Goal: Task Accomplishment & Management: Manage account settings

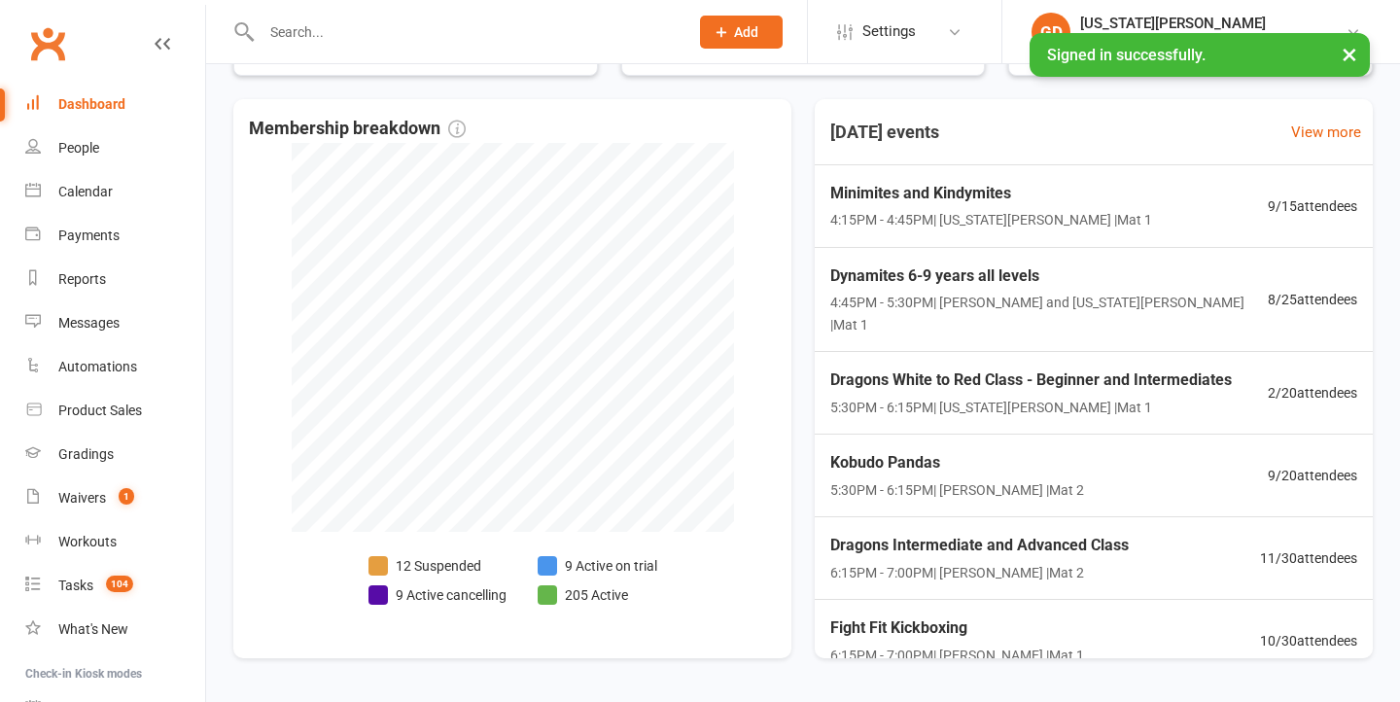
scroll to position [492, 0]
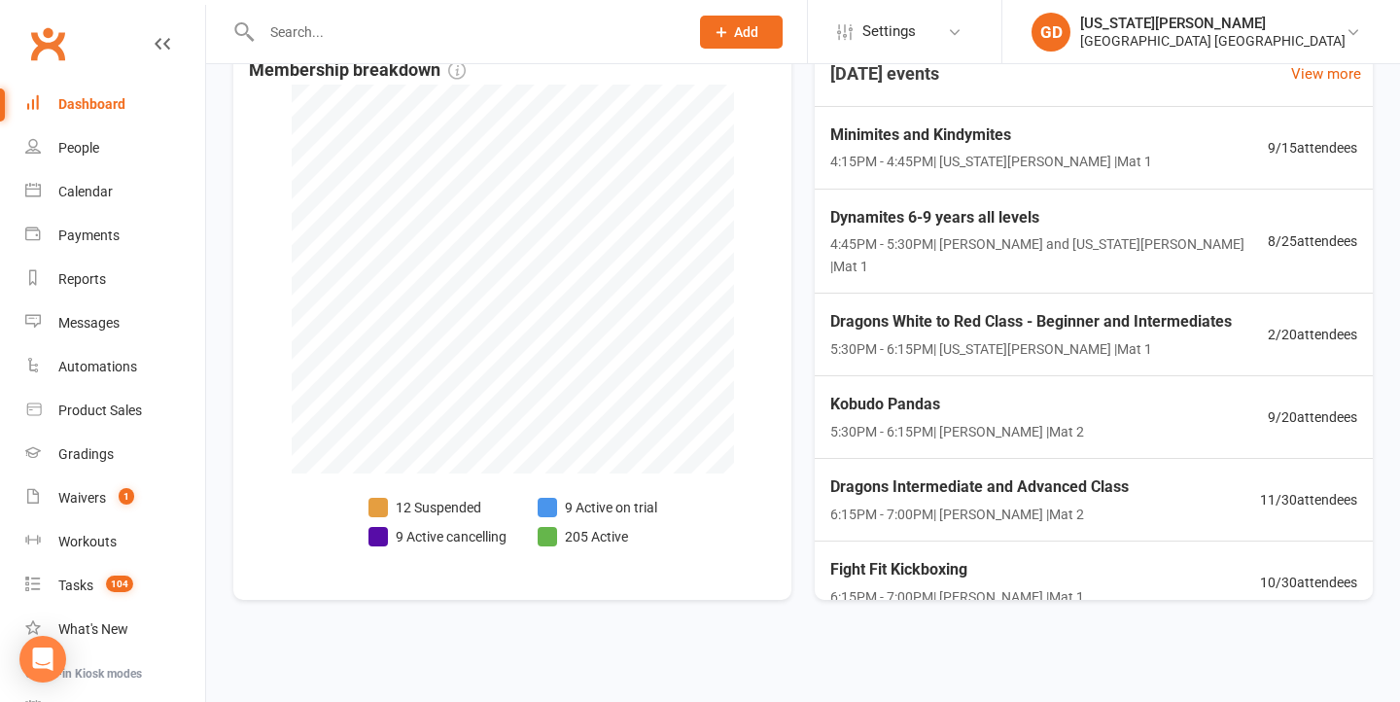
click at [309, 30] on input "text" at bounding box center [465, 31] width 419 height 27
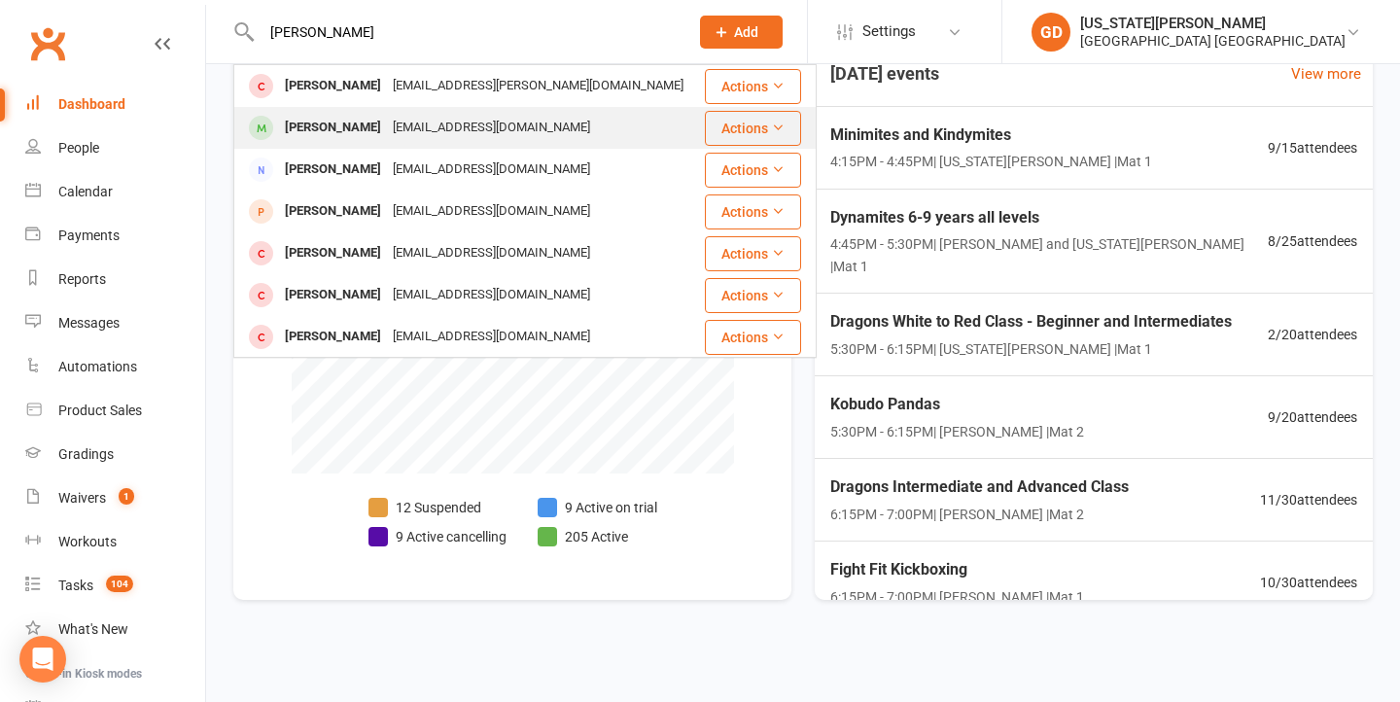
type input "Jordan bu"
click at [387, 115] on div "hinesmitchell623@gmail.com" at bounding box center [491, 128] width 209 height 28
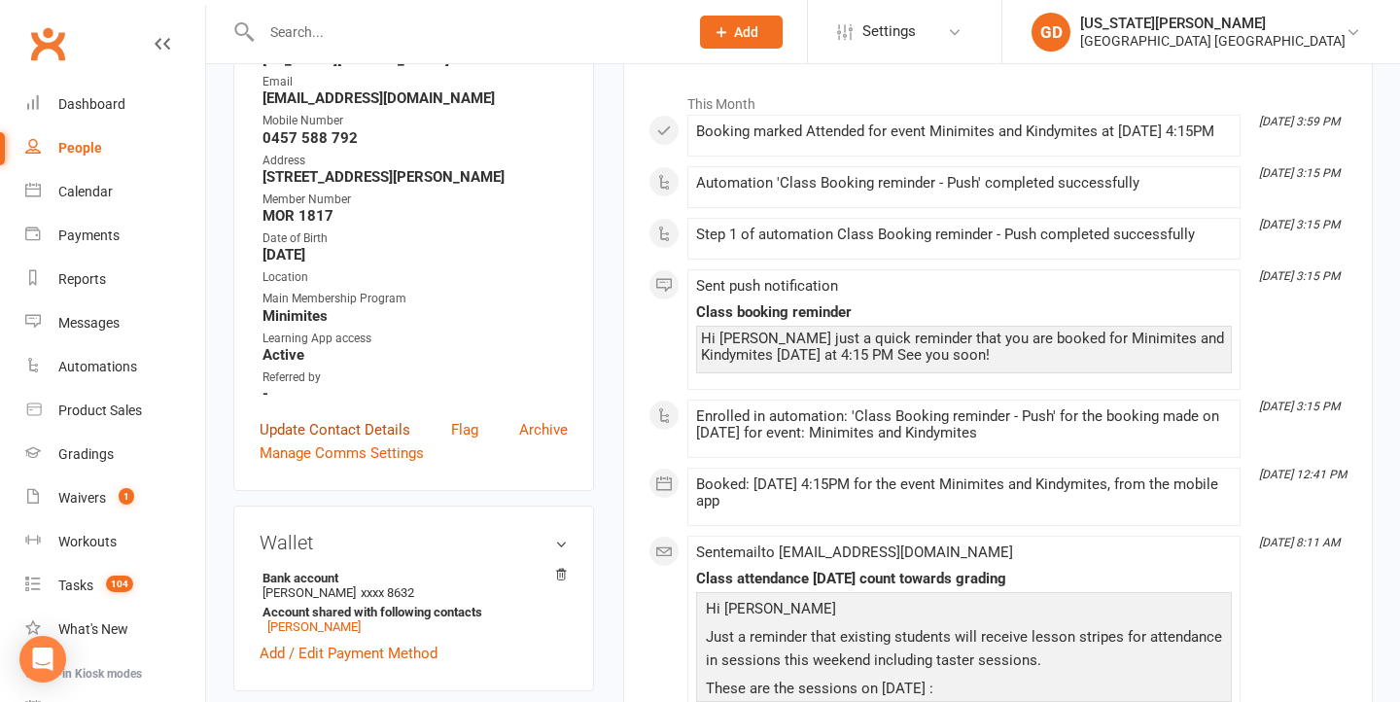
click at [377, 438] on link "Update Contact Details" at bounding box center [335, 429] width 151 height 23
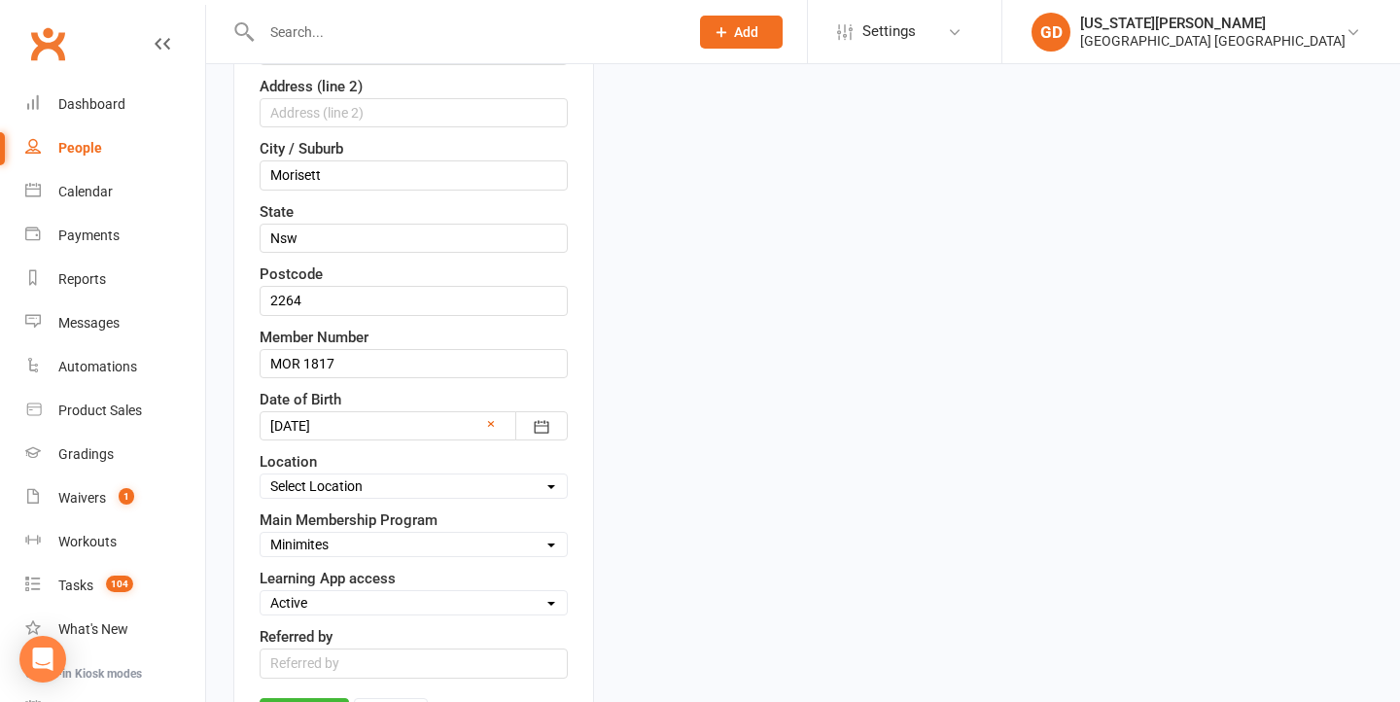
scroll to position [755, 0]
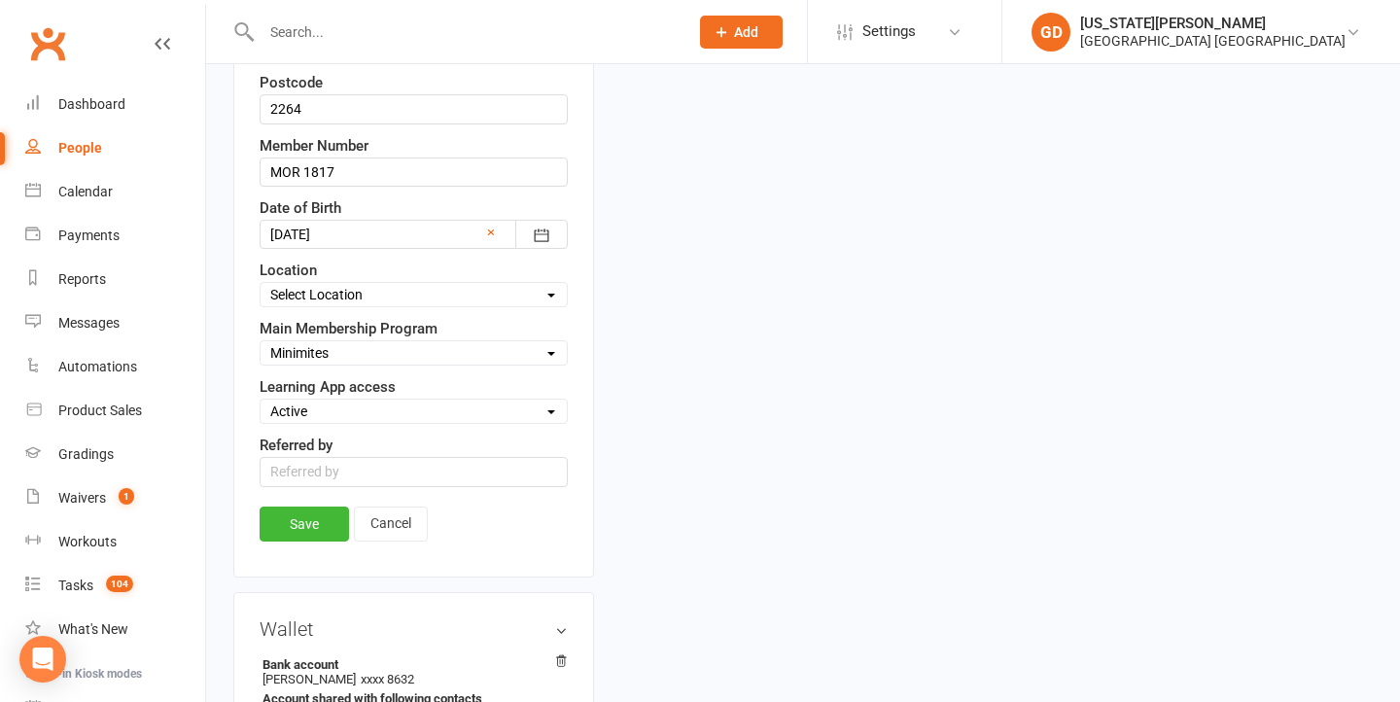
click at [388, 535] on link "Cancel" at bounding box center [391, 524] width 74 height 35
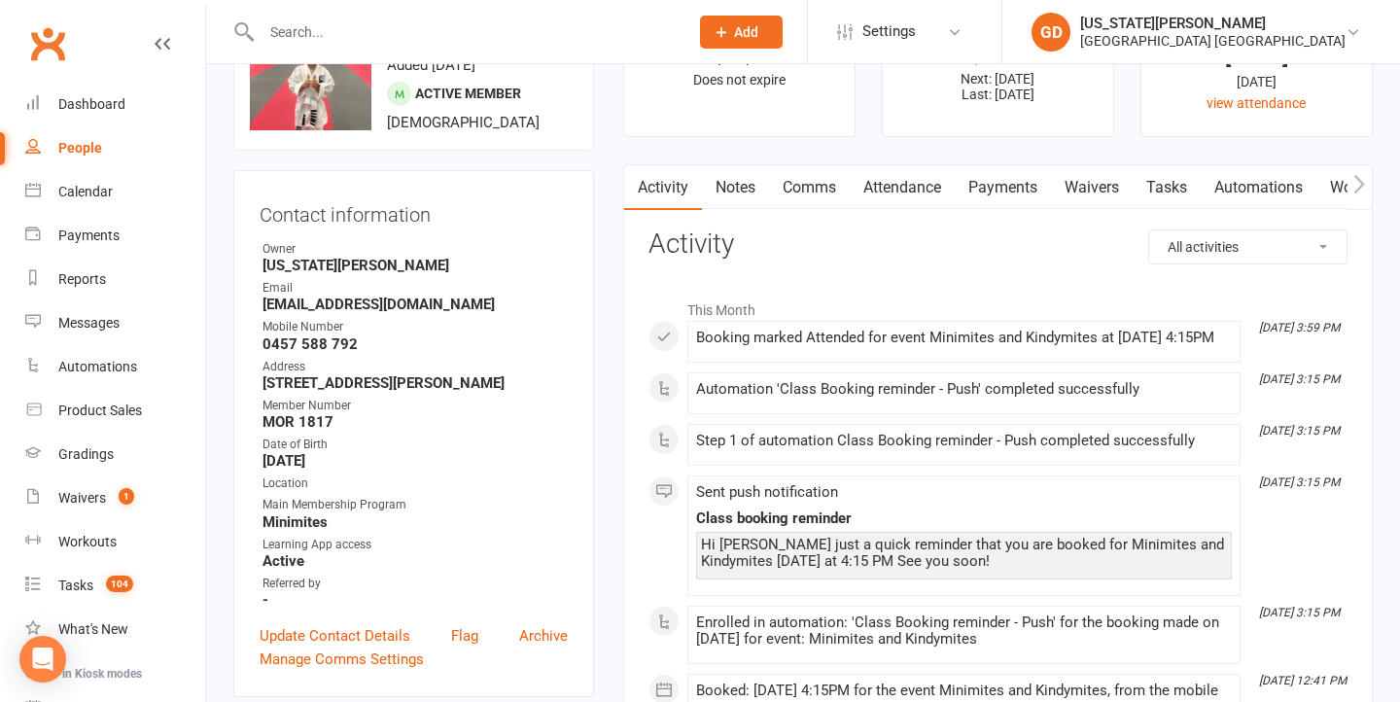
scroll to position [103, 0]
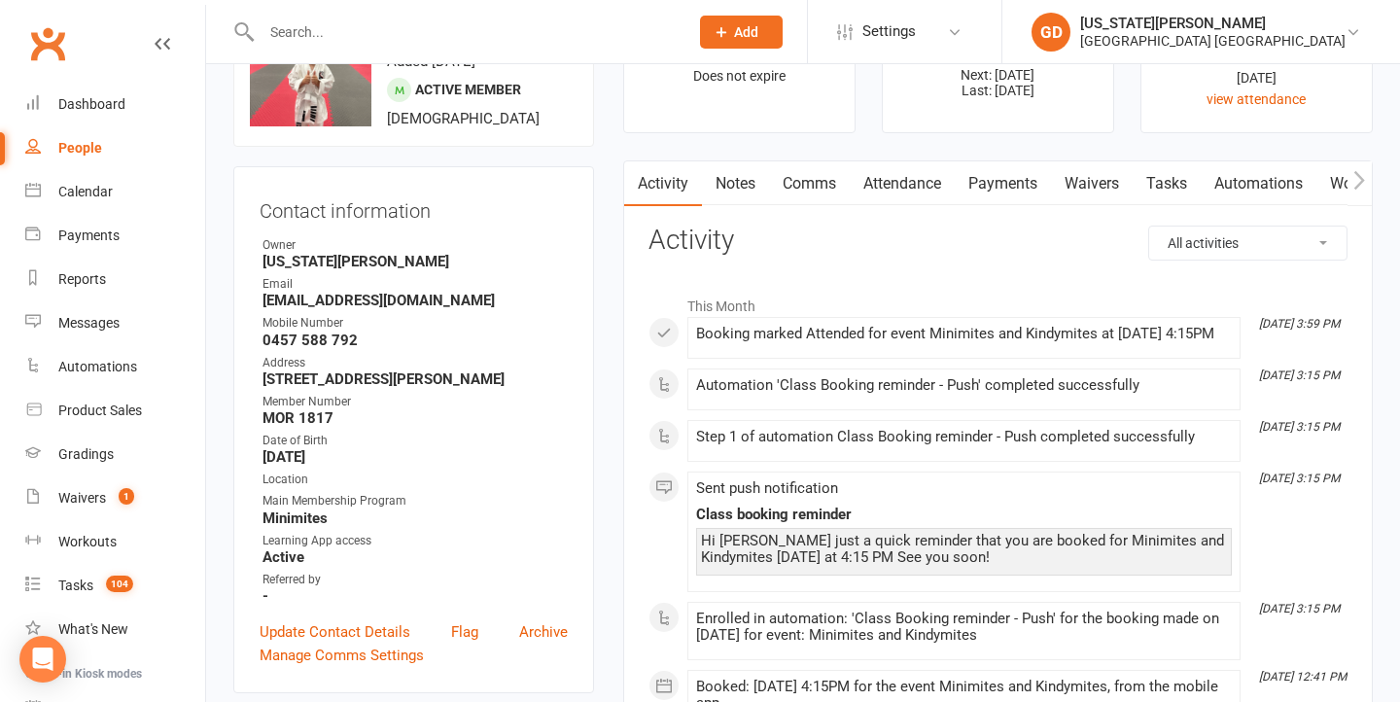
click at [756, 166] on link "Notes" at bounding box center [735, 183] width 67 height 45
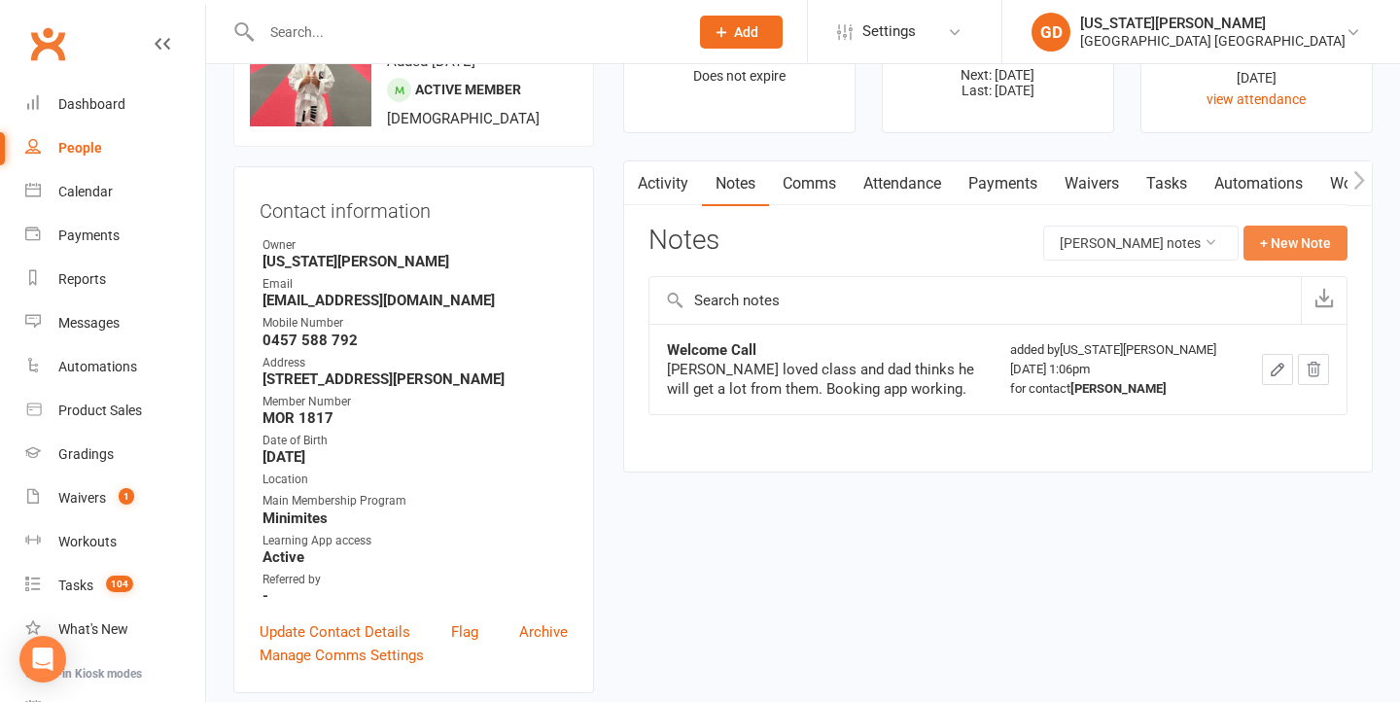
click at [1287, 250] on button "+ New Note" at bounding box center [1296, 243] width 104 height 35
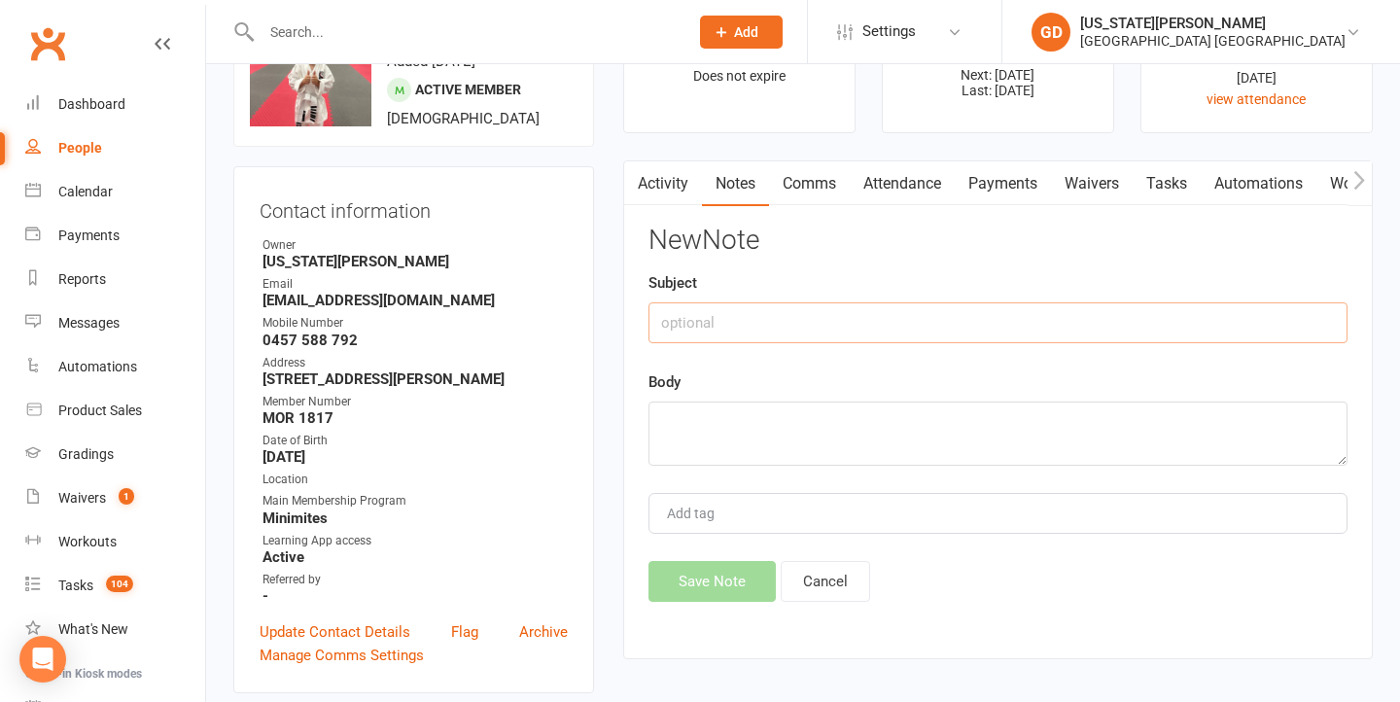
click at [849, 324] on input "text" at bounding box center [998, 322] width 699 height 41
type input "WD"
type textarea "Good focus and balance."
click at [691, 590] on button "Save Note" at bounding box center [712, 581] width 127 height 41
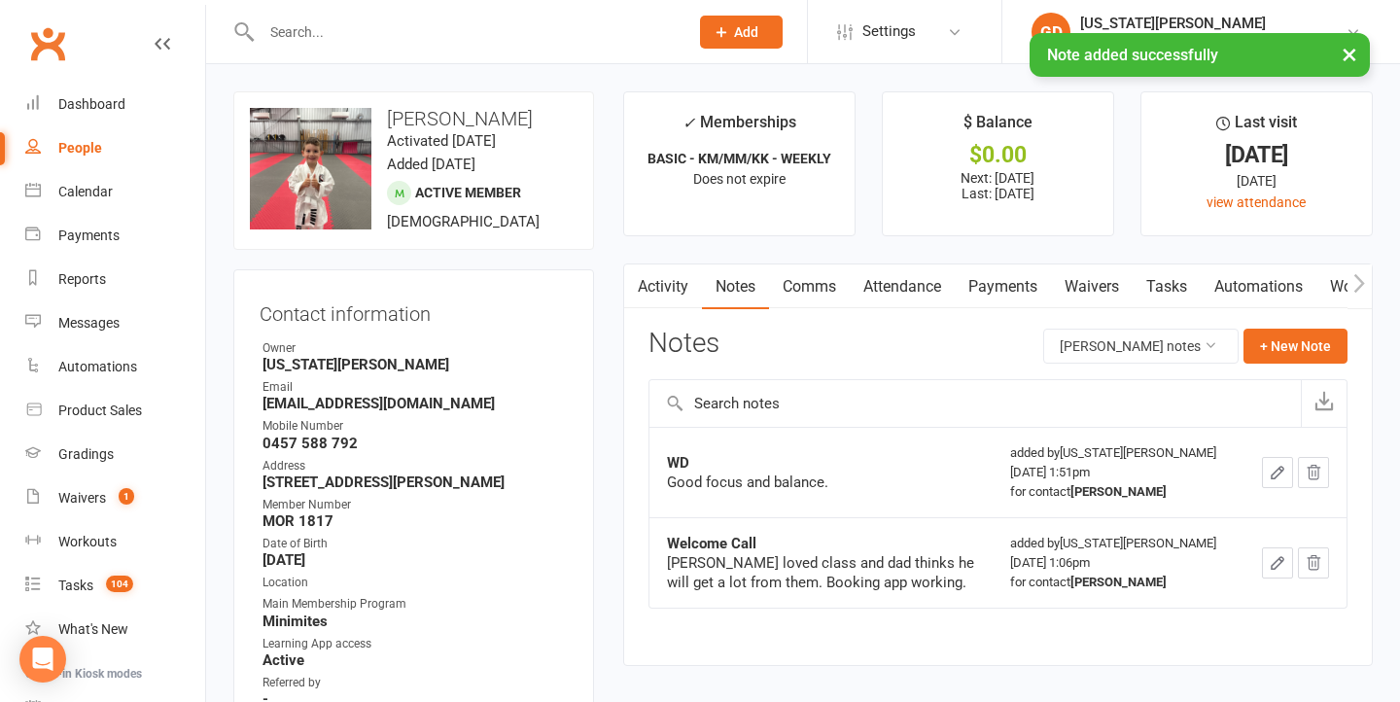
click at [1099, 279] on link "Waivers" at bounding box center [1092, 287] width 82 height 45
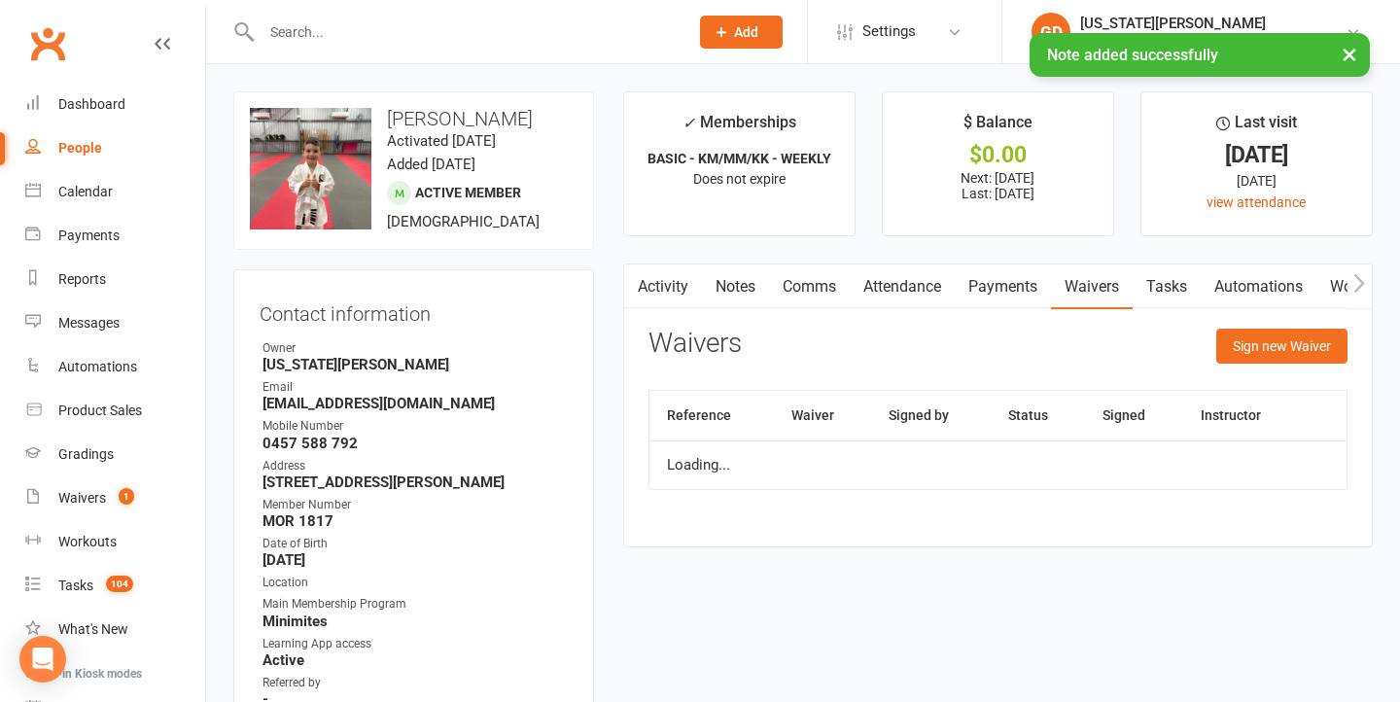
click at [1194, 282] on link "Tasks" at bounding box center [1167, 287] width 68 height 45
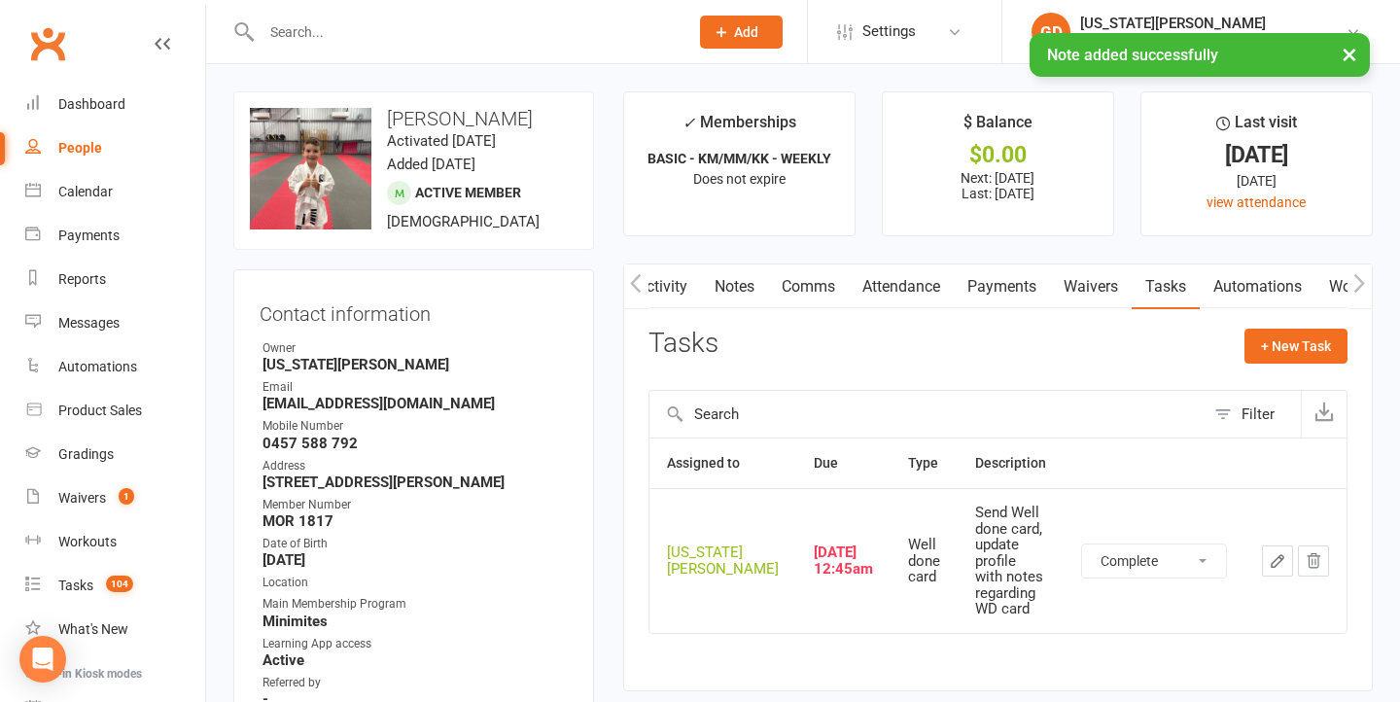
select select "unstarted"
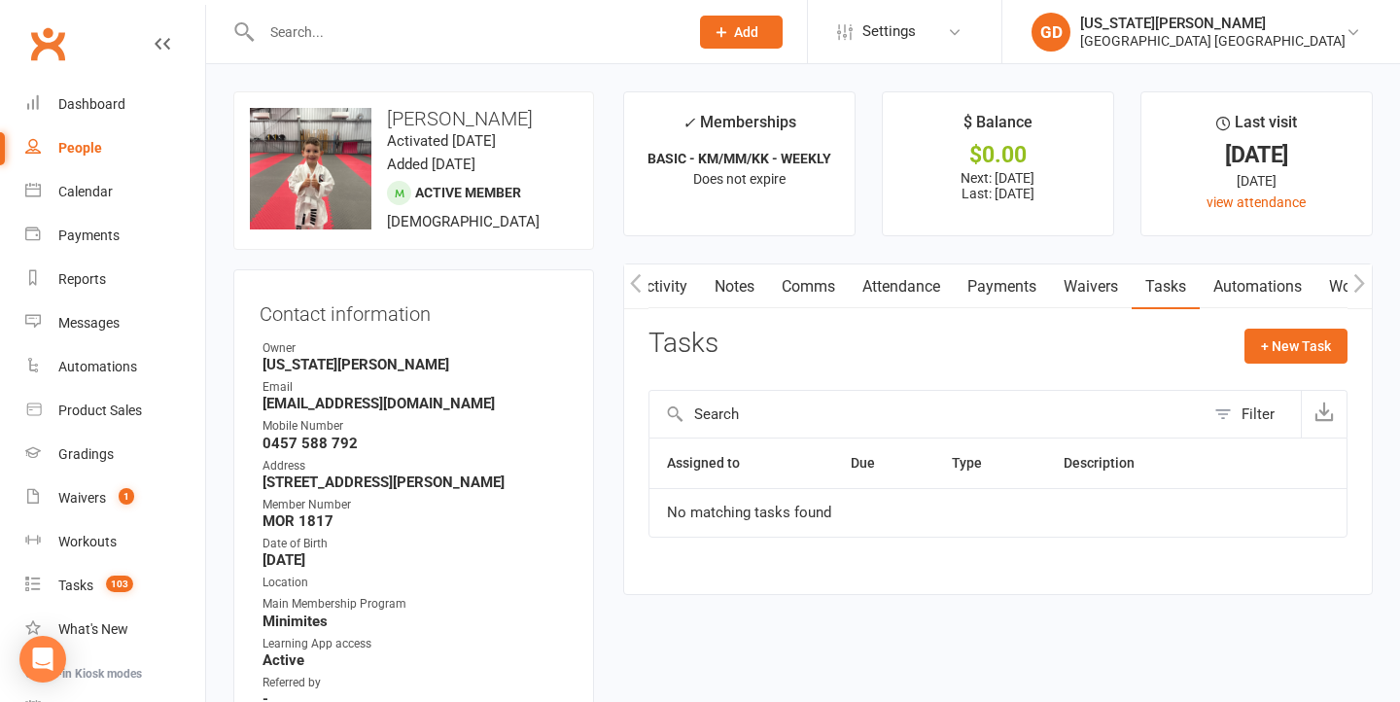
drag, startPoint x: 694, startPoint y: 288, endPoint x: 731, endPoint y: 287, distance: 37.0
click at [700, 288] on link "Activity" at bounding box center [662, 287] width 78 height 45
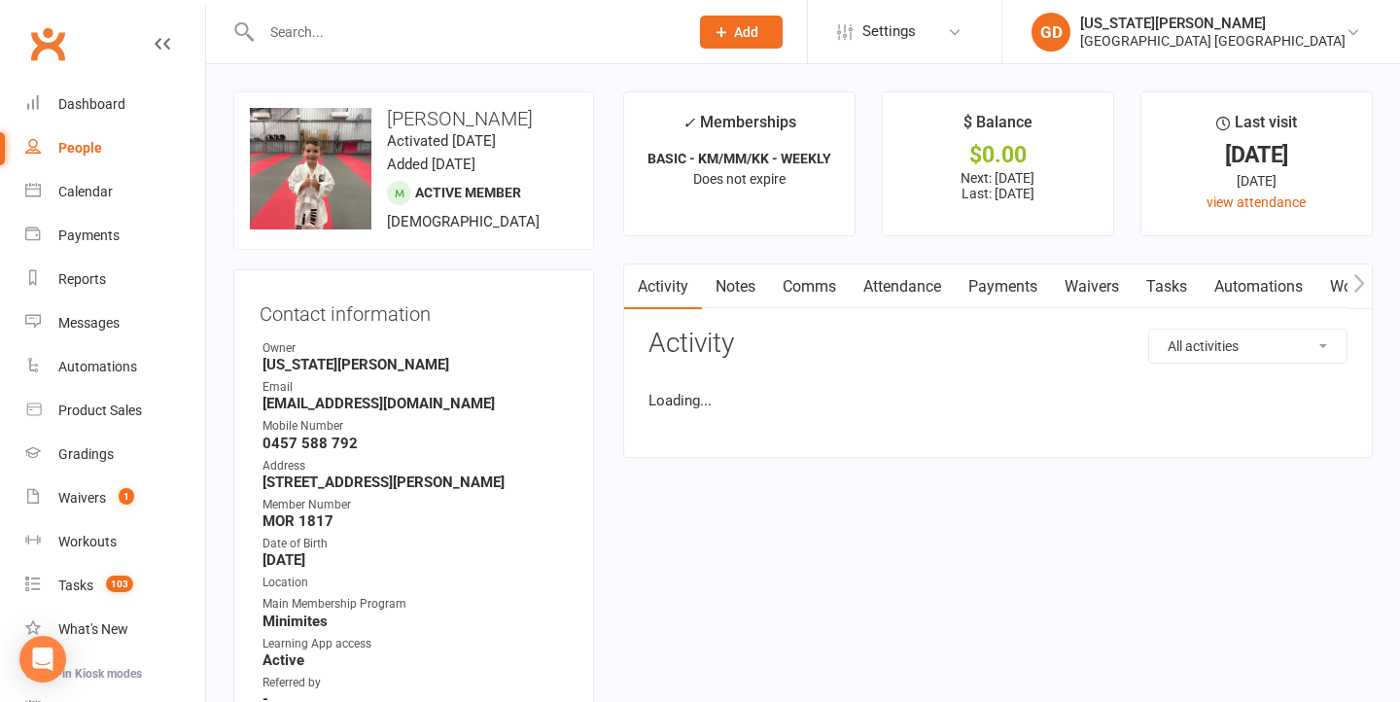
click at [731, 287] on link "Notes" at bounding box center [735, 287] width 67 height 45
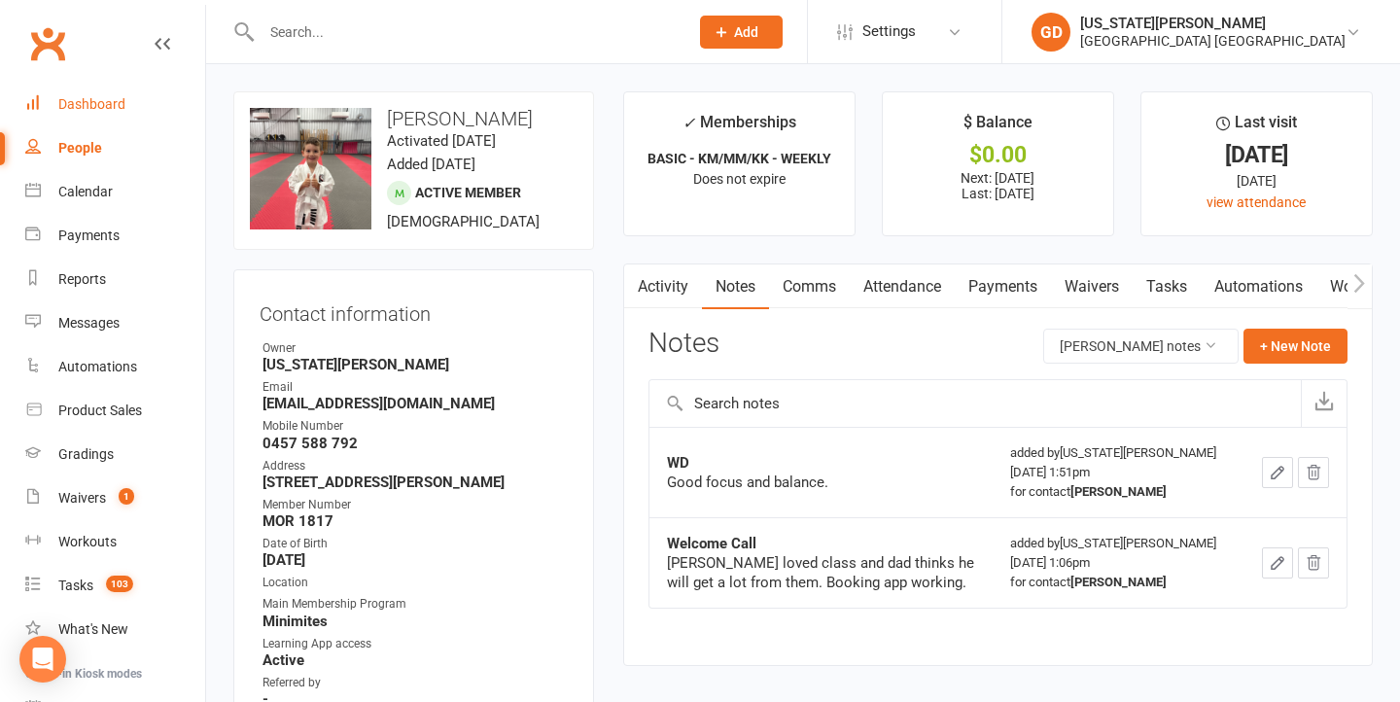
click at [119, 104] on div "Dashboard" at bounding box center [91, 104] width 67 height 16
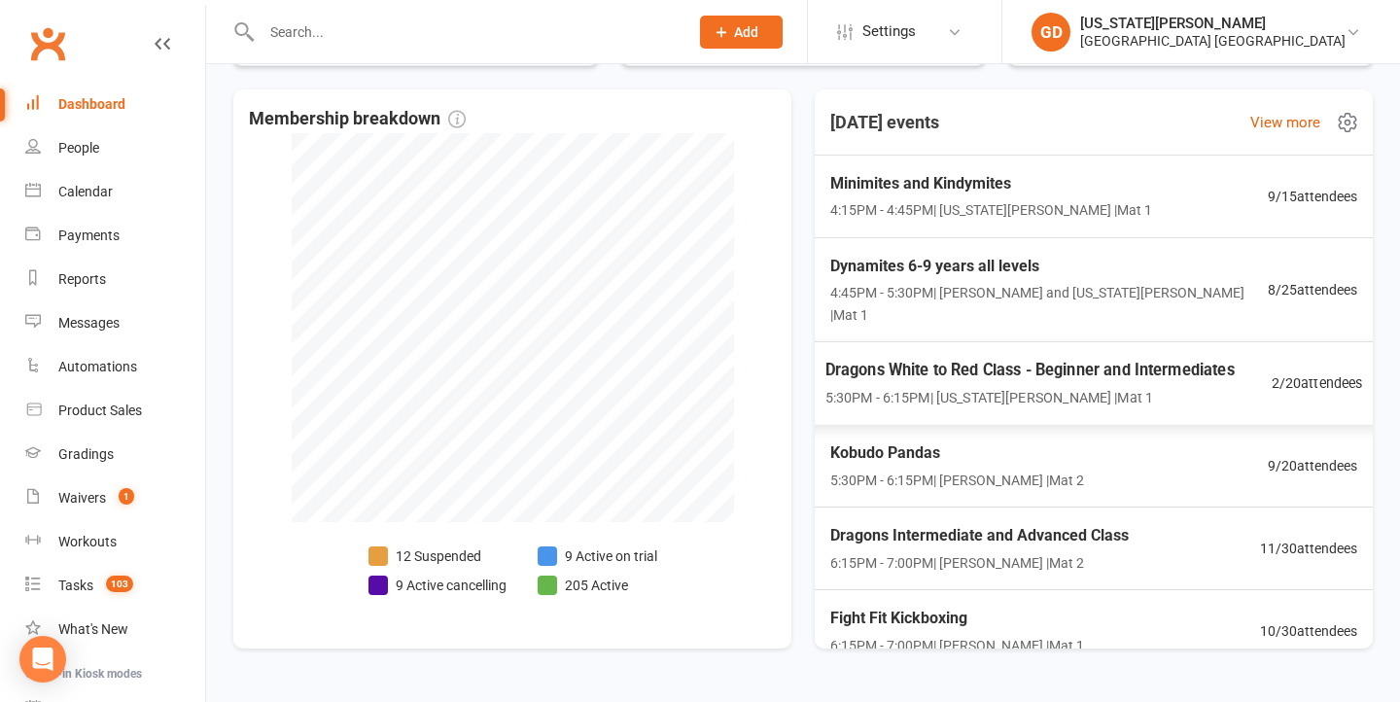
scroll to position [9, 0]
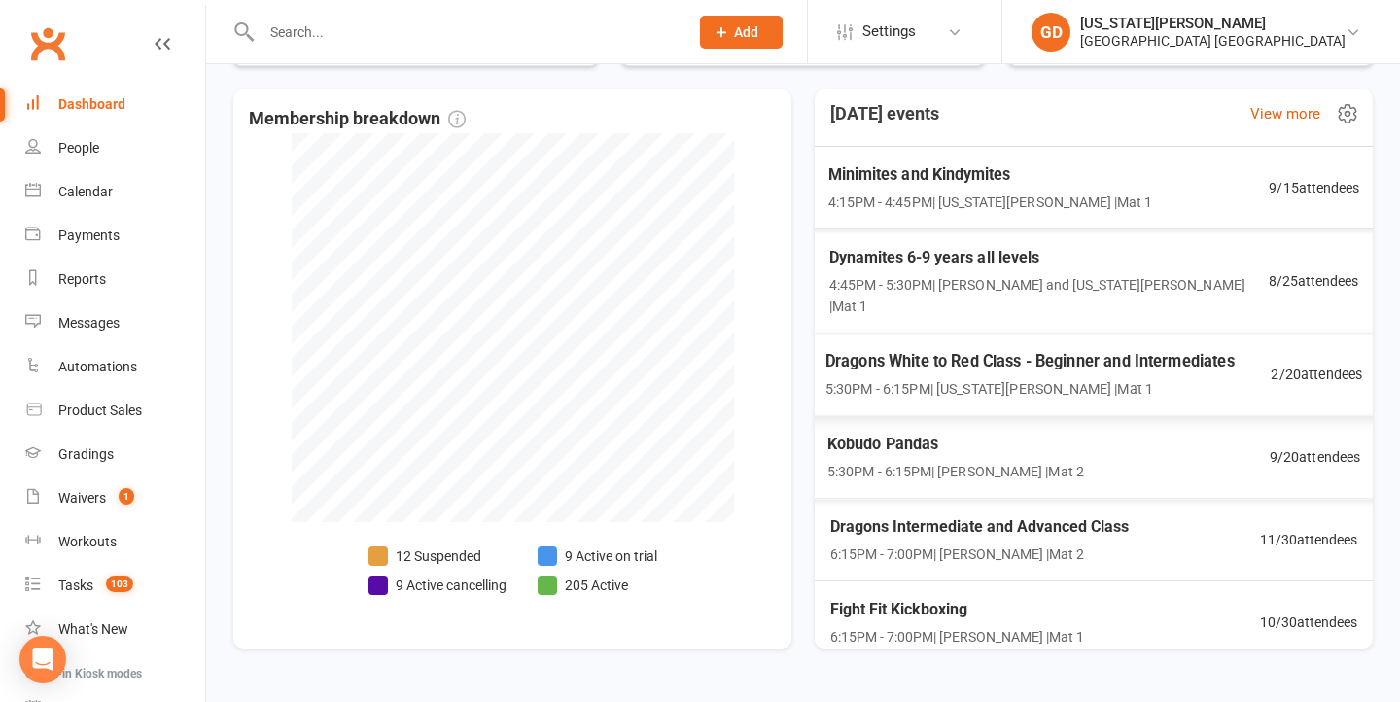
click at [995, 207] on span "4:15PM - 4:45PM | Georgia Dearlove | Mat 1" at bounding box center [991, 202] width 325 height 22
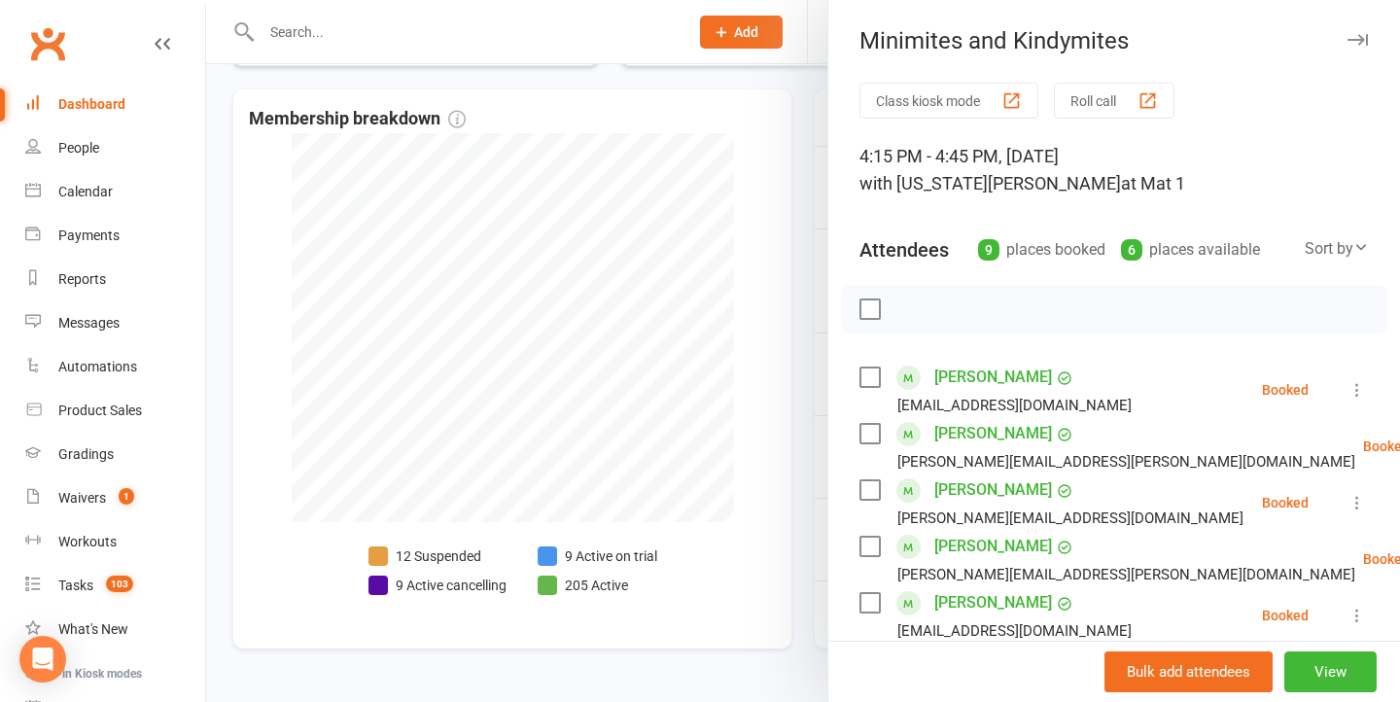
click at [641, 437] on div at bounding box center [803, 351] width 1194 height 702
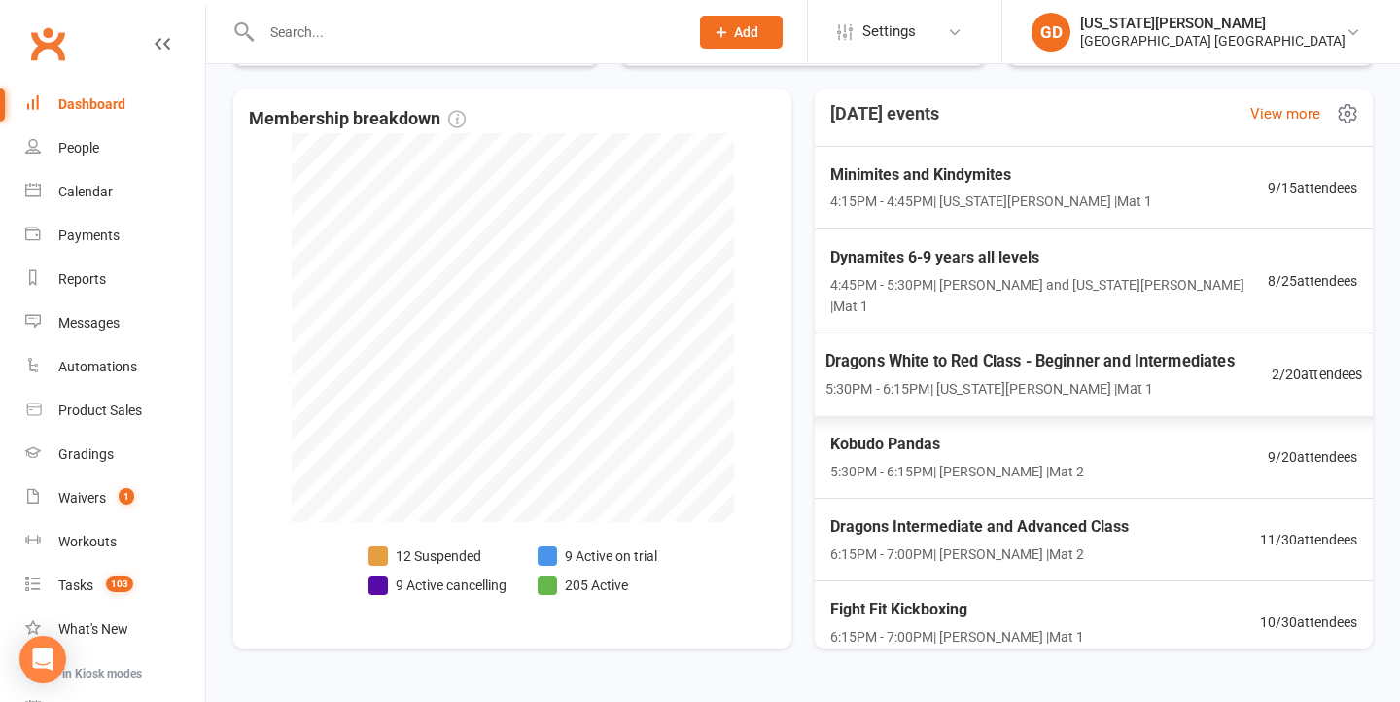
click at [963, 270] on div "Dynamites 6-9 years all levels 4:45PM - 5:30PM | Lesley Talbut and Georgia Dear…" at bounding box center [1050, 281] width 438 height 72
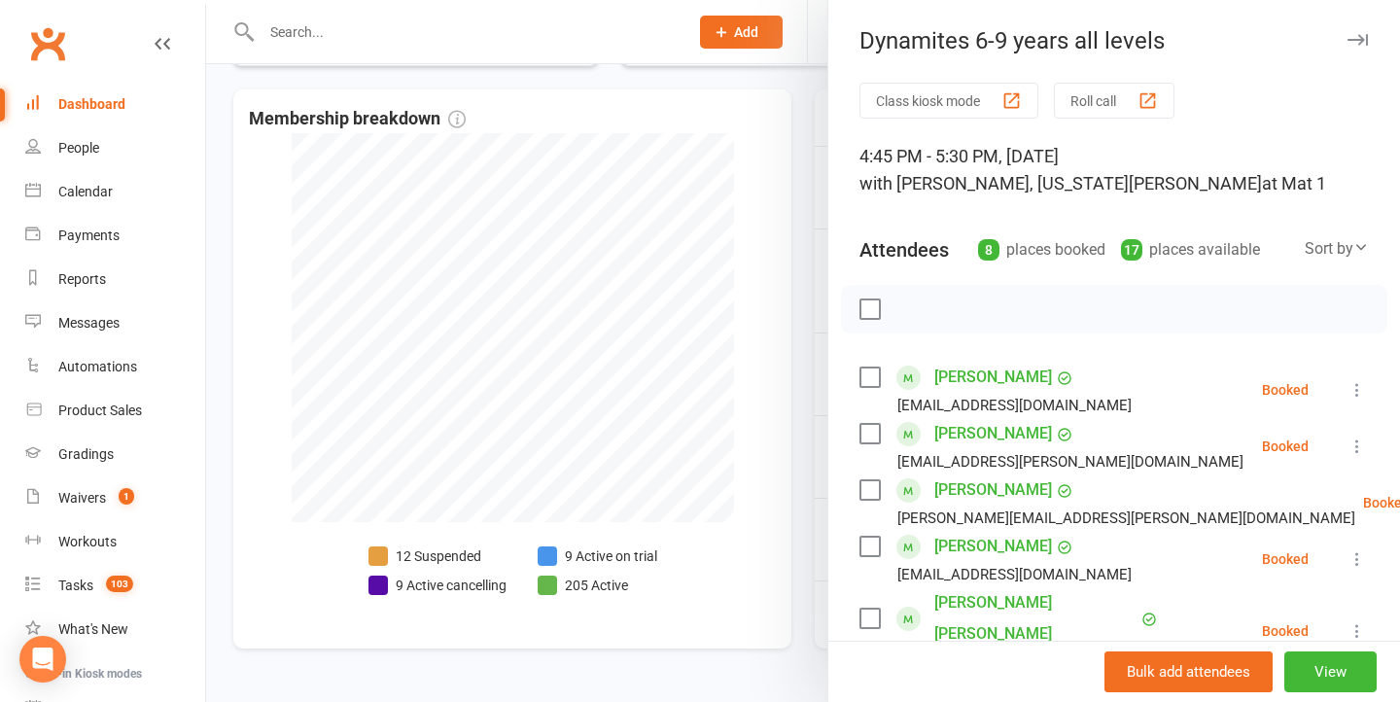
click at [614, 434] on div at bounding box center [803, 351] width 1194 height 702
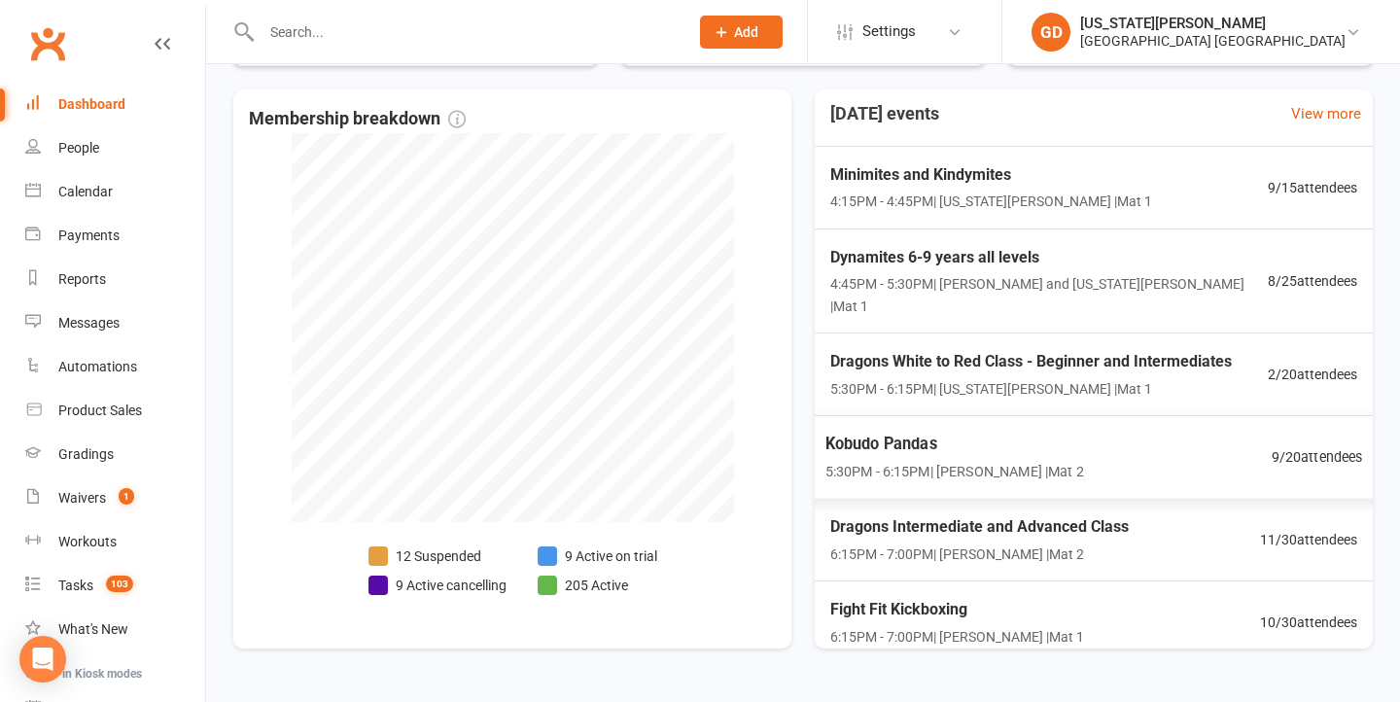
click at [948, 378] on span "5:30PM - 6:15PM | Georgia Dearlove | Mat 1" at bounding box center [1032, 388] width 402 height 21
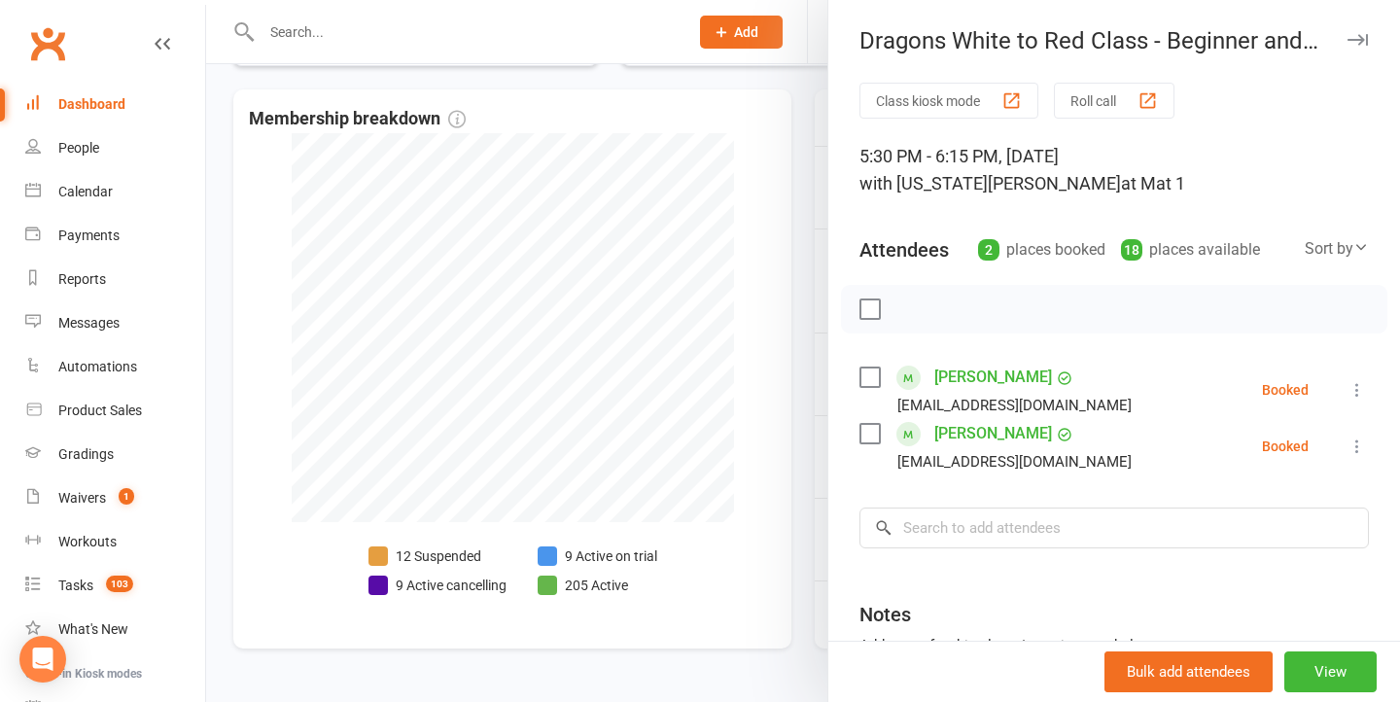
click at [707, 407] on div at bounding box center [803, 351] width 1194 height 702
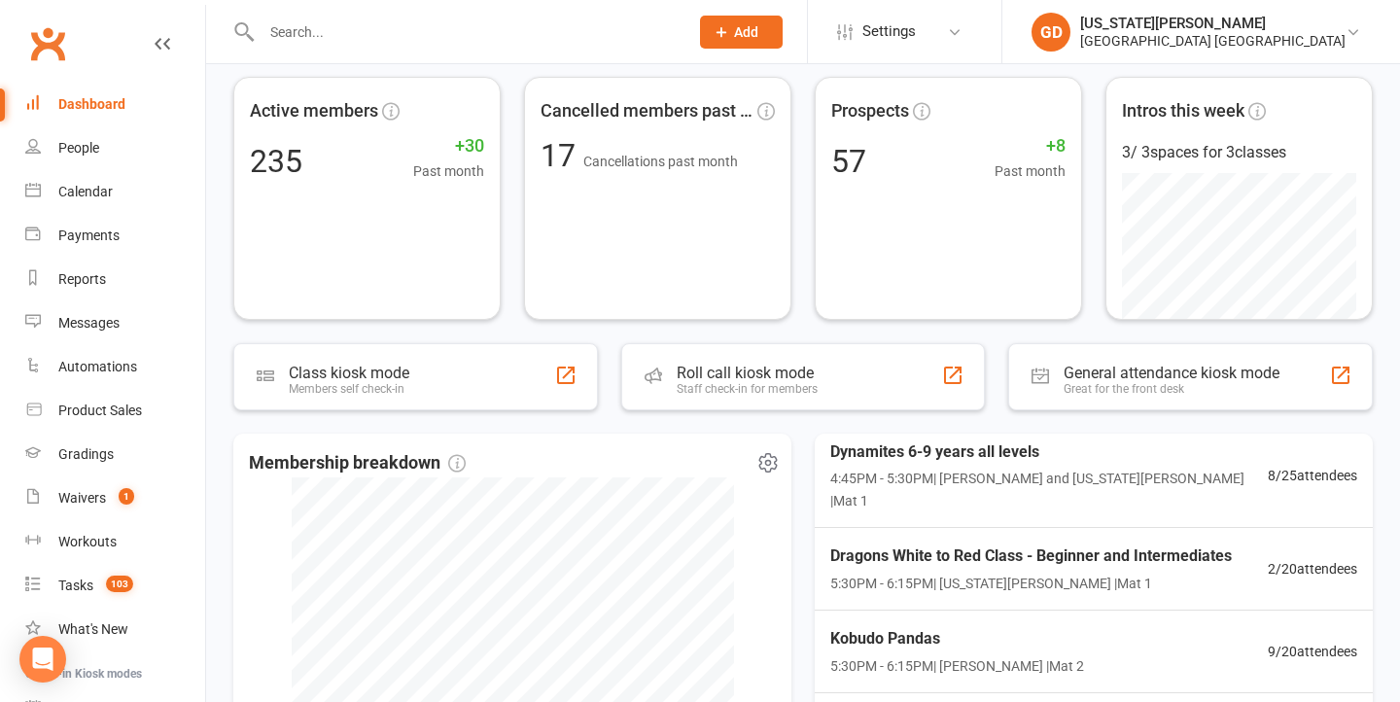
scroll to position [30, 0]
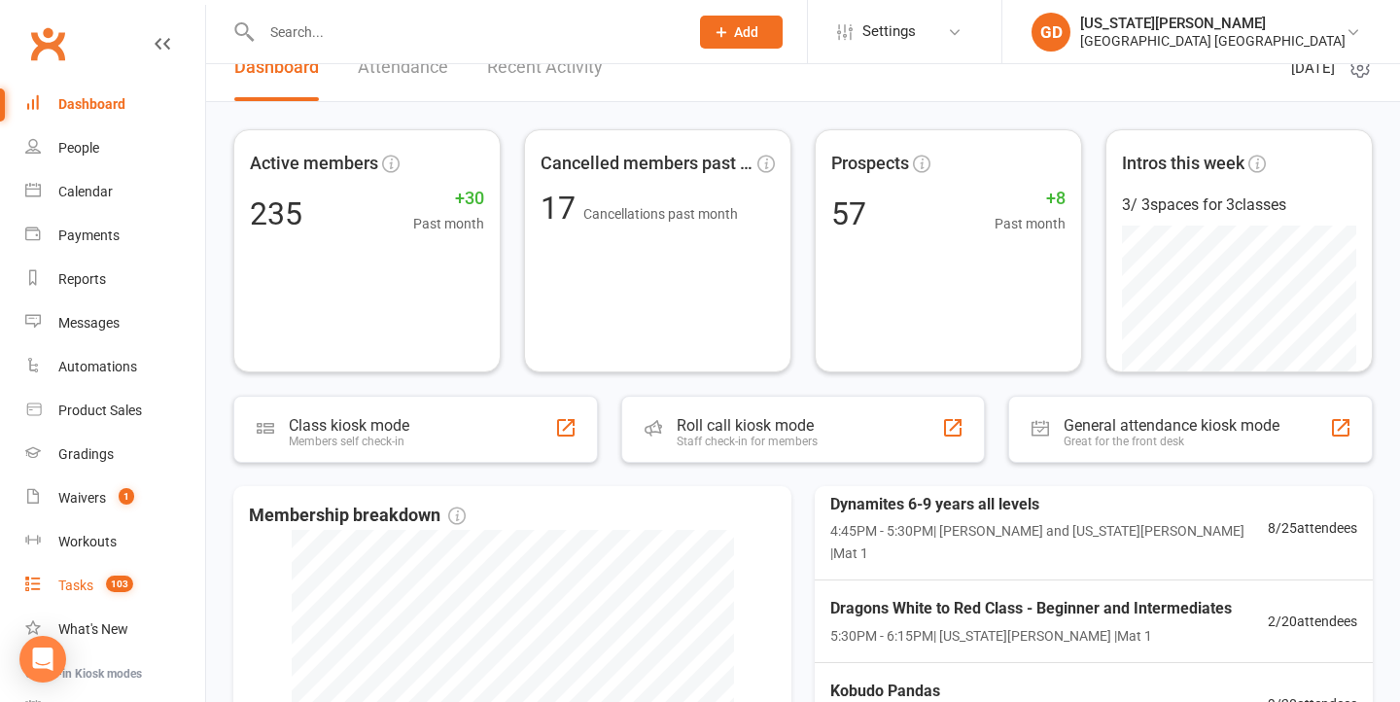
click at [144, 596] on link "Tasks 103" at bounding box center [115, 586] width 180 height 44
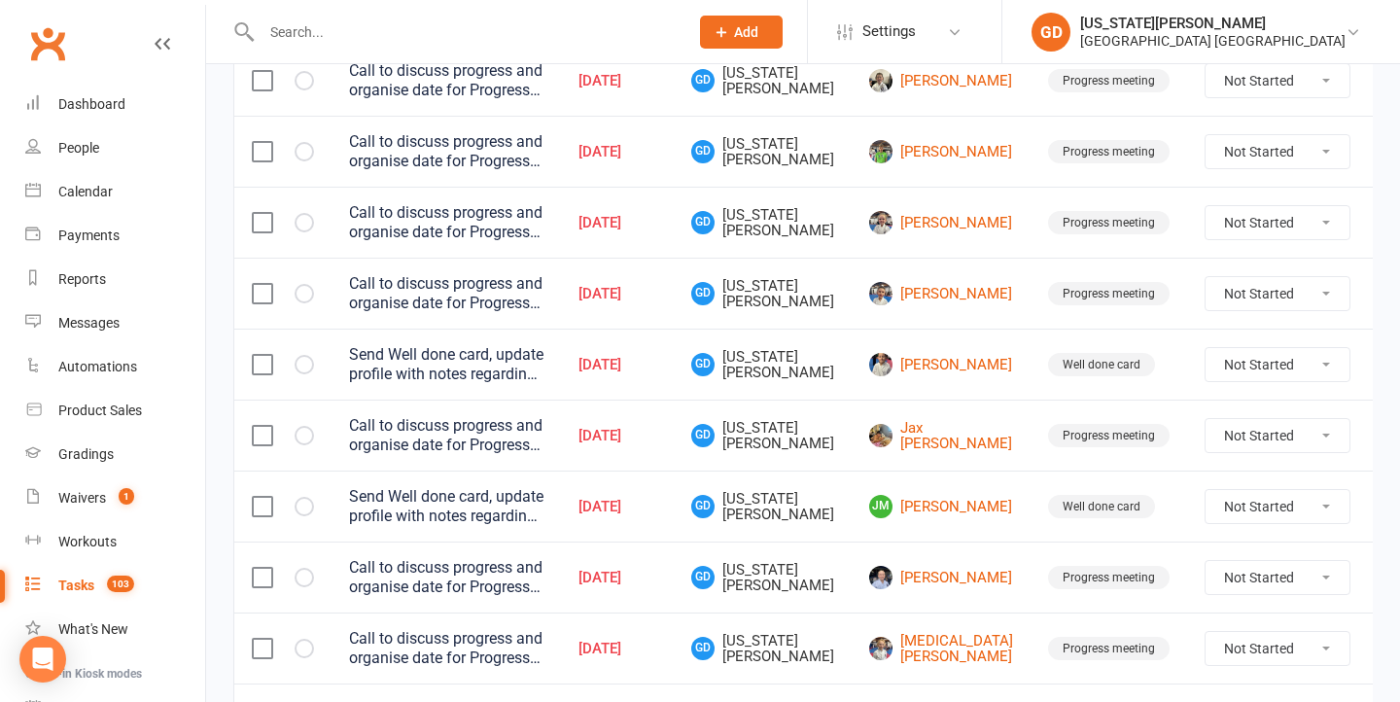
scroll to position [684, 0]
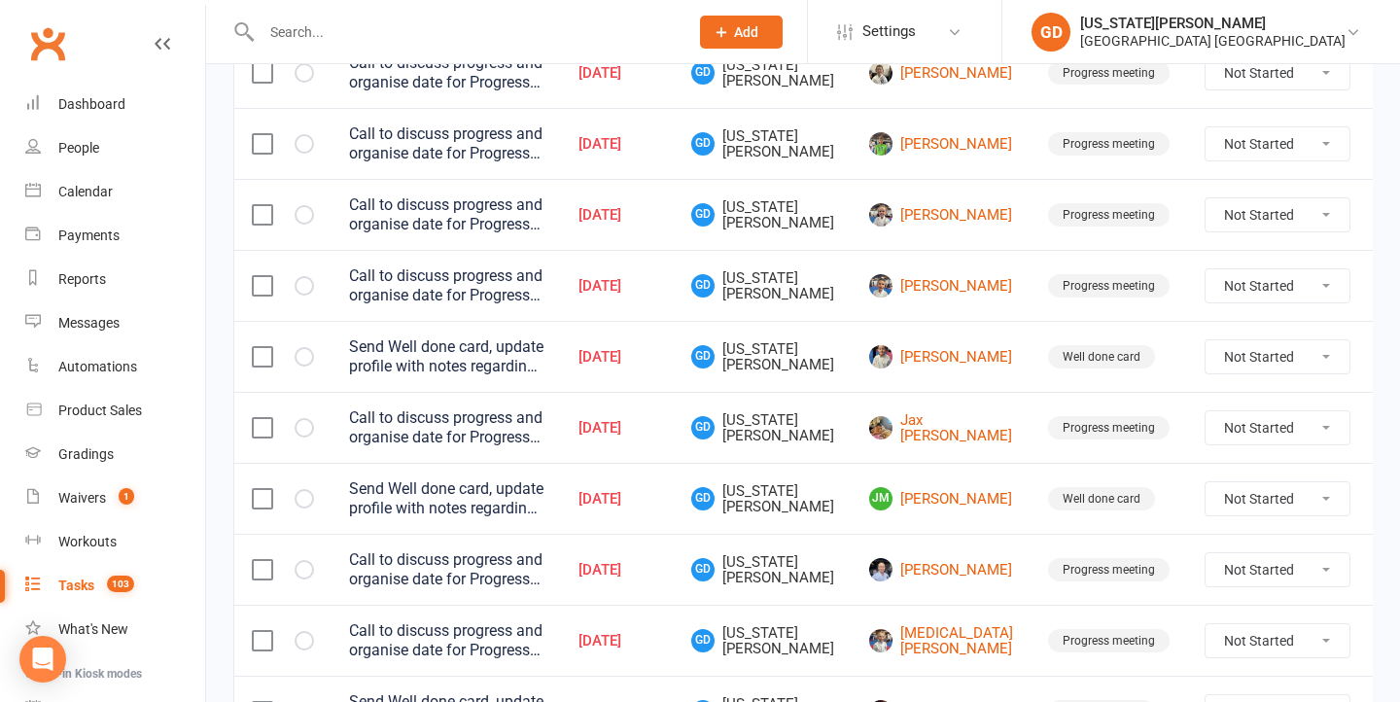
click at [561, 315] on td "Call to discuss progress and organise date for Progress Meeting" at bounding box center [447, 285] width 230 height 71
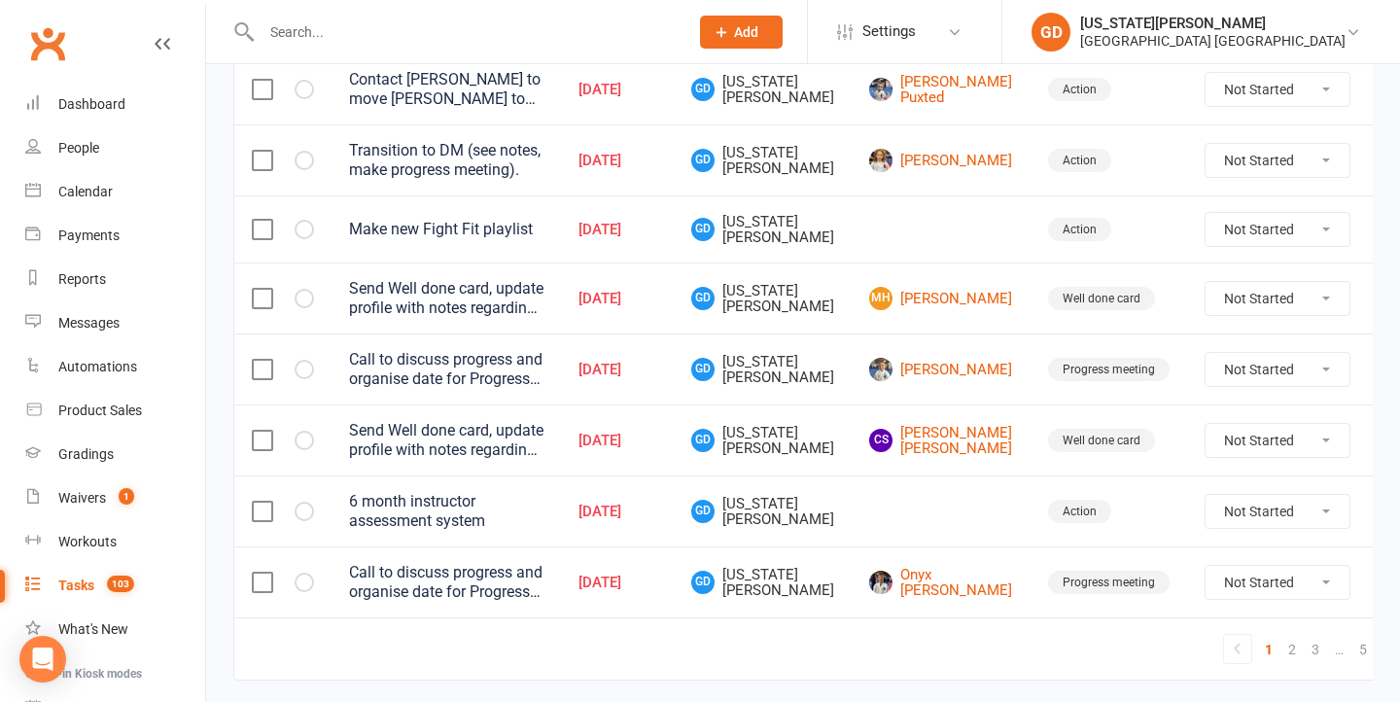
scroll to position [1529, 0]
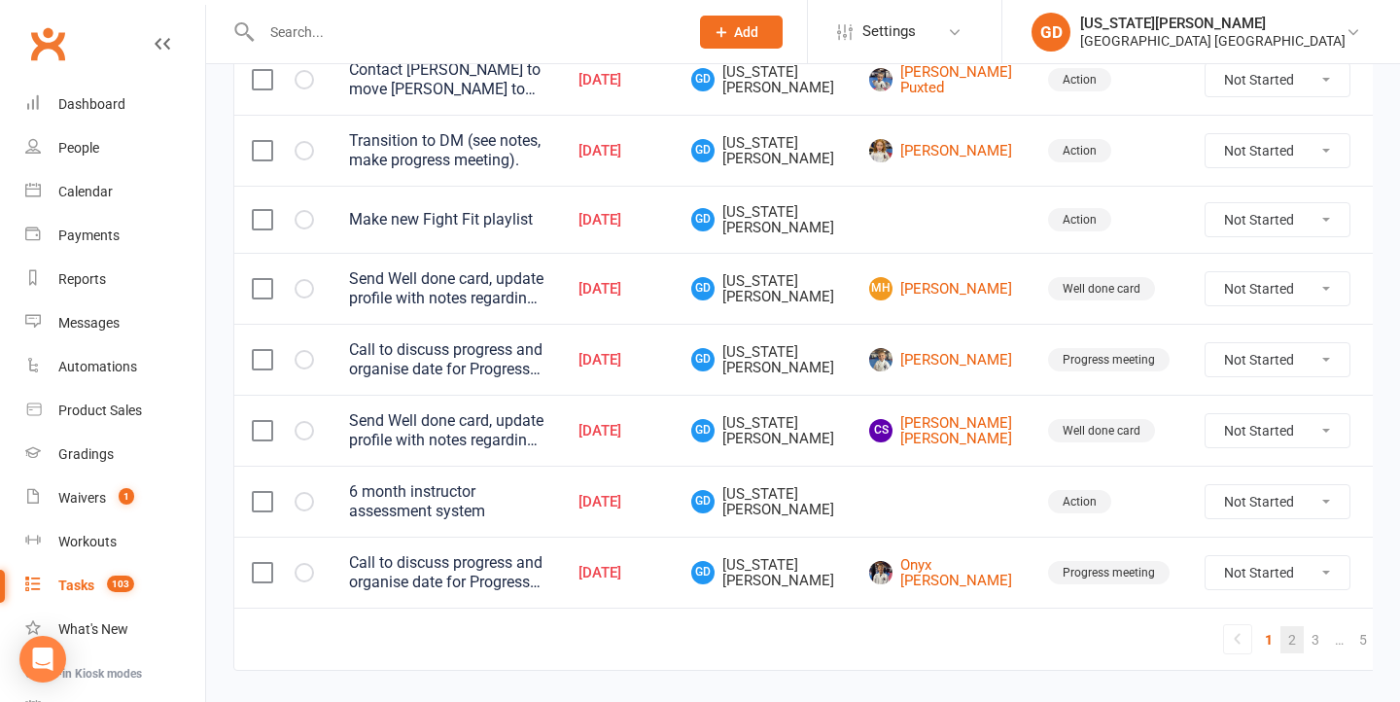
click at [1281, 649] on link "2" at bounding box center [1292, 639] width 23 height 27
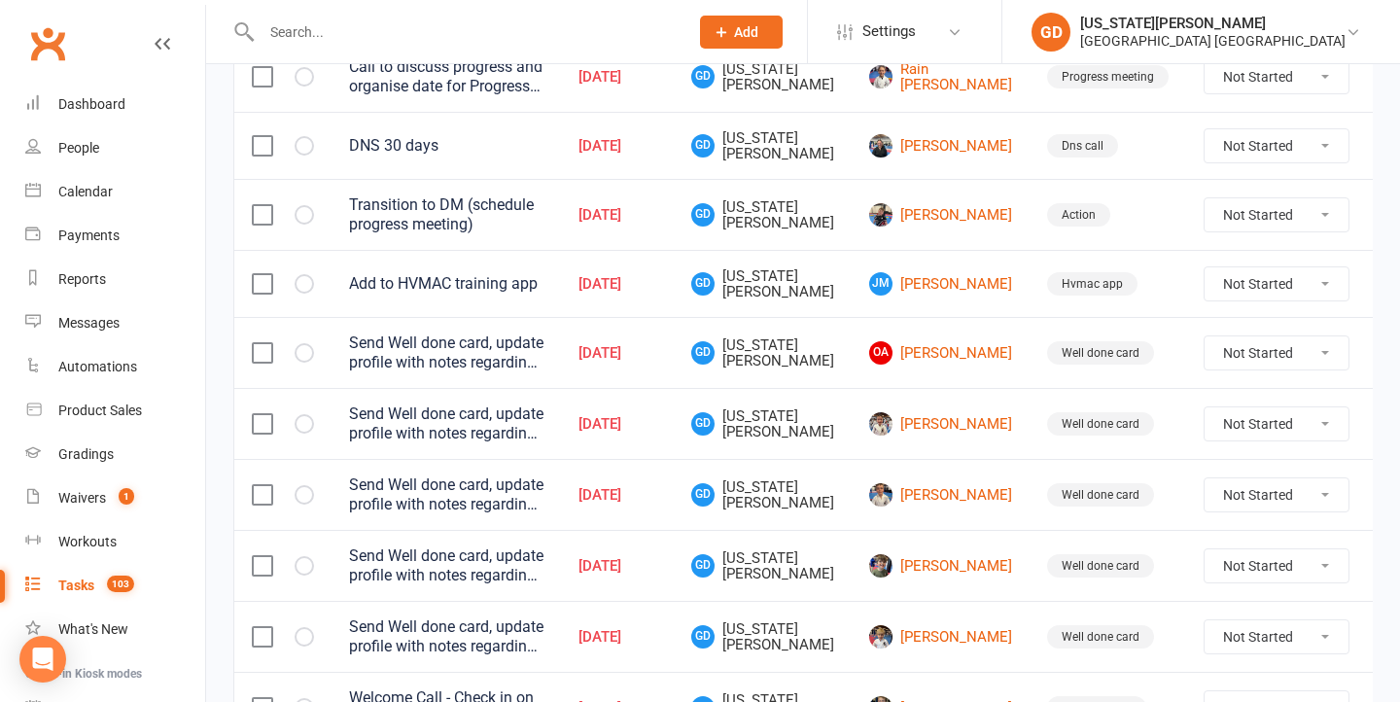
scroll to position [371, 0]
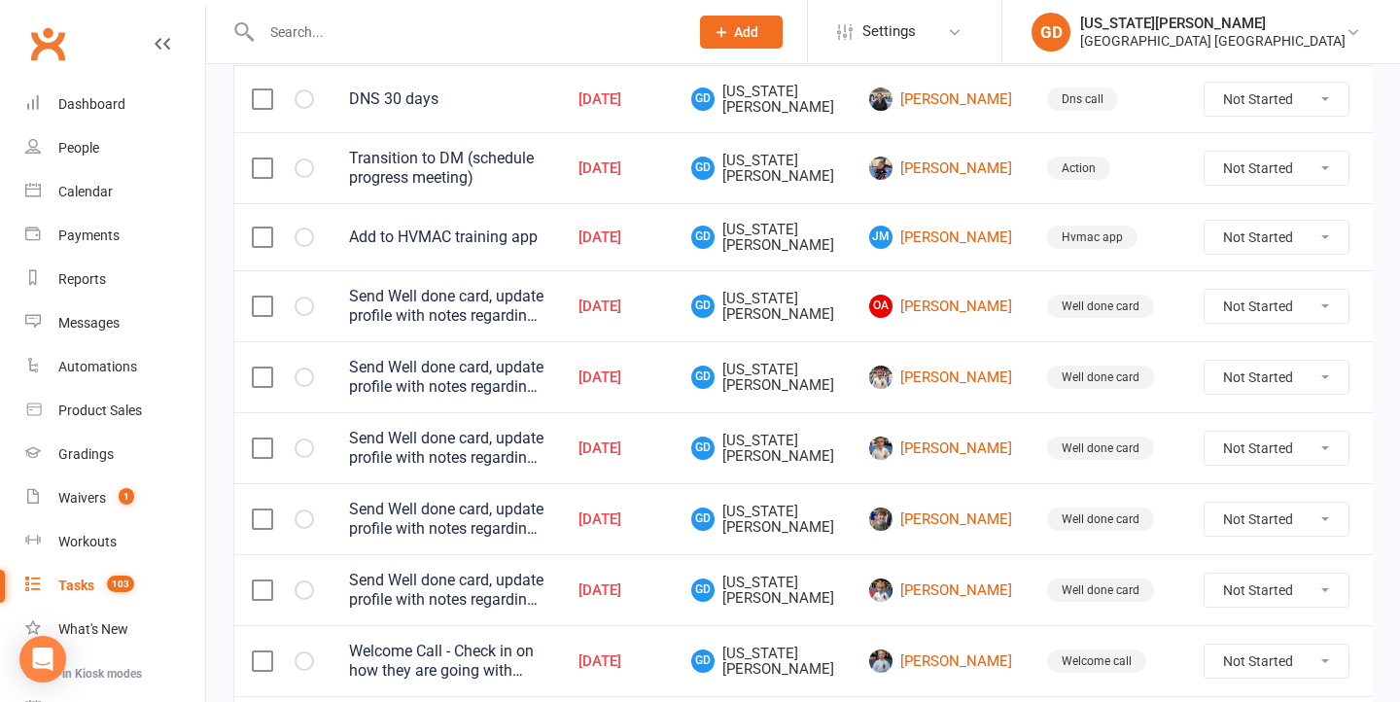
click at [674, 263] on td "[DATE]" at bounding box center [617, 236] width 113 height 67
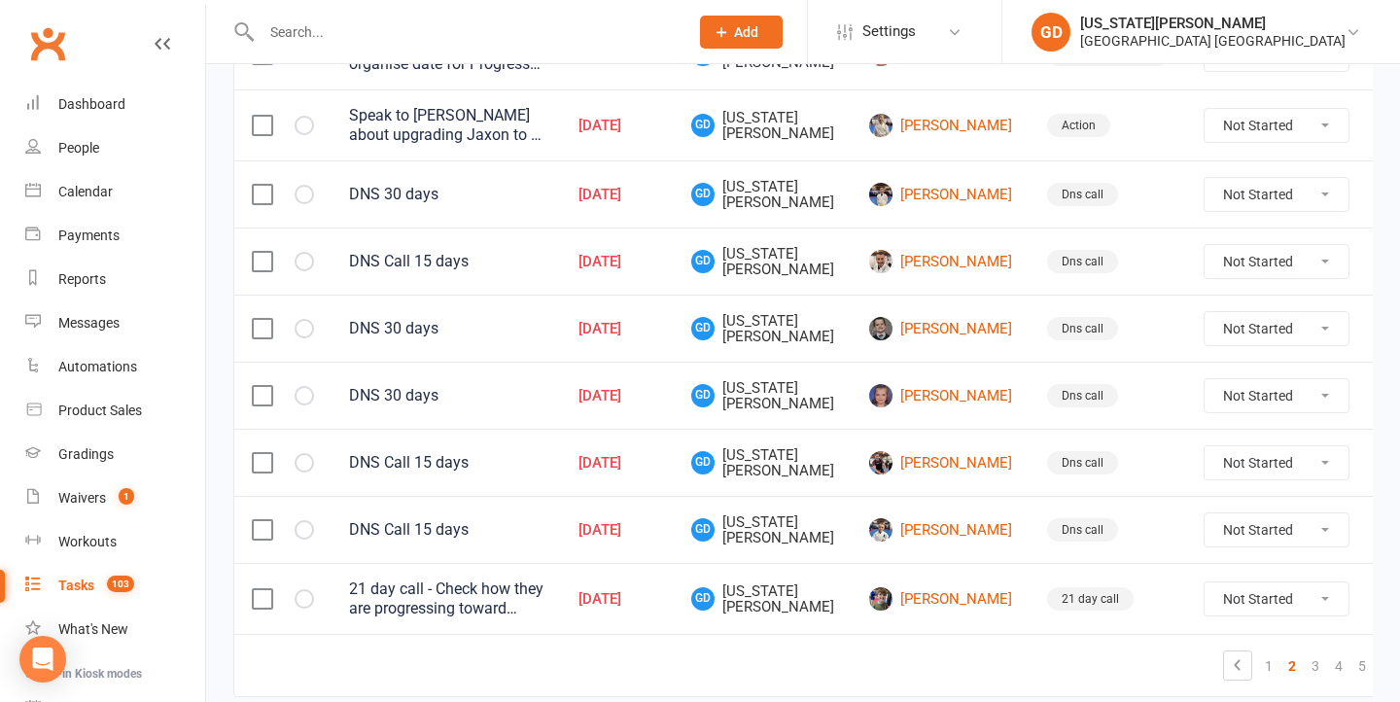
scroll to position [1476, 0]
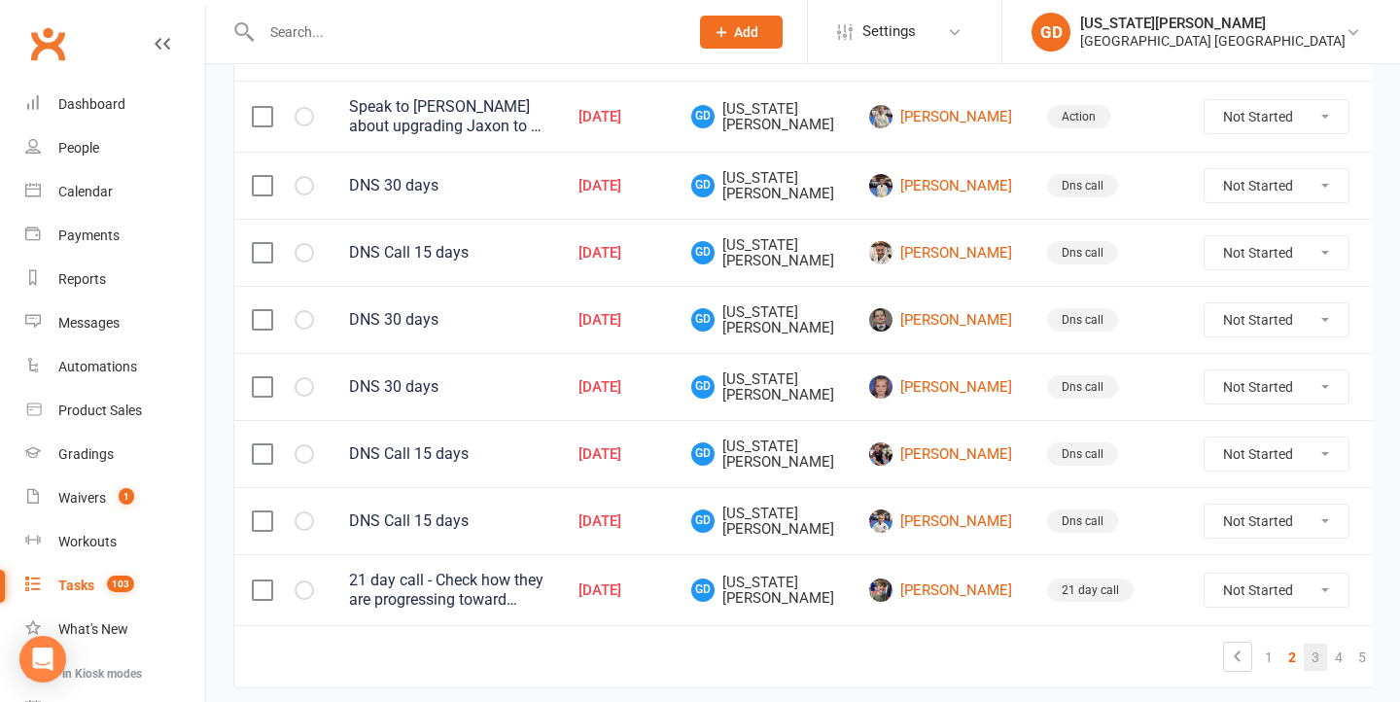
click at [1304, 660] on link "3" at bounding box center [1315, 657] width 23 height 27
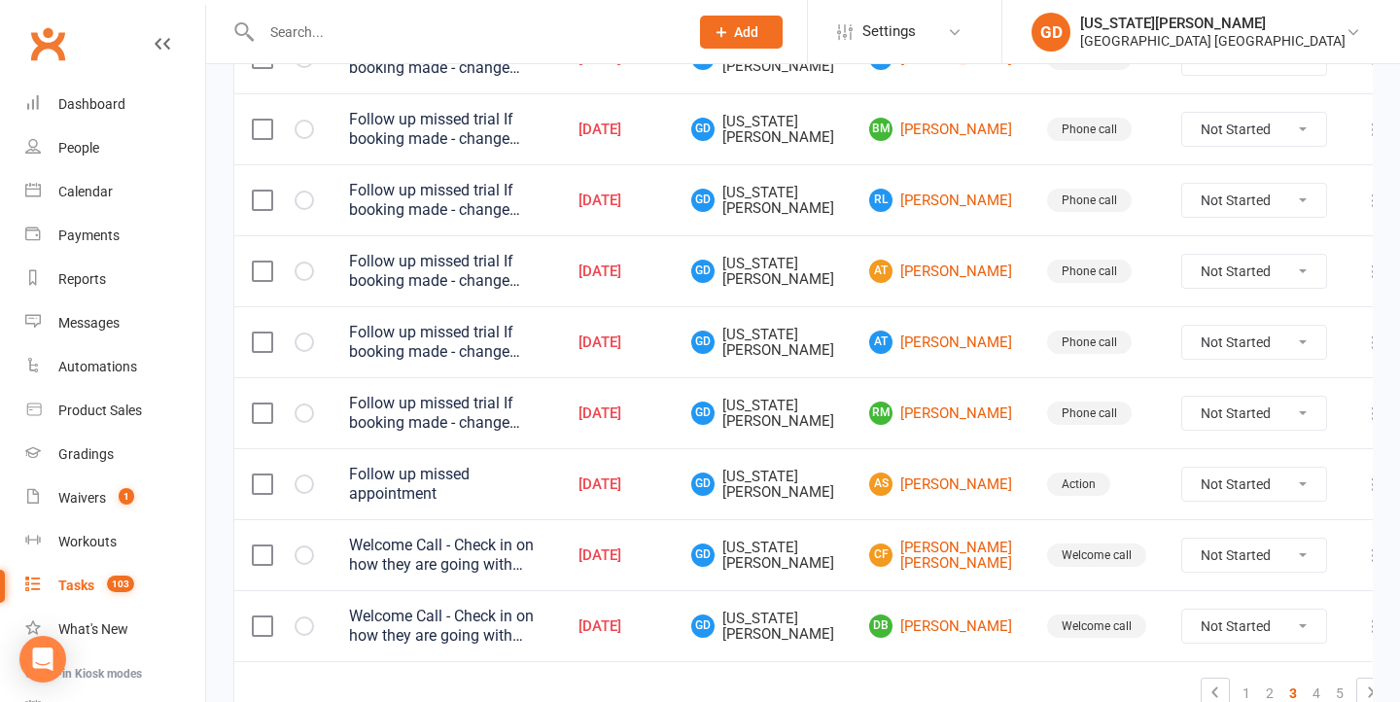
scroll to position [1484, 0]
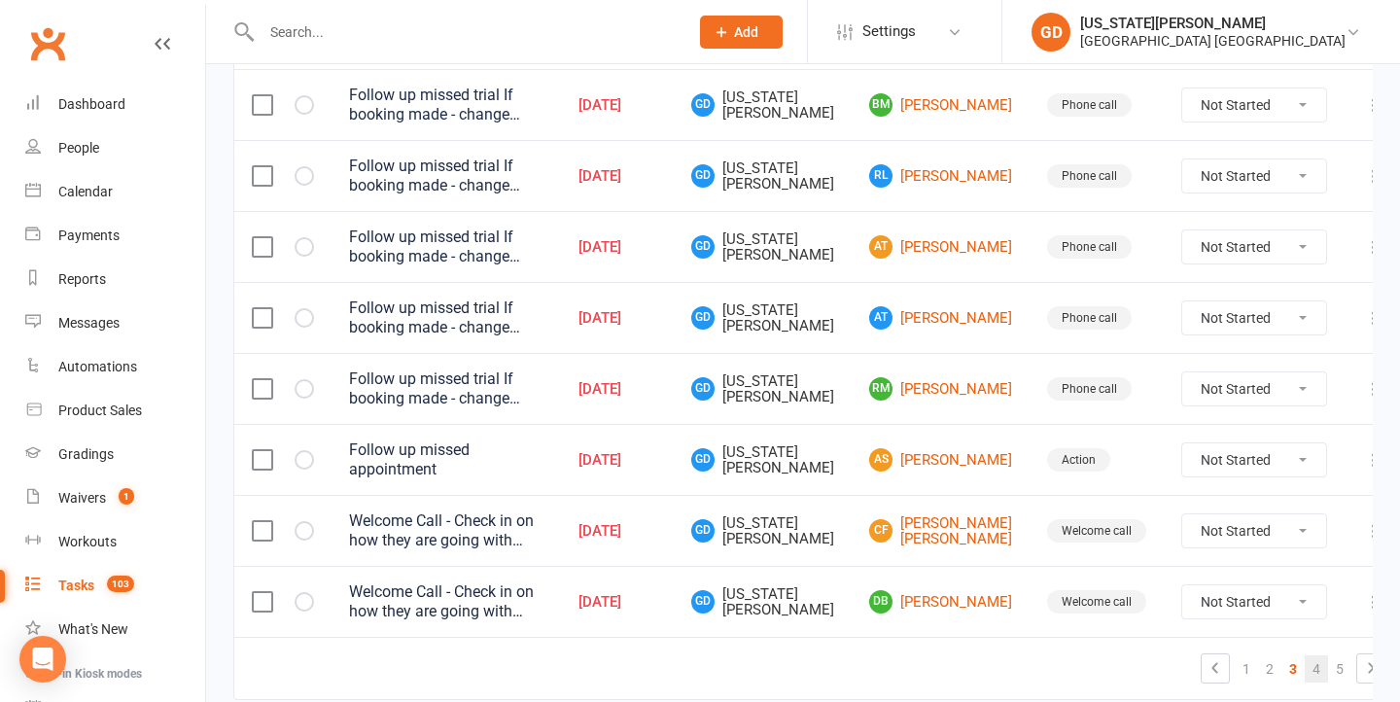
click at [1305, 655] on link "4" at bounding box center [1316, 668] width 23 height 27
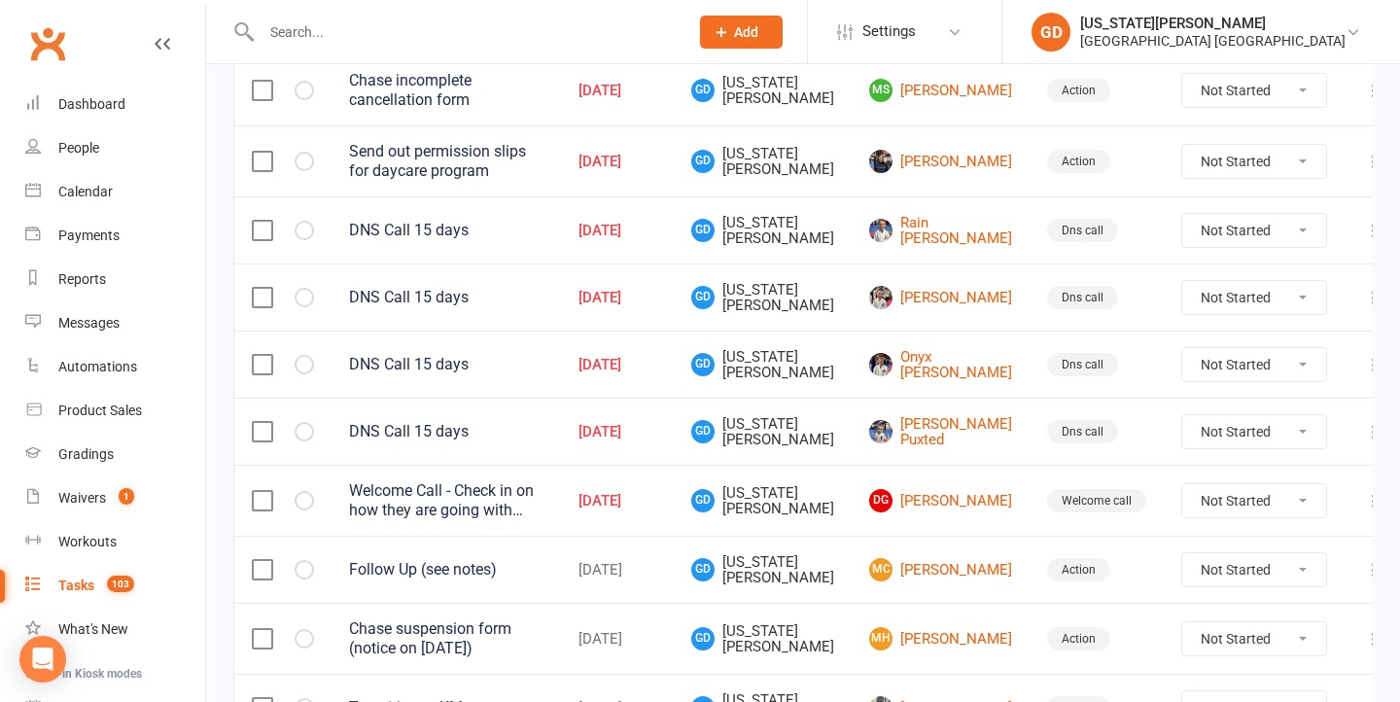
scroll to position [1164, 0]
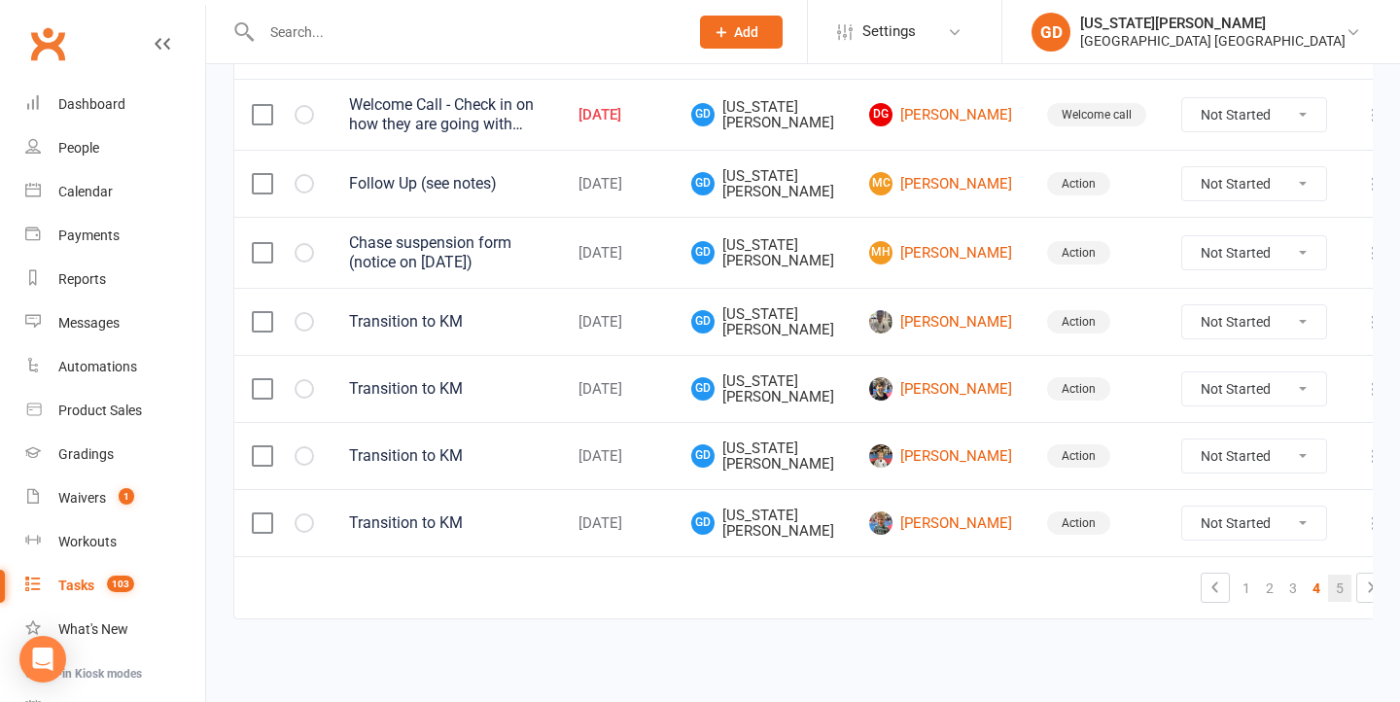
click at [1328, 582] on link "5" at bounding box center [1339, 588] width 23 height 27
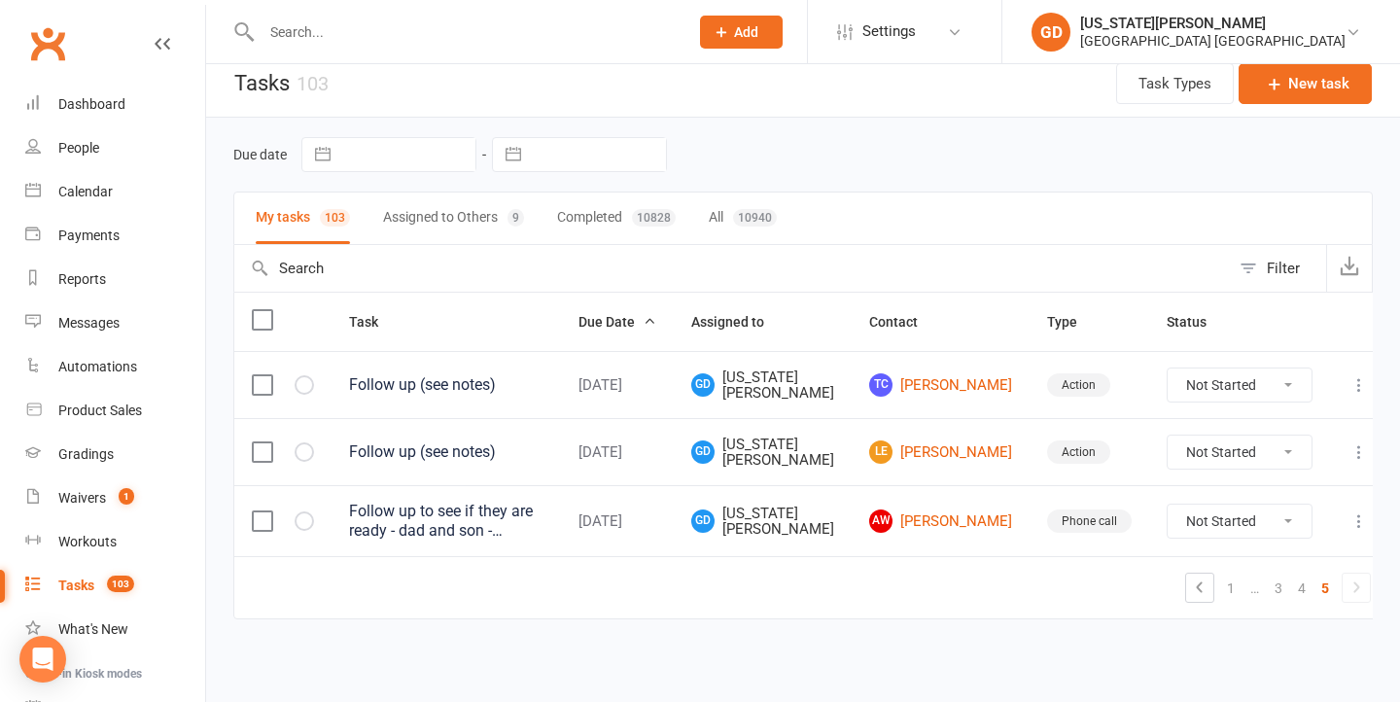
scroll to position [31, 0]
click at [145, 107] on link "Dashboard" at bounding box center [115, 105] width 180 height 44
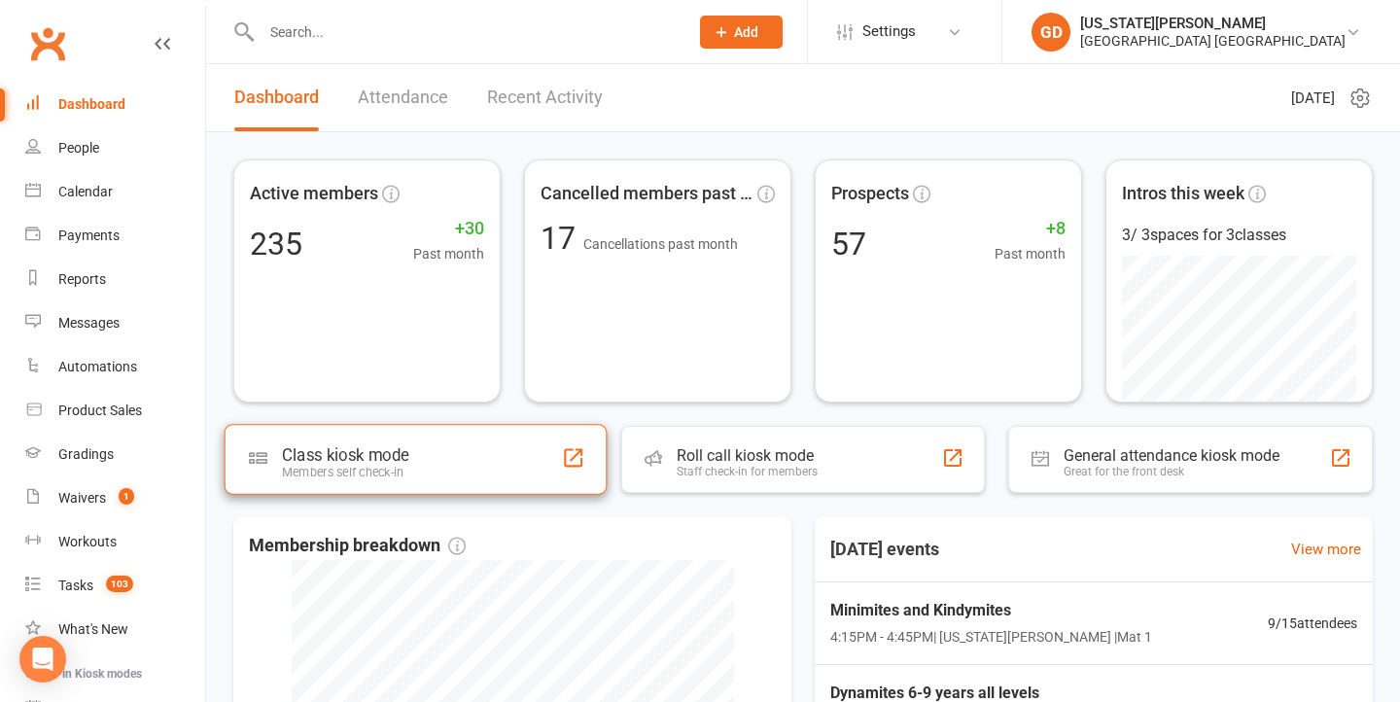
scroll to position [179, 0]
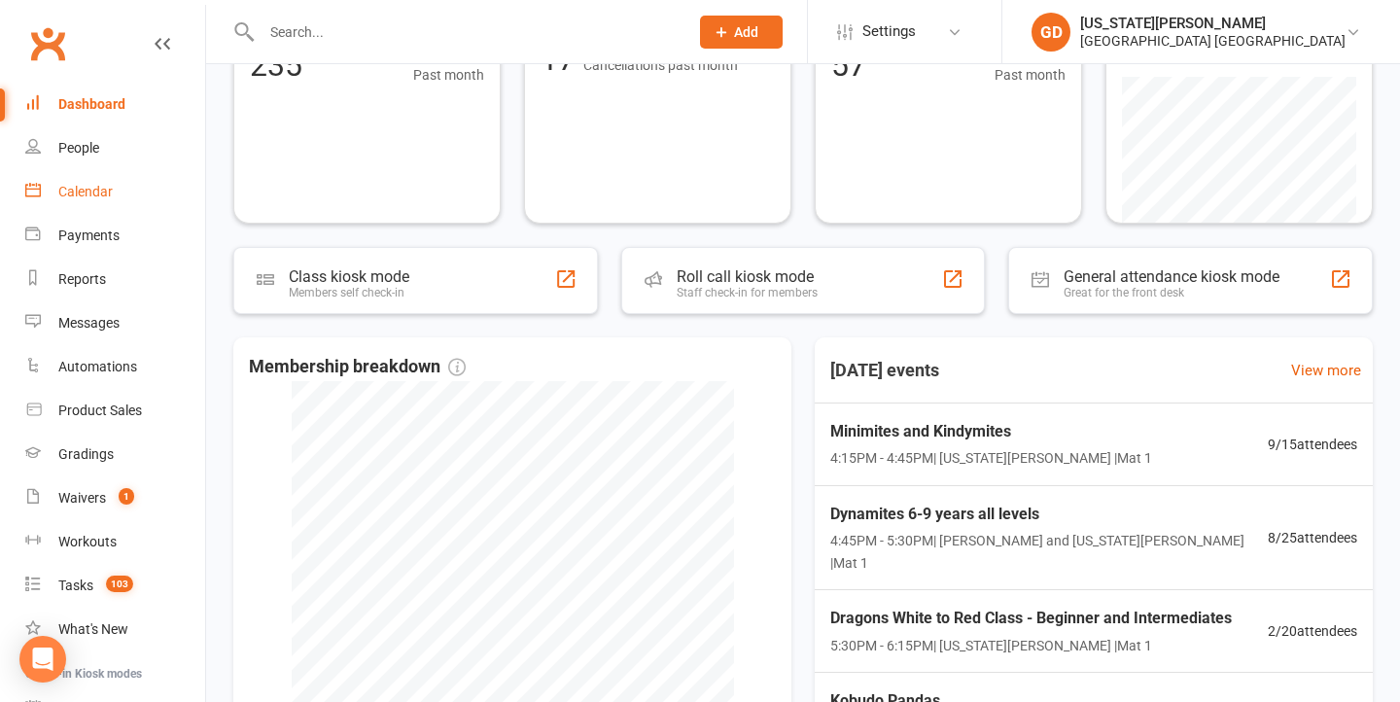
click at [104, 182] on link "Calendar" at bounding box center [115, 192] width 180 height 44
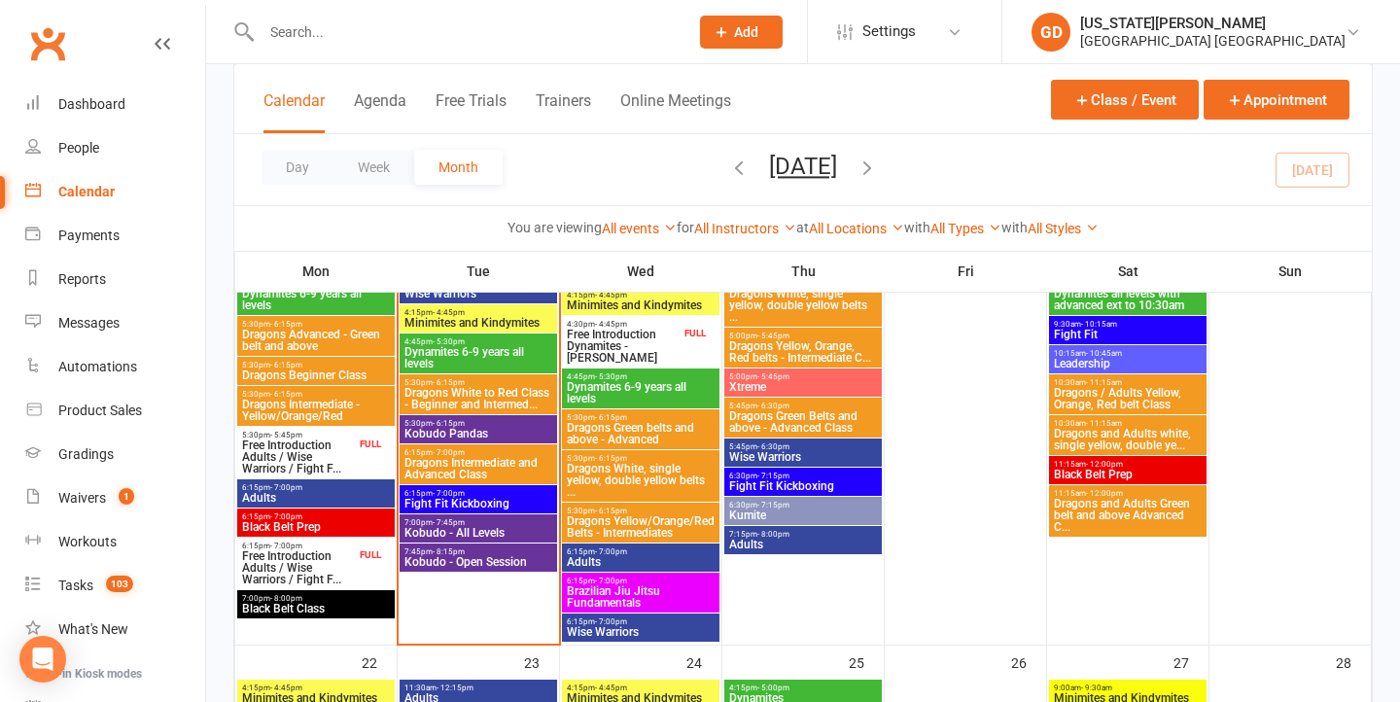
scroll to position [1495, 0]
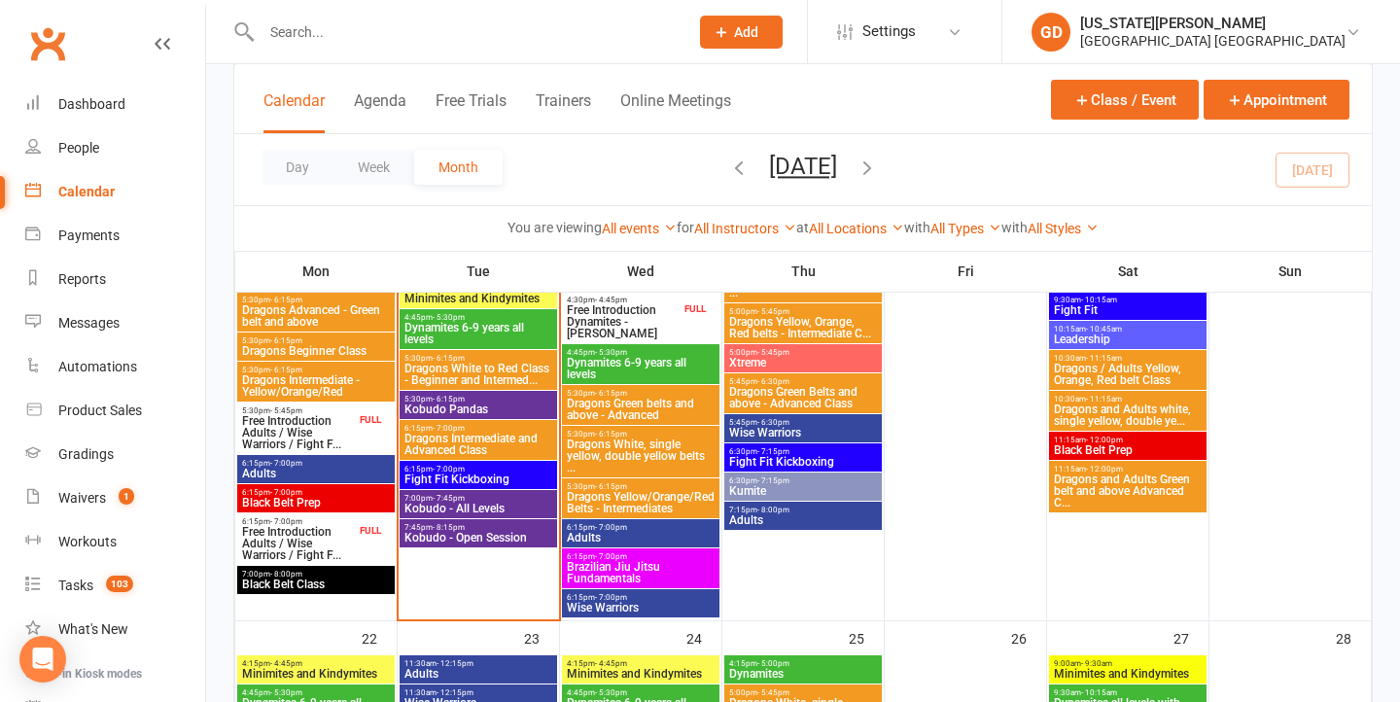
click at [347, 471] on span "Adults" at bounding box center [316, 474] width 150 height 12
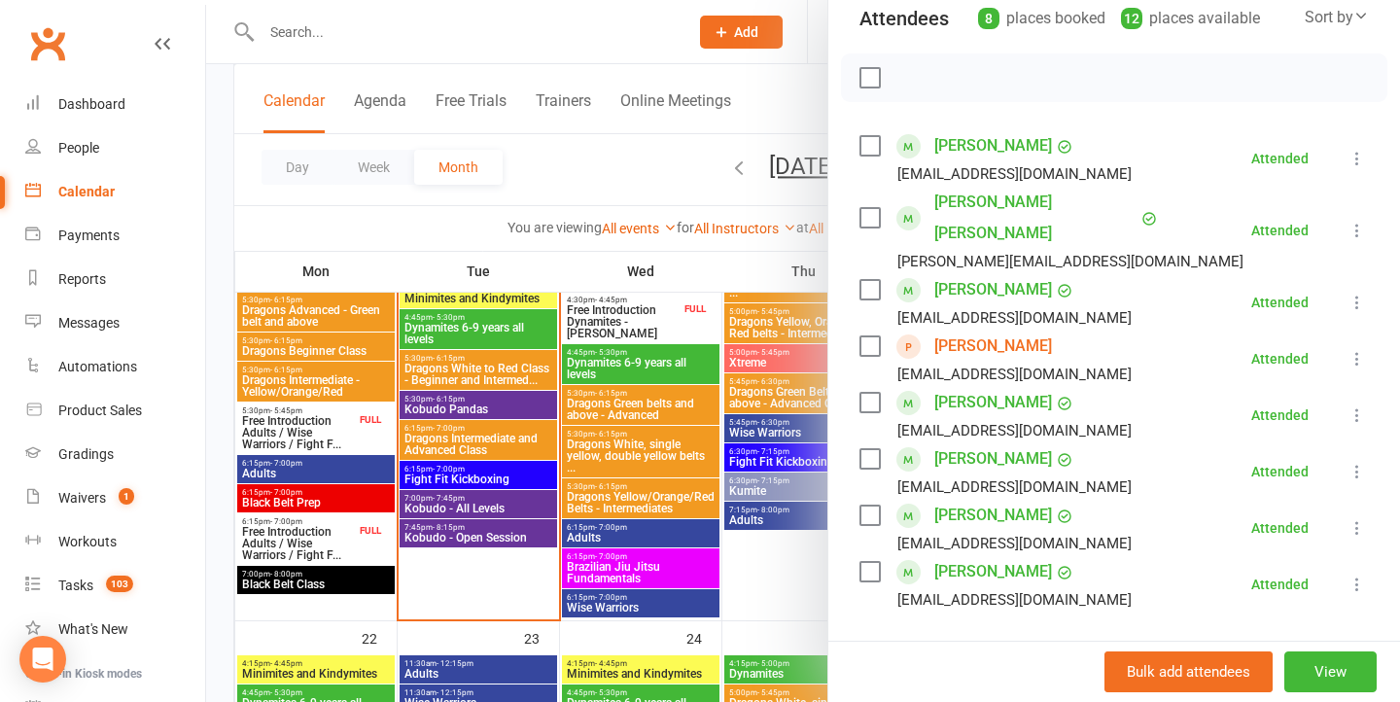
scroll to position [343, 0]
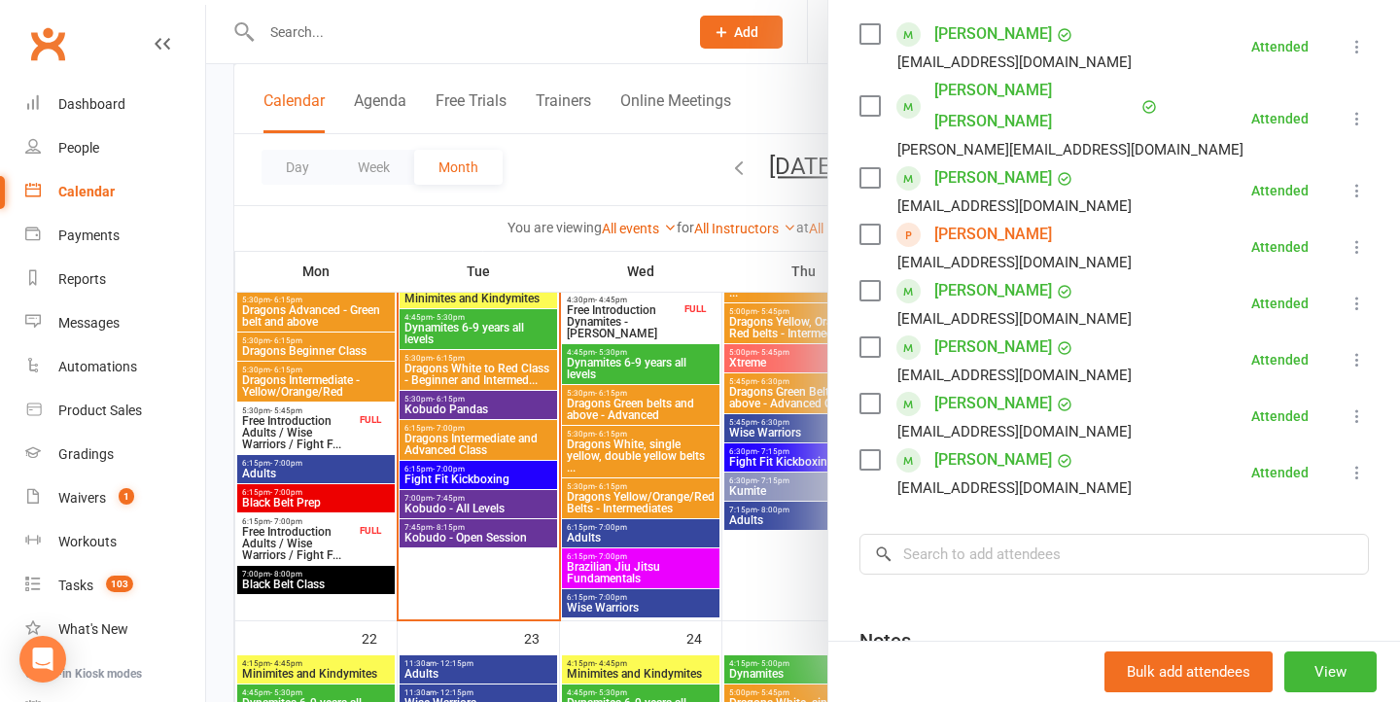
click at [600, 513] on div at bounding box center [803, 351] width 1194 height 702
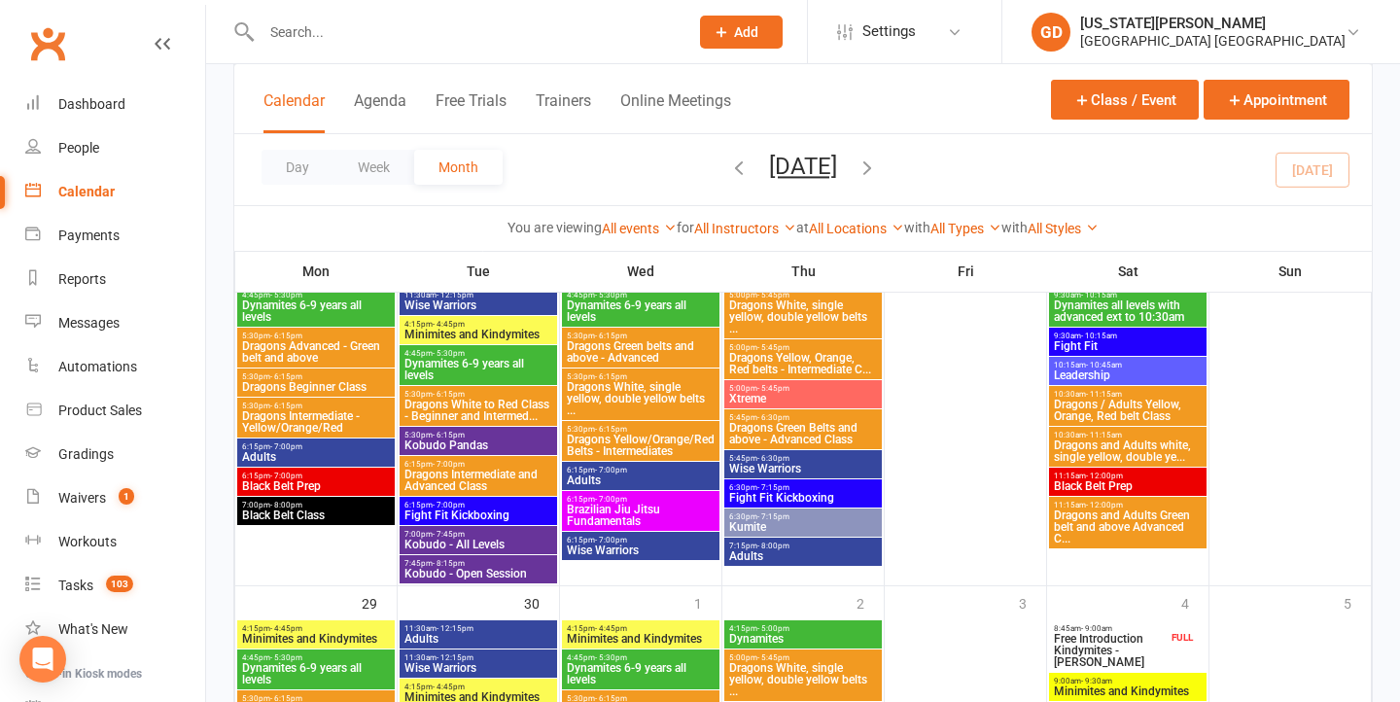
scroll to position [1902, 0]
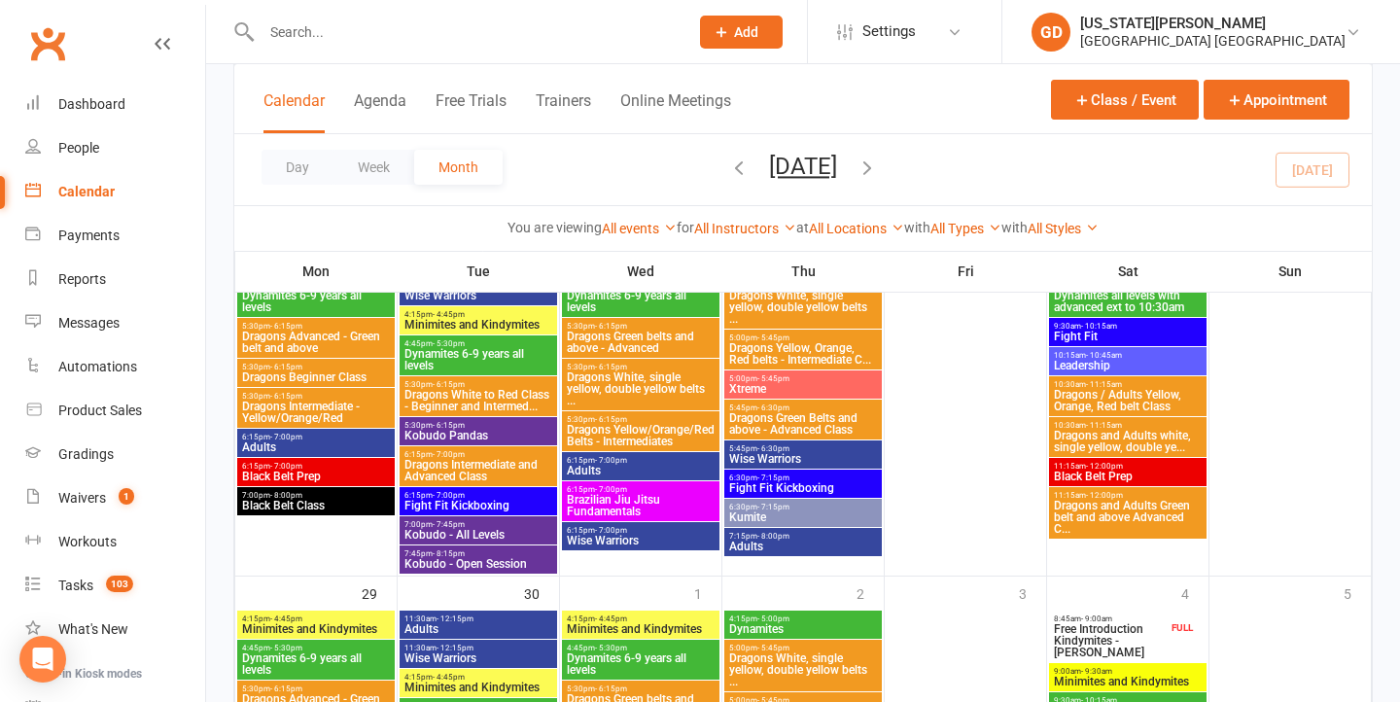
click at [354, 497] on span "7:00pm - 8:00pm" at bounding box center [316, 495] width 150 height 9
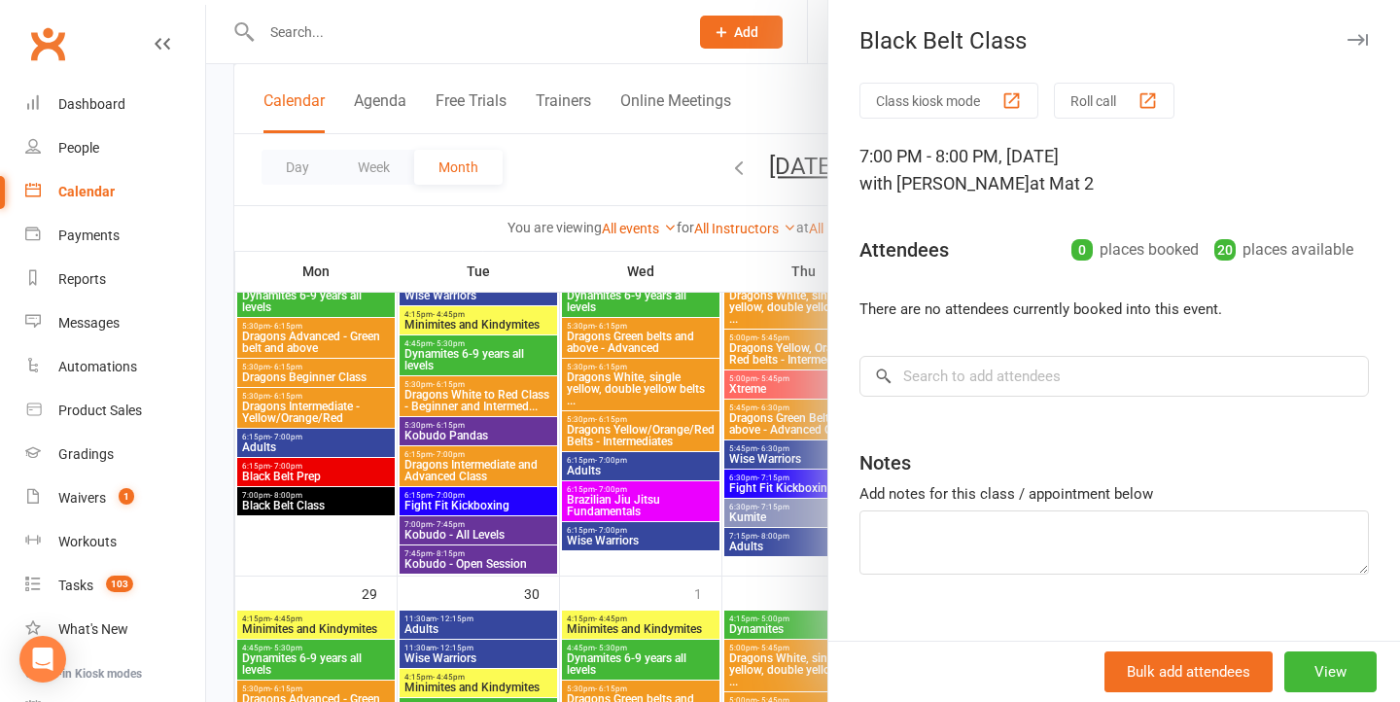
click at [566, 470] on div at bounding box center [803, 351] width 1194 height 702
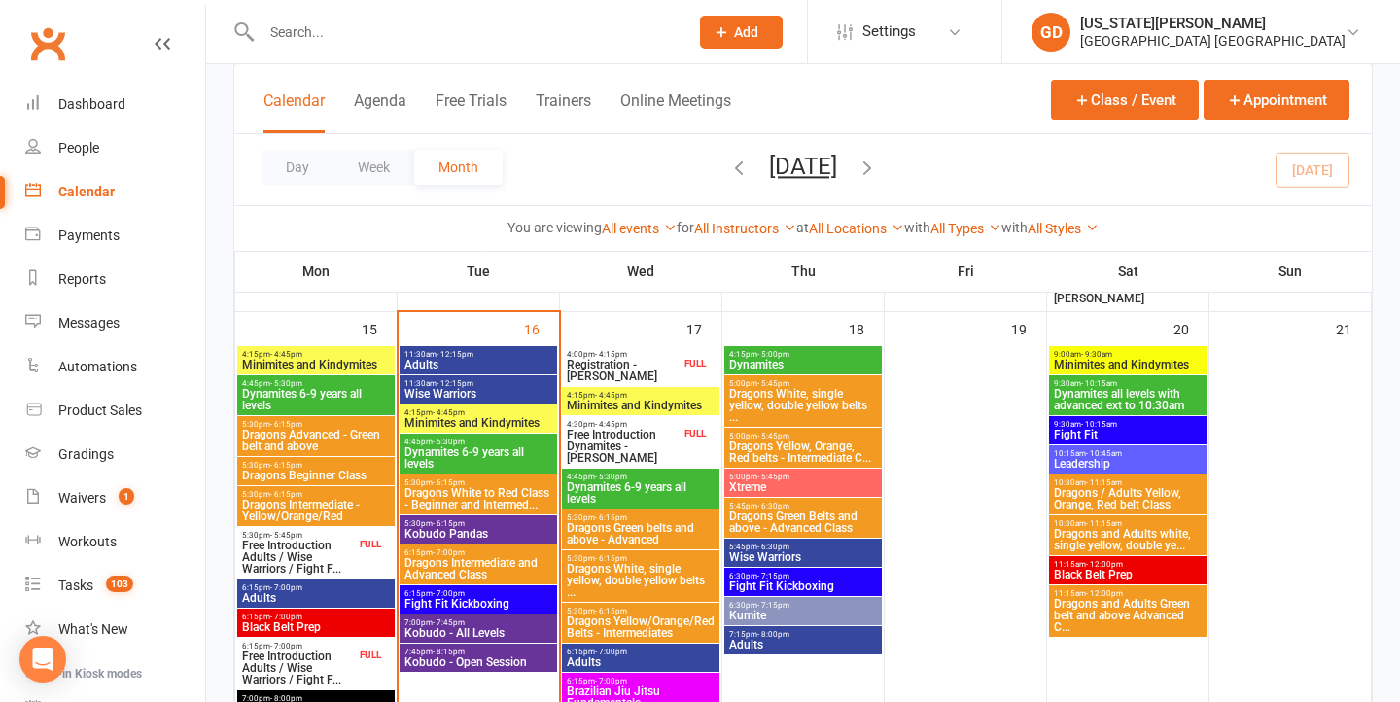
scroll to position [1374, 0]
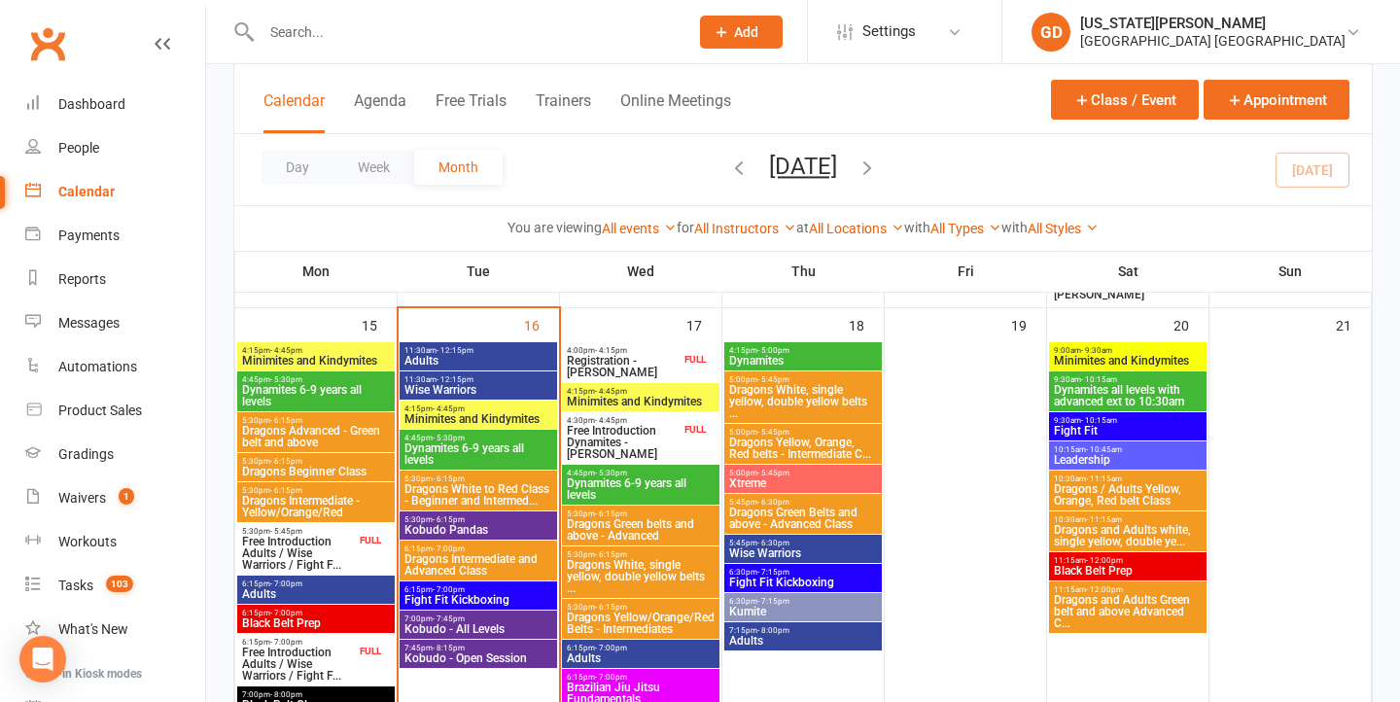
click at [1084, 461] on span "Leadership" at bounding box center [1128, 460] width 150 height 12
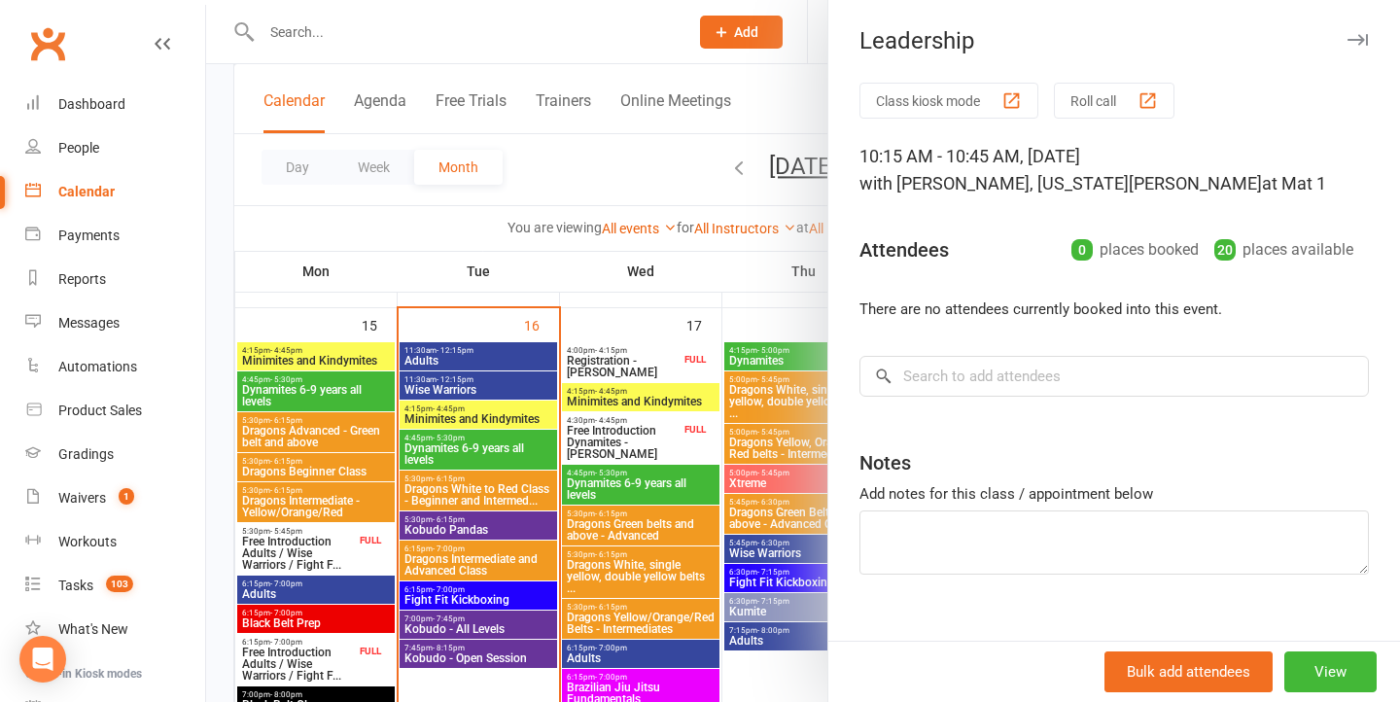
click at [714, 443] on div at bounding box center [803, 351] width 1194 height 702
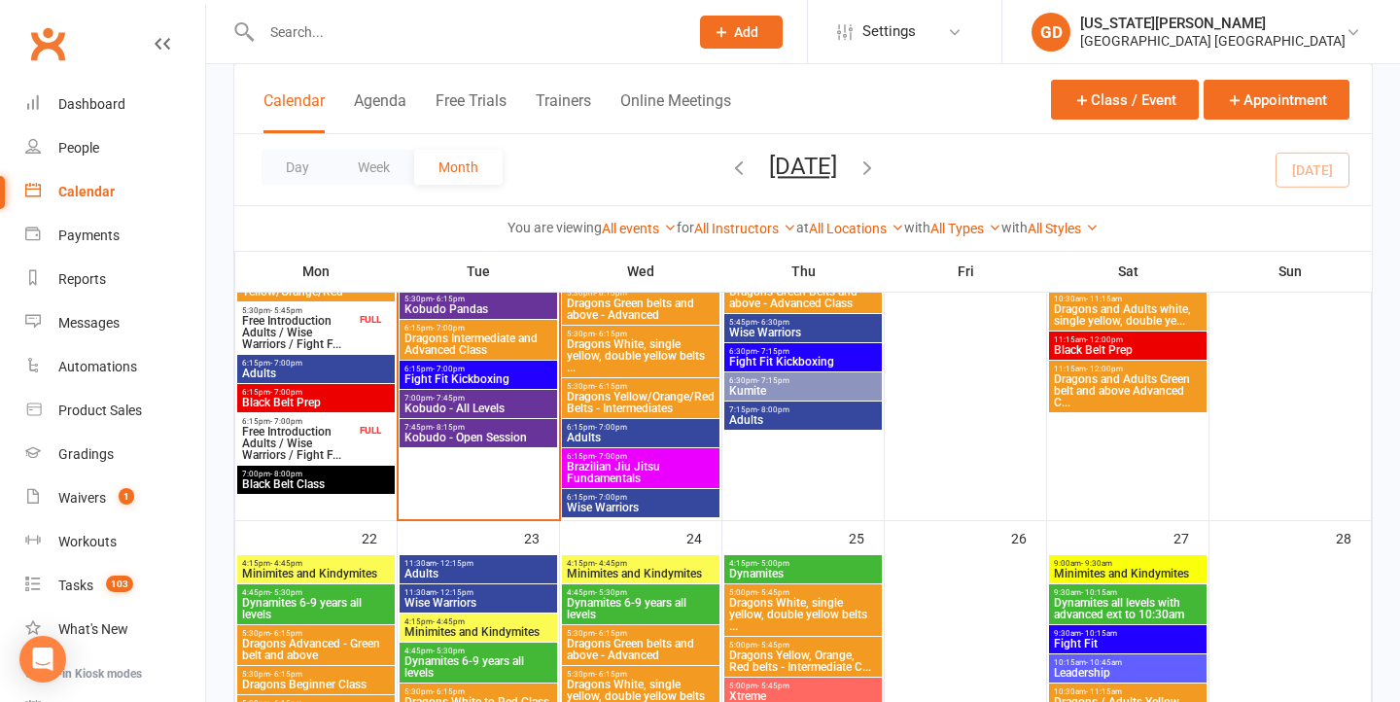
scroll to position [1573, 0]
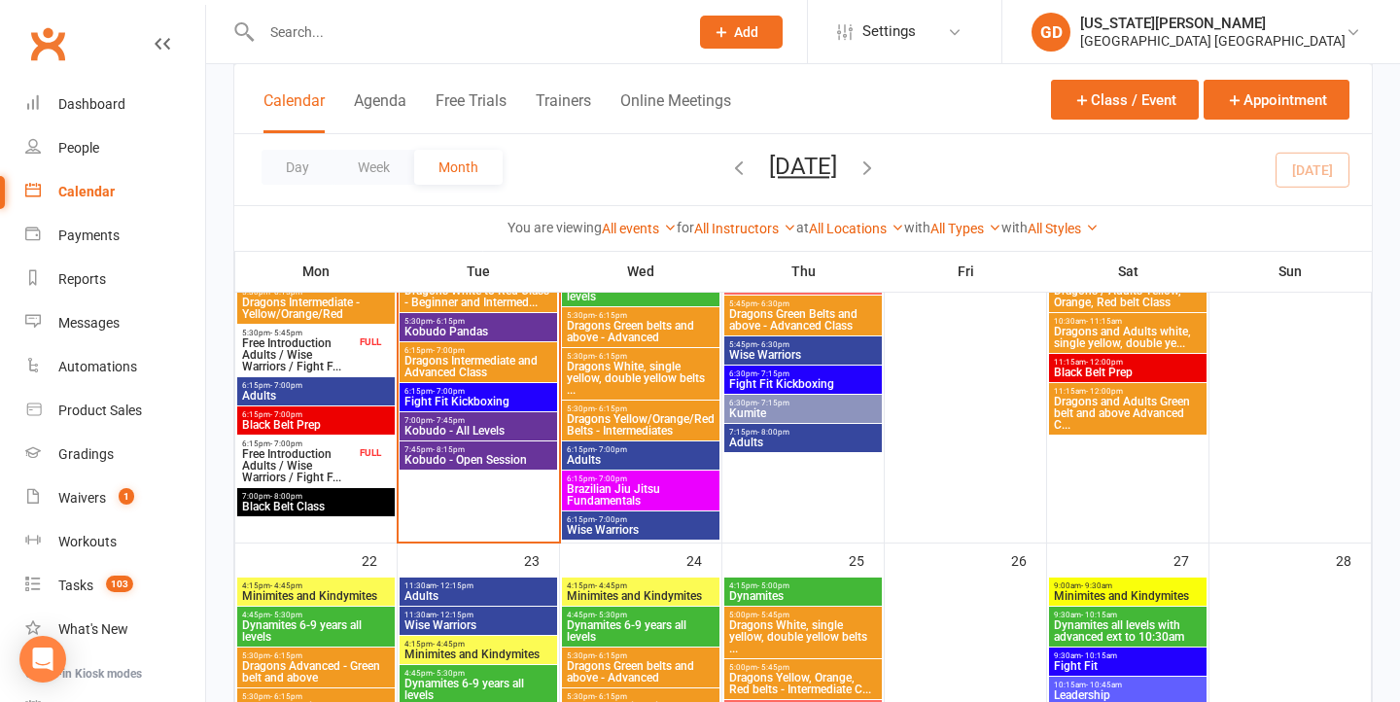
click at [496, 425] on span "Kobudo - All Levels" at bounding box center [479, 431] width 150 height 12
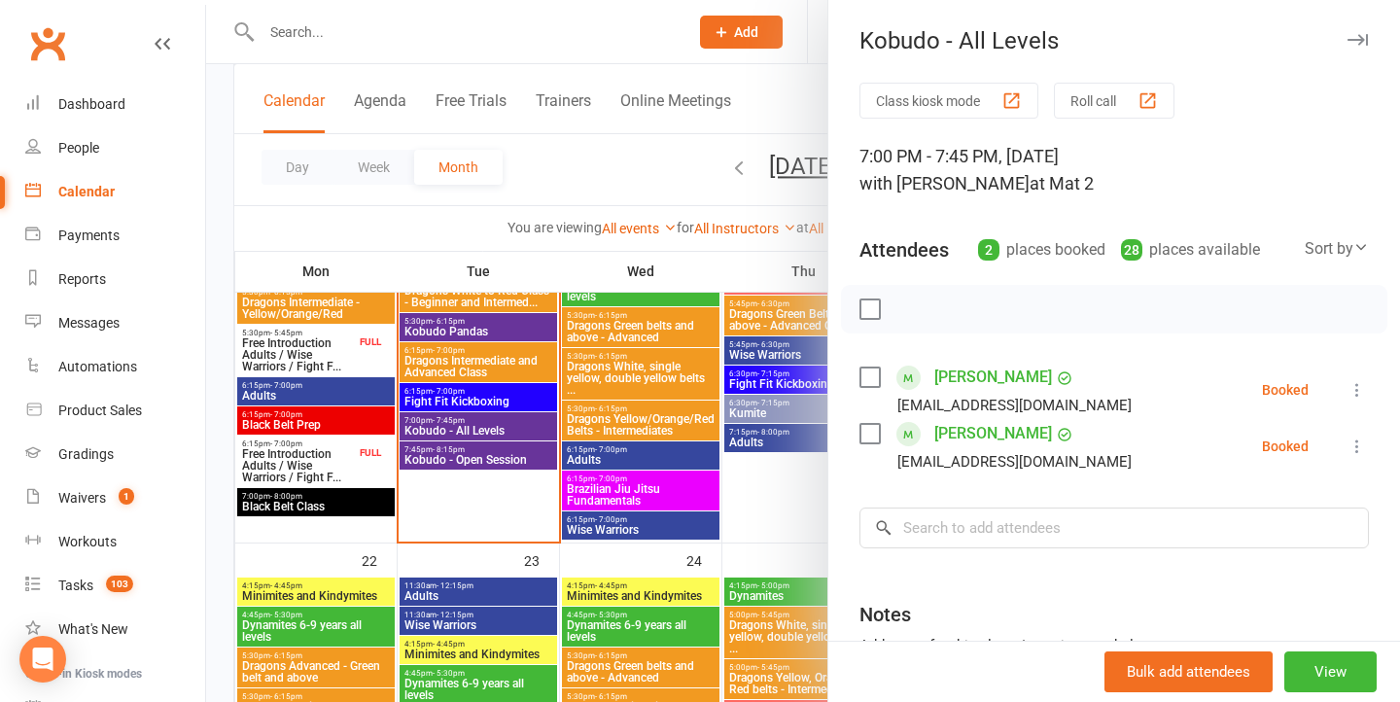
click at [496, 424] on div at bounding box center [803, 351] width 1194 height 702
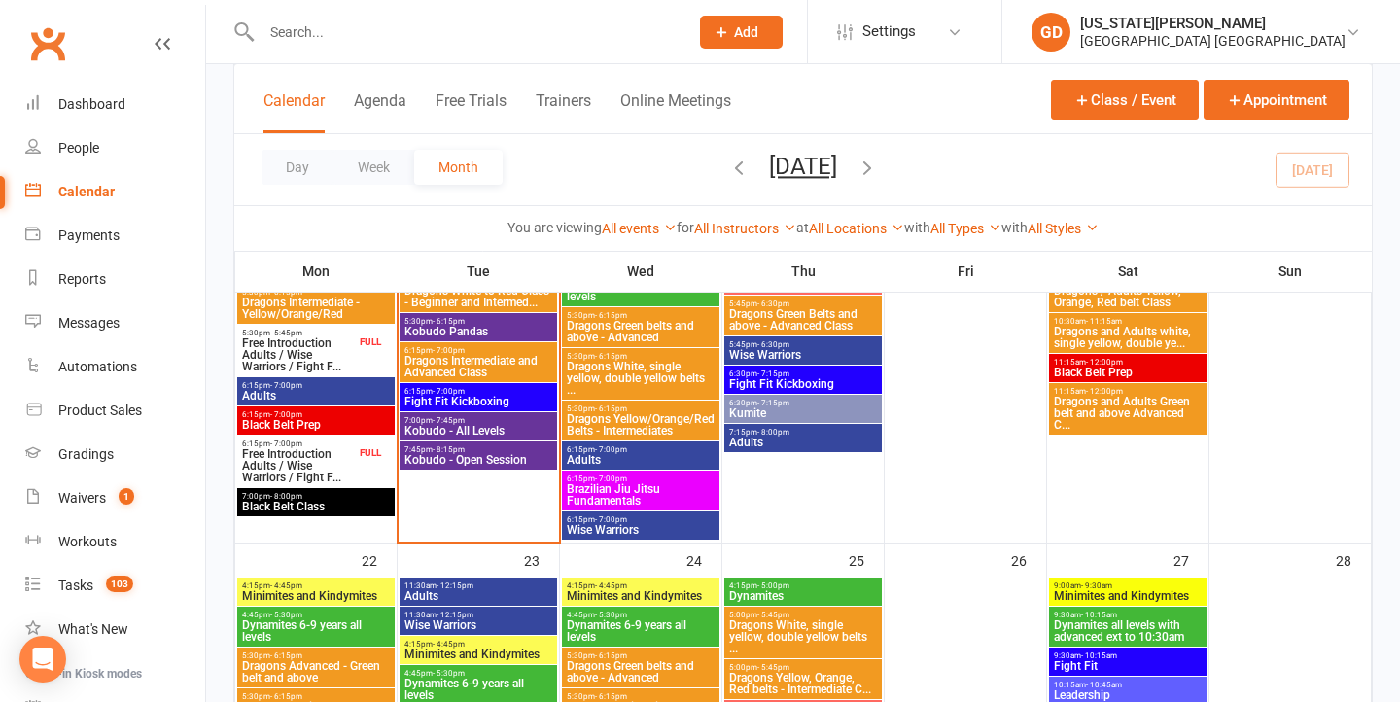
click at [499, 449] on span "7:45pm - 8:15pm" at bounding box center [479, 449] width 150 height 9
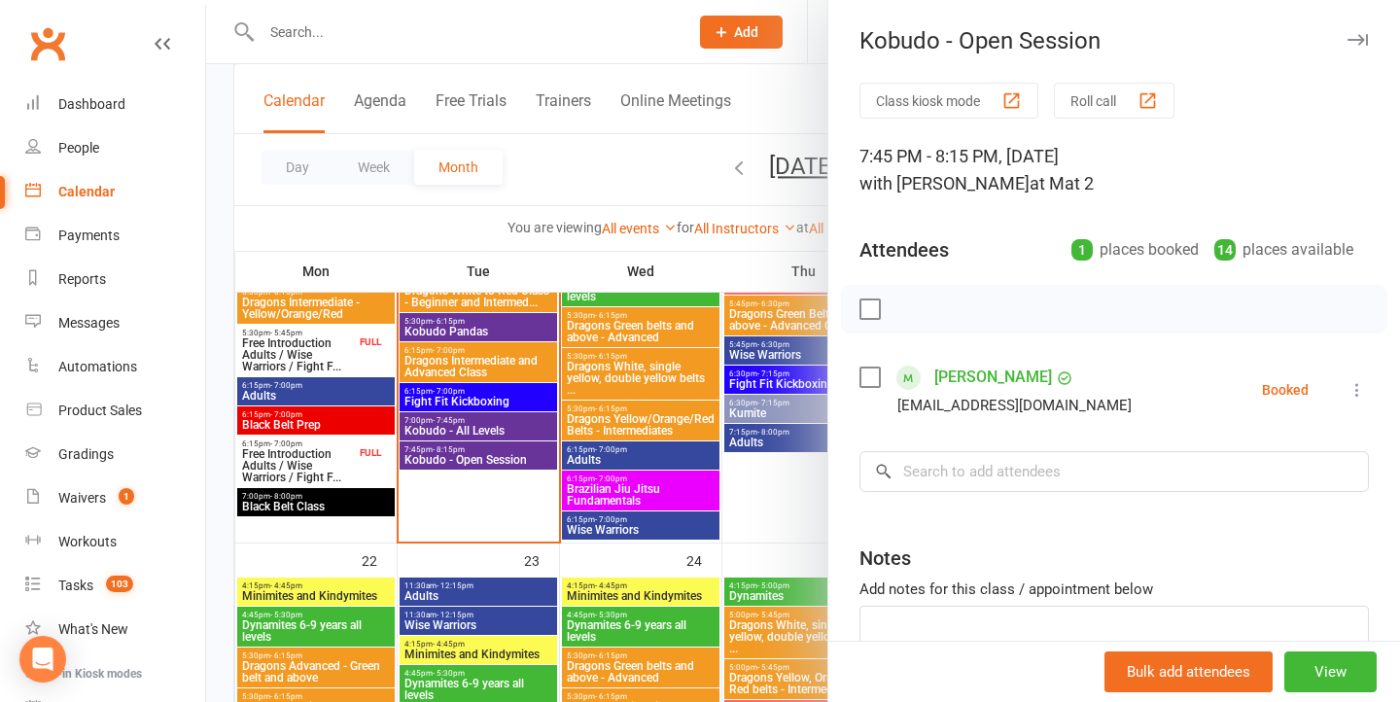
click at [496, 446] on div at bounding box center [803, 351] width 1194 height 702
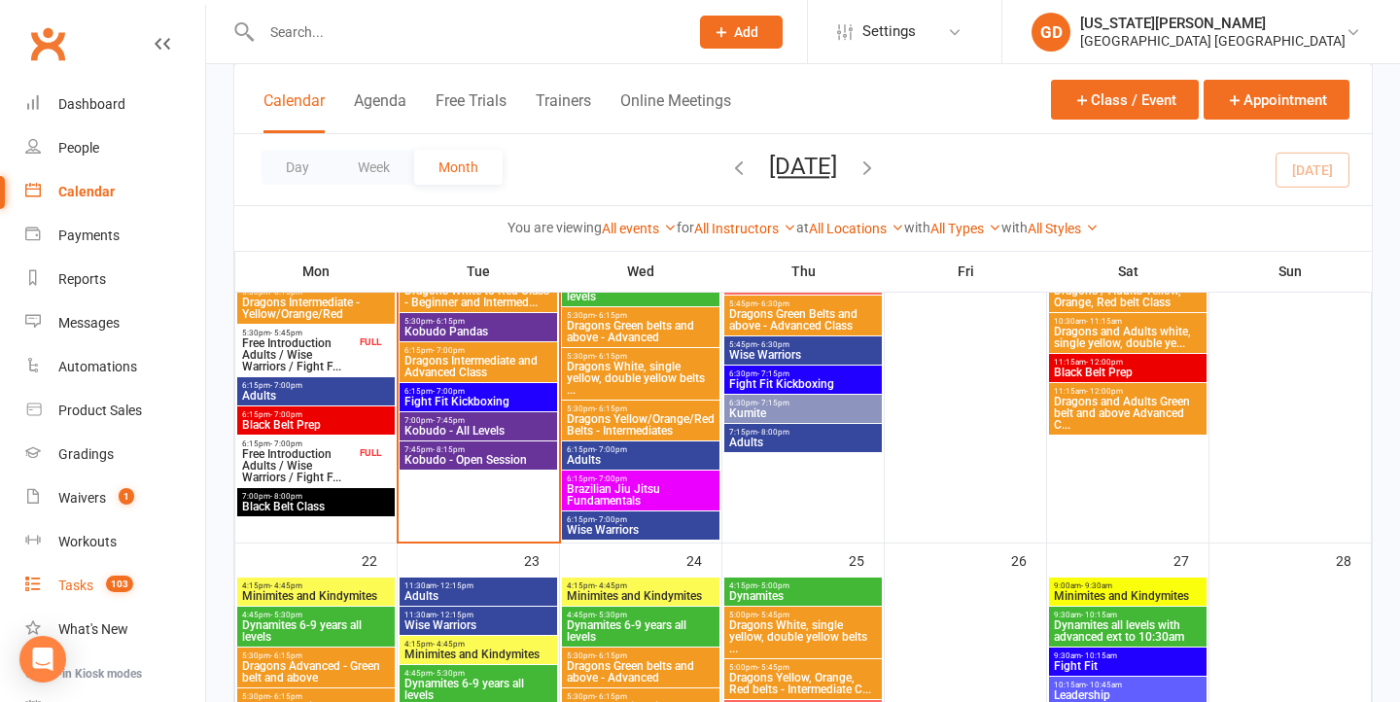
click at [107, 584] on span "103" at bounding box center [119, 584] width 27 height 17
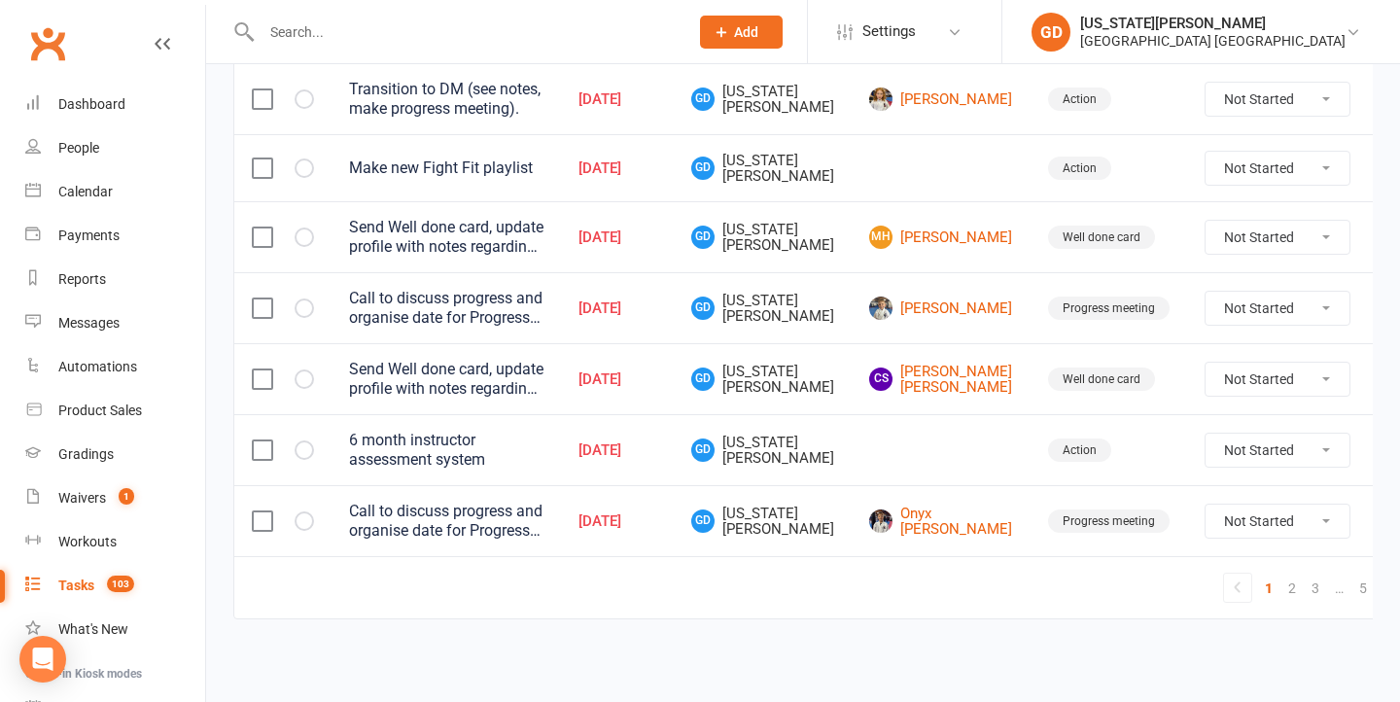
scroll to position [1605, 0]
click at [1281, 575] on link "2" at bounding box center [1292, 588] width 23 height 27
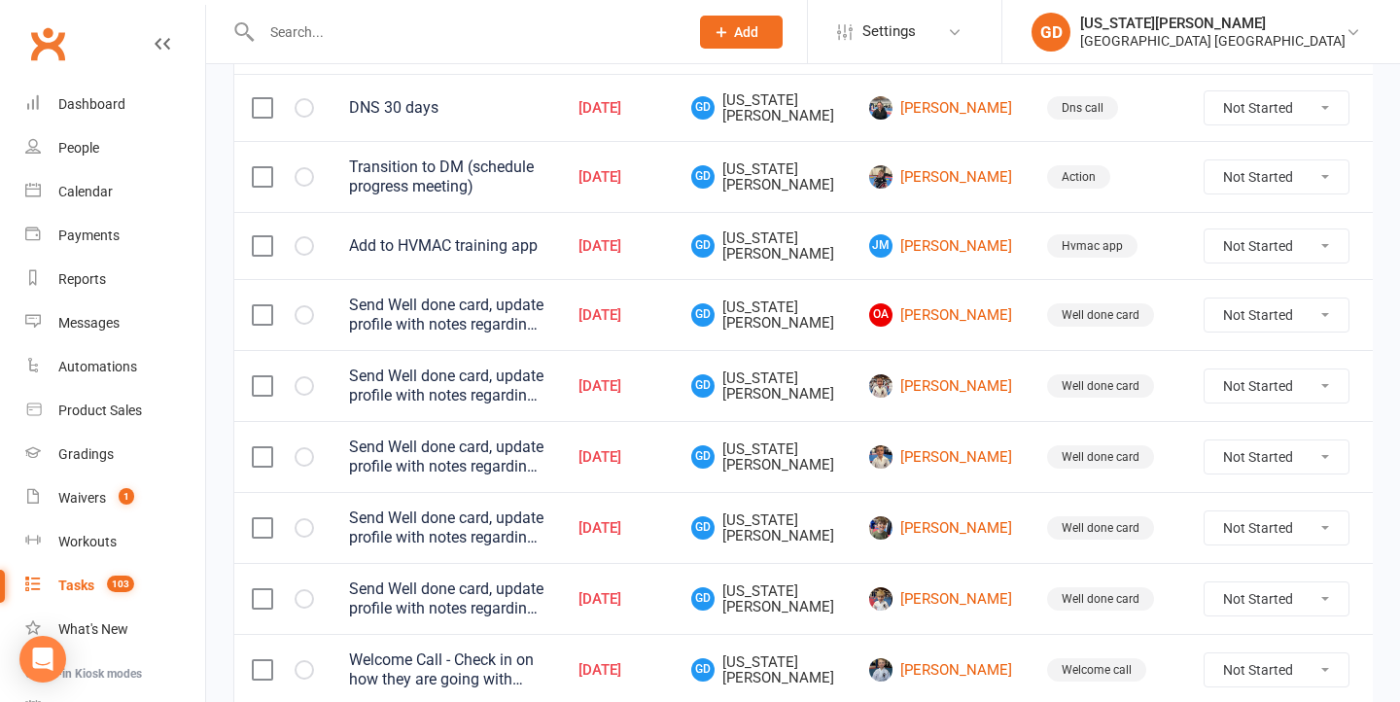
scroll to position [381, 0]
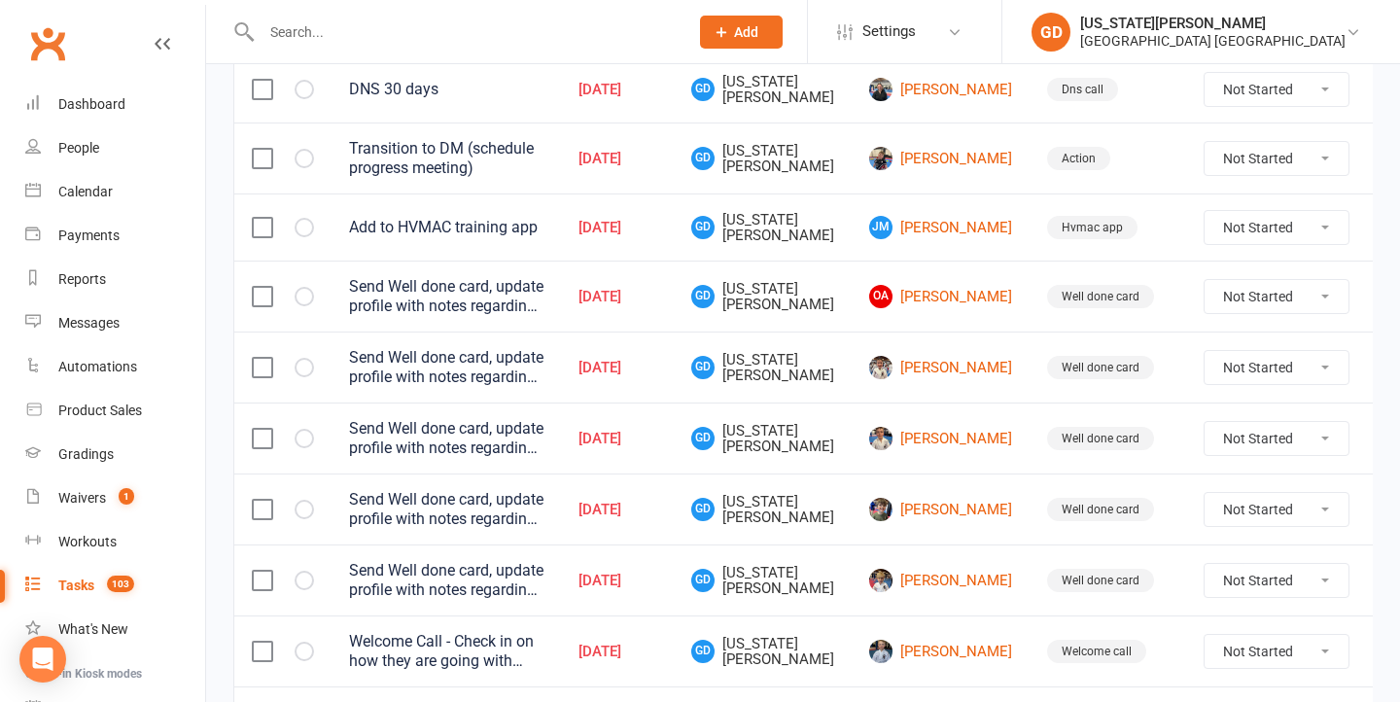
click at [656, 290] on div "Sep 05, 2025" at bounding box center [618, 297] width 78 height 17
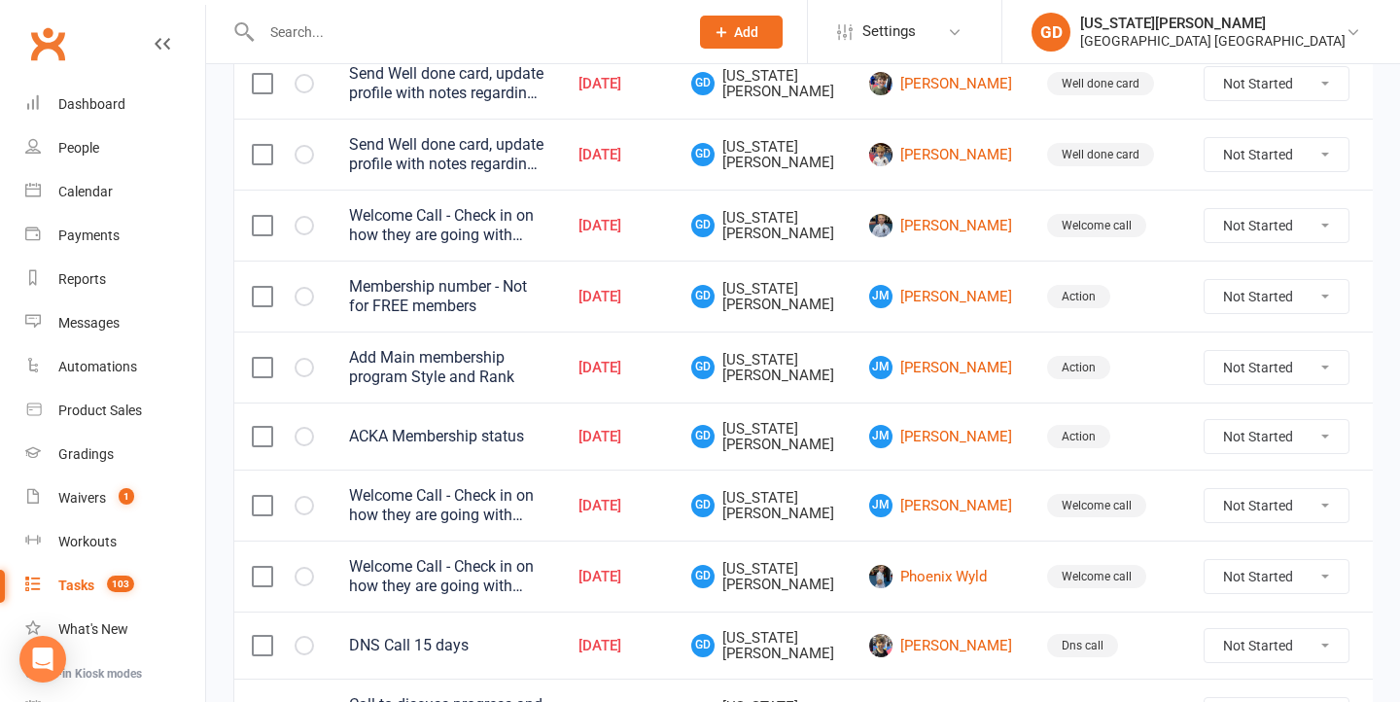
scroll to position [814, 0]
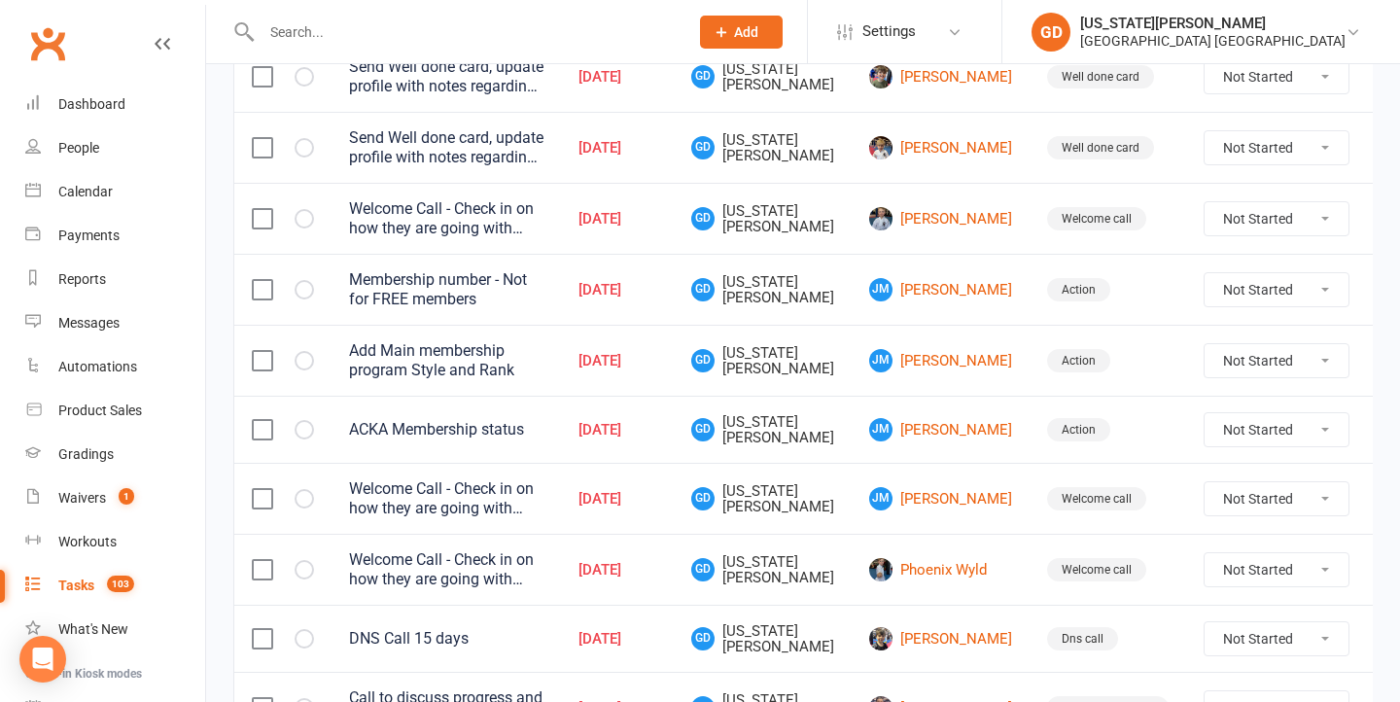
click at [674, 290] on td "Sep 06, 2025" at bounding box center [617, 289] width 113 height 71
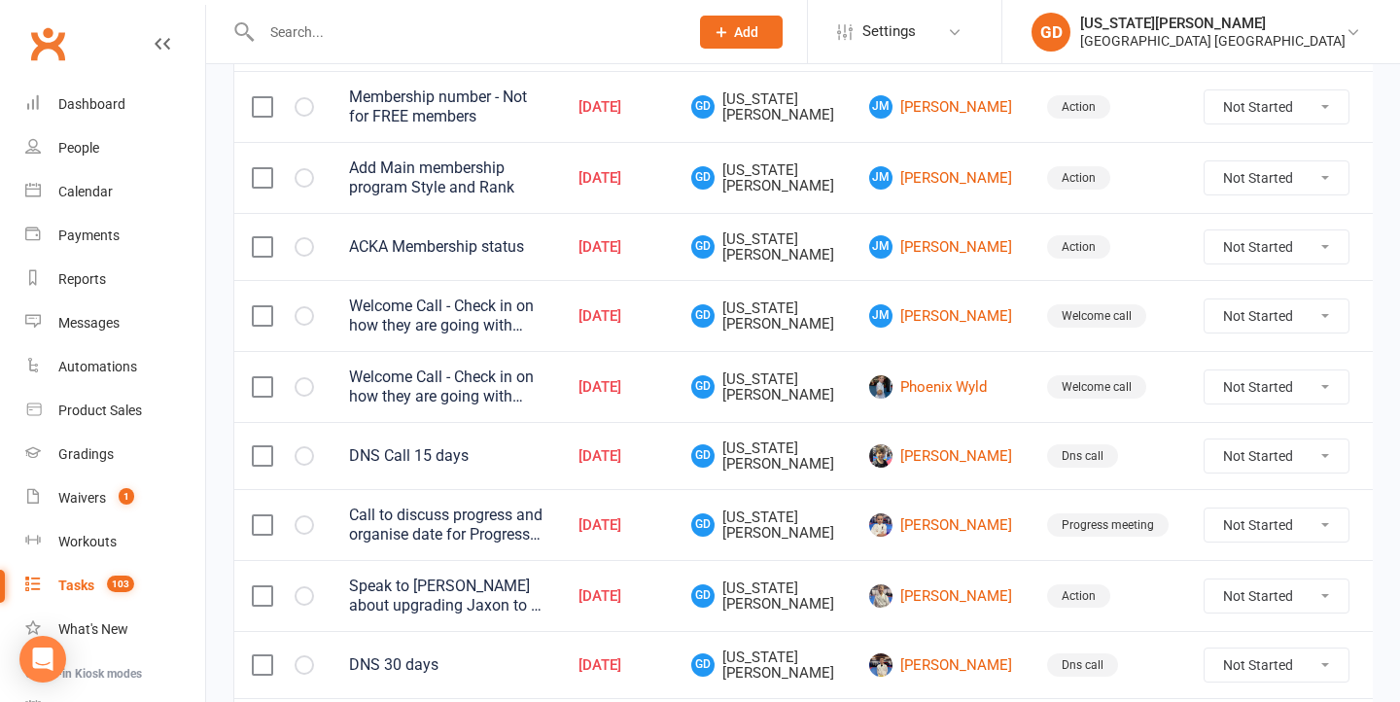
scroll to position [1004, 0]
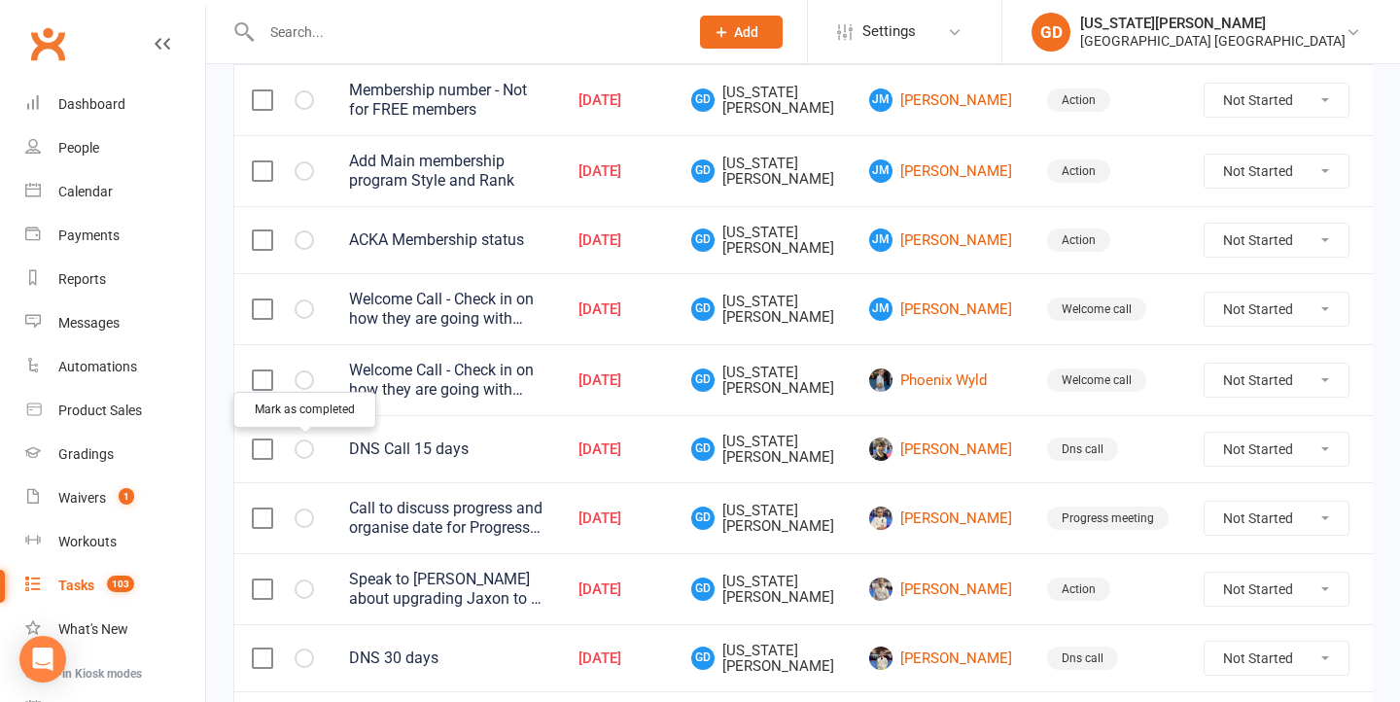
click at [304, 458] on button "button" at bounding box center [304, 449] width 19 height 19
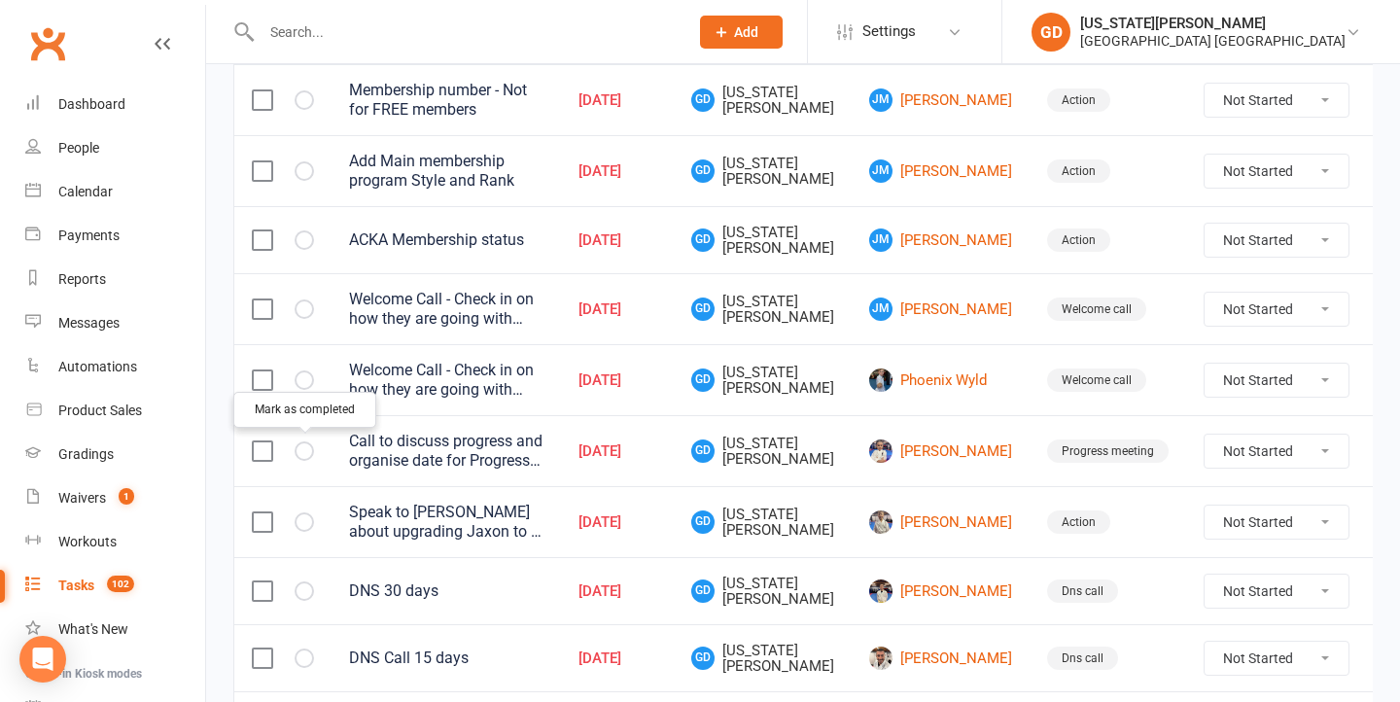
drag, startPoint x: 699, startPoint y: 310, endPoint x: 699, endPoint y: 405, distance: 94.3
click at [674, 310] on td "Sep 06, 2025" at bounding box center [617, 308] width 113 height 71
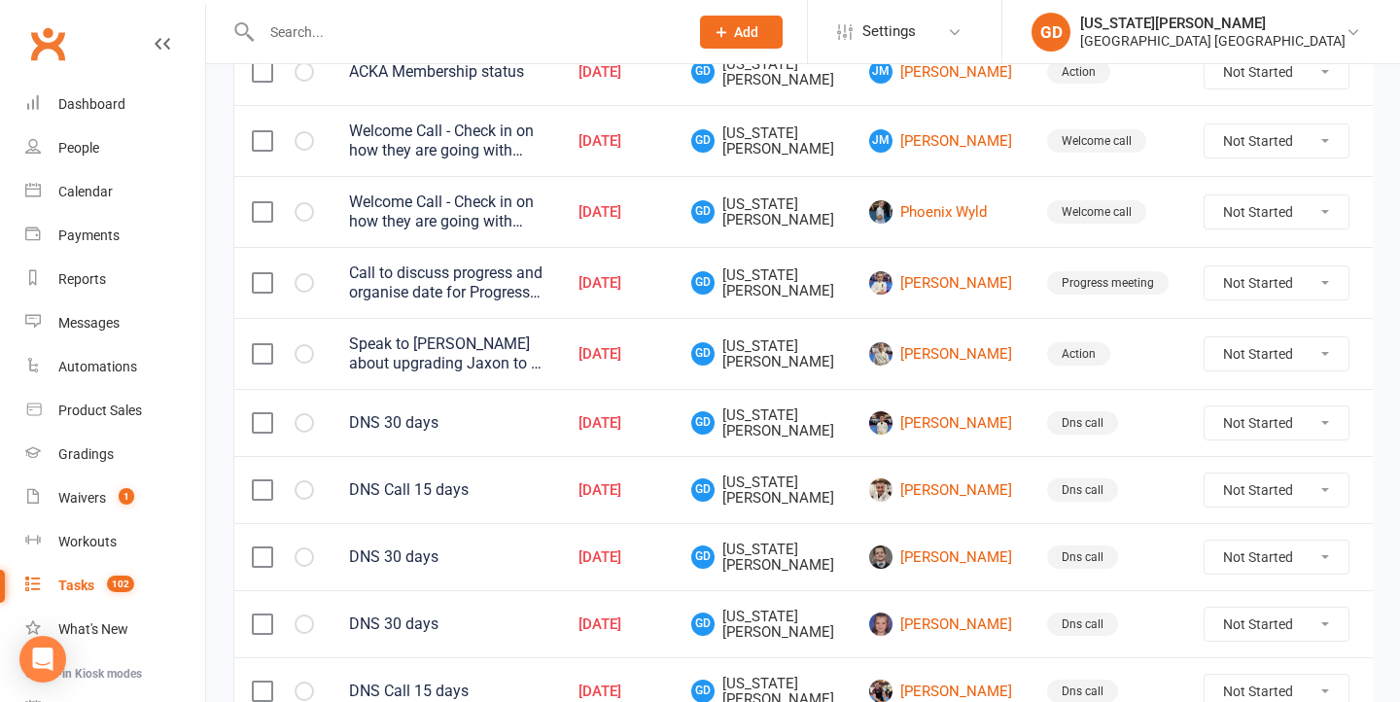
scroll to position [1262, 0]
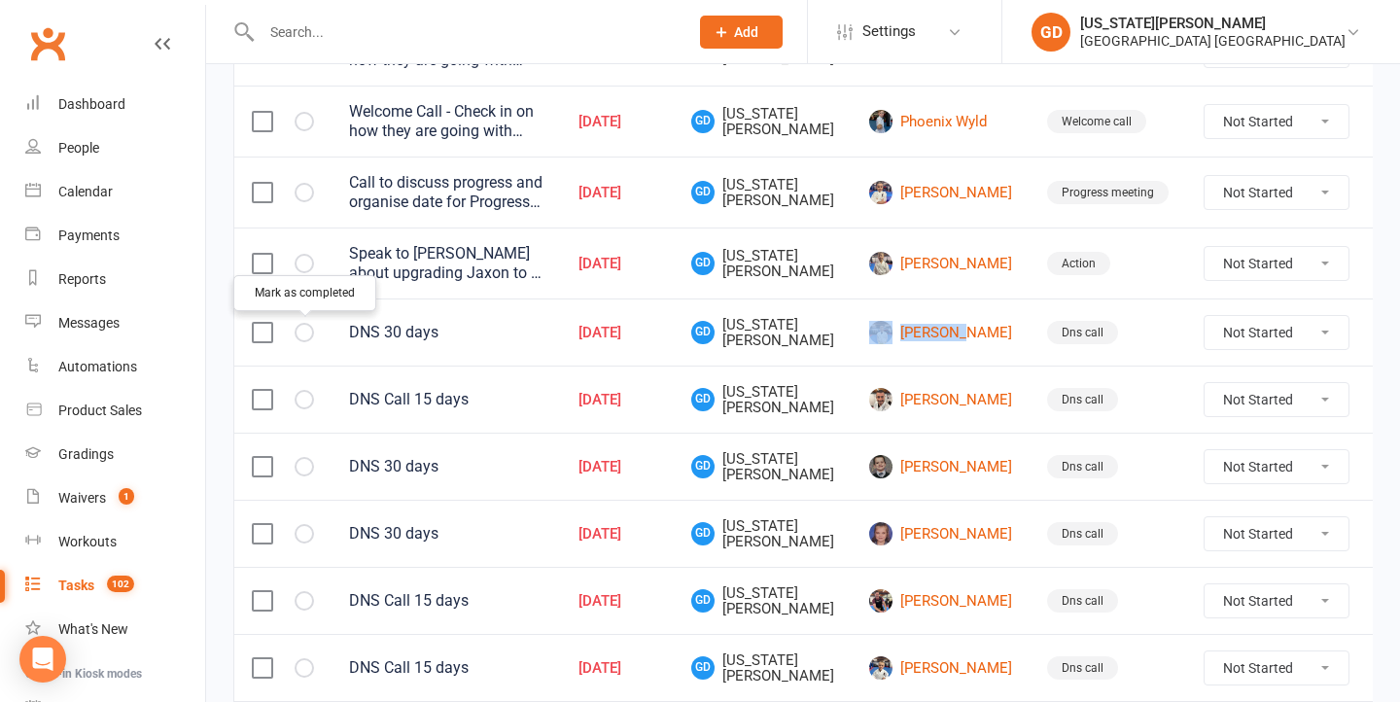
click at [0, 0] on icon "button" at bounding box center [0, 0] width 0 height 0
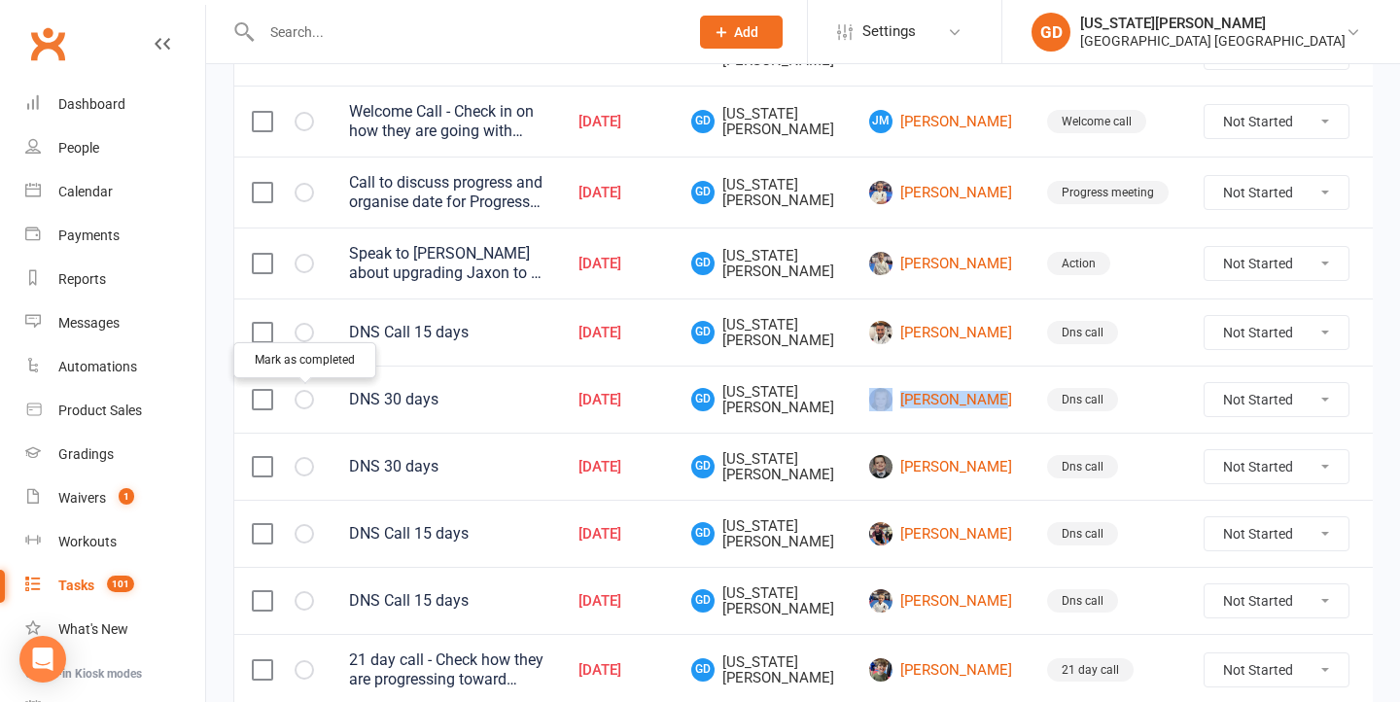
click at [0, 0] on icon "button" at bounding box center [0, 0] width 0 height 0
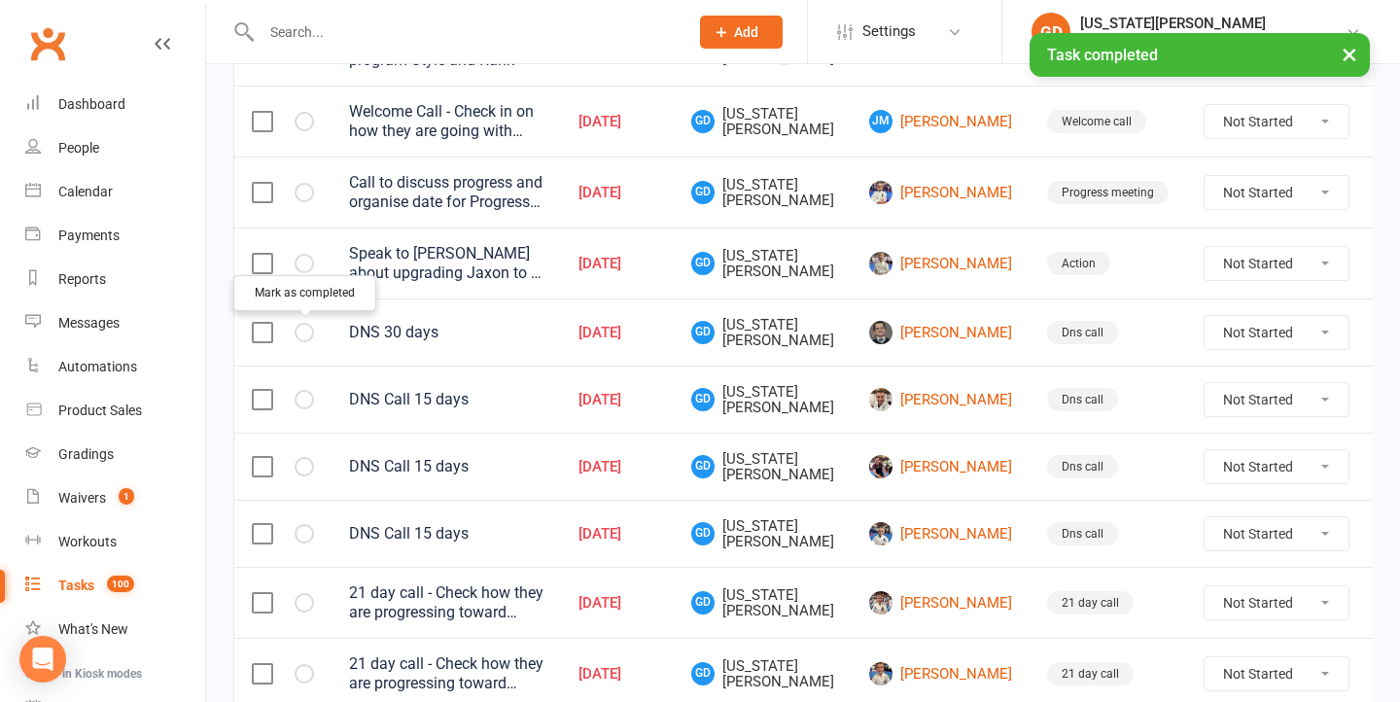
click at [0, 0] on icon "button" at bounding box center [0, 0] width 0 height 0
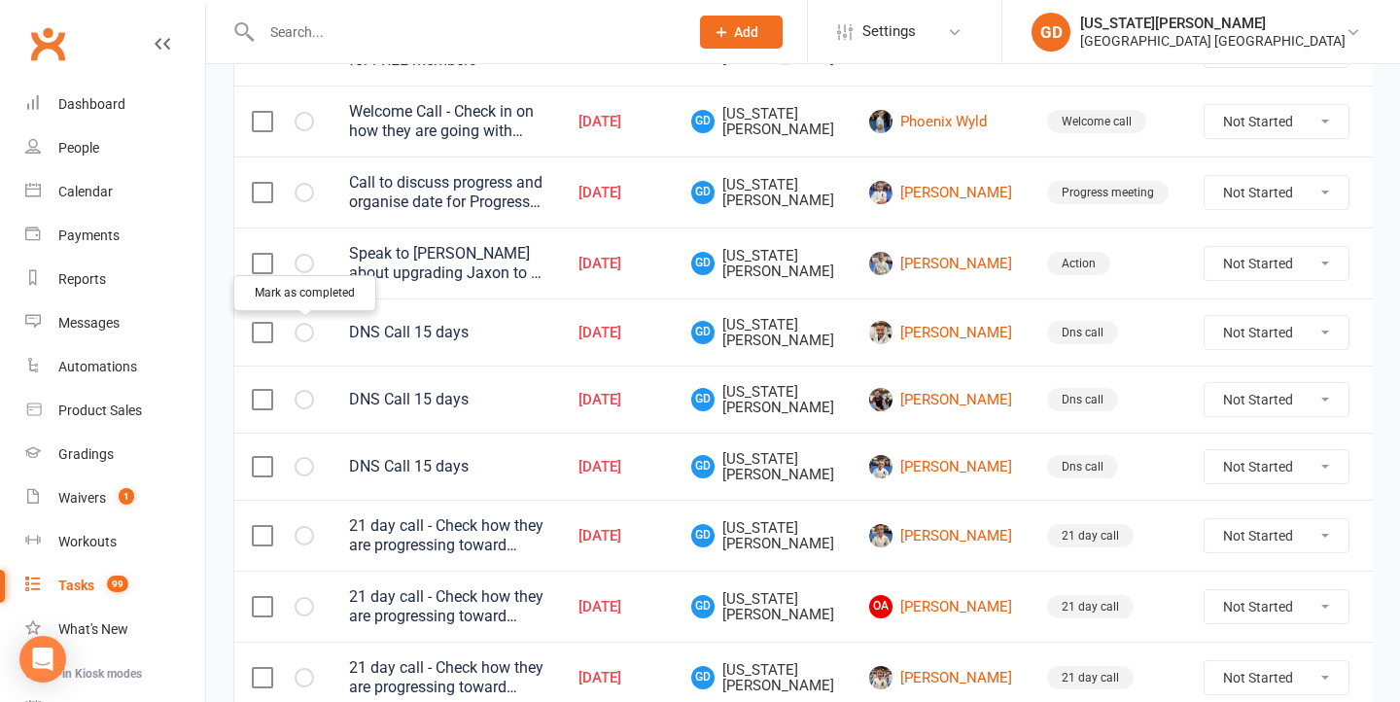
click at [674, 330] on td "Sep 09, 2025" at bounding box center [617, 332] width 113 height 67
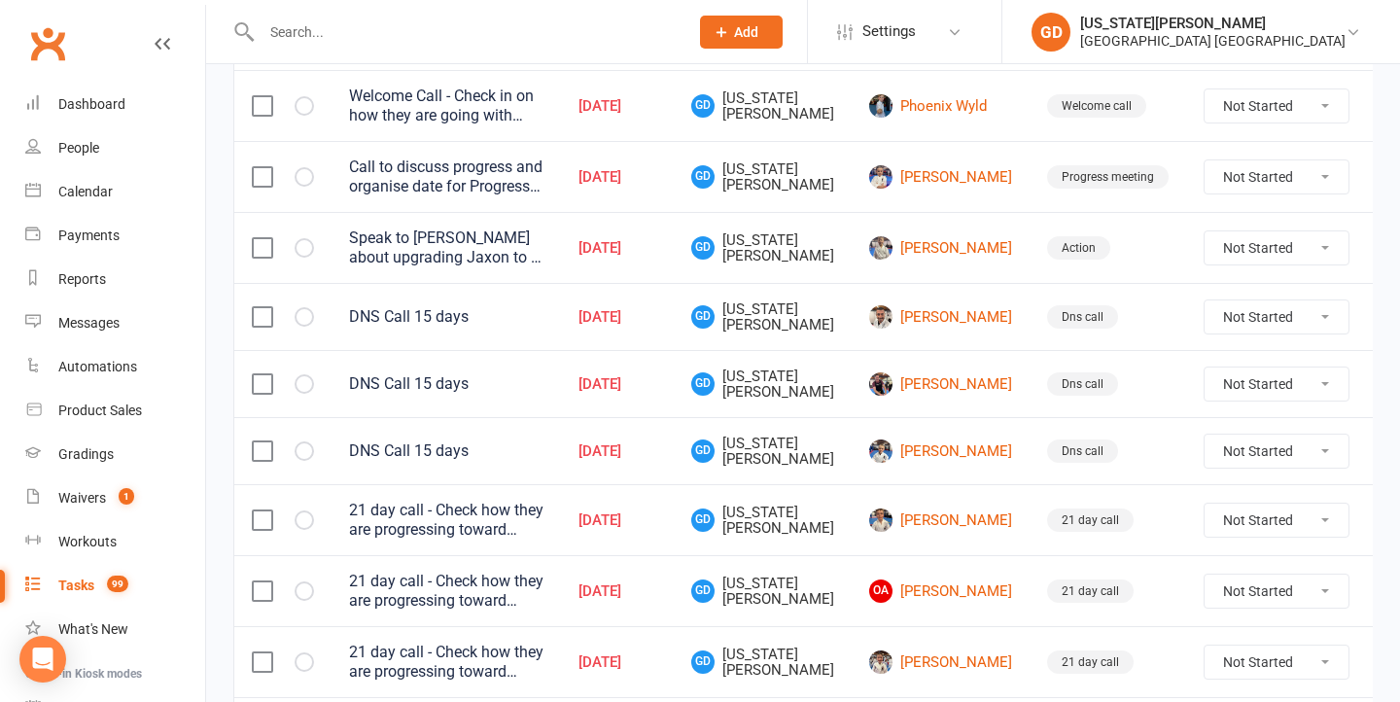
drag, startPoint x: 939, startPoint y: 2, endPoint x: 821, endPoint y: 75, distance: 139.3
click at [938, 2] on li "Settings Membership Plans Event Templates Appointment Types Website Image Libra…" at bounding box center [904, 31] width 195 height 63
click at [863, 0] on li "Settings Membership Plans Event Templates Appointment Types Website Image Libra…" at bounding box center [904, 31] width 195 height 63
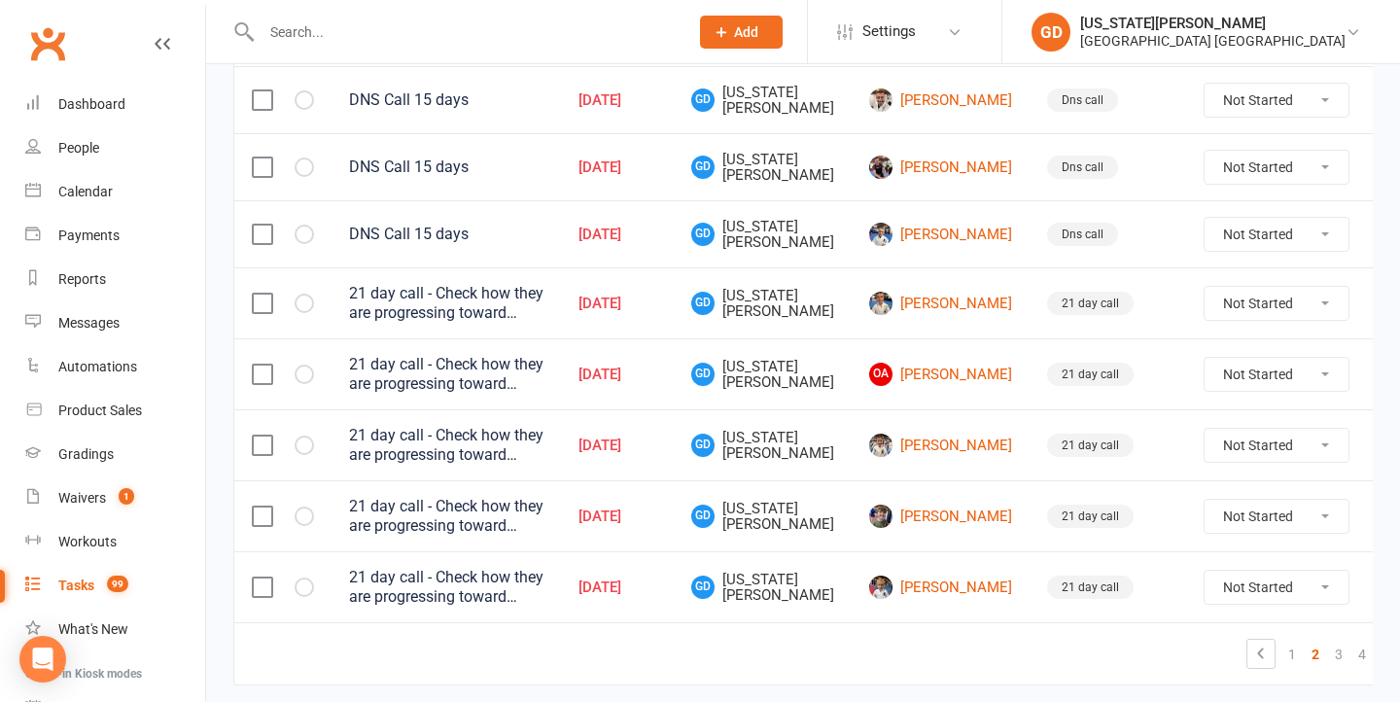
scroll to position [1496, 0]
click at [0, 0] on icon "button" at bounding box center [0, 0] width 0 height 0
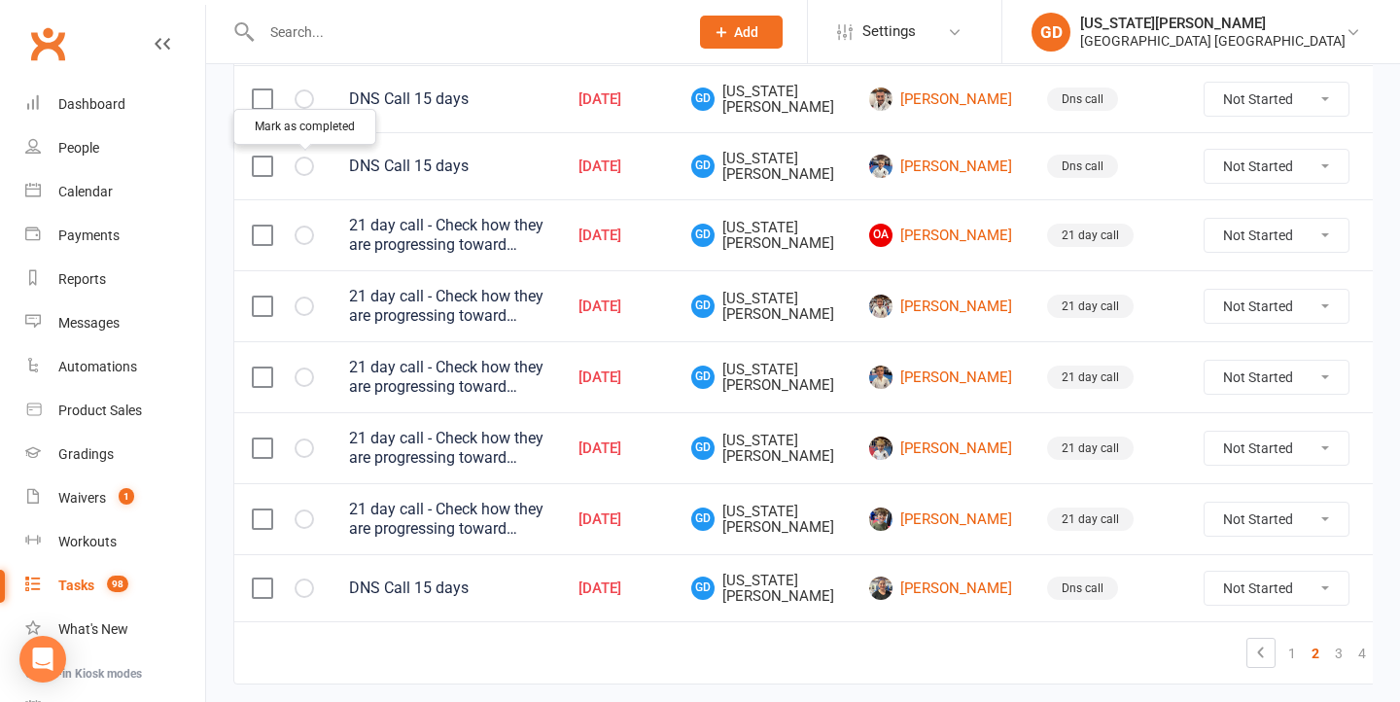
click at [634, 175] on div "Sep 10, 2025" at bounding box center [618, 167] width 78 height 17
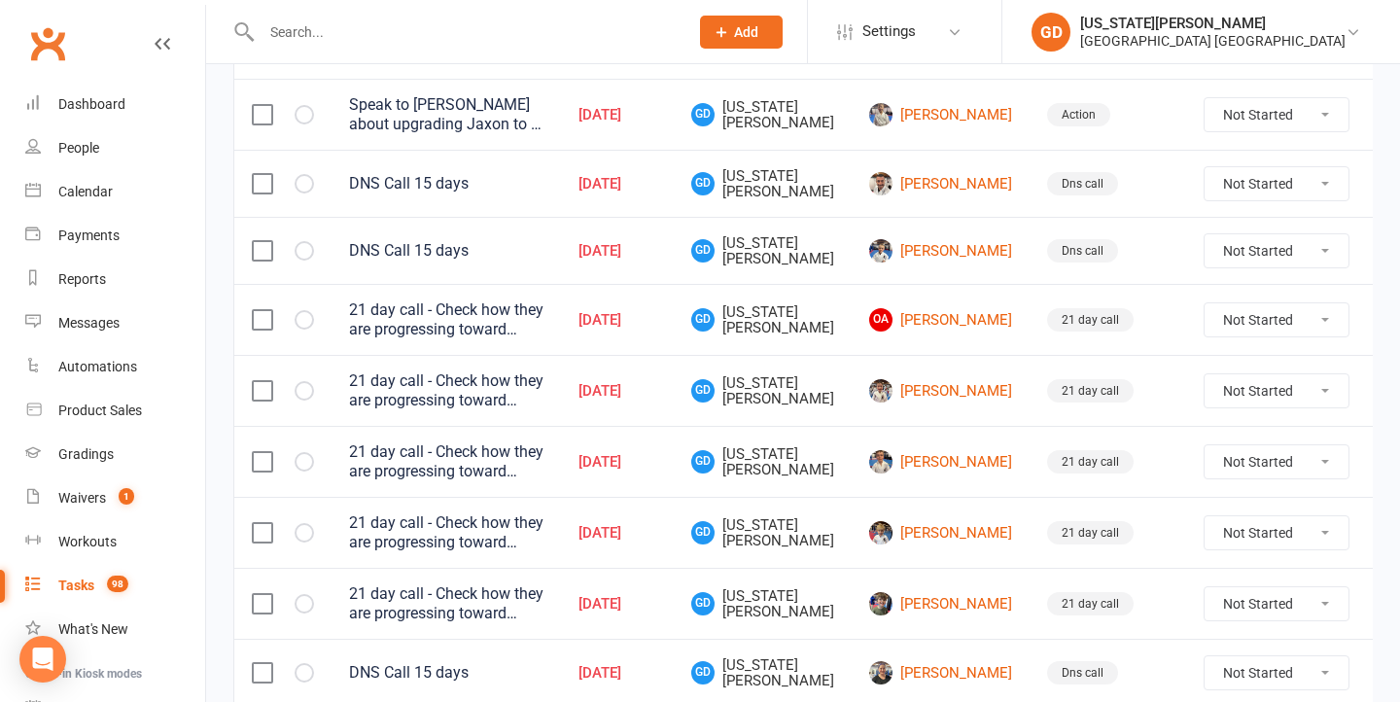
scroll to position [1398, 0]
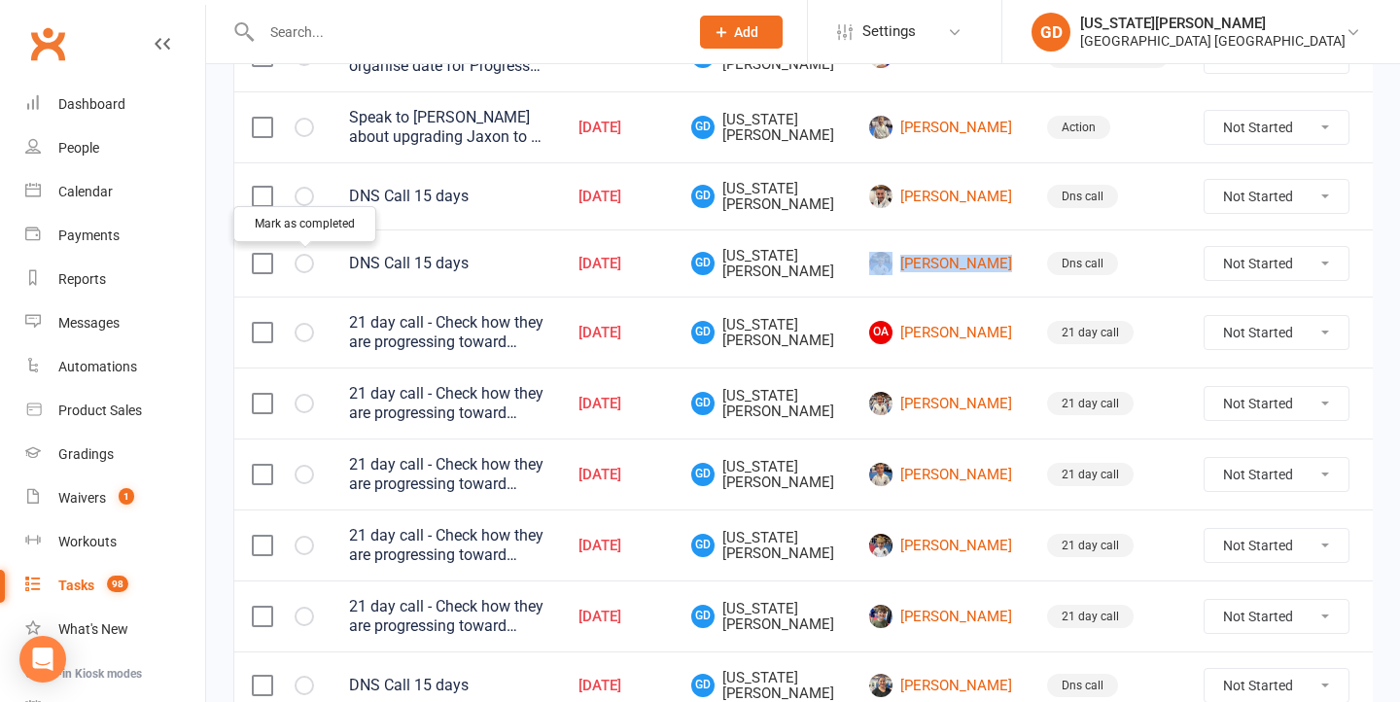
click at [0, 0] on icon "button" at bounding box center [0, 0] width 0 height 0
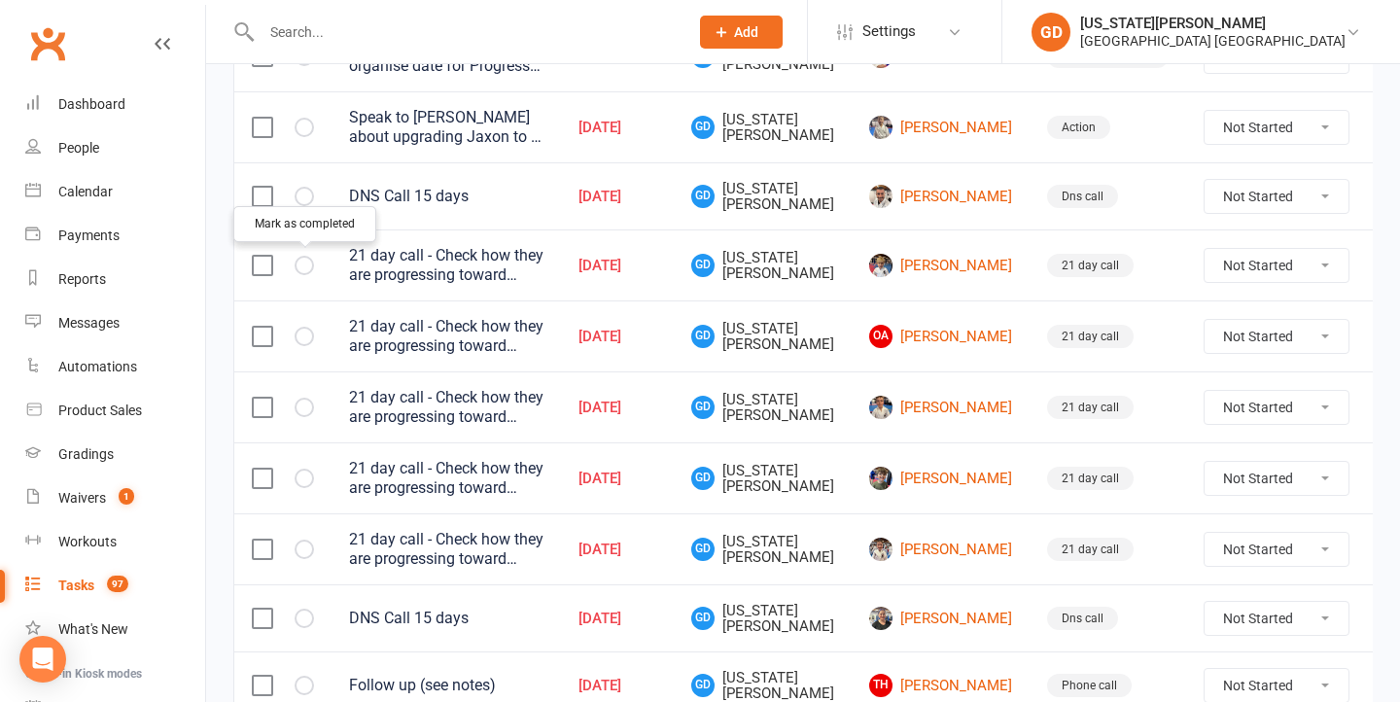
drag, startPoint x: 706, startPoint y: 337, endPoint x: 706, endPoint y: 374, distance: 37.0
click at [706, 337] on td "GD Georgia Dearlove" at bounding box center [763, 336] width 178 height 71
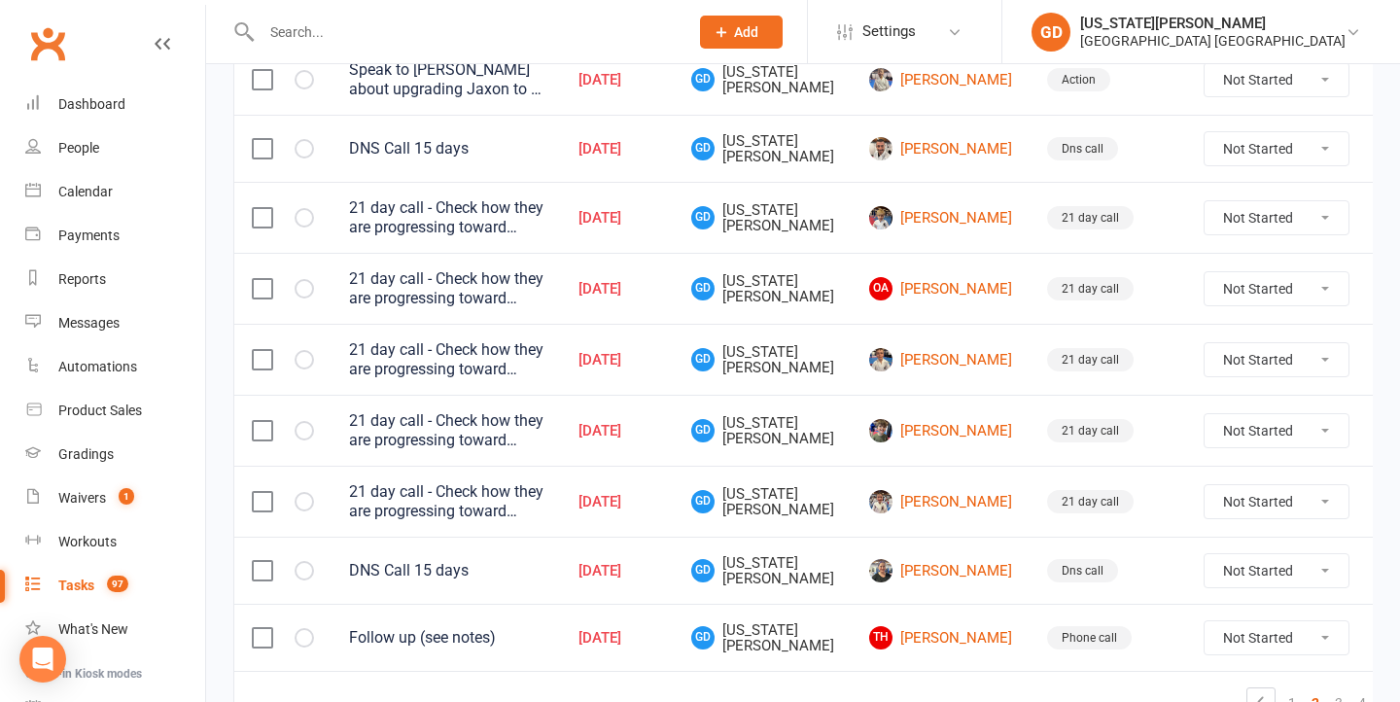
scroll to position [1447, 0]
drag, startPoint x: 825, startPoint y: 231, endPoint x: 822, endPoint y: 295, distance: 63.3
click at [826, 231] on td "GD Georgia Dearlove" at bounding box center [763, 216] width 178 height 71
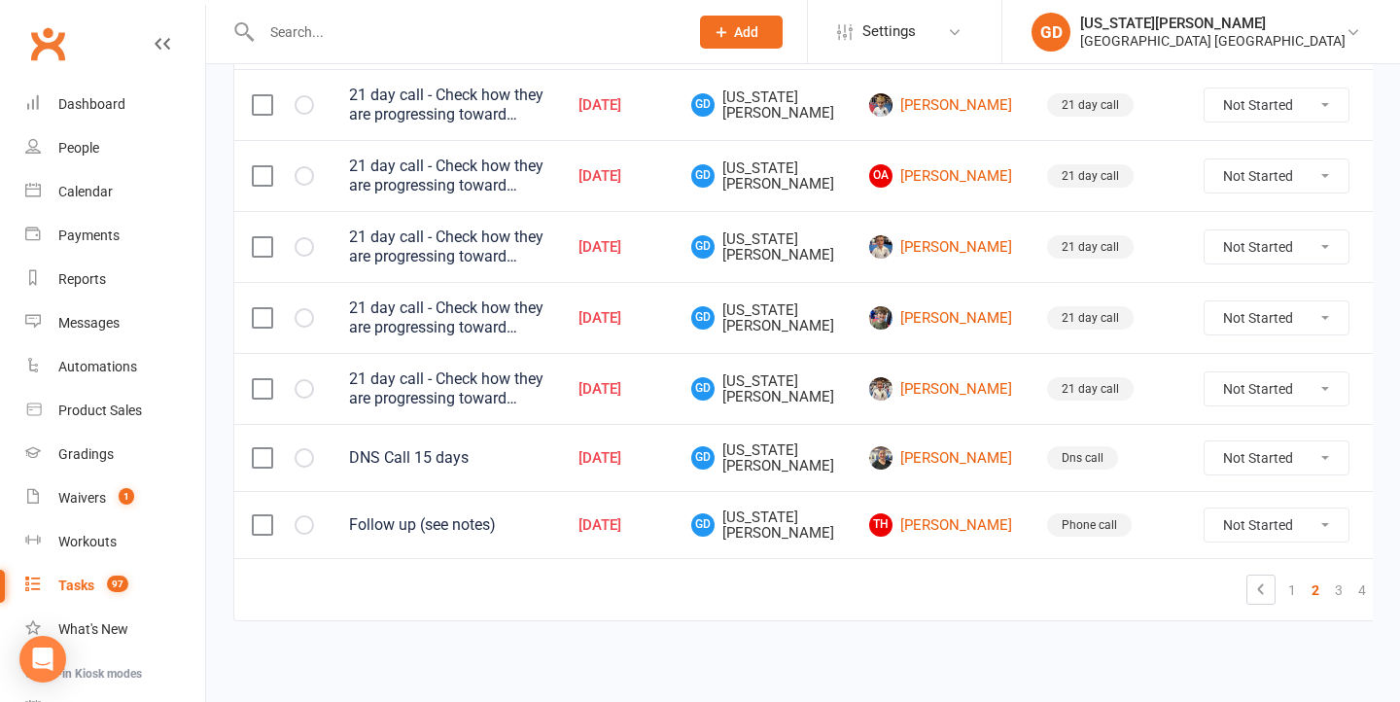
scroll to position [1561, 0]
click at [1327, 586] on link "3" at bounding box center [1338, 588] width 23 height 27
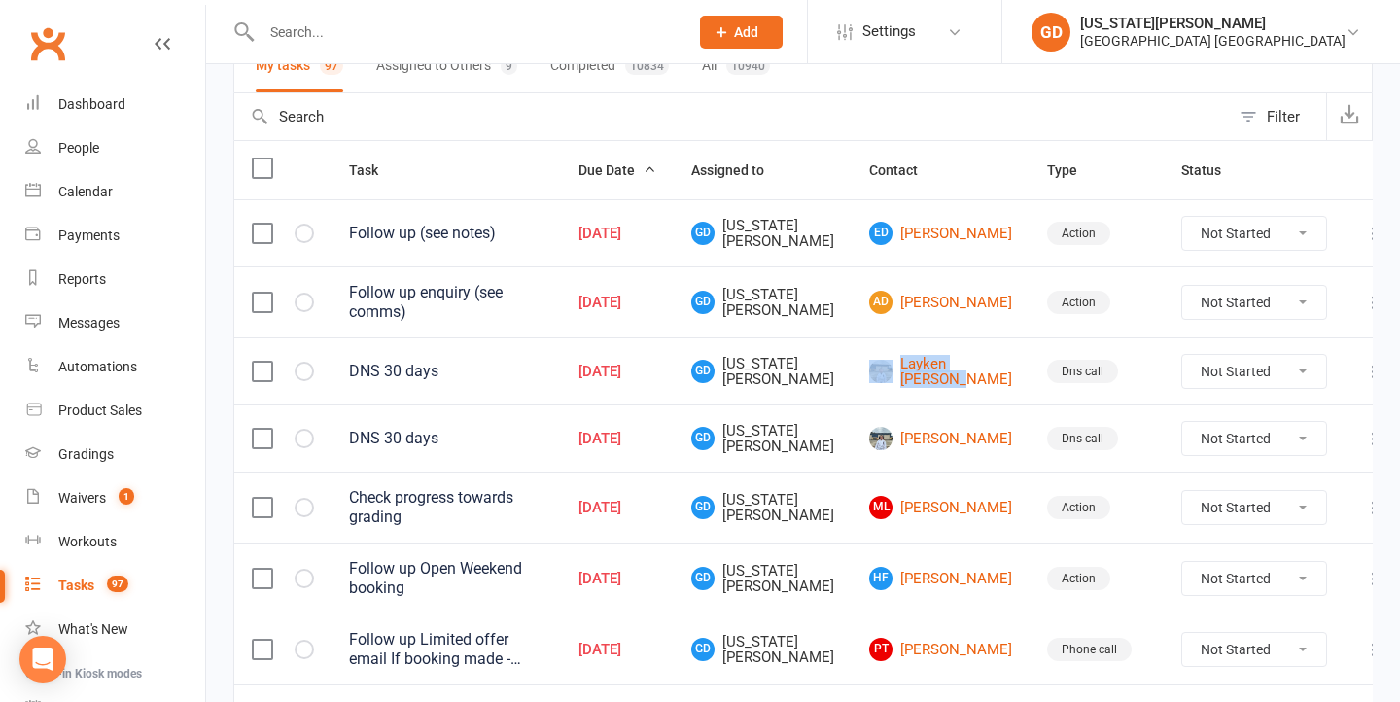
scroll to position [216, 0]
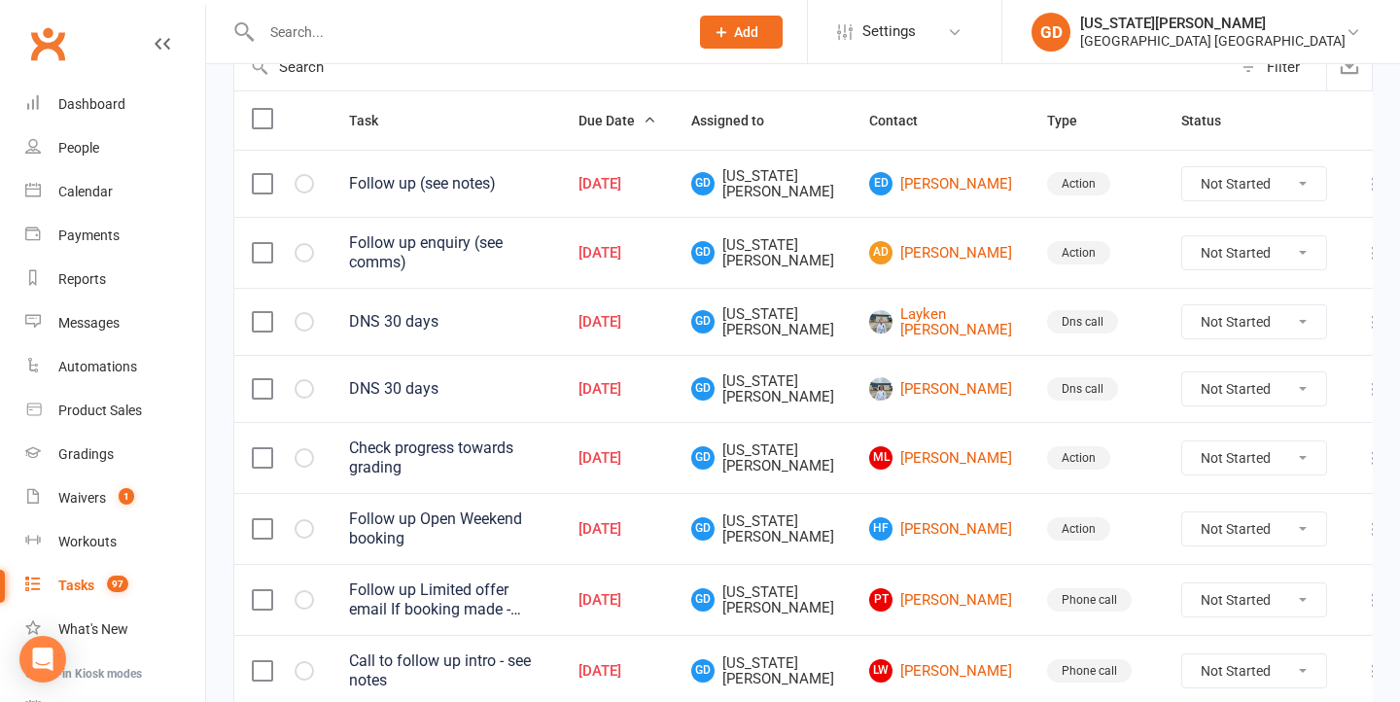
click at [831, 382] on span "GD Georgia Dearlove" at bounding box center [762, 389] width 143 height 32
click at [836, 0] on li "Settings Membership Plans Event Templates Appointment Types Website Image Libra…" at bounding box center [904, 31] width 195 height 63
click at [0, 0] on icon "button" at bounding box center [0, 0] width 0 height 0
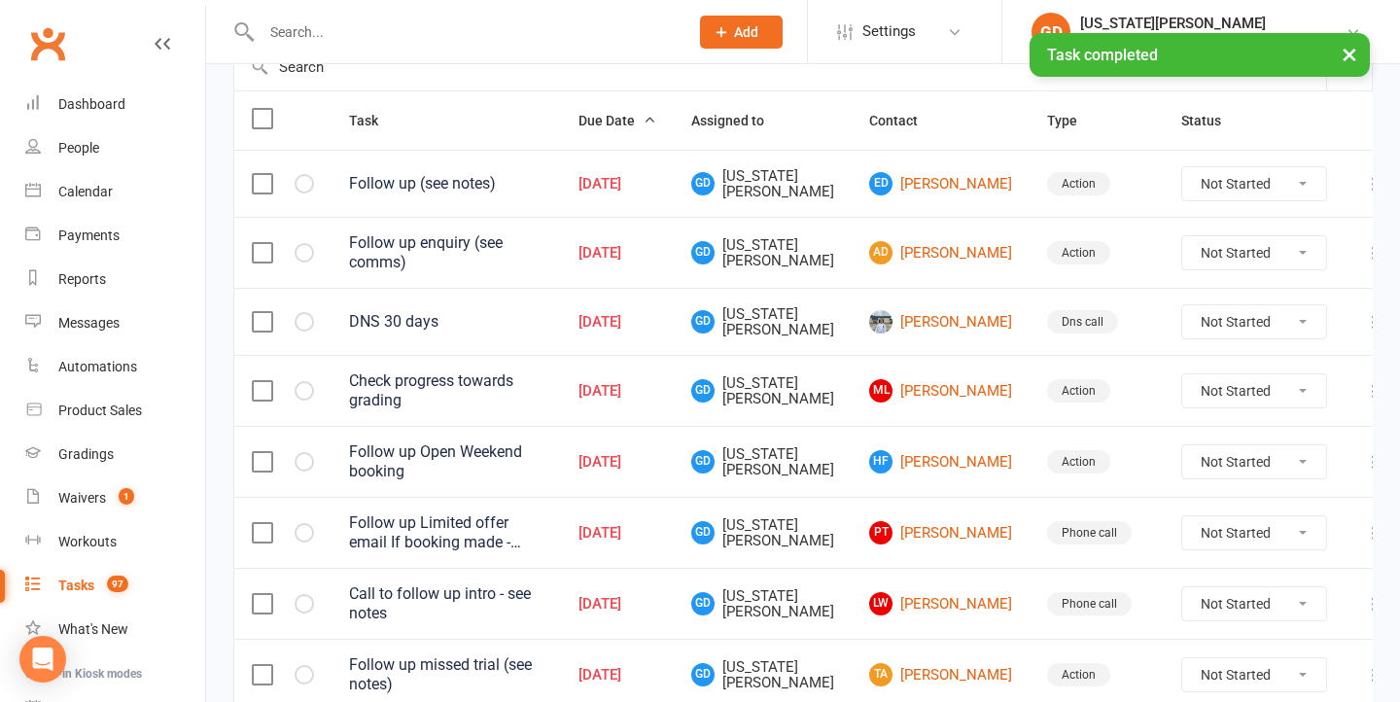
click at [294, 315] on div at bounding box center [283, 321] width 62 height 19
click at [0, 0] on icon "button" at bounding box center [0, 0] width 0 height 0
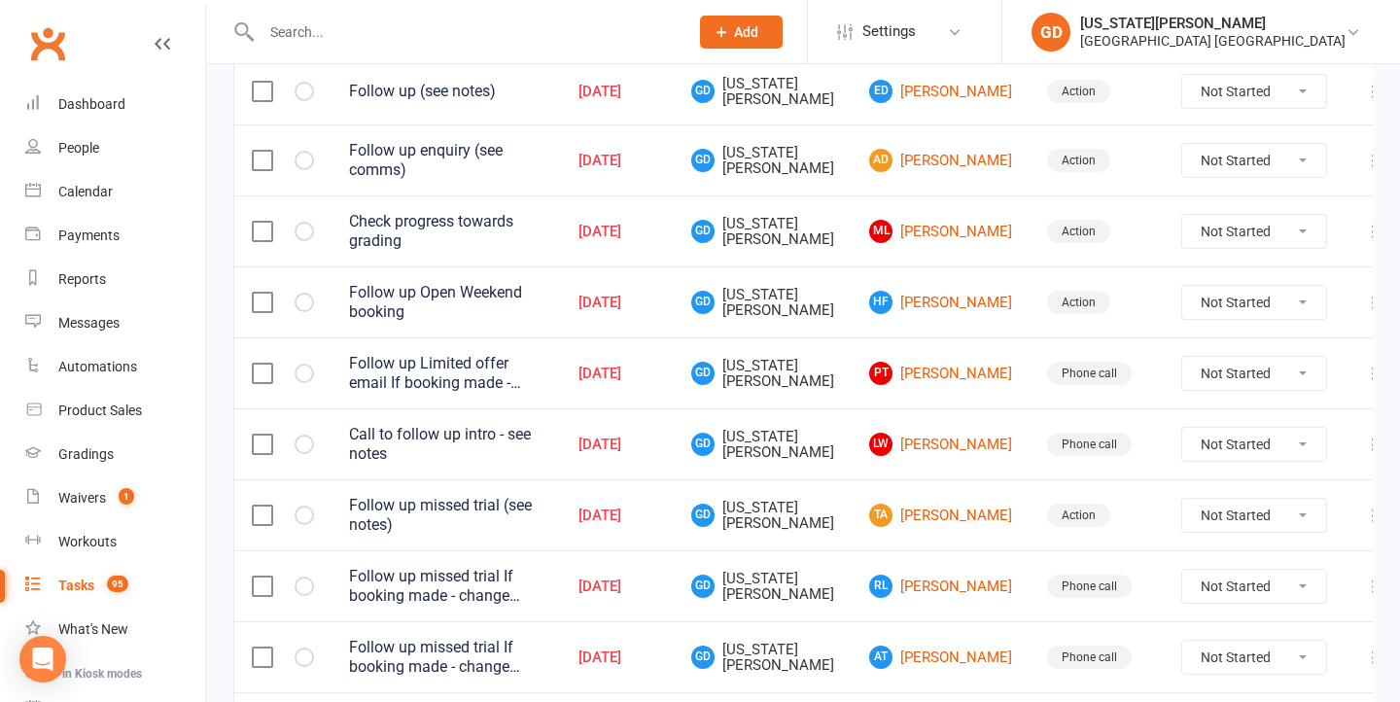
scroll to position [302, 0]
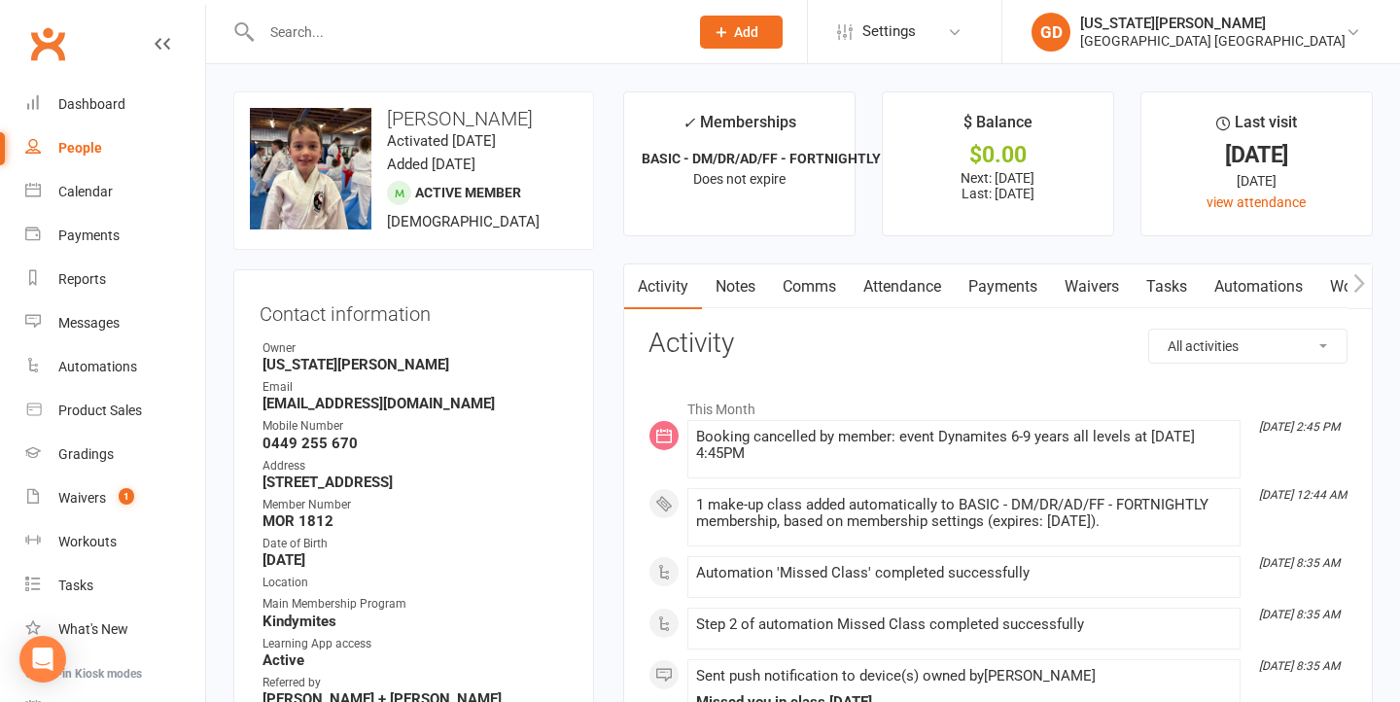
click at [915, 271] on link "Attendance" at bounding box center [902, 287] width 105 height 45
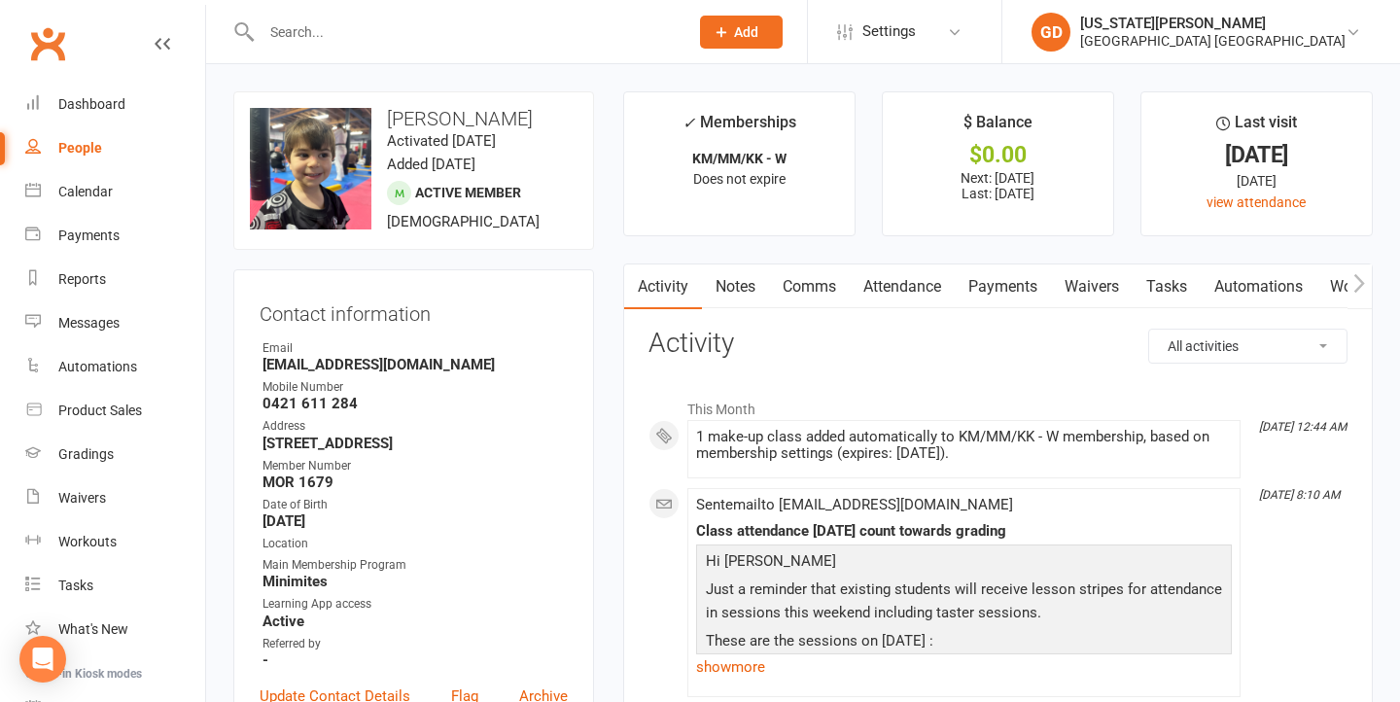
drag, startPoint x: 741, startPoint y: 285, endPoint x: 752, endPoint y: 286, distance: 10.7
click at [741, 285] on link "Notes" at bounding box center [735, 287] width 67 height 45
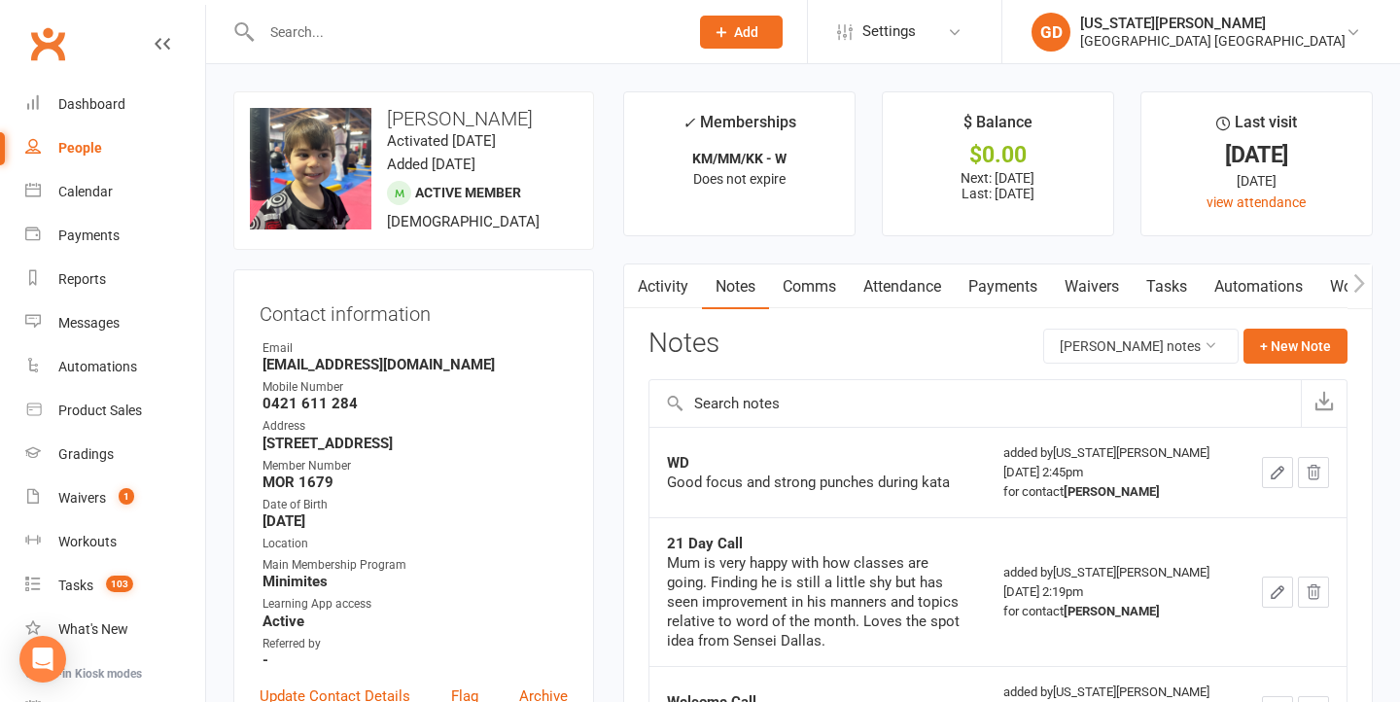
click at [1161, 279] on link "Tasks" at bounding box center [1167, 287] width 68 height 45
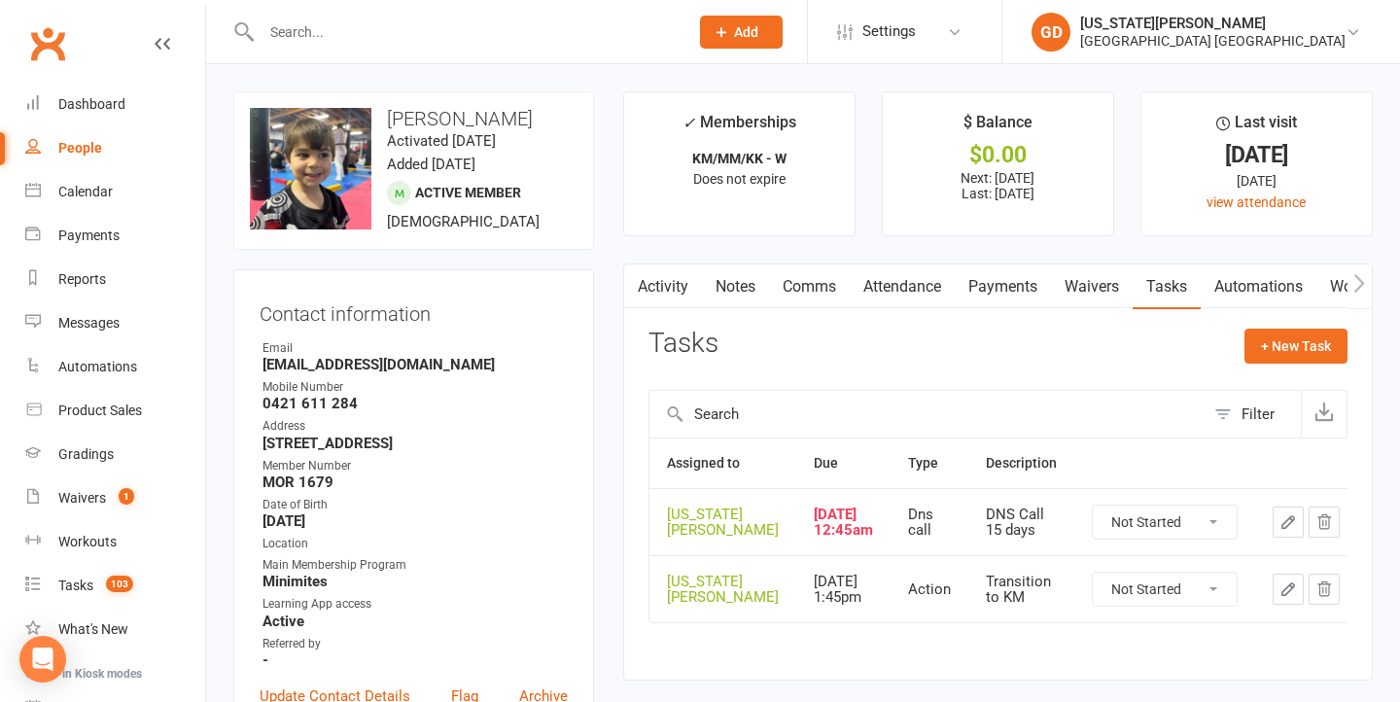
click at [668, 307] on div "Activity Notes Comms Attendance Payments Waivers Tasks Automations Workouts Gra…" at bounding box center [998, 472] width 750 height 417
drag, startPoint x: 675, startPoint y: 286, endPoint x: 728, endPoint y: 287, distance: 53.5
click at [675, 286] on link "Activity" at bounding box center [663, 287] width 78 height 45
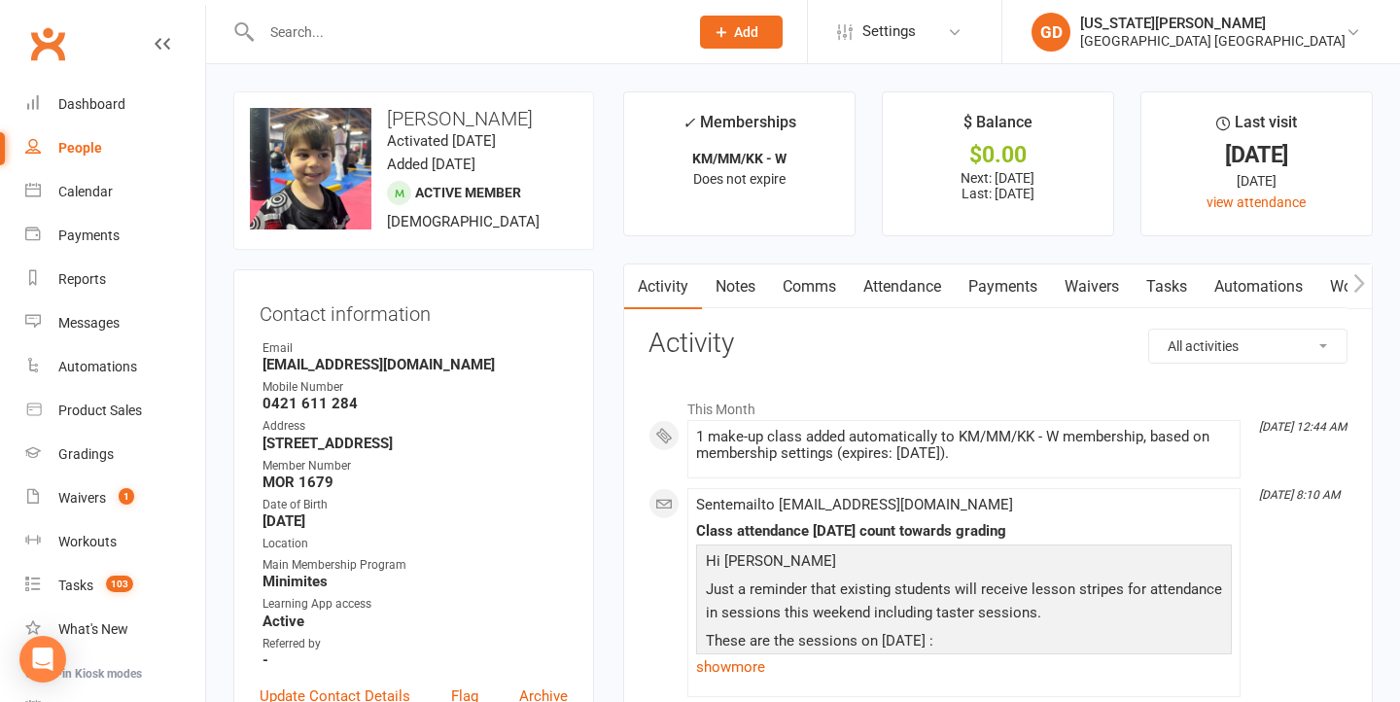
click at [724, 266] on link "Notes" at bounding box center [735, 287] width 67 height 45
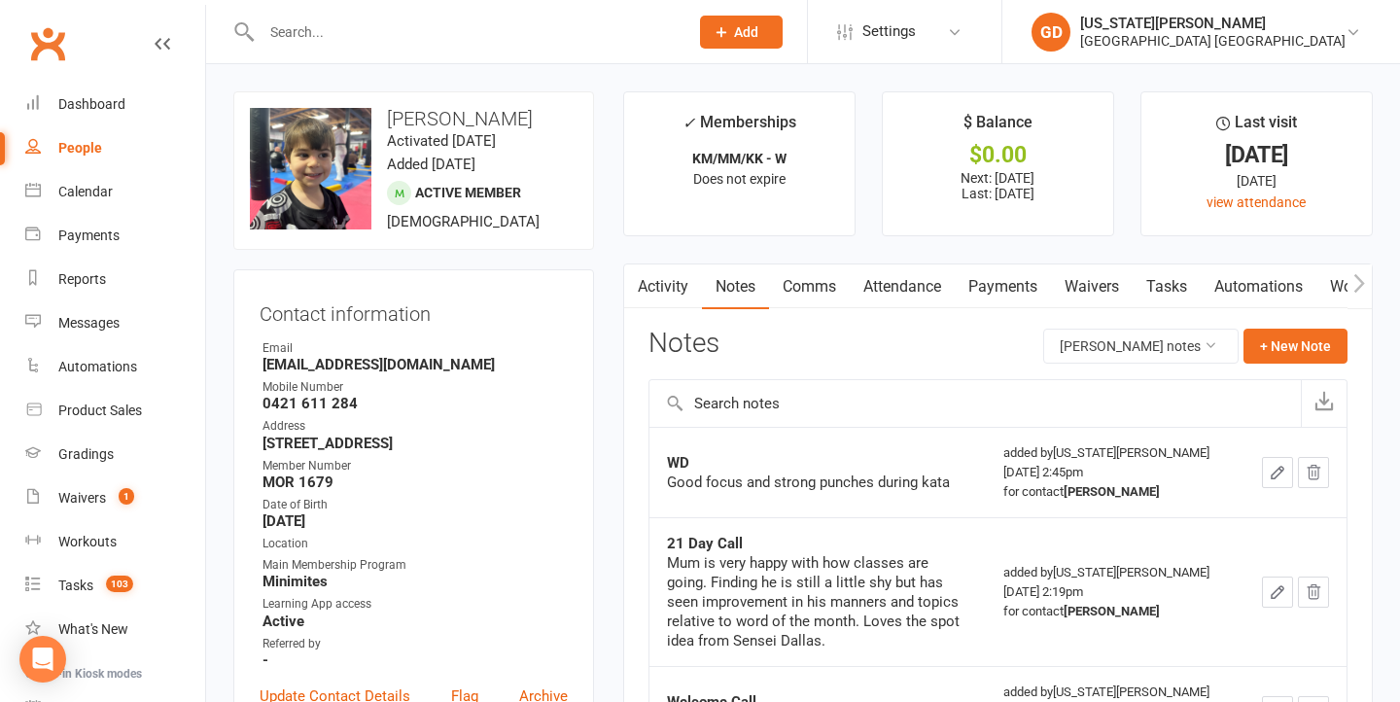
click at [914, 291] on link "Attendance" at bounding box center [902, 287] width 105 height 45
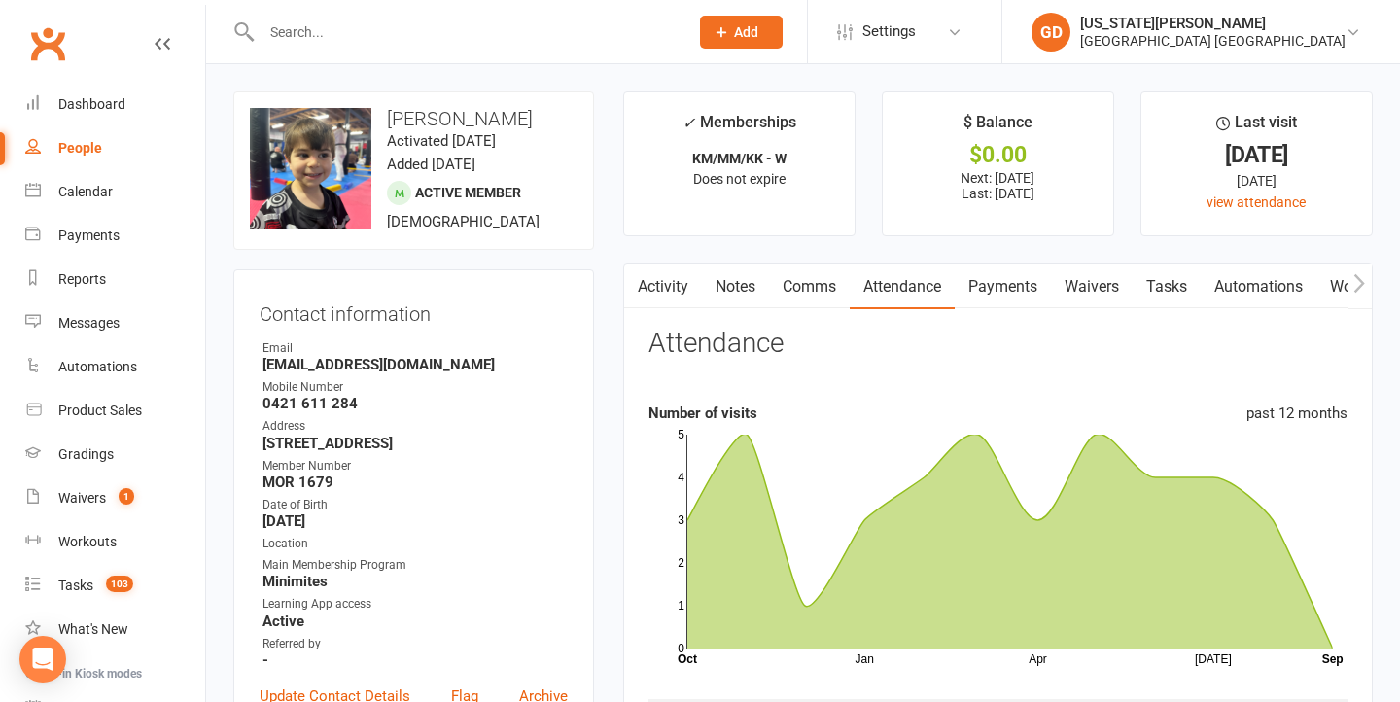
click at [708, 283] on link "Notes" at bounding box center [735, 287] width 67 height 45
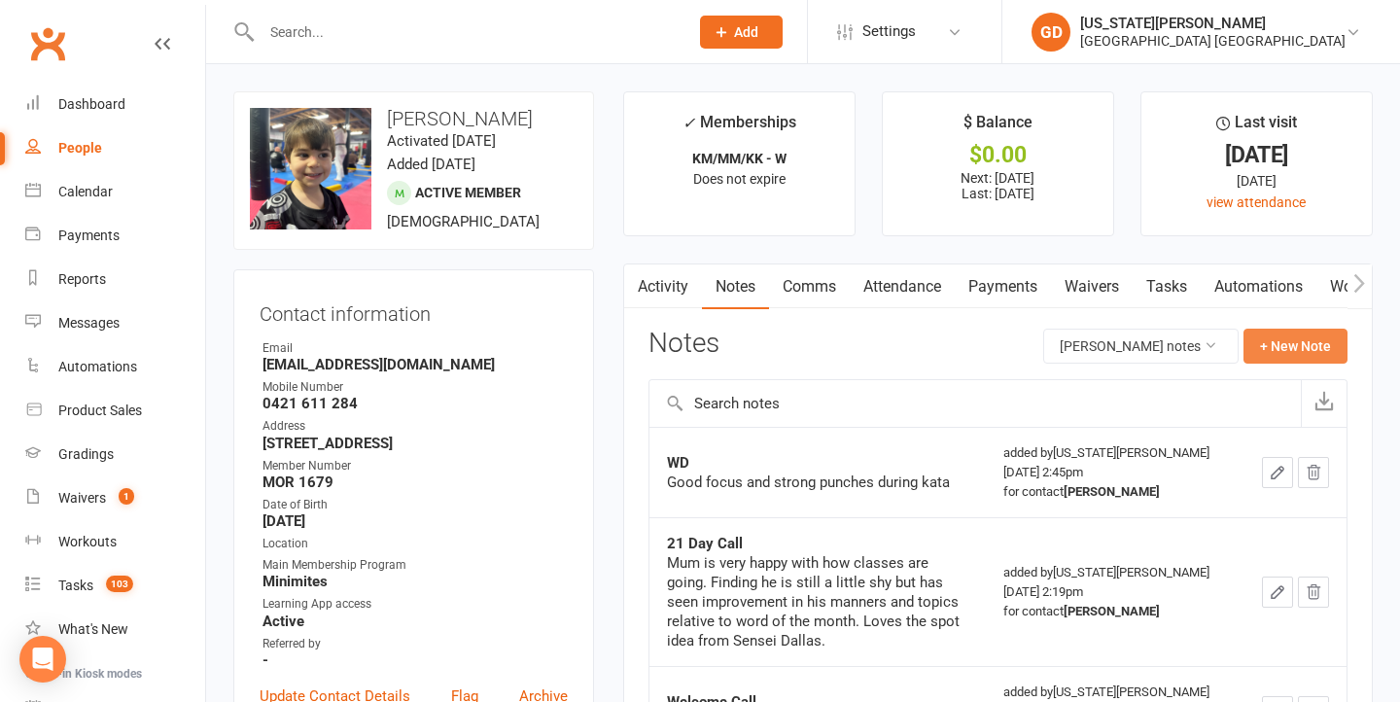
click at [1322, 349] on button "+ New Note" at bounding box center [1296, 346] width 104 height 35
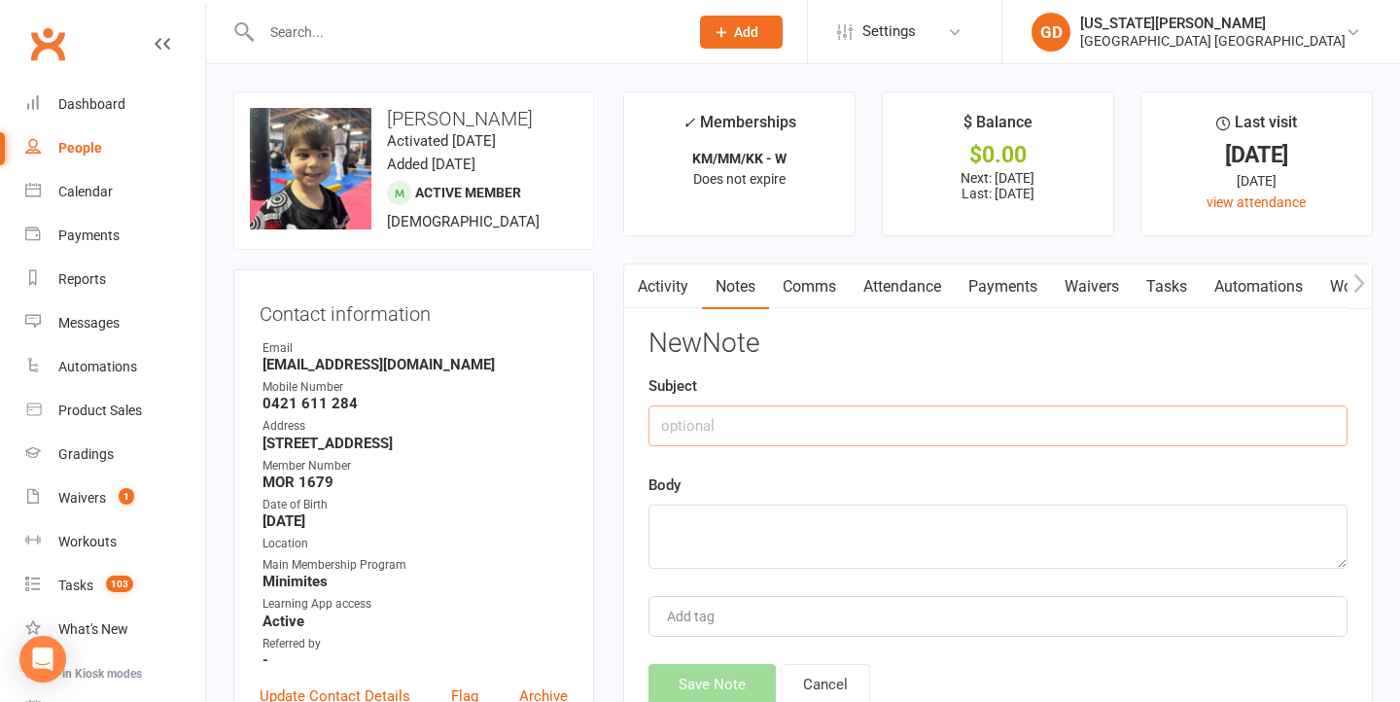
click at [1159, 408] on input "text" at bounding box center [998, 426] width 699 height 41
type input "S"
type input "DNS"
type textarea "Left message"
click at [702, 686] on button "Save Note" at bounding box center [712, 684] width 127 height 41
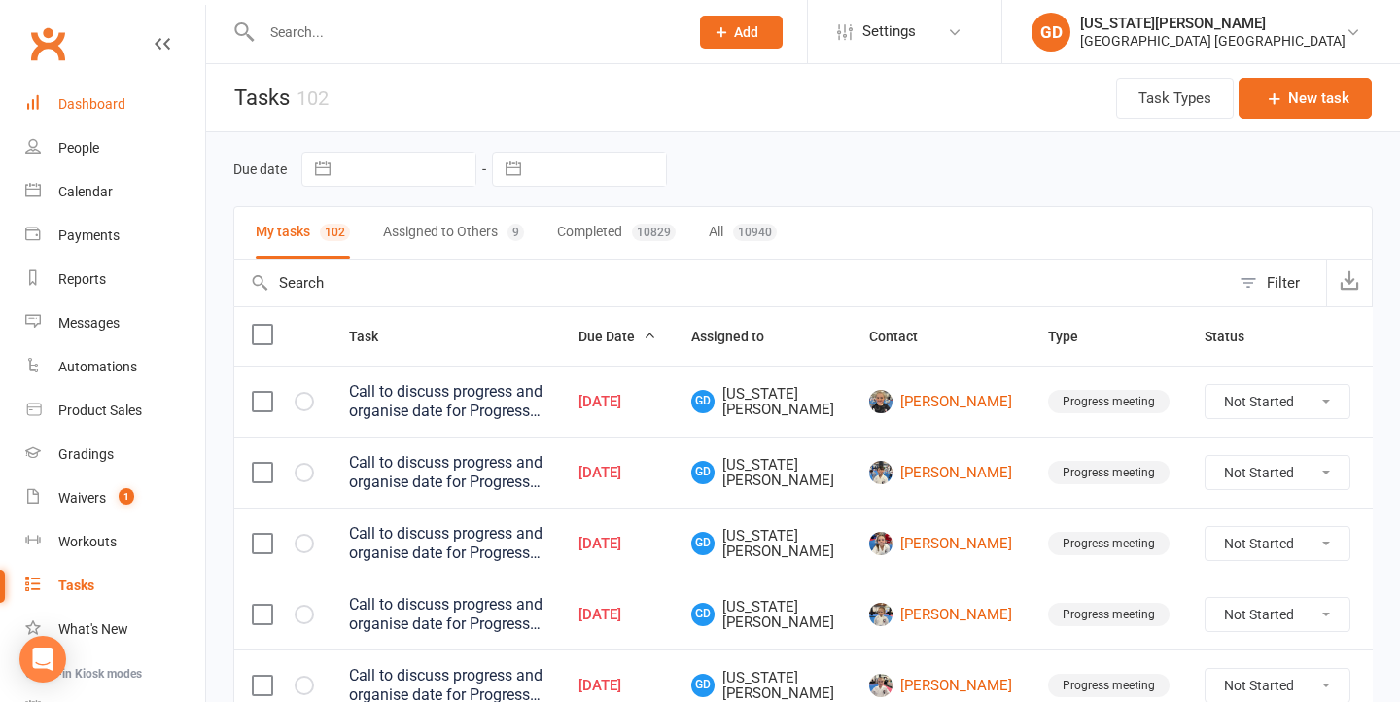
drag, startPoint x: 83, startPoint y: 103, endPoint x: 100, endPoint y: 104, distance: 17.5
click at [84, 103] on div "Dashboard" at bounding box center [91, 104] width 67 height 16
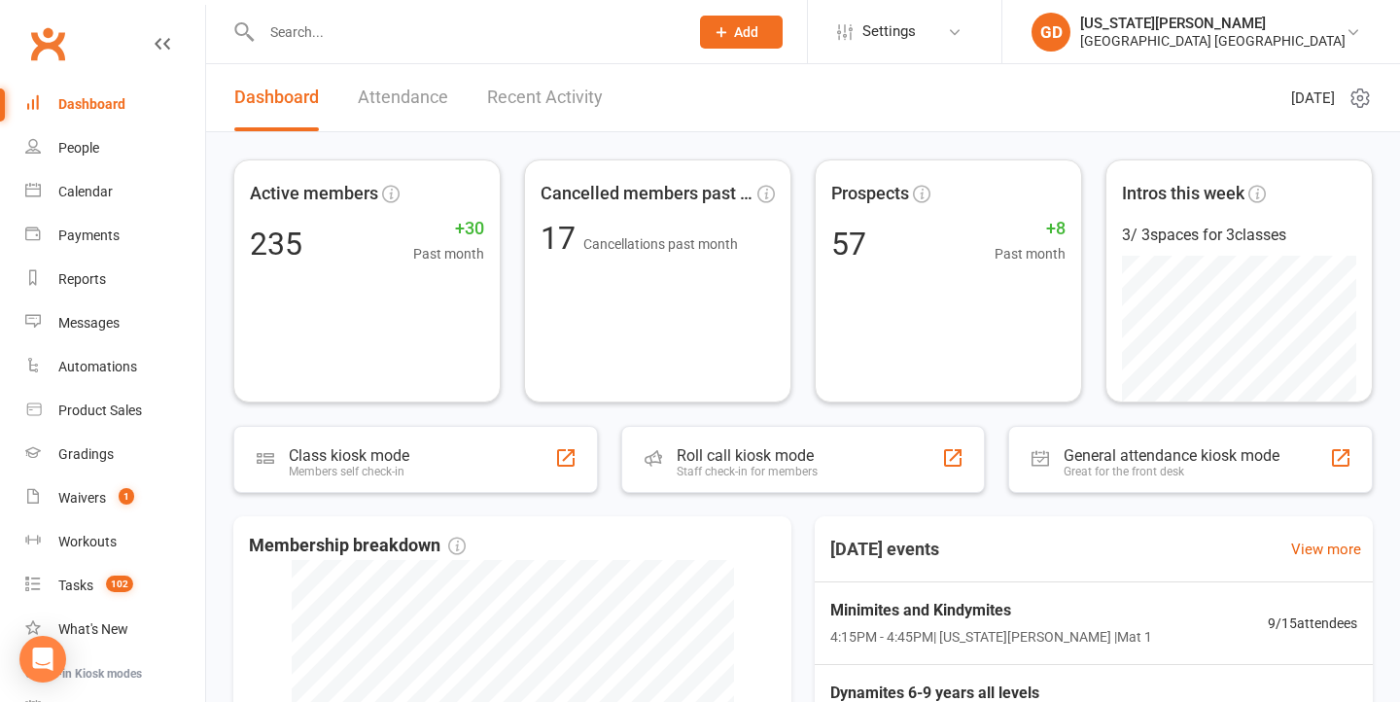
click at [367, 76] on link "Attendance" at bounding box center [403, 97] width 90 height 67
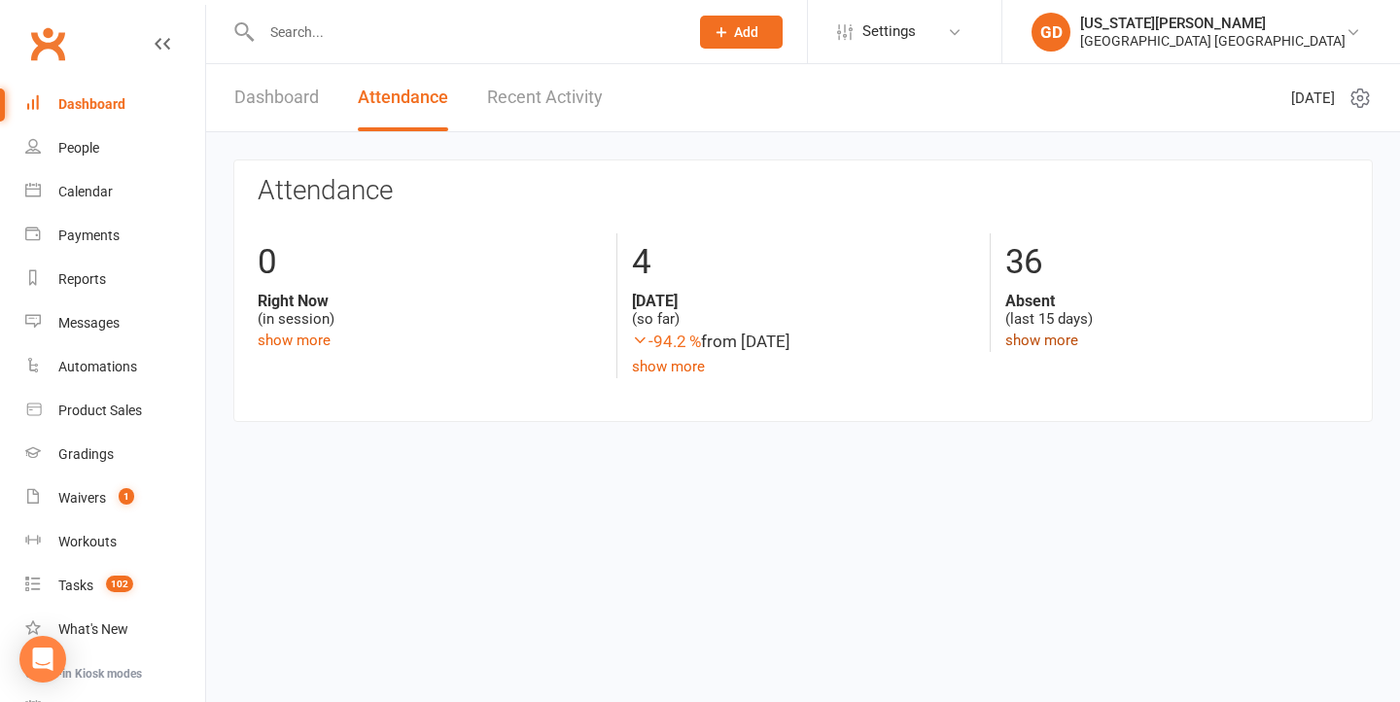
click at [1035, 335] on link "show more" at bounding box center [1042, 341] width 73 height 18
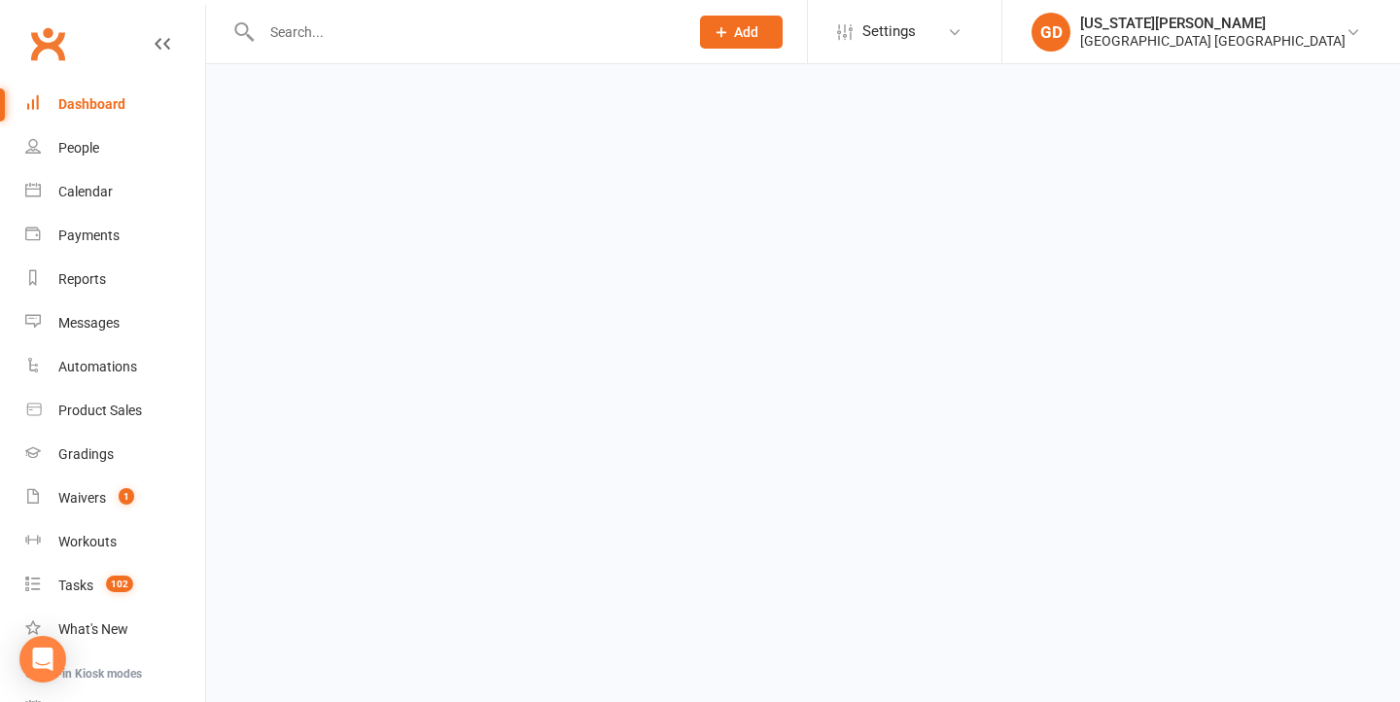
select select "15"
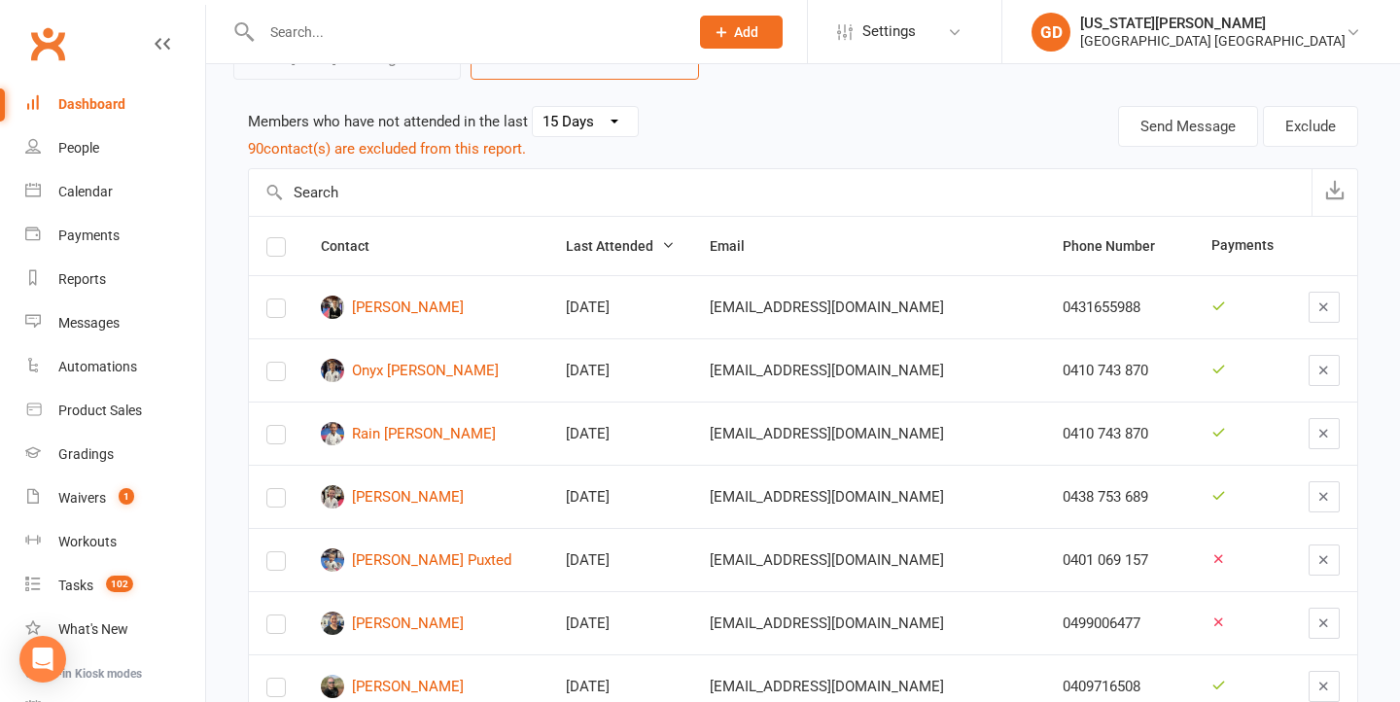
scroll to position [144, 0]
click at [1310, 297] on button "button" at bounding box center [1324, 306] width 31 height 31
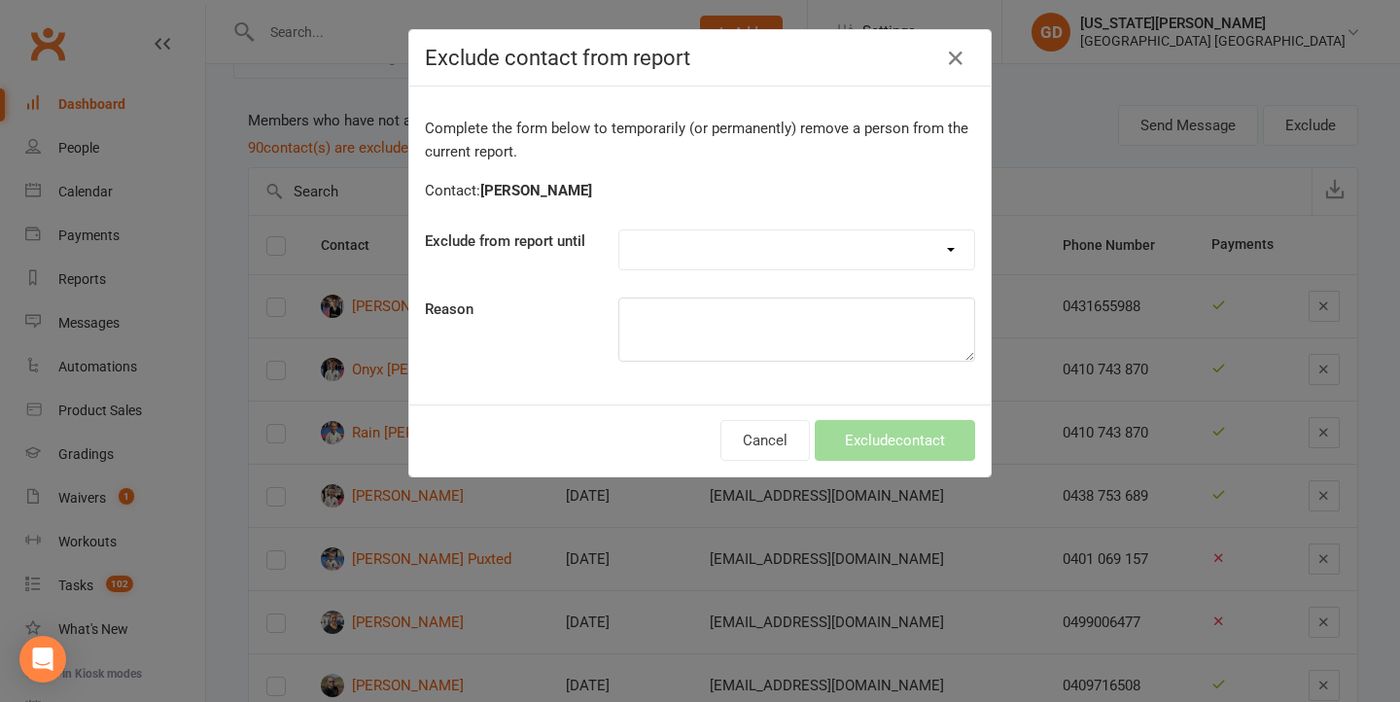
select select "one_week"
click at [874, 453] on button "Exclude contact" at bounding box center [895, 440] width 160 height 41
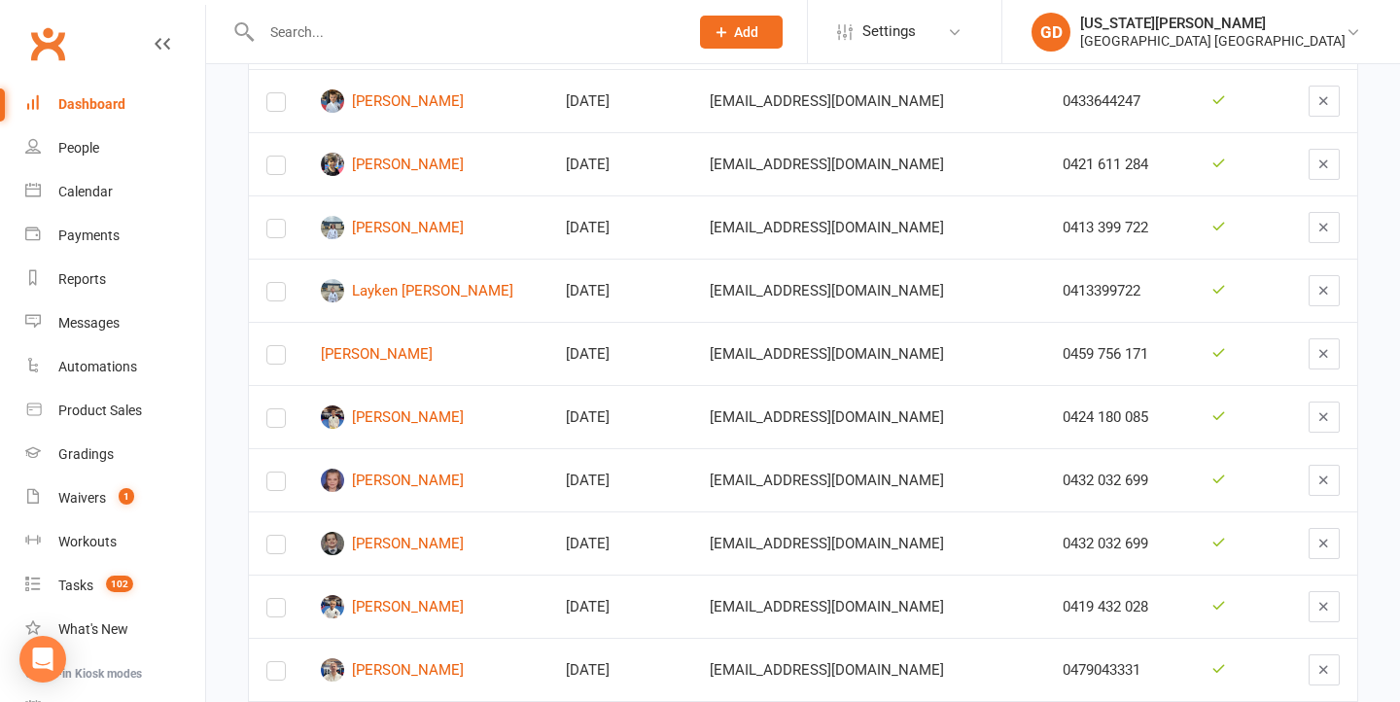
scroll to position [917, 0]
click at [1309, 172] on button "button" at bounding box center [1324, 165] width 31 height 31
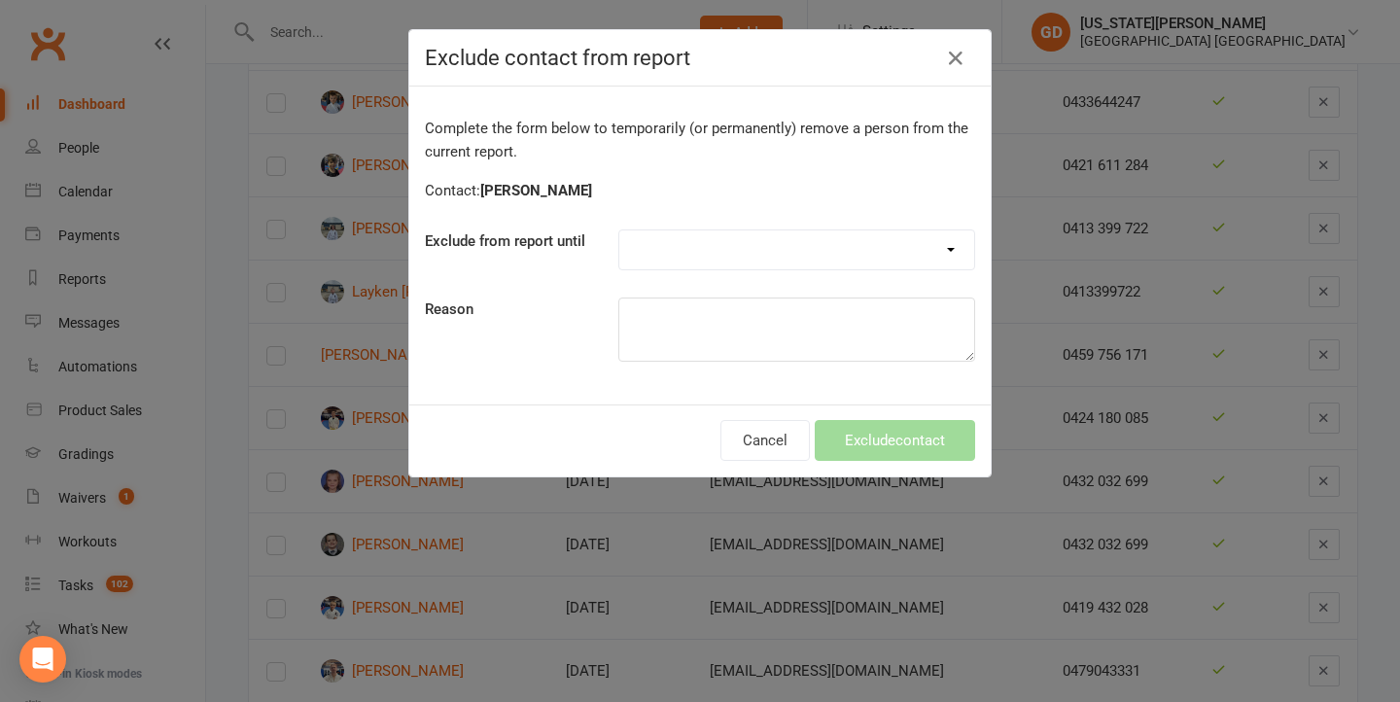
select select "one_week"
click at [685, 346] on textarea at bounding box center [797, 330] width 357 height 64
type textarea "left message"
drag, startPoint x: 847, startPoint y: 452, endPoint x: 880, endPoint y: 435, distance: 37.4
click at [880, 435] on button "Exclude contact" at bounding box center [895, 440] width 160 height 41
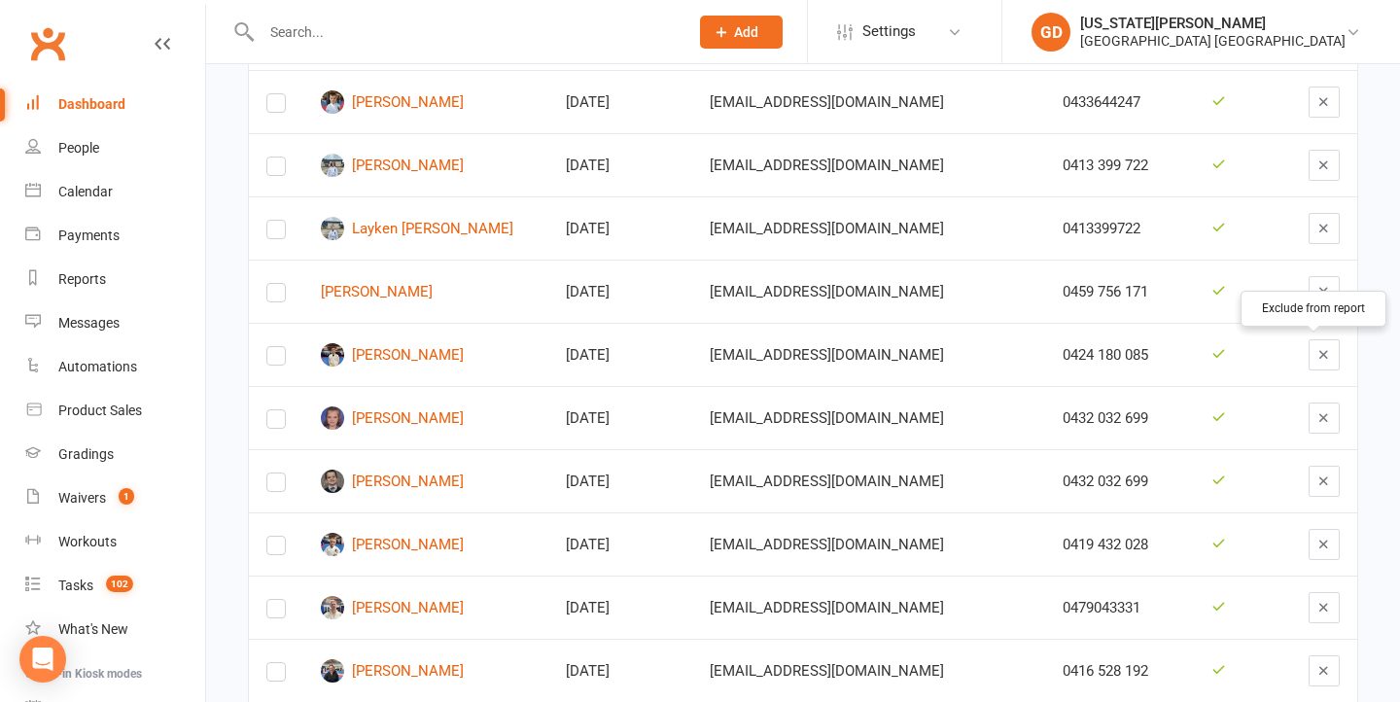
click at [1312, 340] on button "button" at bounding box center [1324, 354] width 31 height 31
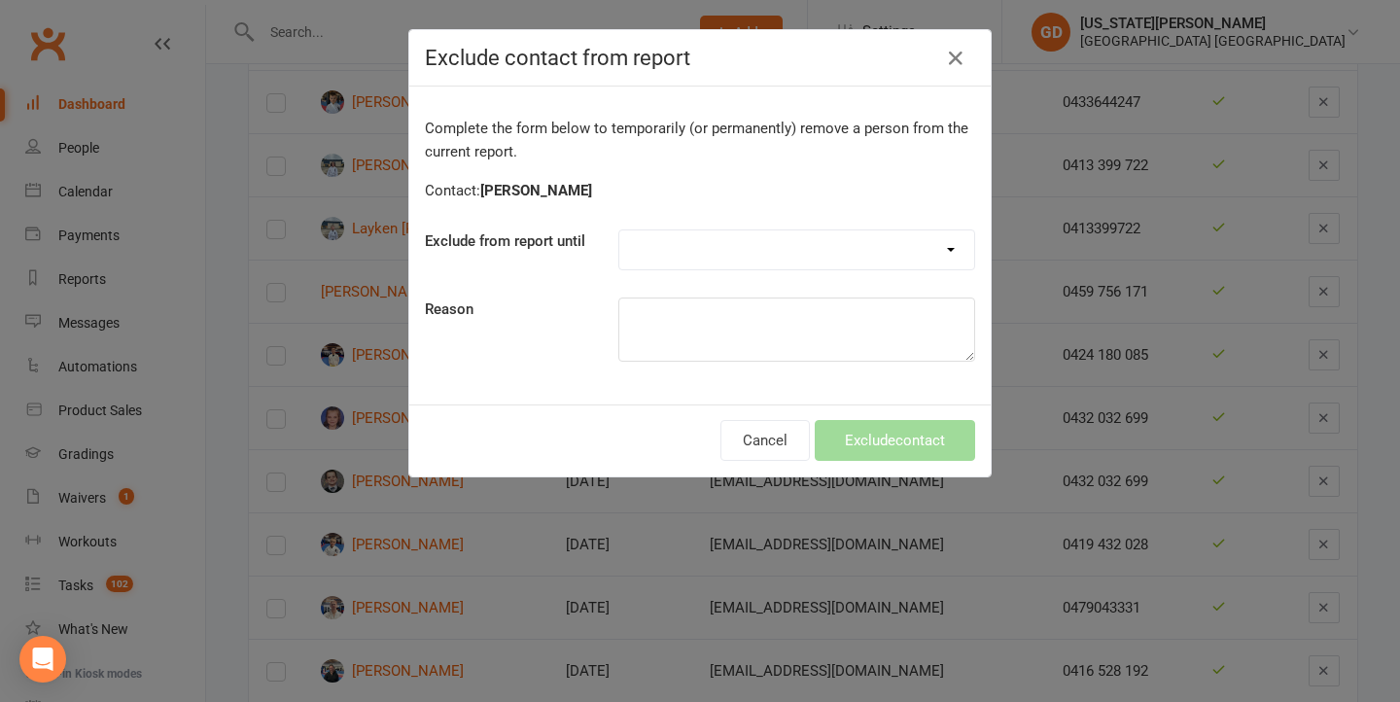
select select "one_week"
click at [719, 329] on textarea at bounding box center [797, 330] width 357 height 64
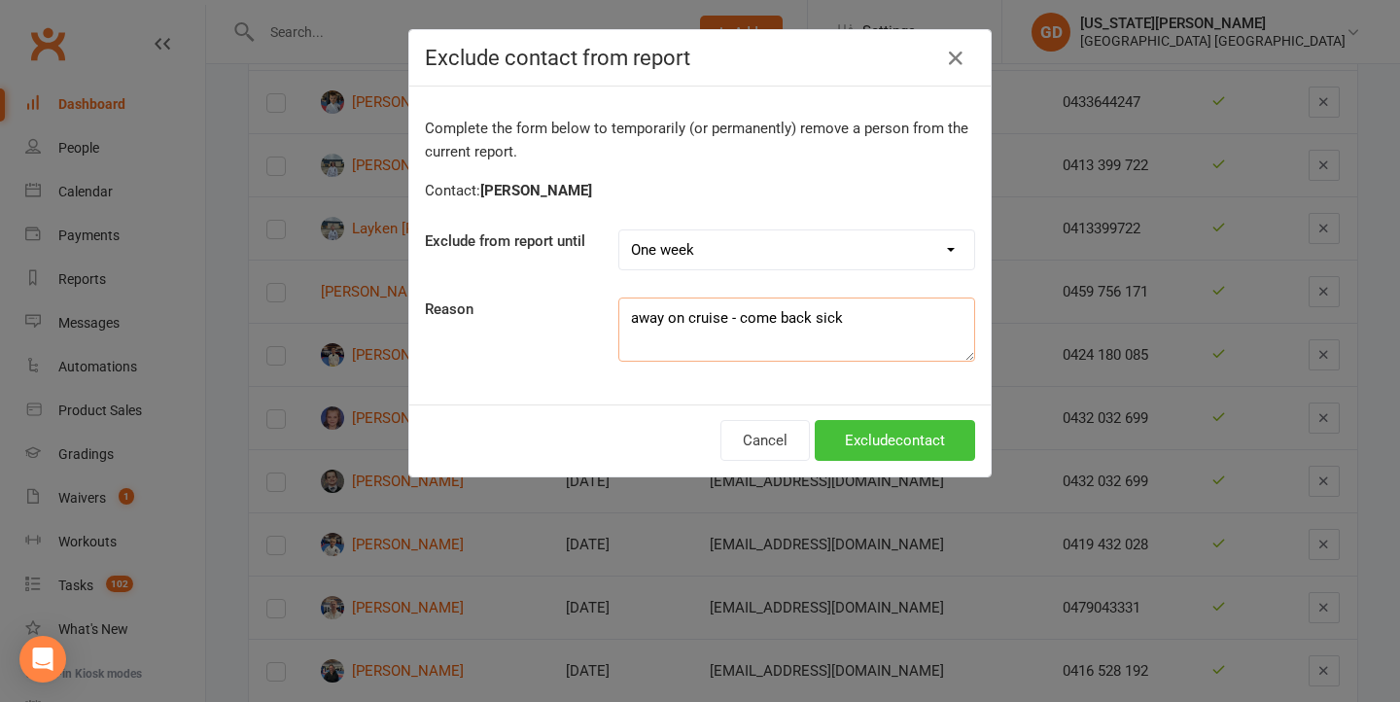
type textarea "away on cruise - come back sick"
click at [890, 446] on button "Exclude contact" at bounding box center [895, 440] width 160 height 41
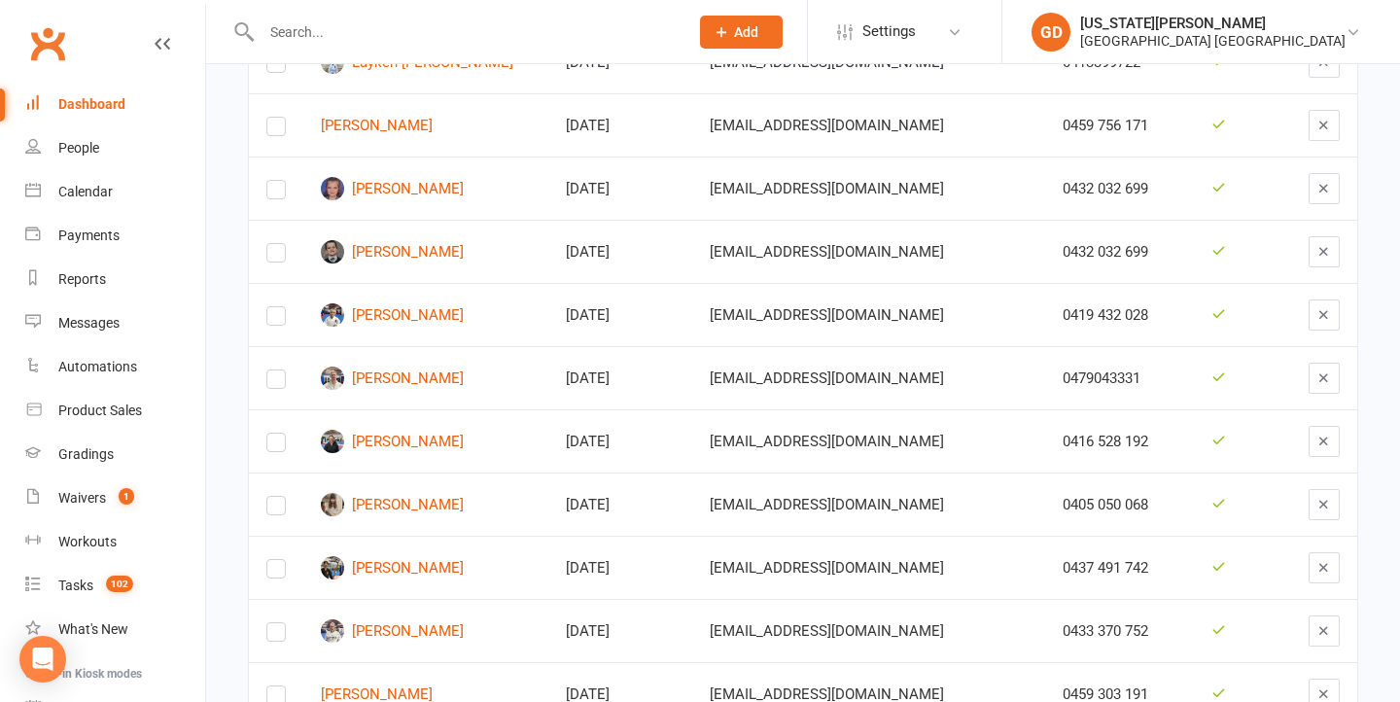
scroll to position [1107, 0]
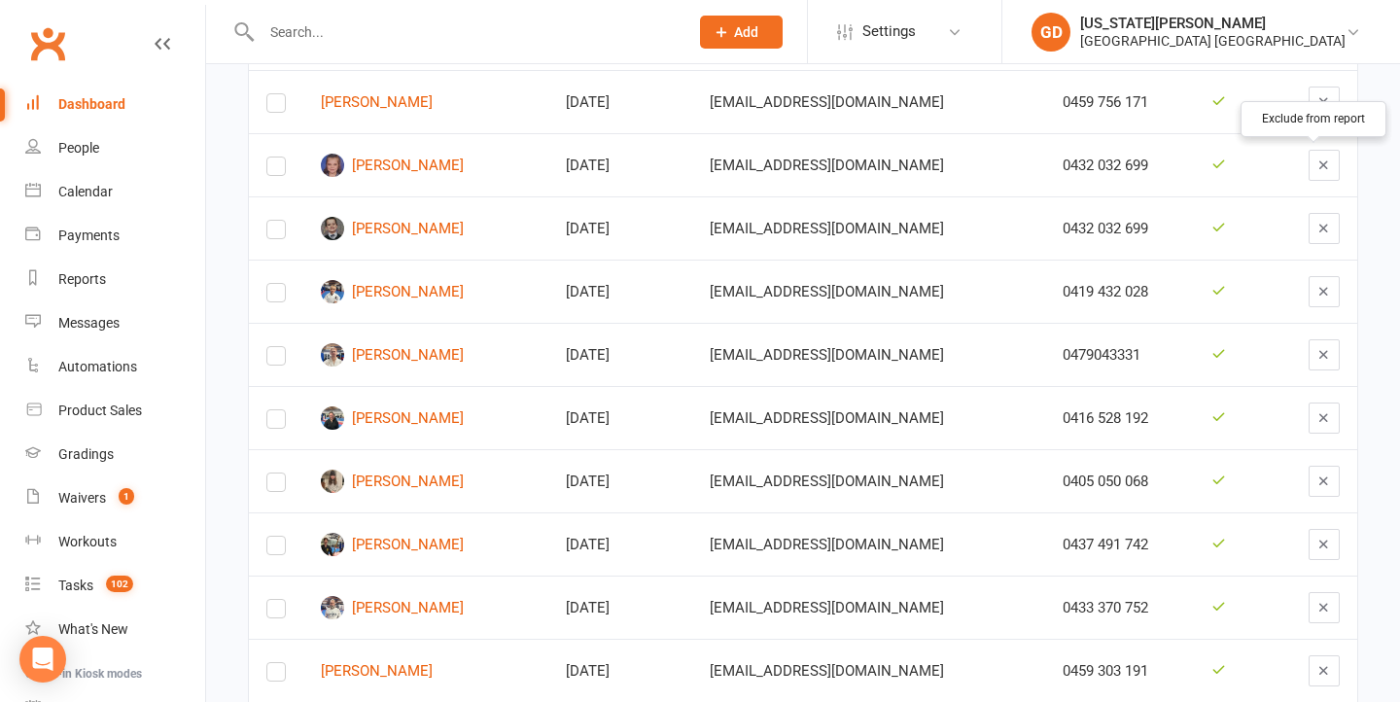
click at [1309, 166] on button "button" at bounding box center [1324, 165] width 31 height 31
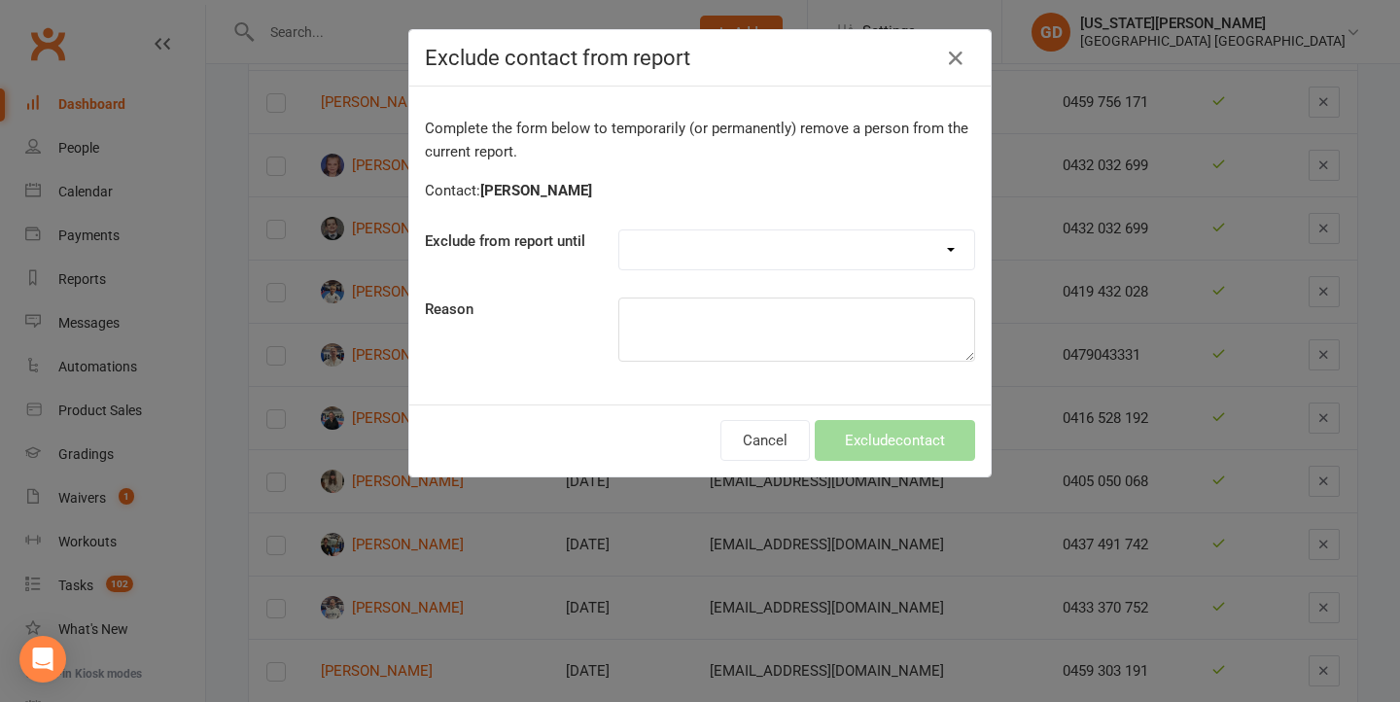
click at [752, 228] on div "Complete the form below to temporarily (or permanently) remove a person from th…" at bounding box center [700, 246] width 582 height 318
select select "one_week"
click at [696, 317] on textarea at bounding box center [797, 330] width 357 height 64
type textarea "left message"
click at [839, 424] on button "Exclude contact" at bounding box center [895, 440] width 160 height 41
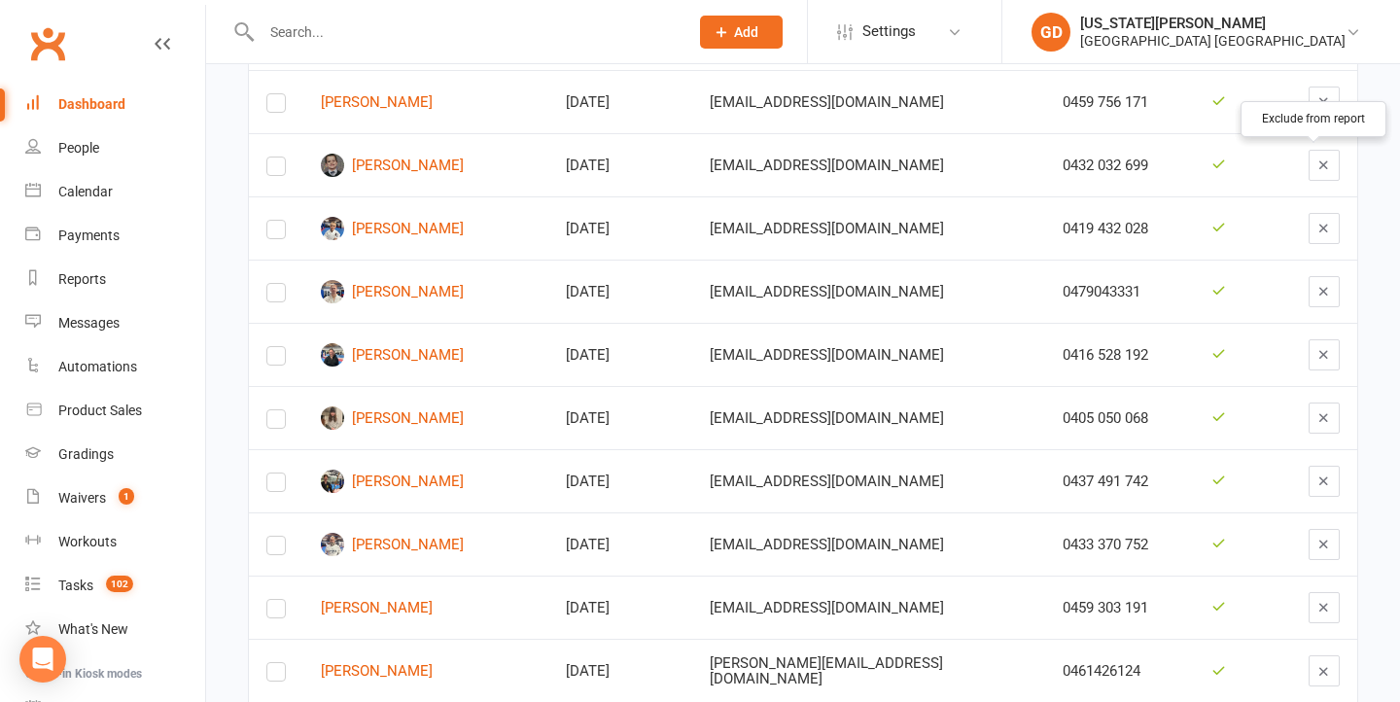
click at [1317, 167] on icon "button" at bounding box center [1324, 165] width 15 height 15
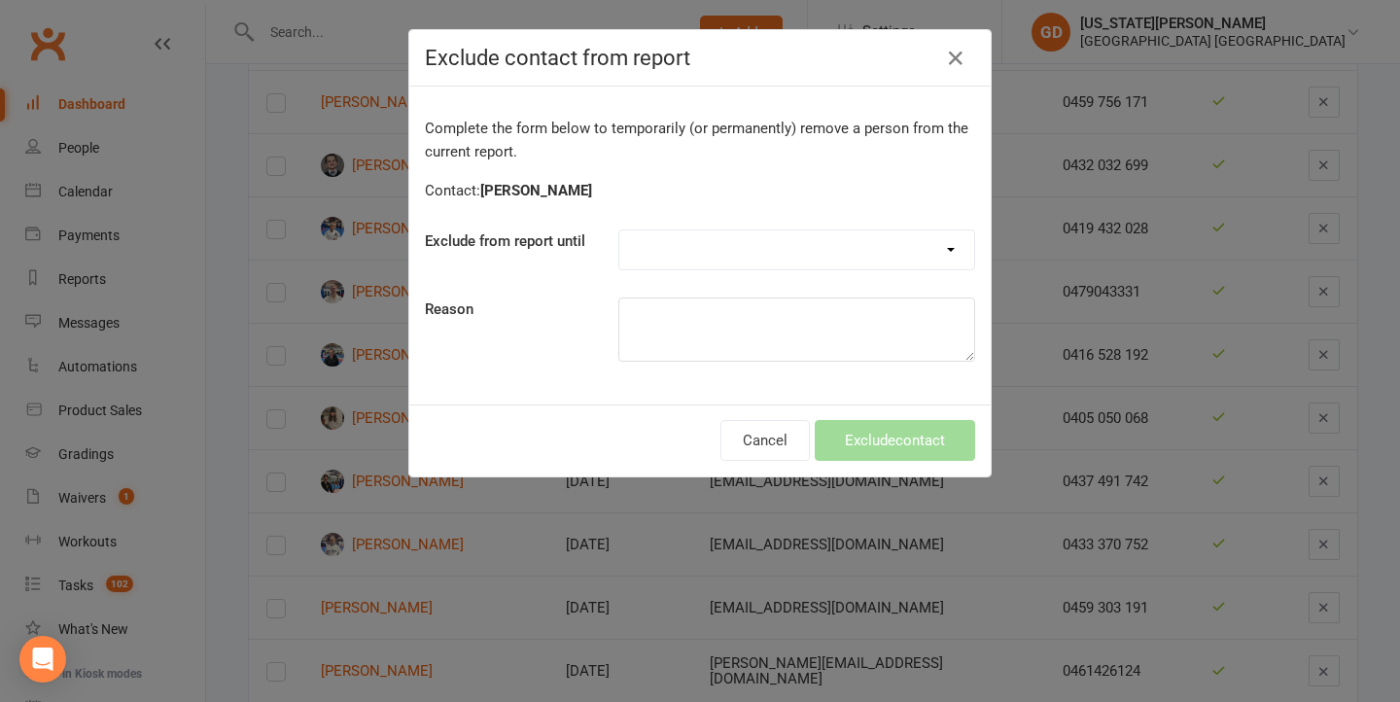
select select "one_week"
click at [818, 314] on textarea at bounding box center [797, 330] width 357 height 64
type textarea "left message"
click at [923, 457] on button "Exclude contact" at bounding box center [895, 440] width 160 height 41
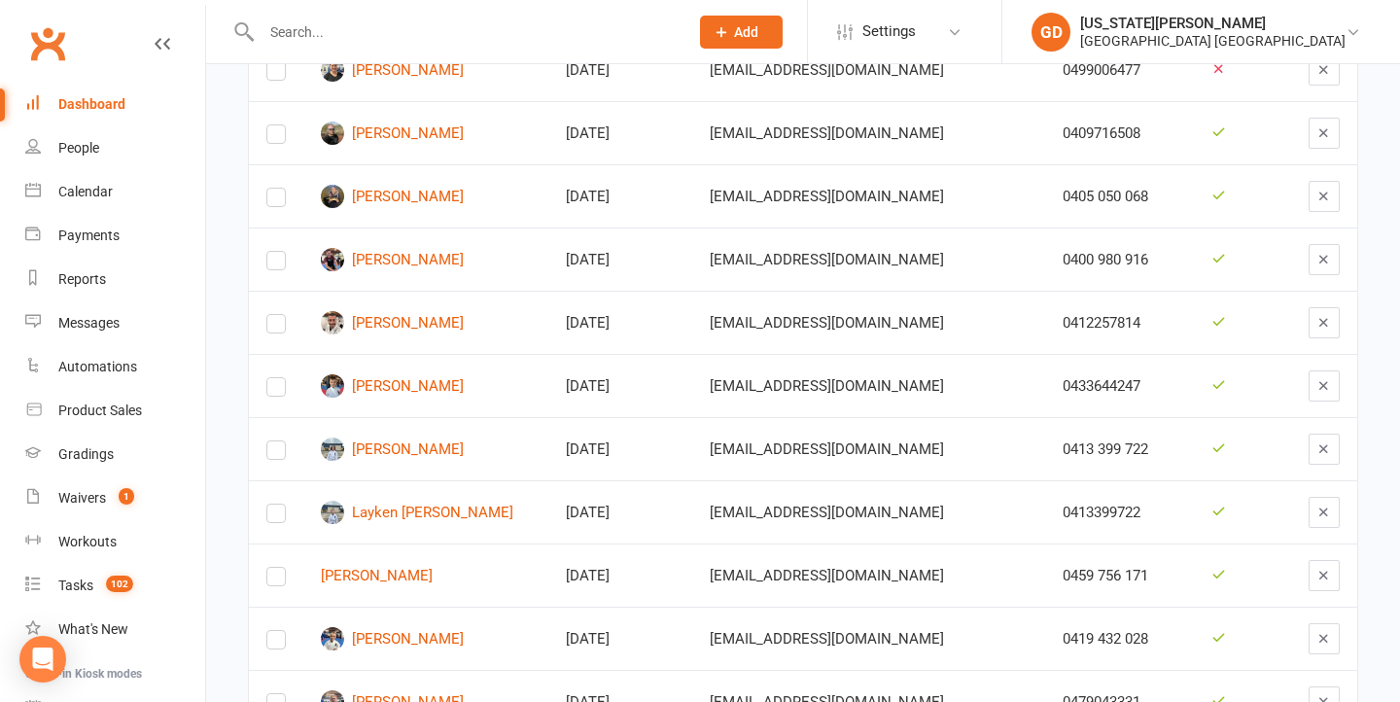
scroll to position [620, 0]
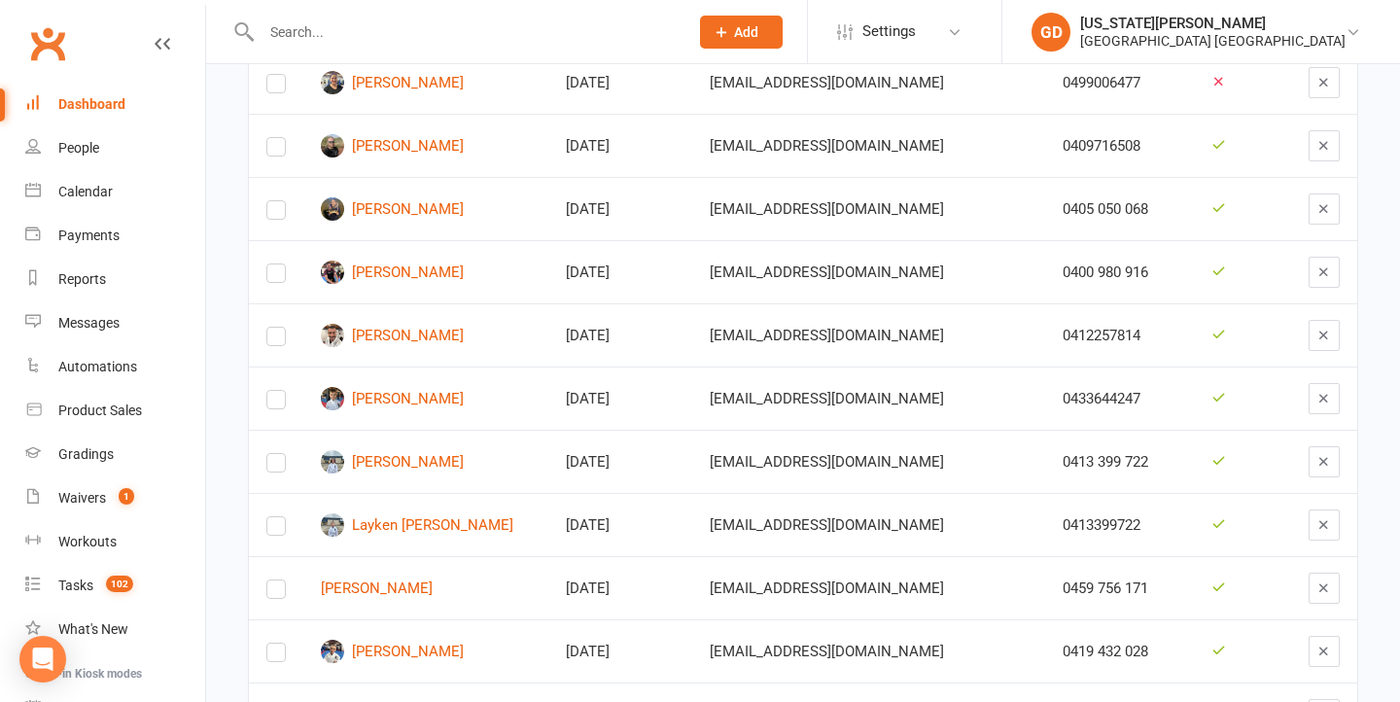
click at [1317, 276] on icon "button" at bounding box center [1324, 272] width 15 height 15
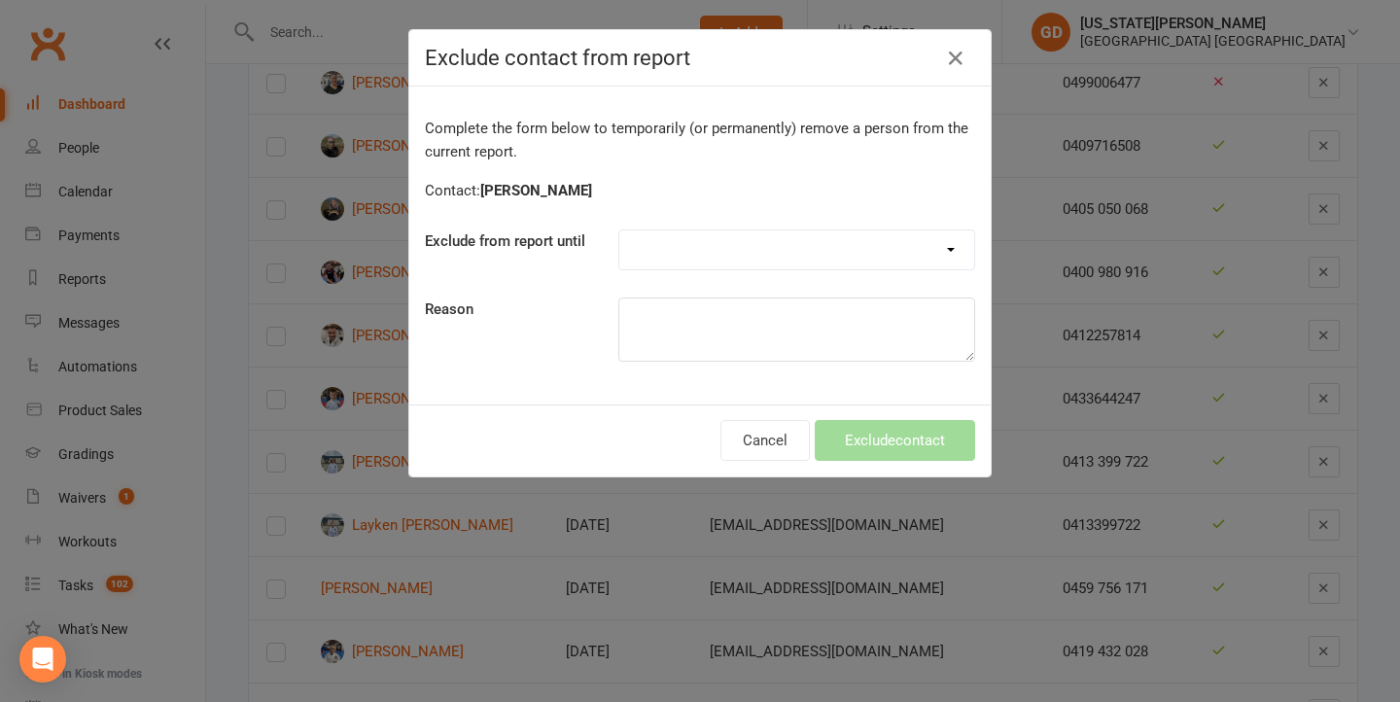
select select "one_week"
click at [718, 336] on textarea at bounding box center [797, 330] width 357 height 64
type textarea "left message"
click at [859, 435] on button "Exclude contact" at bounding box center [895, 440] width 160 height 41
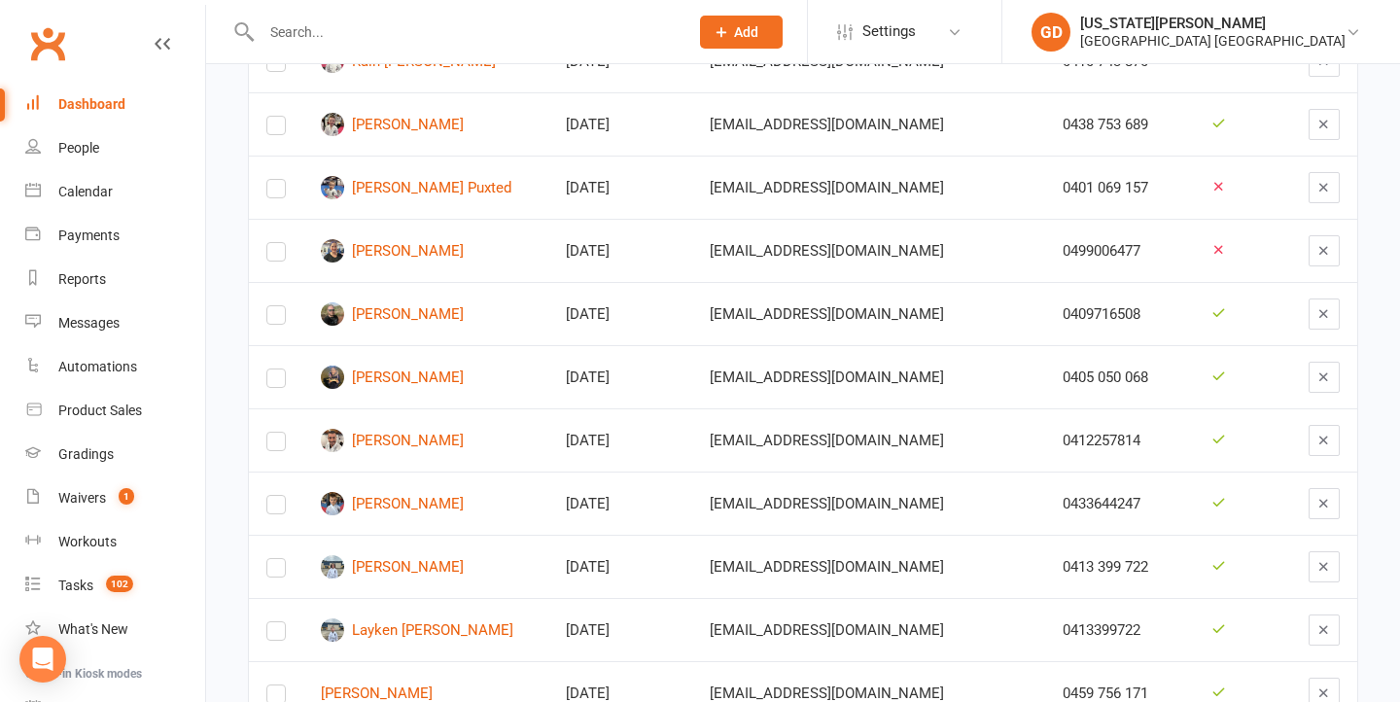
scroll to position [445, 0]
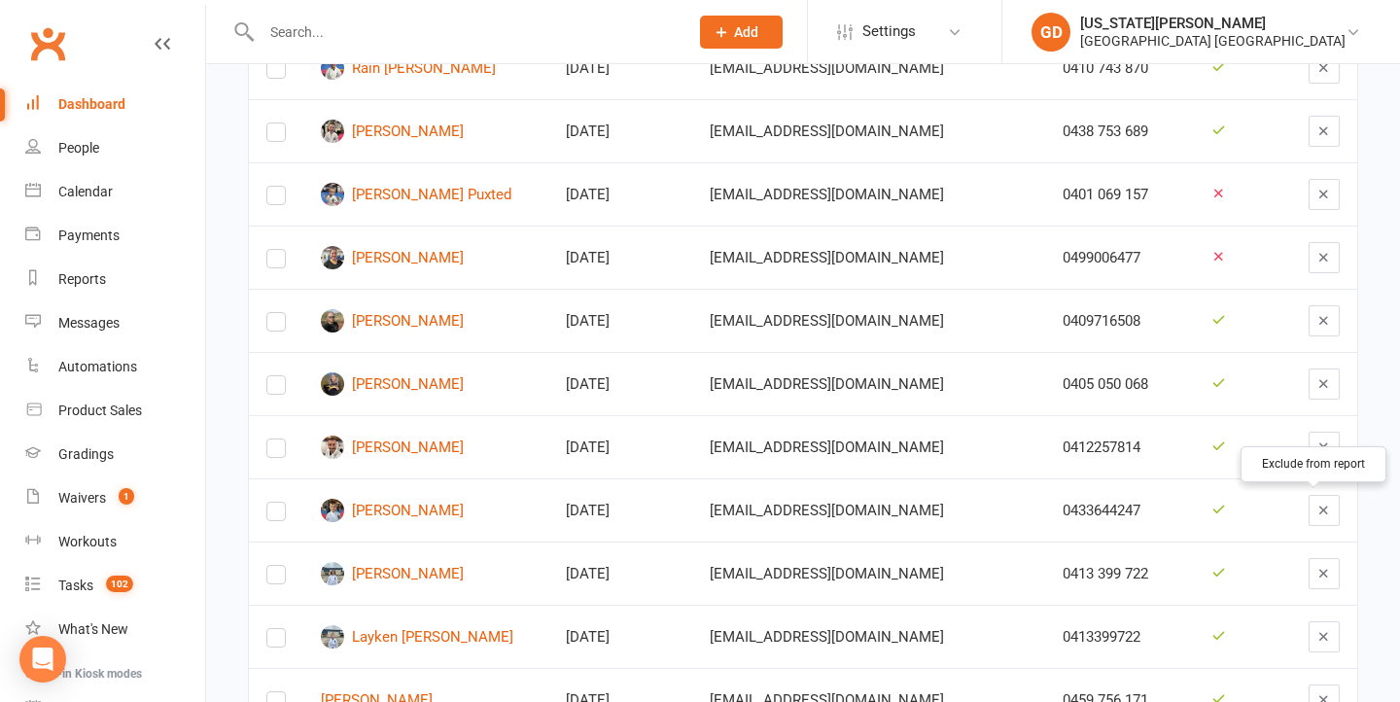
click at [1317, 511] on icon "button" at bounding box center [1324, 510] width 15 height 15
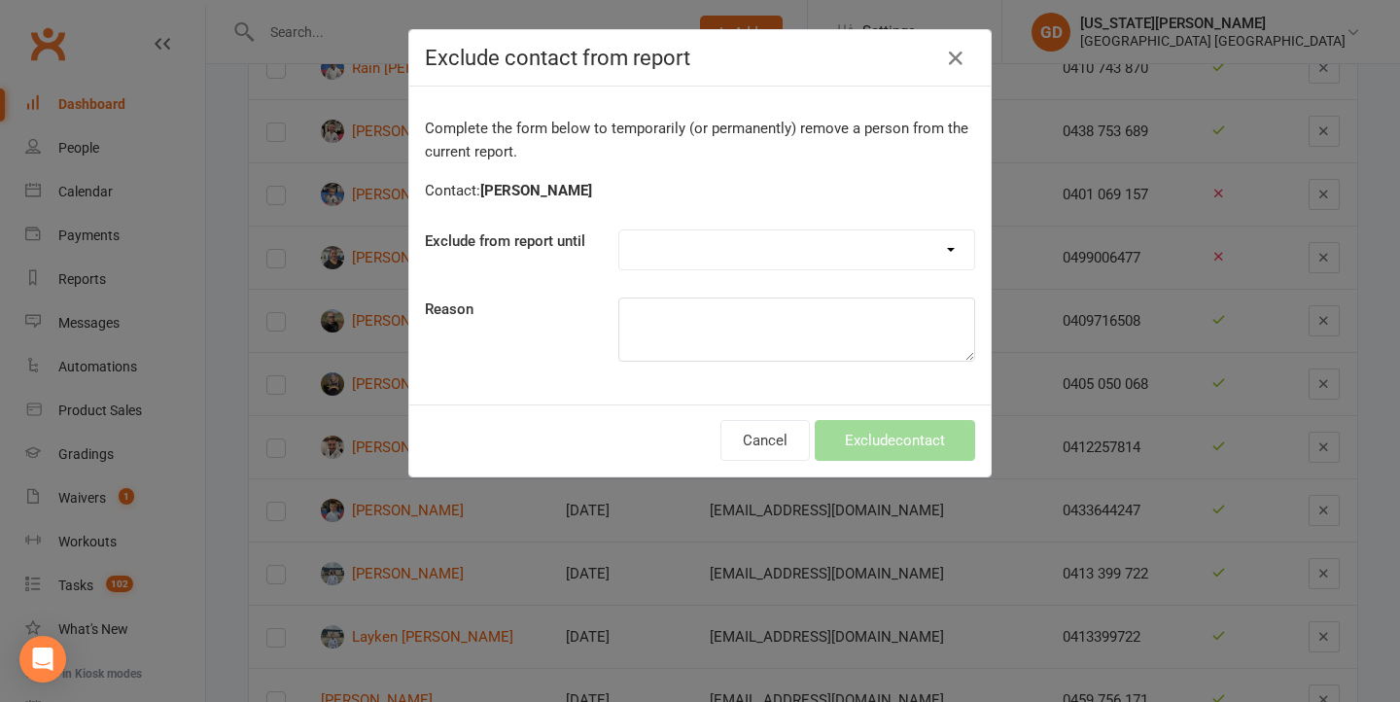
select select "30_days"
click at [816, 338] on textarea at bounding box center [797, 330] width 357 height 64
type textarea "guest"
click at [895, 448] on button "Exclude contact" at bounding box center [895, 440] width 160 height 41
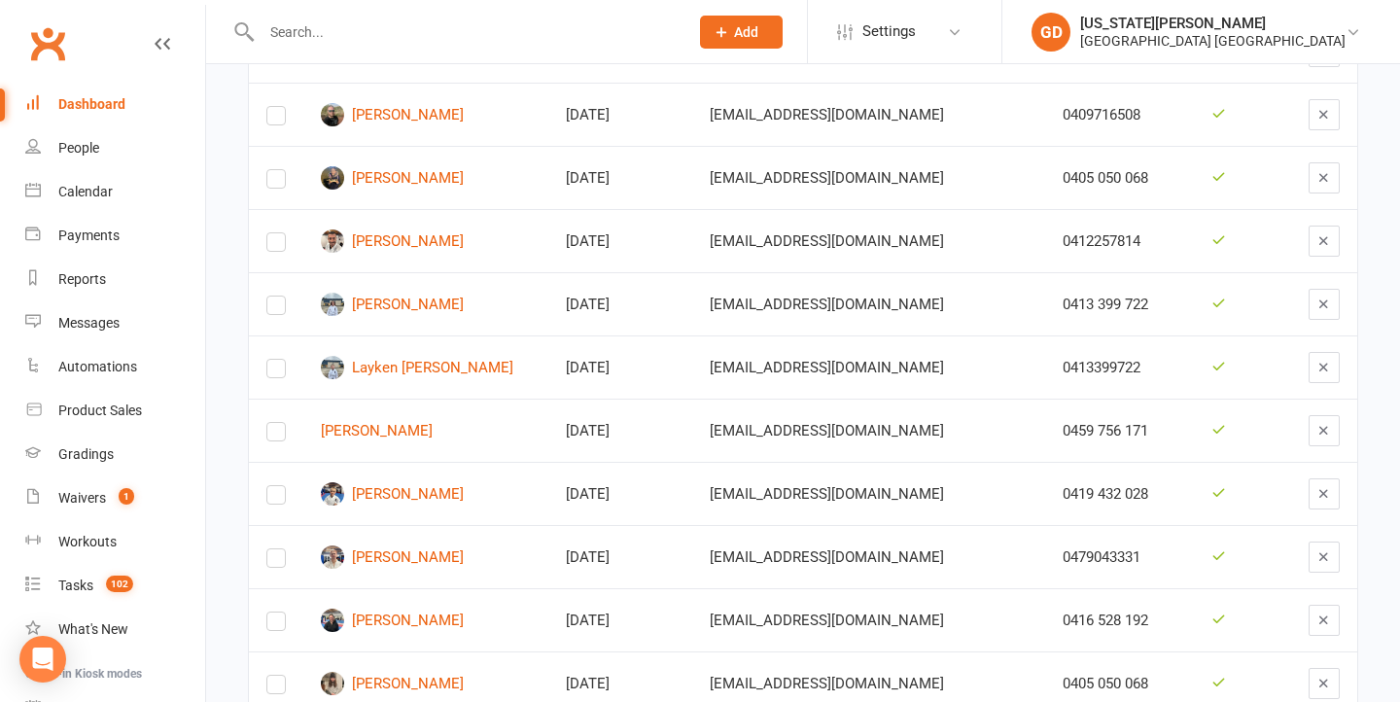
scroll to position [732, 0]
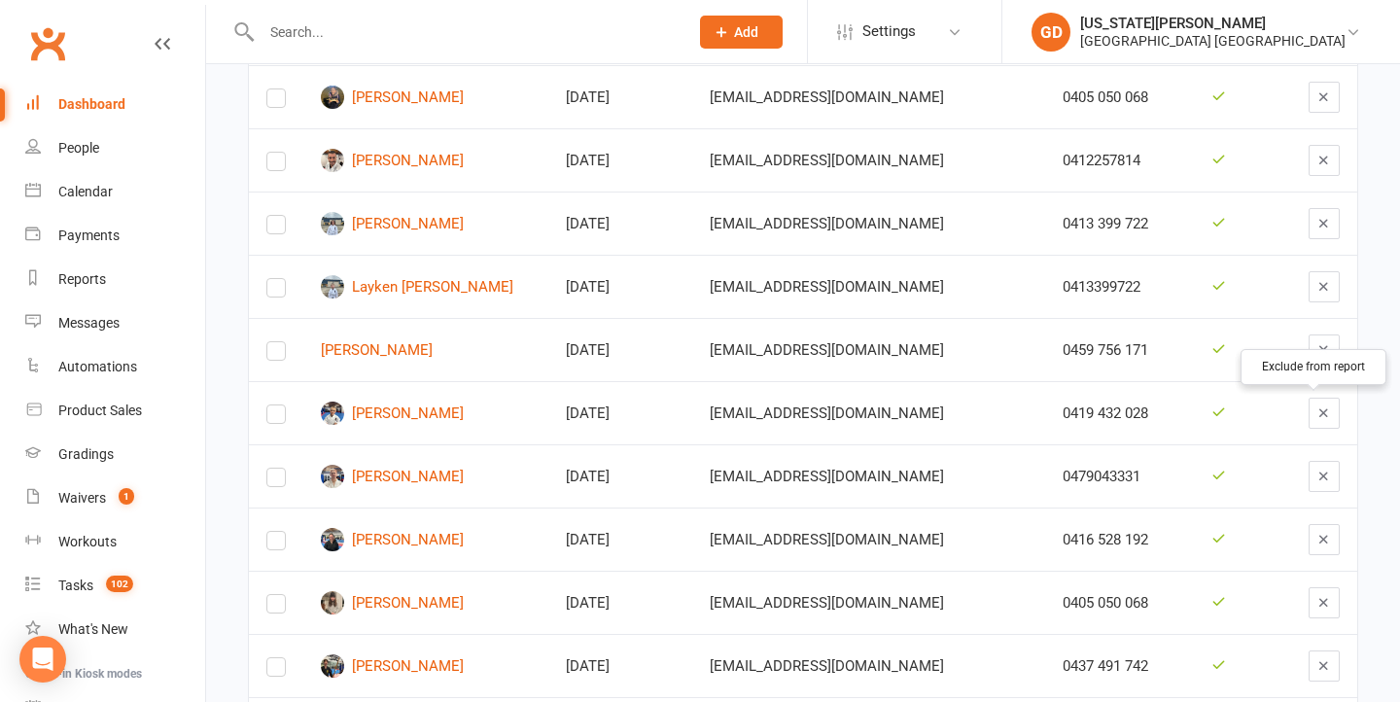
click at [1325, 415] on button "button" at bounding box center [1324, 413] width 31 height 31
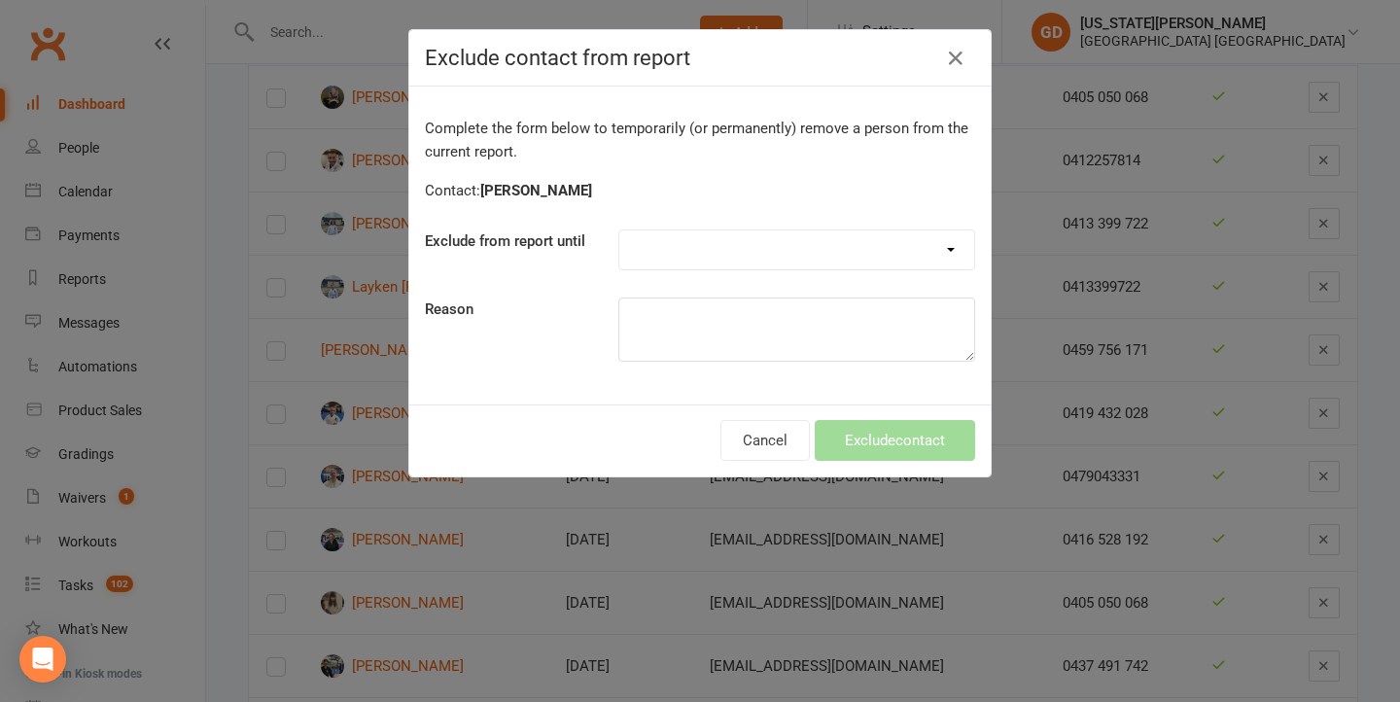
select select "one_week"
click at [689, 325] on textarea at bounding box center [797, 330] width 357 height 64
type textarea "left message"
click at [913, 429] on button "Exclude contact" at bounding box center [895, 440] width 160 height 41
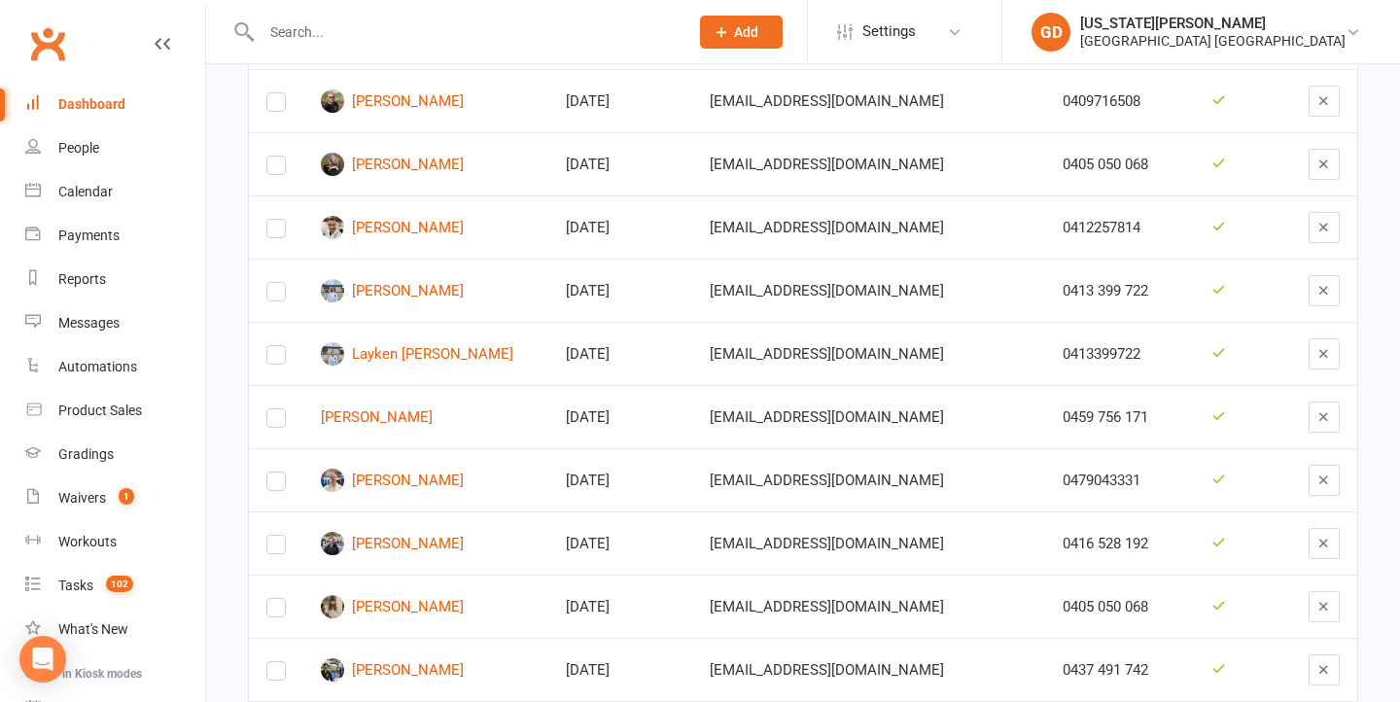
scroll to position [618, 0]
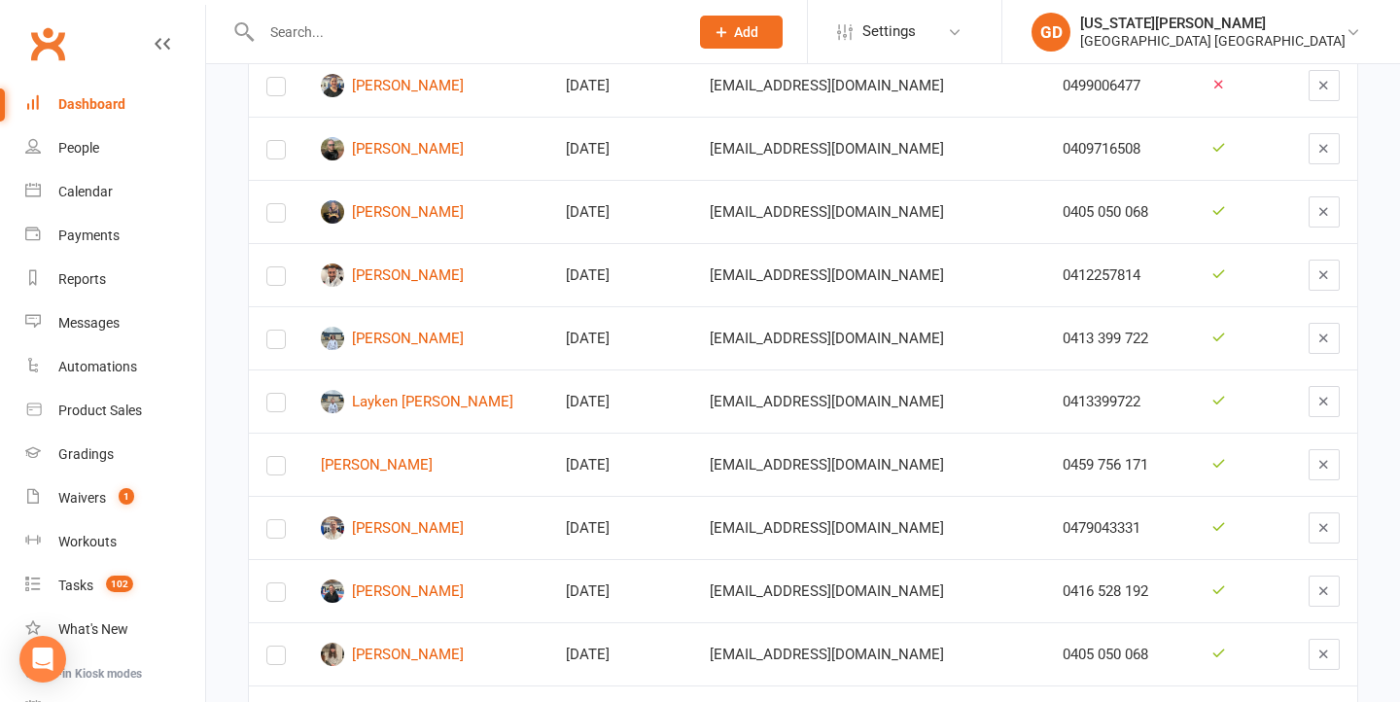
click at [1318, 346] on button "button" at bounding box center [1324, 338] width 31 height 31
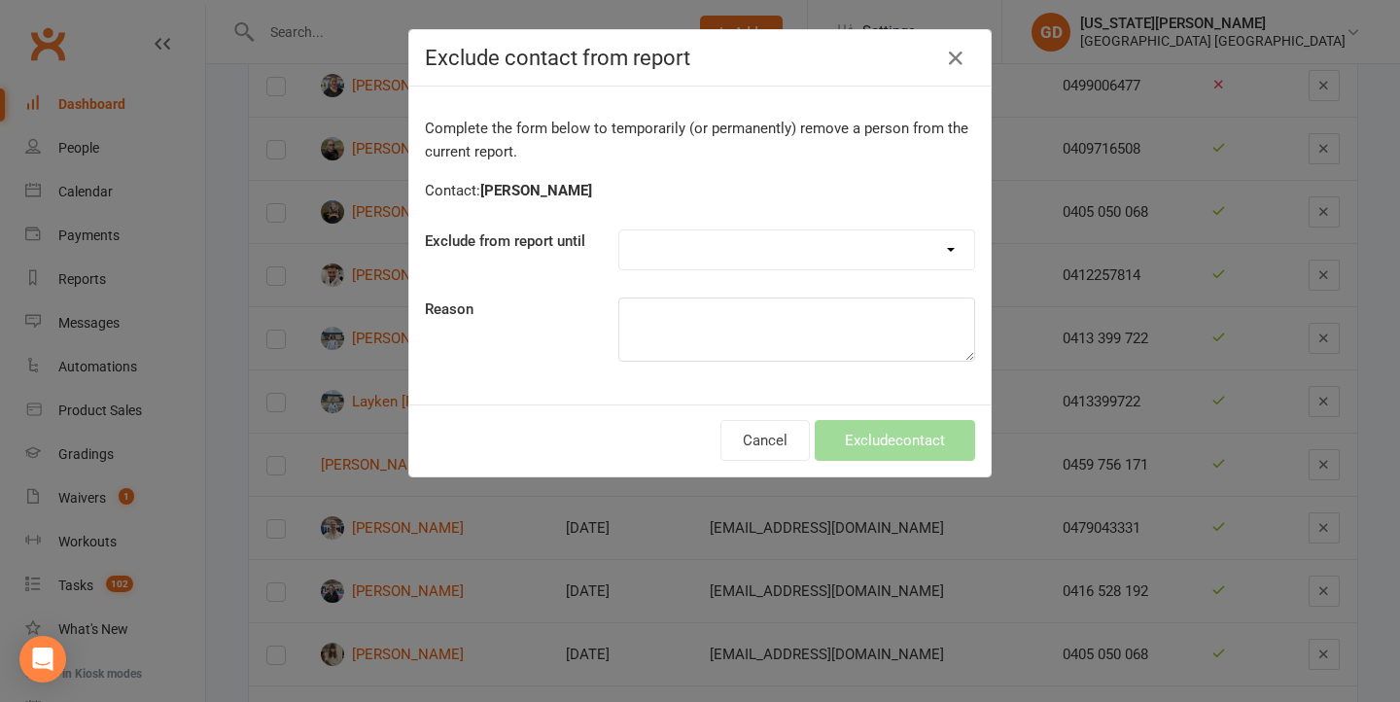
select select "one_week"
click at [799, 322] on textarea at bounding box center [797, 330] width 357 height 64
type textarea "l"
paste textarea "Left message"
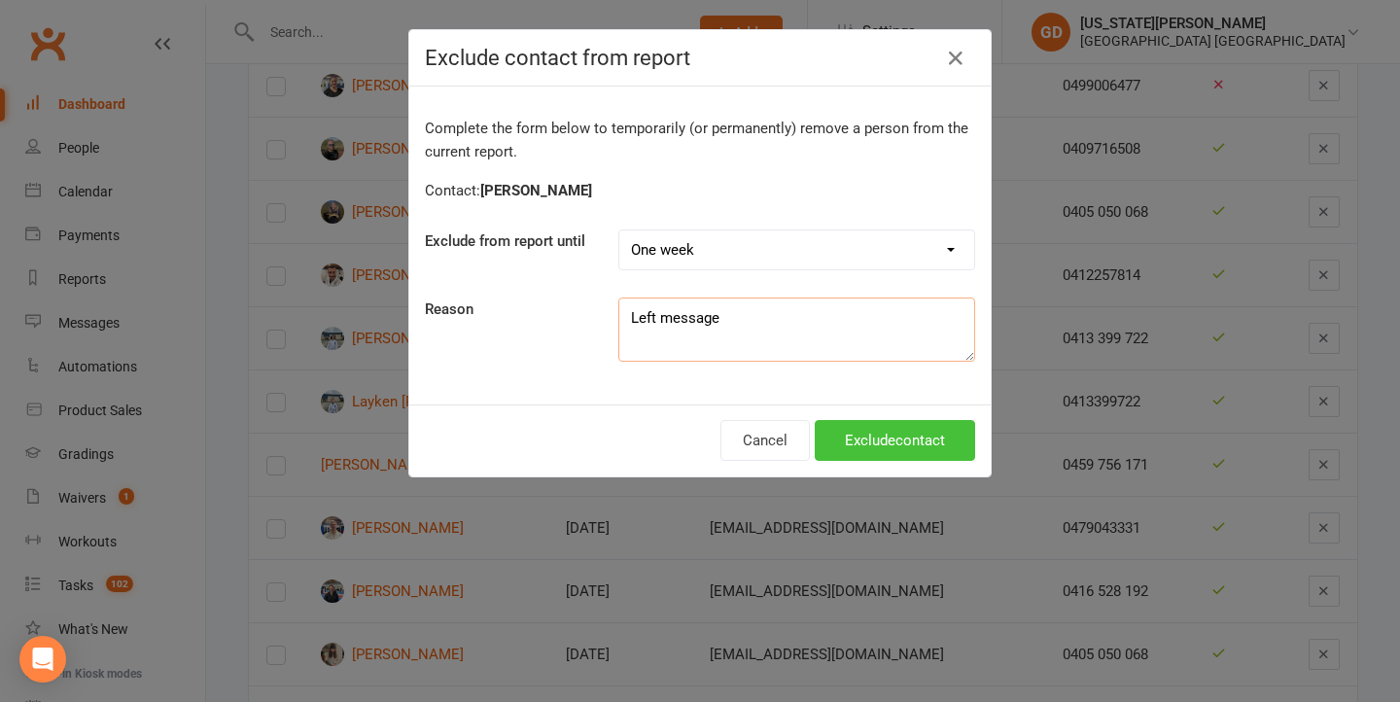
type textarea "Left message"
click at [883, 451] on button "Exclude contact" at bounding box center [895, 440] width 160 height 41
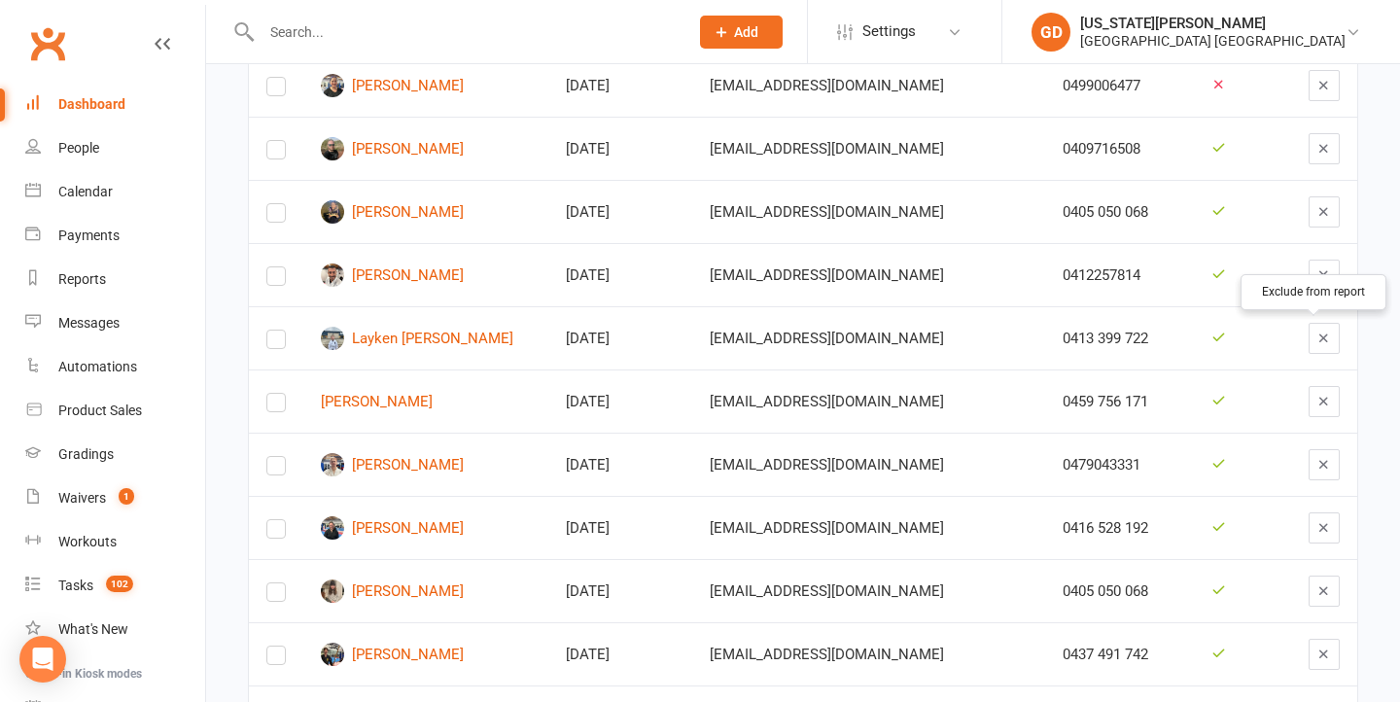
click at [1317, 343] on icon "button" at bounding box center [1324, 338] width 15 height 15
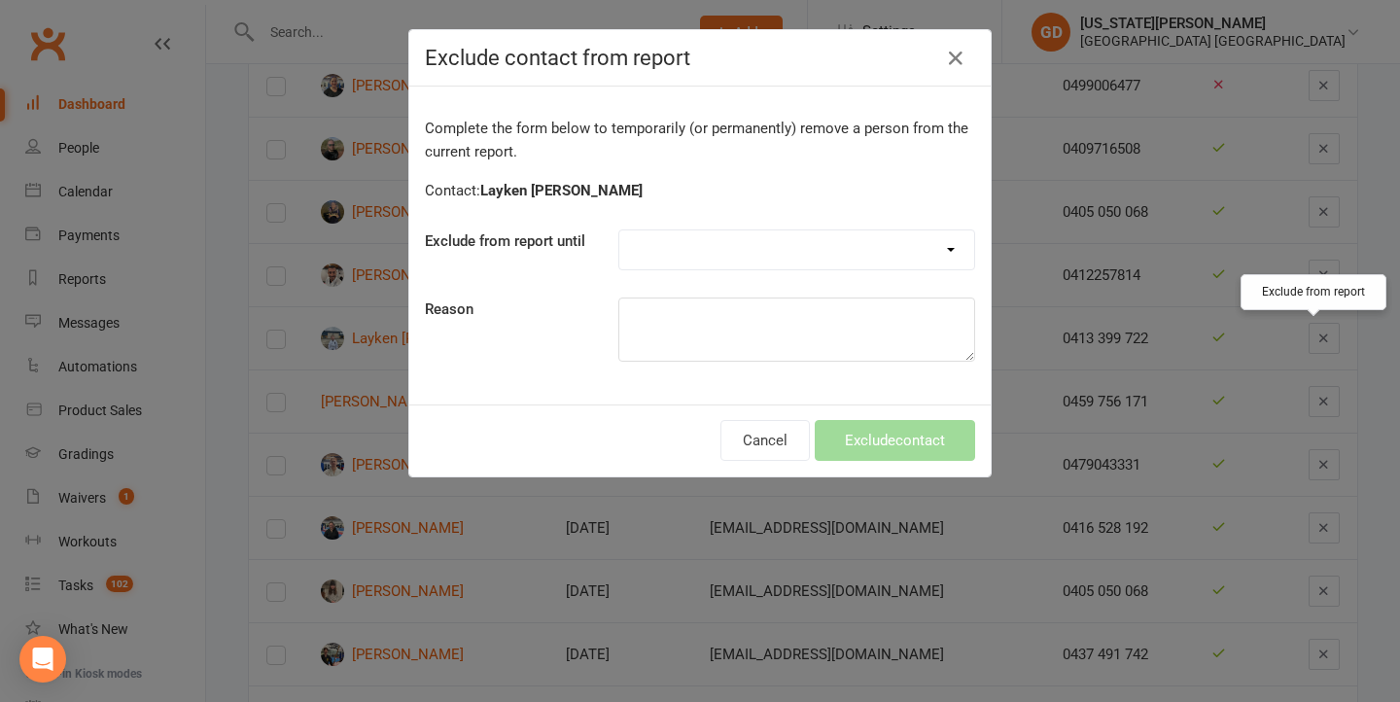
select select "one_week"
click at [759, 329] on textarea at bounding box center [797, 330] width 357 height 64
paste textarea "Left message"
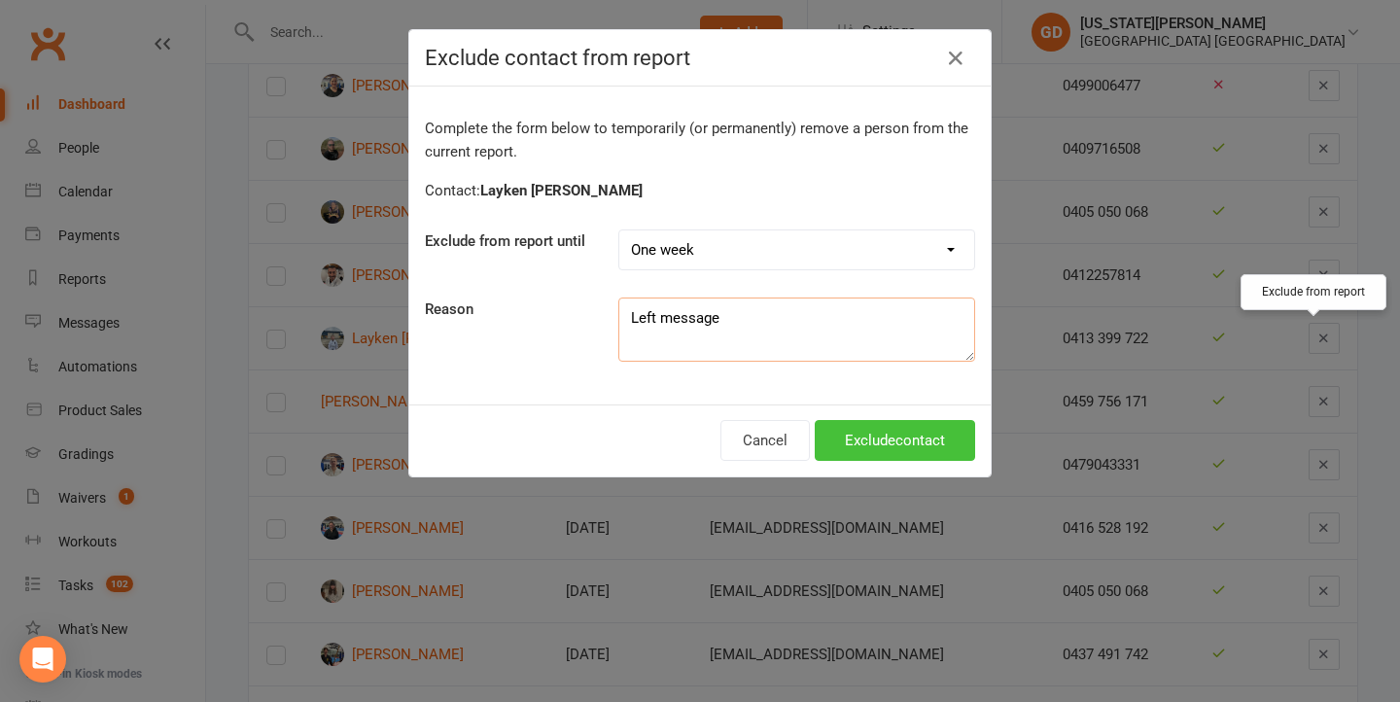
type textarea "Left message"
click at [913, 448] on button "Exclude contact" at bounding box center [895, 440] width 160 height 41
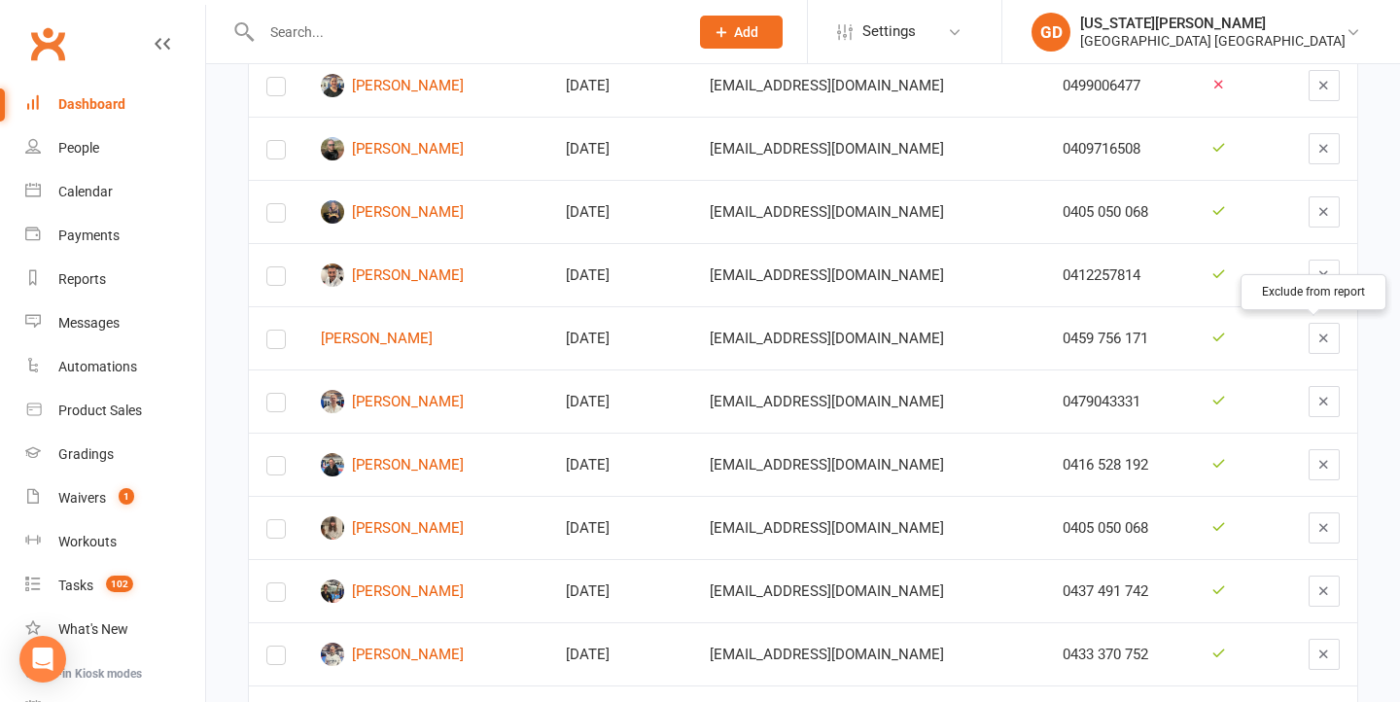
click at [919, 308] on td "mm8806530@gmail.com" at bounding box center [868, 337] width 353 height 63
drag, startPoint x: 103, startPoint y: 184, endPoint x: 281, endPoint y: 178, distance: 178.1
click at [103, 184] on div "Calendar" at bounding box center [85, 192] width 54 height 16
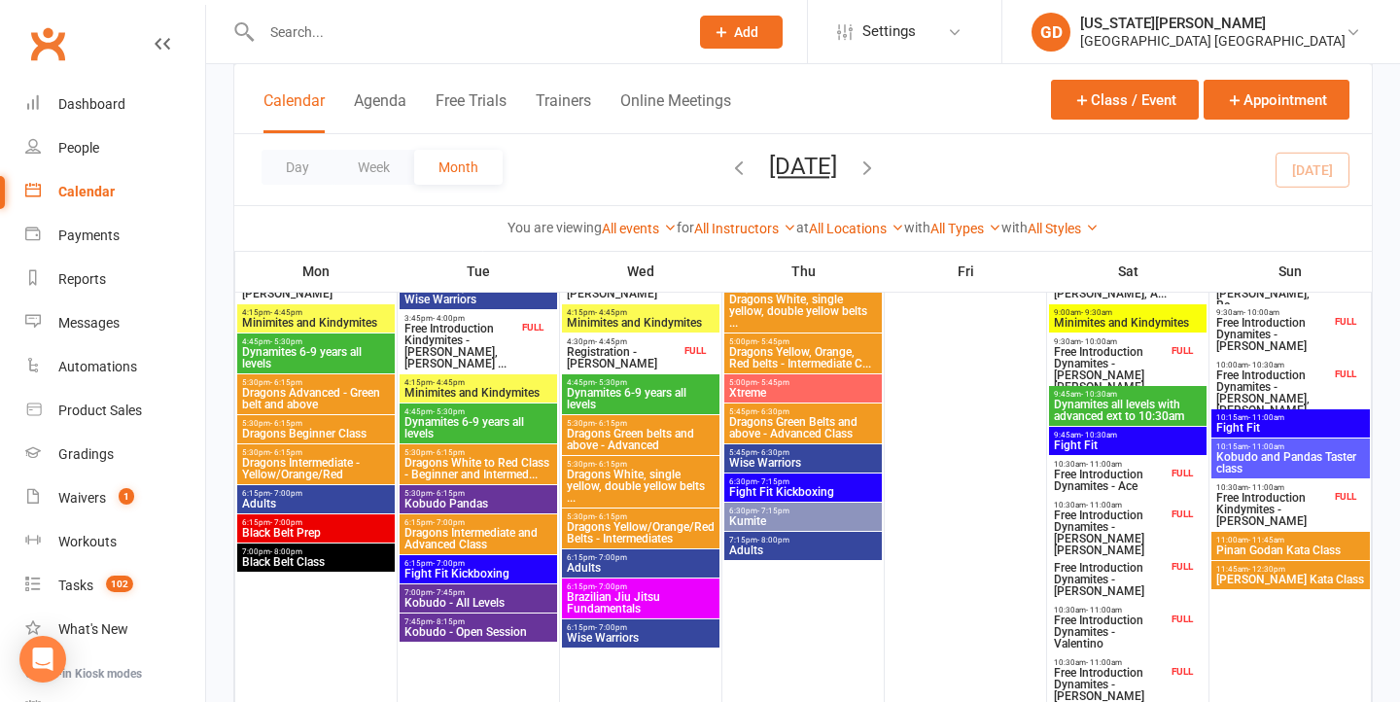
scroll to position [581, 0]
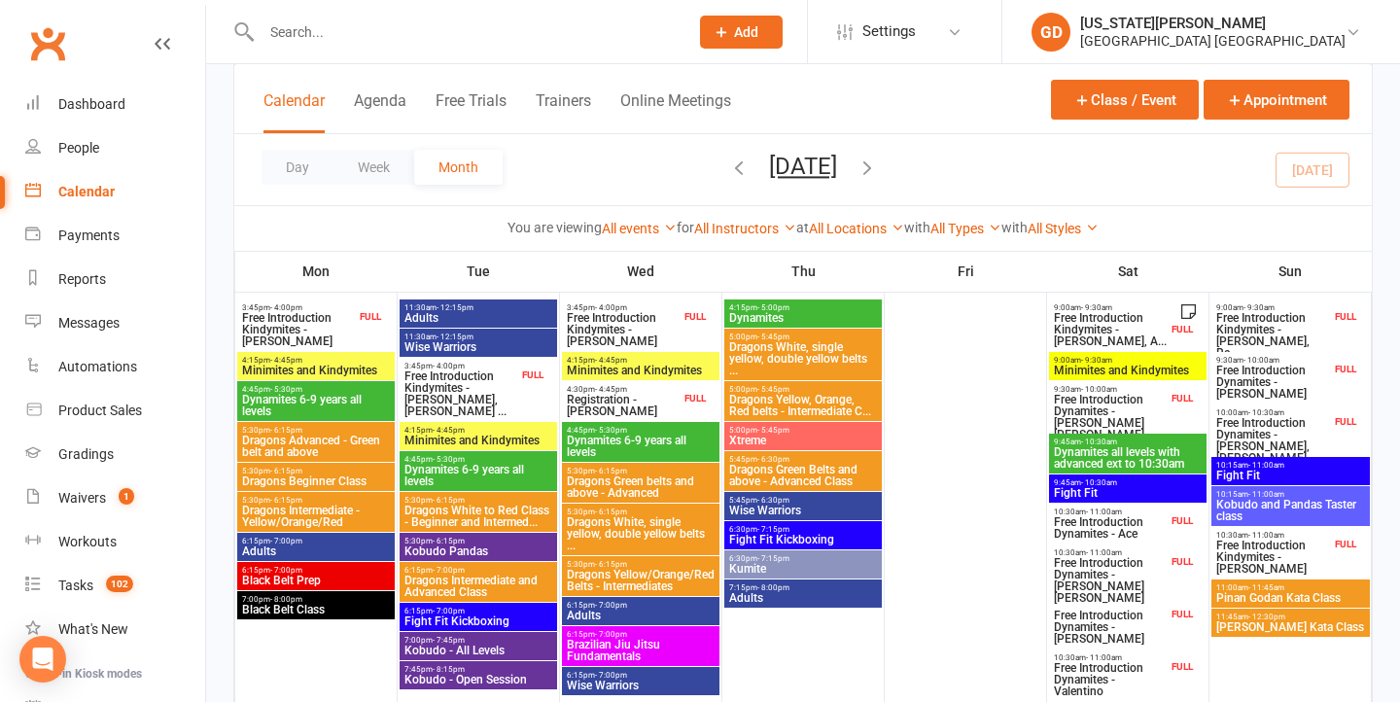
click at [1136, 344] on span "Free Introduction Kindymites - Auli Tordecillas, A..." at bounding box center [1110, 329] width 115 height 35
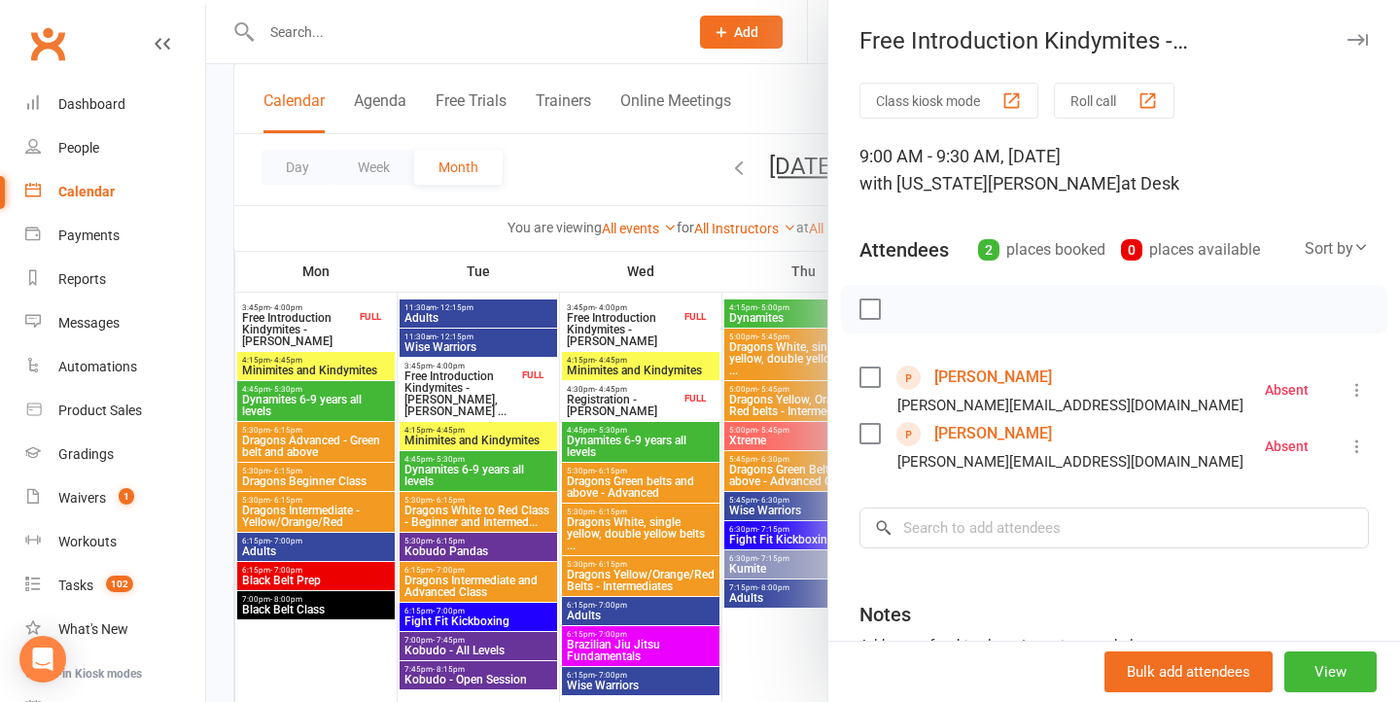
drag, startPoint x: 564, startPoint y: 294, endPoint x: 692, endPoint y: 370, distance: 149.1
click at [565, 294] on div at bounding box center [803, 351] width 1194 height 702
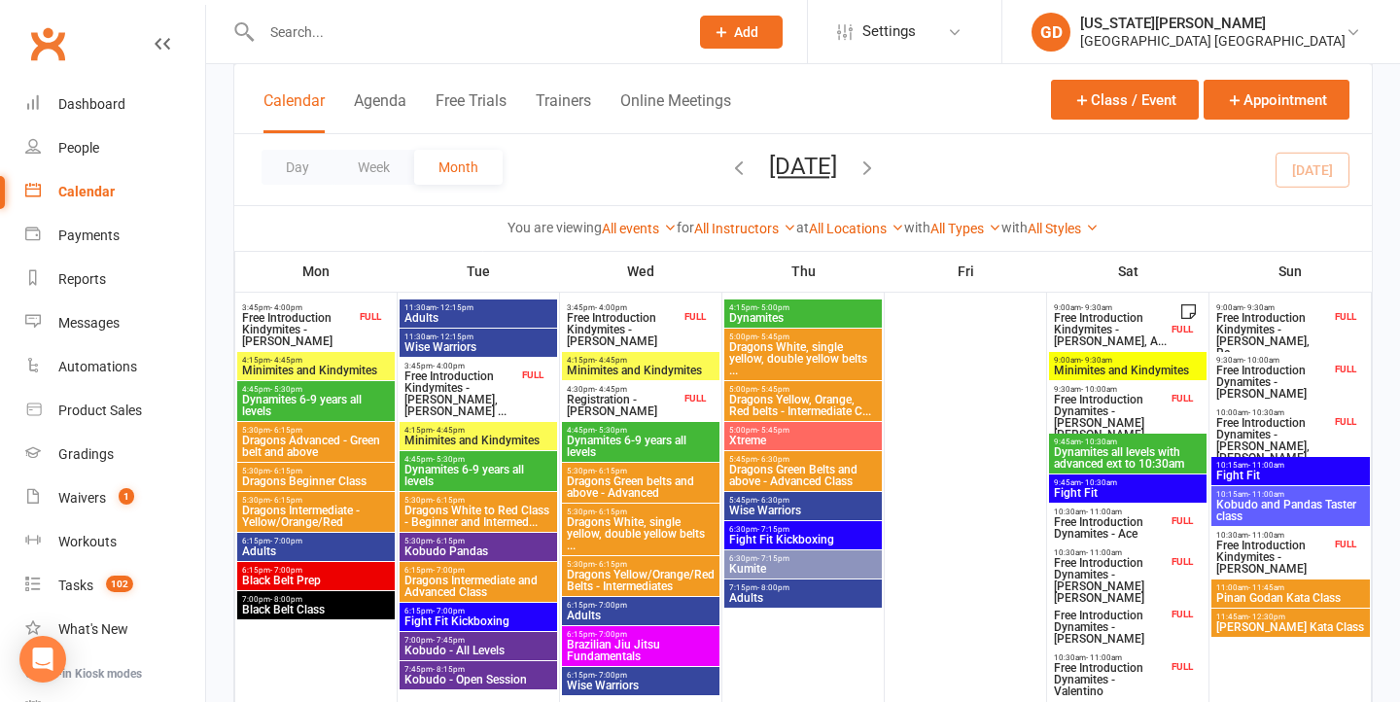
click at [1091, 404] on span "Free Introduction Dynamites - Hudson Bray" at bounding box center [1110, 417] width 115 height 47
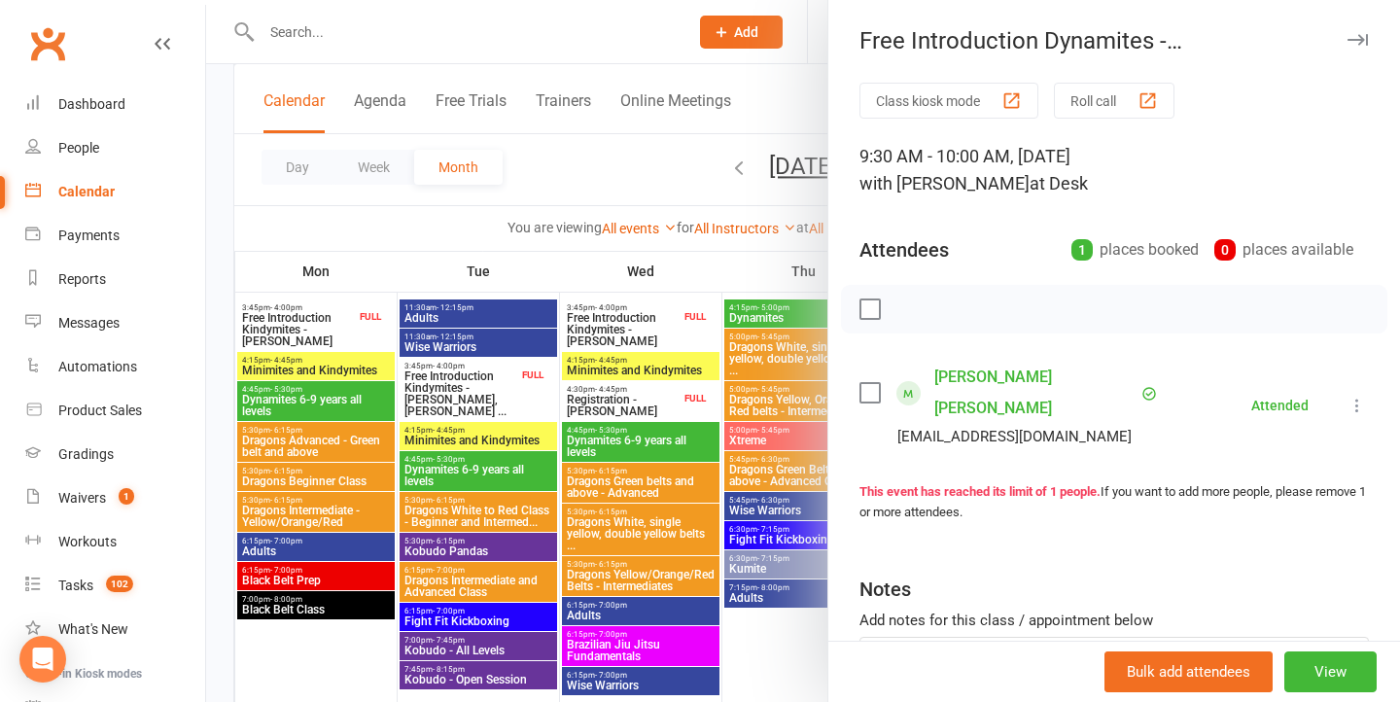
click at [653, 407] on div at bounding box center [803, 351] width 1194 height 702
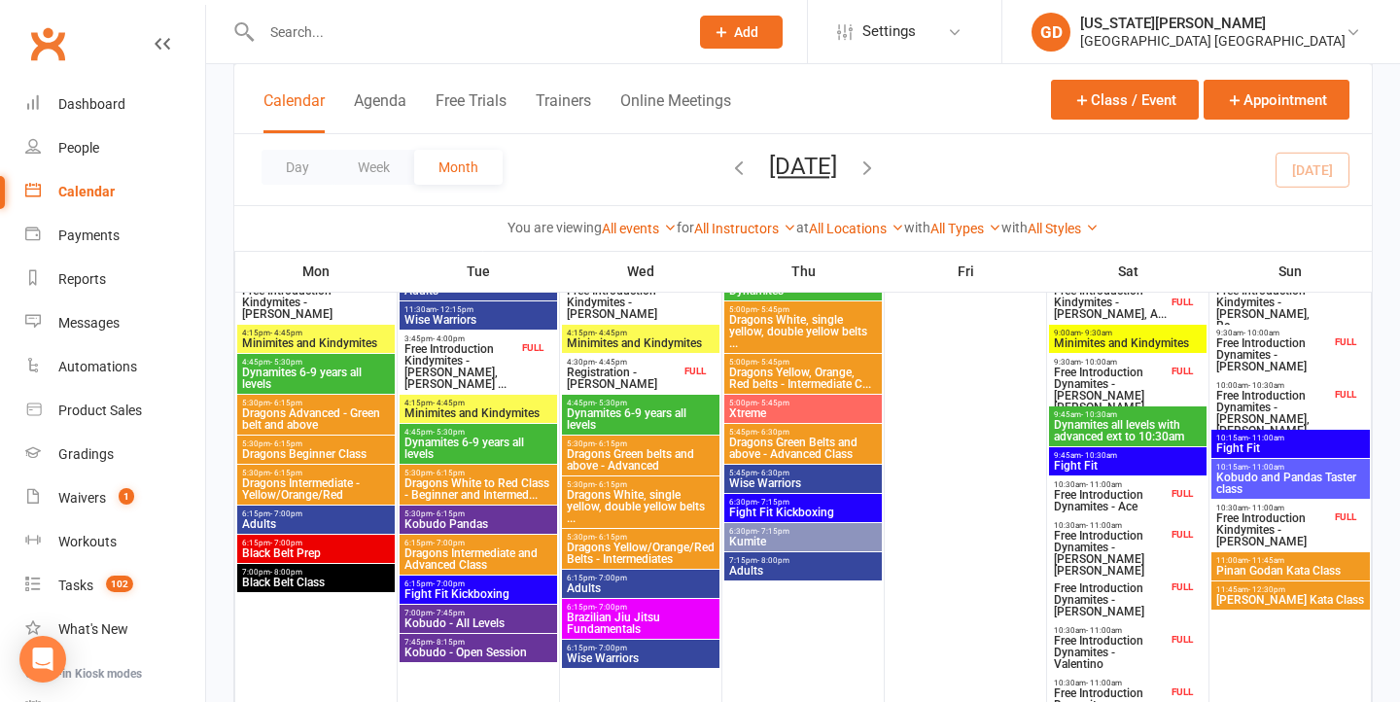
scroll to position [616, 0]
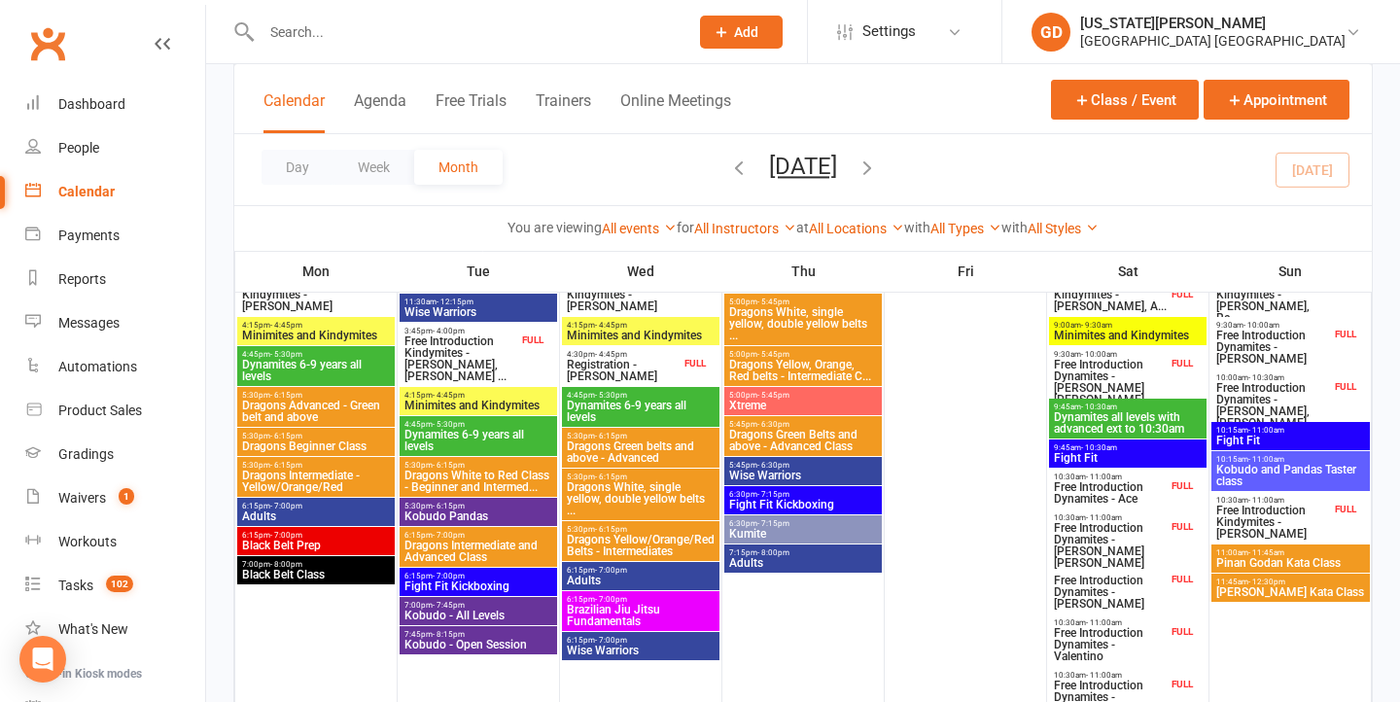
click at [1148, 478] on span "10:30am - 11:00am" at bounding box center [1110, 477] width 115 height 9
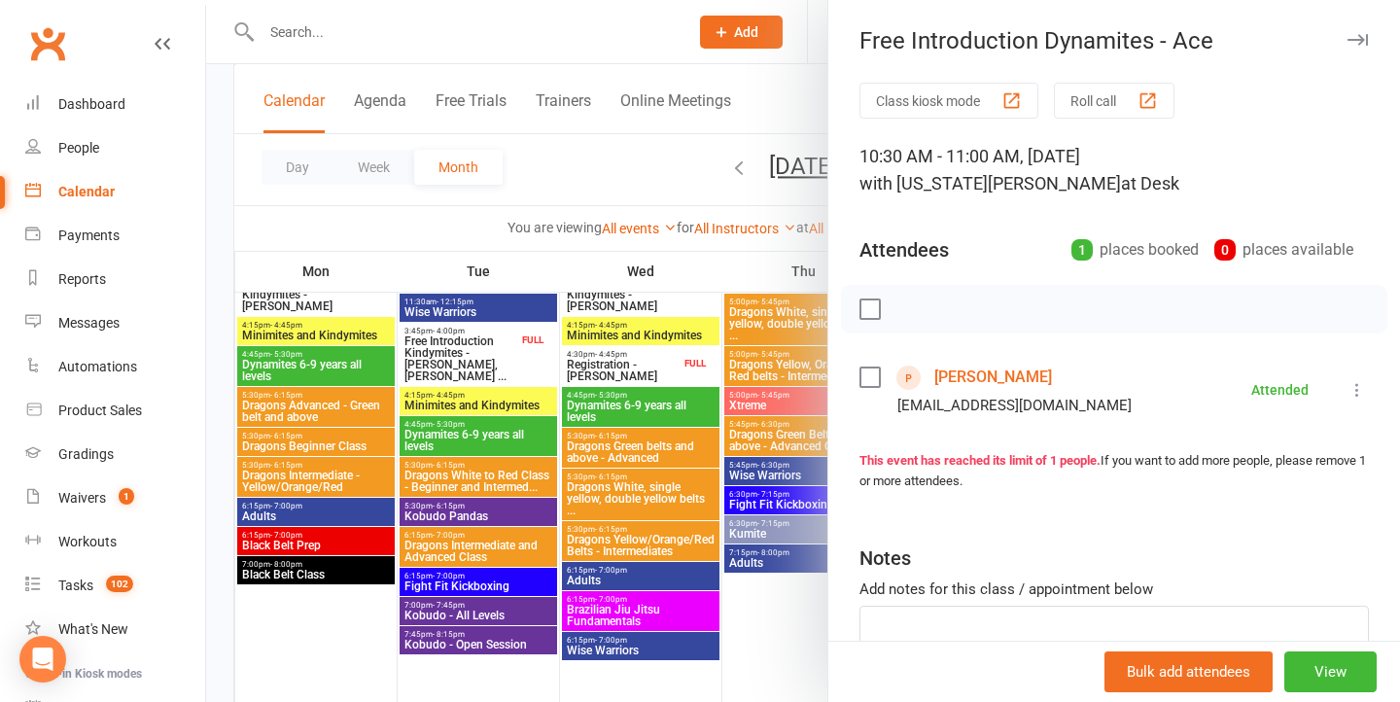
click at [532, 401] on div at bounding box center [803, 351] width 1194 height 702
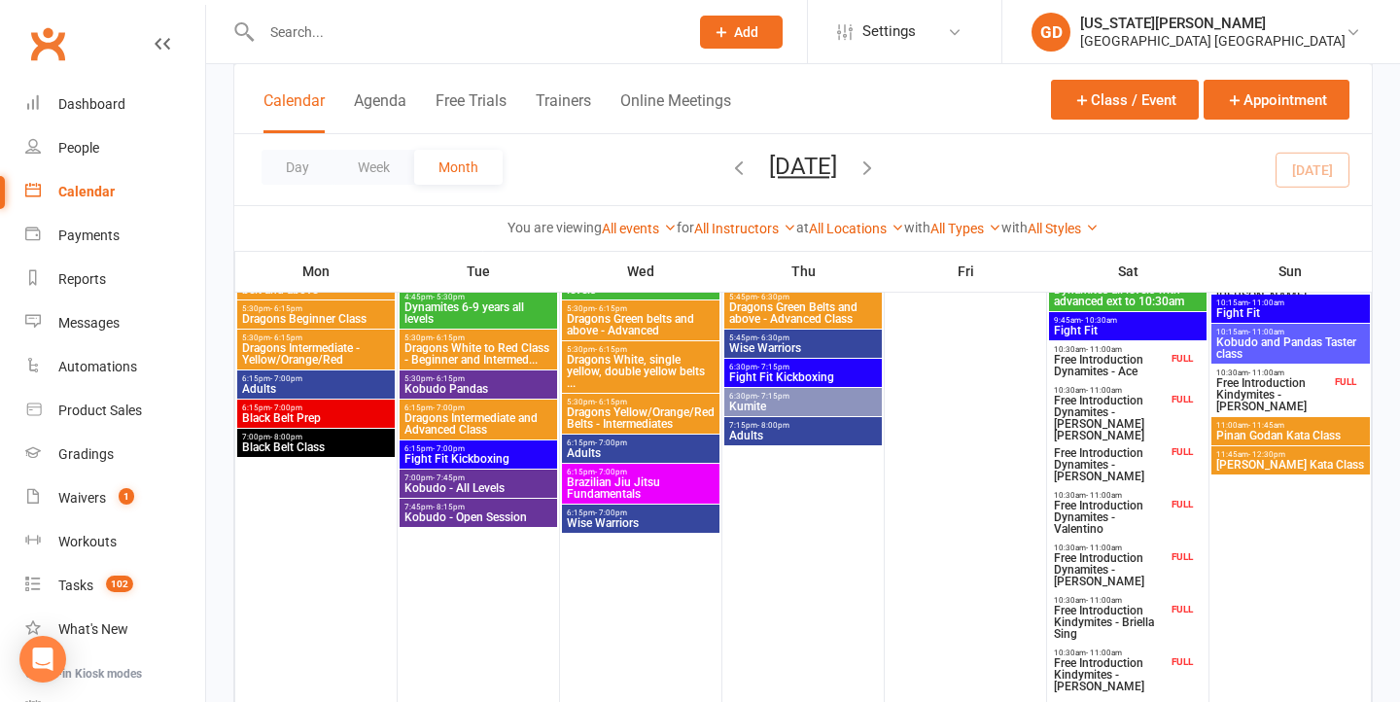
scroll to position [730, 0]
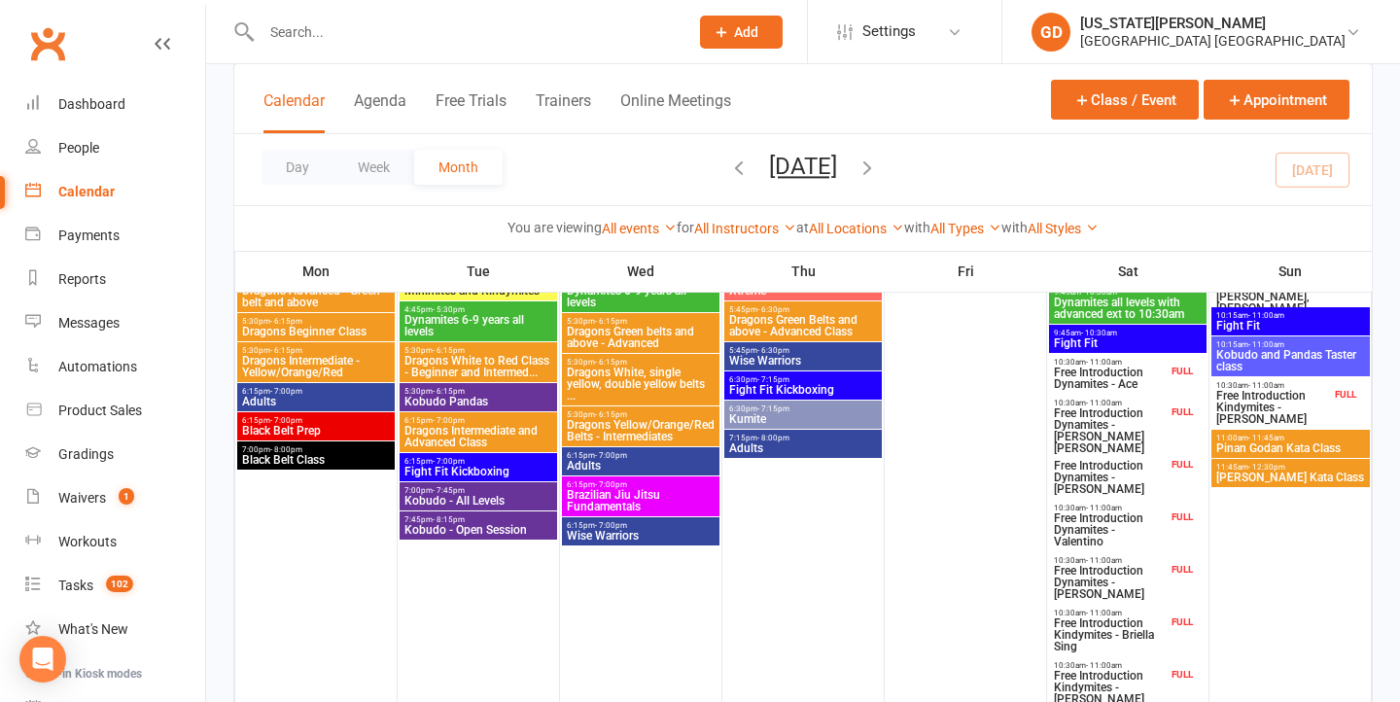
click at [1117, 420] on span "Free Introduction Dynamites - Coen Jackson" at bounding box center [1110, 430] width 115 height 47
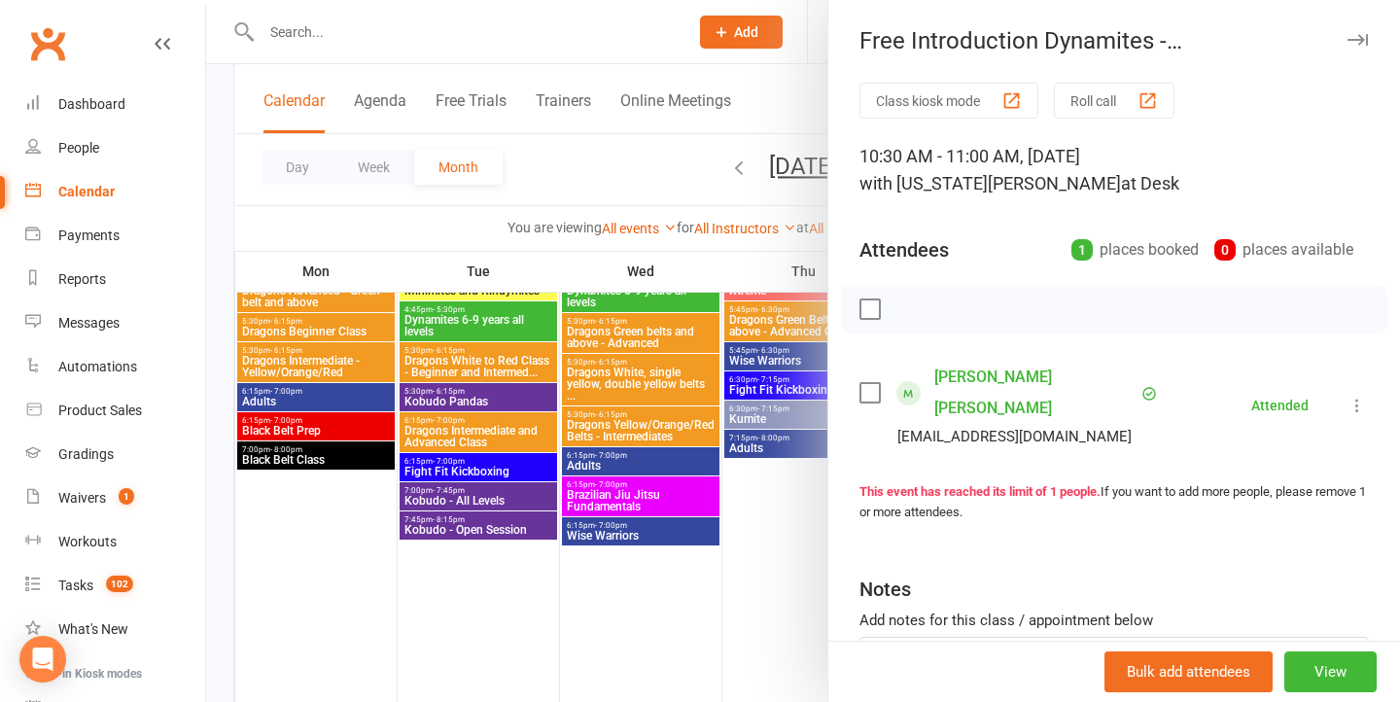
click at [751, 391] on div at bounding box center [803, 351] width 1194 height 702
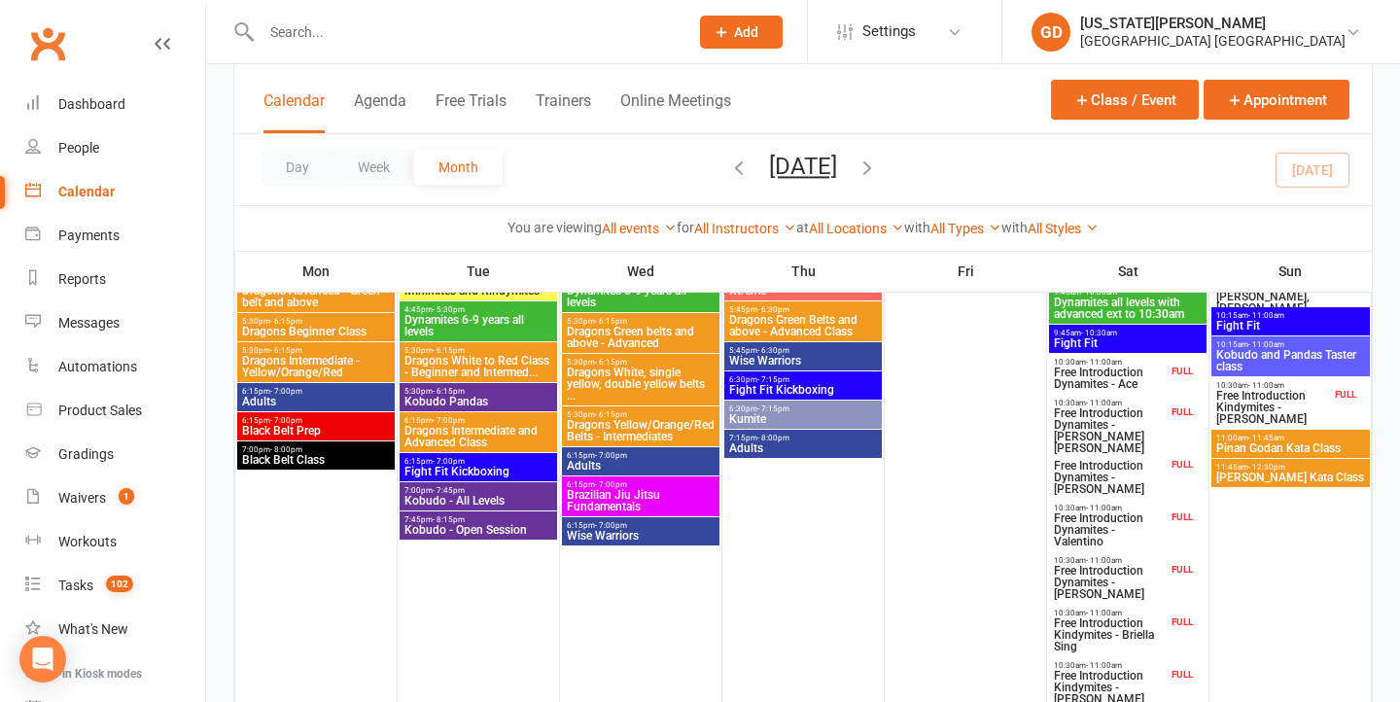
click at [1138, 472] on span "Free Introduction Dynamites - Hugh Alchin" at bounding box center [1110, 477] width 115 height 35
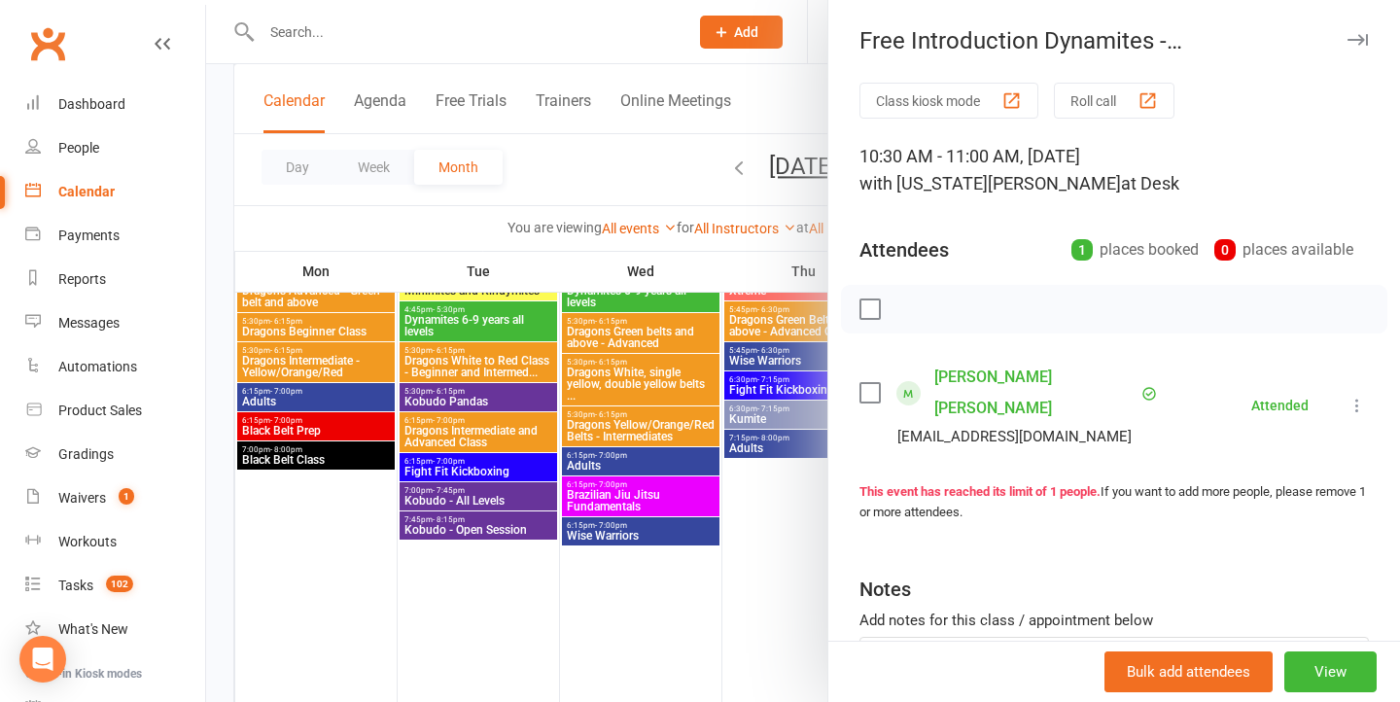
drag, startPoint x: 679, startPoint y: 462, endPoint x: 770, endPoint y: 437, distance: 94.8
click at [679, 462] on div at bounding box center [803, 351] width 1194 height 702
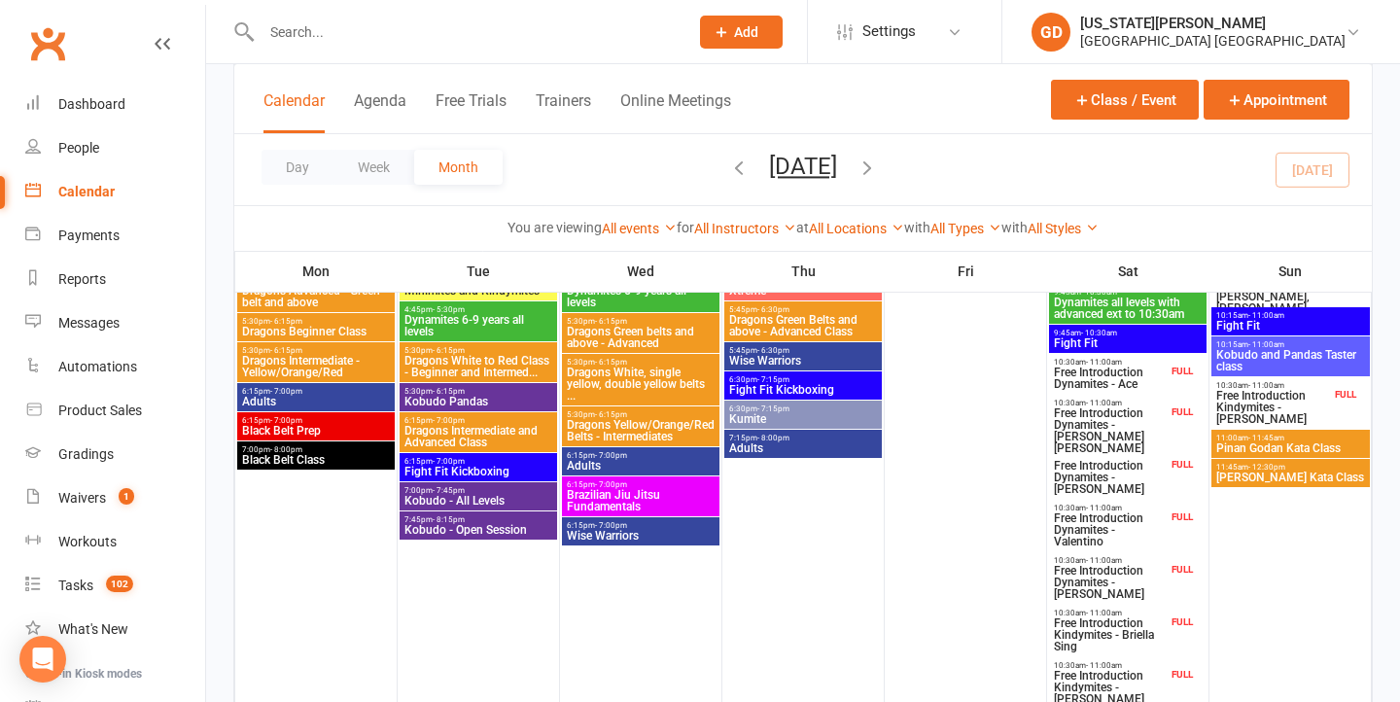
click at [1144, 529] on span "Free Introduction Dynamites - Valentino" at bounding box center [1110, 530] width 115 height 35
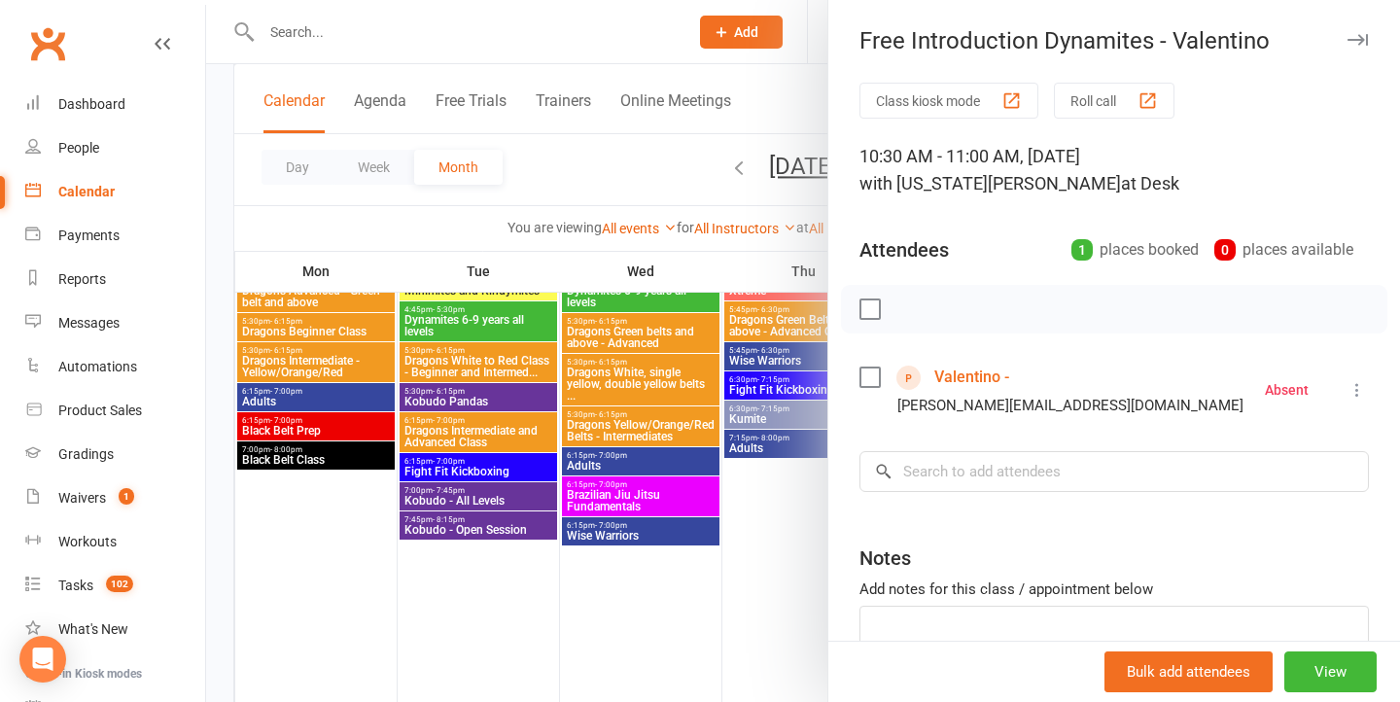
click at [630, 473] on div at bounding box center [803, 351] width 1194 height 702
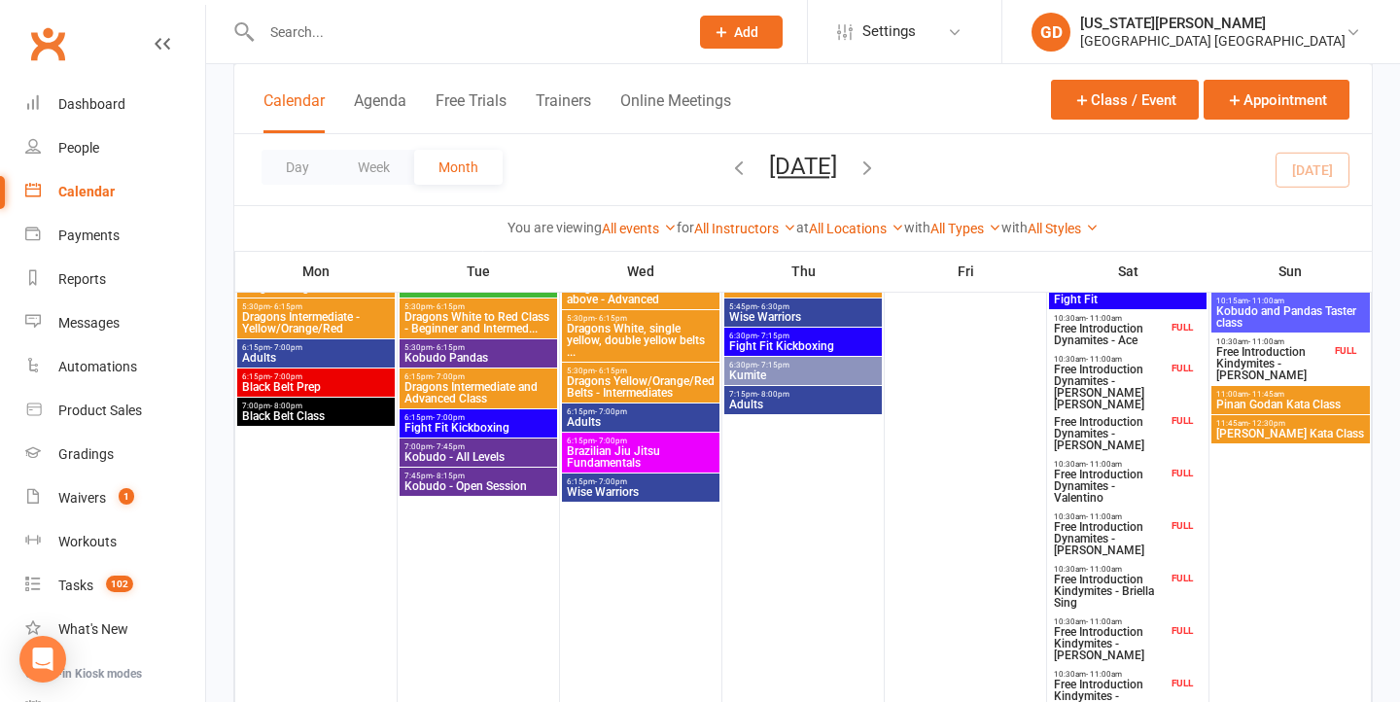
scroll to position [801, 0]
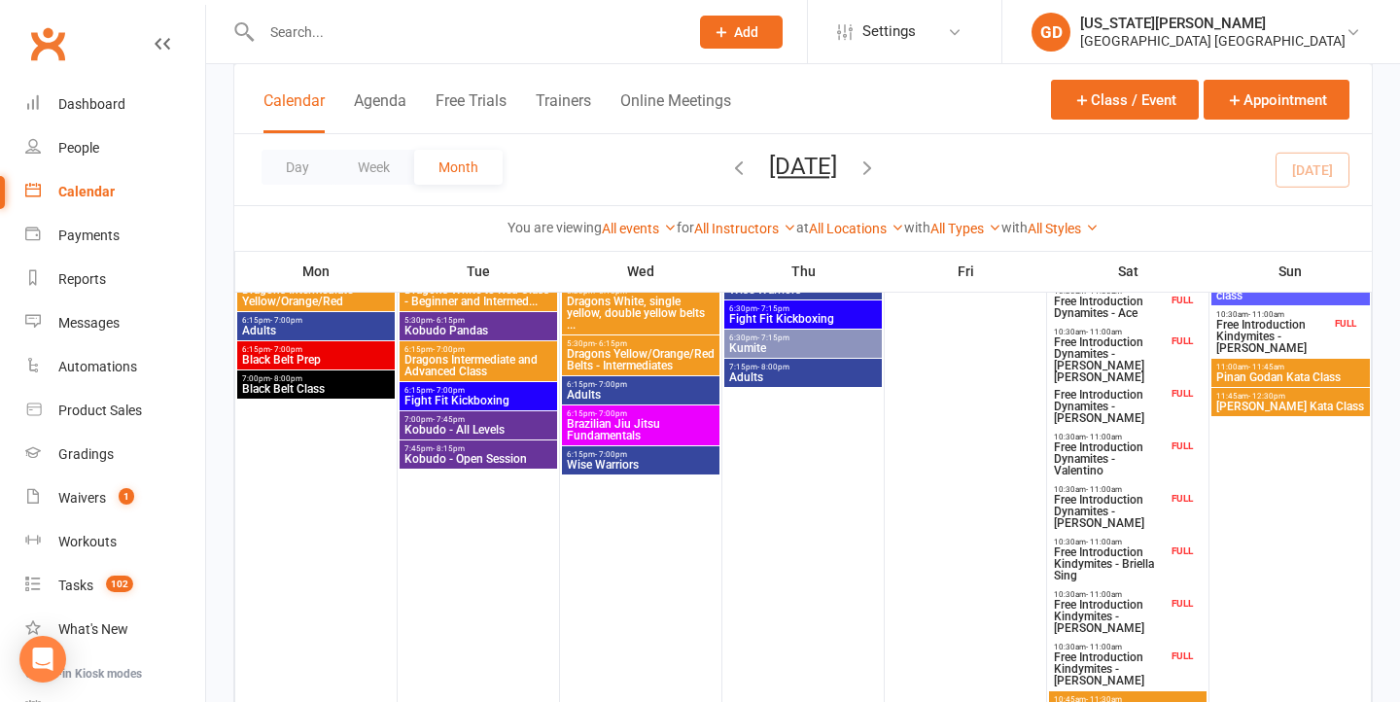
click at [1139, 507] on span "Free Introduction Dynamites - William Hancock" at bounding box center [1110, 511] width 115 height 35
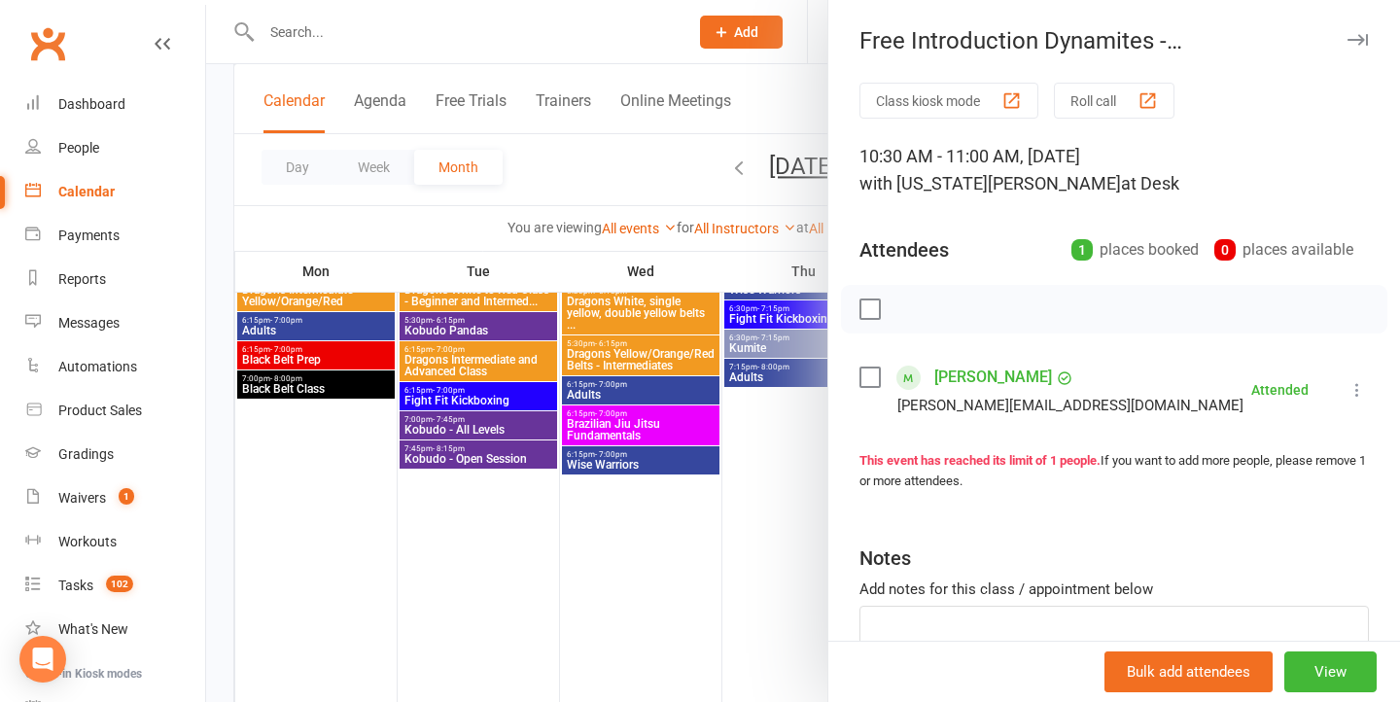
click at [813, 494] on div at bounding box center [803, 351] width 1194 height 702
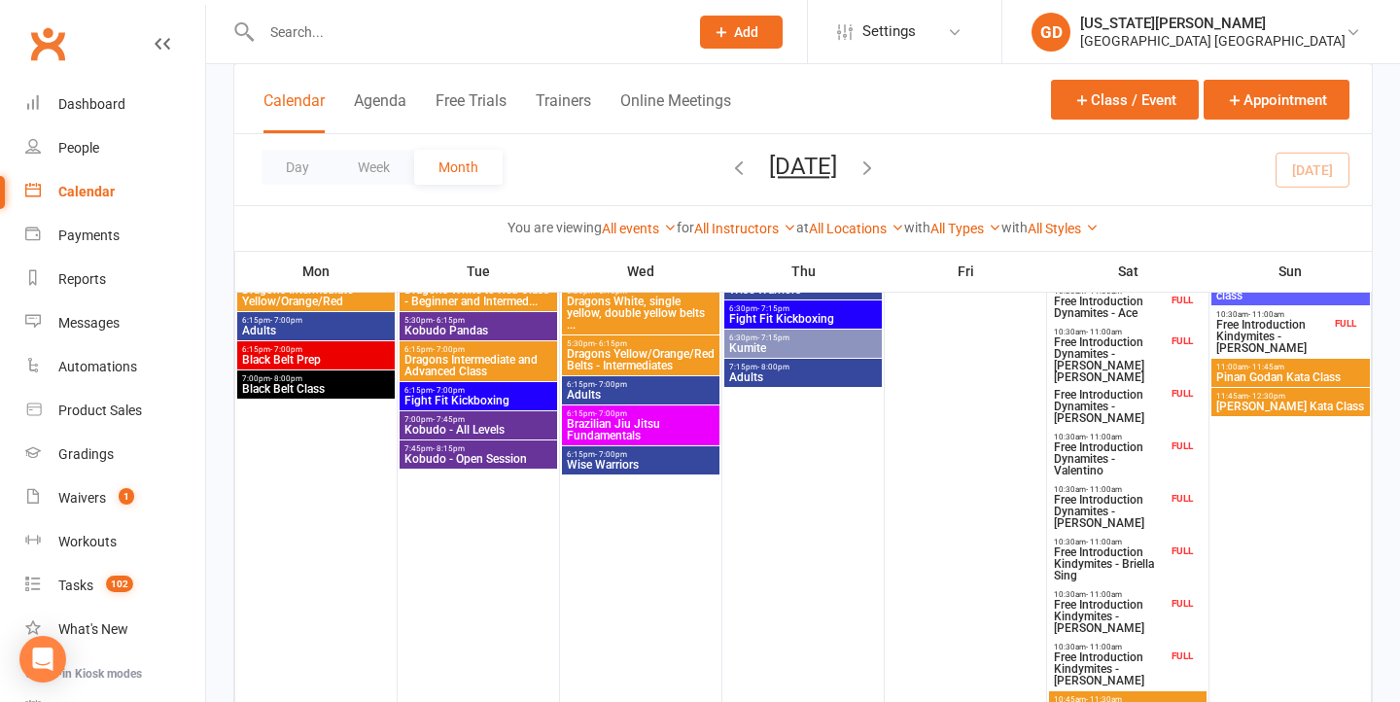
click at [1158, 561] on span "Free Introduction Kindymites - Briella Sing" at bounding box center [1110, 564] width 115 height 35
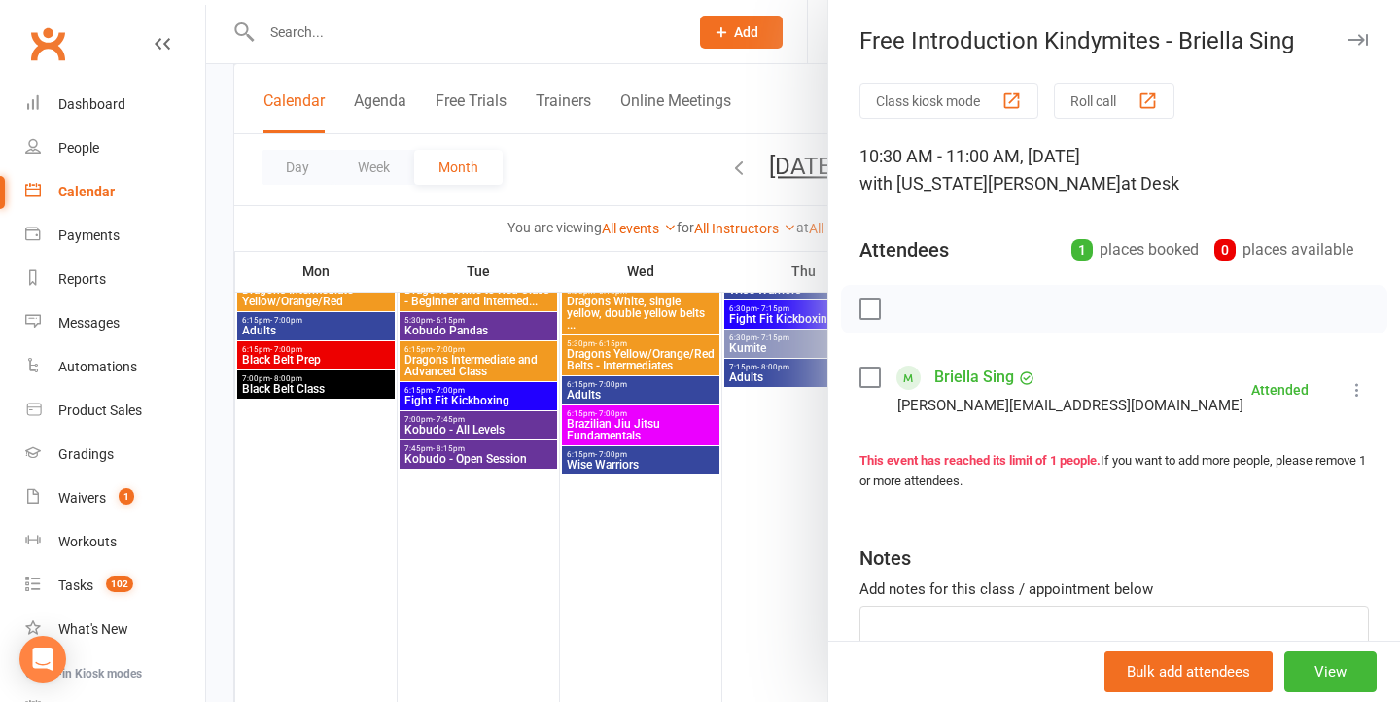
drag, startPoint x: 761, startPoint y: 553, endPoint x: 1154, endPoint y: 566, distance: 394.1
click at [761, 553] on div at bounding box center [803, 351] width 1194 height 702
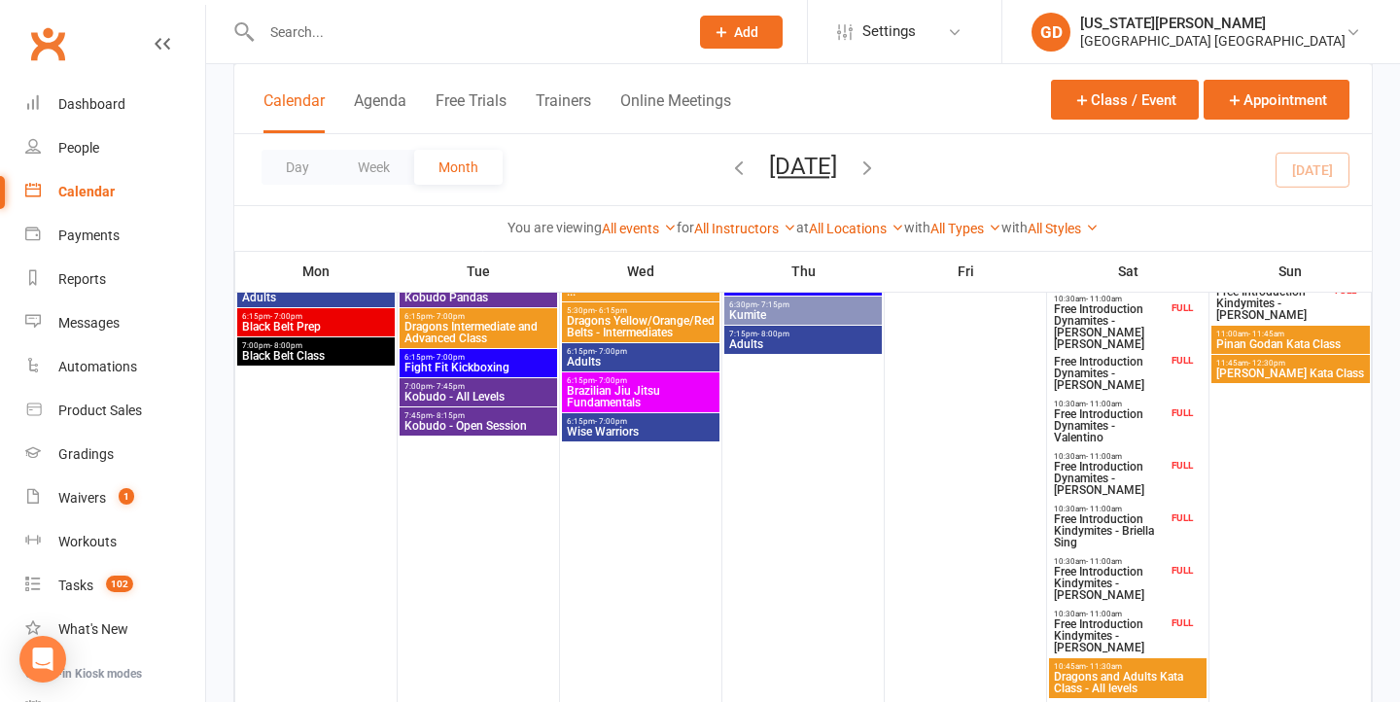
scroll to position [853, 0]
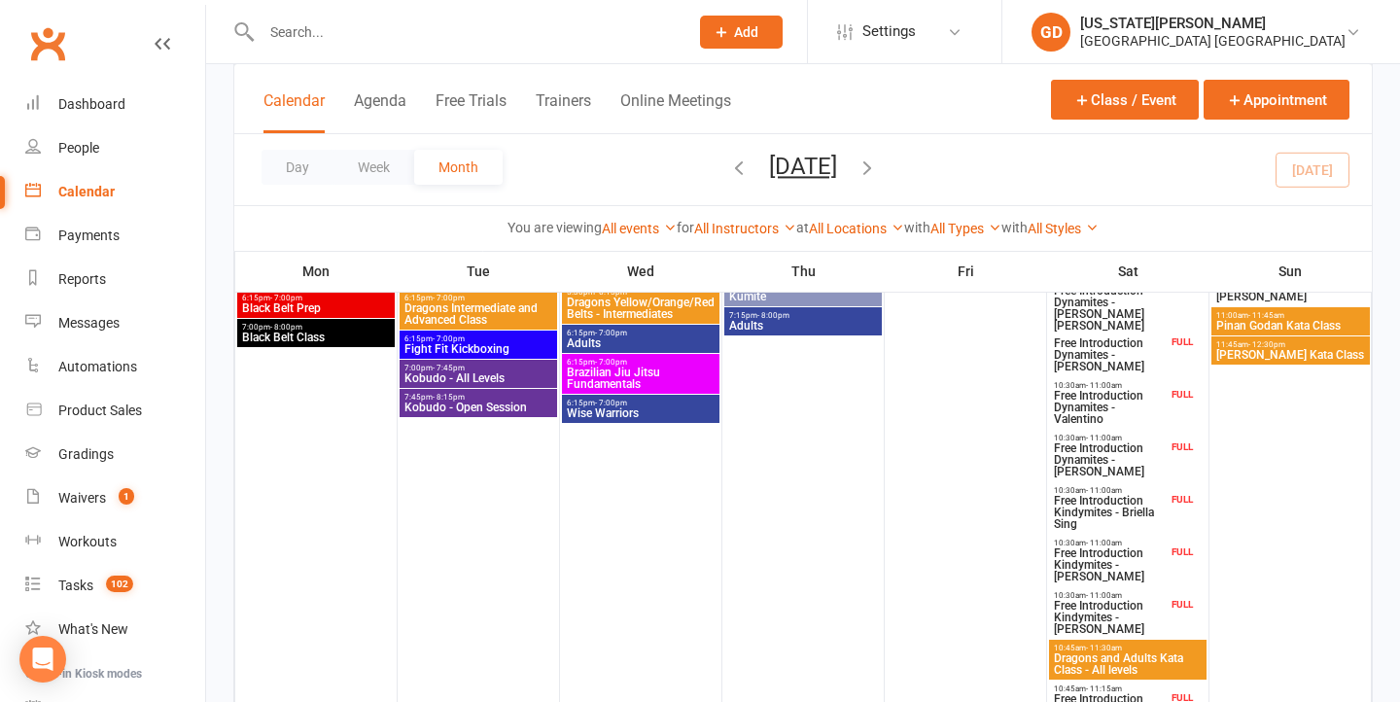
click at [1140, 606] on span "Free Introduction Kindymites - Luke Alchin" at bounding box center [1110, 617] width 115 height 35
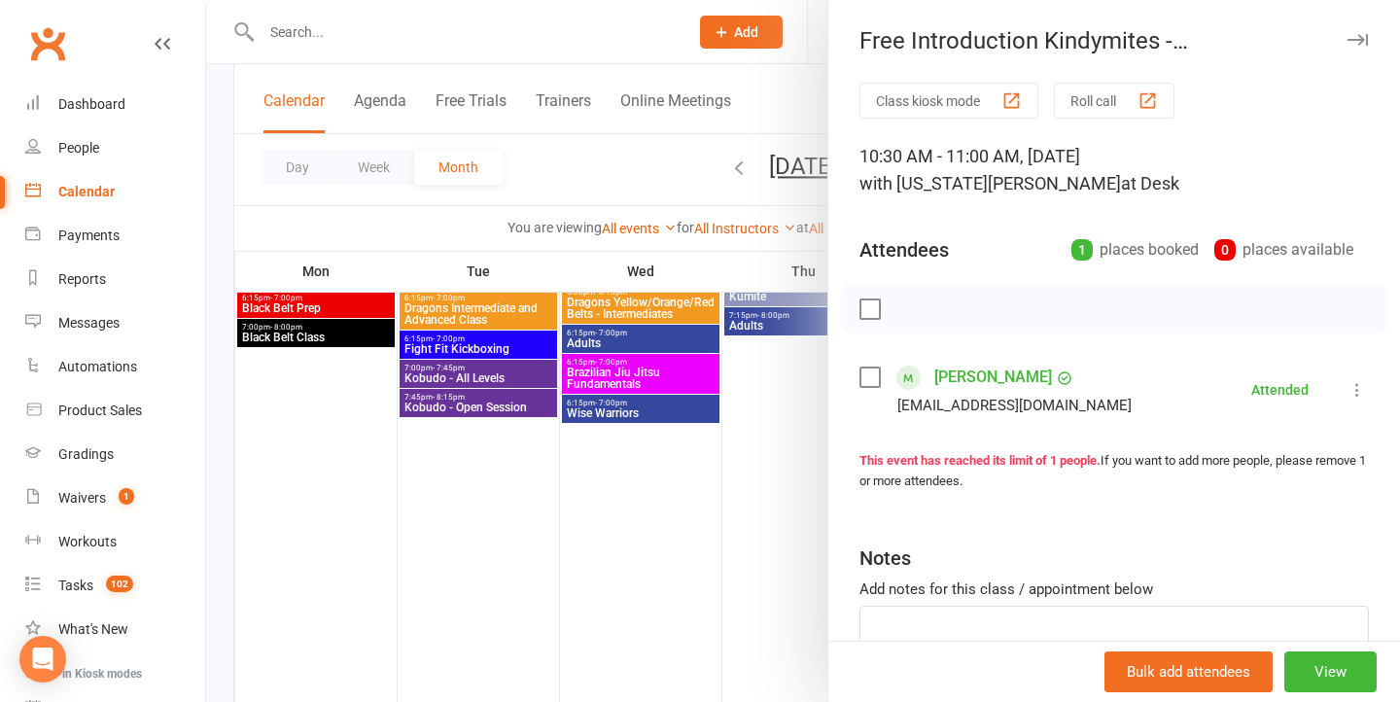
drag, startPoint x: 772, startPoint y: 556, endPoint x: 836, endPoint y: 556, distance: 64.2
click at [772, 556] on div at bounding box center [803, 351] width 1194 height 702
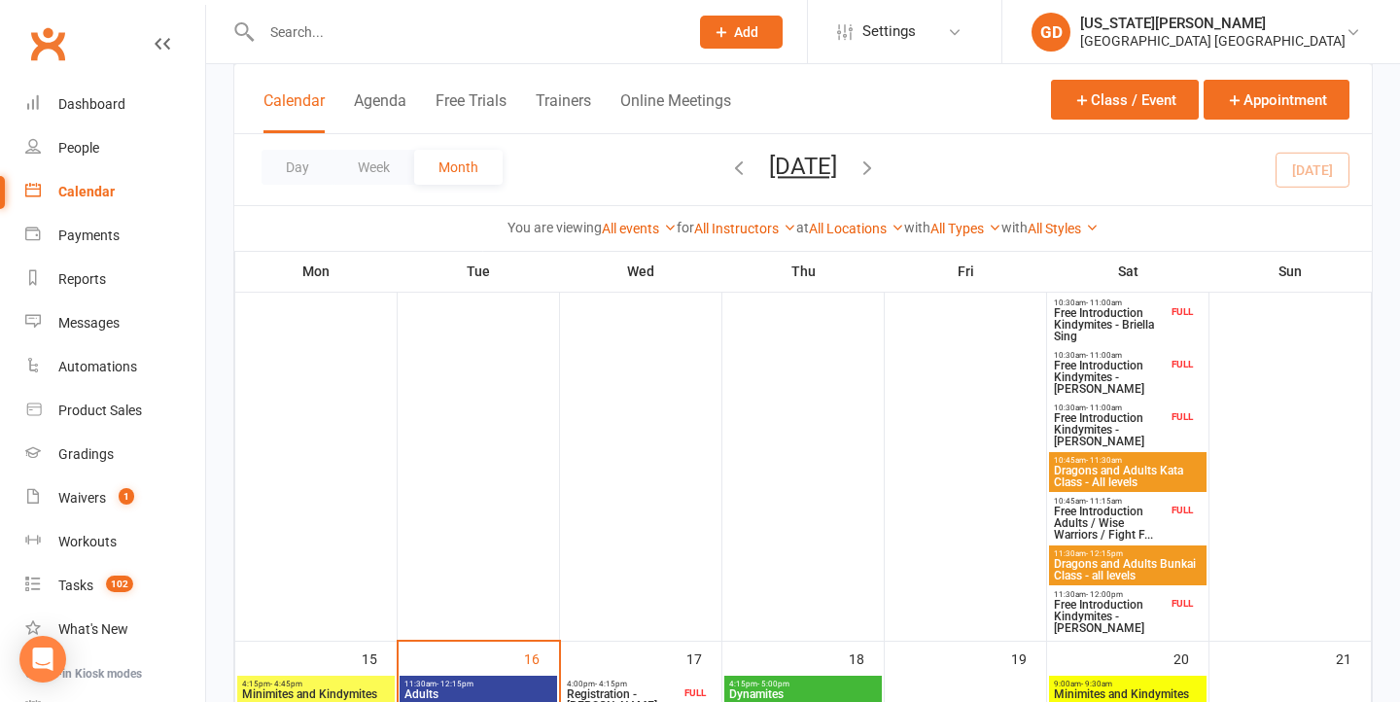
scroll to position [1044, 0]
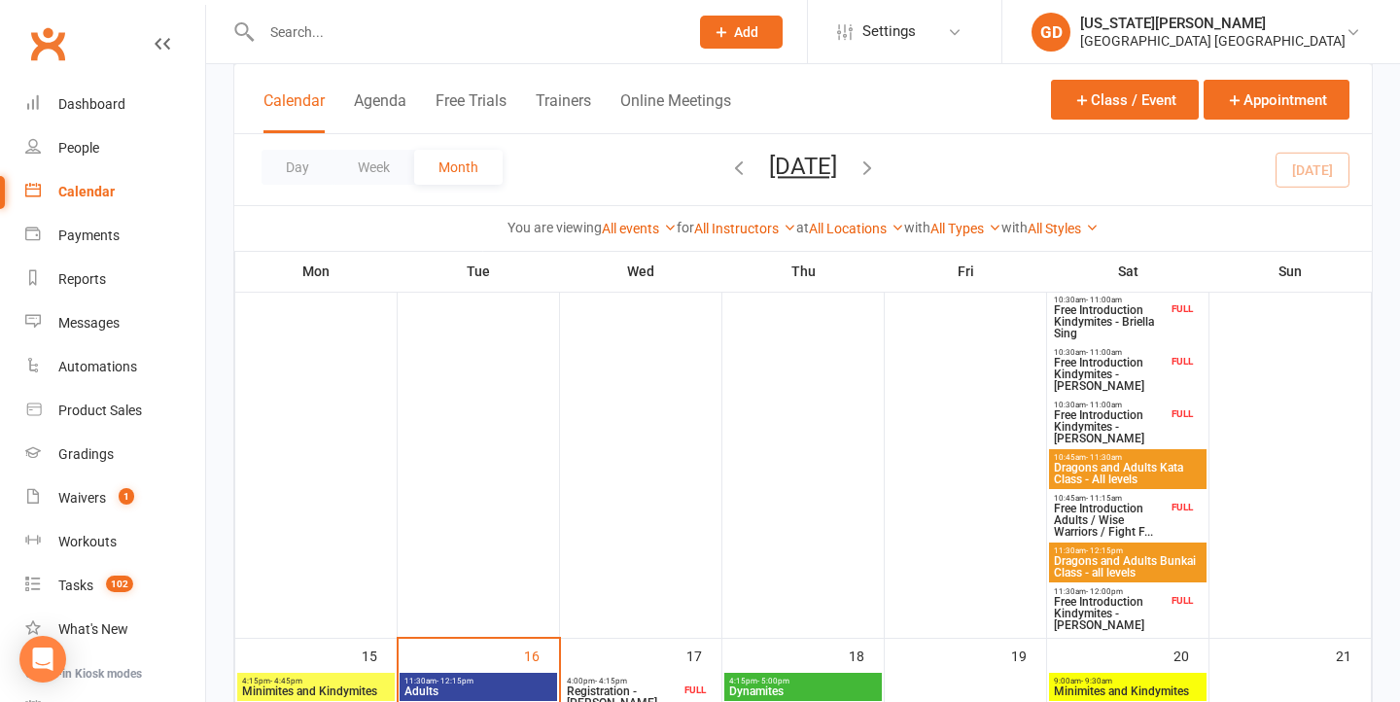
click at [1081, 509] on span "Free Introduction Adults / Wise Warriors / Fight F..." at bounding box center [1110, 520] width 115 height 35
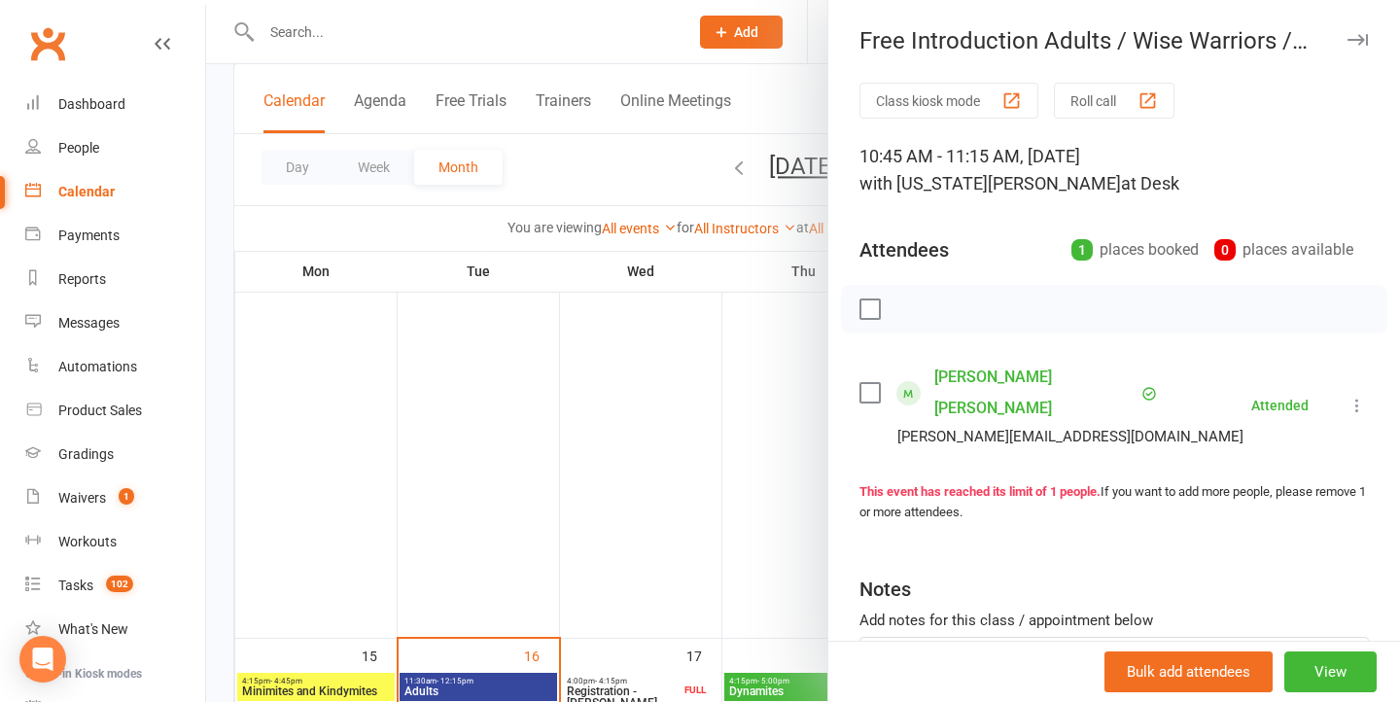
drag, startPoint x: 719, startPoint y: 445, endPoint x: 983, endPoint y: 464, distance: 265.2
click at [719, 445] on div at bounding box center [803, 351] width 1194 height 702
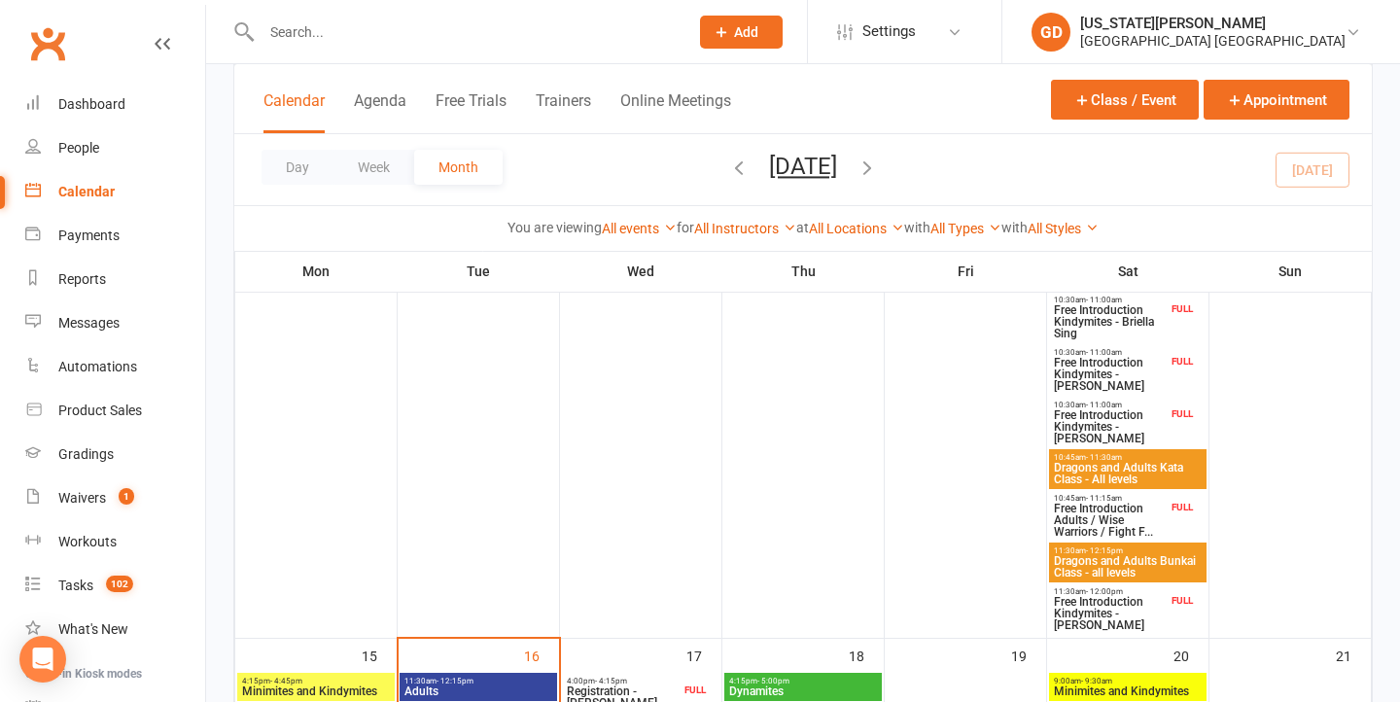
click at [1129, 474] on span "Dragons and Adults Kata Class - All levels" at bounding box center [1128, 473] width 150 height 23
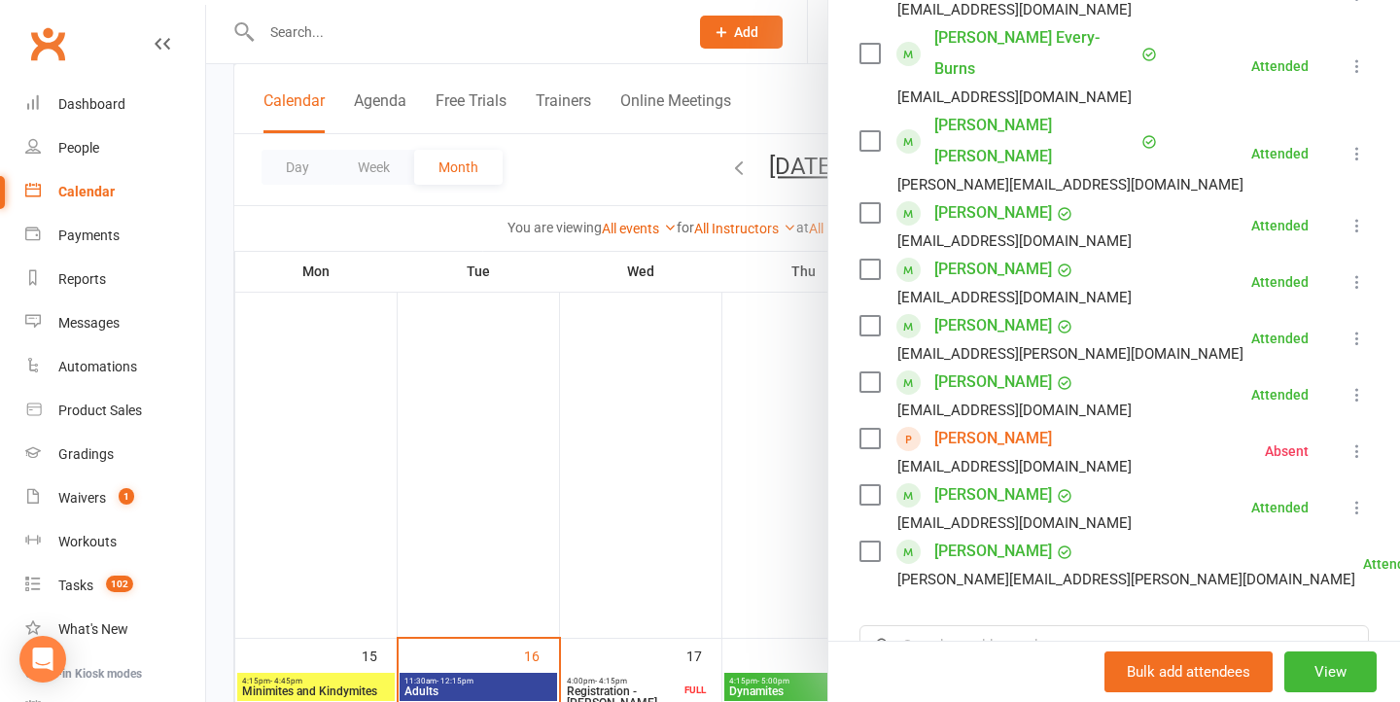
scroll to position [675, 0]
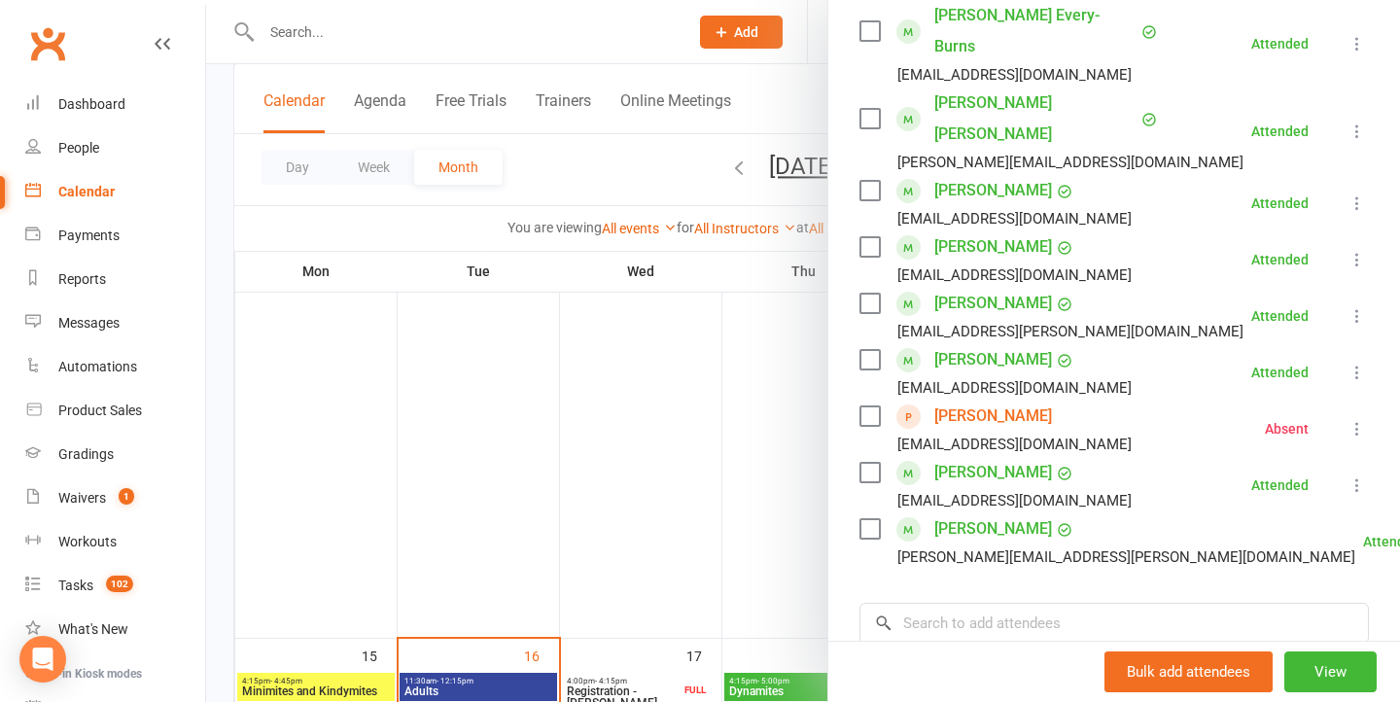
click at [730, 338] on div at bounding box center [803, 351] width 1194 height 702
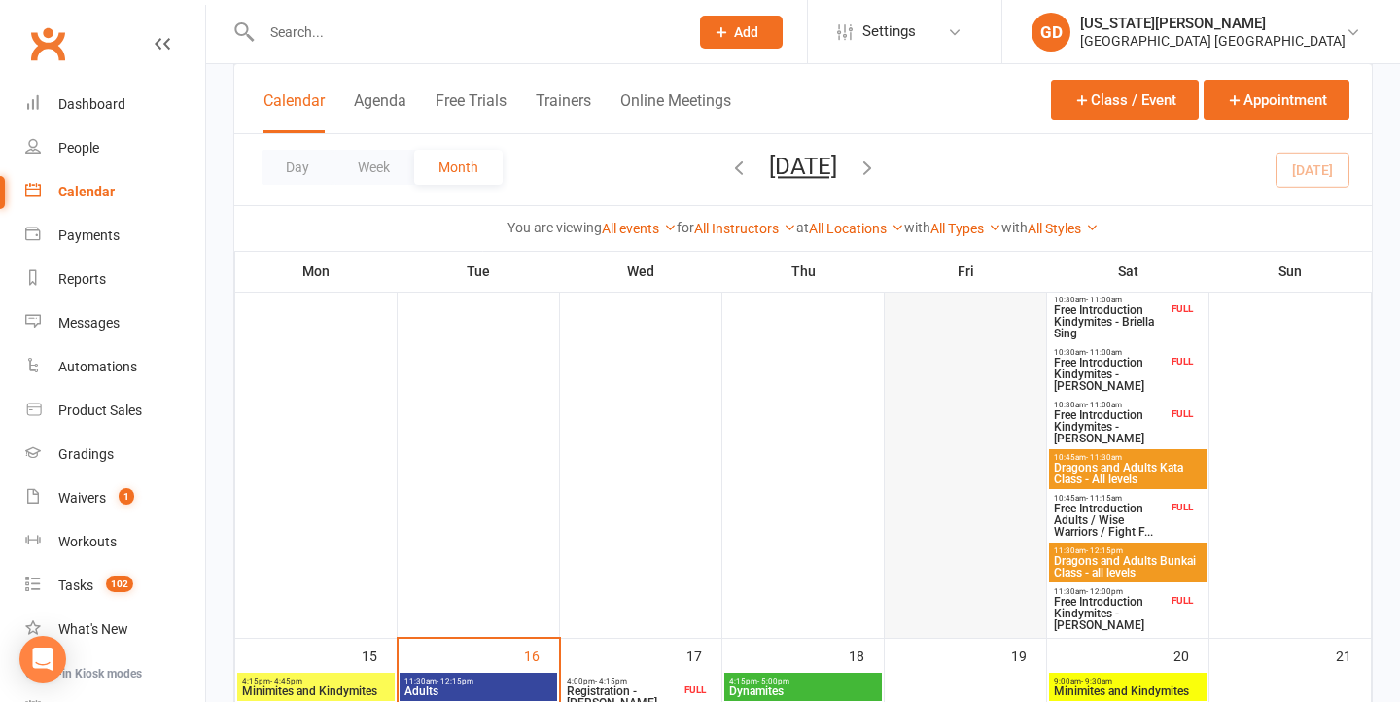
scroll to position [1044, 0]
click at [1123, 597] on span "Free Introduction Kindymites - Frankie Arnold" at bounding box center [1110, 613] width 115 height 35
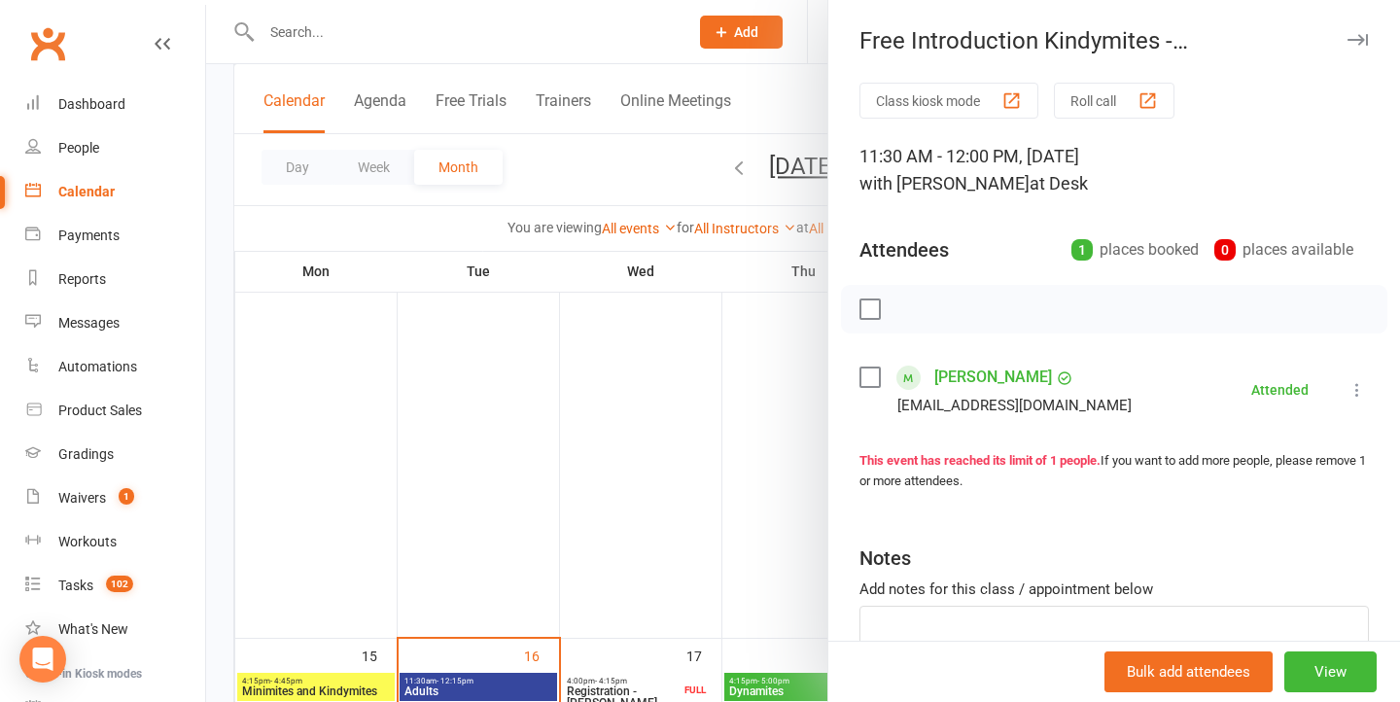
click at [782, 430] on div at bounding box center [803, 351] width 1194 height 702
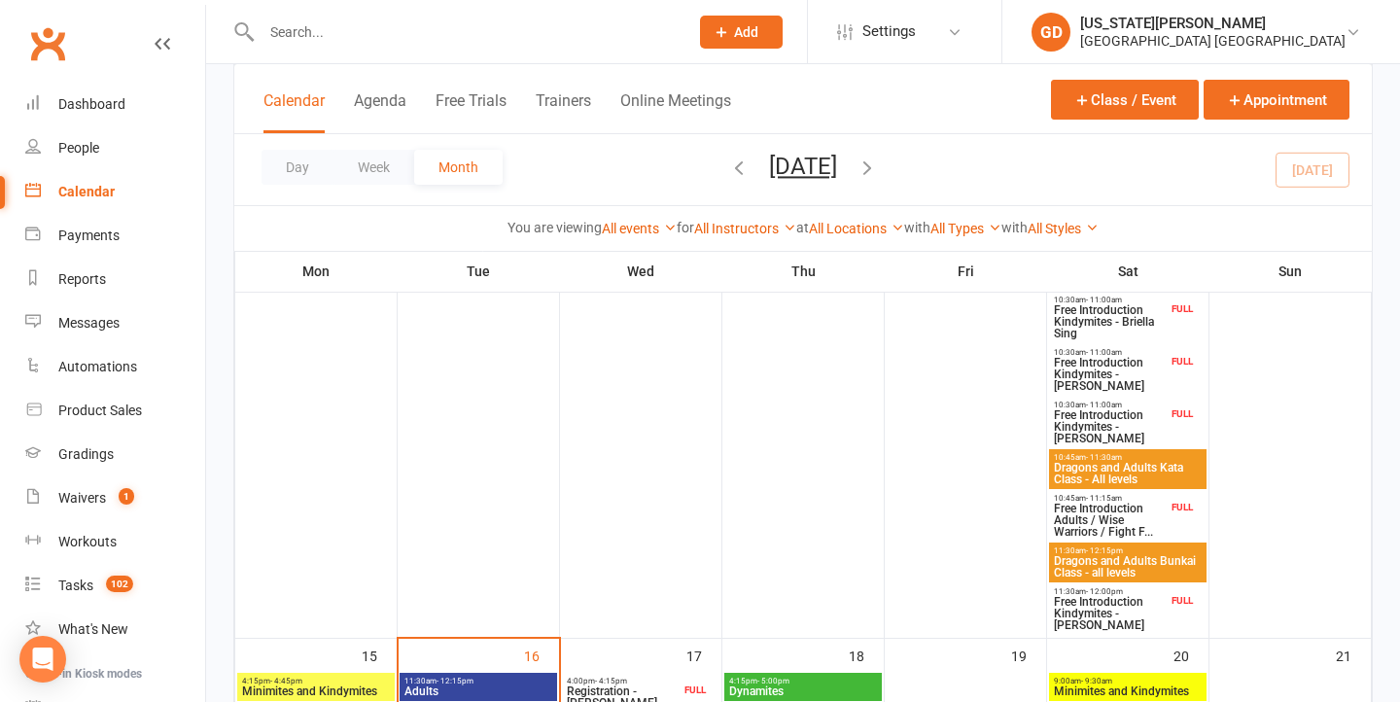
click at [1115, 560] on span "Dragons and Adults Bunkai Class - all levels" at bounding box center [1128, 566] width 150 height 23
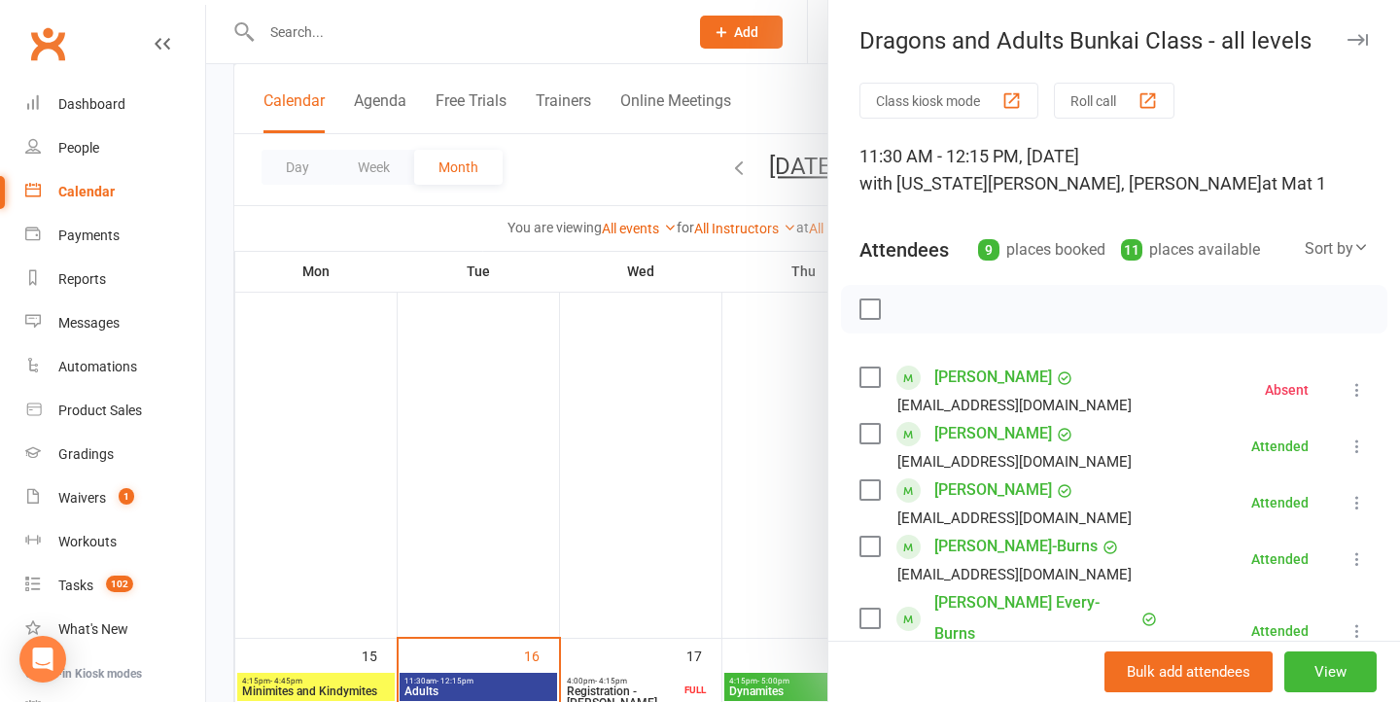
click at [770, 464] on div at bounding box center [803, 351] width 1194 height 702
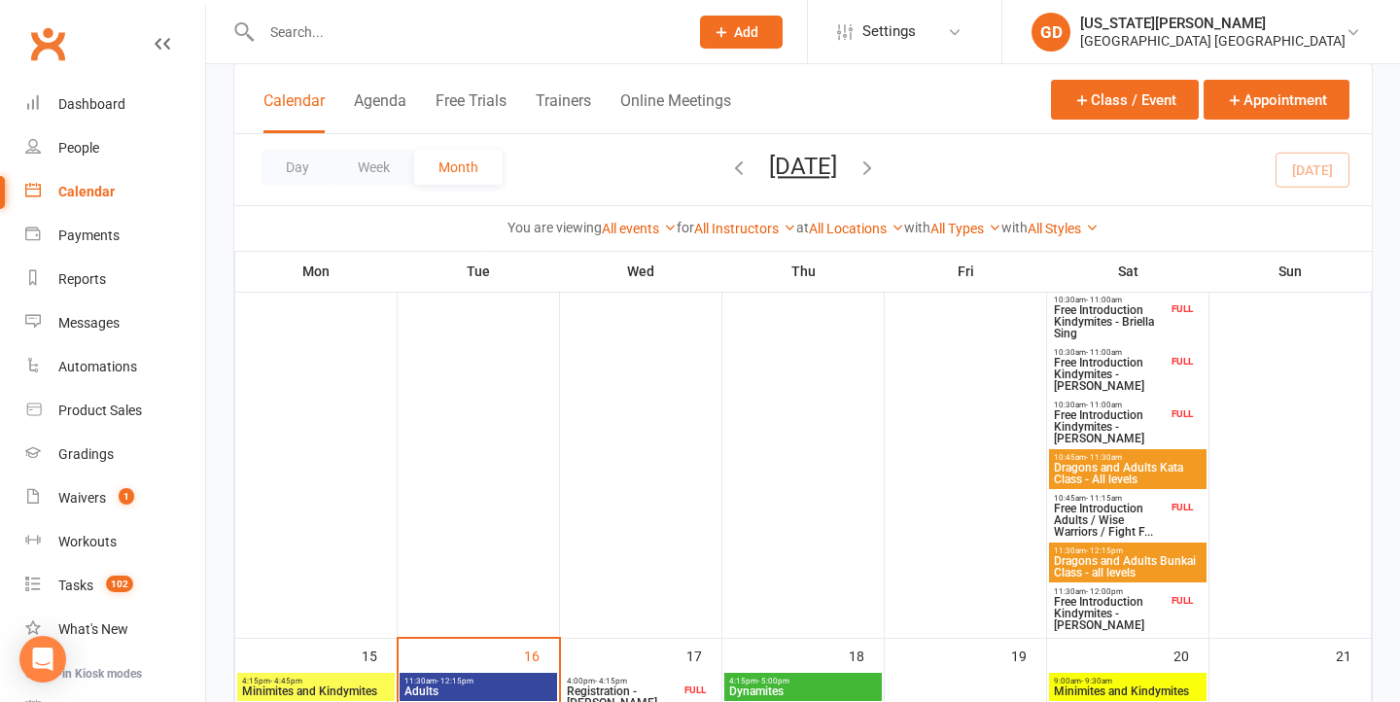
click at [1114, 477] on span "Dragons and Adults Kata Class - All levels" at bounding box center [1128, 473] width 150 height 23
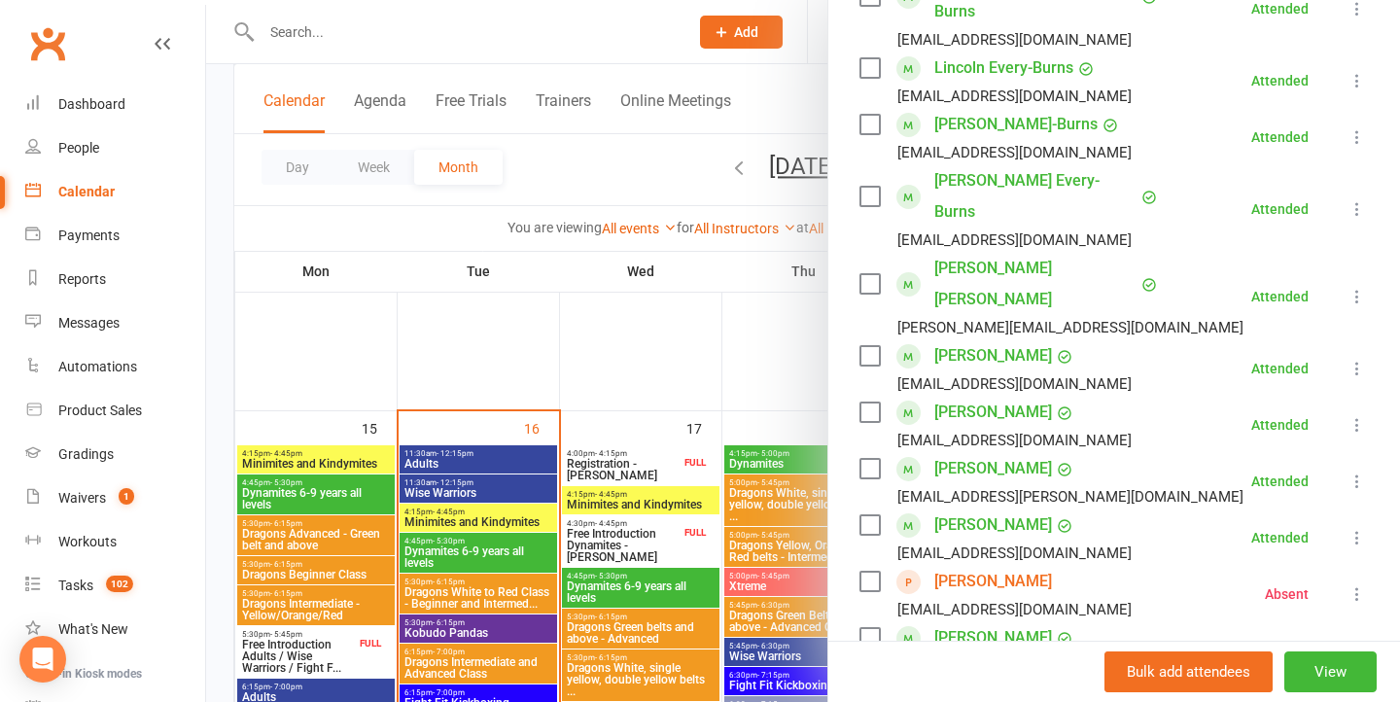
scroll to position [660, 0]
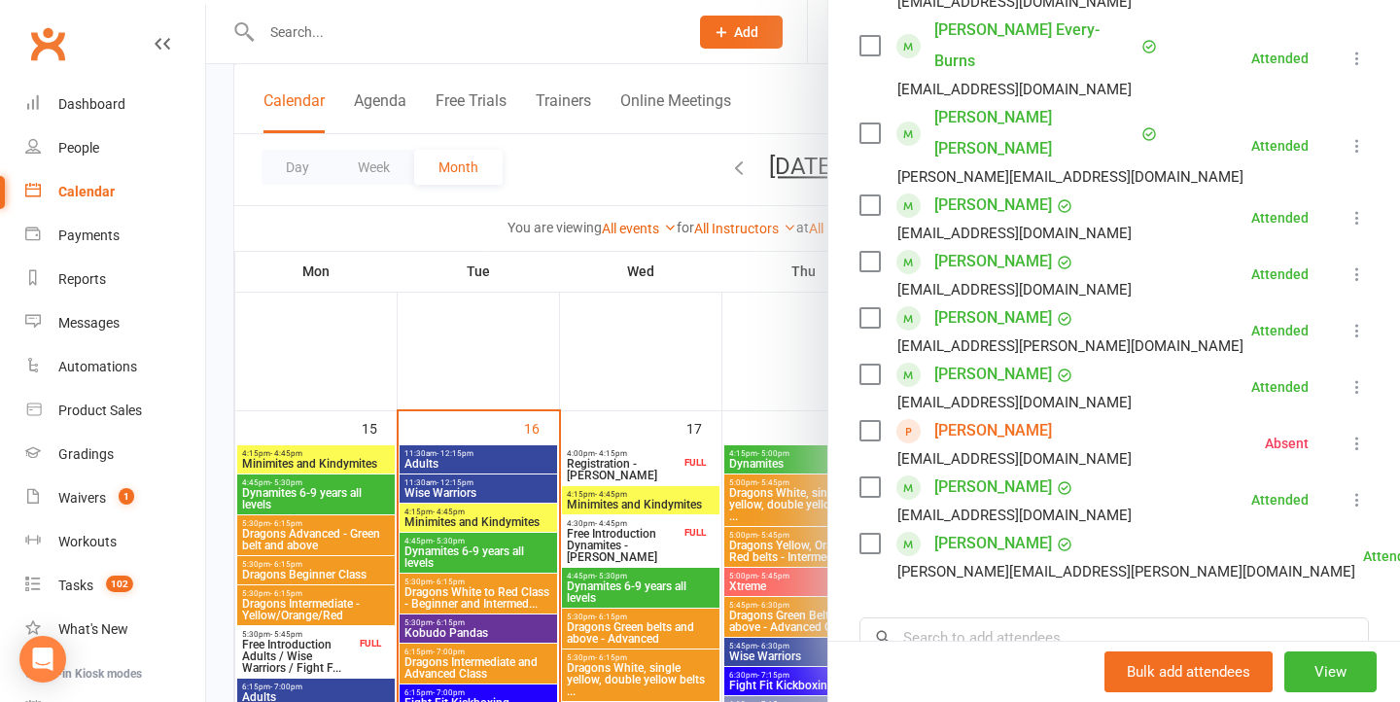
click at [616, 489] on div at bounding box center [803, 351] width 1194 height 702
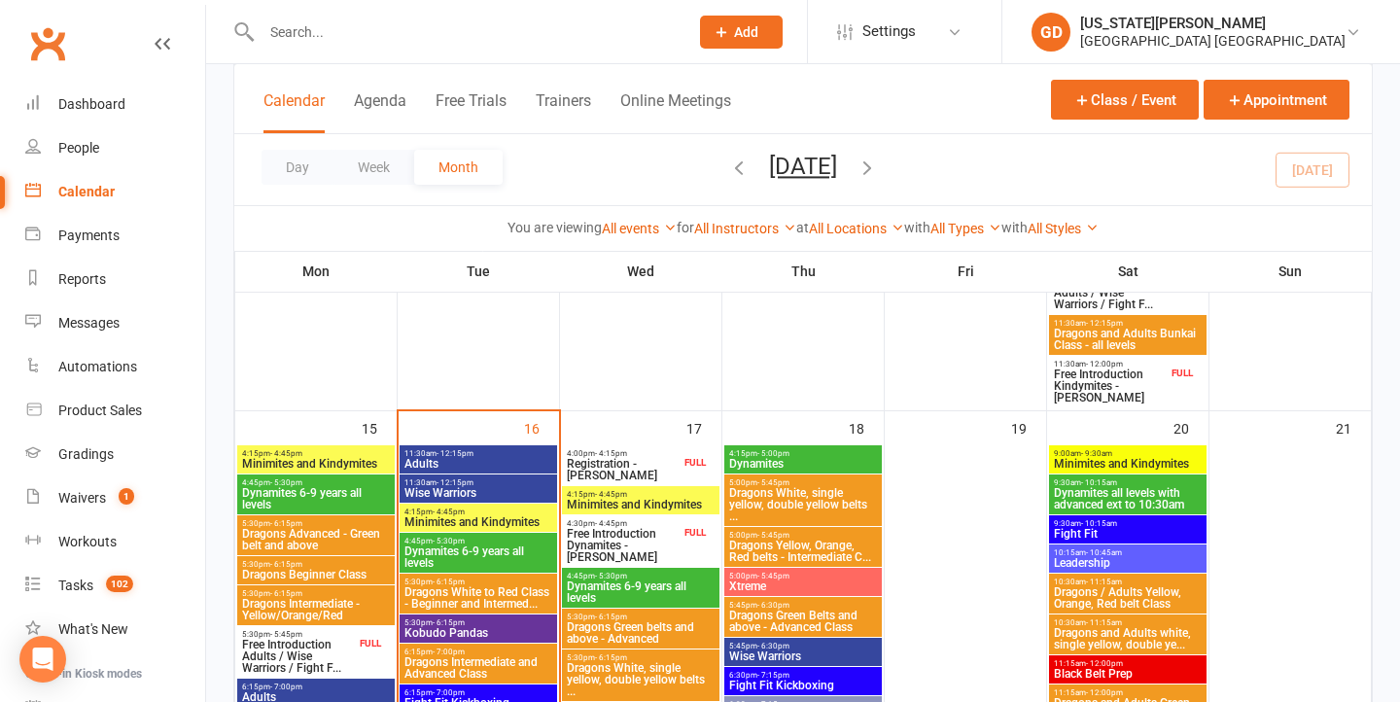
click at [1108, 337] on span "Dragons and Adults Bunkai Class - all levels" at bounding box center [1128, 339] width 150 height 23
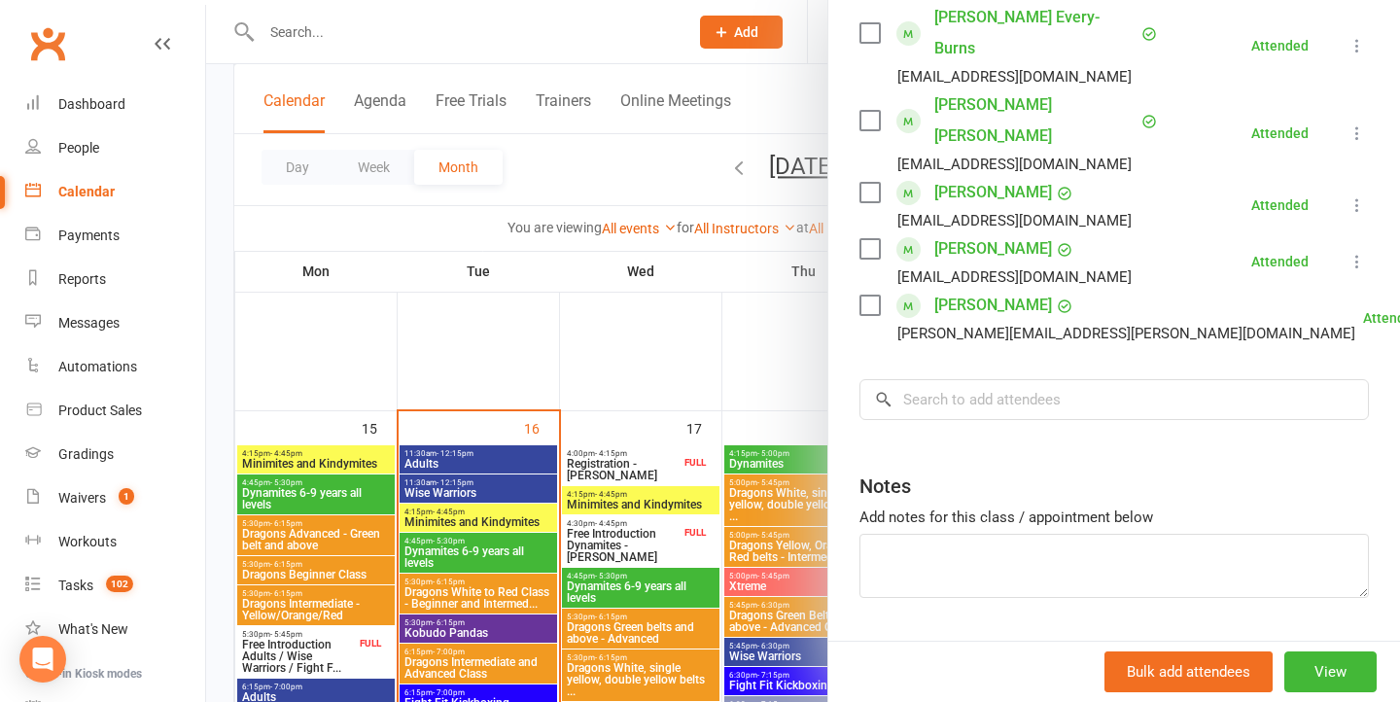
scroll to position [579, 0]
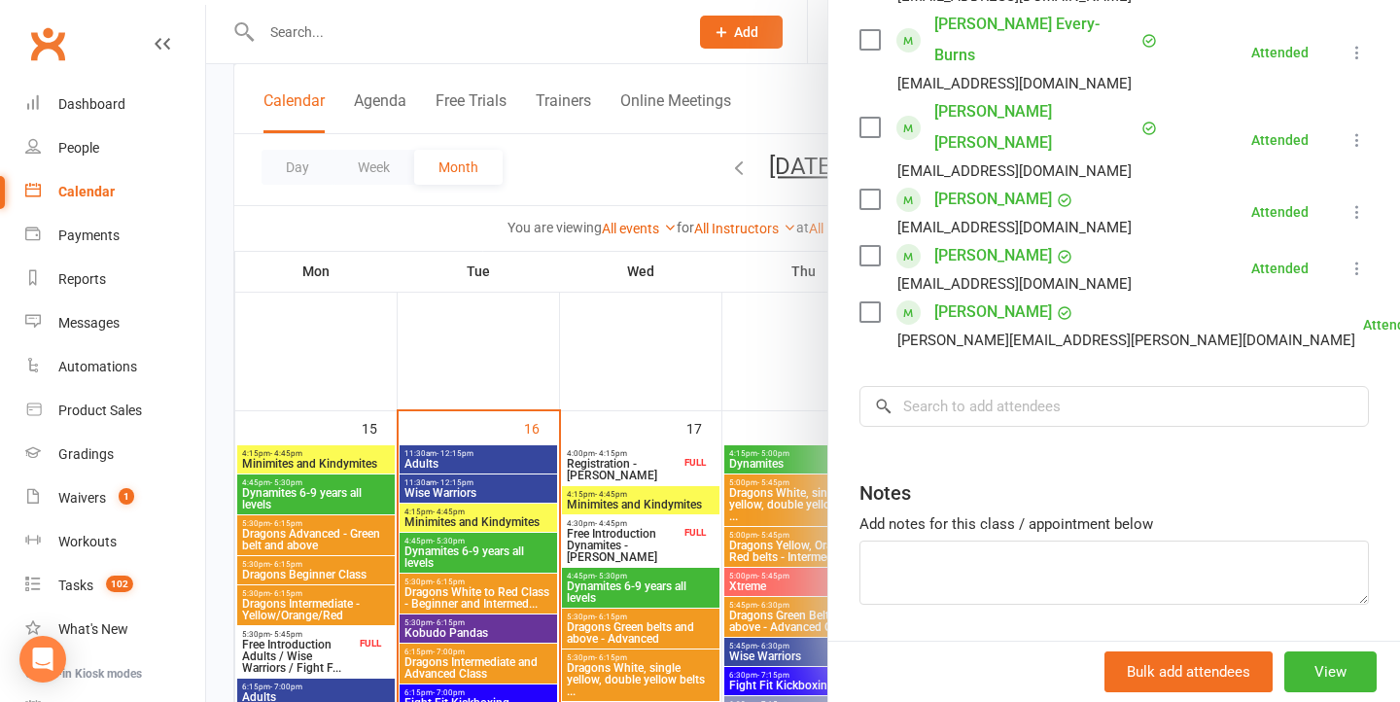
click at [644, 426] on div at bounding box center [803, 351] width 1194 height 702
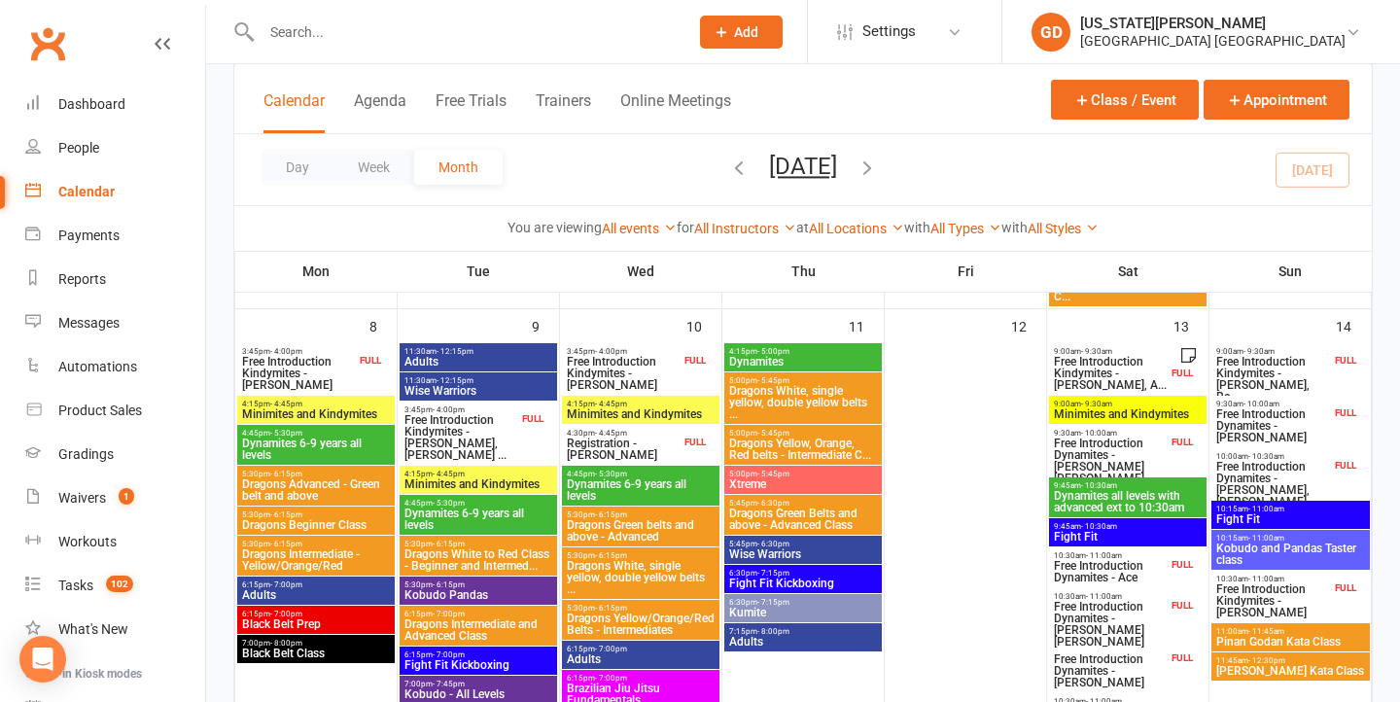
scroll to position [535, 0]
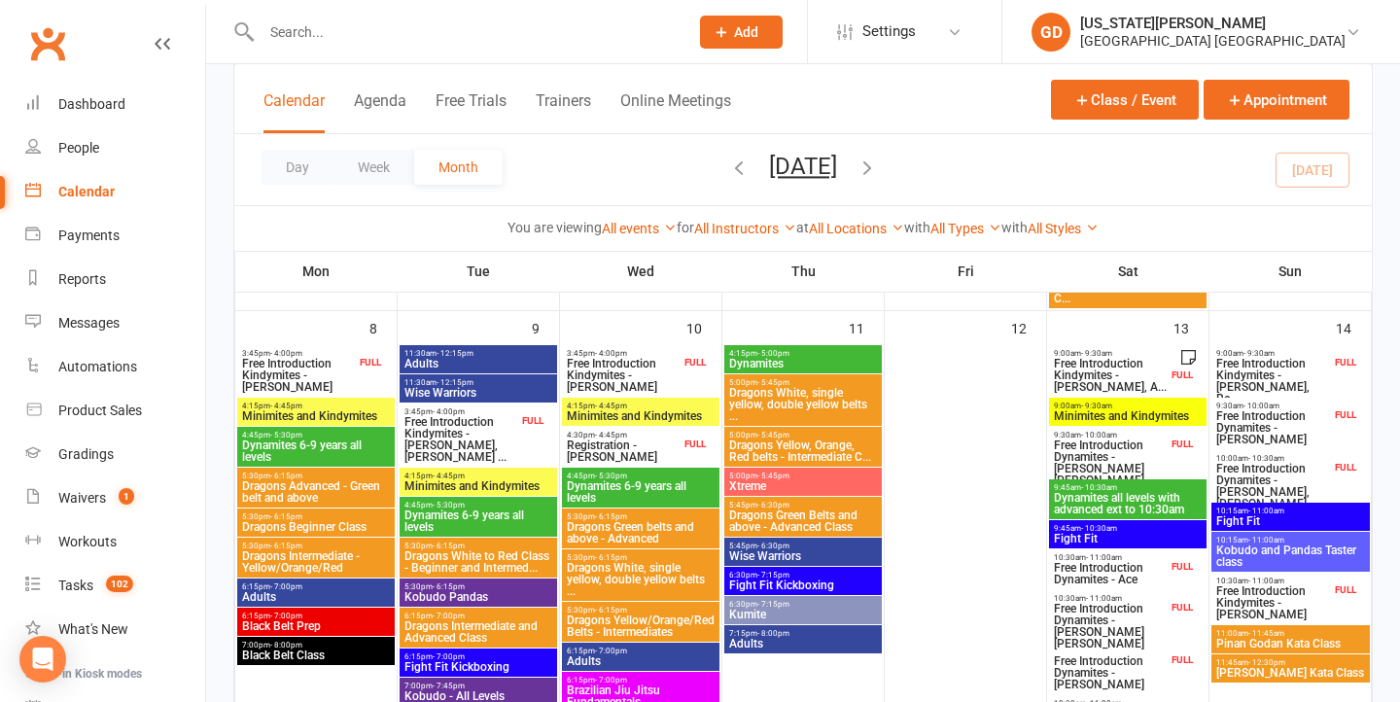
click at [1293, 358] on span "Free Introduction Kindymites - Tully Oiolevave, Re..." at bounding box center [1274, 381] width 116 height 47
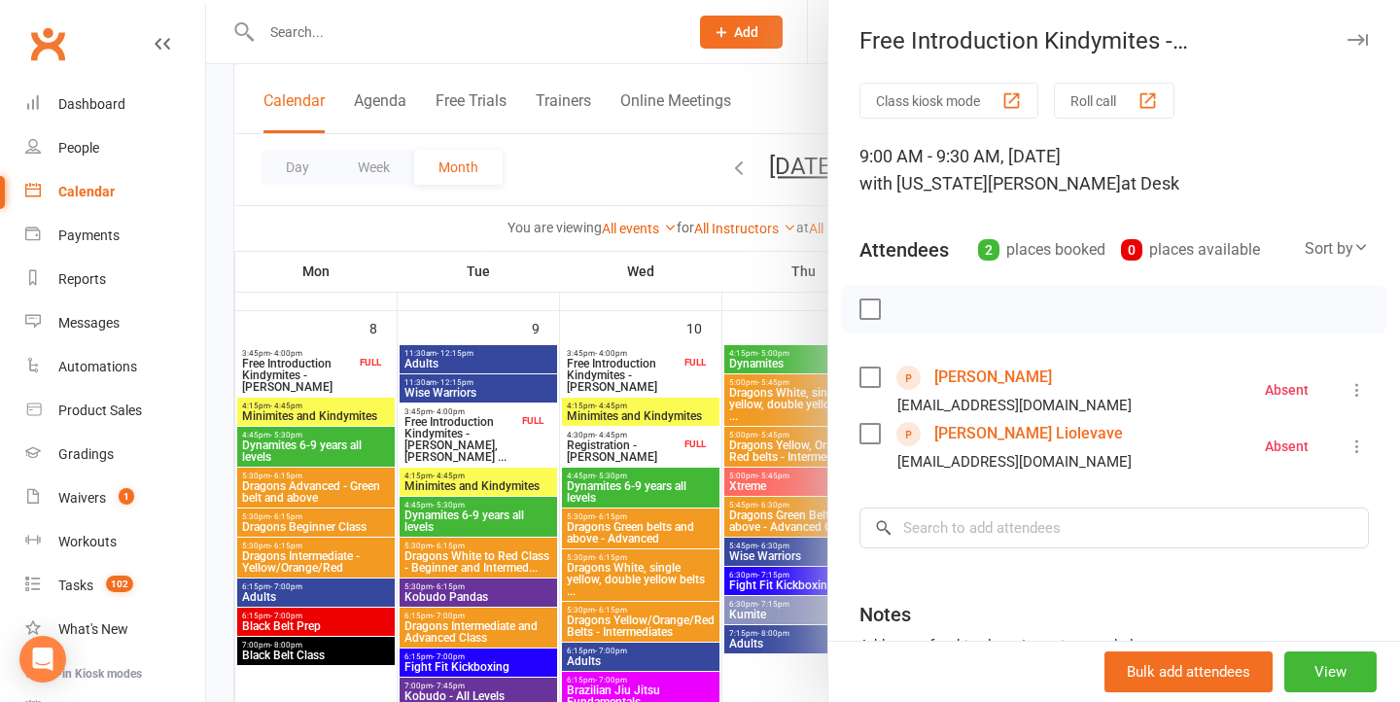
drag, startPoint x: 647, startPoint y: 292, endPoint x: 655, endPoint y: 342, distance: 51.3
click at [647, 292] on div at bounding box center [803, 351] width 1194 height 702
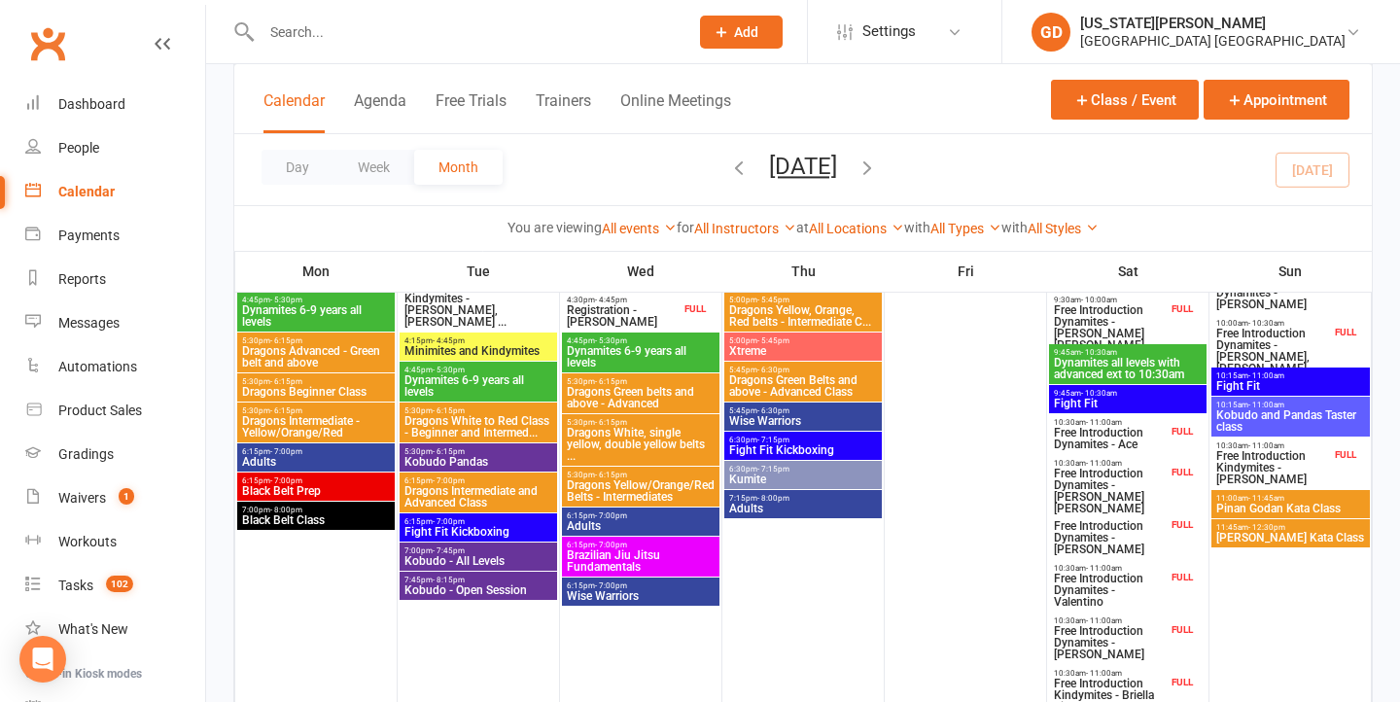
scroll to position [623, 0]
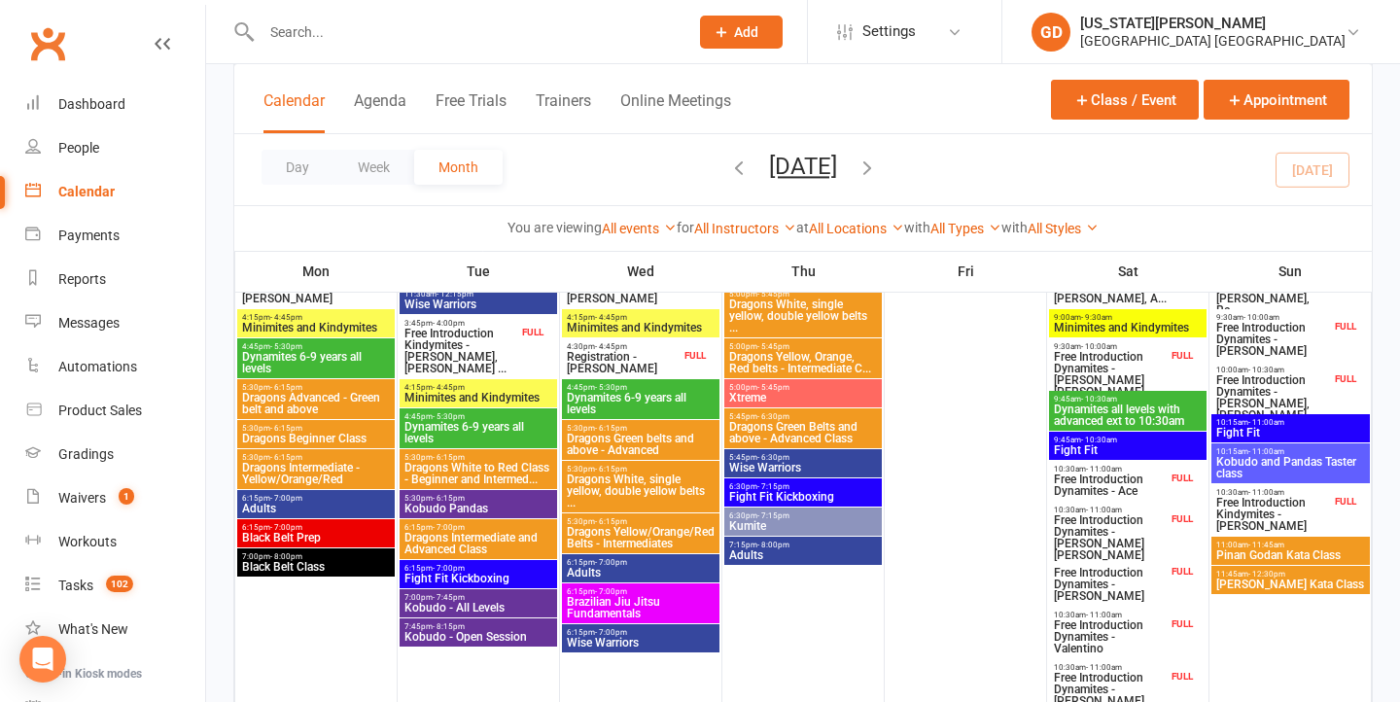
click at [1285, 352] on span "Free Introduction Dynamites - Archer Shirley" at bounding box center [1274, 339] width 116 height 35
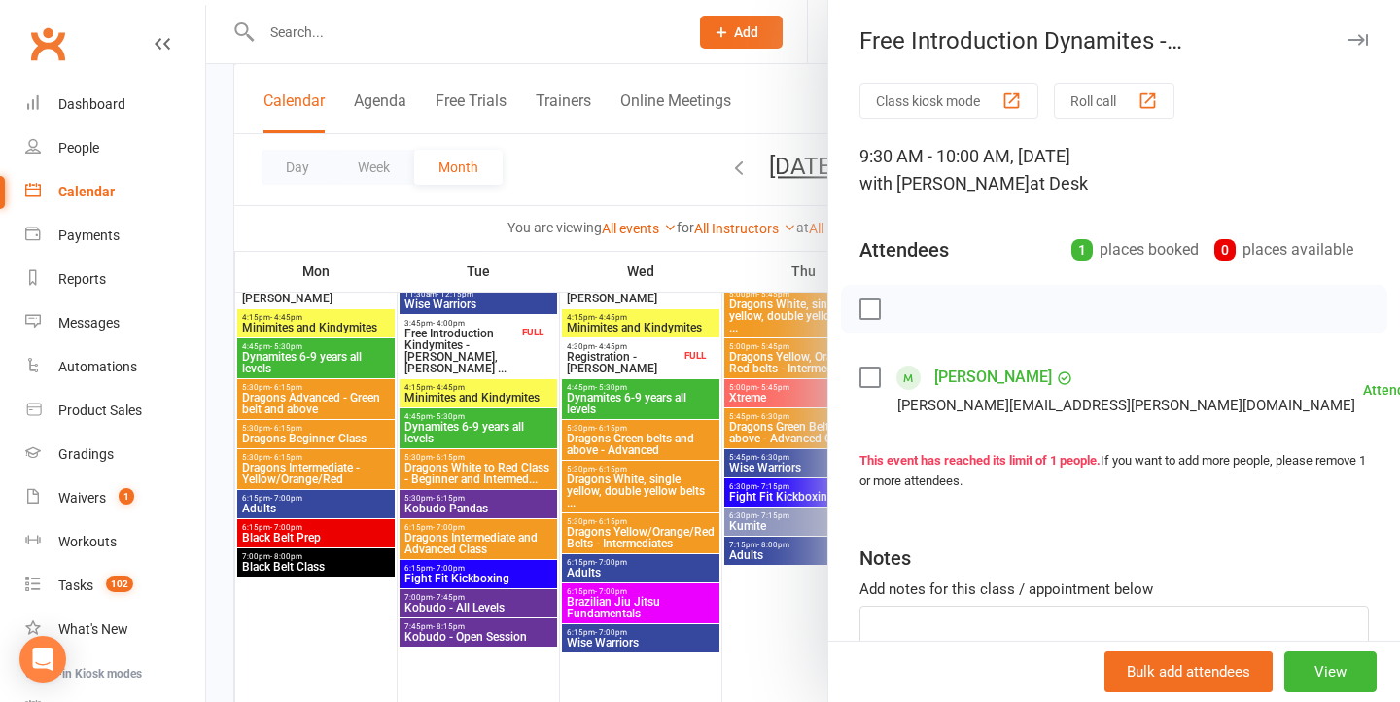
click at [726, 414] on div at bounding box center [803, 351] width 1194 height 702
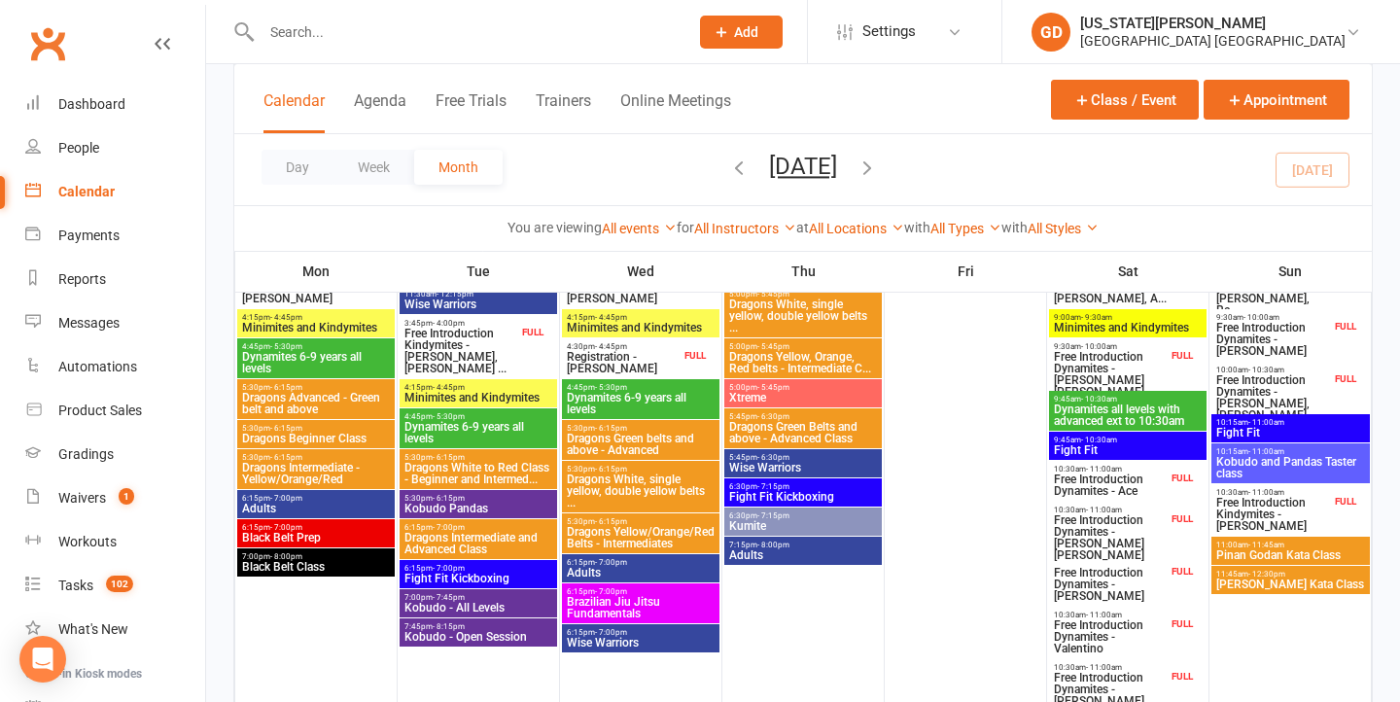
click at [1256, 495] on span "- 11:00am" at bounding box center [1267, 492] width 36 height 9
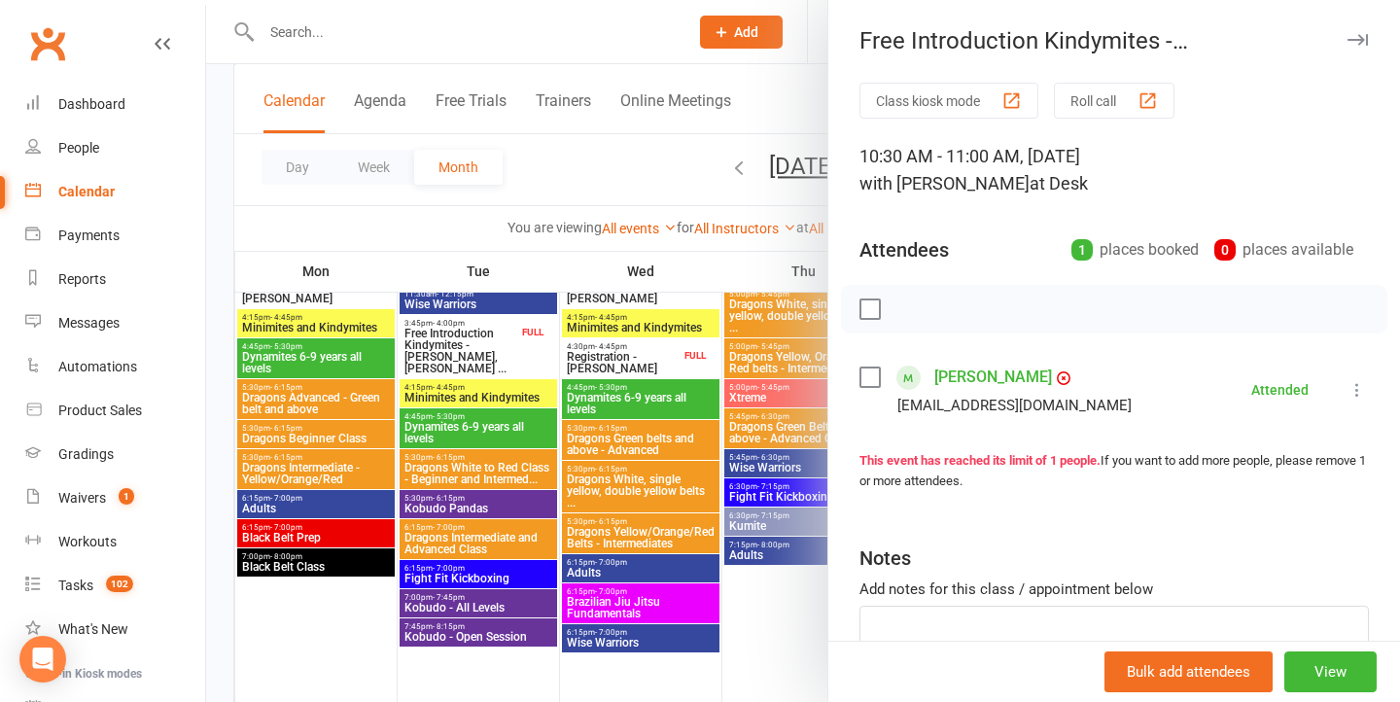
click at [778, 454] on div at bounding box center [803, 351] width 1194 height 702
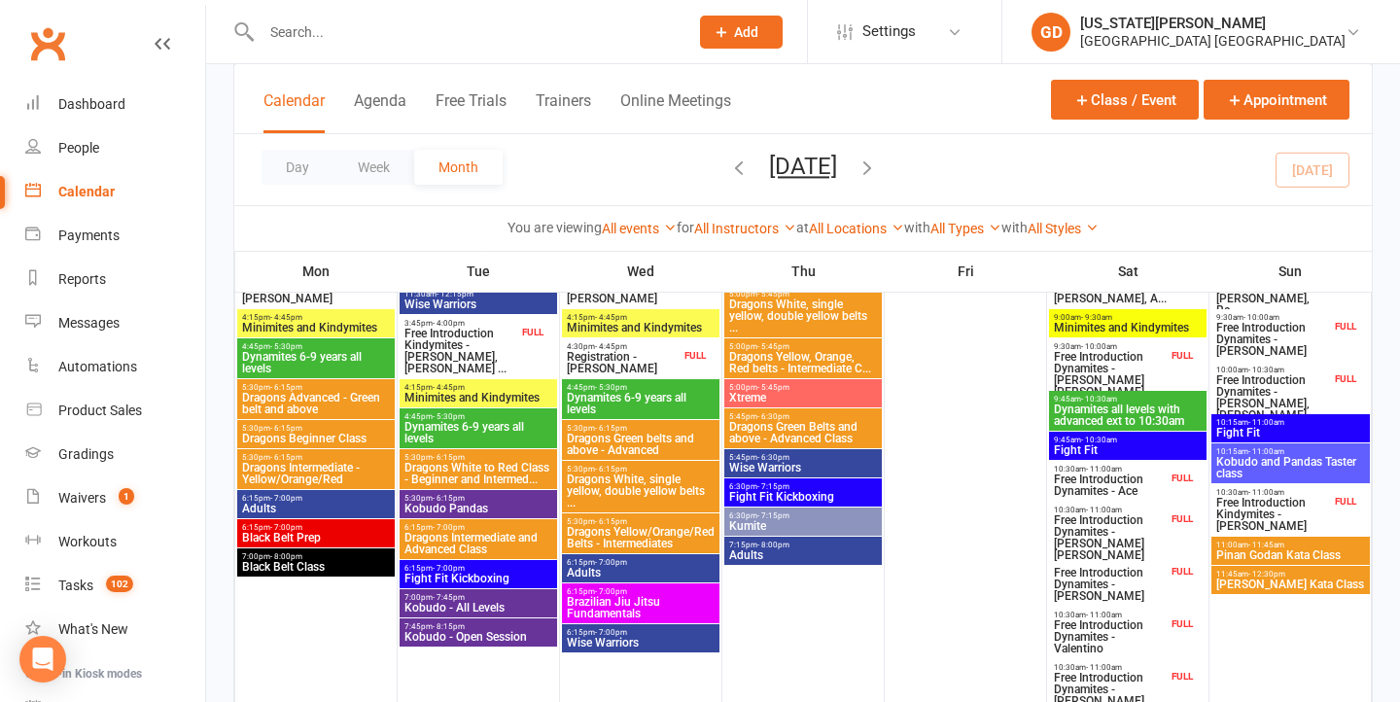
click at [1268, 553] on span "Pinan Godan Kata Class" at bounding box center [1291, 555] width 151 height 12
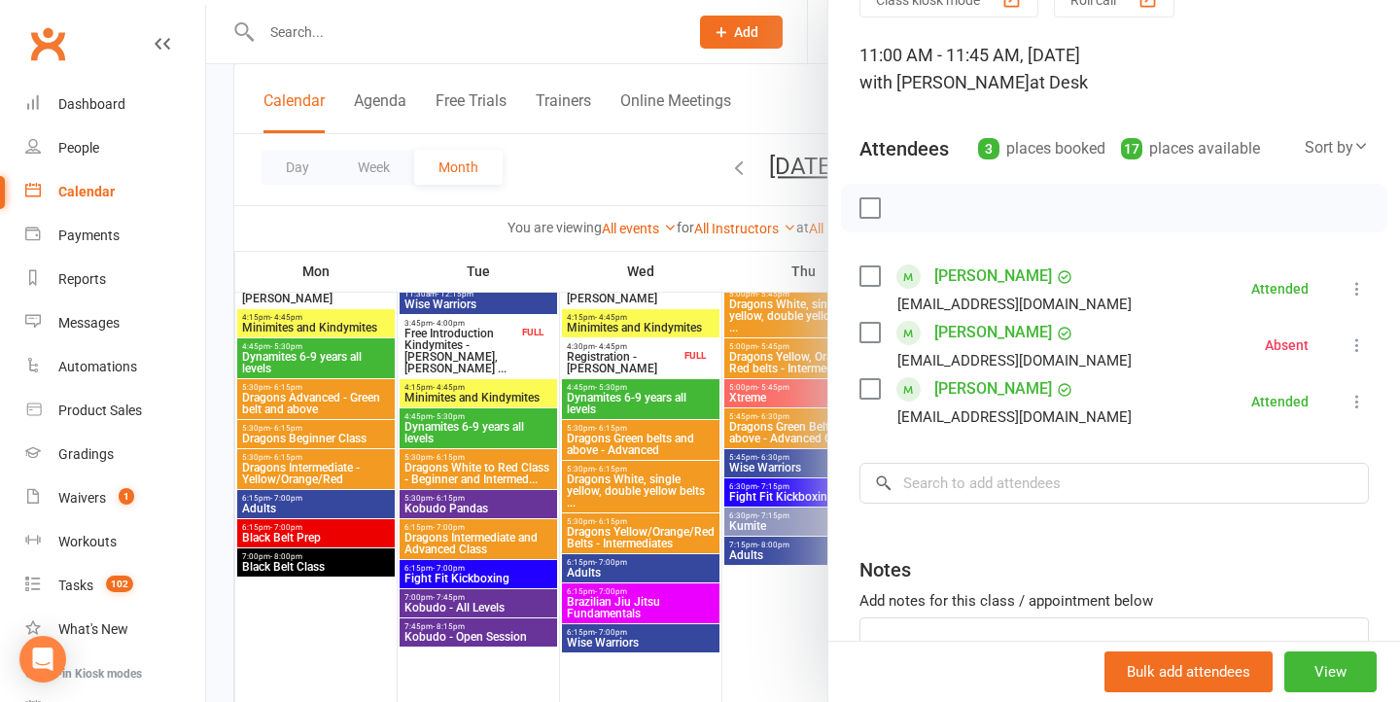
scroll to position [126, 0]
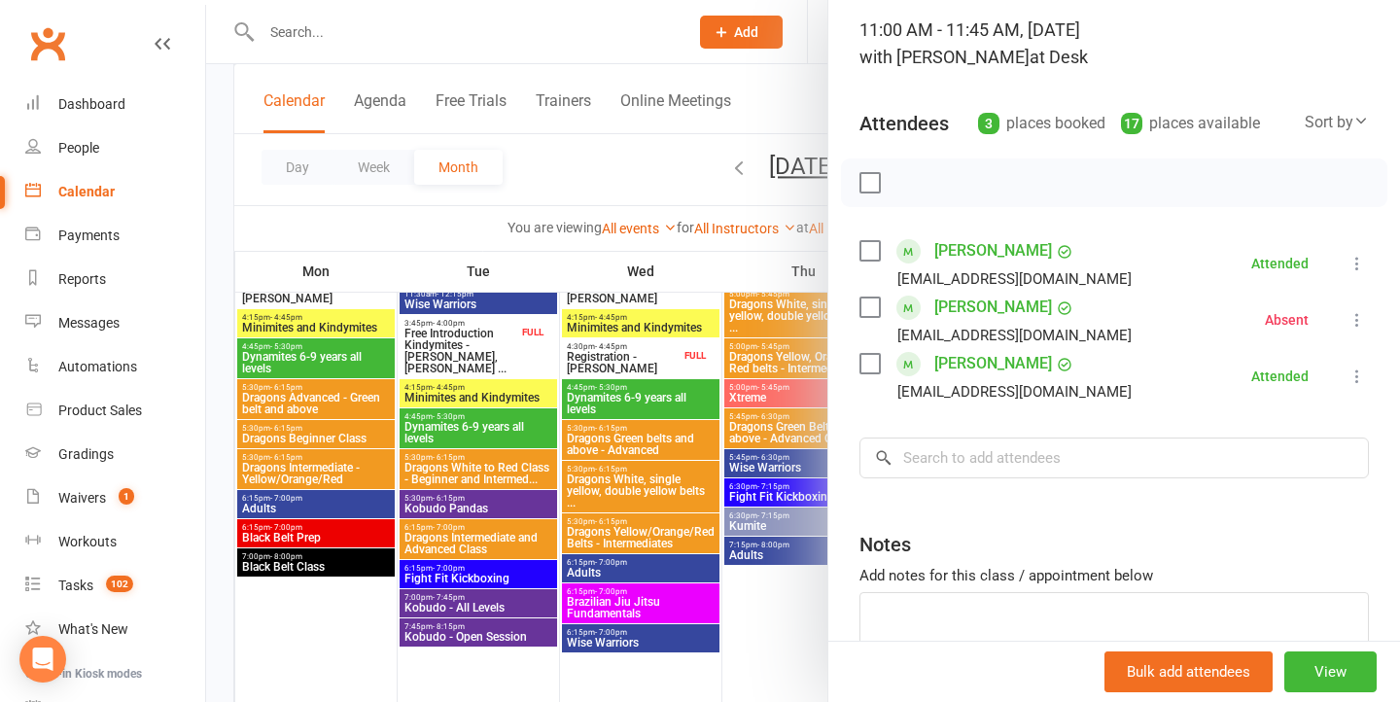
click at [735, 512] on div at bounding box center [803, 351] width 1194 height 702
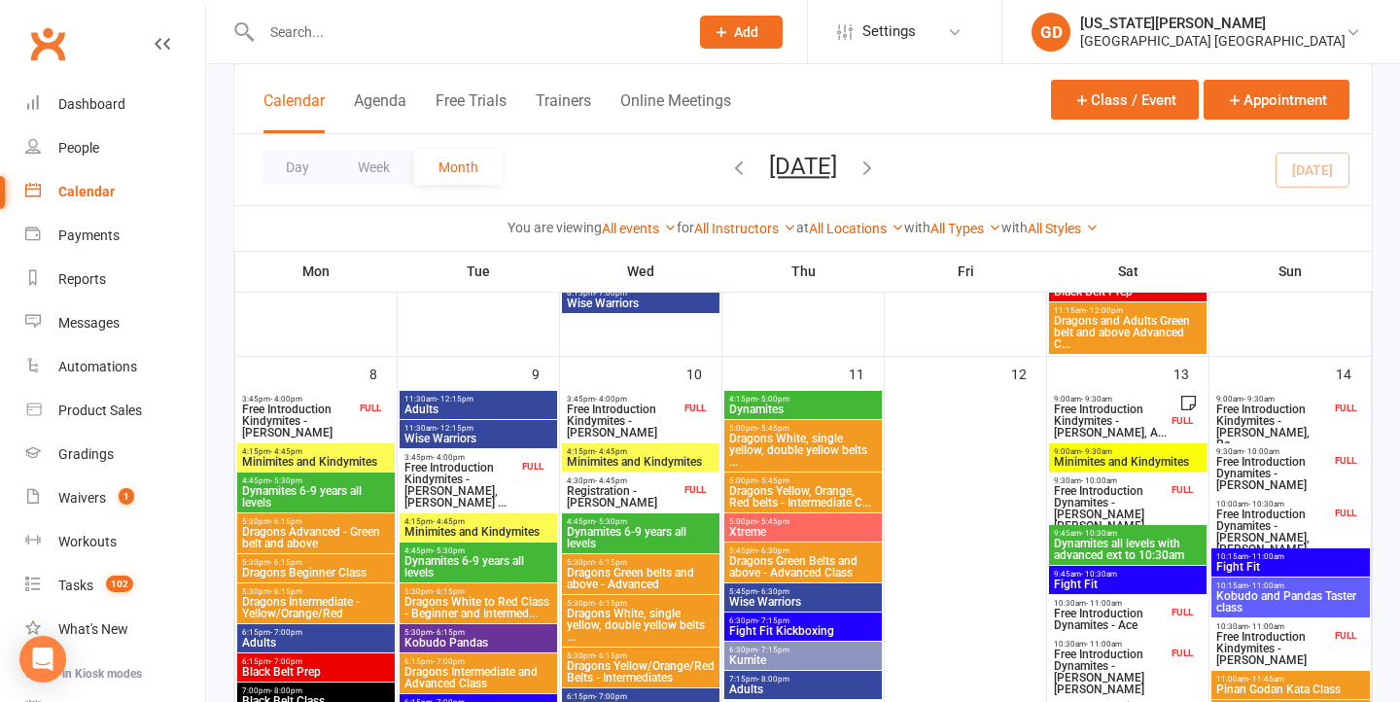
scroll to position [481, 0]
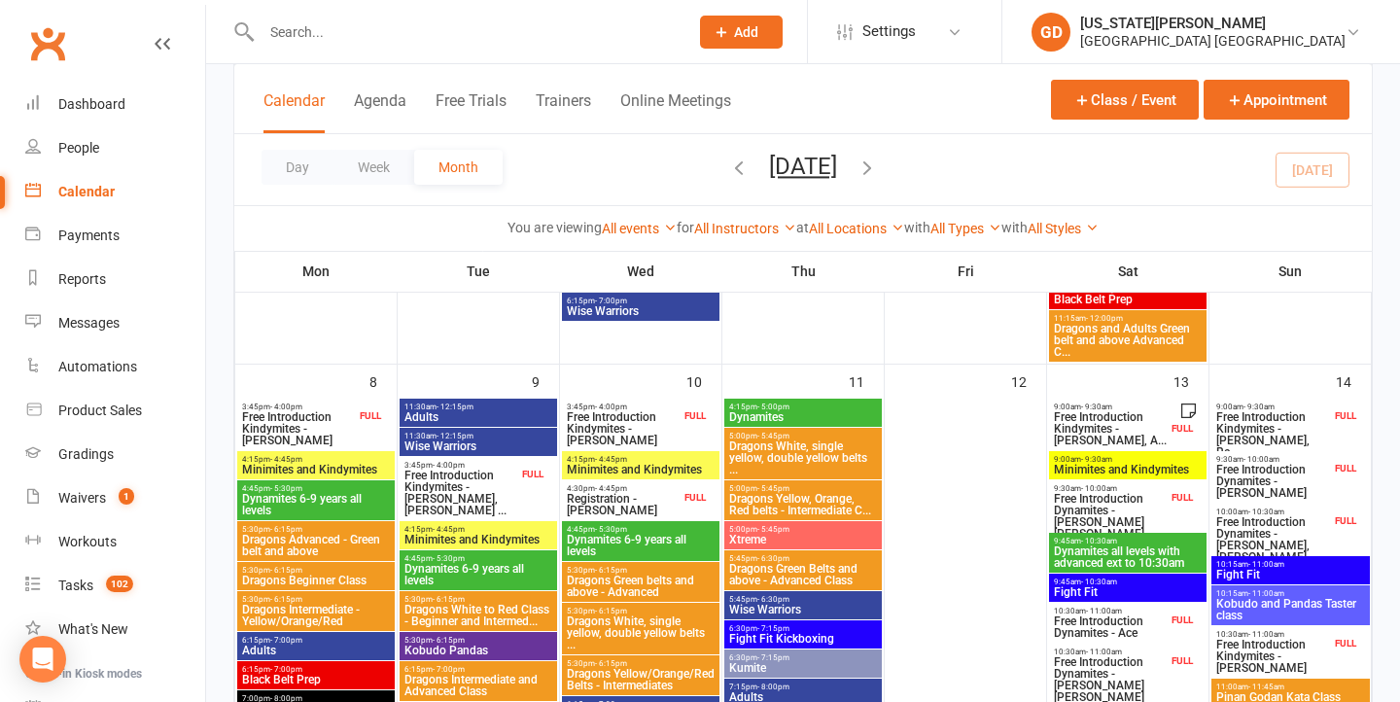
click at [1293, 519] on span "Free Introduction Dynamites - Jada Mills, Rylee Mi..." at bounding box center [1274, 545] width 116 height 58
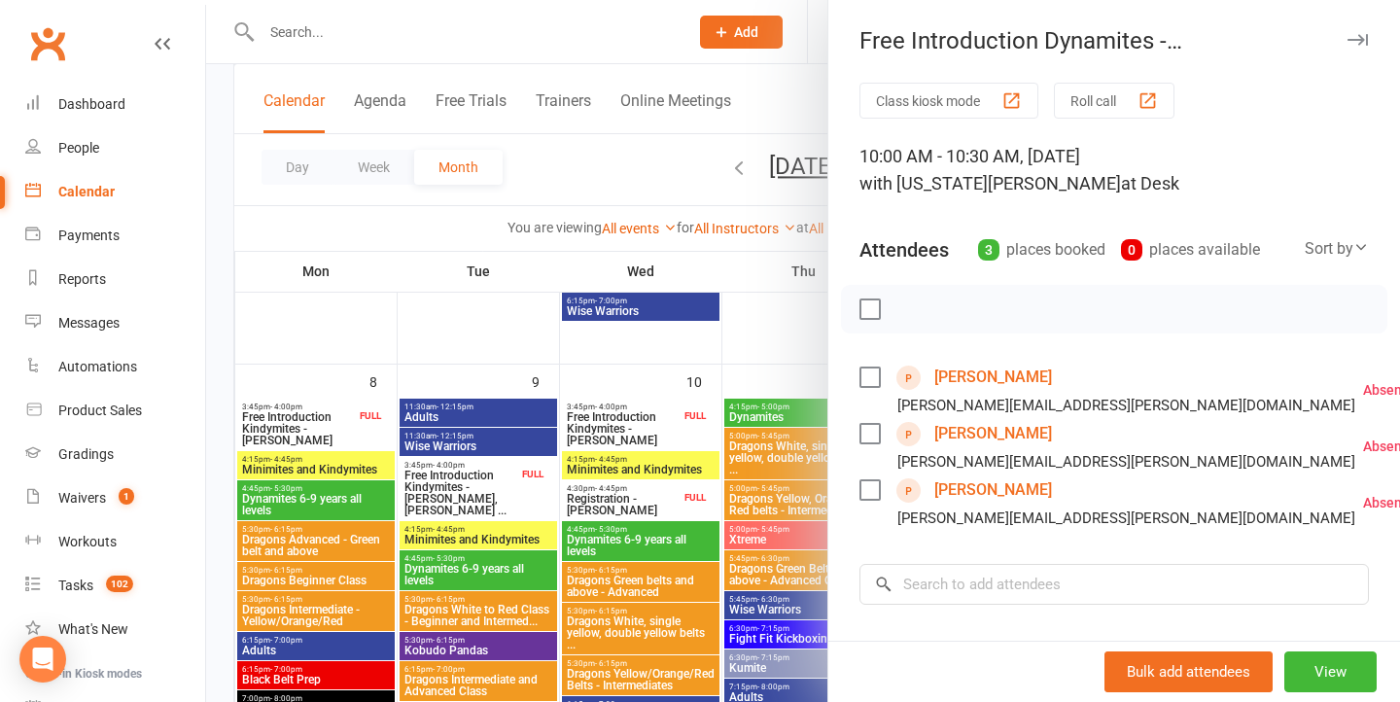
click at [1010, 390] on link "Brody Mills" at bounding box center [994, 377] width 118 height 31
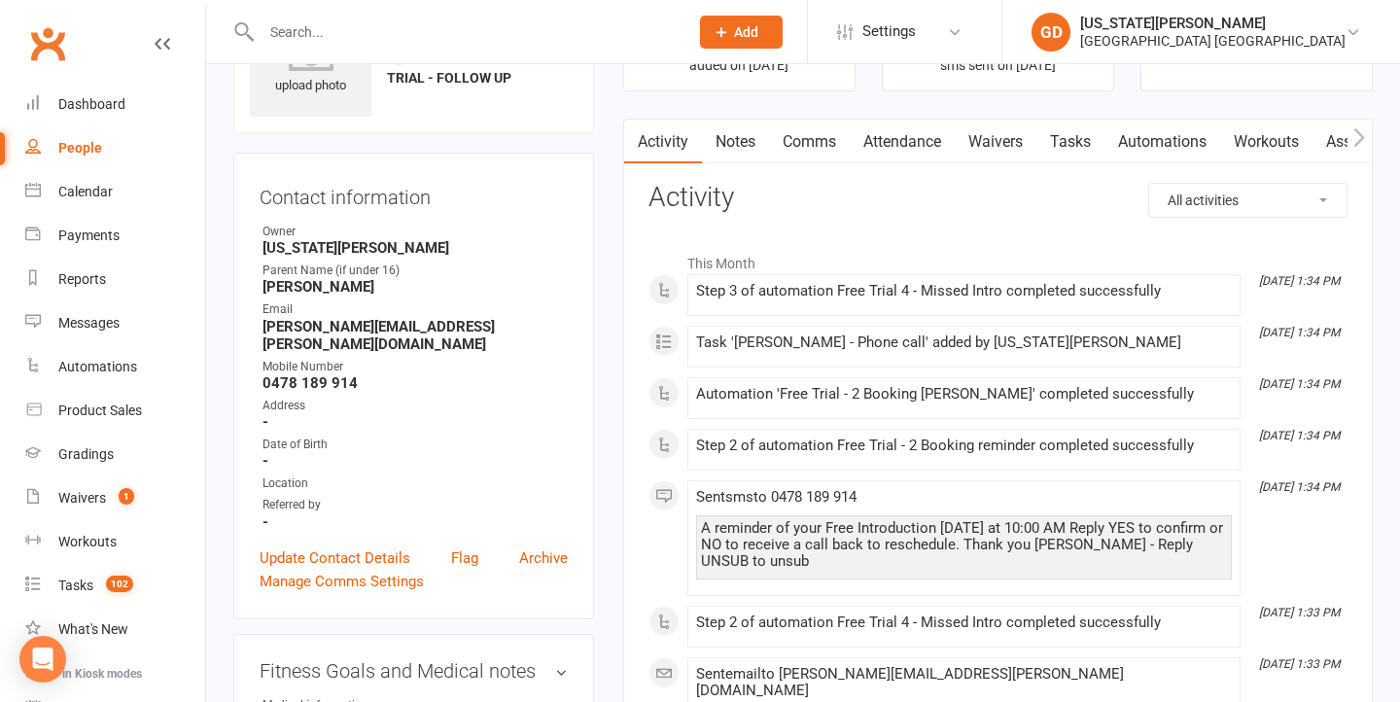
scroll to position [113, 0]
click at [735, 149] on link "Notes" at bounding box center [735, 142] width 67 height 45
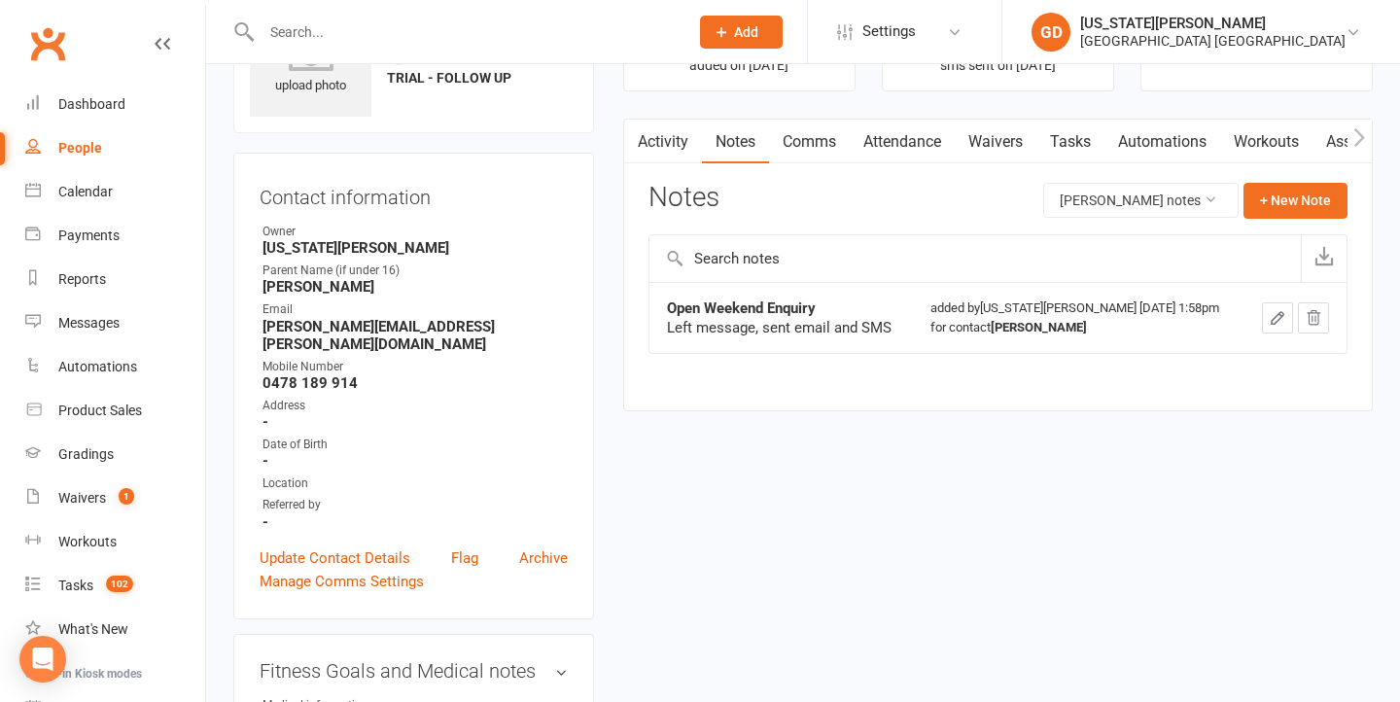
click at [662, 147] on link "Activity" at bounding box center [663, 142] width 78 height 45
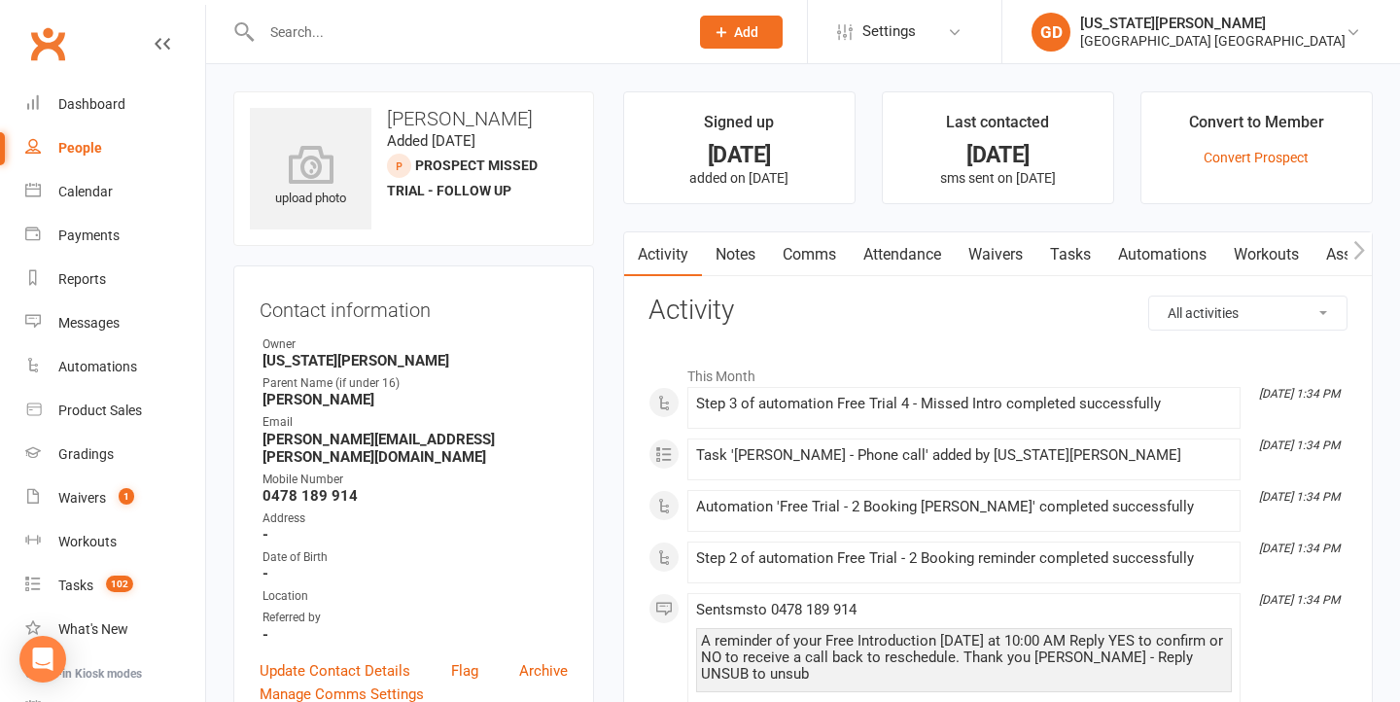
click at [821, 232] on link "Comms" at bounding box center [809, 254] width 81 height 45
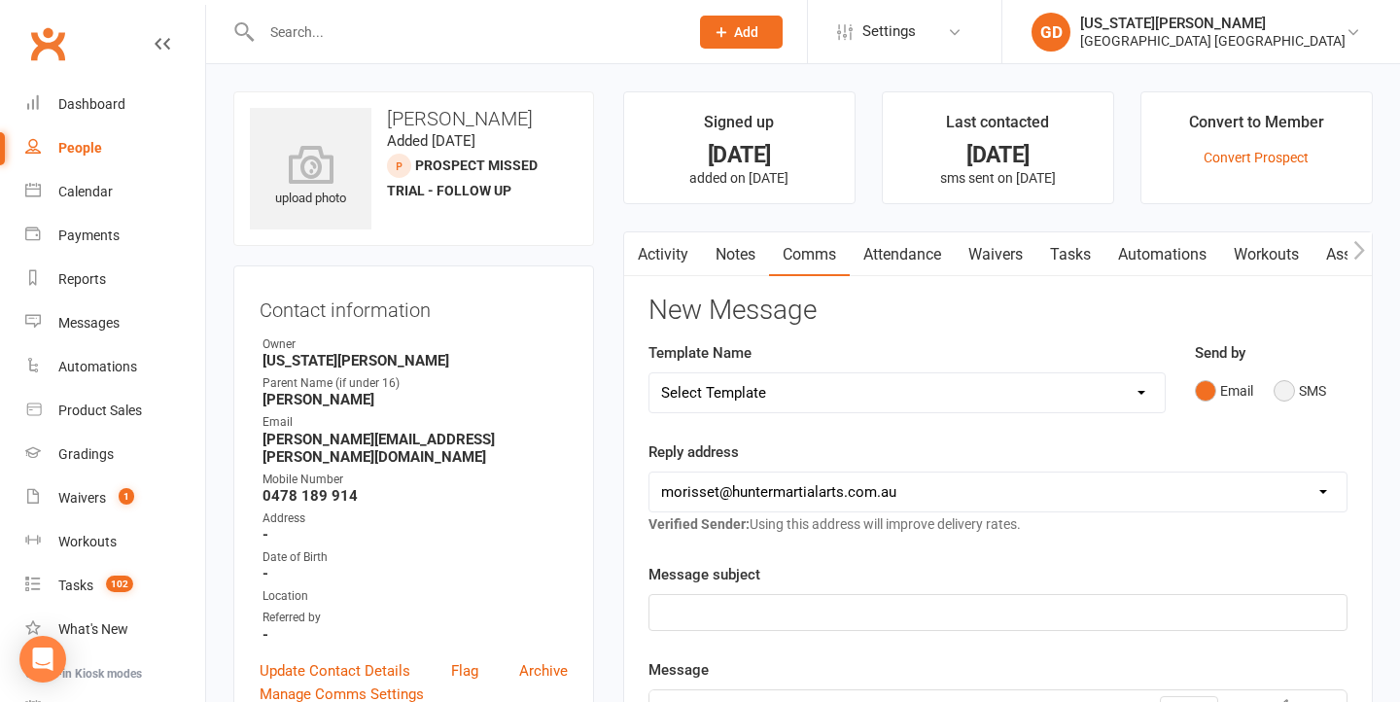
click at [1292, 399] on button "SMS" at bounding box center [1300, 390] width 53 height 37
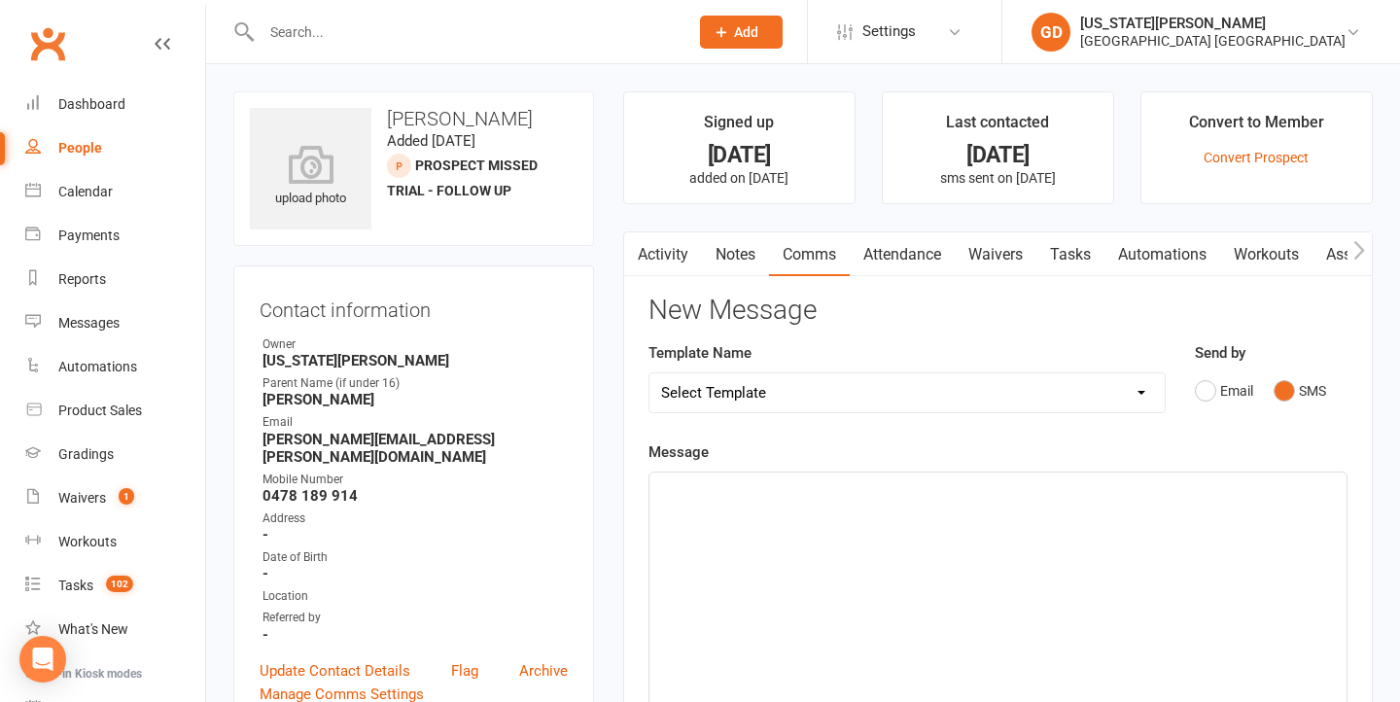
click at [938, 522] on div "﻿" at bounding box center [998, 619] width 697 height 292
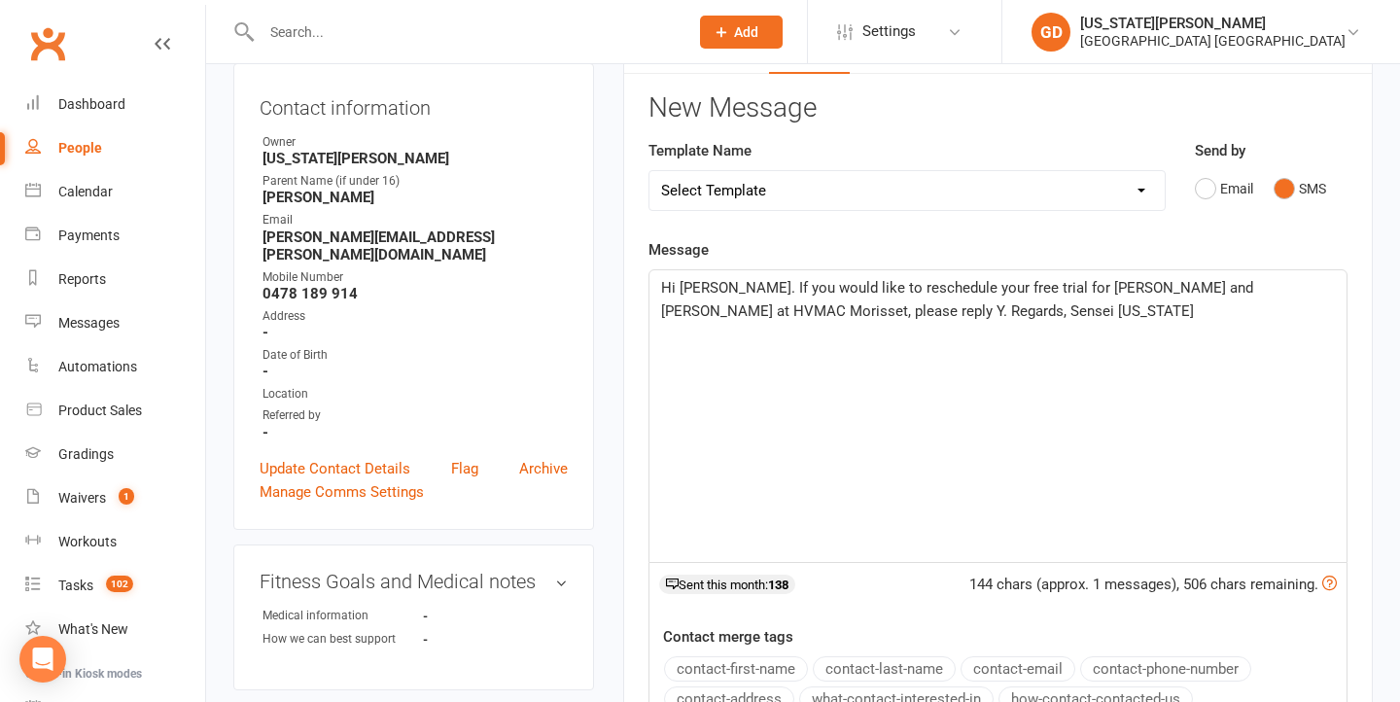
scroll to position [203, 0]
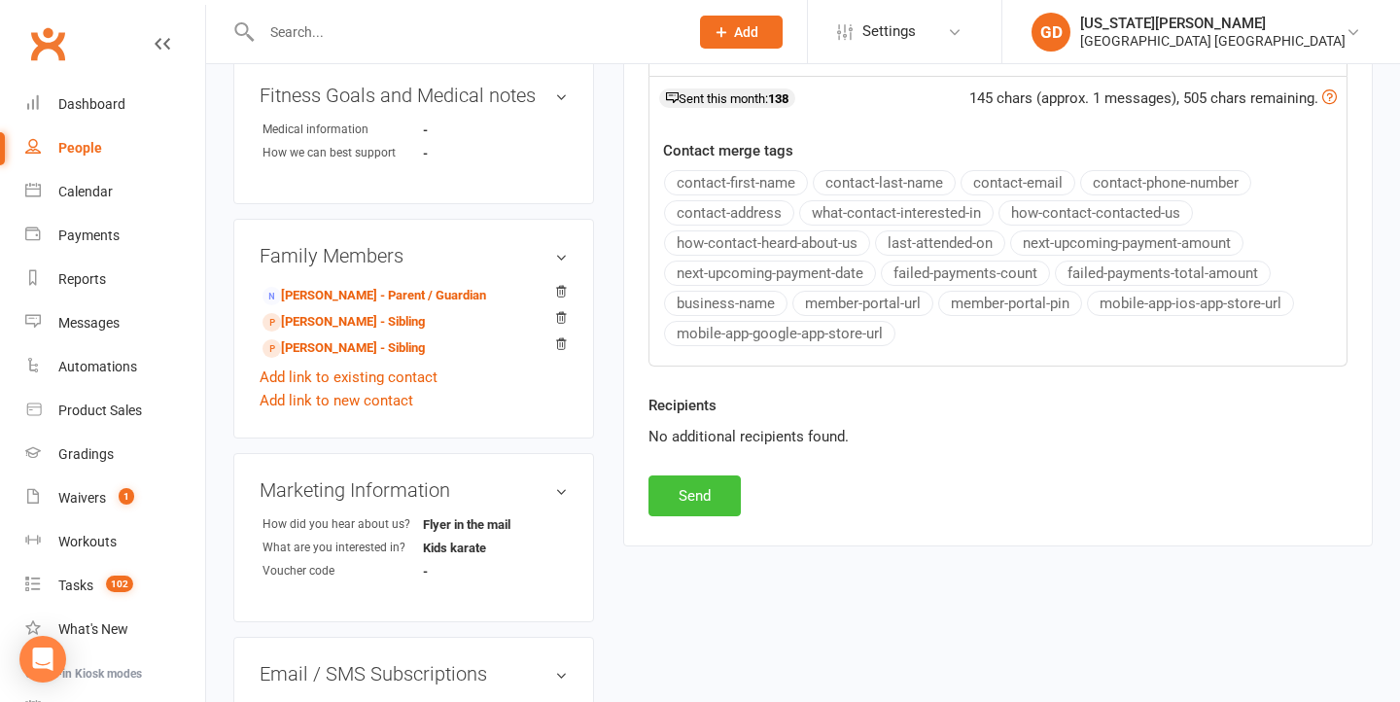
click at [691, 495] on button "Send" at bounding box center [695, 496] width 92 height 41
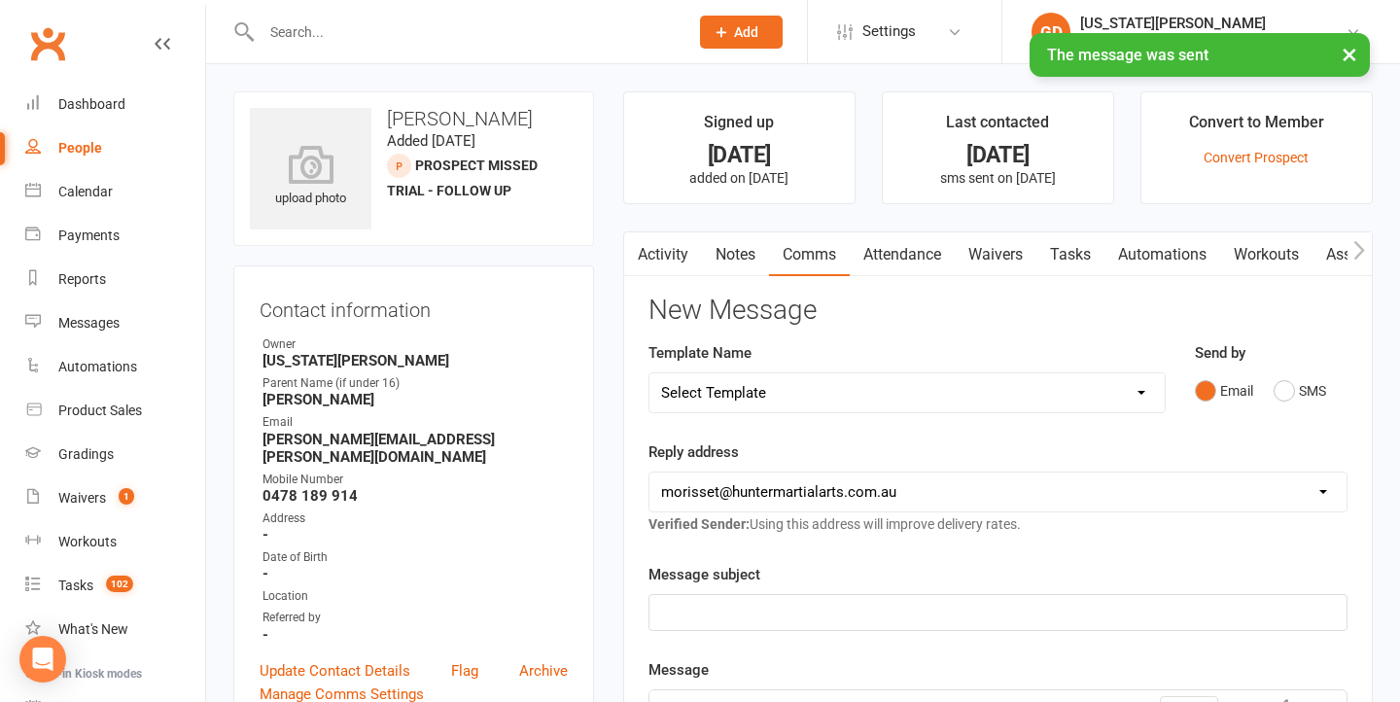
scroll to position [80, 101]
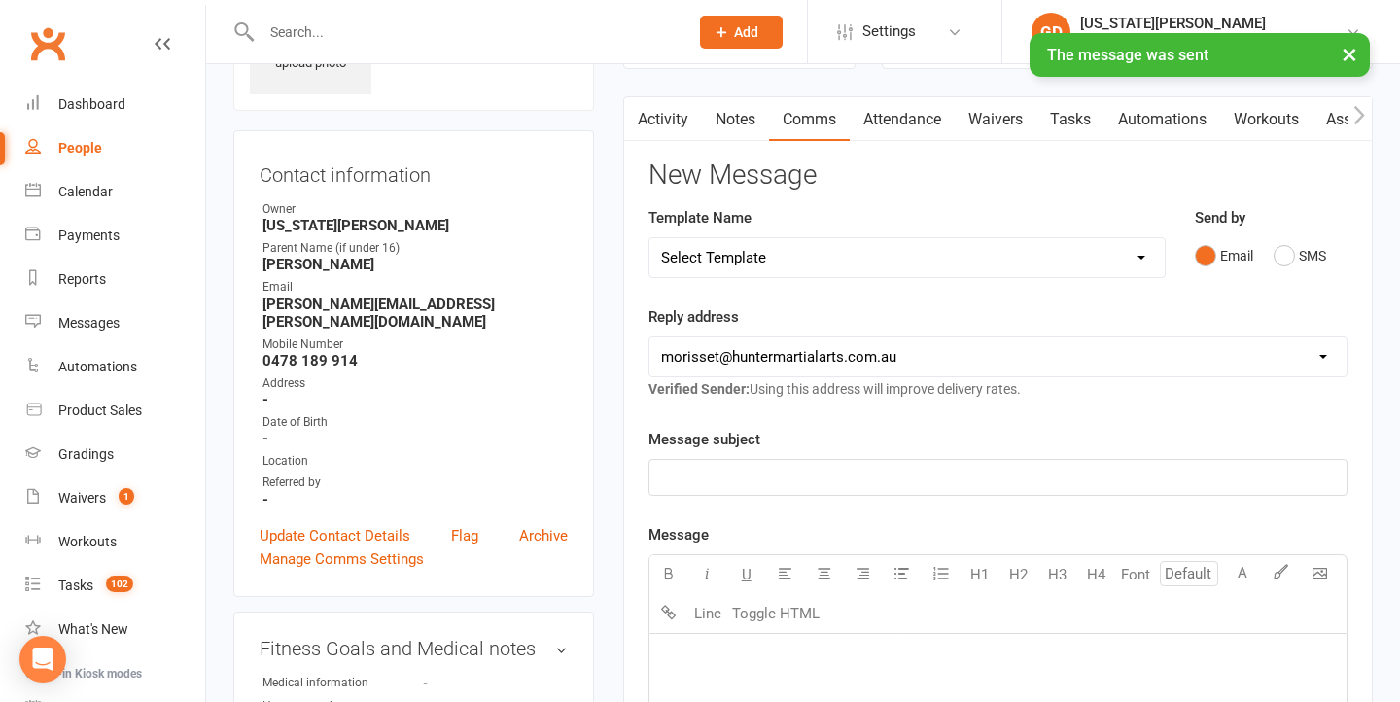
scroll to position [145, 0]
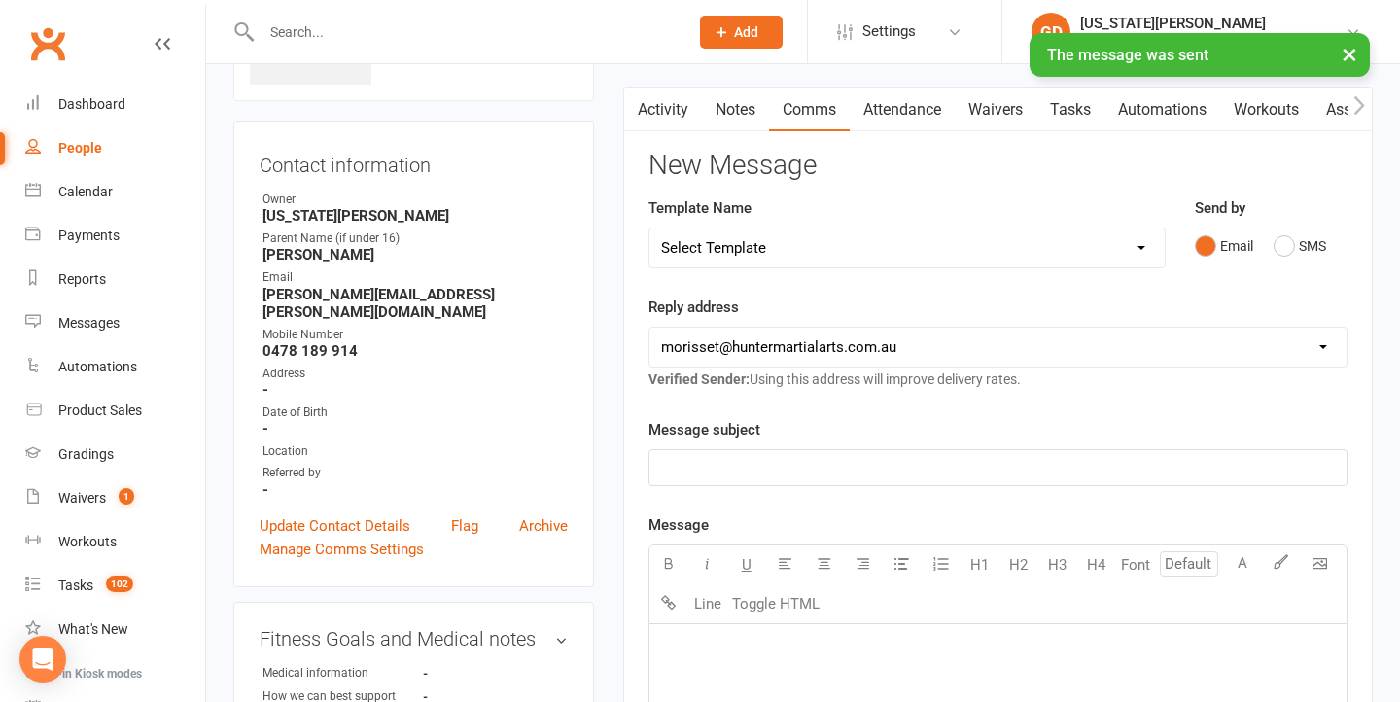
click at [781, 457] on p "﻿" at bounding box center [998, 467] width 674 height 23
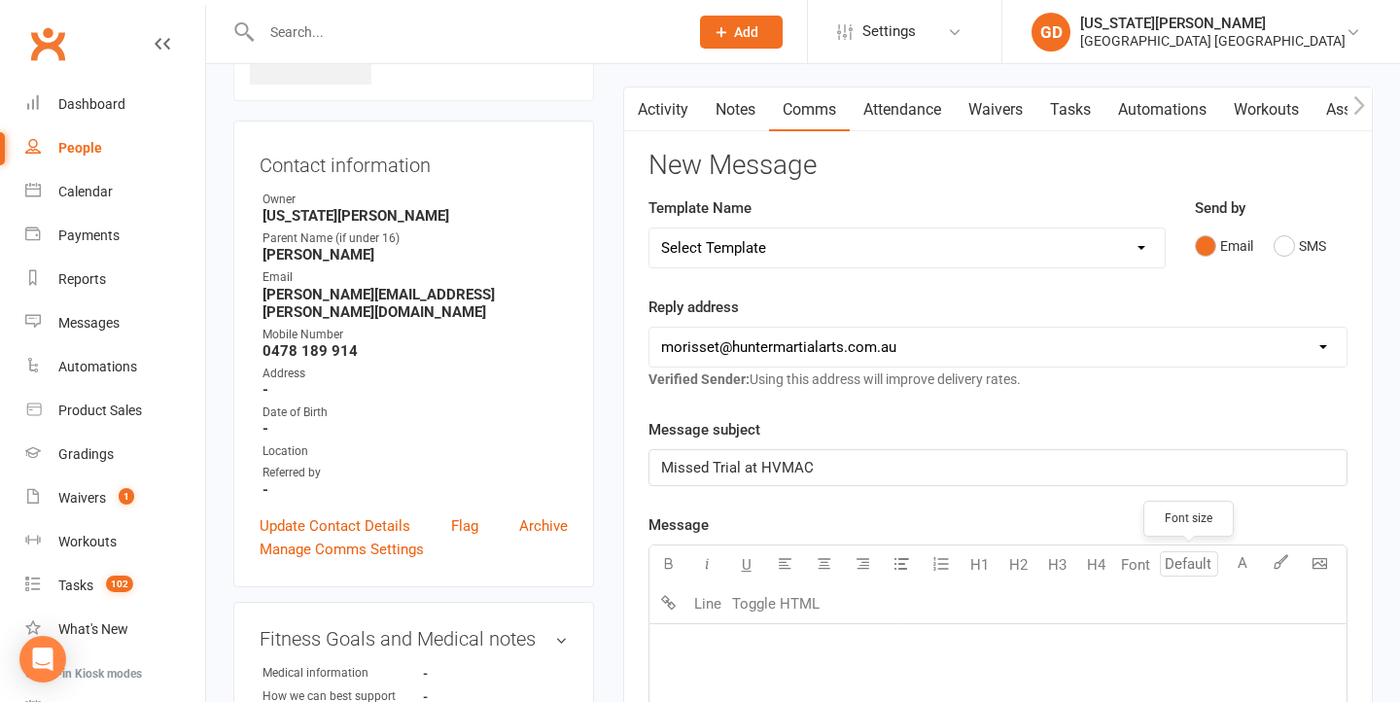
click at [826, 456] on p "Missed Trial at HVMAC" at bounding box center [998, 467] width 674 height 23
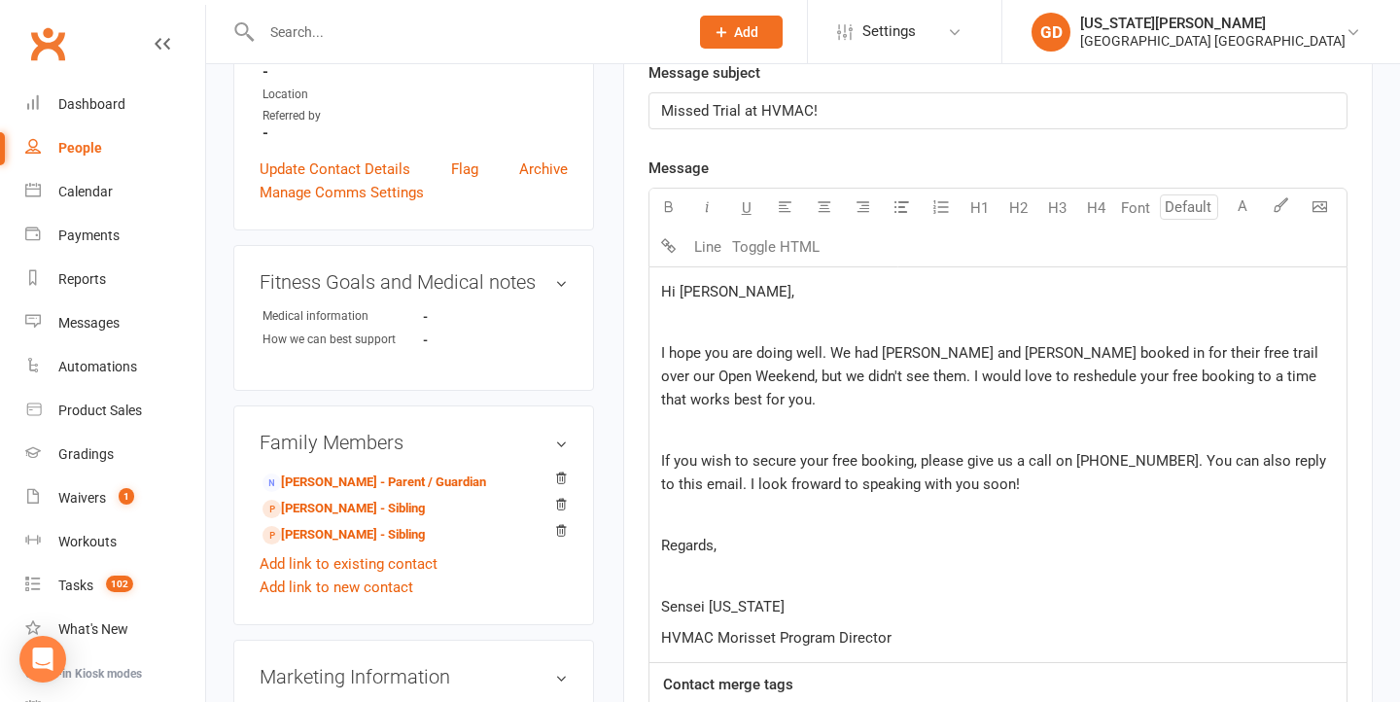
click at [836, 348] on span "I hope you are doing well. We had Brody, Jada and Rylee booked in for their fre…" at bounding box center [991, 376] width 661 height 64
click at [991, 376] on span "I hope you are doing well. We had Brody, Jada and Rylee booked in for their fre…" at bounding box center [991, 376] width 661 height 64
click at [1028, 377] on span "I hope you are doing well. We had Brody, Jada and Rylee booked in for their fre…" at bounding box center [991, 376] width 661 height 64
drag, startPoint x: 1073, startPoint y: 460, endPoint x: 1096, endPoint y: 514, distance: 59.3
click at [1073, 460] on span "If you wish to secure your free booking, please give us a call on (02) 4973 557…" at bounding box center [995, 472] width 669 height 41
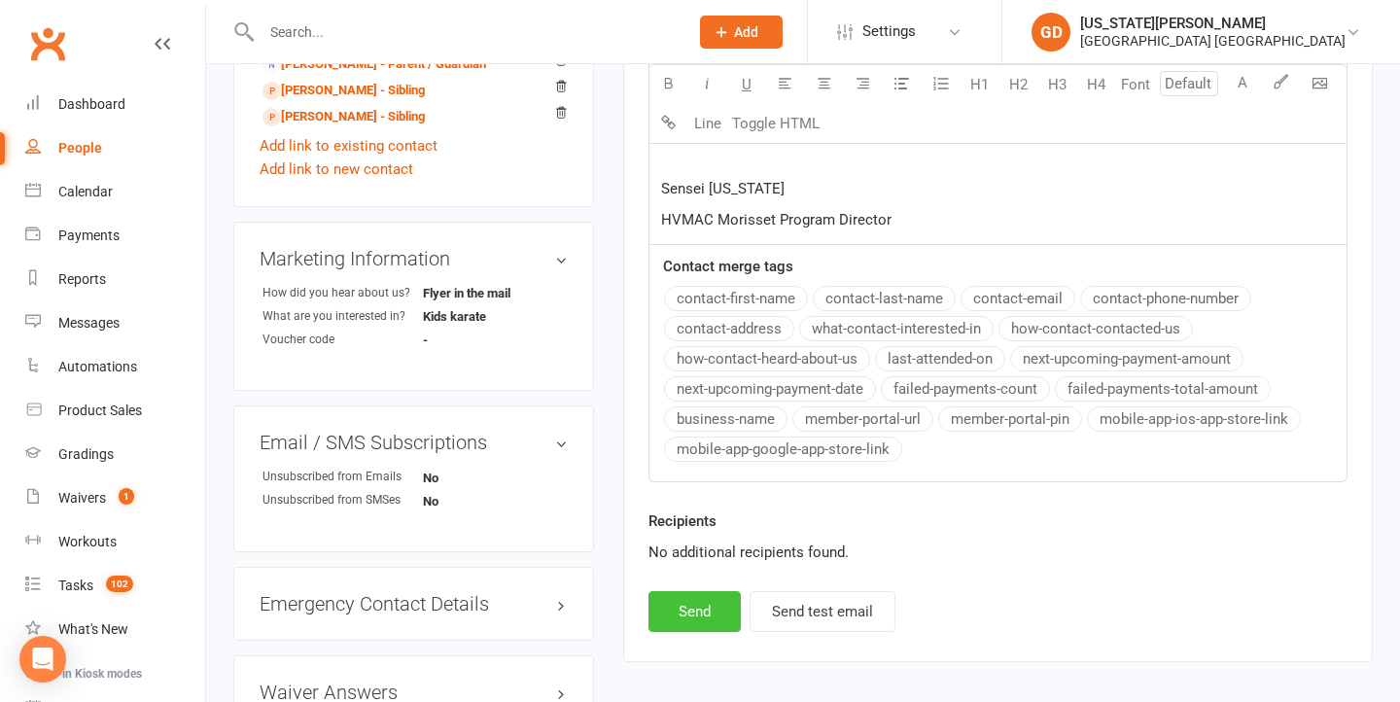
click at [693, 620] on button "Send" at bounding box center [695, 611] width 92 height 41
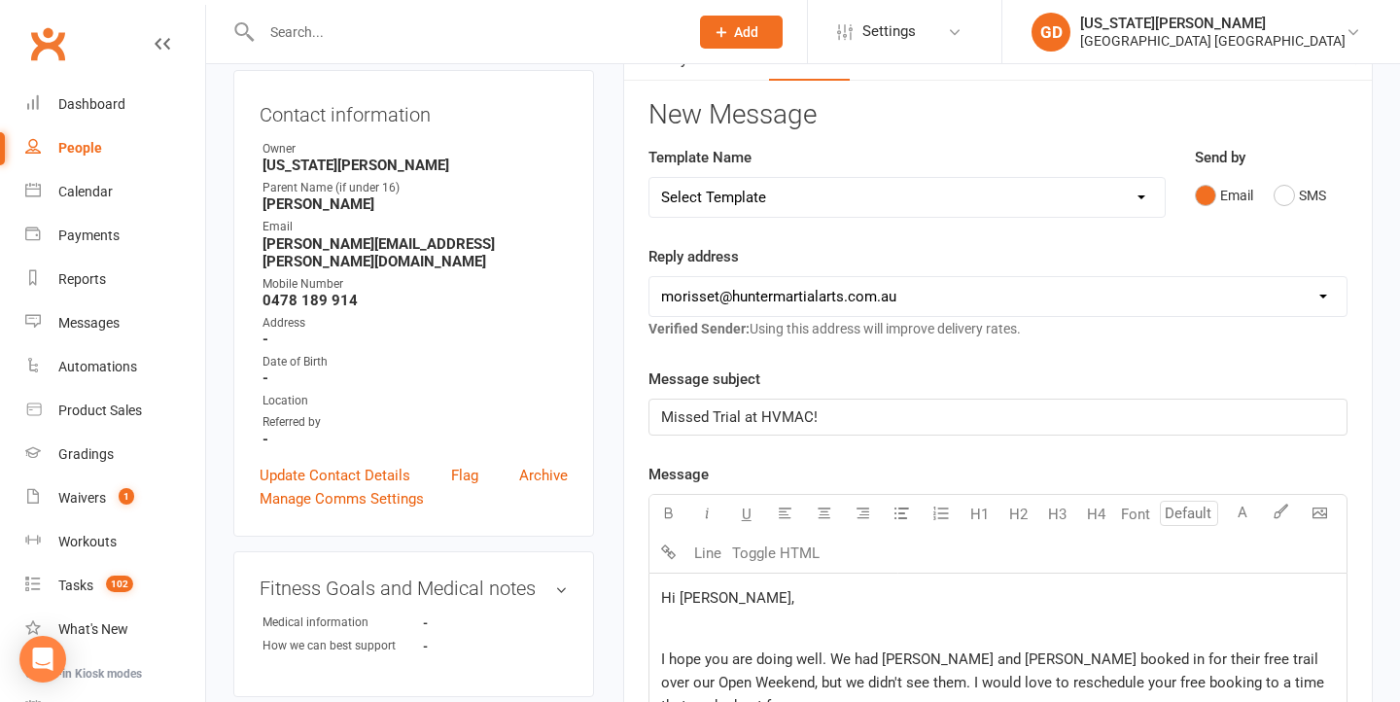
scroll to position [0, 0]
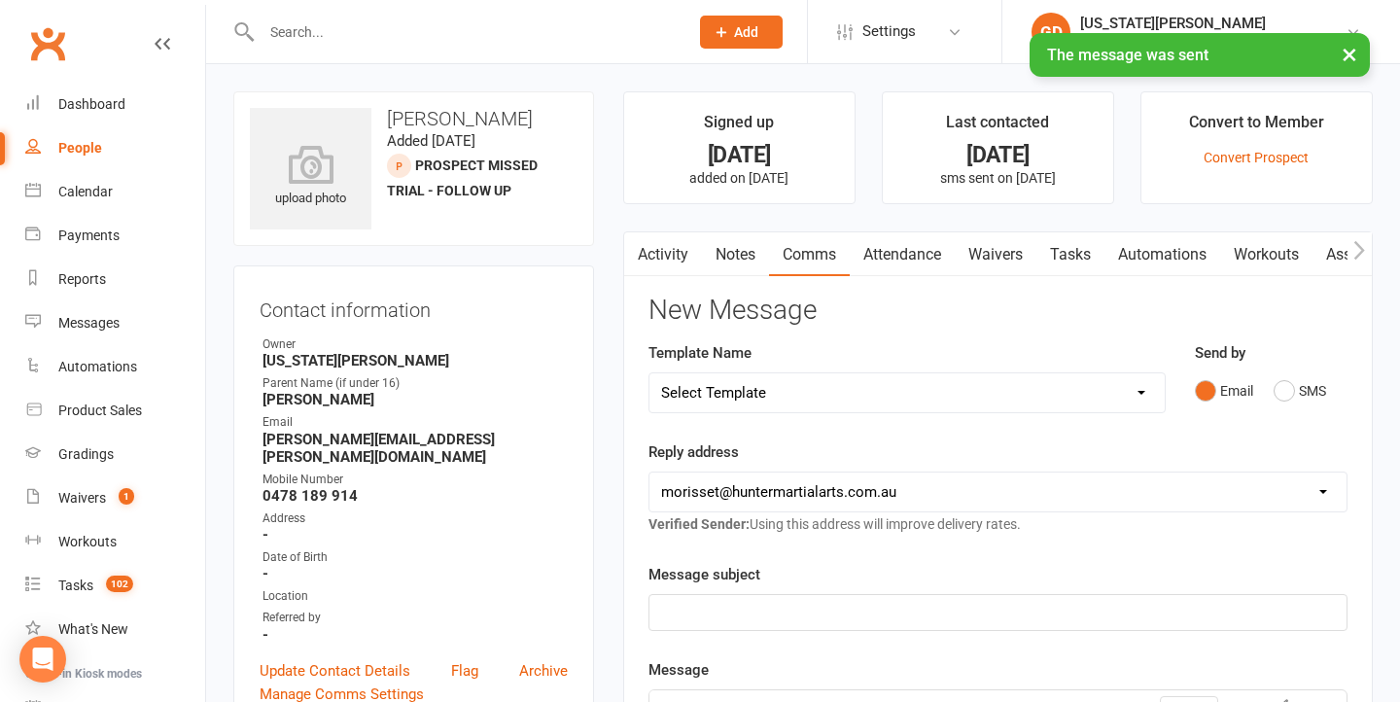
drag, startPoint x: 736, startPoint y: 251, endPoint x: 758, endPoint y: 251, distance: 21.4
click at [758, 251] on link "Notes" at bounding box center [735, 254] width 67 height 45
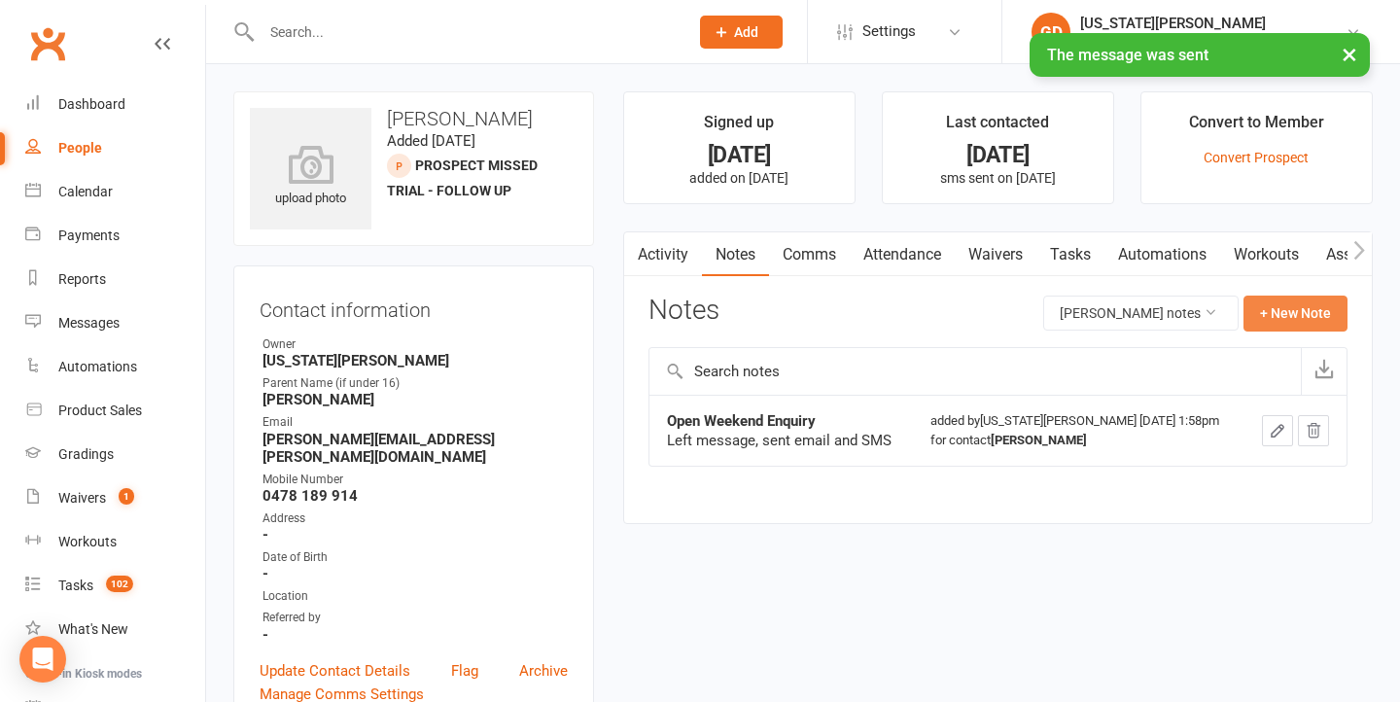
click at [1270, 311] on button "+ New Note" at bounding box center [1296, 313] width 104 height 35
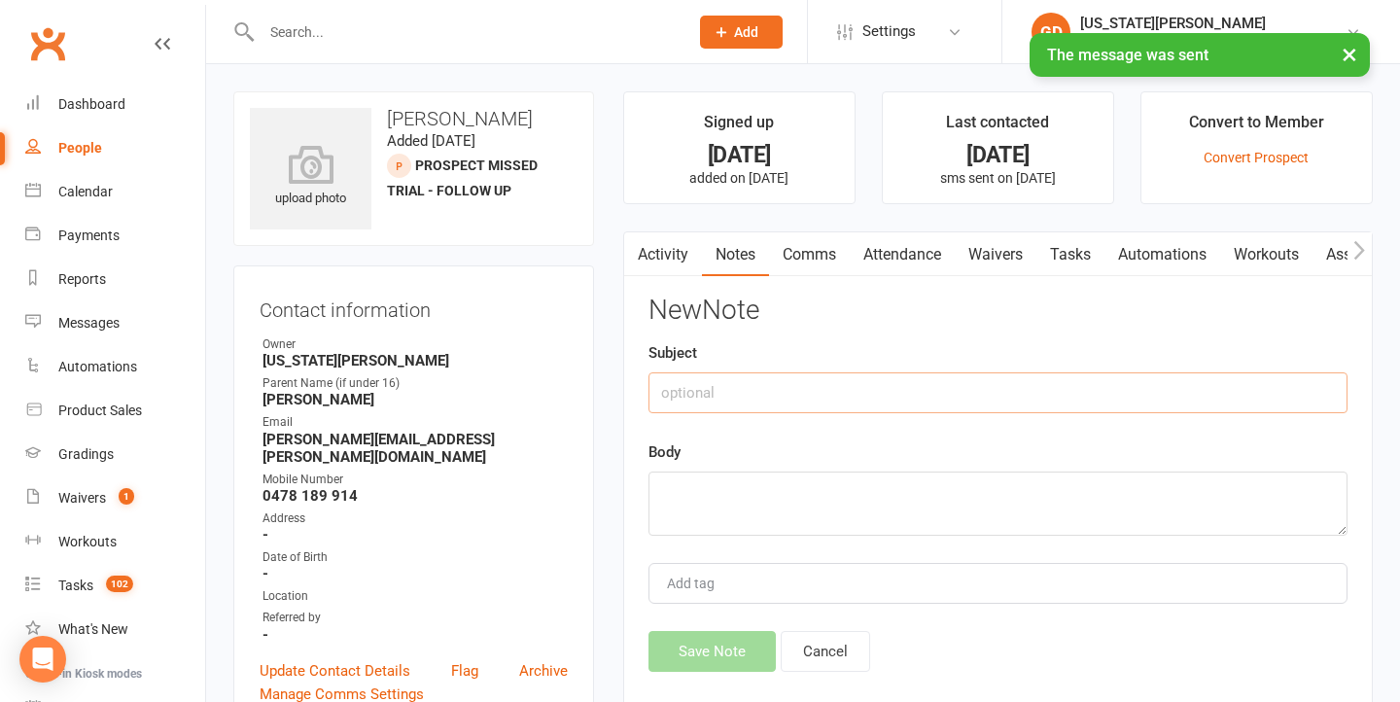
click at [832, 394] on input "text" at bounding box center [998, 392] width 699 height 41
type input "Missed Trial"
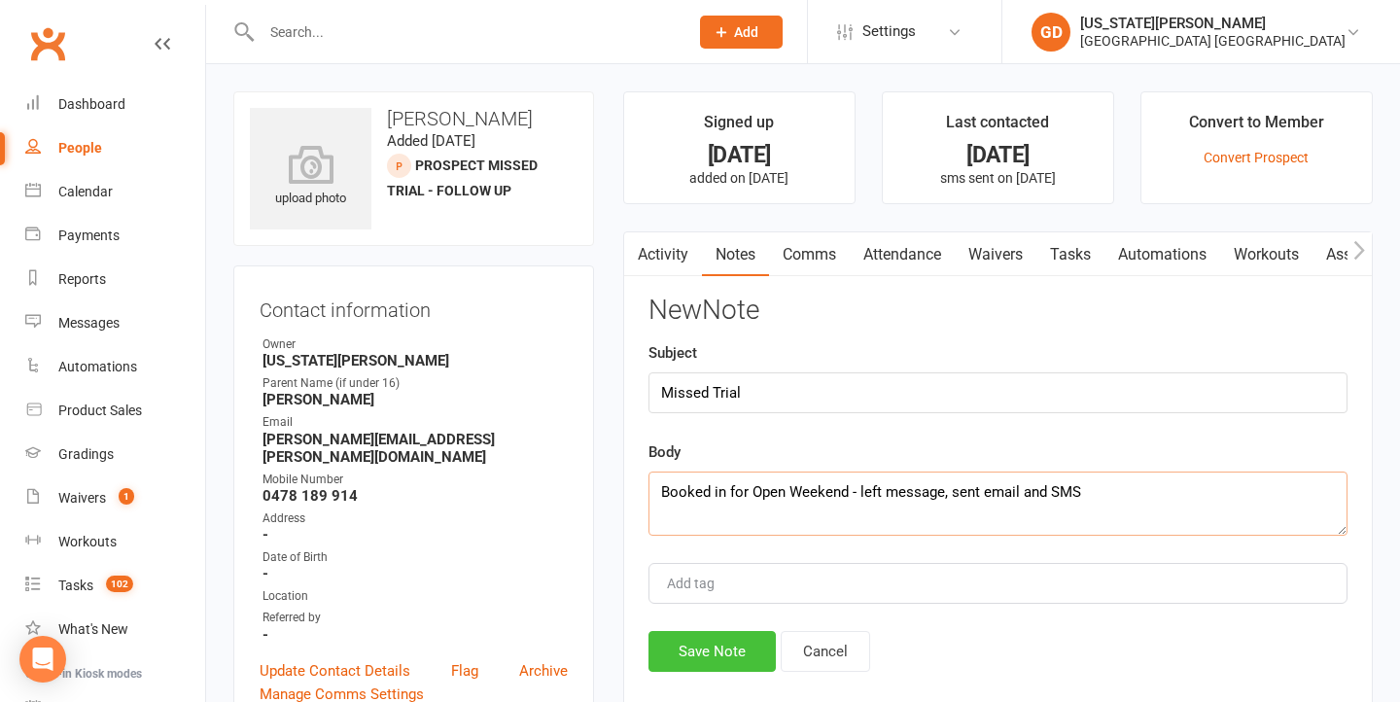
type textarea "Booked in for Open Weekend - left message, sent email and SMS"
click at [763, 654] on button "Save Note" at bounding box center [712, 651] width 127 height 41
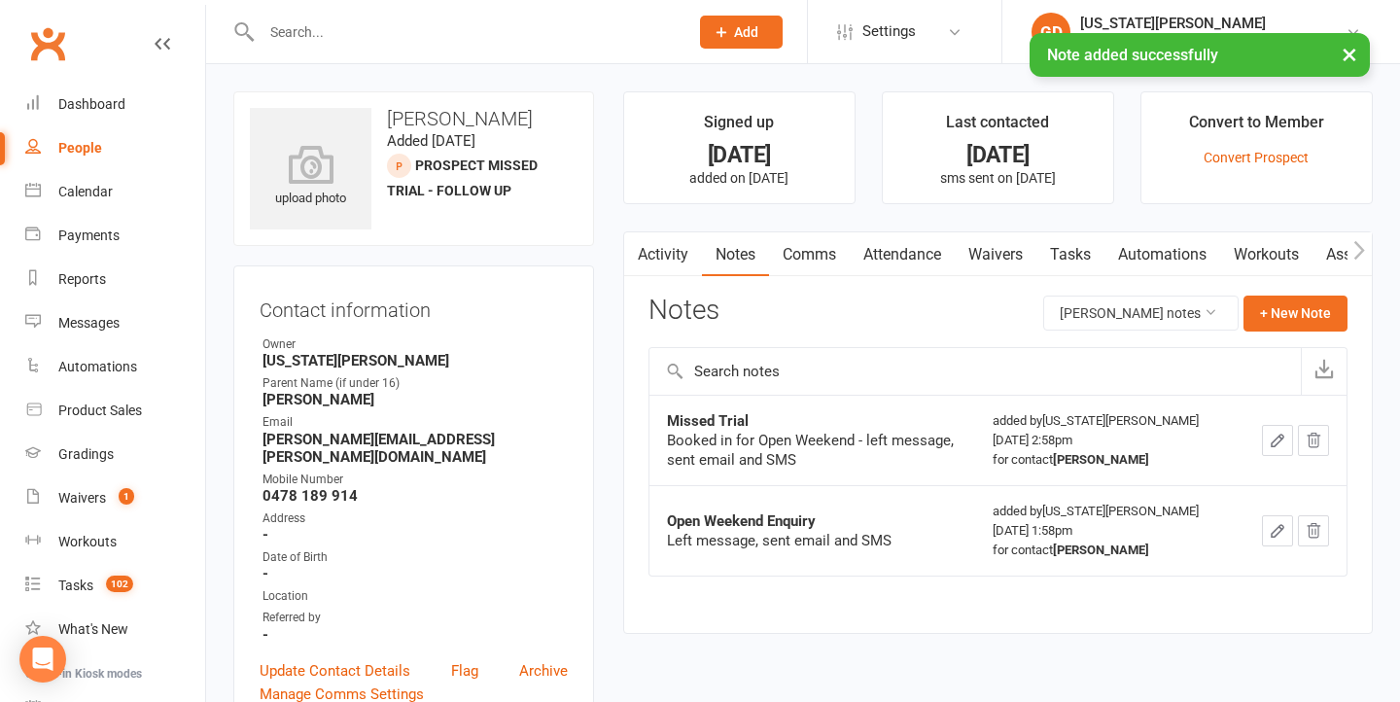
click at [1081, 257] on link "Tasks" at bounding box center [1071, 254] width 68 height 45
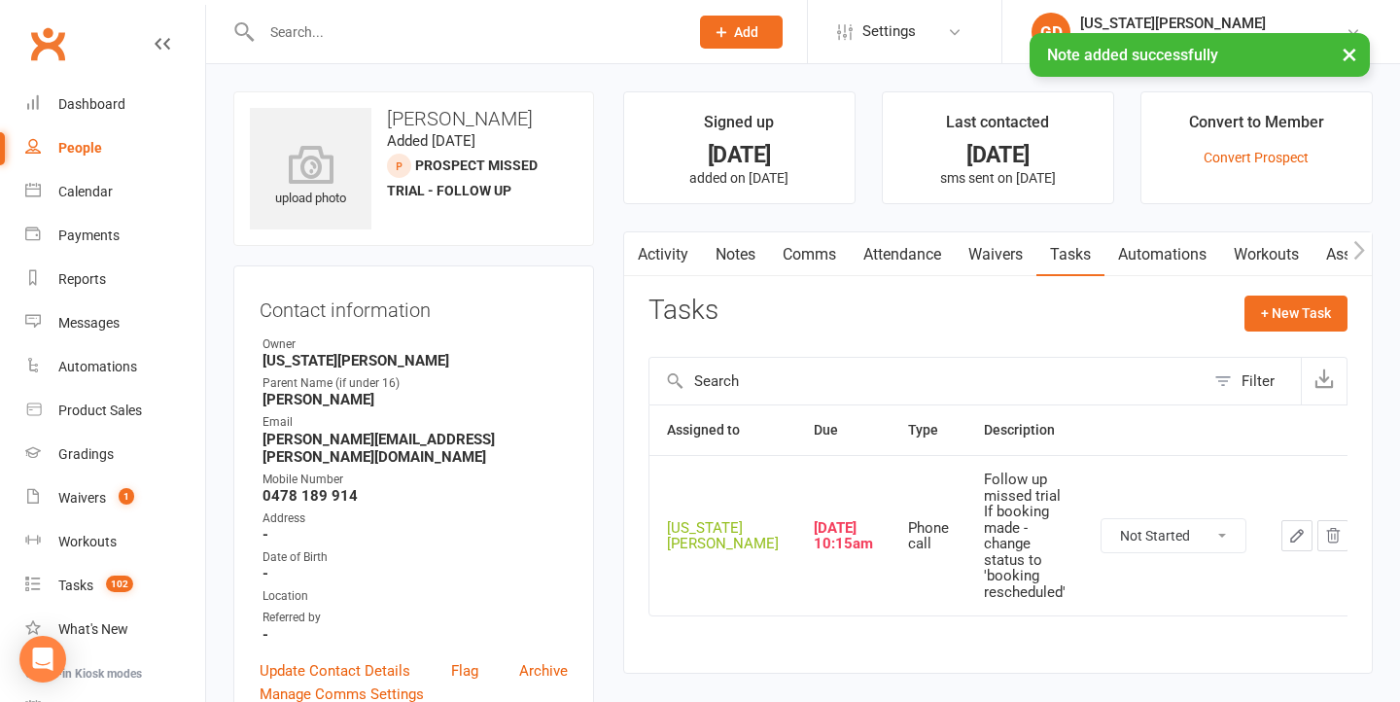
click at [1289, 527] on icon "button" at bounding box center [1298, 536] width 18 height 18
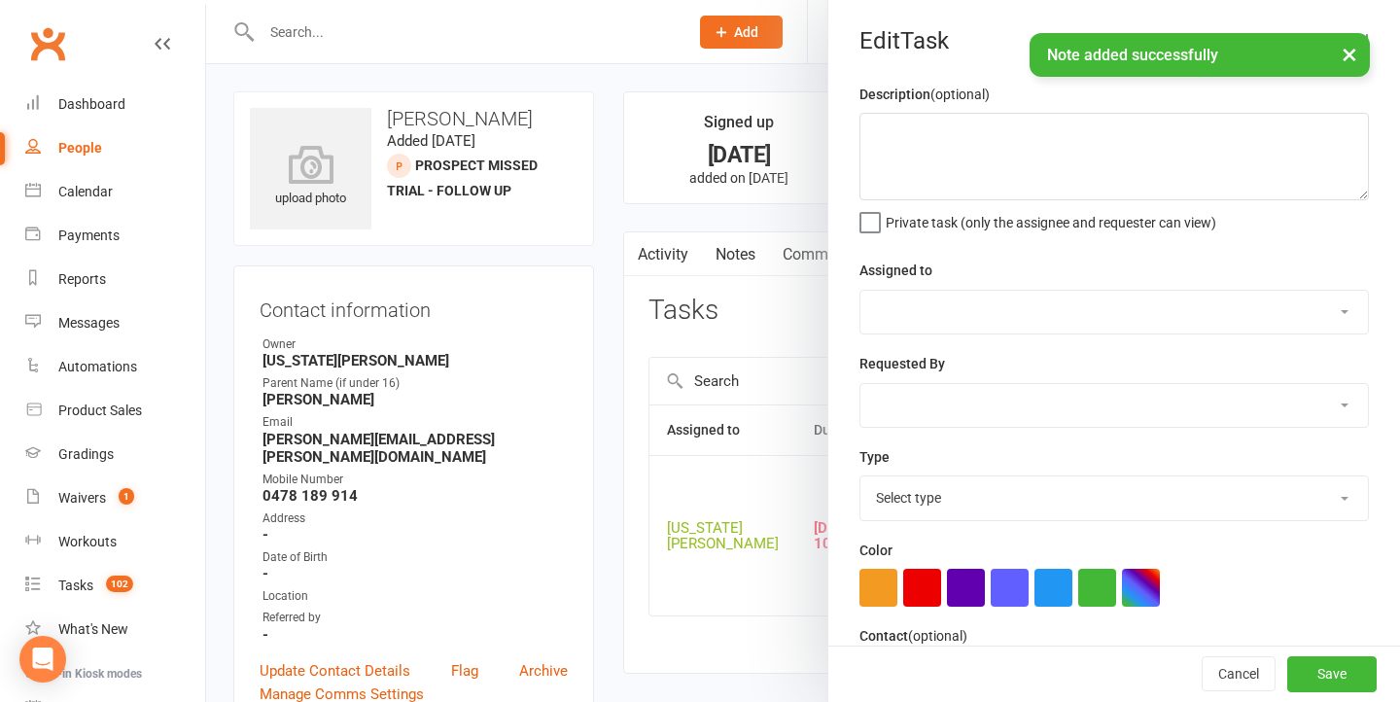
type textarea "Follow up missed trial If booking made - change status to 'booking rescheduled'"
select select "48620"
type input "14 Sep 2025"
type input "10:15am"
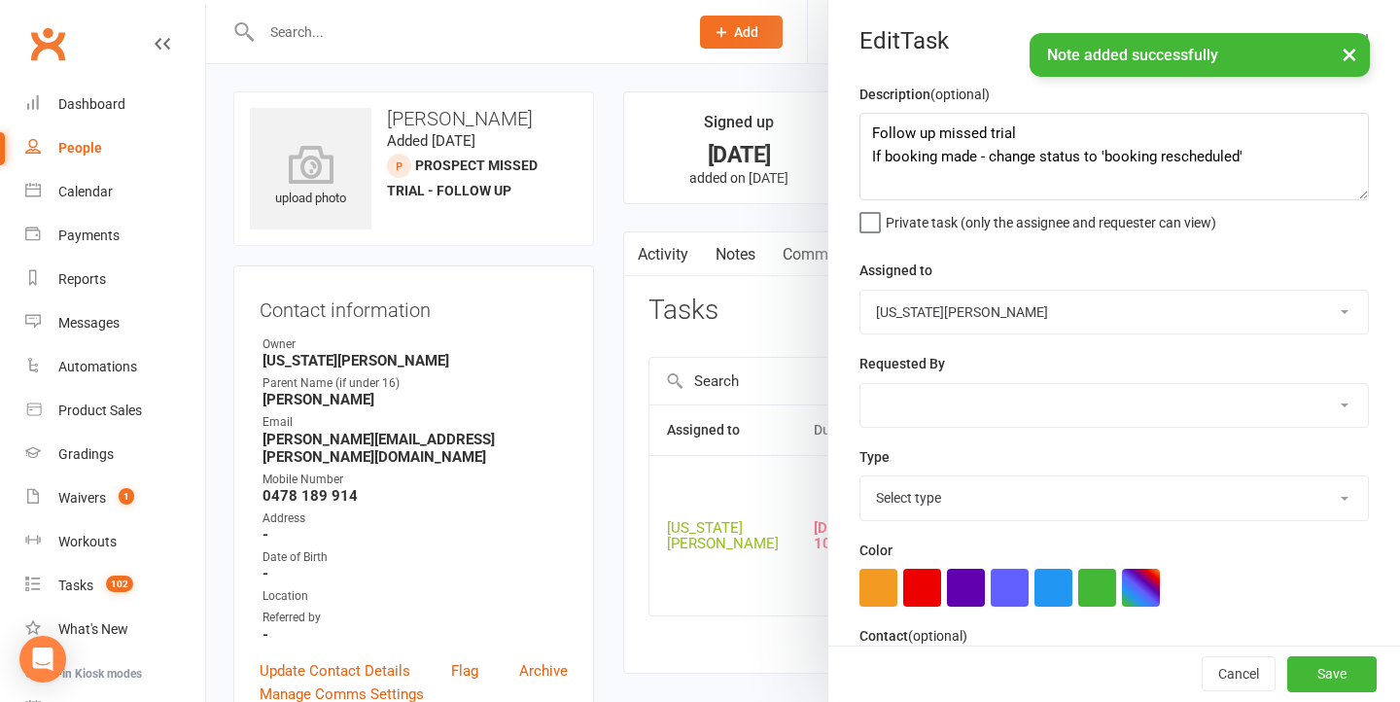
select select "18094"
drag, startPoint x: 1038, startPoint y: 137, endPoint x: 1245, endPoint y: 269, distance: 245.8
click at [1245, 269] on div "Description (optional) Follow up missed trial If booking made - change status t…" at bounding box center [1115, 475] width 572 height 785
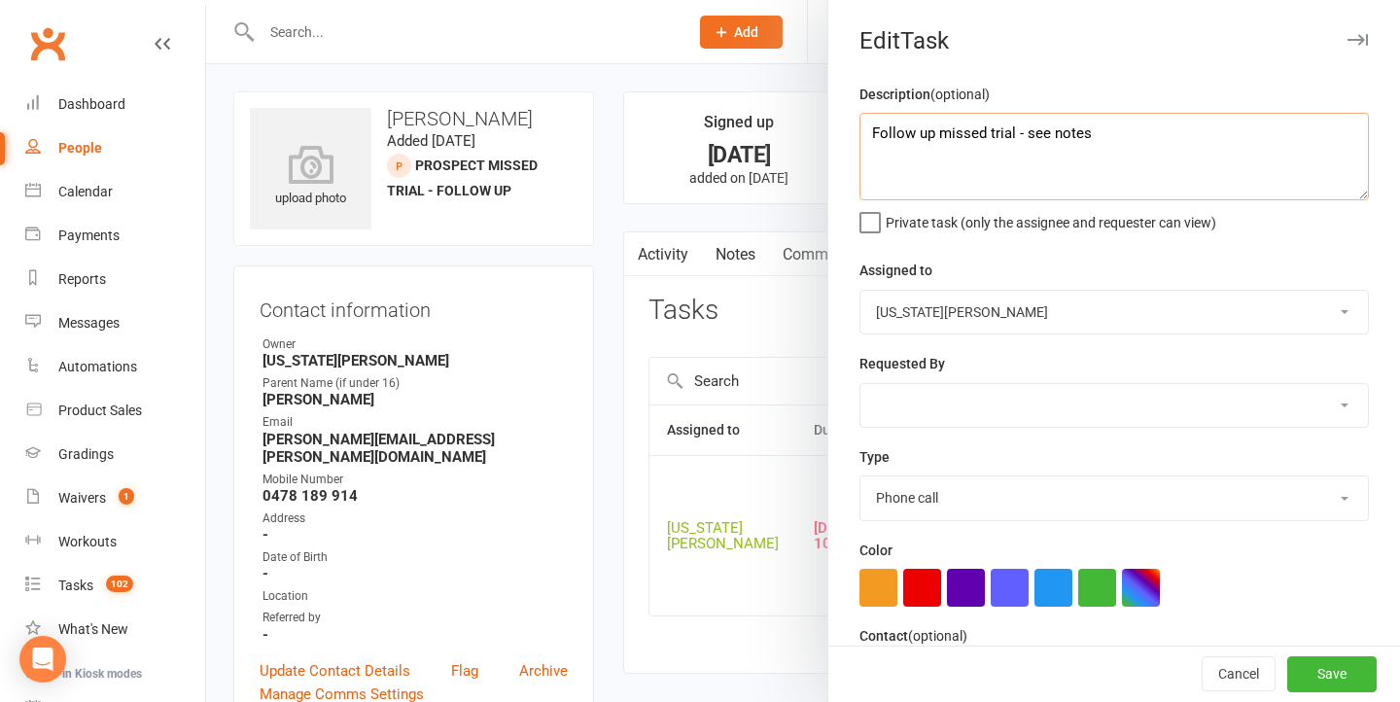
type textarea "Follow up missed trial - see notes"
select select "48620"
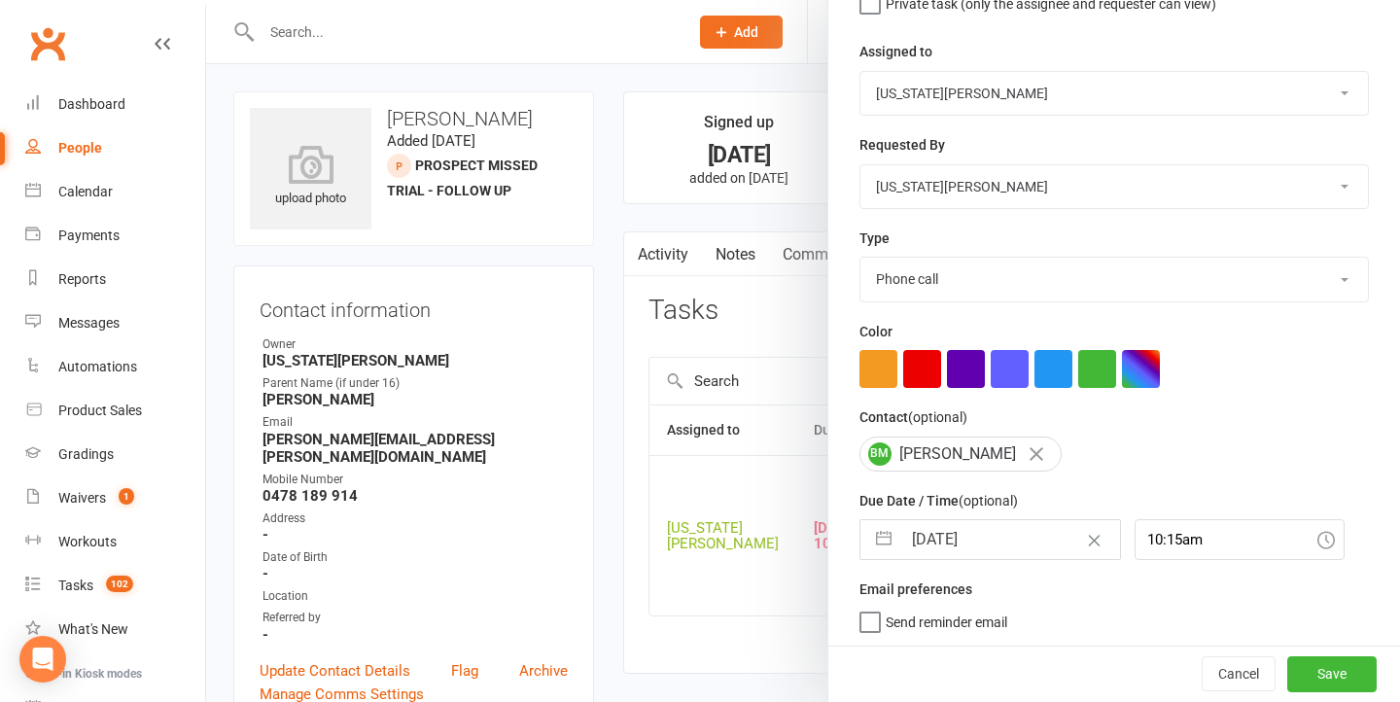
select select "7"
select select "2025"
select select "8"
select select "2025"
select select "9"
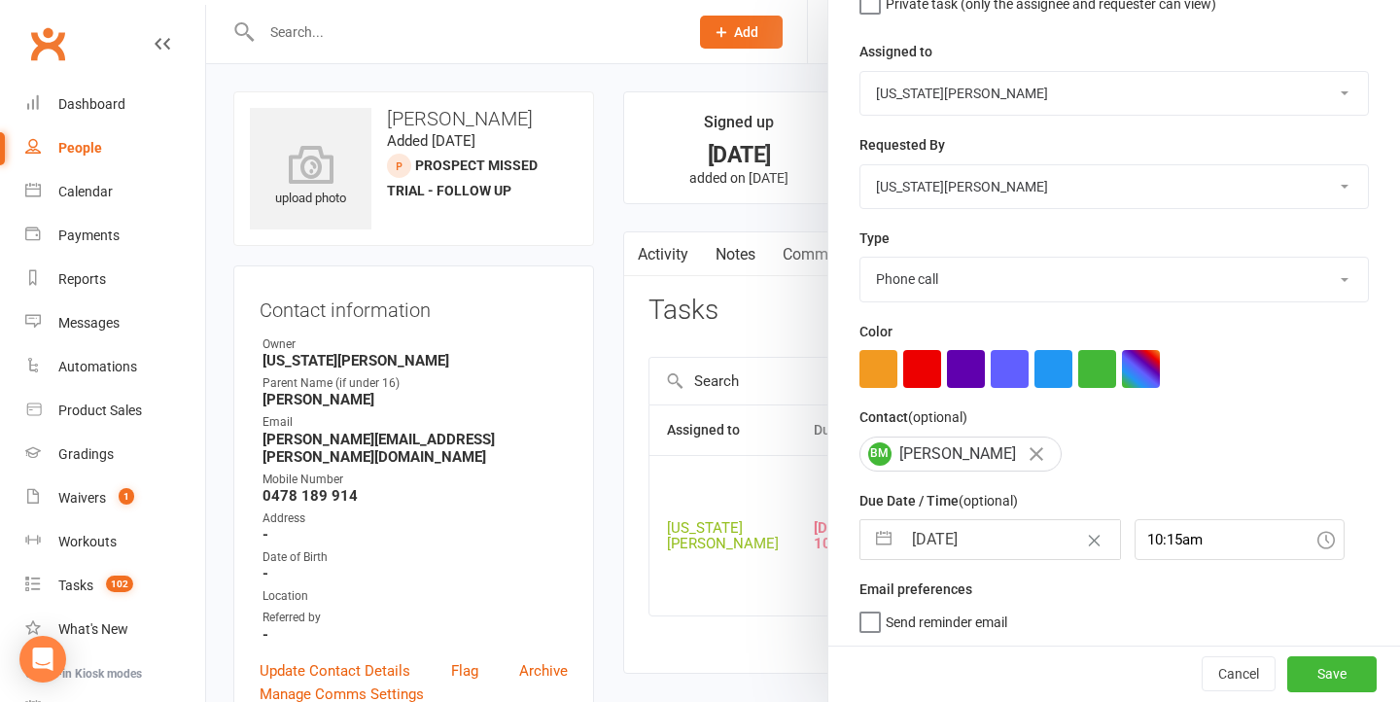
select select "2025"
click at [969, 532] on input "14 Sep 2025" at bounding box center [1011, 540] width 219 height 39
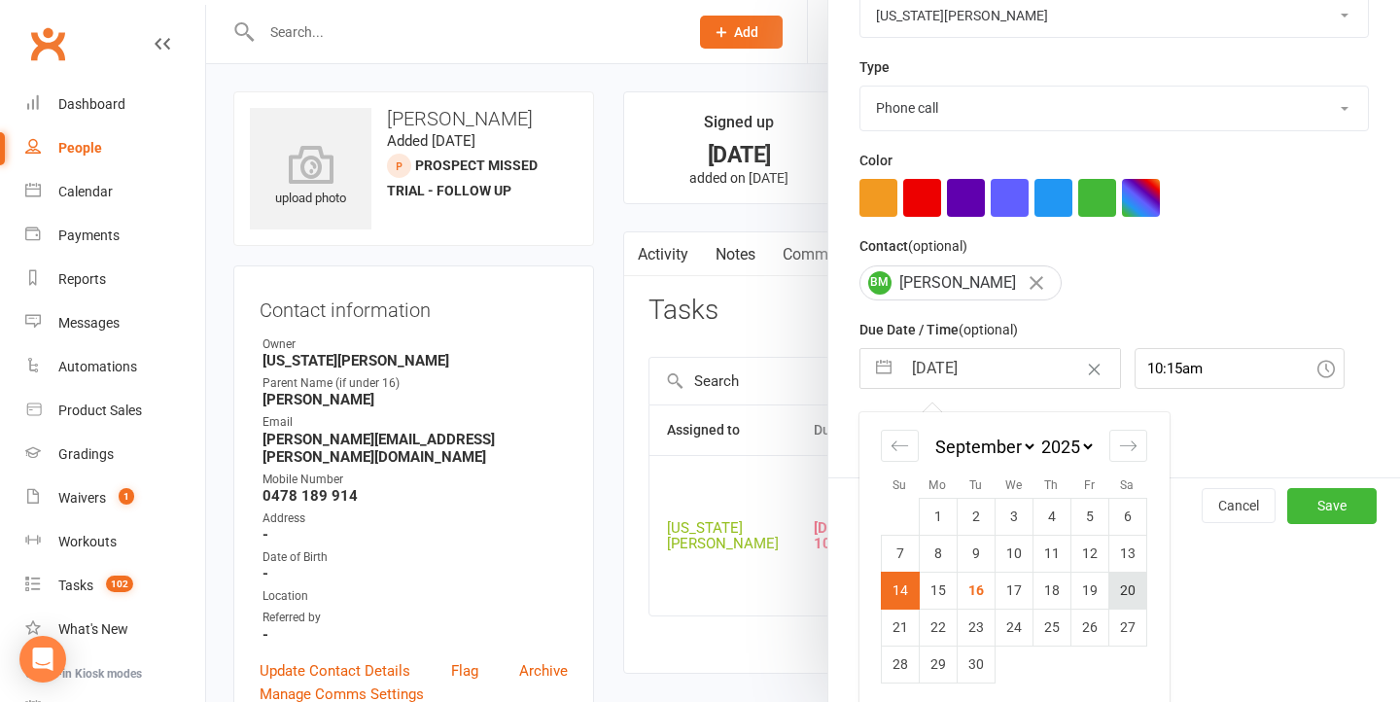
click at [1118, 590] on td "20" at bounding box center [1128, 590] width 38 height 37
type input "20 Sep 2025"
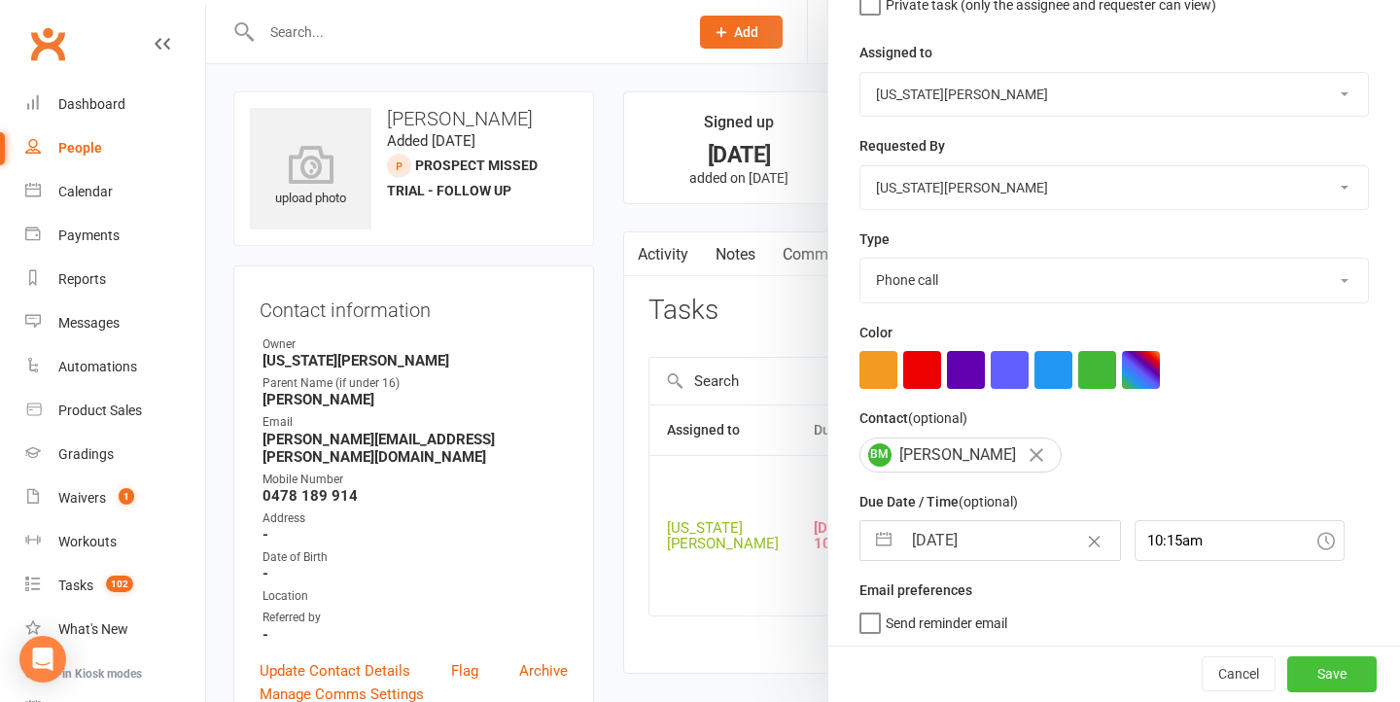
click at [1348, 667] on button "Save" at bounding box center [1332, 674] width 89 height 35
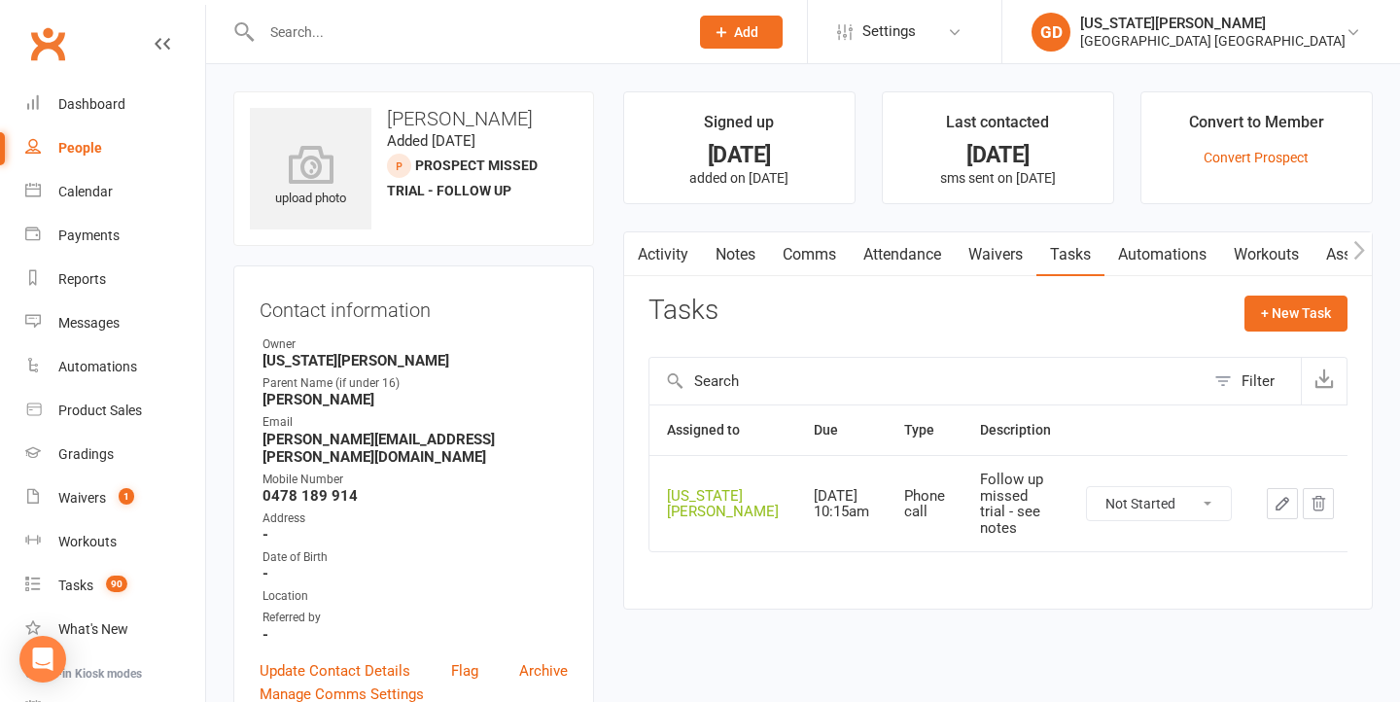
click at [368, 40] on input "text" at bounding box center [465, 31] width 419 height 27
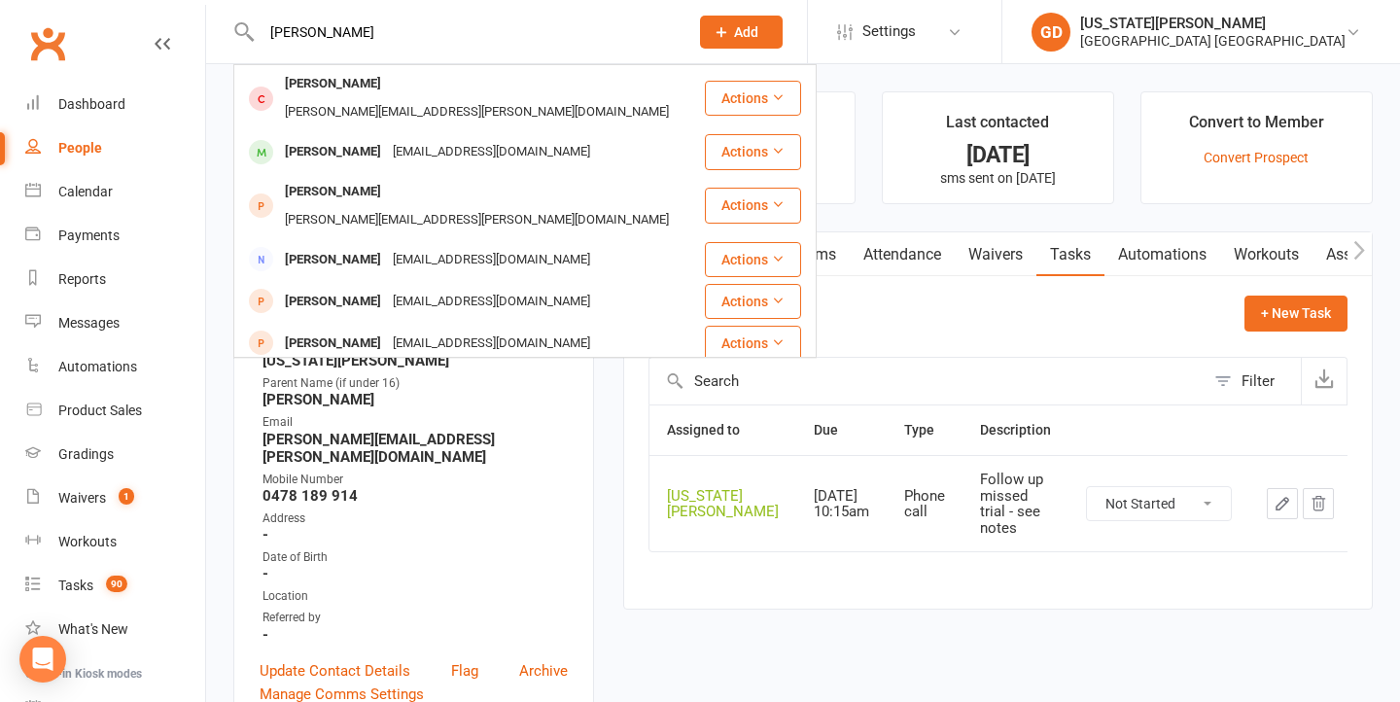
type input "Henry"
drag, startPoint x: 368, startPoint y: 41, endPoint x: 478, endPoint y: 264, distance: 248.8
click at [387, 138] on div "kayla25@gmail.com" at bounding box center [491, 152] width 209 height 28
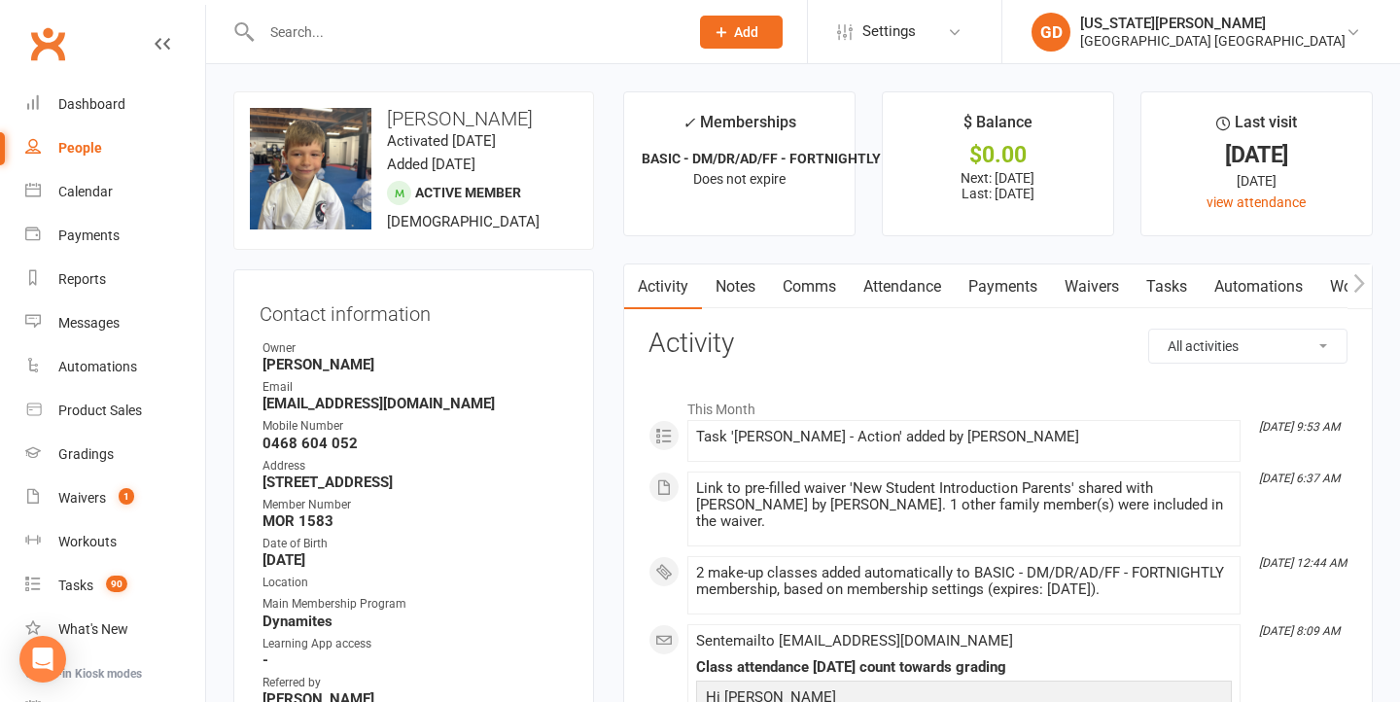
click at [903, 278] on link "Attendance" at bounding box center [902, 287] width 105 height 45
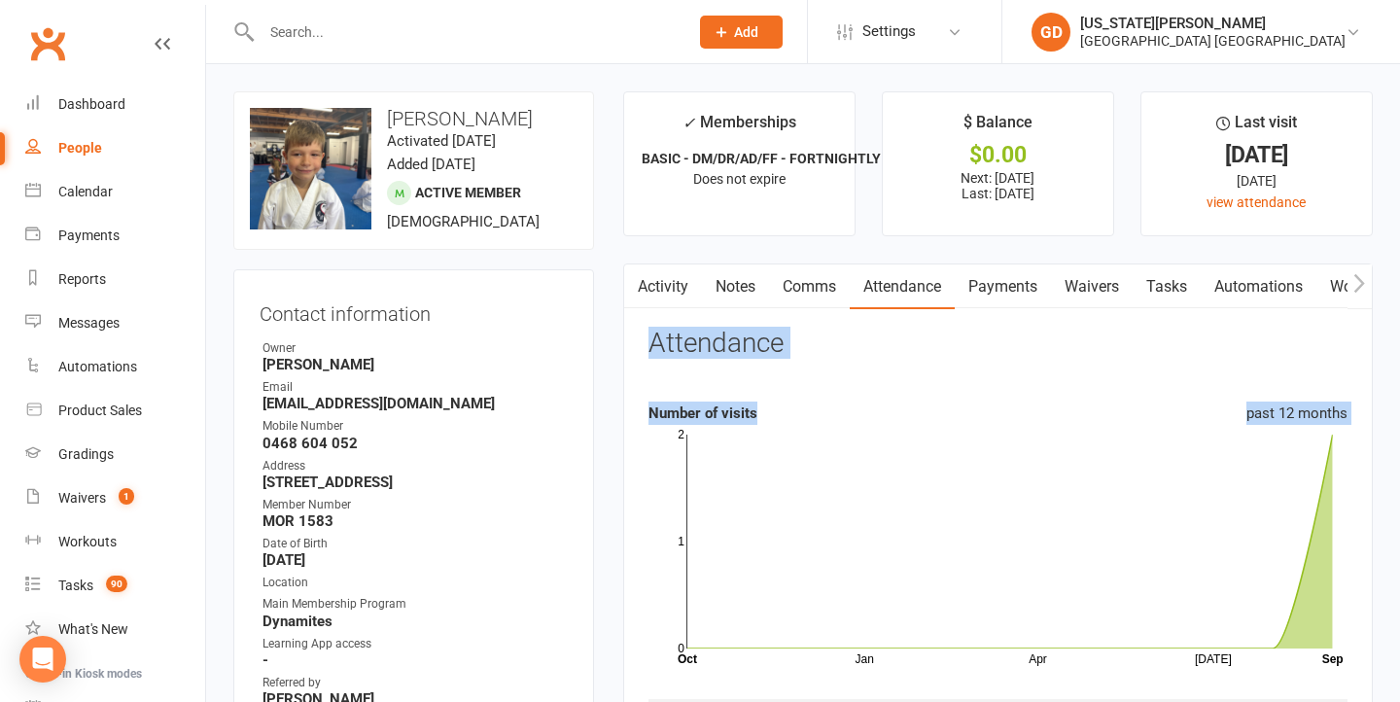
drag, startPoint x: 917, startPoint y: 442, endPoint x: 689, endPoint y: 318, distance: 259.8
click at [674, 294] on link "Activity" at bounding box center [663, 287] width 78 height 45
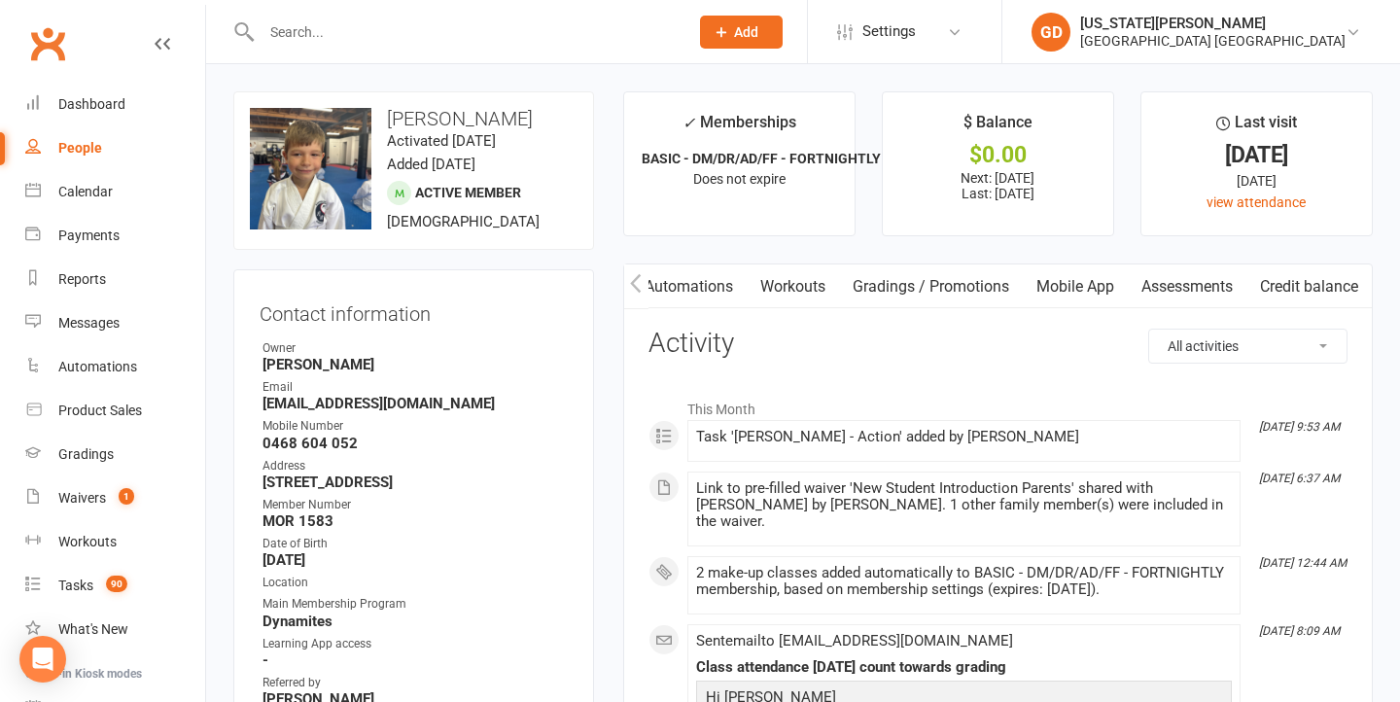
scroll to position [0, 581]
click at [1079, 280] on link "Mobile App" at bounding box center [1075, 287] width 105 height 45
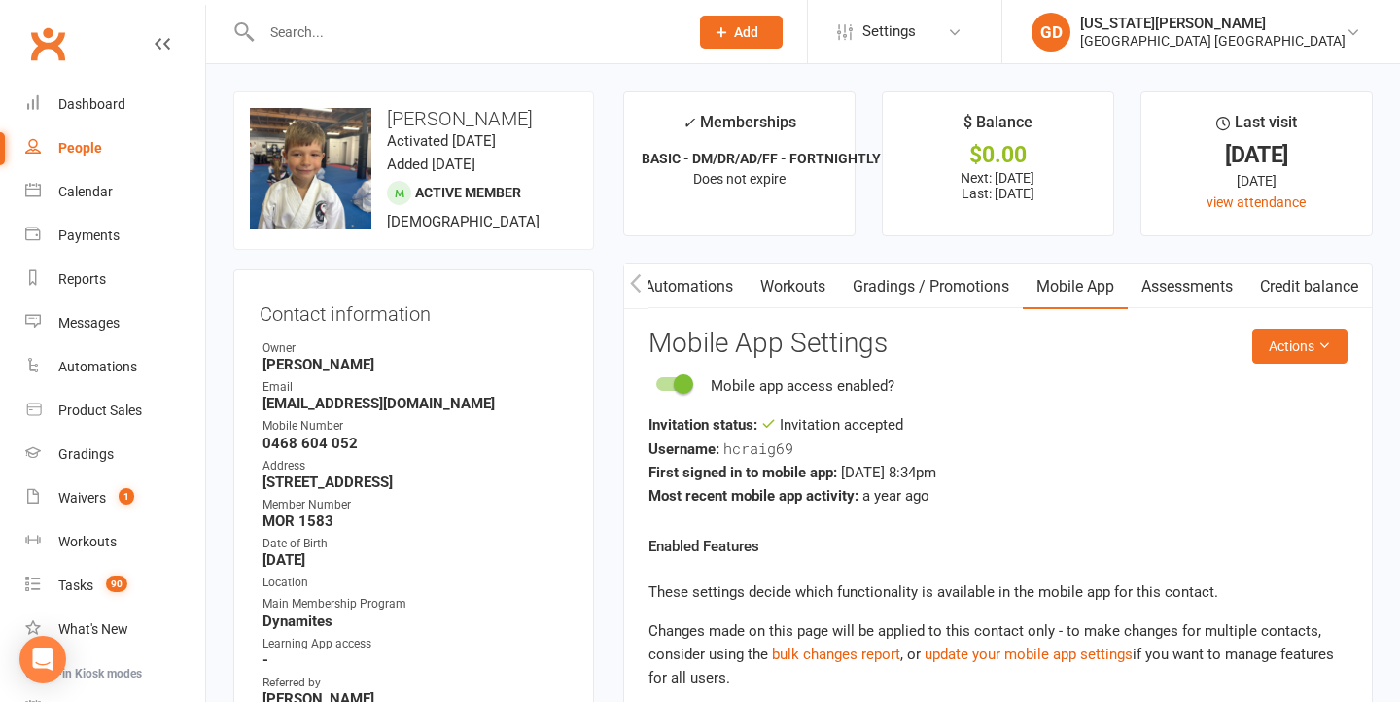
click at [641, 283] on icon "button" at bounding box center [636, 283] width 12 height 20
click at [639, 281] on icon "button" at bounding box center [636, 283] width 12 height 20
click at [639, 283] on icon "button" at bounding box center [636, 283] width 12 height 20
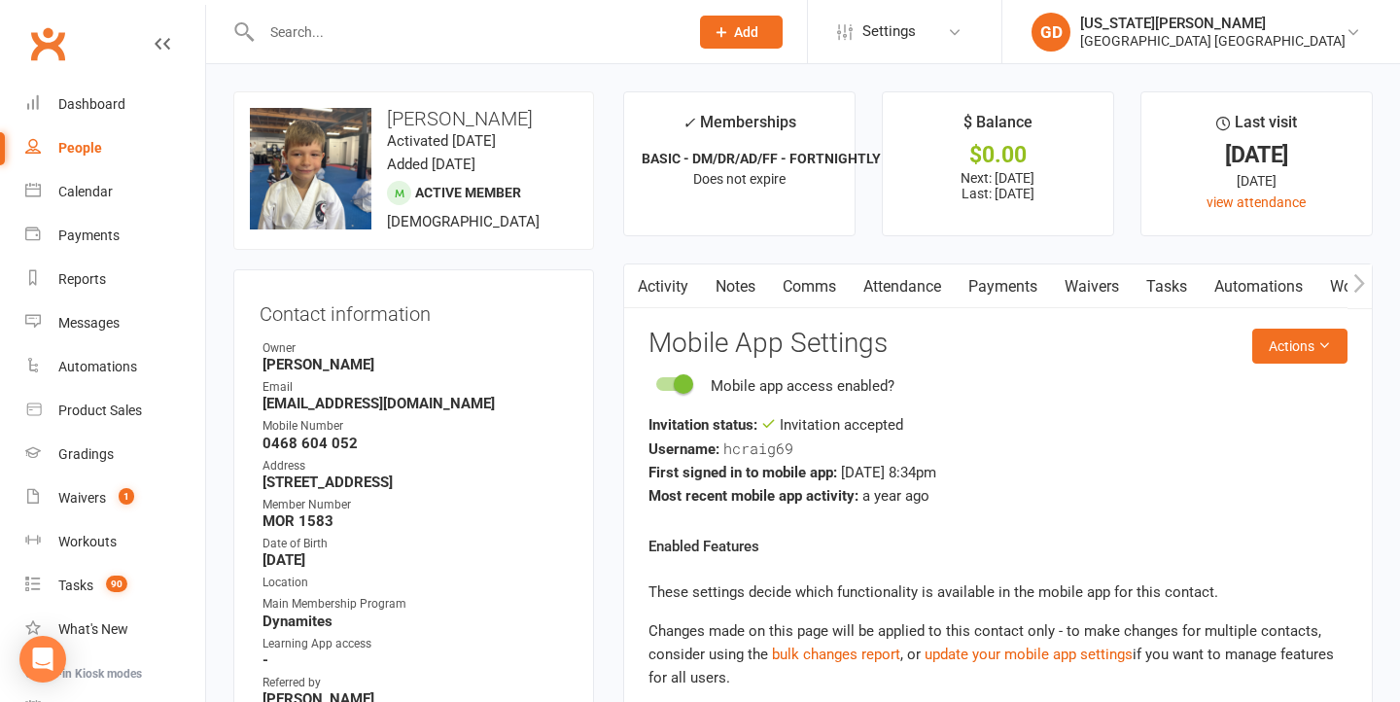
click at [655, 283] on link "Activity" at bounding box center [663, 287] width 78 height 45
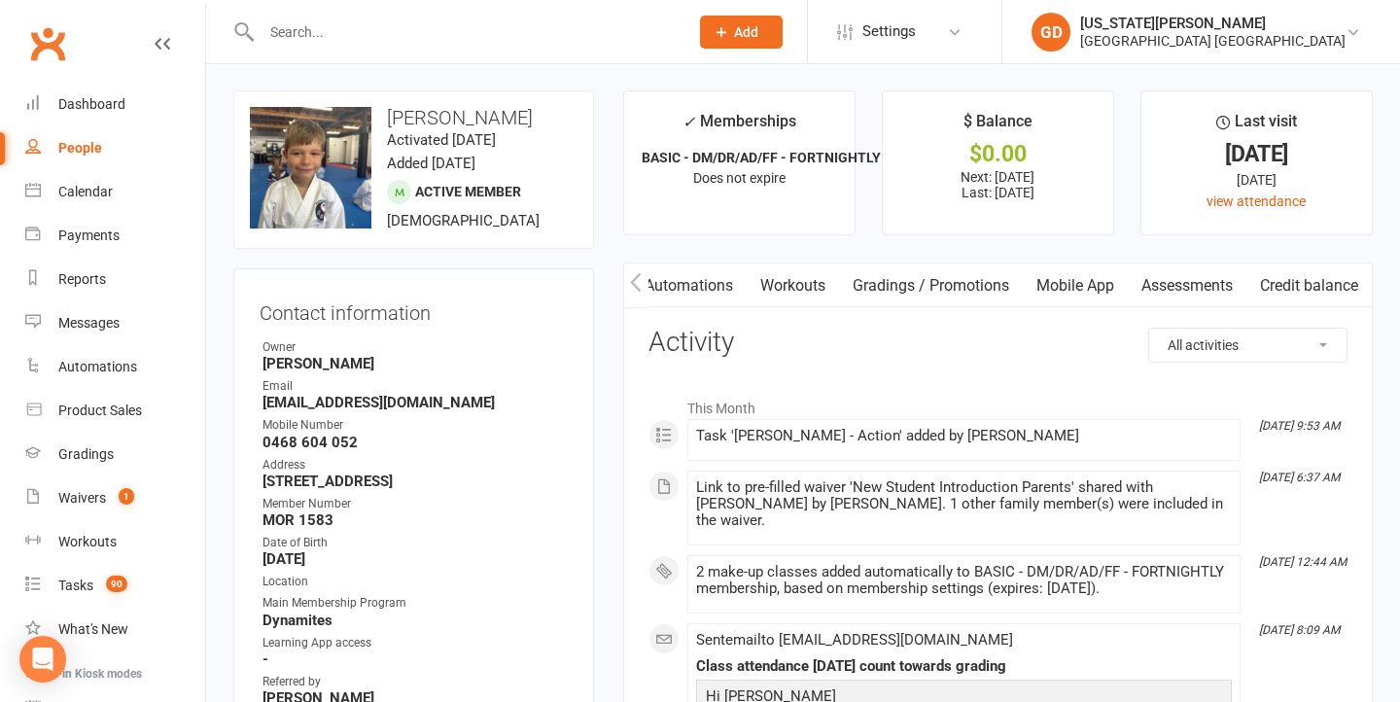
scroll to position [0, 581]
click at [1098, 280] on link "Mobile App" at bounding box center [1075, 286] width 105 height 45
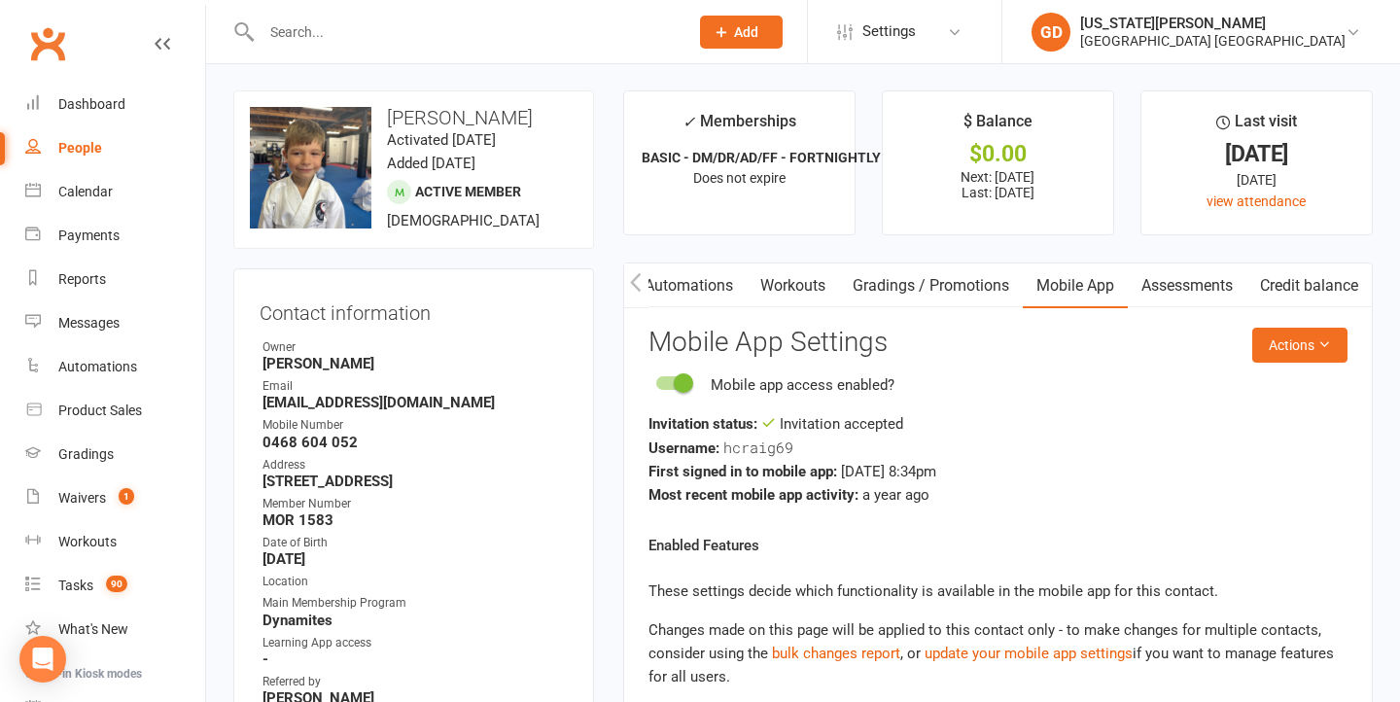
click at [1334, 336] on button "Actions" at bounding box center [1300, 345] width 95 height 35
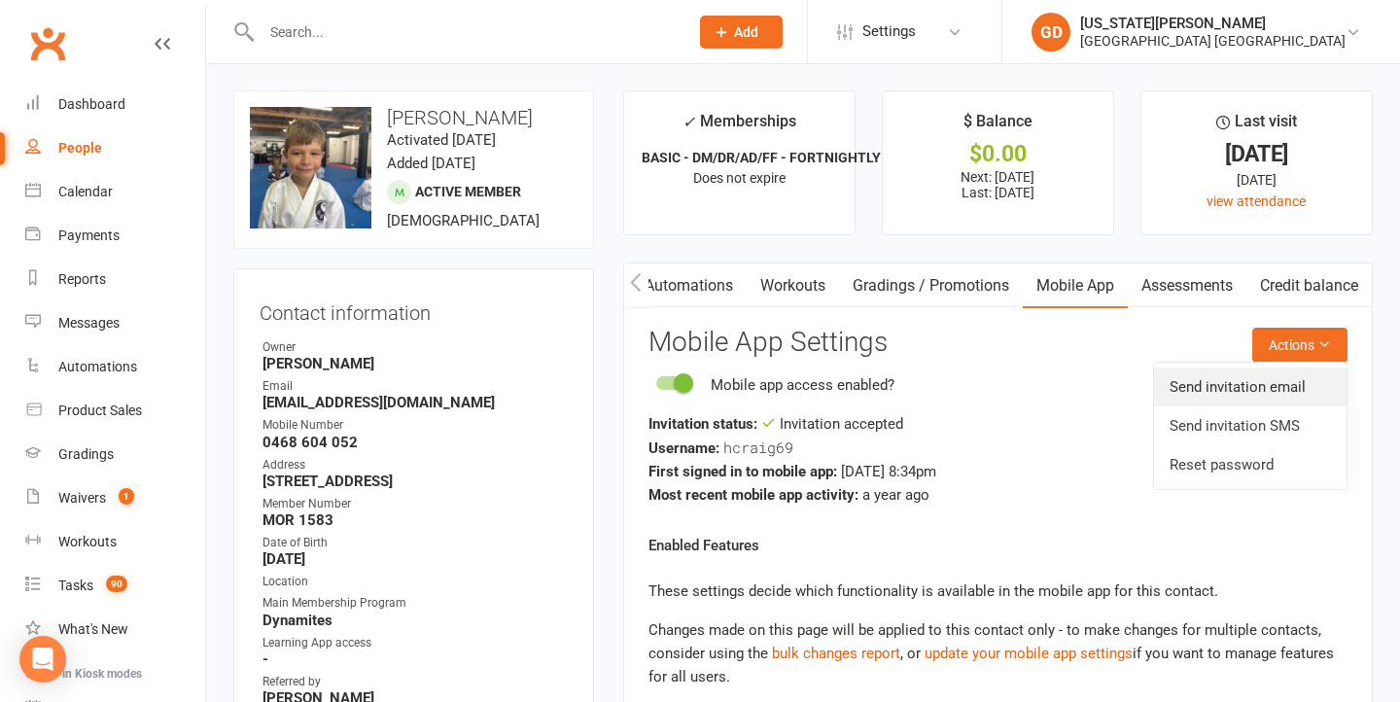
click at [1260, 391] on link "Send invitation email" at bounding box center [1250, 387] width 193 height 39
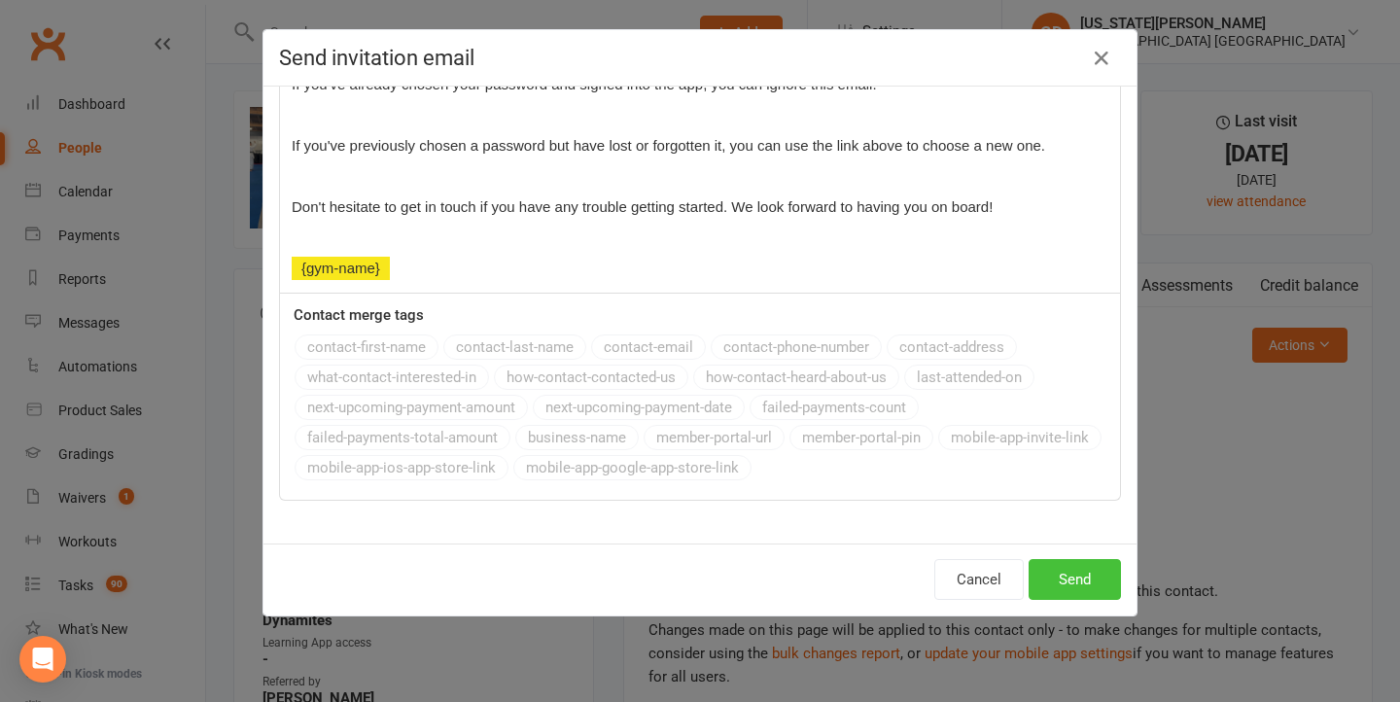
scroll to position [494, 0]
click at [1045, 593] on button "Send" at bounding box center [1075, 579] width 92 height 41
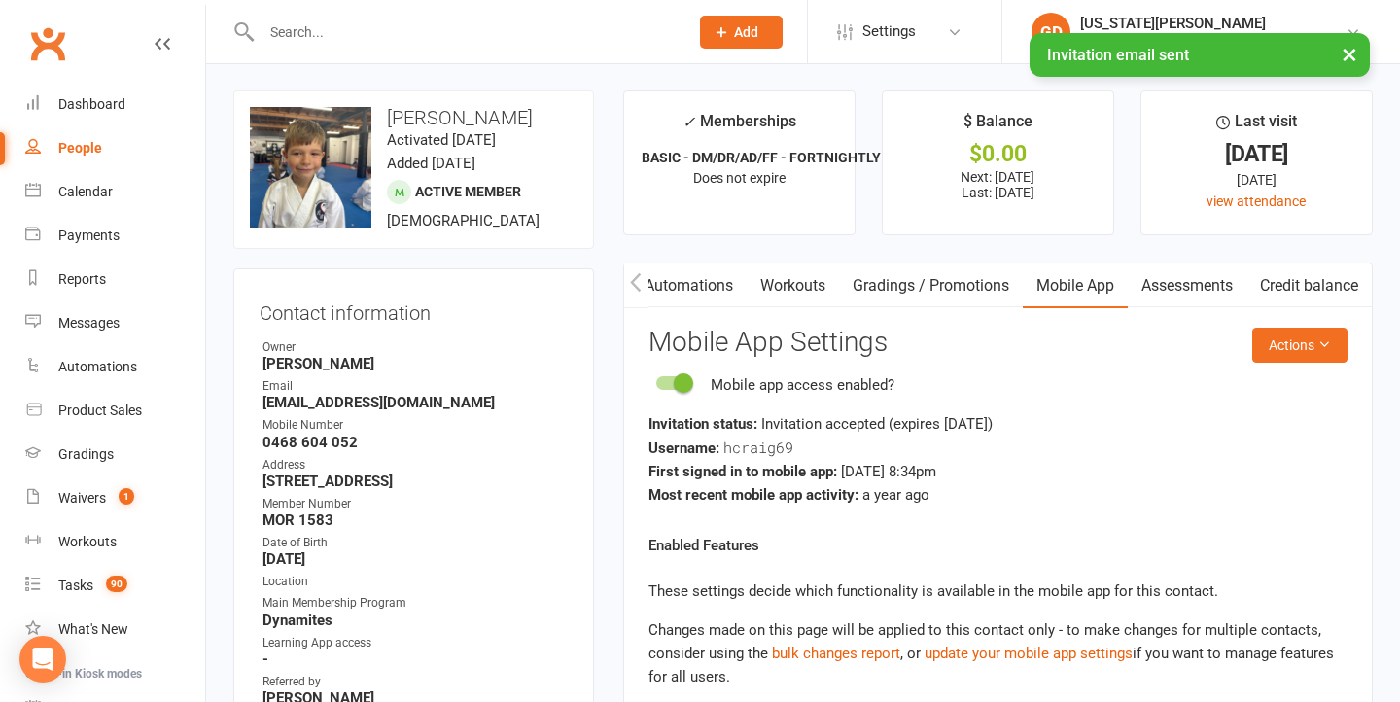
click at [1347, 62] on button "×" at bounding box center [1349, 54] width 35 height 42
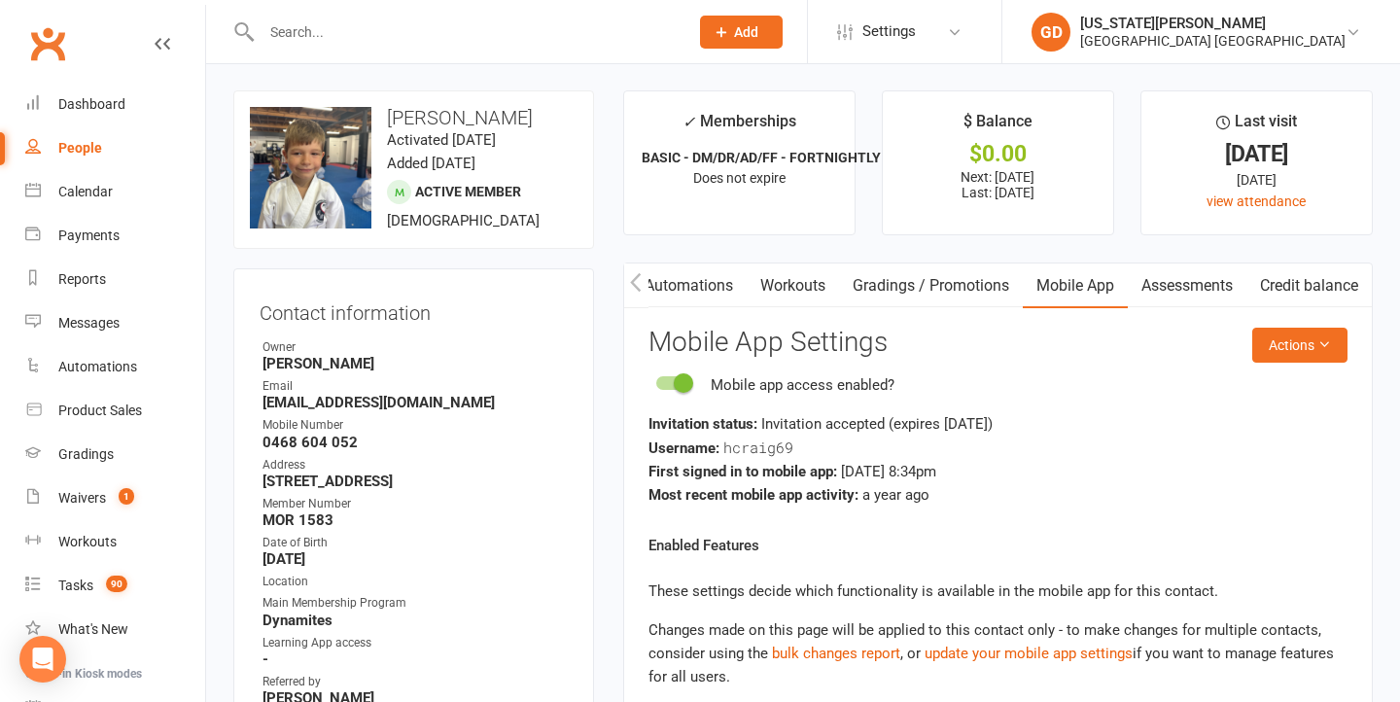
click at [632, 293] on button "button" at bounding box center [636, 286] width 24 height 44
click at [651, 292] on link "Attendance" at bounding box center [613, 286] width 105 height 45
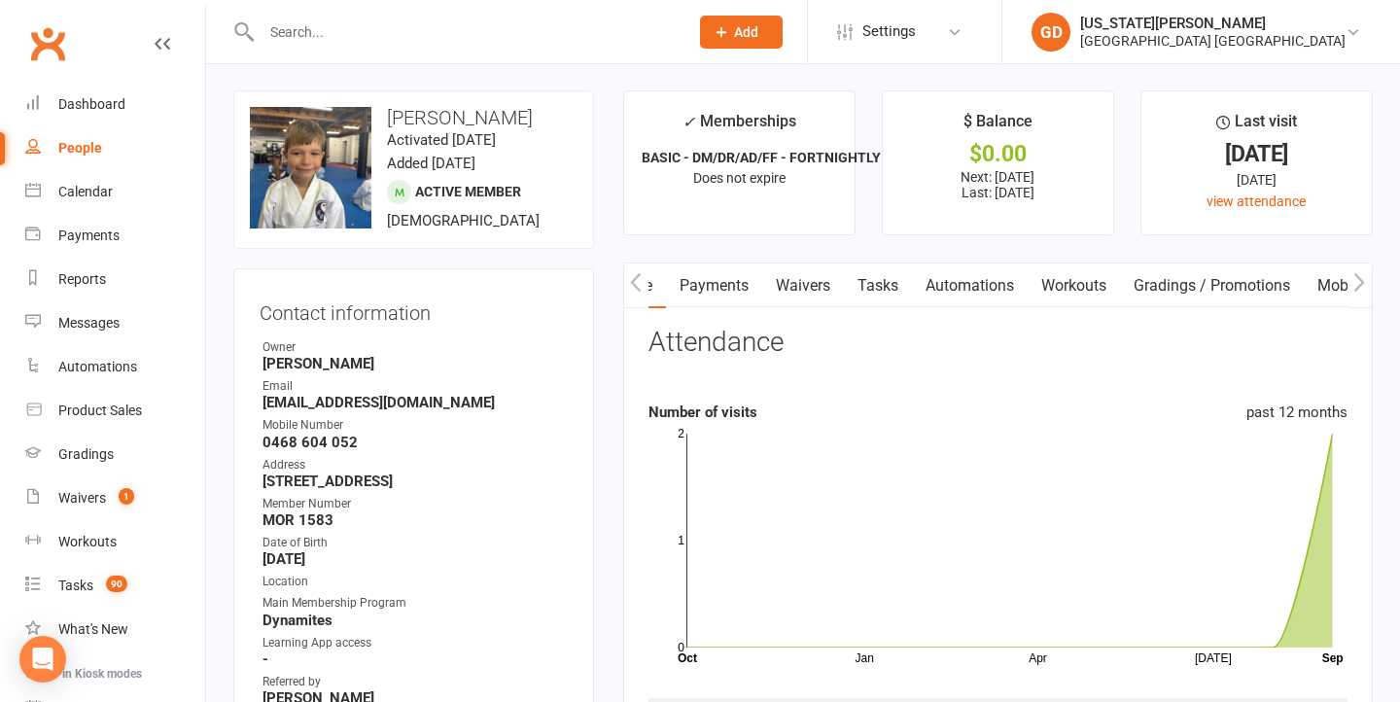
click at [638, 286] on icon "button" at bounding box center [635, 281] width 11 height 18
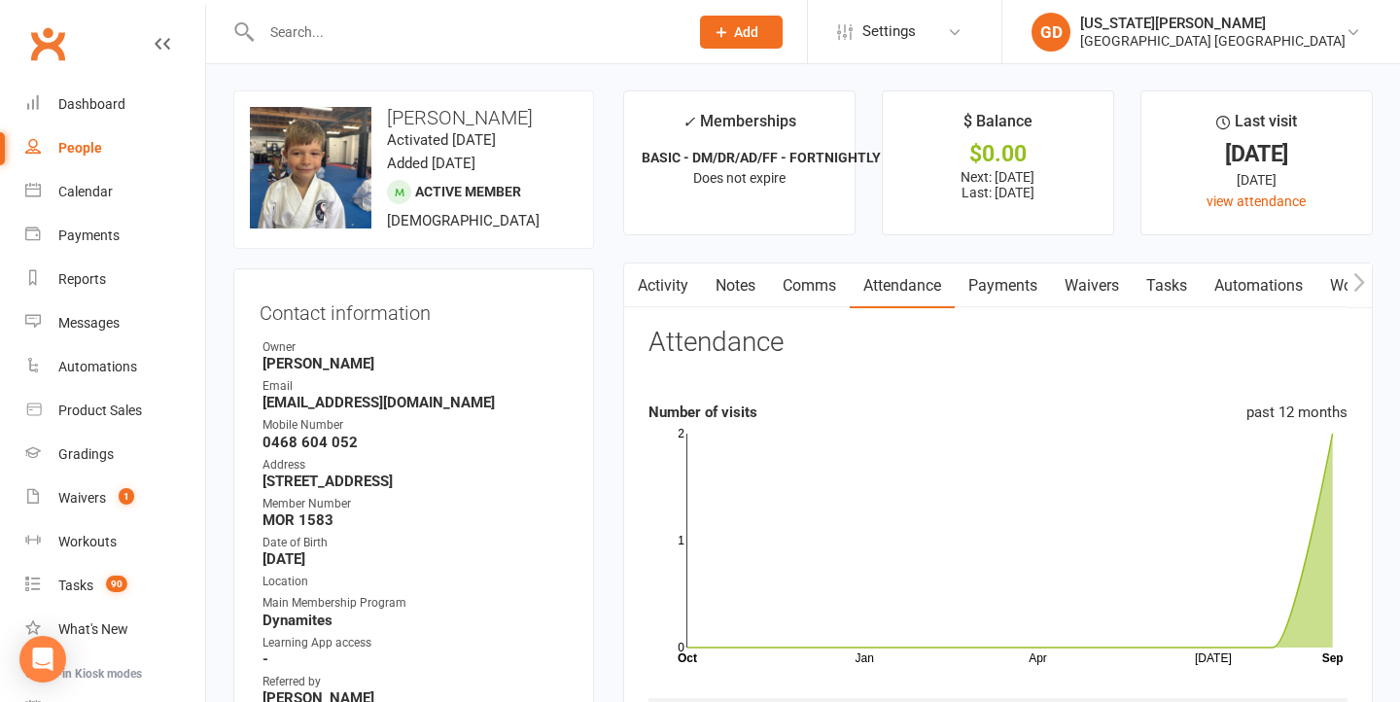
click at [632, 291] on button "button" at bounding box center [636, 286] width 24 height 44
click at [97, 103] on div "Dashboard" at bounding box center [91, 104] width 67 height 16
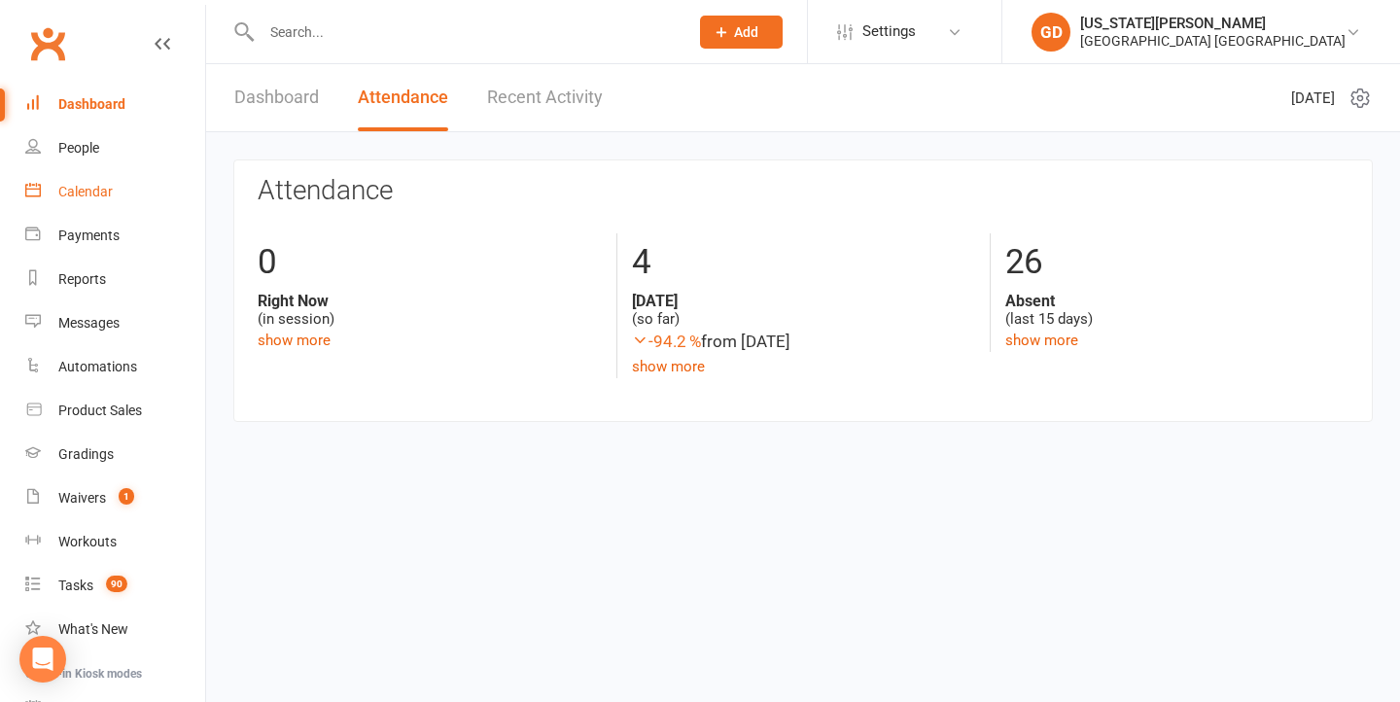
click at [114, 186] on link "Calendar" at bounding box center [115, 192] width 180 height 44
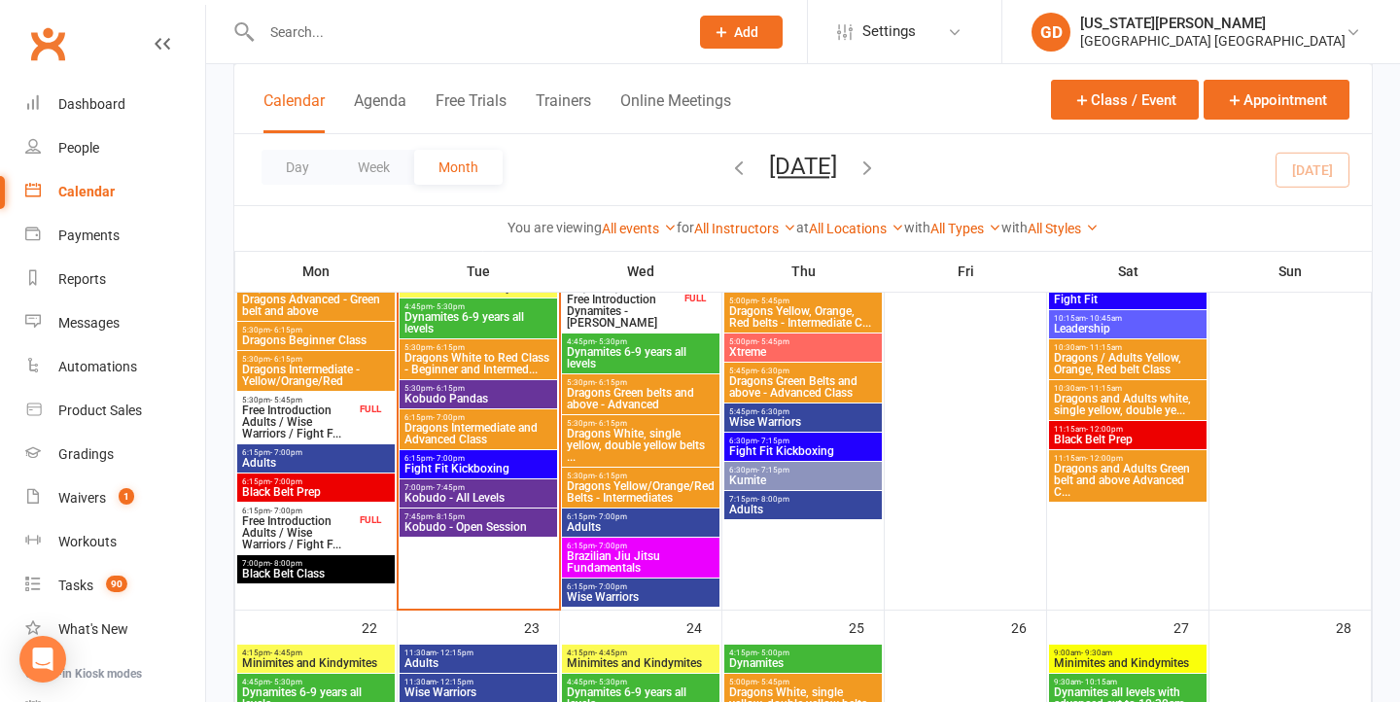
scroll to position [1503, 0]
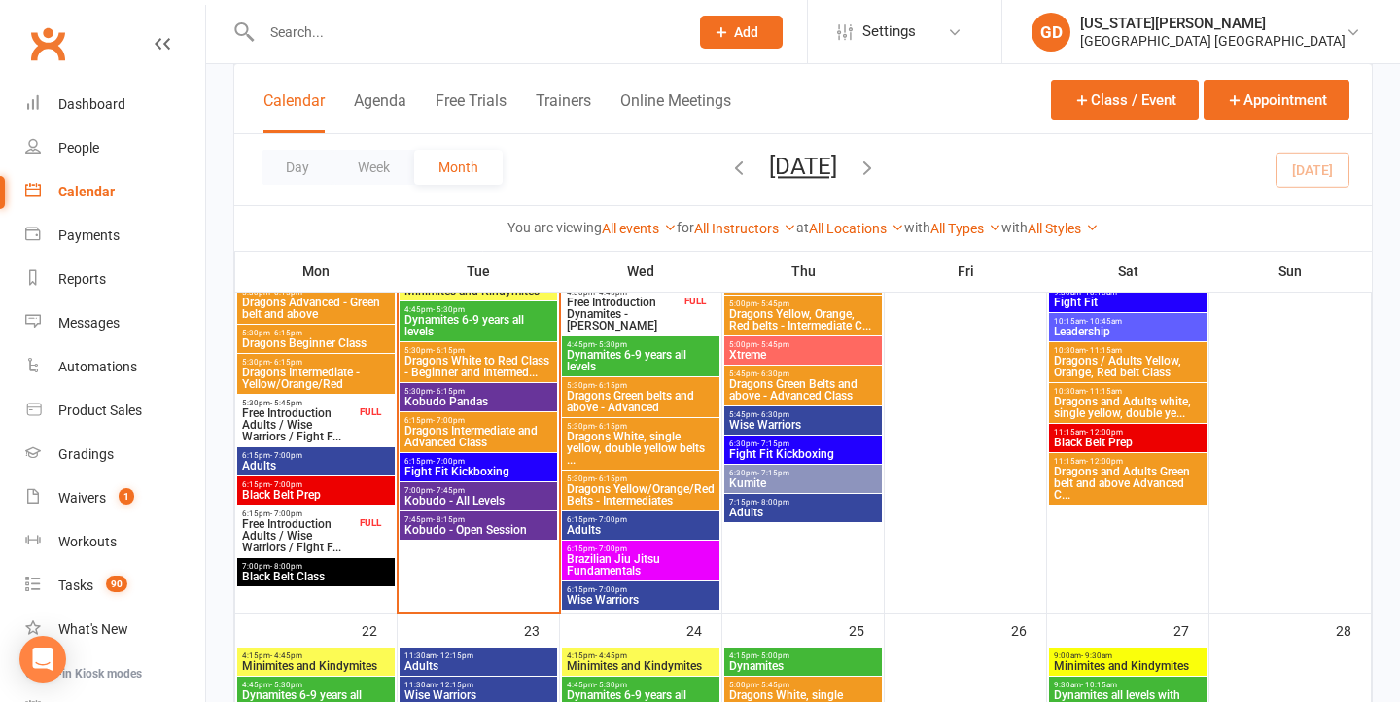
click at [479, 366] on span "Dragons White to Red Class - Beginner and Intermed..." at bounding box center [479, 366] width 150 height 23
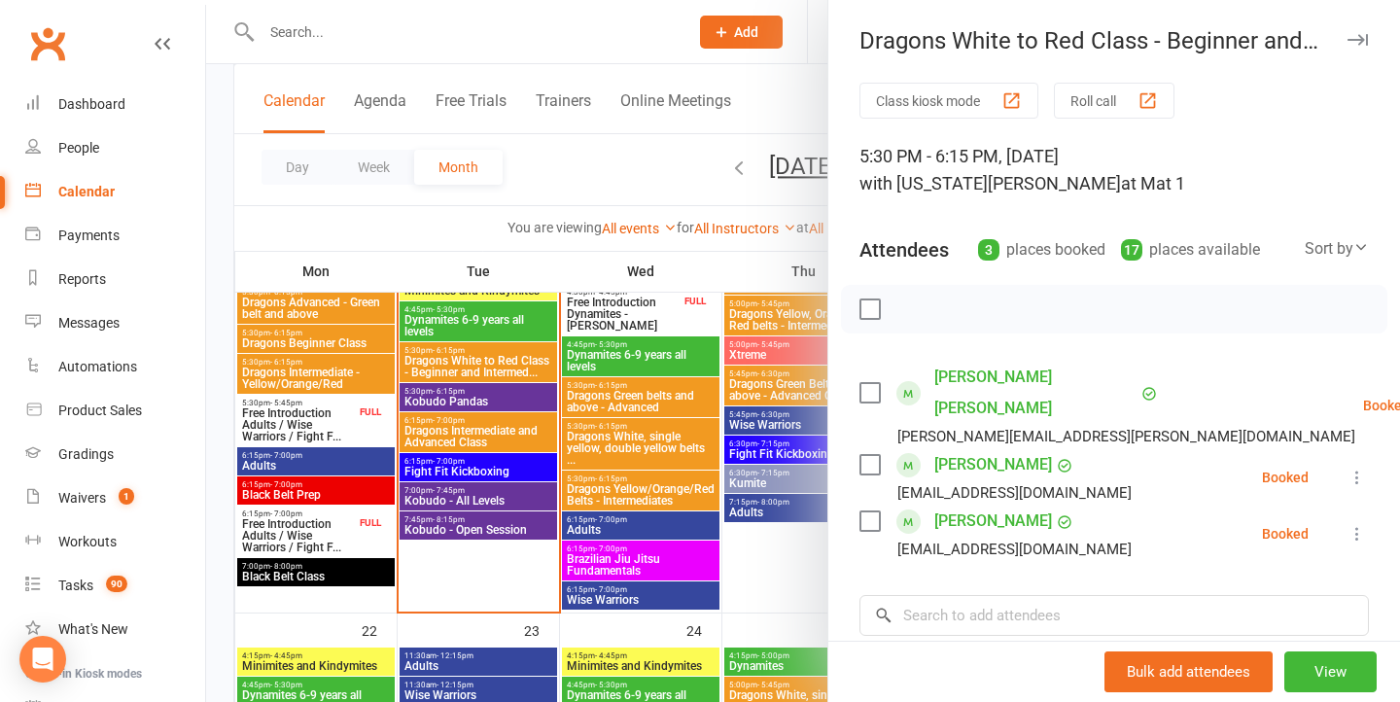
click at [619, 425] on div at bounding box center [803, 351] width 1194 height 702
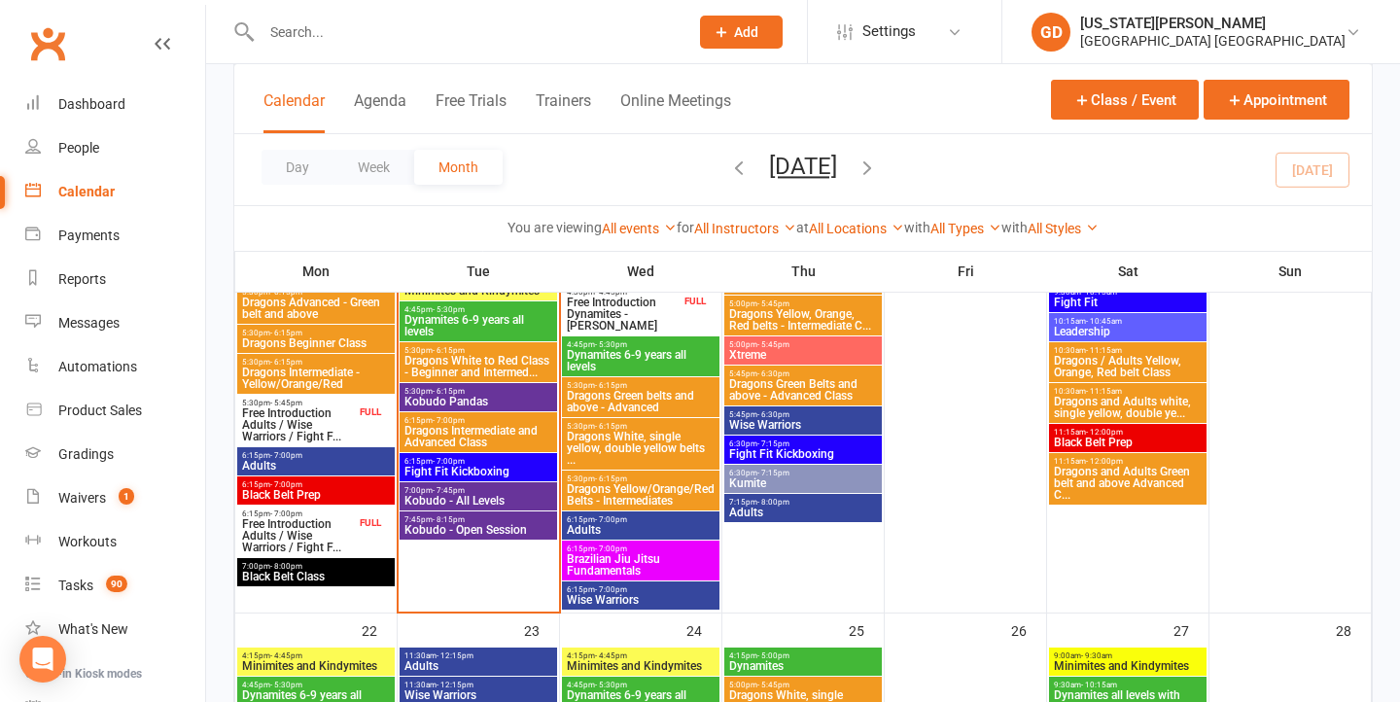
click at [516, 355] on span "Dragons White to Red Class - Beginner and Intermed..." at bounding box center [479, 366] width 150 height 23
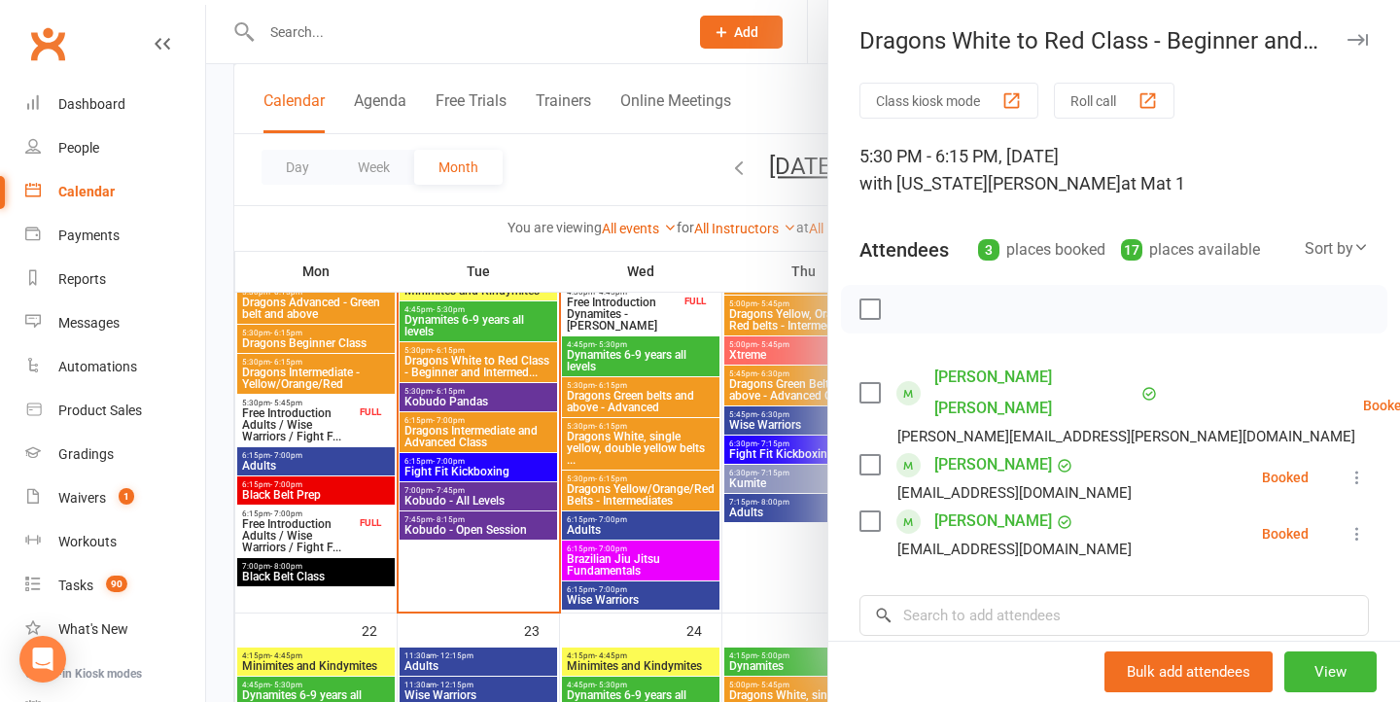
click at [656, 498] on div at bounding box center [803, 351] width 1194 height 702
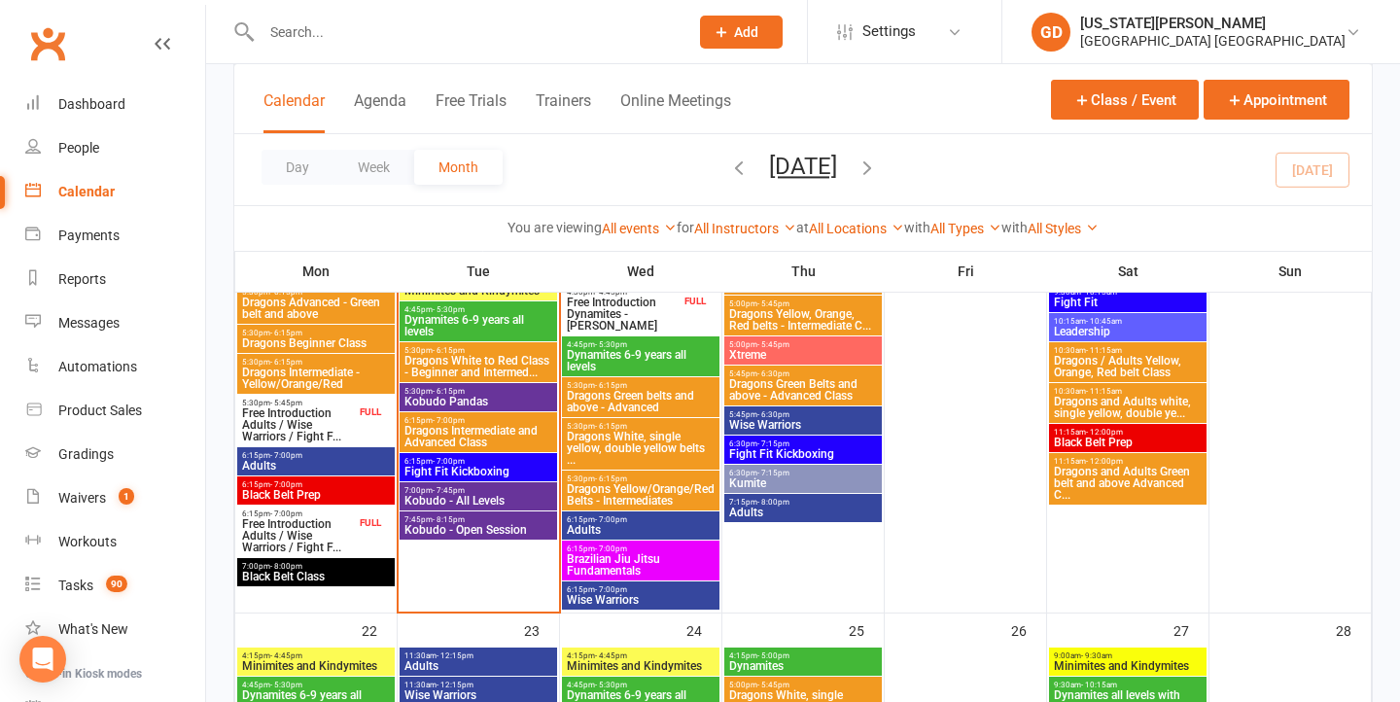
click at [504, 425] on span "Dragons Intermediate and Advanced Class" at bounding box center [479, 436] width 150 height 23
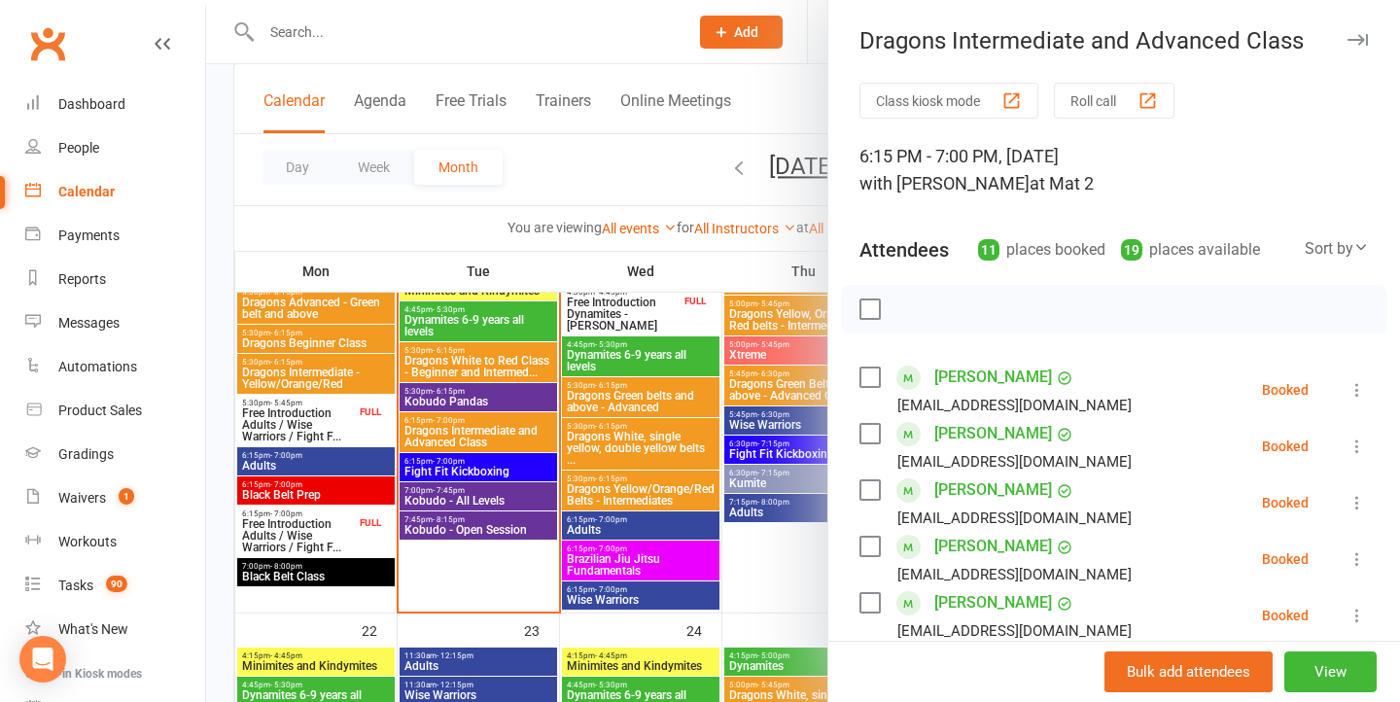
click at [575, 421] on div at bounding box center [803, 351] width 1194 height 702
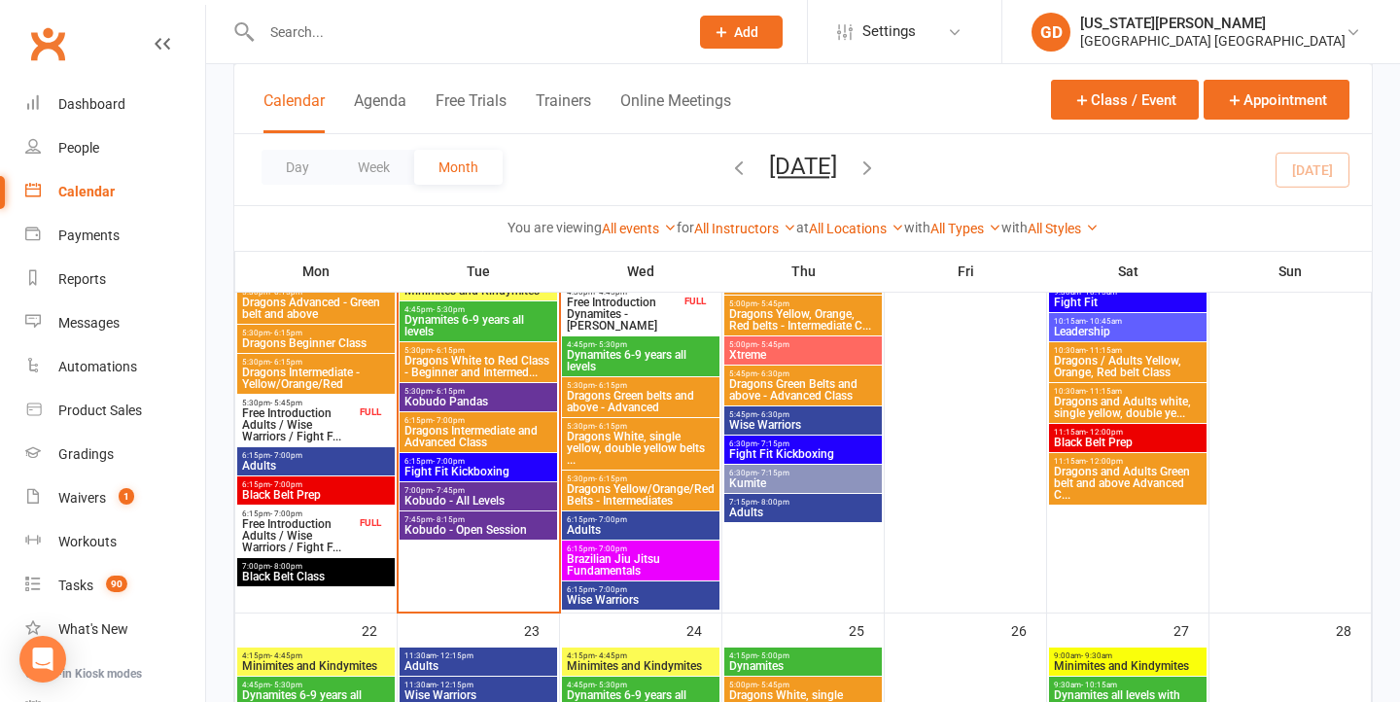
click at [503, 355] on span "Dragons White to Red Class - Beginner and Intermed..." at bounding box center [479, 366] width 150 height 23
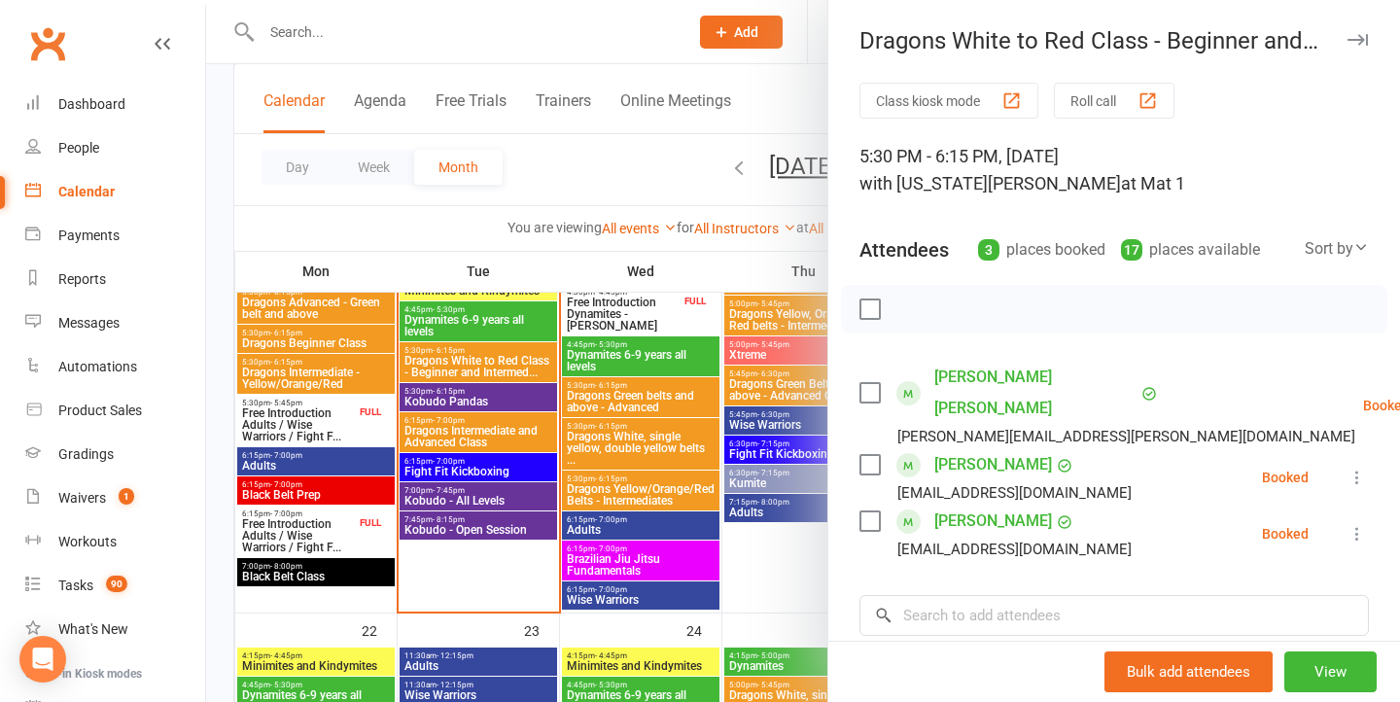
click at [616, 433] on div at bounding box center [803, 351] width 1194 height 702
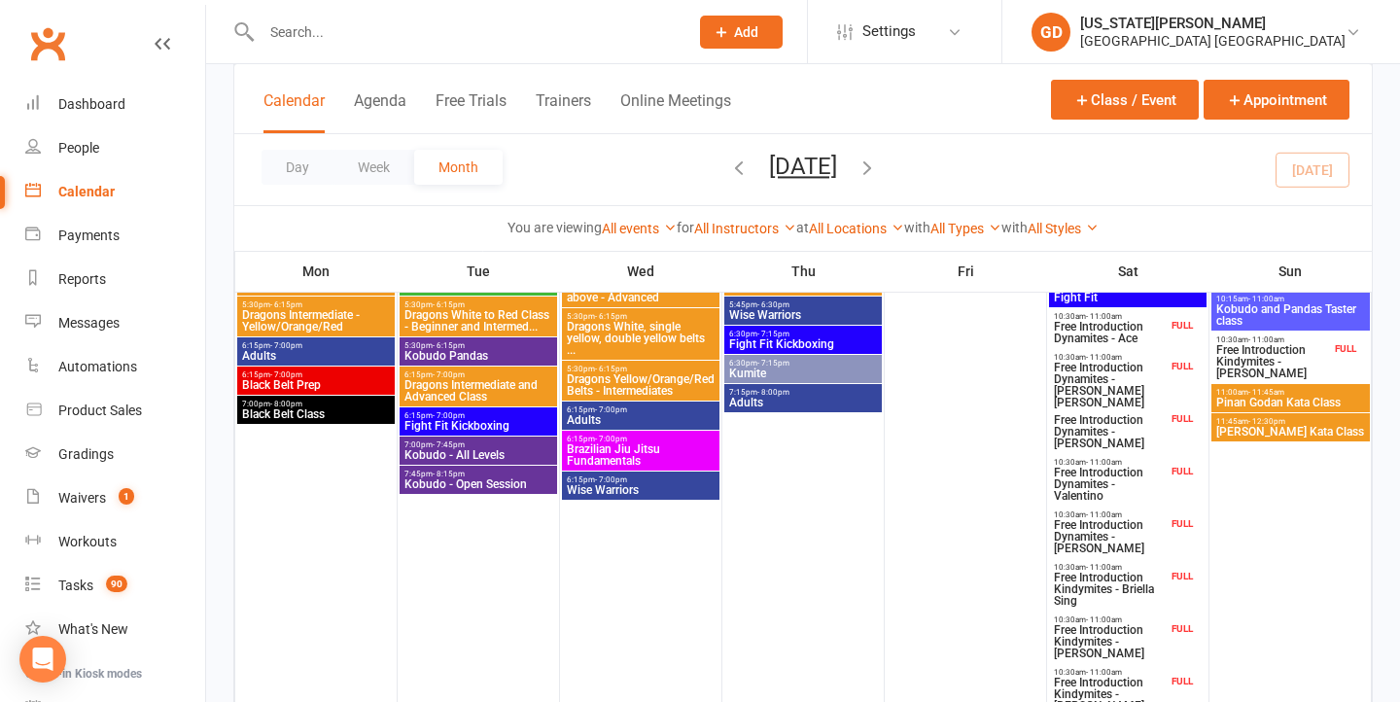
scroll to position [766, 0]
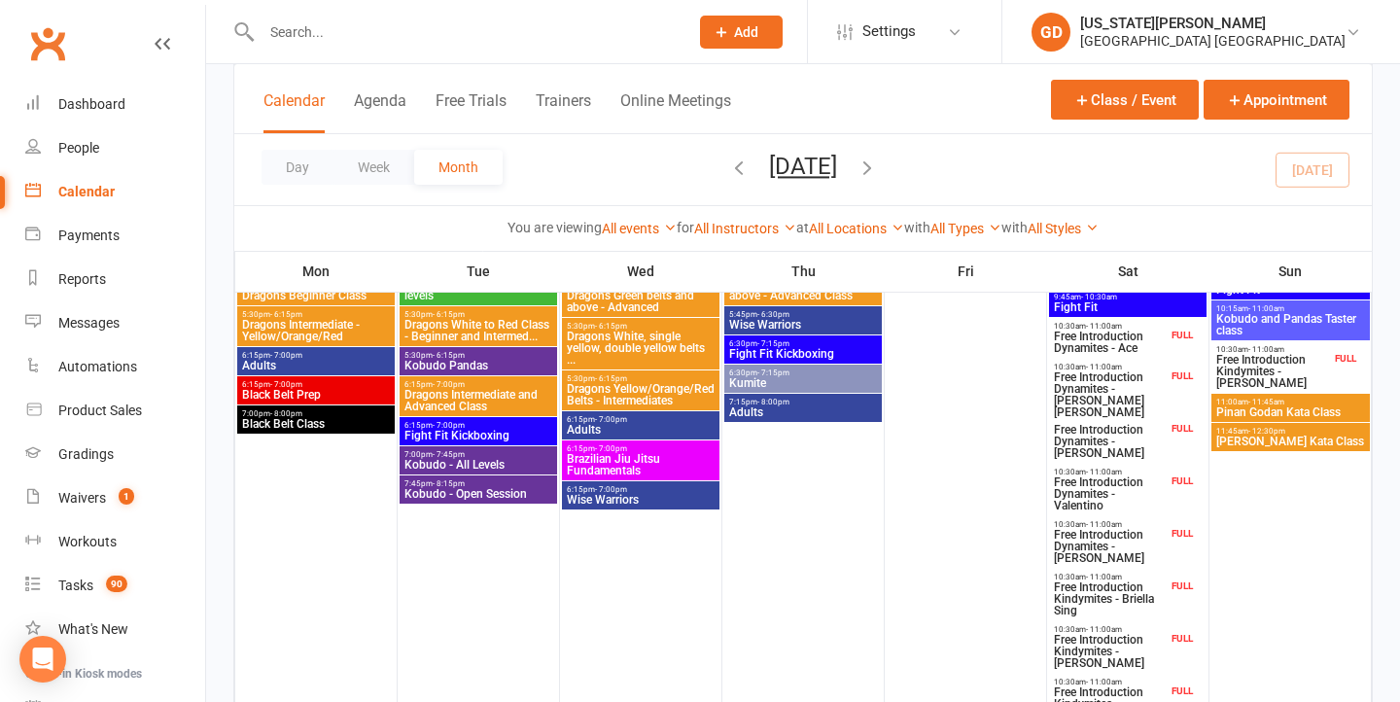
click at [475, 327] on span "Dragons White to Red Class - Beginner and Intermed..." at bounding box center [479, 330] width 150 height 23
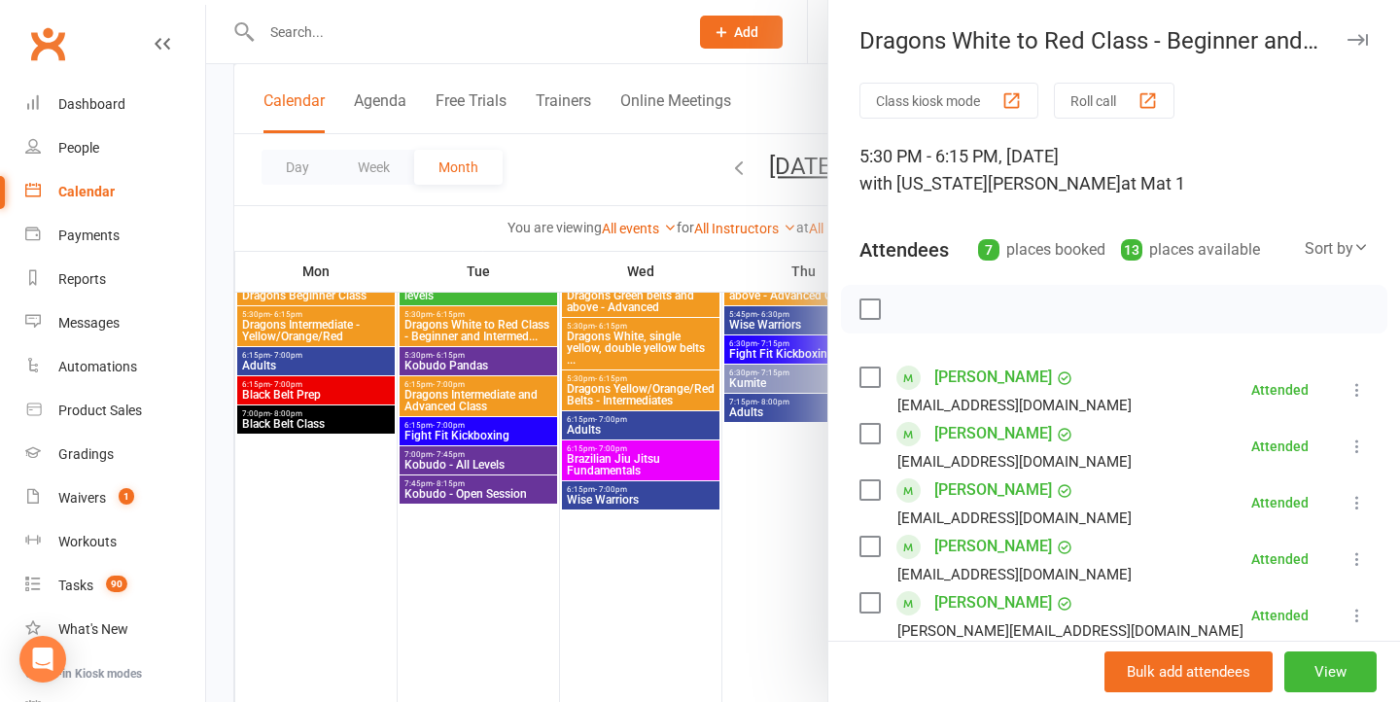
scroll to position [159, 0]
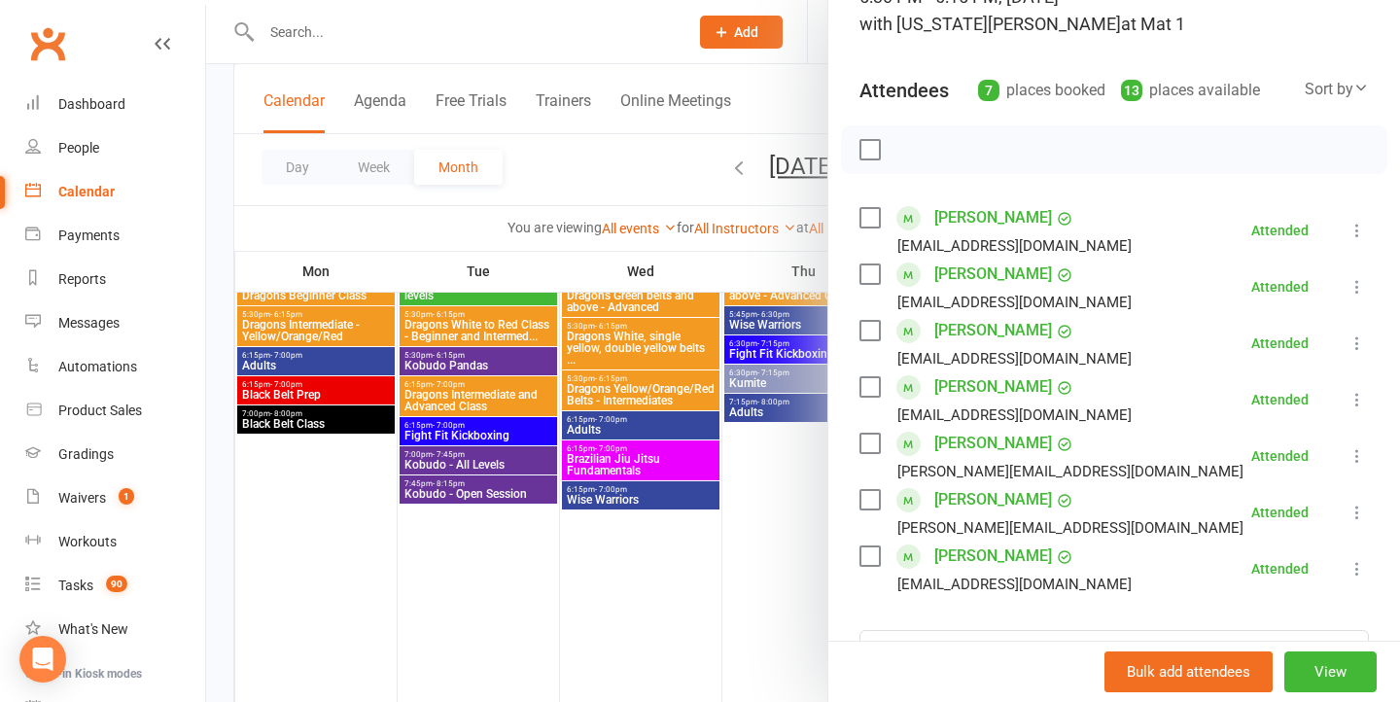
click at [596, 402] on div at bounding box center [803, 351] width 1194 height 702
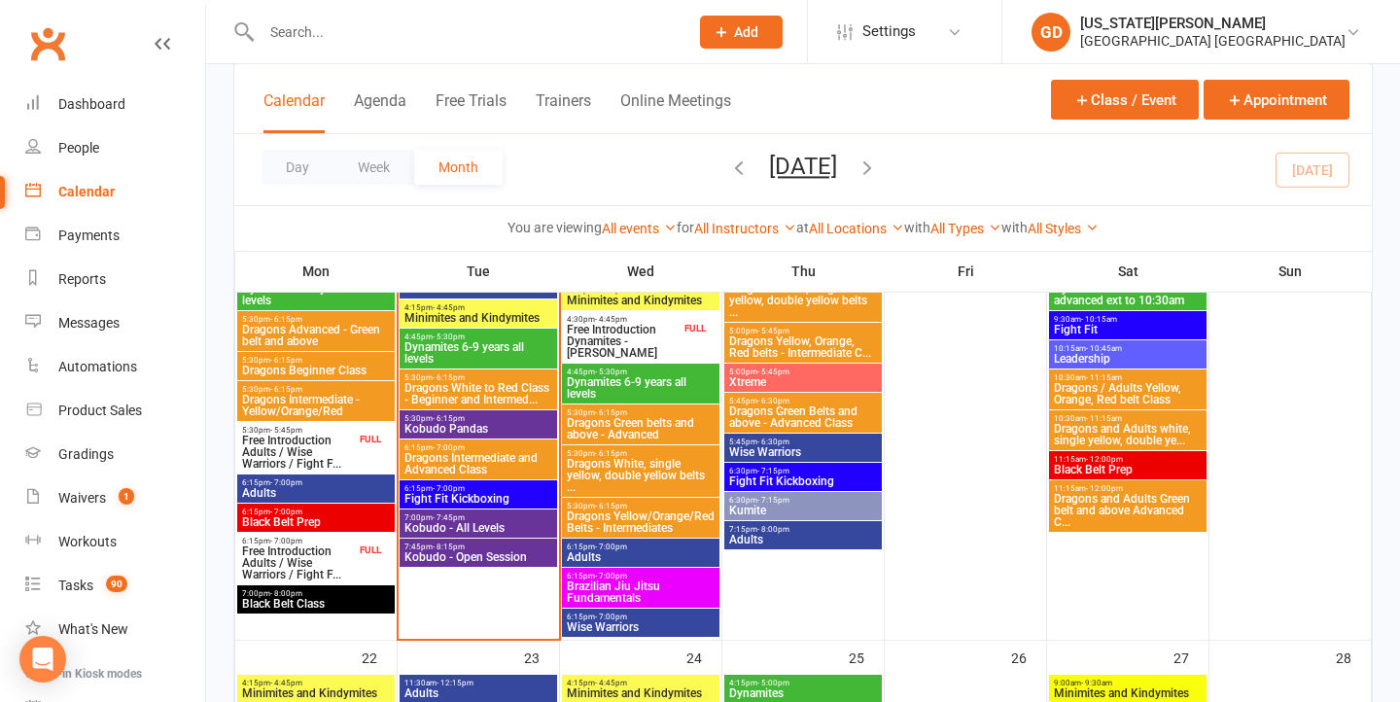
scroll to position [1471, 0]
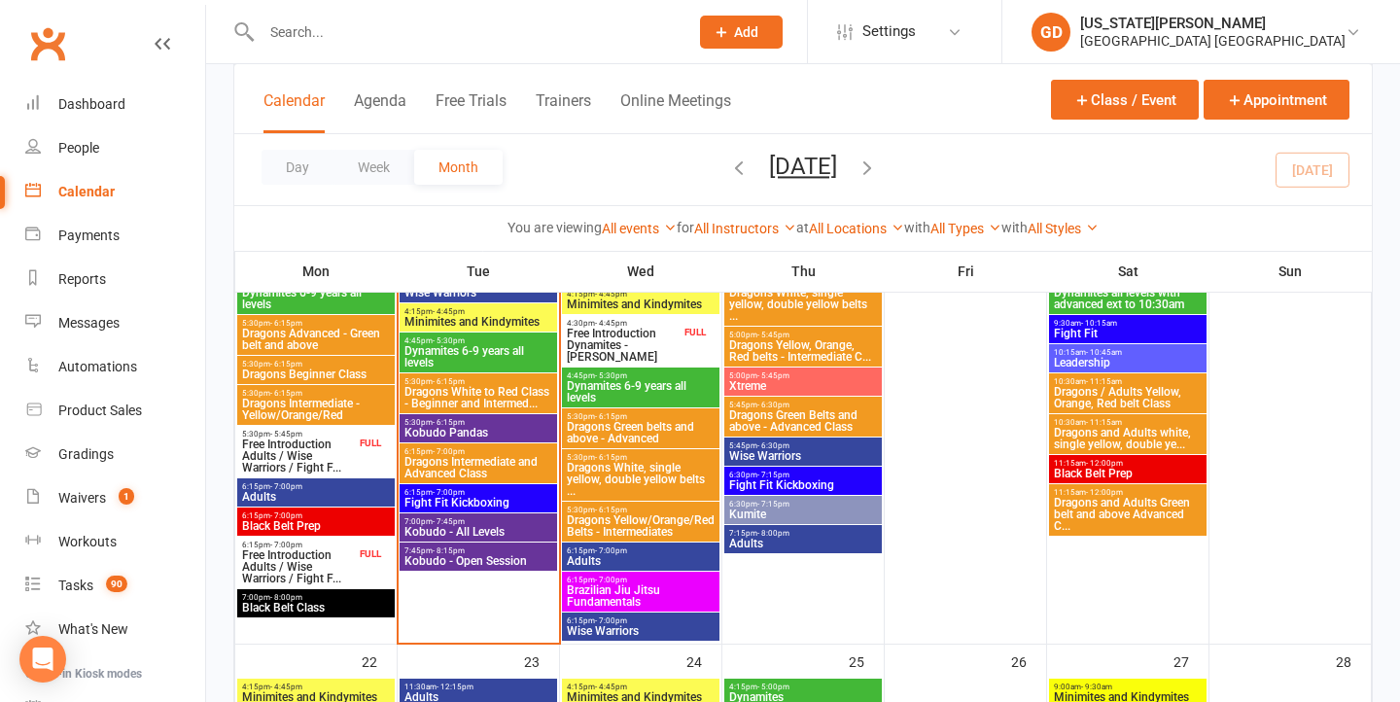
click at [476, 396] on span "Dragons White to Red Class - Beginner and Intermed..." at bounding box center [479, 397] width 150 height 23
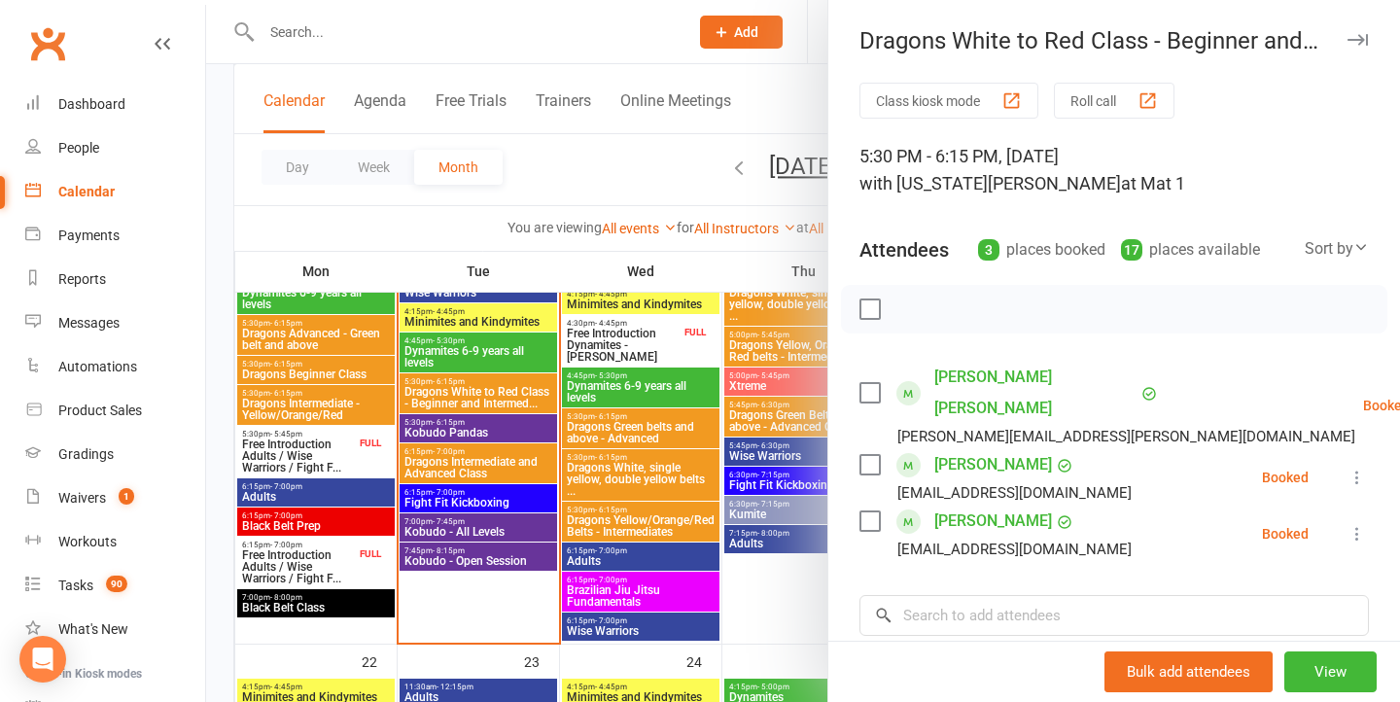
click at [631, 384] on div at bounding box center [803, 351] width 1194 height 702
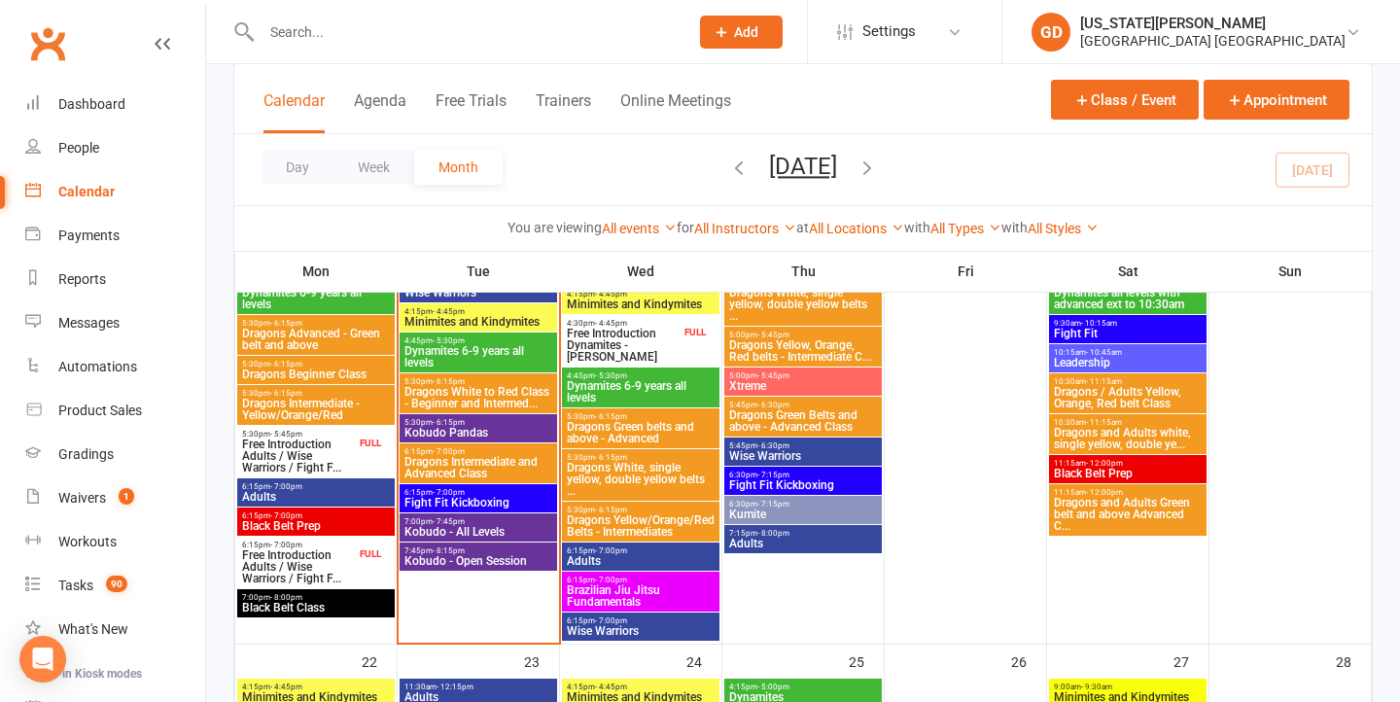
click at [452, 42] on input "text" at bounding box center [465, 31] width 419 height 27
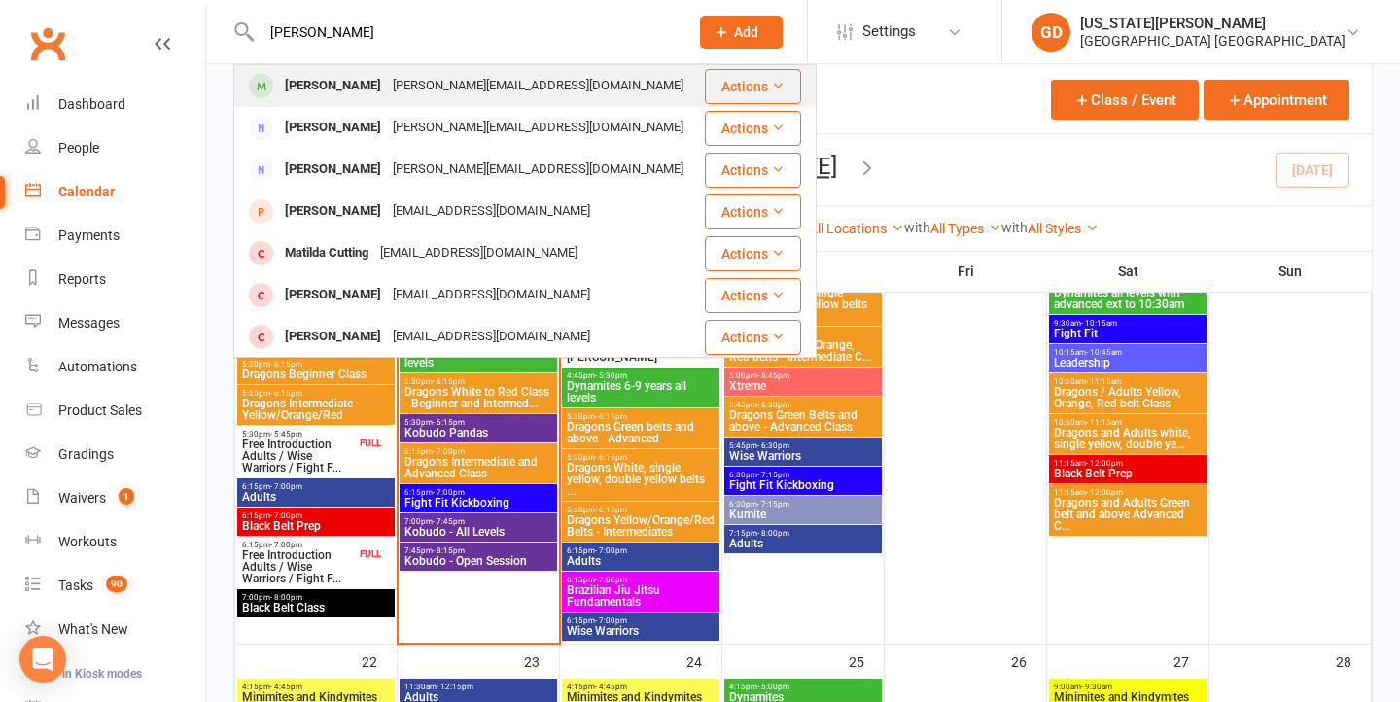
type input "Matilda crowther"
click at [413, 88] on div "jacqueline.maree@hotmail.com" at bounding box center [538, 86] width 302 height 28
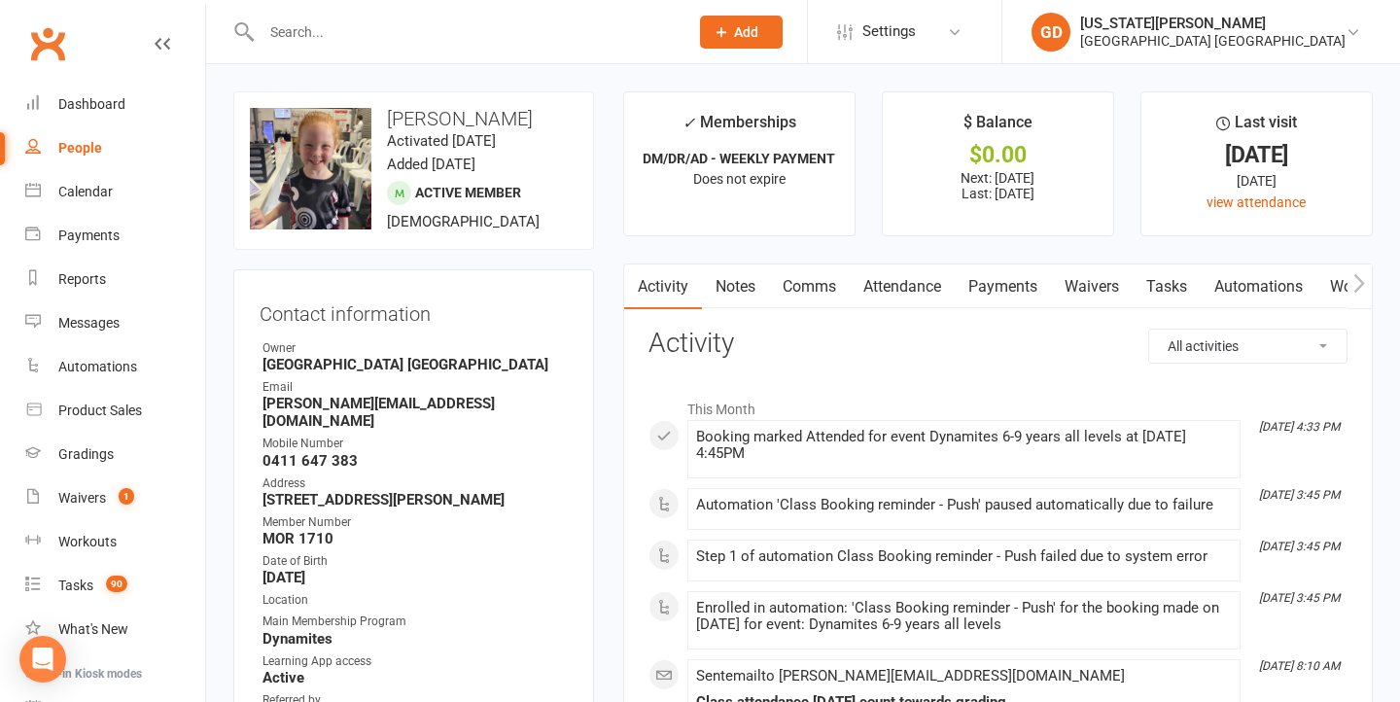
click at [1087, 275] on link "Waivers" at bounding box center [1092, 287] width 82 height 45
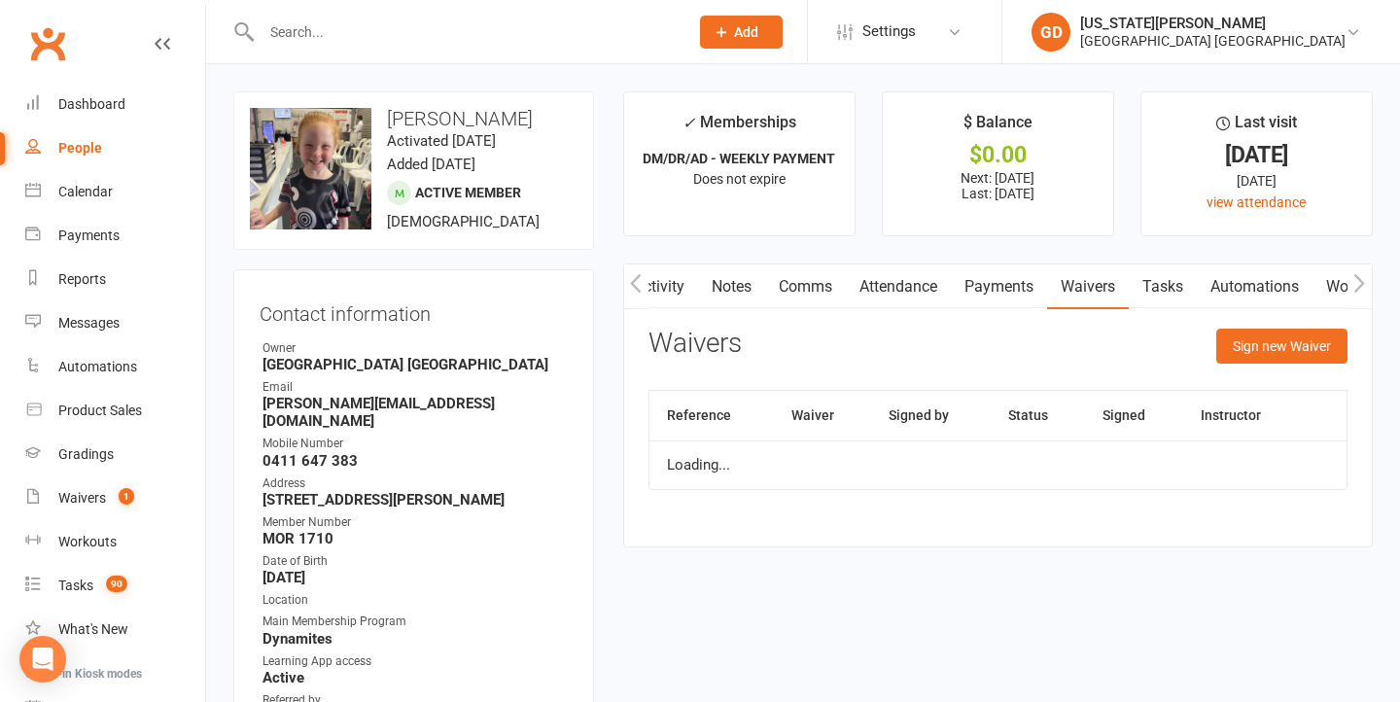
scroll to position [134, 0]
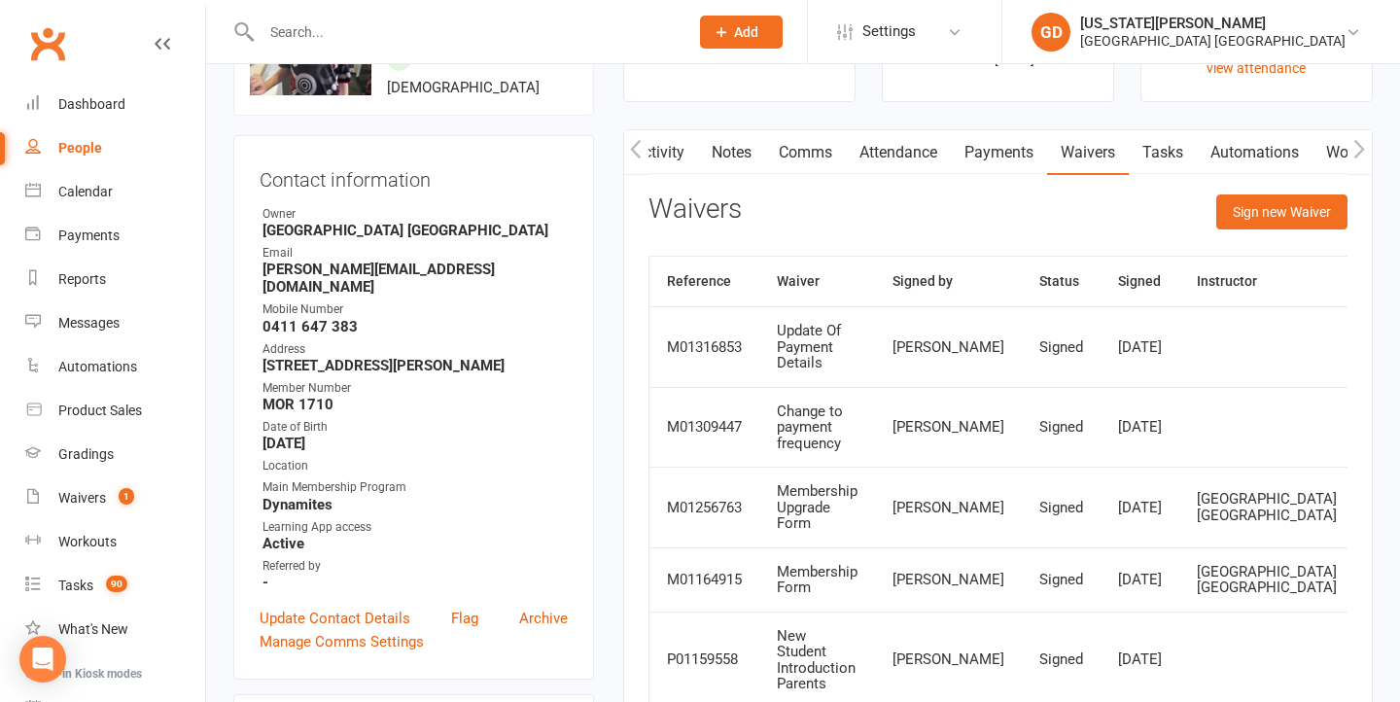
click at [1239, 235] on div "Sign new Waiver" at bounding box center [1282, 218] width 131 height 46
click at [1247, 224] on button "Sign new Waiver" at bounding box center [1282, 212] width 131 height 35
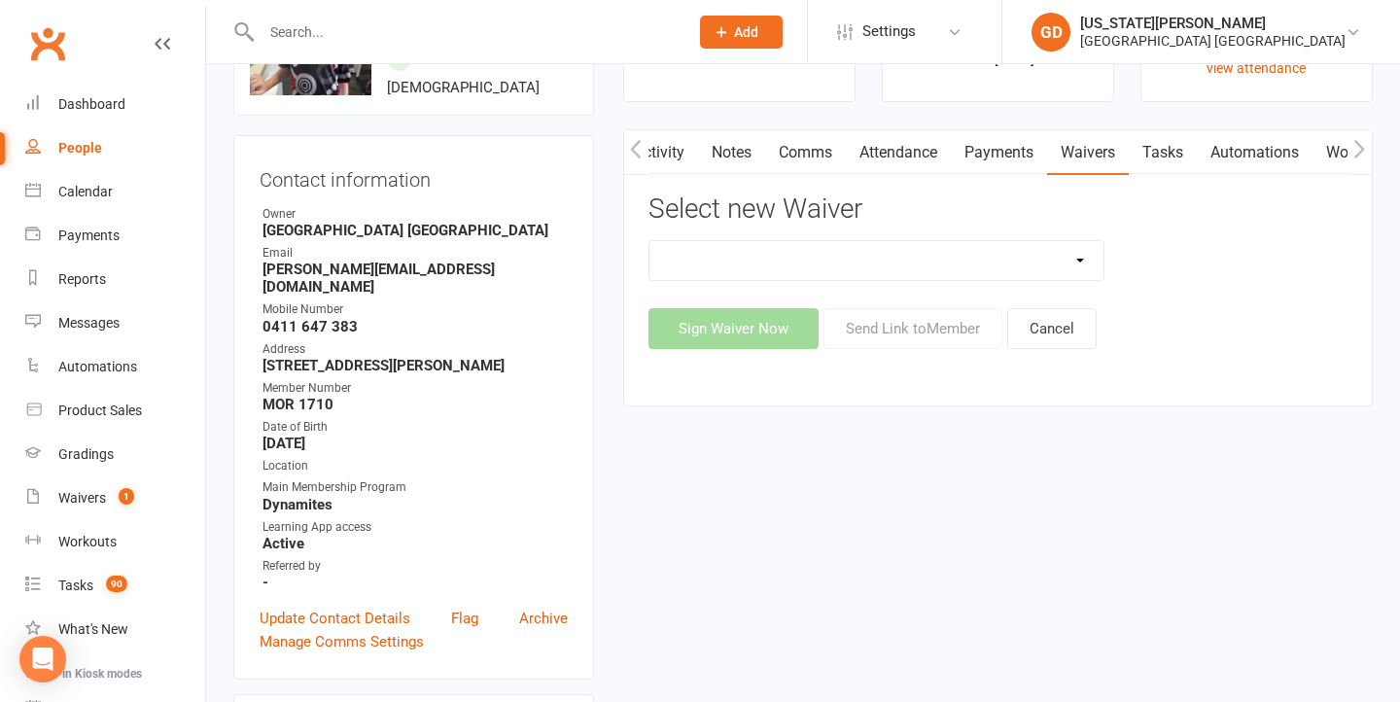
drag, startPoint x: 1170, startPoint y: 263, endPoint x: 1131, endPoint y: 267, distance: 39.2
click at [1170, 263] on div "App membership only Cancellation Form Change to payment frequency Fitness Chall…" at bounding box center [998, 260] width 728 height 41
select select "7449"
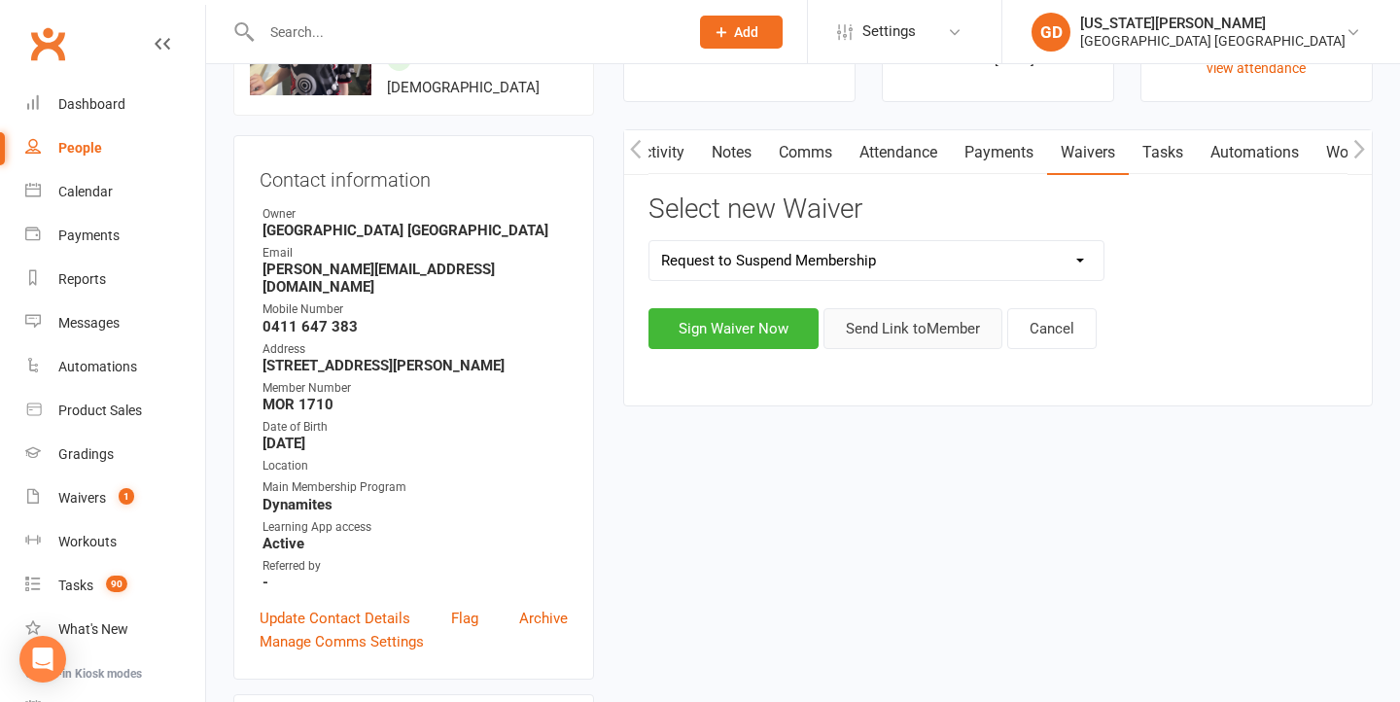
click at [928, 343] on button "Send Link to Member" at bounding box center [913, 328] width 179 height 41
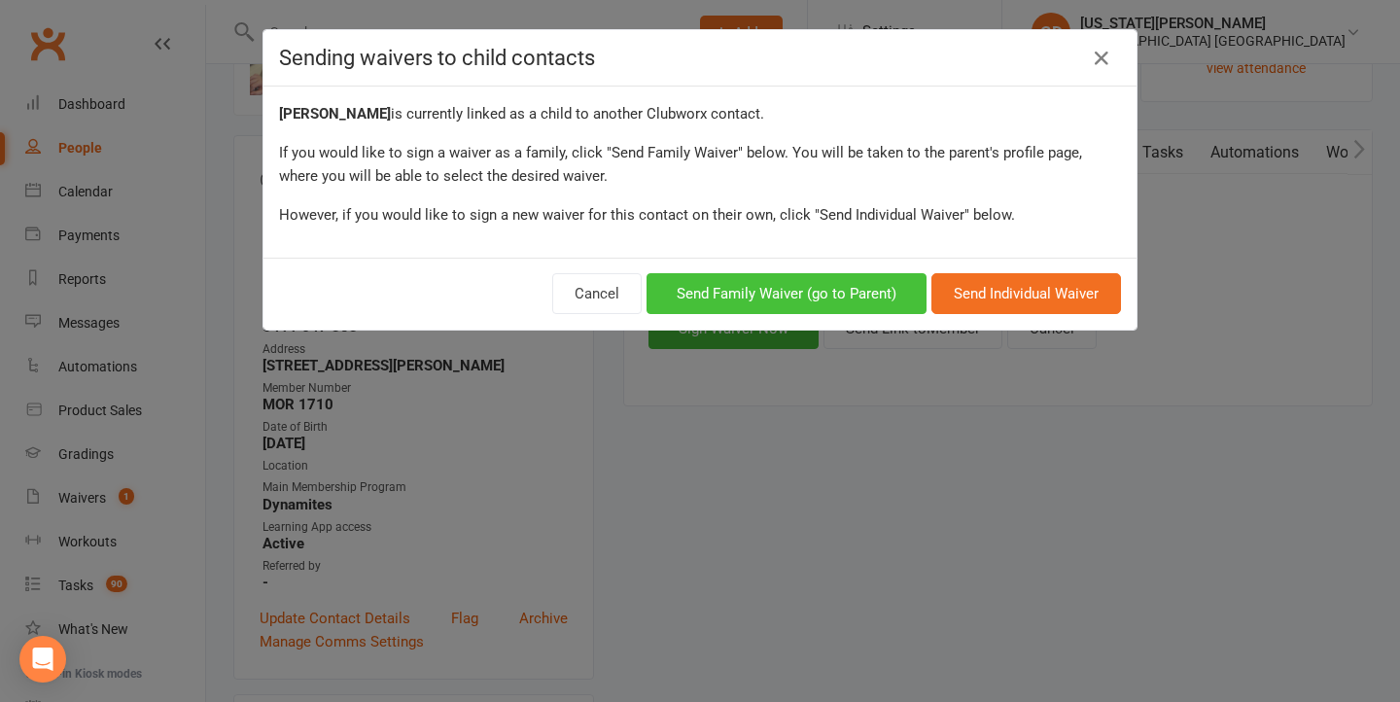
click at [798, 309] on button "Send Family Waiver (go to Parent)" at bounding box center [787, 293] width 280 height 41
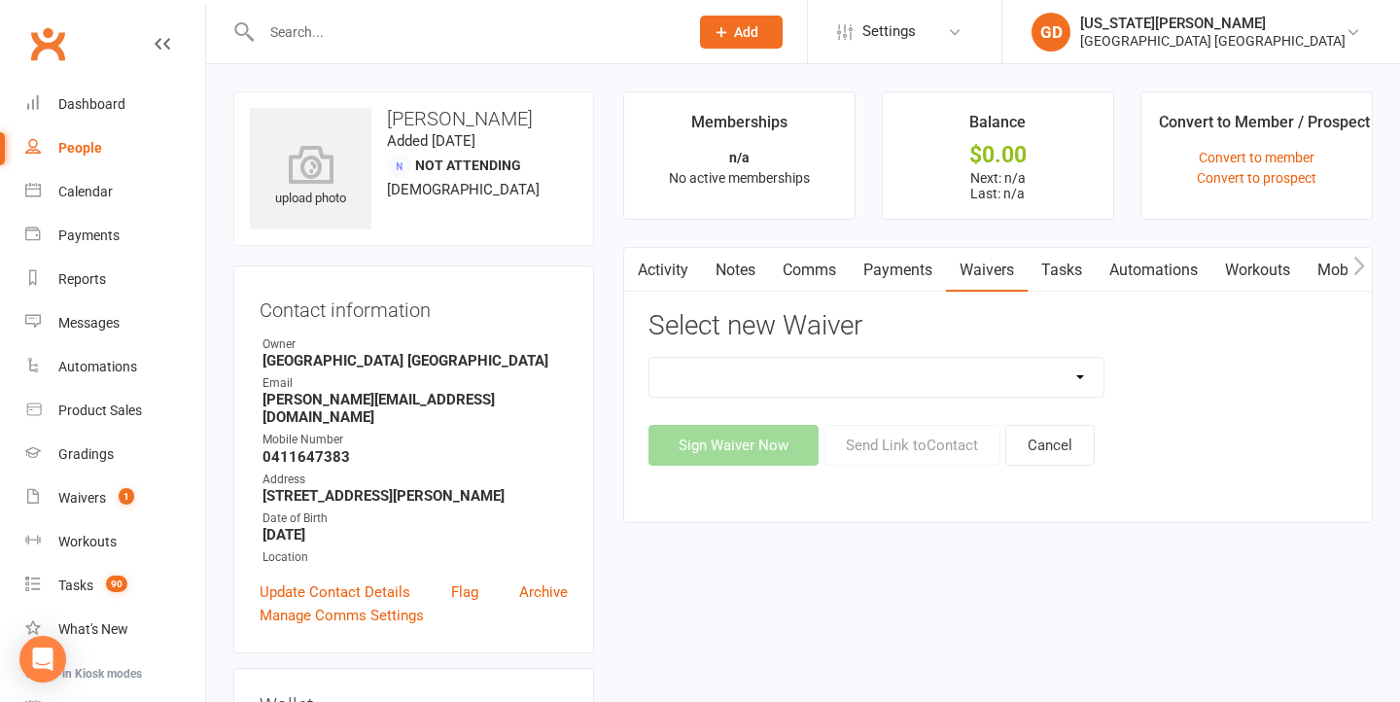
select select "7449"
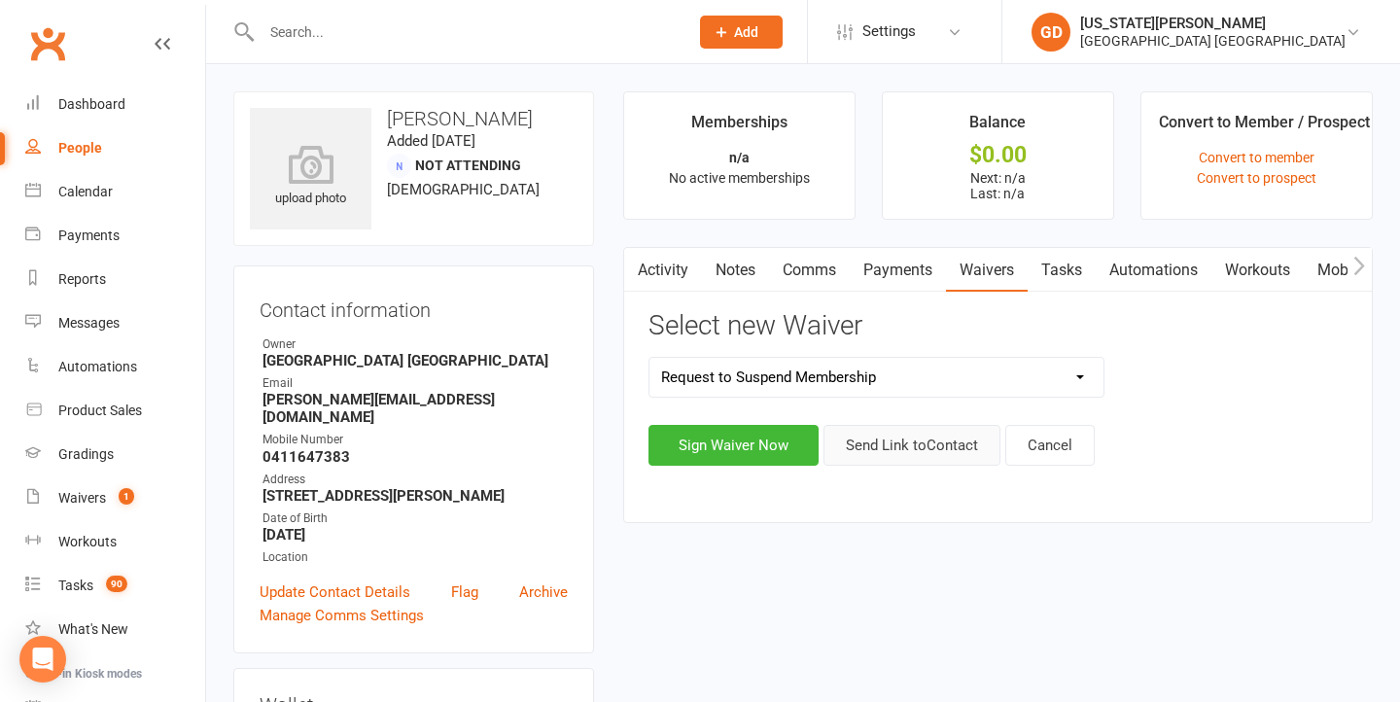
click at [914, 433] on button "Send Link to Contact" at bounding box center [912, 445] width 177 height 41
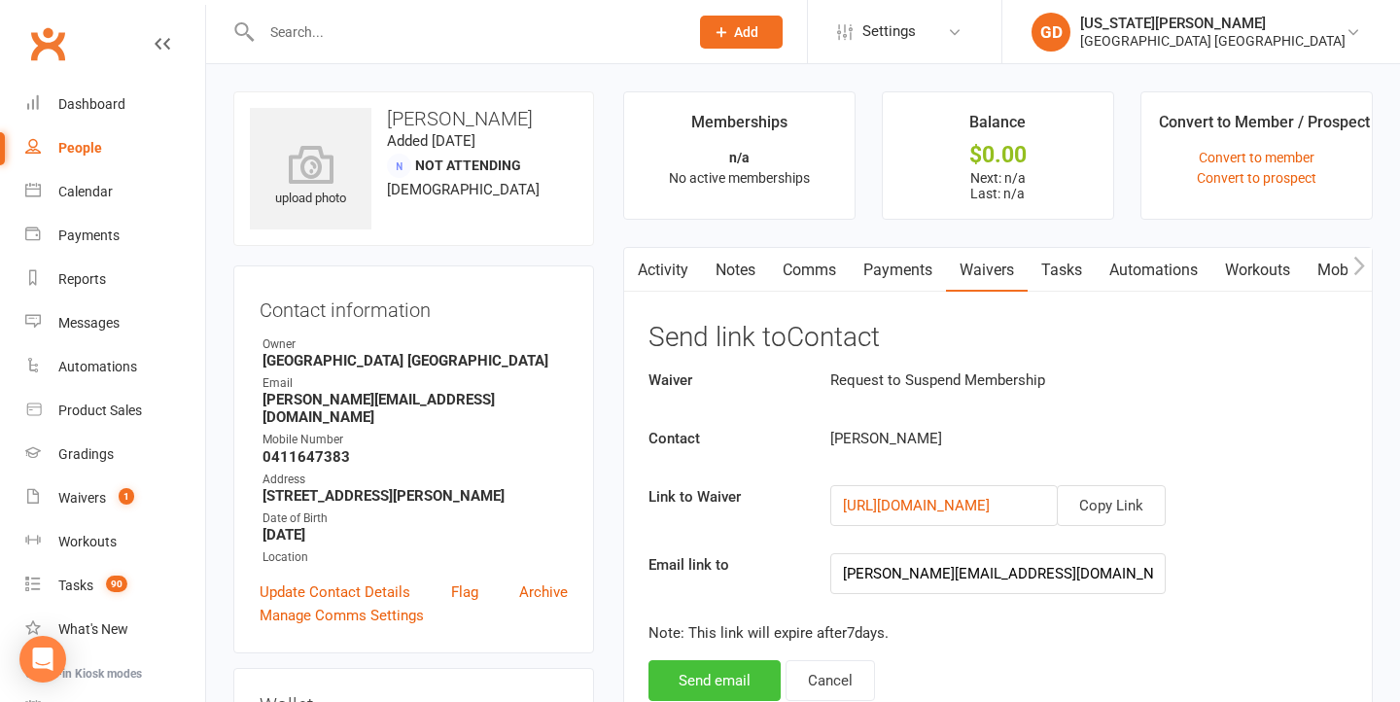
click at [700, 681] on button "Send email" at bounding box center [715, 680] width 132 height 41
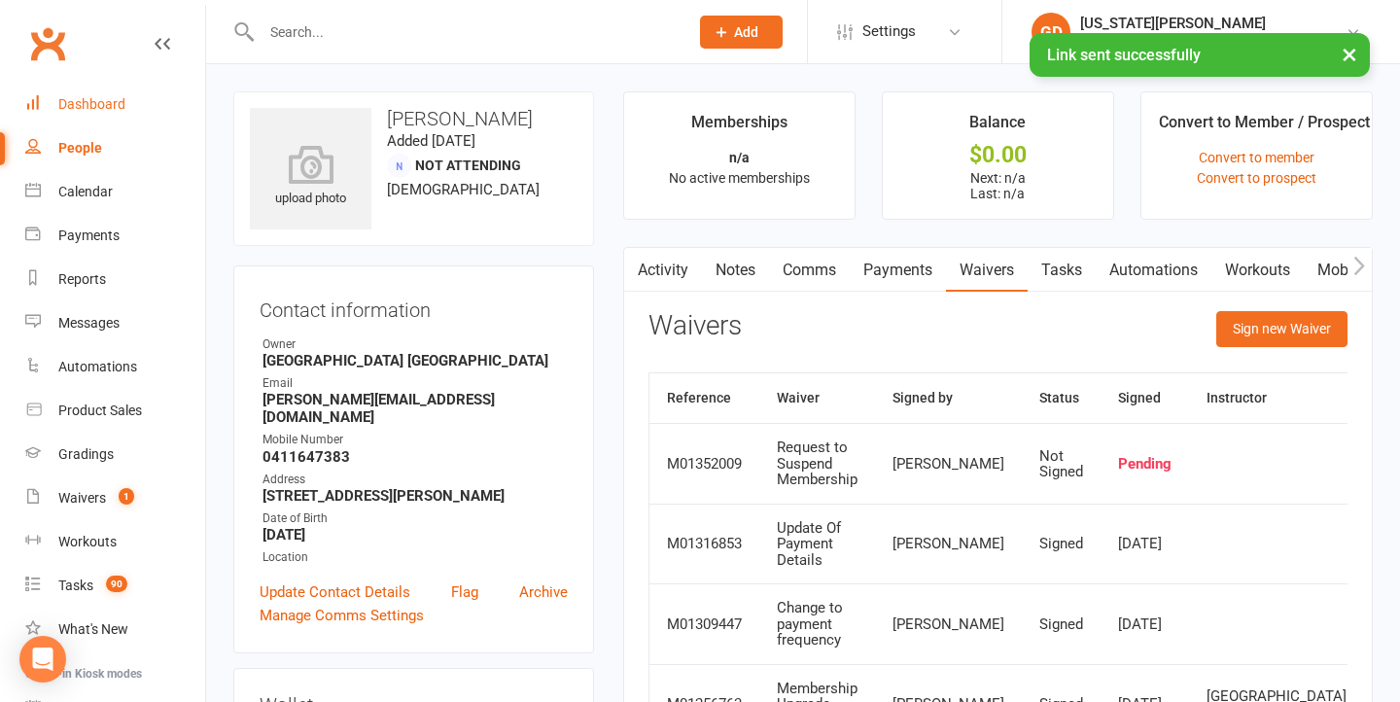
click at [140, 98] on link "Dashboard" at bounding box center [115, 105] width 180 height 44
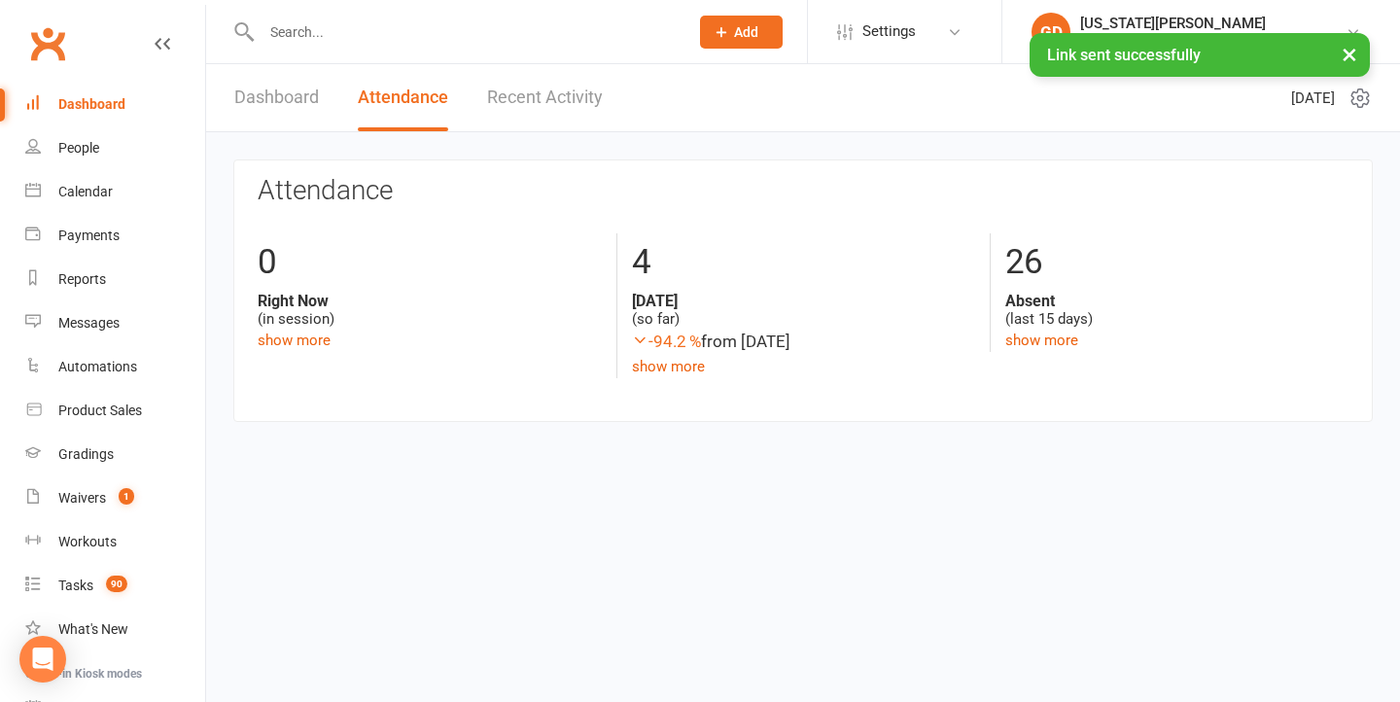
click at [266, 33] on div "× Link sent successfully" at bounding box center [687, 33] width 1375 height 0
click at [298, 107] on link "Dashboard" at bounding box center [276, 97] width 85 height 67
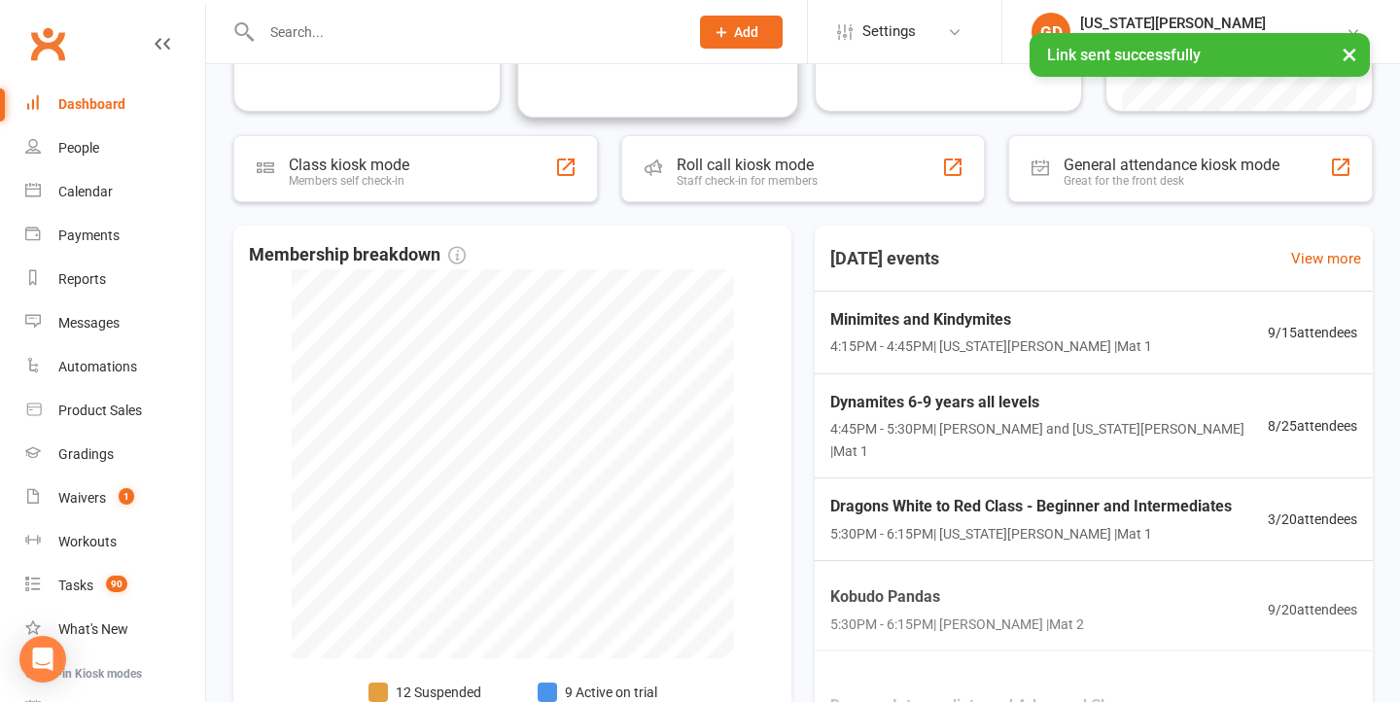
scroll to position [342, 0]
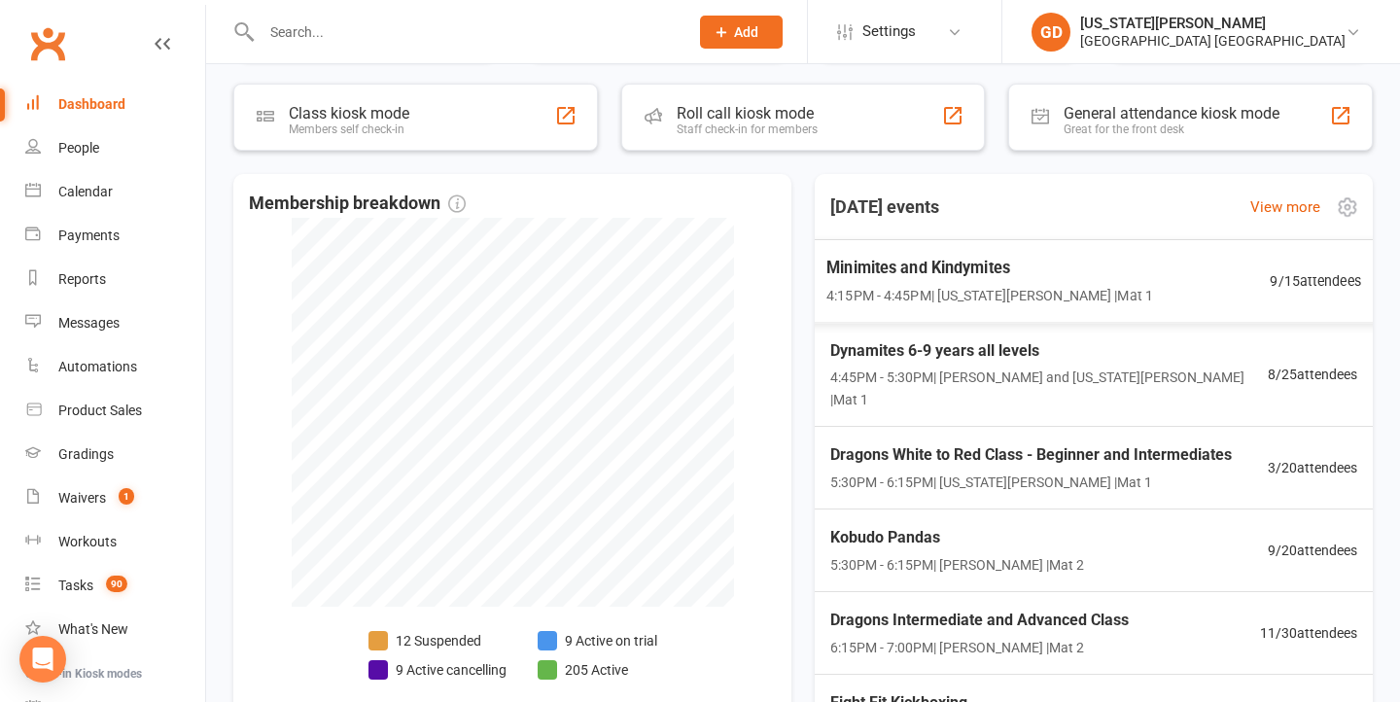
click at [897, 311] on div "Minimites and Kindymites 4:15PM - 4:45PM | Georgia Dearlove | Mat 1 9 / 15 atte…" at bounding box center [1094, 281] width 582 height 84
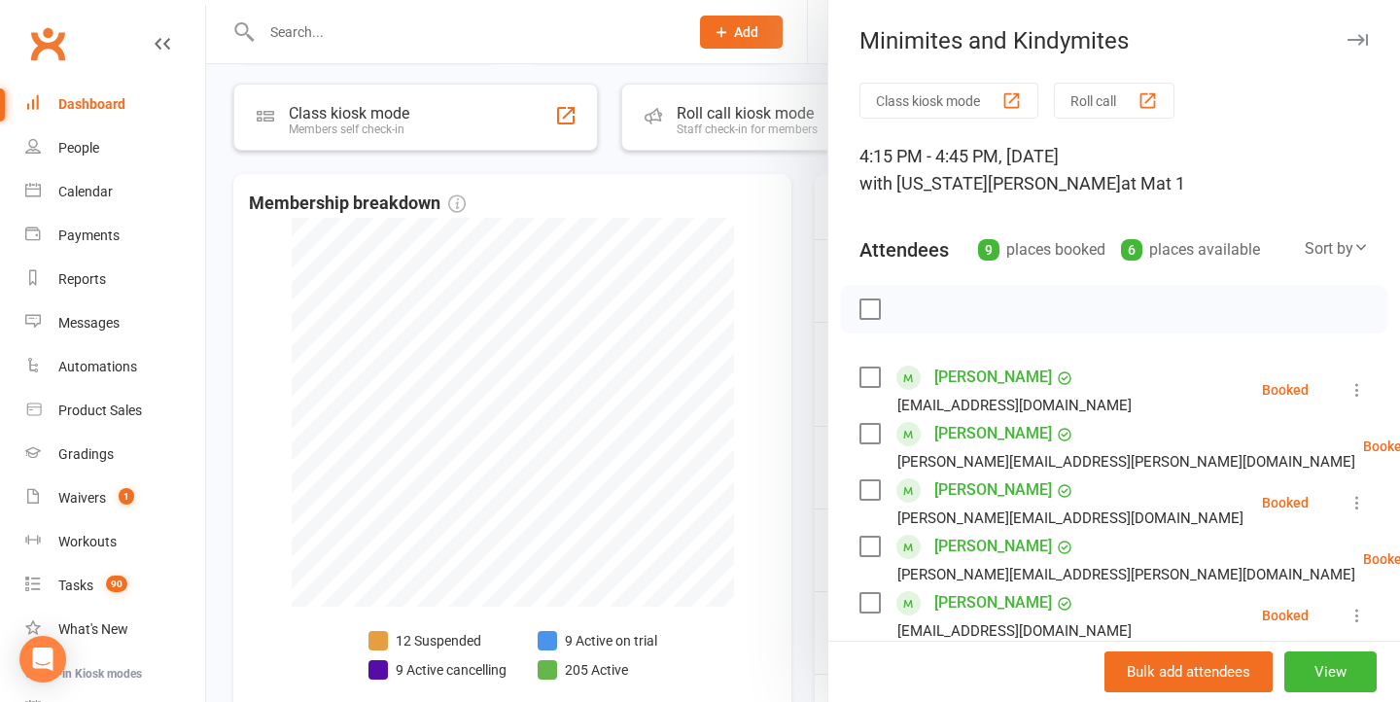
click at [690, 86] on div at bounding box center [803, 351] width 1194 height 702
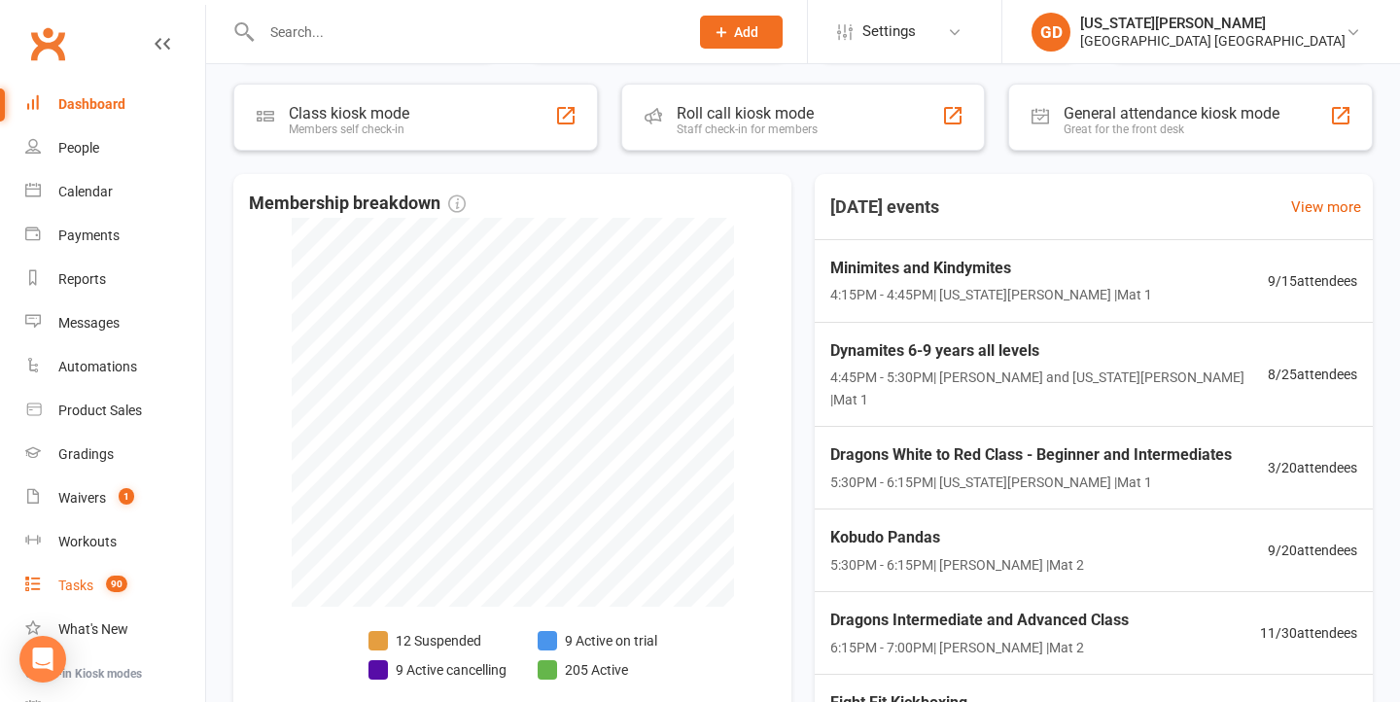
click at [98, 600] on link "Tasks 90" at bounding box center [115, 586] width 180 height 44
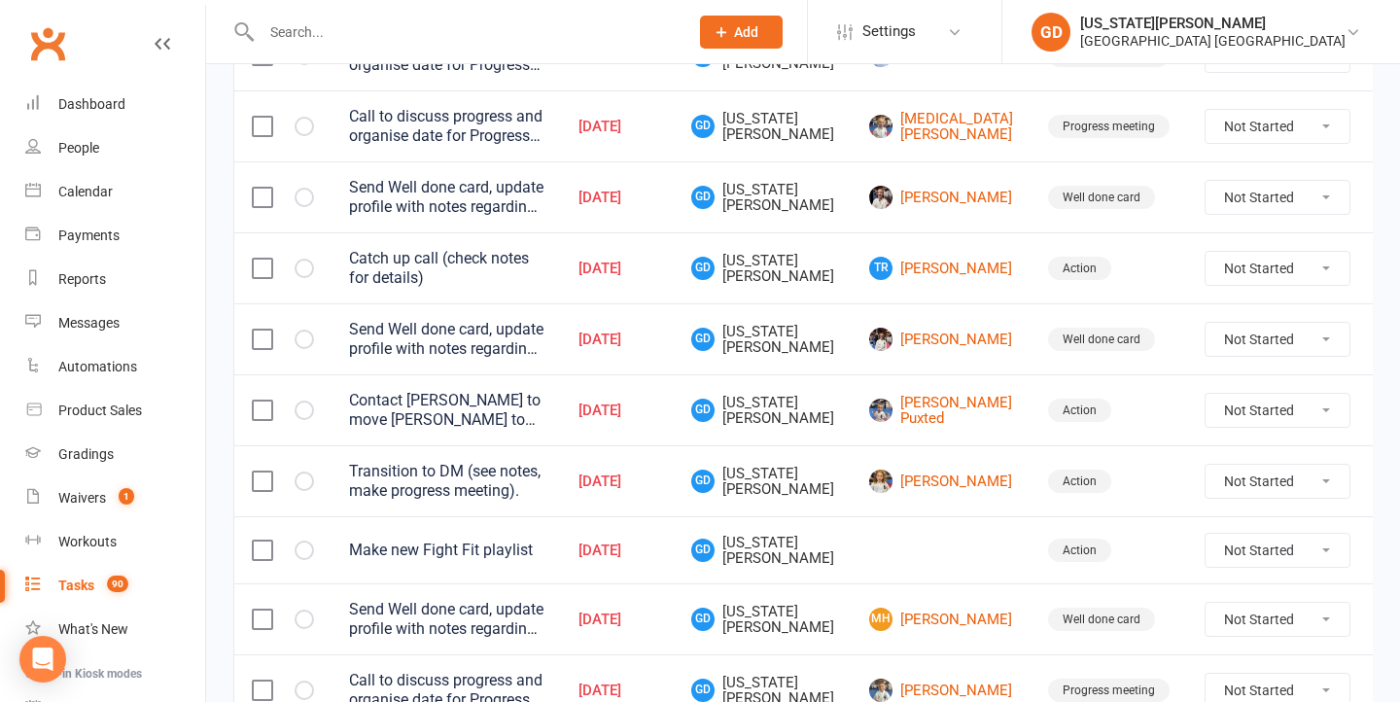
scroll to position [1199, 0]
click at [128, 187] on link "Calendar" at bounding box center [115, 192] width 180 height 44
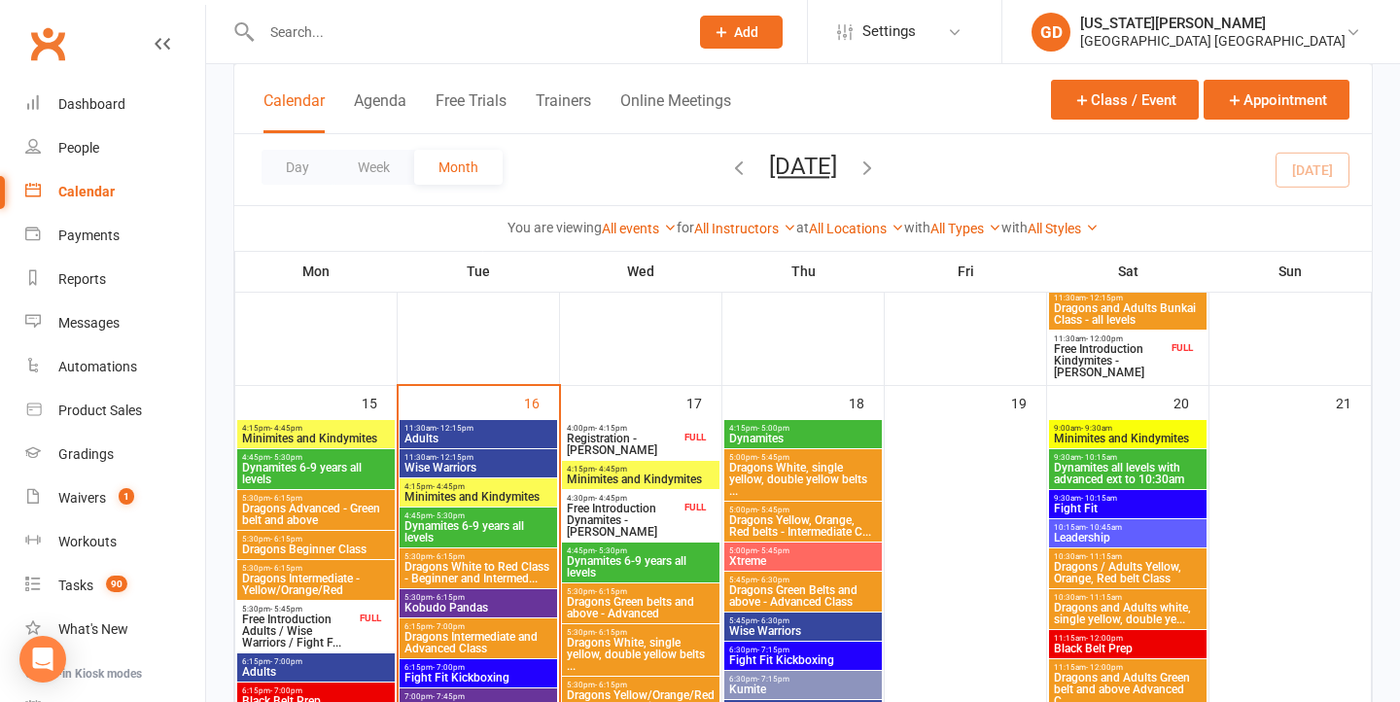
scroll to position [1351, 0]
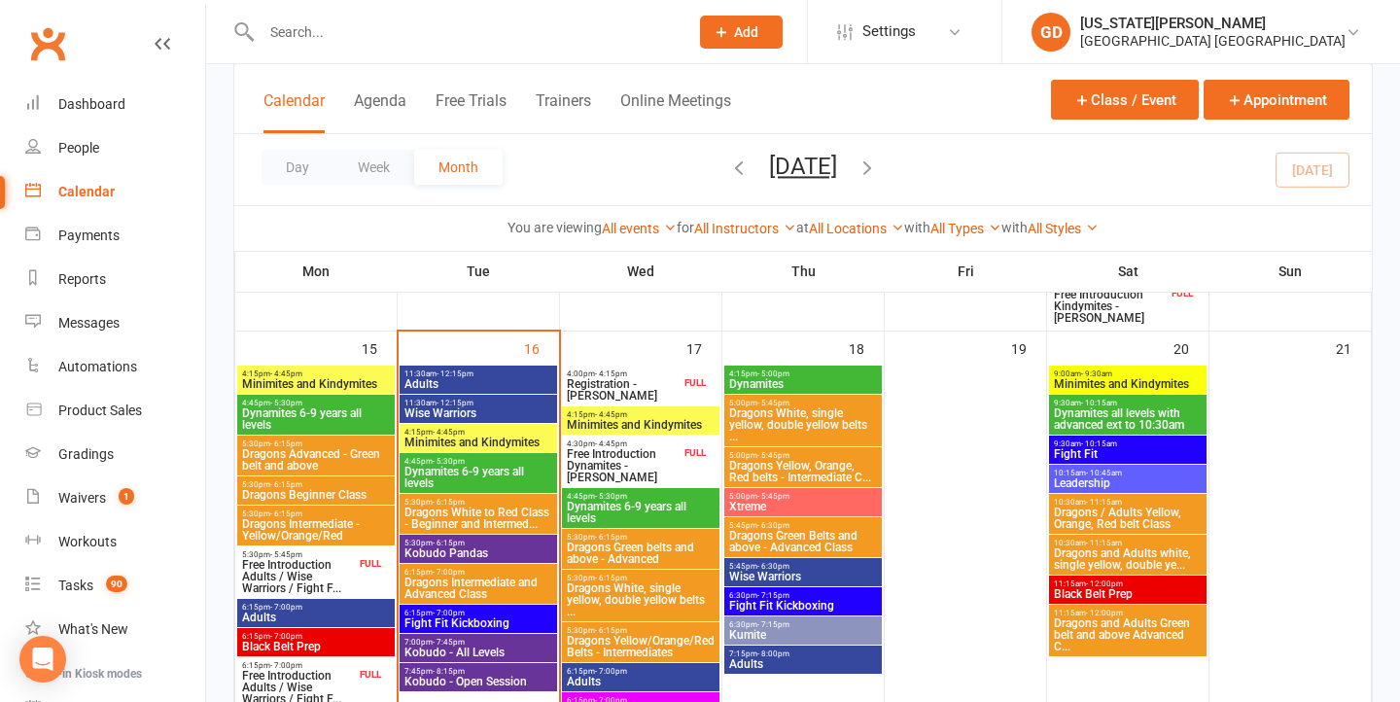
click at [503, 428] on span "4:15pm - 4:45pm" at bounding box center [479, 432] width 150 height 9
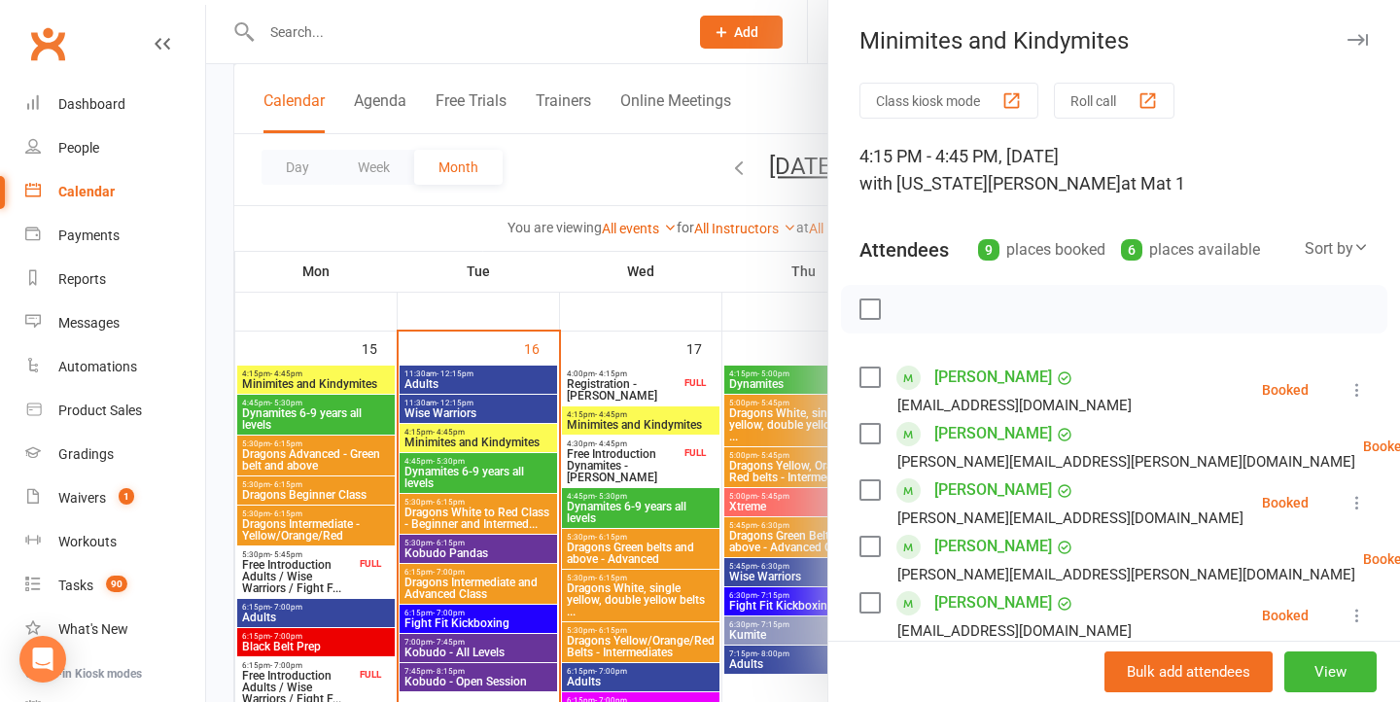
click at [374, 393] on div at bounding box center [803, 351] width 1194 height 702
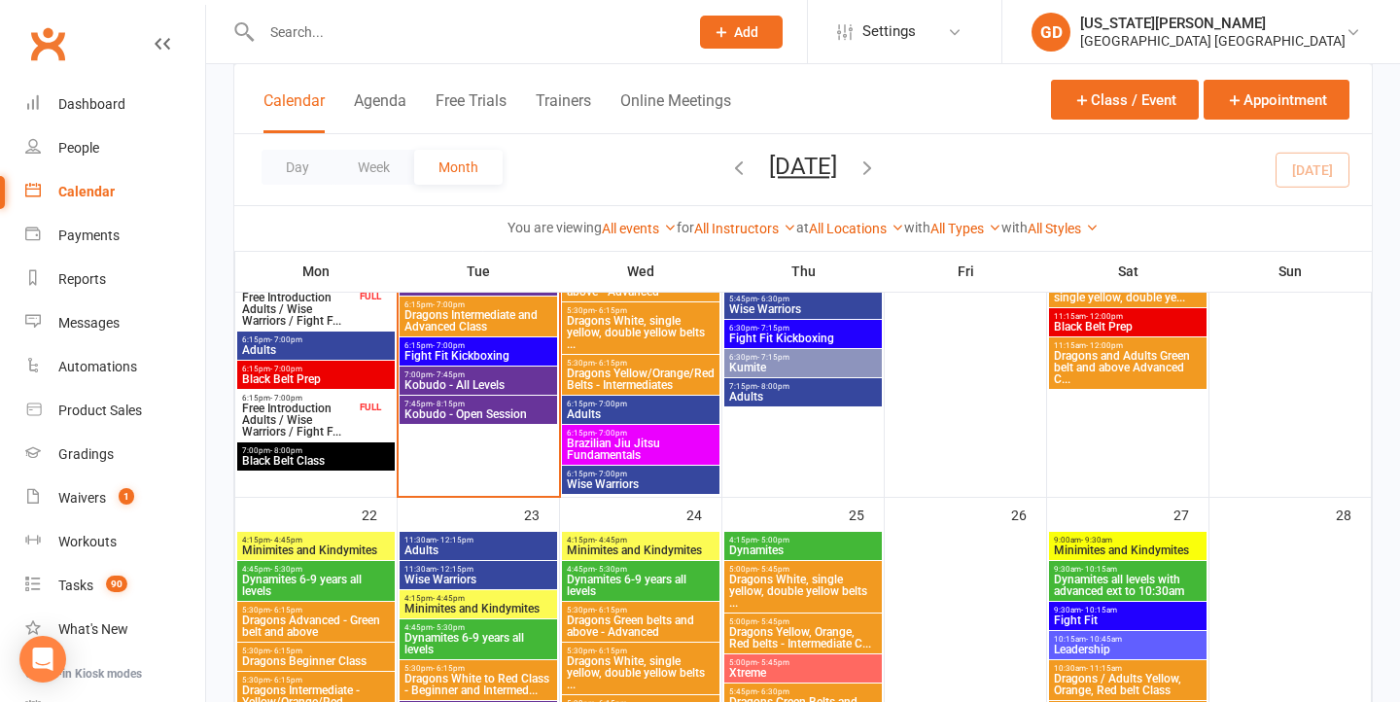
scroll to position [1612, 0]
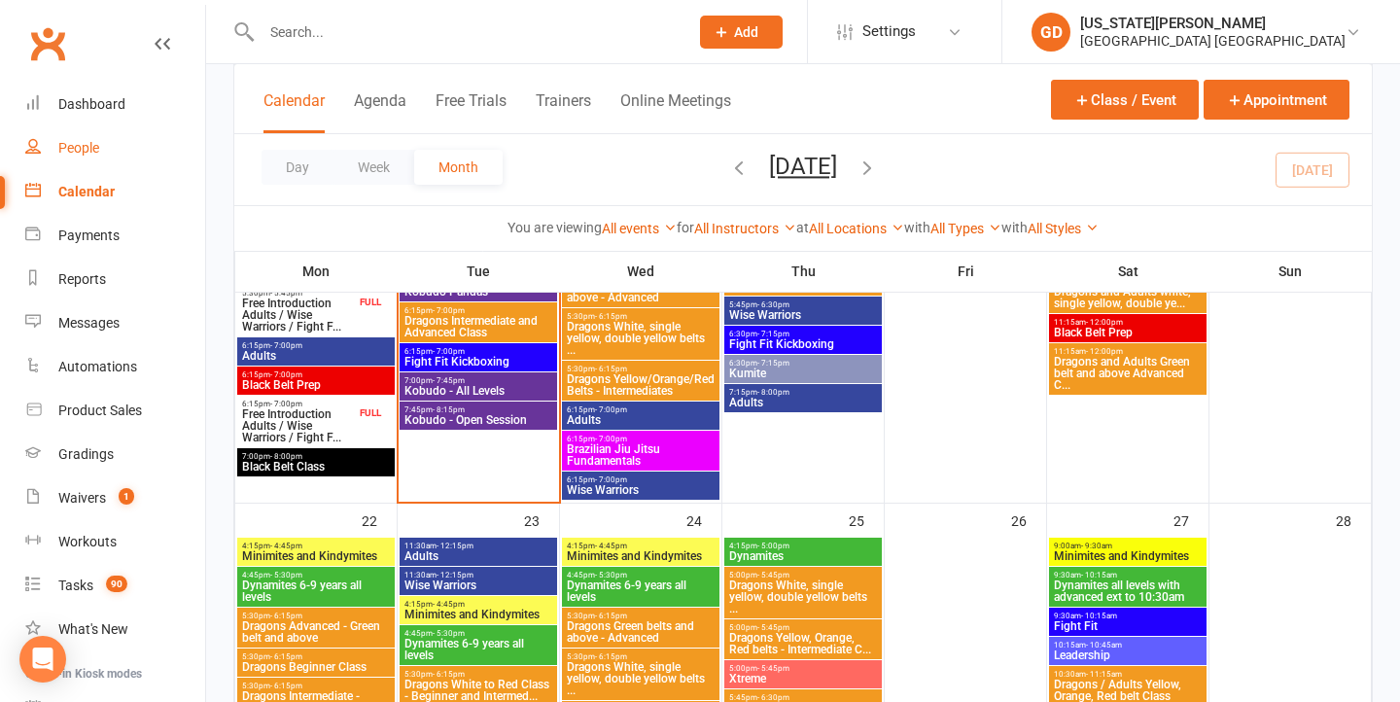
click at [106, 150] on link "People" at bounding box center [115, 148] width 180 height 44
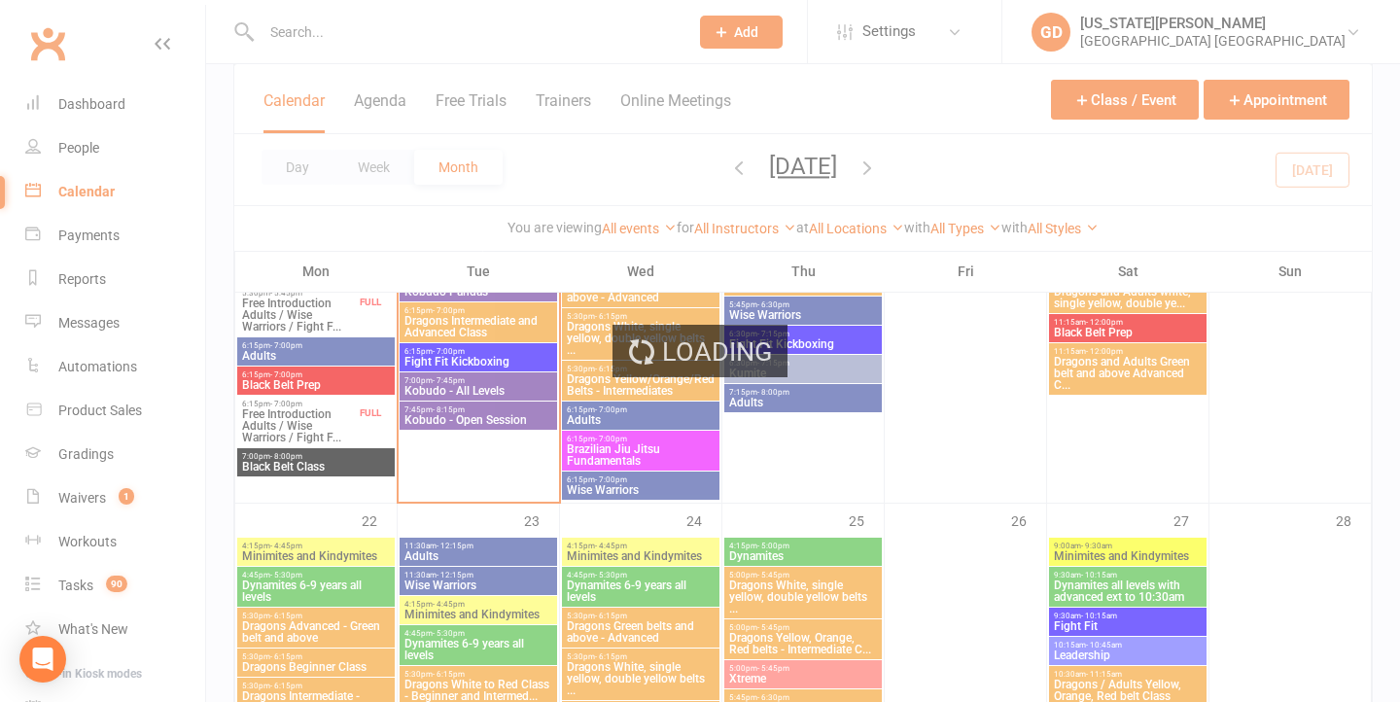
select select "100"
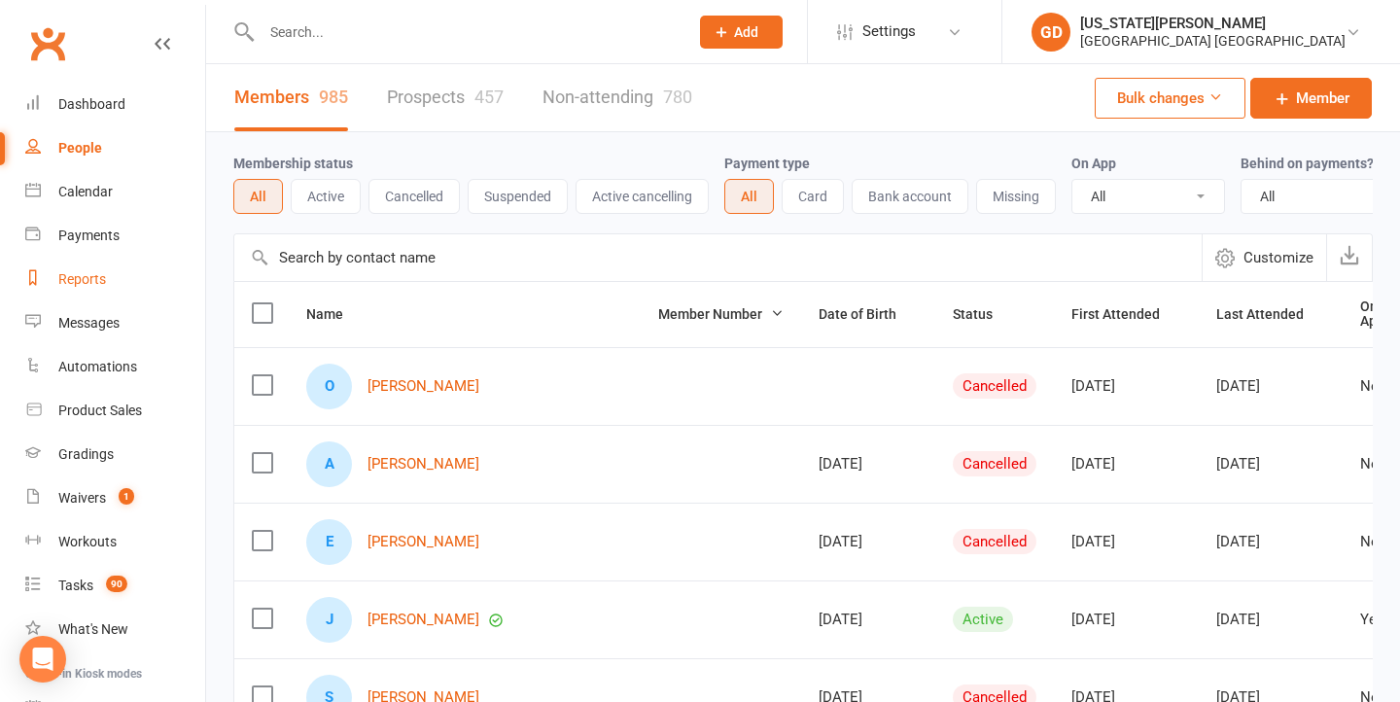
click at [113, 266] on link "Reports" at bounding box center [115, 280] width 180 height 44
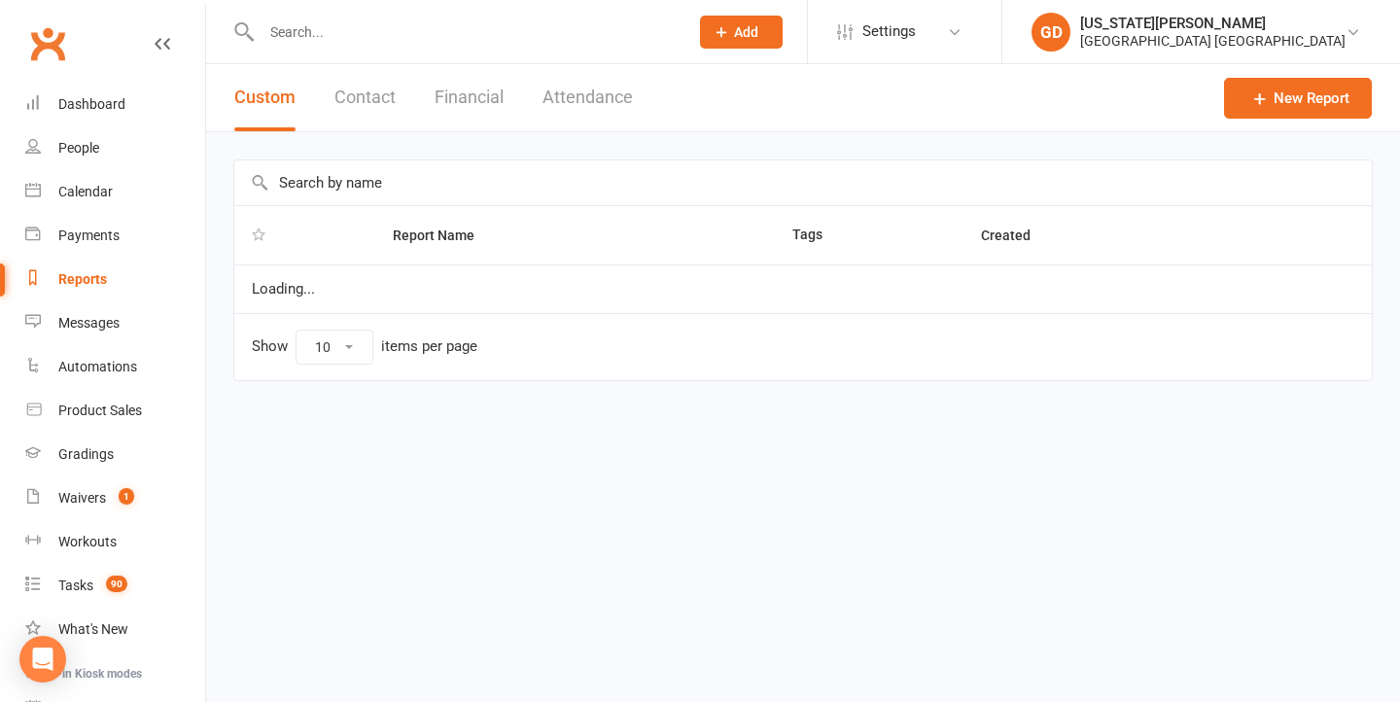
select select "25"
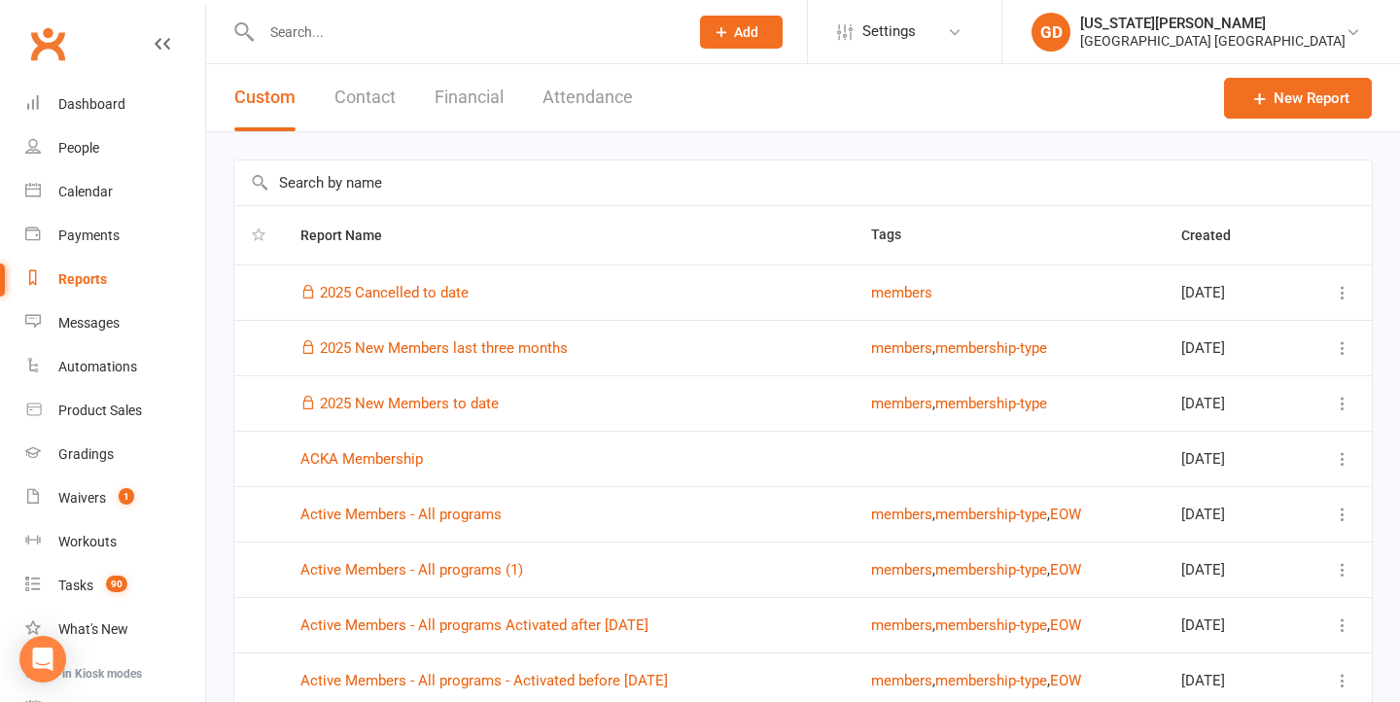
click at [413, 176] on input "text" at bounding box center [803, 182] width 1138 height 45
type input "d"
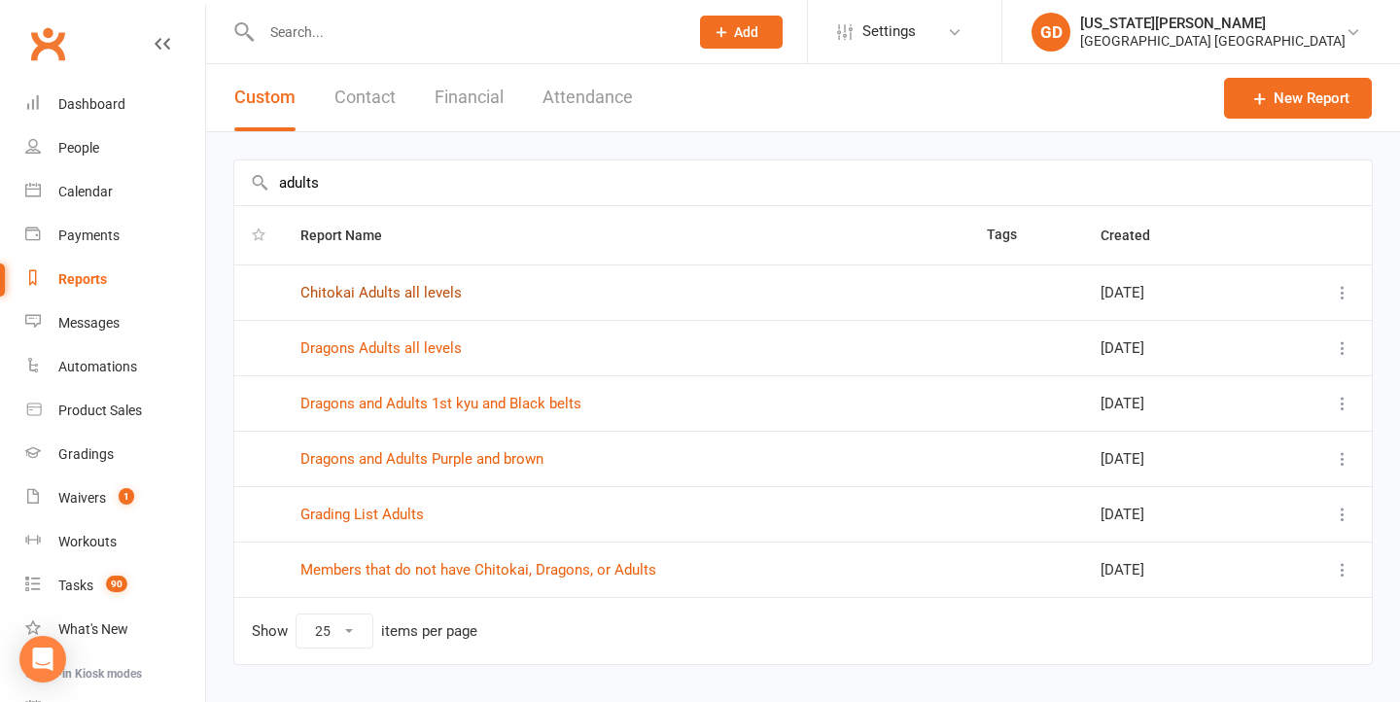
type input "adults"
click at [385, 294] on link "Chitokai Adults all levels" at bounding box center [381, 293] width 161 height 18
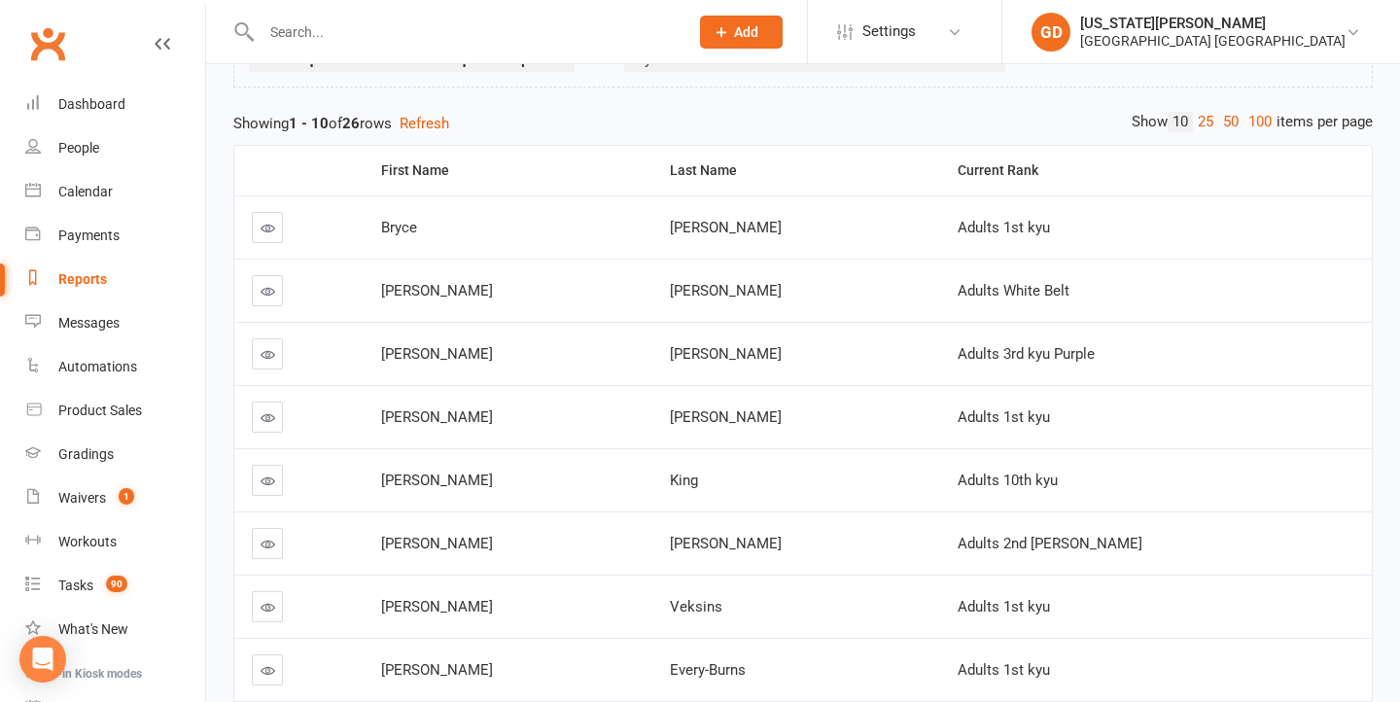
scroll to position [165, 0]
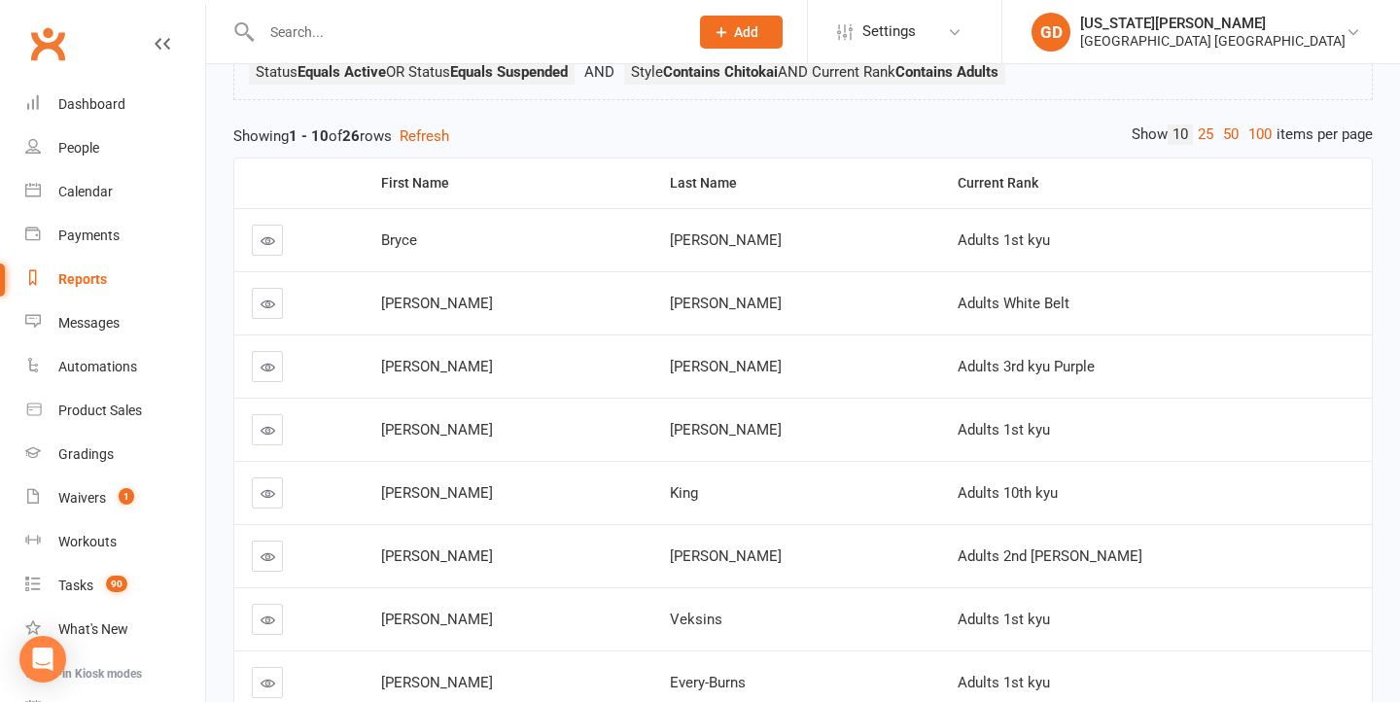
click at [990, 183] on div "Current Rank" at bounding box center [1157, 183] width 399 height 15
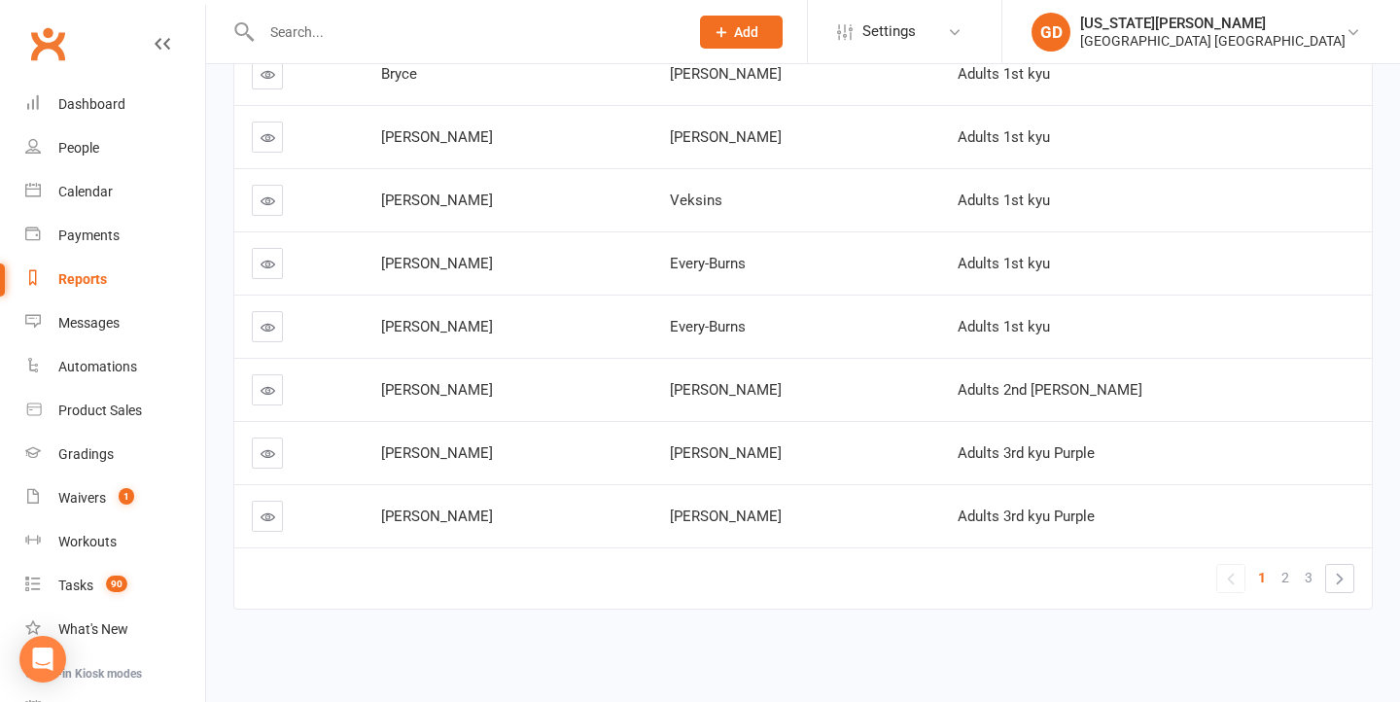
scroll to position [475, 0]
click at [1284, 567] on span "2" at bounding box center [1286, 577] width 8 height 27
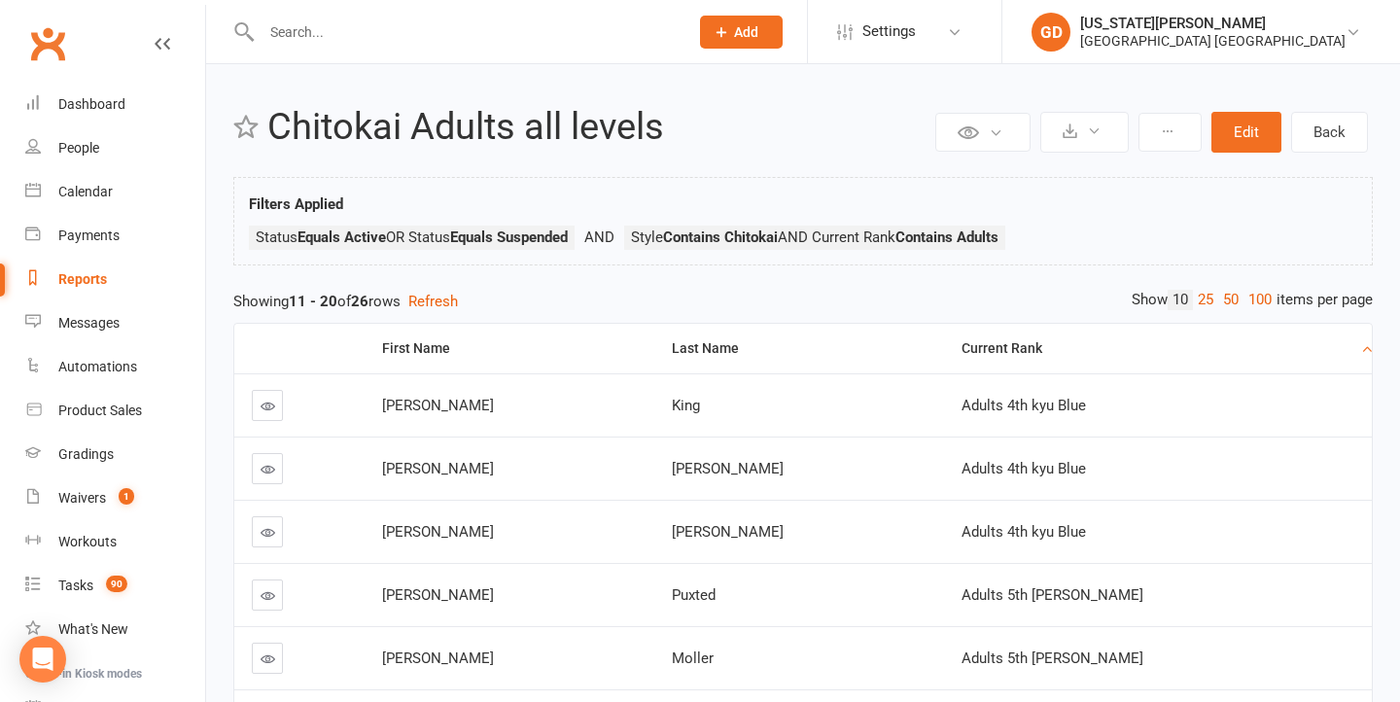
scroll to position [0, 0]
click at [149, 108] on link "Dashboard" at bounding box center [115, 105] width 180 height 44
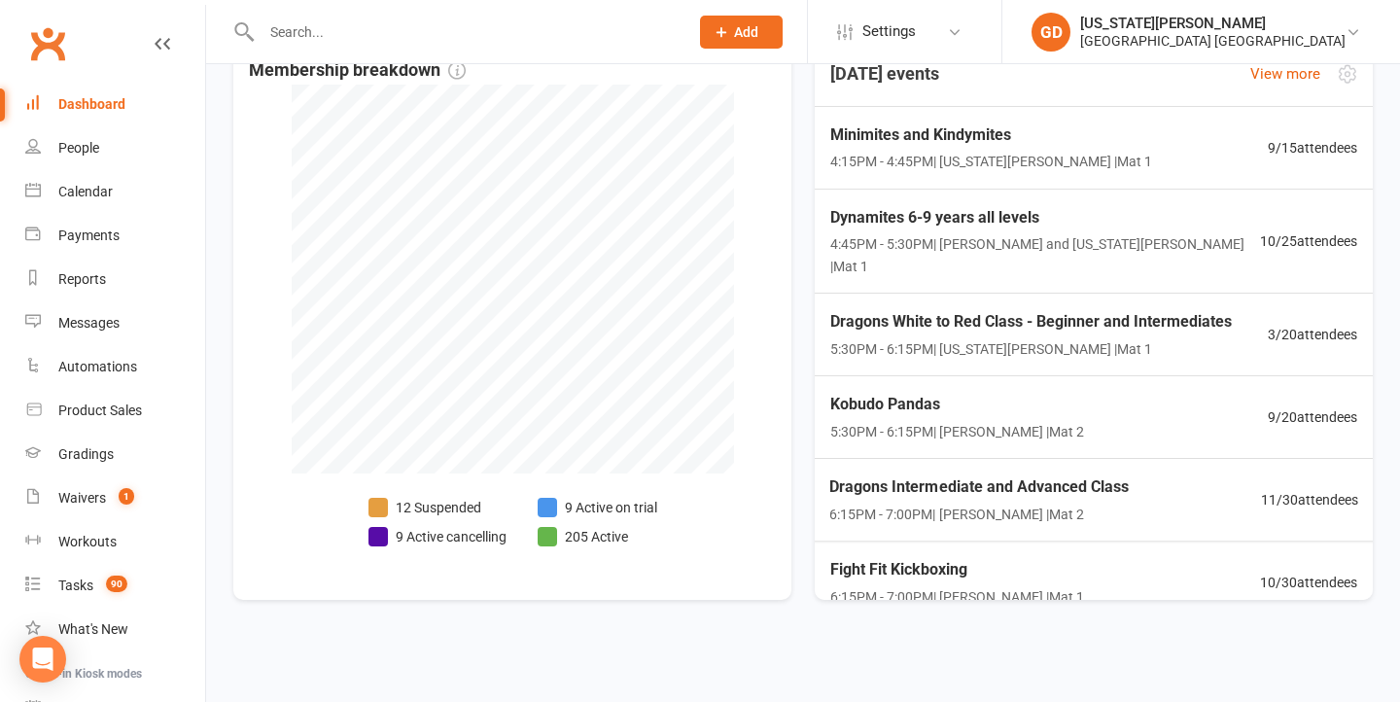
scroll to position [492, 0]
click at [1014, 504] on span "6:15PM - 7:00PM | Lesley Talbut | Mat 2" at bounding box center [978, 515] width 304 height 22
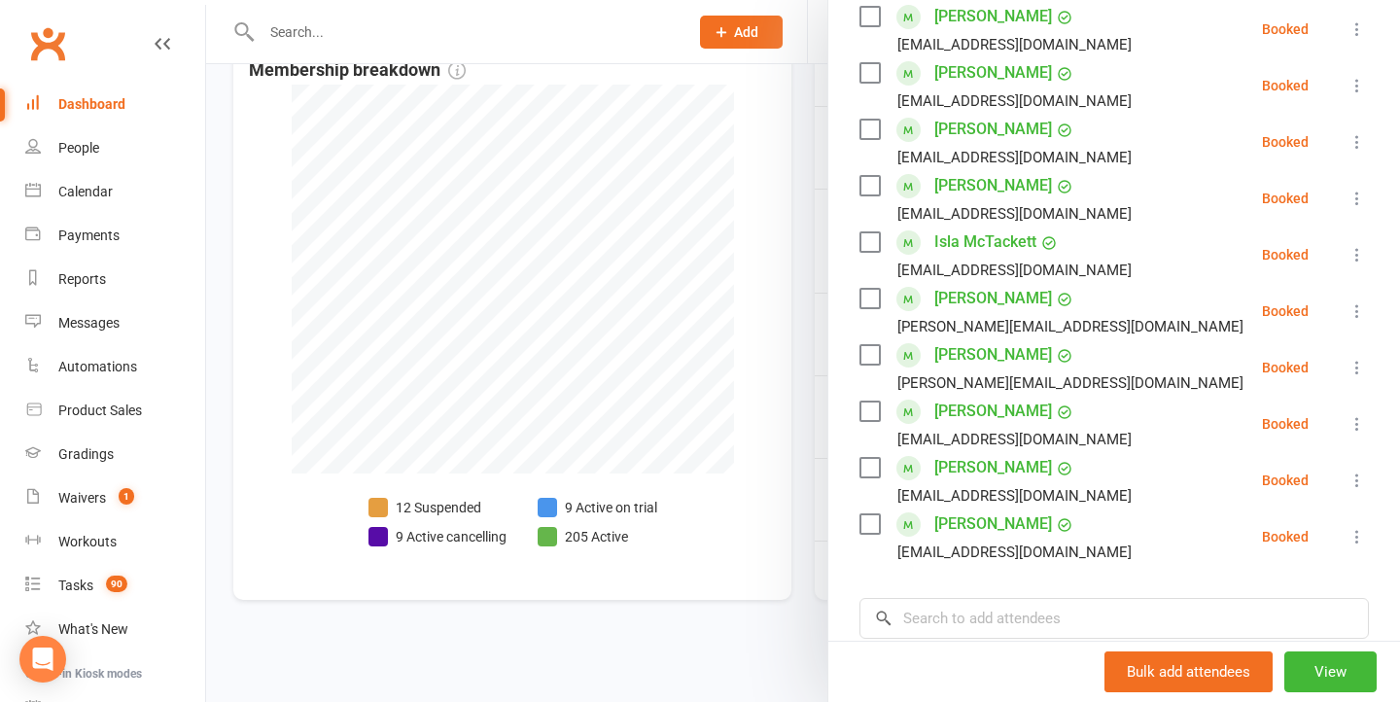
scroll to position [442, 0]
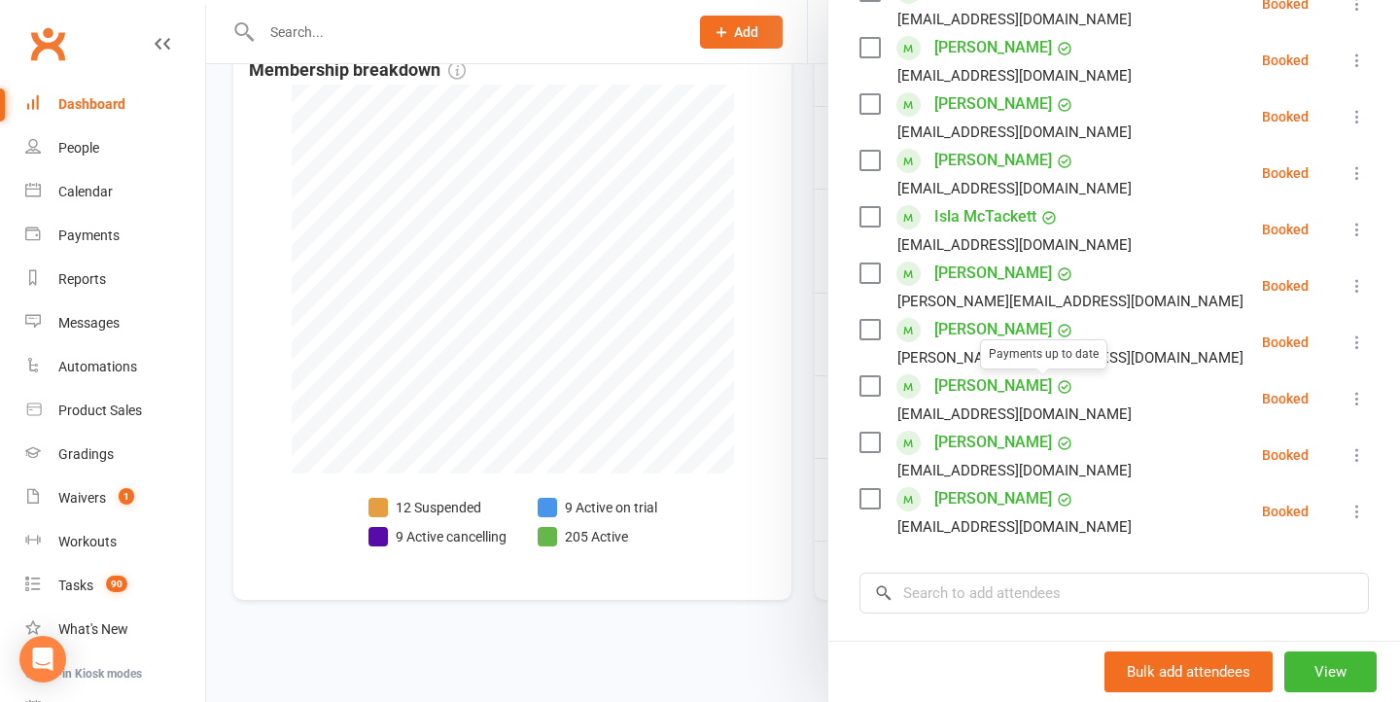
click at [634, 435] on div at bounding box center [803, 351] width 1194 height 702
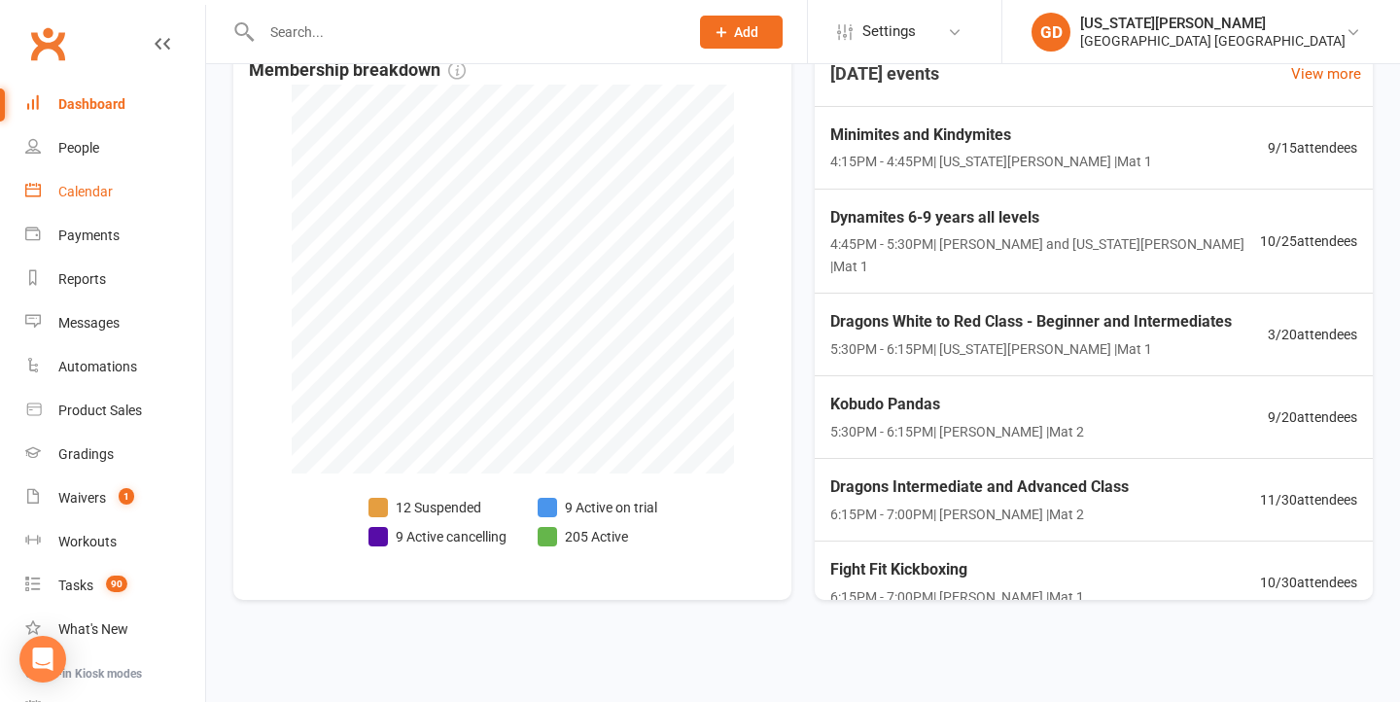
click at [53, 183] on link "Calendar" at bounding box center [115, 192] width 180 height 44
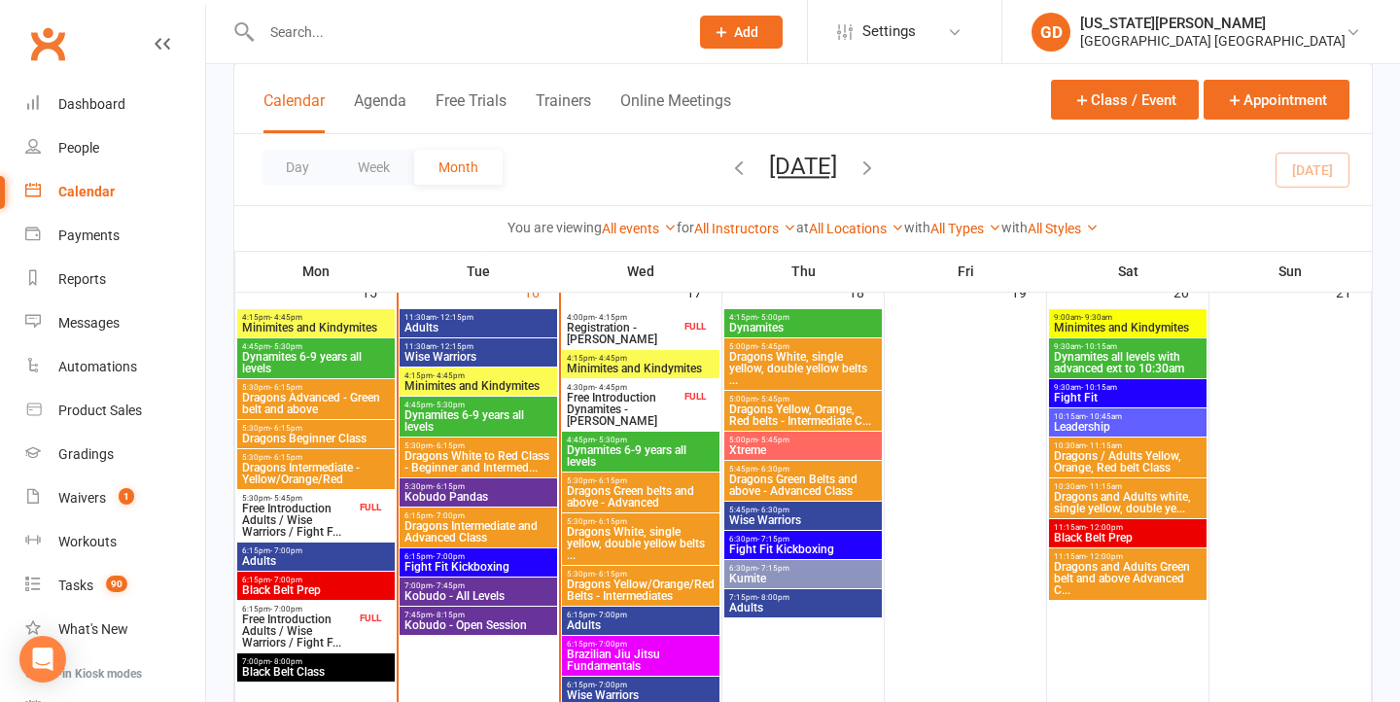
scroll to position [1422, 0]
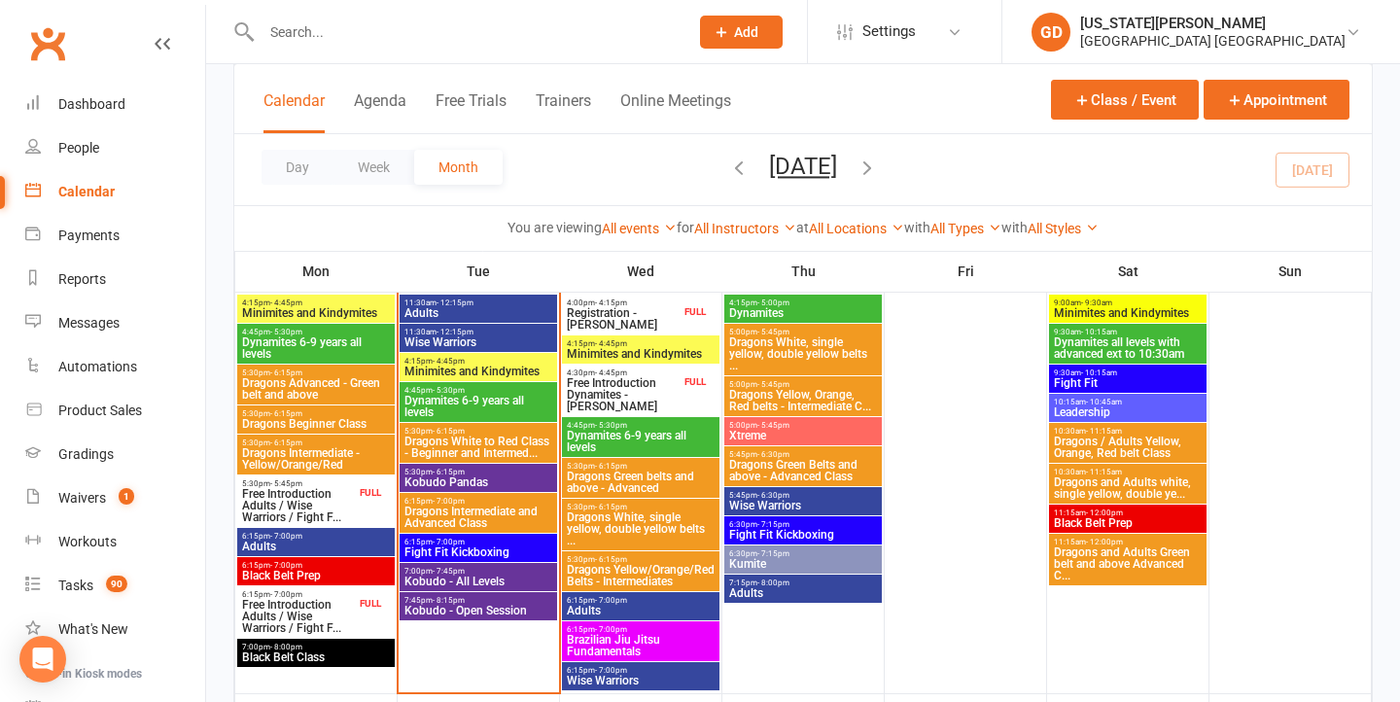
click at [295, 36] on input "text" at bounding box center [465, 31] width 419 height 27
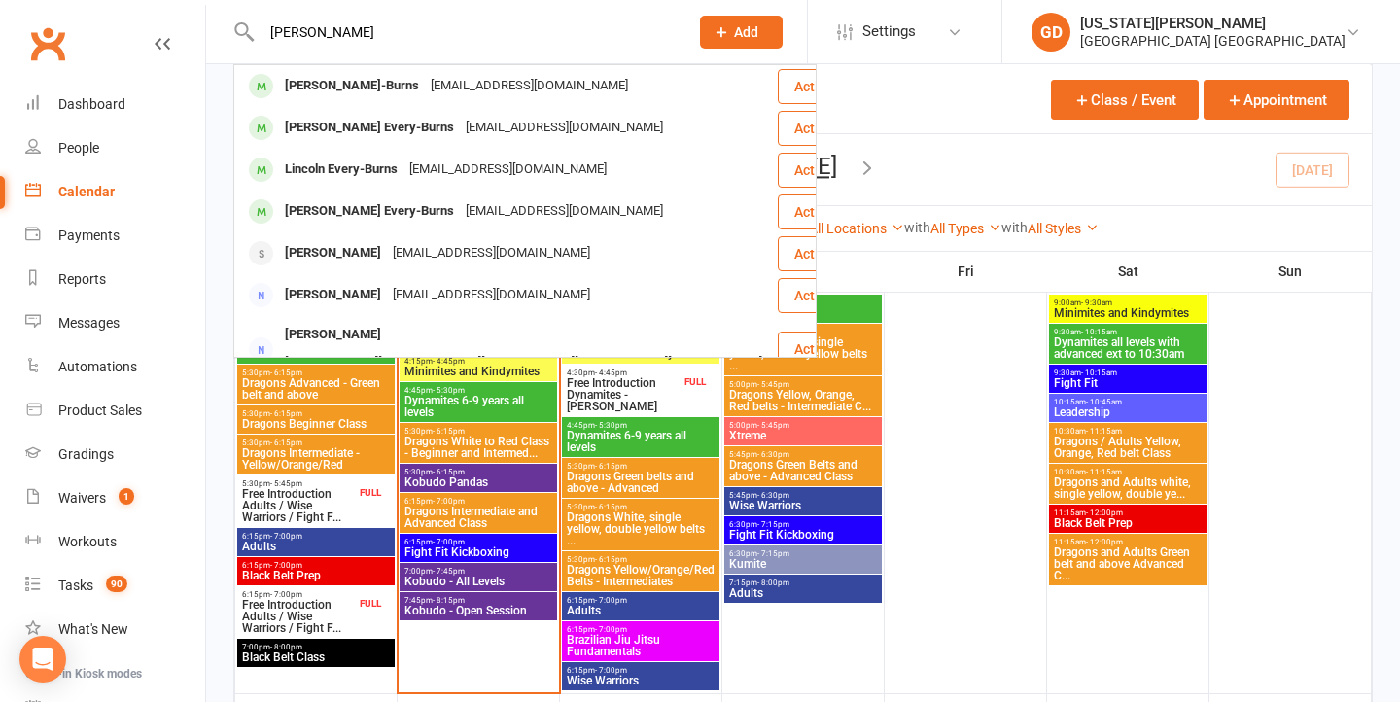
type input "Peter every burns"
drag, startPoint x: 325, startPoint y: 63, endPoint x: 386, endPoint y: 99, distance: 71.1
click at [365, 90] on div "Peter Every-Burns" at bounding box center [352, 86] width 146 height 28
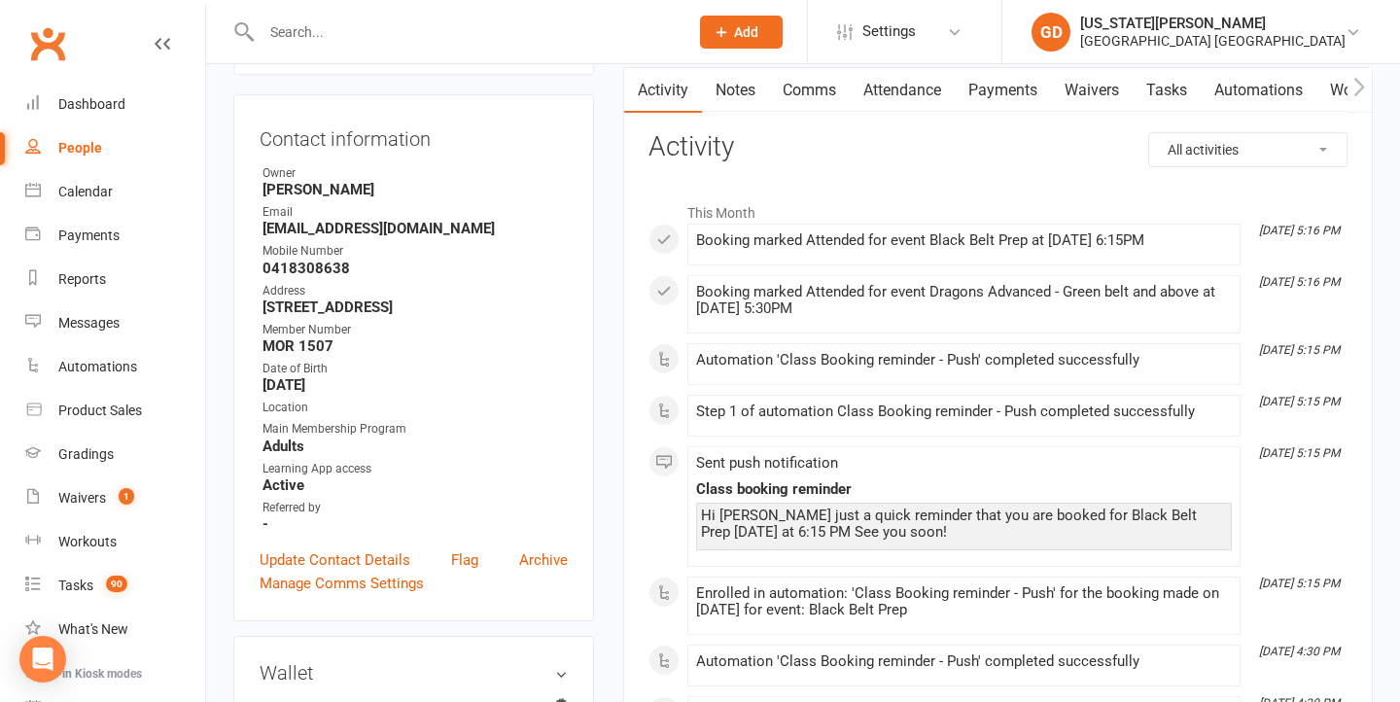
scroll to position [230, 0]
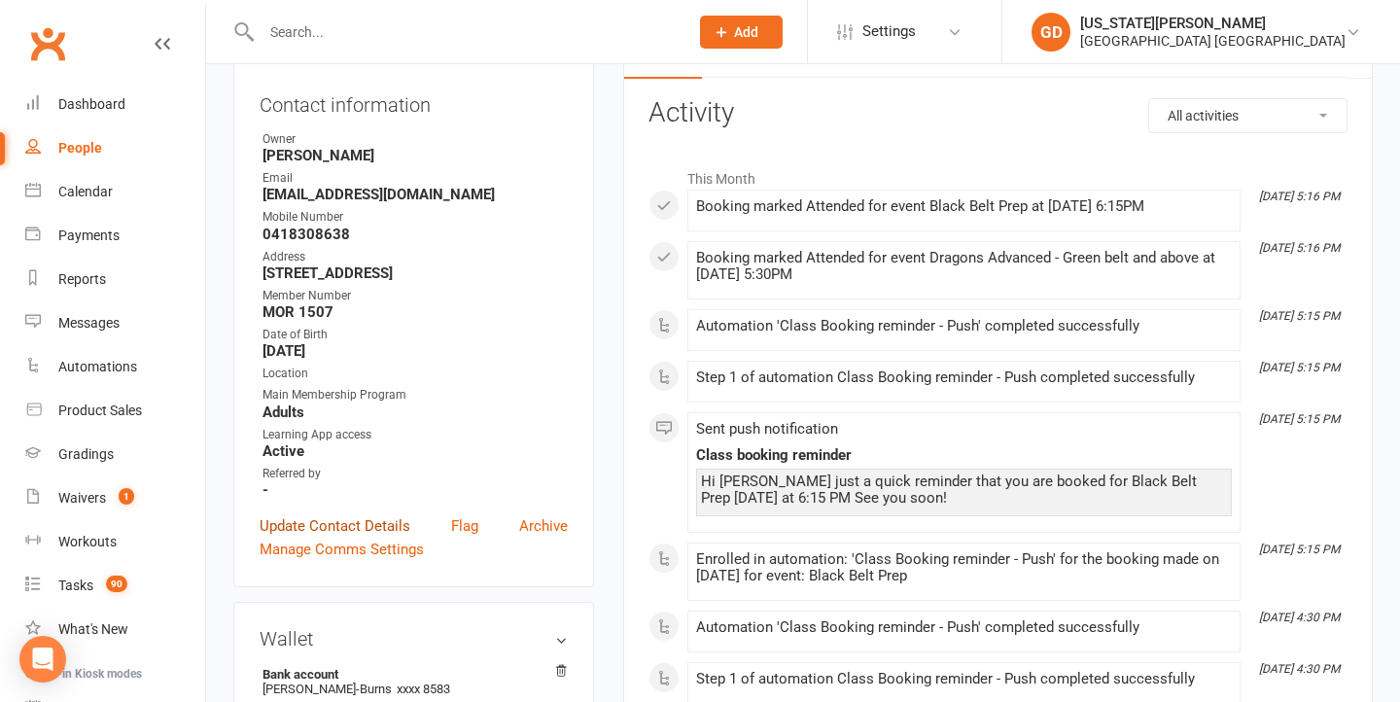
click at [322, 514] on link "Update Contact Details" at bounding box center [335, 525] width 151 height 23
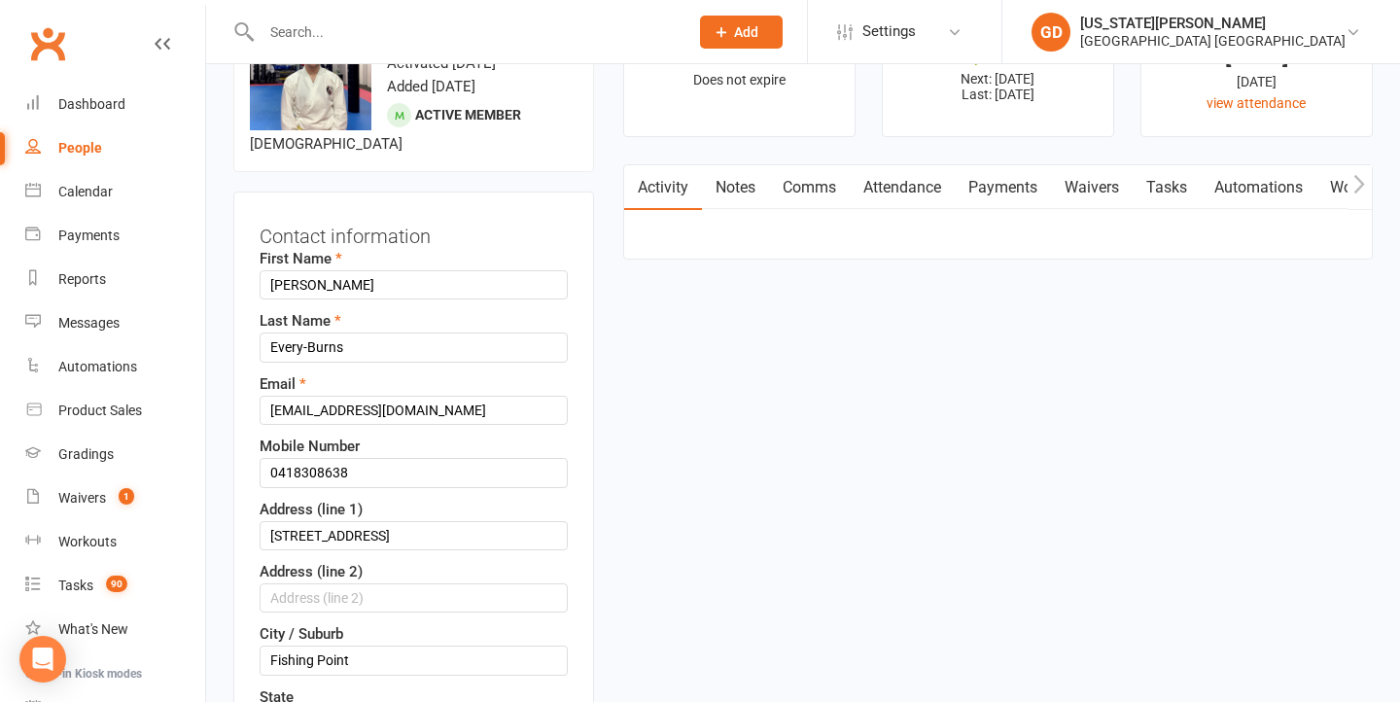
scroll to position [91, 0]
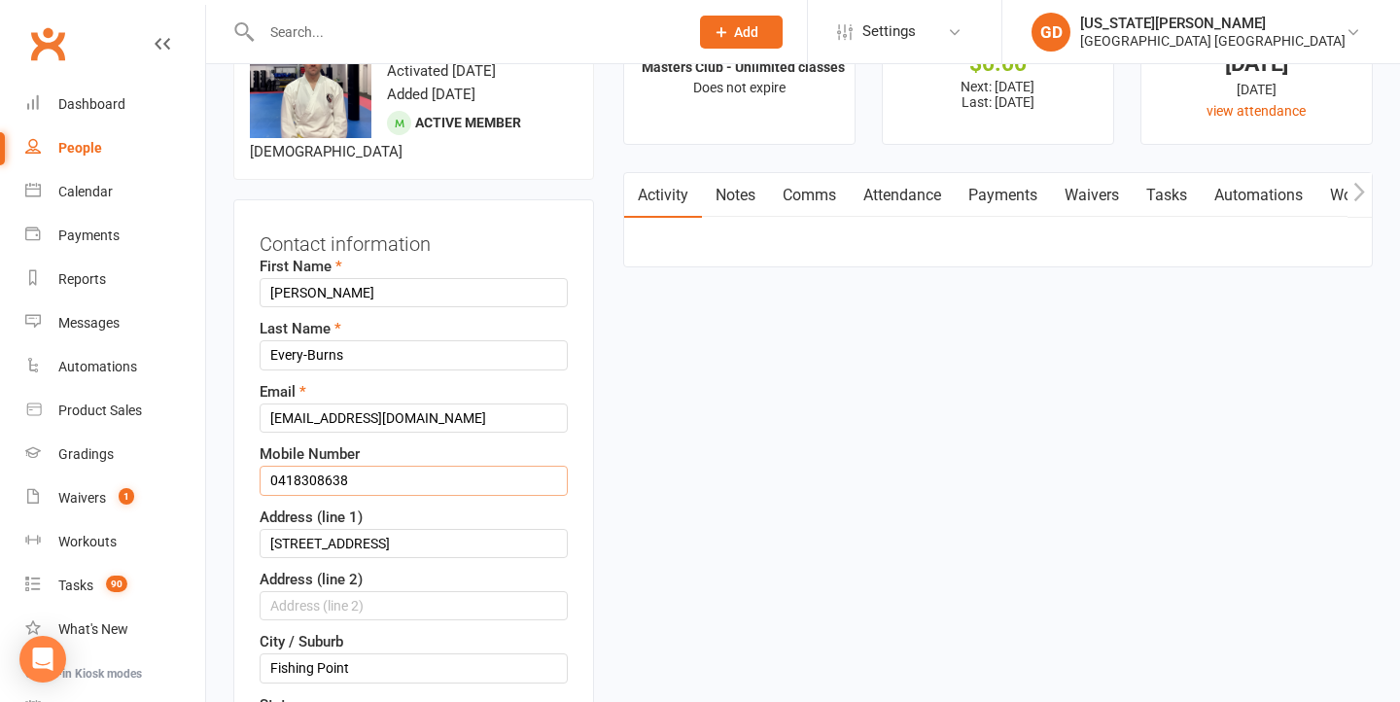
drag, startPoint x: 273, startPoint y: 460, endPoint x: 579, endPoint y: 443, distance: 305.8
click at [273, 466] on input "0418308638" at bounding box center [414, 480] width 308 height 29
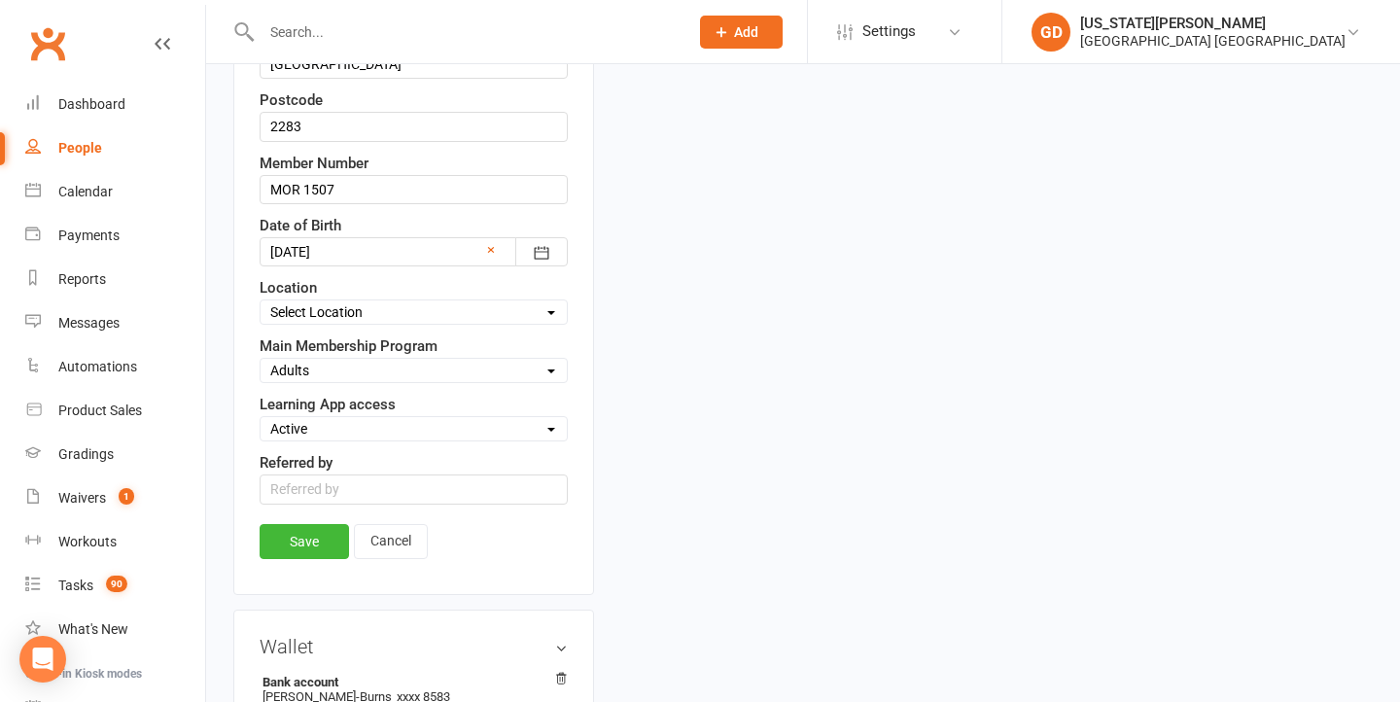
scroll to position [789, 0]
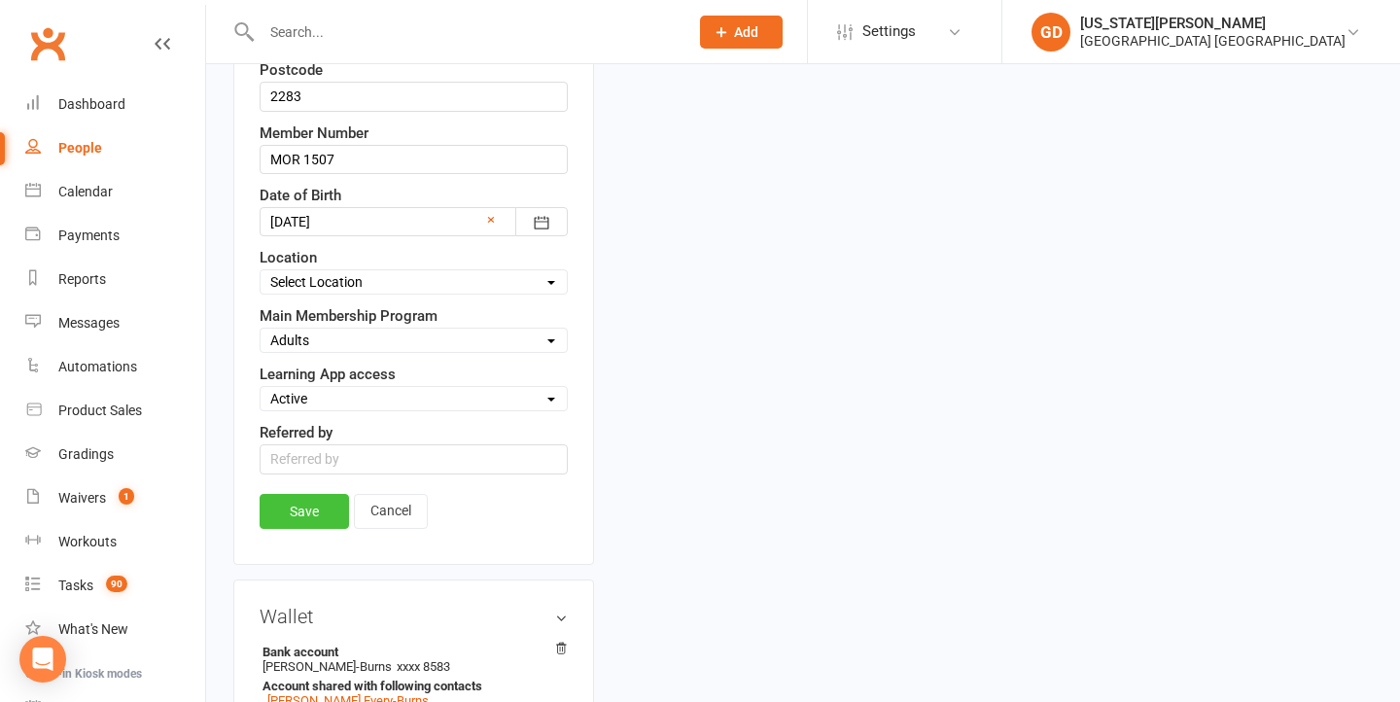
type input "0418 308 638"
click at [287, 508] on div "Save Cancel" at bounding box center [414, 516] width 308 height 45
click at [320, 494] on link "Save" at bounding box center [304, 511] width 89 height 35
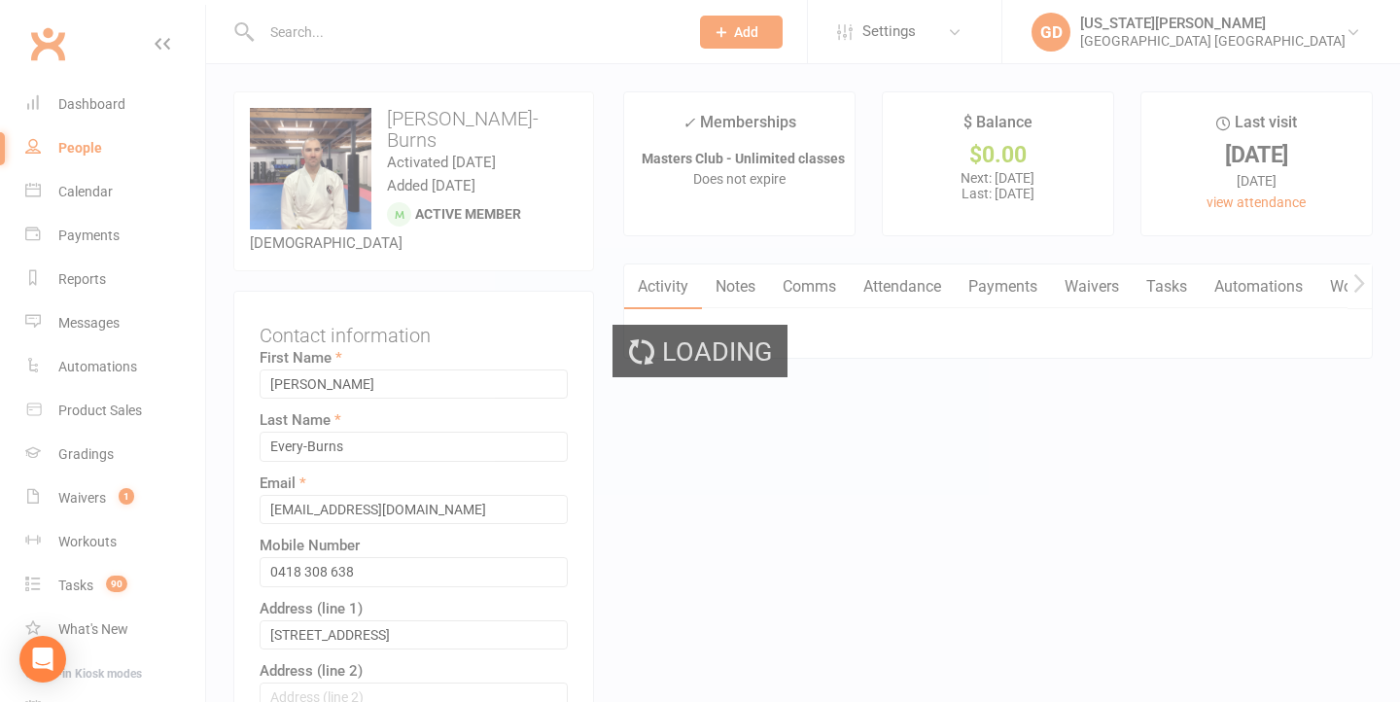
scroll to position [0, 0]
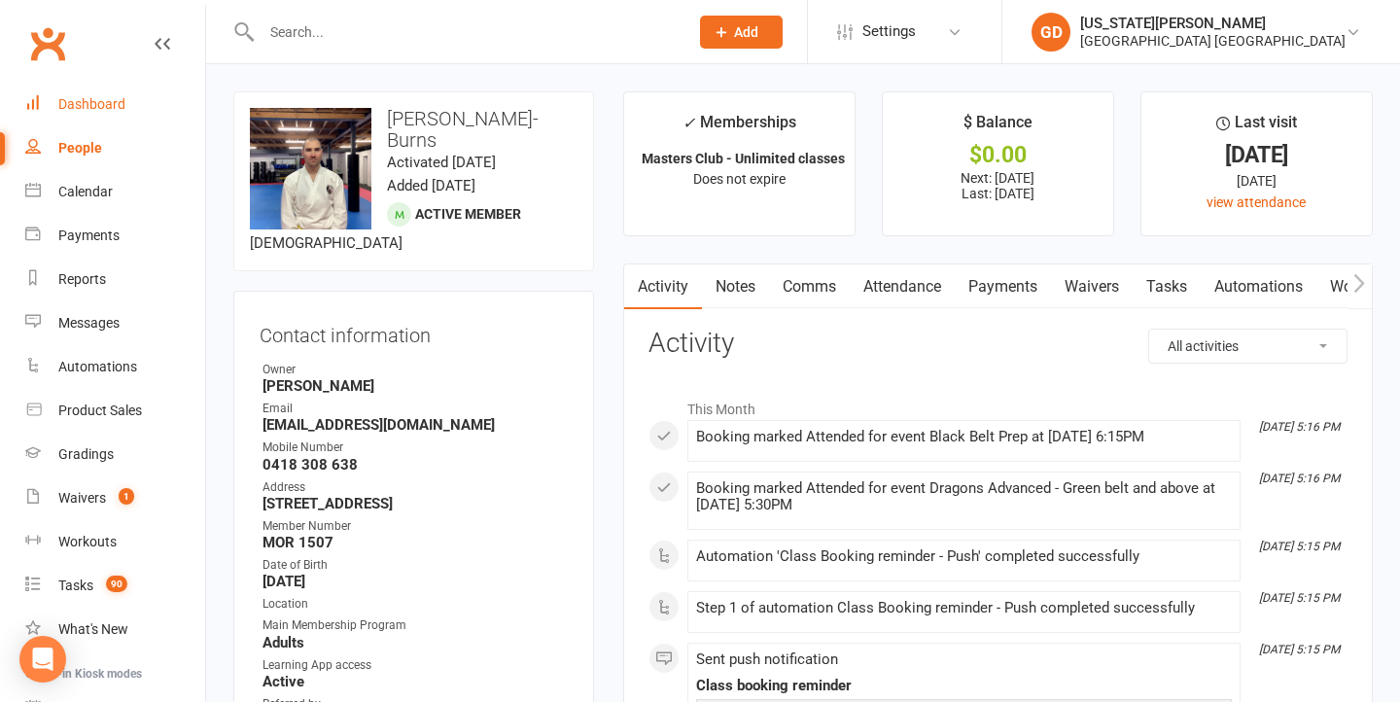
click at [88, 105] on div "Dashboard" at bounding box center [91, 104] width 67 height 16
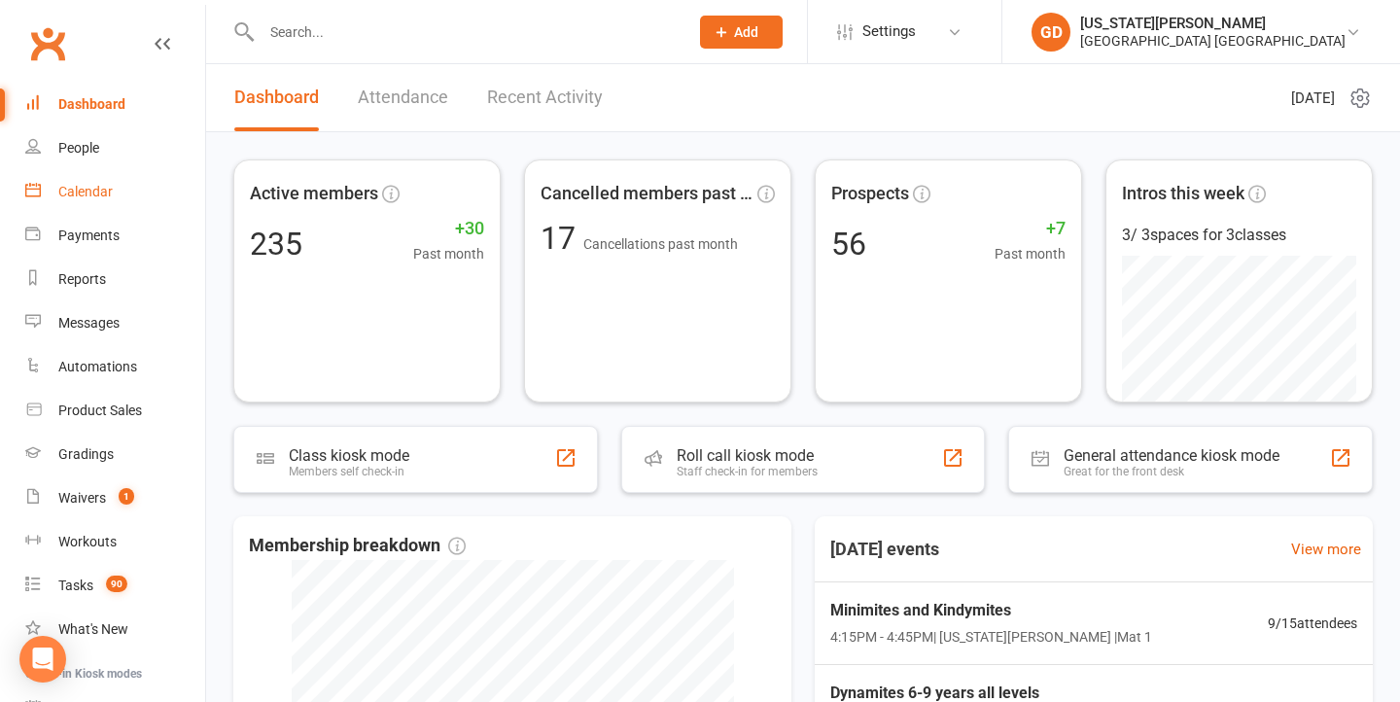
click at [124, 196] on link "Calendar" at bounding box center [115, 192] width 180 height 44
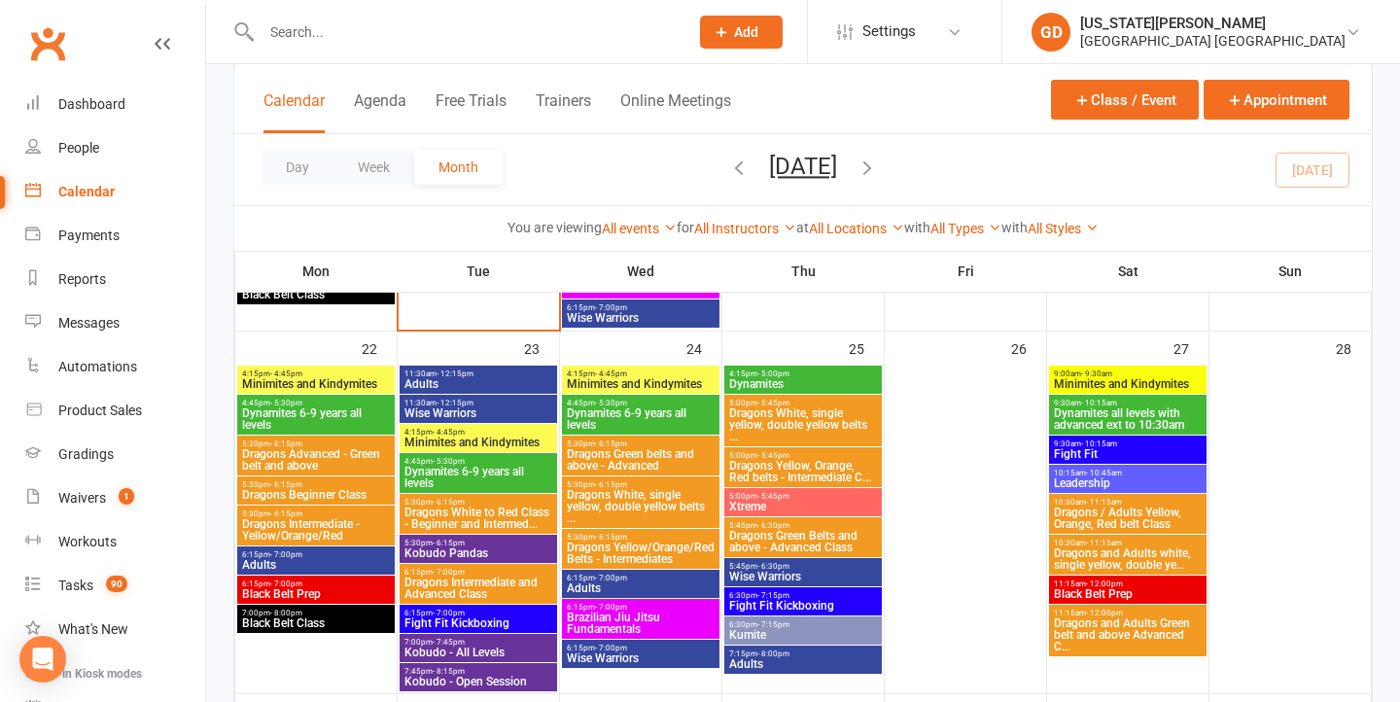
scroll to position [1796, 0]
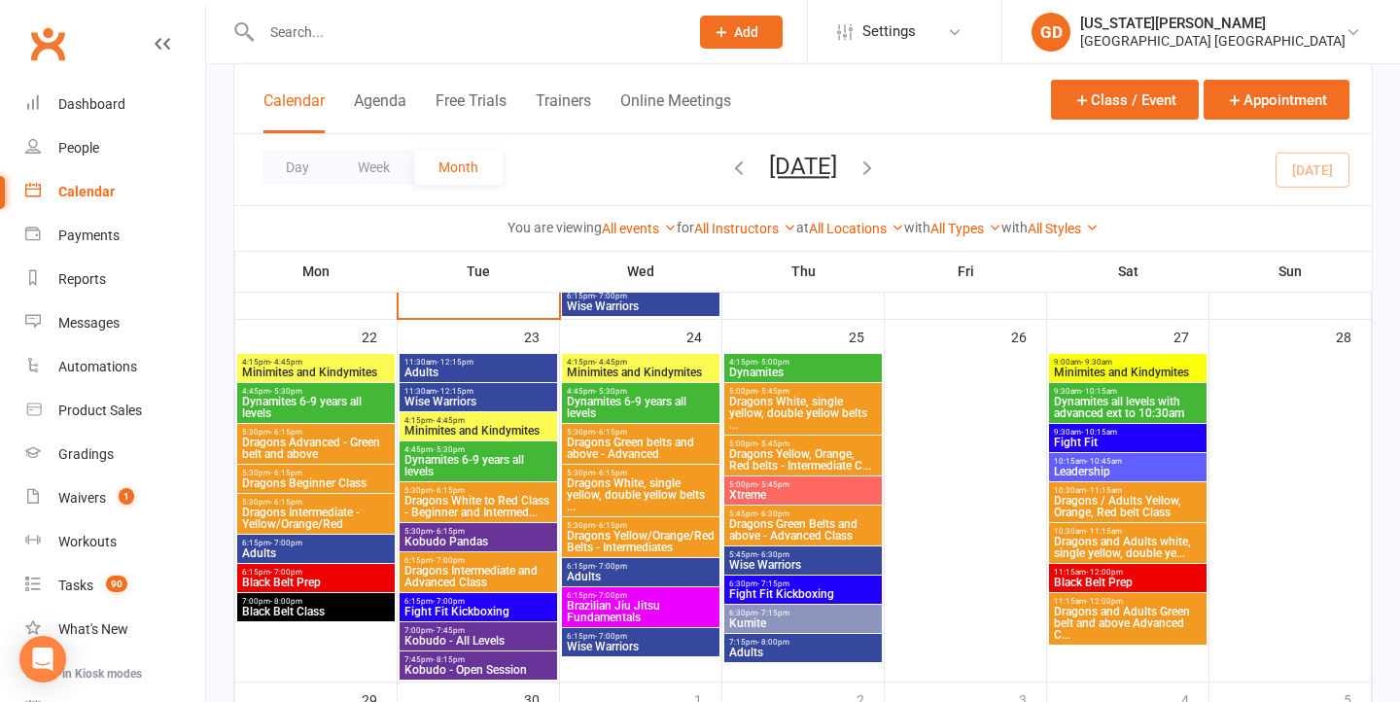
click at [304, 447] on span "Dragons Advanced - Green belt and above" at bounding box center [316, 448] width 150 height 23
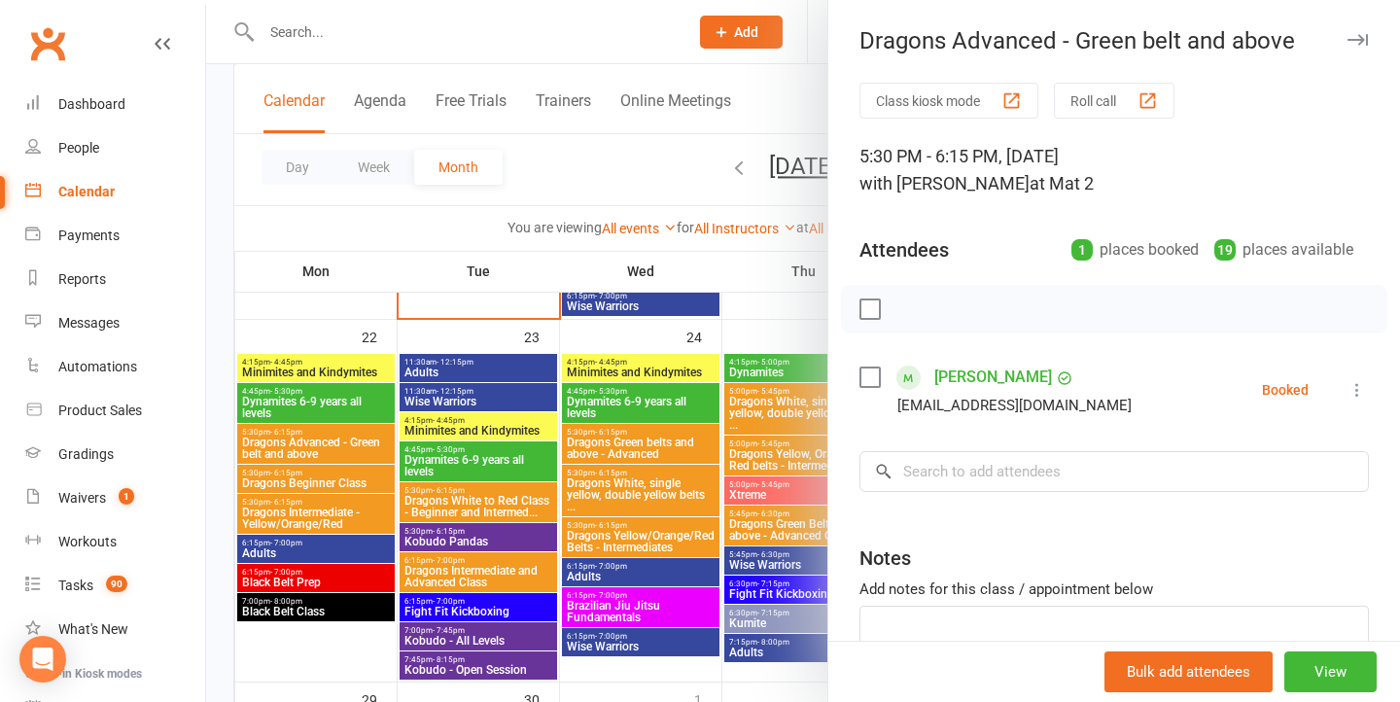
click at [328, 399] on div at bounding box center [803, 351] width 1194 height 702
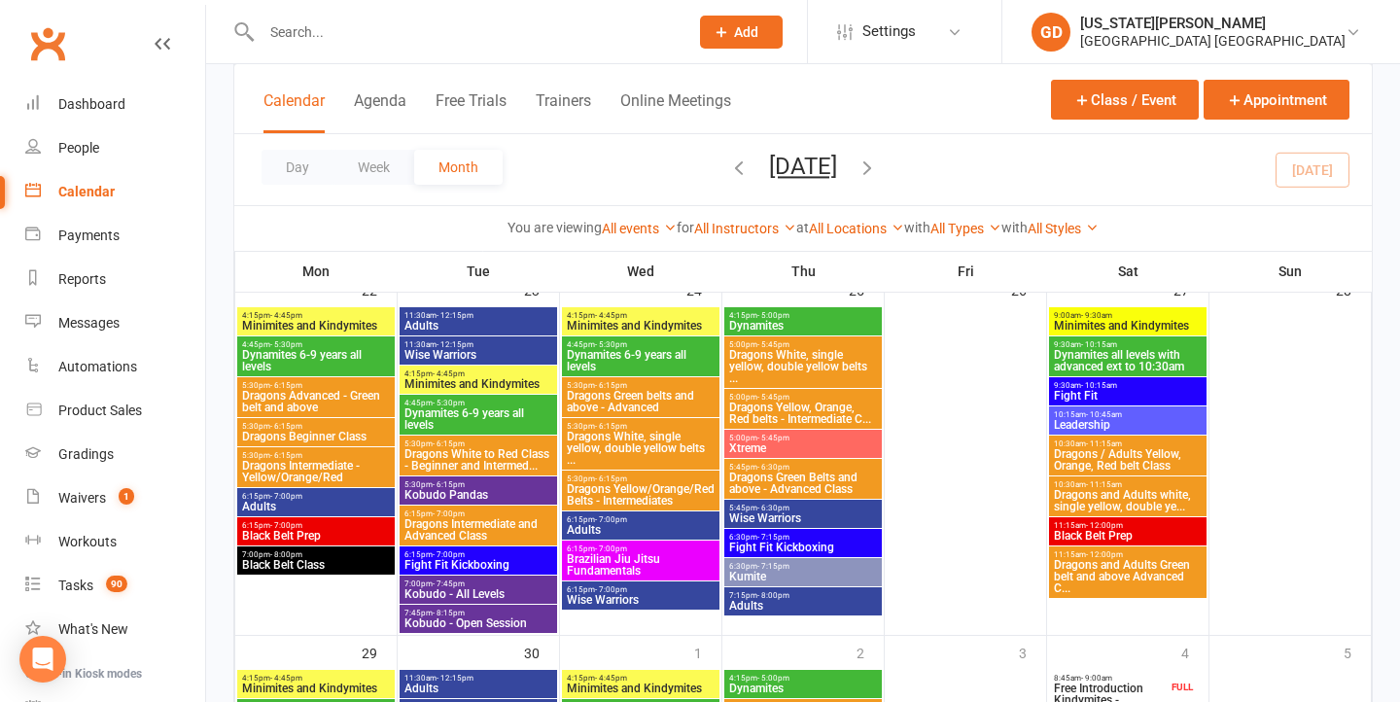
scroll to position [1847, 0]
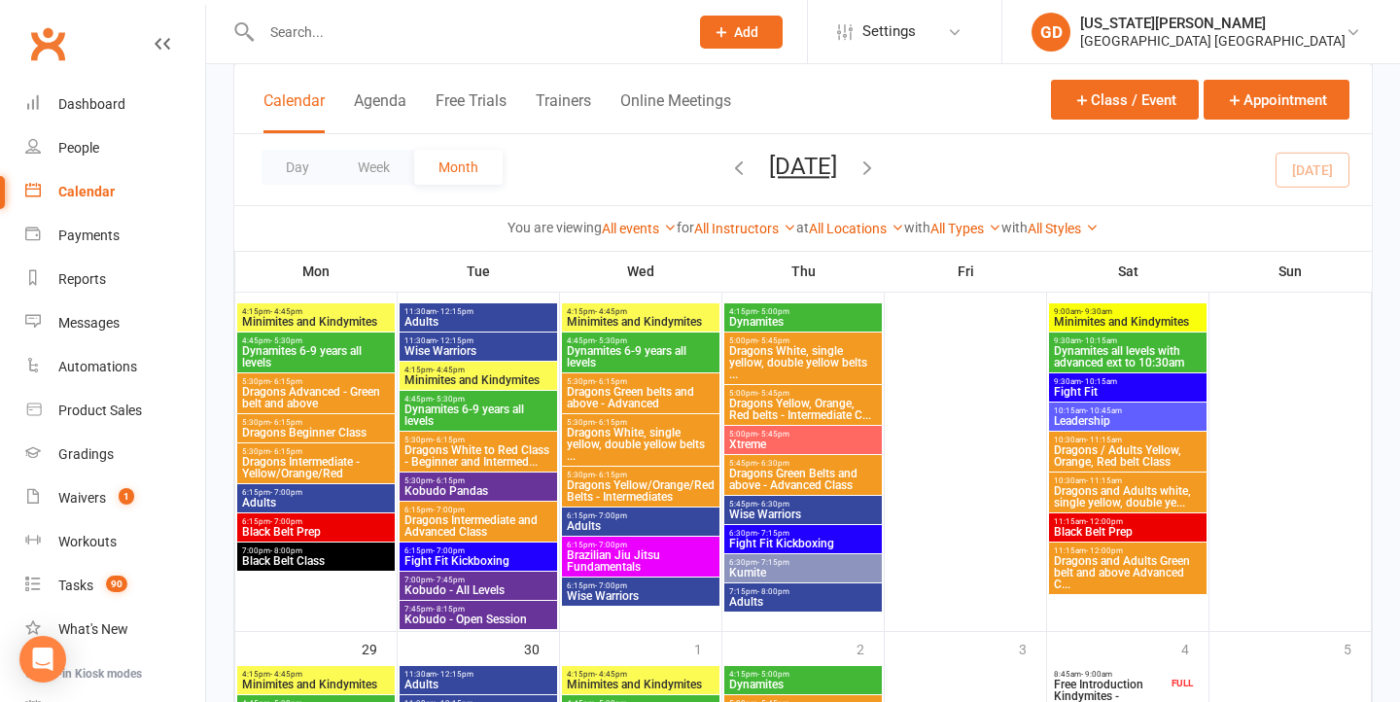
click at [483, 529] on span "Dragons Intermediate and Advanced Class" at bounding box center [479, 525] width 150 height 23
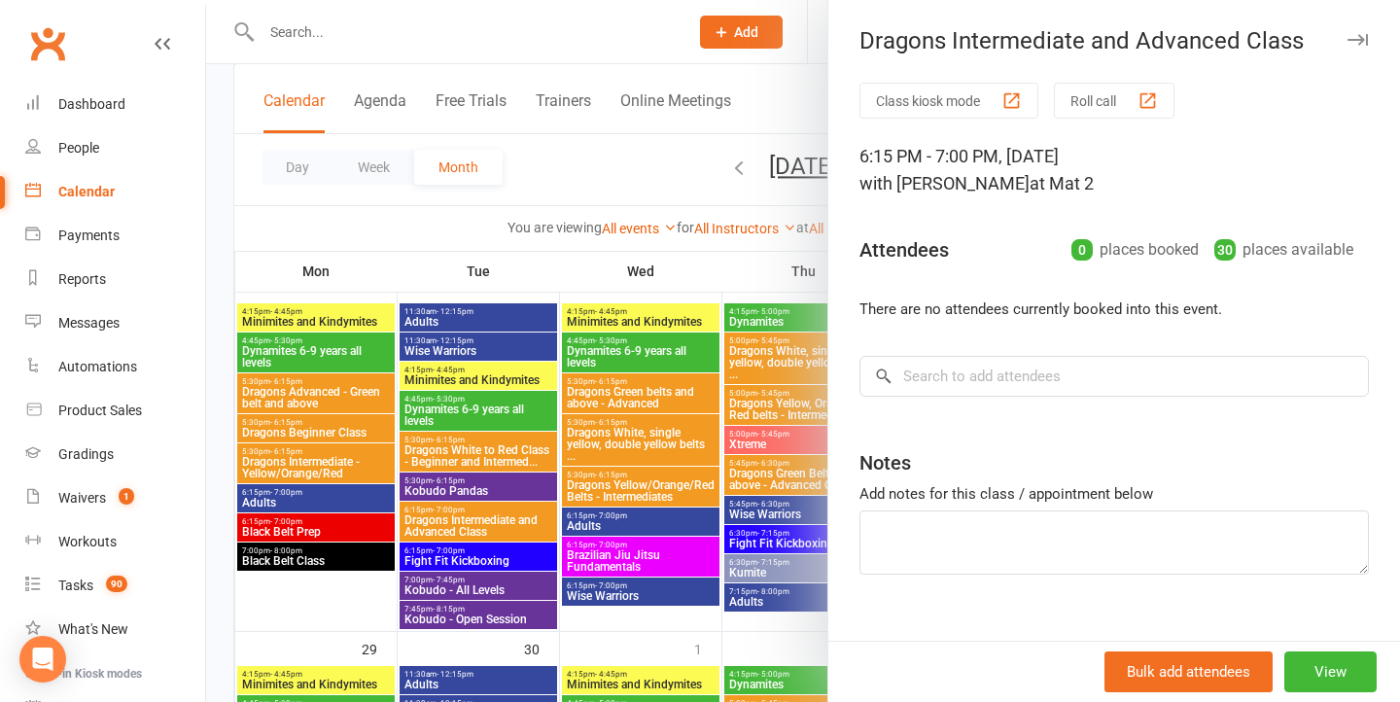
click at [497, 455] on div at bounding box center [803, 351] width 1194 height 702
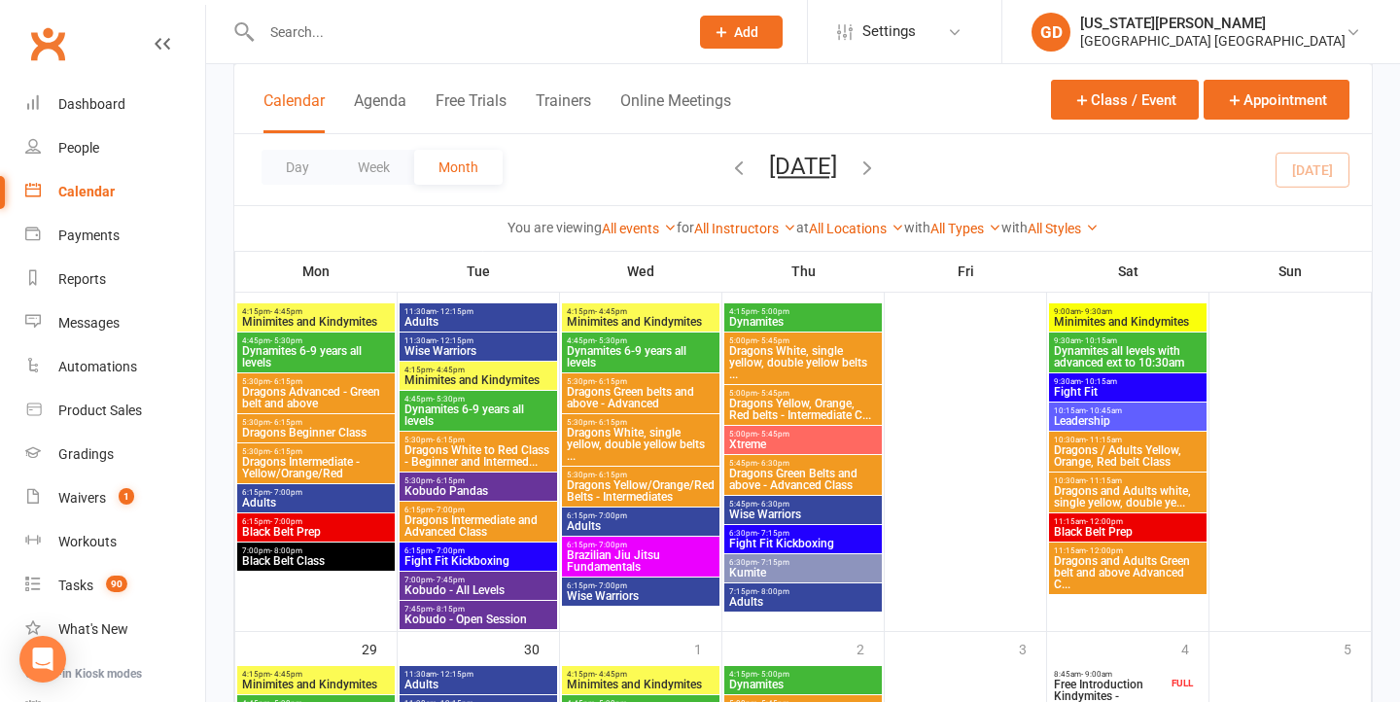
click at [447, 504] on div "6:15pm - 7:00pm Dragons Intermediate and Advanced Class" at bounding box center [479, 522] width 158 height 40
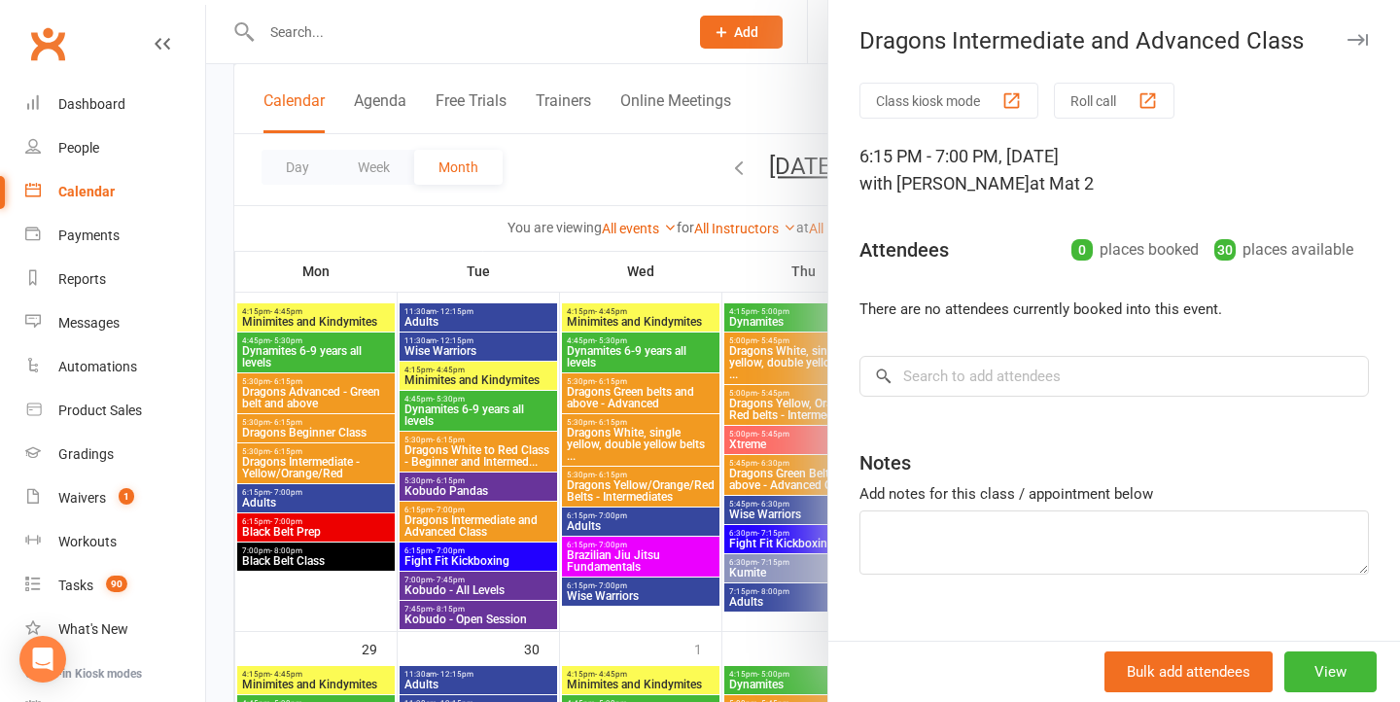
click at [618, 398] on div at bounding box center [803, 351] width 1194 height 702
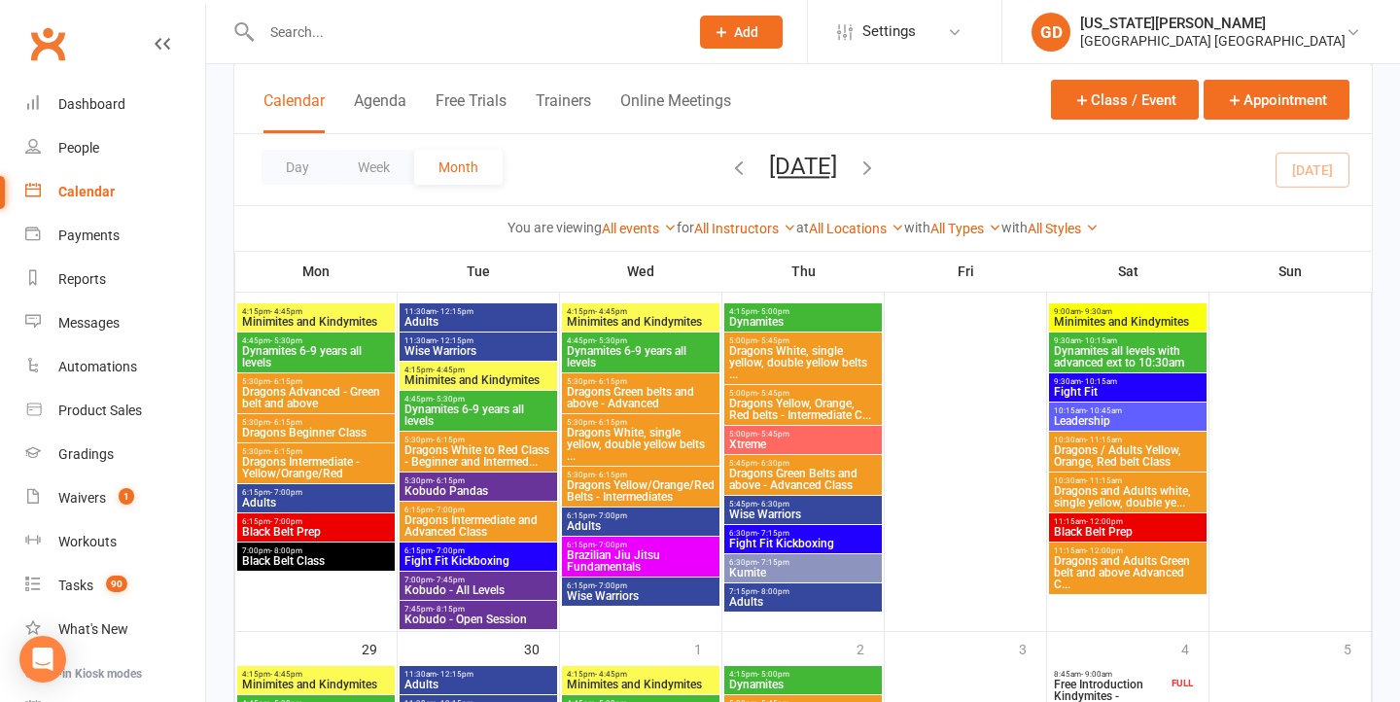
click at [411, 523] on span "Dragons Intermediate and Advanced Class" at bounding box center [479, 525] width 150 height 23
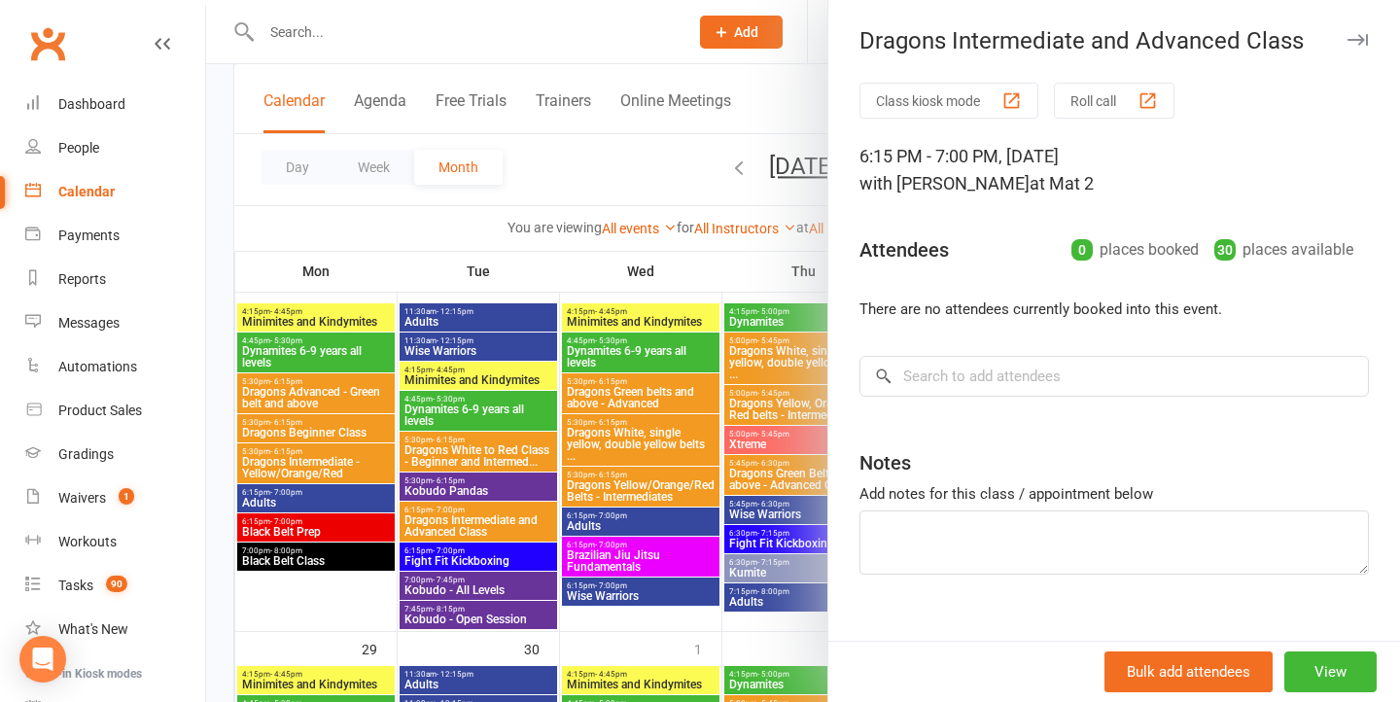
click at [585, 450] on div at bounding box center [803, 351] width 1194 height 702
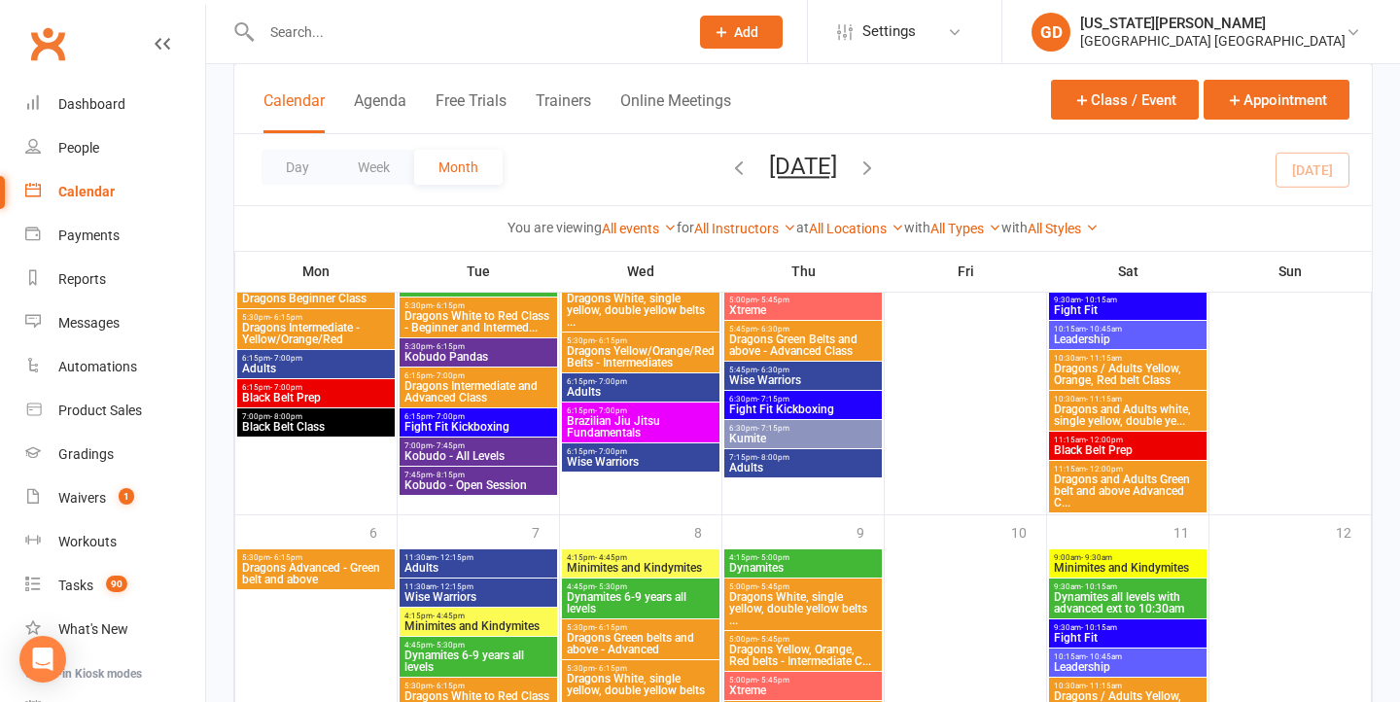
scroll to position [2366, 0]
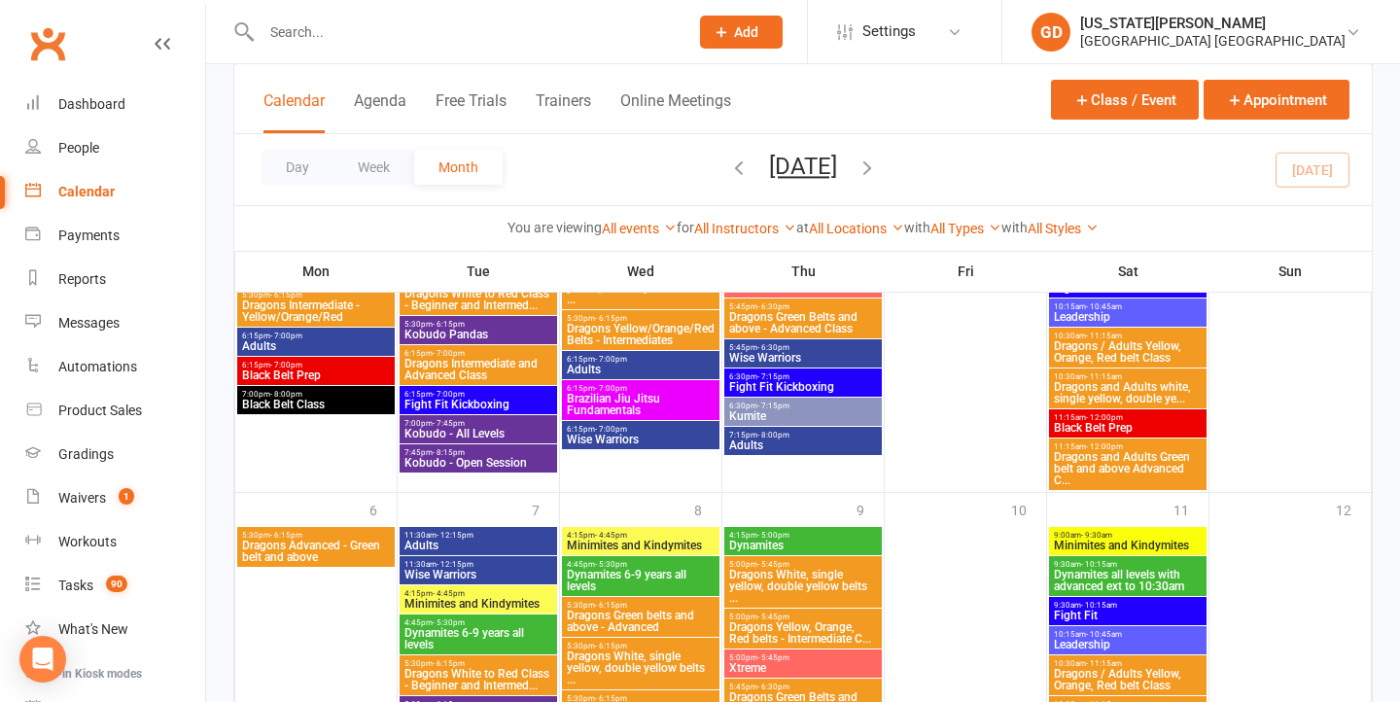
click at [349, 549] on span "Dragons Advanced - Green belt and above" at bounding box center [316, 551] width 150 height 23
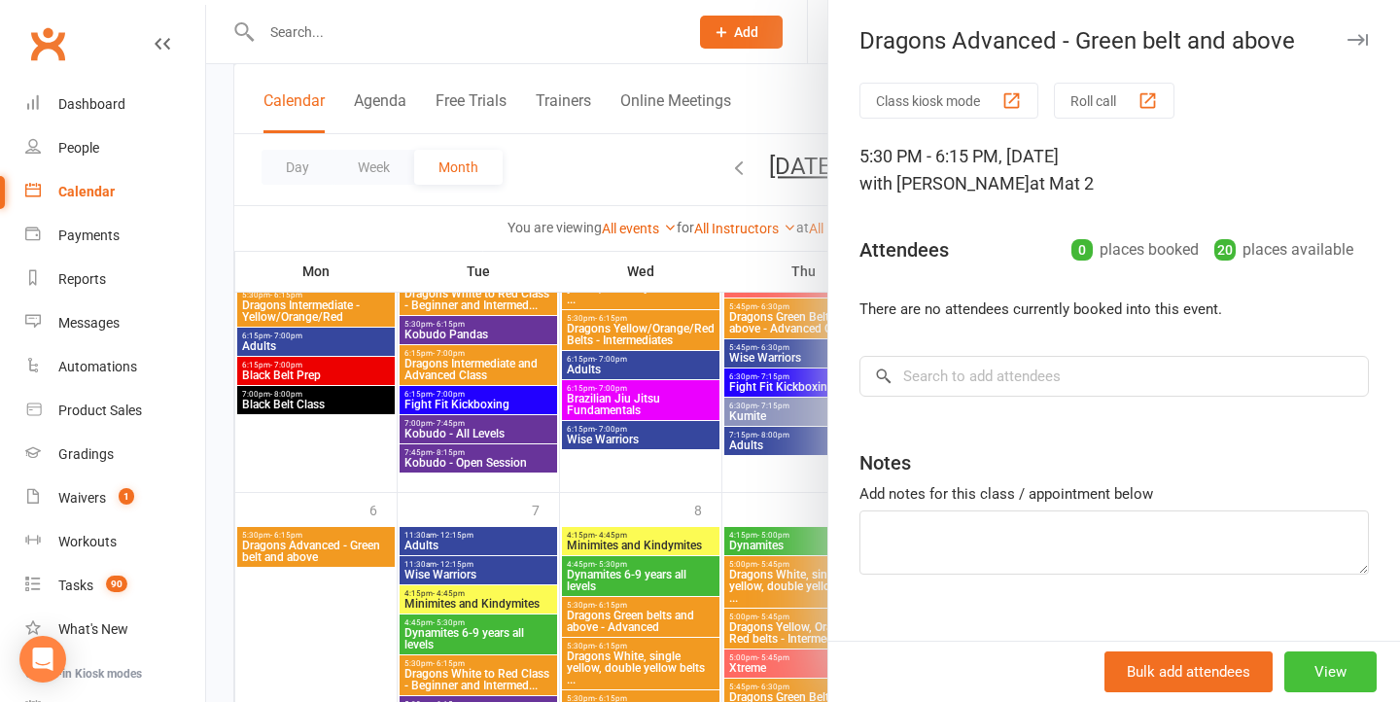
click at [1337, 680] on button "View" at bounding box center [1331, 672] width 92 height 41
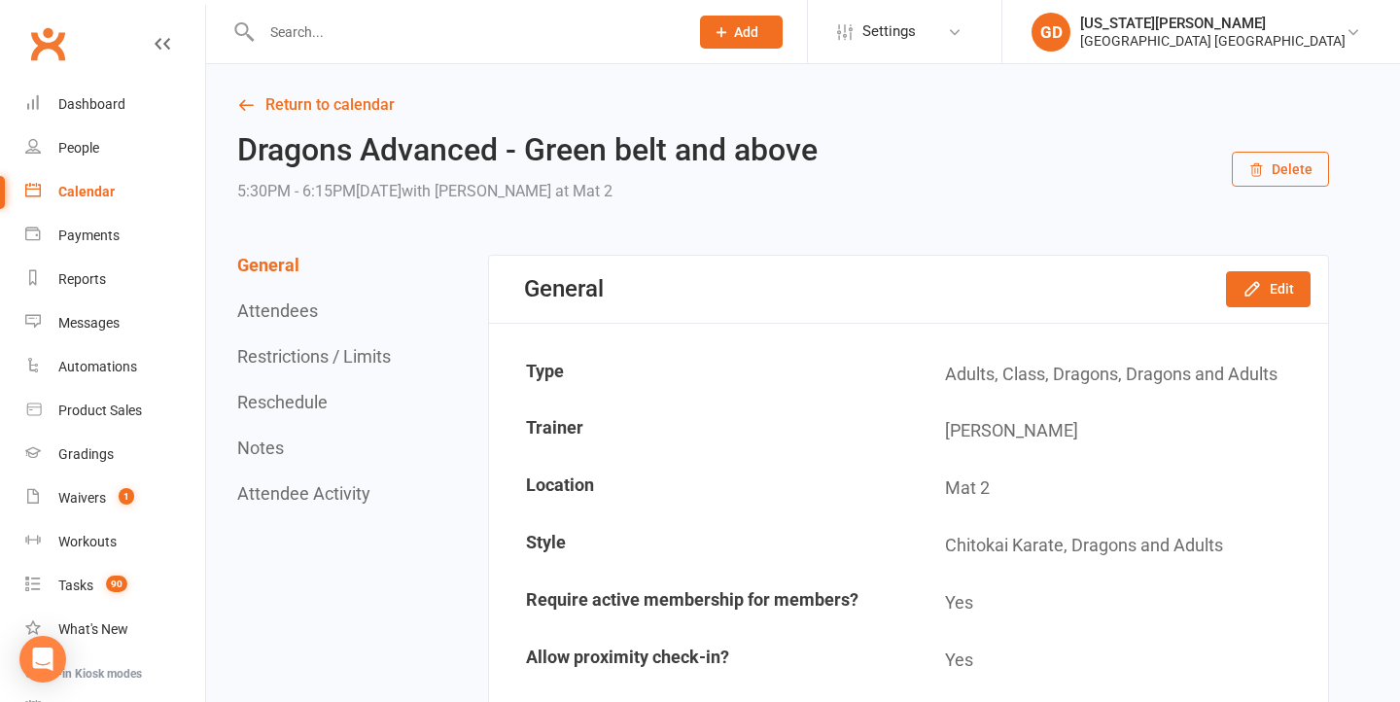
click at [1260, 174] on icon "button" at bounding box center [1257, 170] width 16 height 16
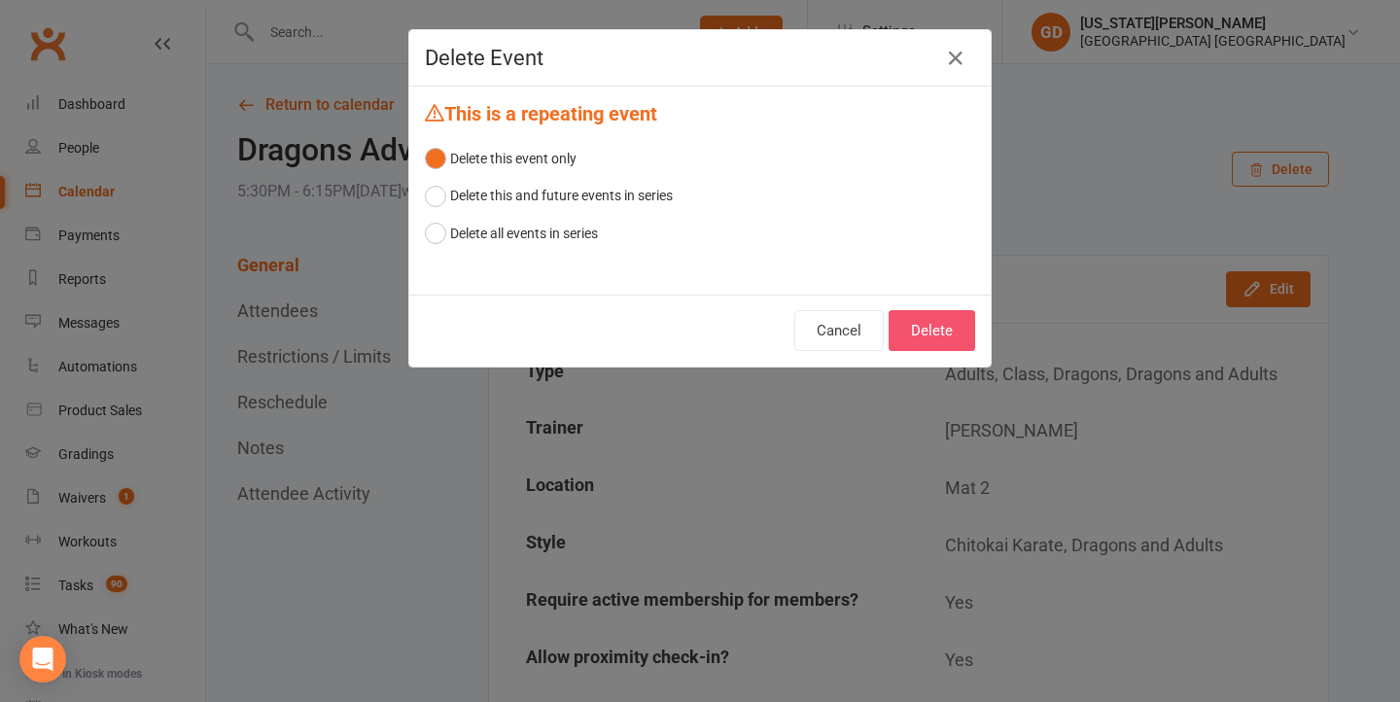
click at [923, 327] on button "Delete" at bounding box center [932, 330] width 87 height 41
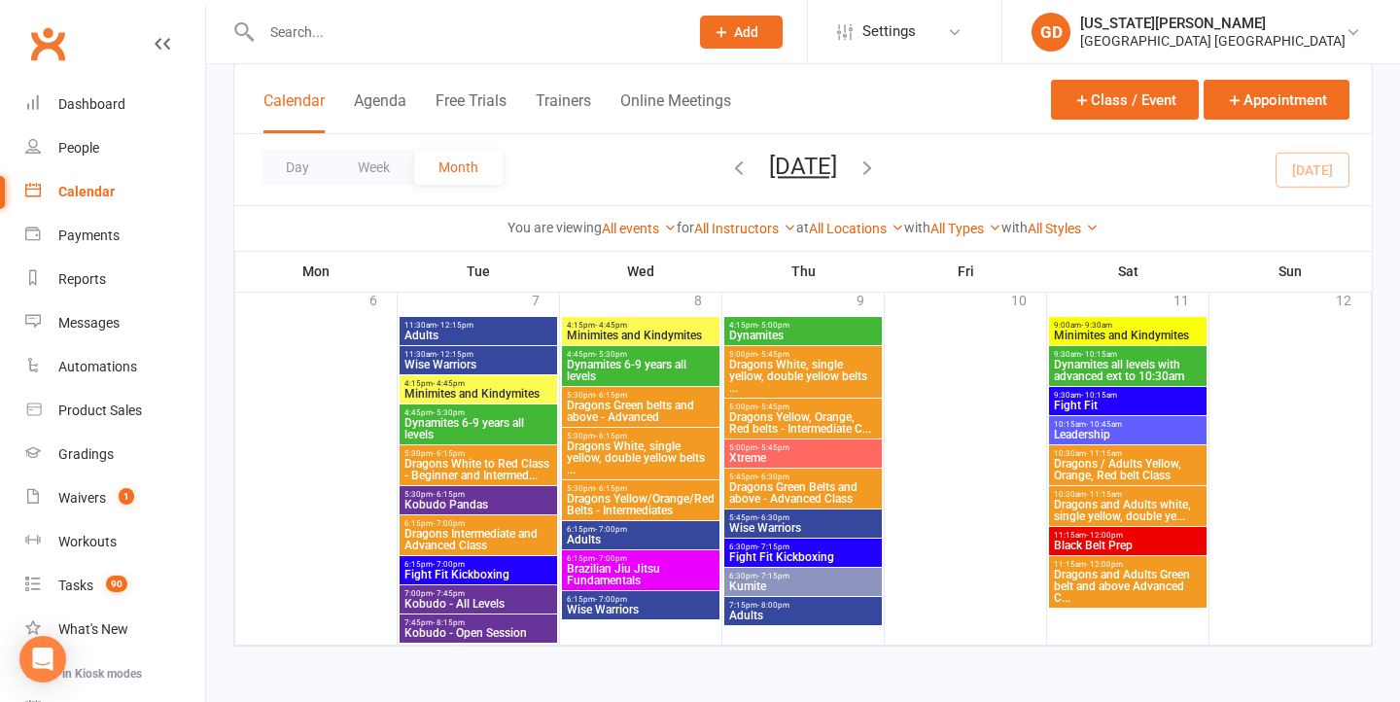
scroll to position [2593, 0]
click at [878, 162] on icon "button" at bounding box center [867, 167] width 21 height 21
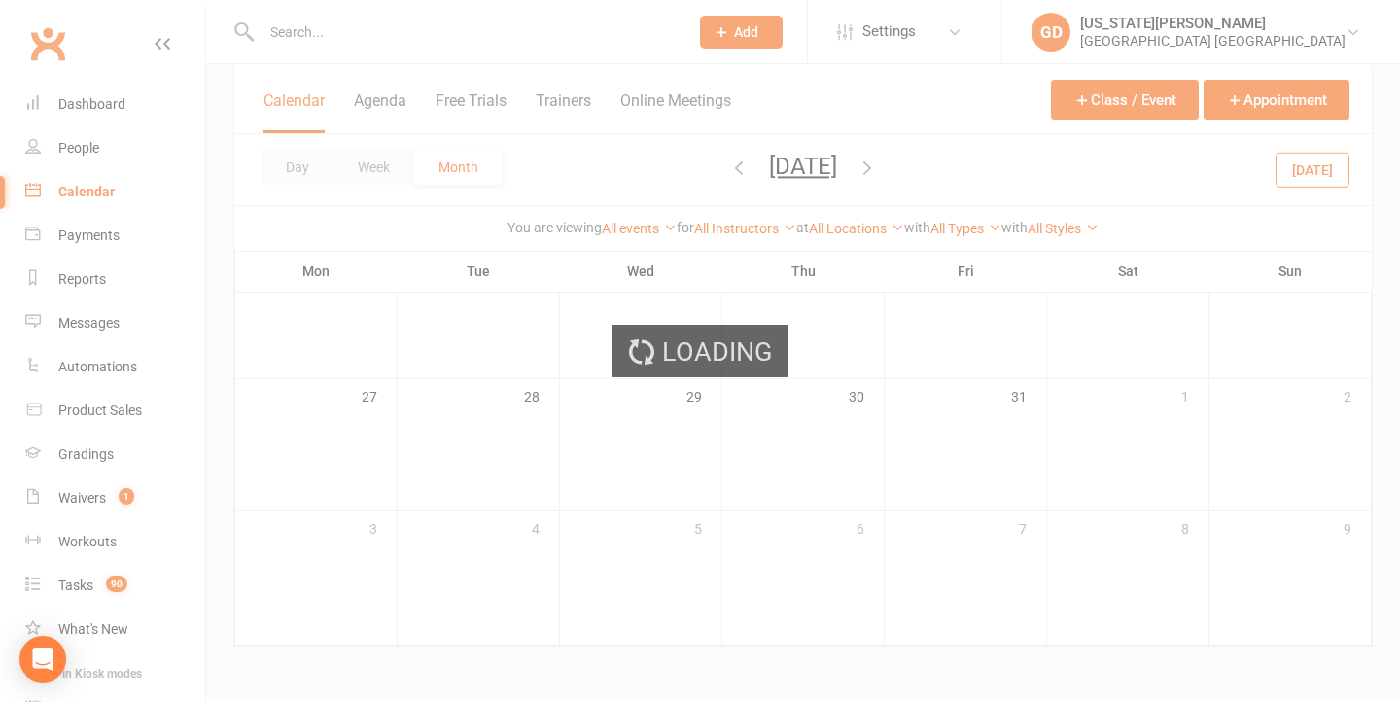
scroll to position [580, 0]
click at [917, 162] on div "Loading" at bounding box center [700, 351] width 1400 height 702
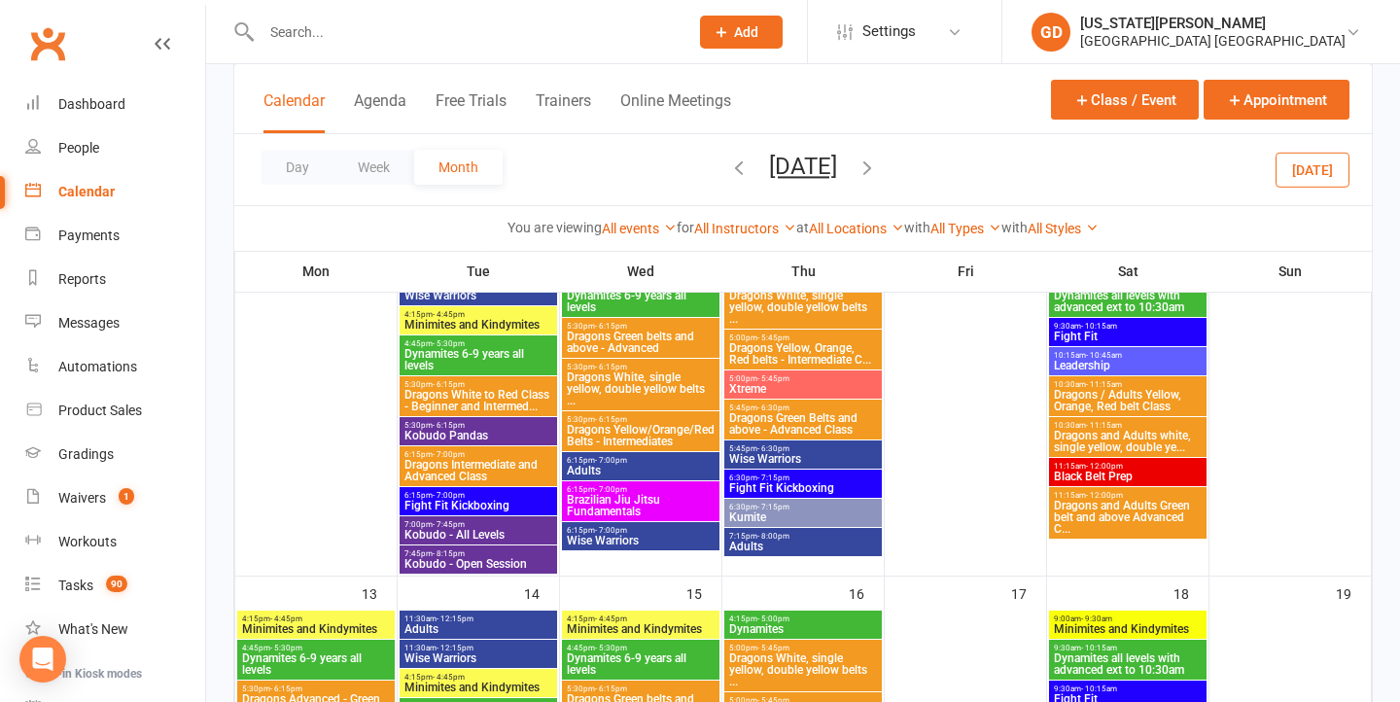
click at [917, 162] on div "Day Week Month October 2025 September 2025 Sun Mon Tue Wed Thu Fri Sat 31 01 02…" at bounding box center [803, 169] width 1138 height 71
click at [878, 170] on icon "button" at bounding box center [867, 167] width 21 height 21
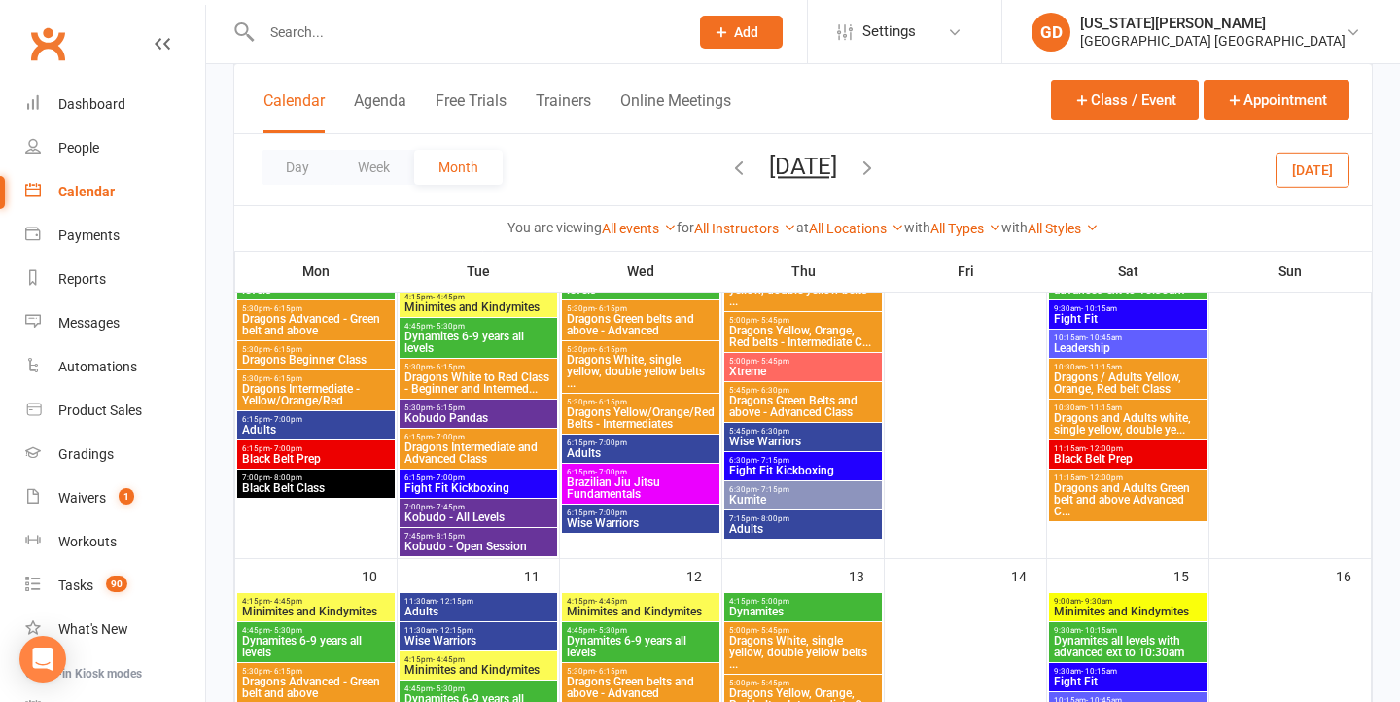
click at [878, 168] on icon "button" at bounding box center [867, 167] width 21 height 21
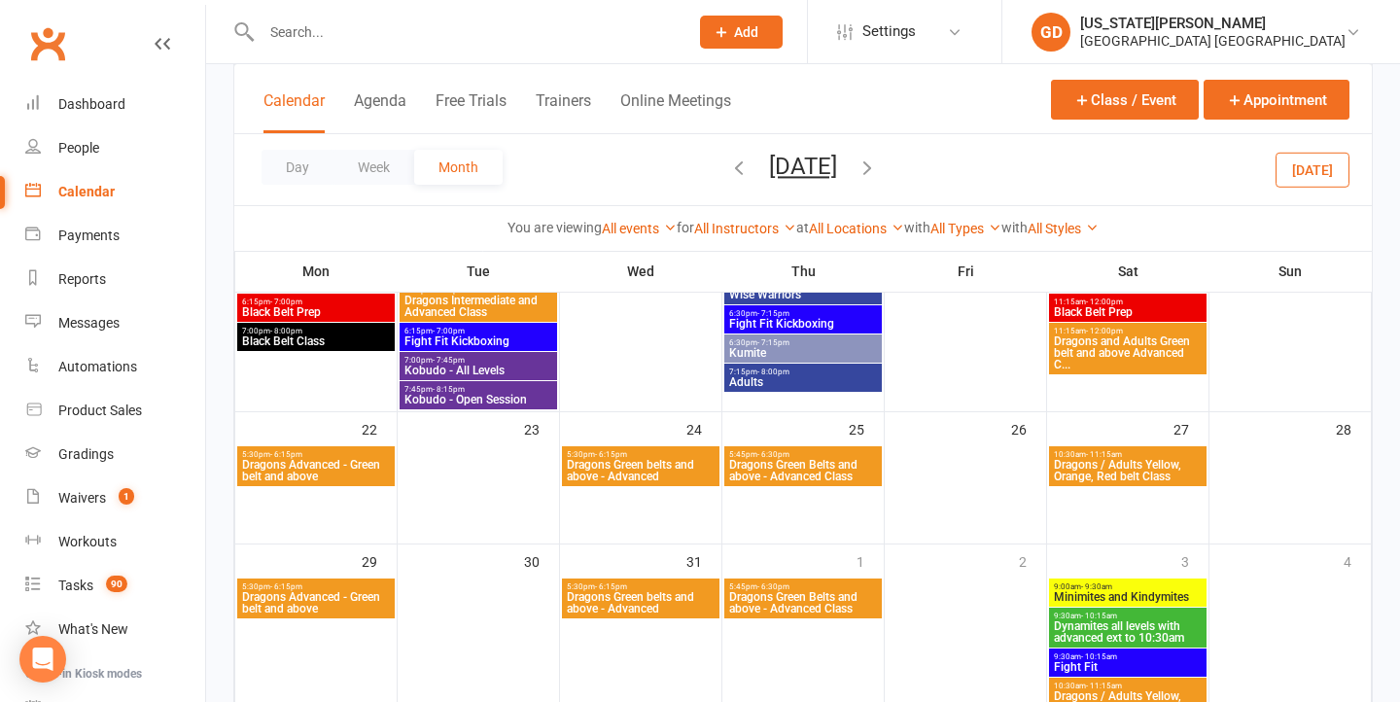
scroll to position [1021, 0]
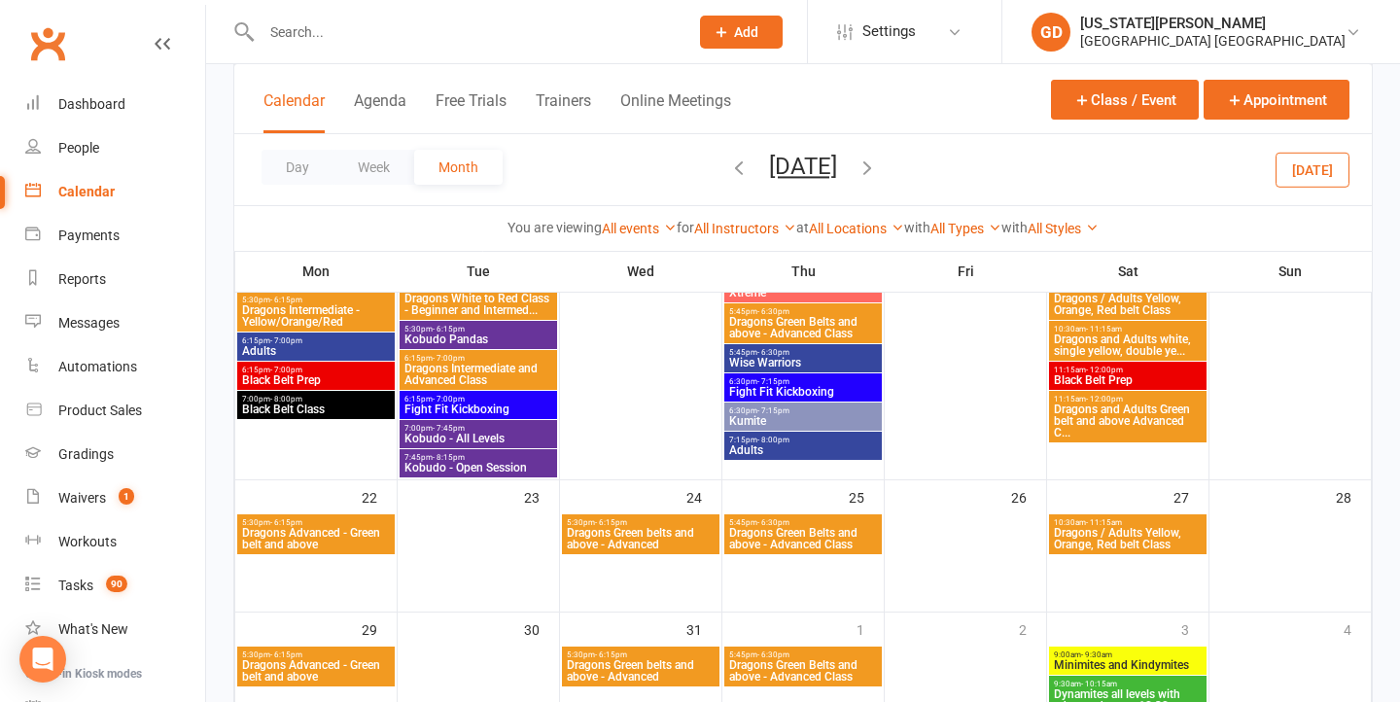
click at [357, 535] on span "Dragons Advanced - Green belt and above" at bounding box center [316, 538] width 150 height 23
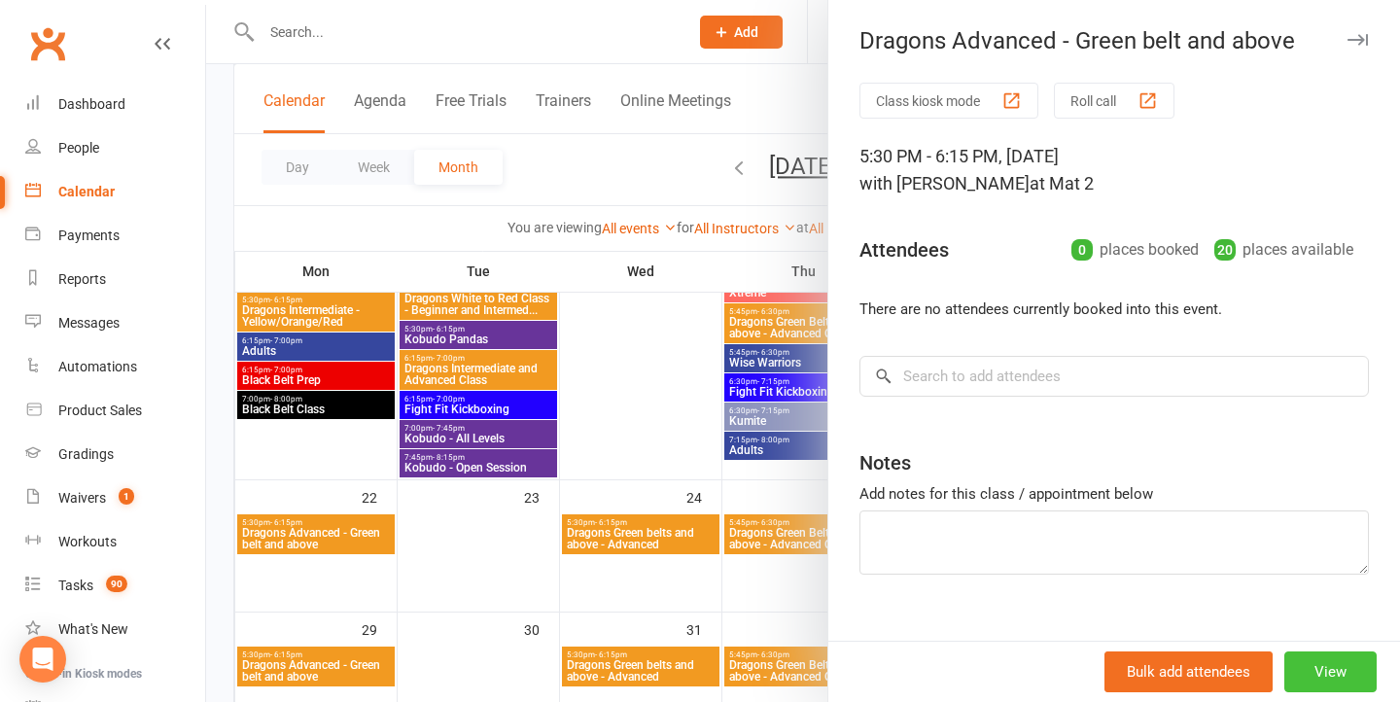
click at [1333, 671] on button "View" at bounding box center [1331, 672] width 92 height 41
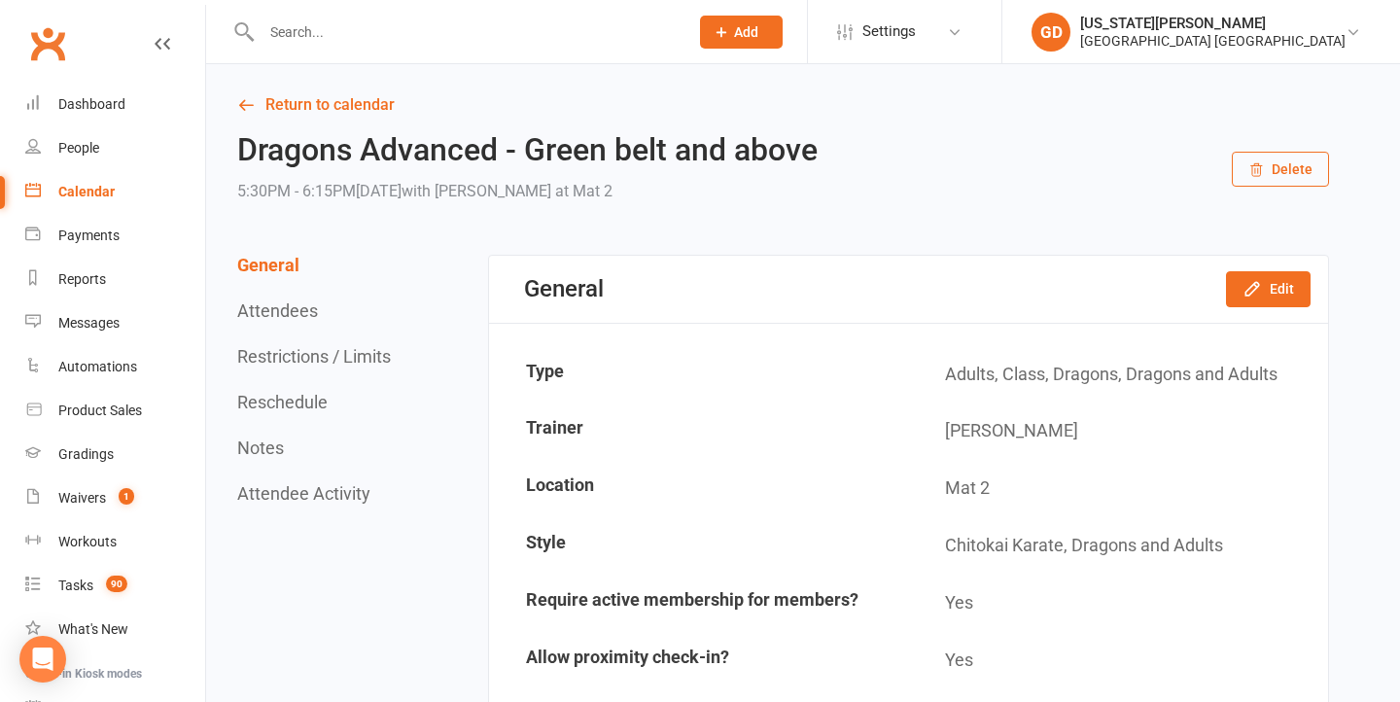
click at [1290, 170] on button "Delete" at bounding box center [1280, 169] width 97 height 35
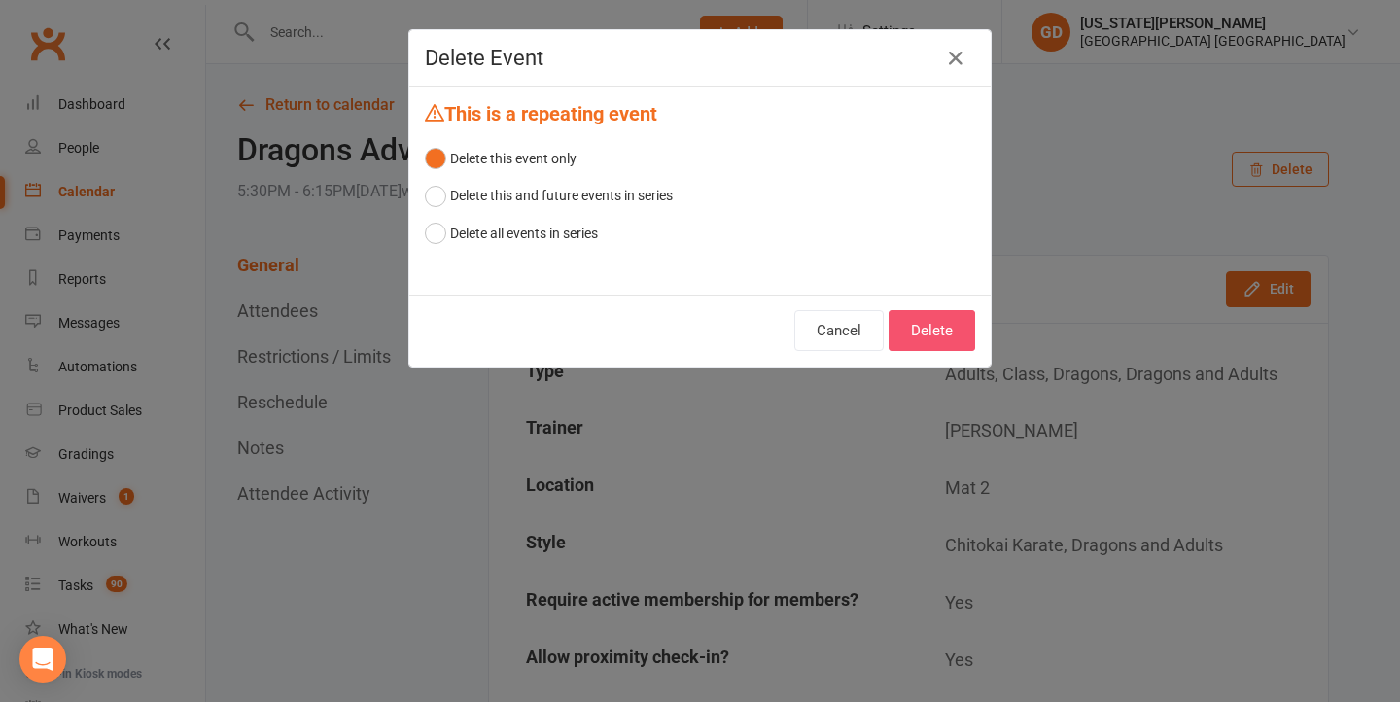
click at [926, 330] on button "Delete" at bounding box center [932, 330] width 87 height 41
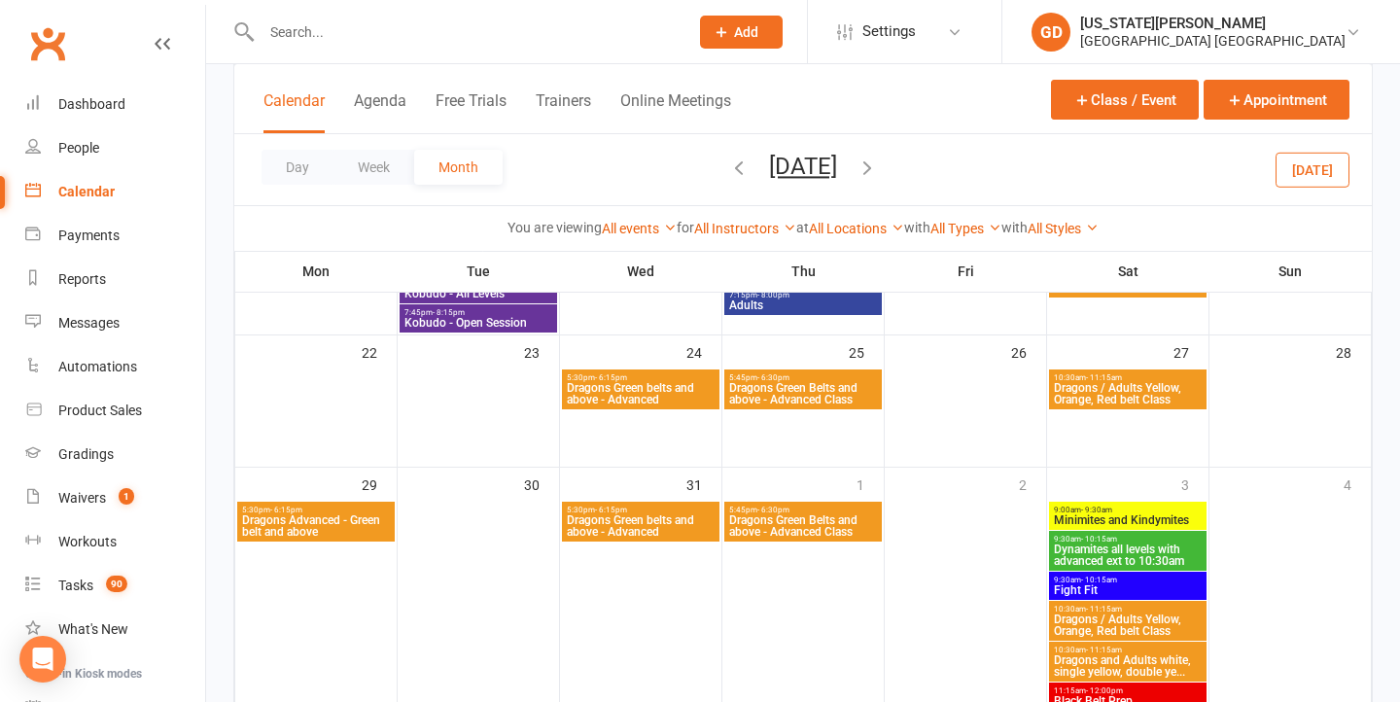
scroll to position [1184, 0]
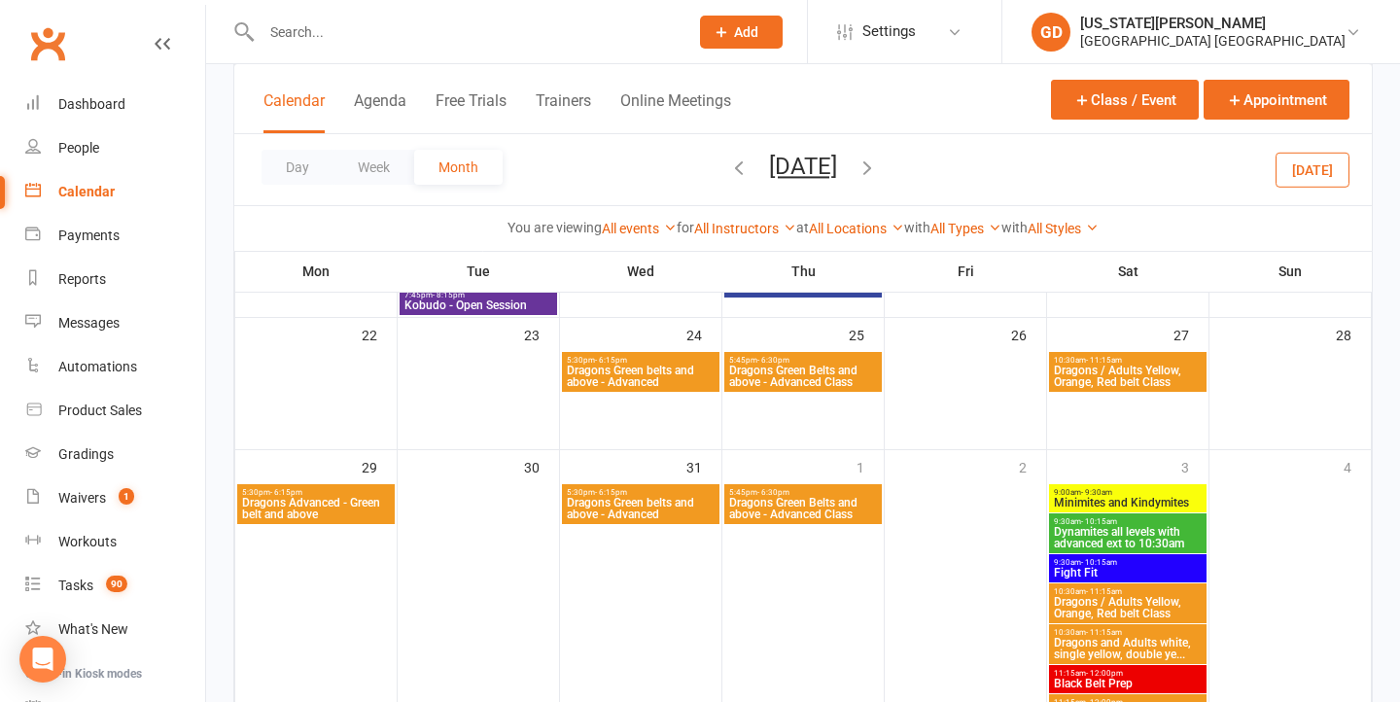
click at [638, 376] on span "Dragons Green belts and above - Advanced" at bounding box center [641, 376] width 150 height 23
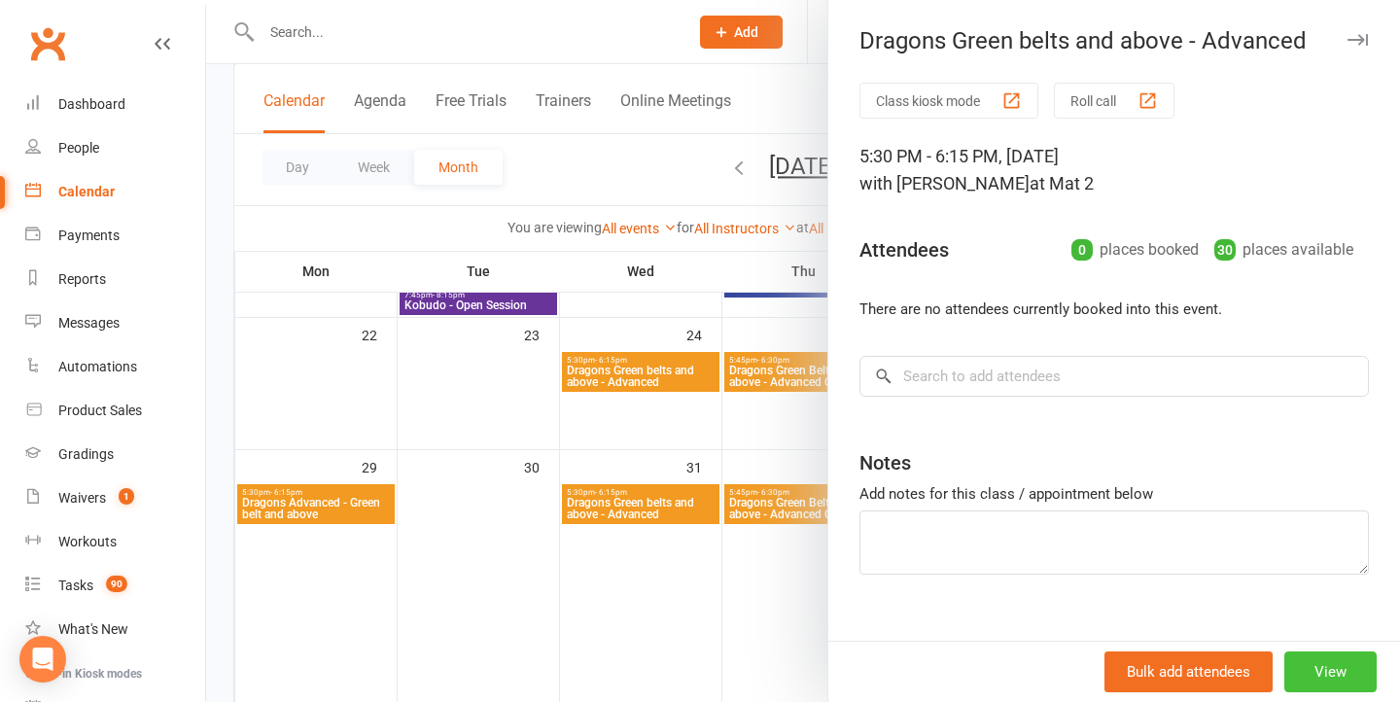
click at [1336, 669] on button "View" at bounding box center [1331, 672] width 92 height 41
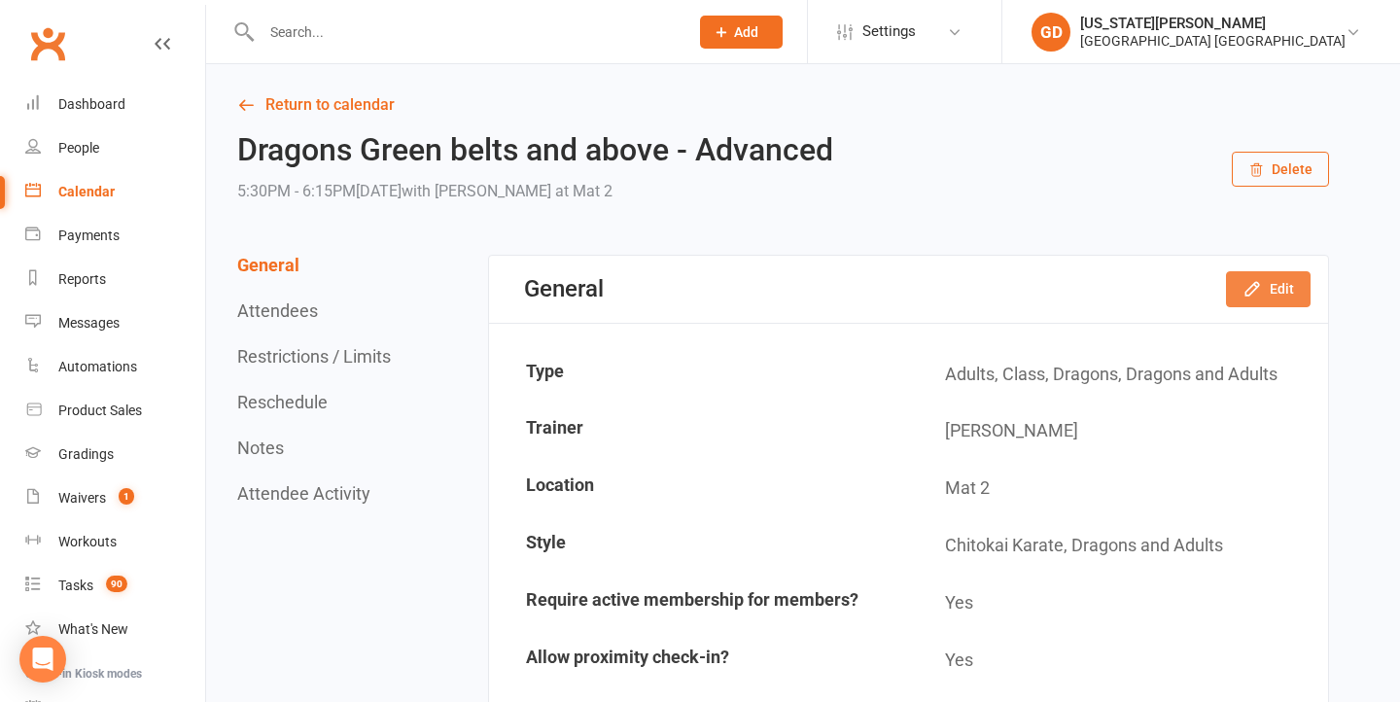
click at [1282, 282] on button "Edit" at bounding box center [1268, 288] width 85 height 35
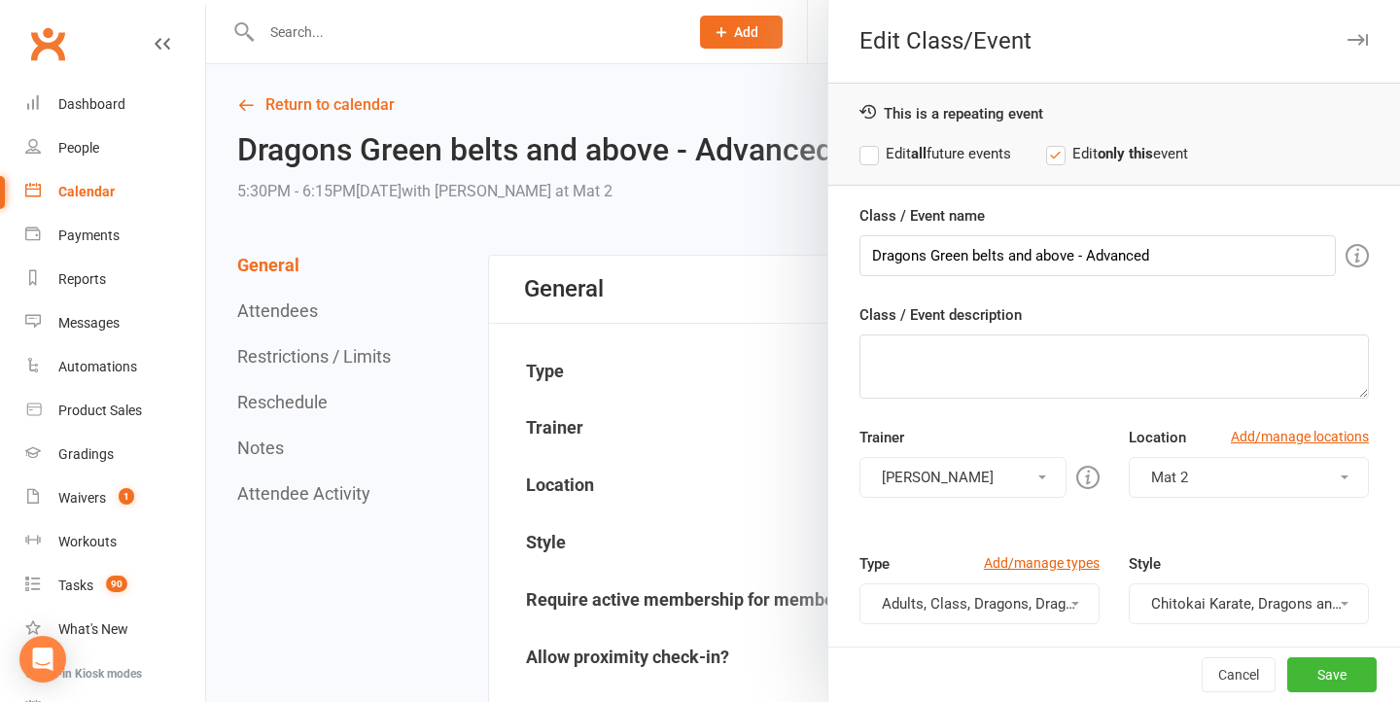
click at [711, 238] on div at bounding box center [803, 351] width 1194 height 702
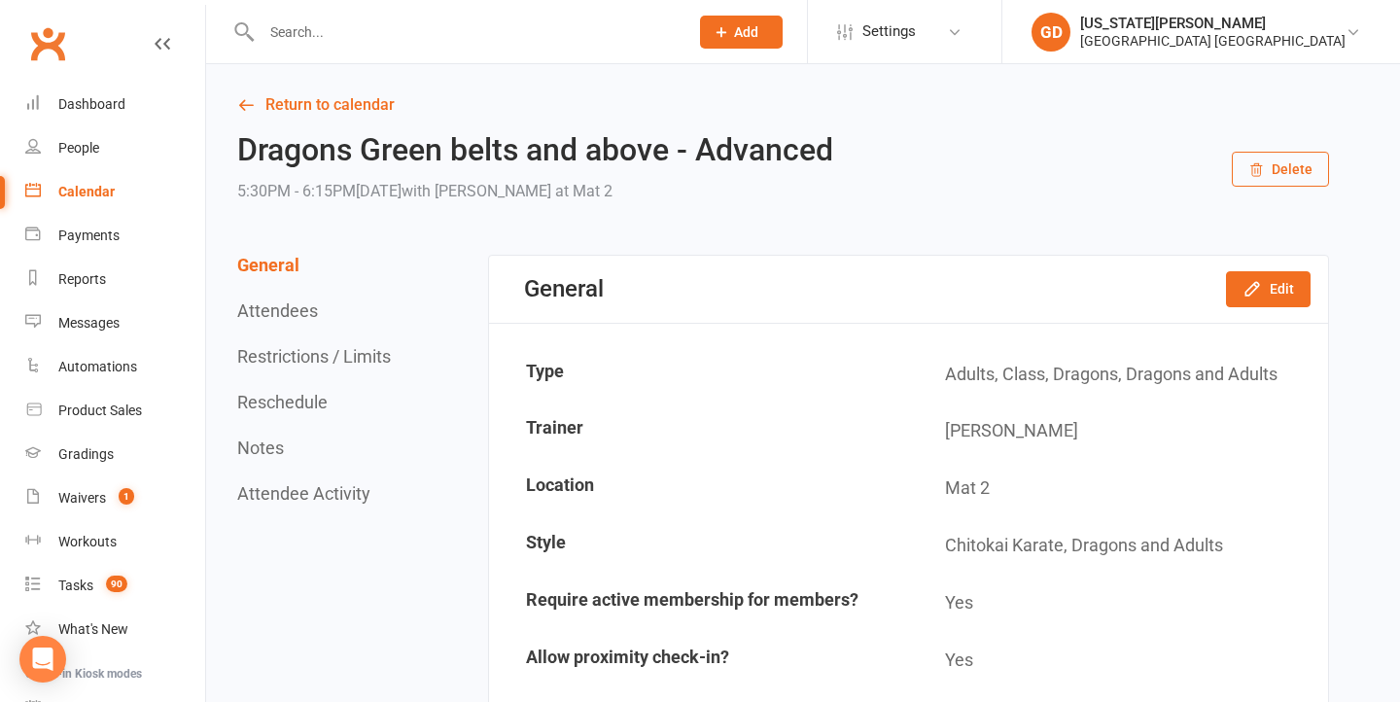
click at [1287, 174] on button "Delete" at bounding box center [1280, 169] width 97 height 35
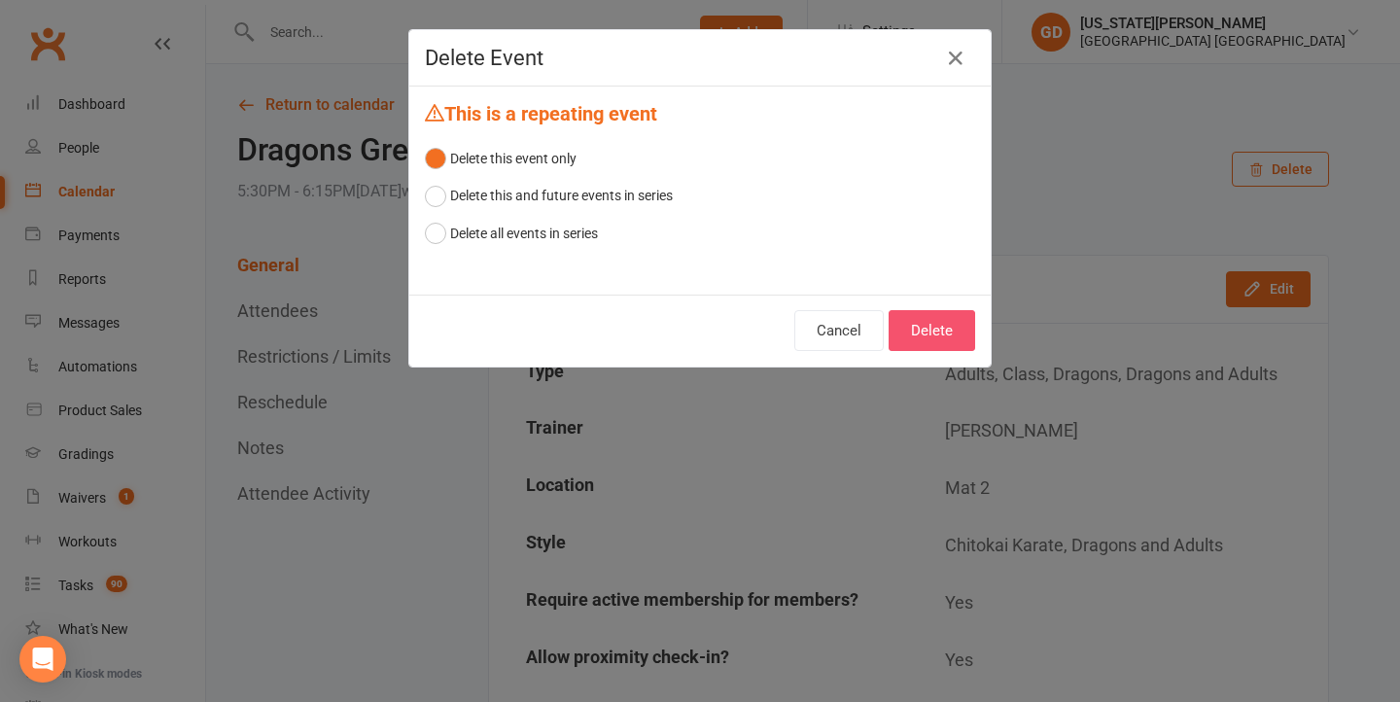
click at [905, 331] on button "Delete" at bounding box center [932, 330] width 87 height 41
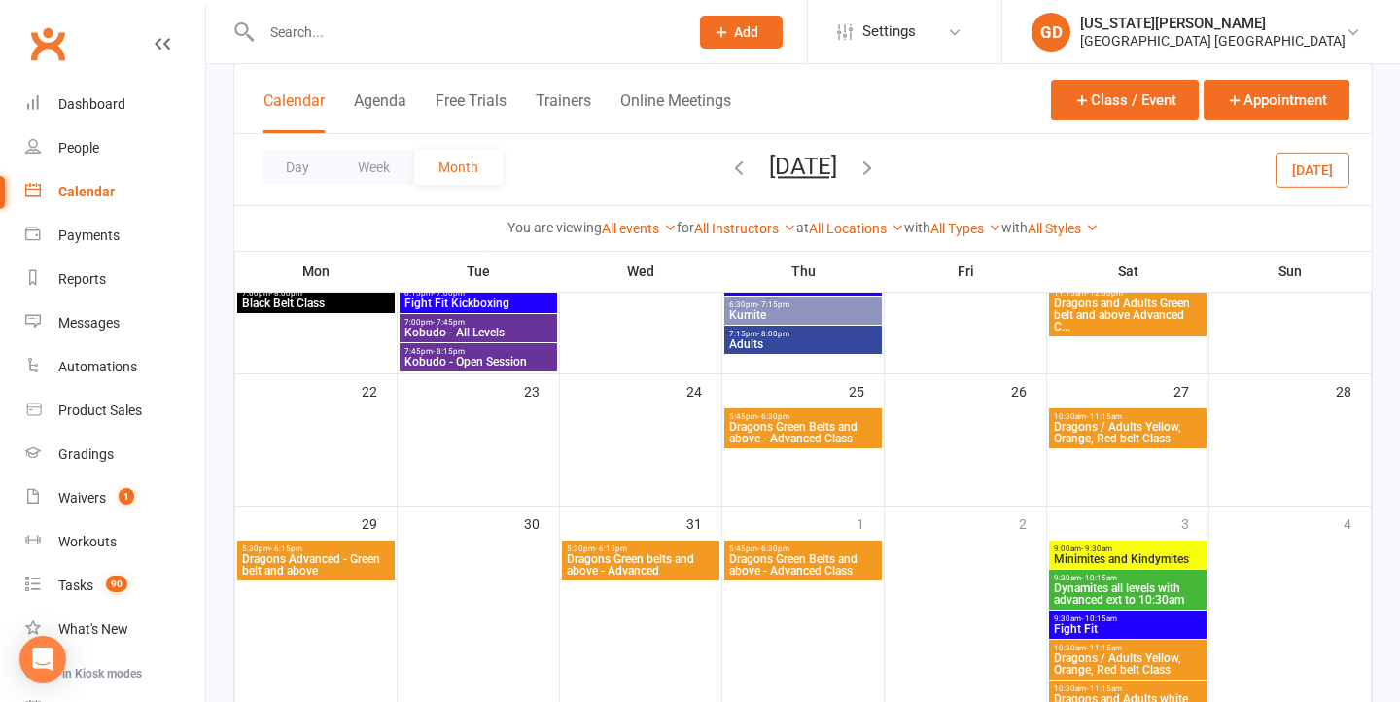
scroll to position [1131, 0]
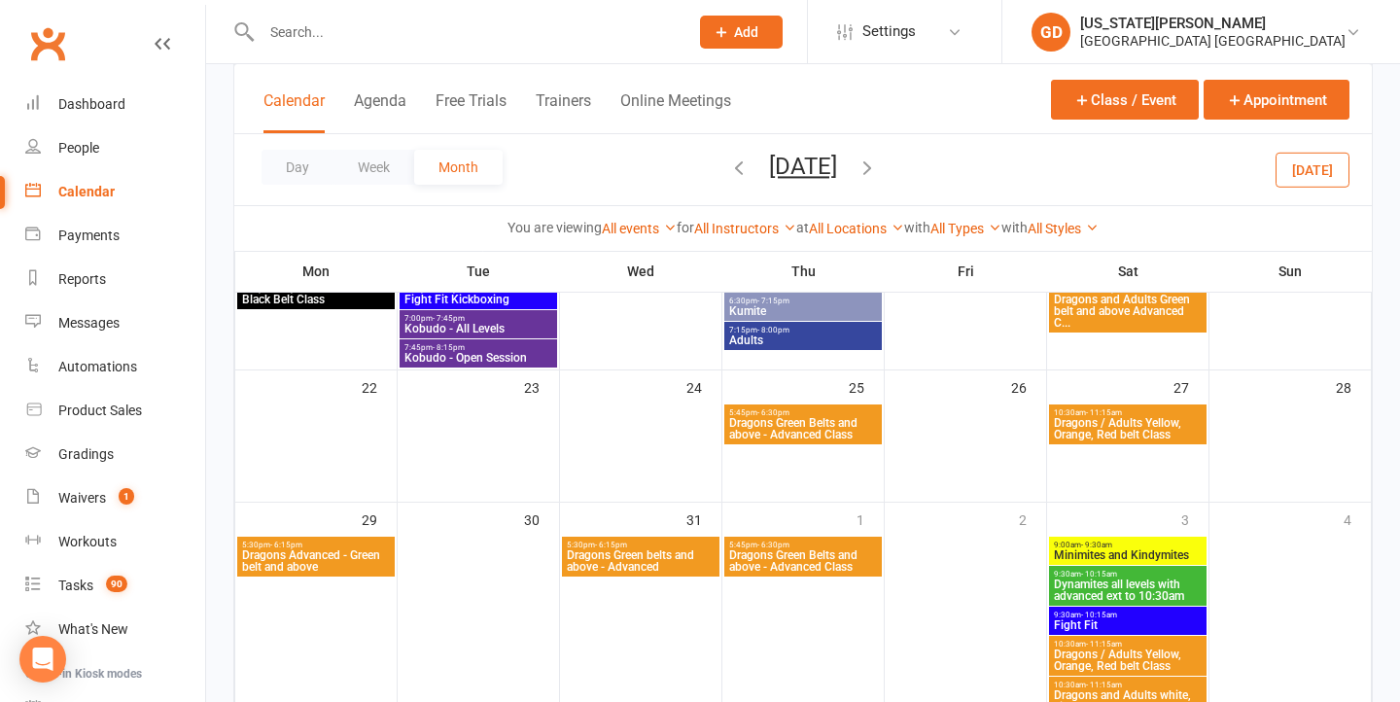
click at [827, 443] on div "5:45pm - 6:30pm Dragons Green Belts and above - Advanced Class" at bounding box center [804, 425] width 158 height 40
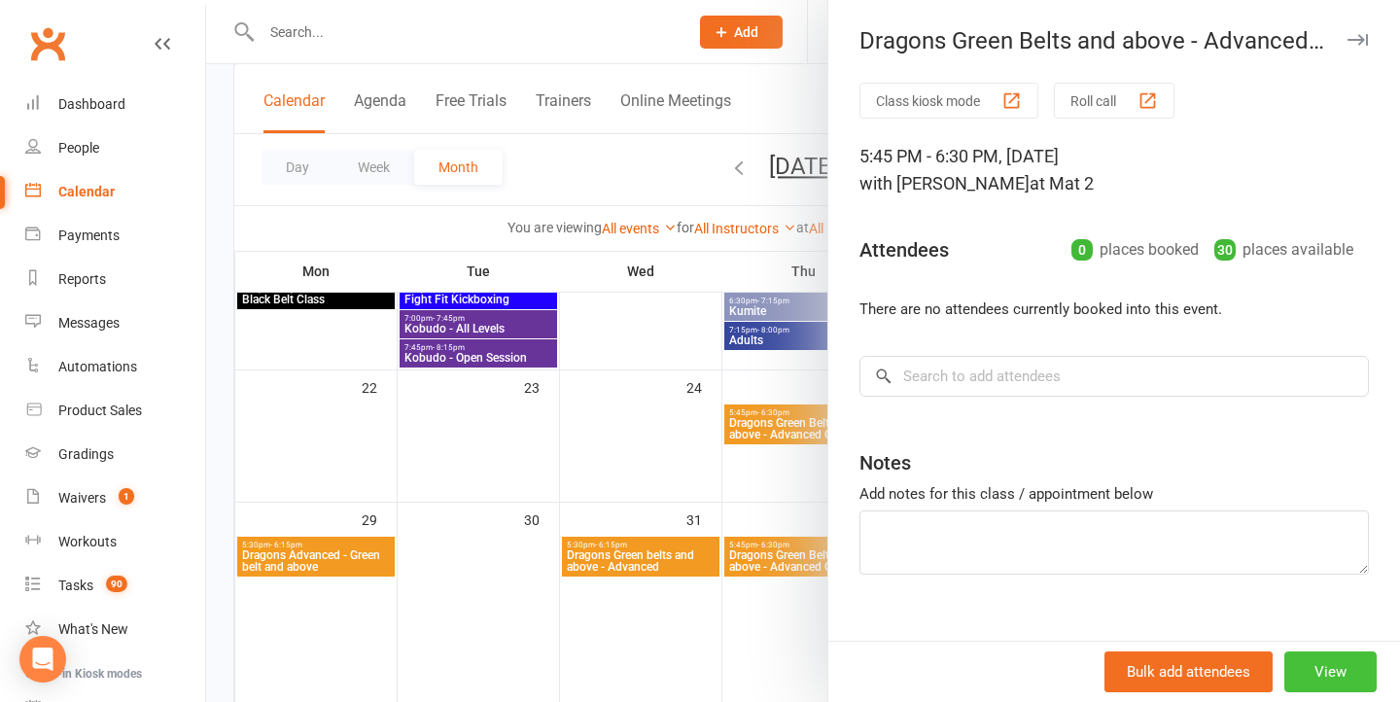
click at [1356, 681] on button "View" at bounding box center [1331, 672] width 92 height 41
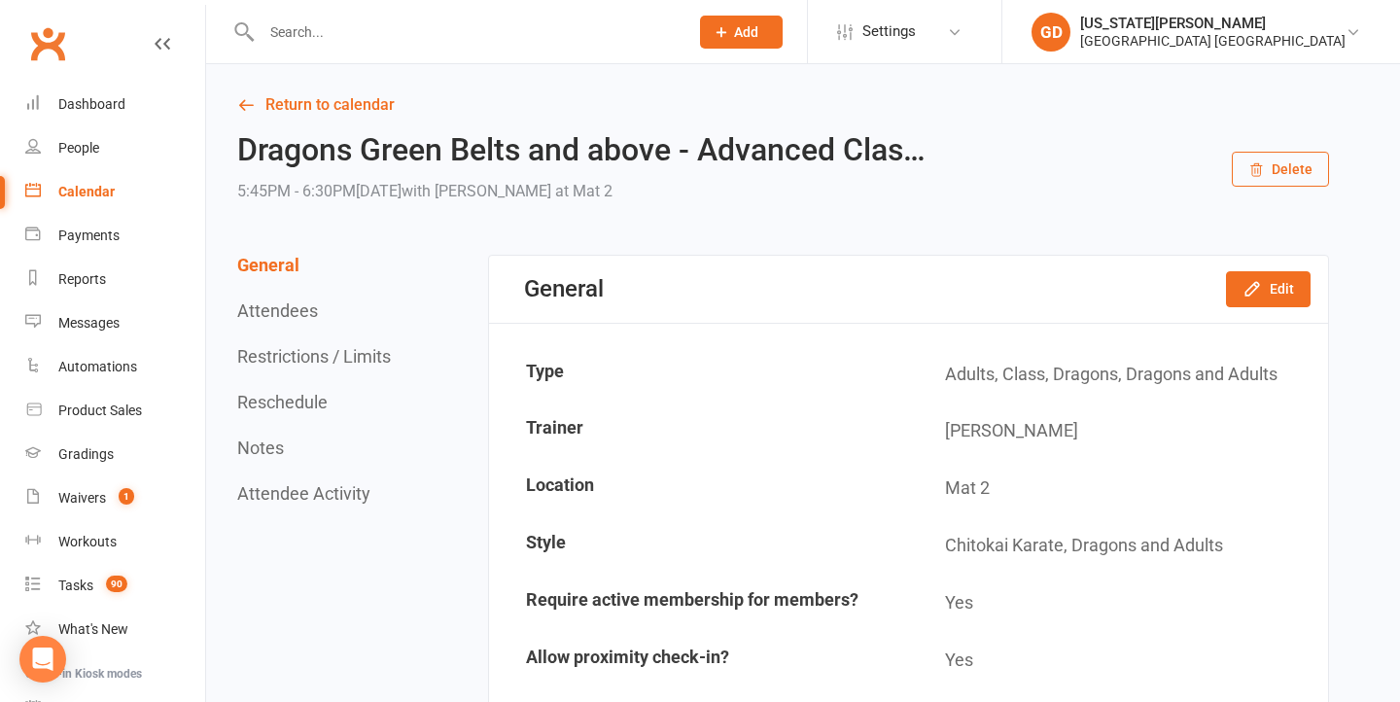
click at [1290, 165] on button "Delete" at bounding box center [1280, 169] width 97 height 35
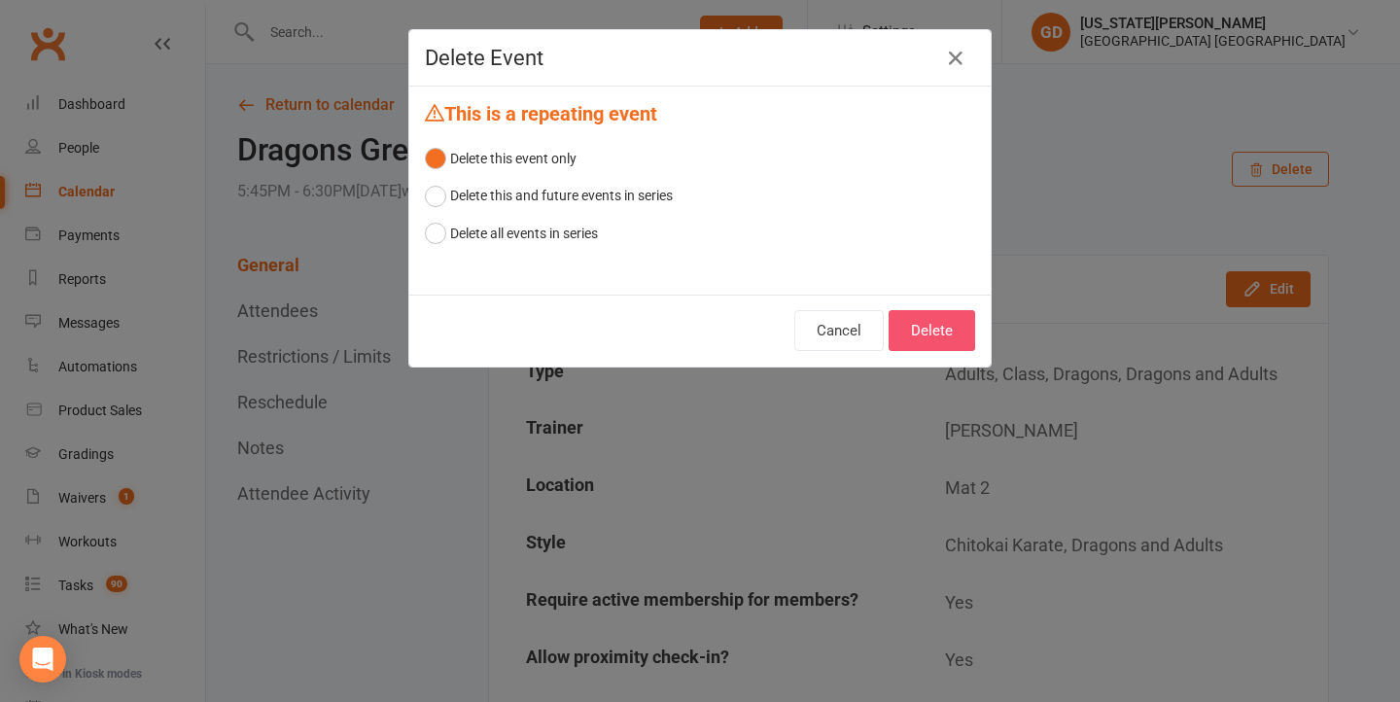
click at [955, 348] on button "Delete" at bounding box center [932, 330] width 87 height 41
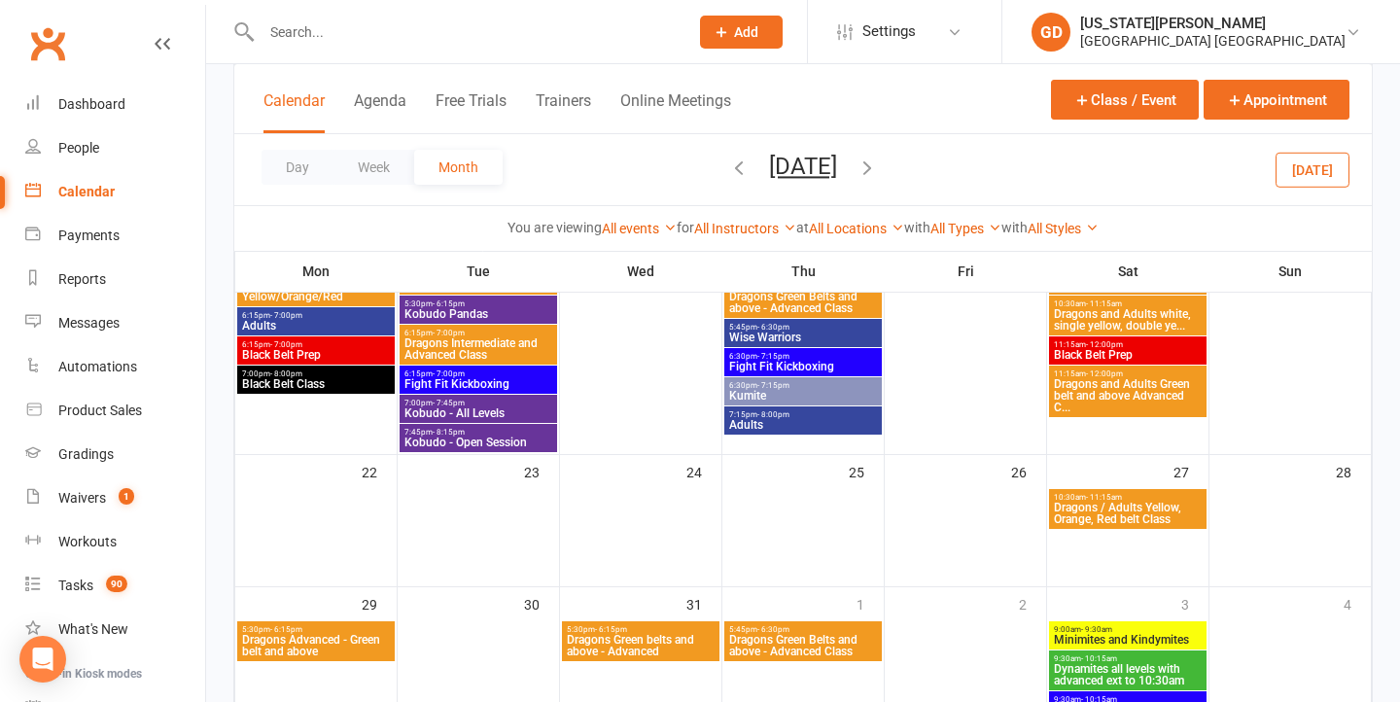
scroll to position [1123, 0]
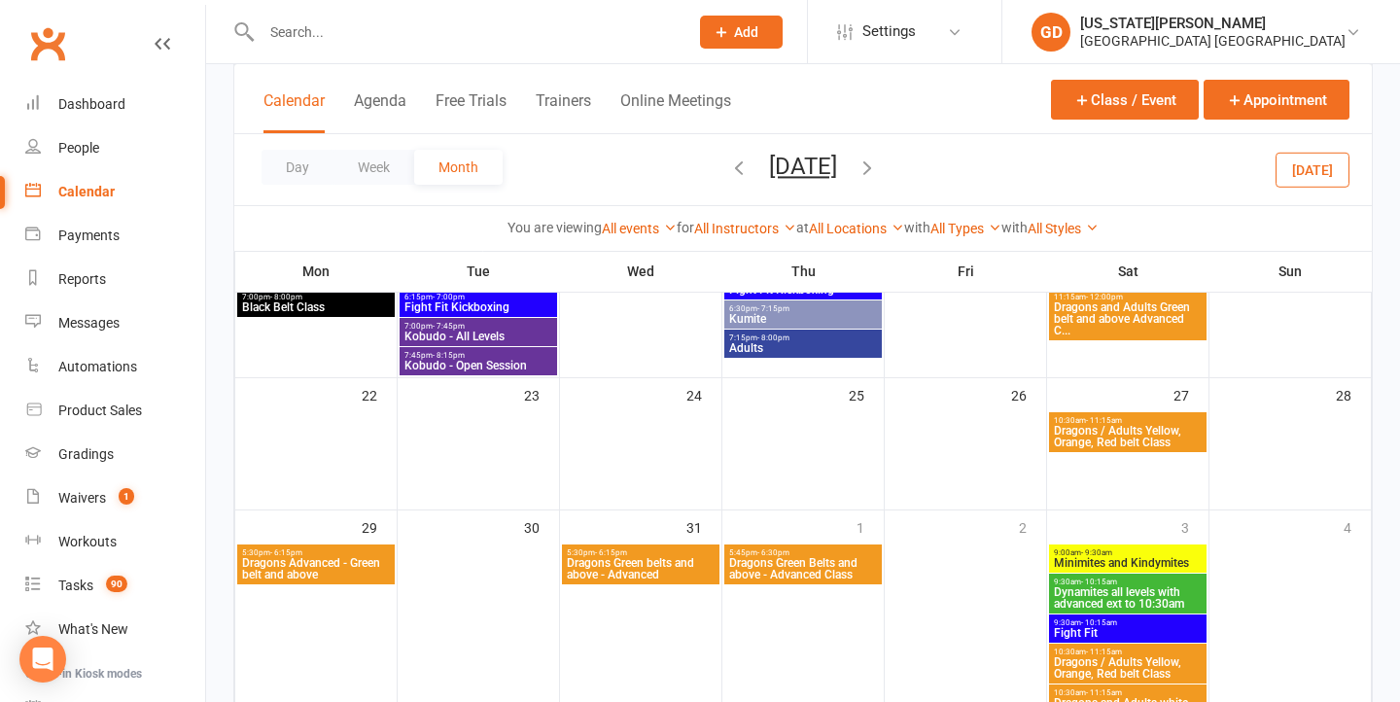
click at [1097, 435] on span "Dragons / Adults Yellow, Orange, Red belt Class" at bounding box center [1128, 436] width 150 height 23
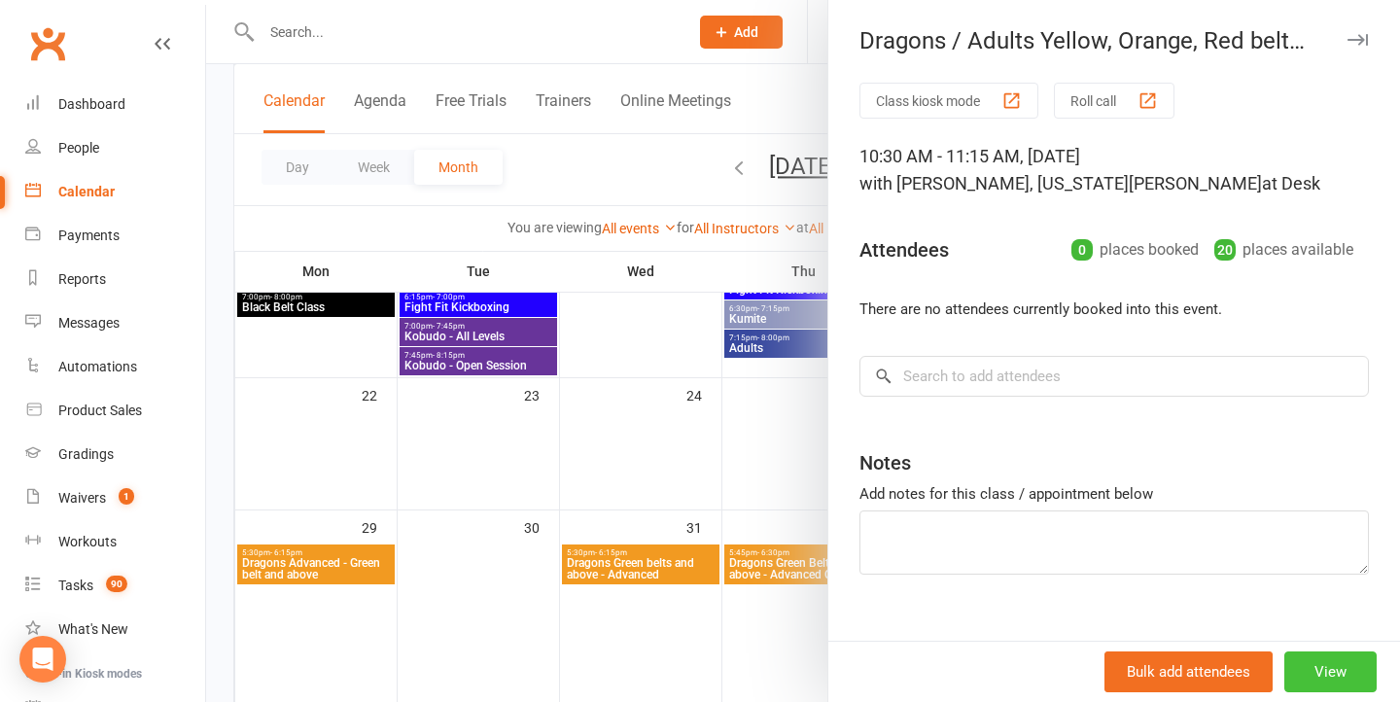
click at [1334, 680] on button "View" at bounding box center [1331, 672] width 92 height 41
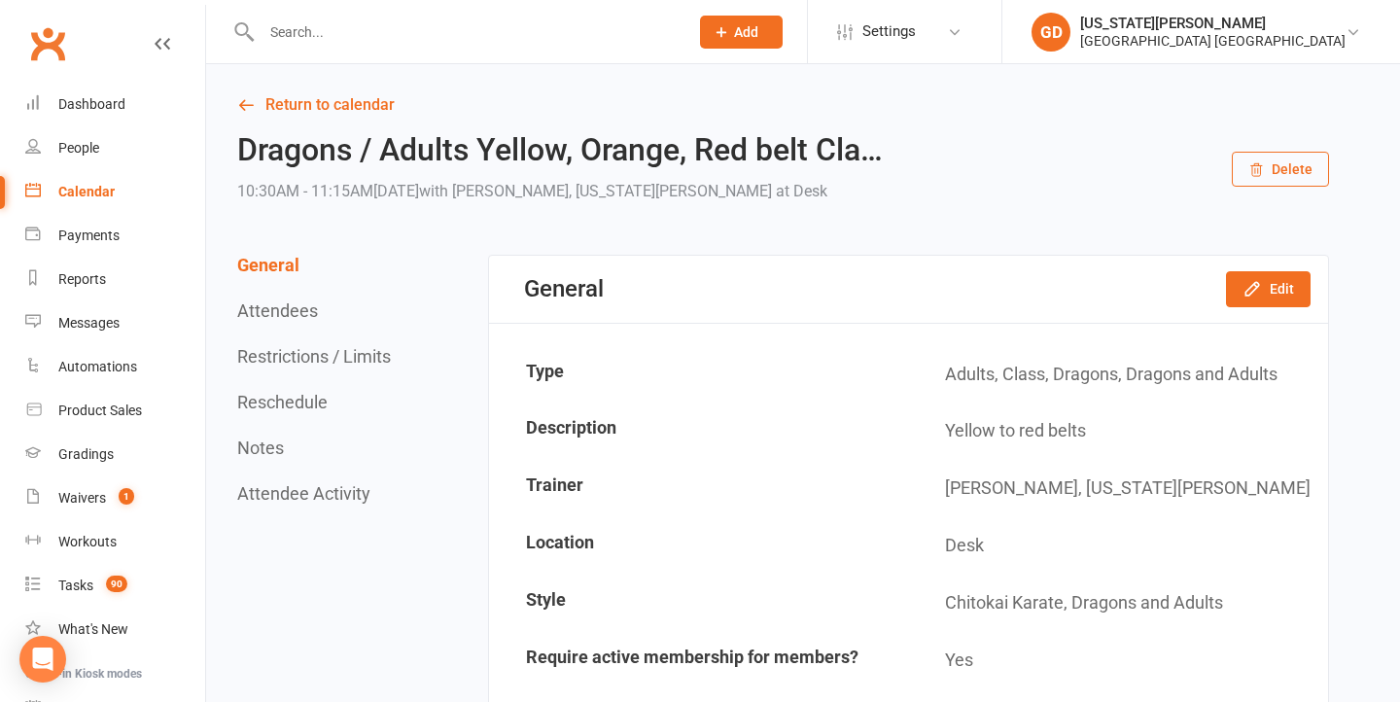
click at [1249, 185] on button "Delete" at bounding box center [1280, 169] width 97 height 35
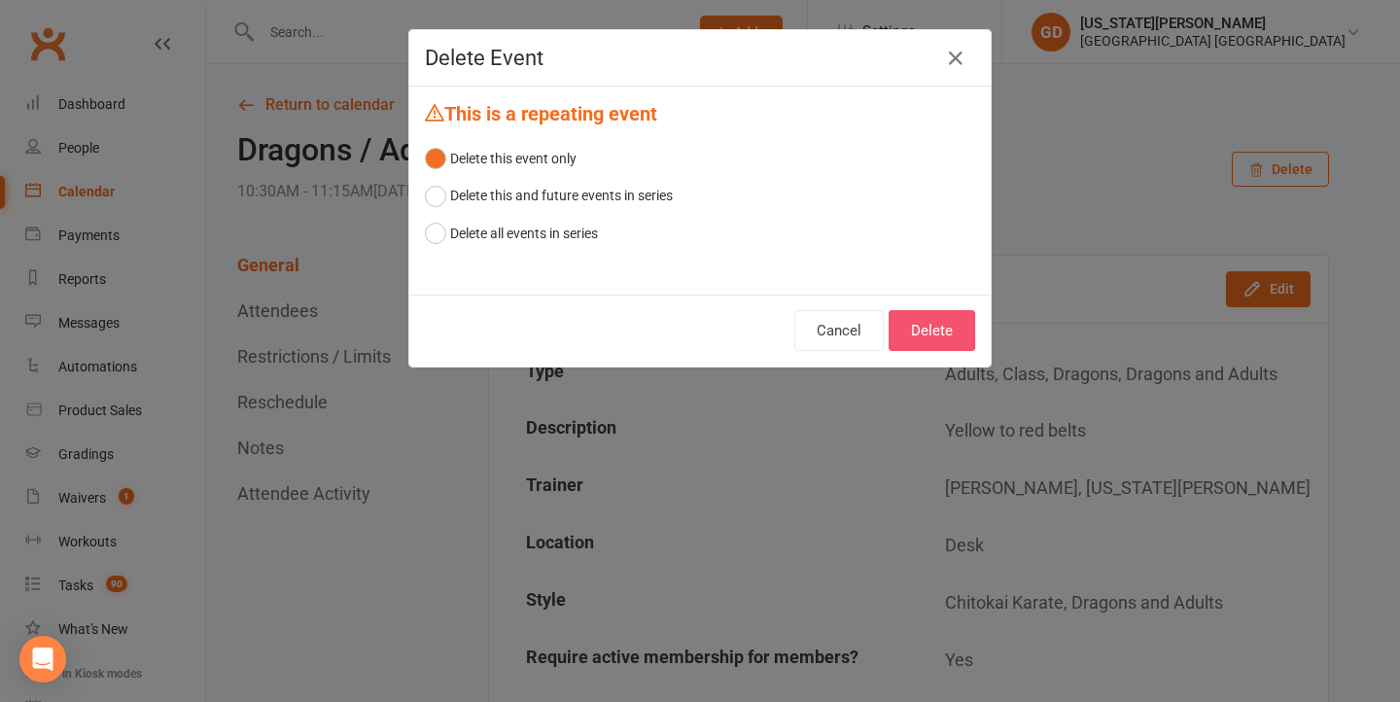
click at [940, 329] on button "Delete" at bounding box center [932, 330] width 87 height 41
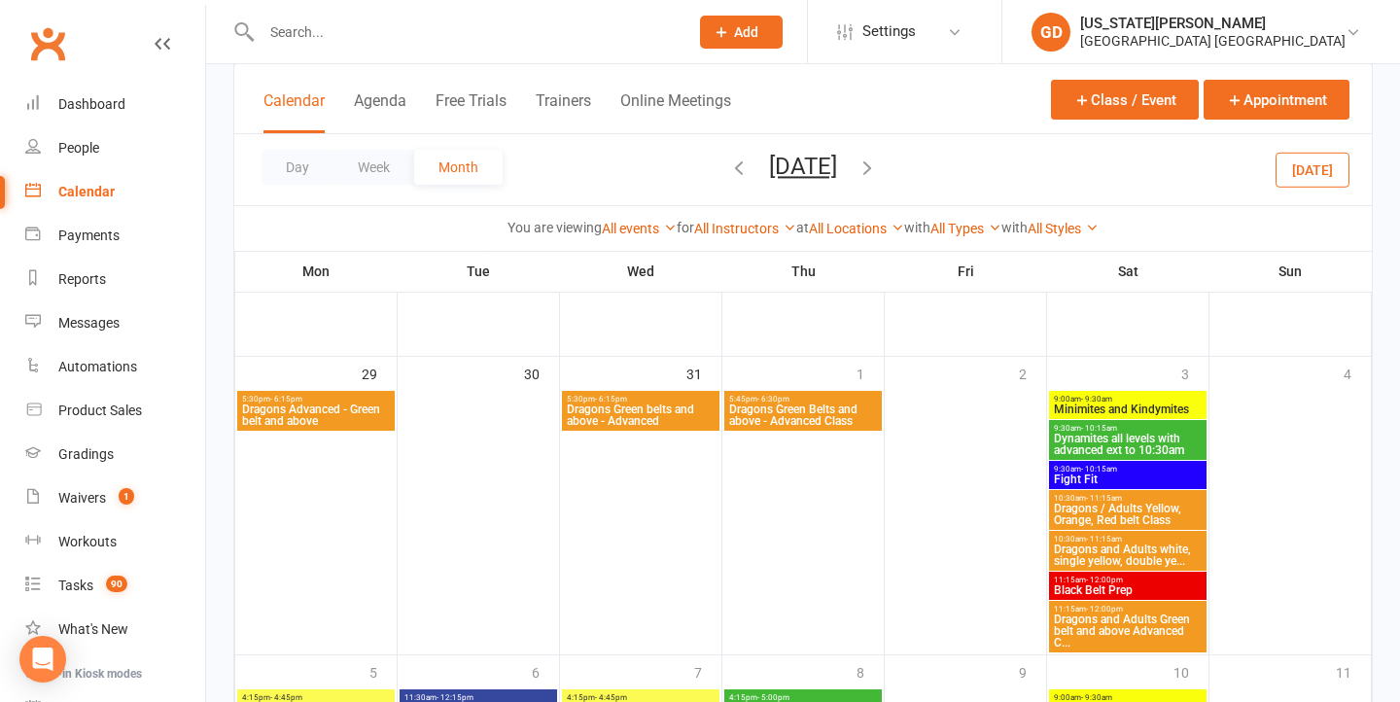
scroll to position [1251, 0]
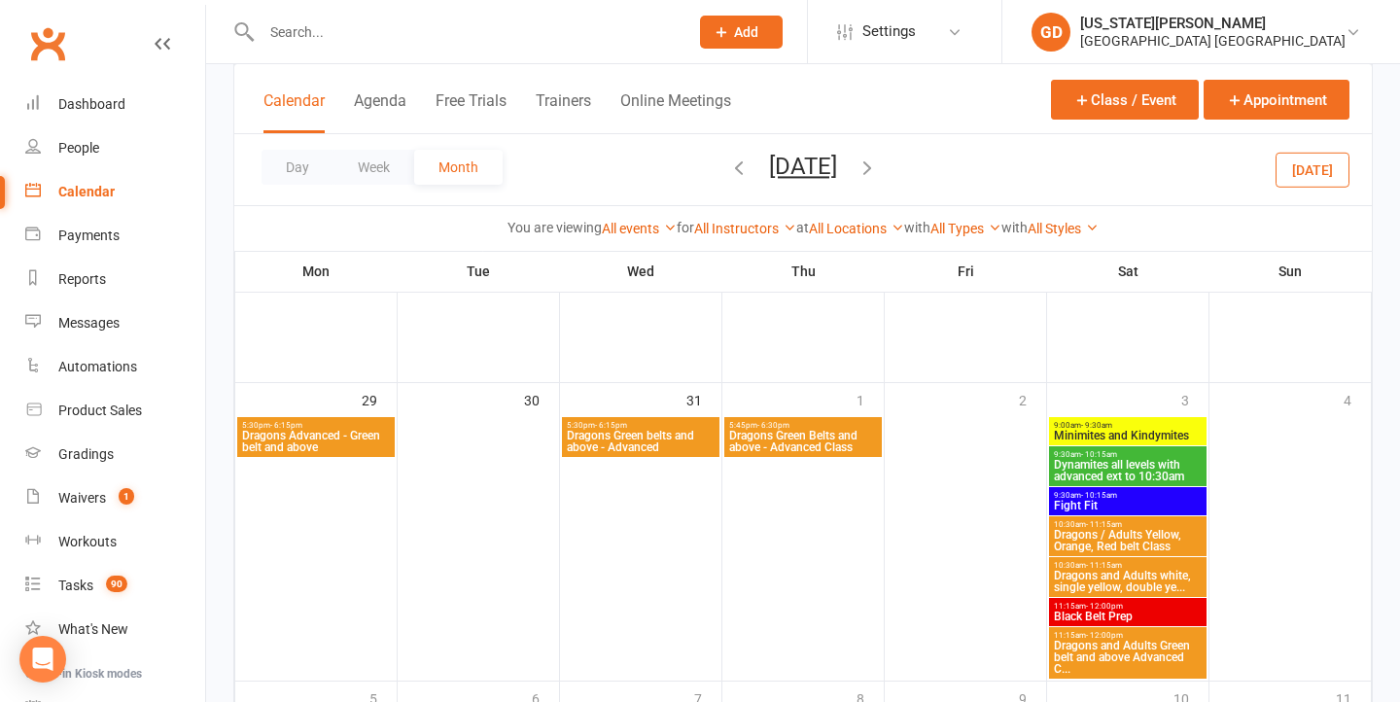
click at [343, 445] on span "Dragons Advanced - Green belt and above" at bounding box center [316, 441] width 150 height 23
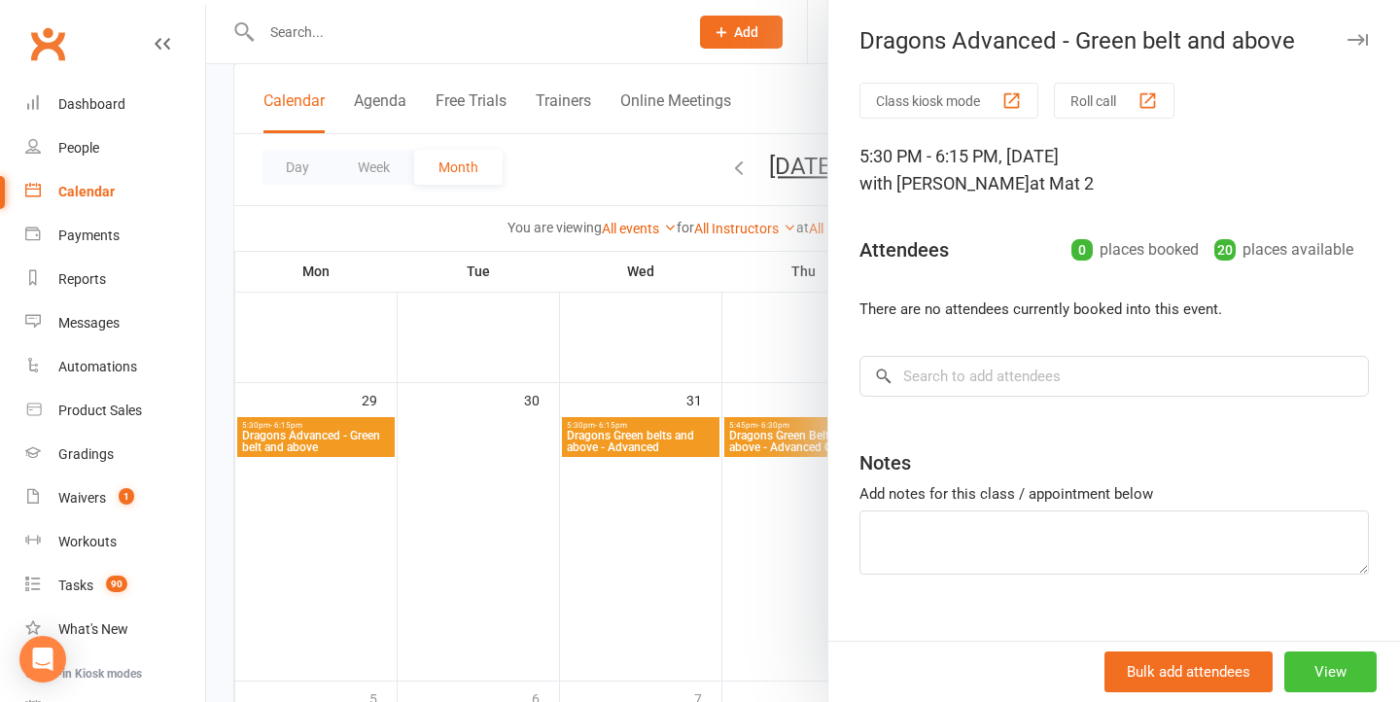
click at [1325, 668] on button "View" at bounding box center [1331, 672] width 92 height 41
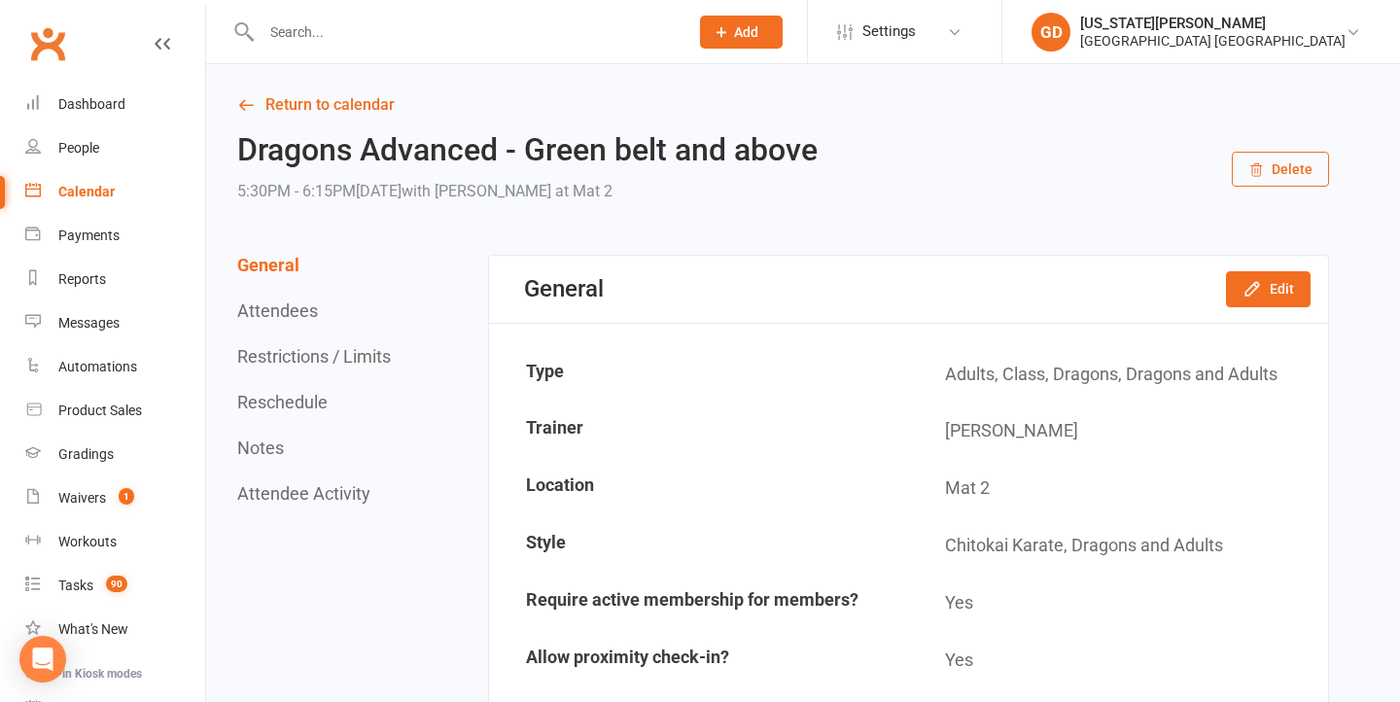
click at [1288, 170] on button "Delete" at bounding box center [1280, 169] width 97 height 35
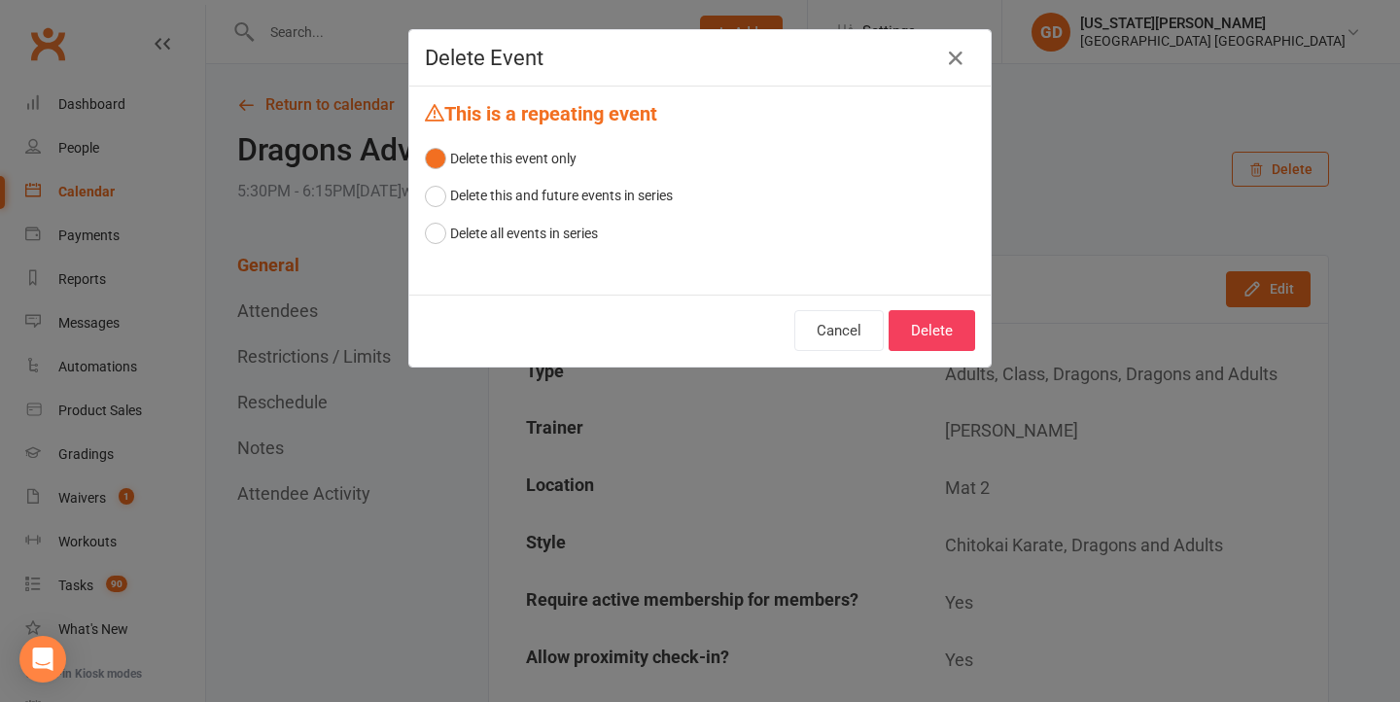
drag, startPoint x: 936, startPoint y: 311, endPoint x: 800, endPoint y: 400, distance: 161.6
click at [936, 311] on button "Delete" at bounding box center [932, 330] width 87 height 41
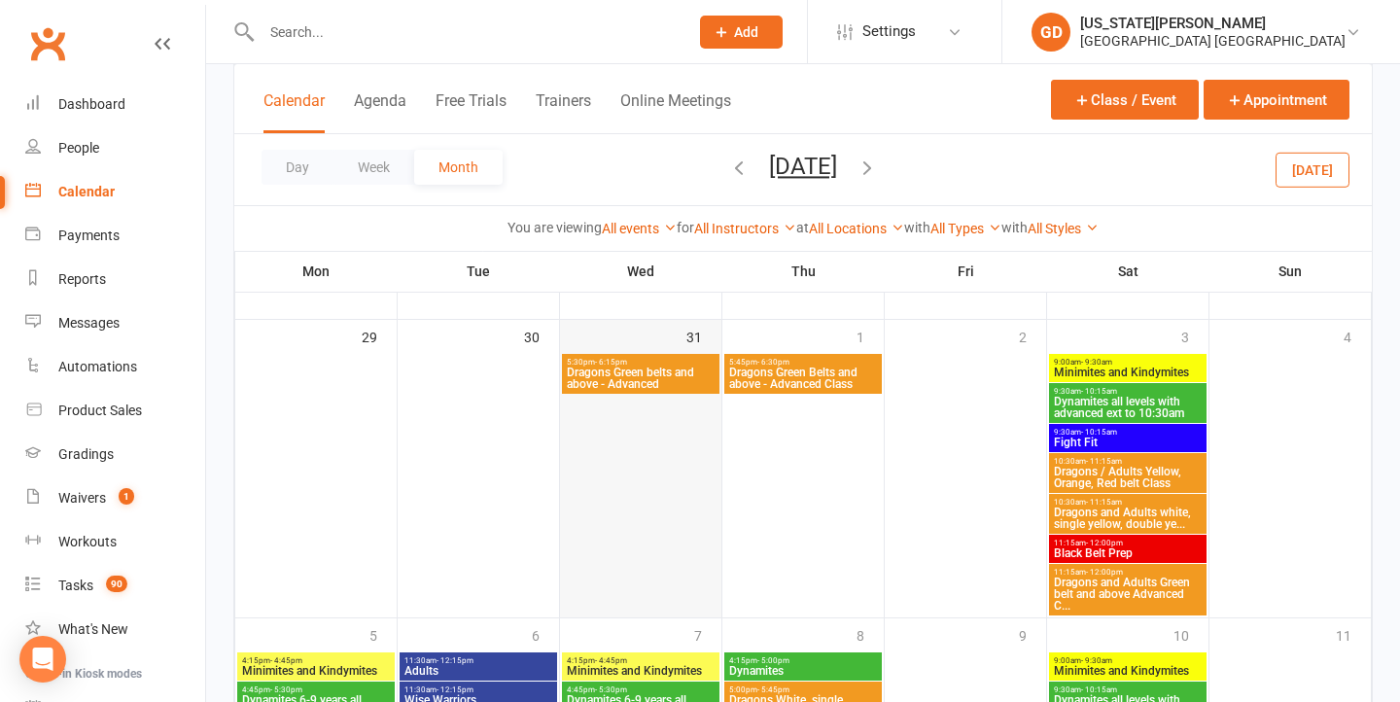
scroll to position [1314, 0]
click at [664, 387] on span "Dragons Green belts and above - Advanced" at bounding box center [641, 378] width 150 height 23
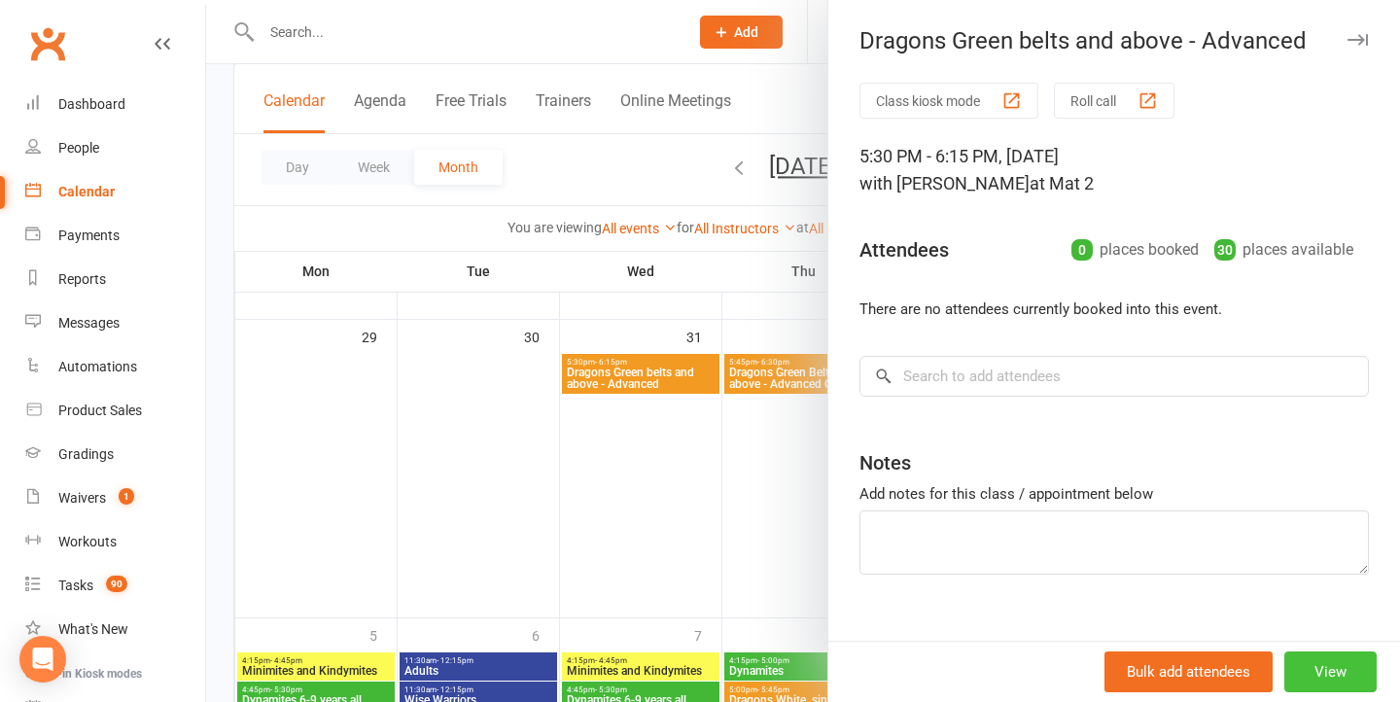
click at [1354, 656] on button "View" at bounding box center [1331, 672] width 92 height 41
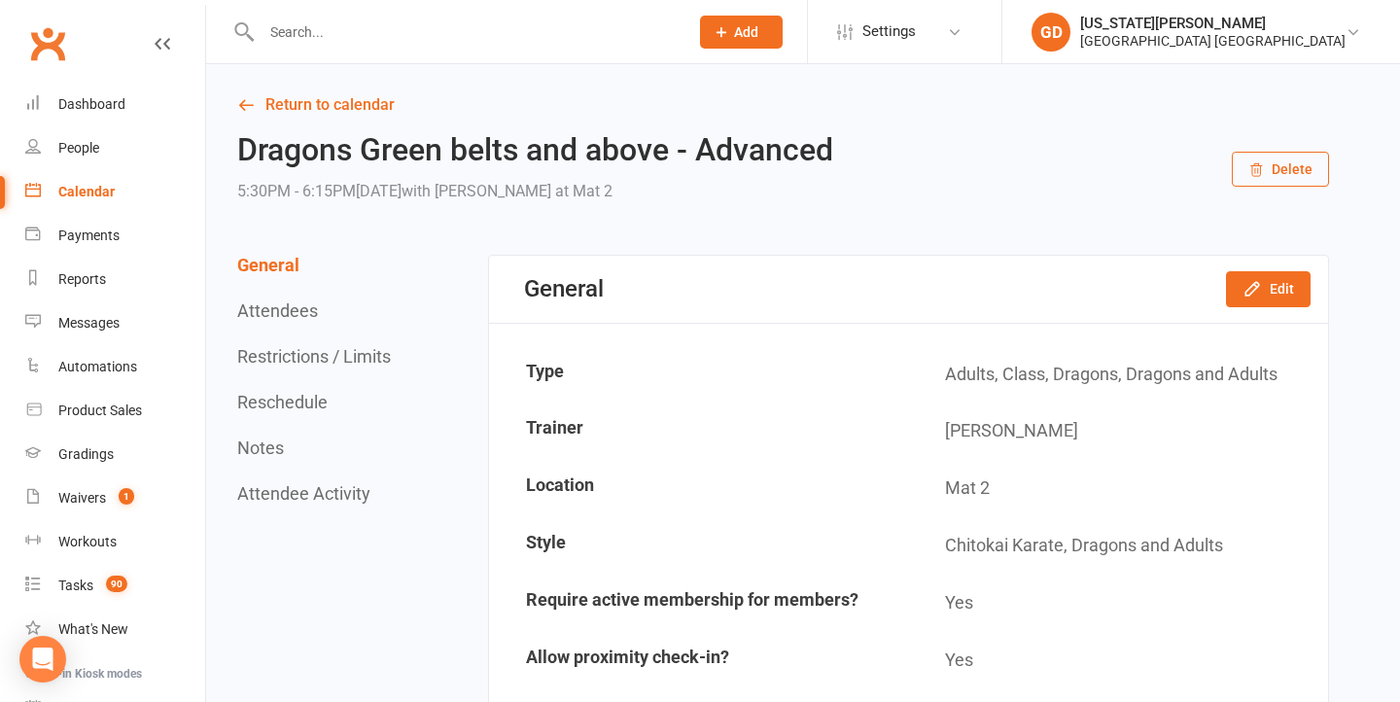
click at [1297, 158] on button "Delete" at bounding box center [1280, 169] width 97 height 35
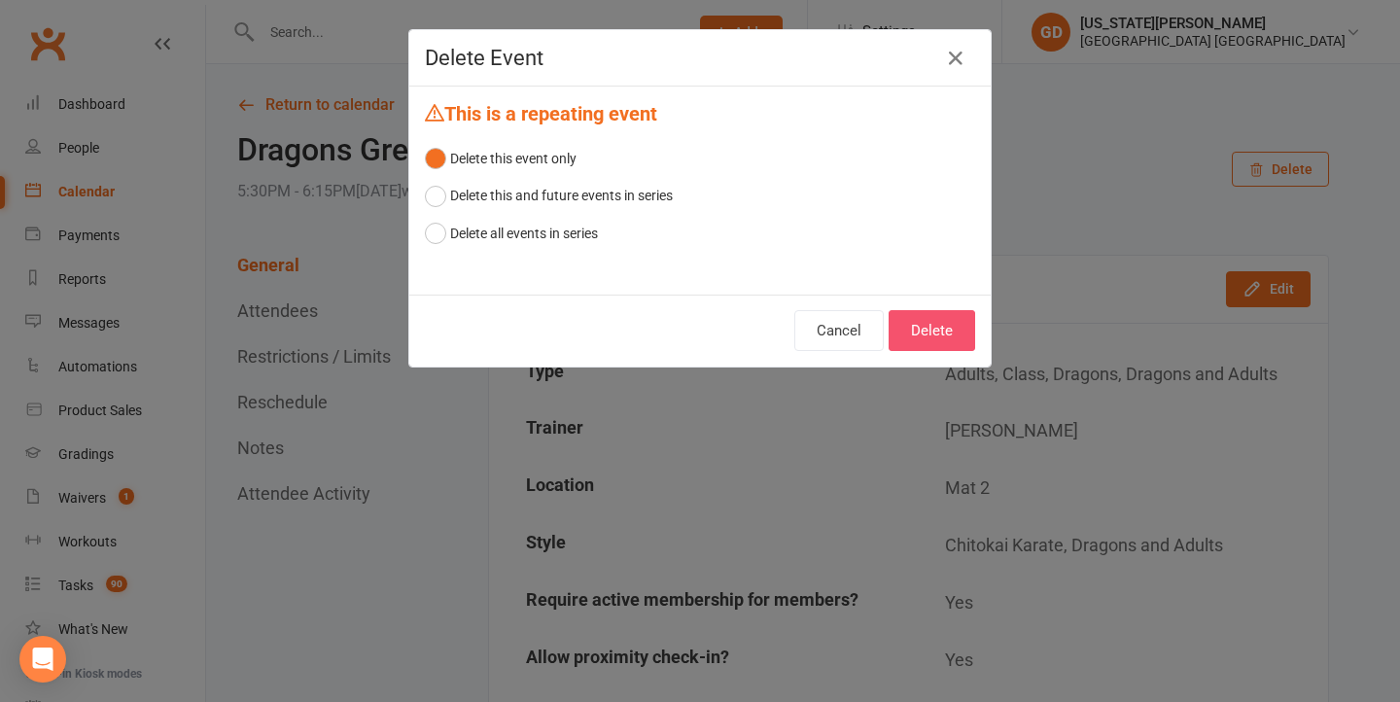
click at [917, 324] on button "Delete" at bounding box center [932, 330] width 87 height 41
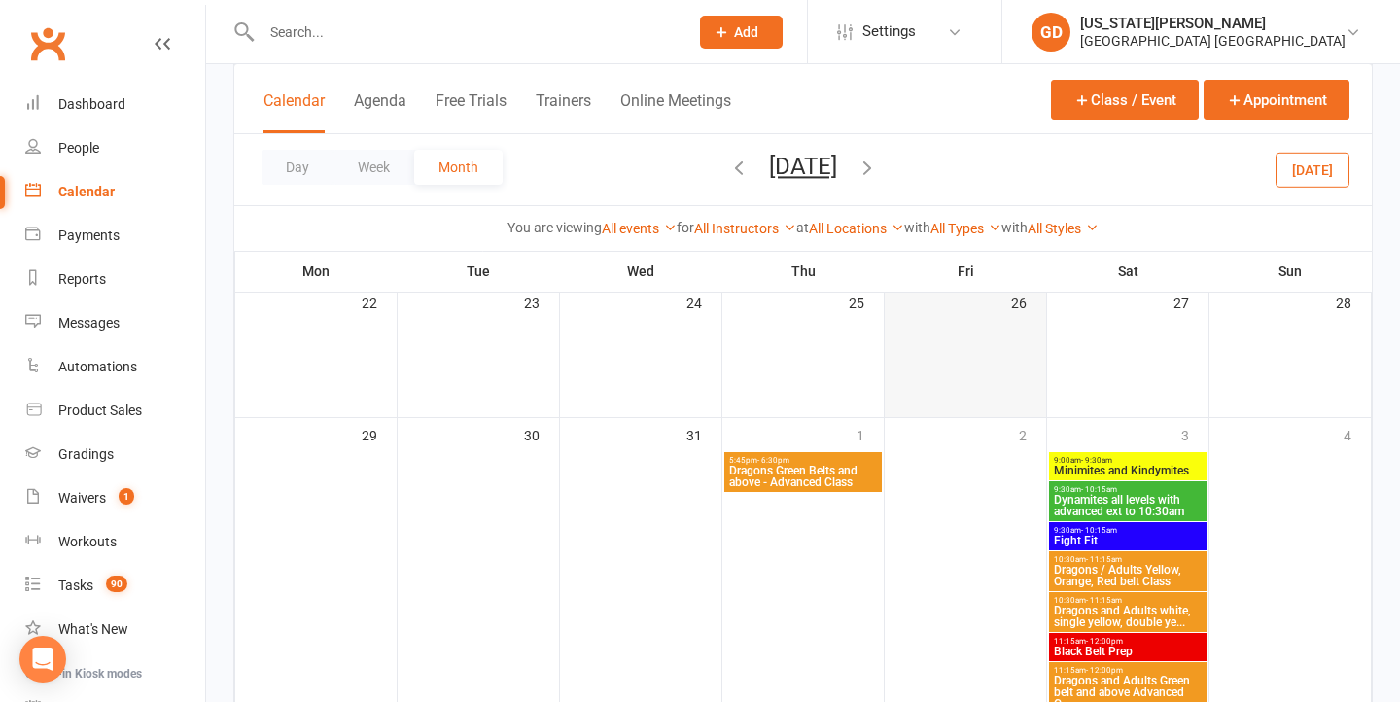
scroll to position [1216, 0]
click at [810, 475] on span "Dragons Green Belts and above - Advanced Class" at bounding box center [803, 476] width 150 height 23
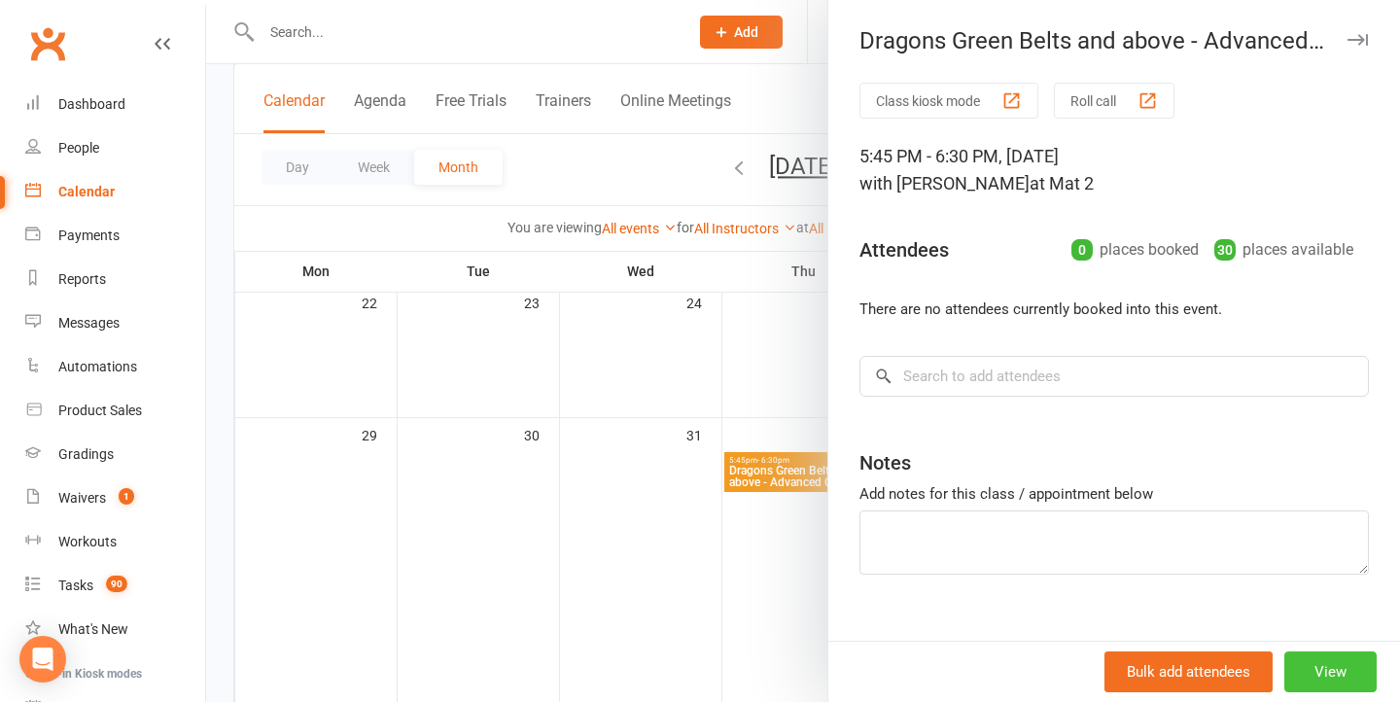
click at [1359, 691] on button "View" at bounding box center [1331, 672] width 92 height 41
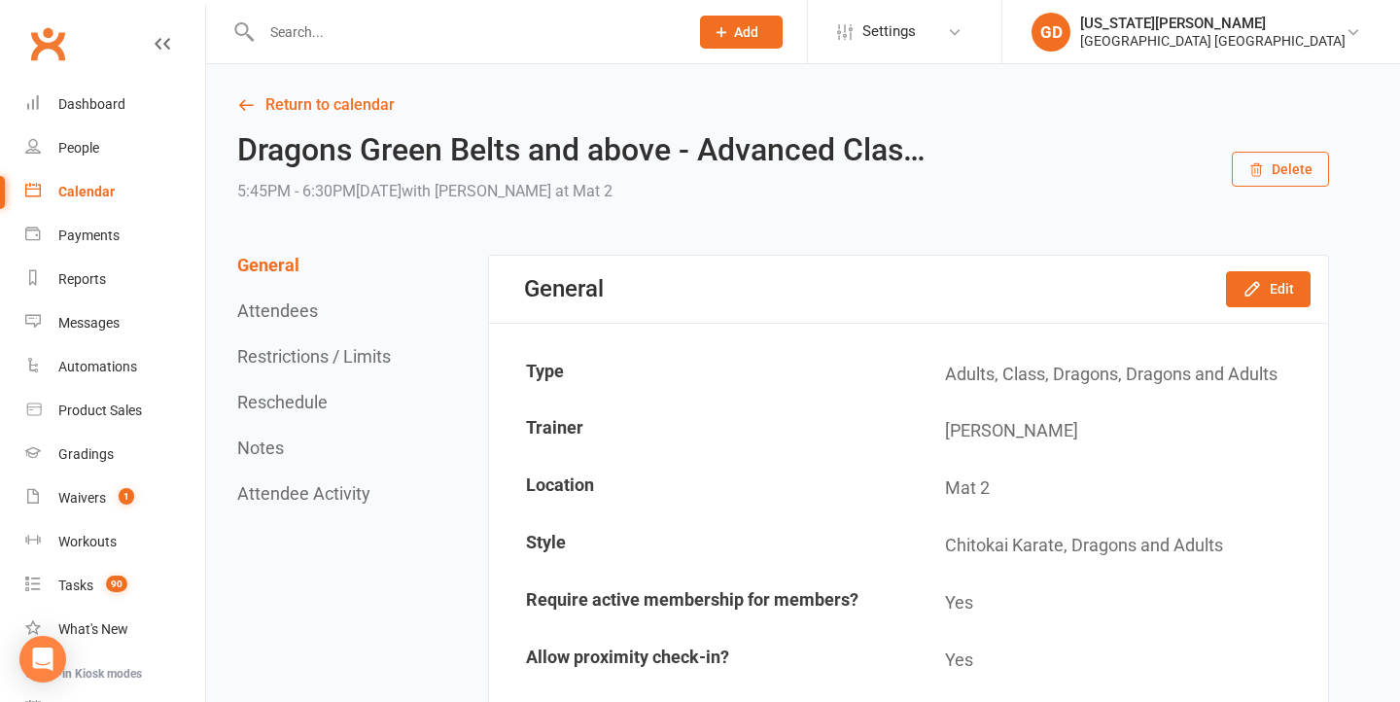
click at [1275, 168] on button "Delete" at bounding box center [1280, 169] width 97 height 35
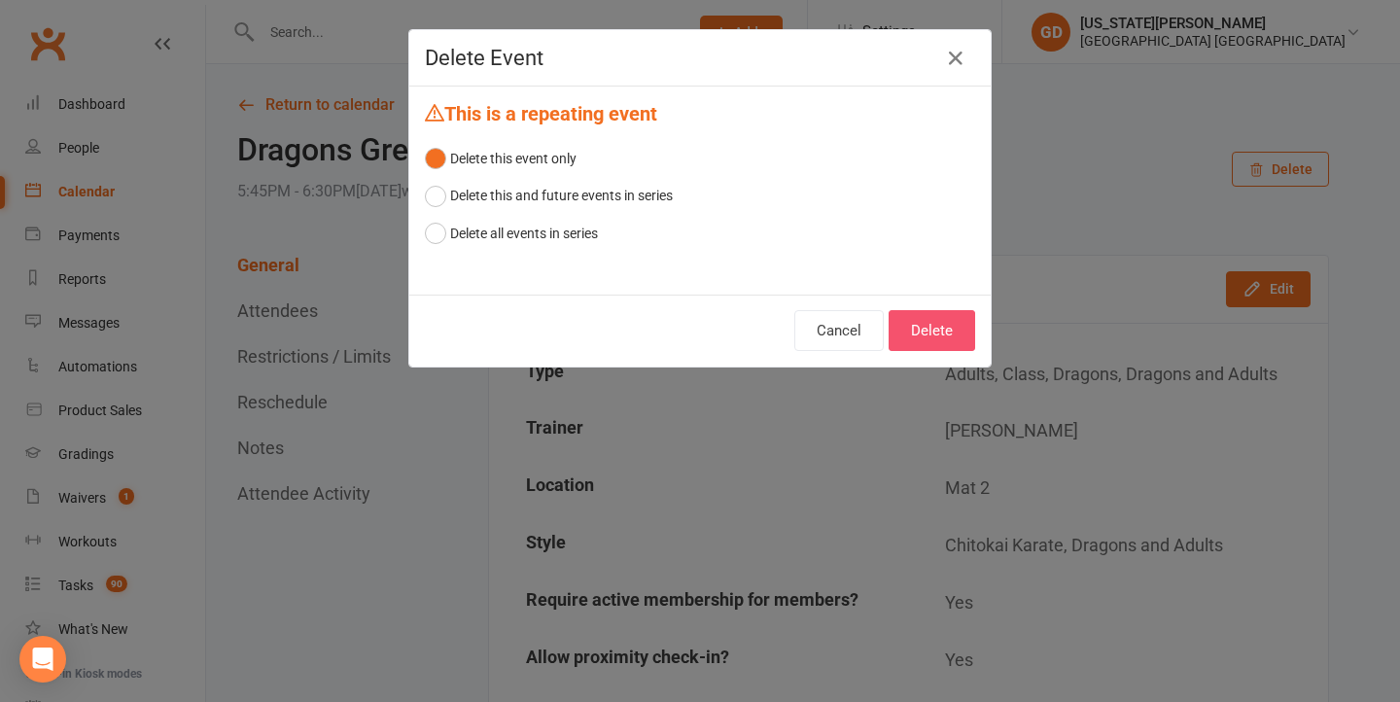
click at [929, 316] on button "Delete" at bounding box center [932, 330] width 87 height 41
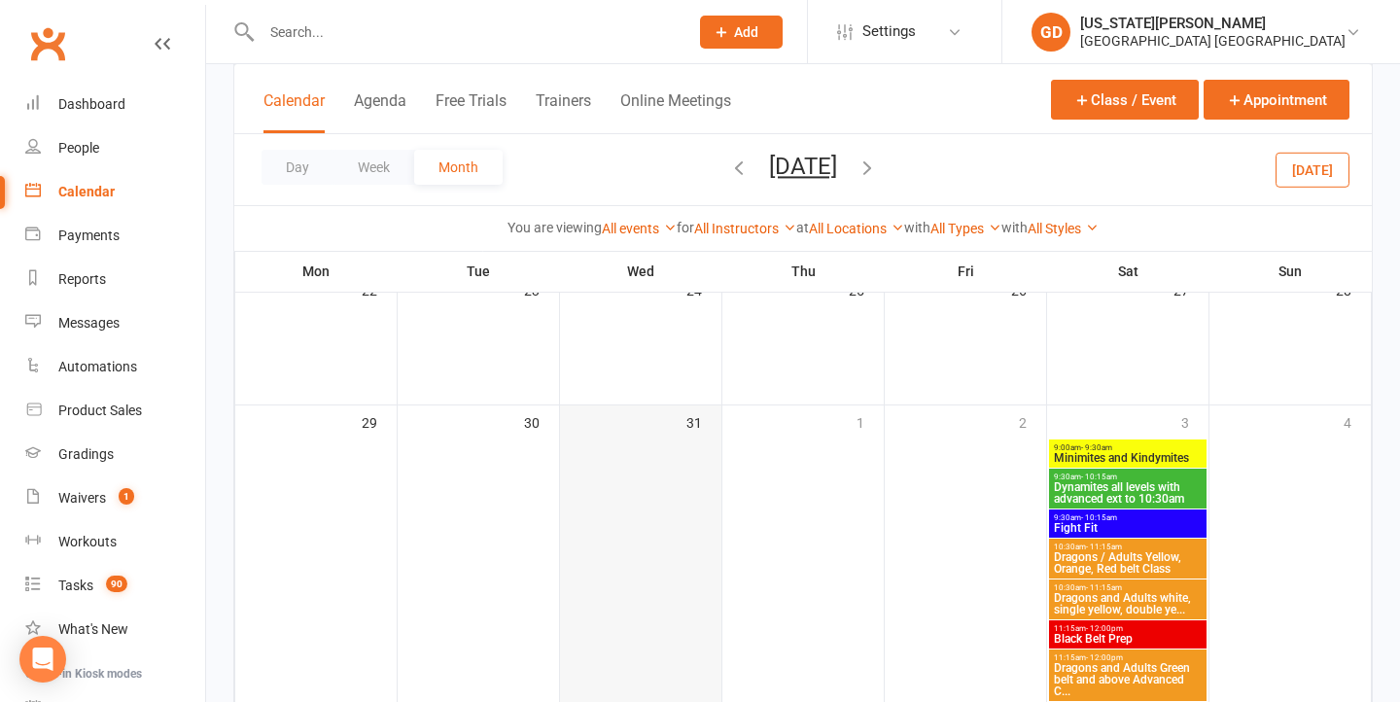
scroll to position [1329, 1]
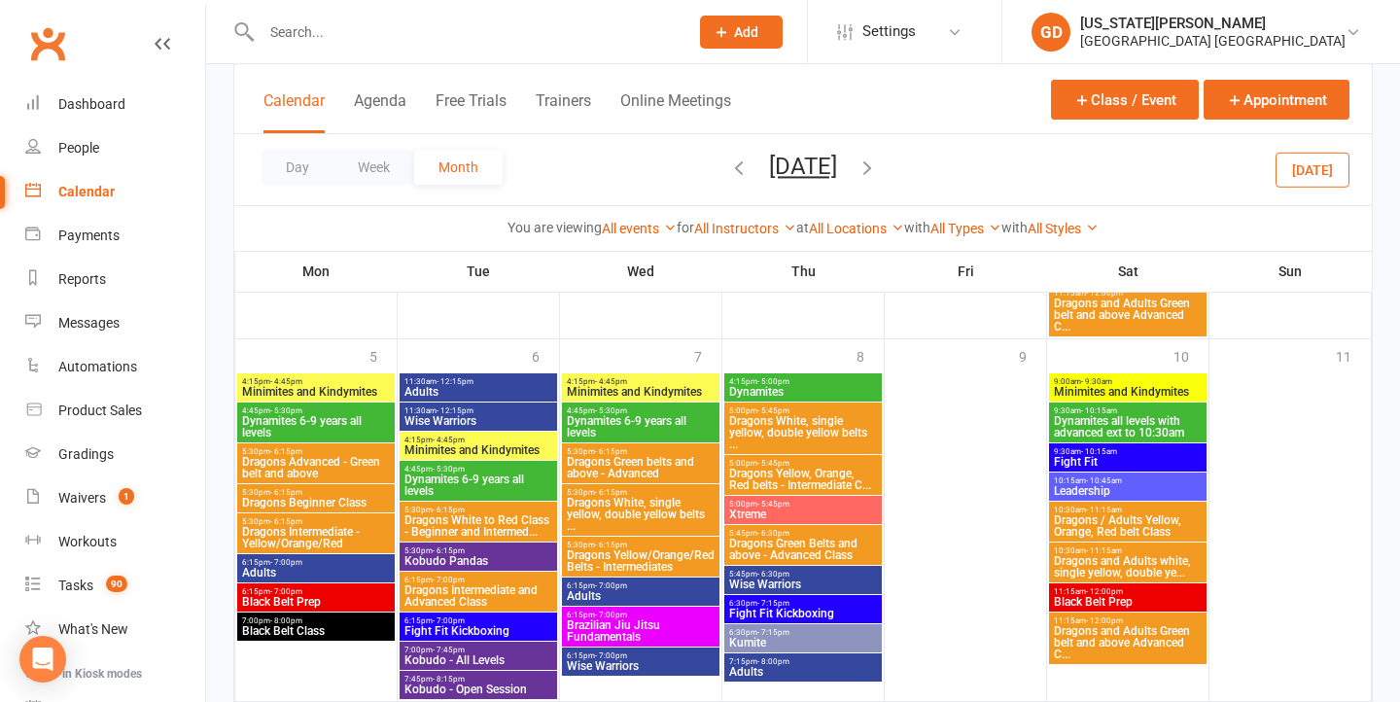
click at [728, 170] on icon "button" at bounding box center [738, 167] width 21 height 21
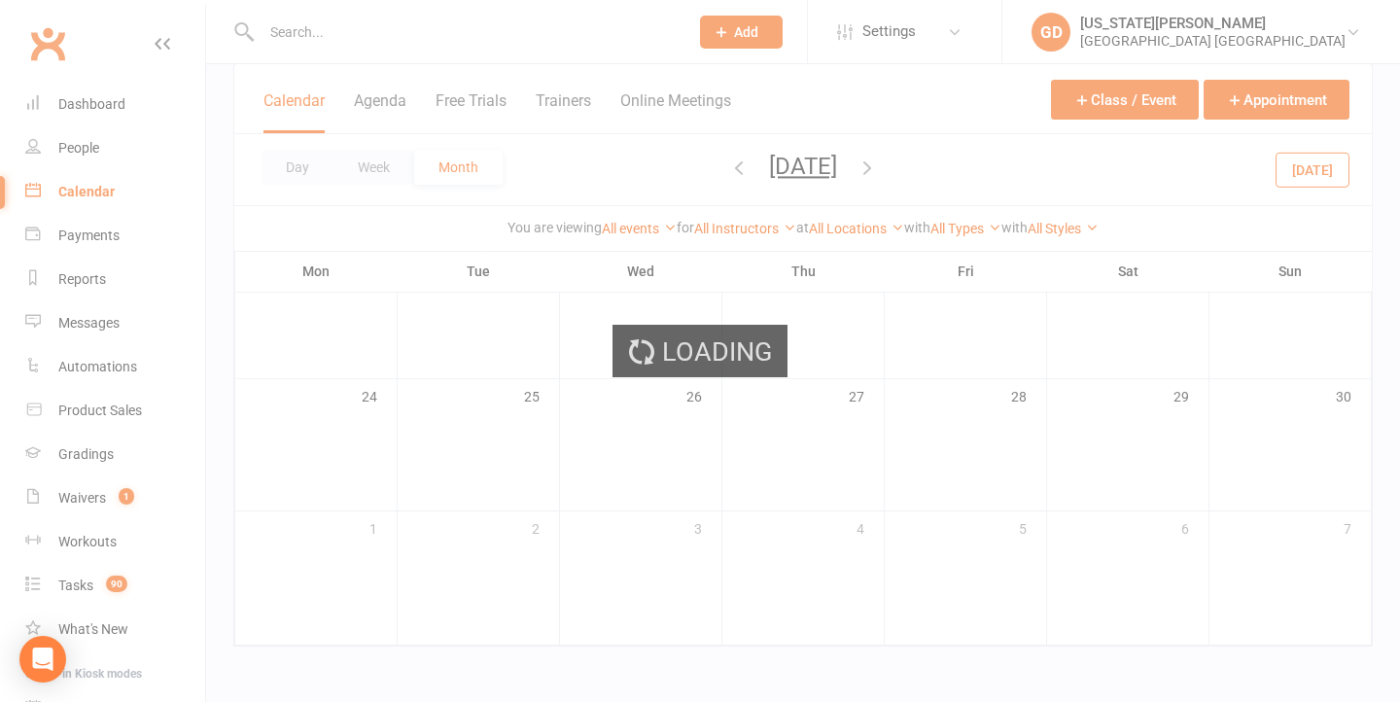
scroll to position [580, 0]
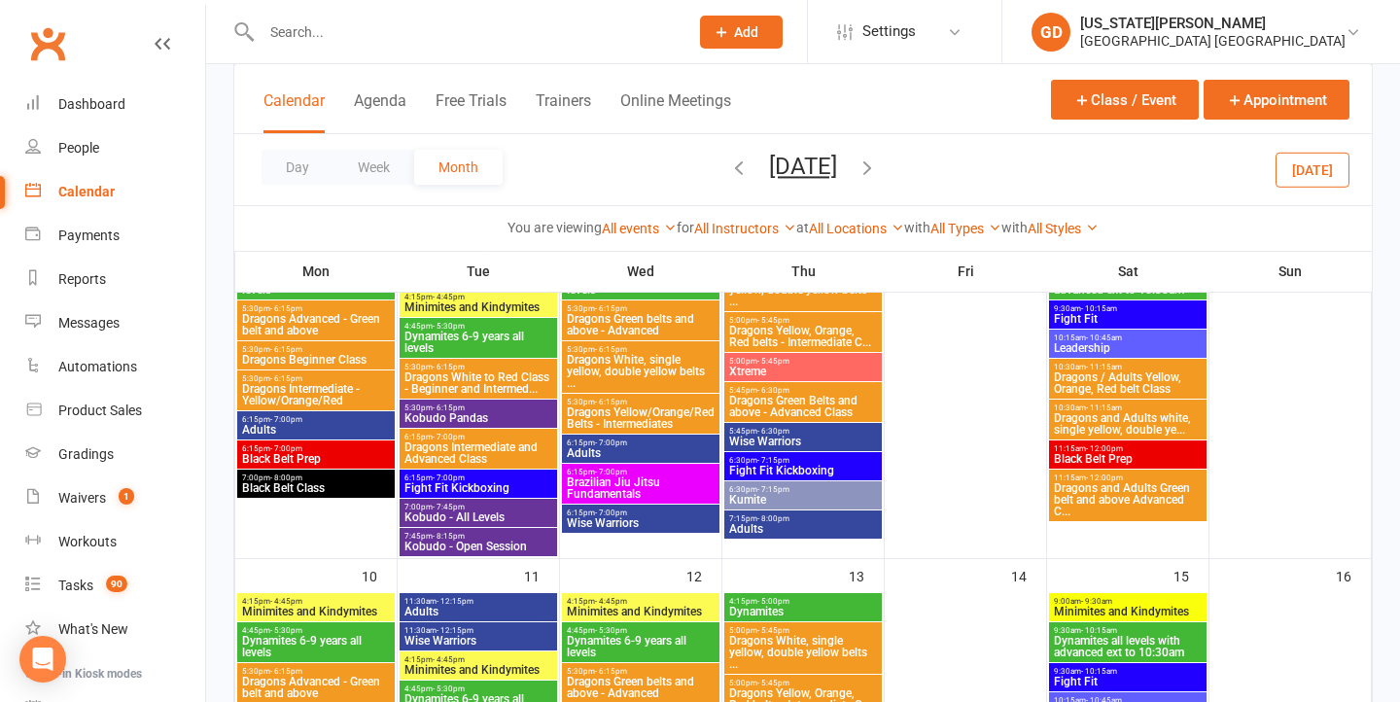
click at [728, 167] on icon "button" at bounding box center [738, 167] width 21 height 21
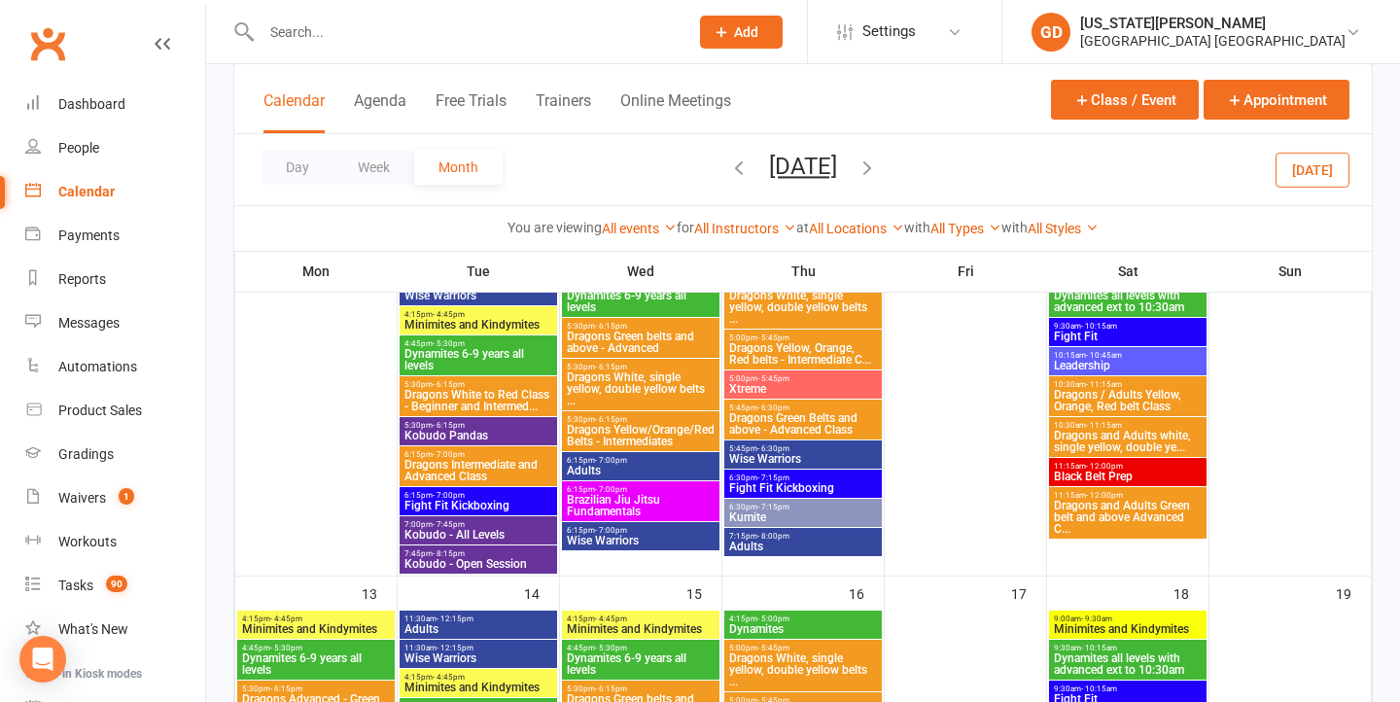
drag, startPoint x: 706, startPoint y: 163, endPoint x: 702, endPoint y: 387, distance: 223.7
click at [728, 164] on icon "button" at bounding box center [738, 167] width 21 height 21
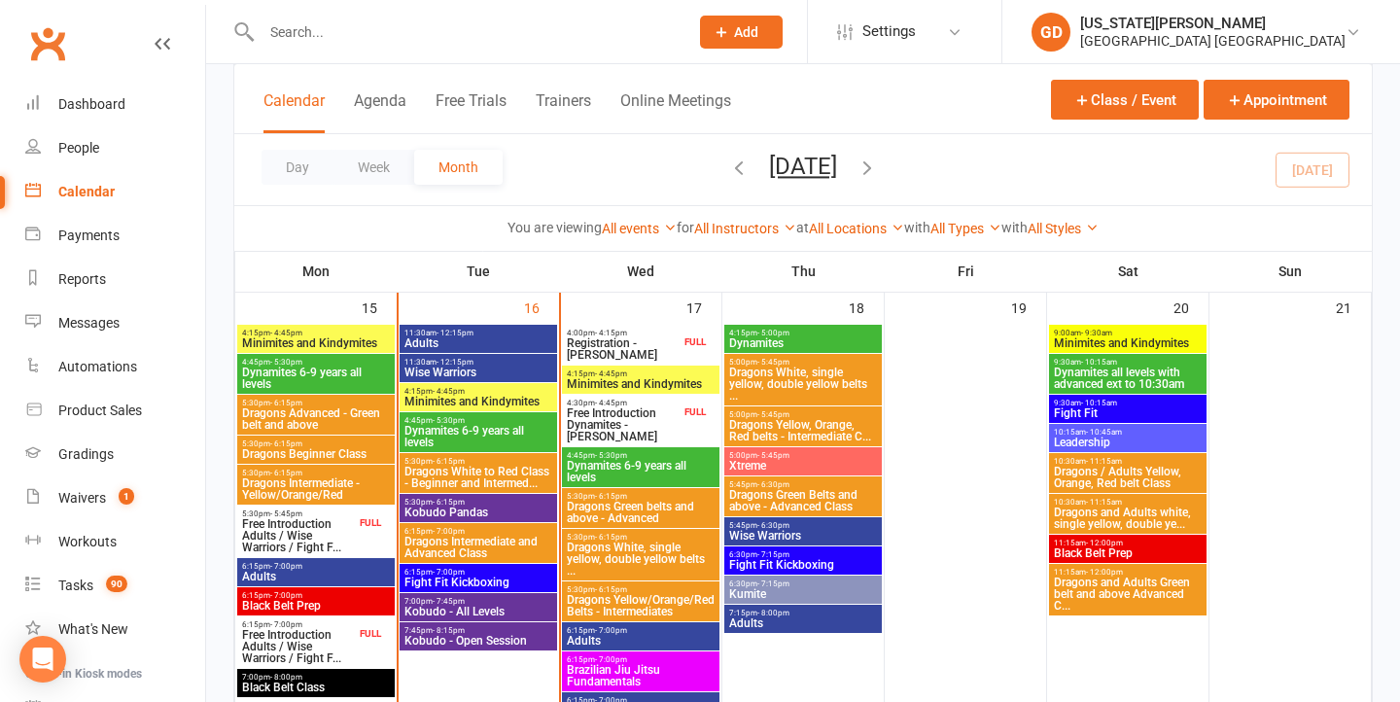
scroll to position [1444, 0]
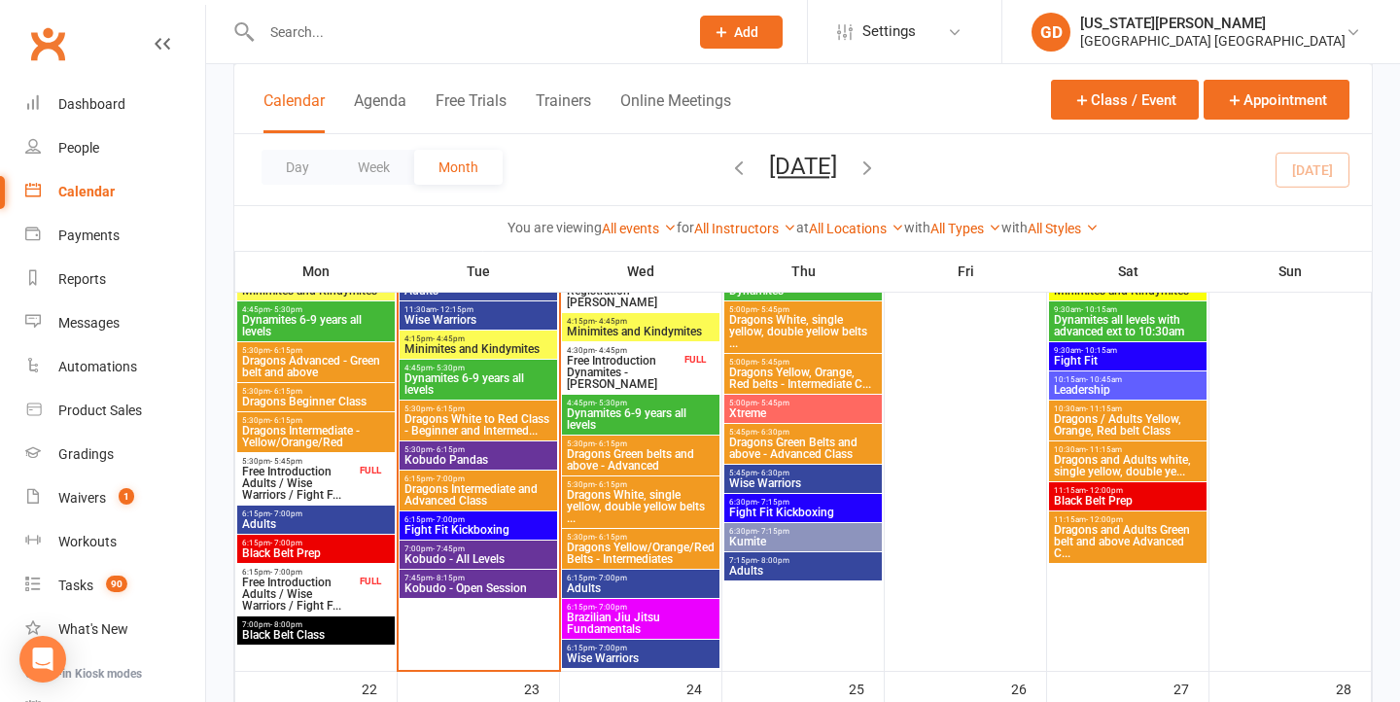
click at [501, 376] on span "Dynamites 6-9 years all levels" at bounding box center [479, 383] width 150 height 23
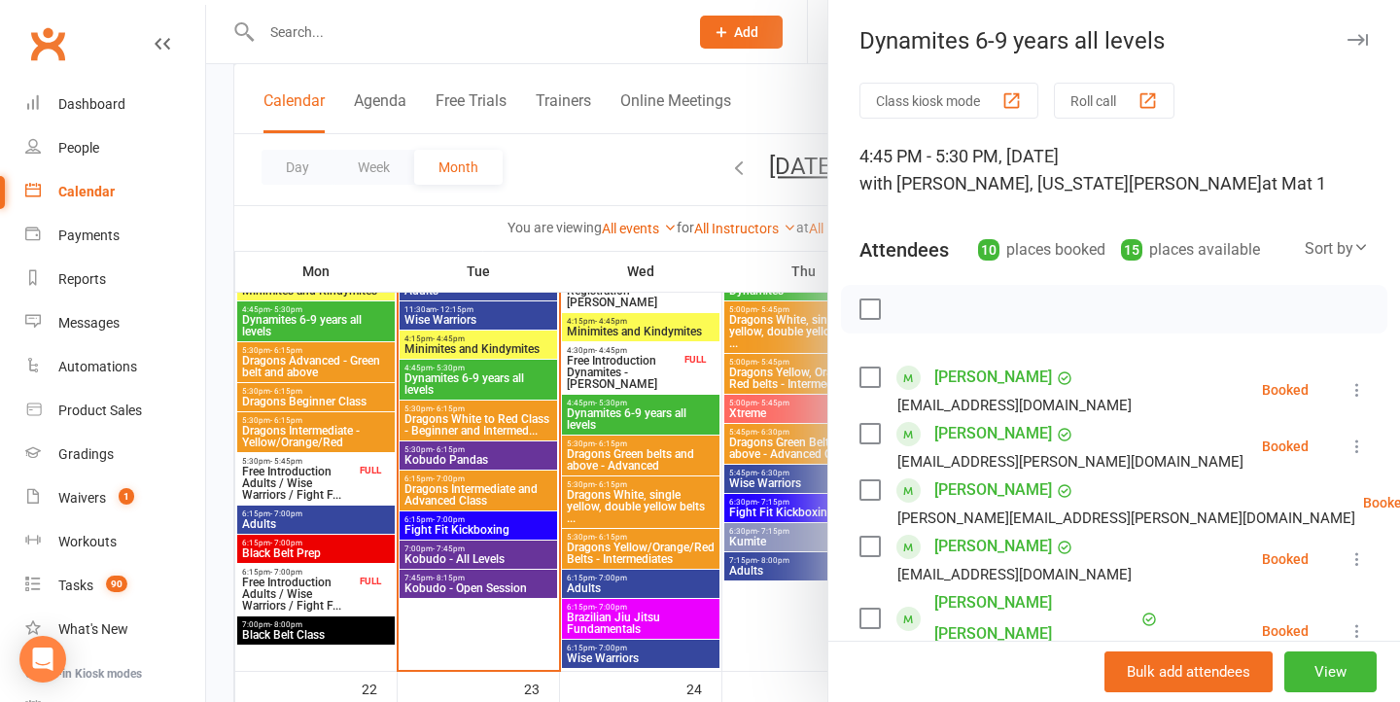
click at [501, 376] on div at bounding box center [803, 351] width 1194 height 702
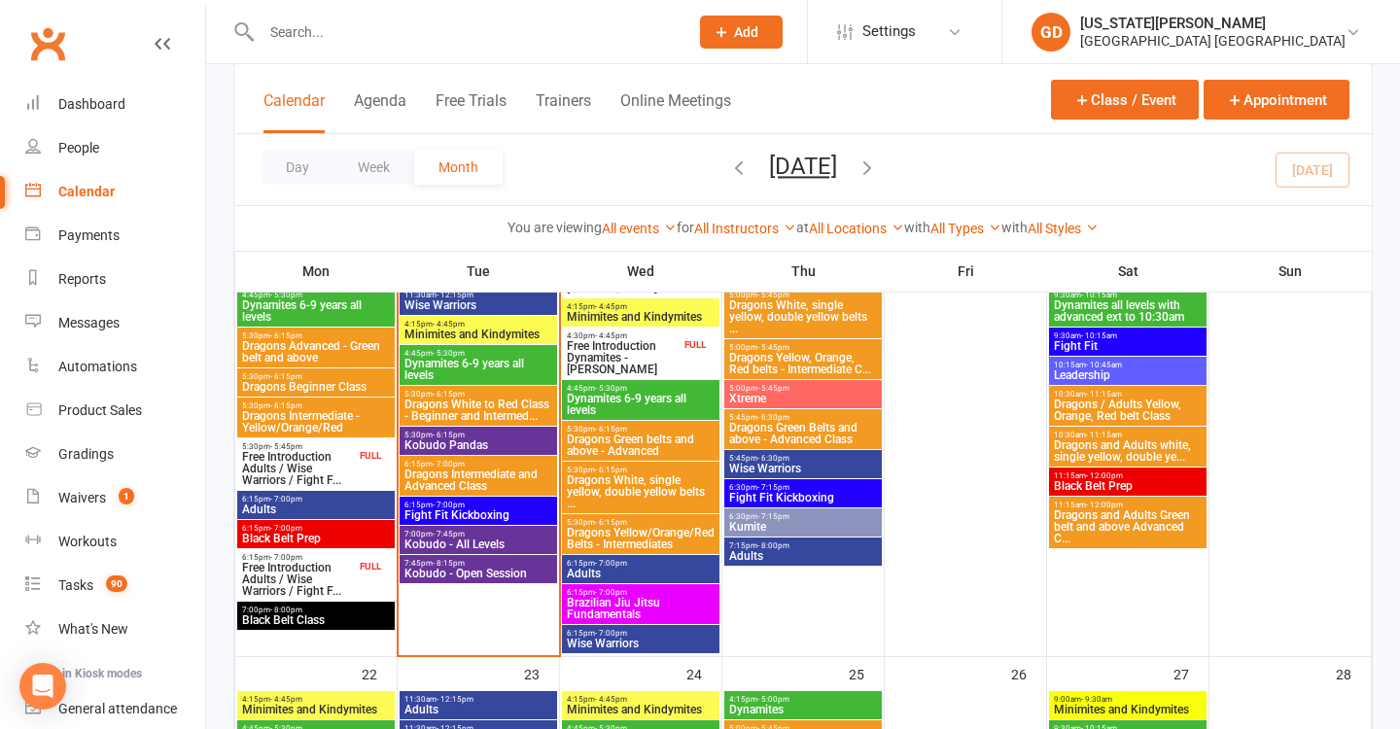
scroll to position [1457, 0]
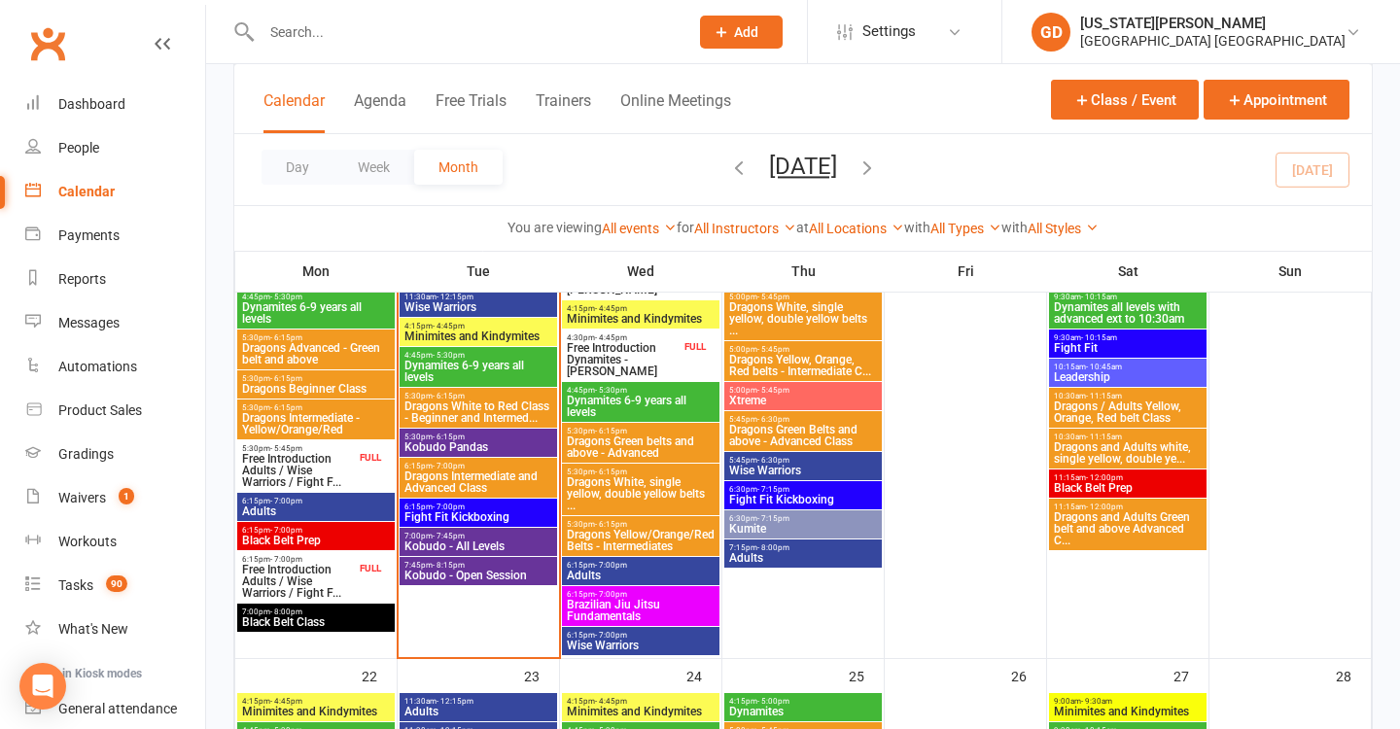
click at [517, 412] on span "Dragons White to Red Class - Beginner and Intermed..." at bounding box center [479, 412] width 150 height 23
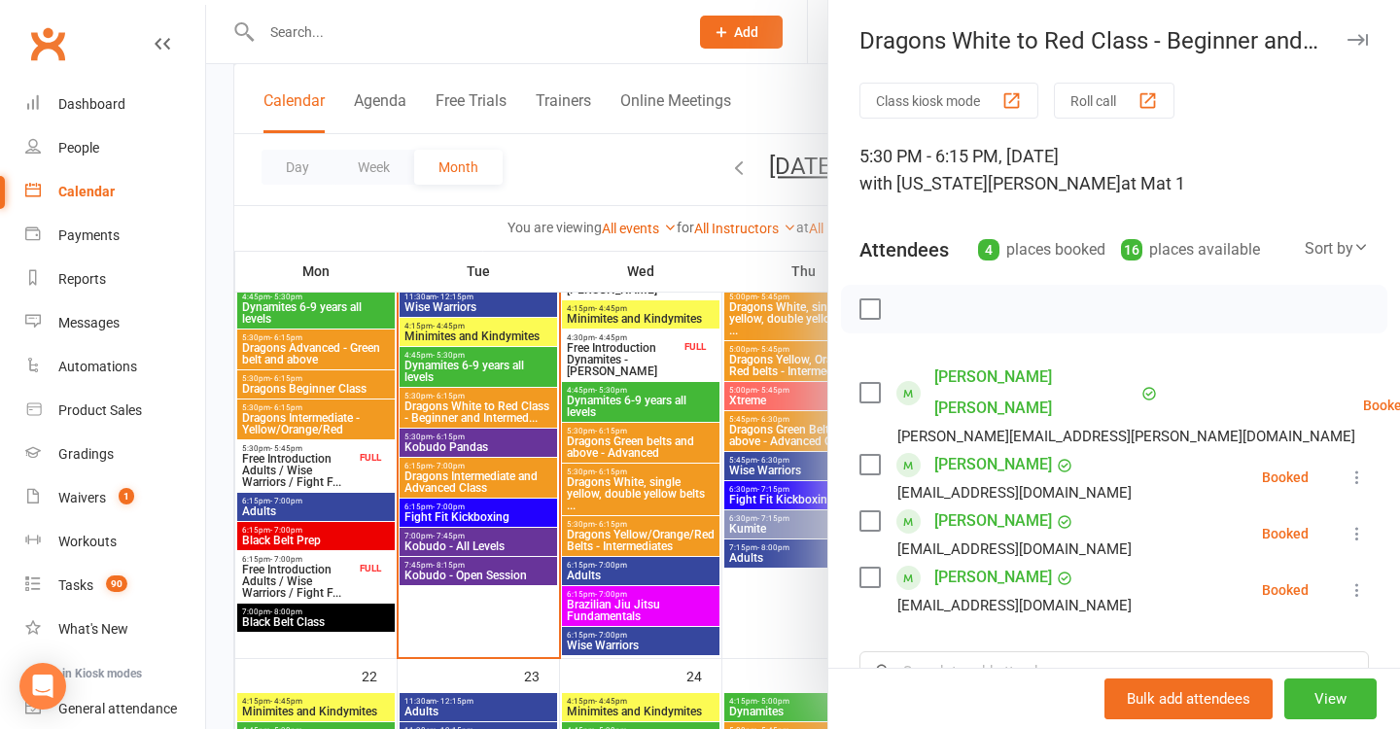
click at [631, 524] on div at bounding box center [803, 364] width 1194 height 729
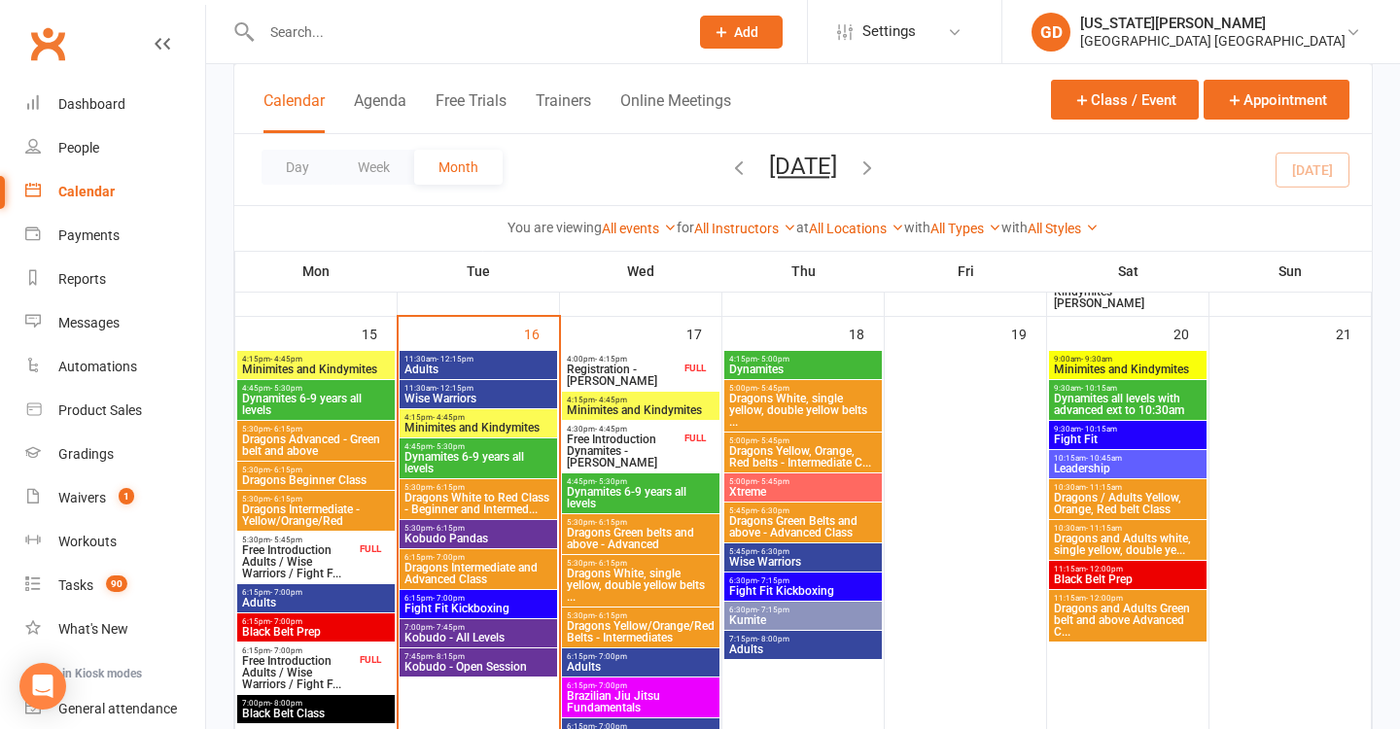
scroll to position [1364, 0]
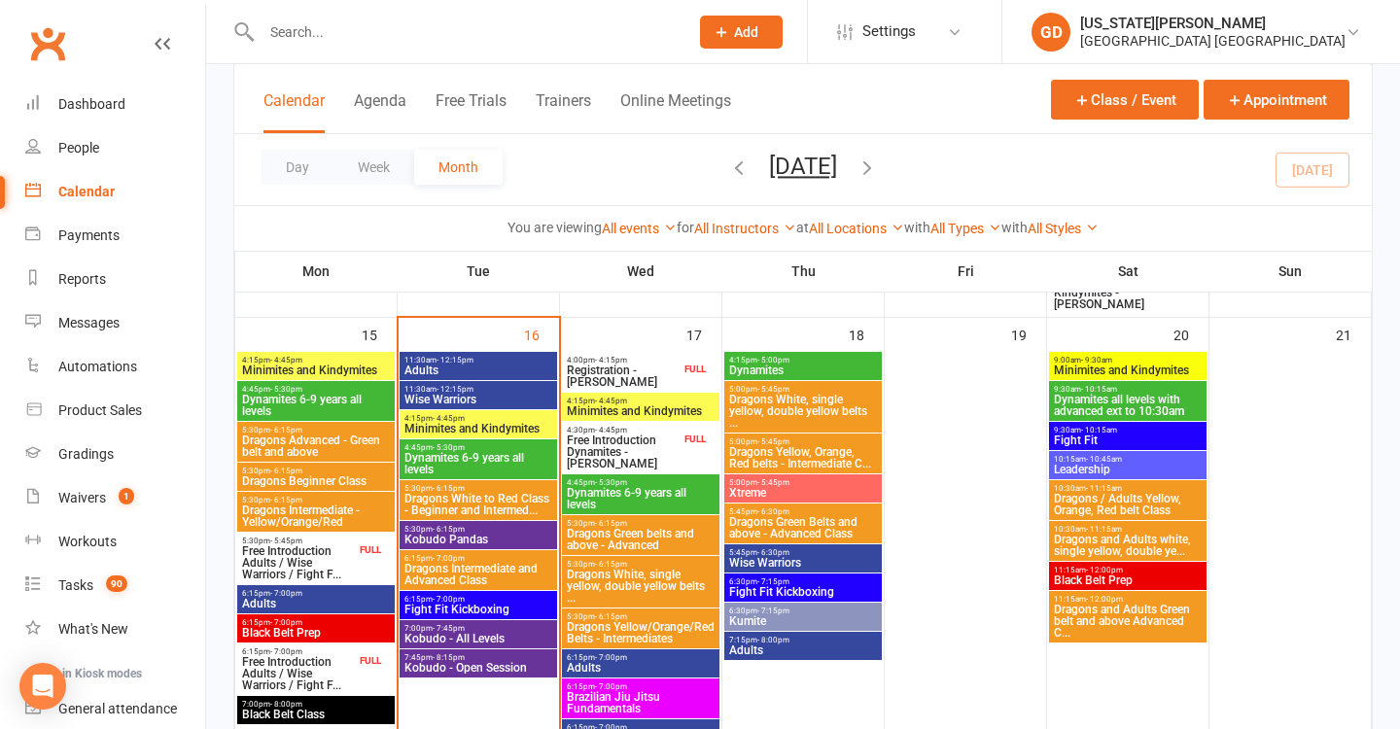
click at [489, 369] on span "Adults" at bounding box center [479, 371] width 150 height 12
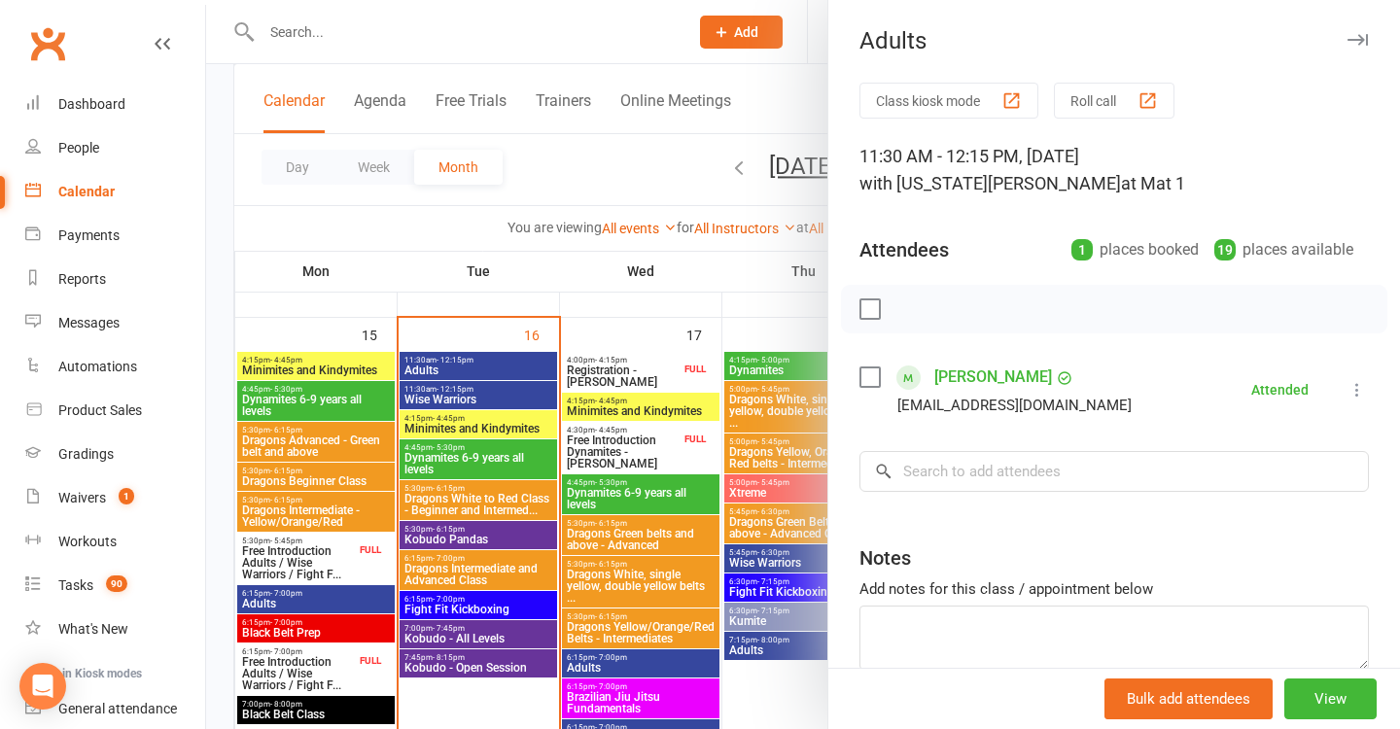
click at [489, 369] on div at bounding box center [803, 364] width 1194 height 729
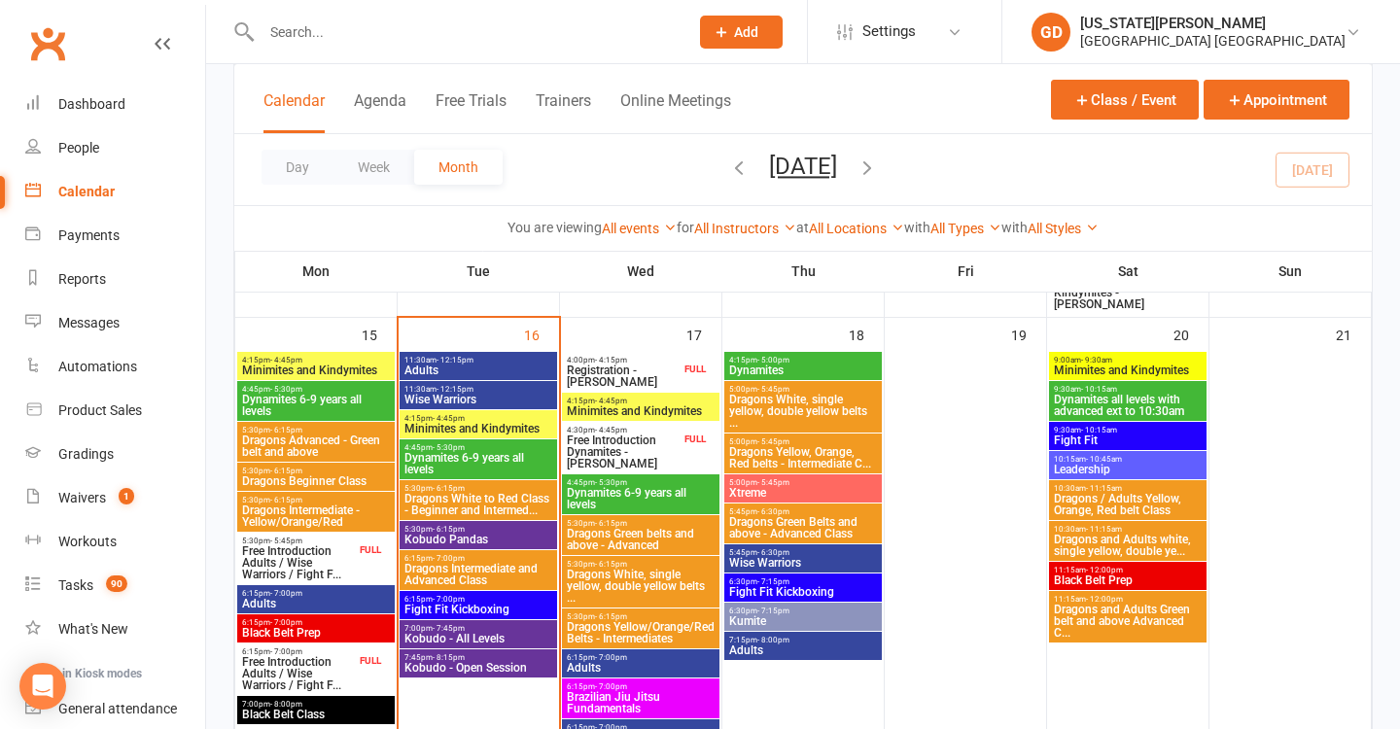
click at [486, 420] on span "4:15pm - 4:45pm" at bounding box center [479, 418] width 150 height 9
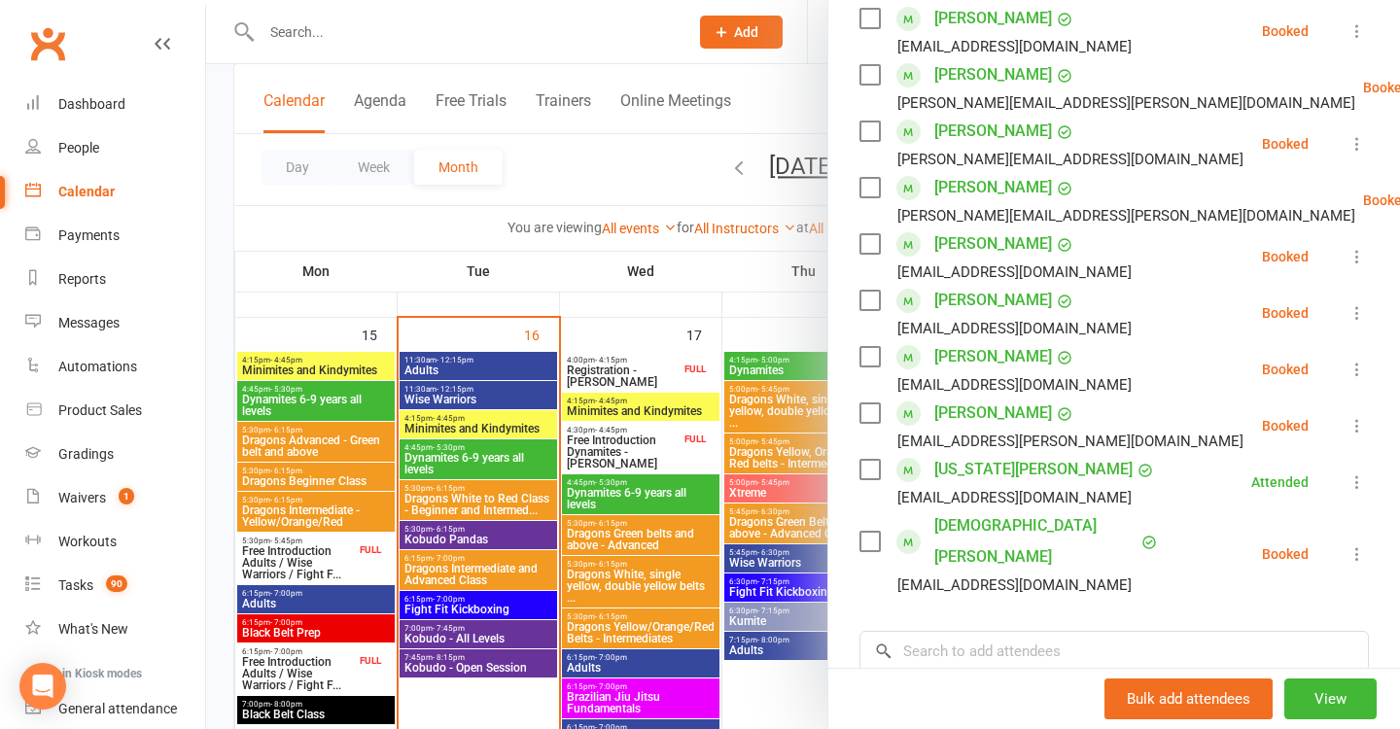
scroll to position [359, 0]
click at [638, 493] on div at bounding box center [803, 364] width 1194 height 729
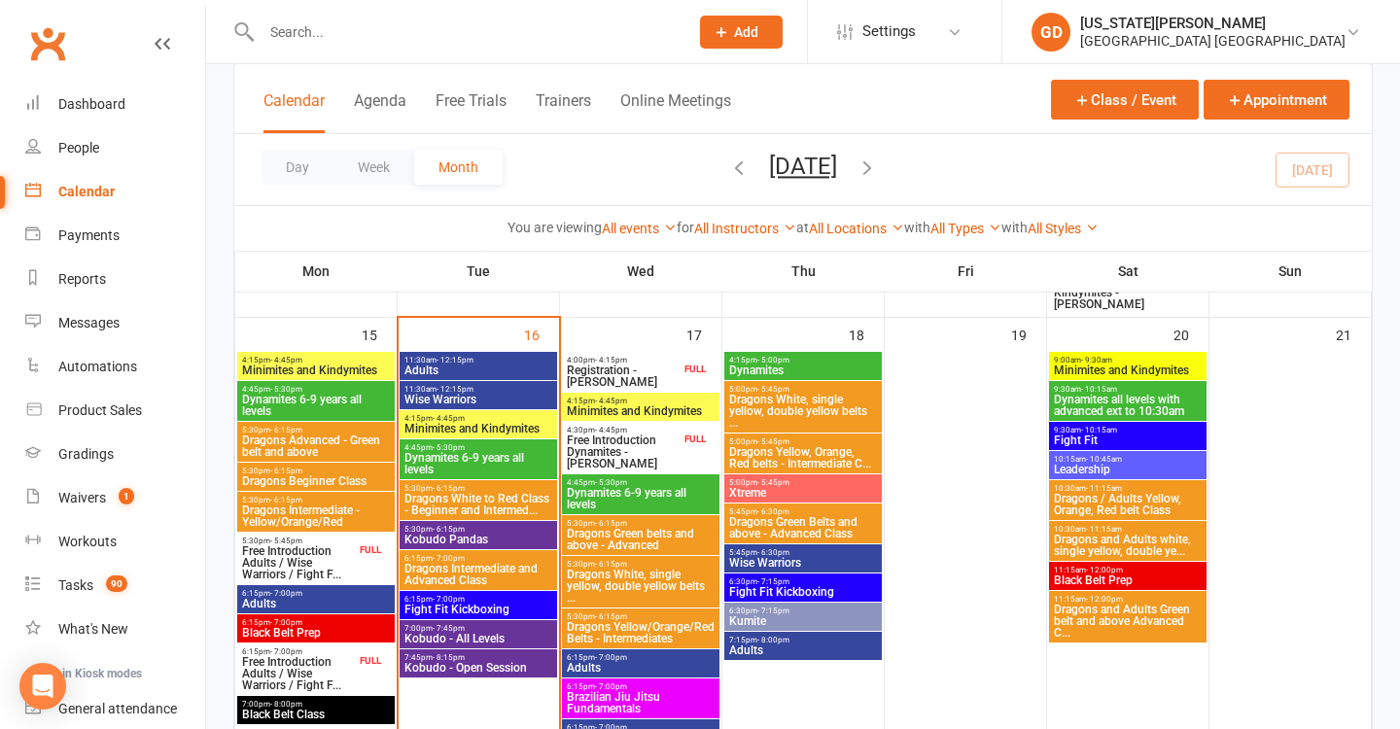
click at [475, 455] on span "Dynamites 6-9 years all levels" at bounding box center [479, 463] width 150 height 23
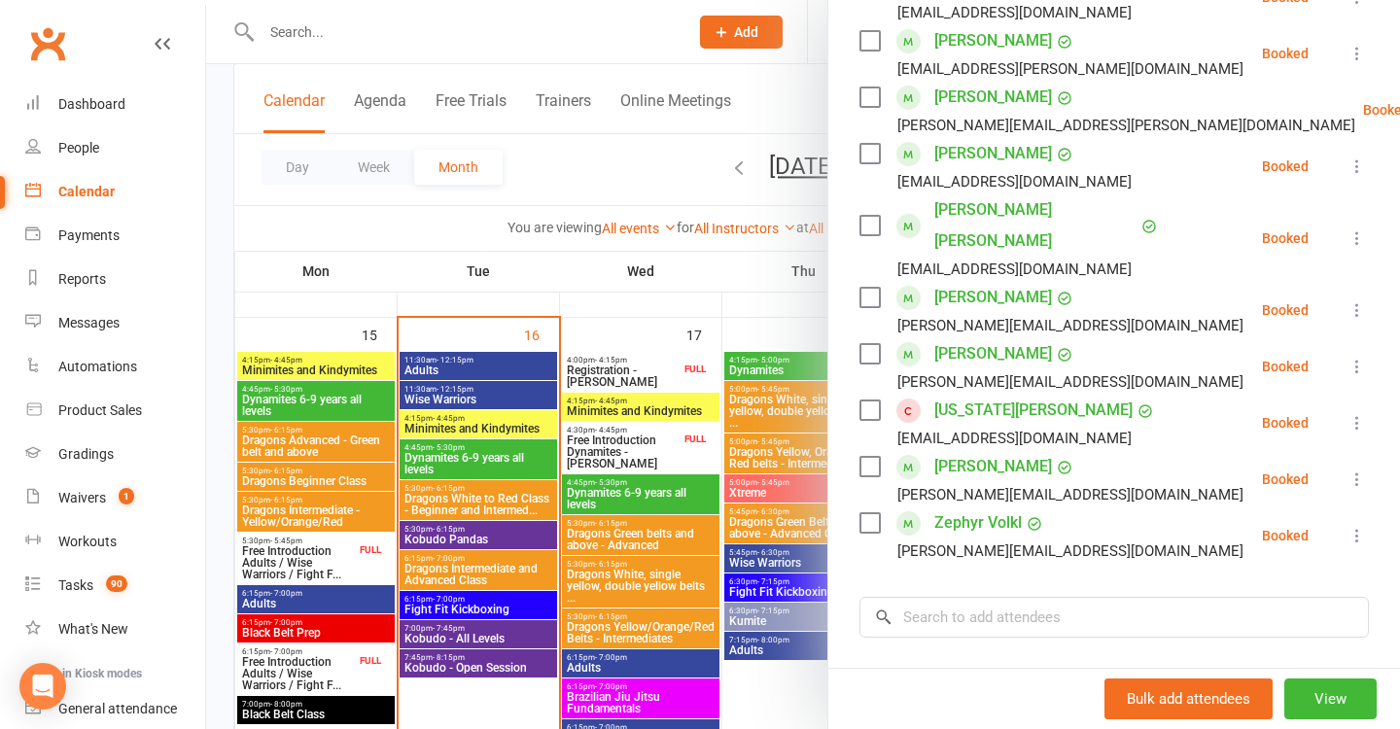
scroll to position [407, 0]
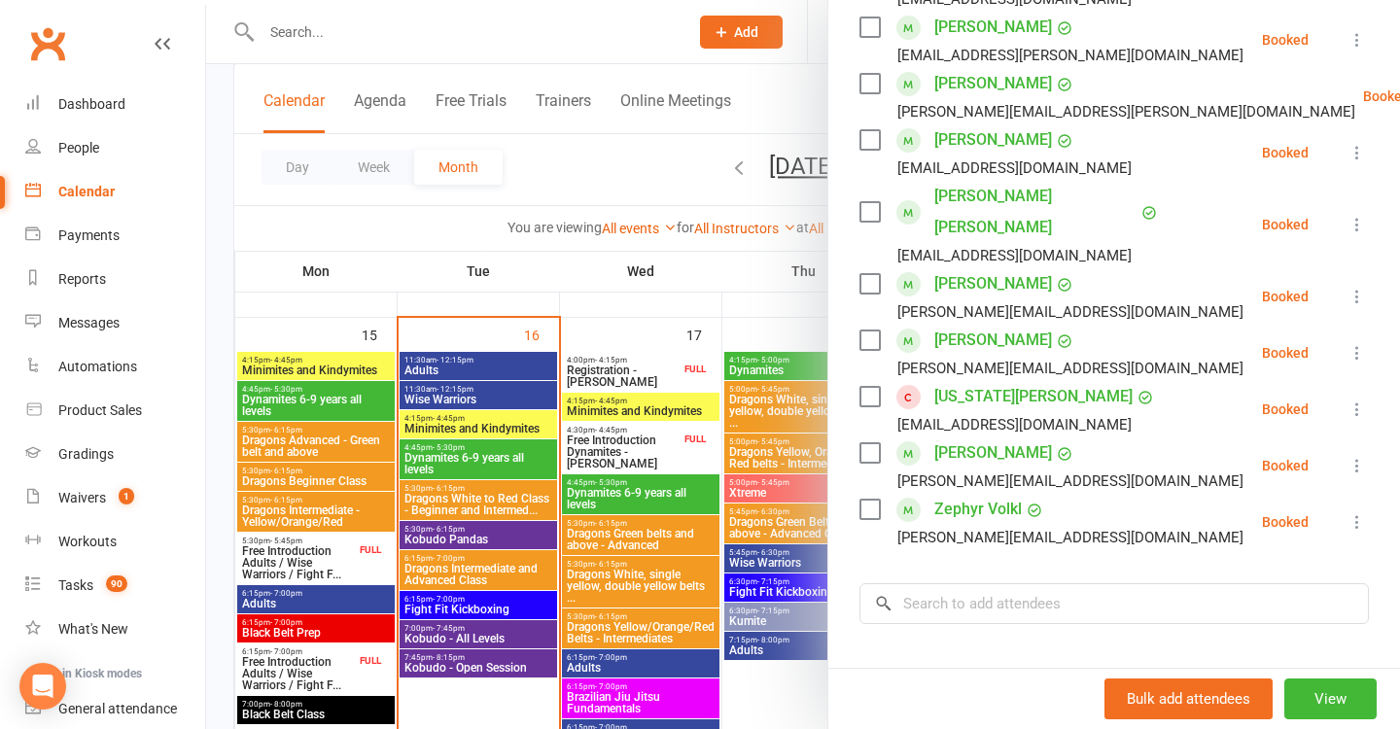
click at [660, 489] on div at bounding box center [803, 364] width 1194 height 729
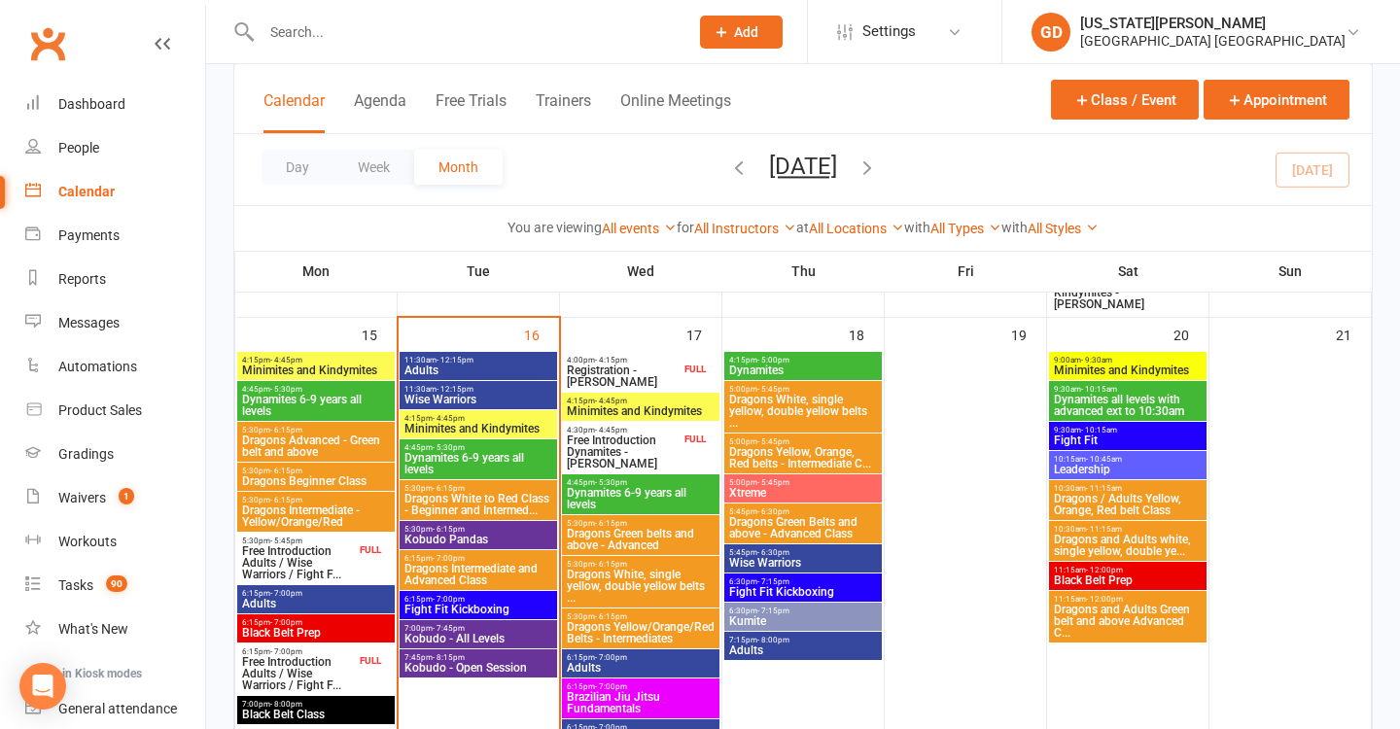
click at [412, 490] on span "5:30pm - 6:15pm" at bounding box center [479, 488] width 150 height 9
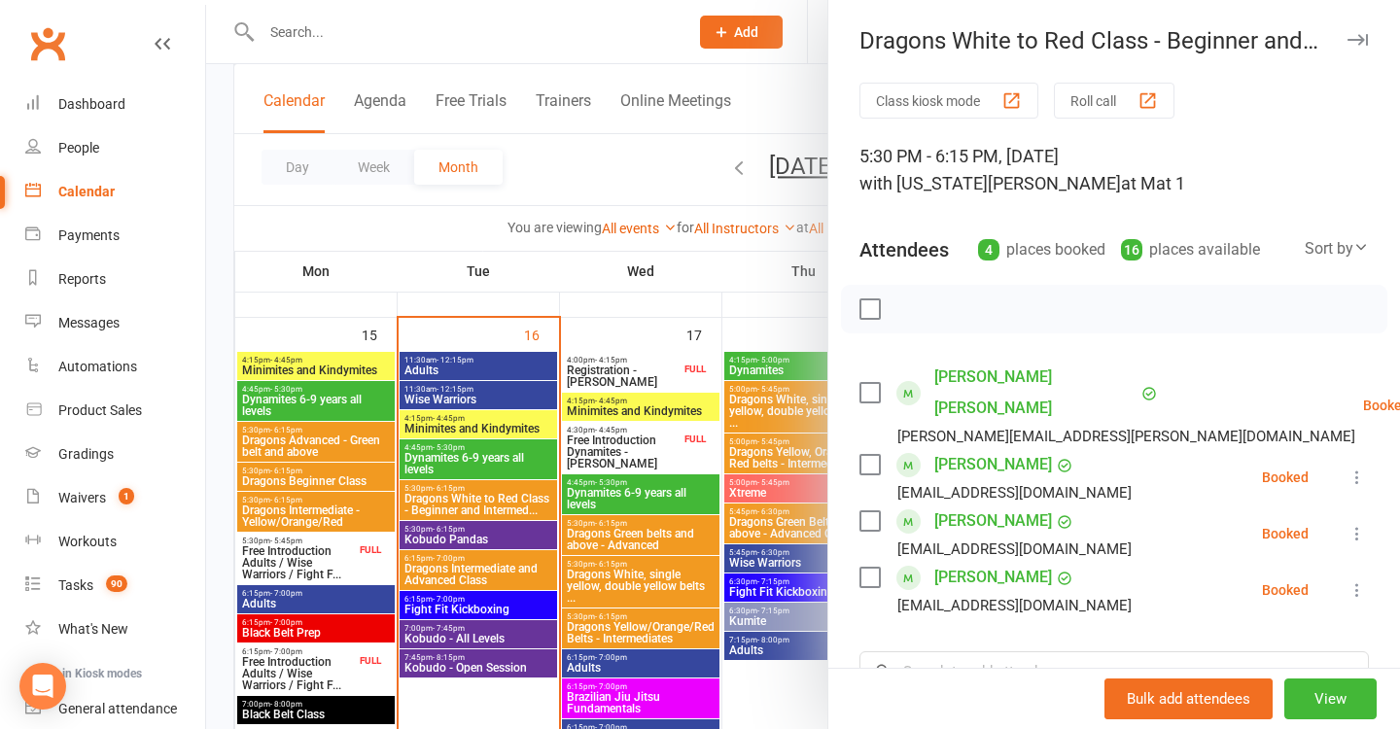
click at [539, 544] on div at bounding box center [803, 364] width 1194 height 729
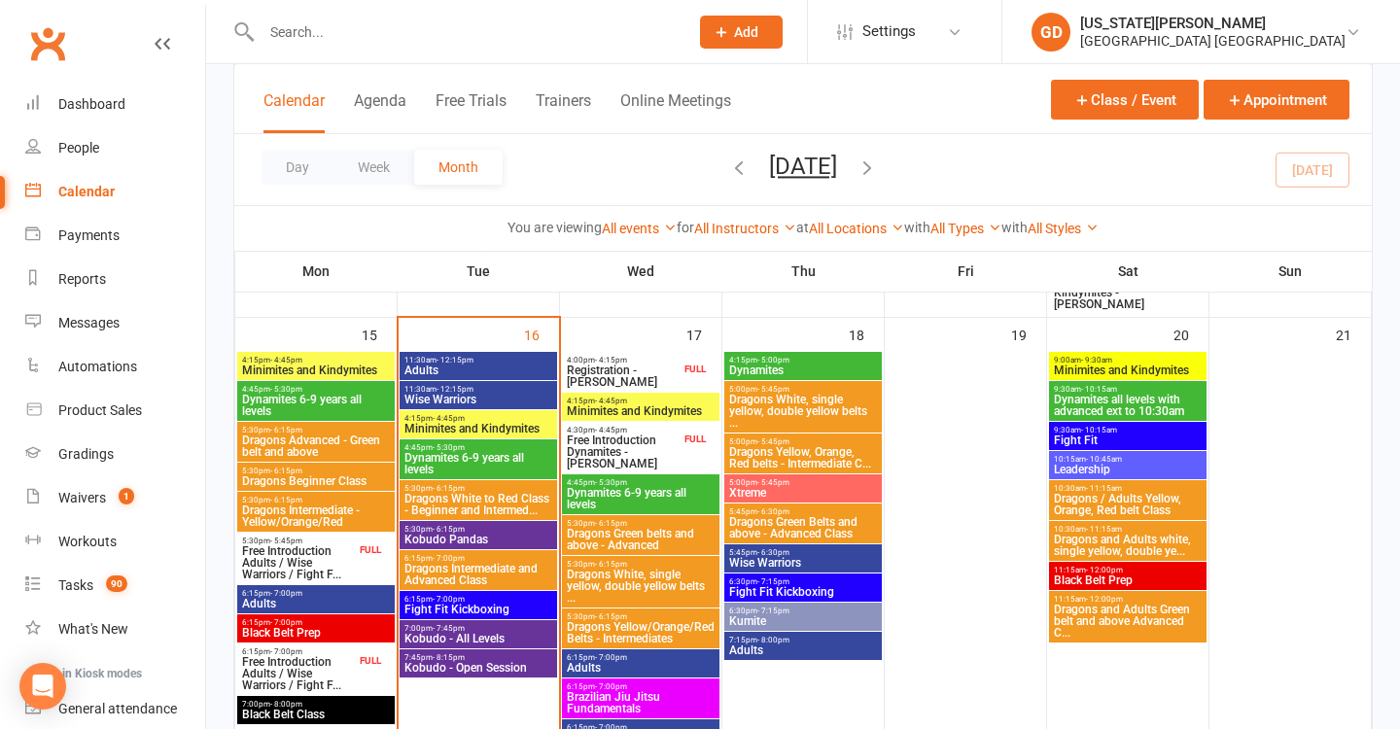
click at [506, 535] on span "Kobudo Pandas" at bounding box center [479, 540] width 150 height 12
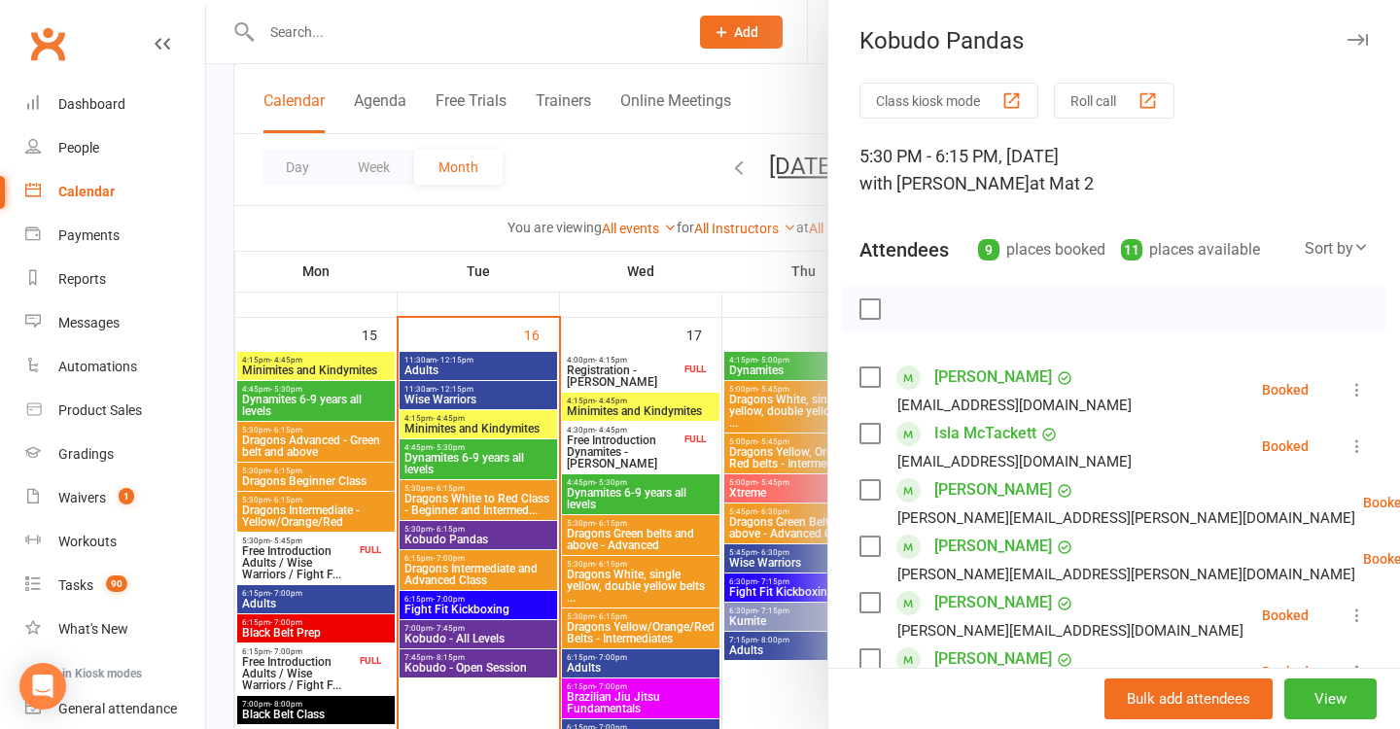
click at [629, 564] on div at bounding box center [803, 364] width 1194 height 729
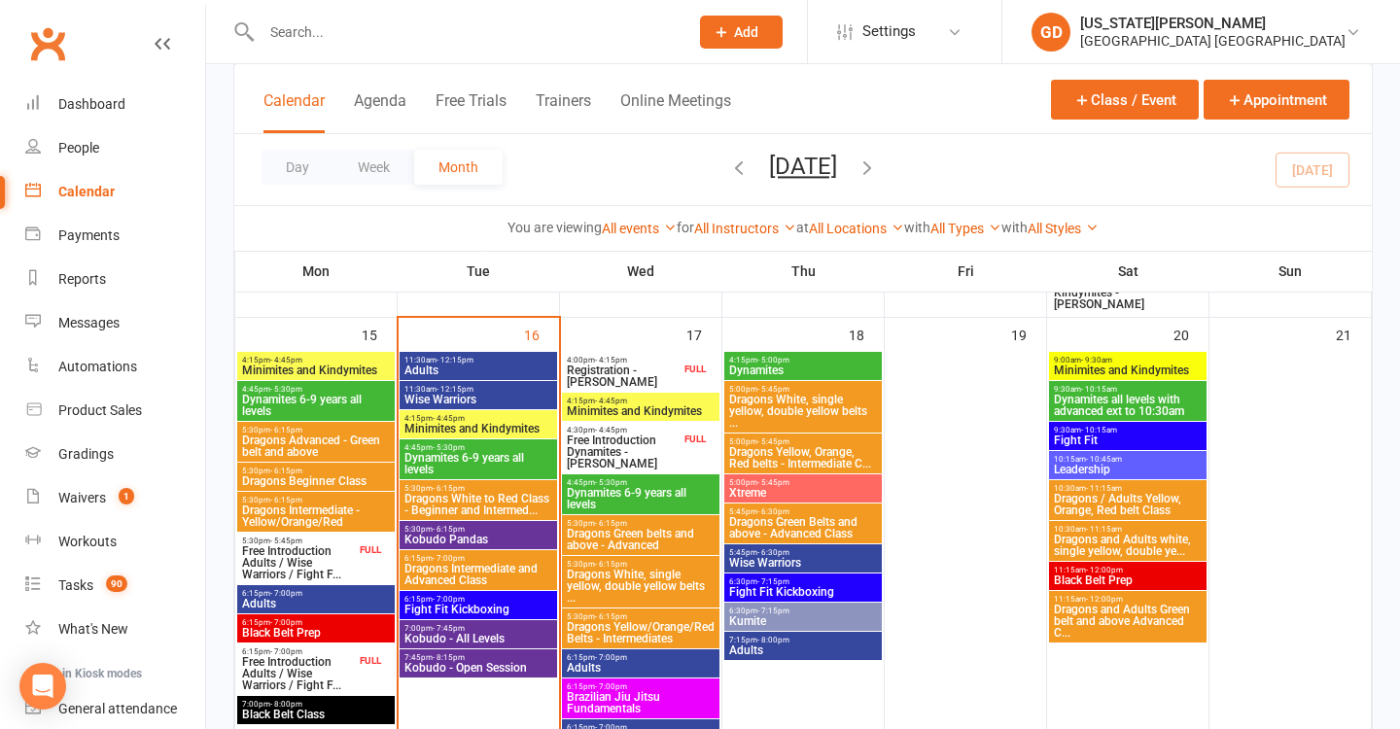
click at [521, 566] on span "Dragons Intermediate and Advanced Class" at bounding box center [479, 574] width 150 height 23
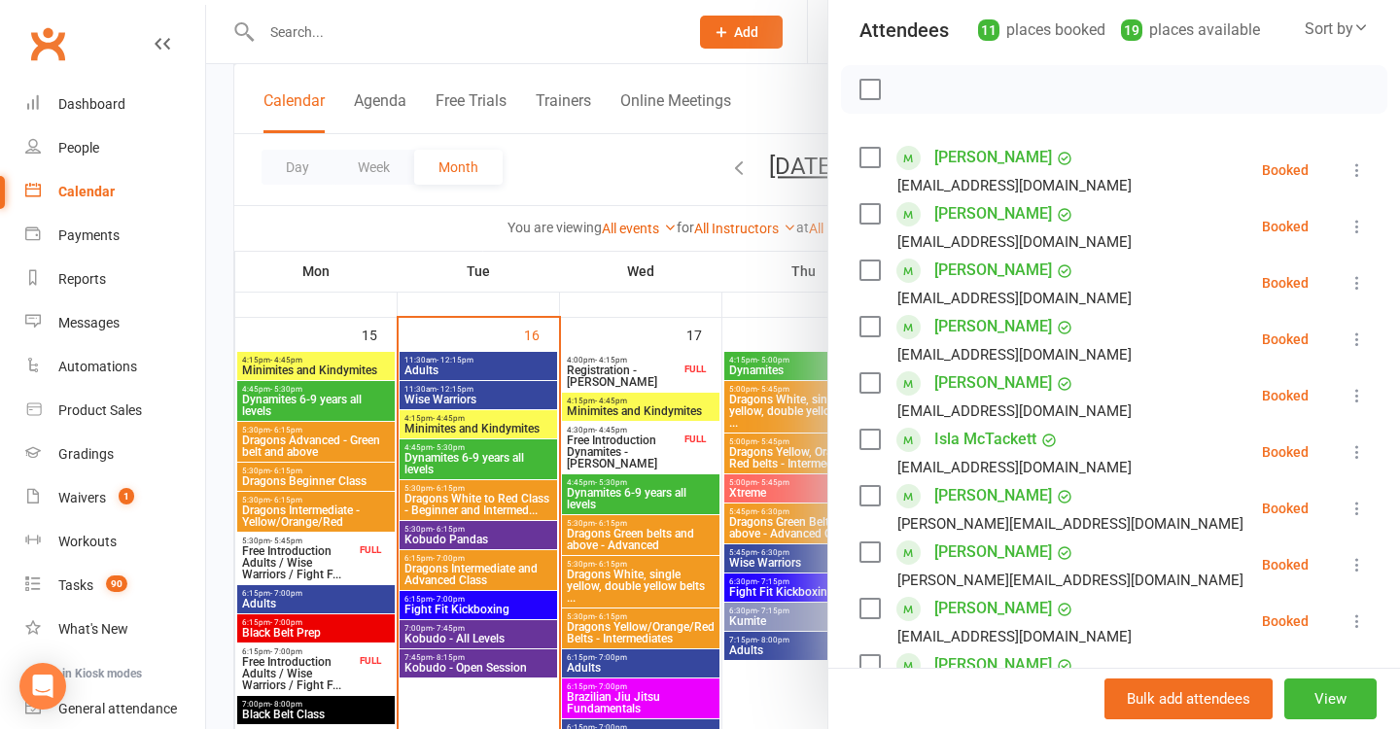
scroll to position [224, 0]
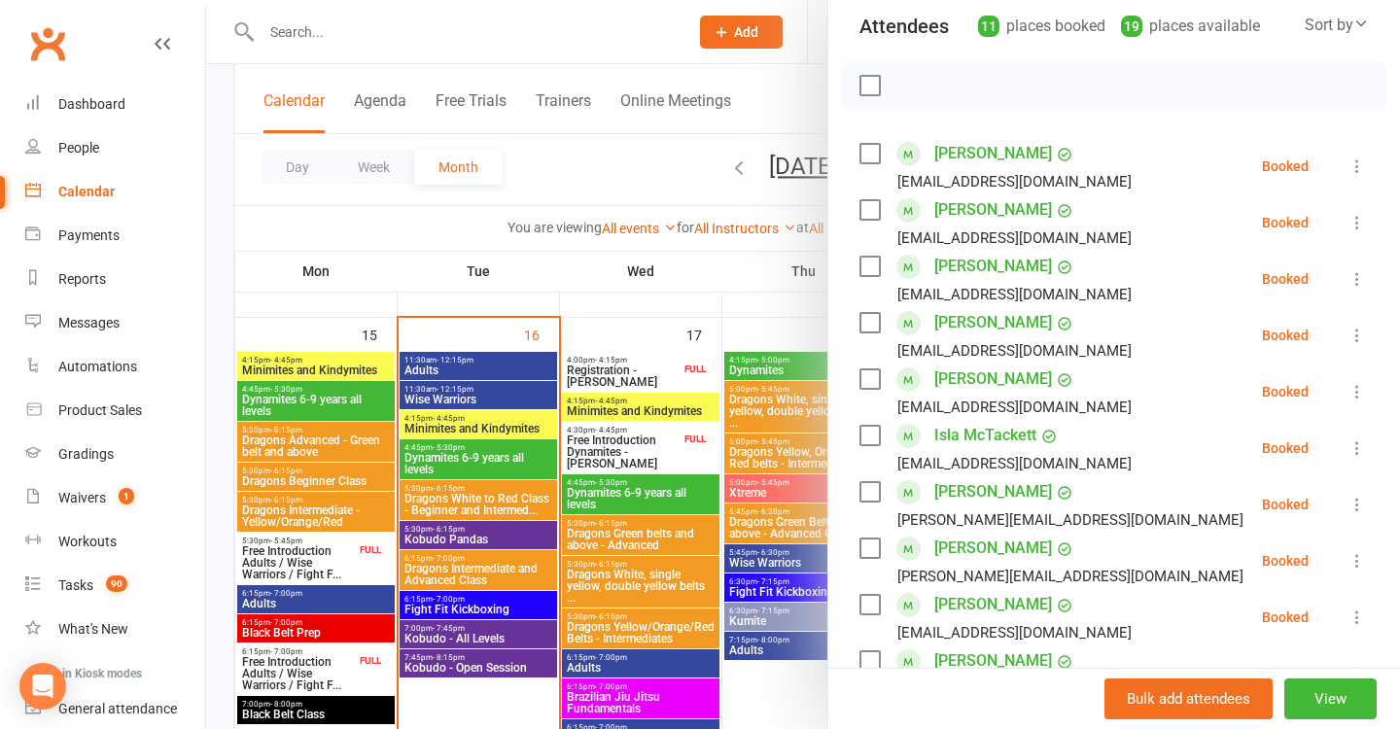
click at [613, 186] on div at bounding box center [803, 364] width 1194 height 729
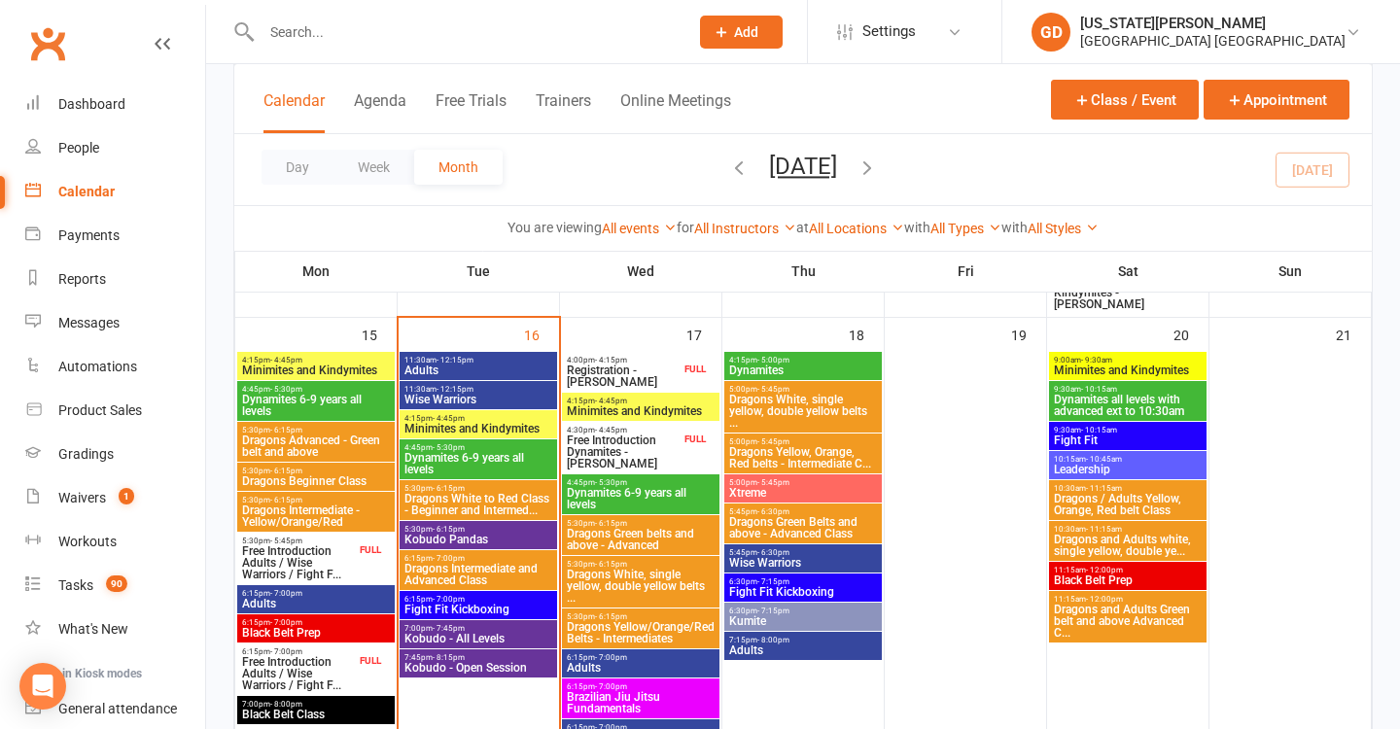
click at [495, 33] on input "text" at bounding box center [465, 31] width 419 height 27
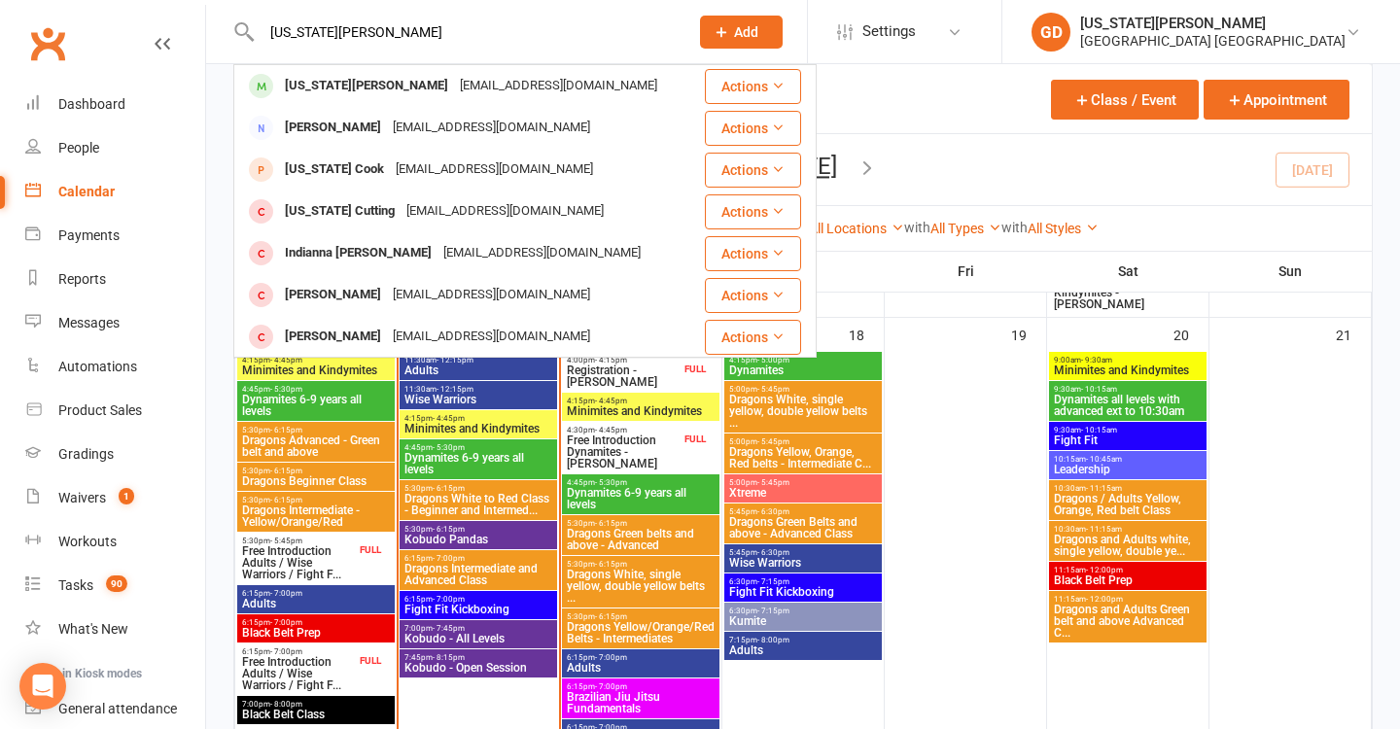
type input "indiana nesbitt"
click at [471, 88] on div "alexandra.nesbitt89@outlook.com" at bounding box center [558, 86] width 209 height 28
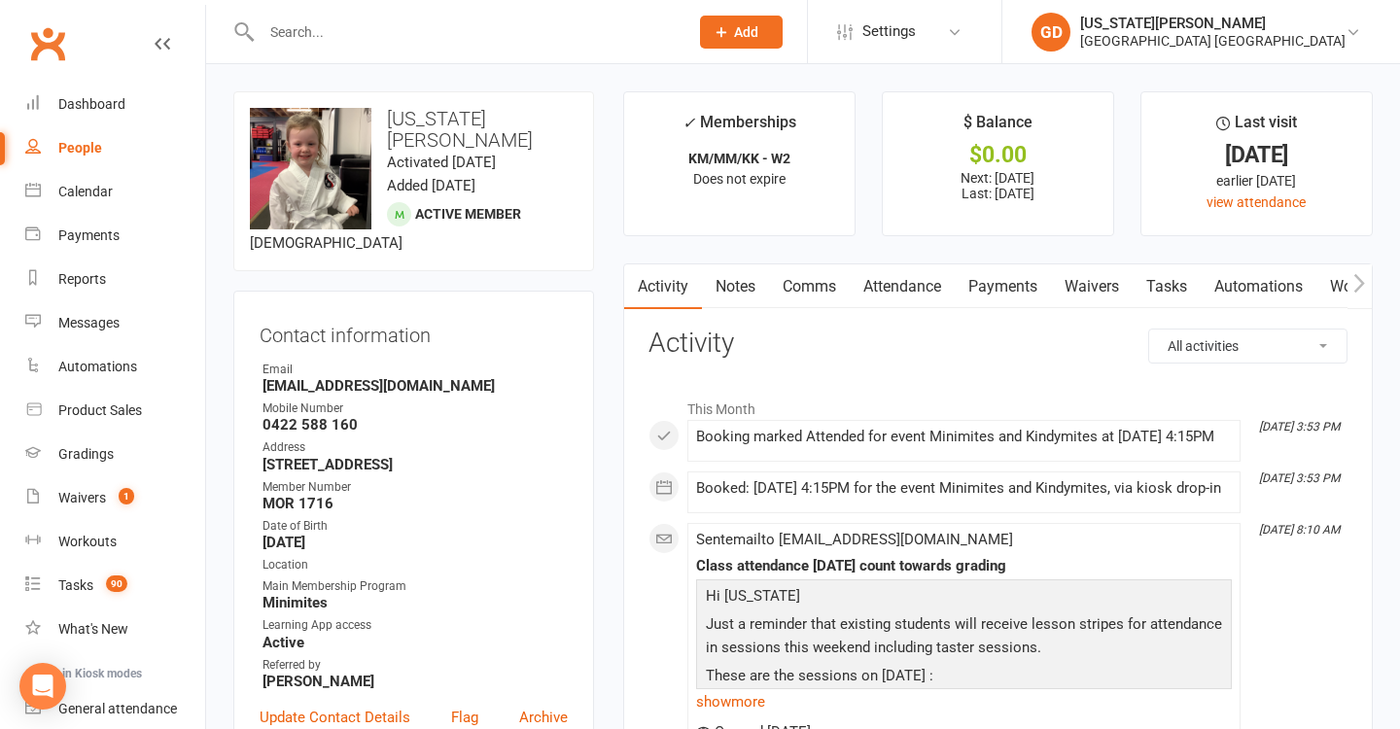
drag, startPoint x: 96, startPoint y: 102, endPoint x: 475, endPoint y: 235, distance: 401.1
click at [112, 101] on div "Dashboard" at bounding box center [91, 104] width 67 height 16
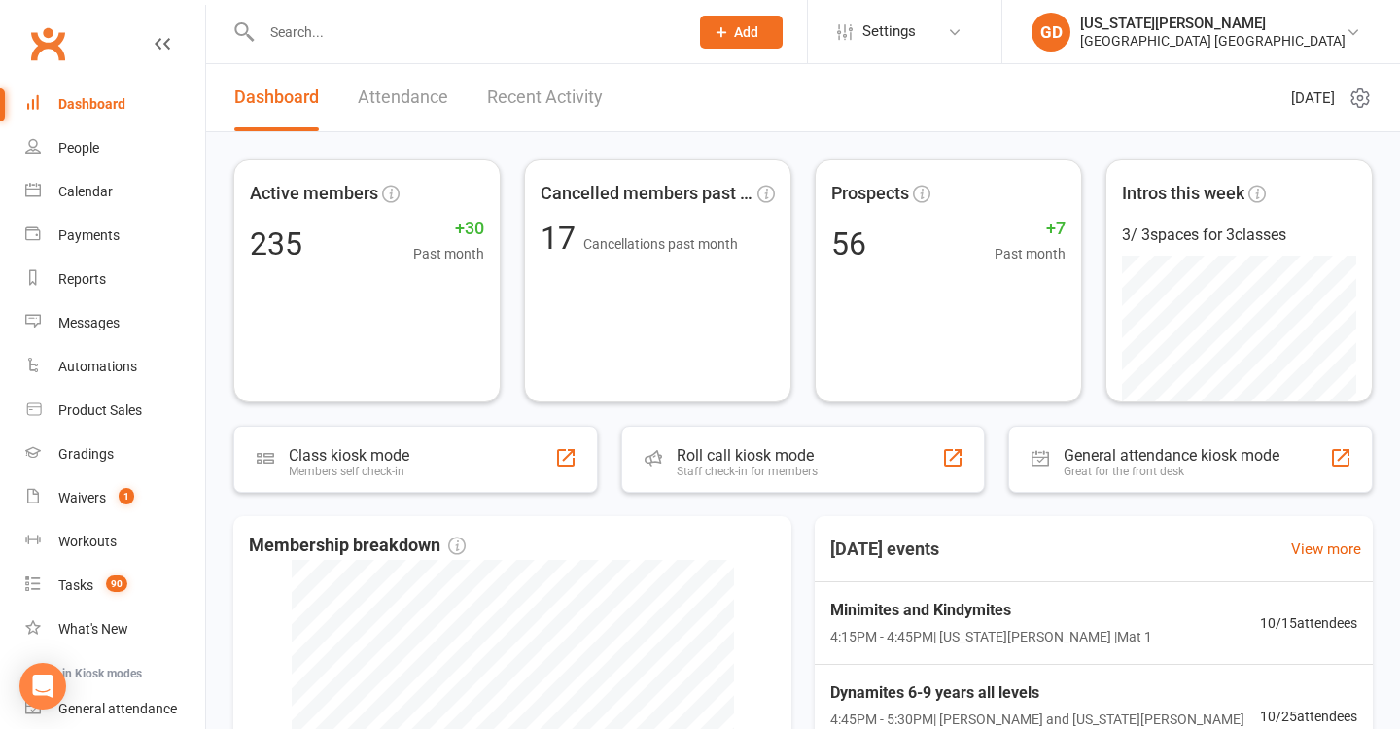
click at [397, 38] on input "text" at bounding box center [465, 31] width 419 height 27
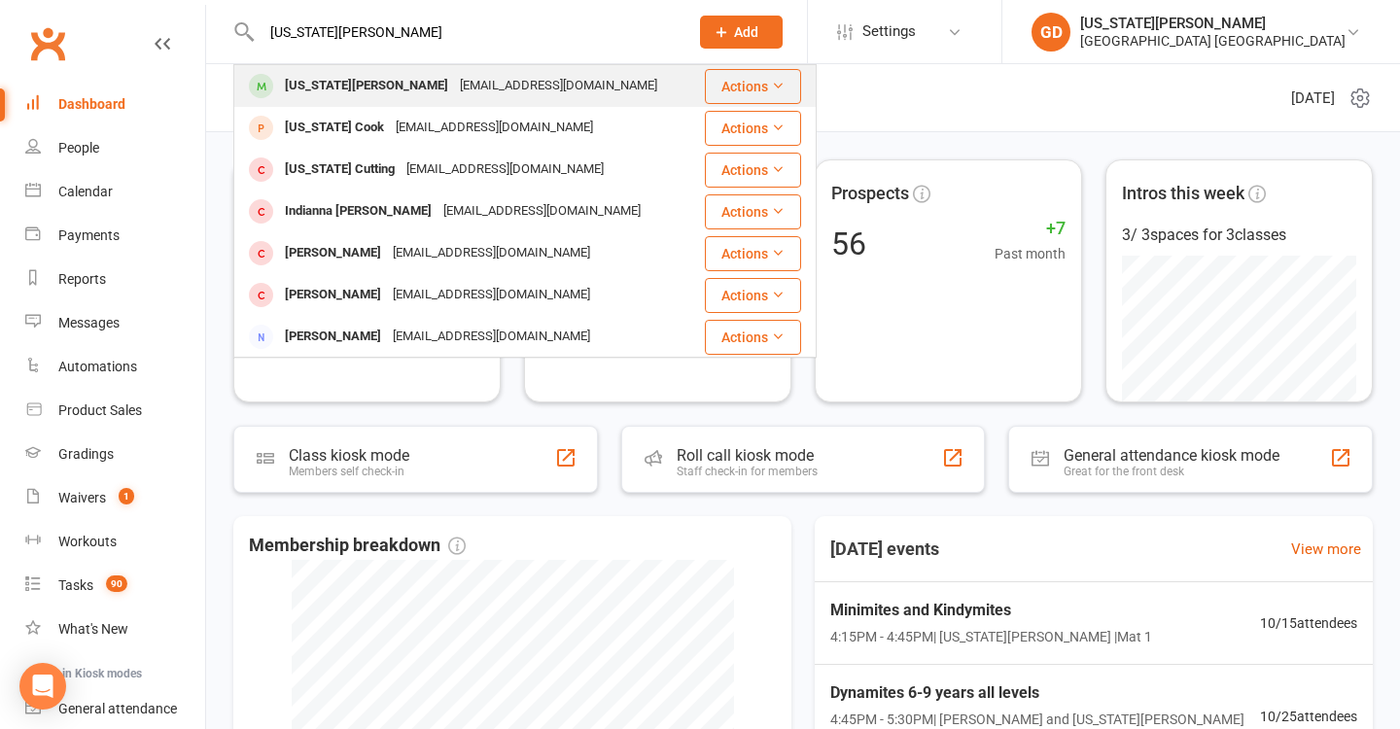
type input "indiana nesbitt"
click at [370, 89] on div "Indiana Nesbitt" at bounding box center [366, 86] width 175 height 28
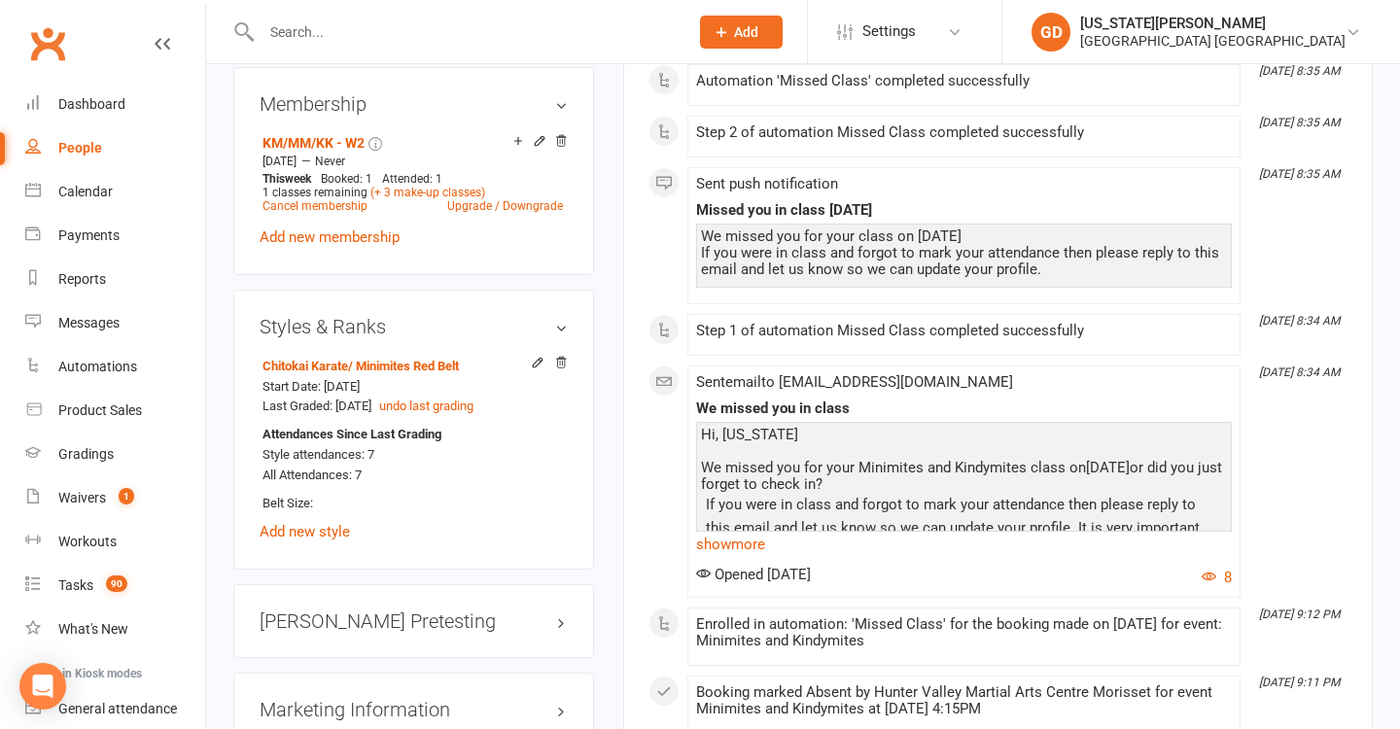
scroll to position [1339, 0]
click at [126, 107] on link "Dashboard" at bounding box center [115, 105] width 180 height 44
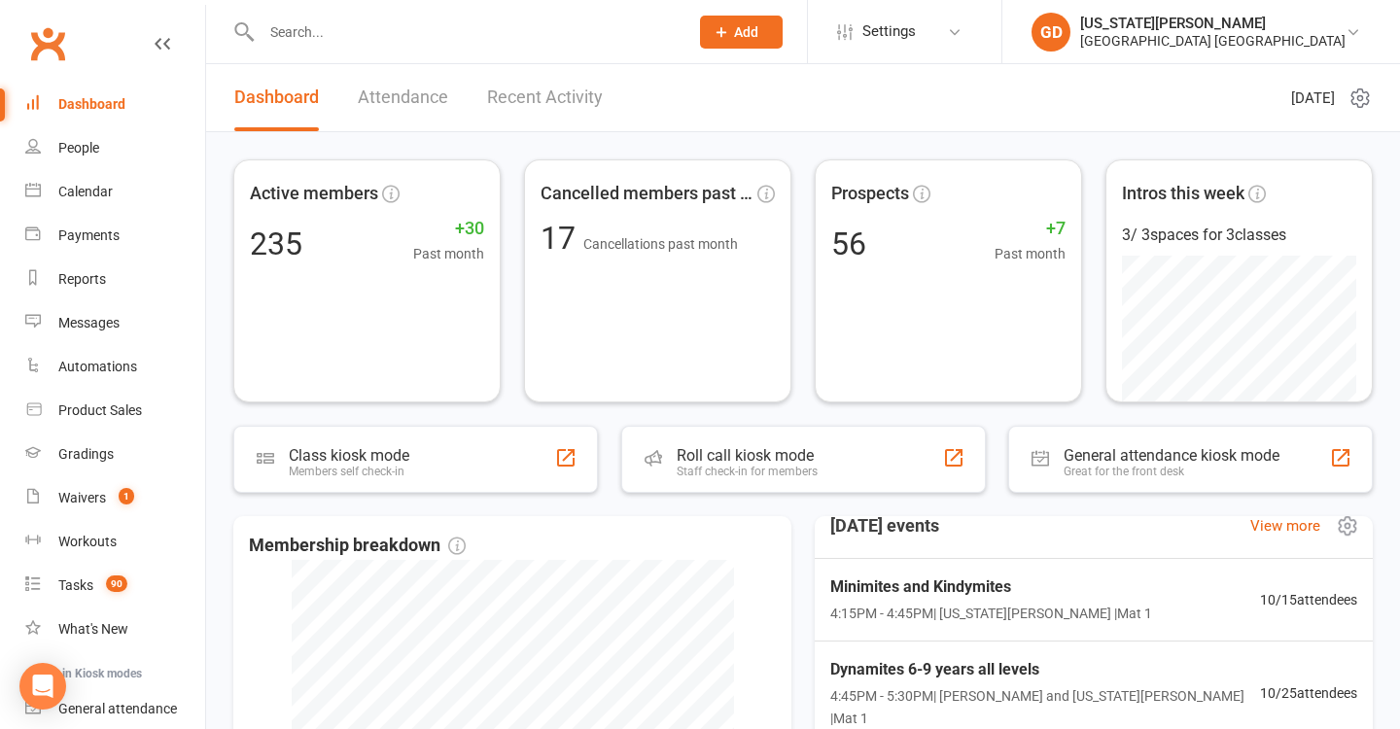
scroll to position [53, 0]
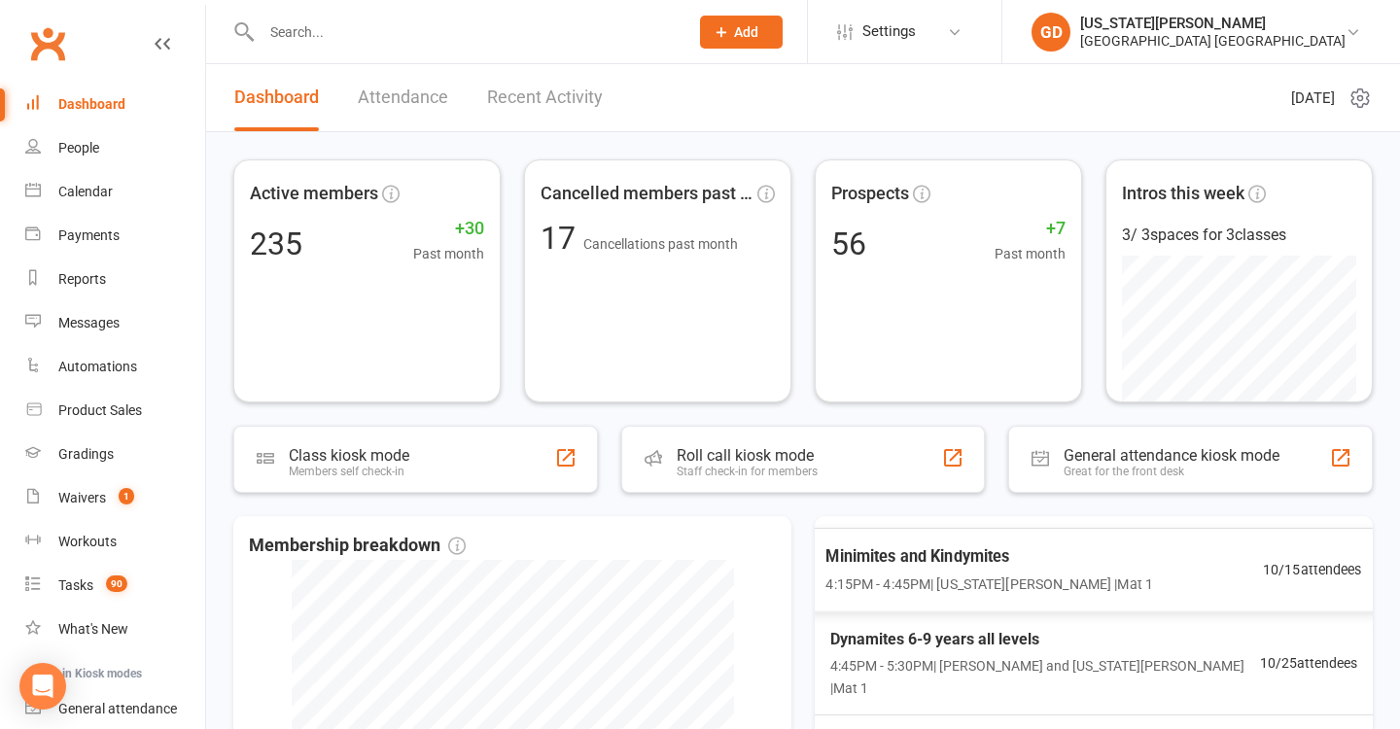
click at [866, 562] on span "Minimites and Kindymites" at bounding box center [990, 556] width 328 height 25
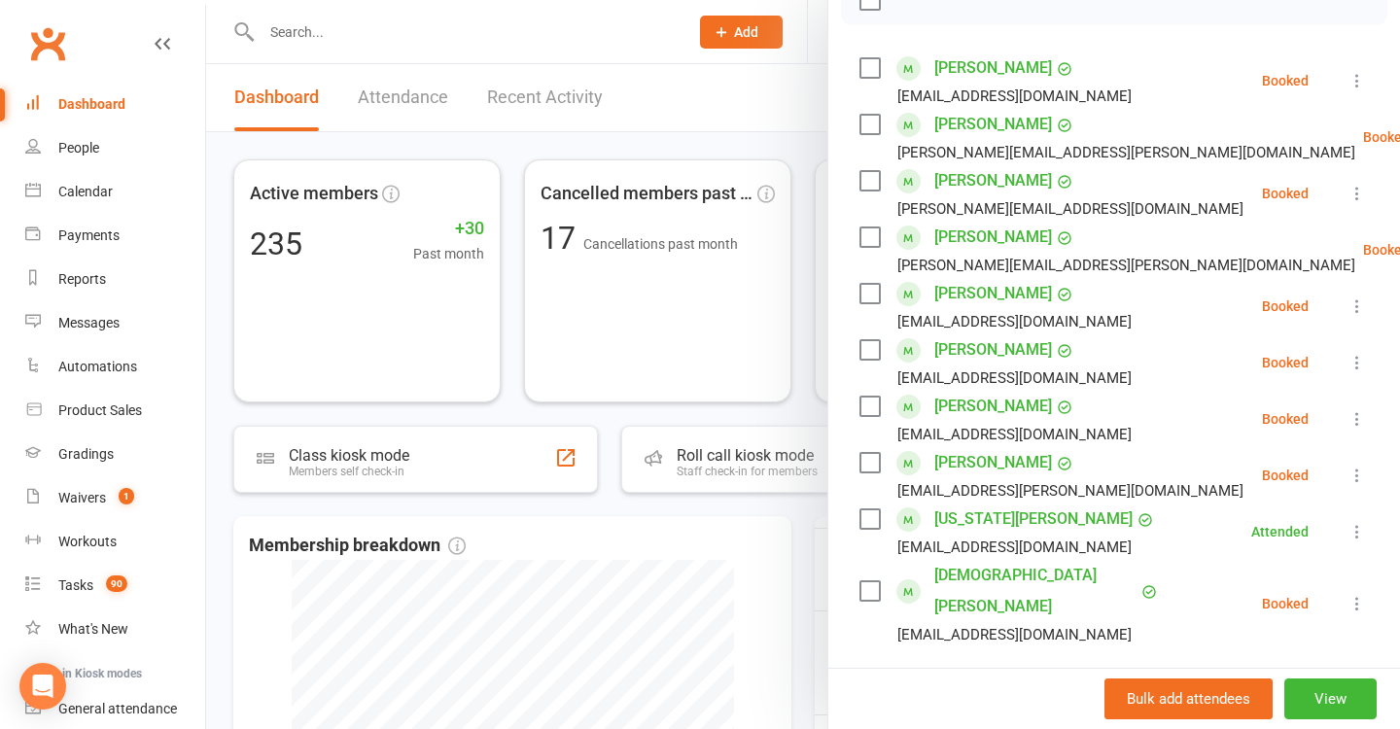
scroll to position [313, 0]
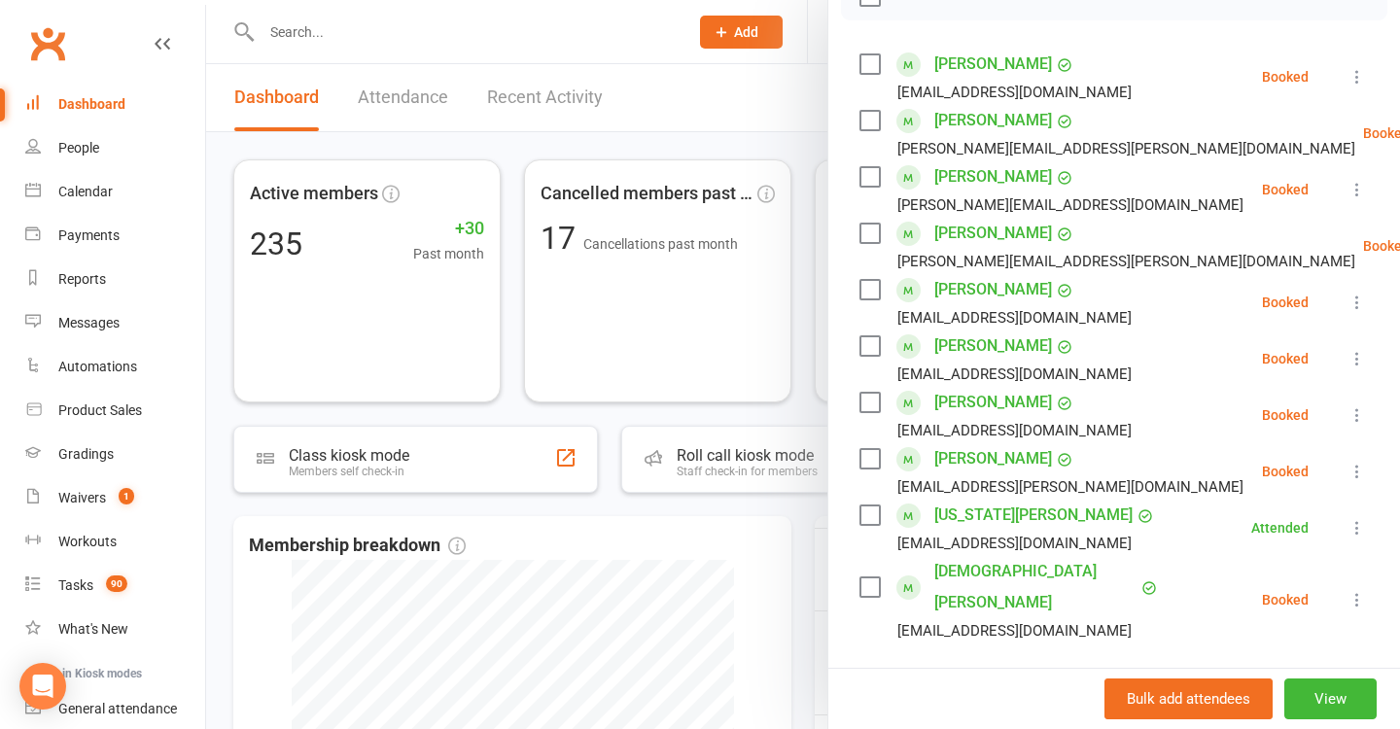
click at [622, 493] on div at bounding box center [803, 364] width 1194 height 729
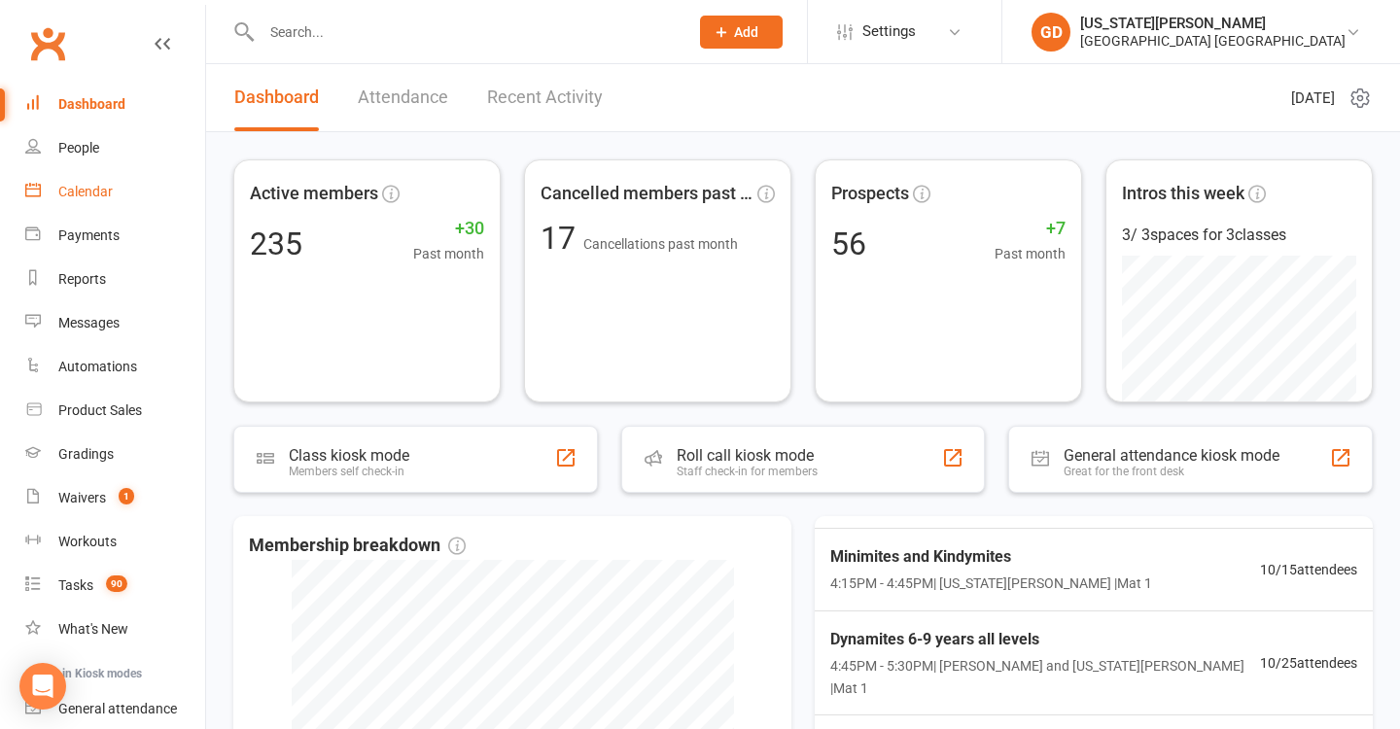
click at [94, 200] on link "Calendar" at bounding box center [115, 192] width 180 height 44
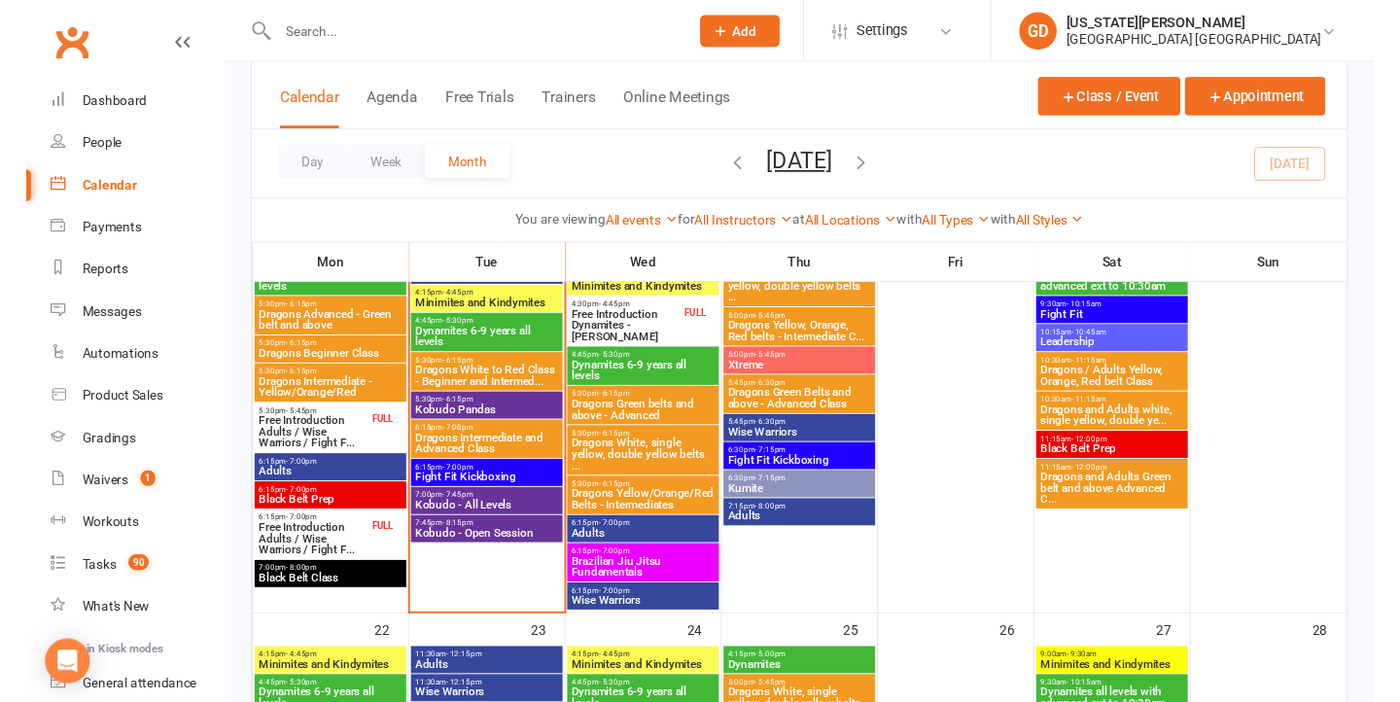
scroll to position [1423, 0]
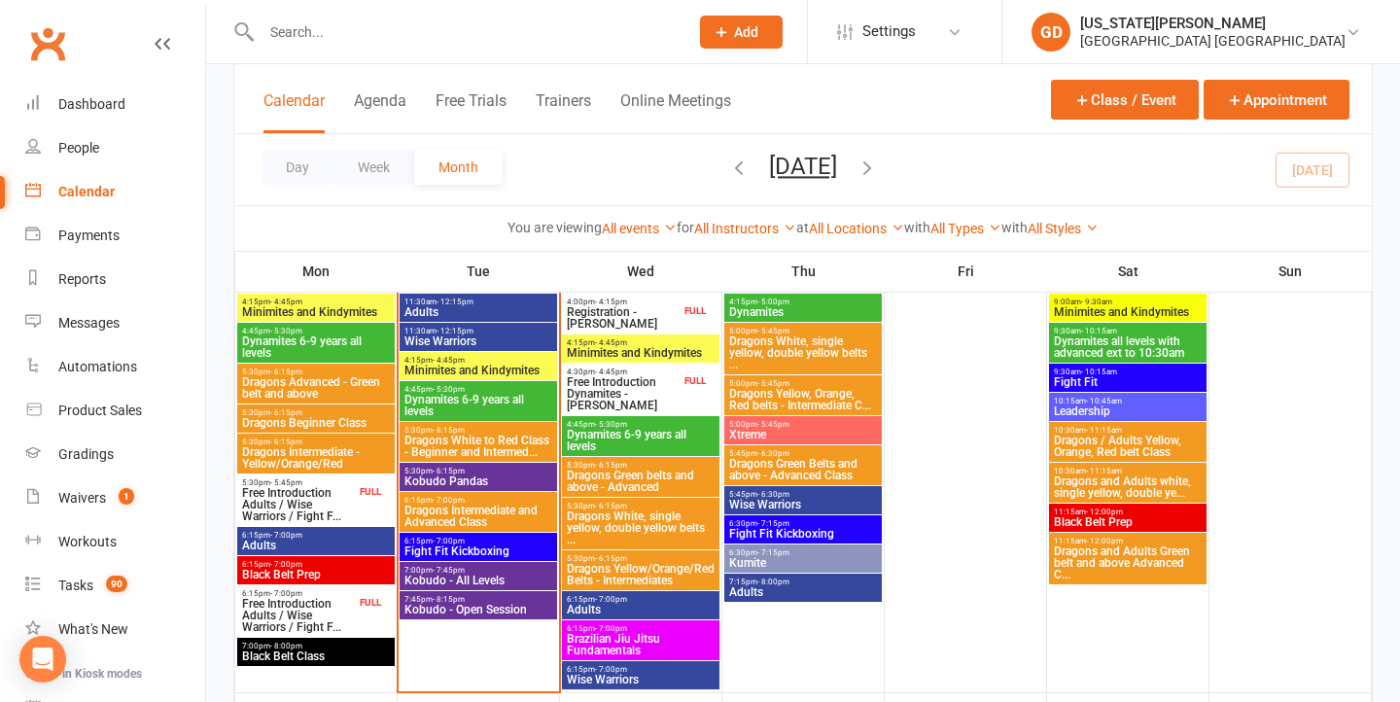
drag, startPoint x: 109, startPoint y: 507, endPoint x: 213, endPoint y: 414, distance: 139.2
click at [109, 507] on link "Waivers 1" at bounding box center [115, 499] width 180 height 44
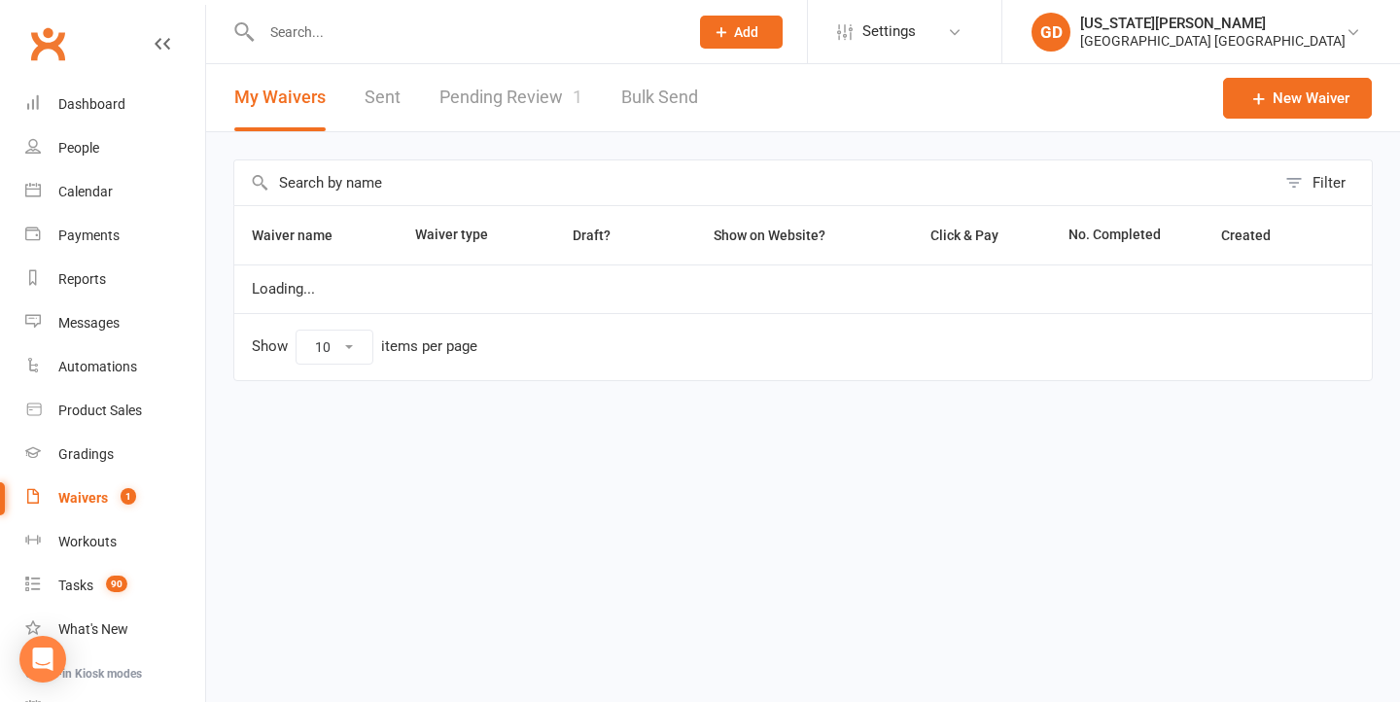
click at [546, 107] on link "Pending Review 1" at bounding box center [511, 97] width 143 height 67
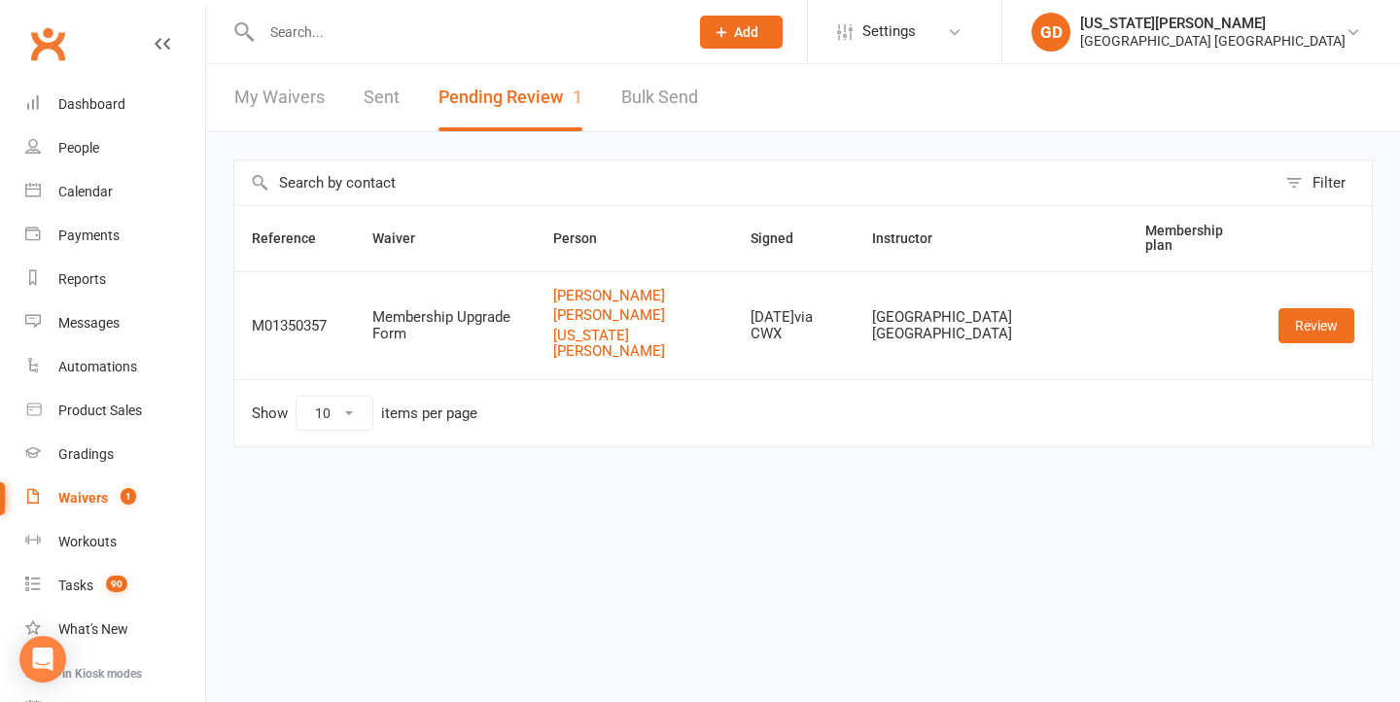
drag, startPoint x: 1315, startPoint y: 319, endPoint x: 1294, endPoint y: 345, distance: 33.3
click at [1315, 319] on link "Review" at bounding box center [1317, 325] width 76 height 35
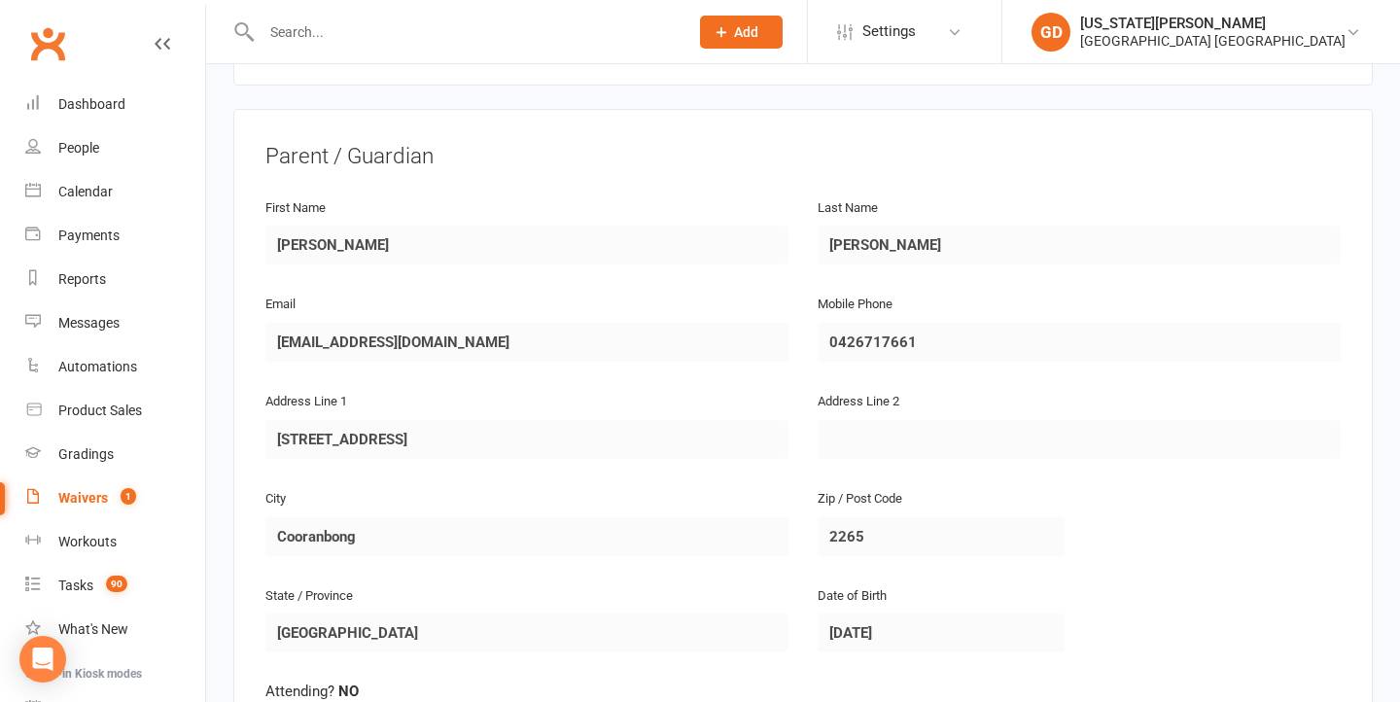
scroll to position [299, 0]
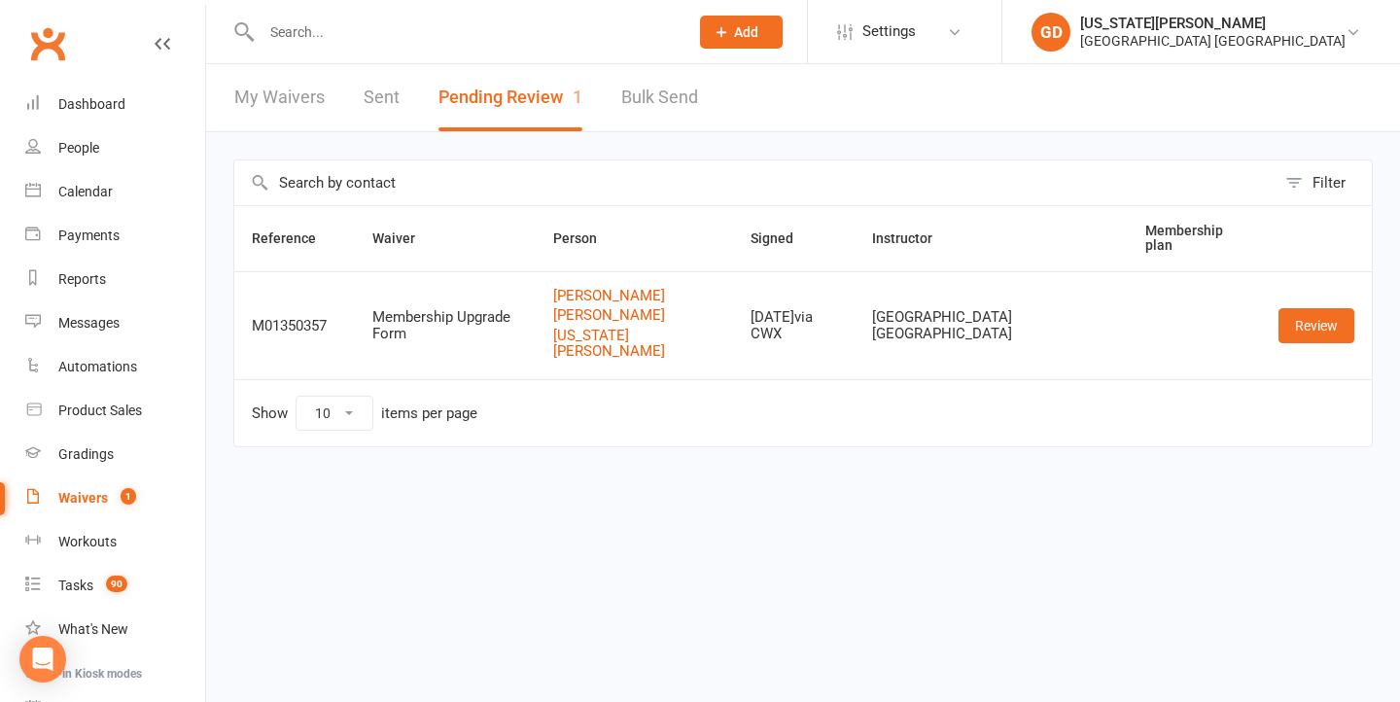
click at [769, 200] on input "text" at bounding box center [755, 182] width 1042 height 45
click at [485, 13] on div at bounding box center [454, 31] width 442 height 63
click at [437, 61] on div at bounding box center [454, 31] width 442 height 63
click at [437, 38] on input "text" at bounding box center [465, 31] width 419 height 27
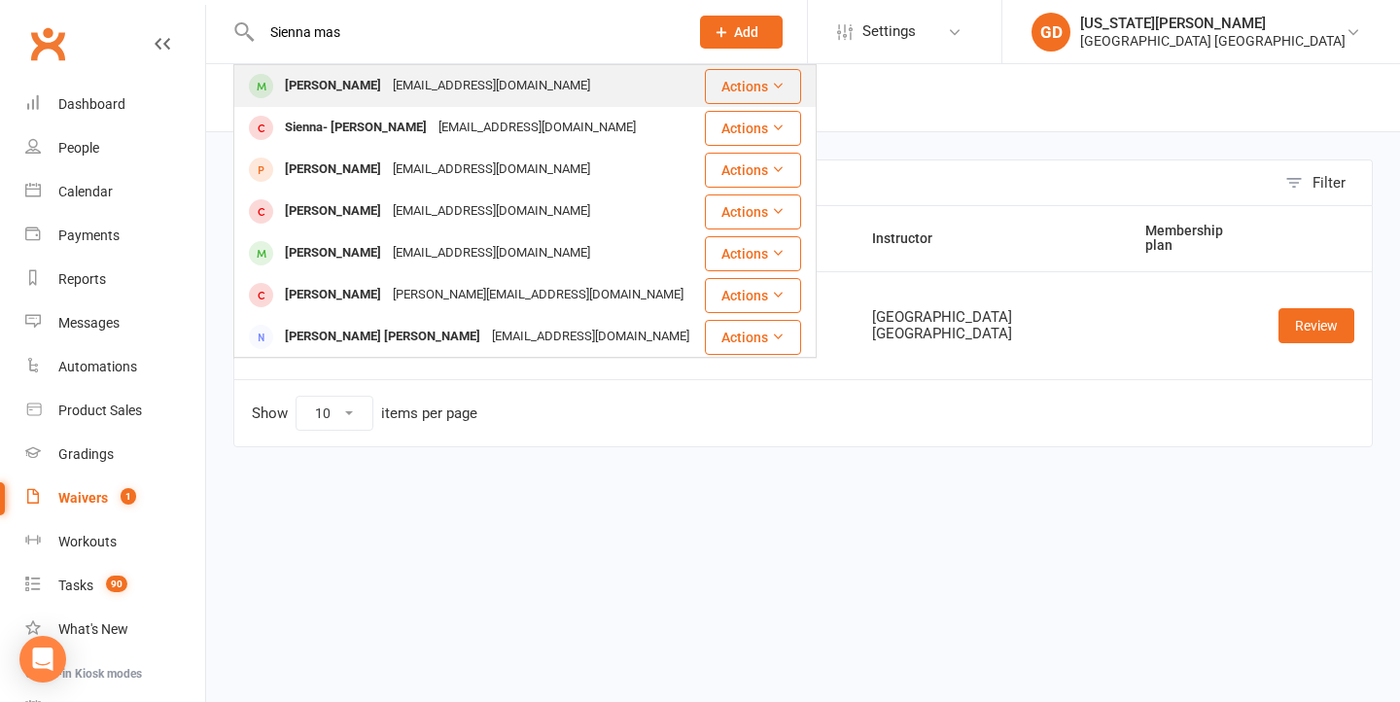
type input "Sienna mas"
click at [411, 90] on div "Brittany_lamplough@hotmail.com" at bounding box center [491, 86] width 209 height 28
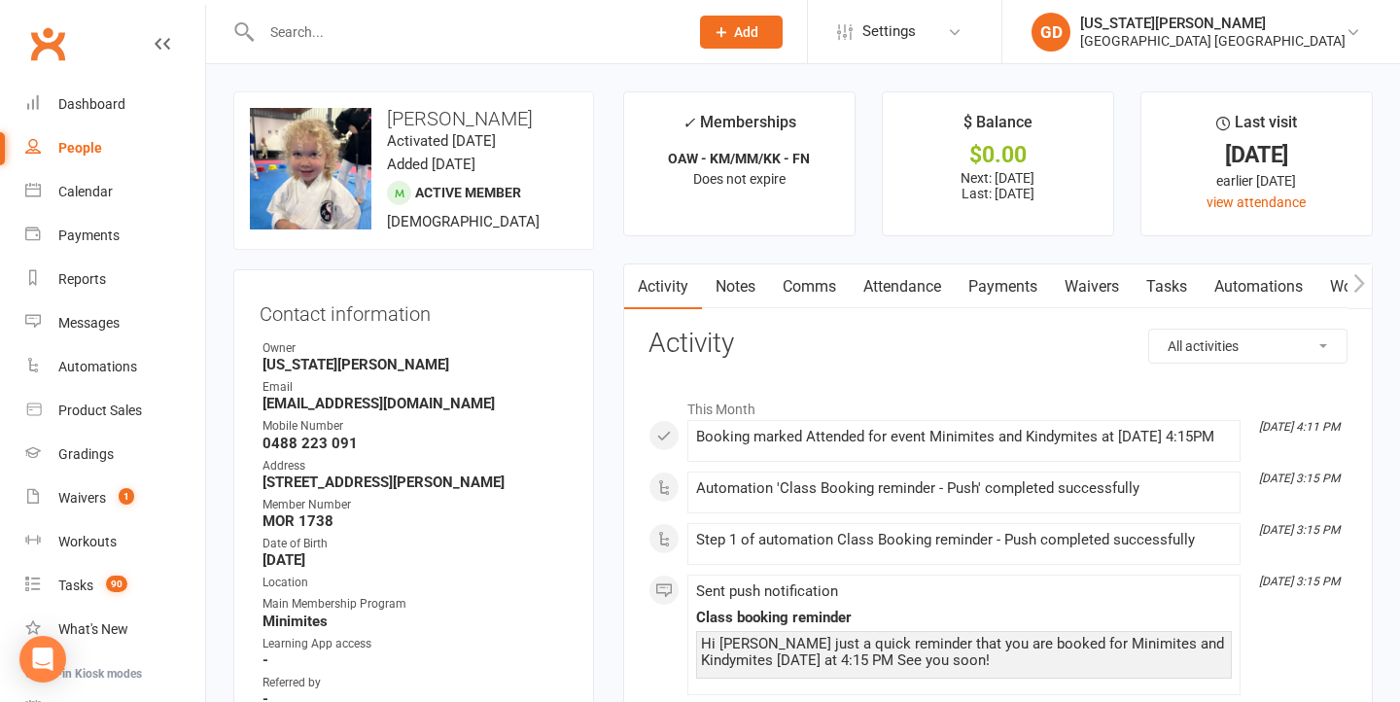
click at [500, 23] on input "text" at bounding box center [465, 31] width 419 height 27
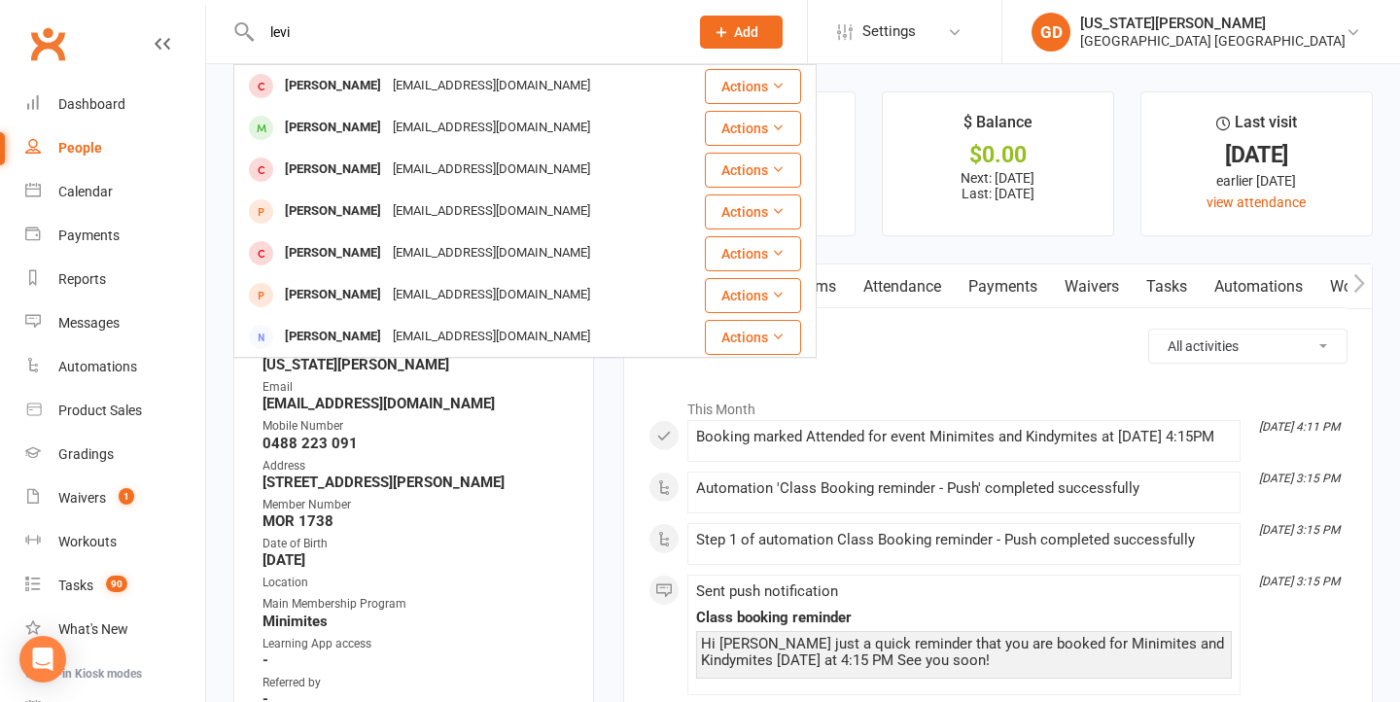
type input "Levi"
drag, startPoint x: 500, startPoint y: 23, endPoint x: 617, endPoint y: 147, distance: 169.9
click at [498, 132] on div "3mmahodge@gmail.com" at bounding box center [491, 128] width 209 height 28
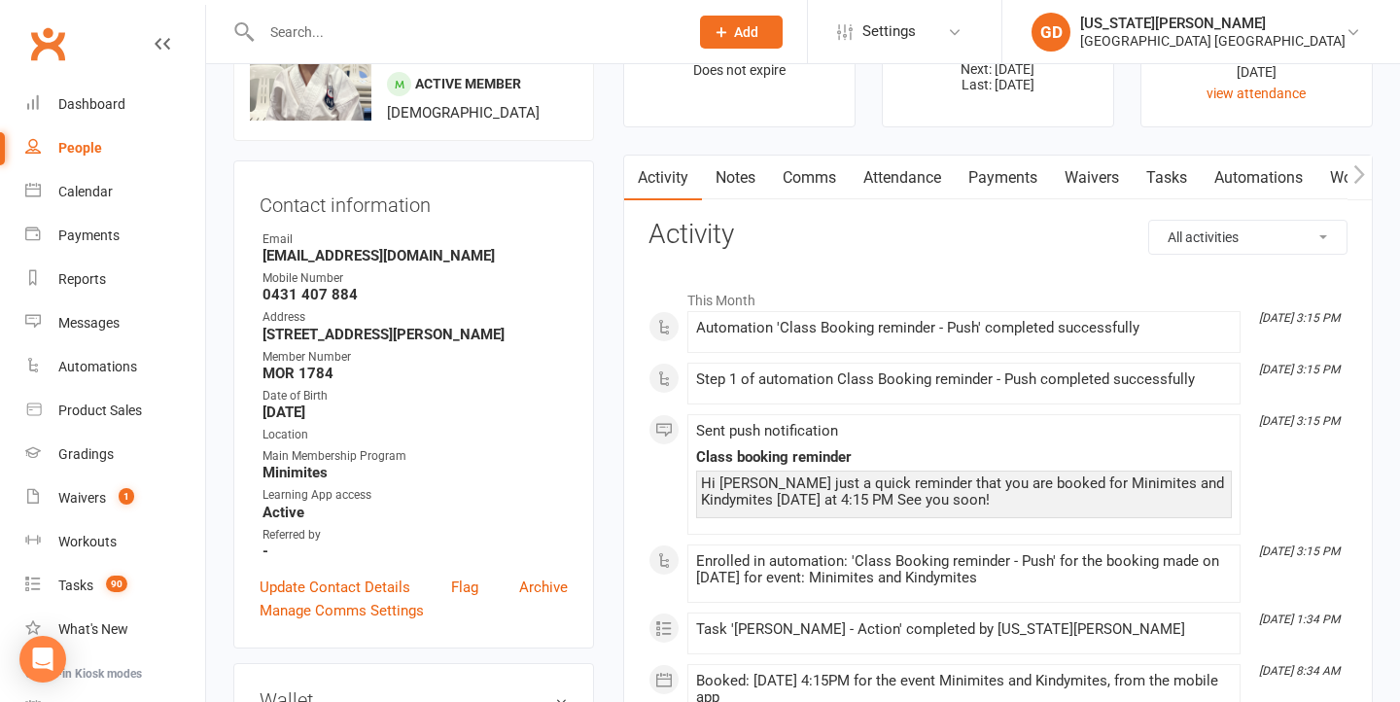
scroll to position [117, 0]
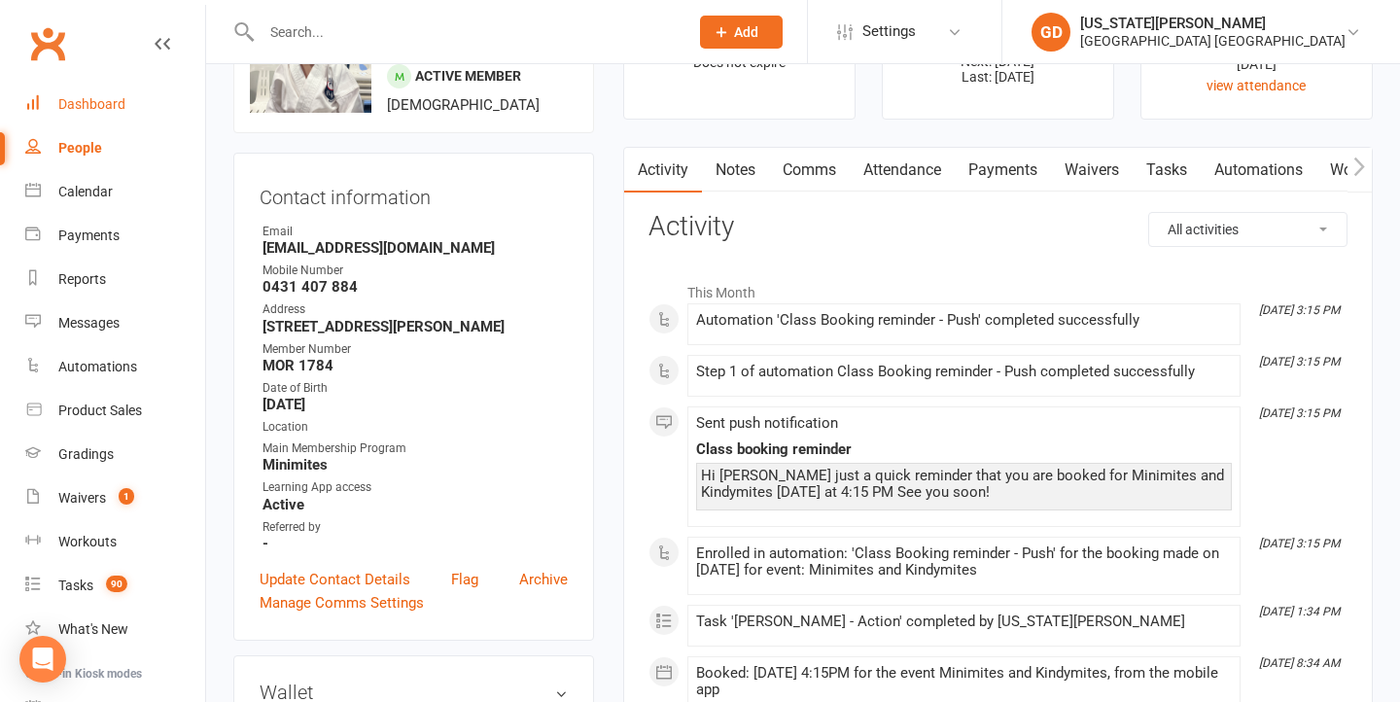
click at [146, 88] on link "Dashboard" at bounding box center [115, 105] width 180 height 44
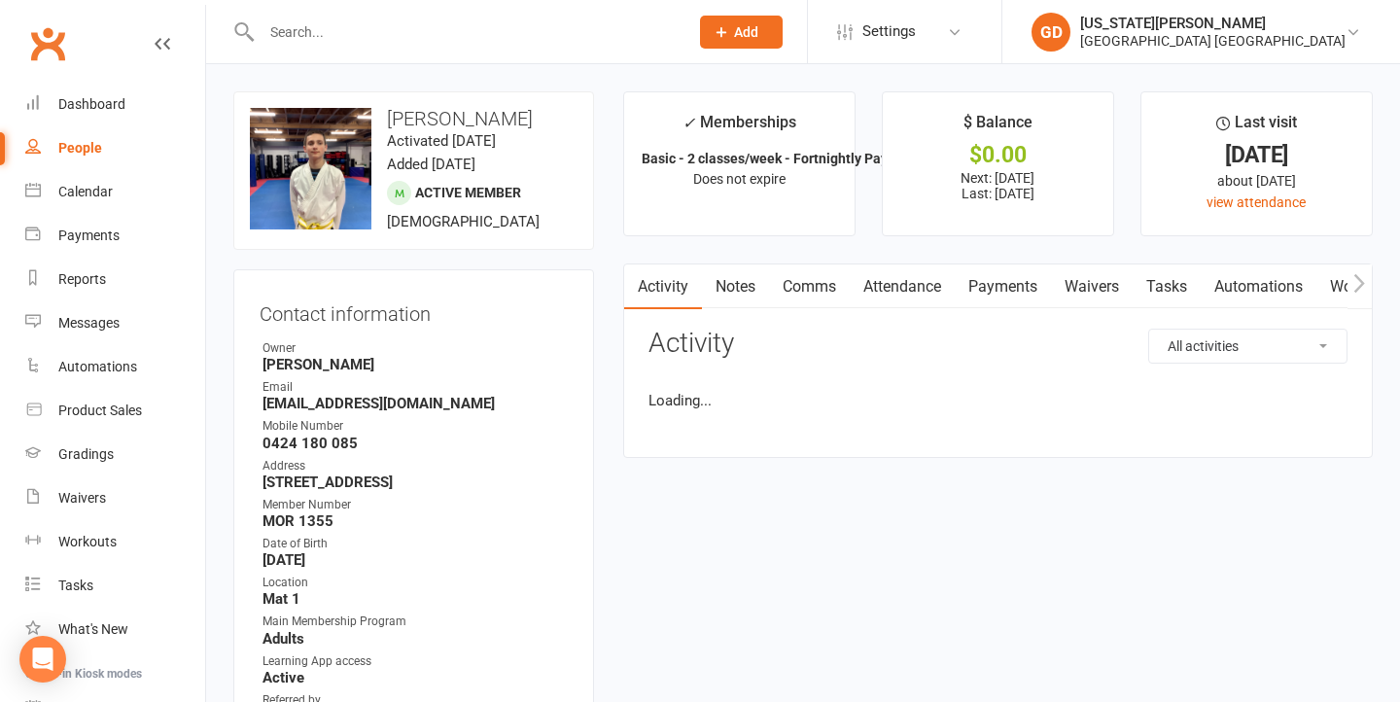
click at [729, 280] on link "Notes" at bounding box center [735, 287] width 67 height 45
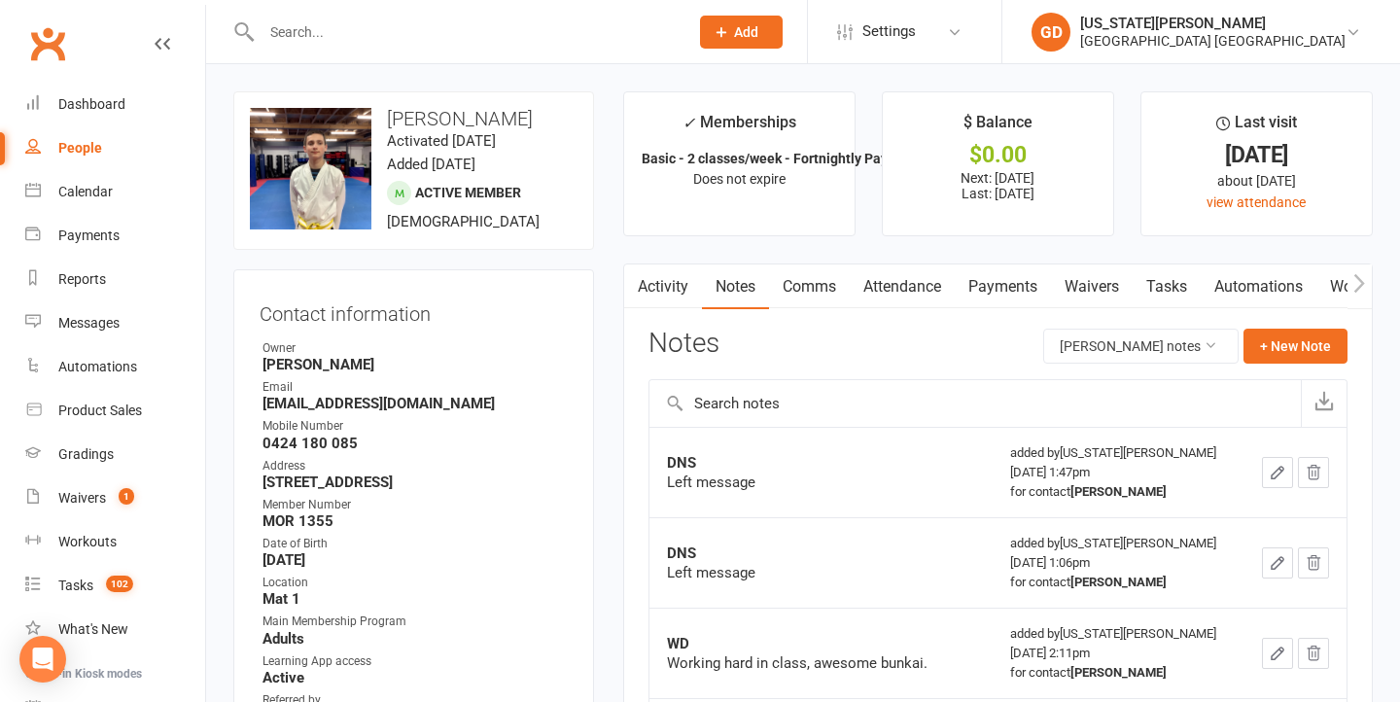
click at [894, 293] on link "Attendance" at bounding box center [902, 287] width 105 height 45
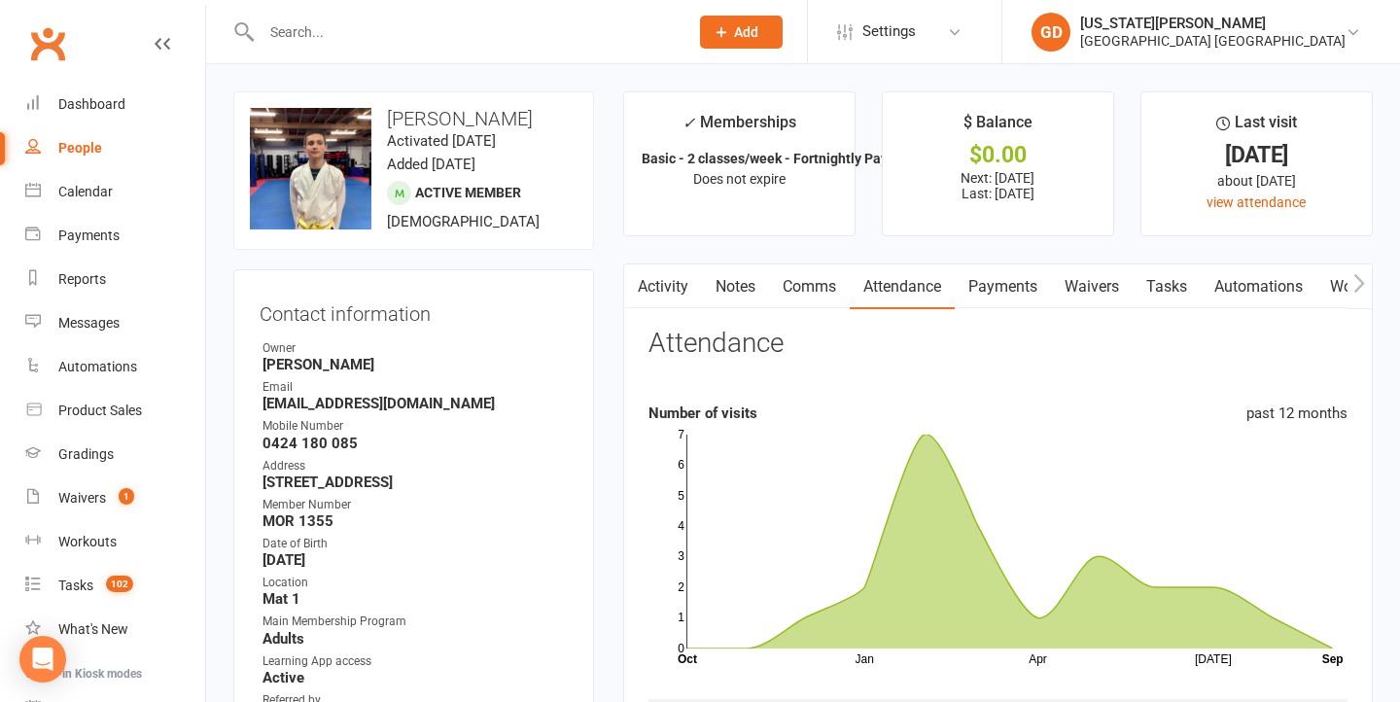
click at [665, 287] on link "Activity" at bounding box center [663, 287] width 78 height 45
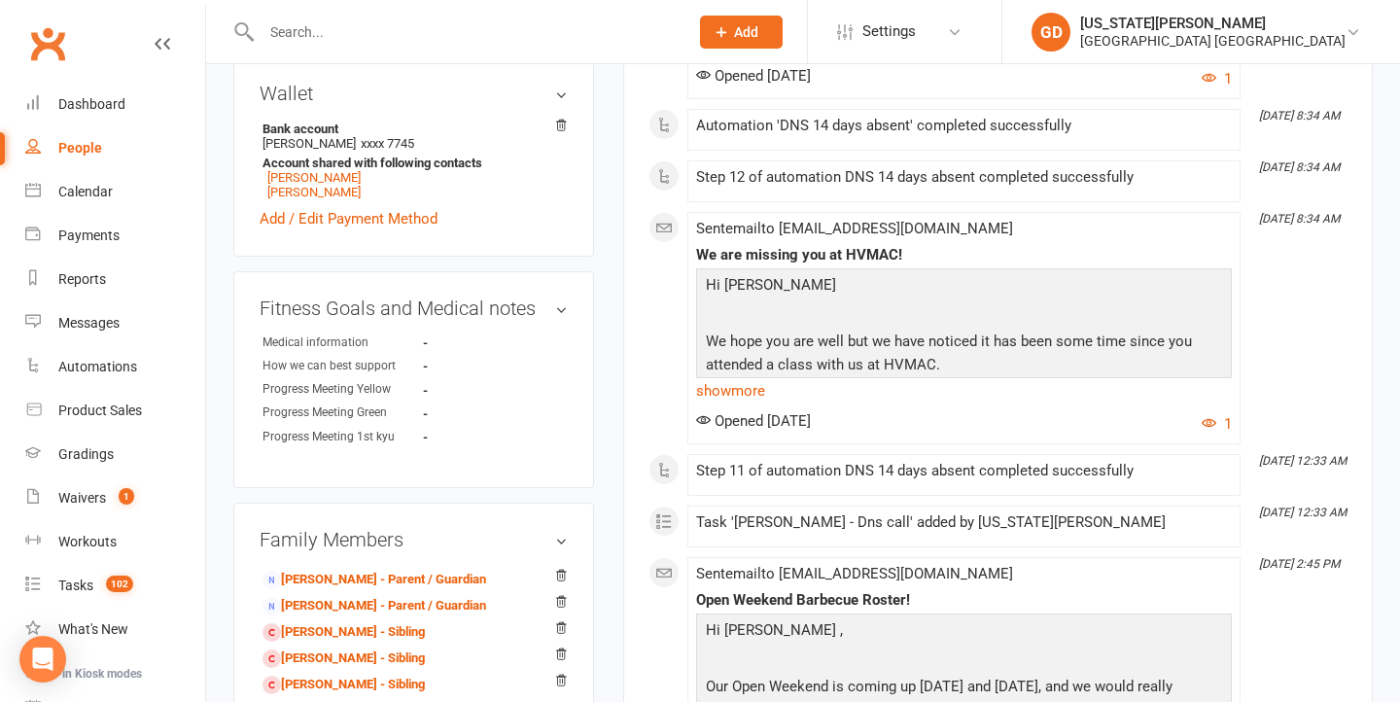
scroll to position [850, 0]
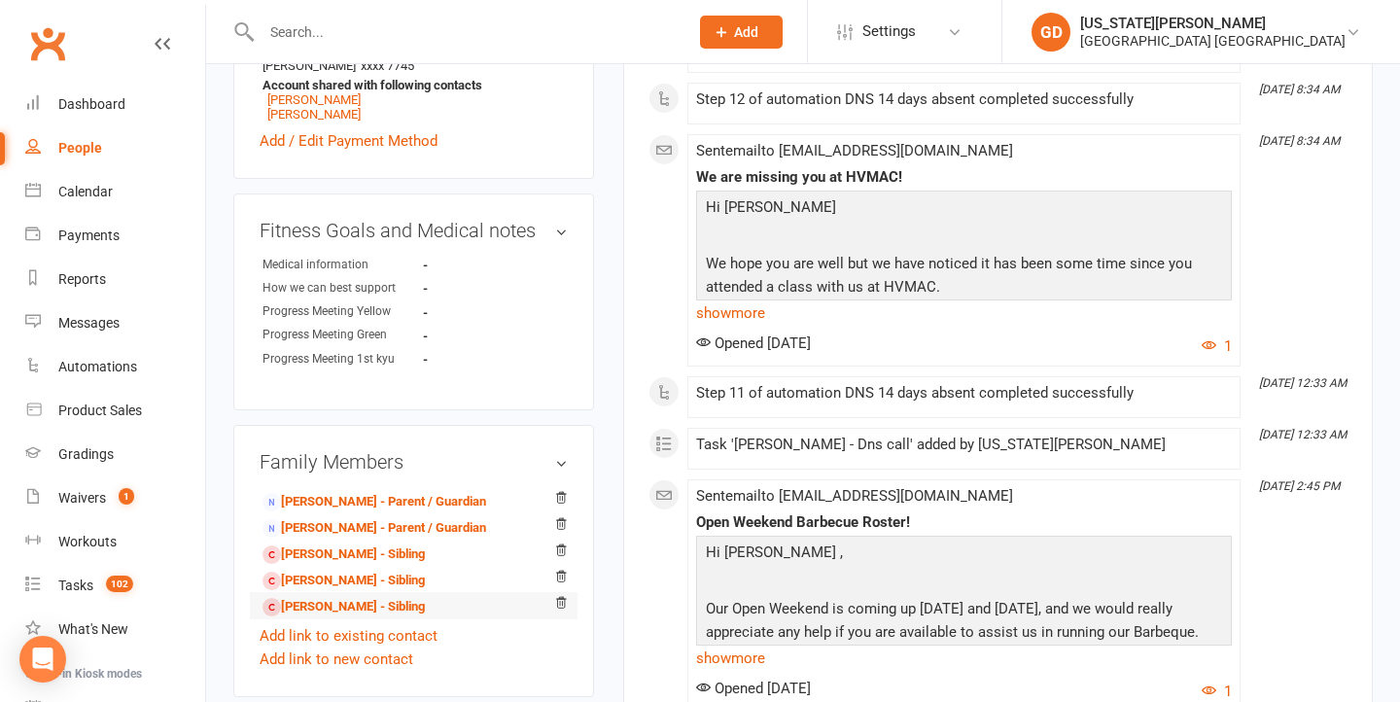
click at [426, 606] on li "James King - Sibling" at bounding box center [414, 605] width 308 height 27
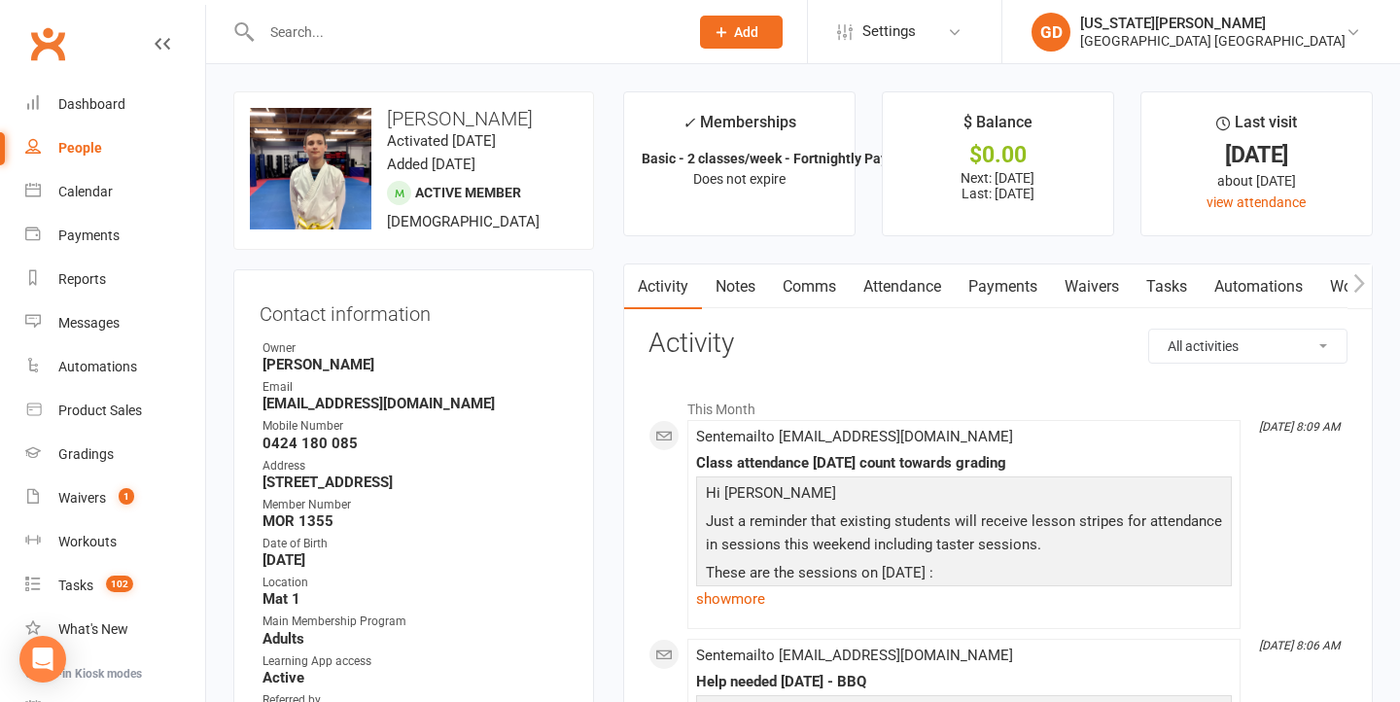
scroll to position [0, 0]
click at [729, 280] on link "Notes" at bounding box center [735, 287] width 67 height 45
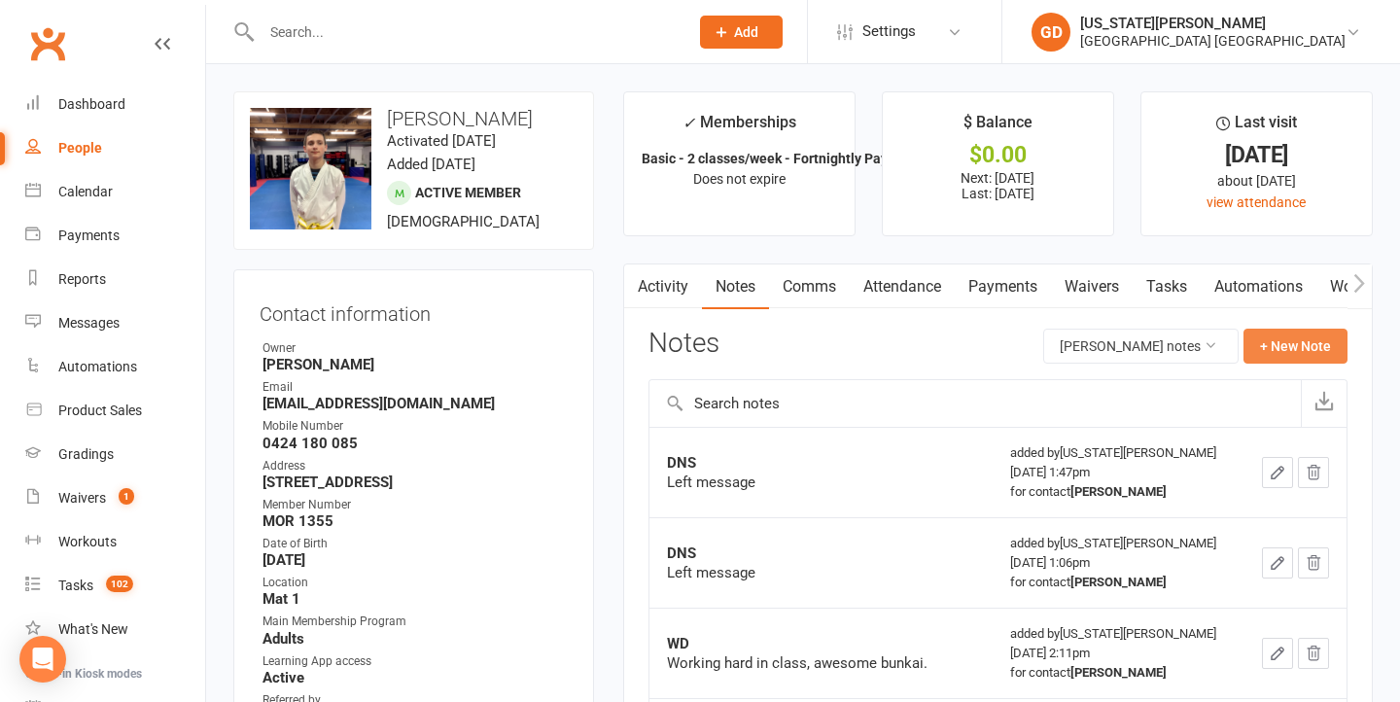
click at [1270, 347] on button "+ New Note" at bounding box center [1296, 346] width 104 height 35
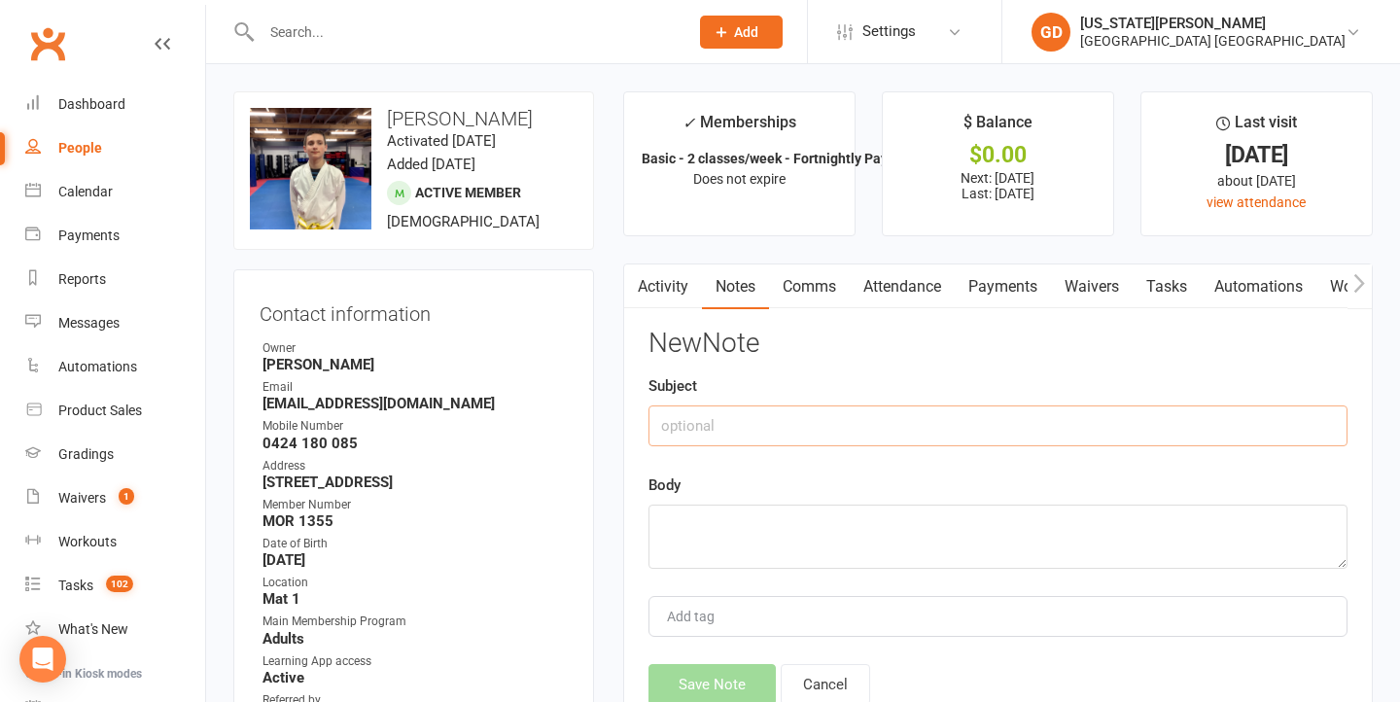
click at [817, 417] on input "text" at bounding box center [998, 426] width 699 height 41
type input "d"
type input "DNS"
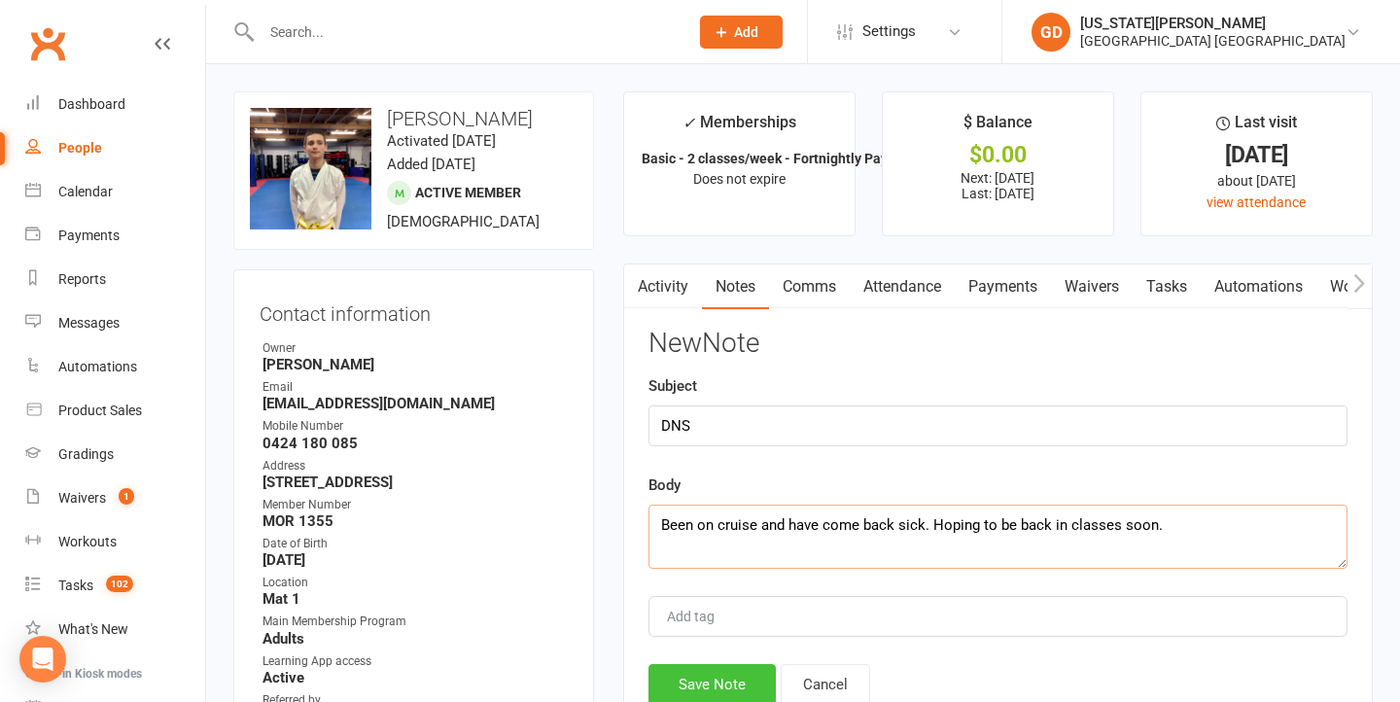
type textarea "Been on cruise and have come back sick. Hoping to be back in classes soon."
drag, startPoint x: 704, startPoint y: 674, endPoint x: 1120, endPoint y: 346, distance: 529.8
click at [705, 674] on button "Save Note" at bounding box center [712, 684] width 127 height 41
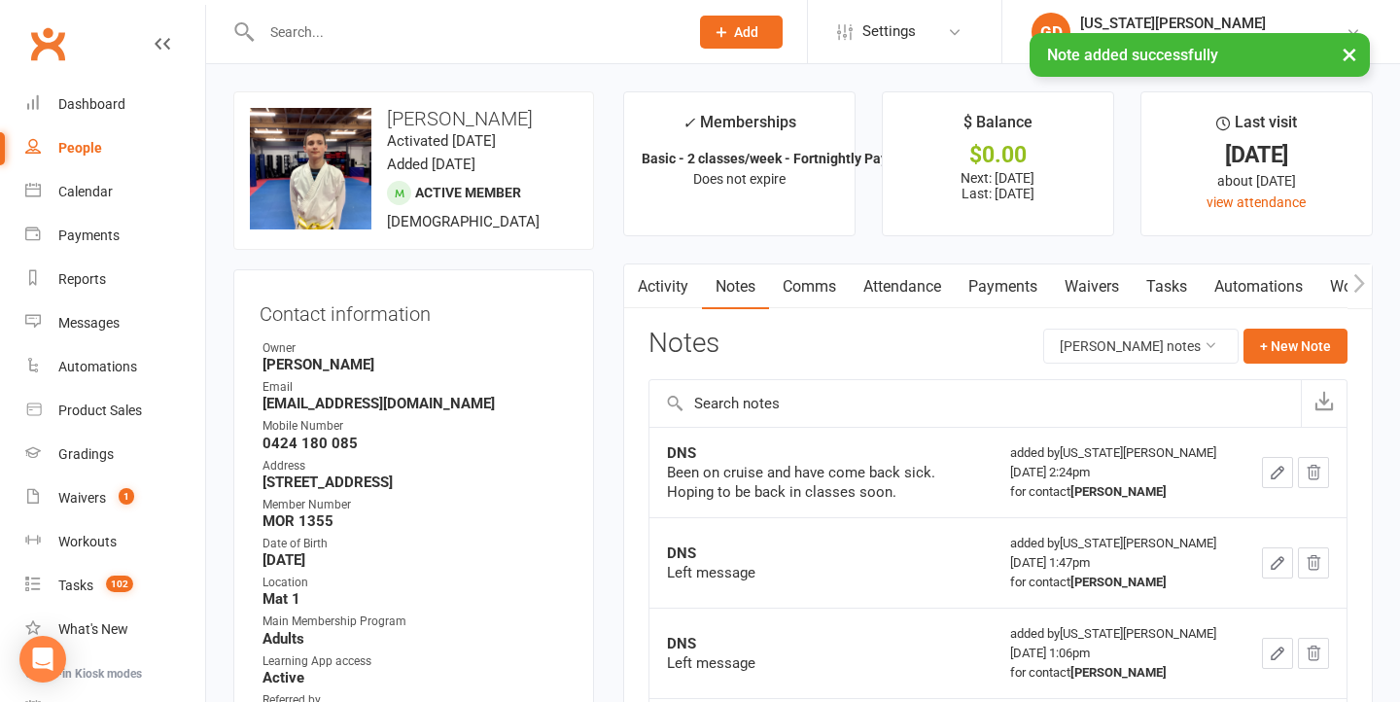
click at [1186, 287] on link "Tasks" at bounding box center [1167, 287] width 68 height 45
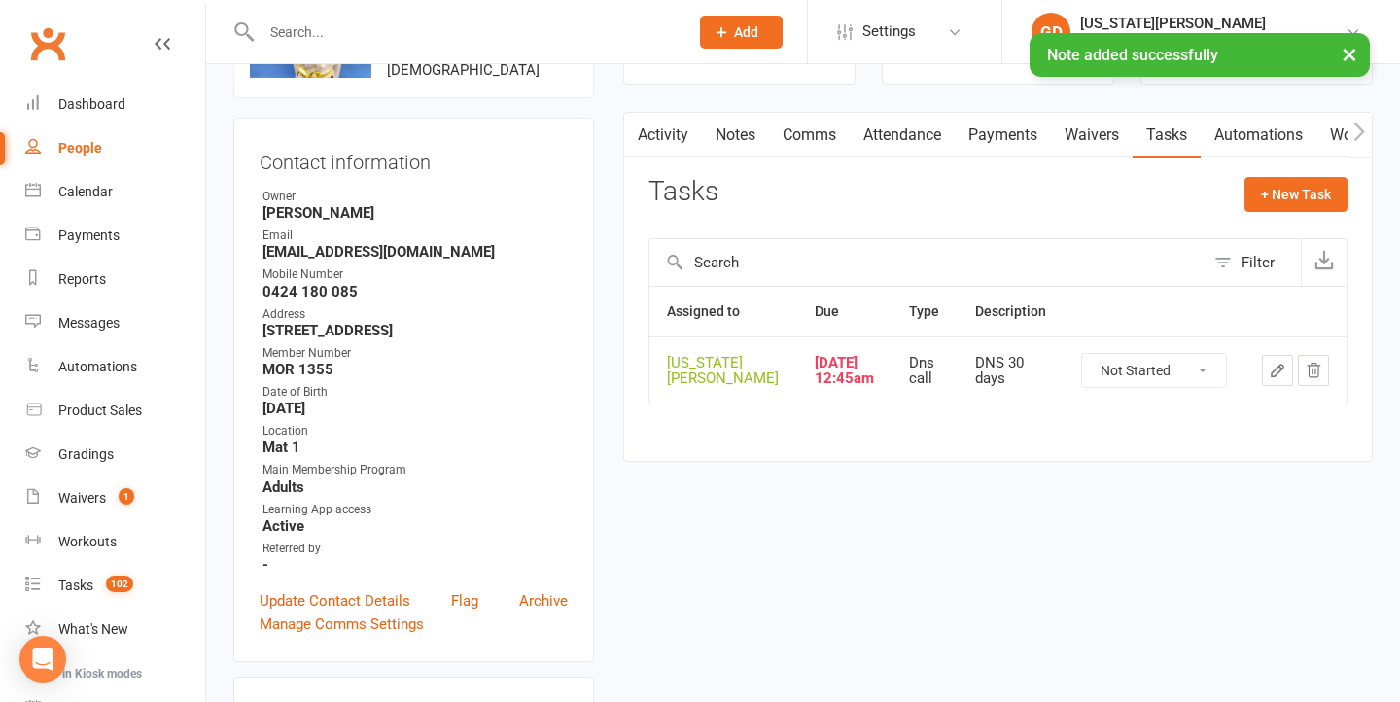
scroll to position [205, 0]
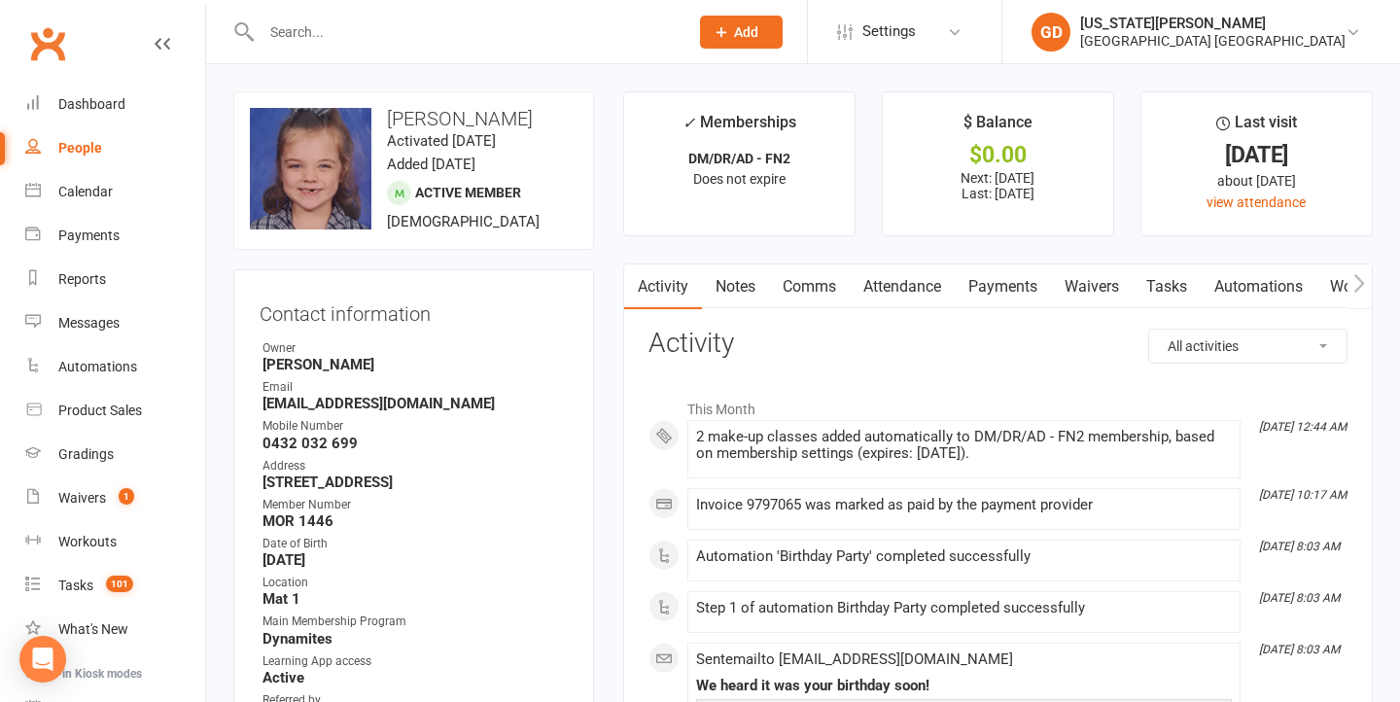
click at [740, 274] on link "Notes" at bounding box center [735, 287] width 67 height 45
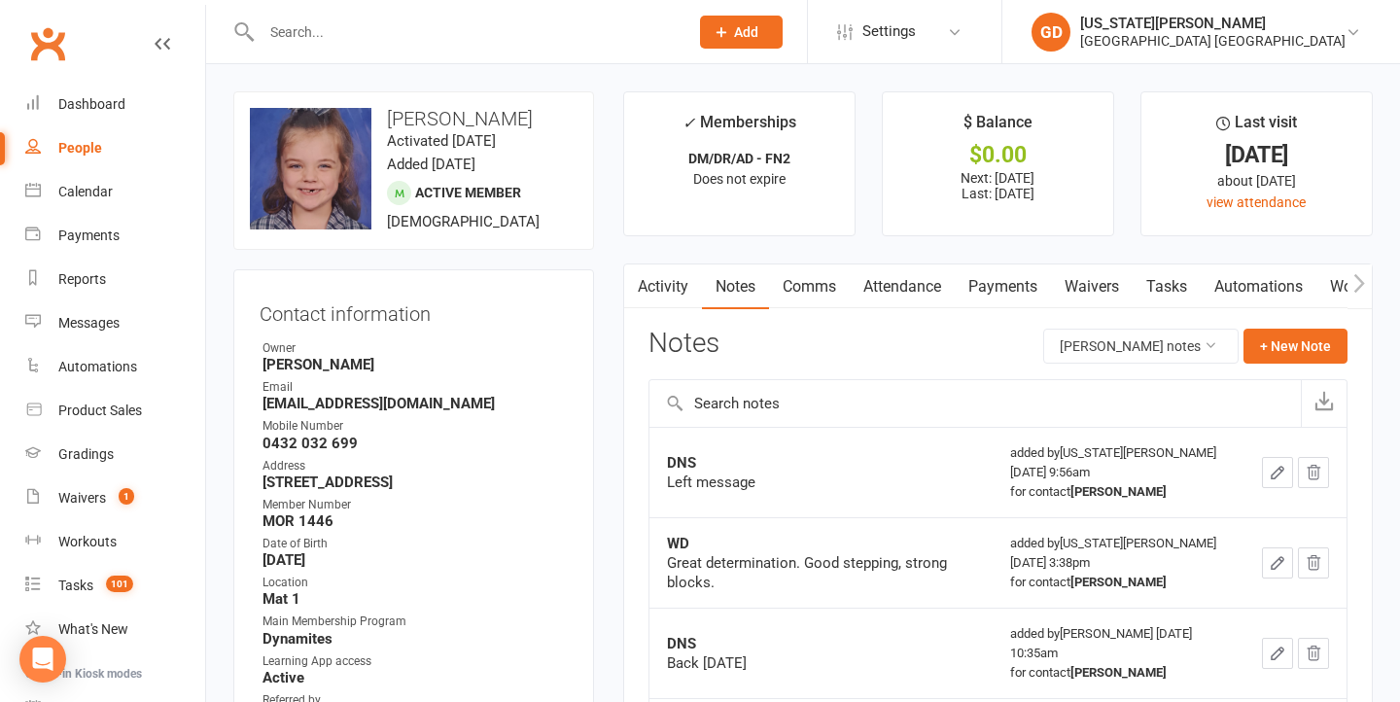
click at [895, 290] on link "Attendance" at bounding box center [902, 287] width 105 height 45
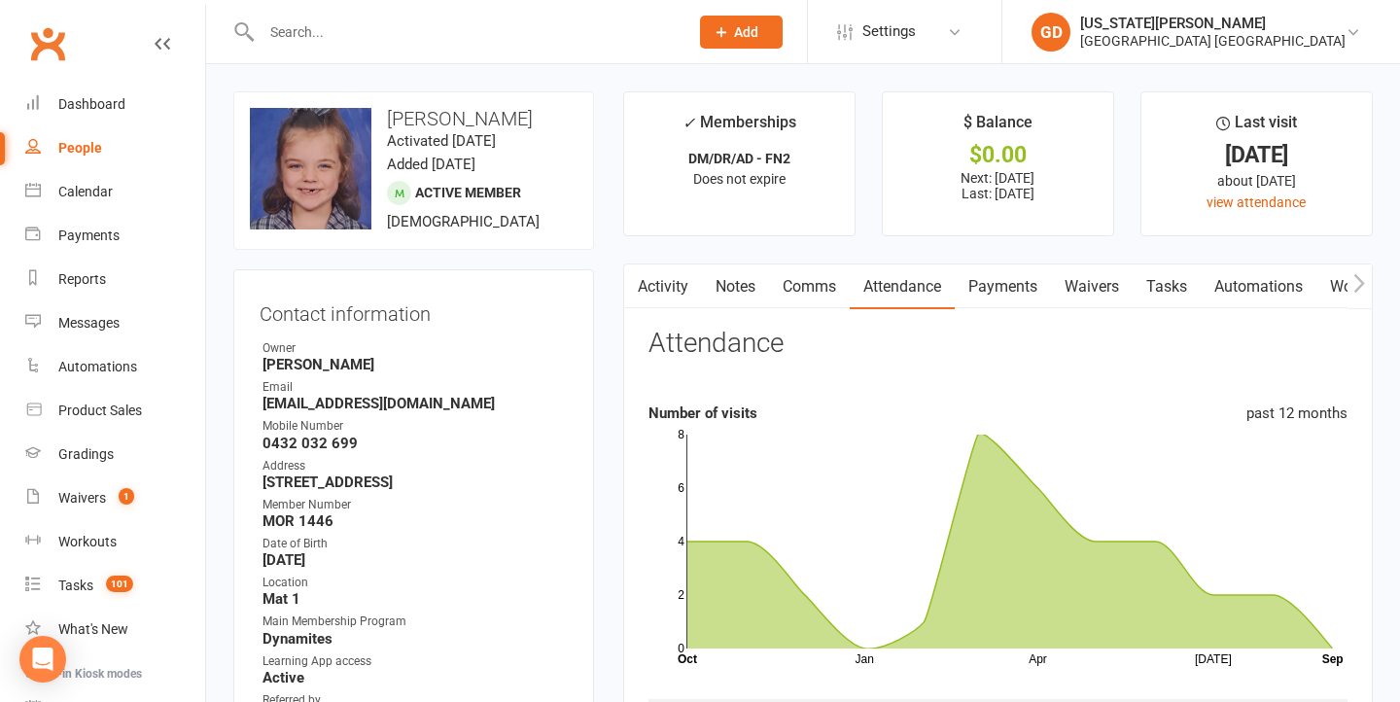
click at [667, 276] on link "Activity" at bounding box center [663, 287] width 78 height 45
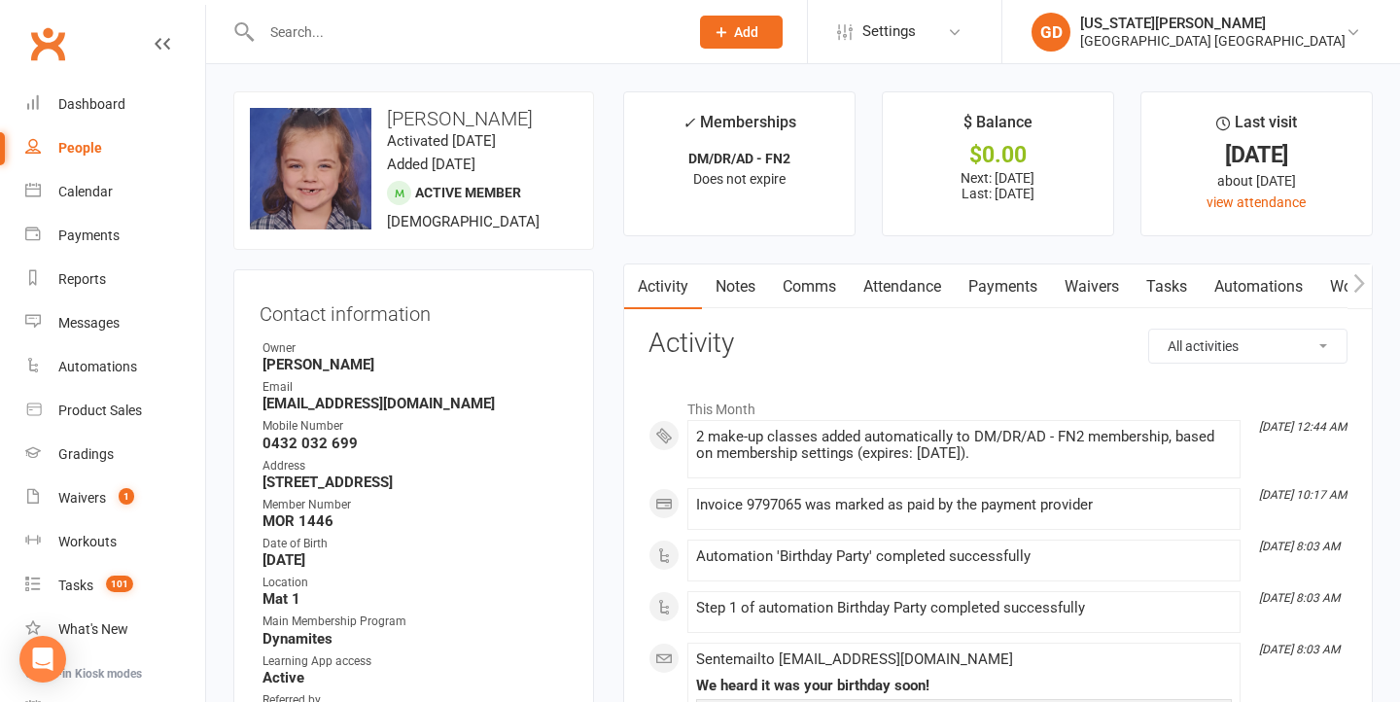
drag, startPoint x: 743, startPoint y: 291, endPoint x: 1038, endPoint y: 322, distance: 296.3
click at [744, 291] on link "Notes" at bounding box center [735, 287] width 67 height 45
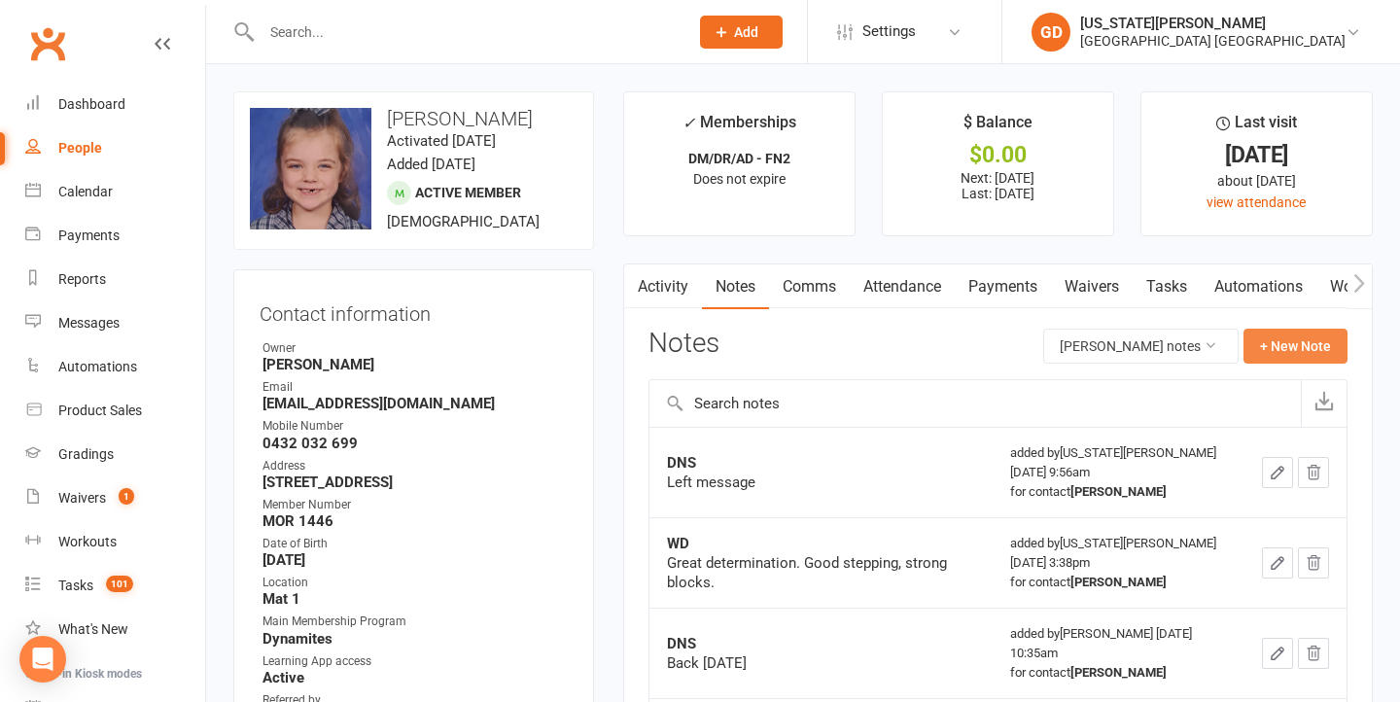
click at [1314, 348] on button "+ New Note" at bounding box center [1296, 346] width 104 height 35
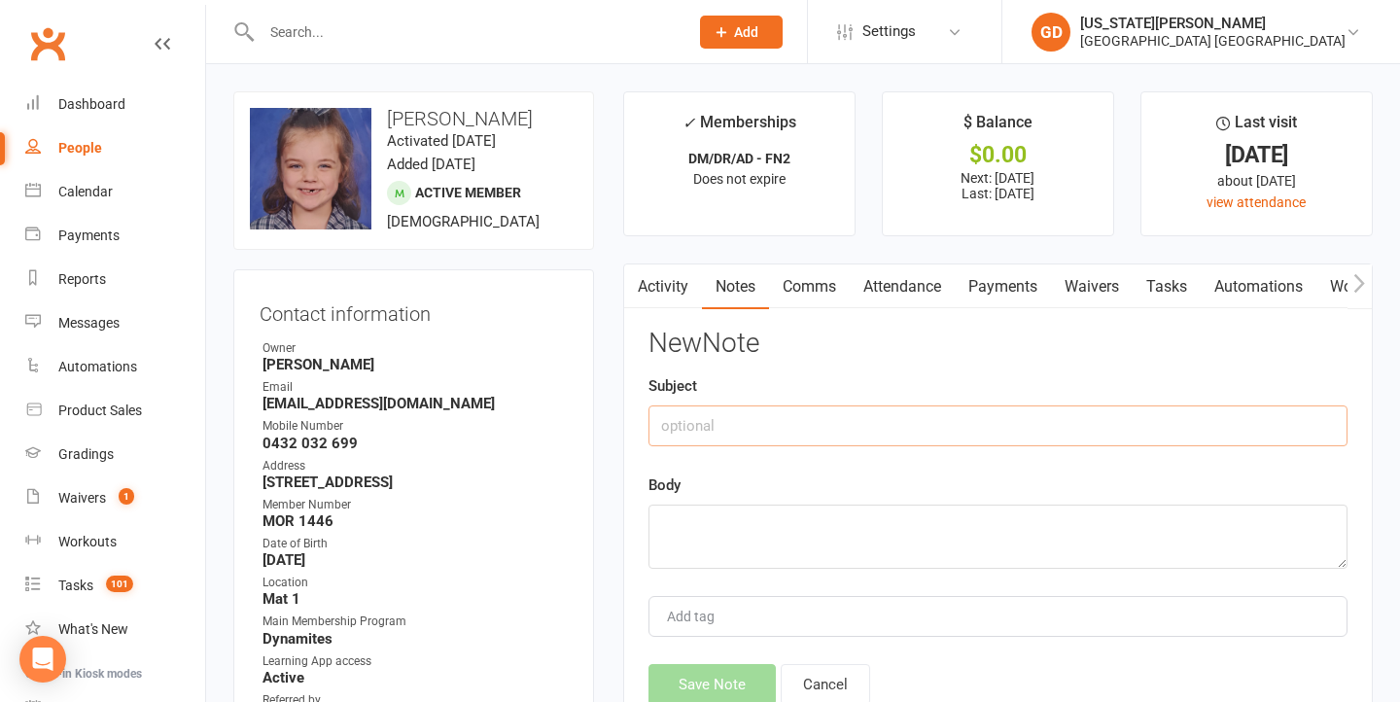
click at [826, 416] on input "text" at bounding box center [998, 426] width 699 height 41
type input "DNS"
drag, startPoint x: 772, startPoint y: 512, endPoint x: 415, endPoint y: 505, distance: 357.0
type textarea "Left message"
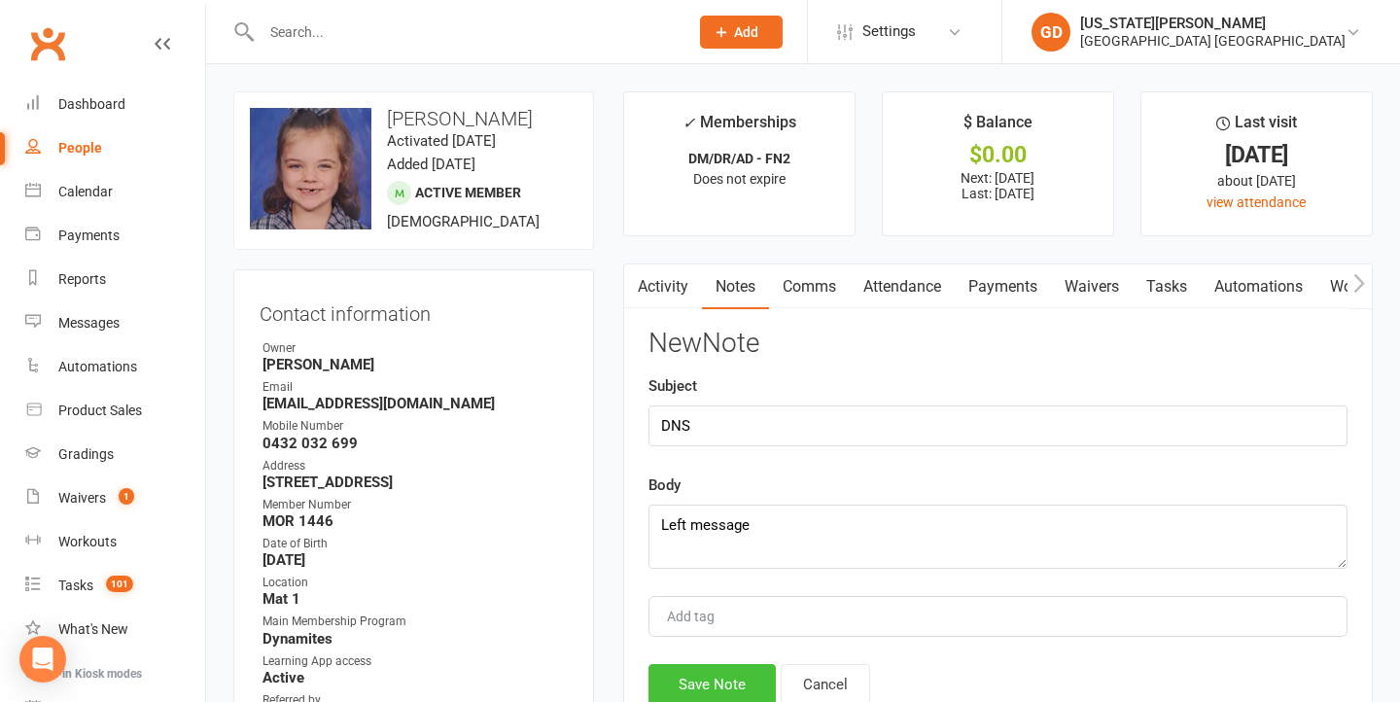
click at [677, 692] on button "Save Note" at bounding box center [712, 684] width 127 height 41
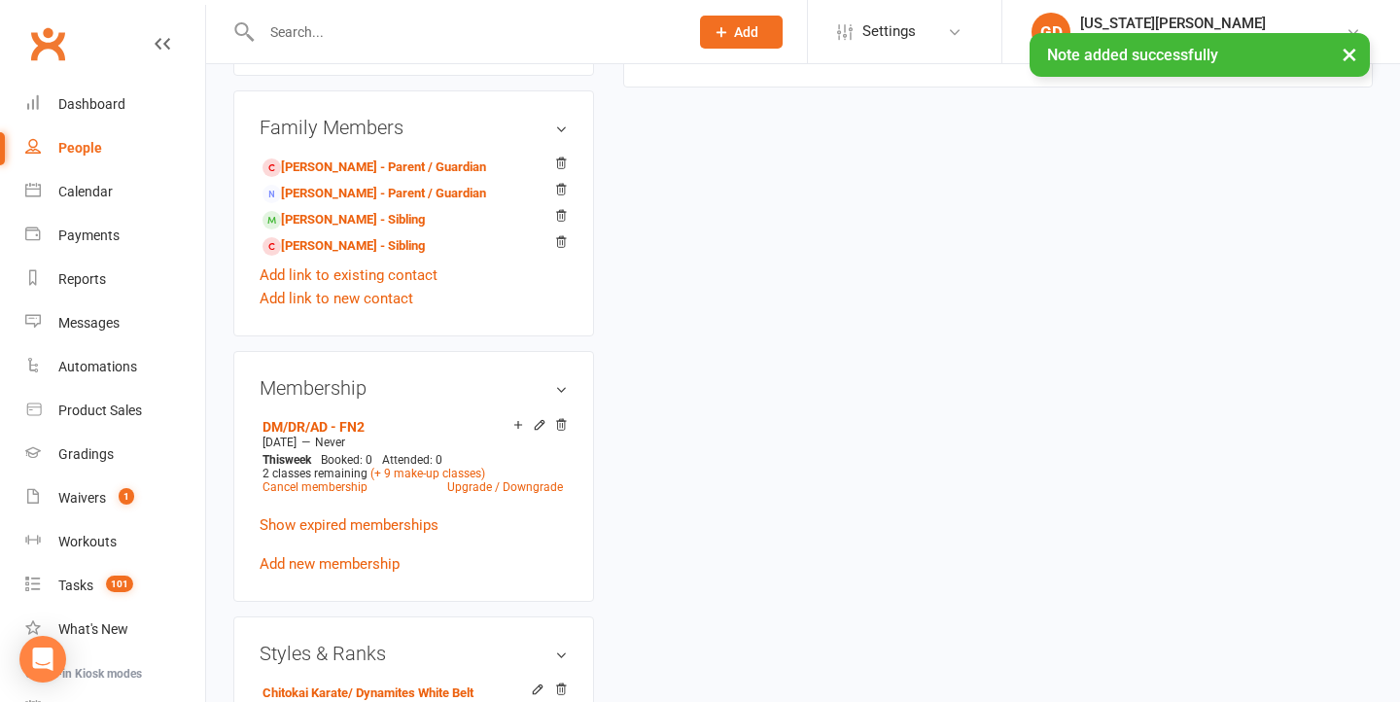
scroll to position [1203, 0]
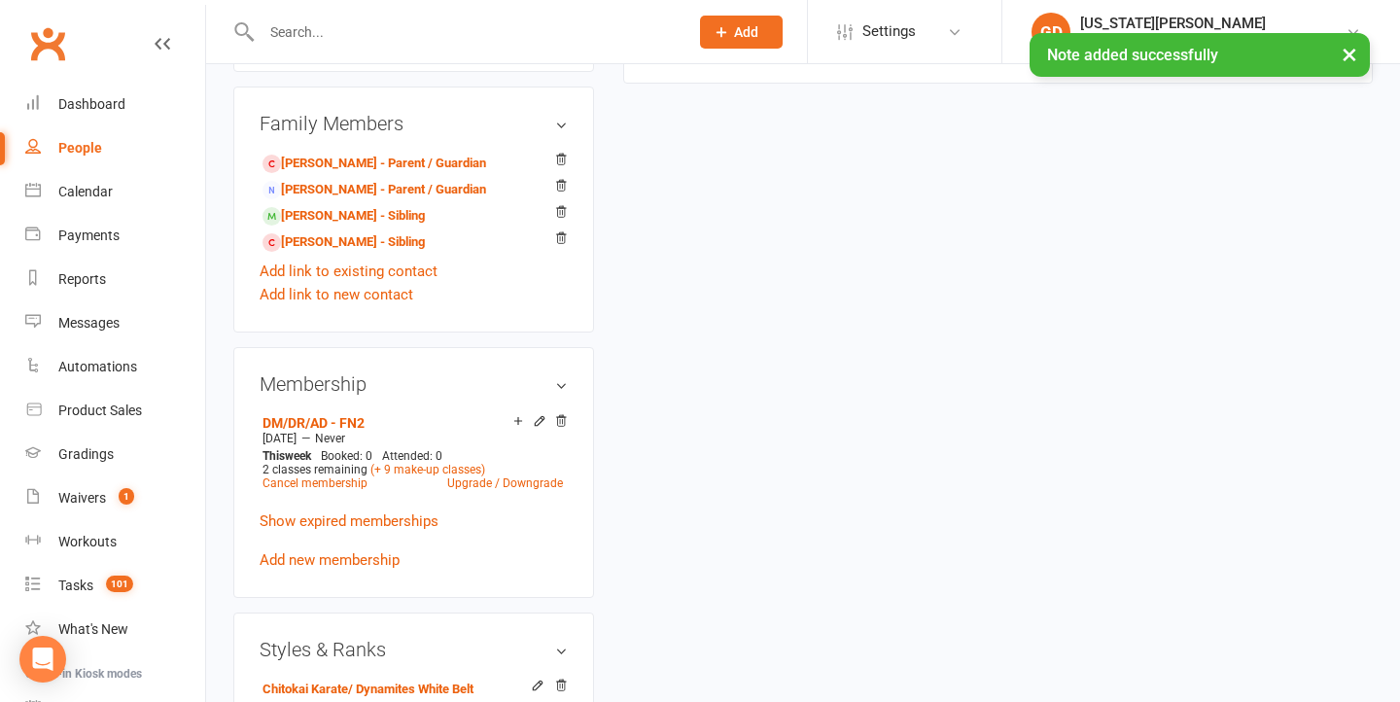
drag, startPoint x: 355, startPoint y: 217, endPoint x: 609, endPoint y: 251, distance: 256.1
click at [356, 216] on link "Maverick Burns - Sibling" at bounding box center [344, 216] width 162 height 20
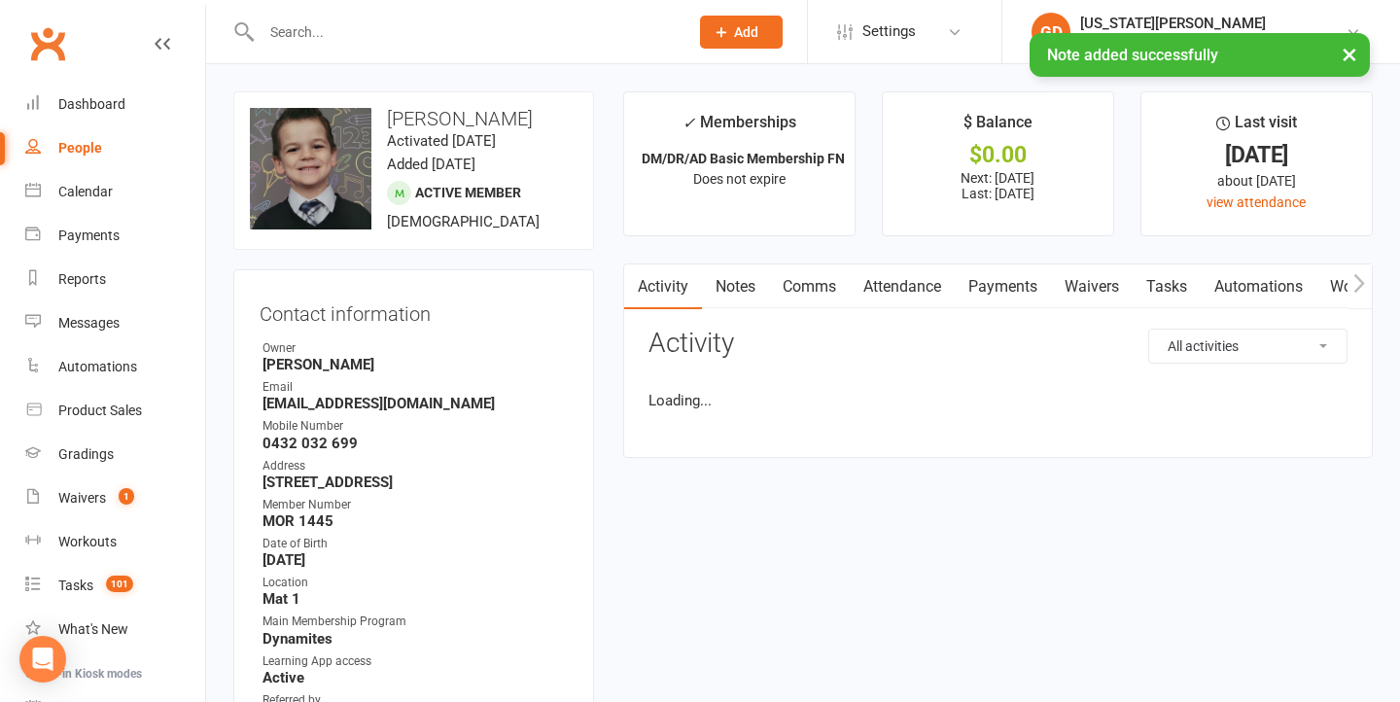
click at [749, 301] on link "Notes" at bounding box center [735, 287] width 67 height 45
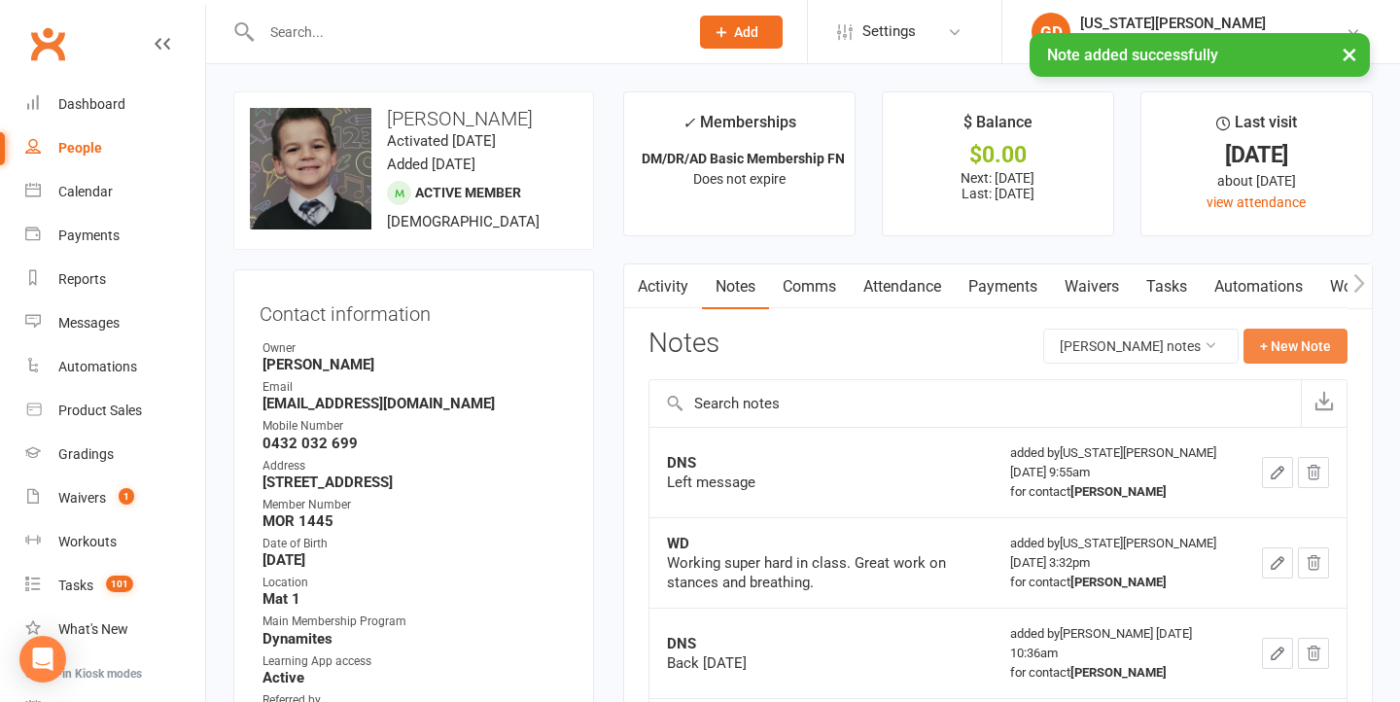
click at [1278, 343] on button "+ New Note" at bounding box center [1296, 346] width 104 height 35
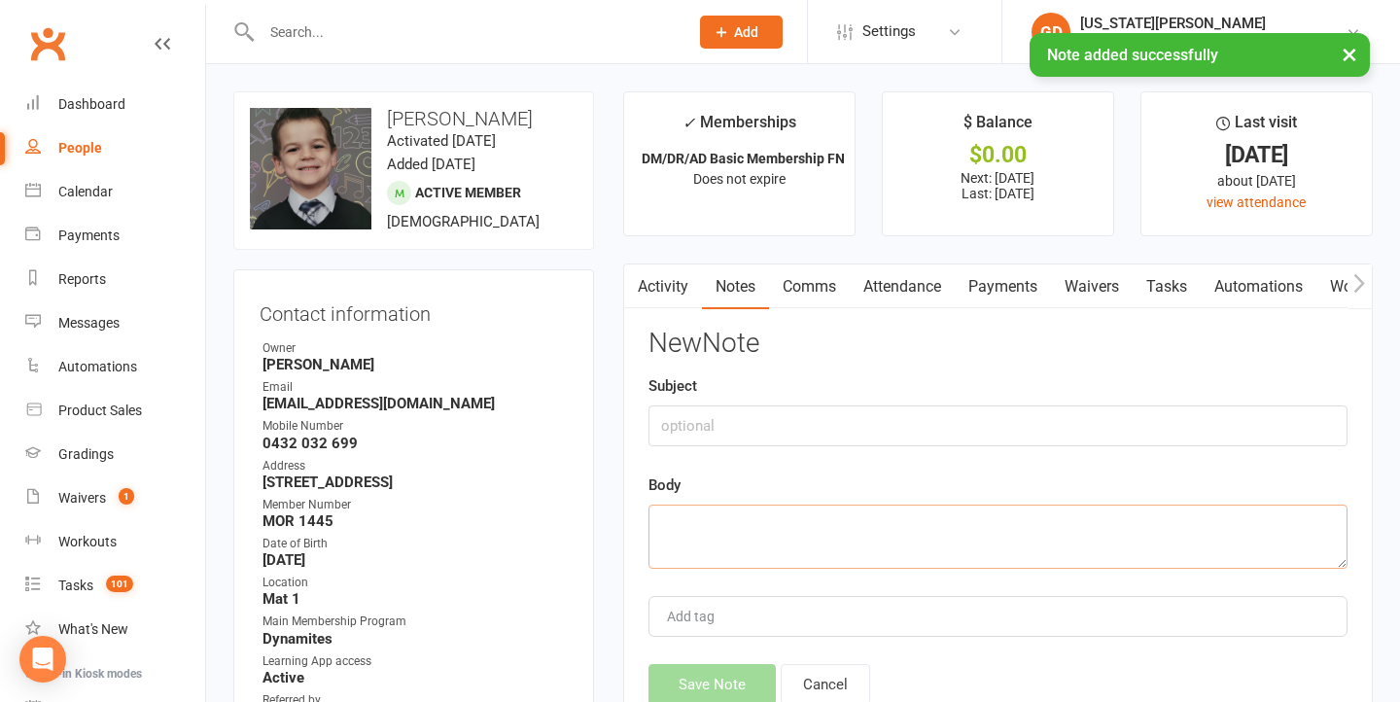
click at [757, 517] on textarea at bounding box center [998, 537] width 699 height 64
paste textarea "Left message"
type textarea "Left message"
click at [757, 421] on input "text" at bounding box center [998, 426] width 699 height 41
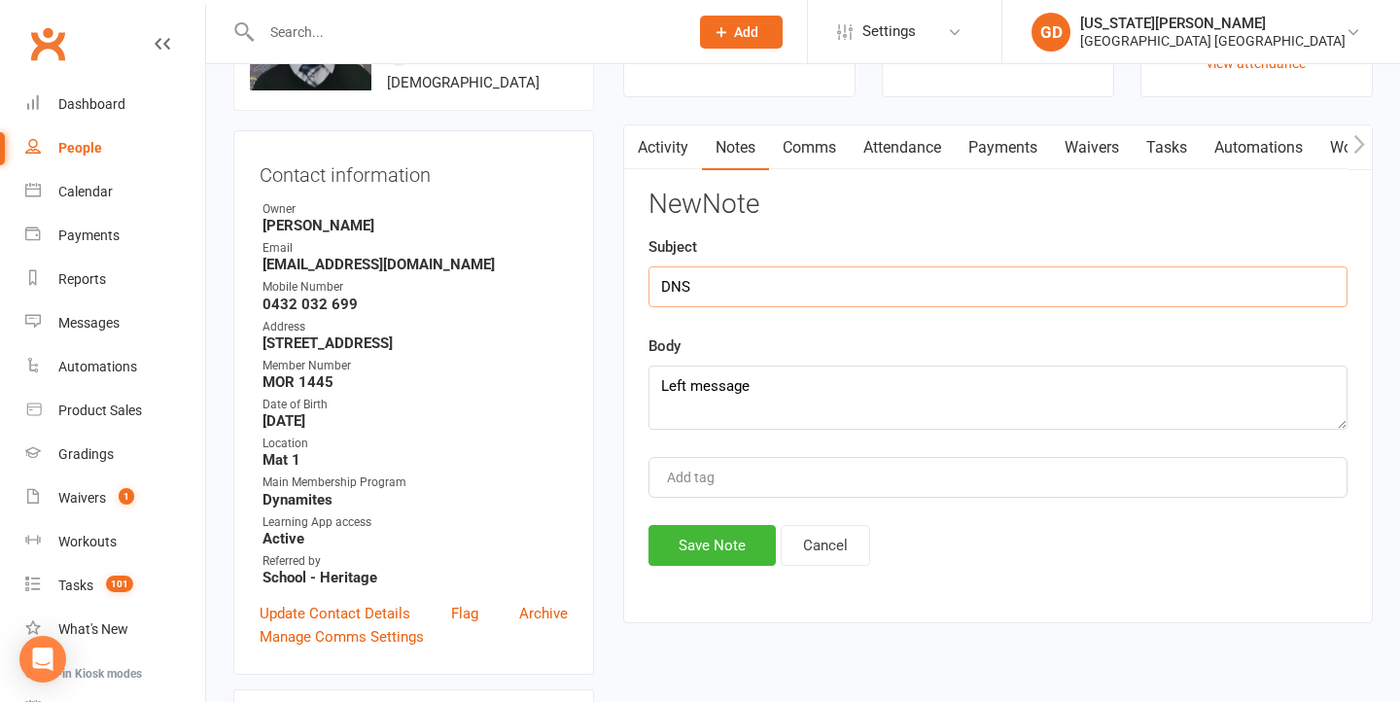
scroll to position [164, 0]
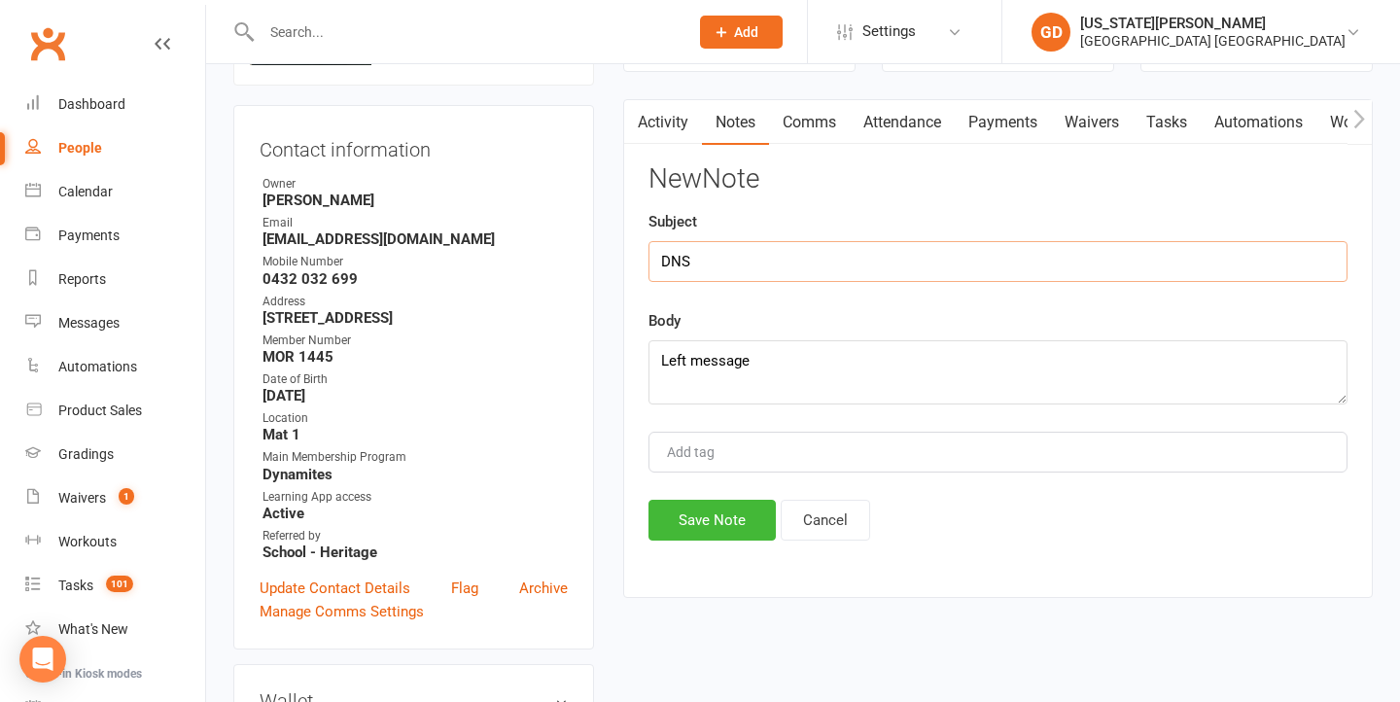
type input "DNS"
click at [690, 541] on div "Activity Notes Comms Attendance Payments Waivers Tasks Automations Workouts Gra…" at bounding box center [998, 348] width 750 height 499
click at [690, 514] on button "Save Note" at bounding box center [712, 520] width 127 height 41
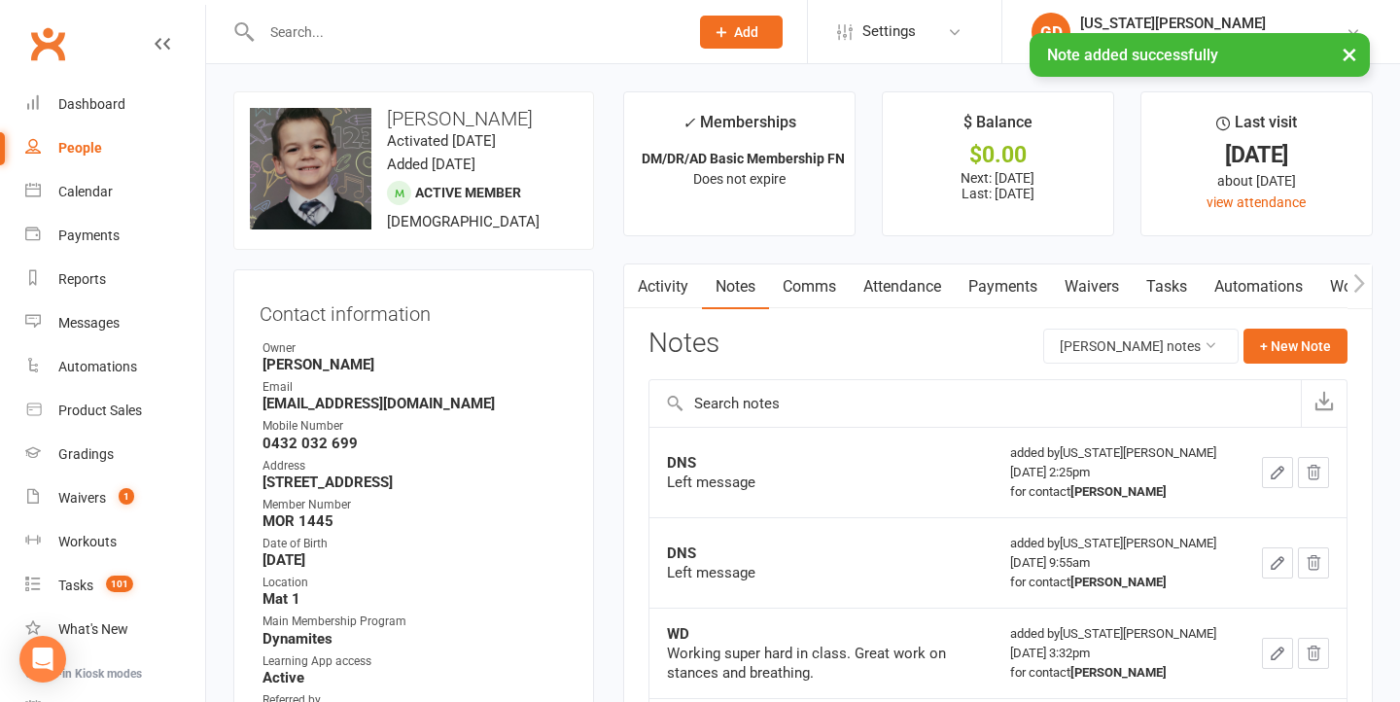
scroll to position [0, 0]
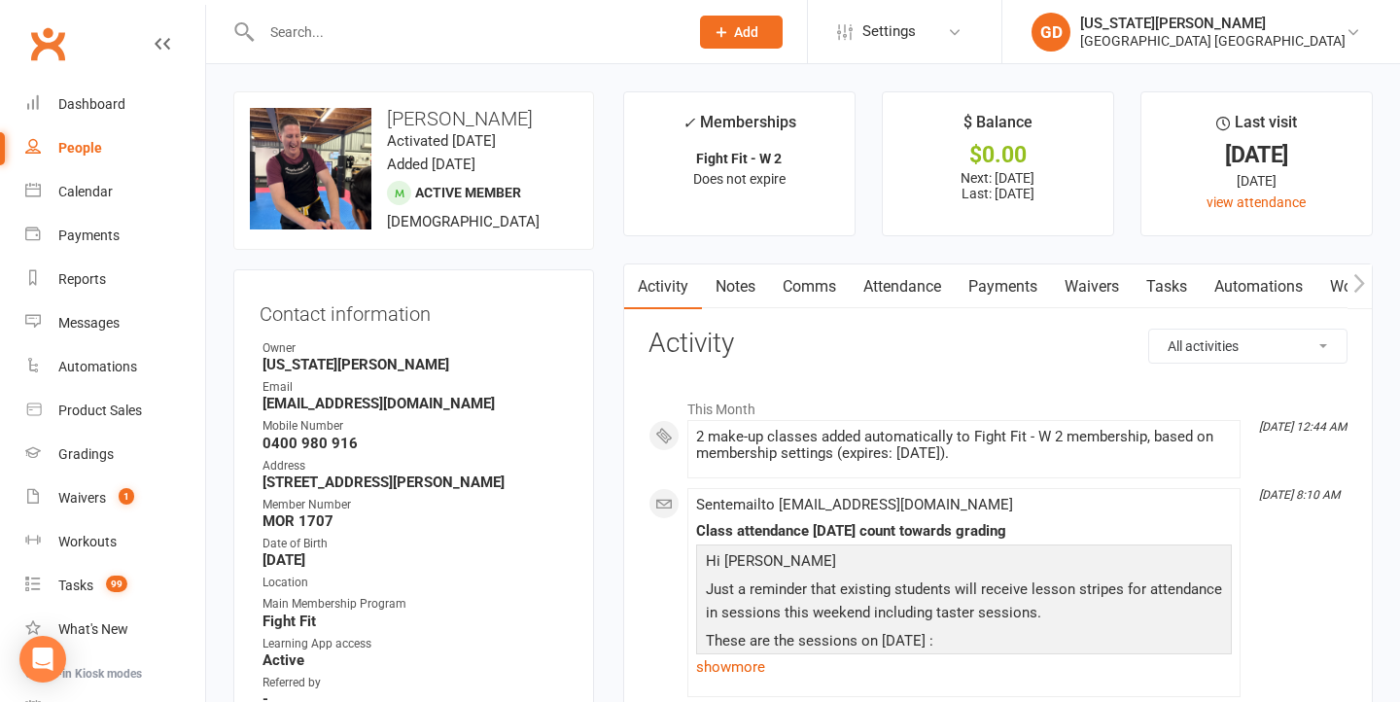
click at [918, 293] on link "Attendance" at bounding box center [902, 287] width 105 height 45
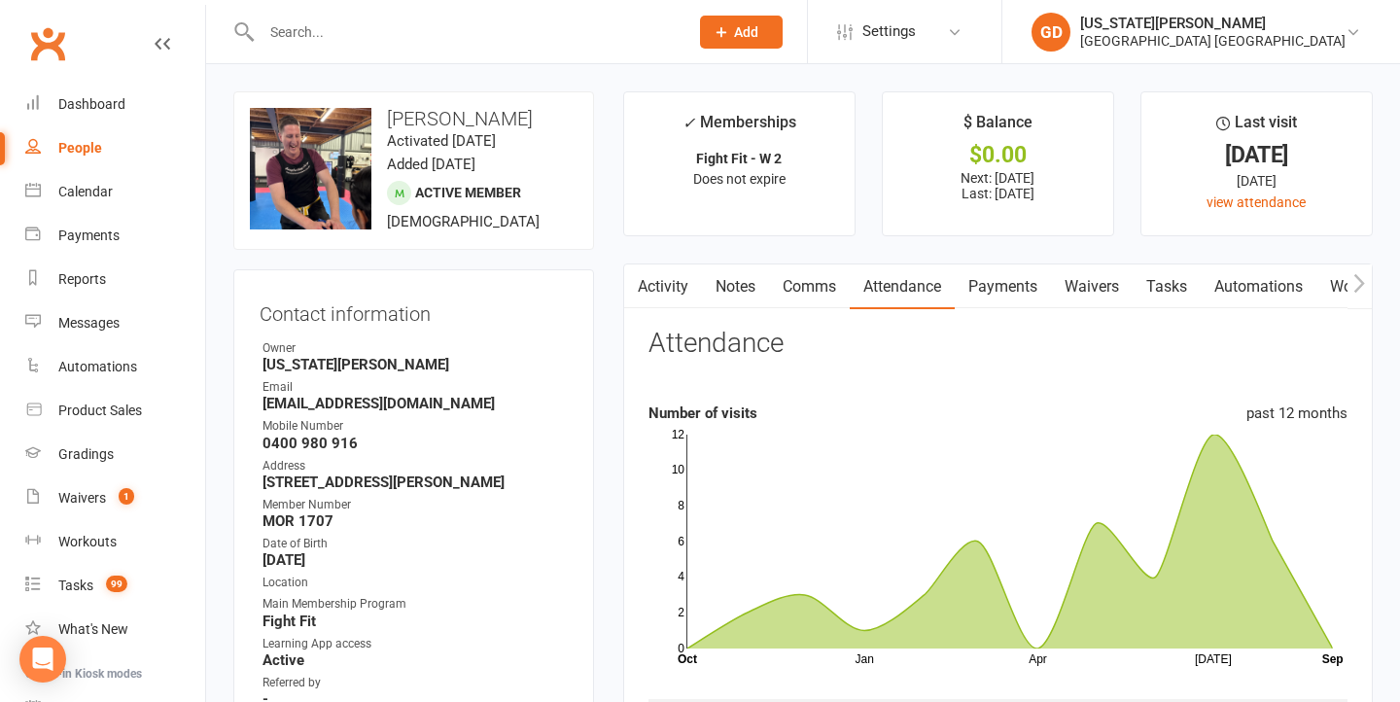
click at [757, 275] on link "Notes" at bounding box center [735, 287] width 67 height 45
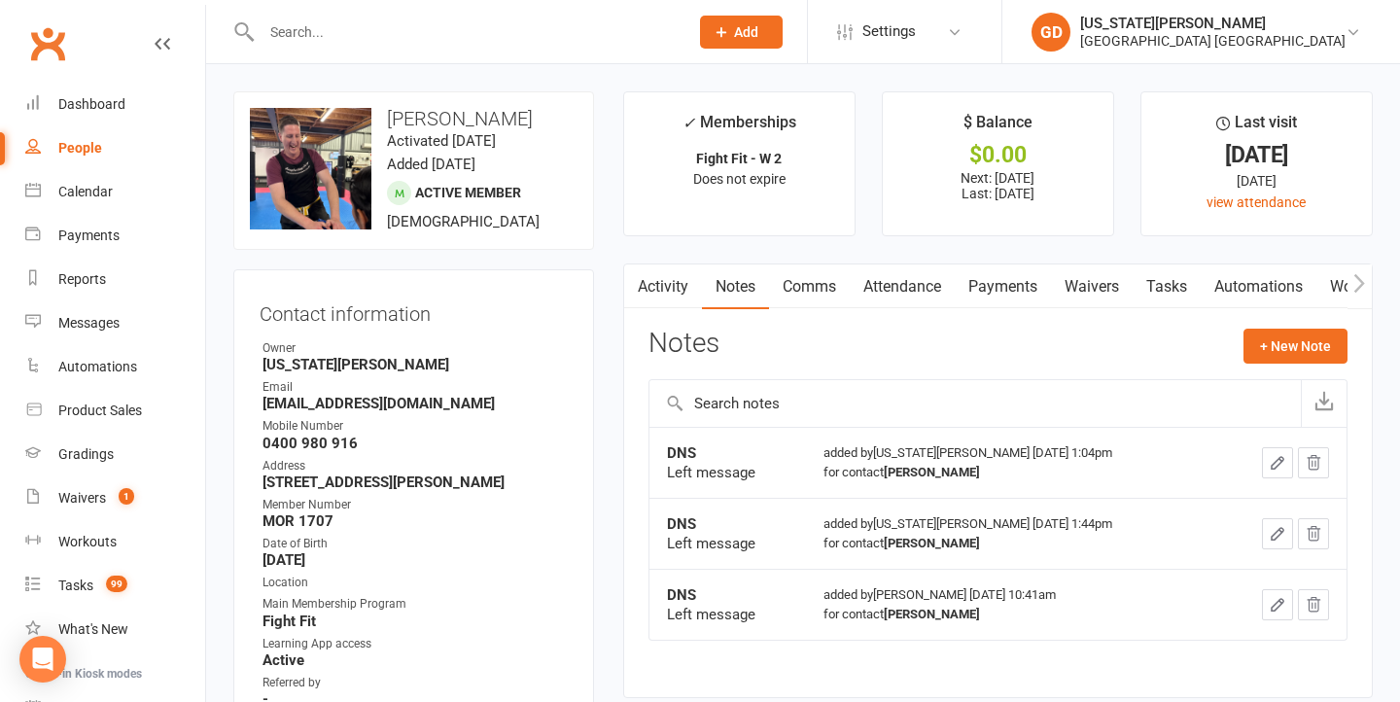
click at [944, 281] on link "Attendance" at bounding box center [902, 287] width 105 height 45
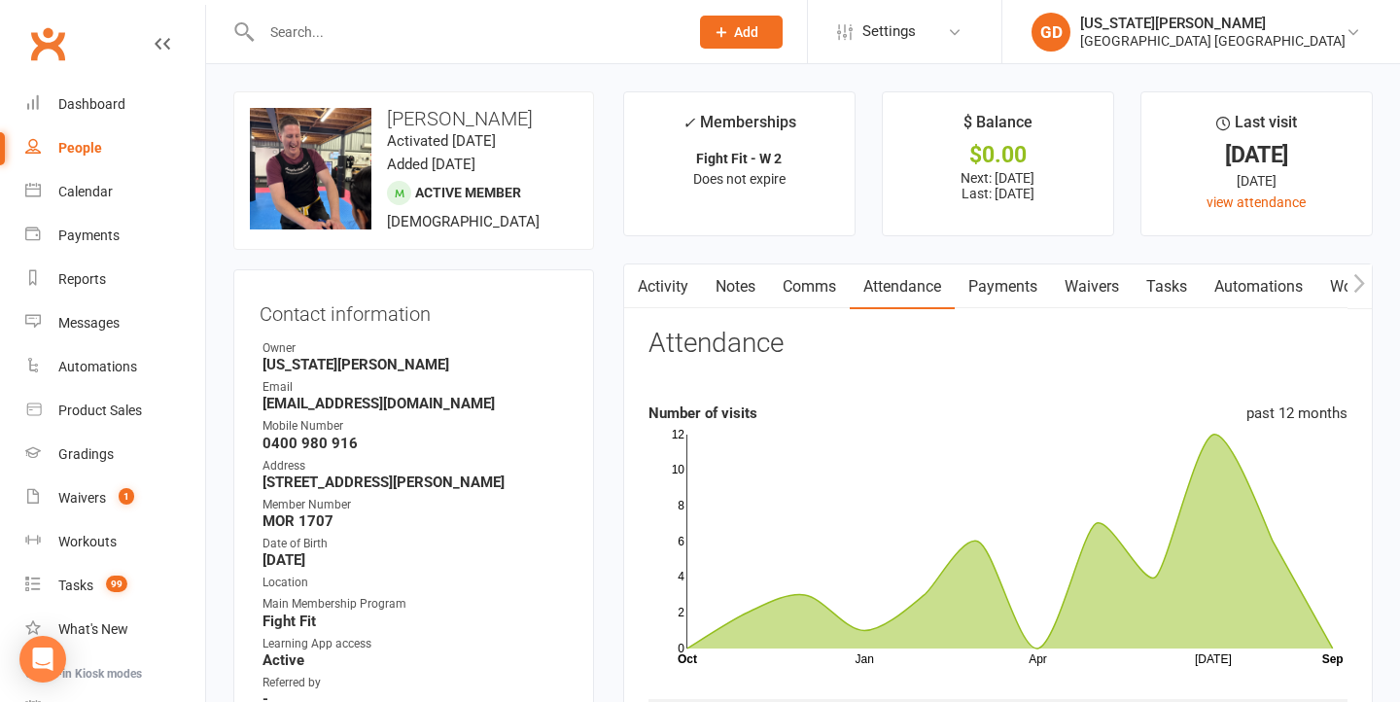
click at [796, 294] on link "Comms" at bounding box center [809, 287] width 81 height 45
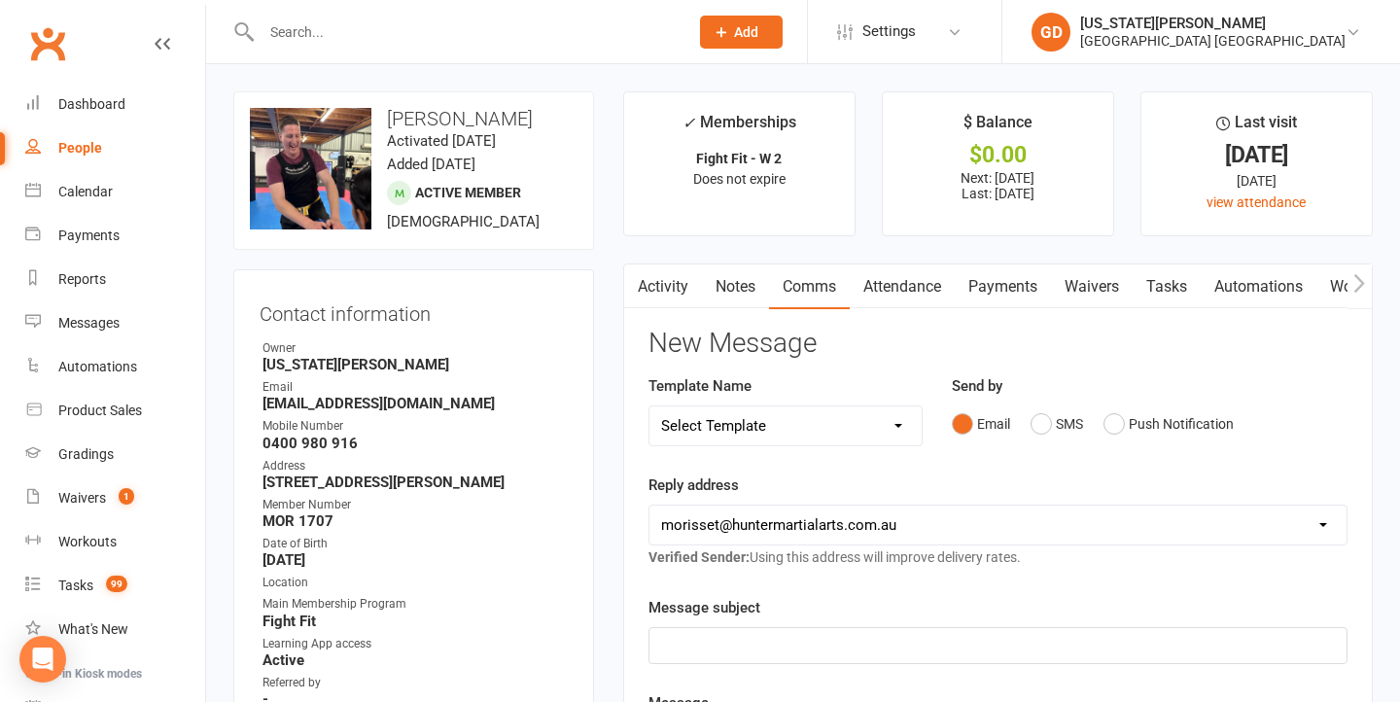
click at [731, 275] on link "Notes" at bounding box center [735, 287] width 67 height 45
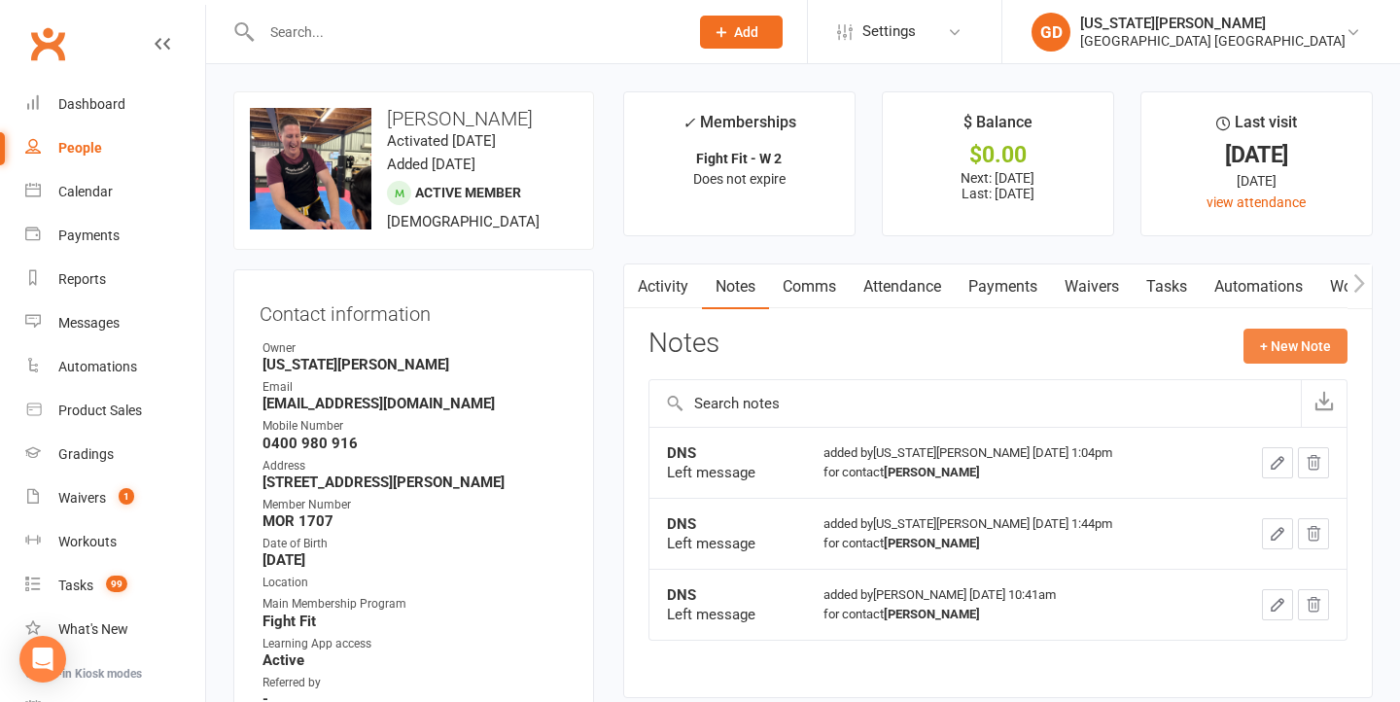
click at [1293, 345] on button "+ New Note" at bounding box center [1296, 346] width 104 height 35
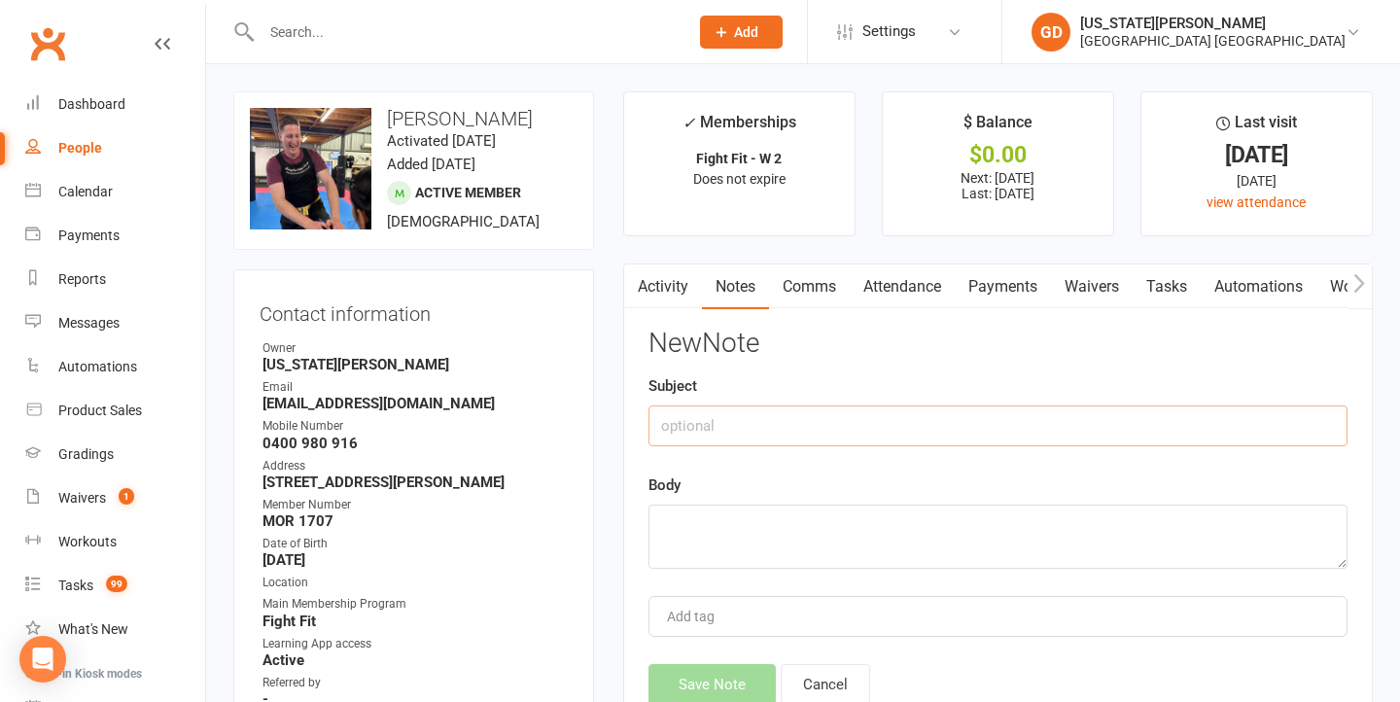
click at [885, 410] on input "text" at bounding box center [998, 426] width 699 height 41
click at [837, 421] on input "DMS" at bounding box center [998, 426] width 699 height 41
type input "DNS"
type input "L"
click at [825, 509] on textarea at bounding box center [998, 537] width 699 height 64
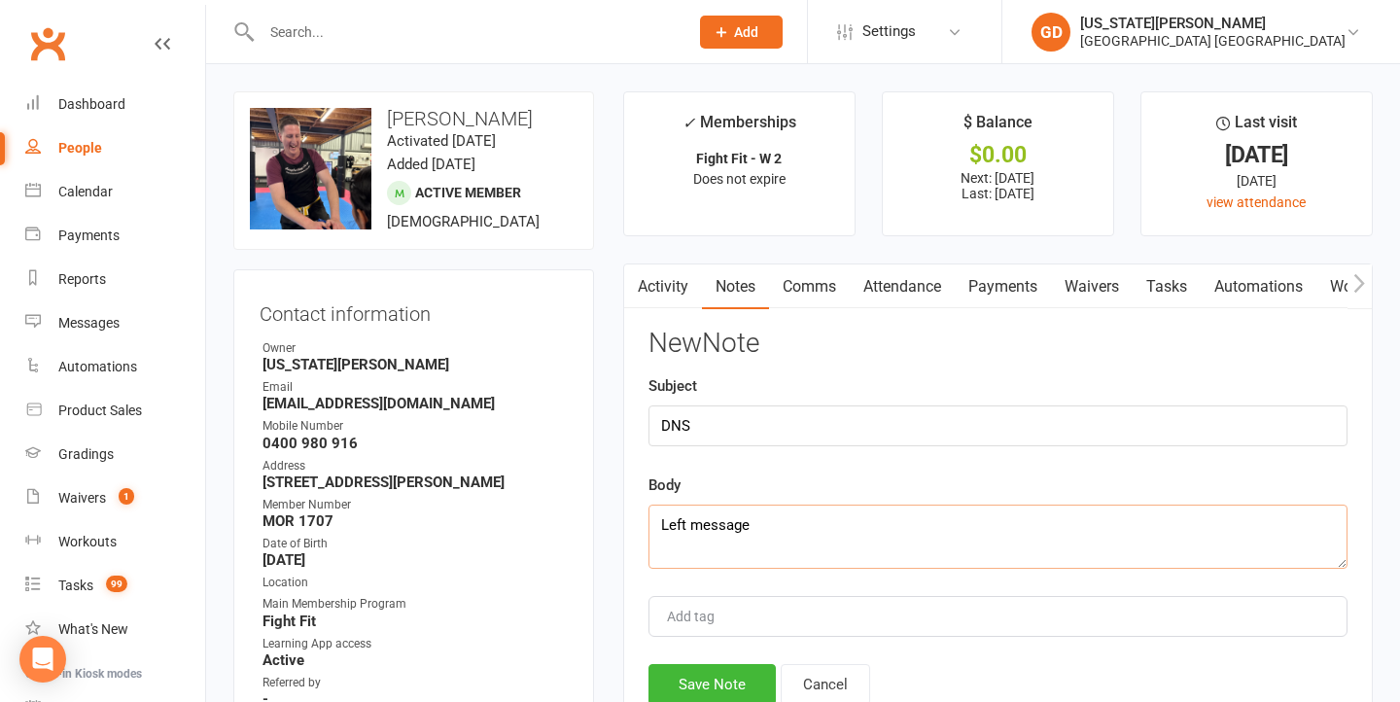
type textarea "Left message"
click at [732, 686] on button "Save Note" at bounding box center [712, 684] width 127 height 41
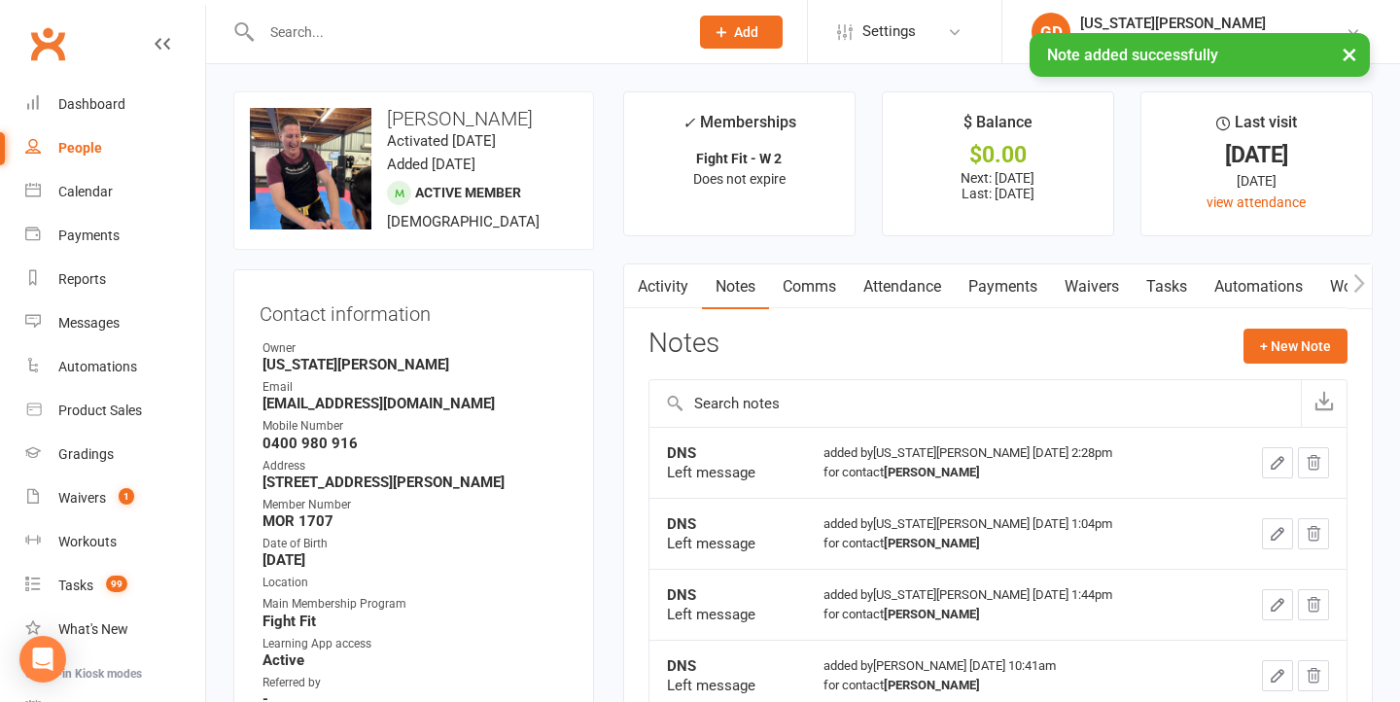
drag, startPoint x: 1172, startPoint y: 280, endPoint x: 1032, endPoint y: 460, distance: 228.0
click at [1173, 281] on link "Tasks" at bounding box center [1167, 287] width 68 height 45
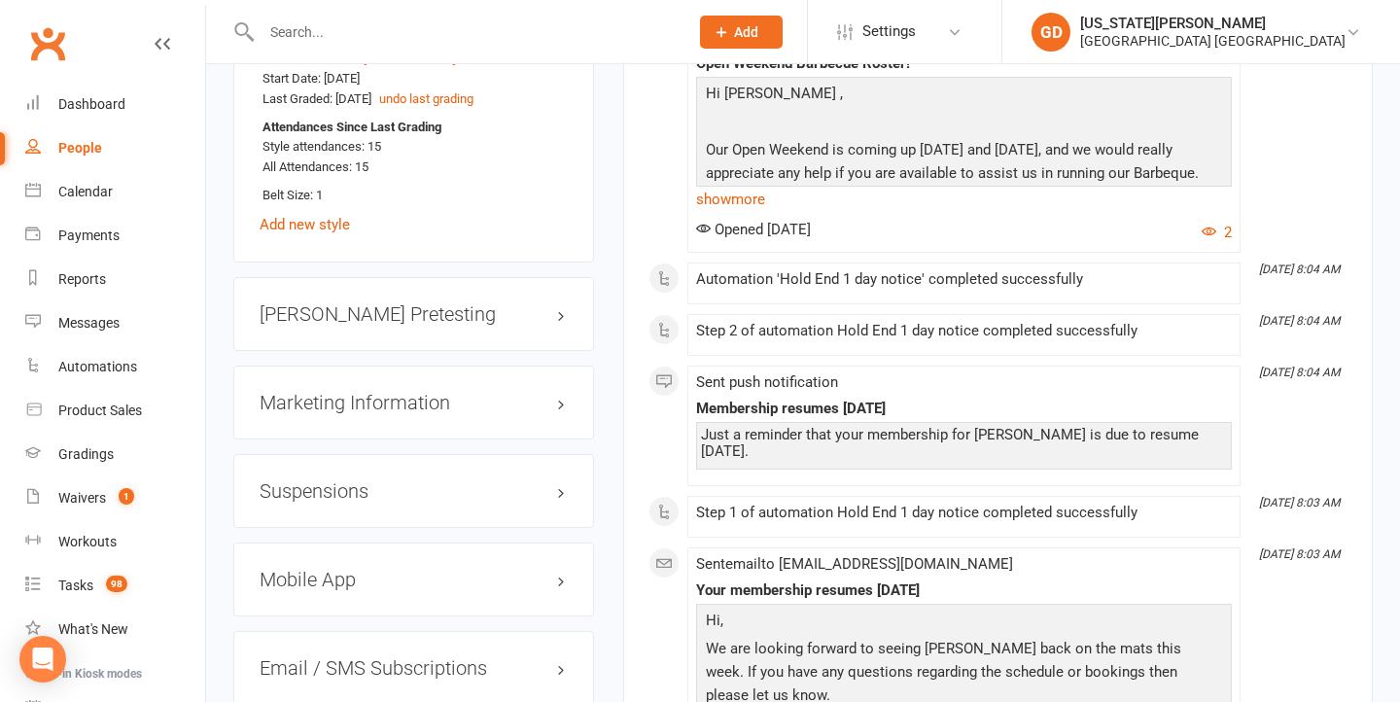
scroll to position [1822, 0]
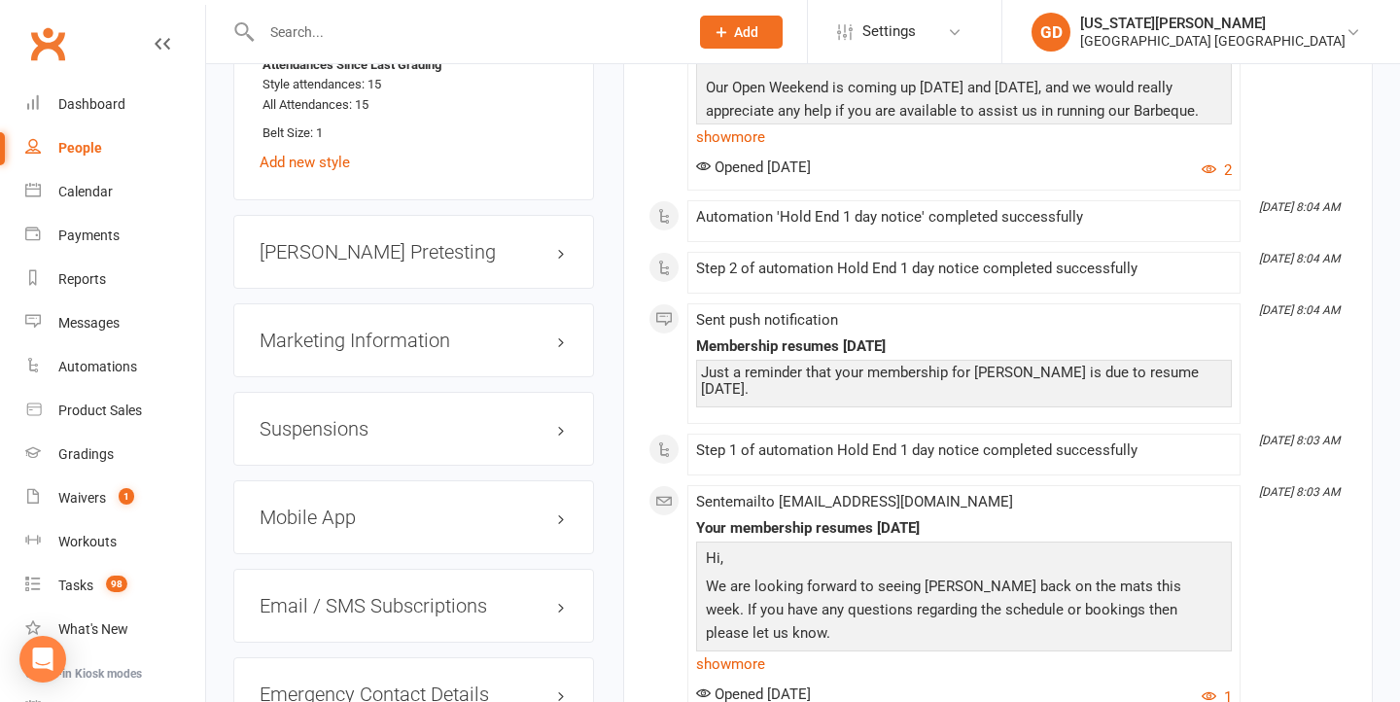
click at [343, 426] on h3 "Suspensions" at bounding box center [414, 428] width 308 height 21
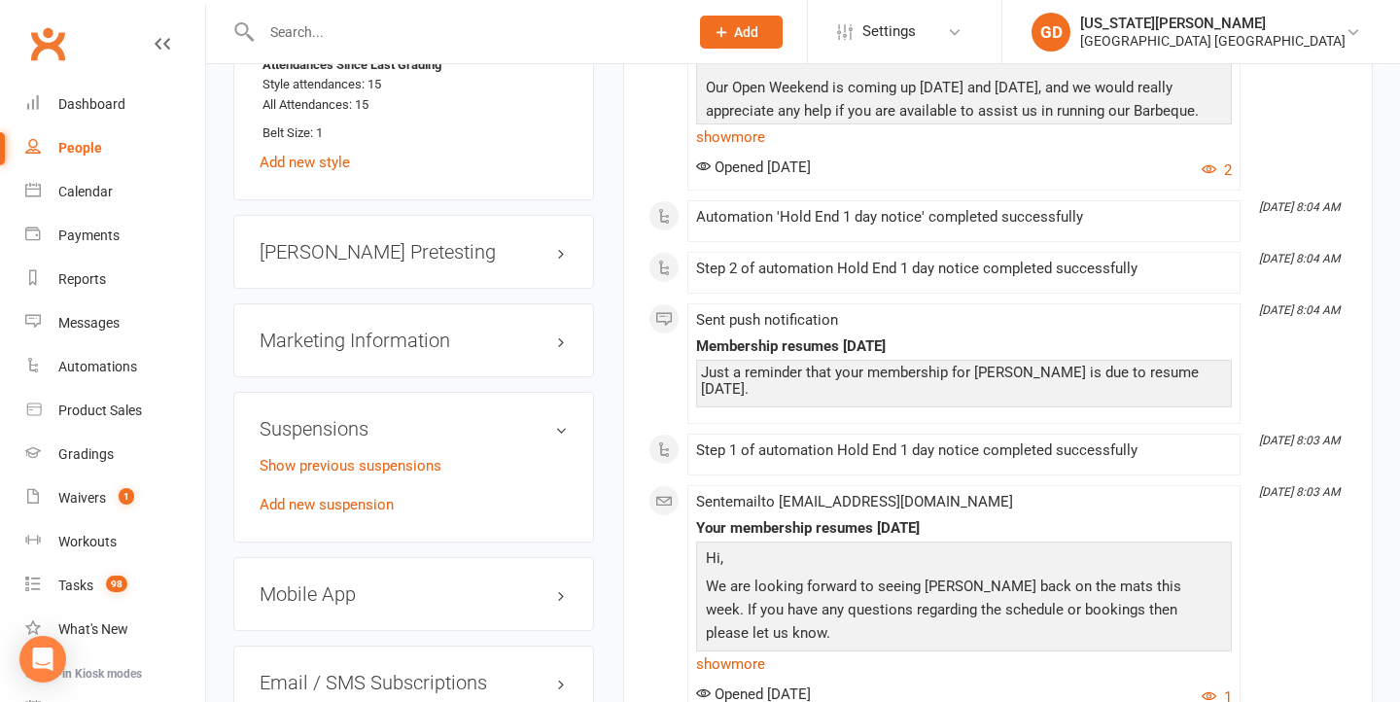
click at [369, 470] on div "Show previous suspensions Add new suspension" at bounding box center [414, 485] width 308 height 62
click at [370, 466] on link "Show previous suspensions" at bounding box center [351, 466] width 182 height 18
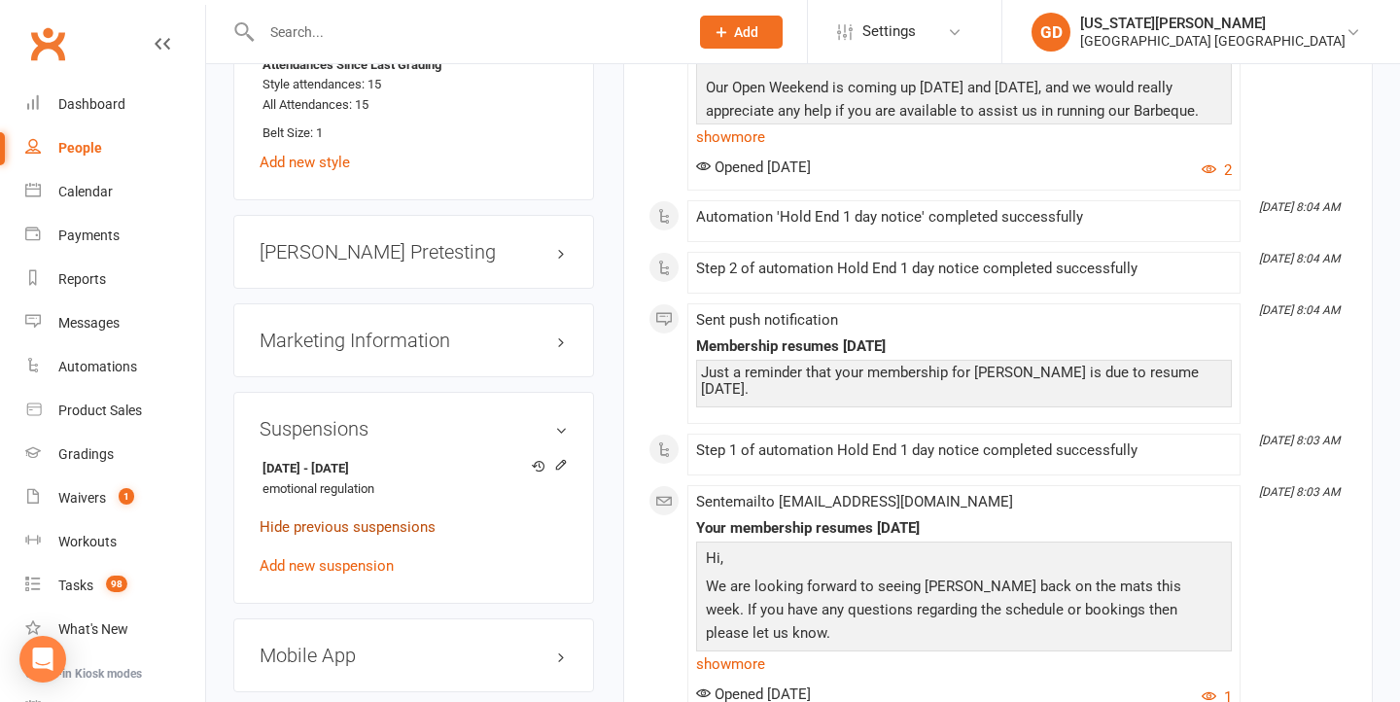
click at [413, 518] on link "Hide previous suspensions" at bounding box center [348, 527] width 176 height 18
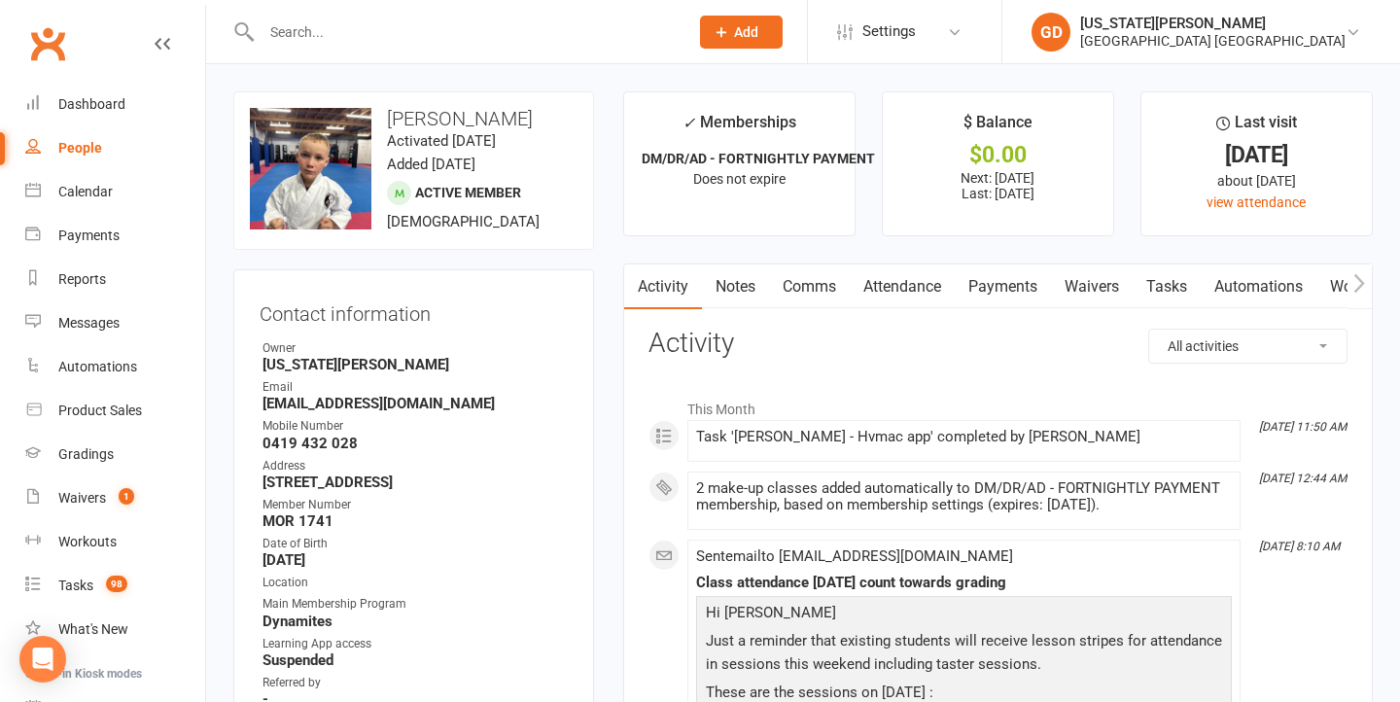
scroll to position [0, 0]
click at [899, 298] on link "Attendance" at bounding box center [902, 287] width 105 height 45
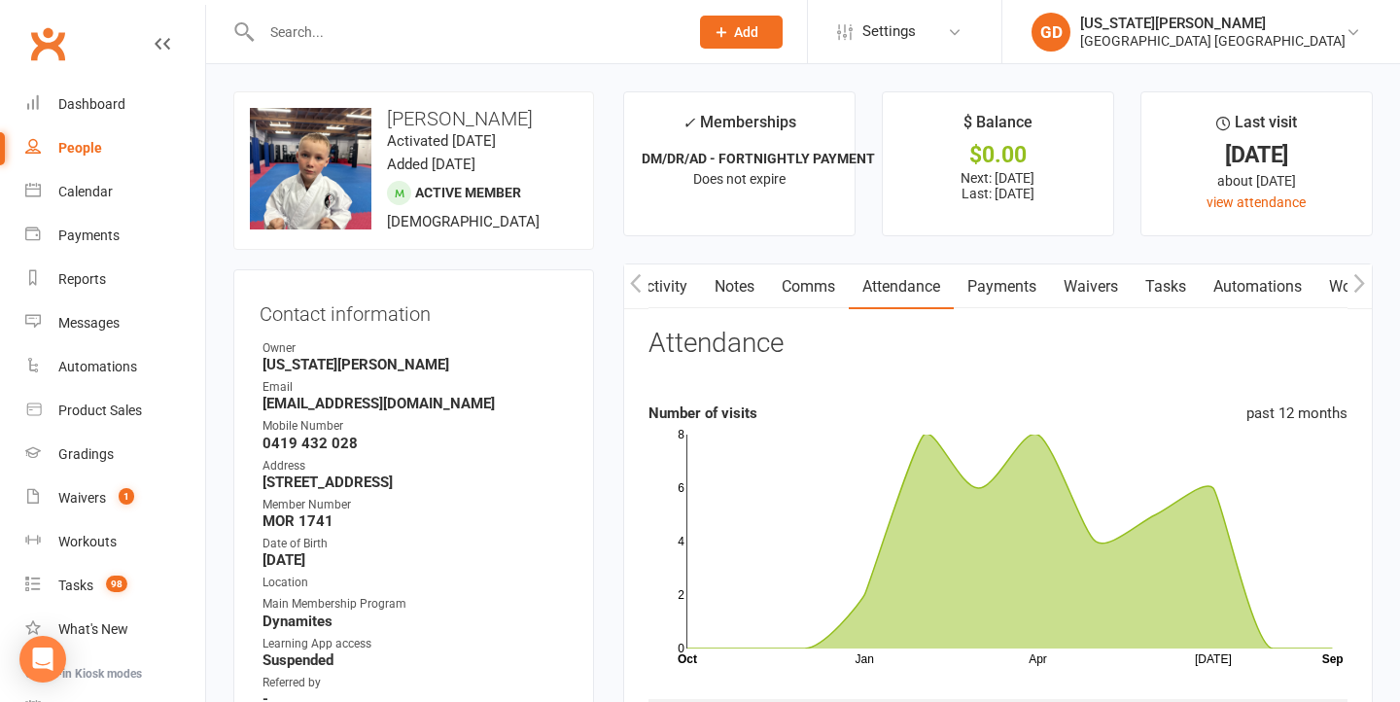
click at [645, 275] on button "button" at bounding box center [636, 287] width 24 height 44
drag, startPoint x: 724, startPoint y: 281, endPoint x: 941, endPoint y: 227, distance: 224.5
click at [729, 278] on link "Notes" at bounding box center [735, 287] width 67 height 45
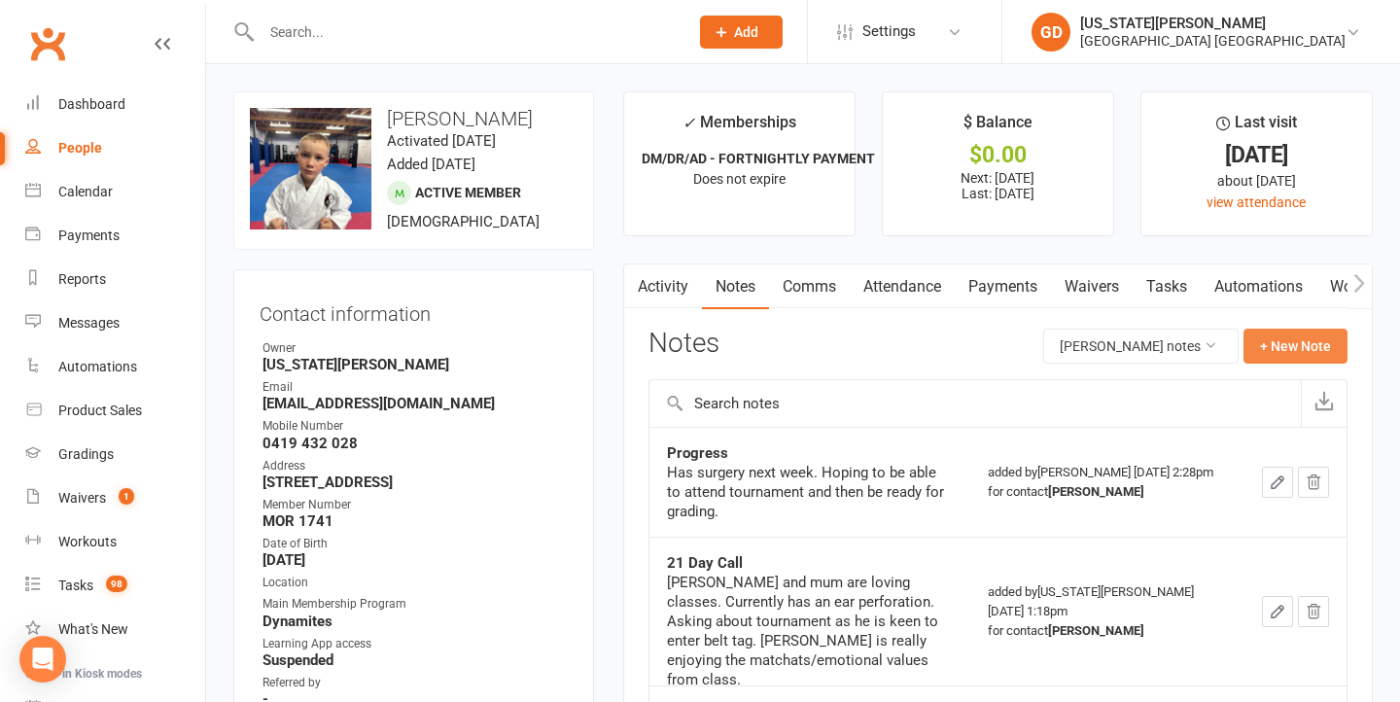
click at [1291, 336] on button "+ New Note" at bounding box center [1296, 346] width 104 height 35
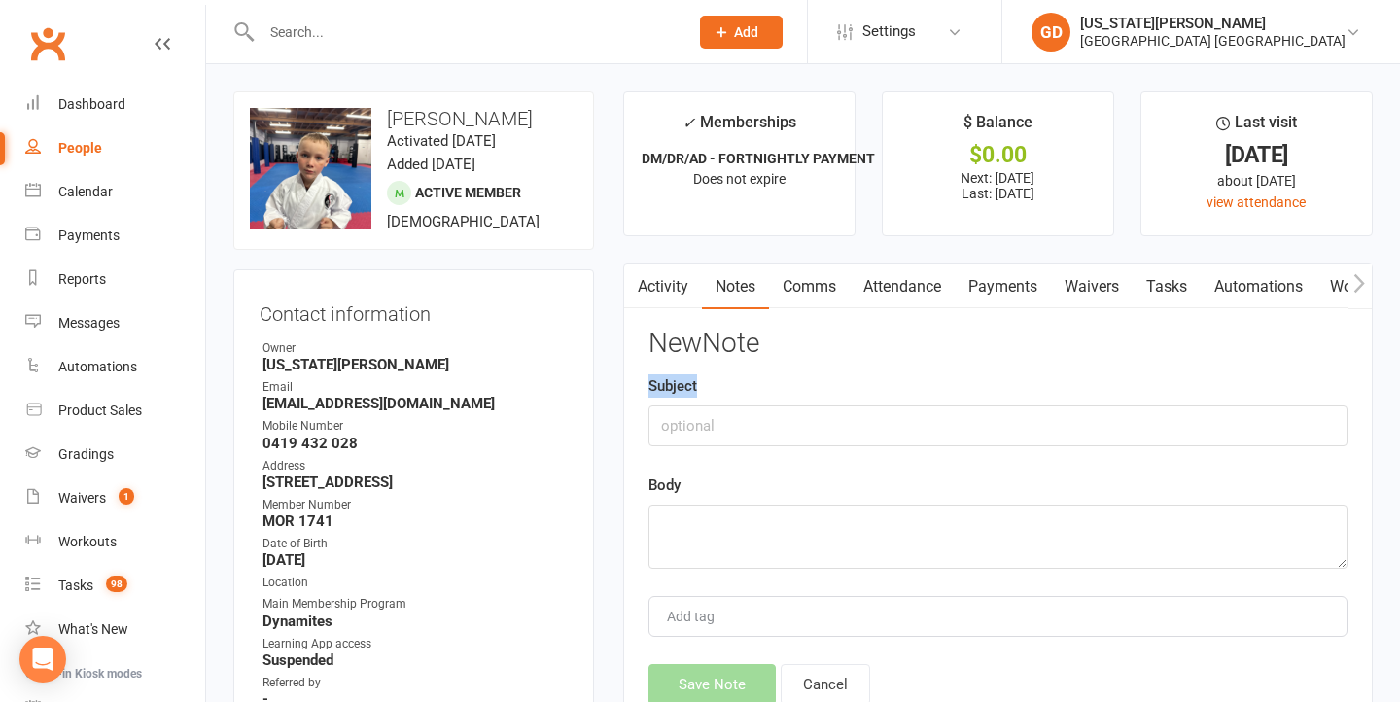
click at [806, 403] on div "Subject" at bounding box center [998, 410] width 699 height 72
click at [813, 406] on input "text" at bounding box center [998, 426] width 699 height 41
type input "DNS"
type textarea "K"
type textarea "Left message"
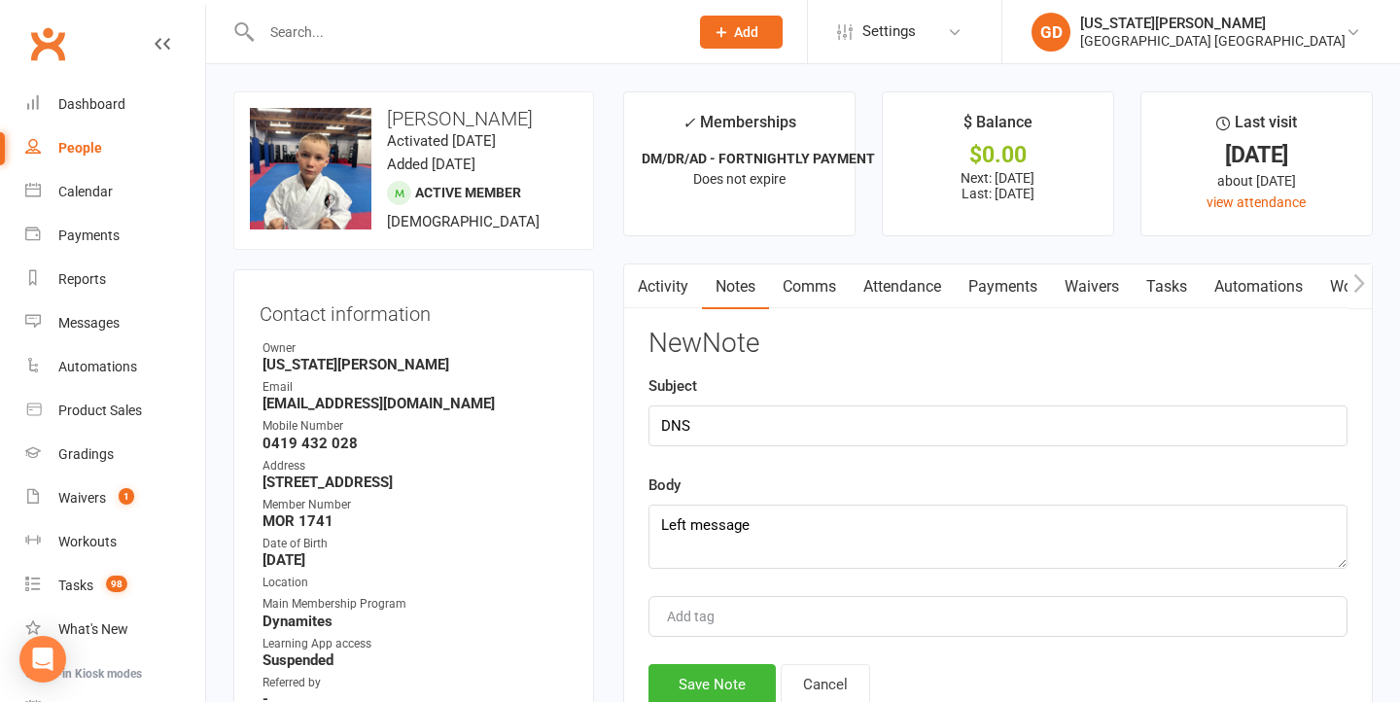
drag, startPoint x: 730, startPoint y: 674, endPoint x: 741, endPoint y: 618, distance: 57.4
click at [730, 675] on button "Save Note" at bounding box center [712, 684] width 127 height 41
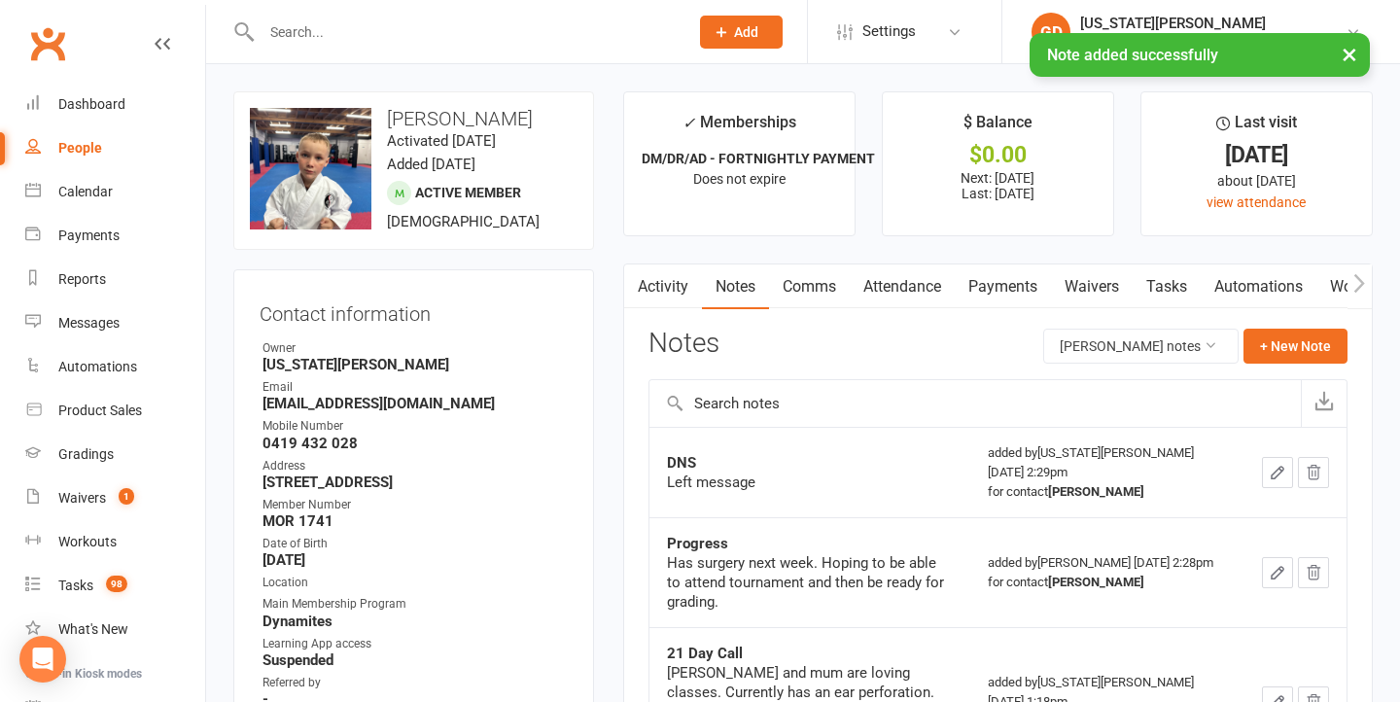
click at [1181, 300] on link "Tasks" at bounding box center [1167, 287] width 68 height 45
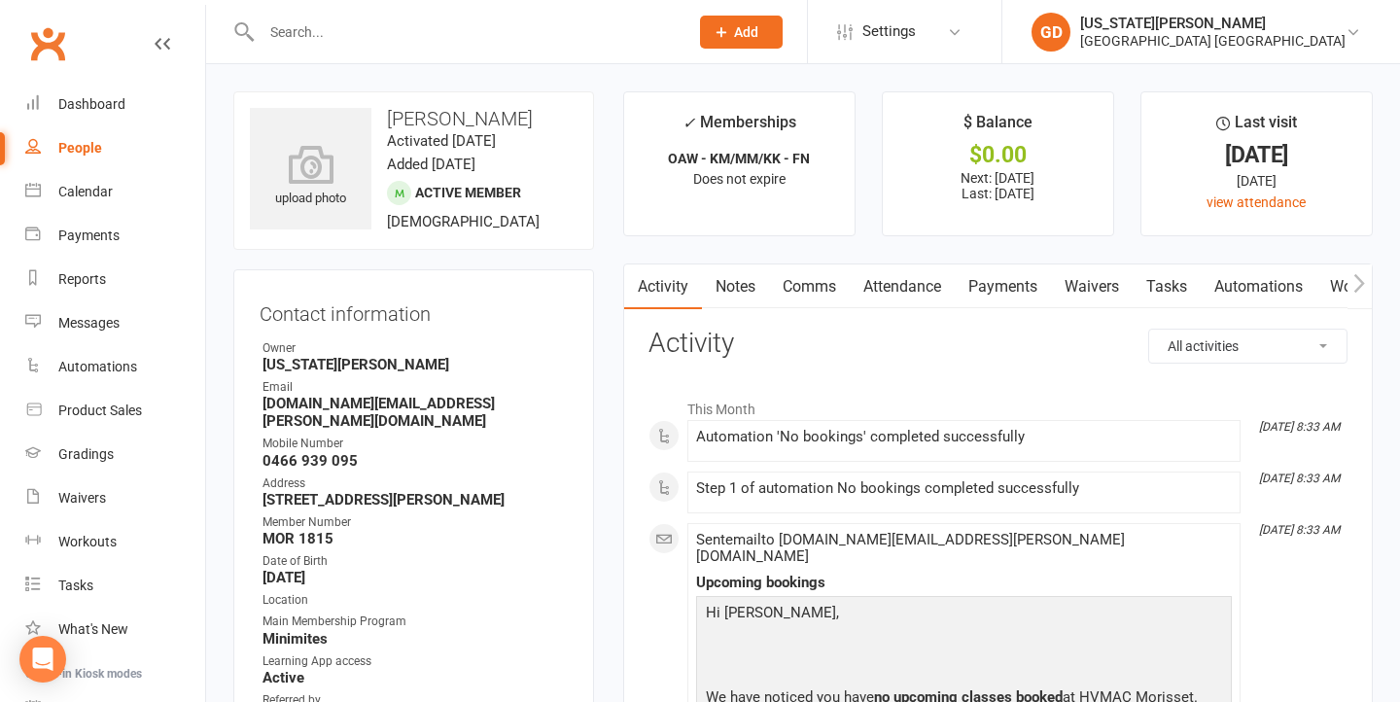
click at [1151, 296] on link "Tasks" at bounding box center [1167, 287] width 68 height 45
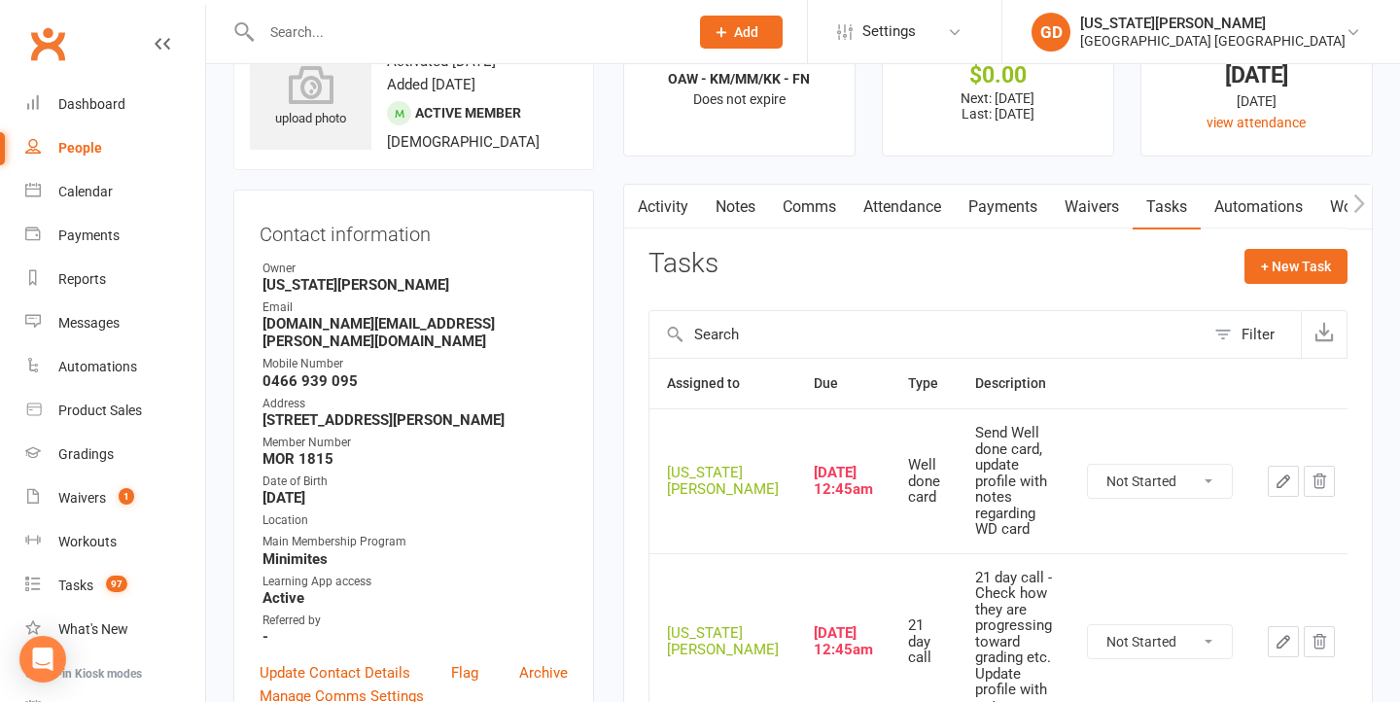
scroll to position [78, 0]
click at [748, 198] on link "Notes" at bounding box center [735, 209] width 67 height 45
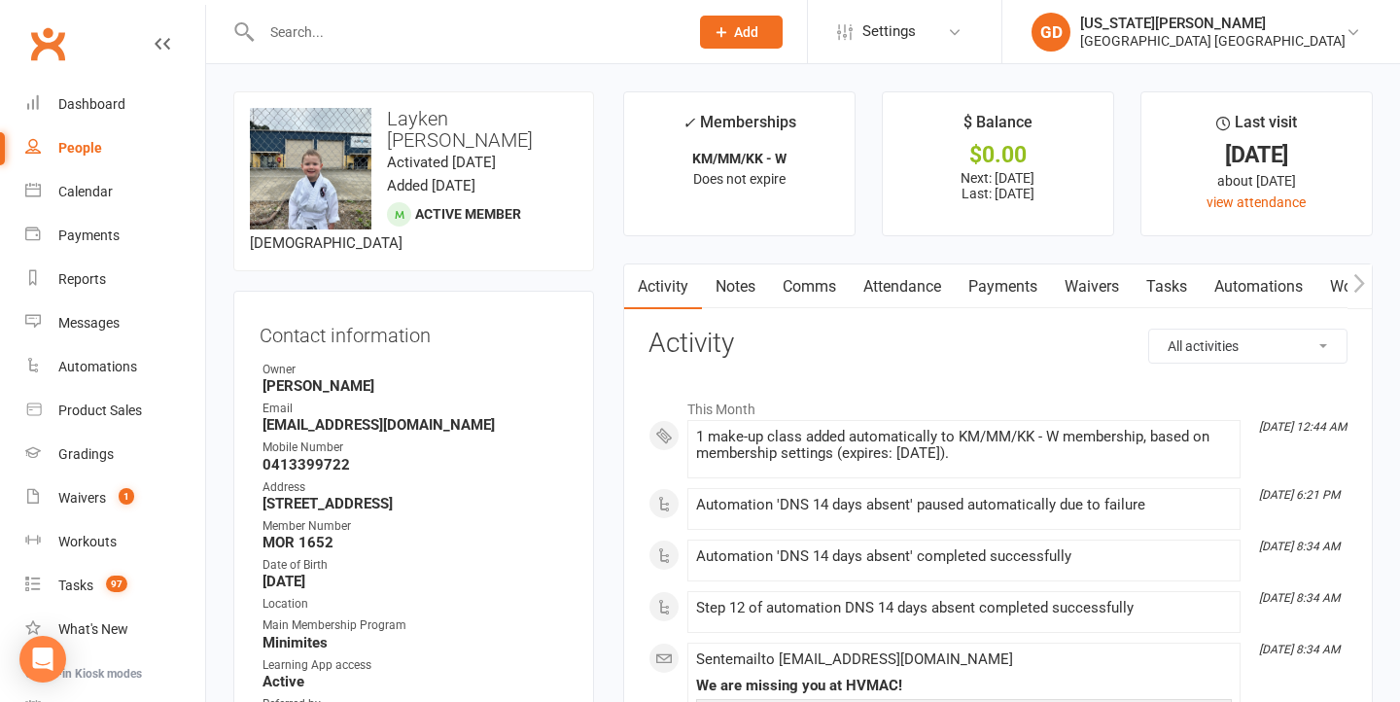
click at [749, 293] on link "Notes" at bounding box center [735, 287] width 67 height 45
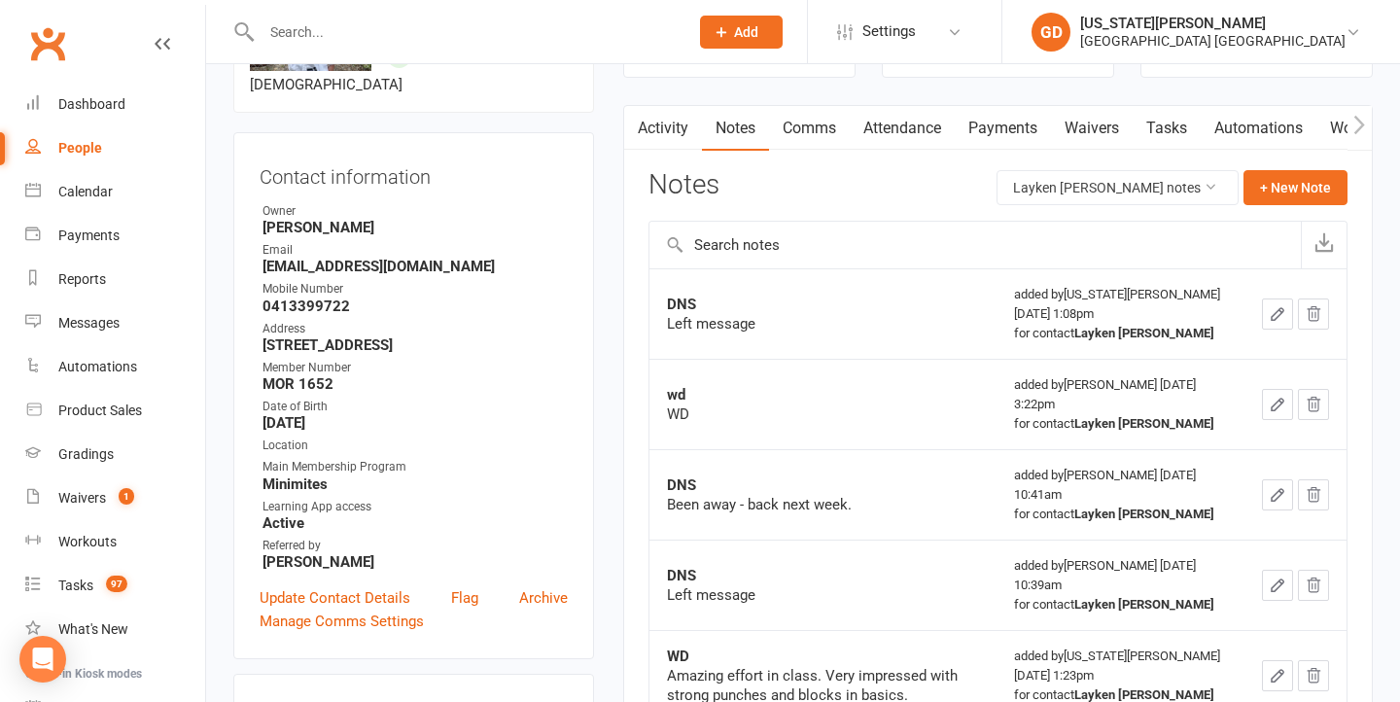
scroll to position [273, 1]
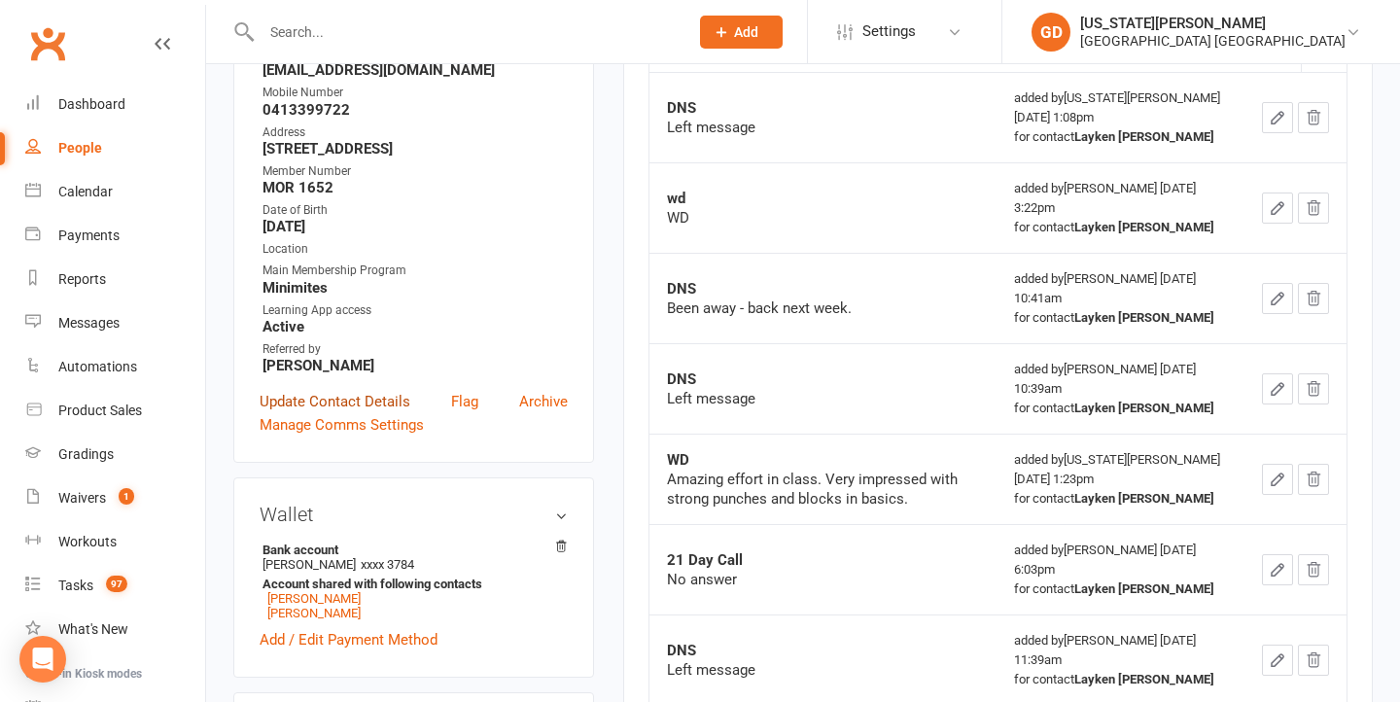
click at [326, 390] on link "Update Contact Details" at bounding box center [335, 401] width 151 height 23
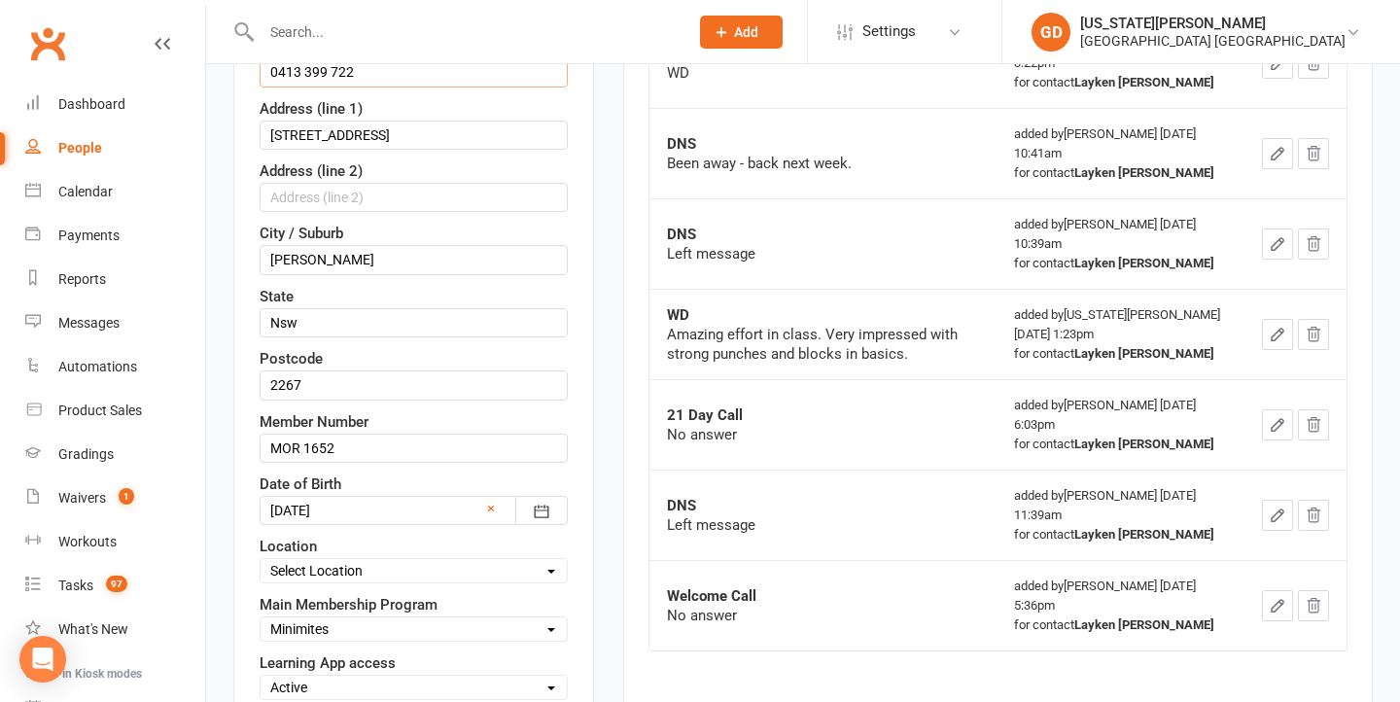
scroll to position [674, 0]
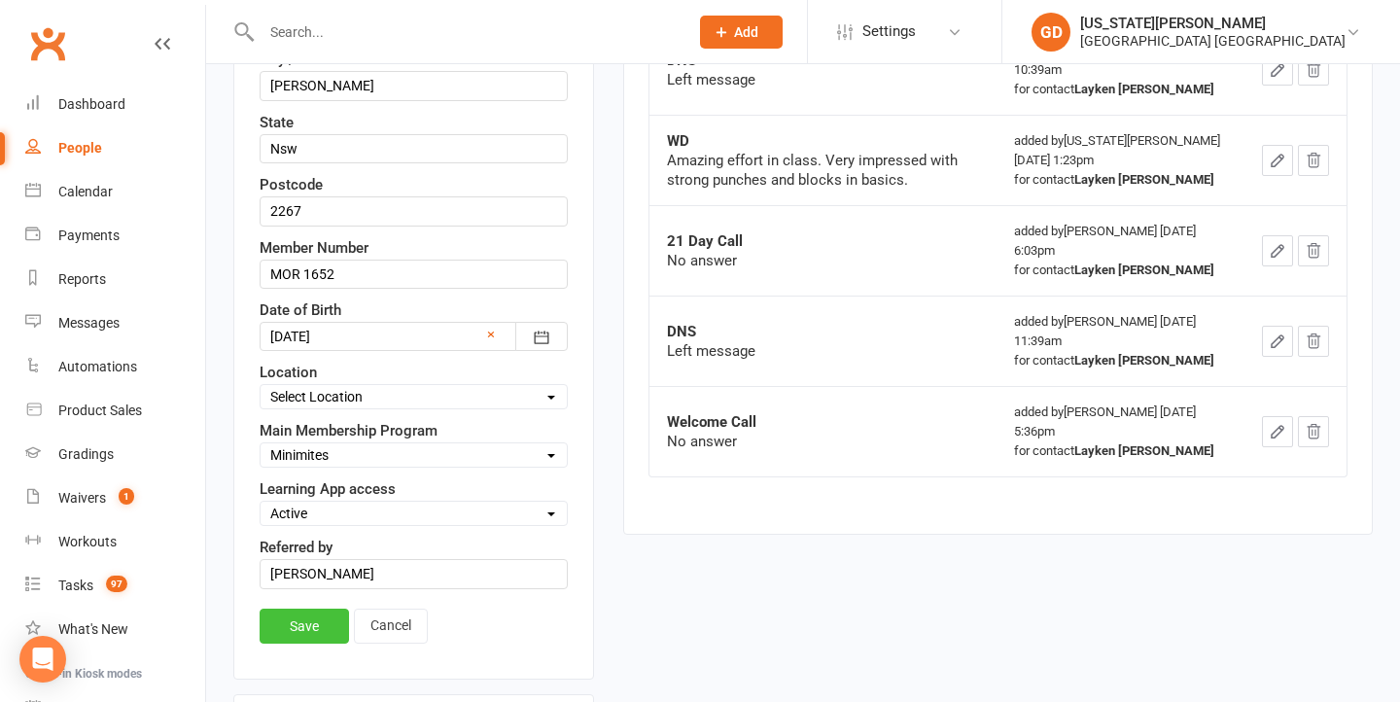
type input "0413 399 722"
click at [299, 609] on link "Save" at bounding box center [304, 626] width 89 height 35
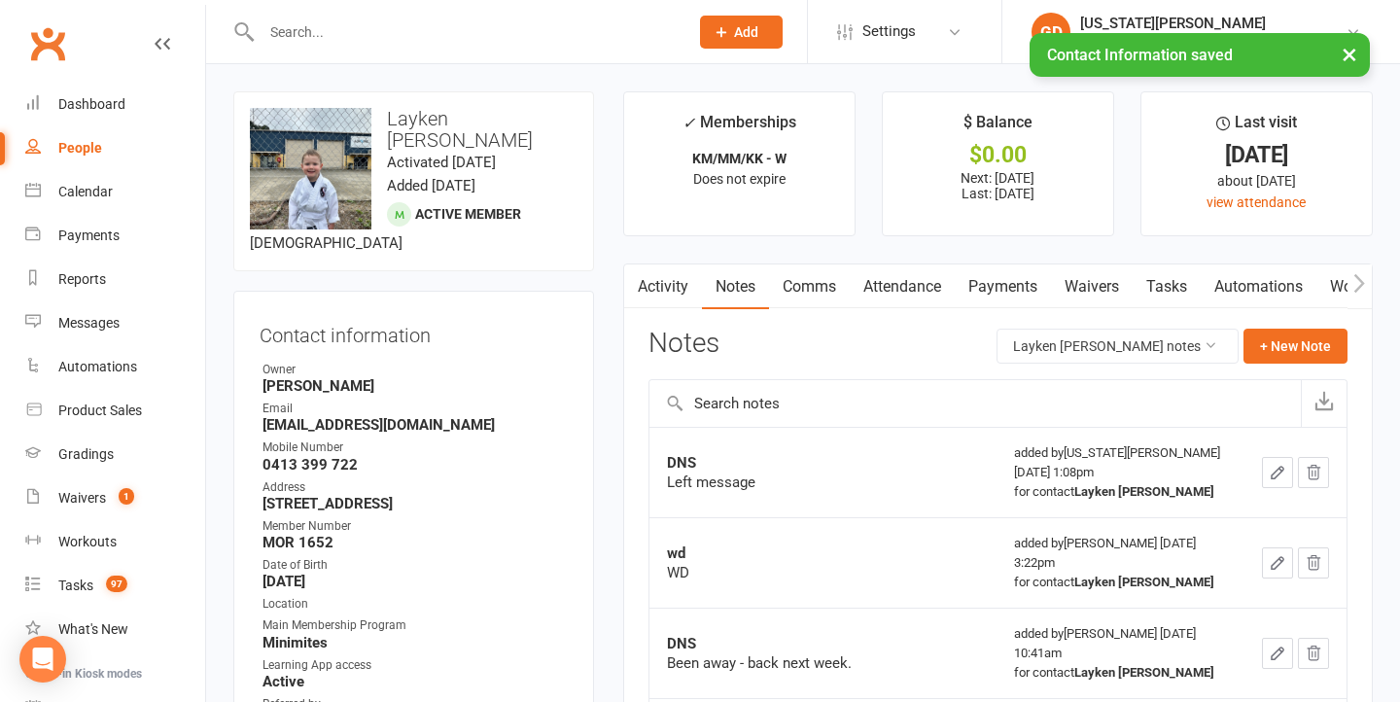
scroll to position [0, 0]
click at [923, 291] on link "Attendance" at bounding box center [902, 287] width 105 height 45
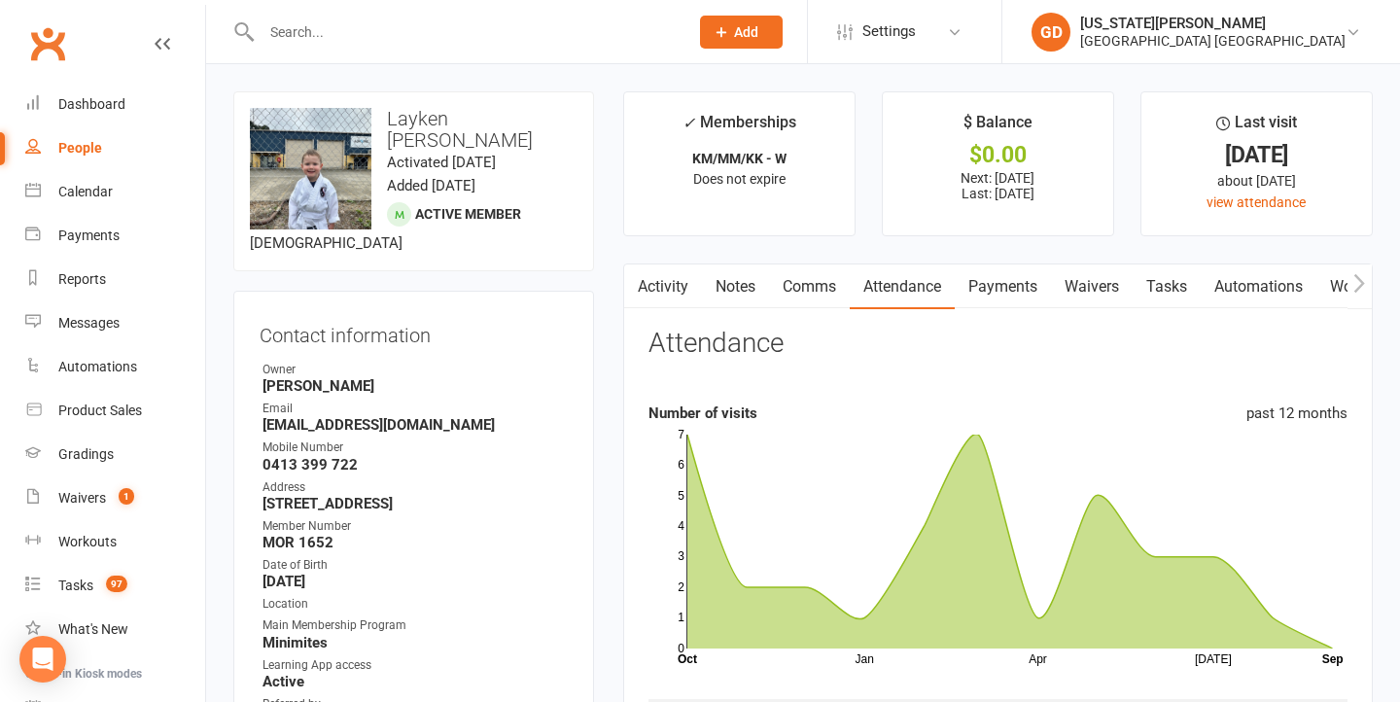
click at [1158, 267] on link "Tasks" at bounding box center [1167, 287] width 68 height 45
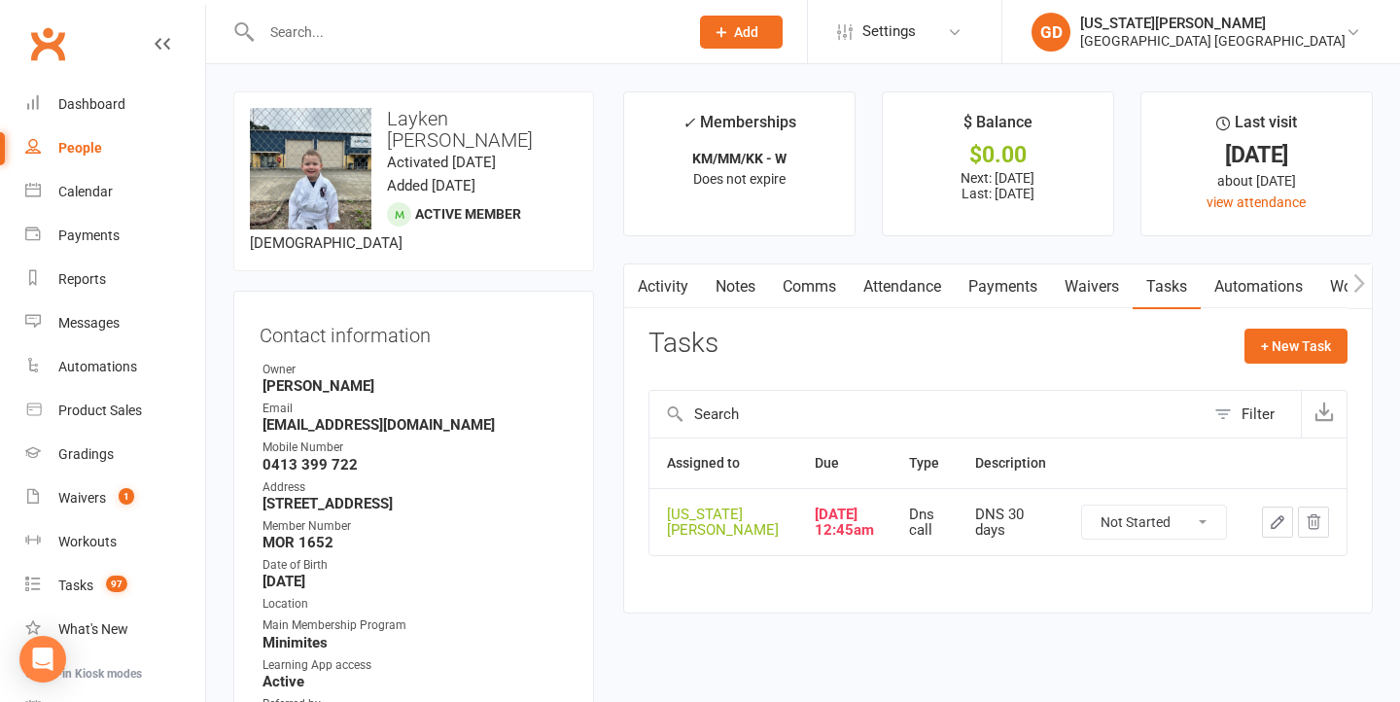
click at [655, 272] on link "Activity" at bounding box center [663, 287] width 78 height 45
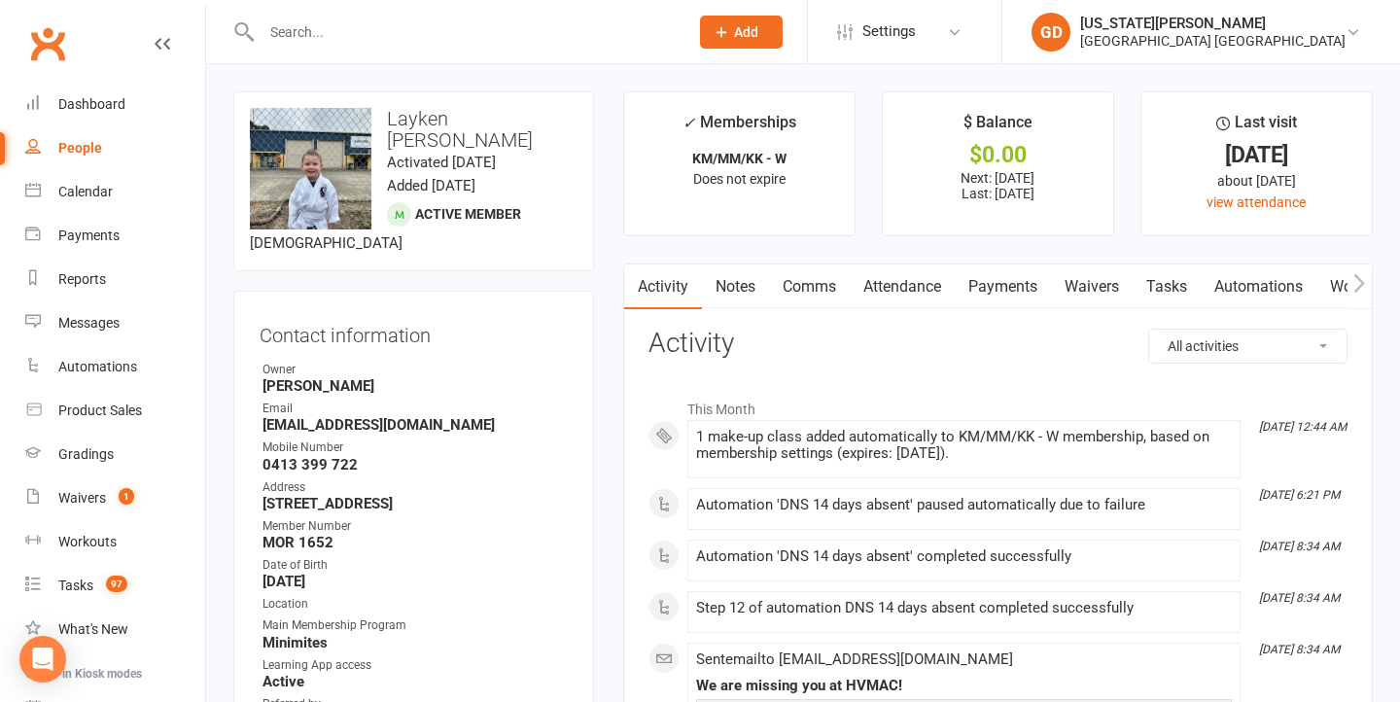
click at [746, 285] on link "Notes" at bounding box center [735, 287] width 67 height 45
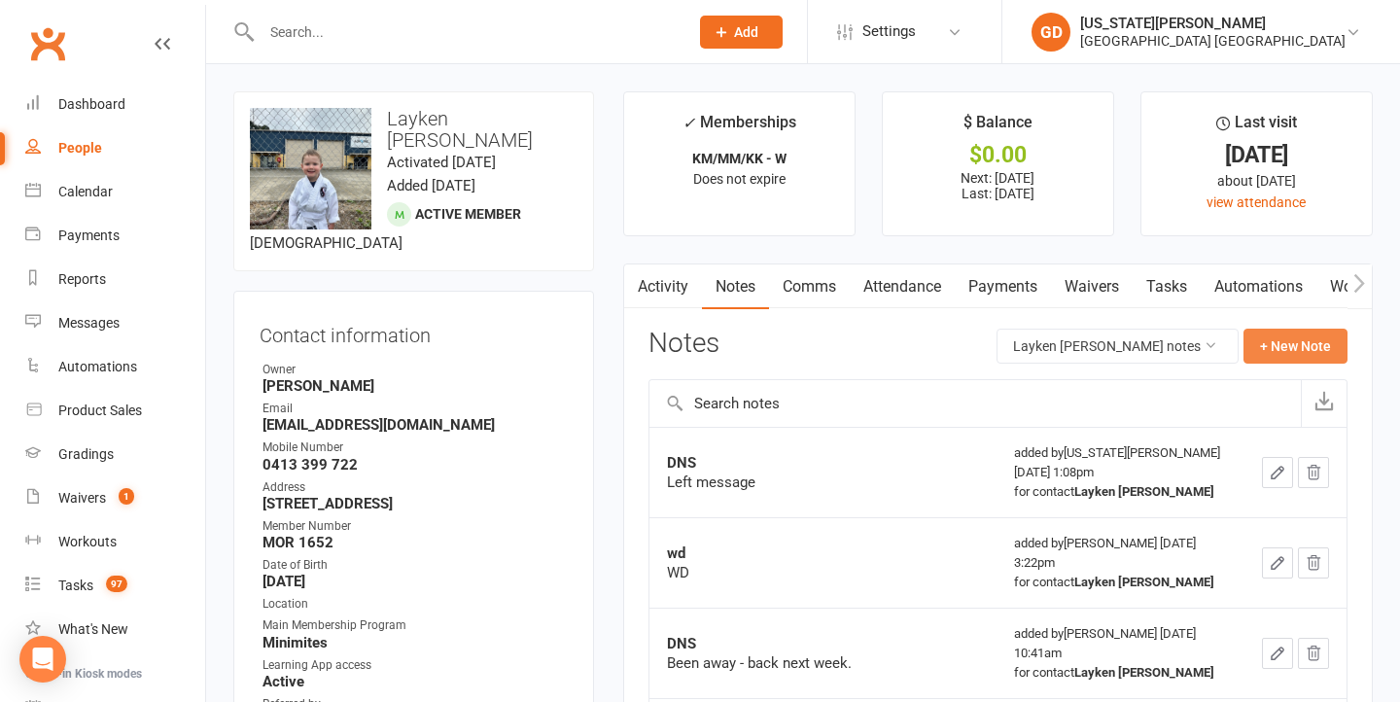
click at [1302, 338] on button "+ New Note" at bounding box center [1296, 346] width 104 height 35
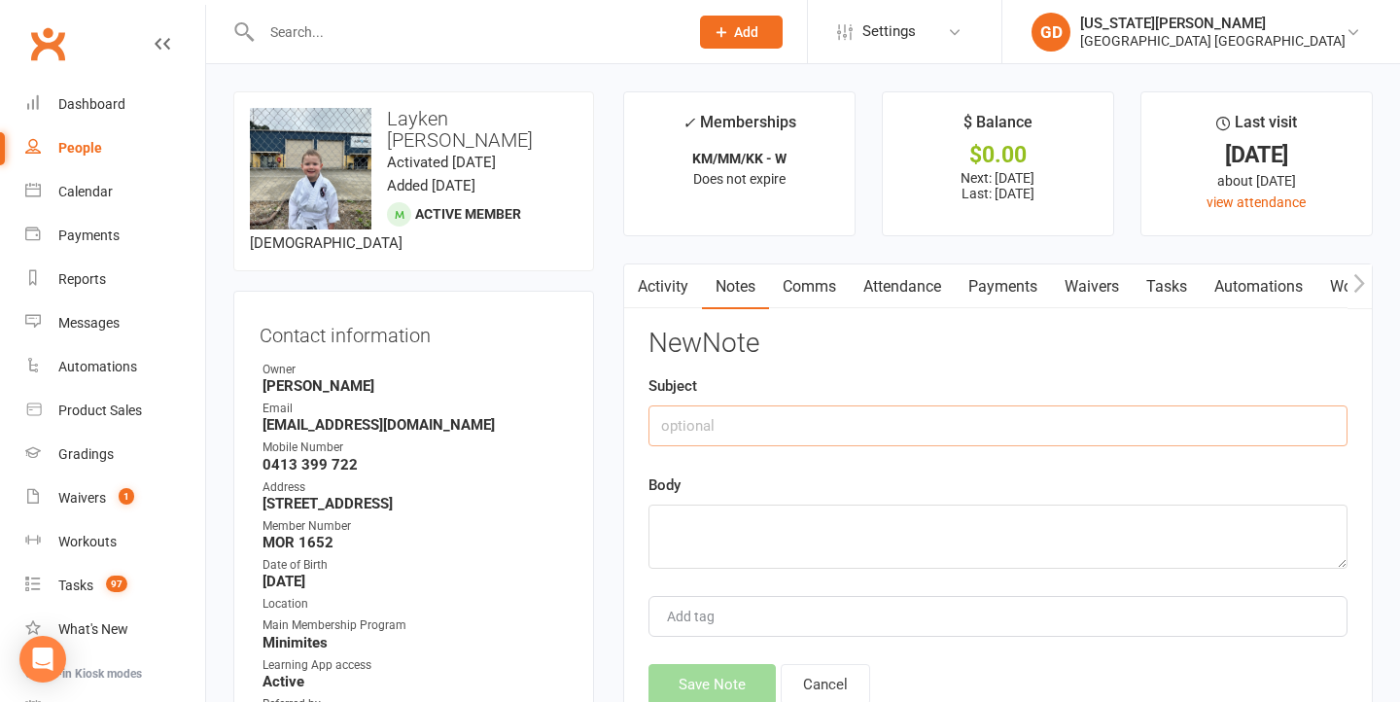
click at [732, 418] on input "text" at bounding box center [998, 426] width 699 height 41
type input "DNS"
type textarea "Left message"
click at [705, 672] on button "Save Note" at bounding box center [712, 684] width 127 height 41
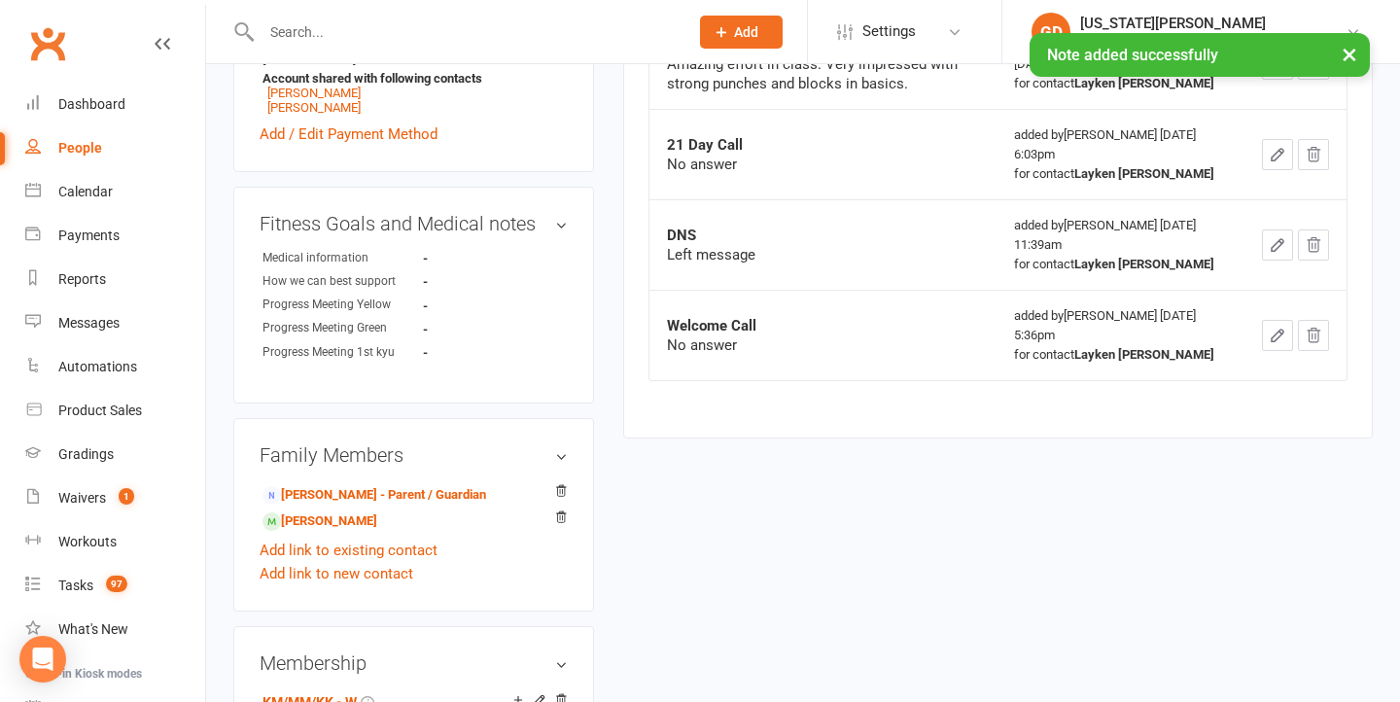
scroll to position [894, 0]
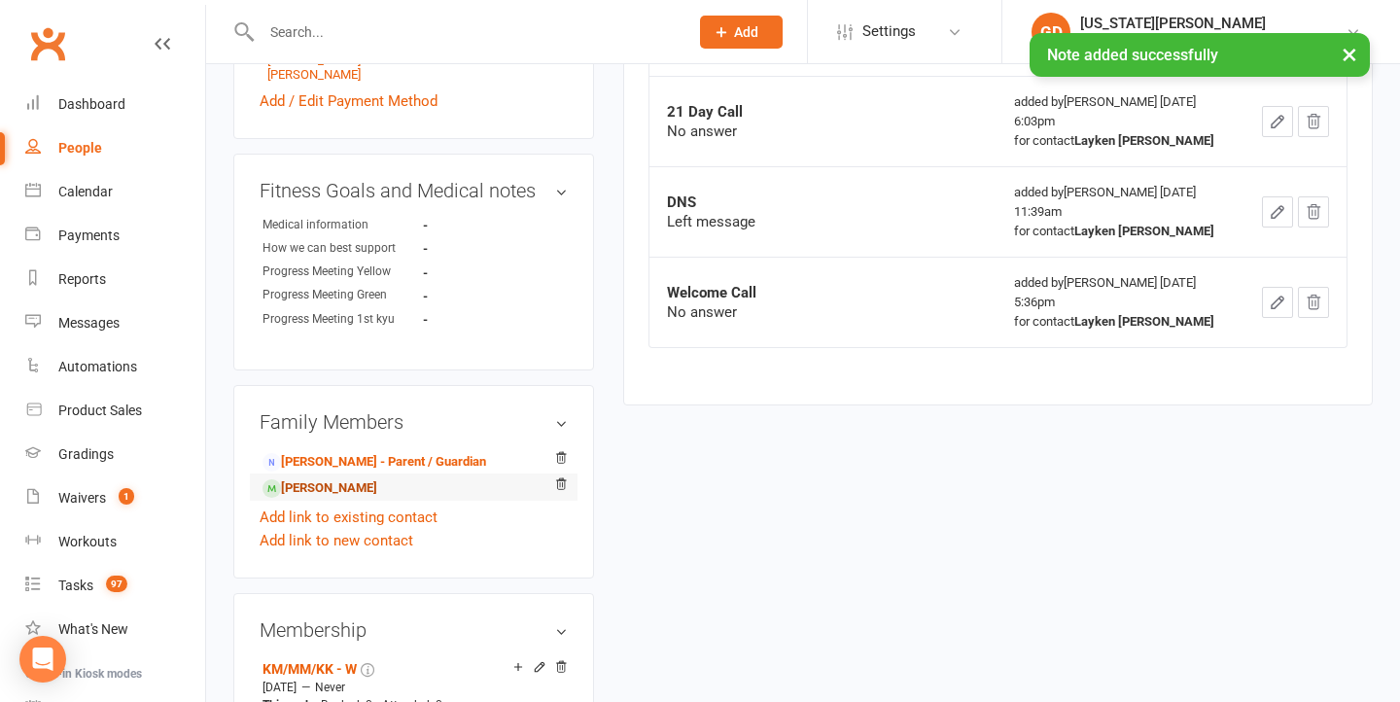
click at [358, 478] on link "Evie O'Reilly - Sibling" at bounding box center [320, 488] width 115 height 20
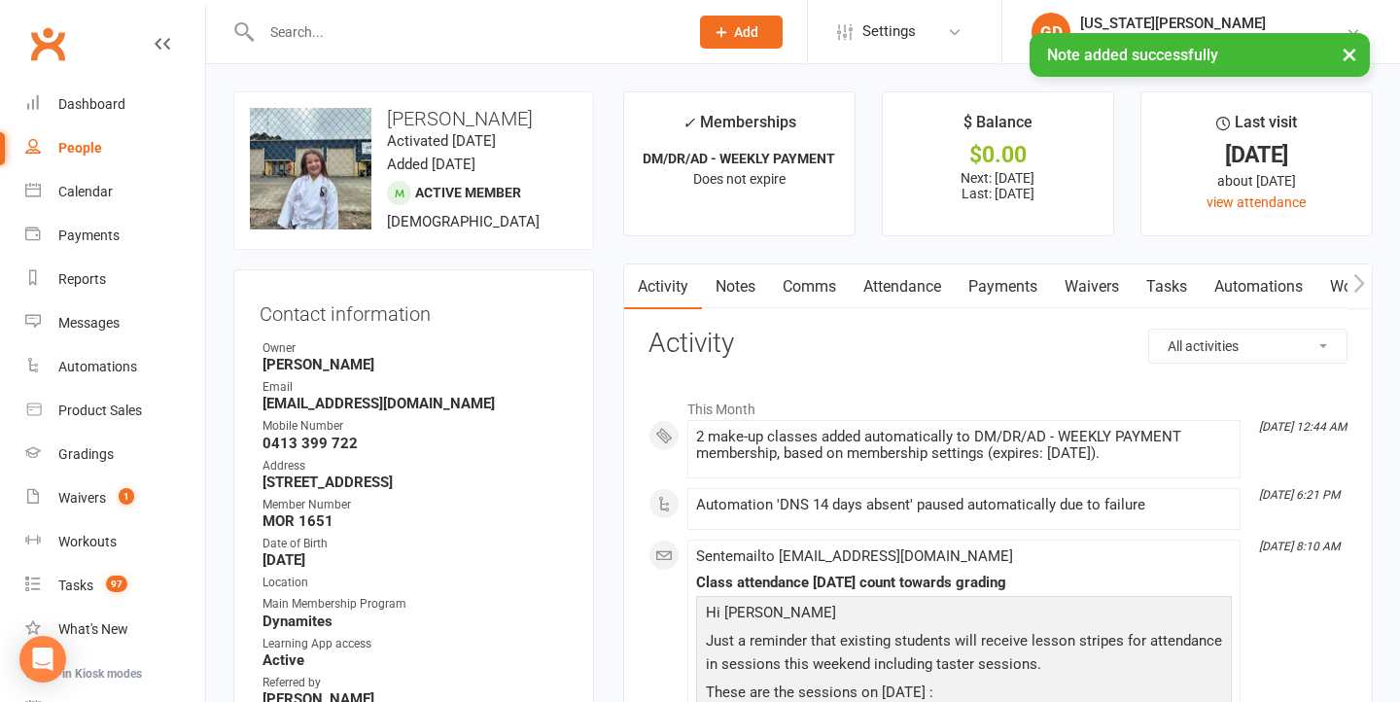
click at [745, 299] on link "Notes" at bounding box center [735, 287] width 67 height 45
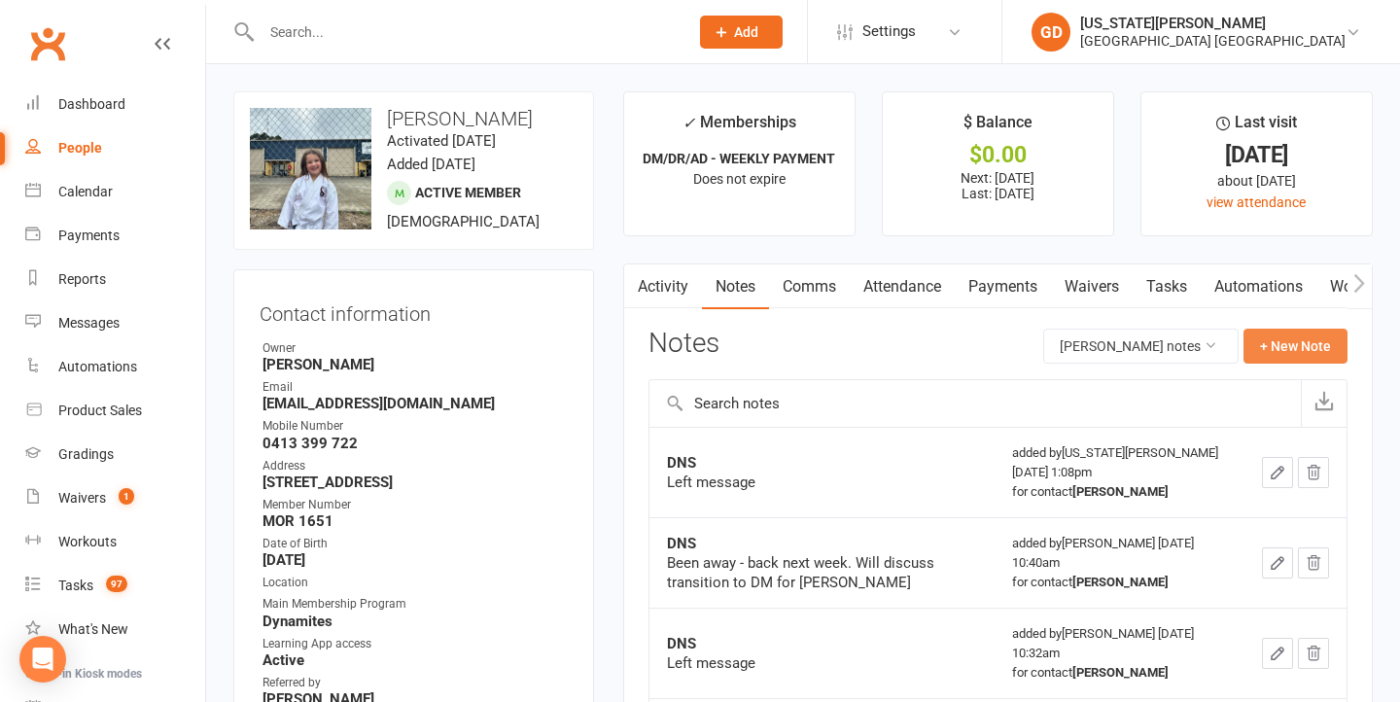
click at [1279, 340] on button "+ New Note" at bounding box center [1296, 346] width 104 height 35
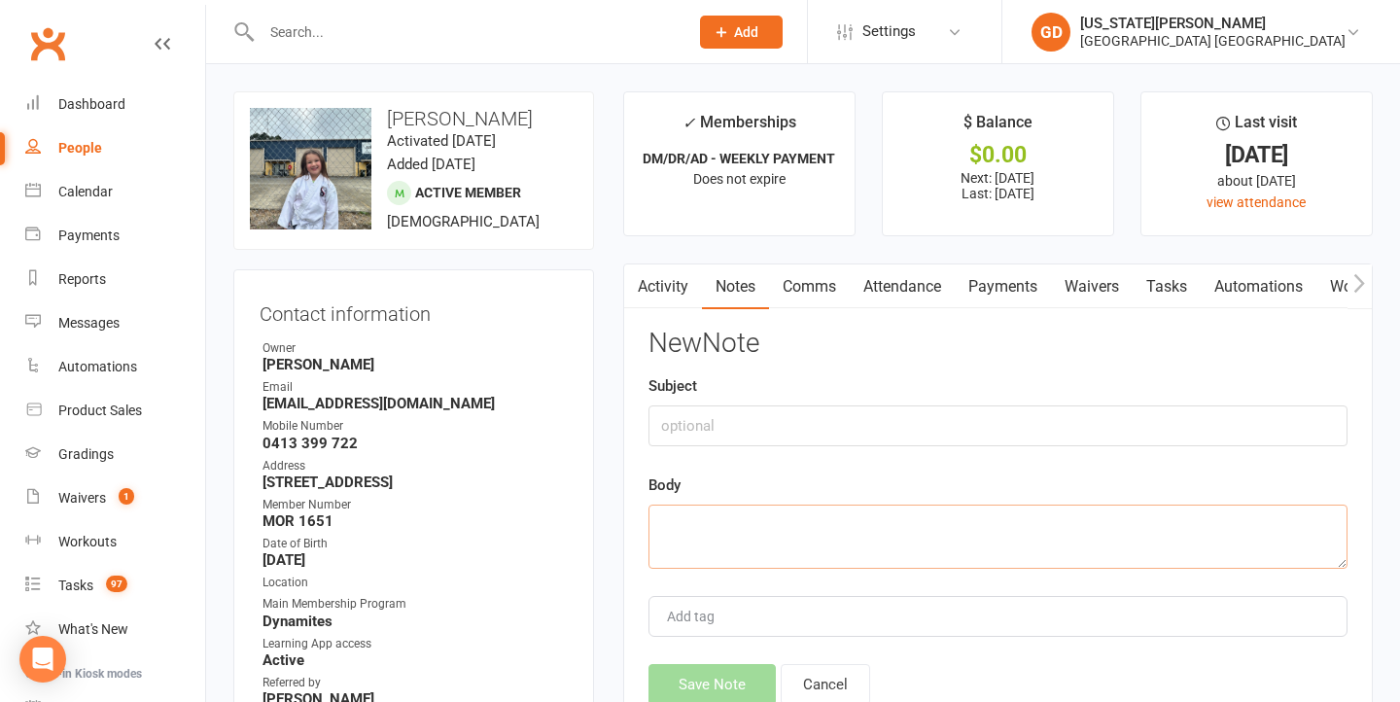
click at [724, 523] on textarea at bounding box center [998, 537] width 699 height 64
paste textarea "Left message"
type textarea "Left message"
click at [722, 441] on input "text" at bounding box center [998, 426] width 699 height 41
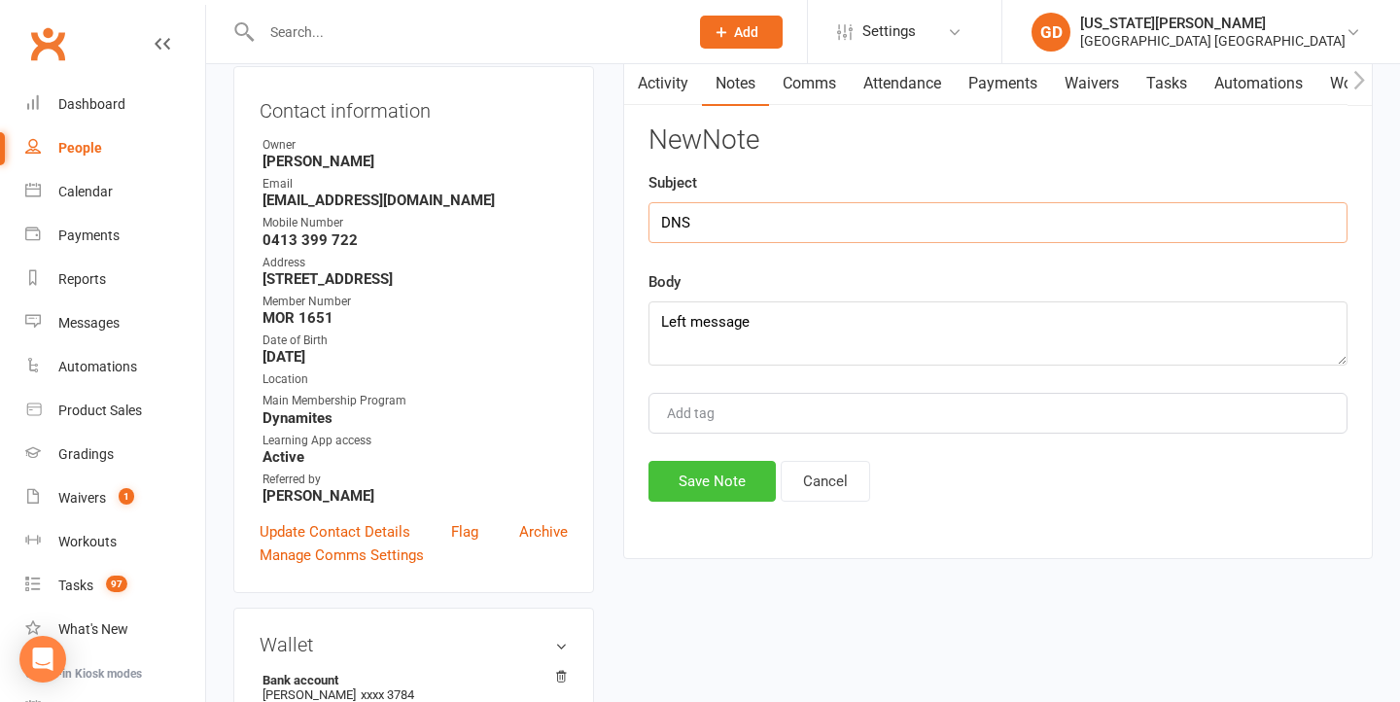
type input "DNS"
click at [709, 486] on button "Save Note" at bounding box center [712, 479] width 127 height 41
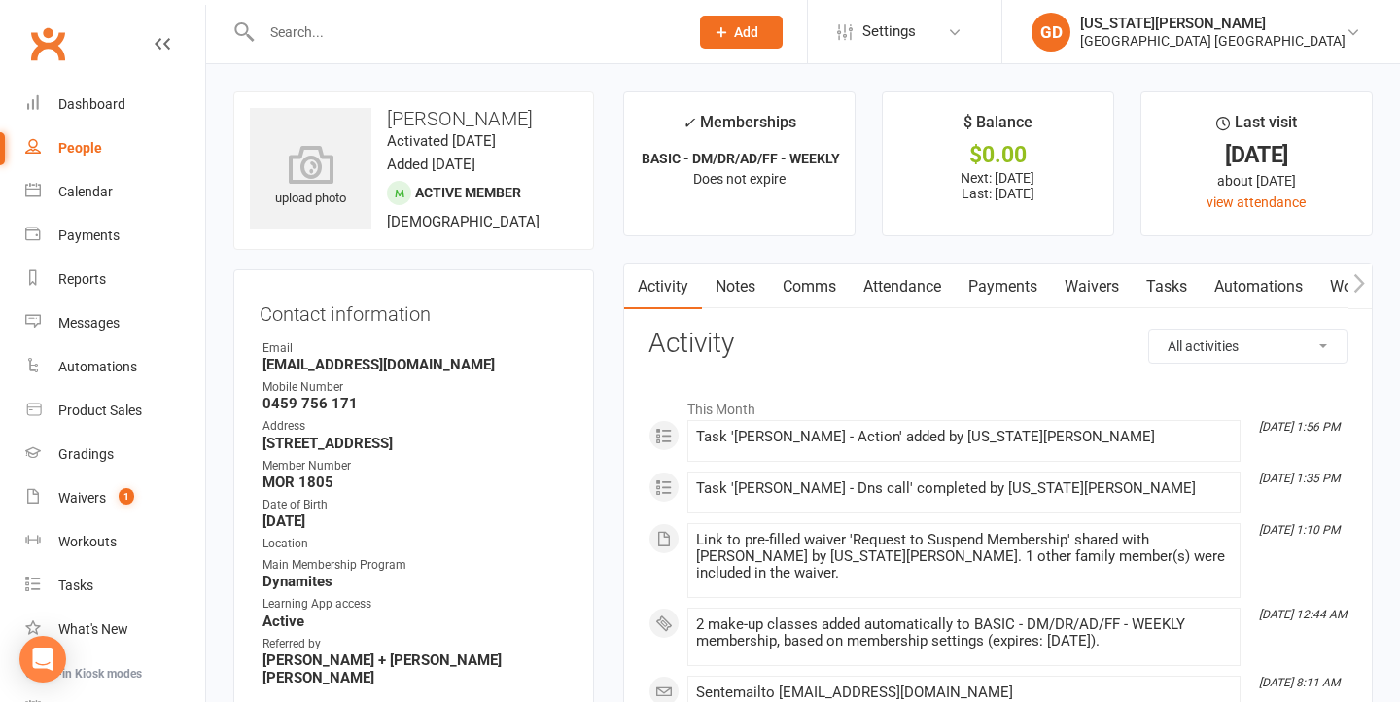
click at [1097, 270] on link "Waivers" at bounding box center [1092, 287] width 82 height 45
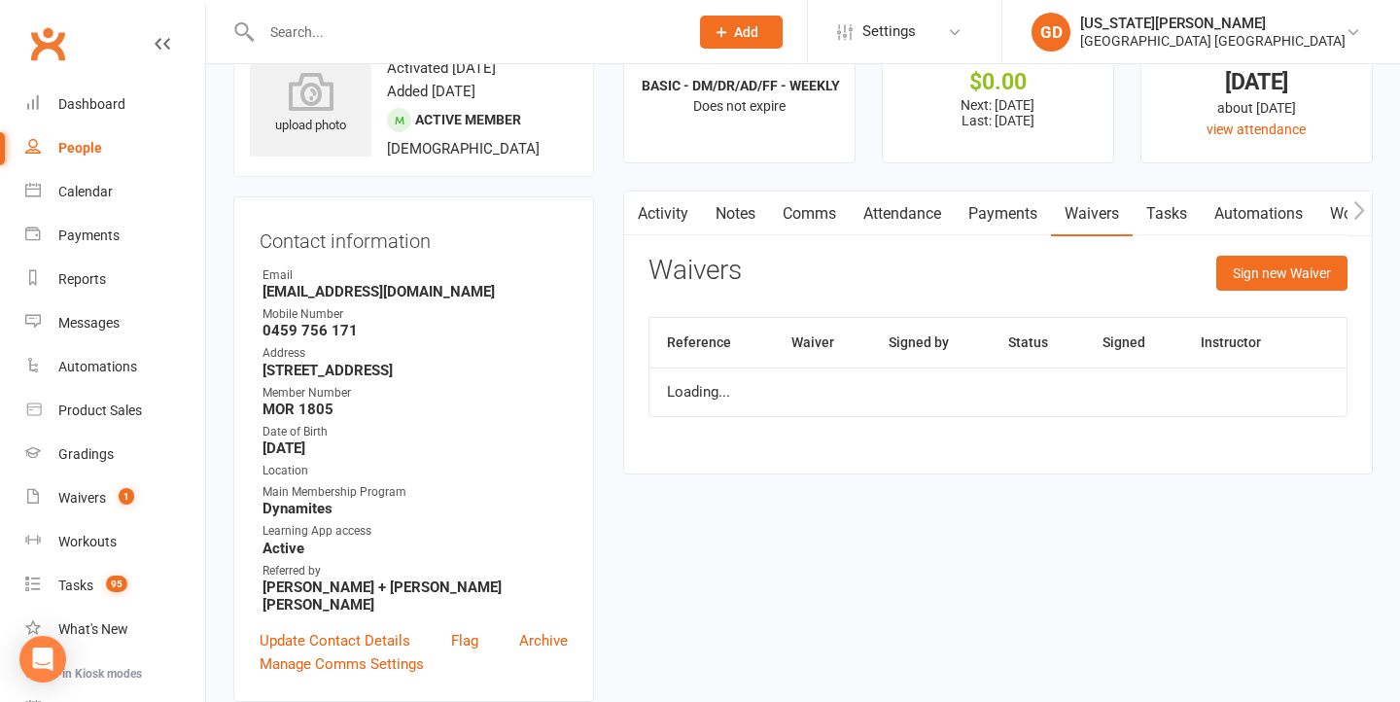
scroll to position [92, 0]
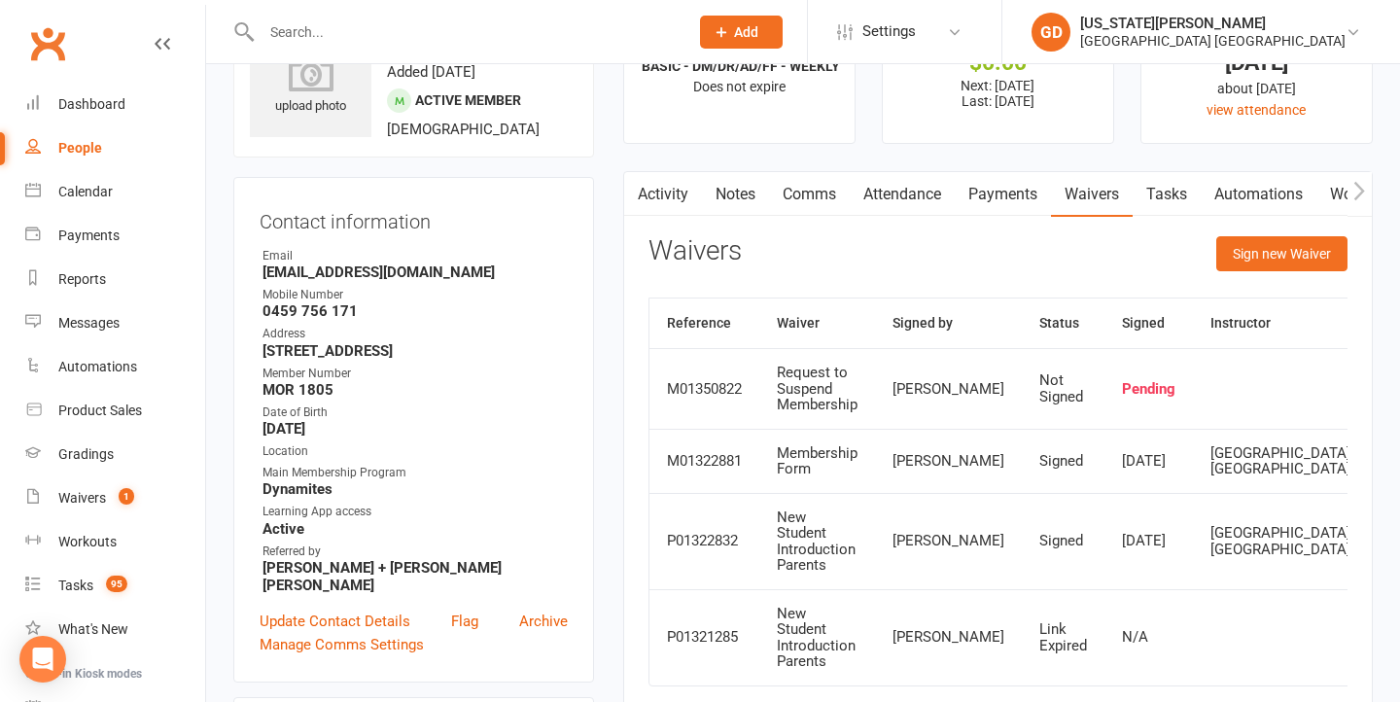
click at [1188, 191] on link "Tasks" at bounding box center [1167, 194] width 68 height 45
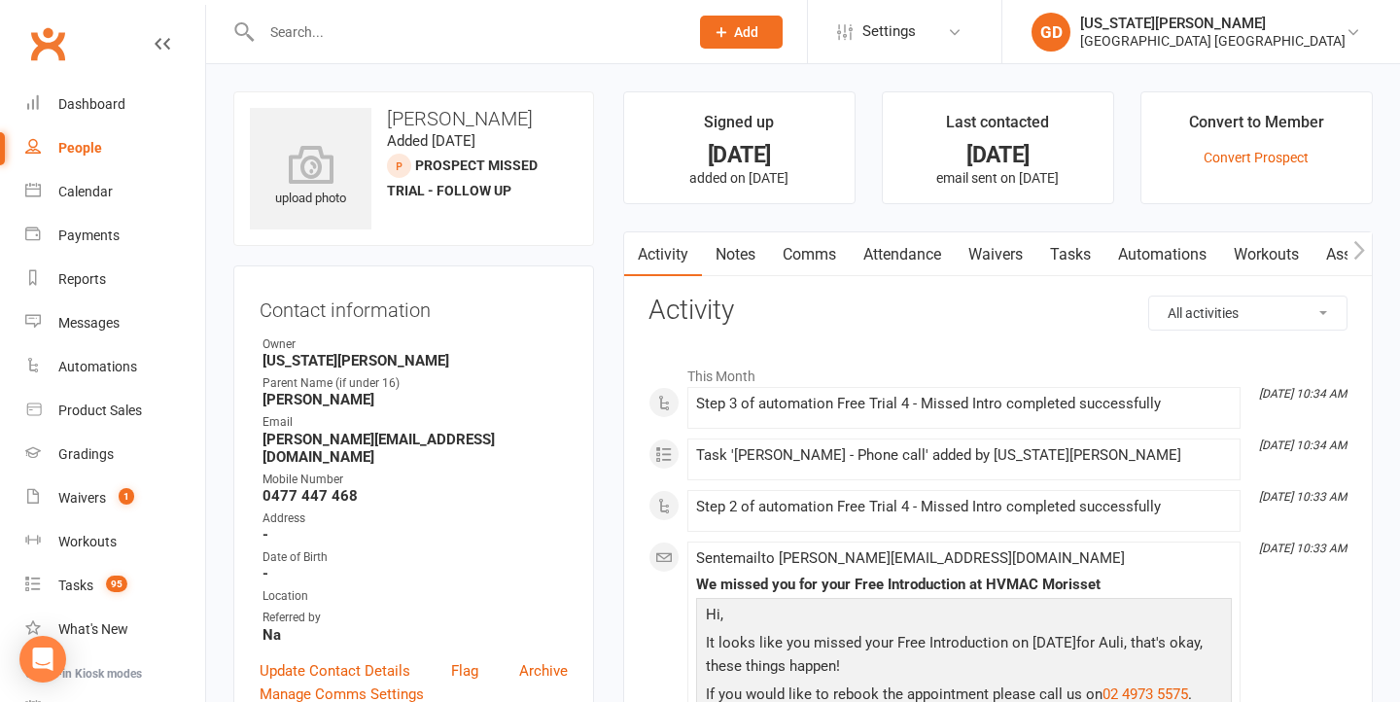
drag, startPoint x: 727, startPoint y: 246, endPoint x: 930, endPoint y: 255, distance: 202.5
click at [728, 246] on link "Notes" at bounding box center [735, 254] width 67 height 45
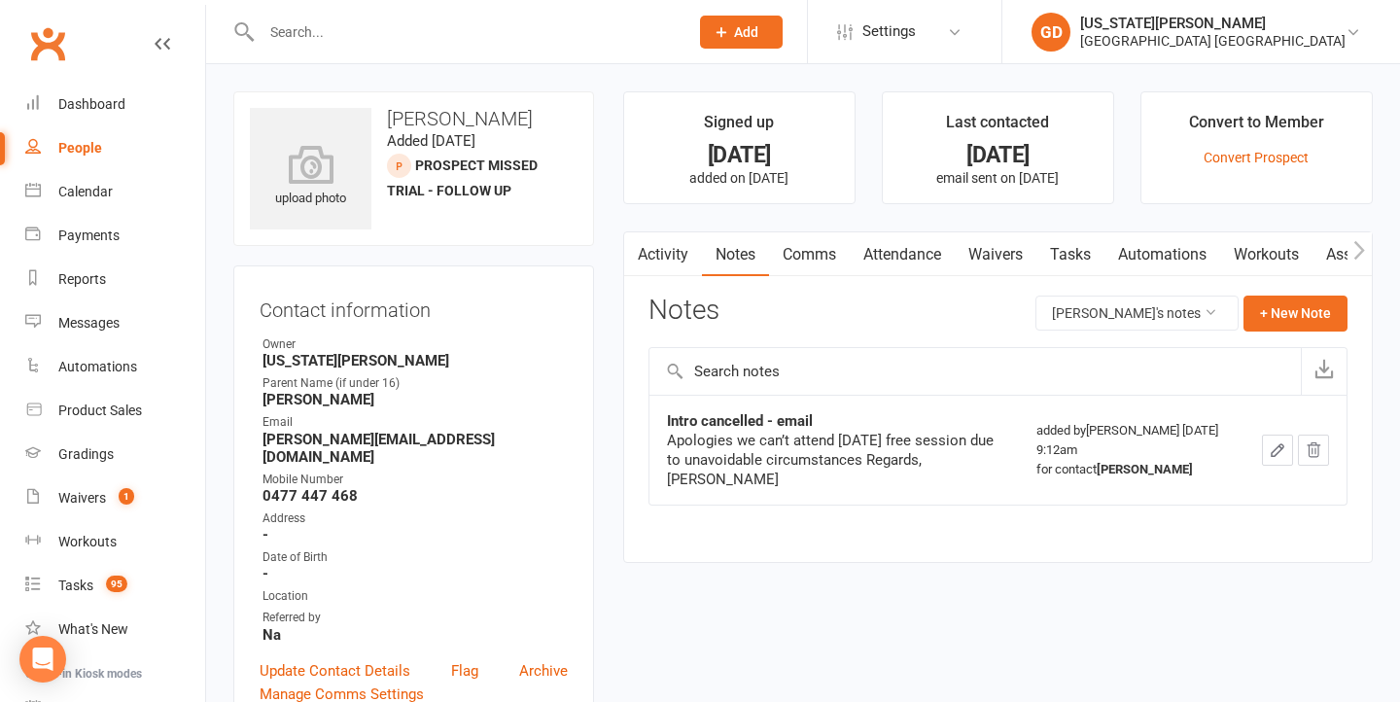
click at [1311, 332] on div "Notes Auli Tordecillas's notes + New Note" at bounding box center [998, 321] width 699 height 51
click at [825, 250] on link "Comms" at bounding box center [809, 254] width 81 height 45
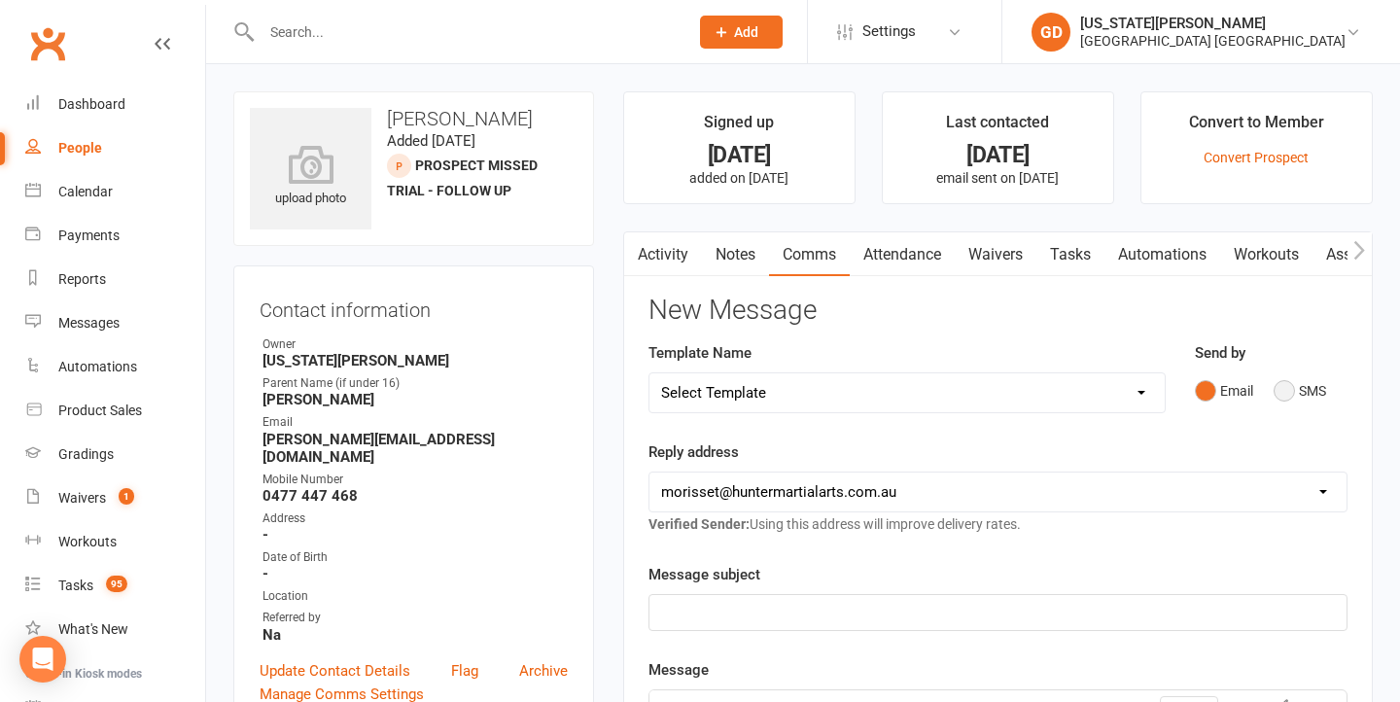
click at [1292, 392] on button "SMS" at bounding box center [1300, 390] width 53 height 37
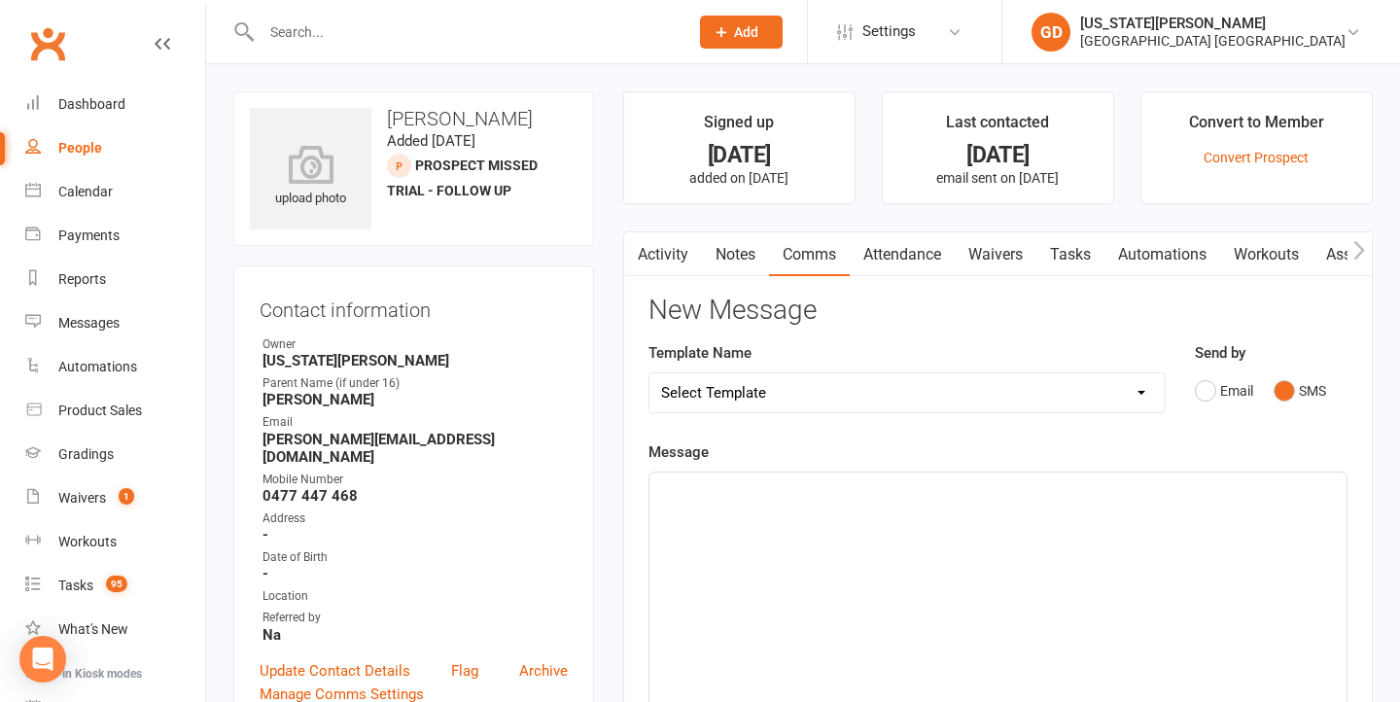
click at [867, 510] on div "﻿" at bounding box center [998, 619] width 697 height 292
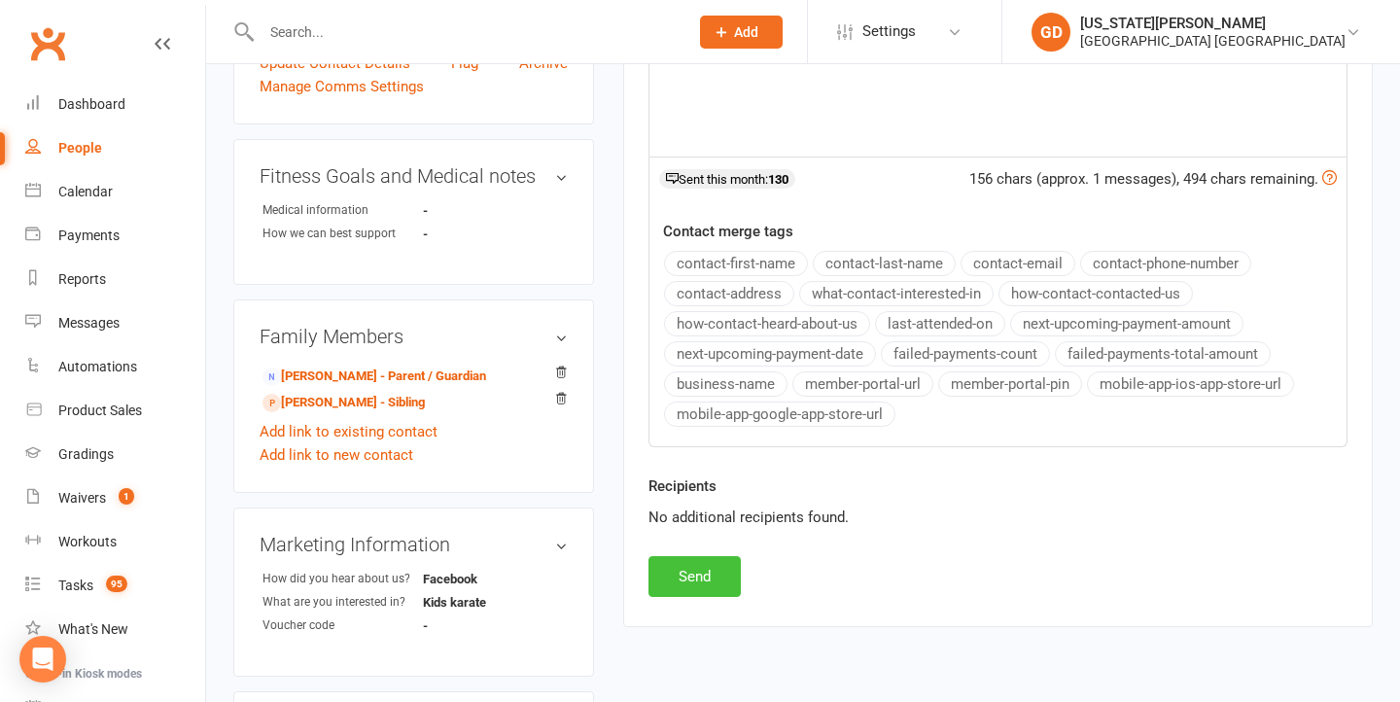
click at [694, 573] on button "Send" at bounding box center [695, 576] width 92 height 41
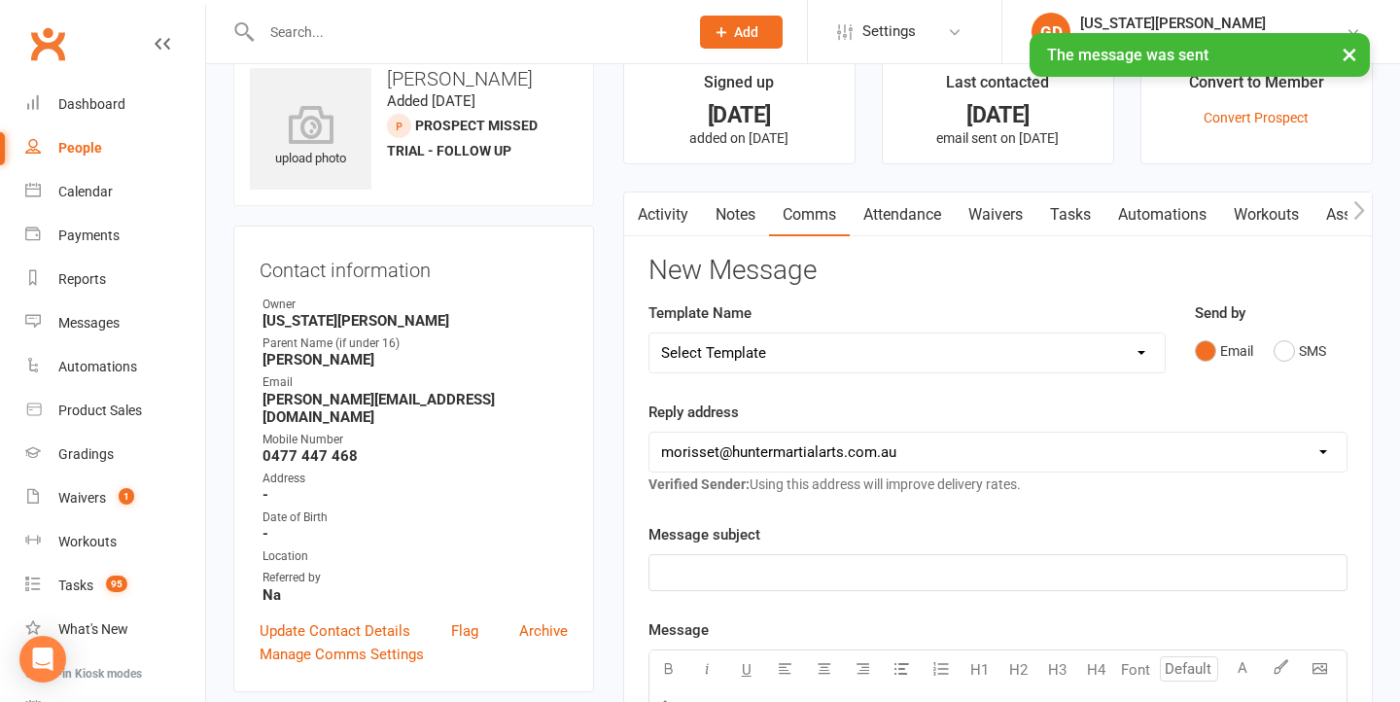
scroll to position [96, 0]
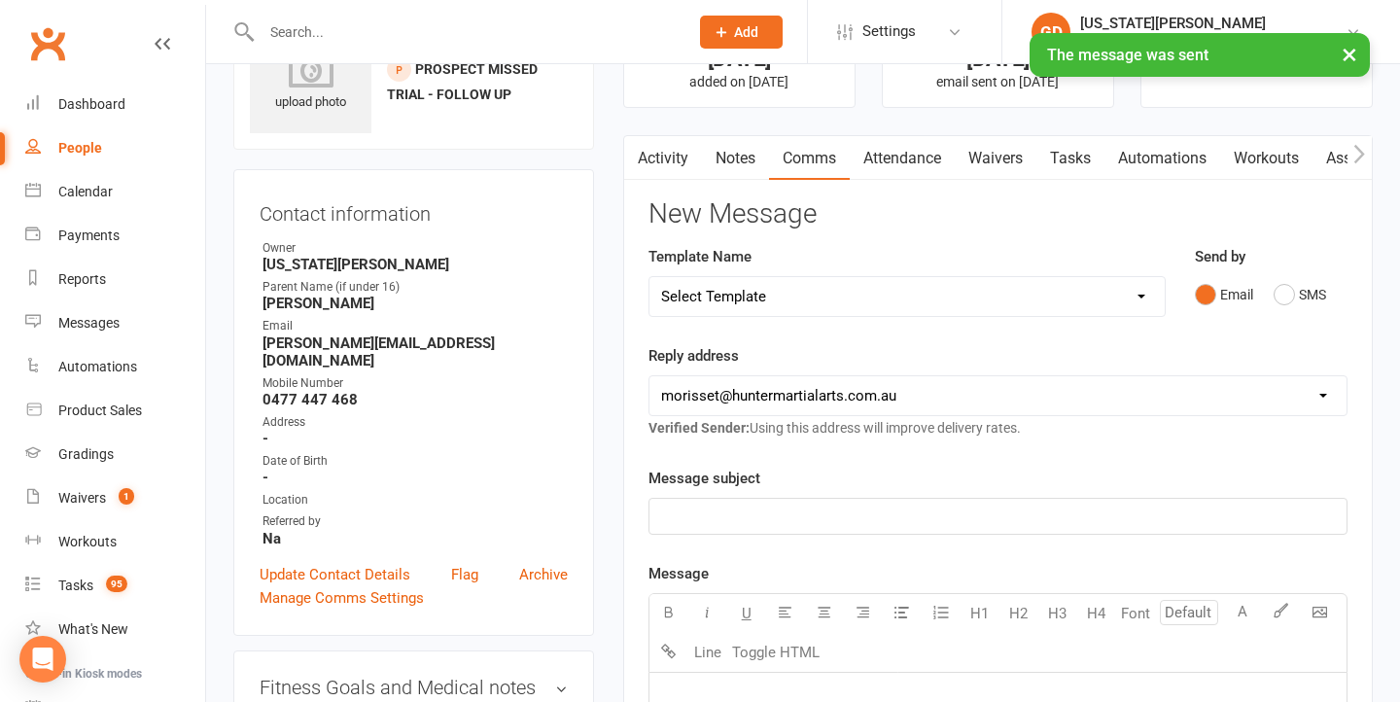
click at [761, 512] on p "﻿" at bounding box center [998, 516] width 674 height 23
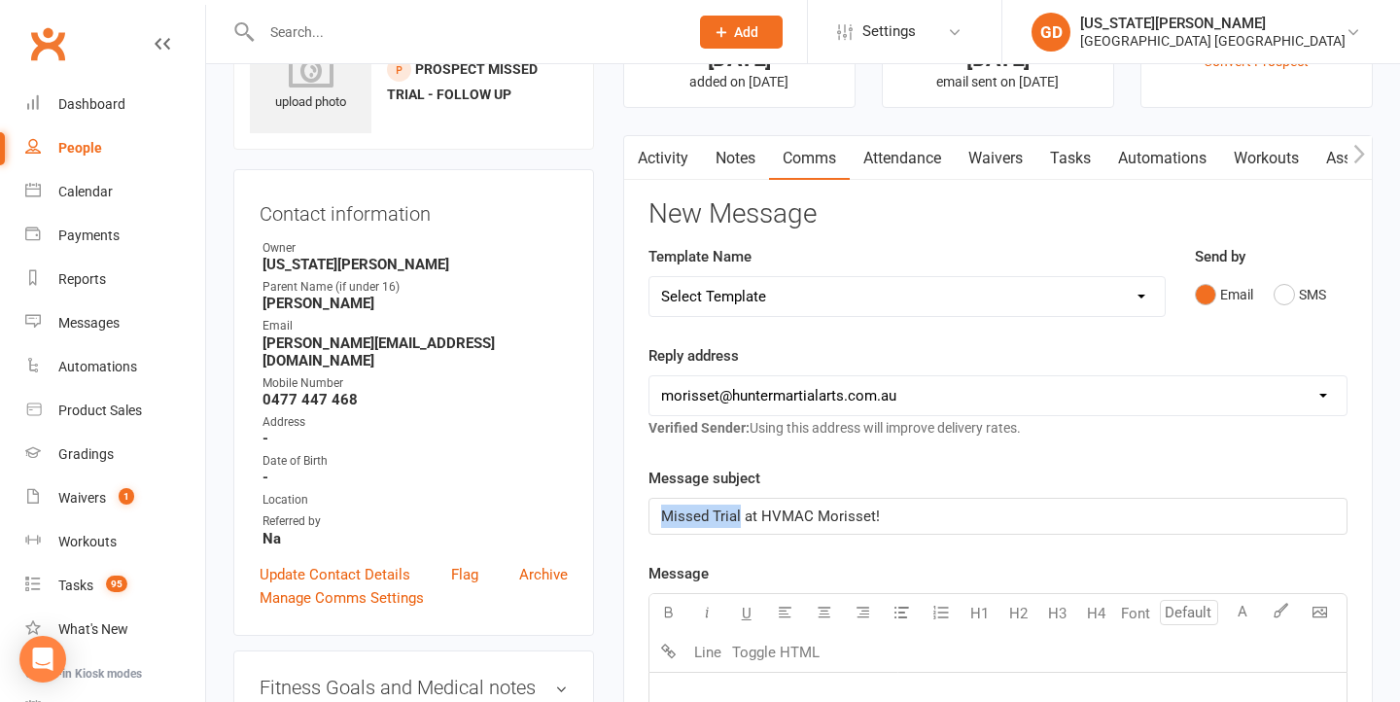
drag, startPoint x: 739, startPoint y: 517, endPoint x: 440, endPoint y: 510, distance: 299.6
click at [681, 516] on span "Missed Trial at HVMAC Morisset!" at bounding box center [770, 517] width 219 height 18
click at [682, 513] on span "Mssed Trial at HVMAC Morisset!" at bounding box center [768, 517] width 215 height 18
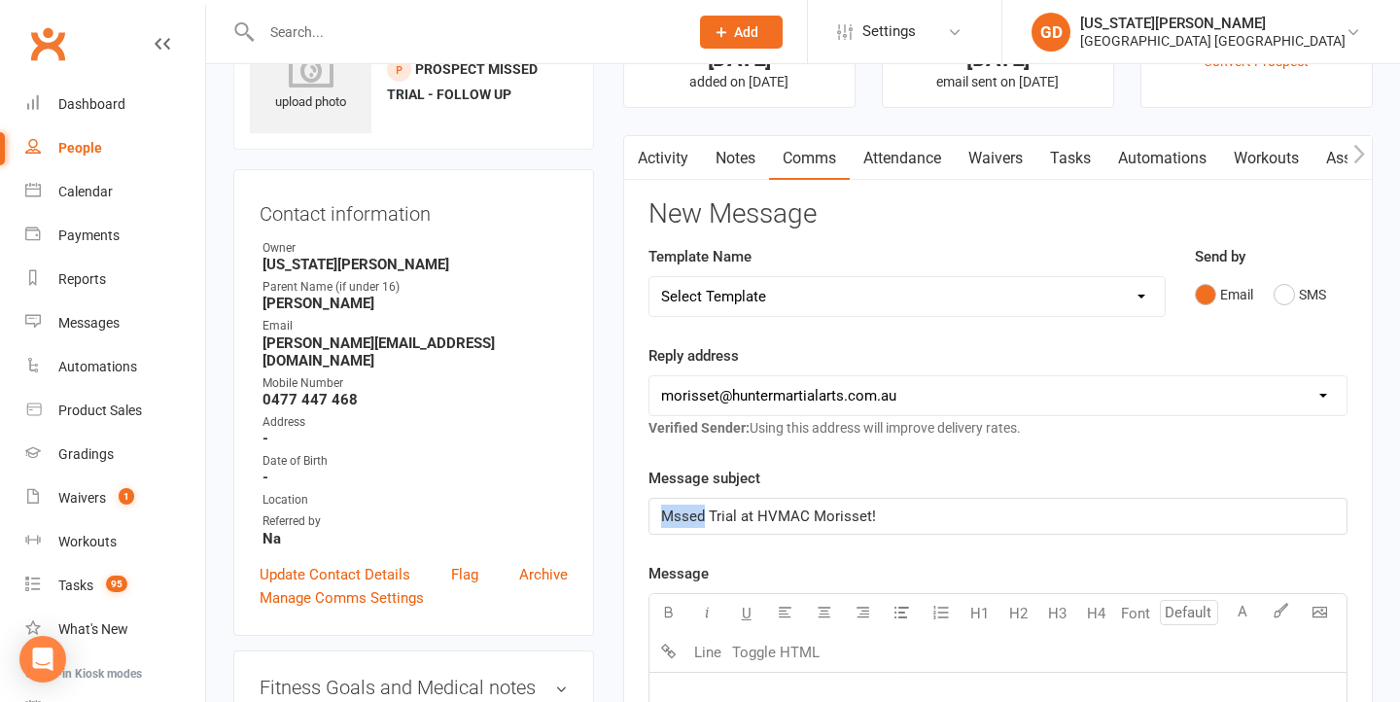
click at [682, 513] on span "Mssed Trial at HVMAC Morisset!" at bounding box center [768, 517] width 215 height 18
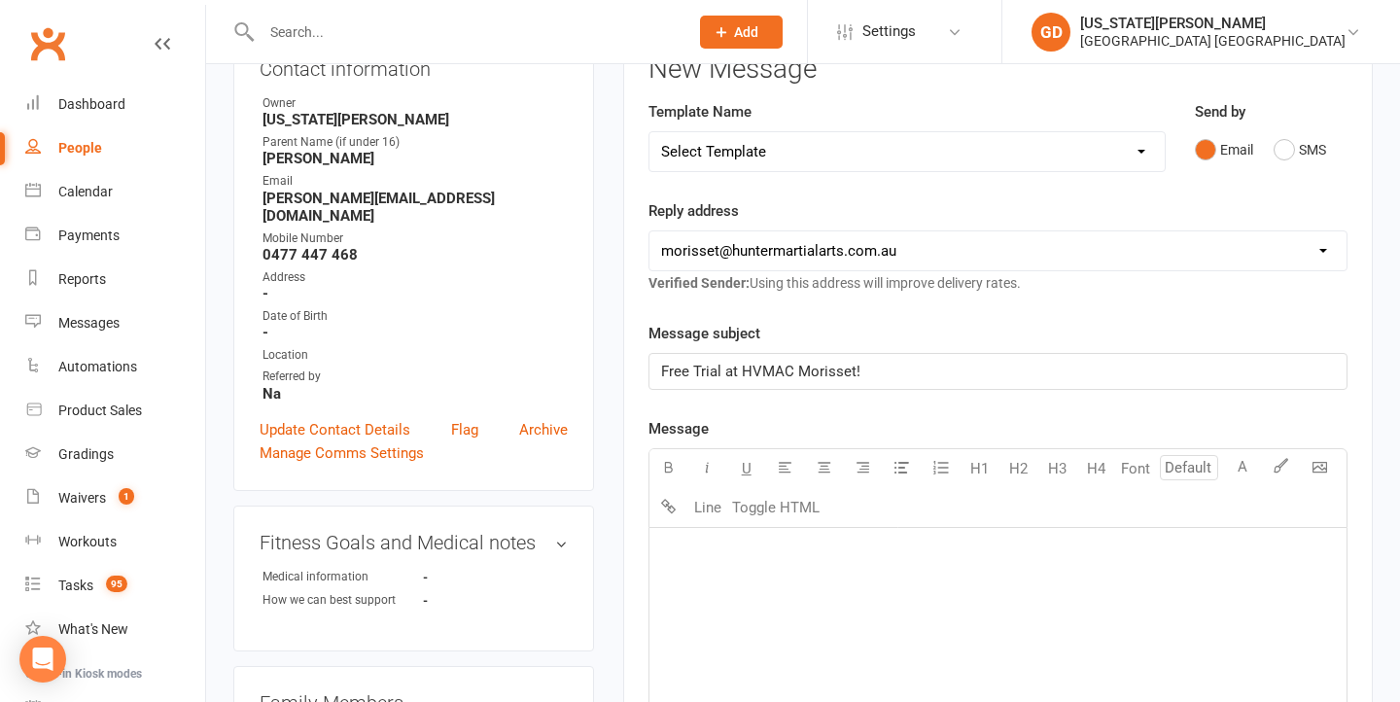
click at [806, 611] on div "﻿" at bounding box center [998, 674] width 697 height 292
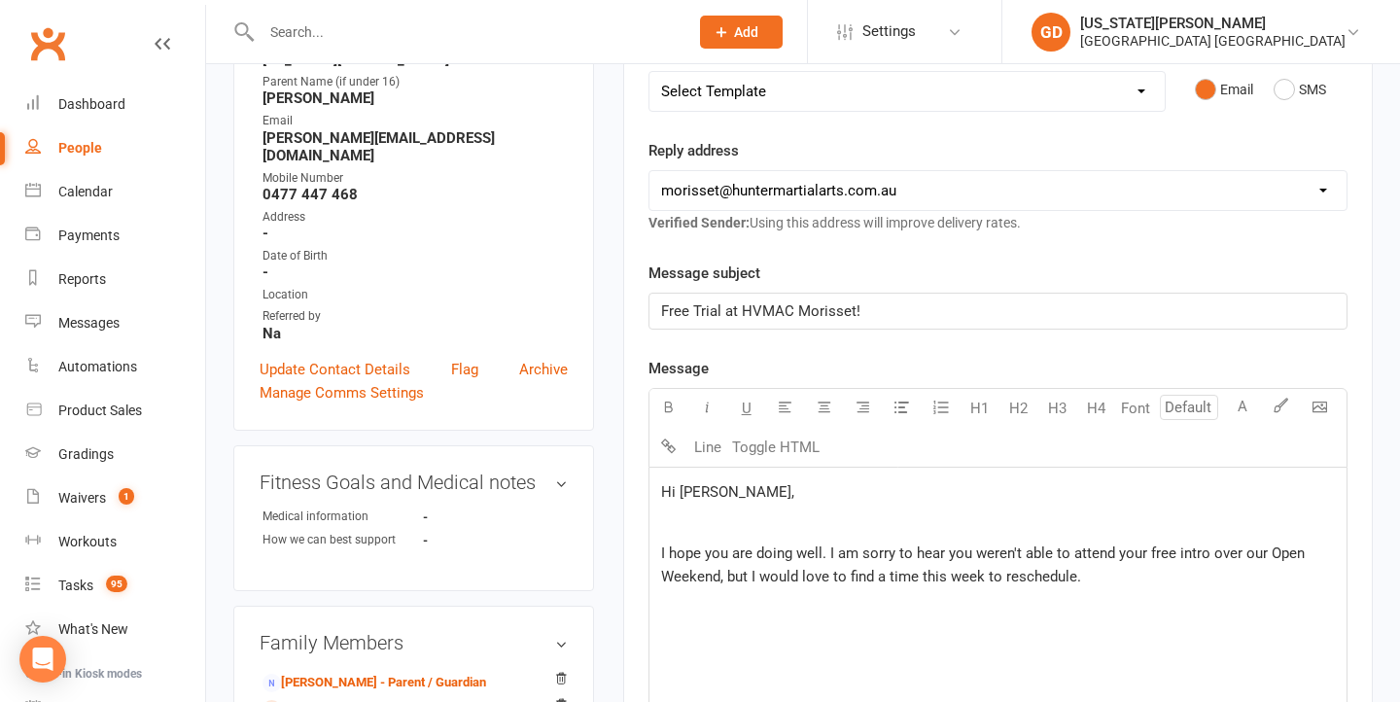
scroll to position [324, 0]
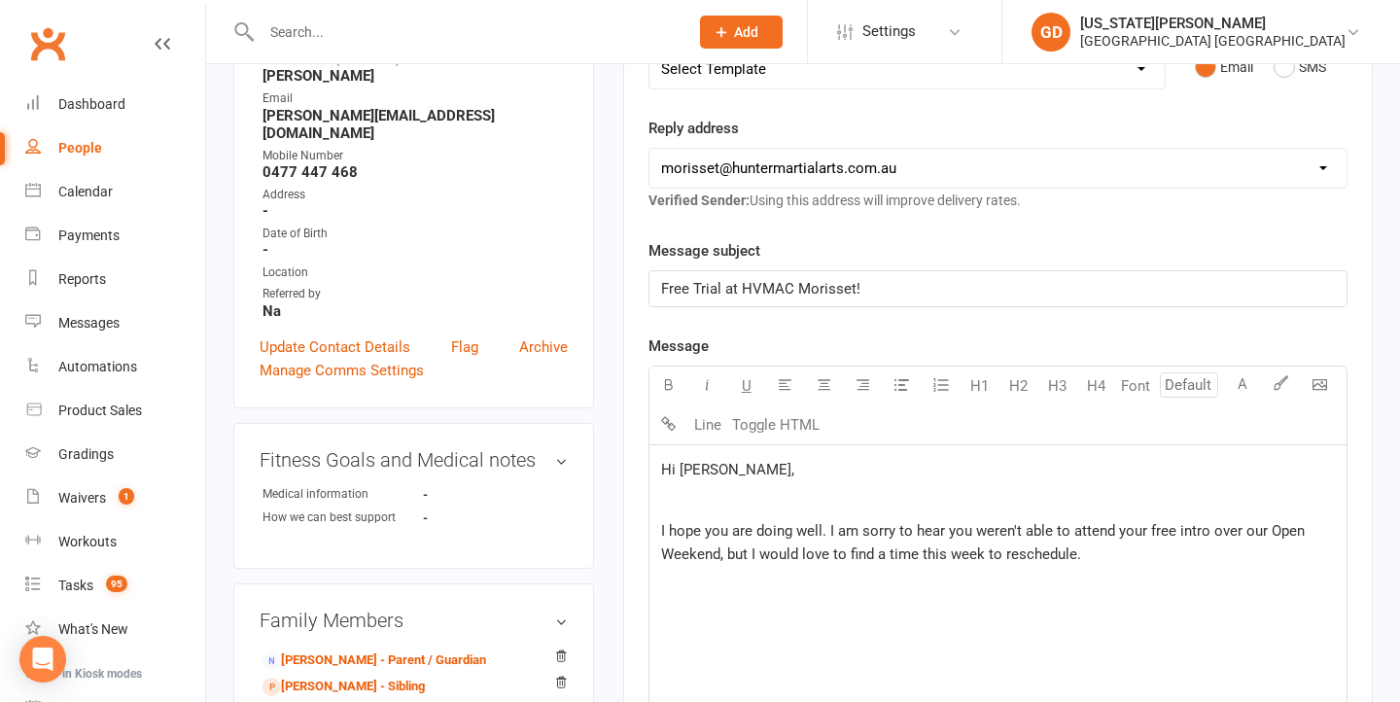
drag, startPoint x: 725, startPoint y: 551, endPoint x: 1096, endPoint y: 550, distance: 371.5
click at [1096, 550] on p "I hope you are doing well. I am sorry to hear you weren't able to attend your f…" at bounding box center [998, 542] width 674 height 47
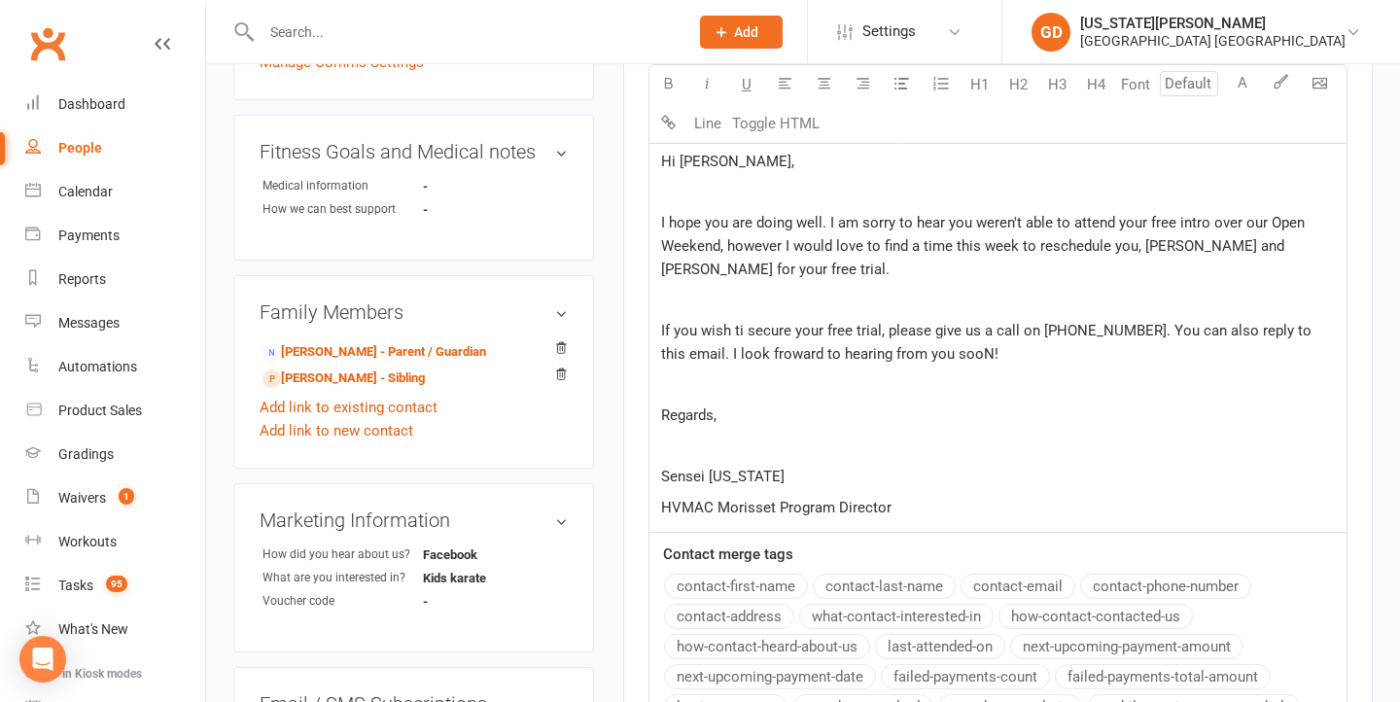
scroll to position [628, 0]
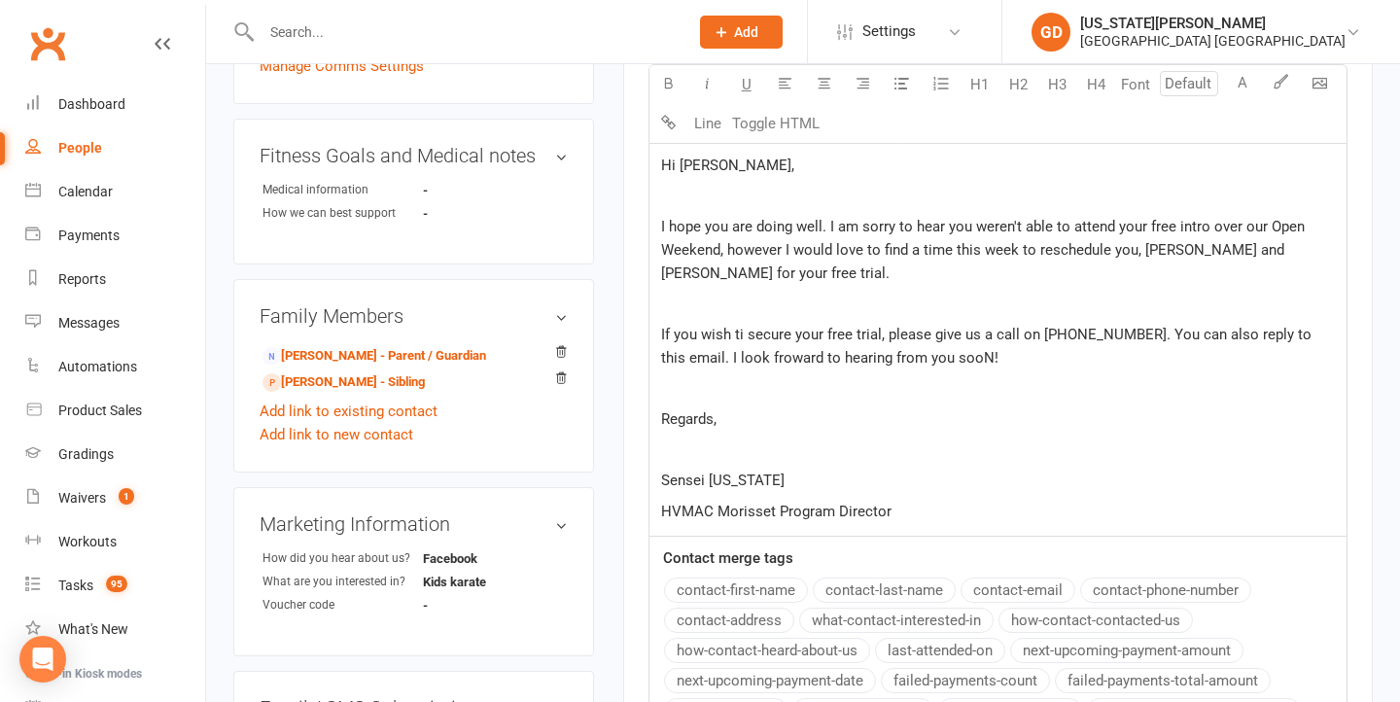
click at [1141, 279] on p "I hope you are doing well. I am sorry to hear you weren't able to attend your f…" at bounding box center [998, 250] width 674 height 70
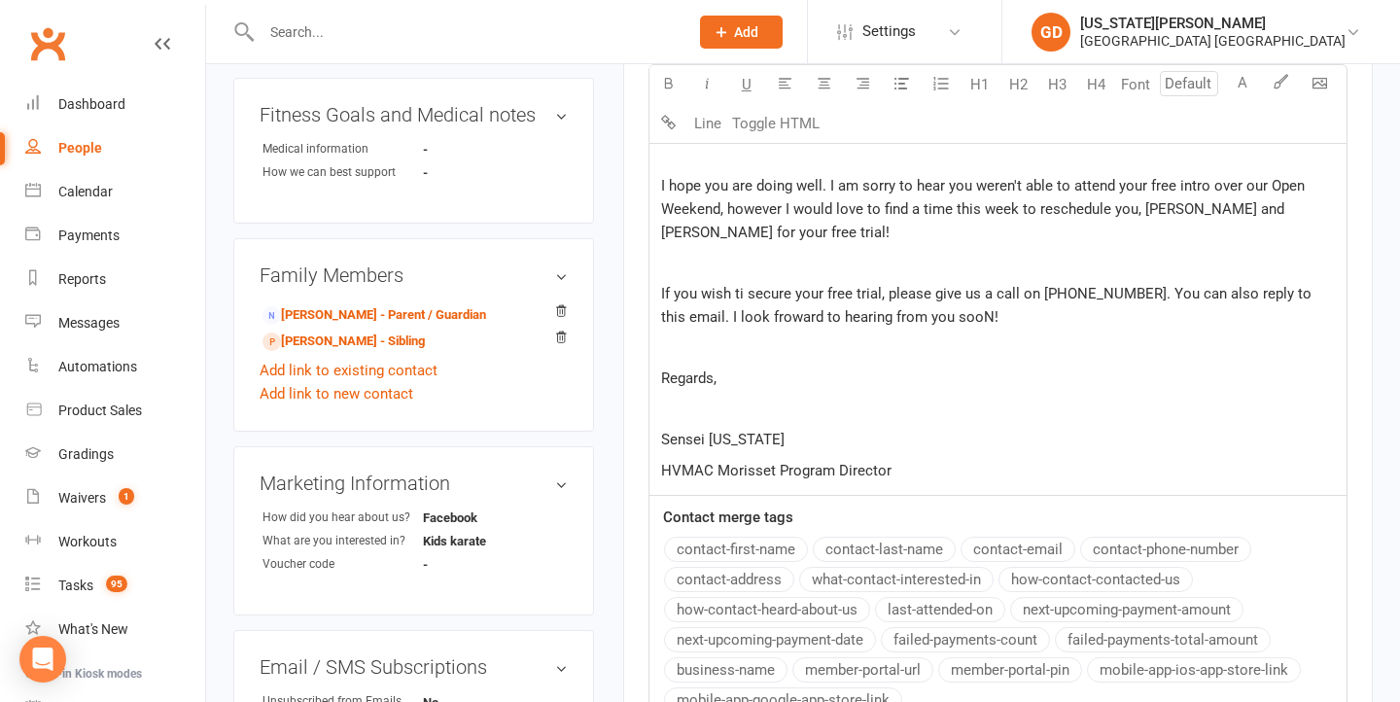
scroll to position [673, 0]
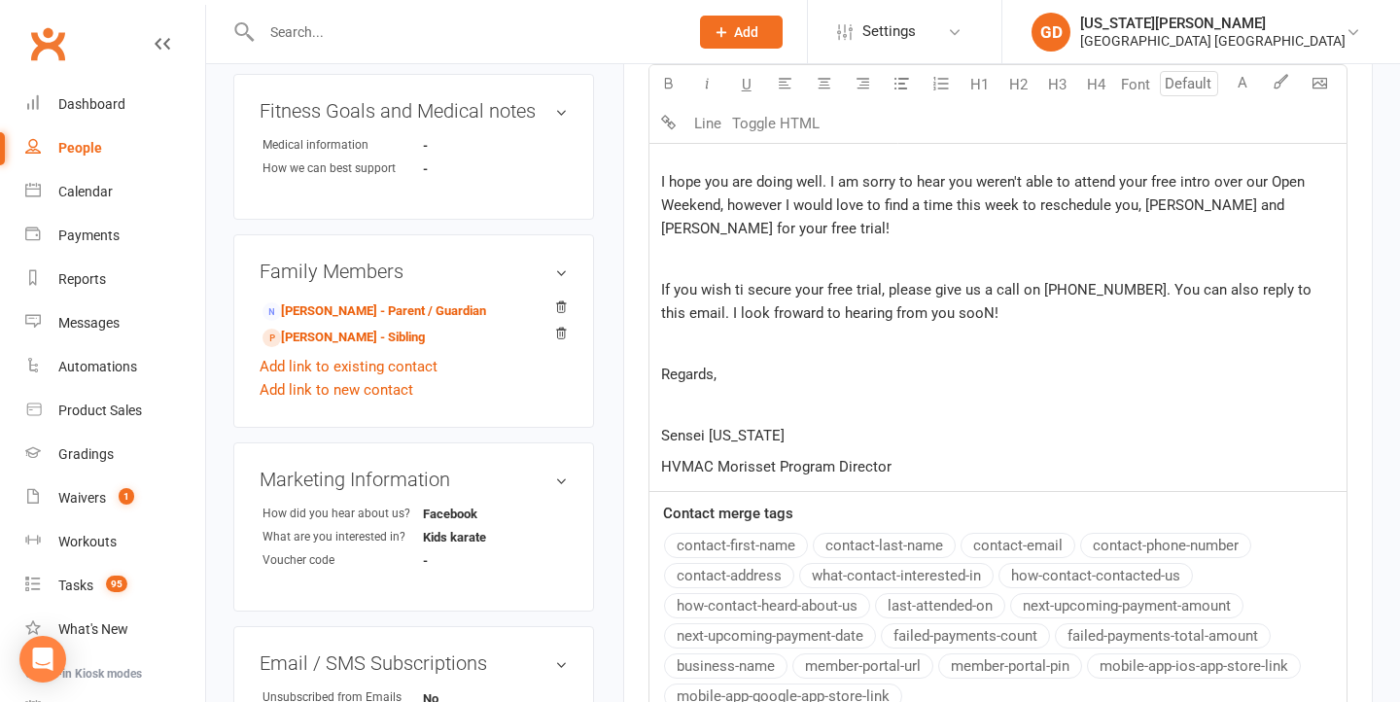
click at [748, 285] on span "If you wish ti secure your free trial, please give us a call on (02) 4973 5575.…" at bounding box center [988, 301] width 655 height 41
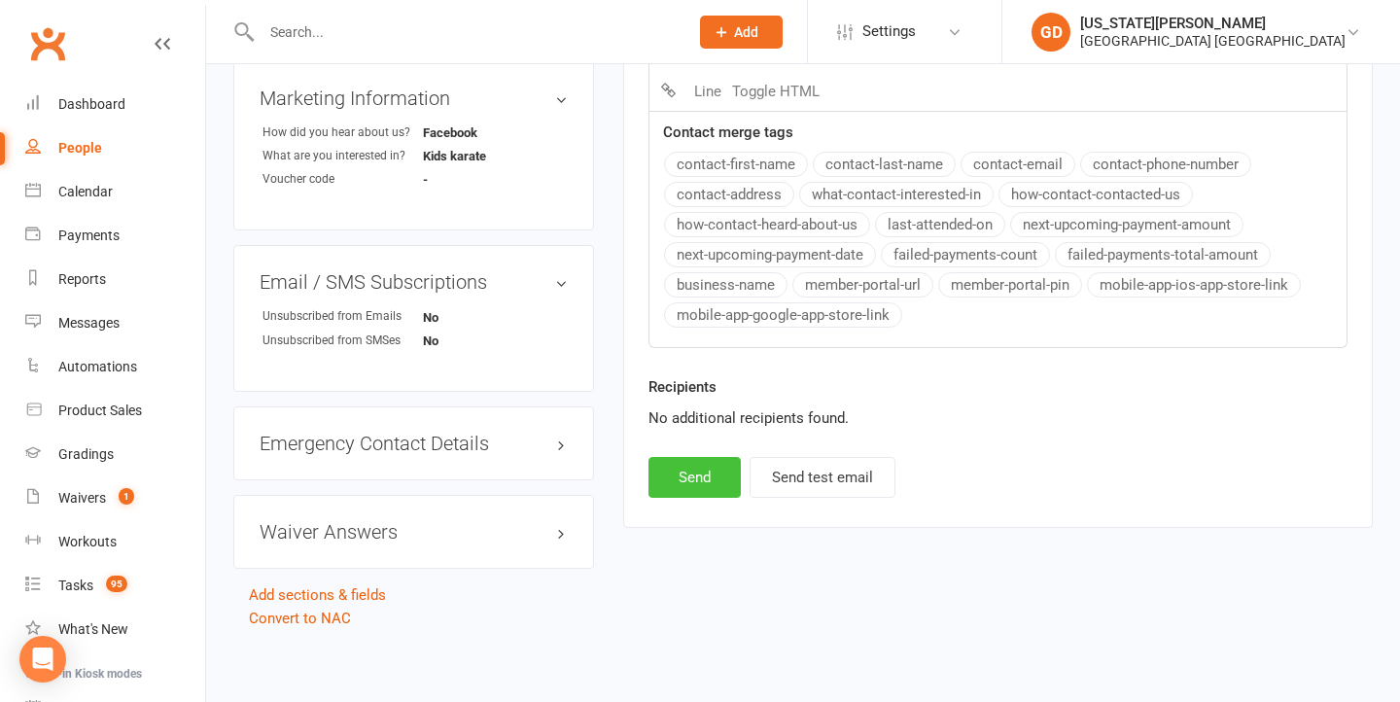
click at [705, 481] on button "Send" at bounding box center [695, 477] width 92 height 41
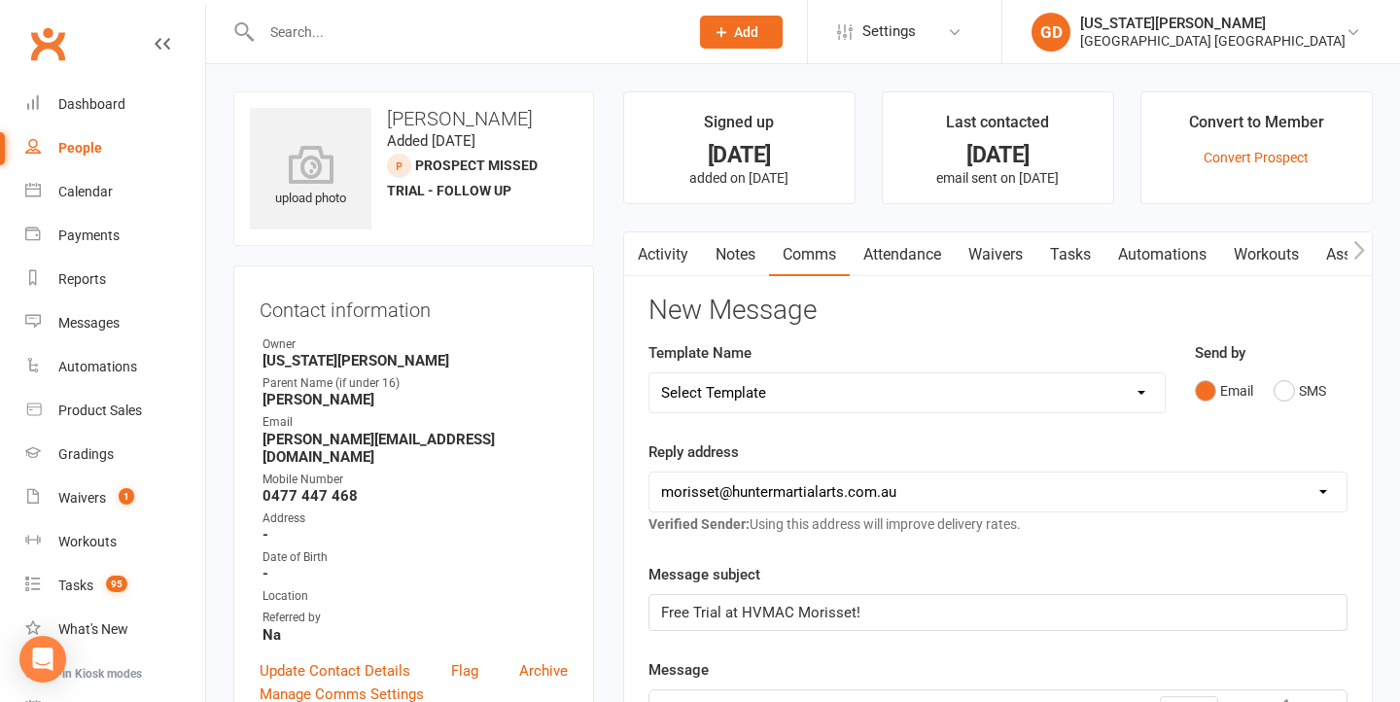
scroll to position [-1, 0]
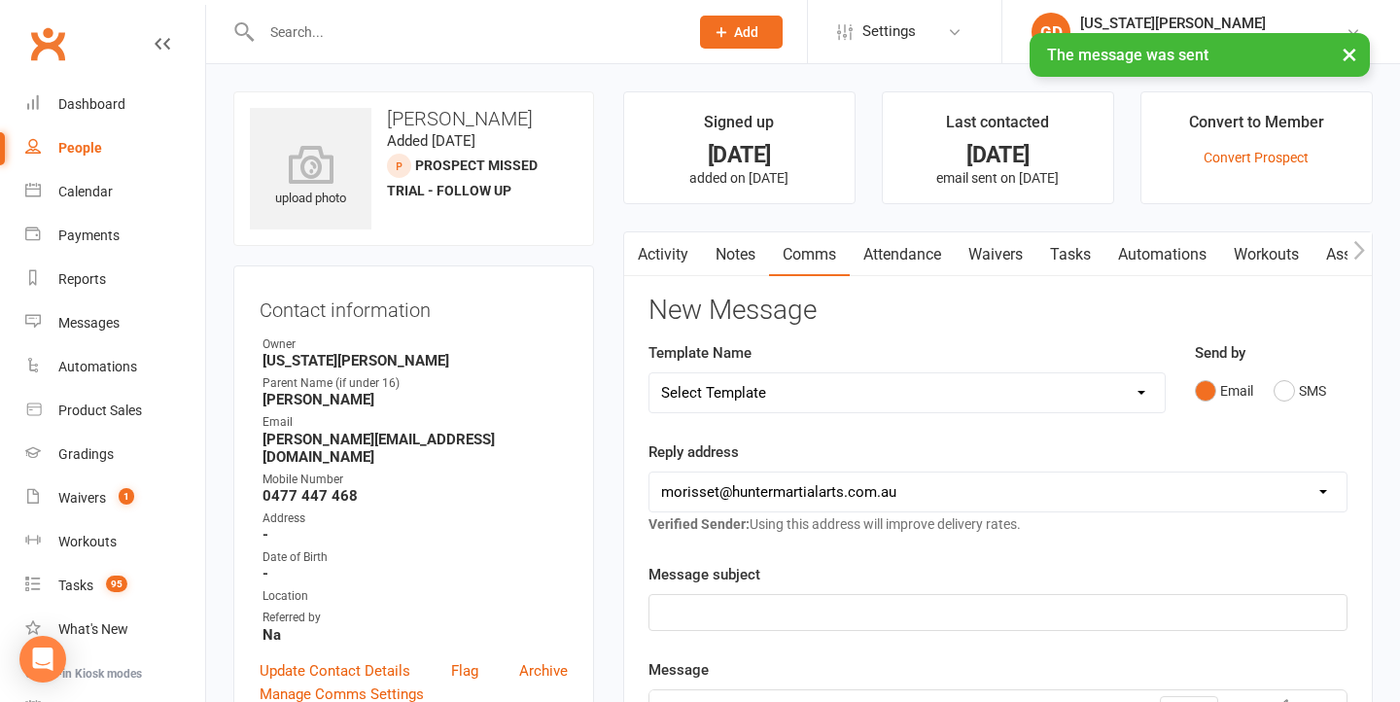
click at [737, 267] on link "Notes" at bounding box center [735, 254] width 67 height 45
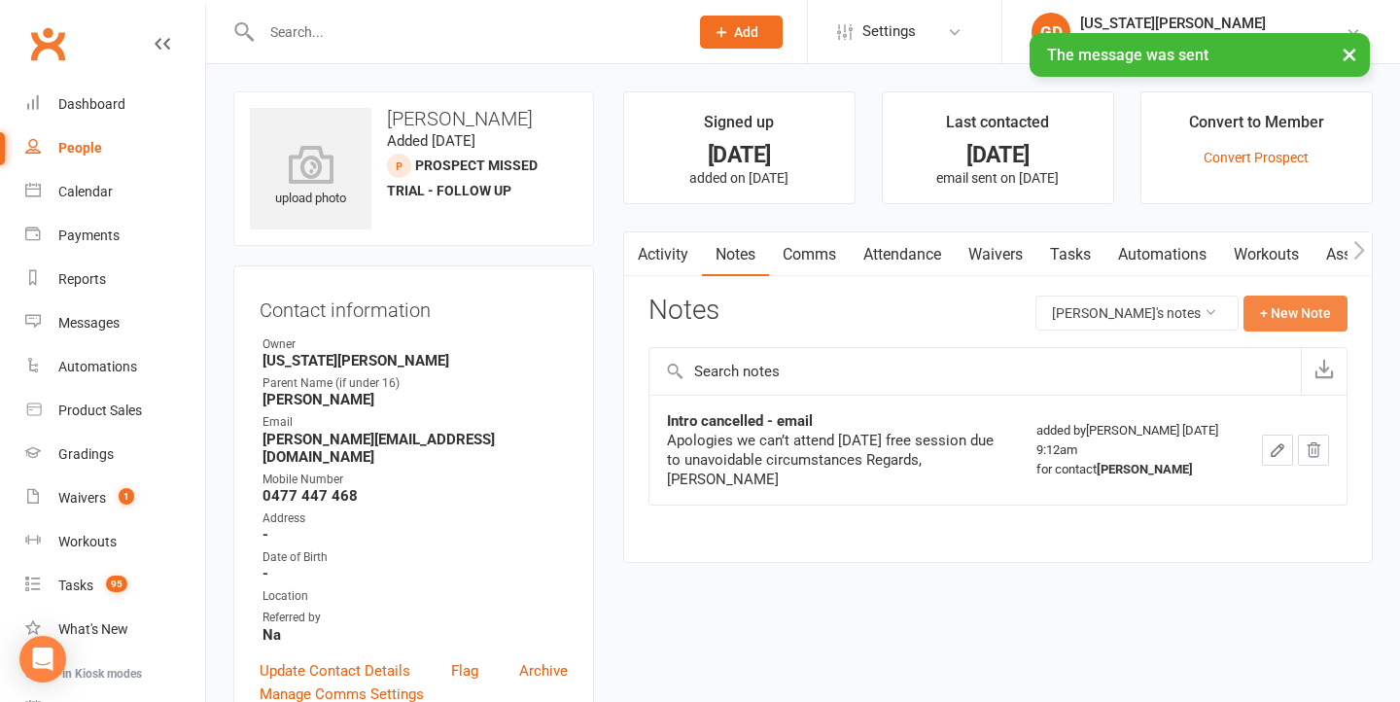
click at [1328, 304] on button "+ New Note" at bounding box center [1296, 313] width 104 height 35
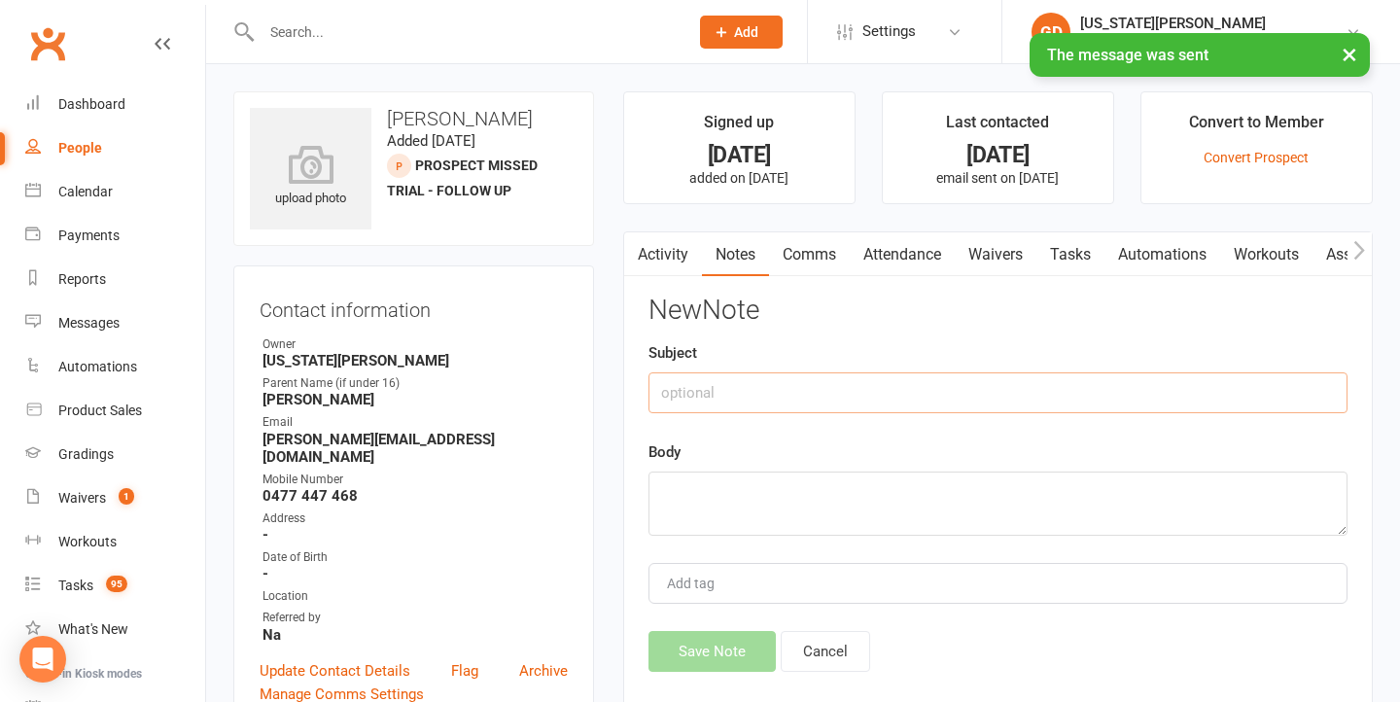
click at [945, 395] on input "text" at bounding box center [998, 392] width 699 height 41
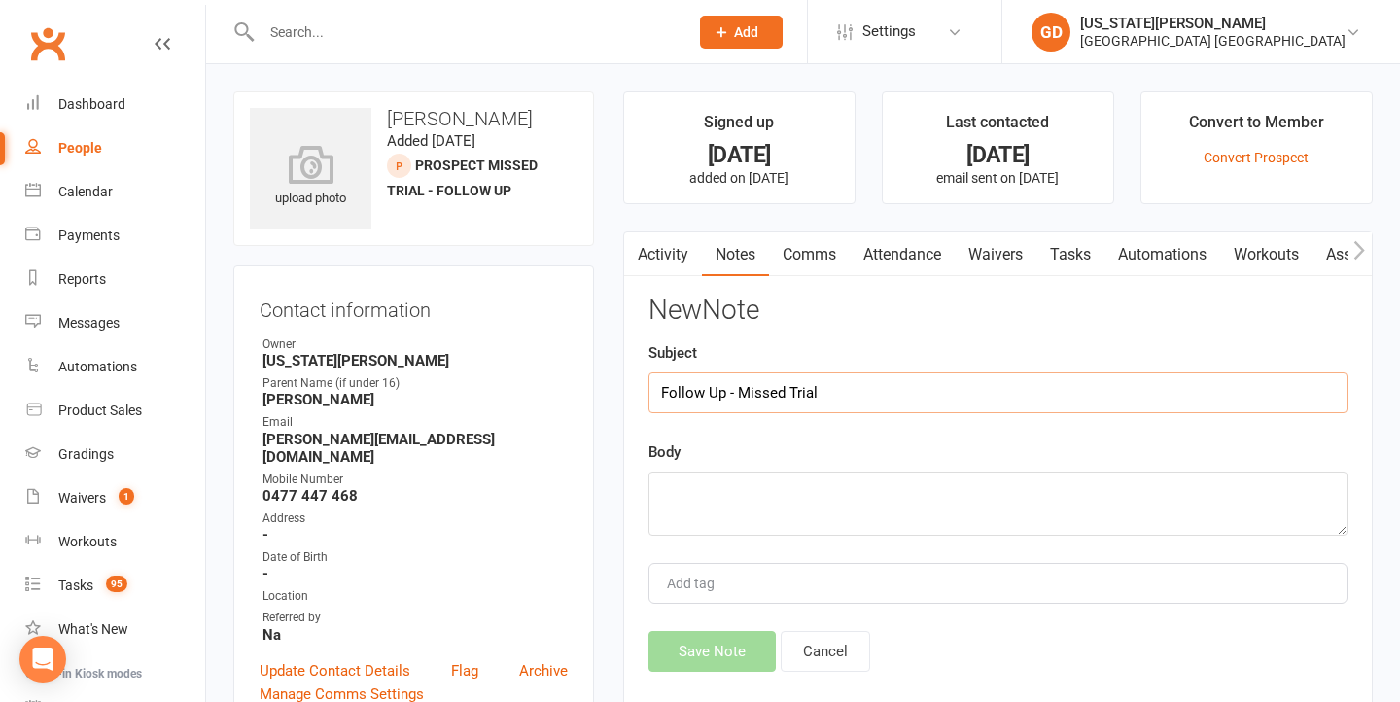
type input "Follow Up - Missed Trial"
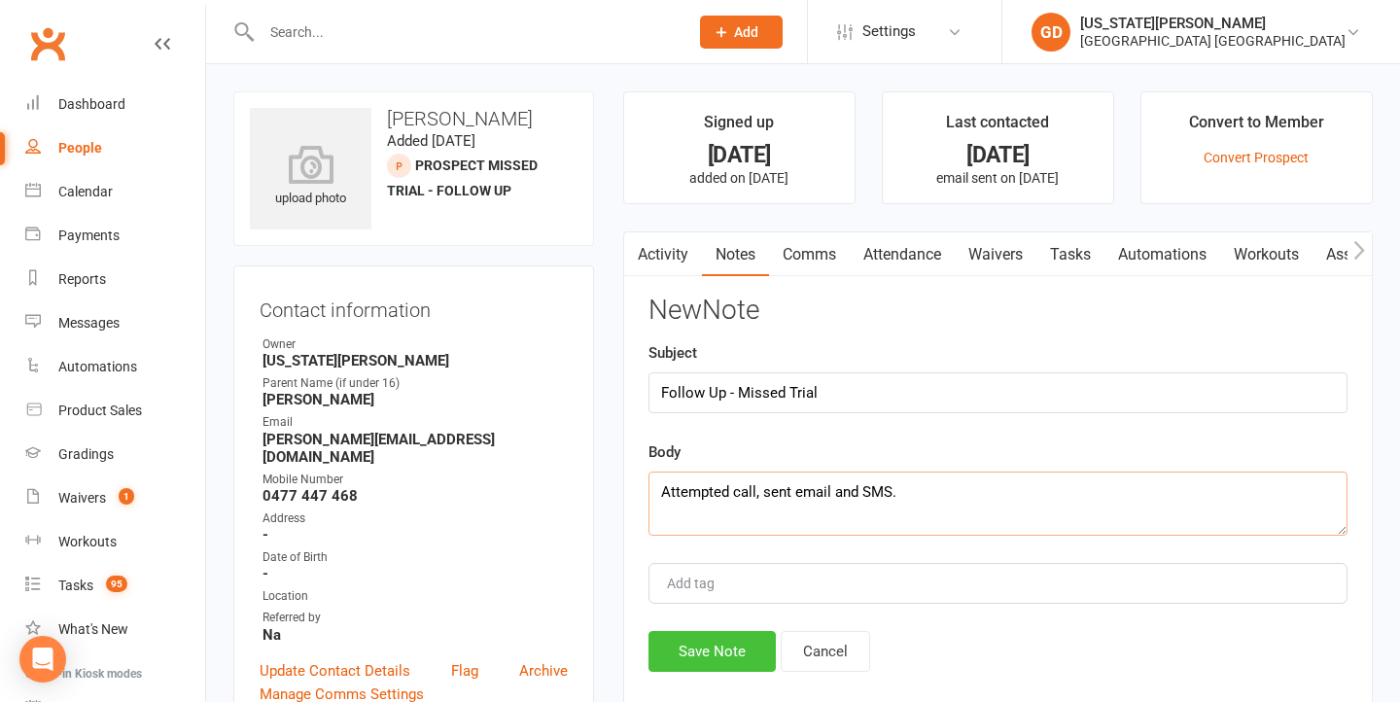
type textarea "Attempted call, sent email and SMS."
click at [722, 633] on button "Save Note" at bounding box center [712, 651] width 127 height 41
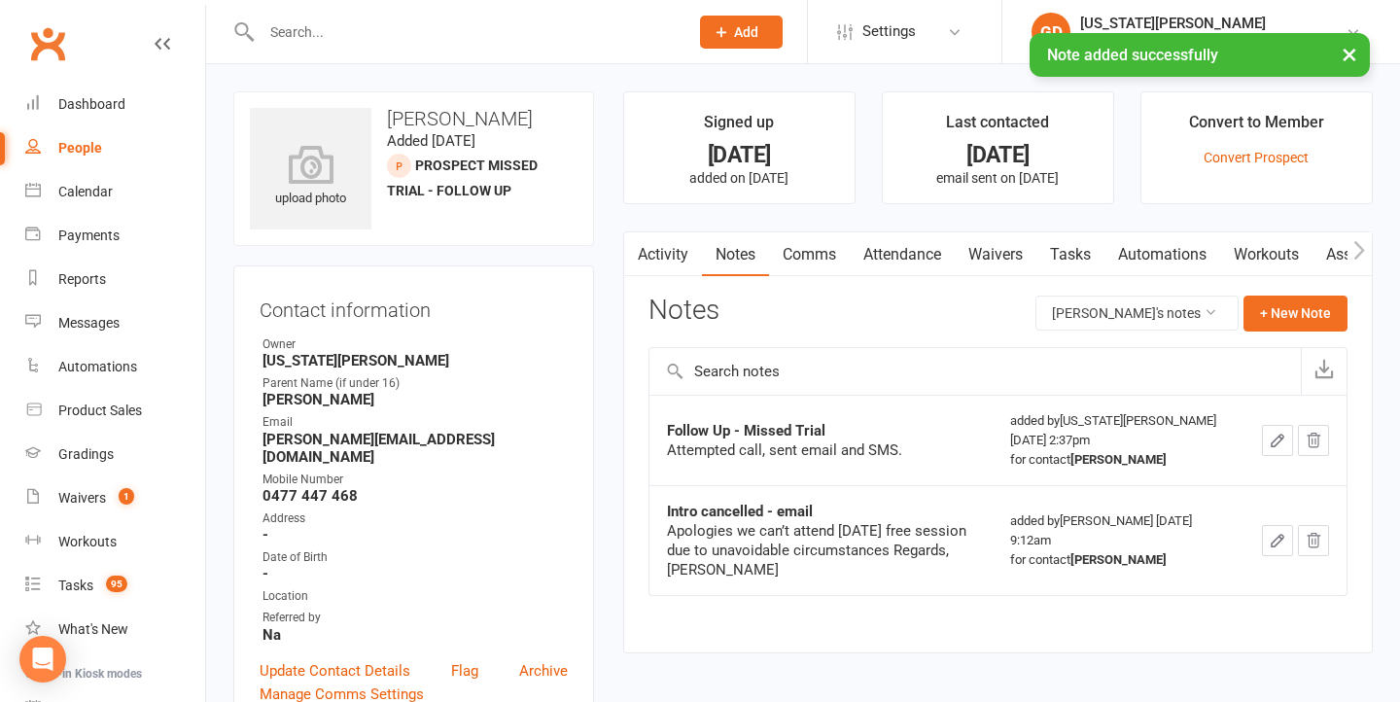
click at [1082, 268] on link "Tasks" at bounding box center [1071, 254] width 68 height 45
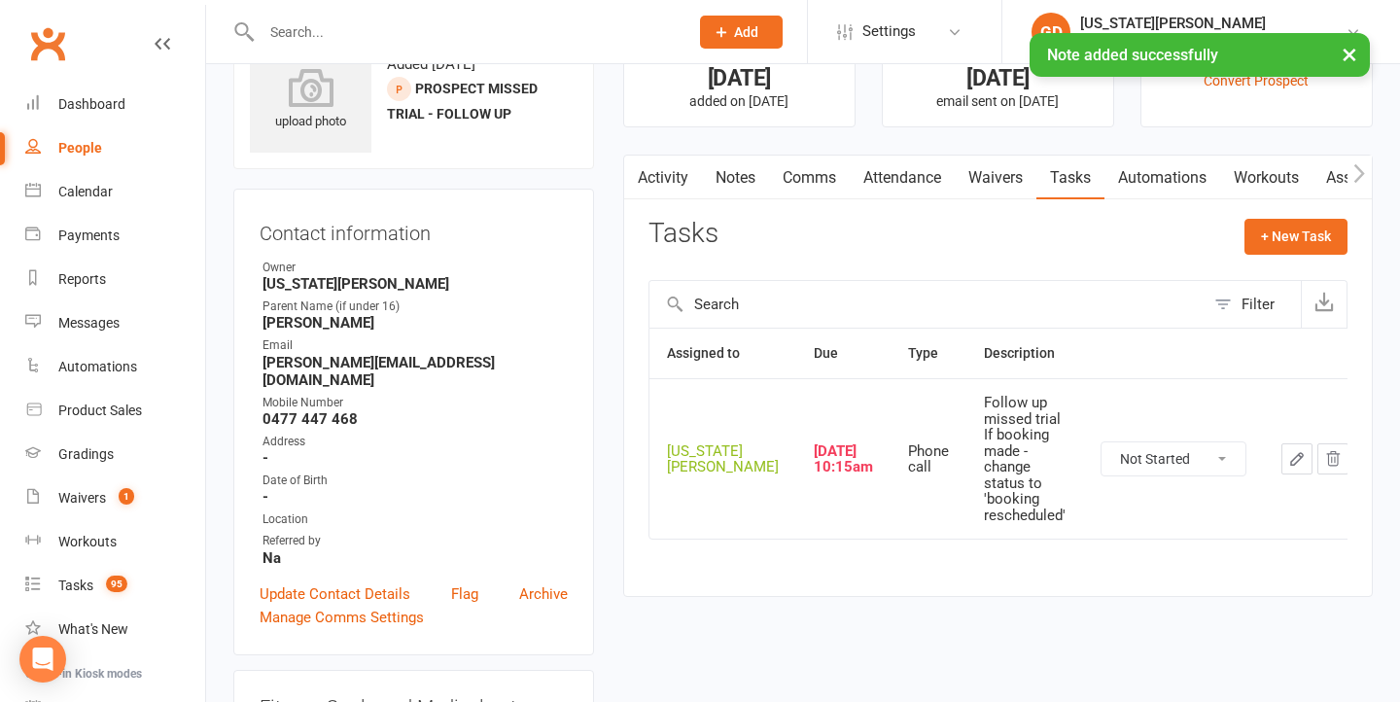
scroll to position [83, 0]
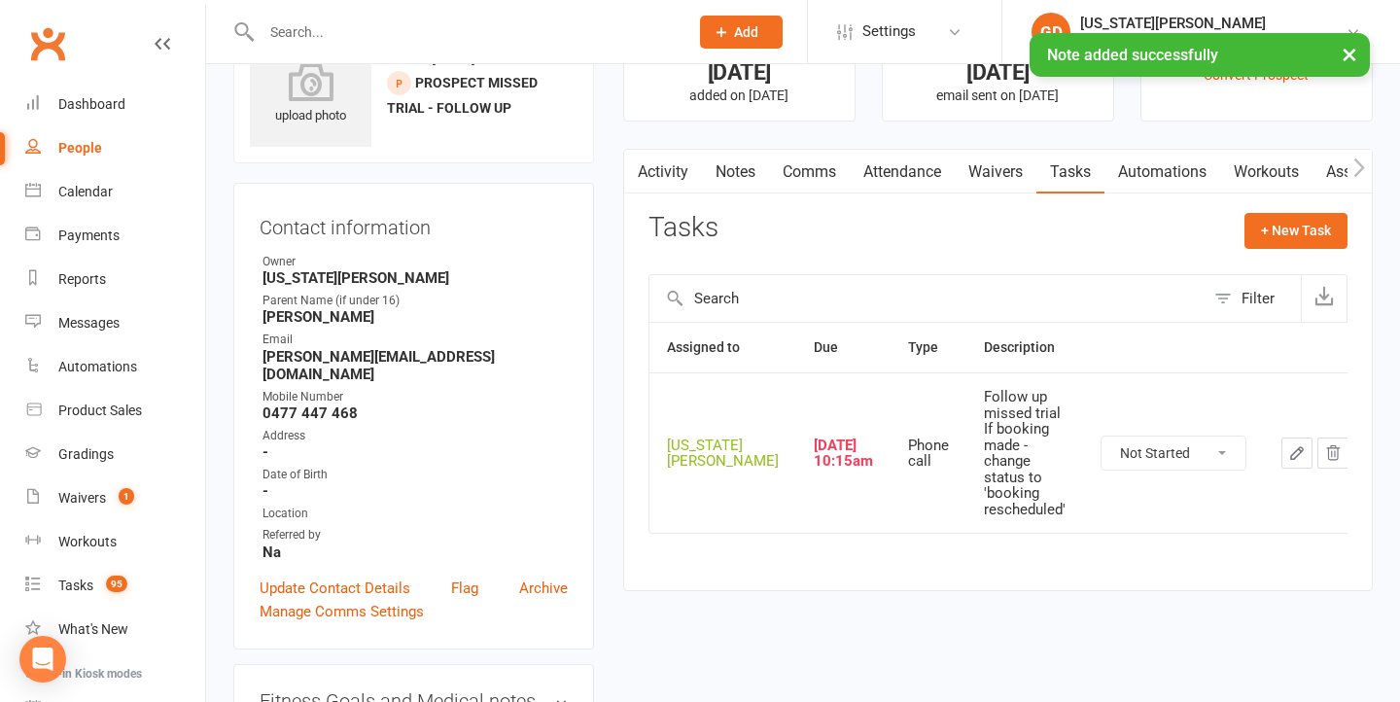
click at [1291, 447] on icon "button" at bounding box center [1297, 453] width 12 height 12
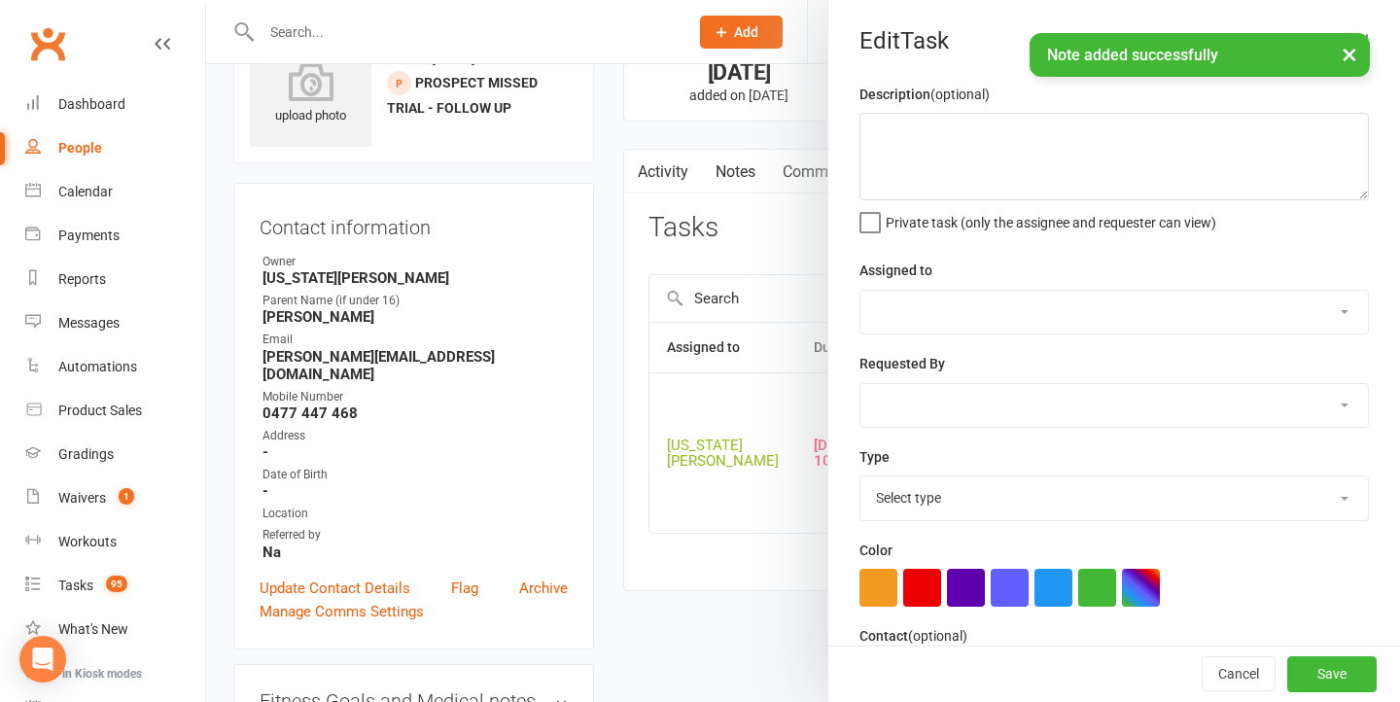
type textarea "Follow up missed trial If booking made - change status to 'booking rescheduled'"
select select "48620"
type input "[DATE]"
type input "10:15am"
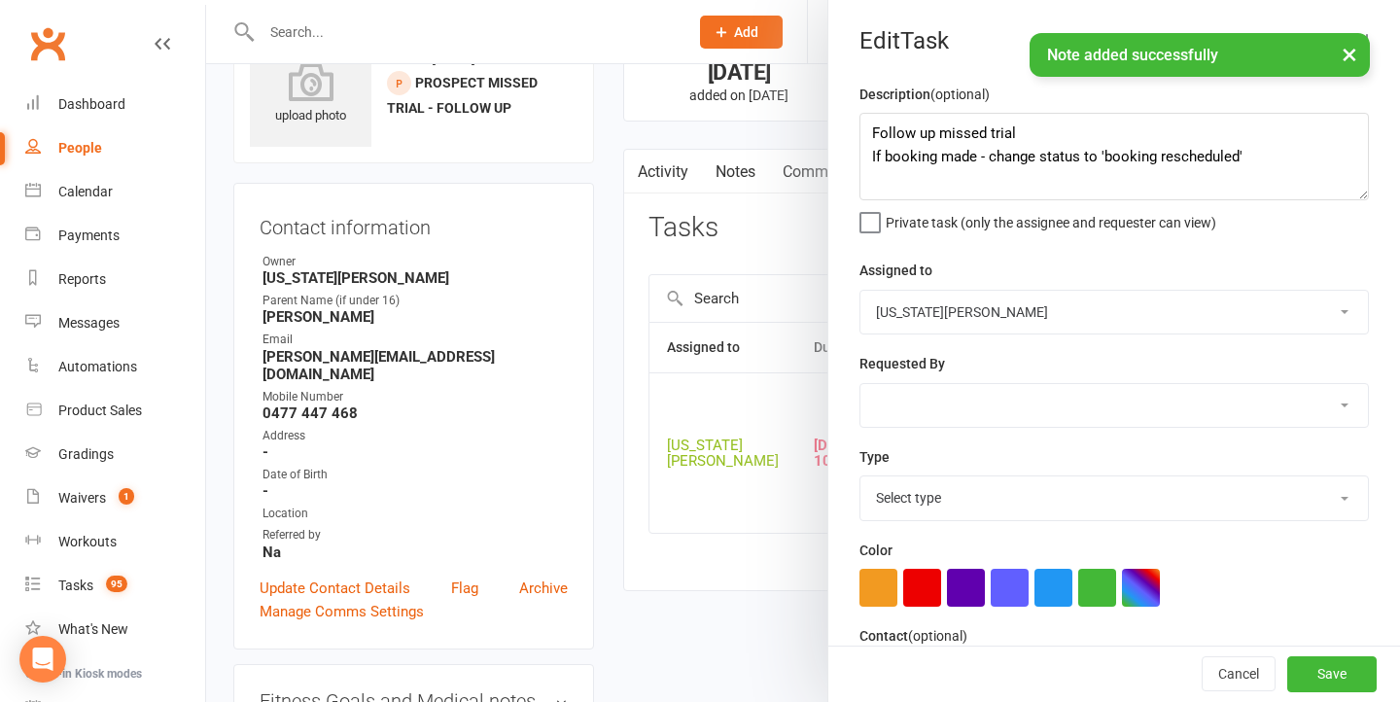
select select "18094"
drag, startPoint x: 1271, startPoint y: 170, endPoint x: 742, endPoint y: 118, distance: 531.6
click at [206, 0] on react-component "Edit Task Description (optional) Follow up missed trial If booking made - chang…" at bounding box center [206, 0] width 0 height 0
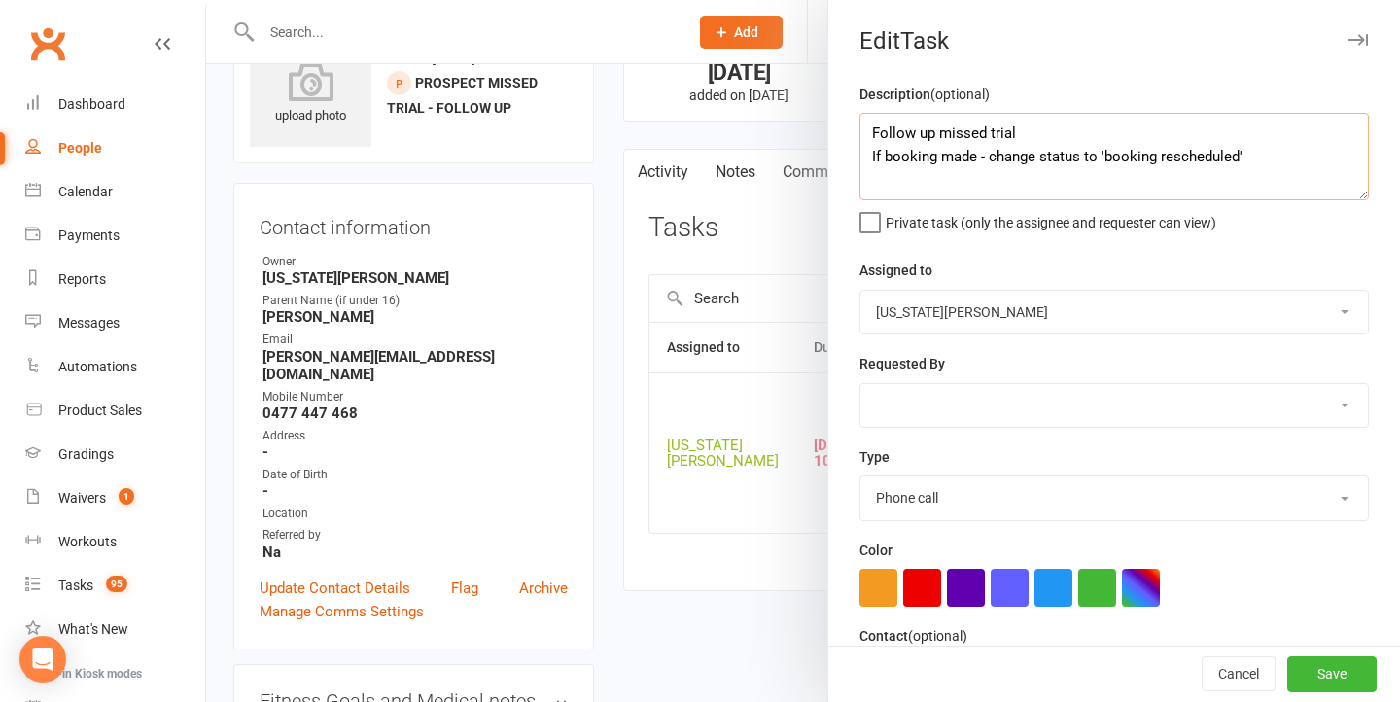
click at [1255, 163] on textarea "Follow up missed trial If booking made - change status to 'booking rescheduled'" at bounding box center [1115, 157] width 510 height 88
drag, startPoint x: 1255, startPoint y: 163, endPoint x: 1050, endPoint y: 124, distance: 208.1
click at [1050, 124] on textarea "Follow up missed trial If booking made - change status to 'booking rescheduled'" at bounding box center [1115, 157] width 510 height 88
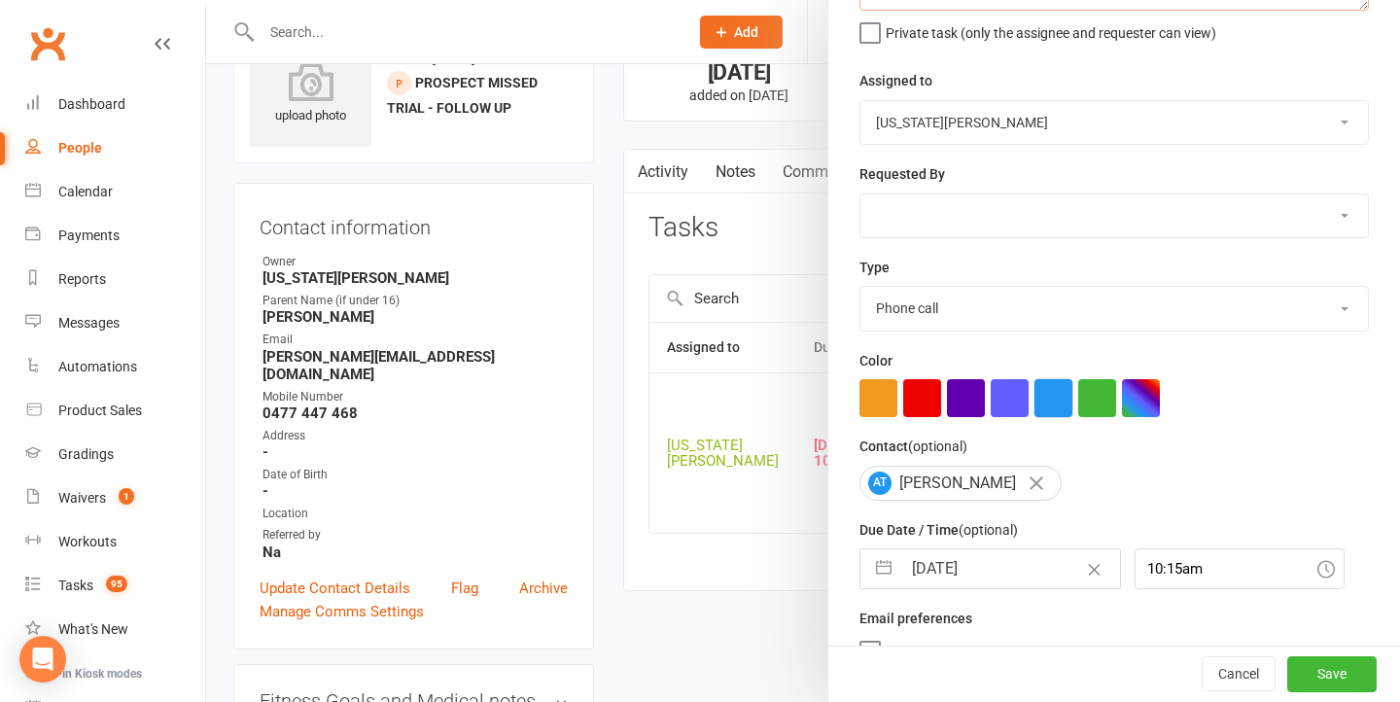
scroll to position [209, 0]
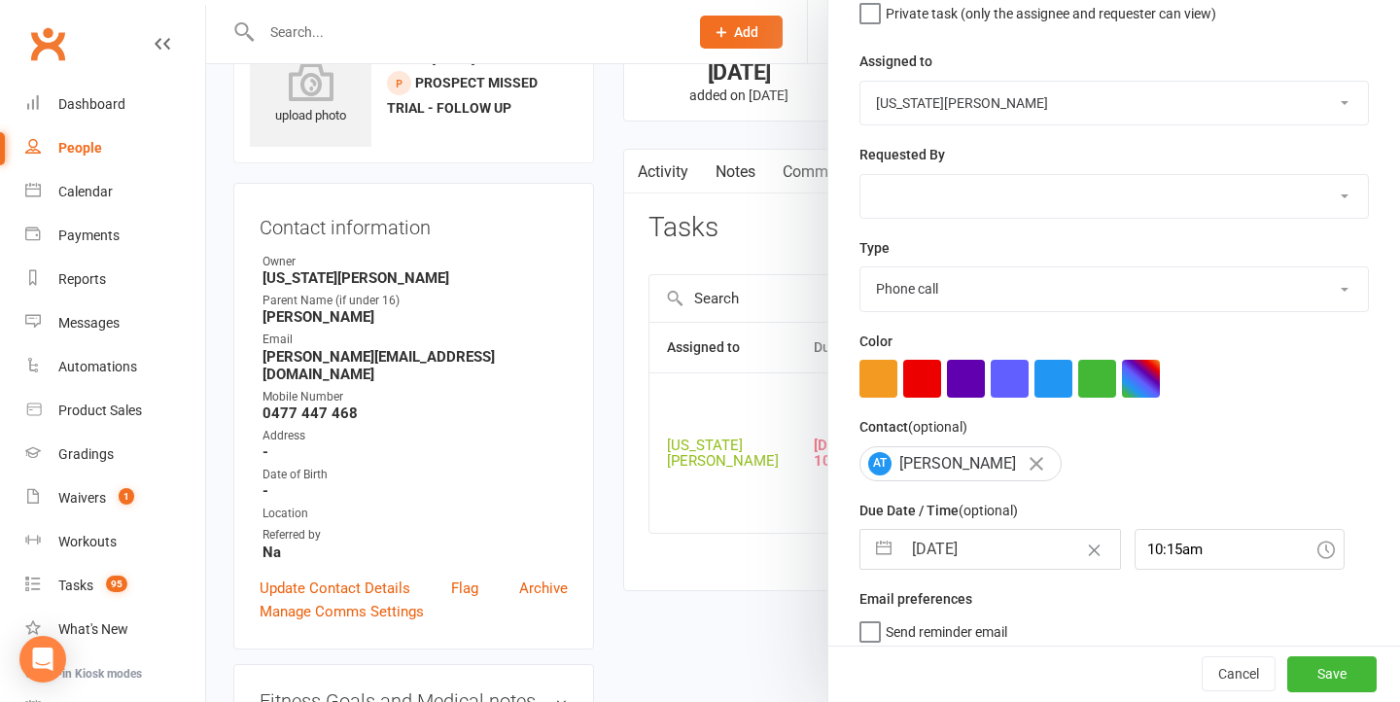
type textarea "Follow up missed trial - see notes"
select select "48620"
drag, startPoint x: 938, startPoint y: 548, endPoint x: 938, endPoint y: 575, distance: 27.2
click at [938, 548] on input "[DATE]" at bounding box center [1011, 549] width 219 height 39
select select "7"
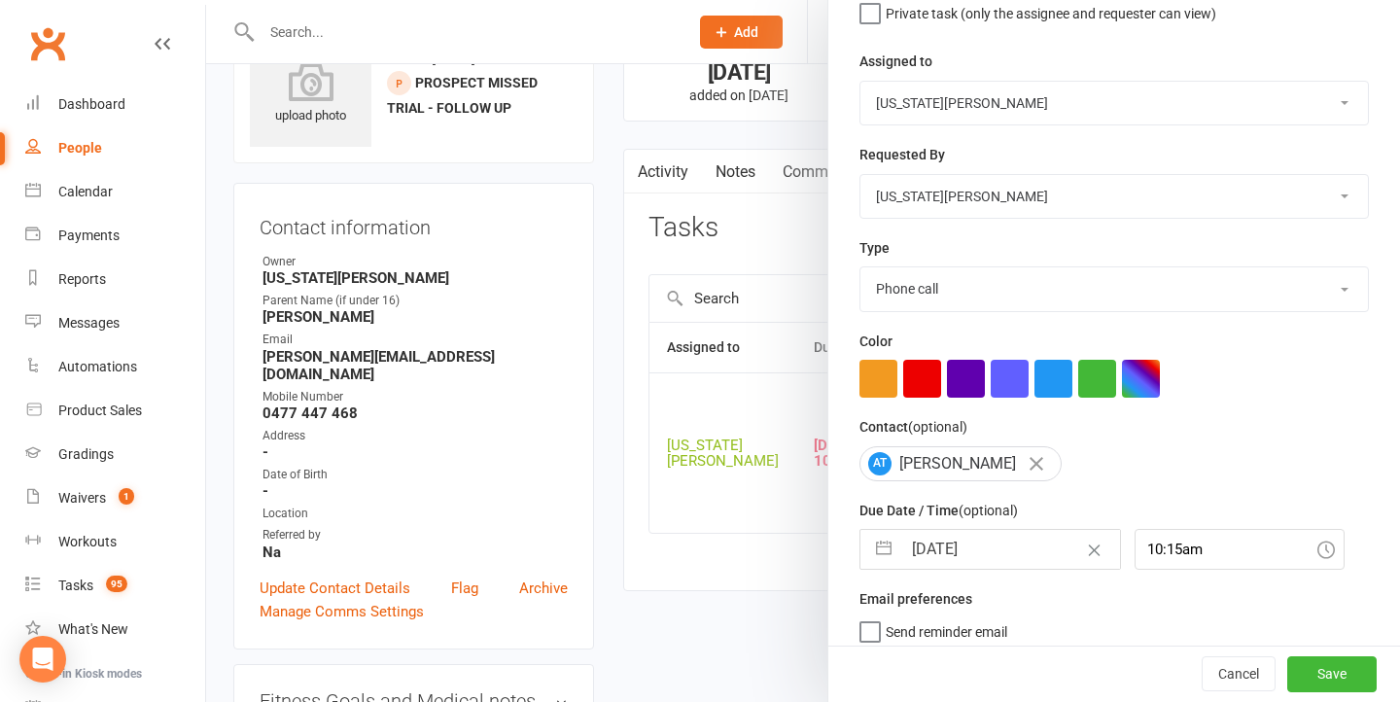
select select "2025"
select select "8"
select select "2025"
select select "9"
select select "2025"
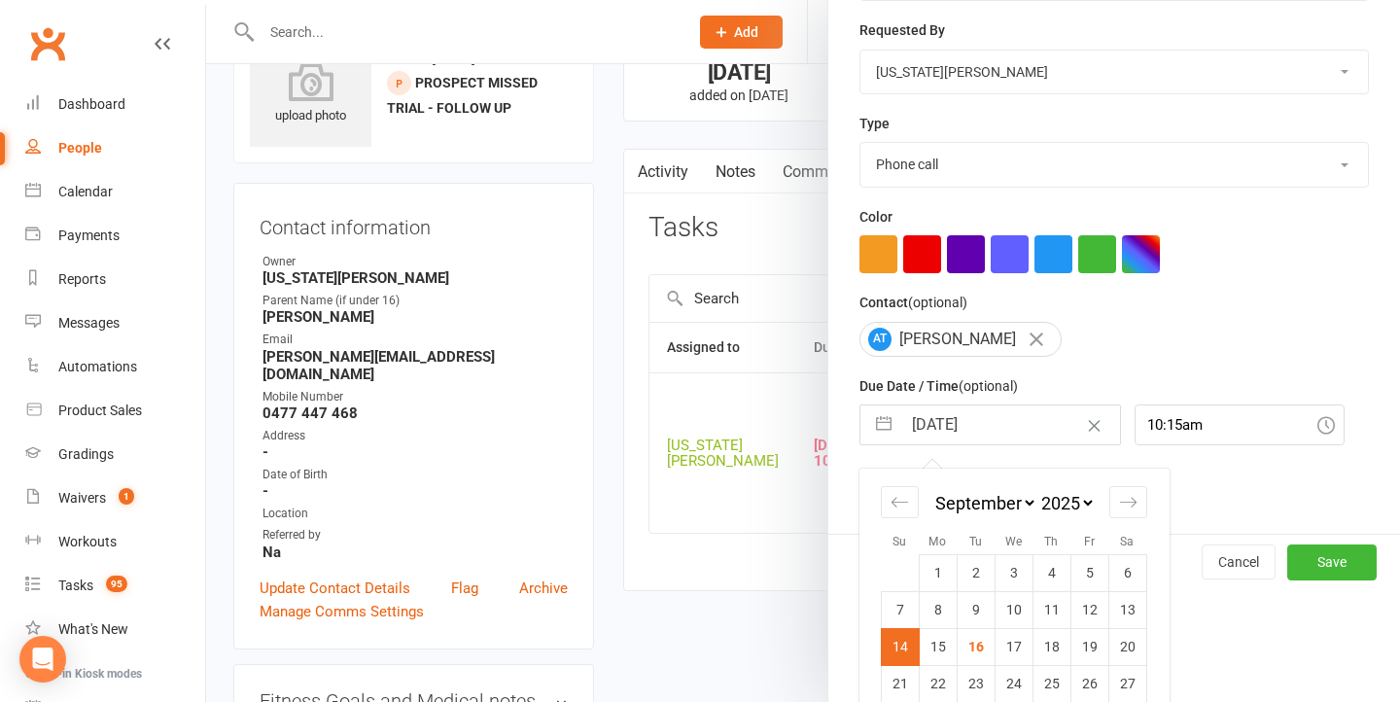
scroll to position [352, 0]
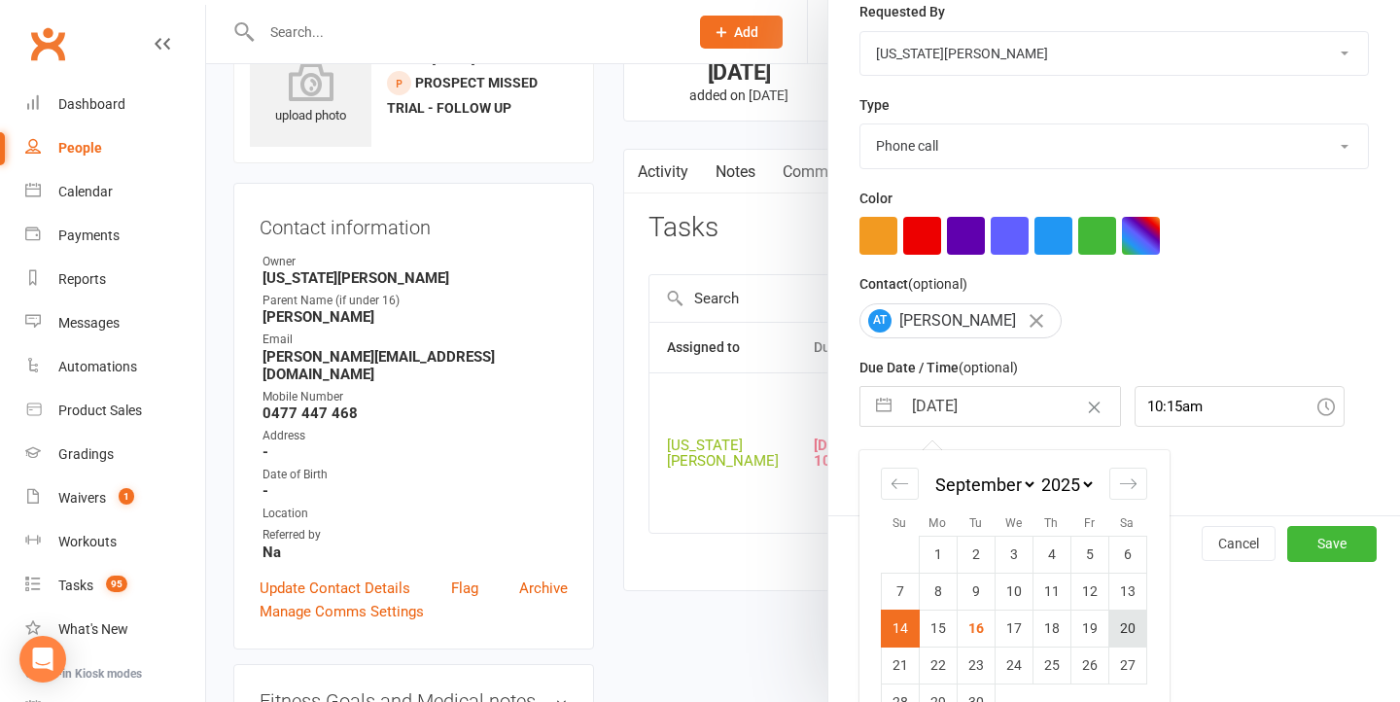
click at [1136, 624] on td "20" at bounding box center [1128, 628] width 38 height 37
type input "[DATE]"
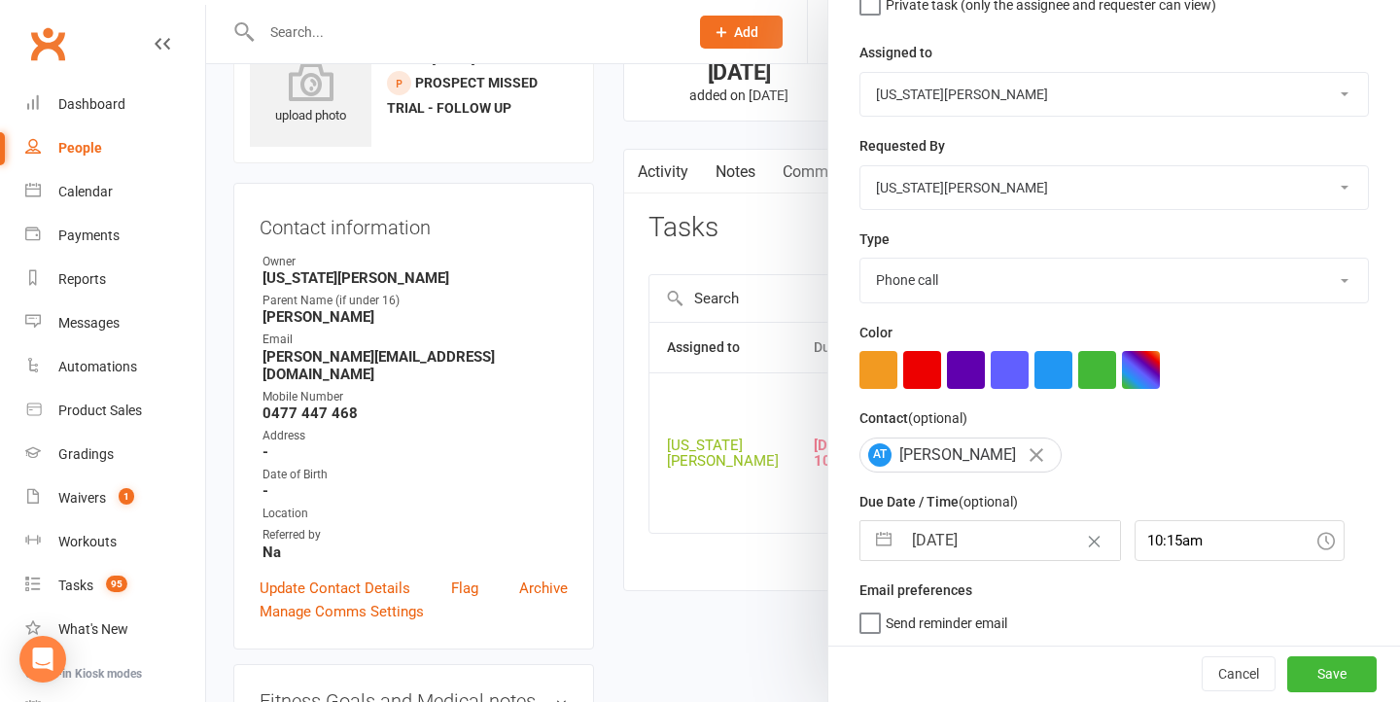
scroll to position [103, 0]
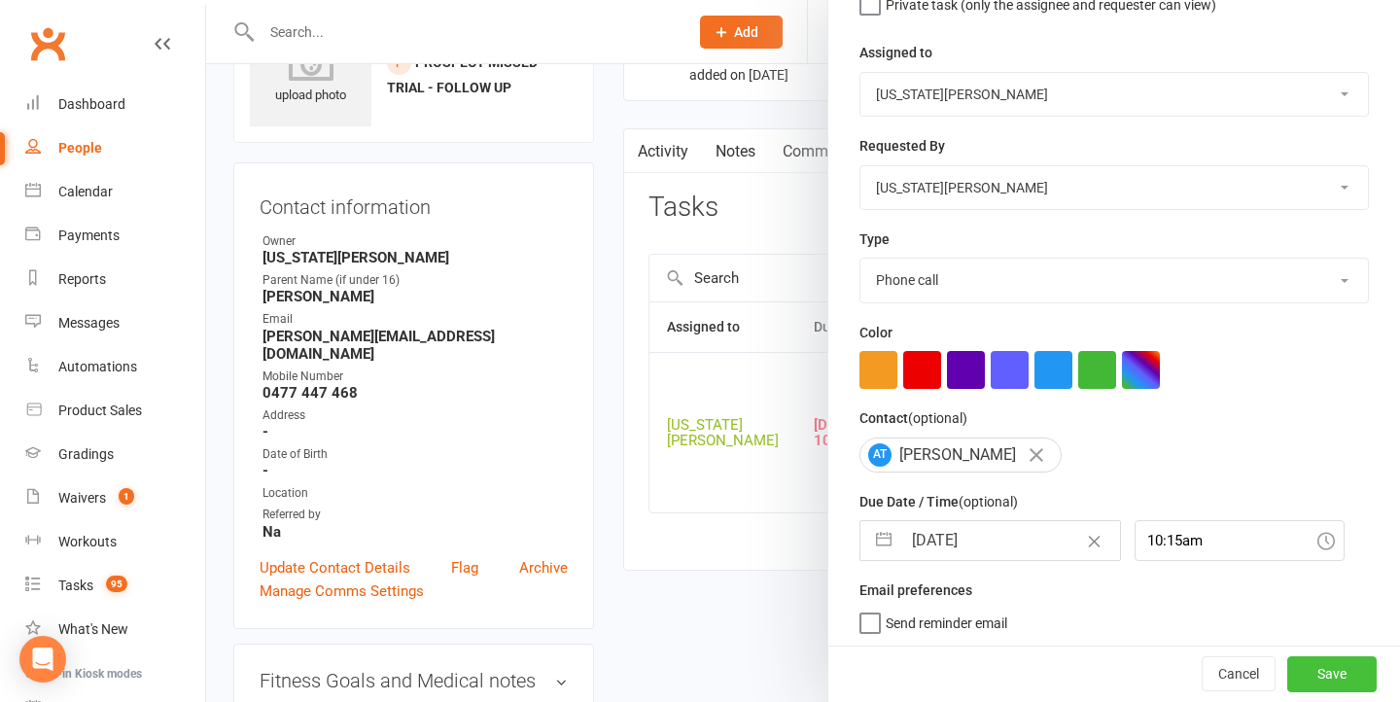
click at [1337, 680] on button "Save" at bounding box center [1332, 674] width 89 height 35
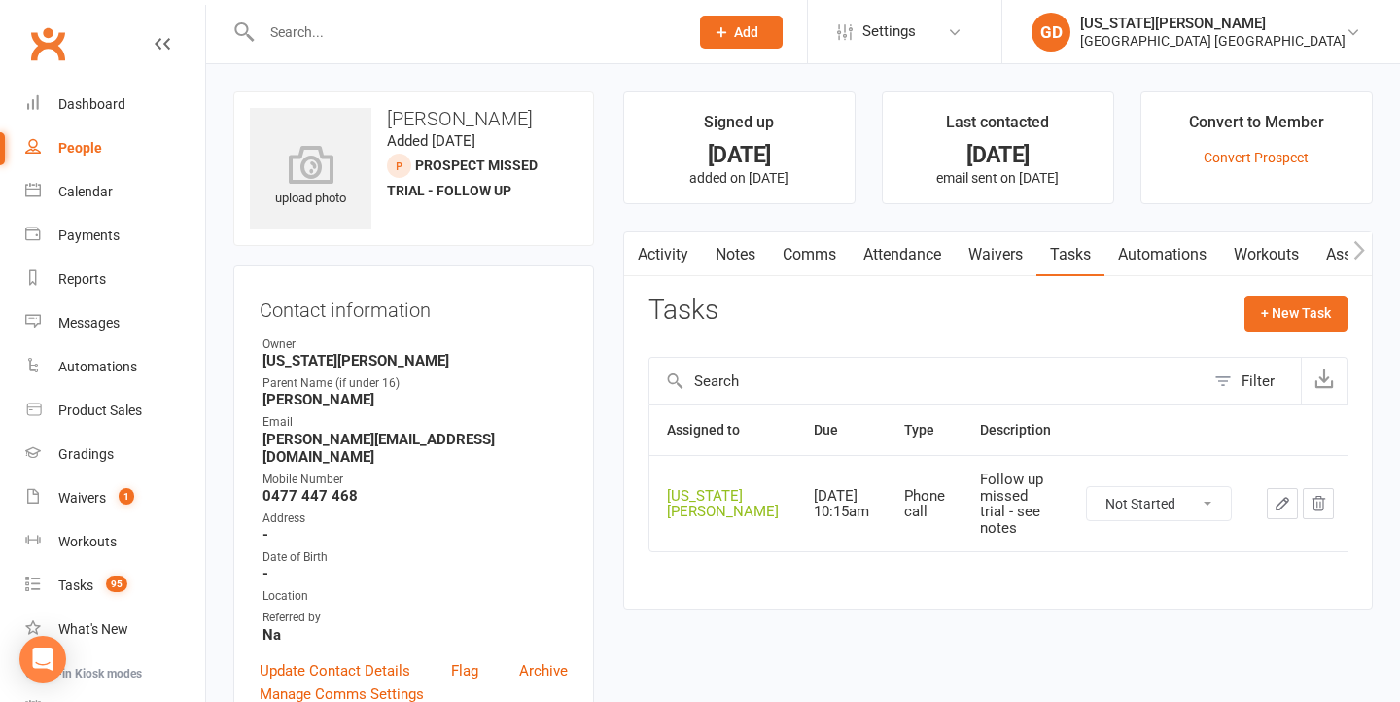
scroll to position [0, 0]
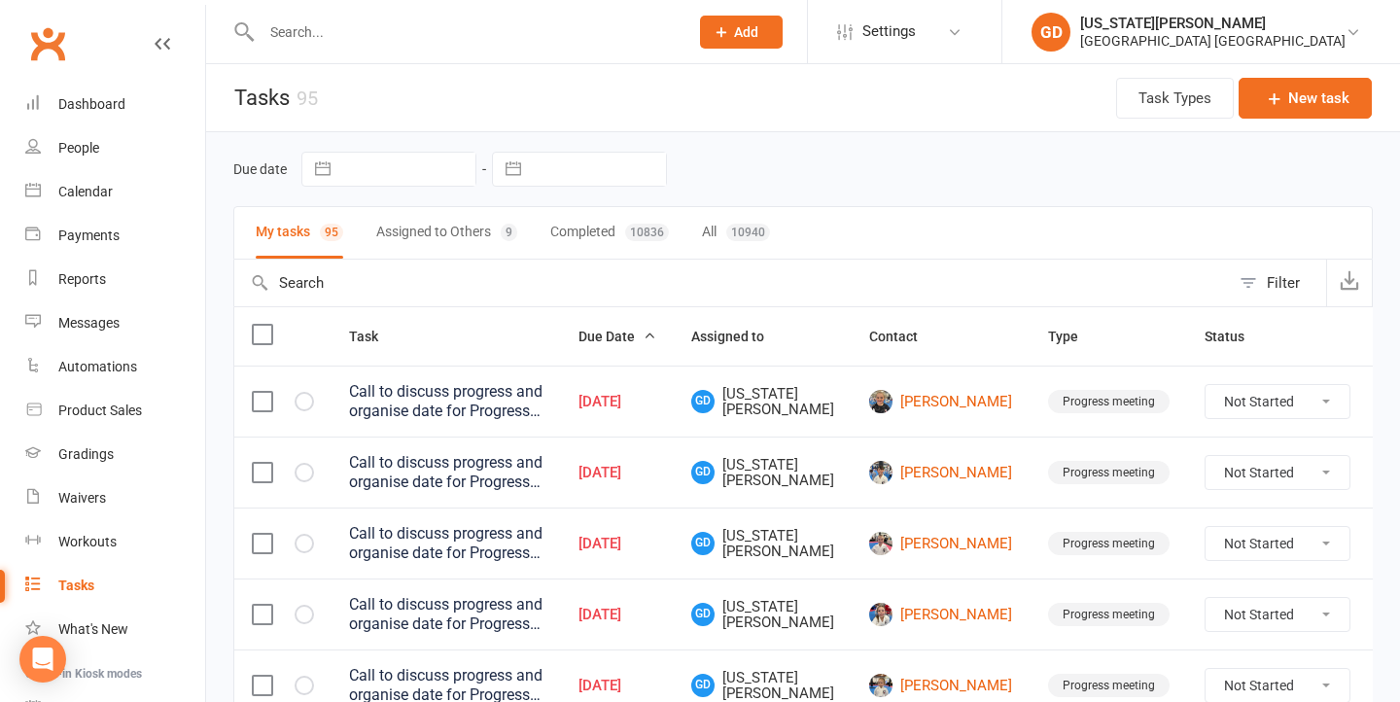
click at [391, 1] on div at bounding box center [454, 31] width 442 height 63
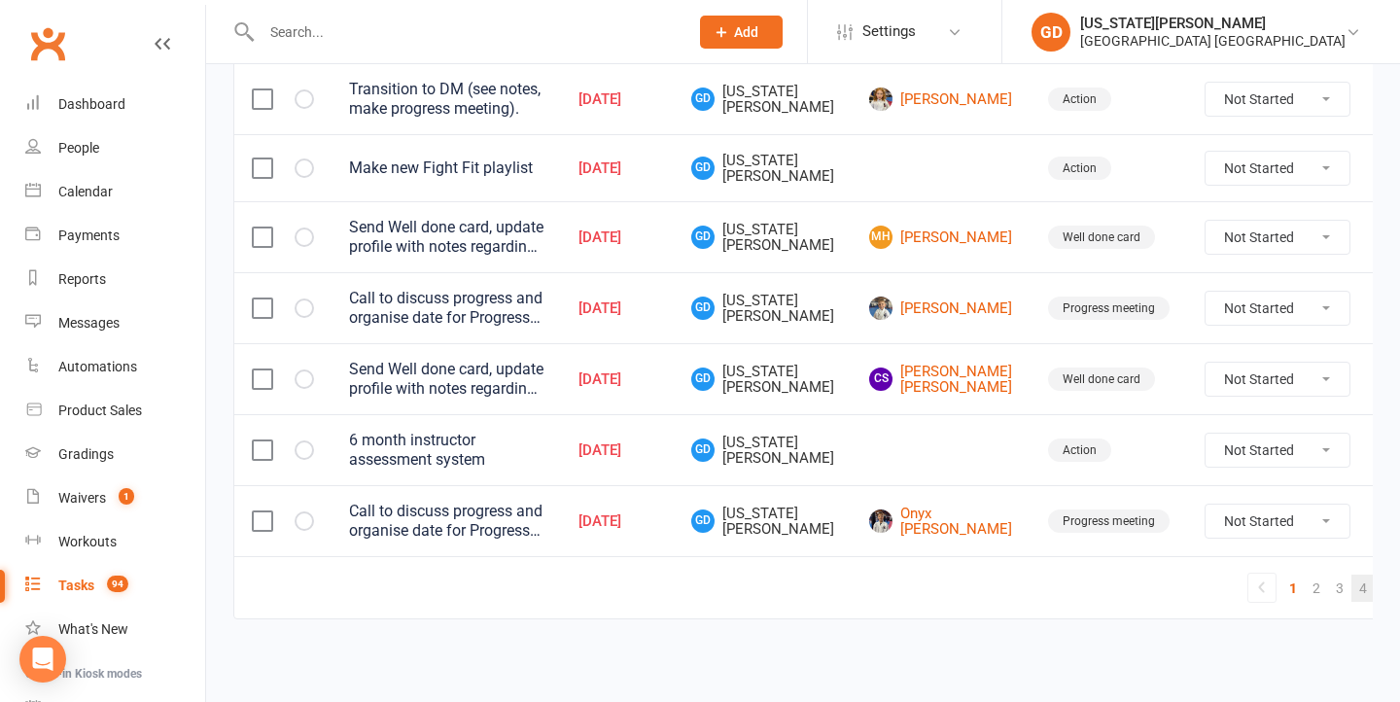
scroll to position [1605, 0]
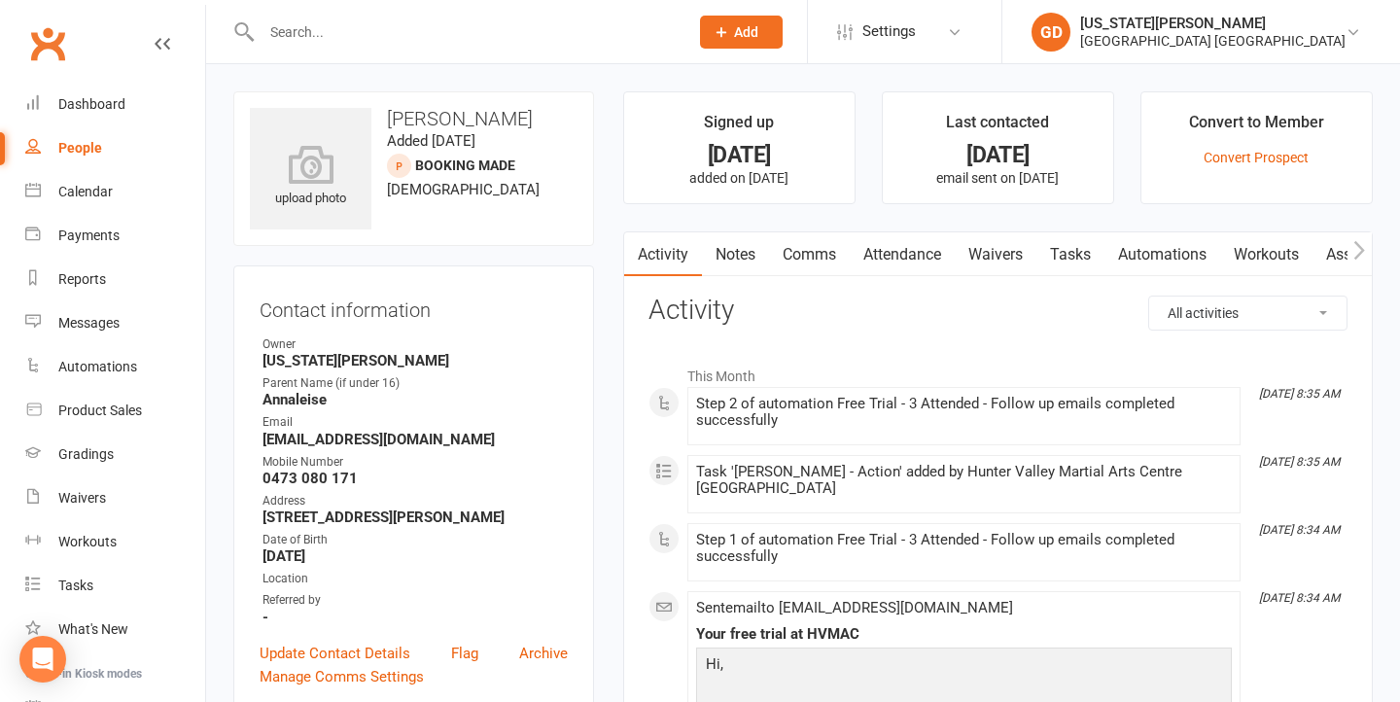
click at [753, 254] on link "Notes" at bounding box center [735, 254] width 67 height 45
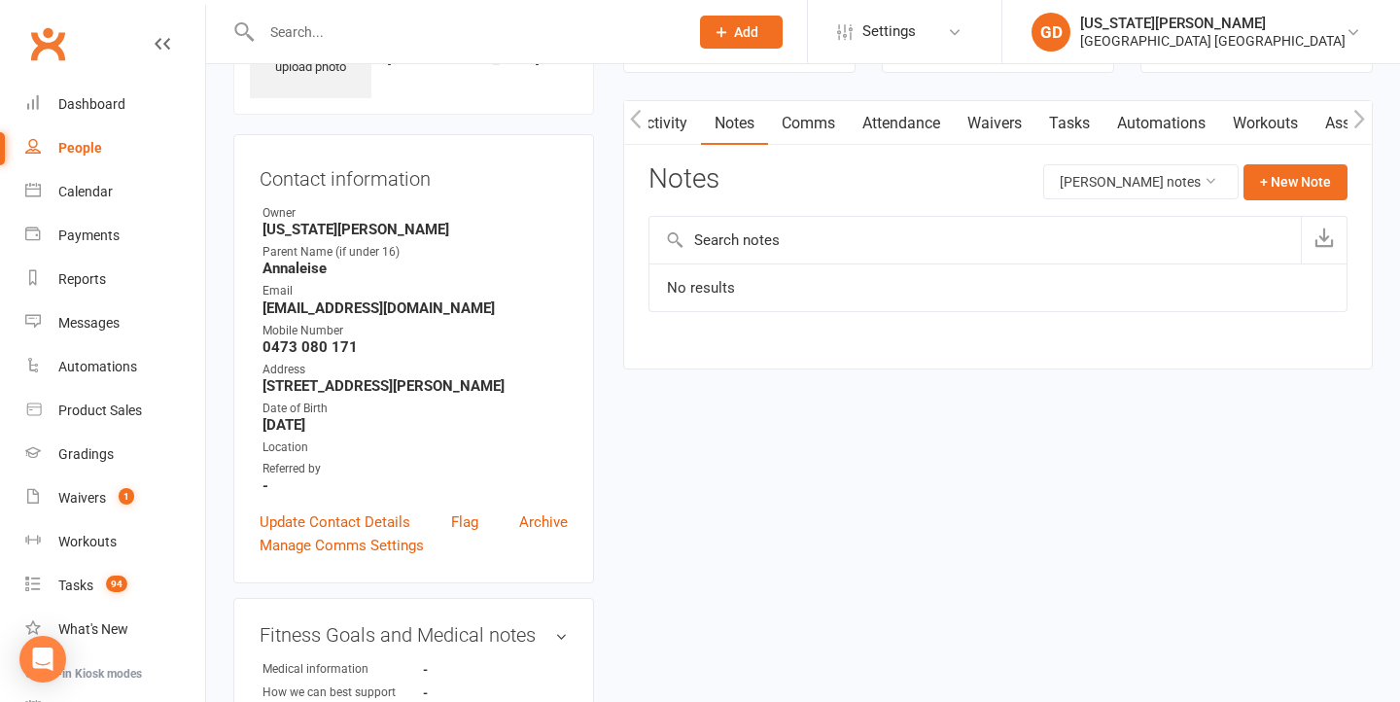
scroll to position [146, 0]
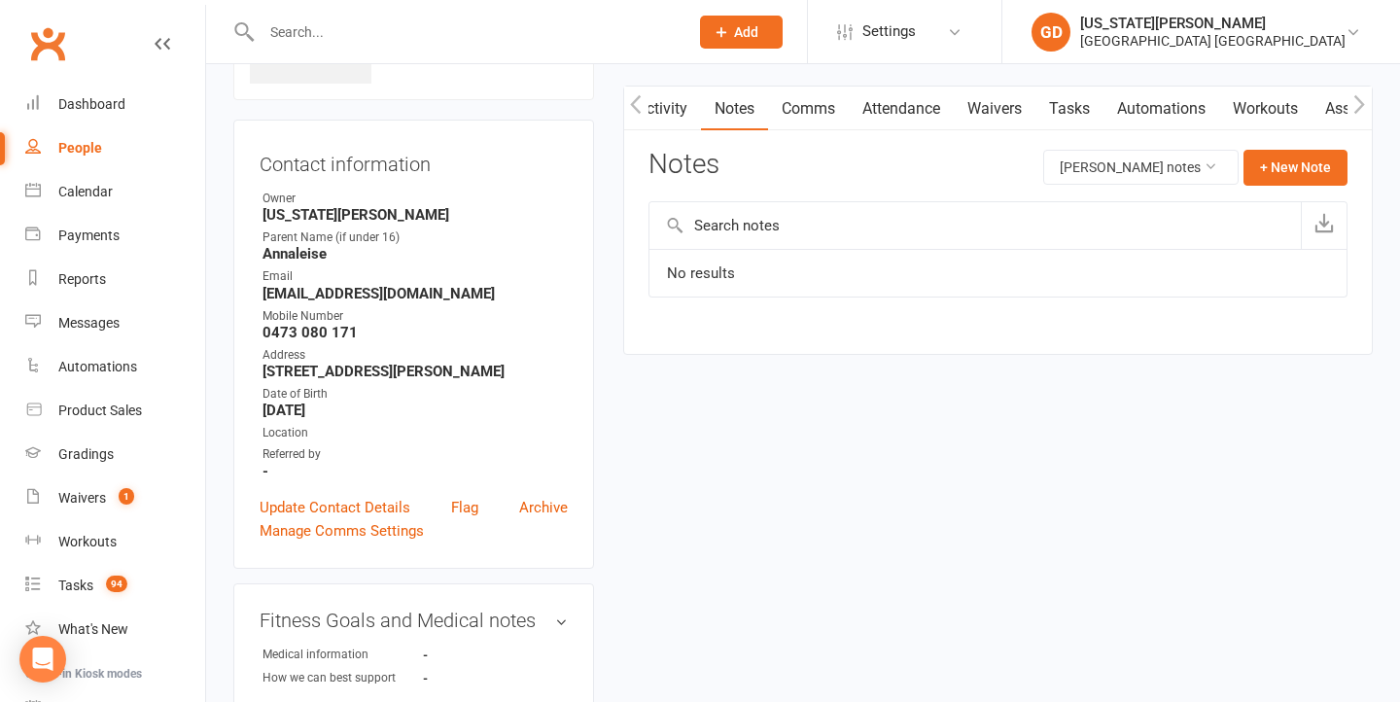
click at [665, 104] on link "Activity" at bounding box center [662, 109] width 78 height 45
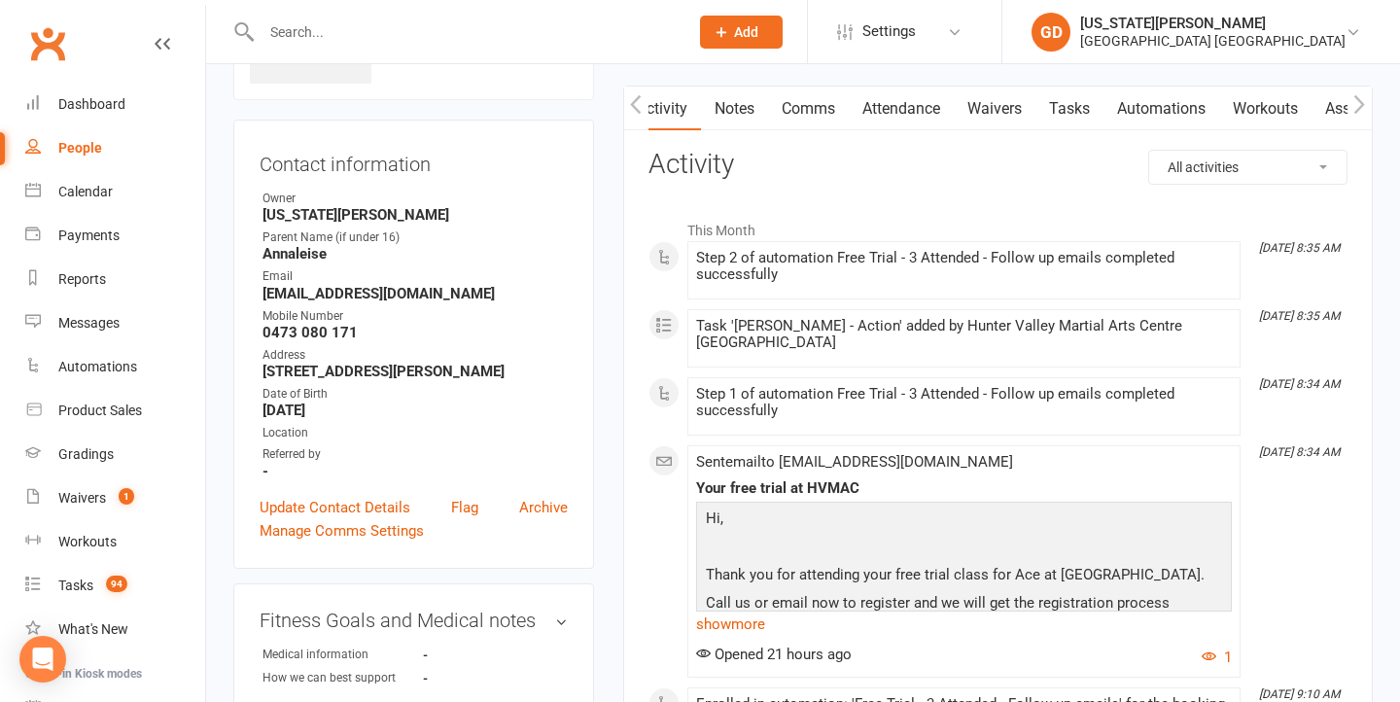
click at [631, 124] on button "button" at bounding box center [636, 109] width 24 height 44
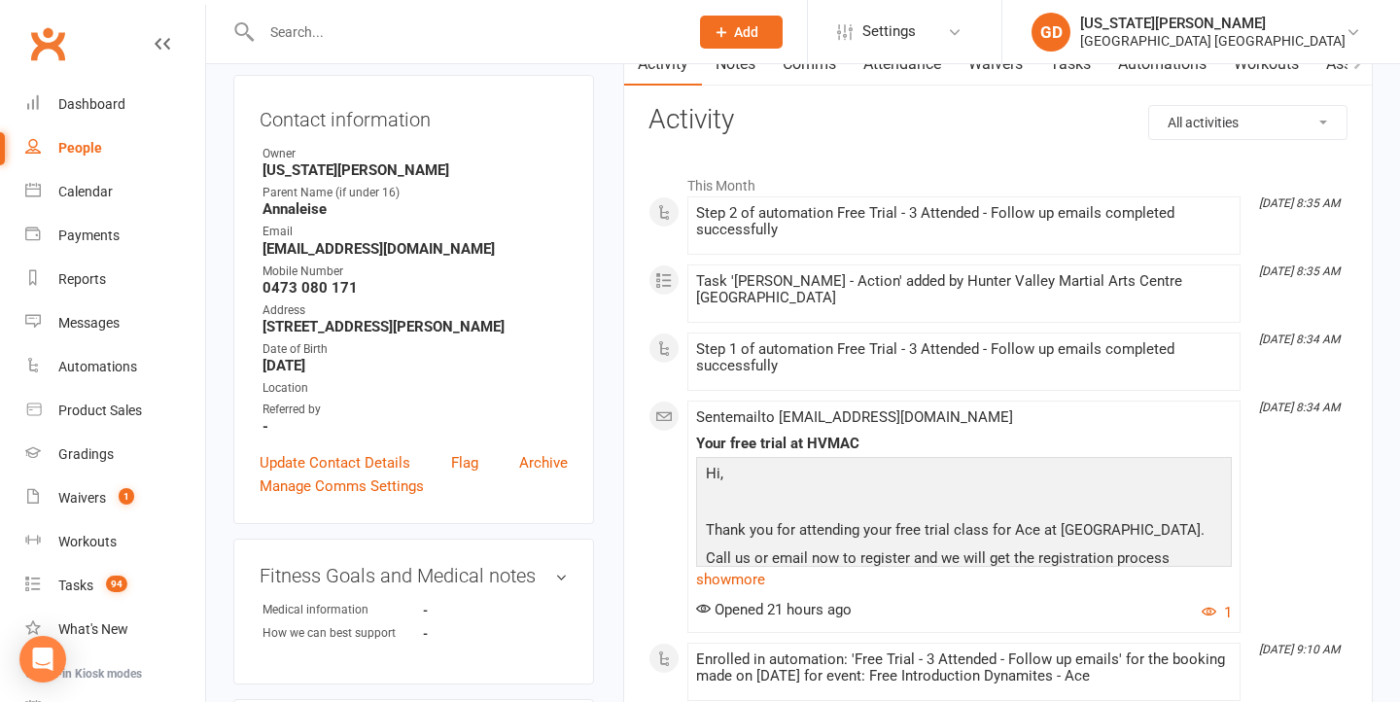
scroll to position [216, 0]
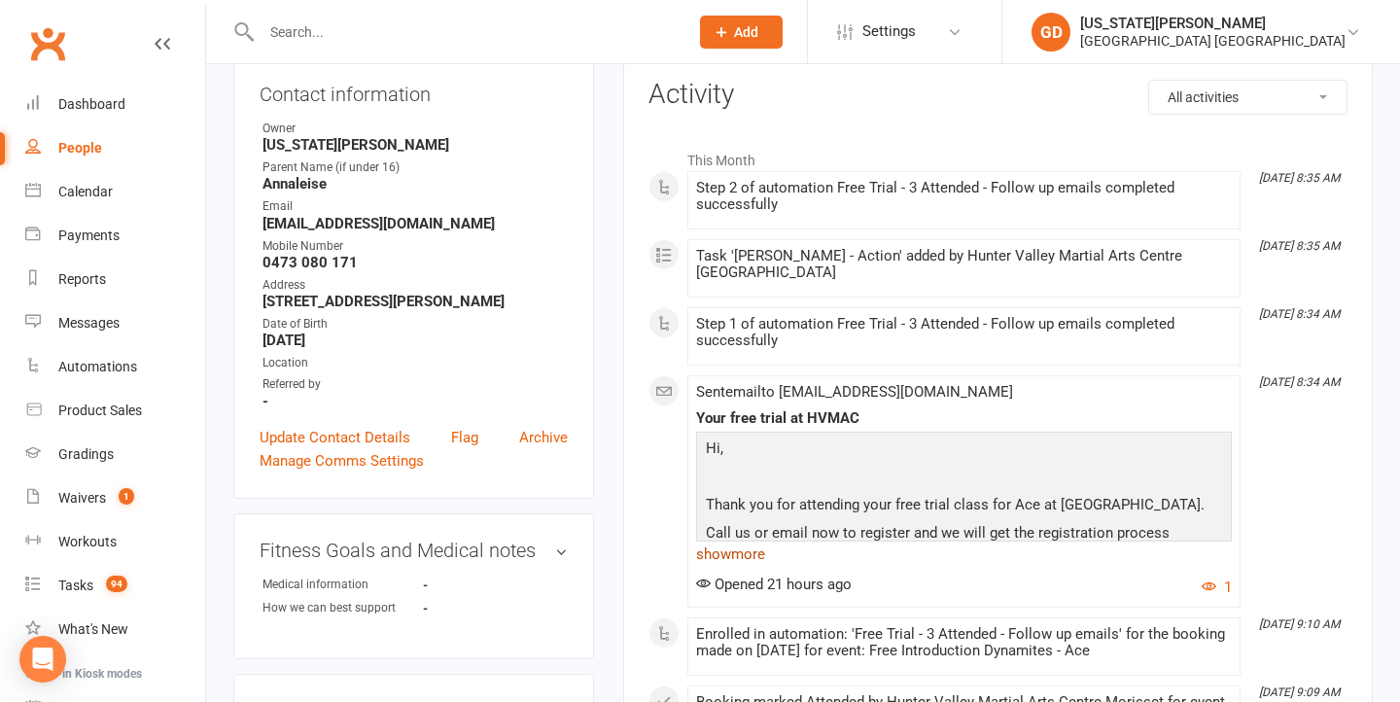
click at [749, 541] on link "show more" at bounding box center [964, 554] width 536 height 27
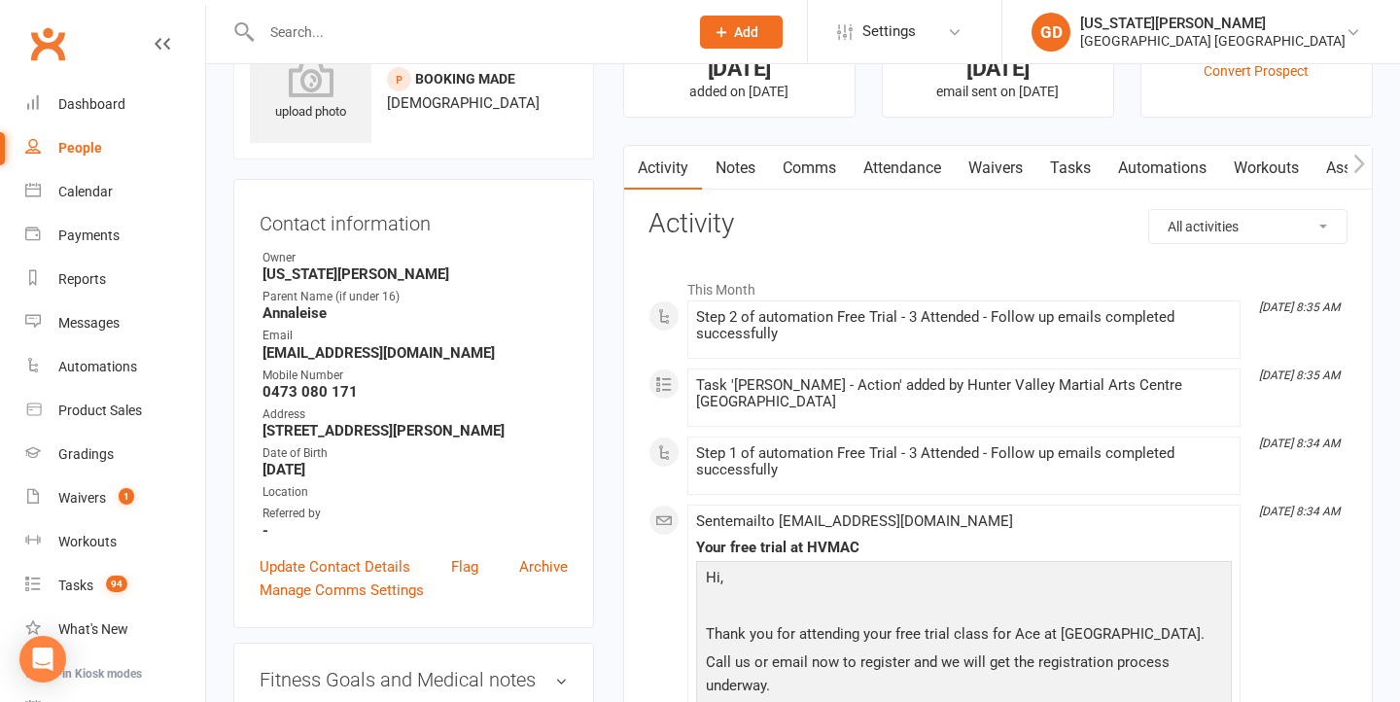
scroll to position [5, 0]
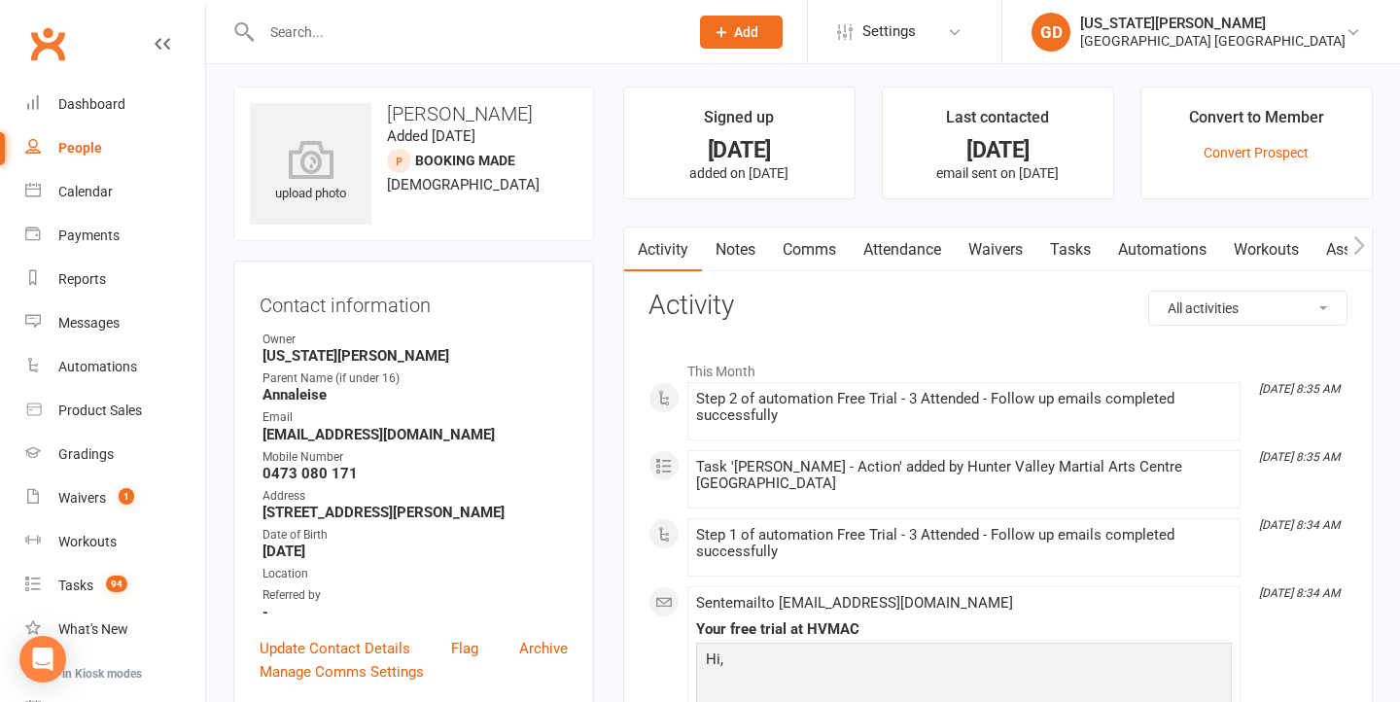
click at [807, 252] on link "Comms" at bounding box center [809, 250] width 81 height 45
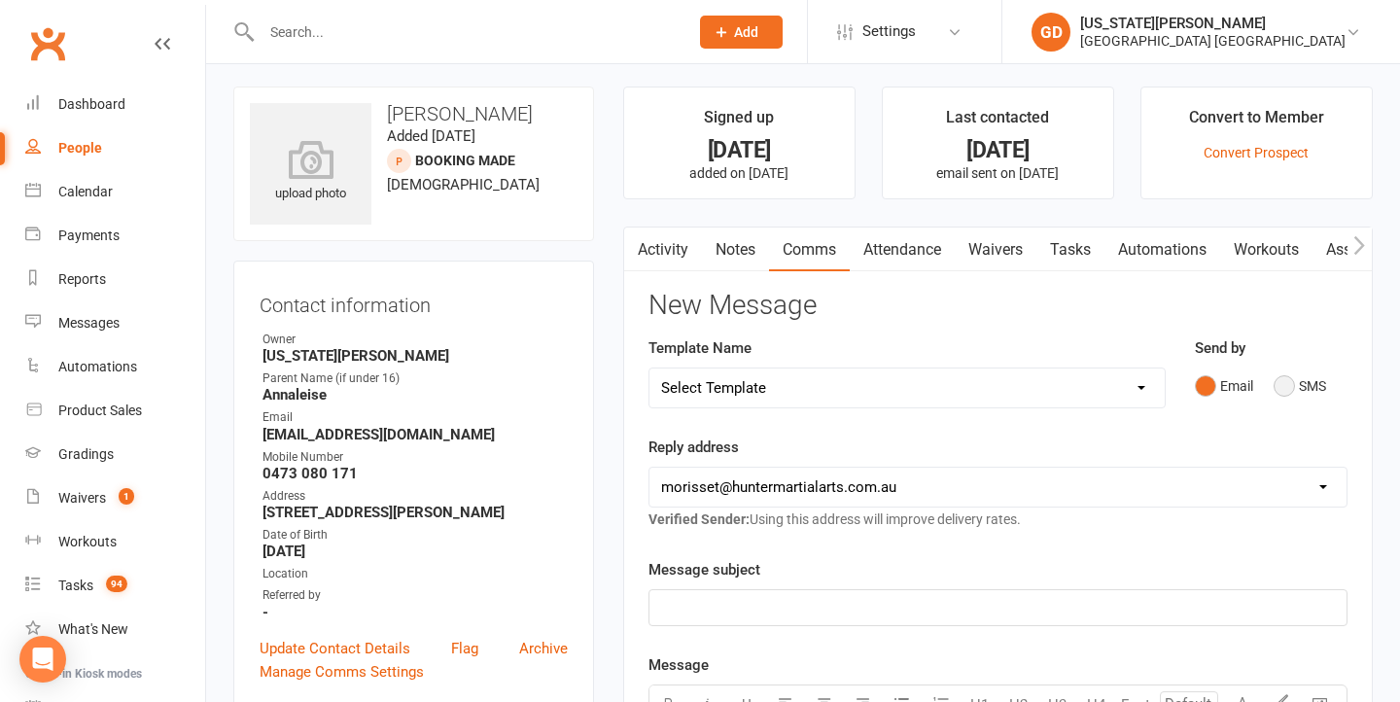
click at [1275, 385] on button "SMS" at bounding box center [1300, 386] width 53 height 37
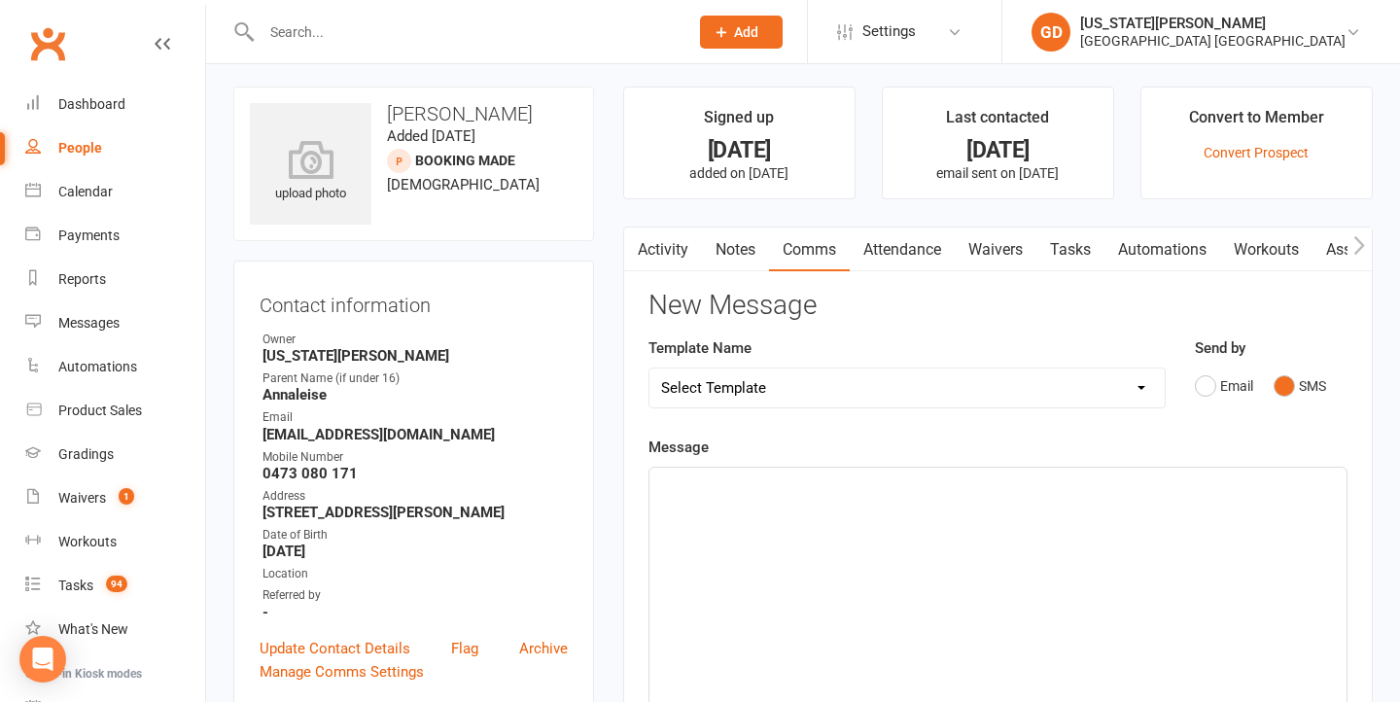
click at [903, 519] on div "﻿" at bounding box center [998, 614] width 697 height 292
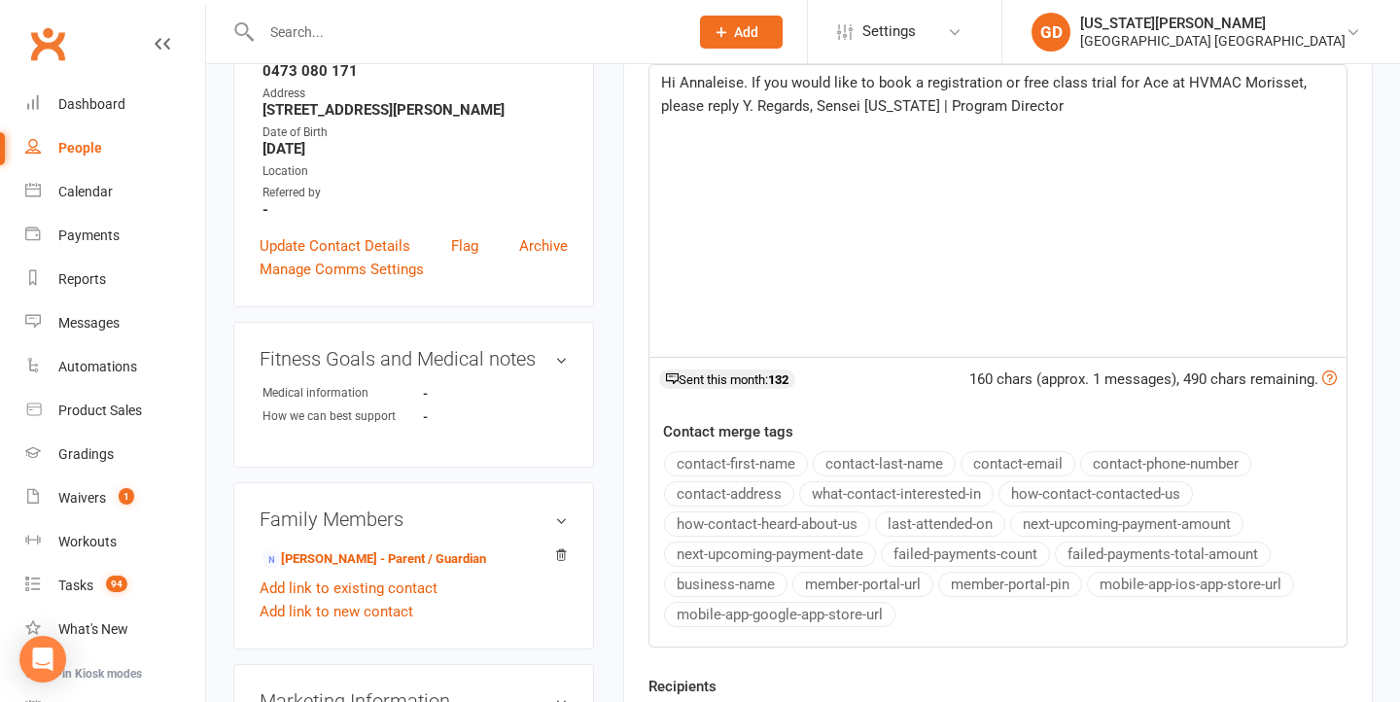
scroll to position [359, 0]
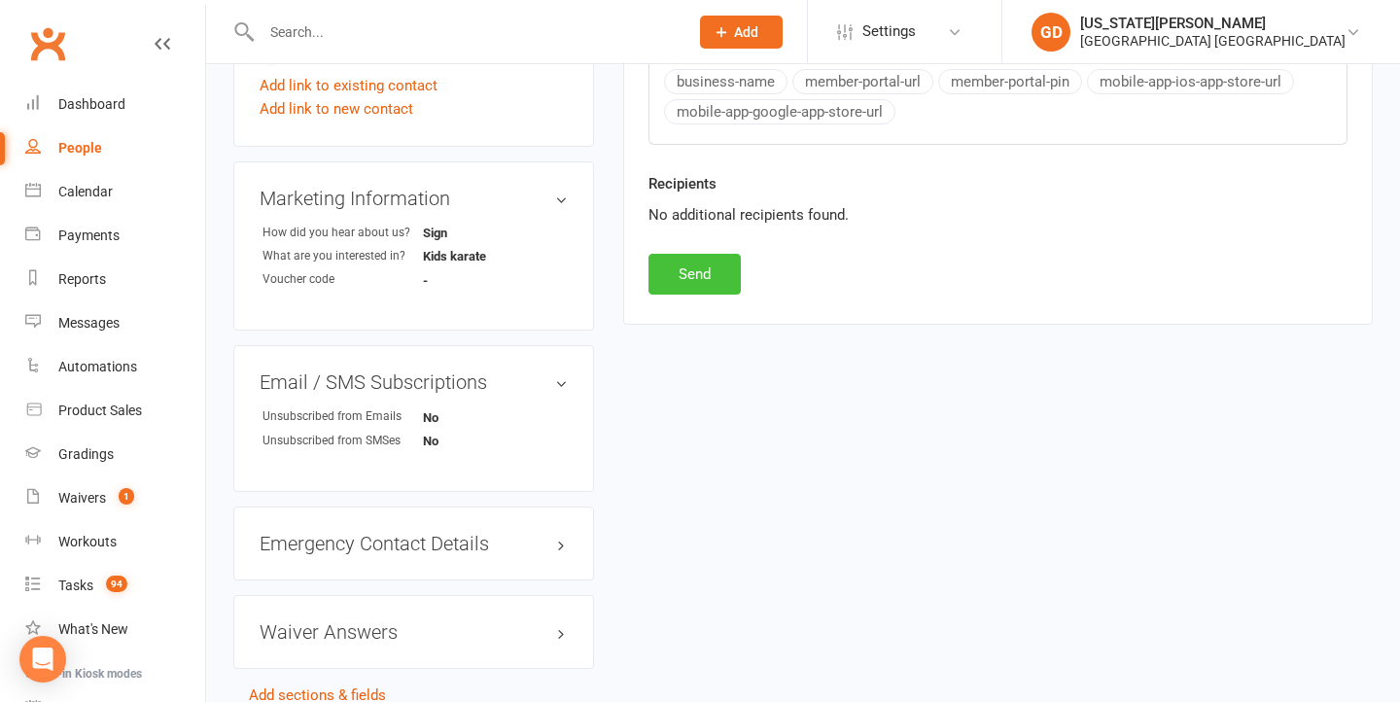
click at [706, 254] on button "Send" at bounding box center [695, 274] width 92 height 41
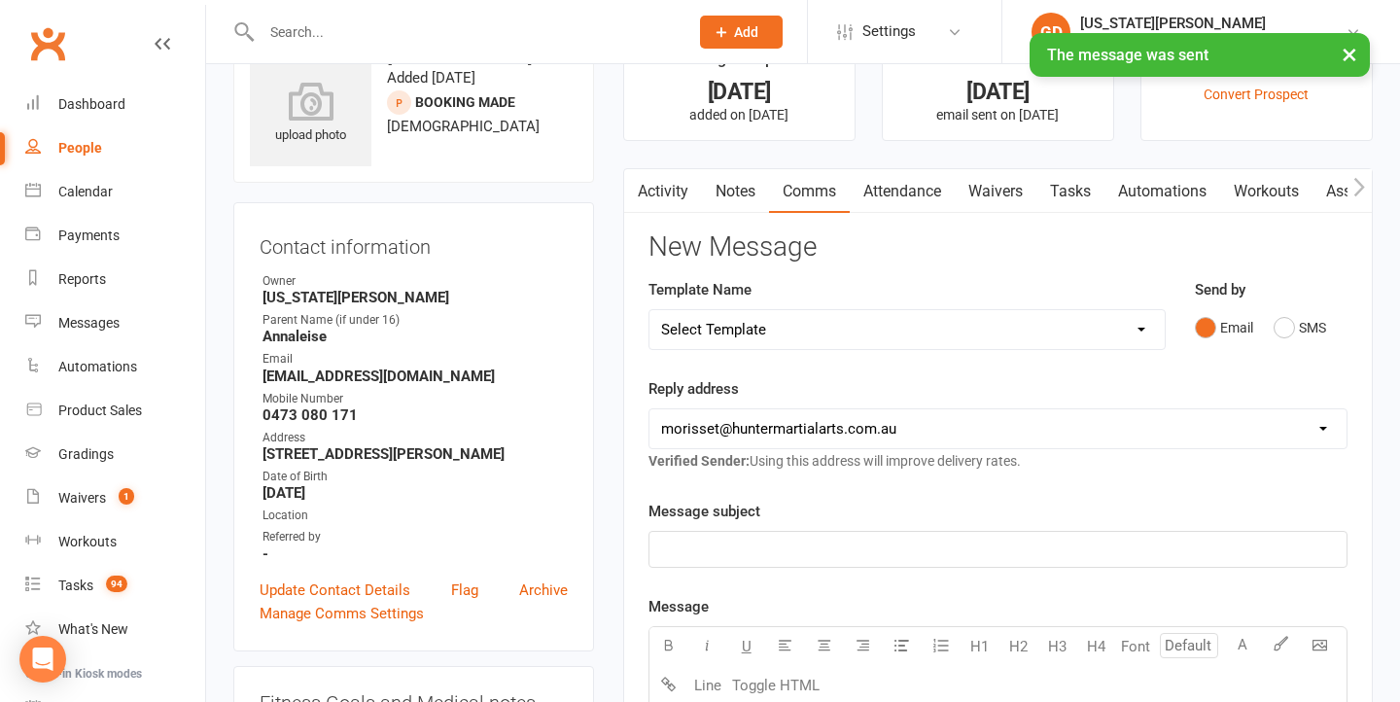
scroll to position [68, 0]
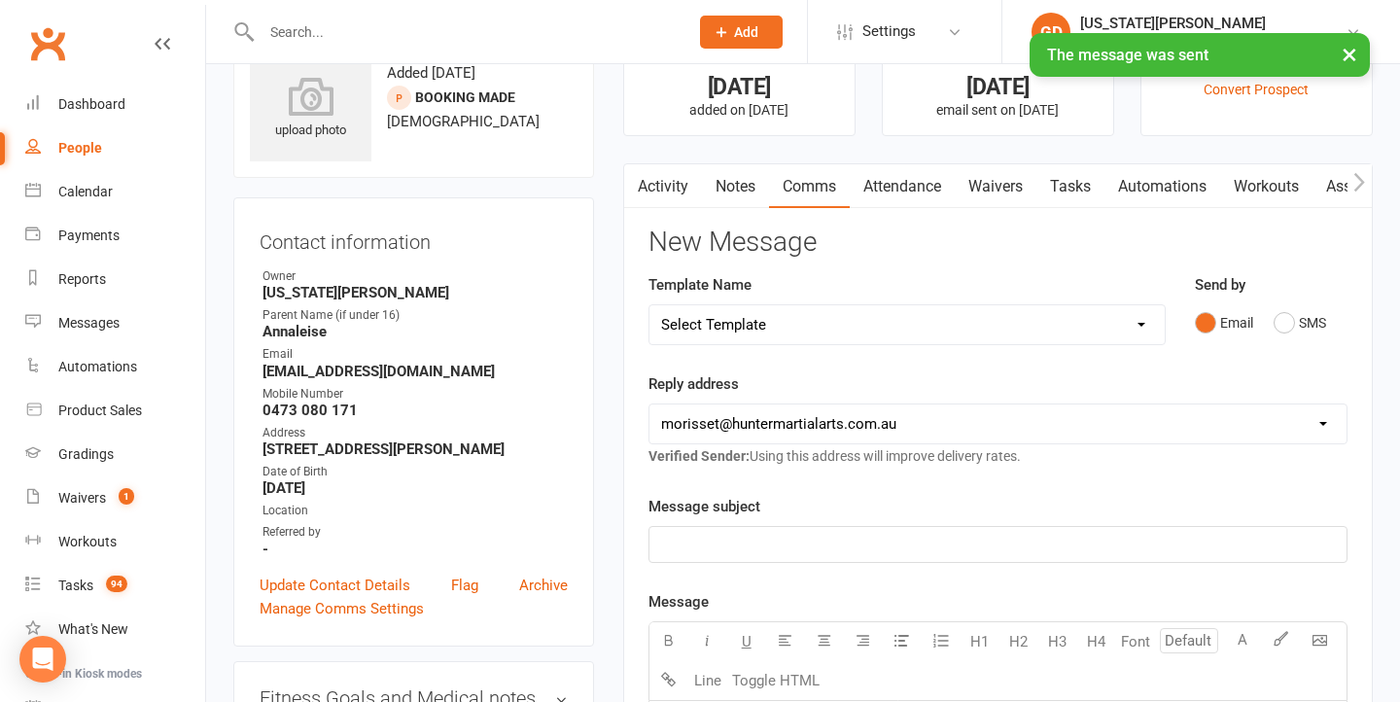
click at [778, 549] on p "﻿" at bounding box center [998, 544] width 674 height 23
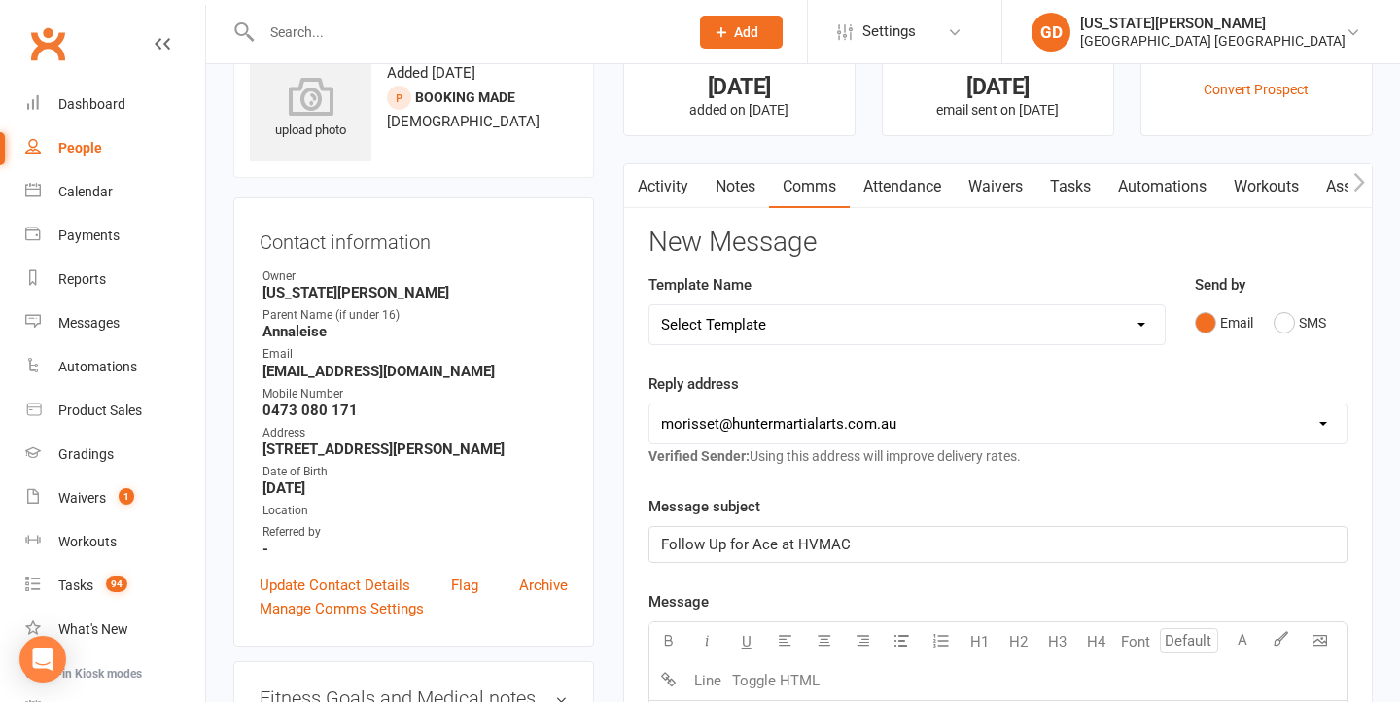
click at [913, 554] on div "Follow Up for Ace at HVMAC" at bounding box center [998, 544] width 697 height 35
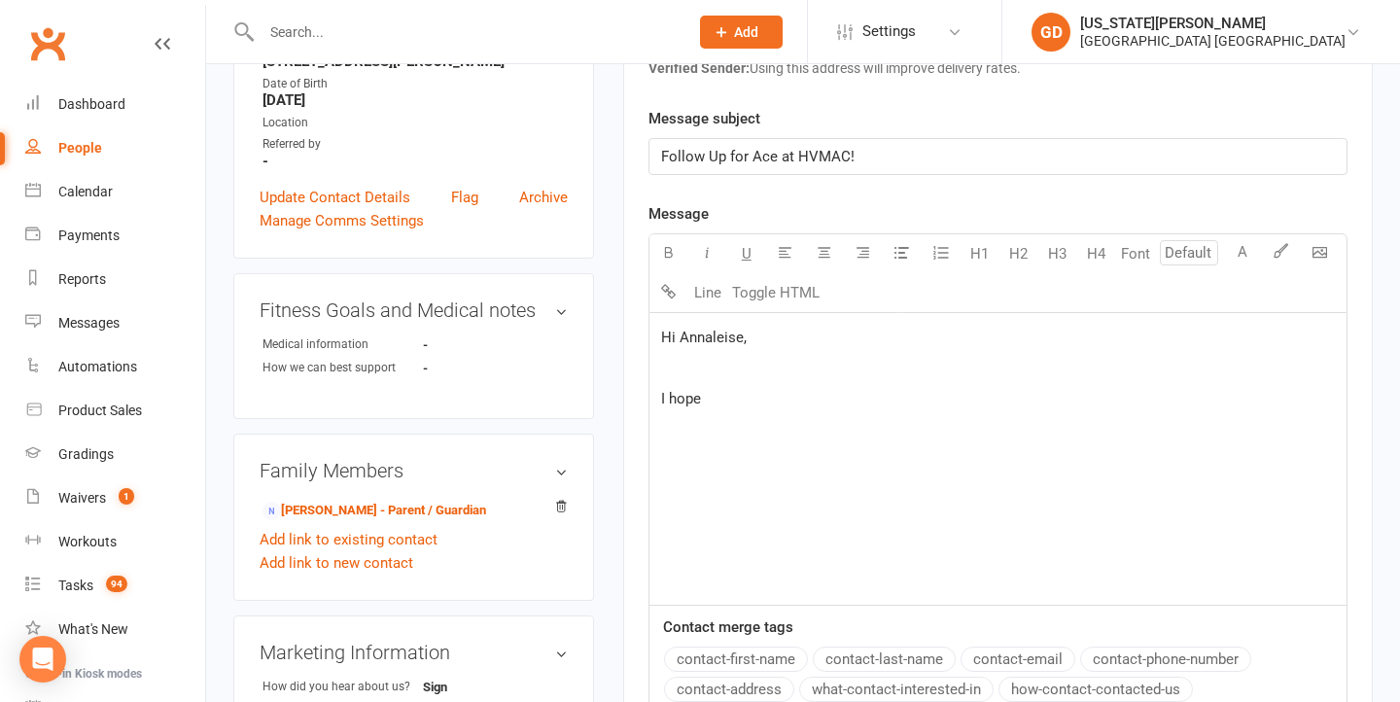
scroll to position [460, 0]
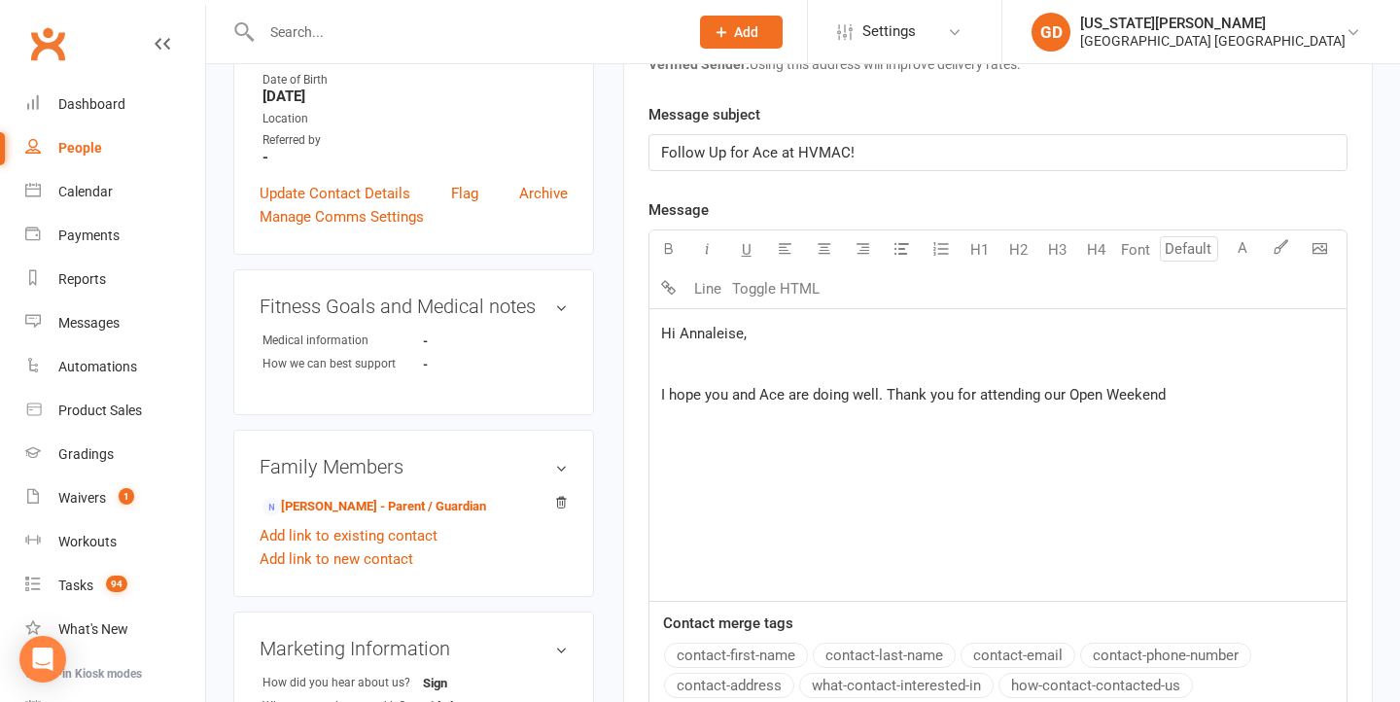
drag, startPoint x: 1158, startPoint y: 401, endPoint x: 804, endPoint y: 377, distance: 354.8
click at [804, 377] on div "Hi [PERSON_NAME], ﻿ I hope you and Ace are doing well. Thank you for attending …" at bounding box center [998, 455] width 697 height 292
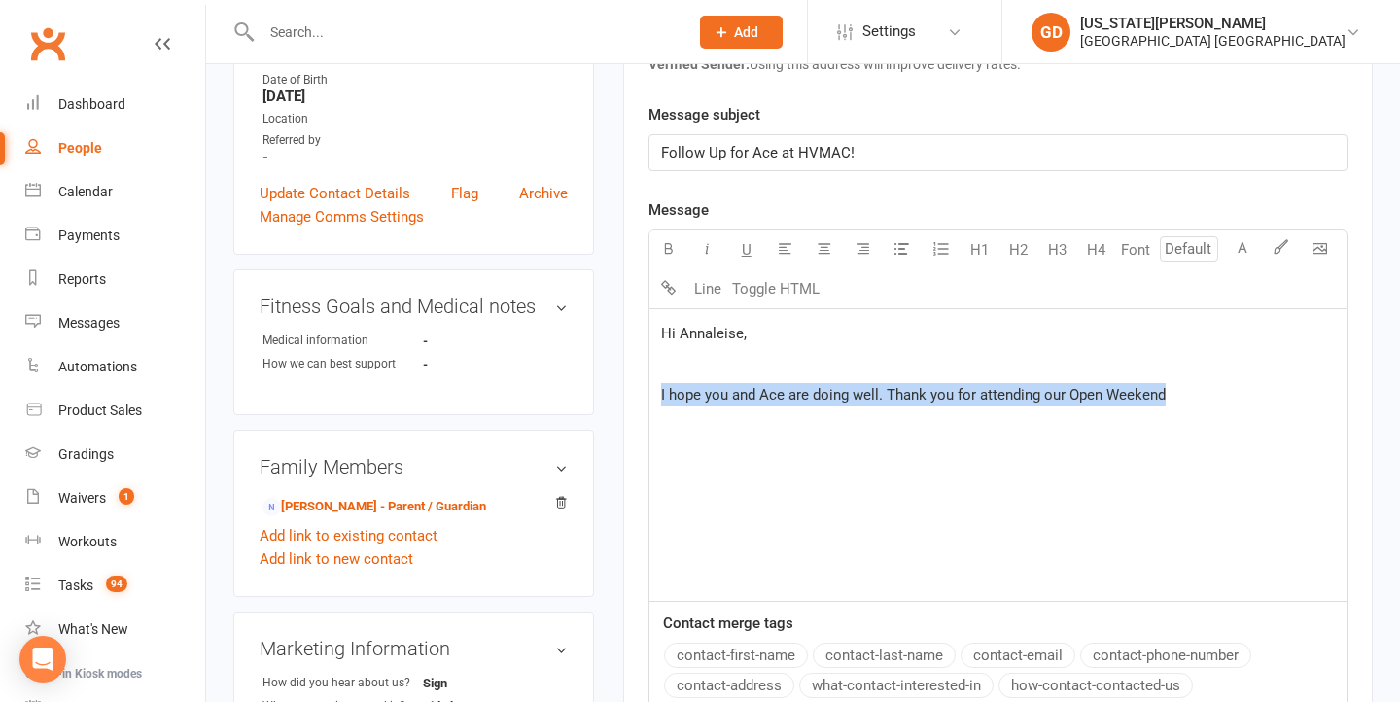
drag, startPoint x: 1198, startPoint y: 399, endPoint x: 660, endPoint y: 402, distance: 537.8
click at [661, 402] on p "I hope you and Ace are doing well. Thank you for attending our Open Weekend" at bounding box center [998, 394] width 674 height 23
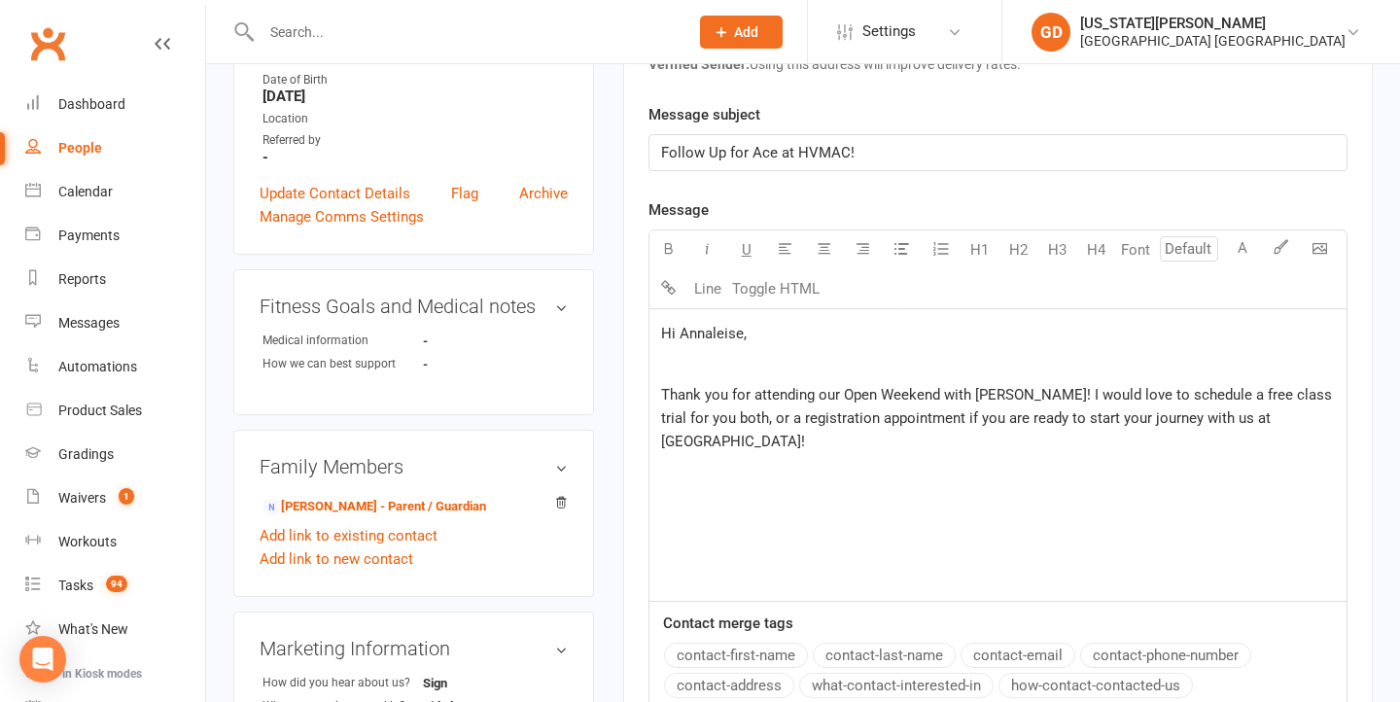
click at [1070, 423] on span "Thank you for attending our Open Weekend with [PERSON_NAME]! I would love to sc…" at bounding box center [998, 418] width 675 height 64
click at [1037, 442] on p "Thank you for attending our Open Weekend with [PERSON_NAME]! I would love to sc…" at bounding box center [998, 418] width 674 height 70
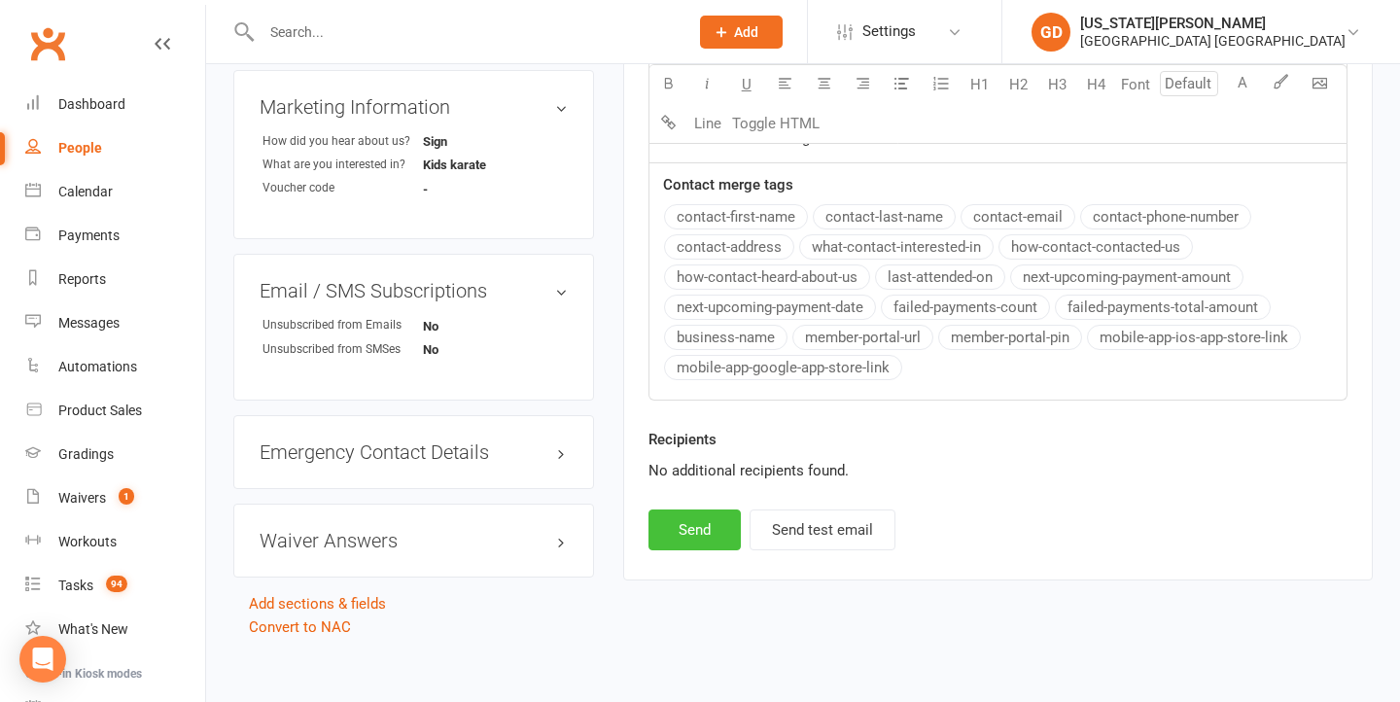
click at [696, 526] on button "Send" at bounding box center [695, 530] width 92 height 41
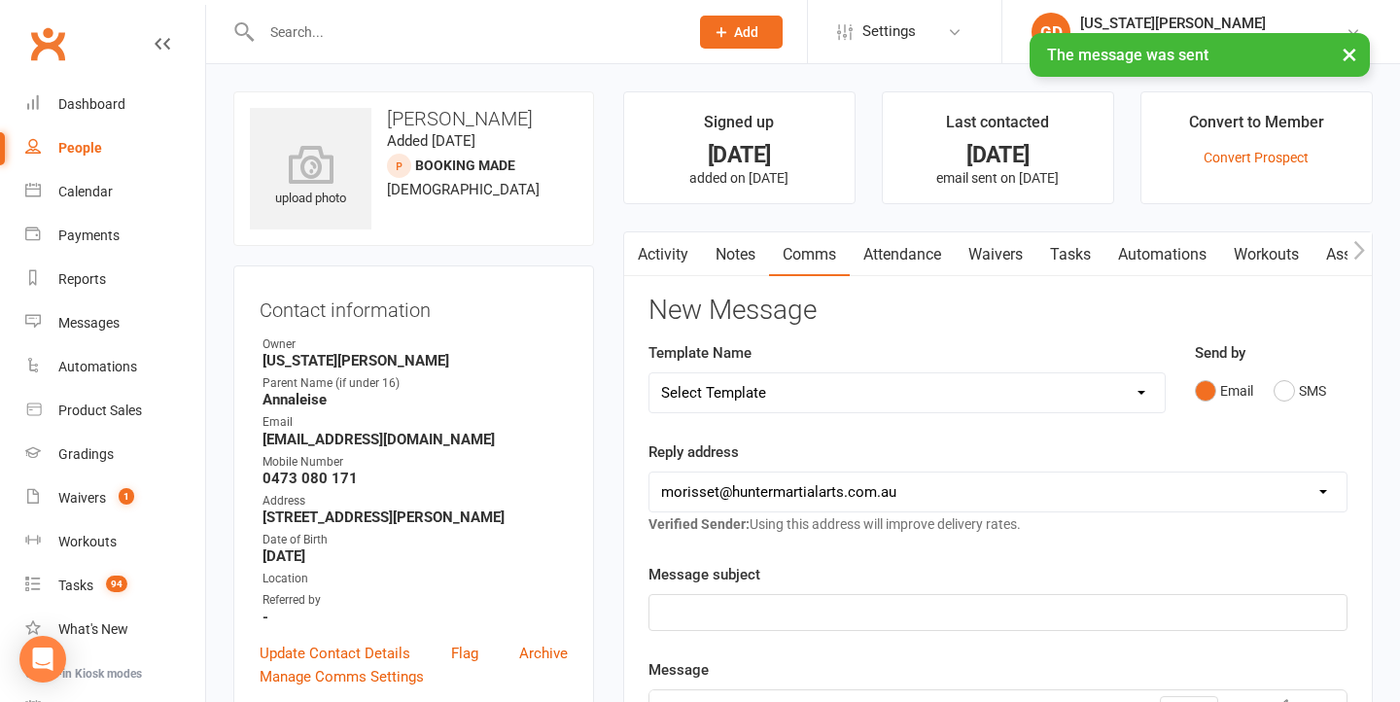
scroll to position [-1, 0]
click at [729, 266] on link "Notes" at bounding box center [735, 254] width 67 height 45
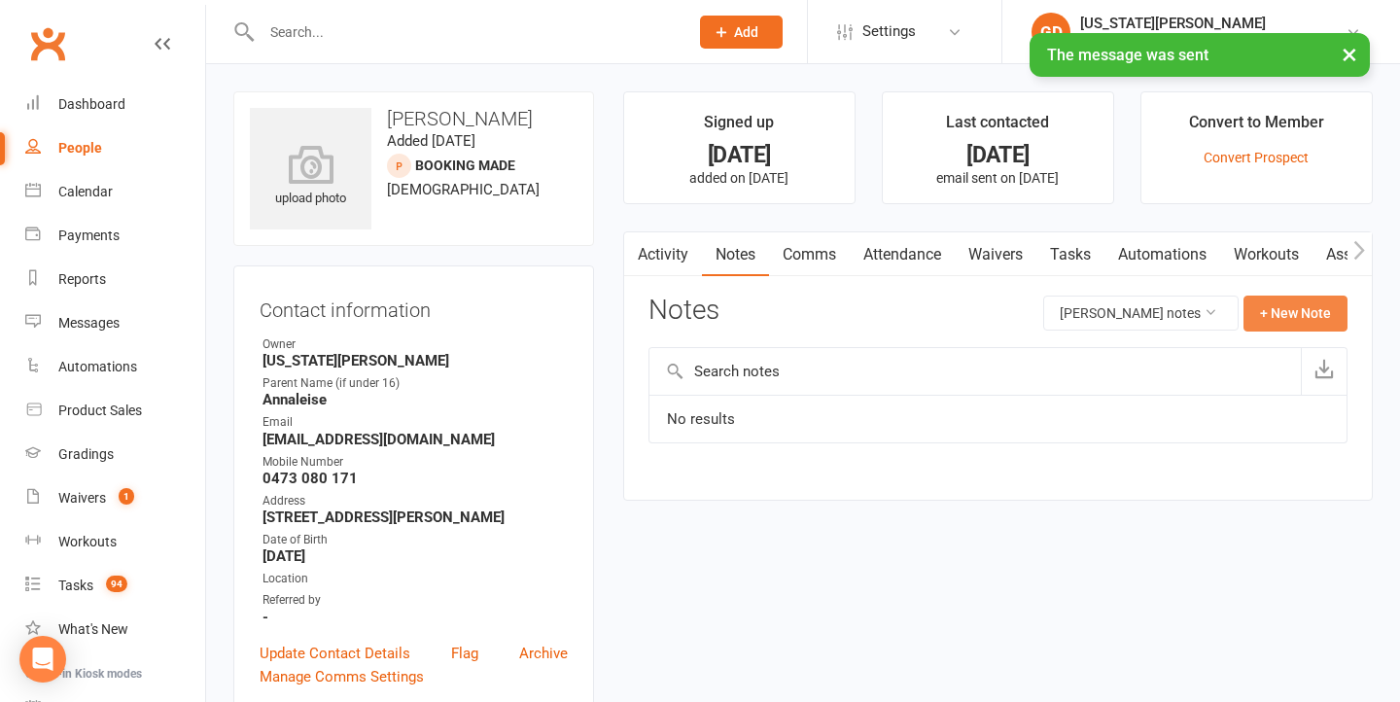
click at [1281, 327] on button "+ New Note" at bounding box center [1296, 313] width 104 height 35
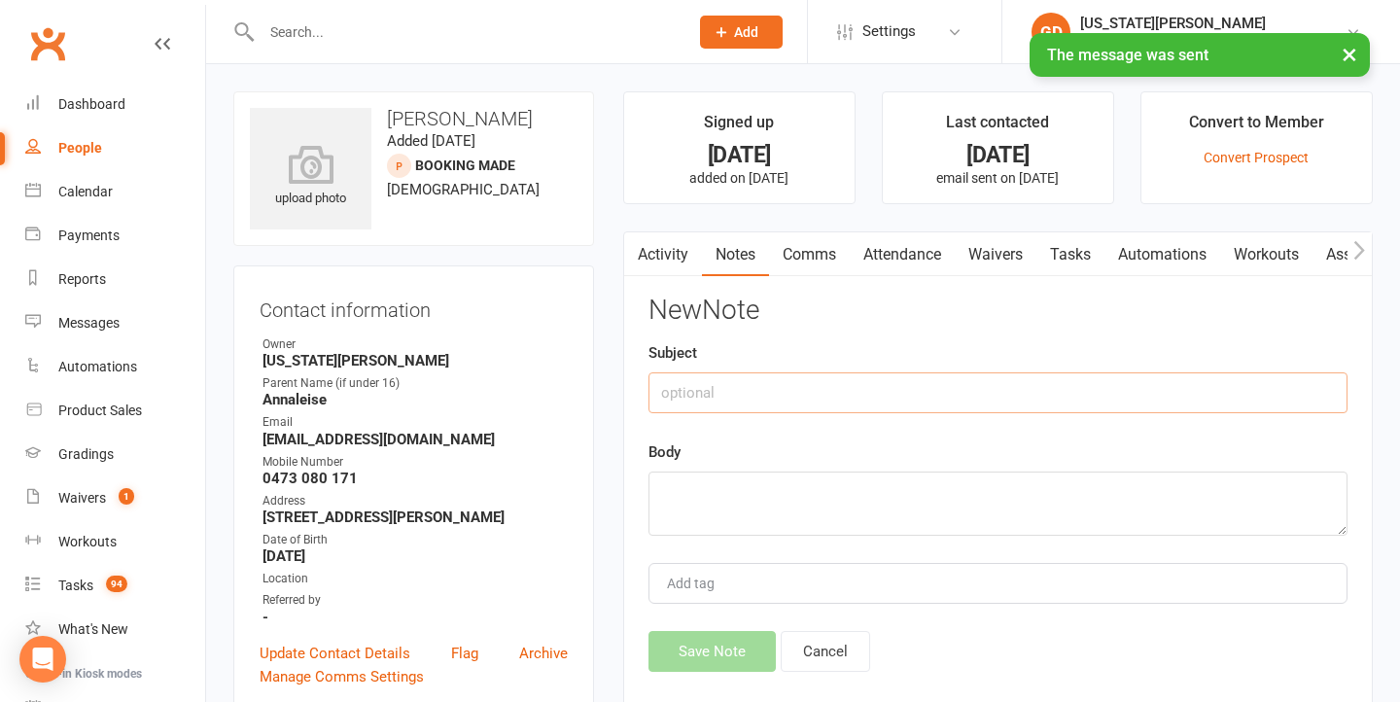
click at [913, 406] on input "text" at bounding box center [998, 392] width 699 height 41
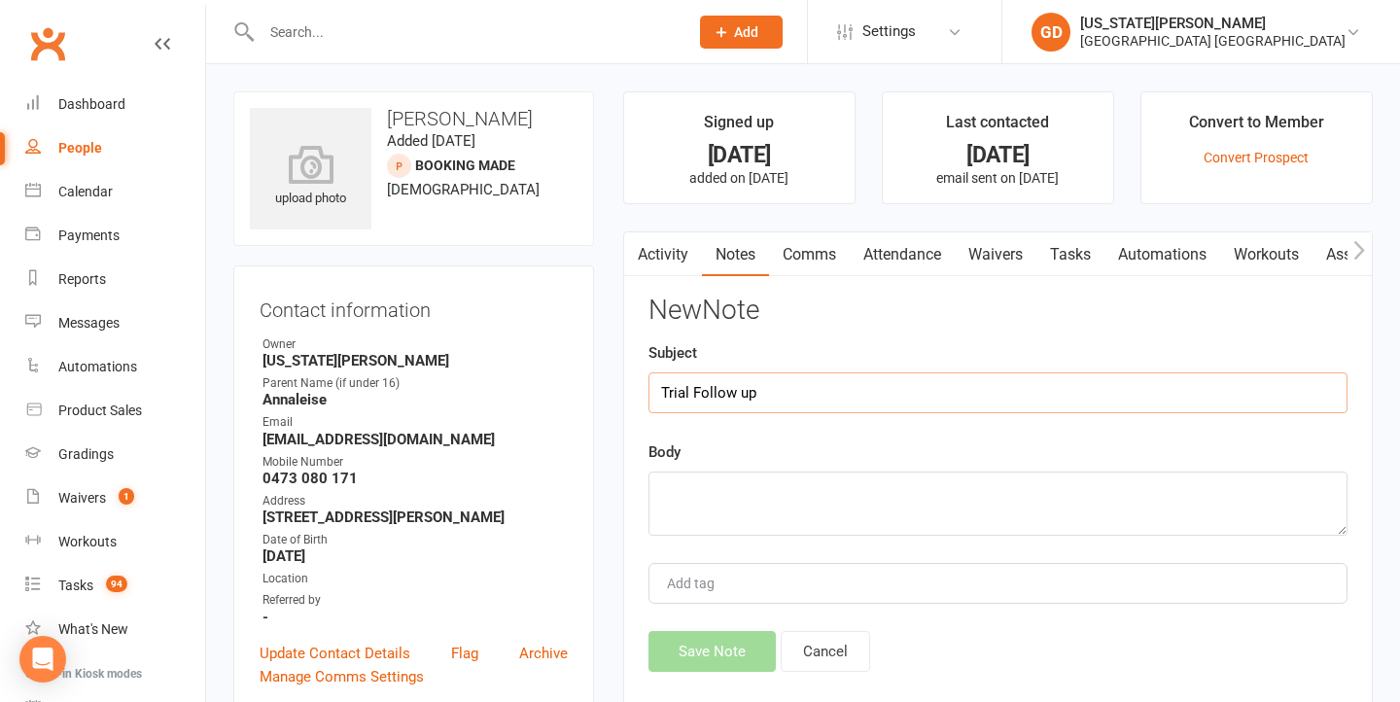
type input "Trial Follow up"
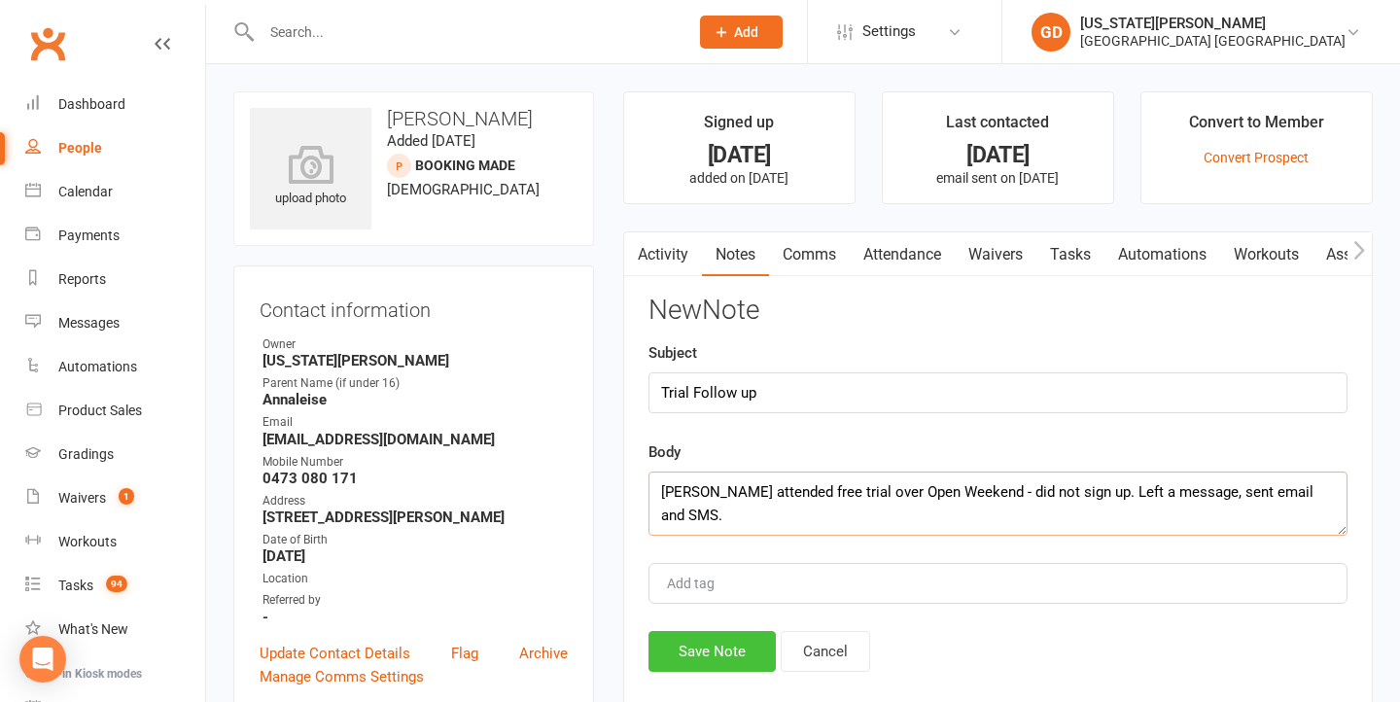
type textarea "[PERSON_NAME] attended free trial over Open Weekend - did not sign up. Left a m…"
click at [744, 639] on button "Save Note" at bounding box center [712, 651] width 127 height 41
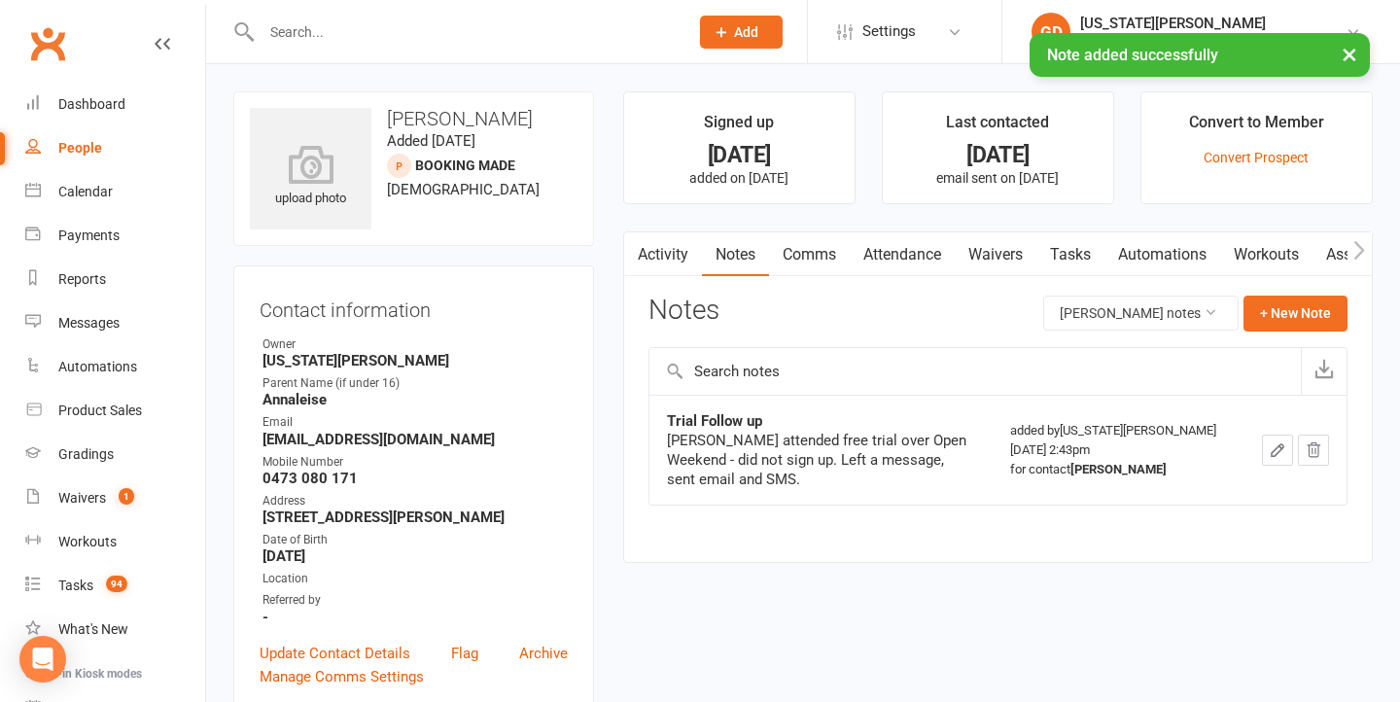
click at [1073, 233] on link "Tasks" at bounding box center [1071, 254] width 68 height 45
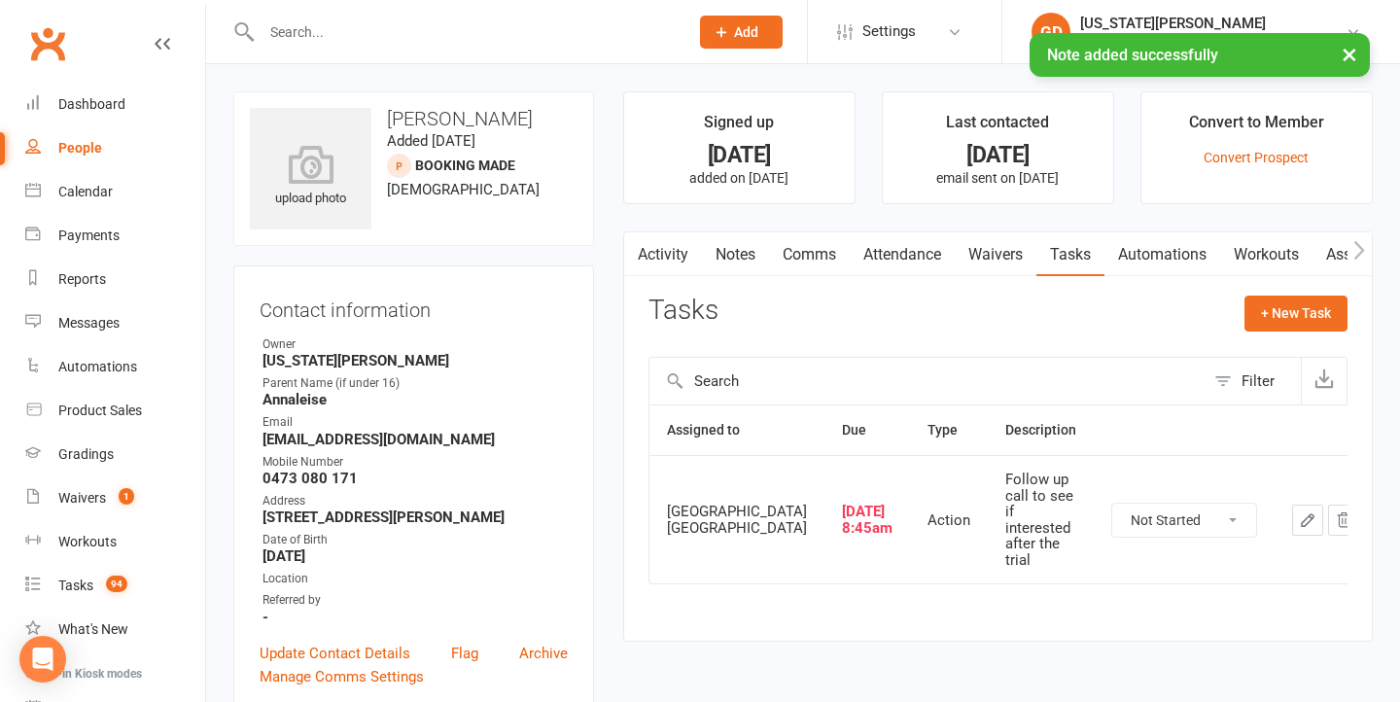
click at [1299, 512] on icon "button" at bounding box center [1308, 521] width 18 height 18
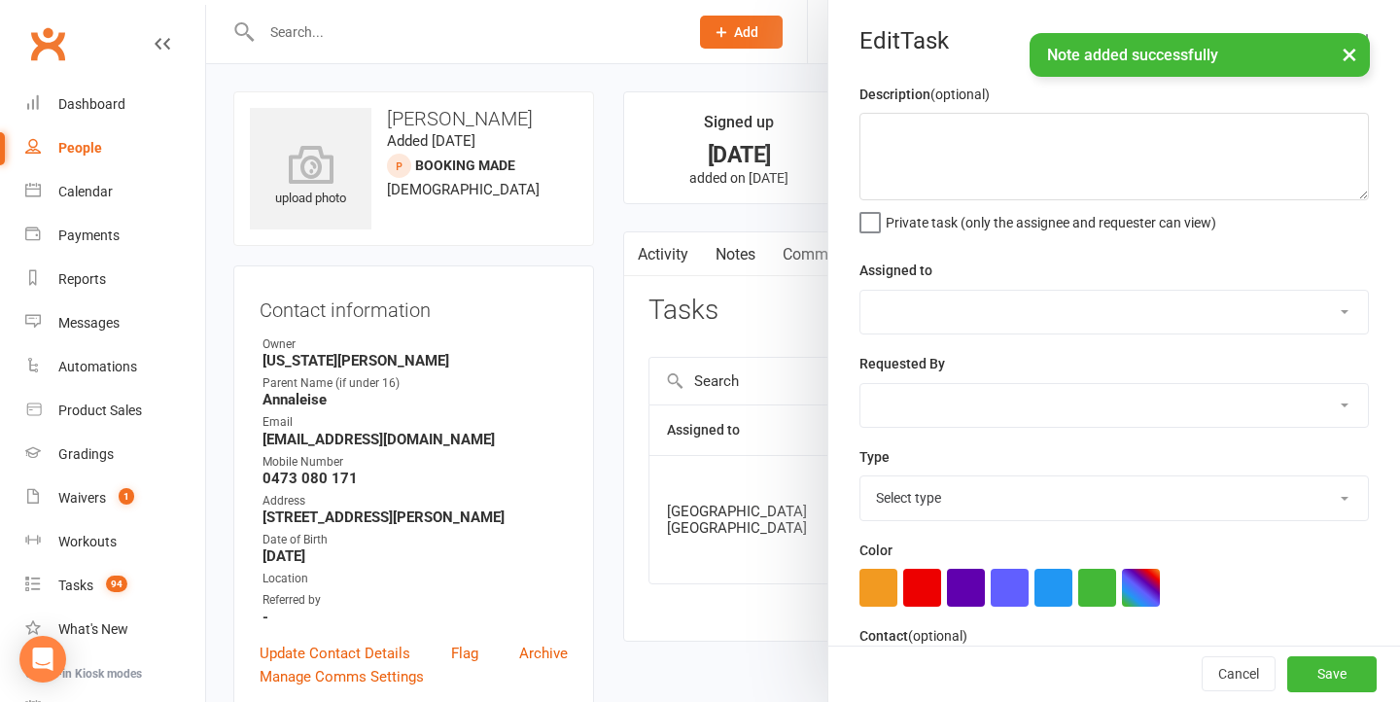
type textarea "Follow up call to see if interested after the trial"
select select "42839"
type input "15 Sep 2025"
type input "8:45am"
select select "18411"
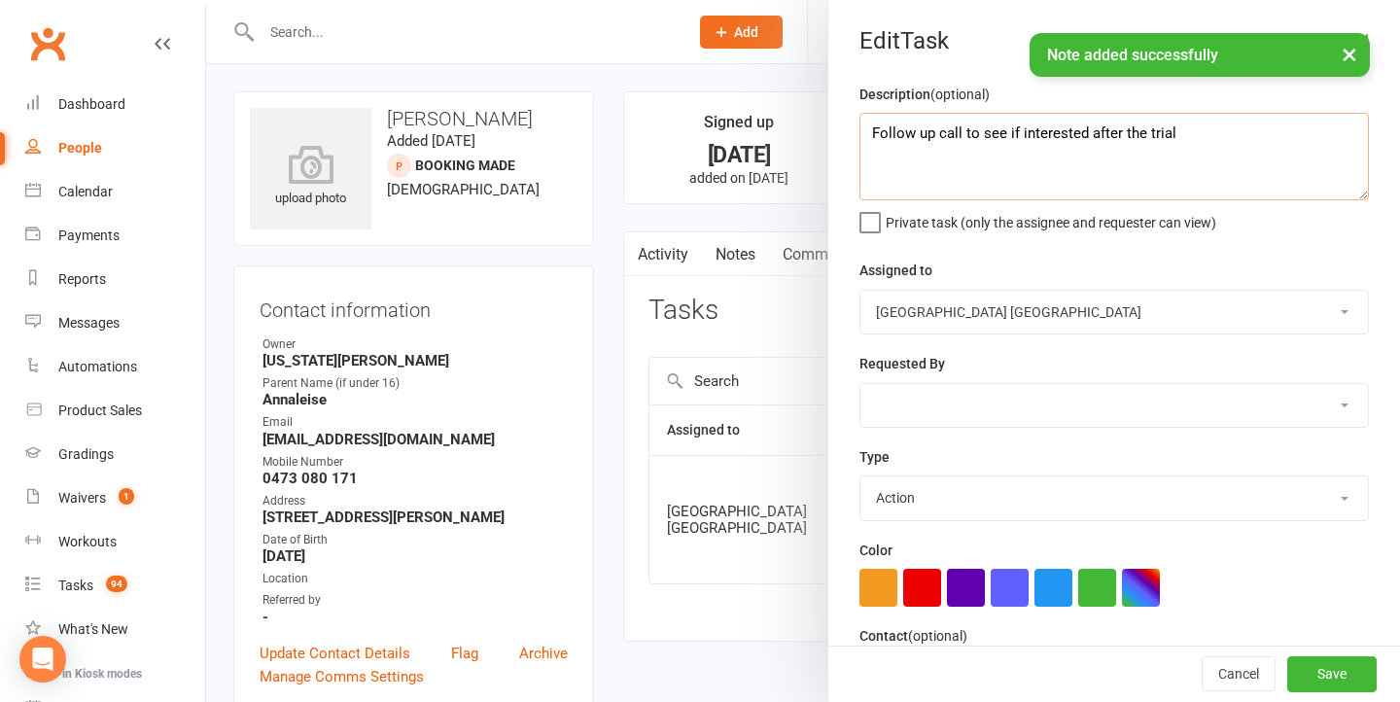
click at [1213, 126] on textarea "Follow up call to see if interested after the trial" at bounding box center [1115, 157] width 510 height 88
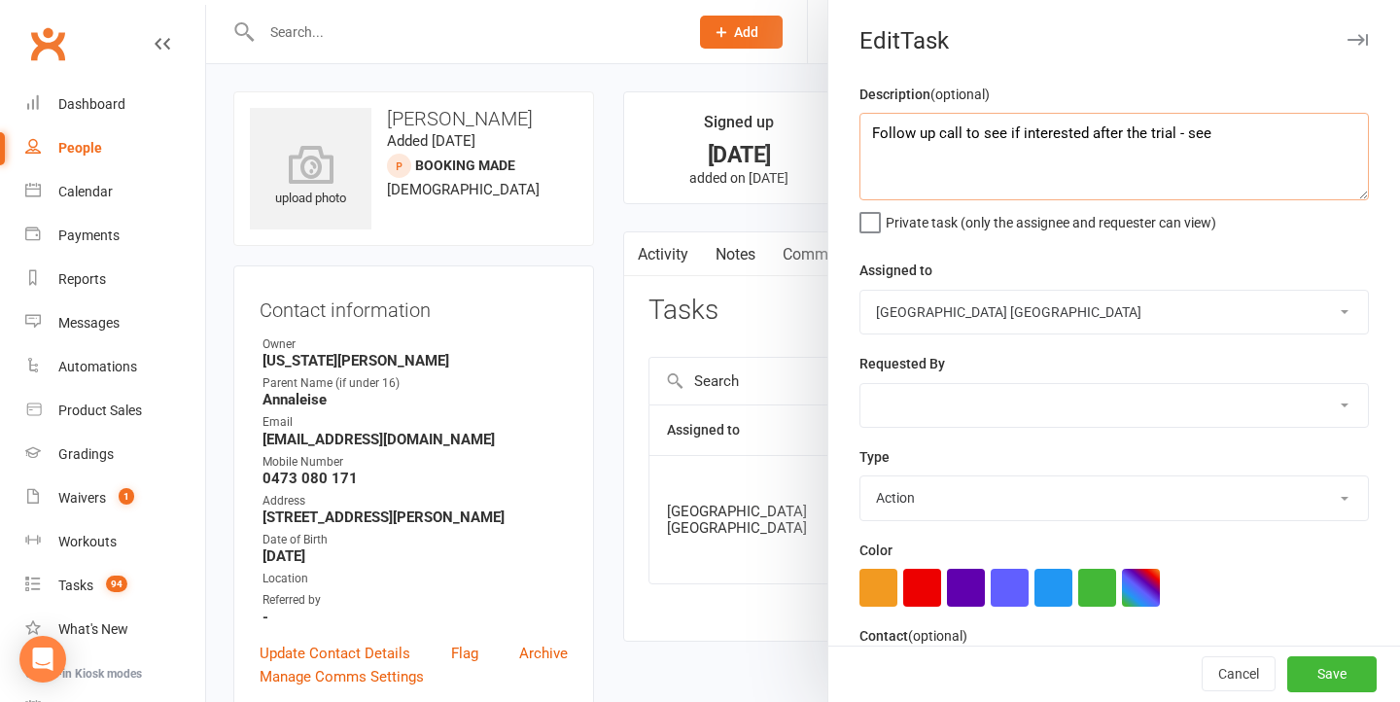
drag, startPoint x: 1231, startPoint y: 130, endPoint x: 944, endPoint y: 131, distance: 286.9
click at [944, 131] on textarea "Follow up call to see if interested after the trial - see" at bounding box center [1115, 157] width 510 height 88
type textarea "Follow up - see notes"
select select "48620"
click at [1042, 430] on div "Description (optional) Follow up - see notes Private task (only the assignee an…" at bounding box center [1115, 475] width 572 height 785
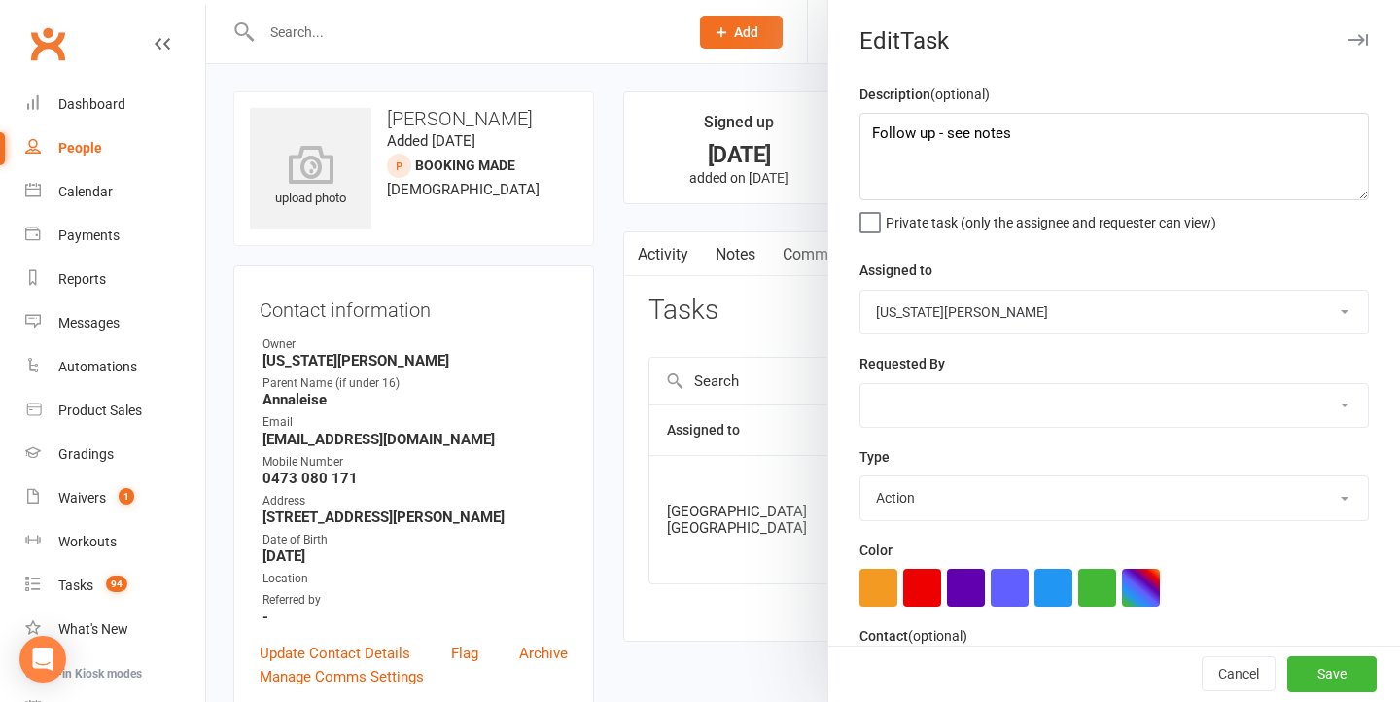
select select "48620"
select select "18094"
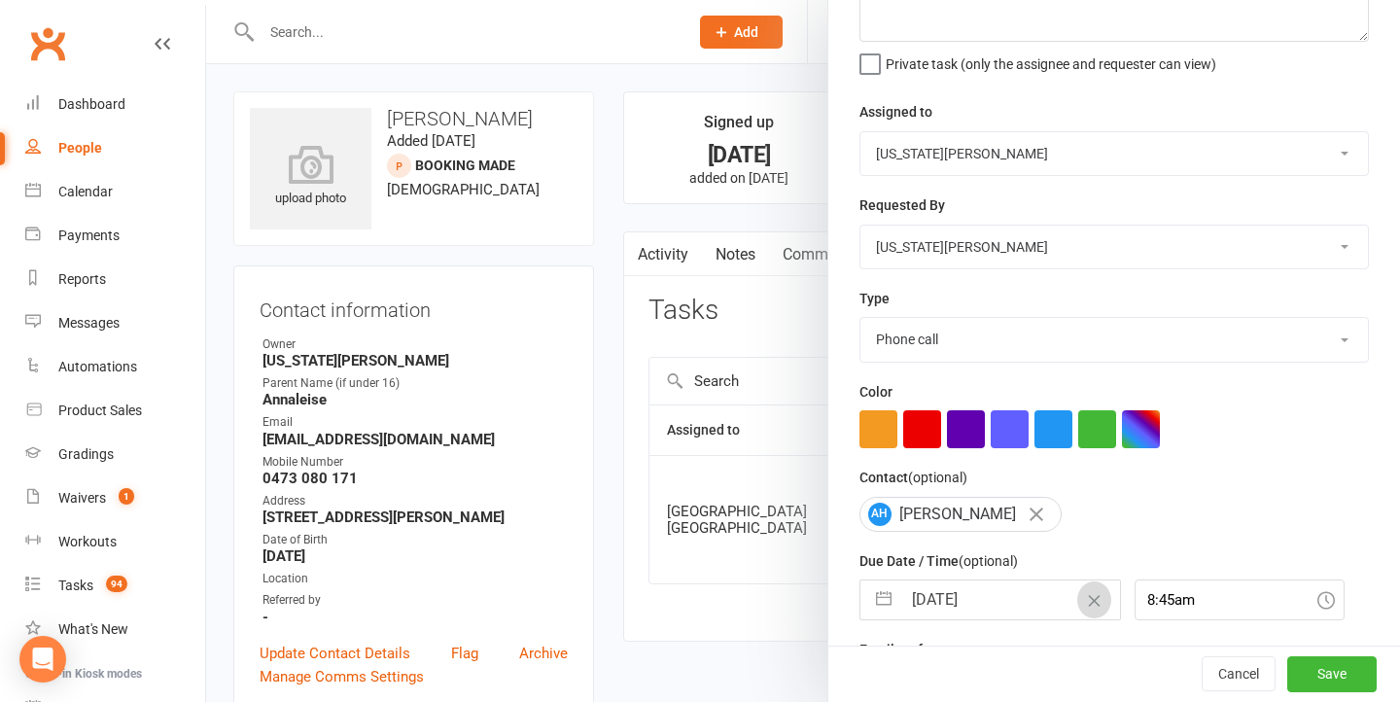
drag, startPoint x: 977, startPoint y: 598, endPoint x: 1051, endPoint y: 615, distance: 75.7
click at [977, 598] on input "15 Sep 2025" at bounding box center [1011, 600] width 219 height 39
select select "7"
select select "2025"
select select "8"
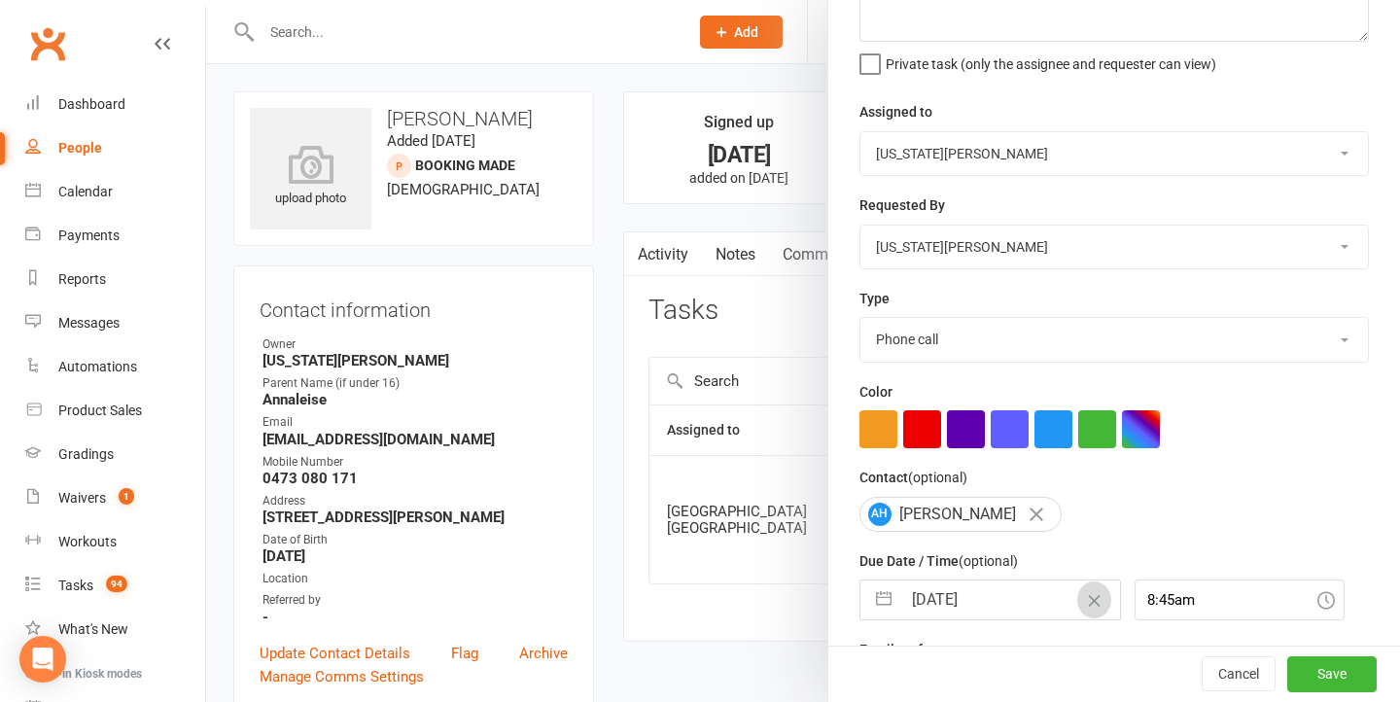
select select "2025"
select select "9"
select select "2025"
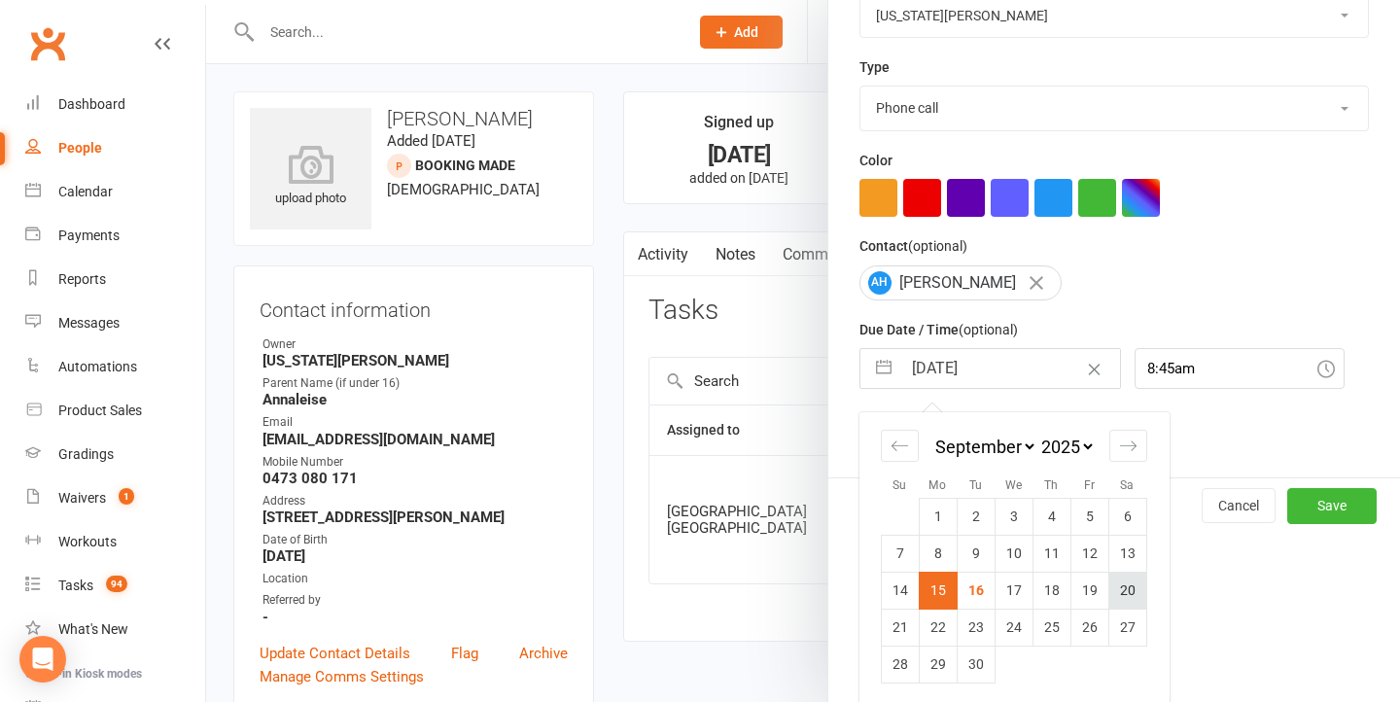
click at [1122, 587] on td "20" at bounding box center [1128, 590] width 38 height 37
type input "[DATE]"
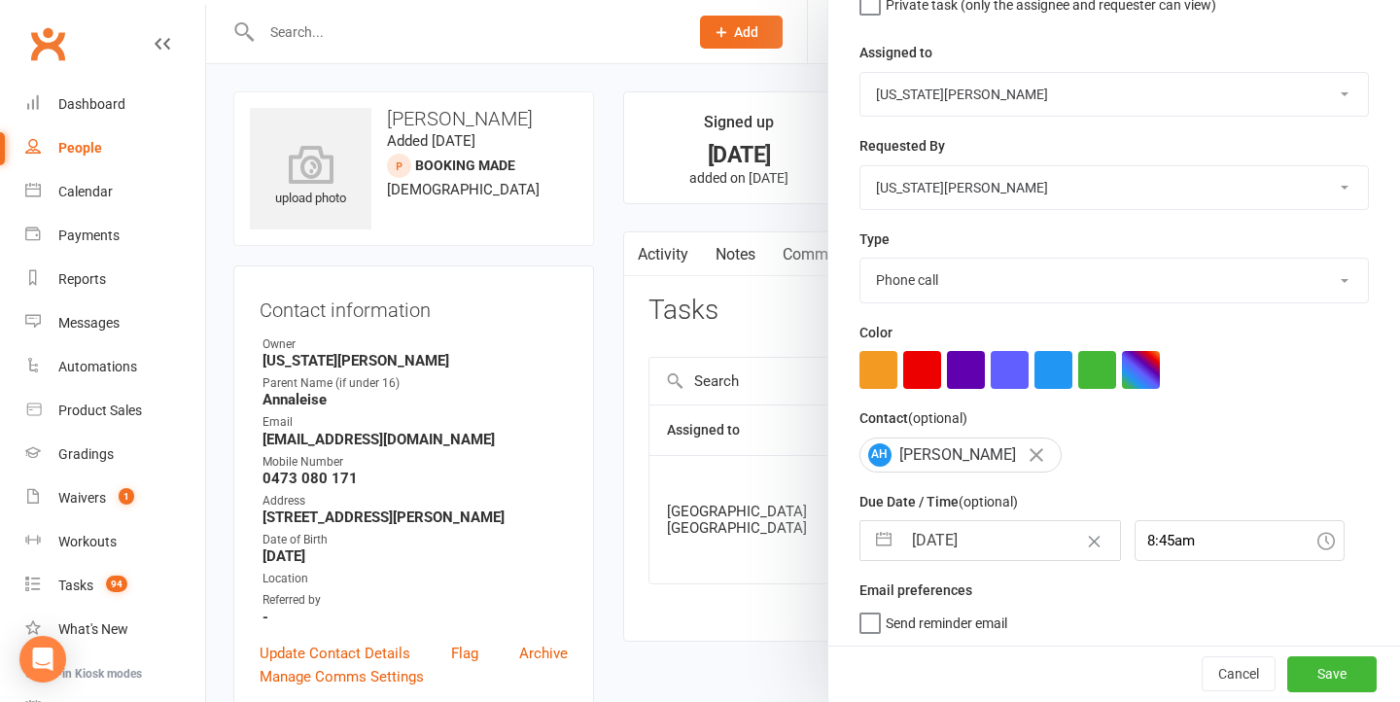
click at [1323, 660] on button "Save" at bounding box center [1332, 674] width 89 height 35
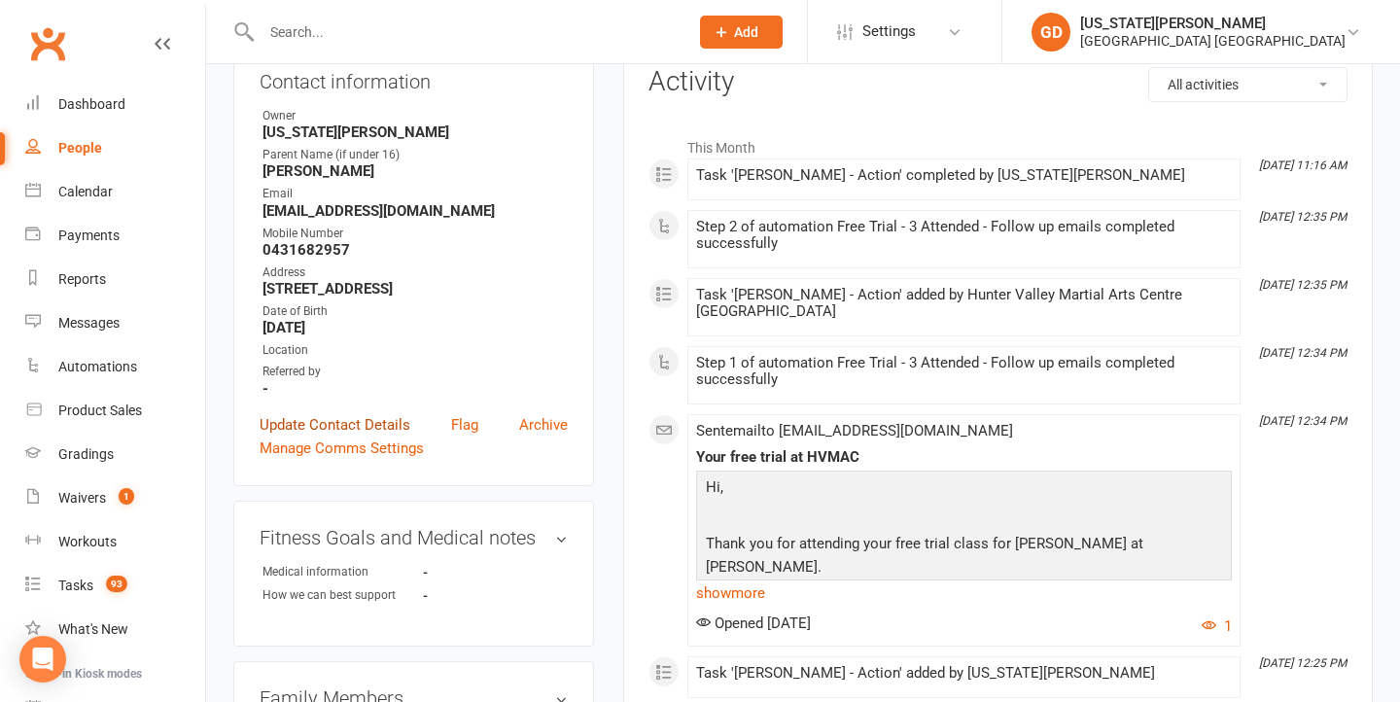
click at [361, 427] on link "Update Contact Details" at bounding box center [335, 424] width 151 height 23
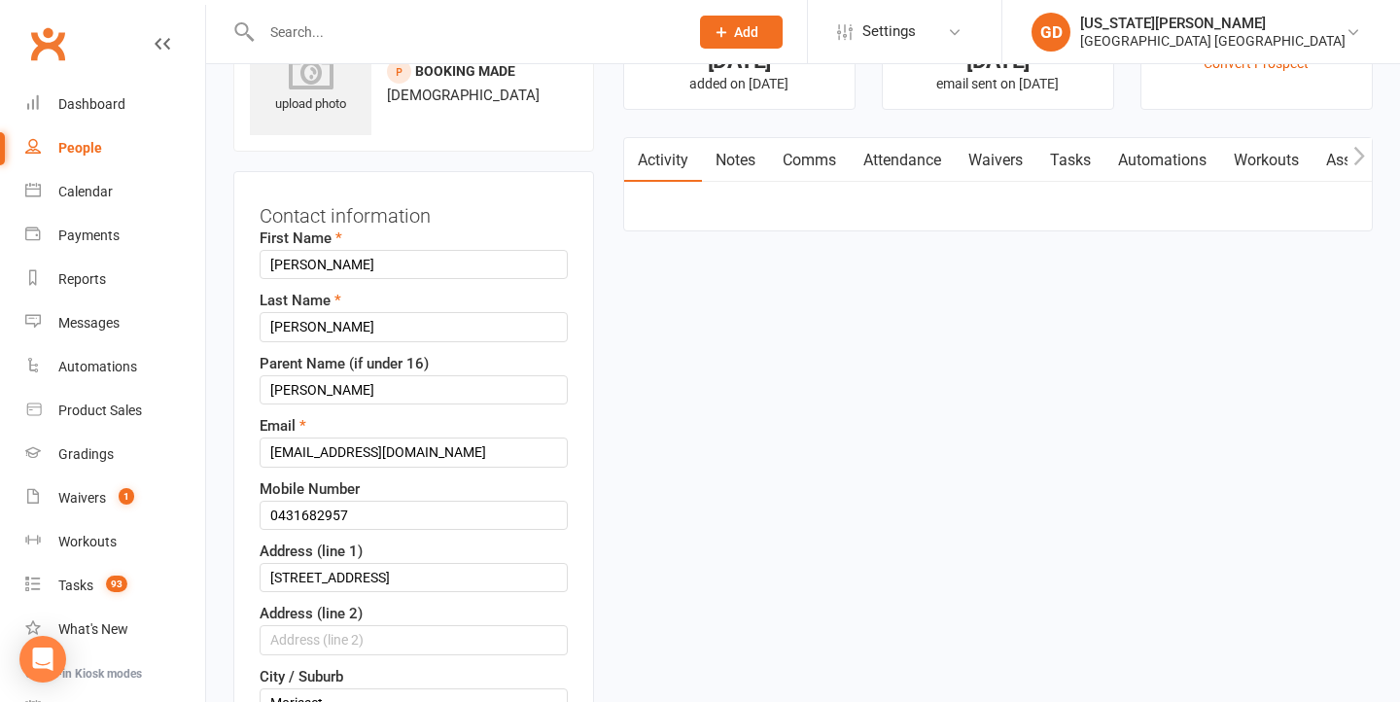
scroll to position [91, 0]
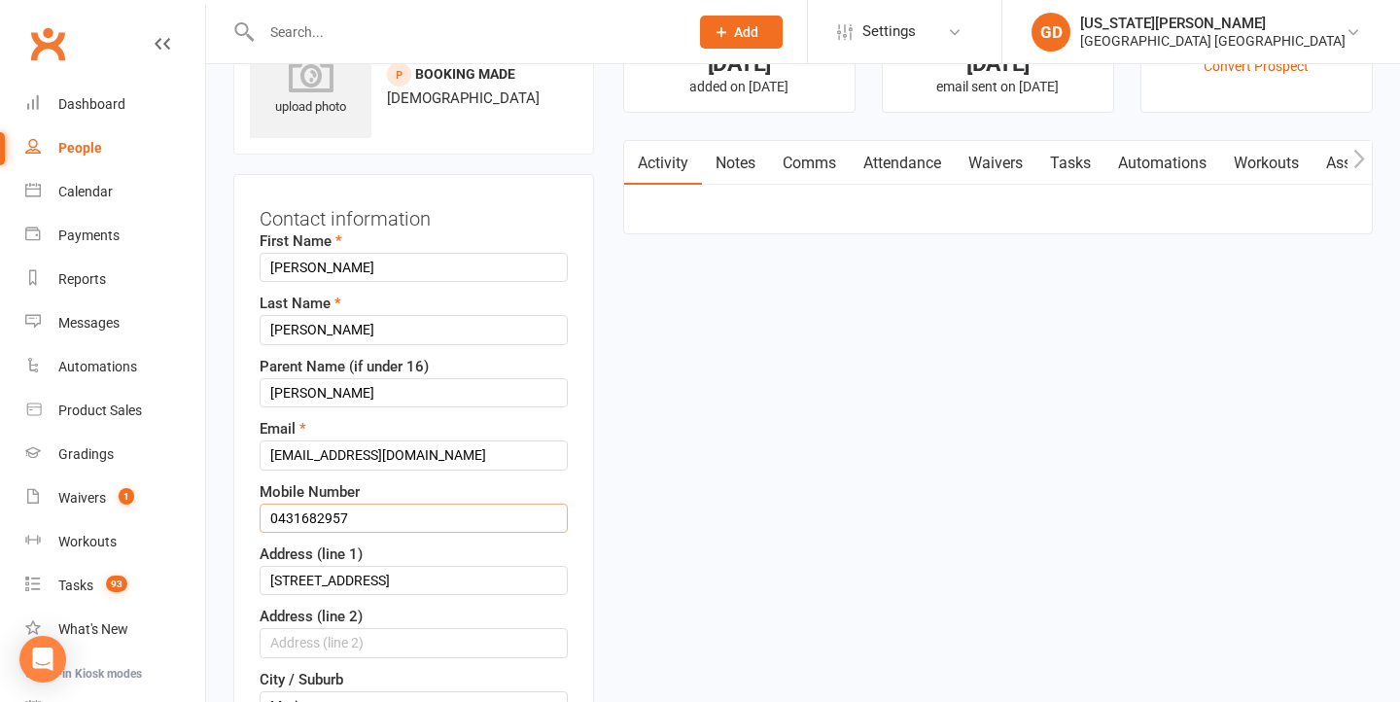
drag, startPoint x: 266, startPoint y: 523, endPoint x: 792, endPoint y: 418, distance: 535.6
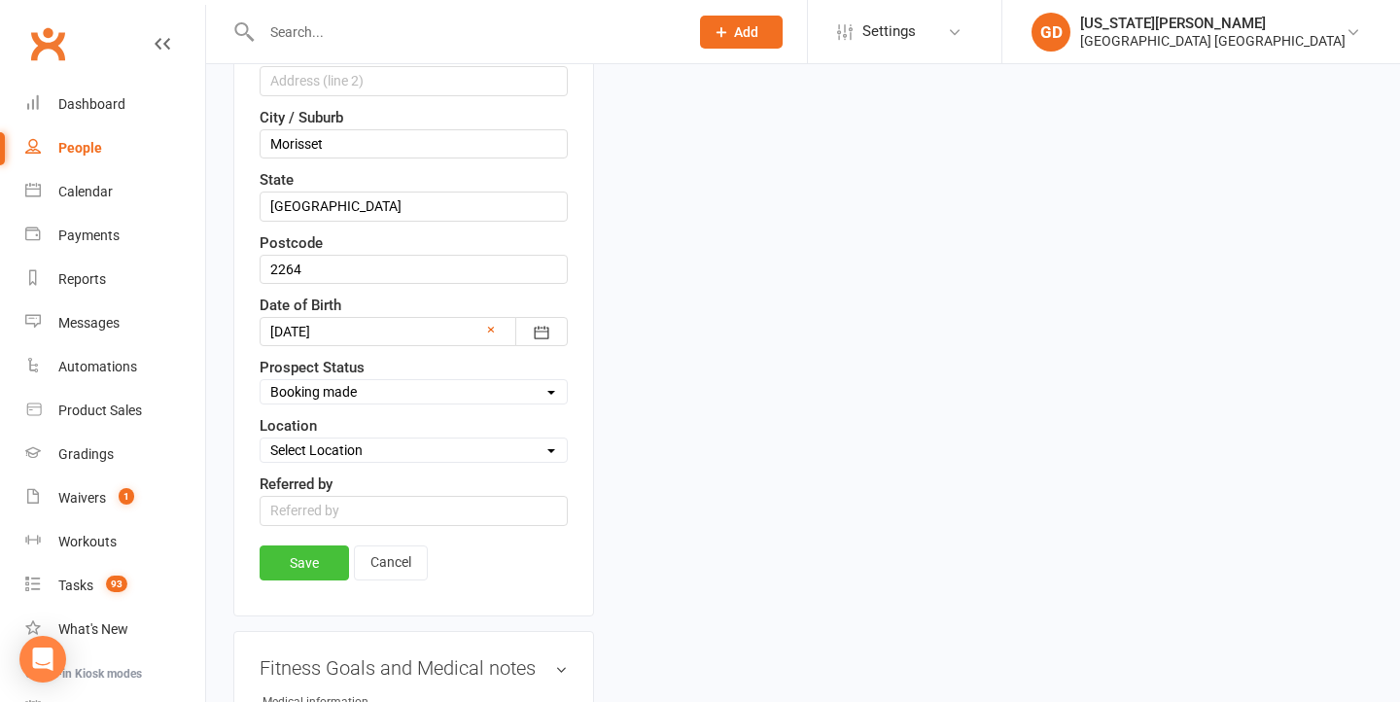
type input "0431 682 957"
click at [287, 567] on link "Save" at bounding box center [304, 563] width 89 height 35
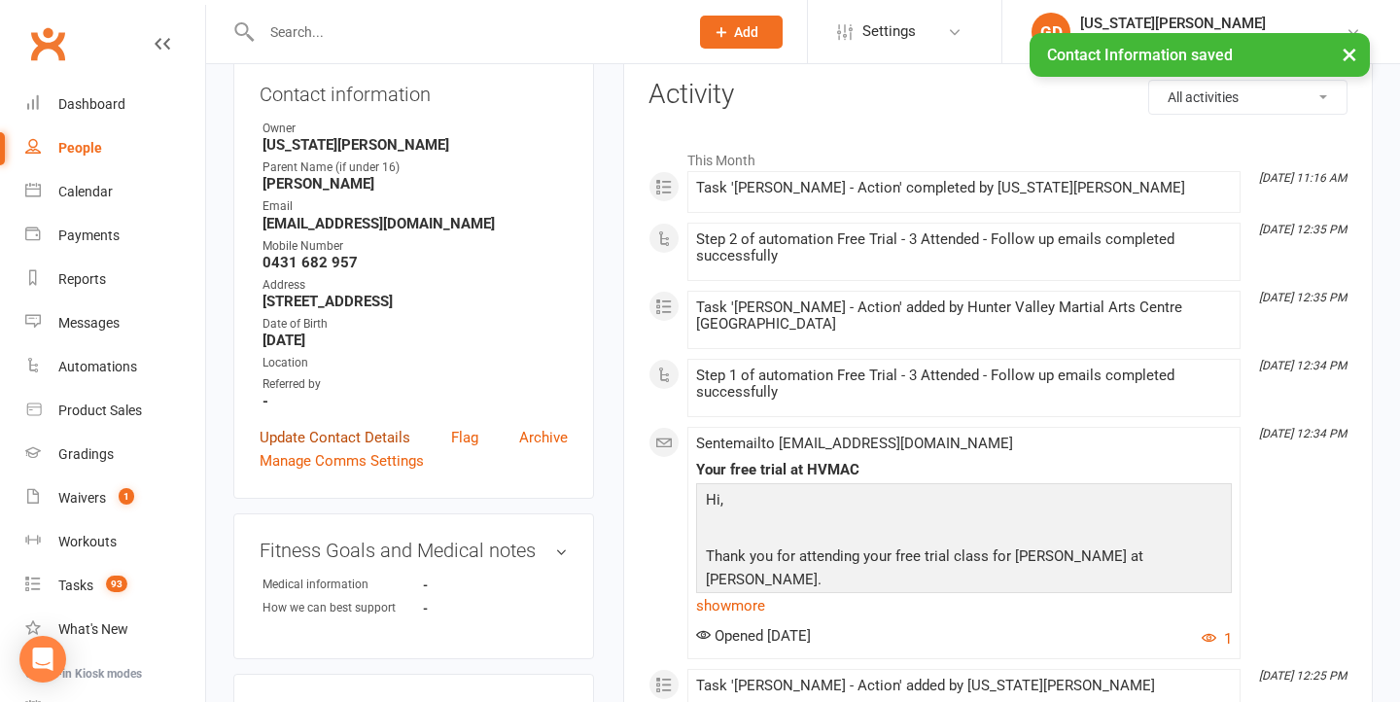
click at [358, 431] on link "Update Contact Details" at bounding box center [335, 437] width 151 height 23
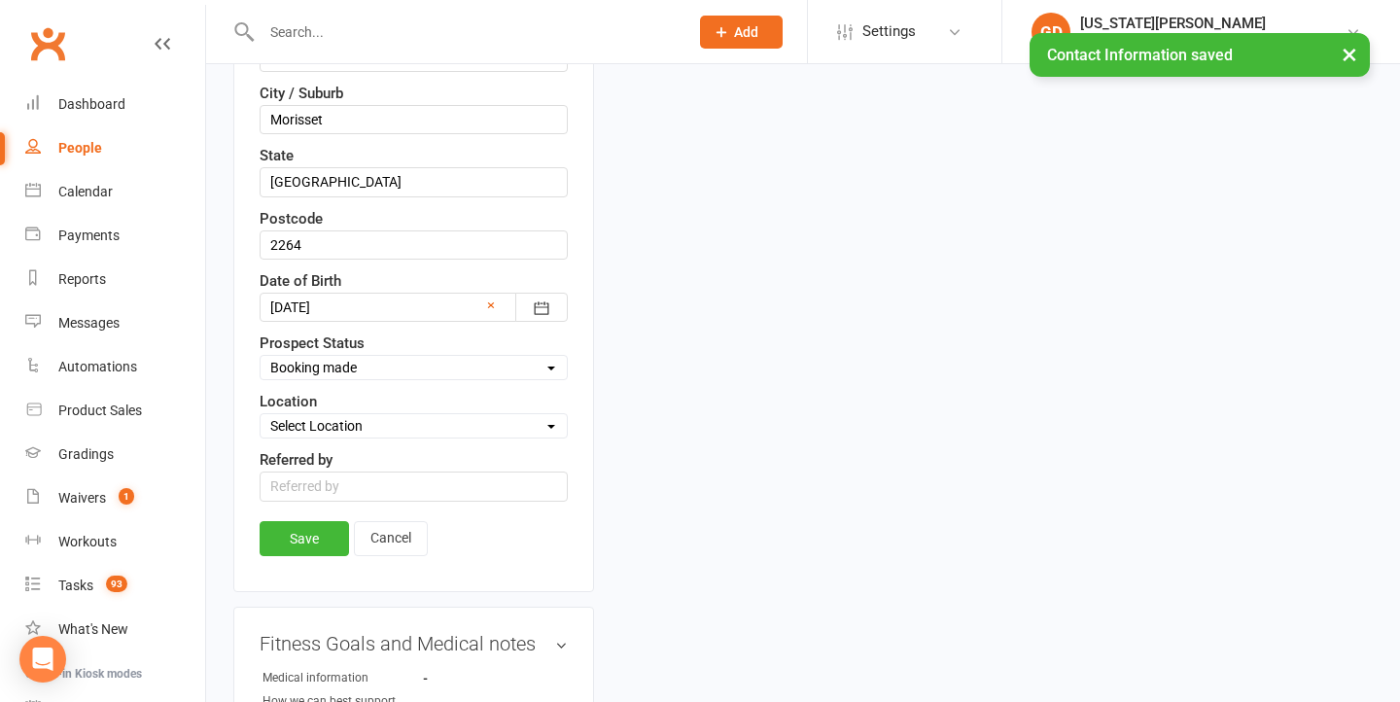
scroll to position [701, 0]
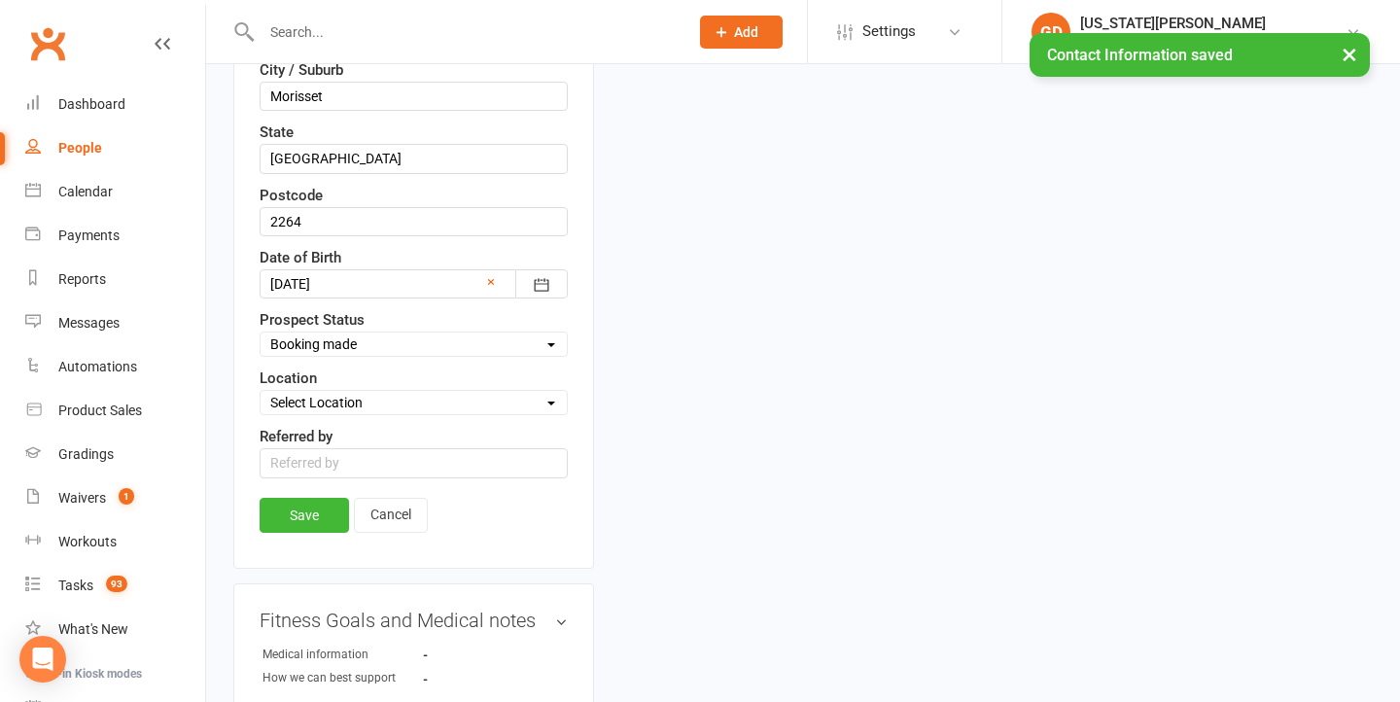
click at [445, 366] on div "First Name [PERSON_NAME] Last Name [PERSON_NAME] Parent Name (if under 16) [PER…" at bounding box center [414, 49] width 308 height 859
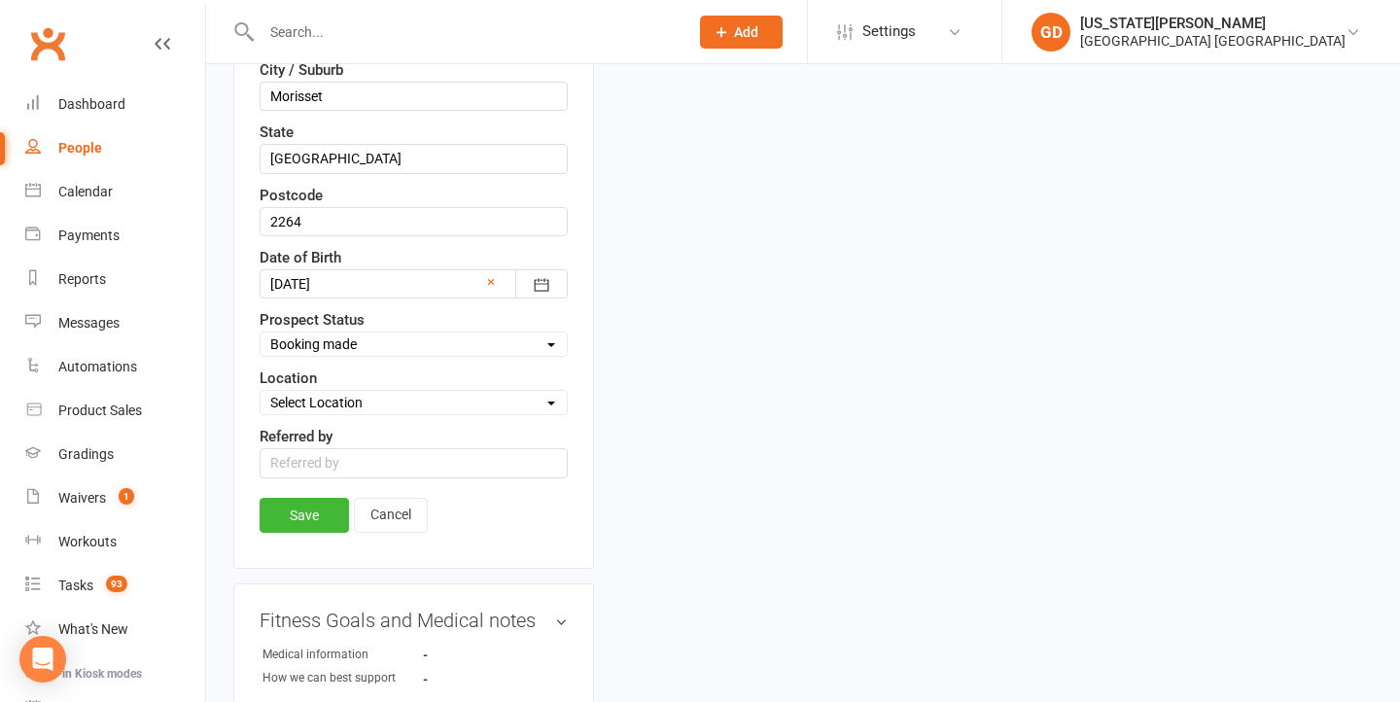
select select "Prospect Missed Trial - Follow up"
click at [309, 511] on link "Save" at bounding box center [304, 515] width 89 height 35
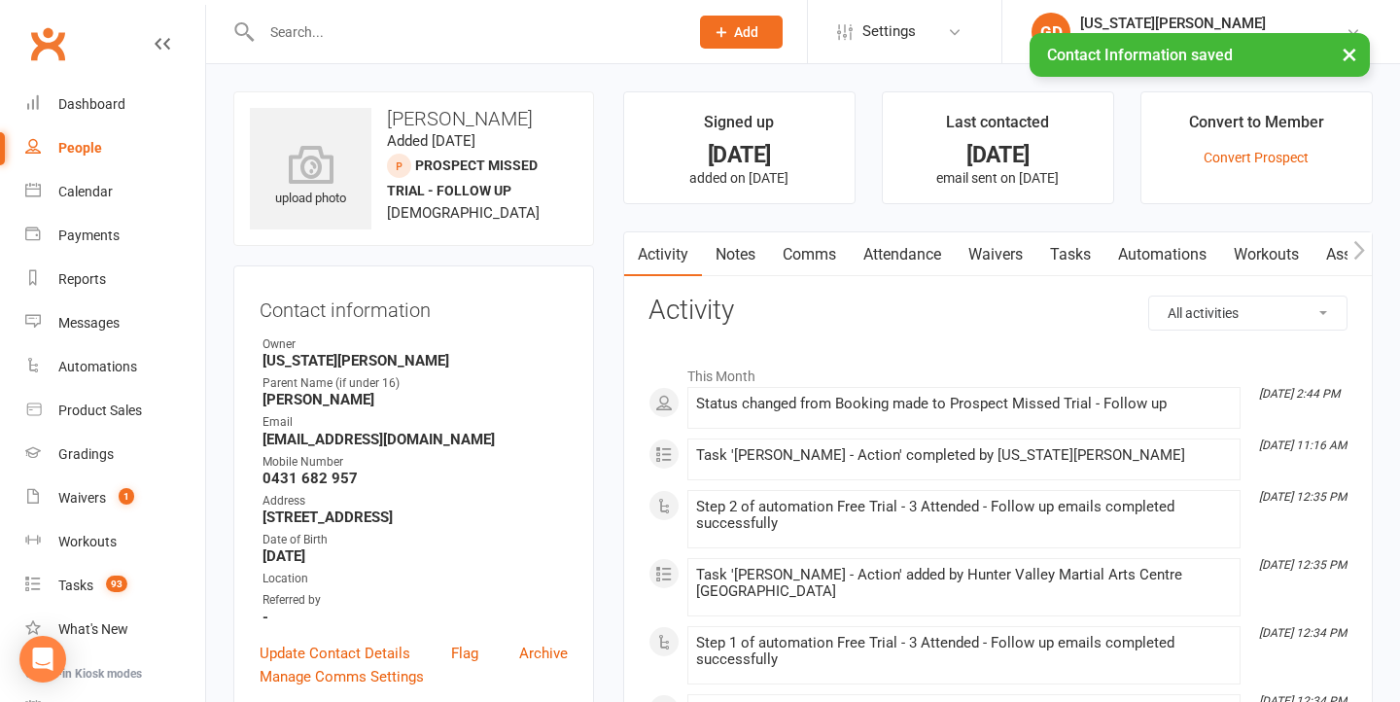
scroll to position [0, 0]
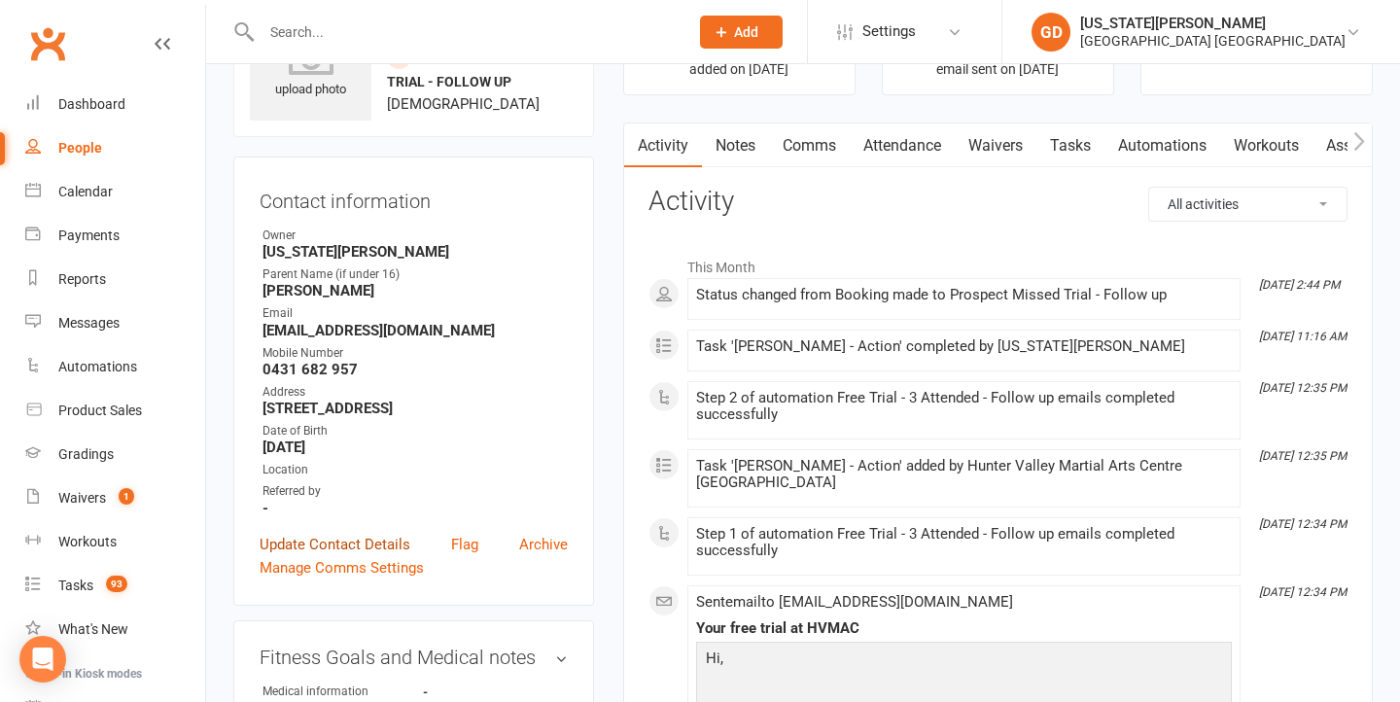
click at [340, 534] on link "Update Contact Details" at bounding box center [335, 544] width 151 height 23
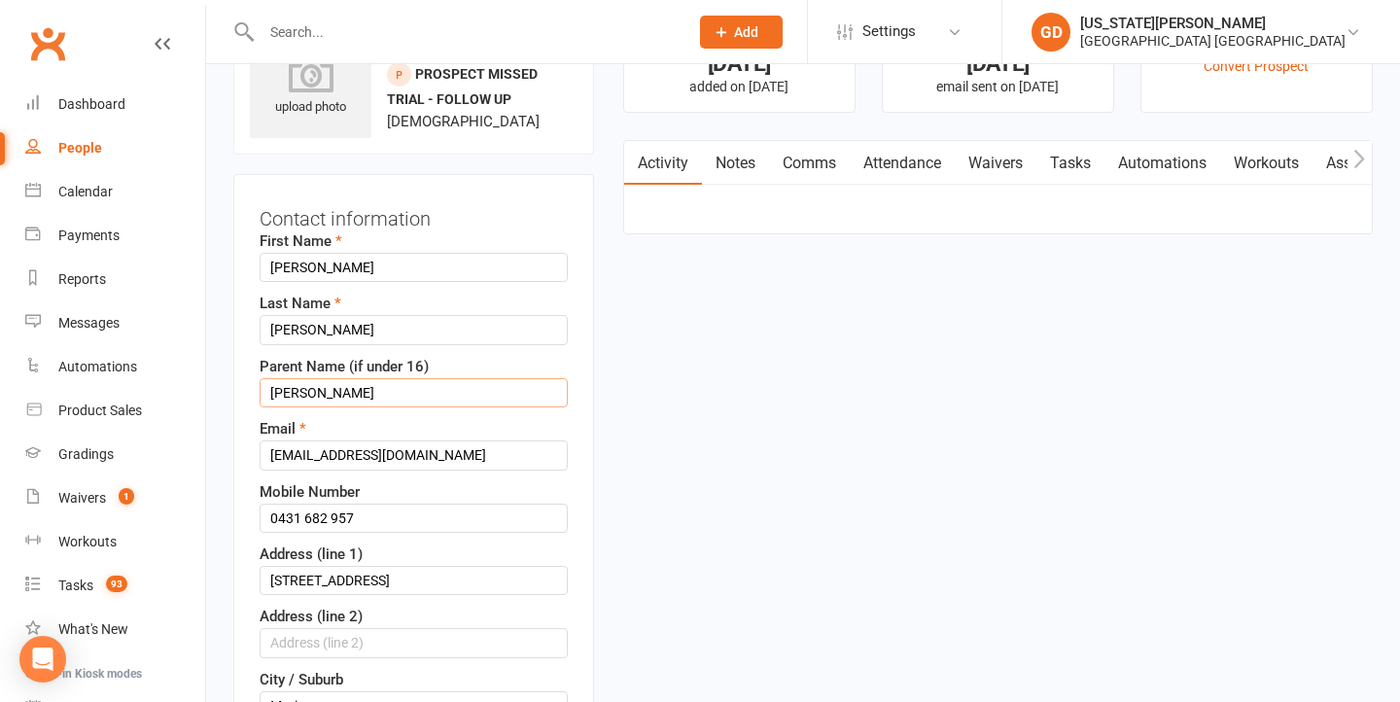
drag, startPoint x: 305, startPoint y: 397, endPoint x: 338, endPoint y: 416, distance: 38.4
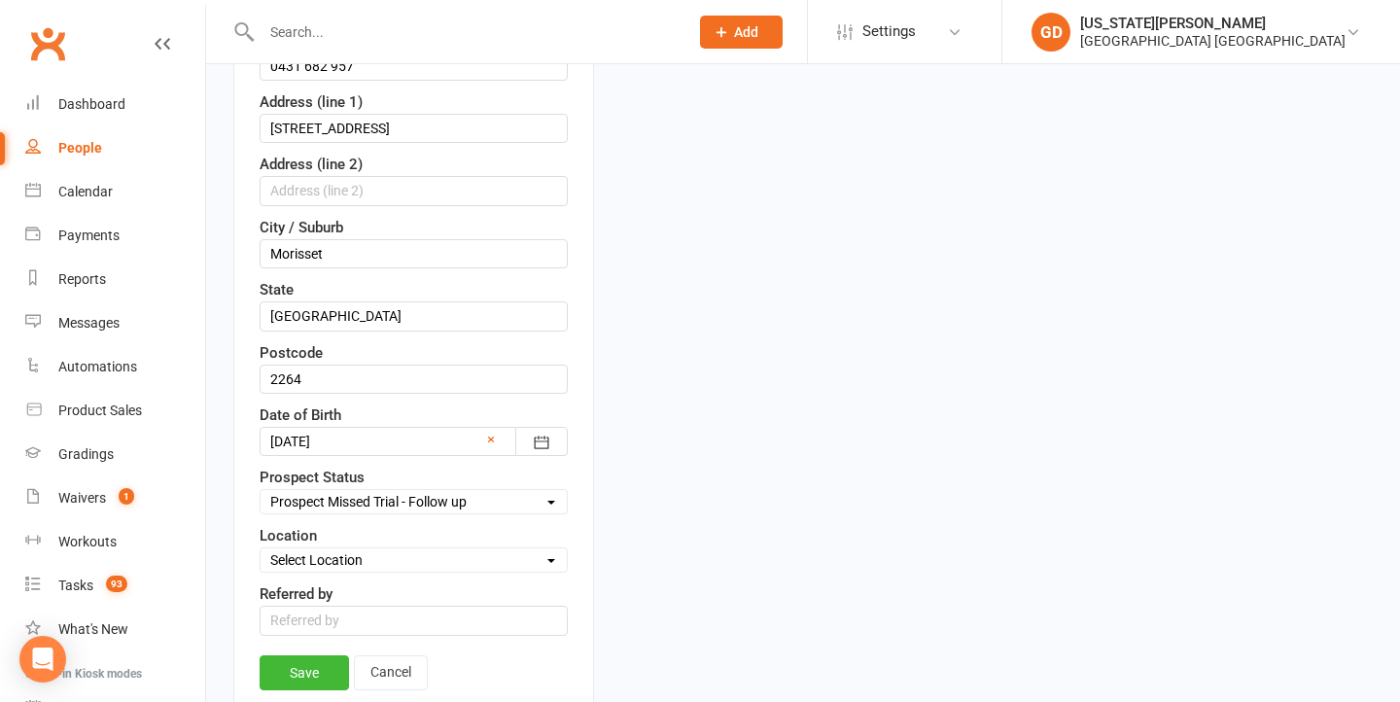
scroll to position [700, 1]
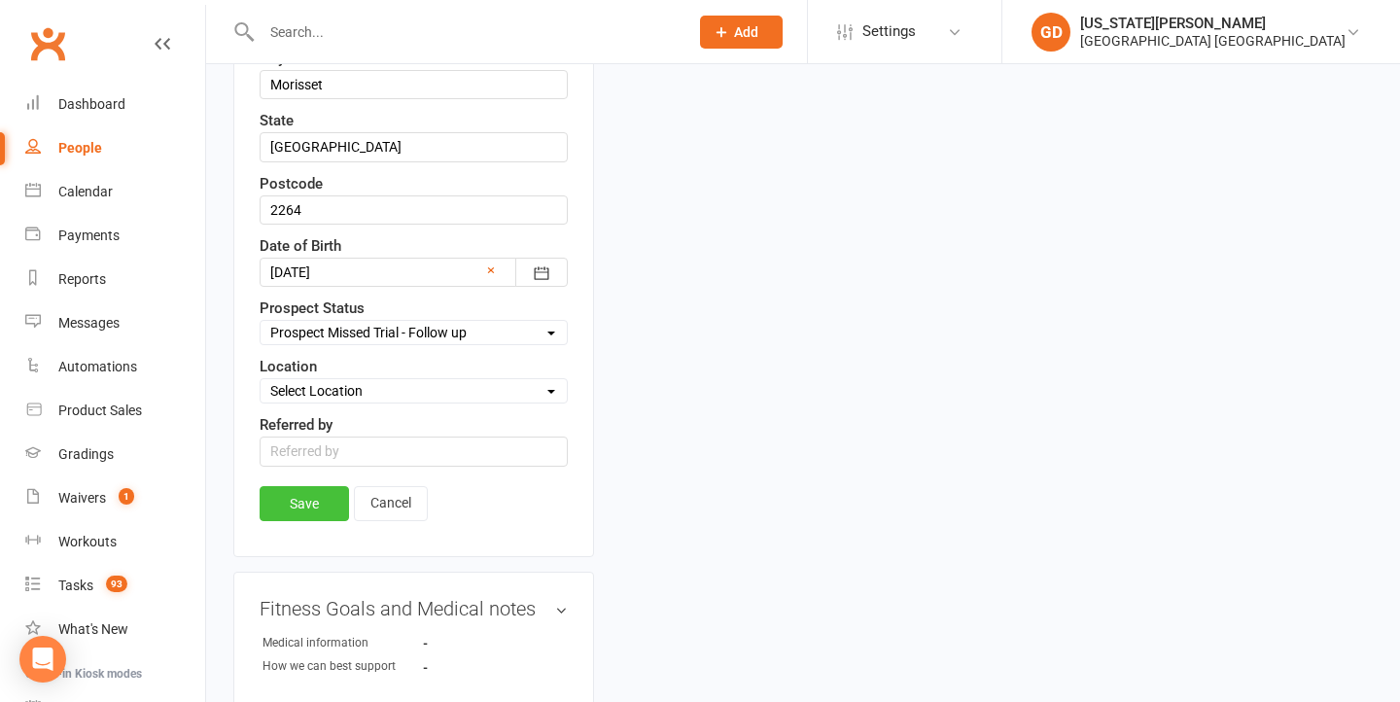
type input "[DEMOGRAPHIC_DATA]"
drag, startPoint x: 295, startPoint y: 495, endPoint x: 508, endPoint y: 542, distance: 218.0
click at [295, 495] on link "Save" at bounding box center [304, 503] width 89 height 35
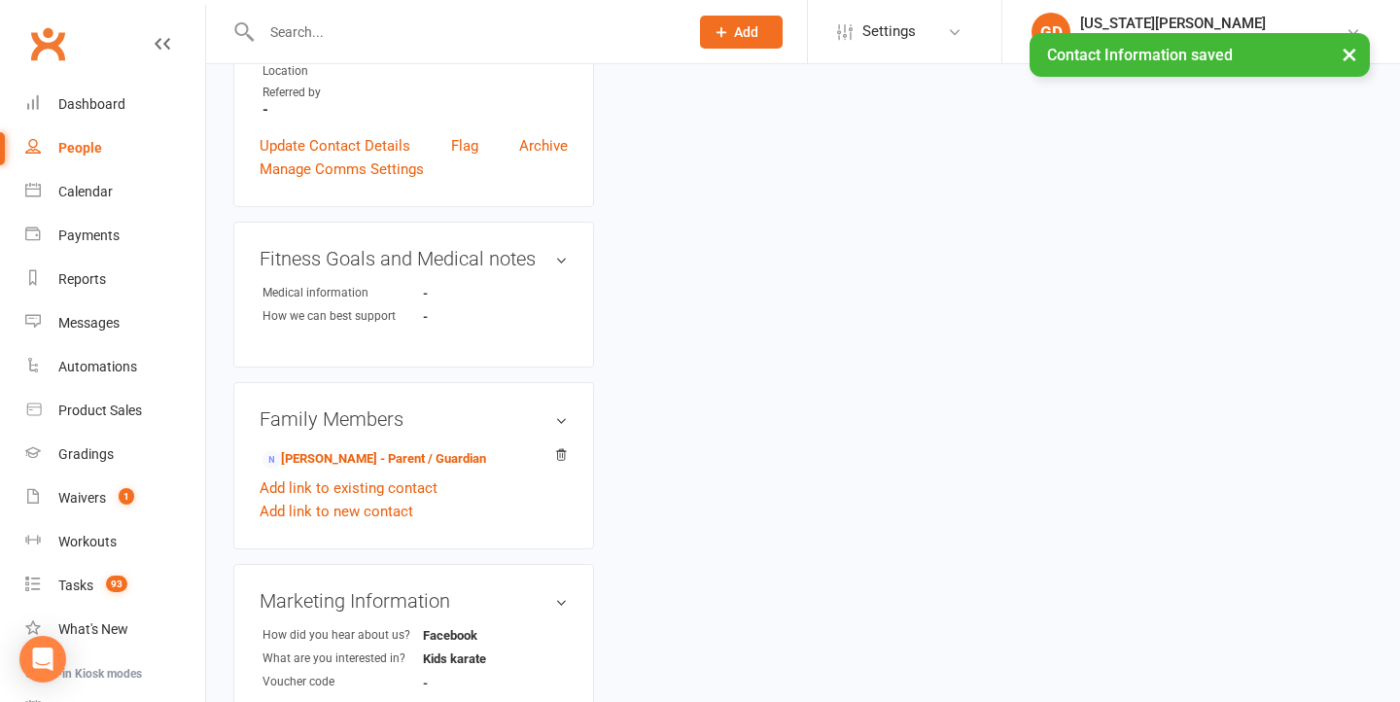
scroll to position [18, 0]
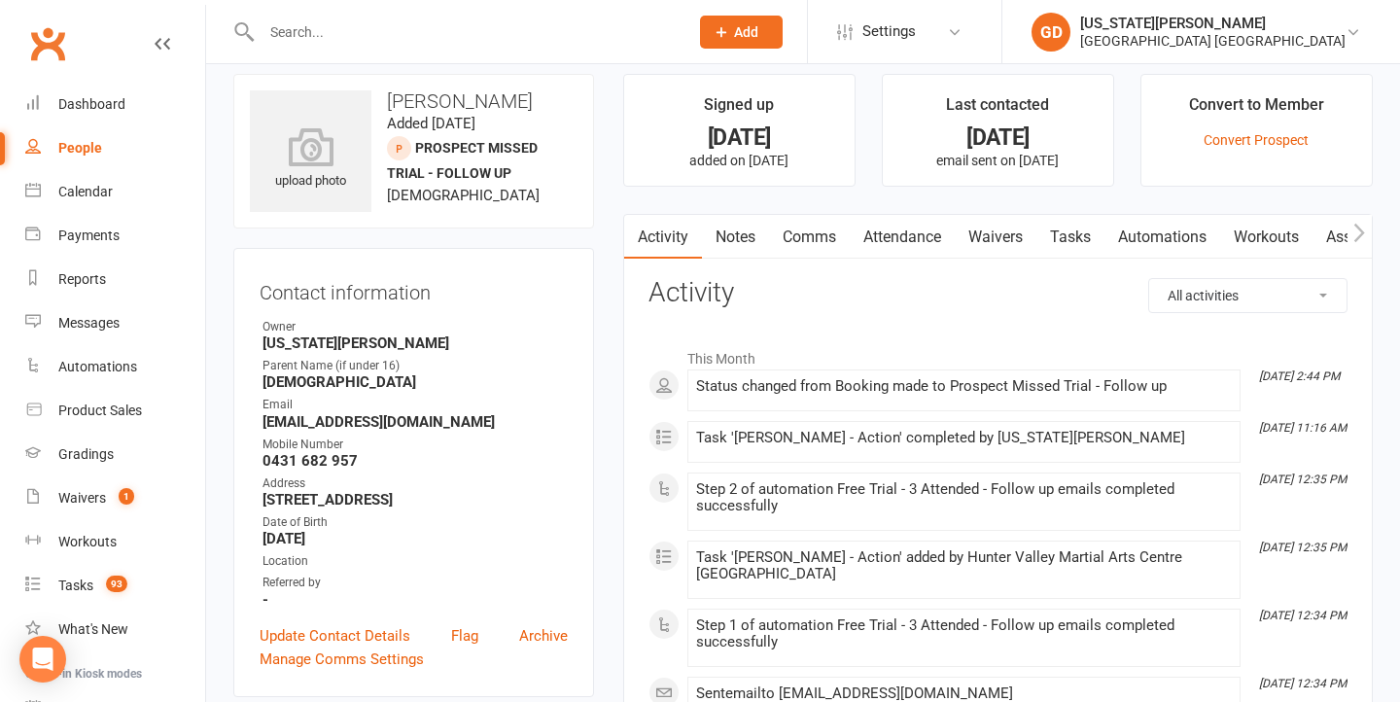
click at [715, 234] on link "Notes" at bounding box center [735, 237] width 67 height 45
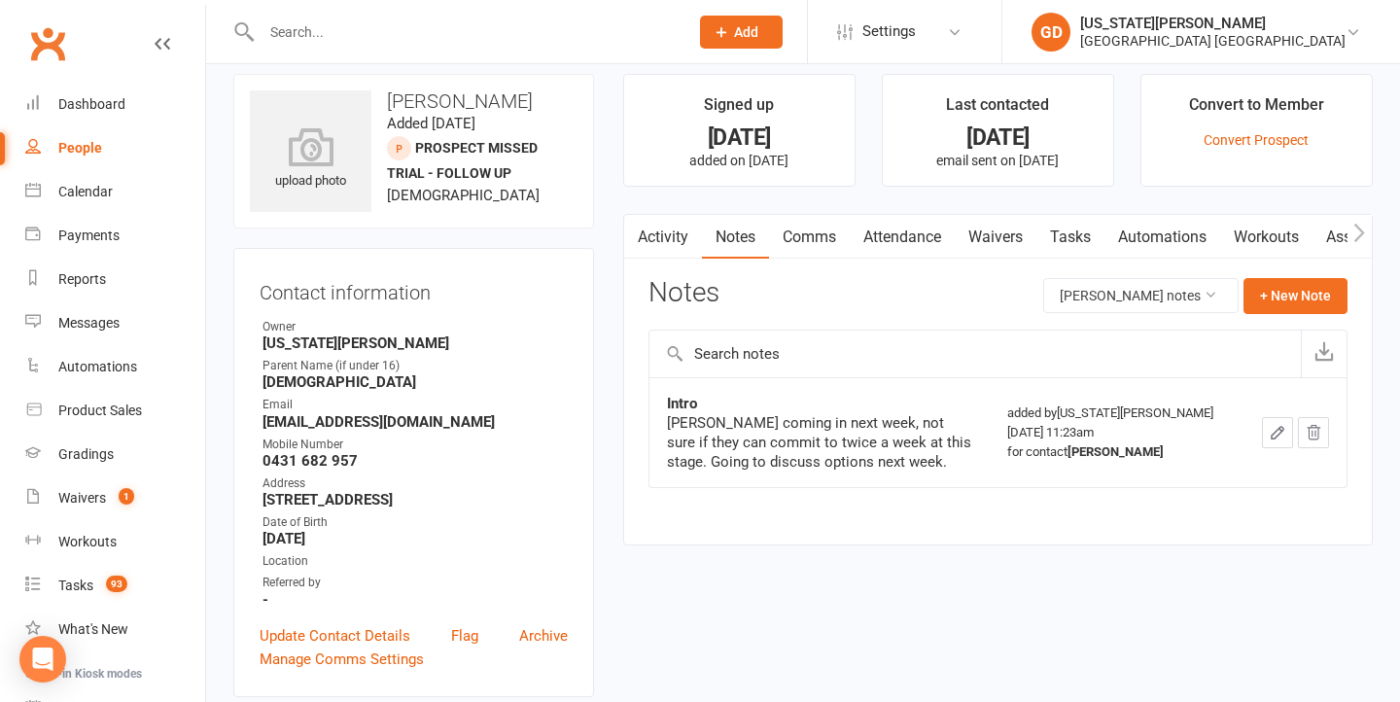
click at [831, 235] on link "Comms" at bounding box center [809, 237] width 81 height 45
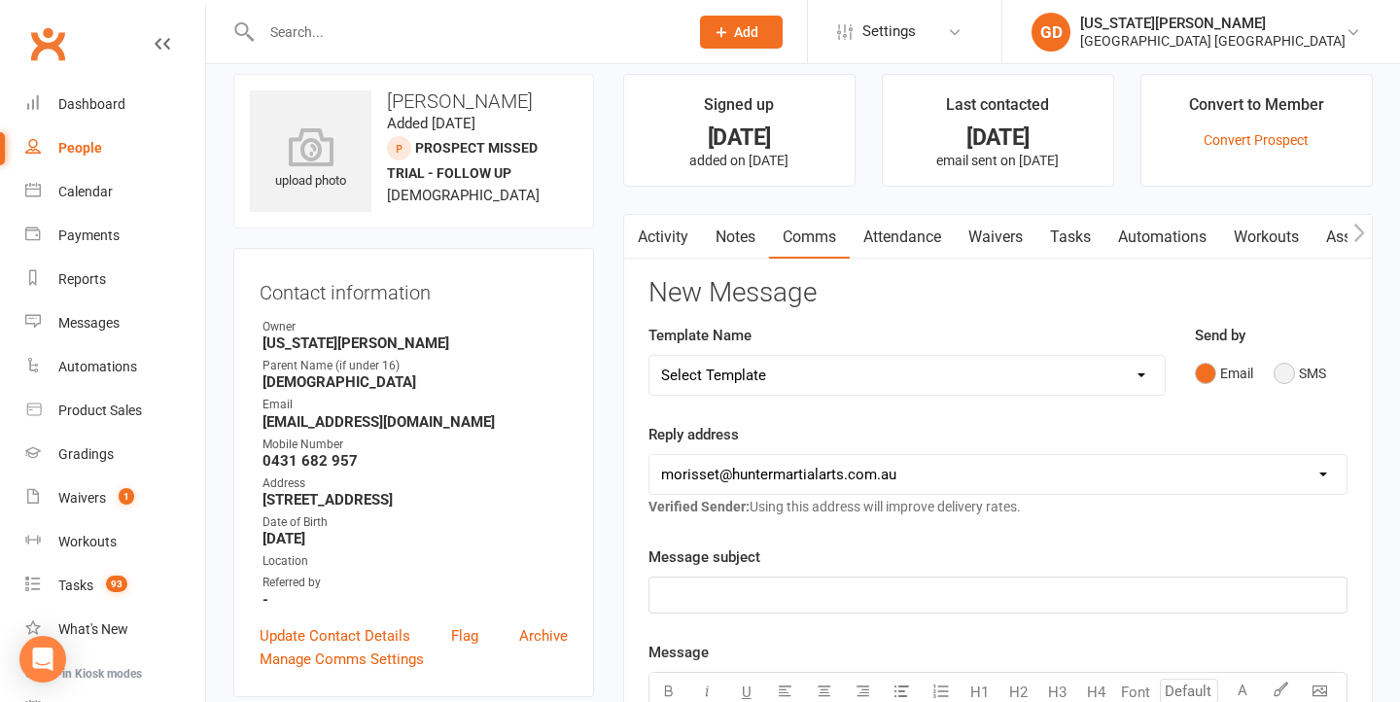
click at [1306, 376] on button "SMS" at bounding box center [1300, 373] width 53 height 37
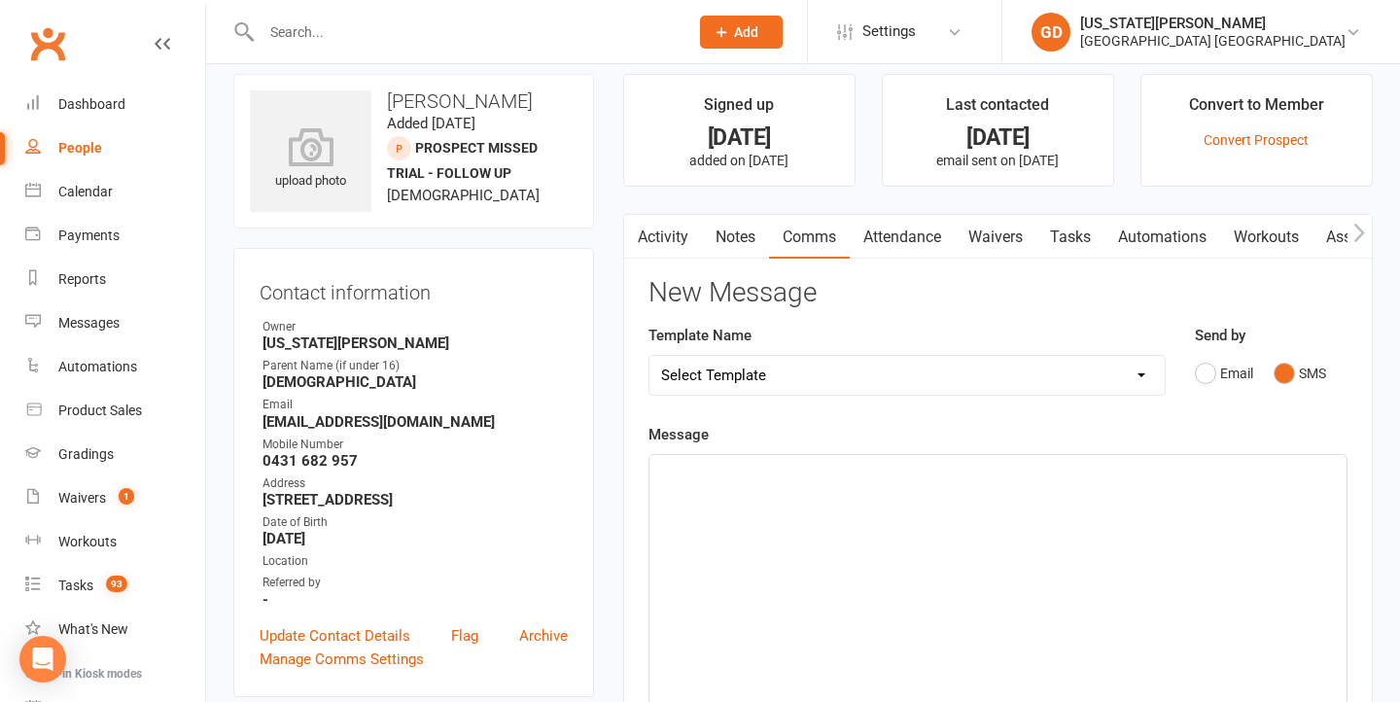
click at [903, 585] on div "﻿" at bounding box center [998, 601] width 697 height 292
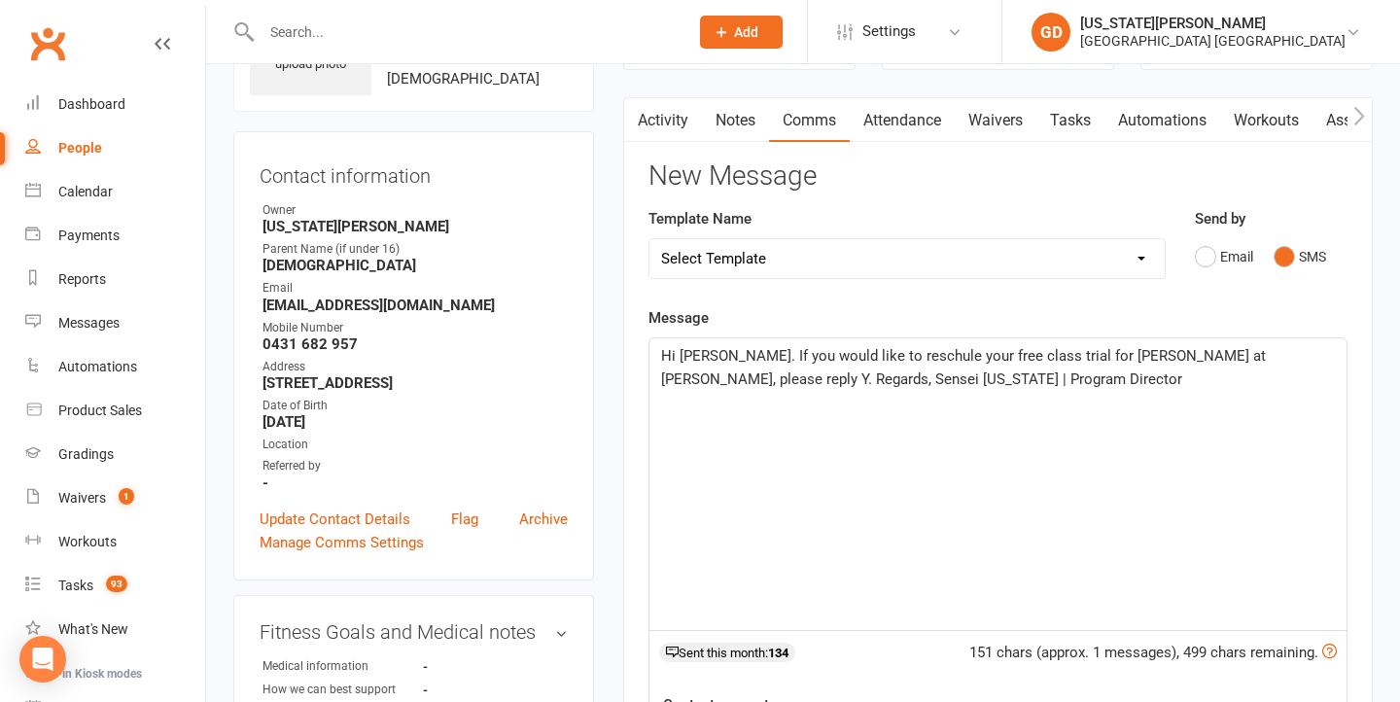
scroll to position [213, 0]
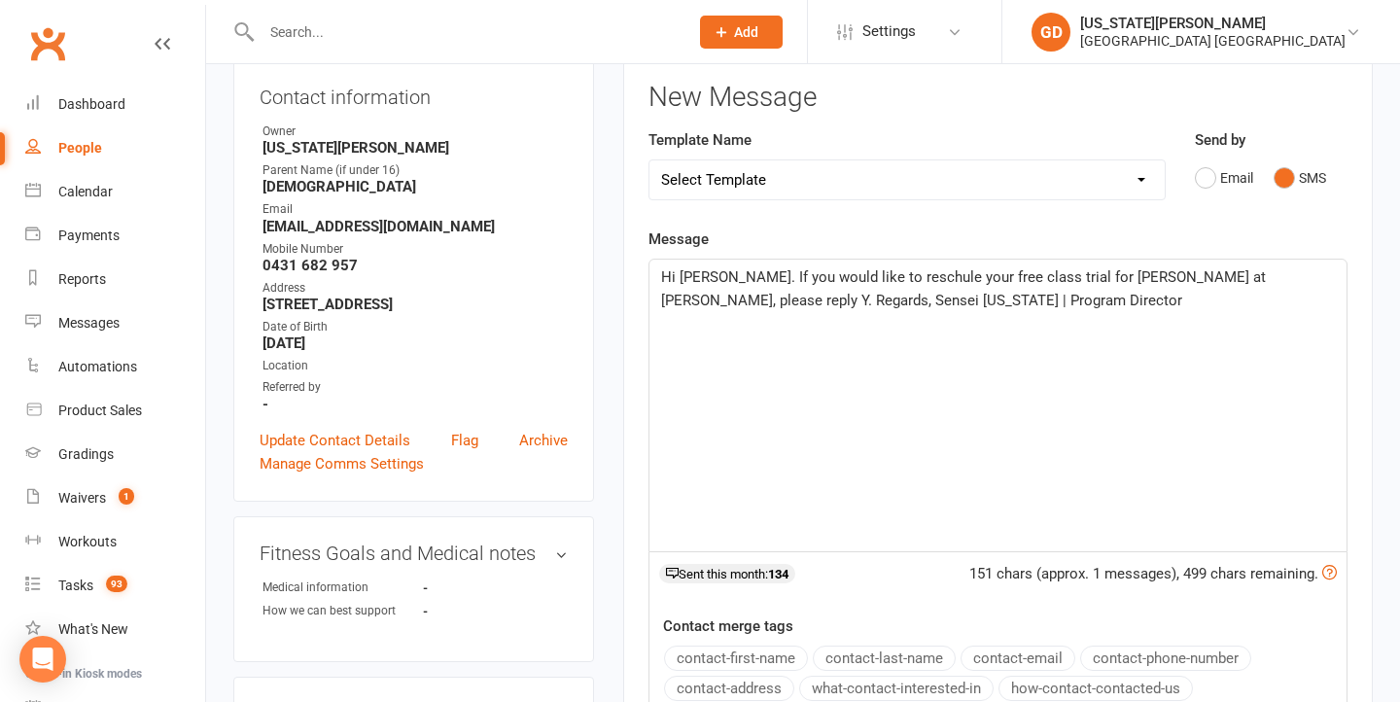
click at [891, 277] on span "Hi [PERSON_NAME]. If you would like to reschule your free class trial for [PERS…" at bounding box center [965, 288] width 609 height 41
click at [1044, 306] on p "Hi [PERSON_NAME]. If you would like to reschedule your free class trial for [PE…" at bounding box center [998, 288] width 674 height 47
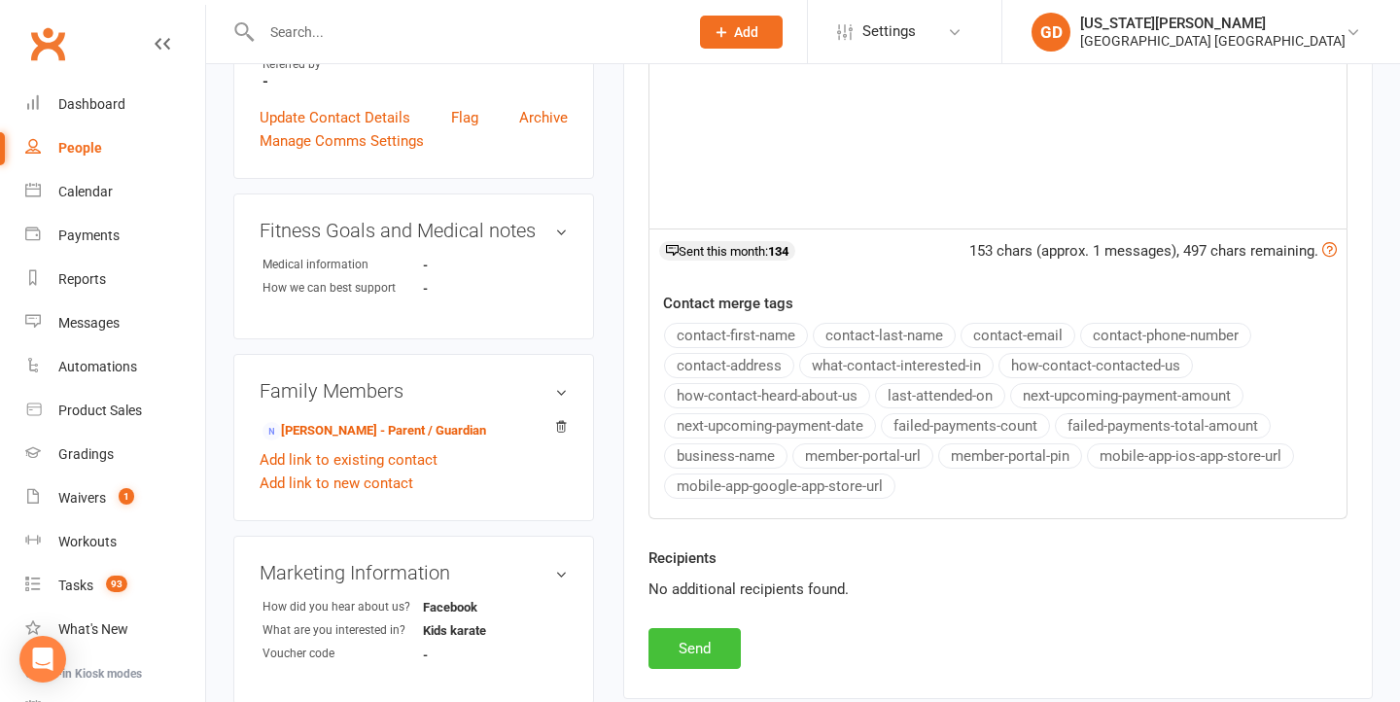
click at [696, 647] on button "Send" at bounding box center [695, 648] width 92 height 41
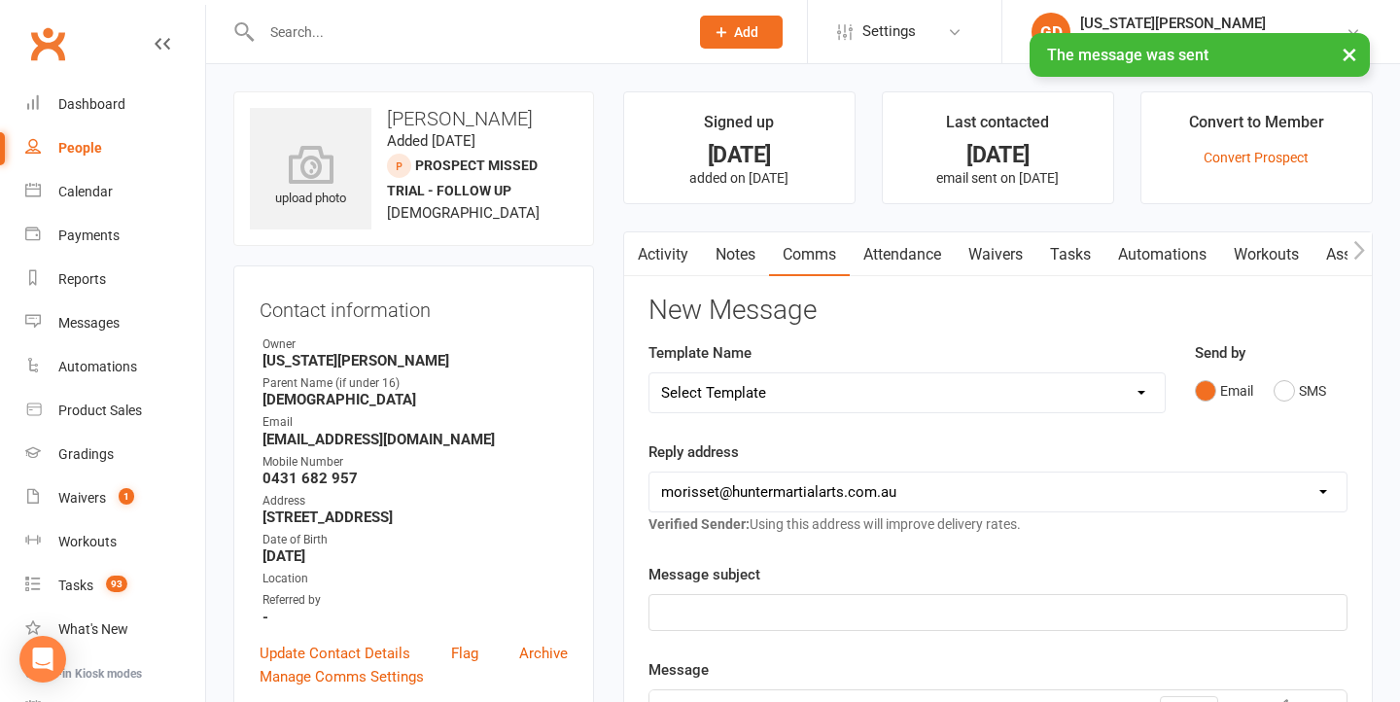
scroll to position [0, 0]
click at [932, 601] on p "﻿" at bounding box center [998, 612] width 674 height 23
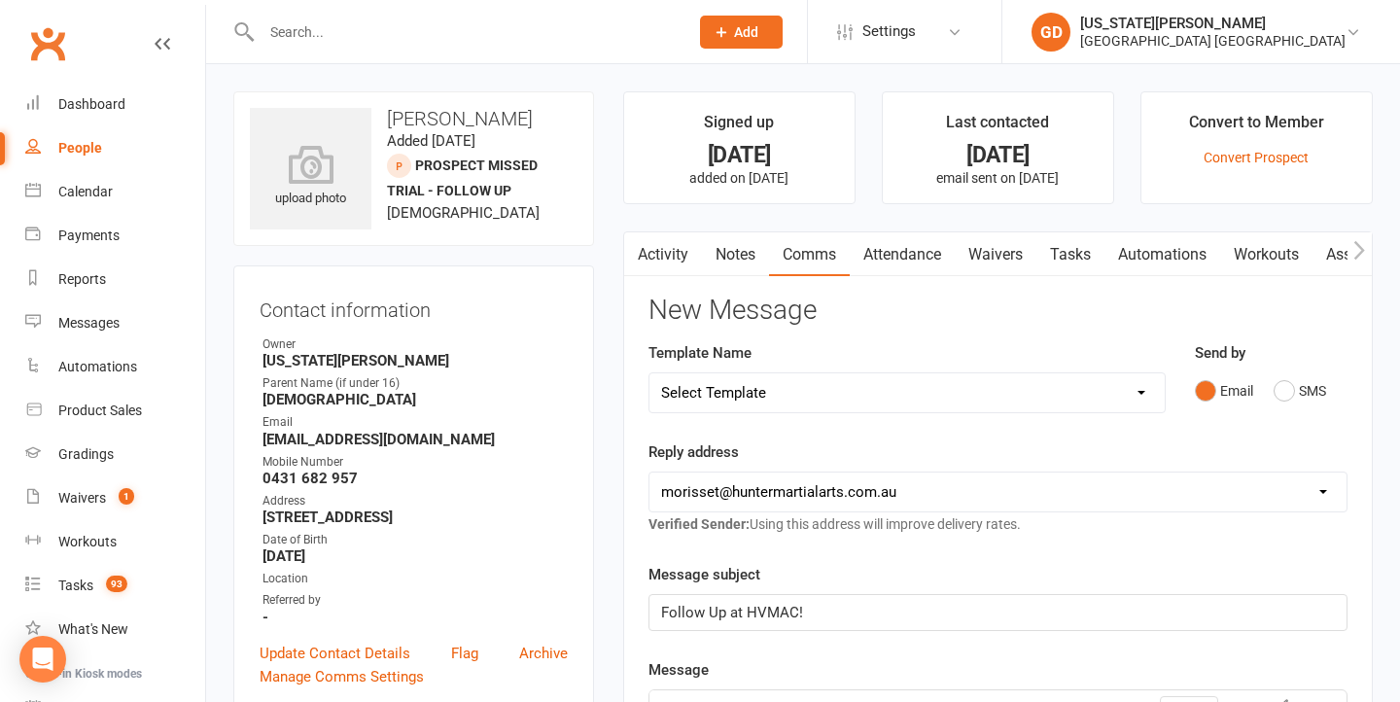
scroll to position [442, 0]
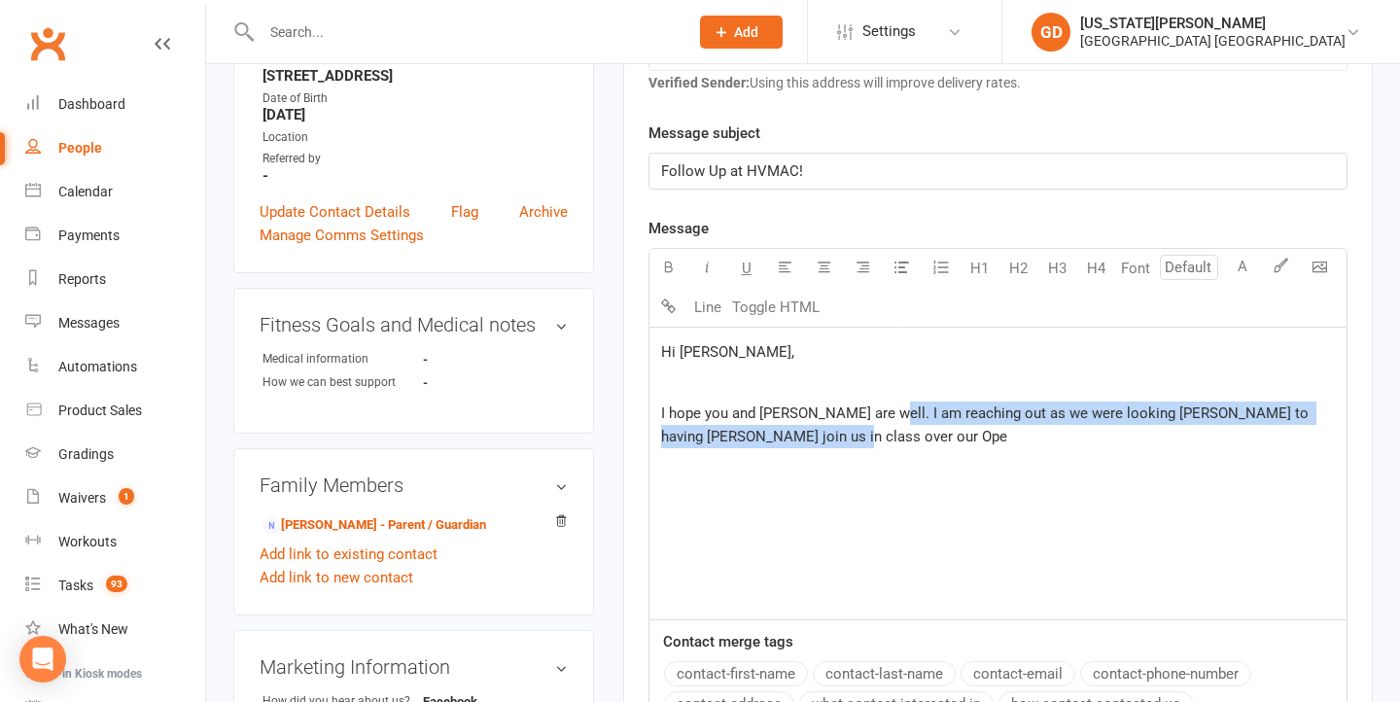
drag, startPoint x: 867, startPoint y: 413, endPoint x: 901, endPoint y: 442, distance: 44.8
click at [901, 442] on p "I hope you and Alisha are well. I am reaching out as we were looking froward to…" at bounding box center [998, 425] width 674 height 47
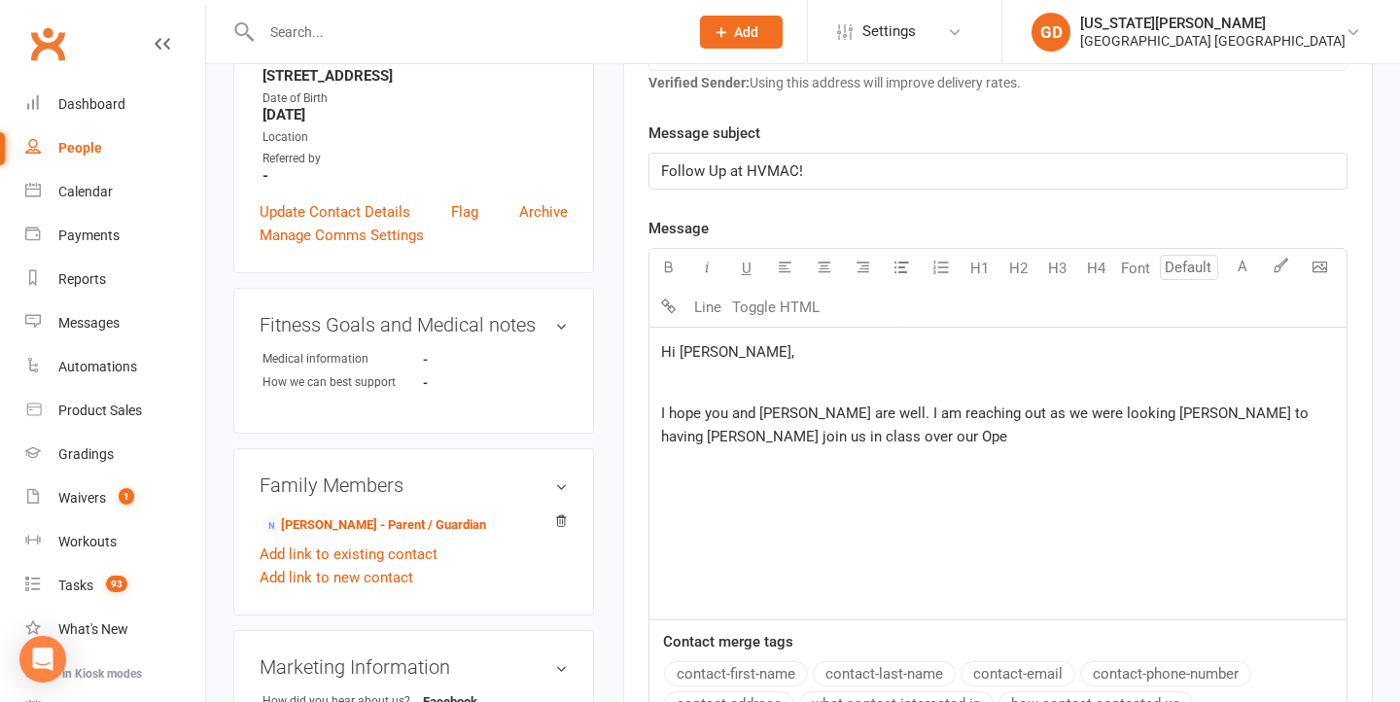
click at [793, 435] on p "I hope you and Alisha are well. I am reaching out as we were looking froward to…" at bounding box center [998, 425] width 674 height 47
drag, startPoint x: 793, startPoint y: 435, endPoint x: 1316, endPoint y: 462, distance: 523.9
click at [1316, 462] on p "I hope you and Alisha are well. I am reaching out as we were looking froward to…" at bounding box center [998, 437] width 674 height 70
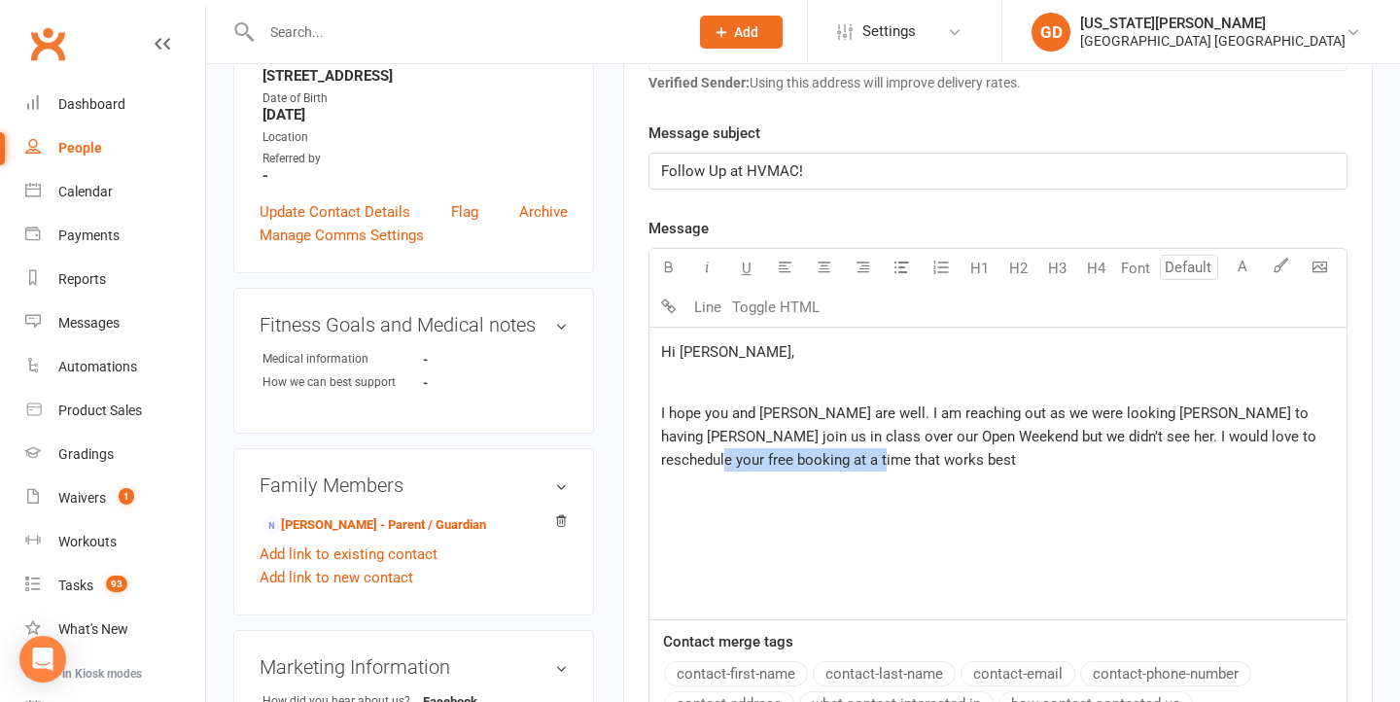
drag, startPoint x: 1287, startPoint y: 434, endPoint x: 1302, endPoint y: 454, distance: 25.7
click at [1302, 454] on p "I hope you and Alisha are well. I am reaching out as we were looking froward to…" at bounding box center [998, 437] width 674 height 70
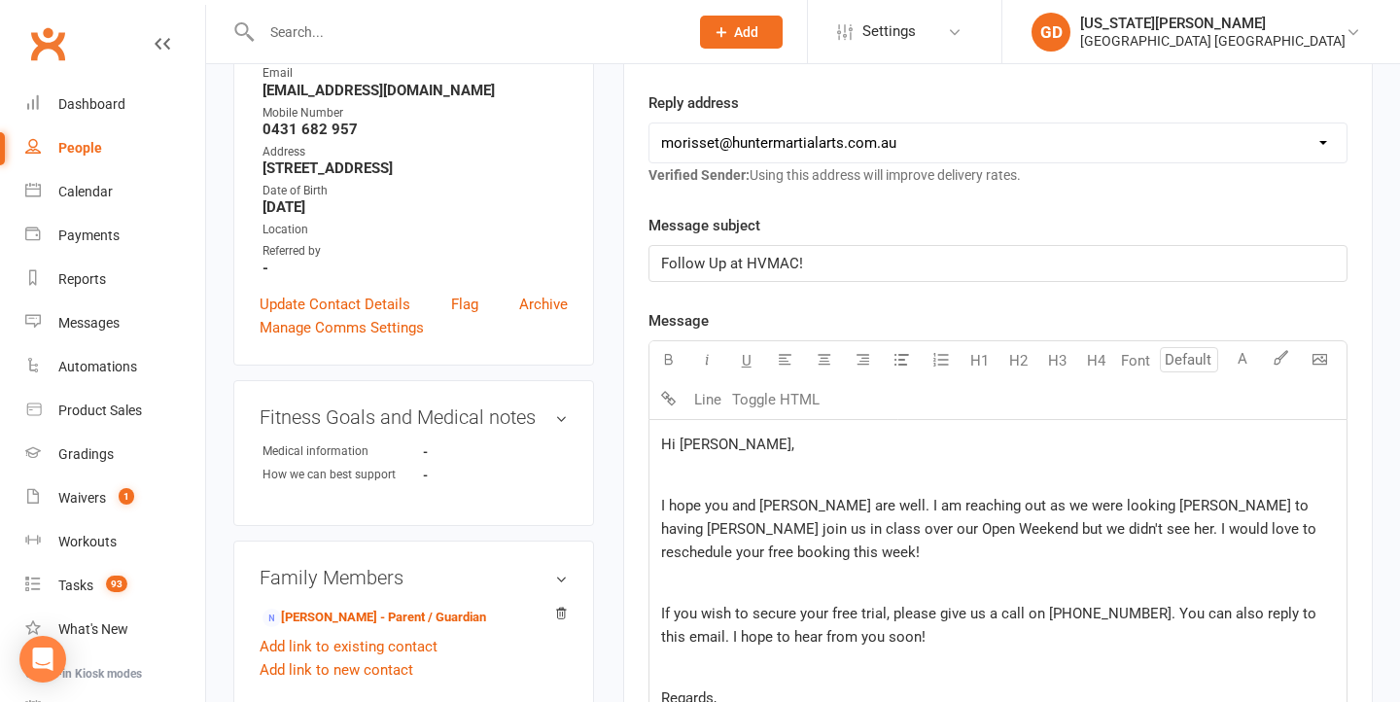
scroll to position [358, 0]
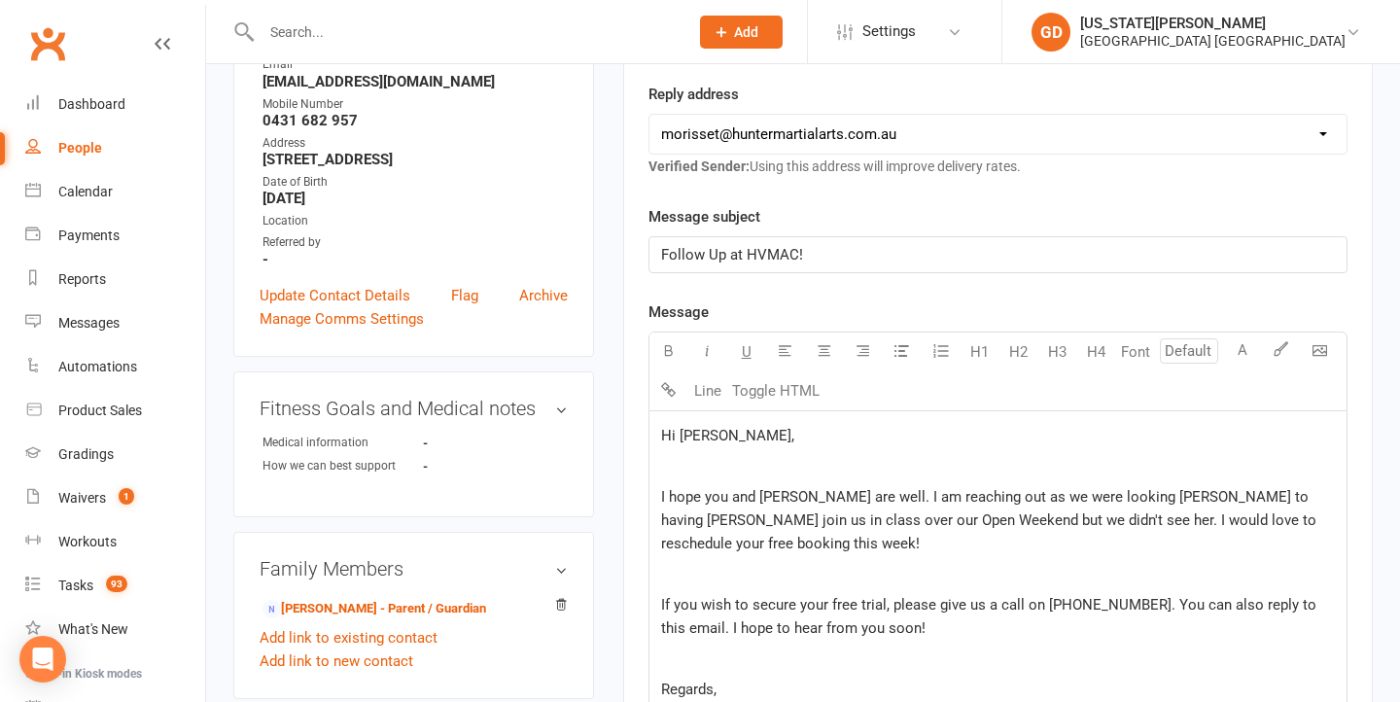
drag, startPoint x: 1122, startPoint y: 502, endPoint x: 1150, endPoint y: 520, distance: 32.9
click at [1123, 502] on span "I hope you and Alisha are well. I am reaching out as we were looking froward to…" at bounding box center [990, 520] width 659 height 64
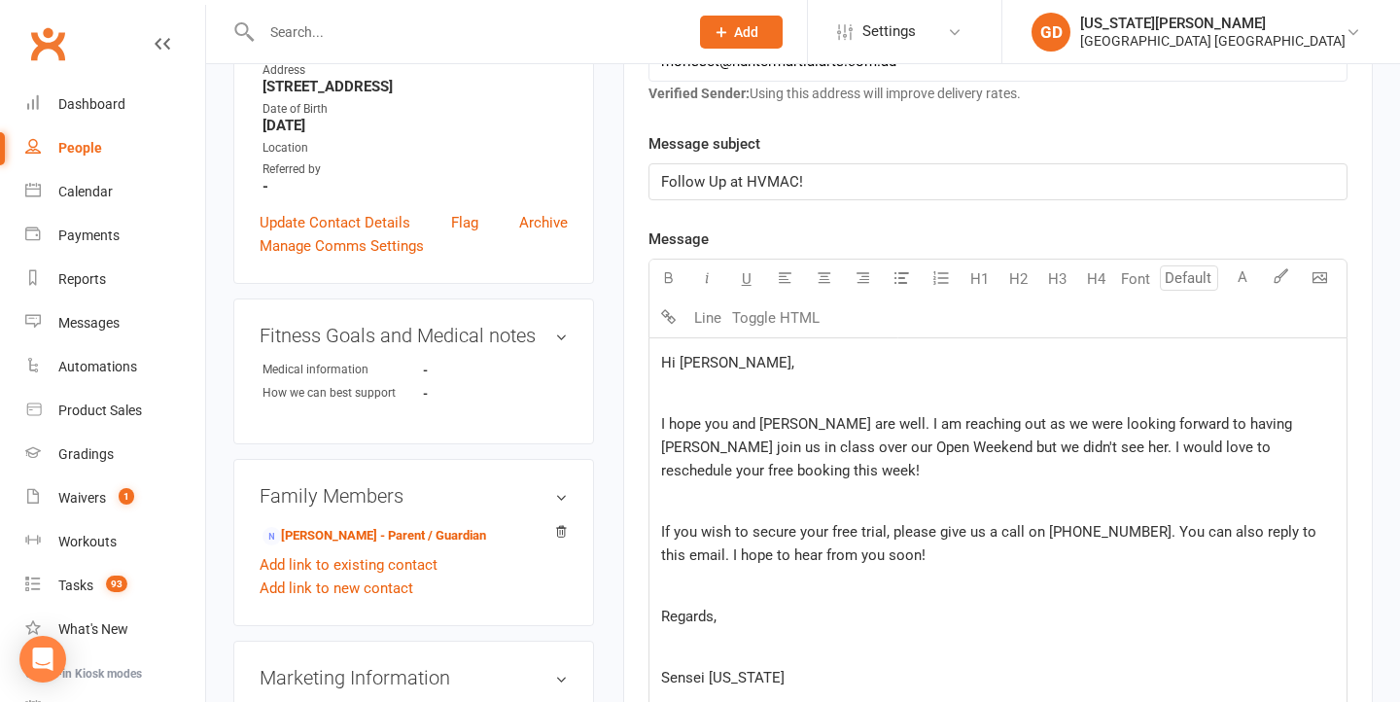
click at [1046, 450] on span "I hope you and Alisha are well. I am reaching out as we were looking forward to…" at bounding box center [978, 447] width 635 height 64
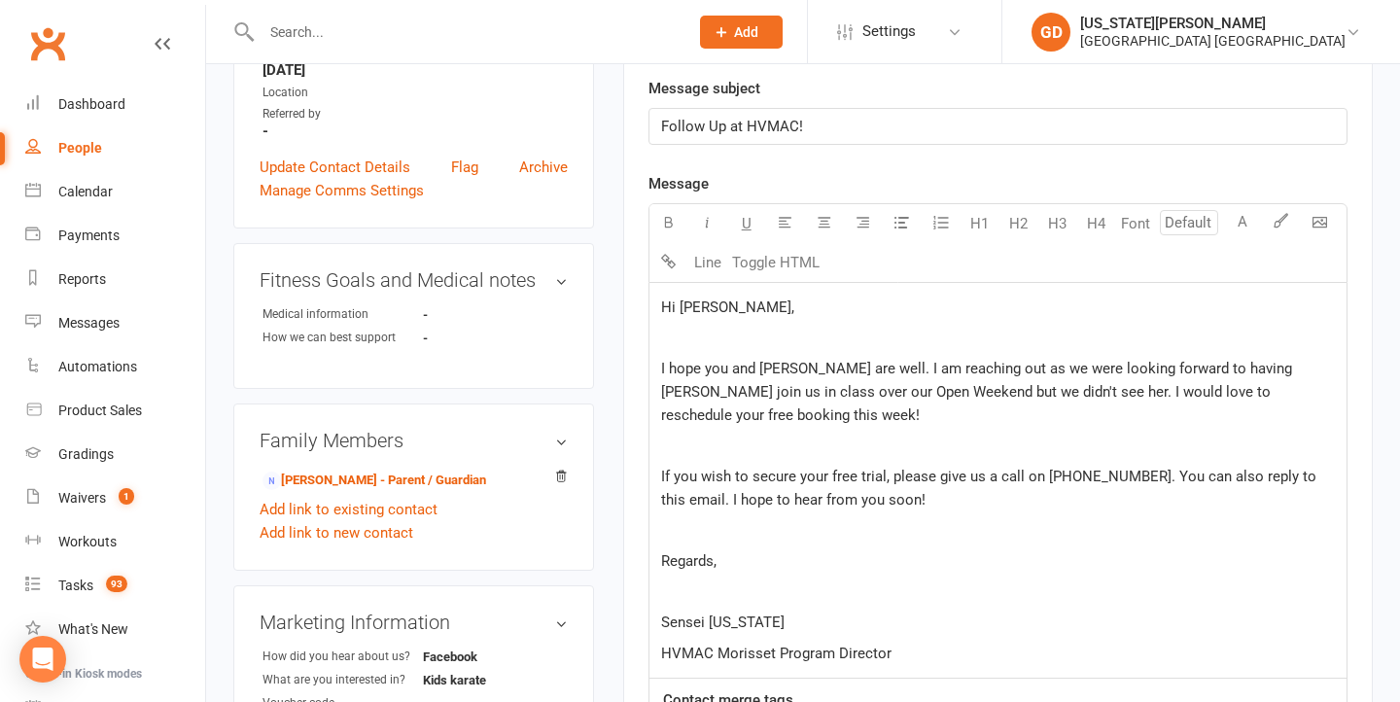
scroll to position [507, 0]
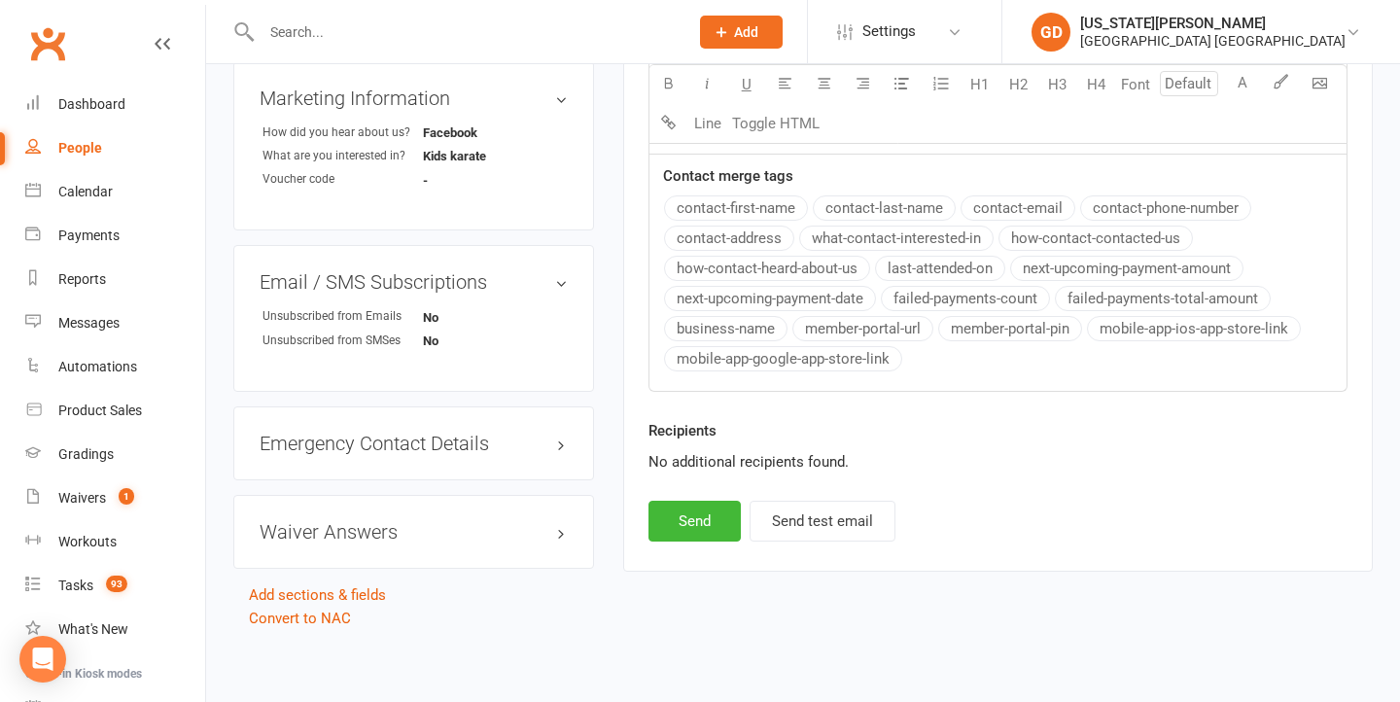
drag, startPoint x: 699, startPoint y: 511, endPoint x: 702, endPoint y: 480, distance: 30.3
click at [699, 511] on button "Send" at bounding box center [695, 521] width 92 height 41
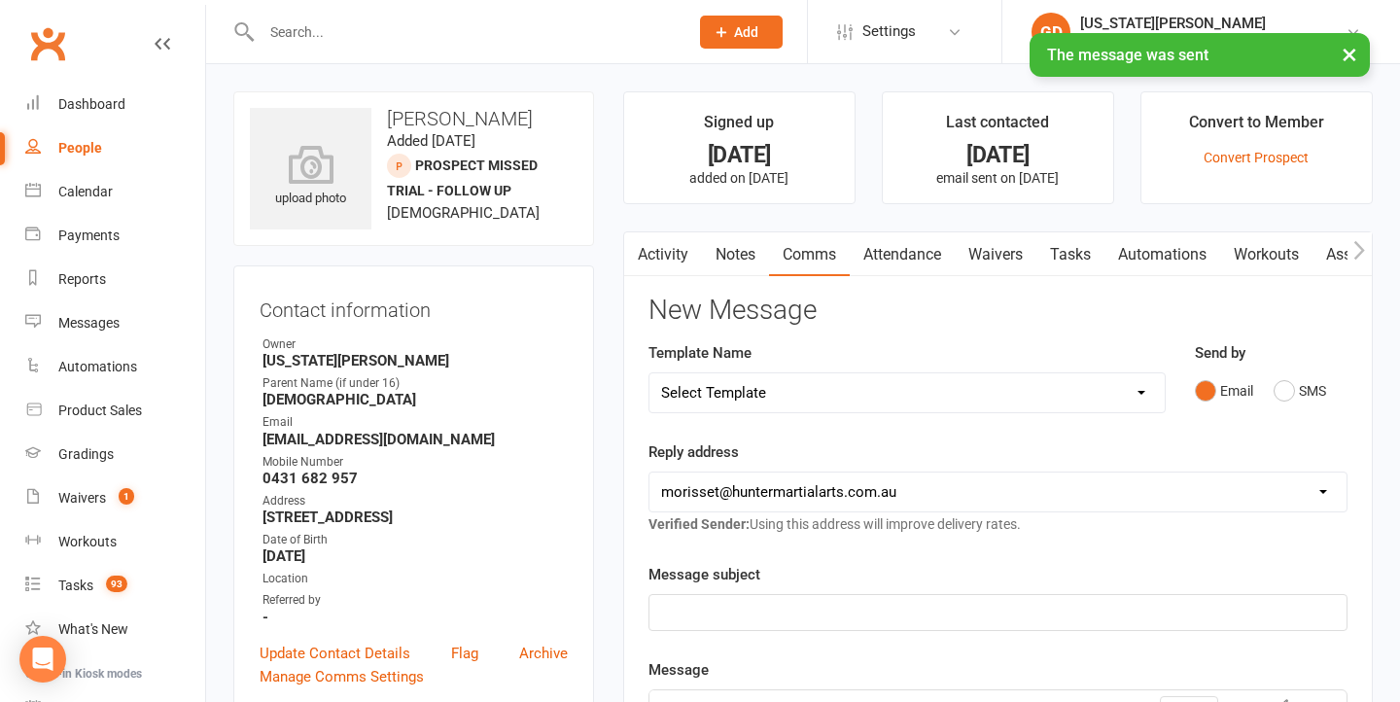
scroll to position [0, 0]
click at [725, 251] on link "Notes" at bounding box center [735, 254] width 67 height 45
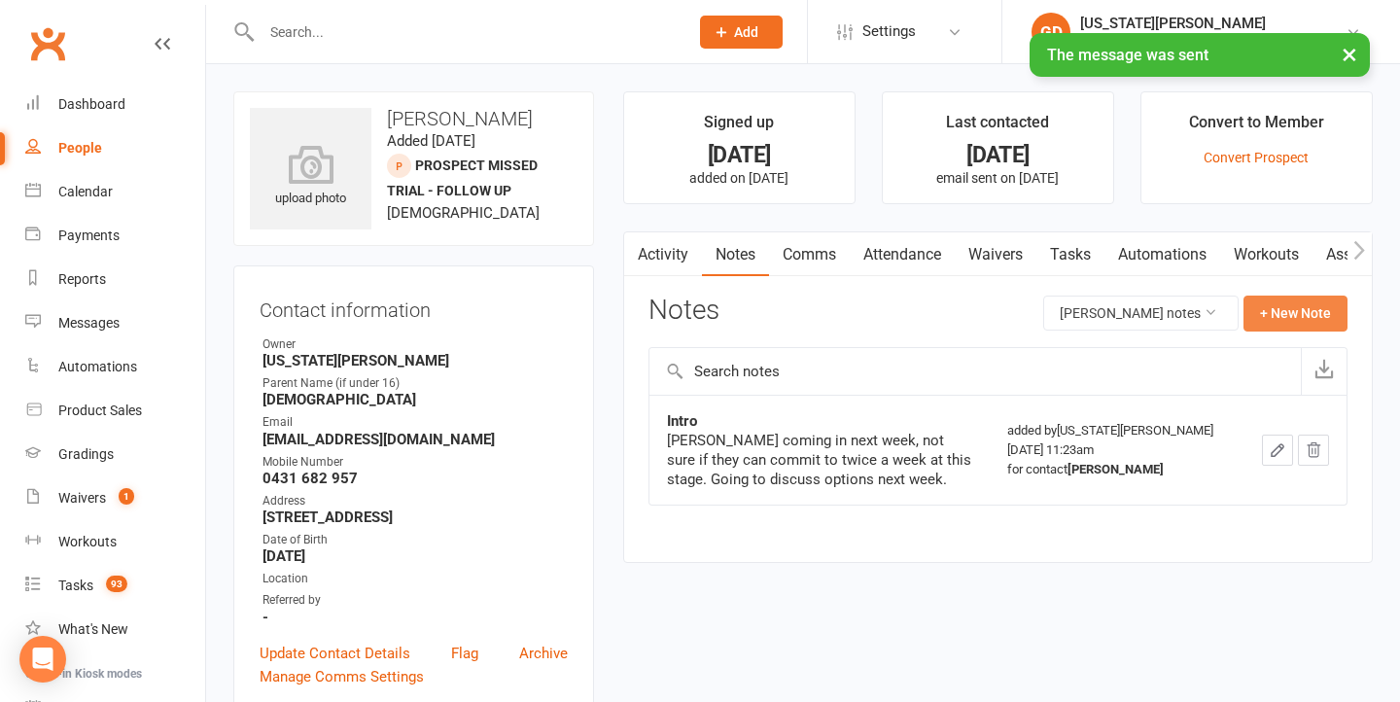
click at [1304, 315] on button "+ New Note" at bounding box center [1296, 313] width 104 height 35
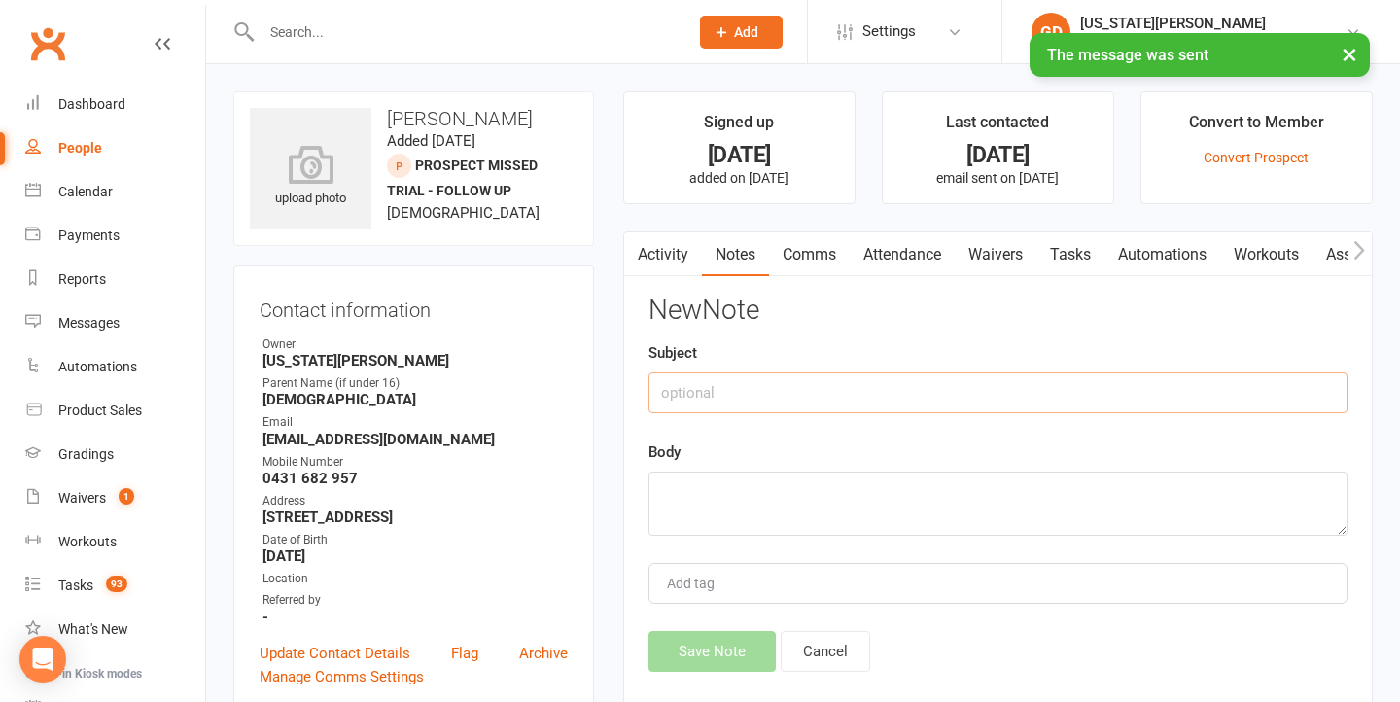
click at [765, 399] on input "text" at bounding box center [998, 392] width 699 height 41
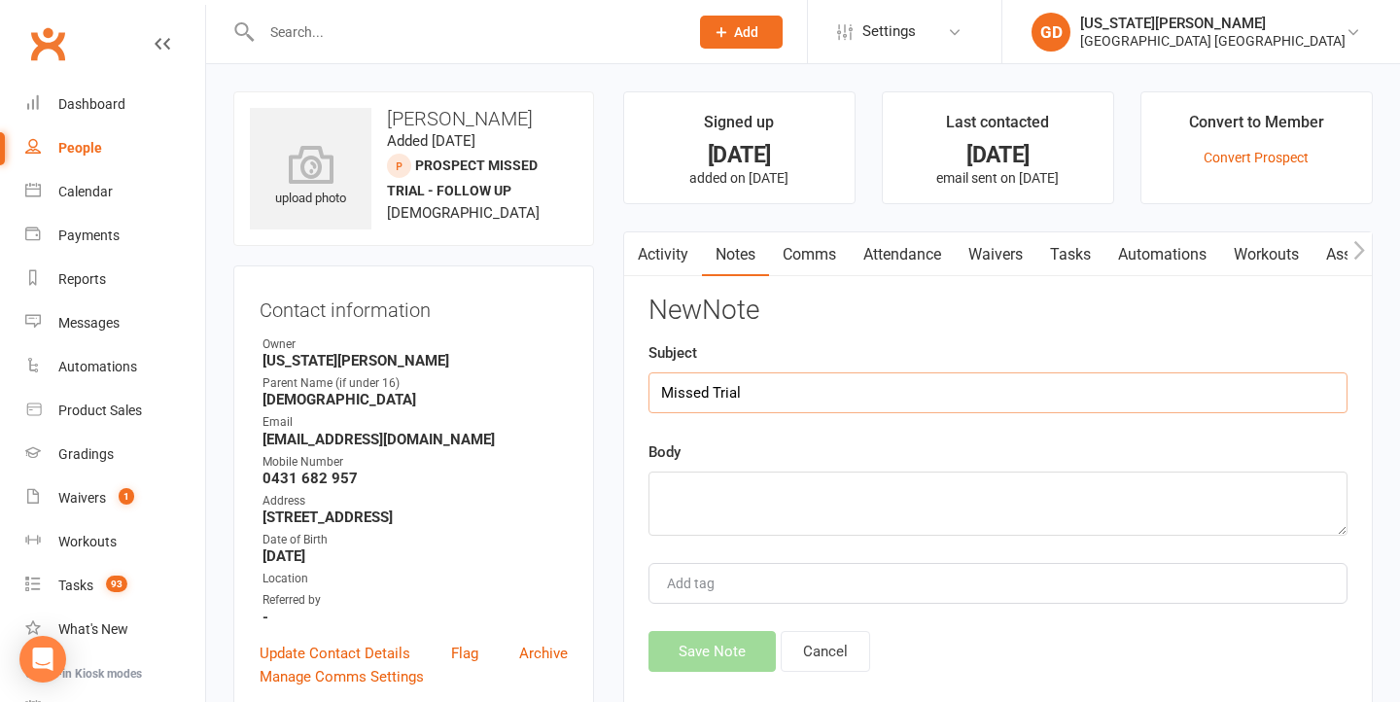
type input "Missed Trial"
type textarea "Left message, sent email and SMS"
click at [698, 671] on div "Activity Notes Comms Attendance Waivers Tasks Automations Workouts Assessments …" at bounding box center [998, 480] width 750 height 499
click at [705, 633] on button "Save Note" at bounding box center [712, 651] width 127 height 41
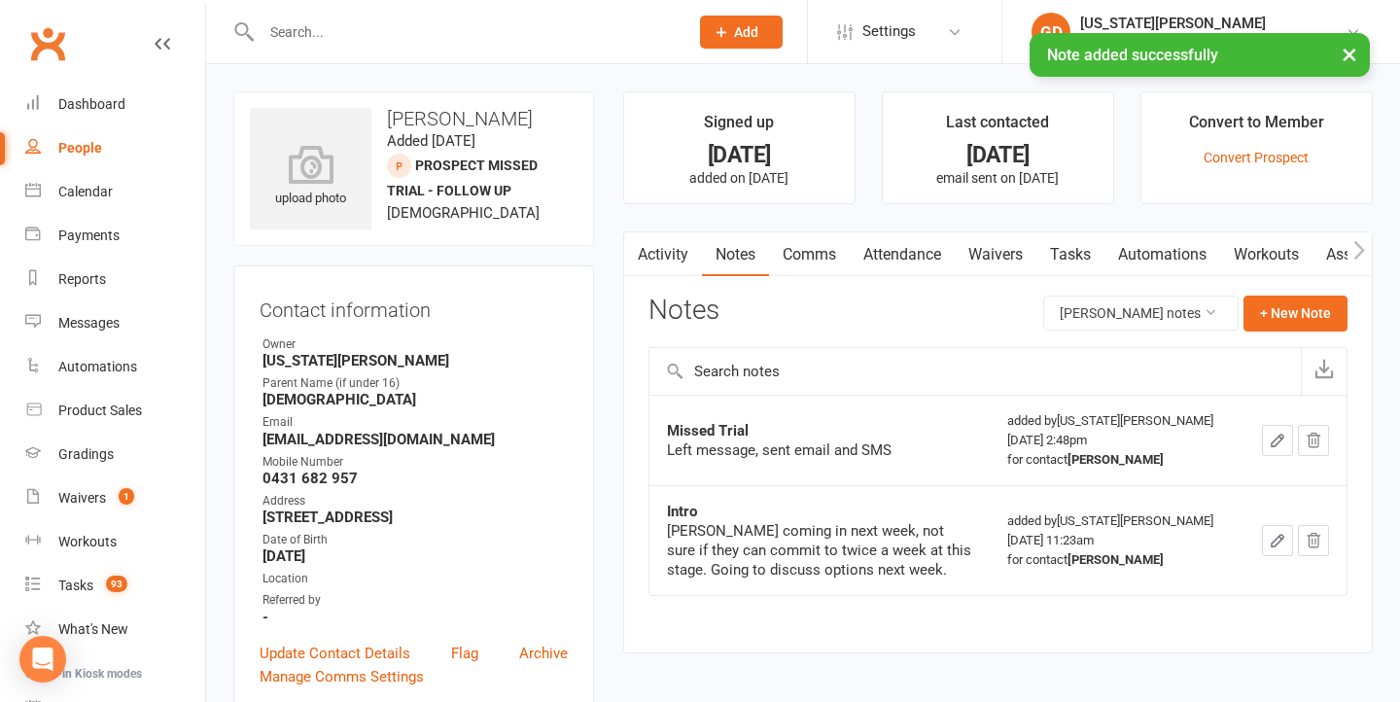
click at [1080, 252] on link "Tasks" at bounding box center [1071, 254] width 68 height 45
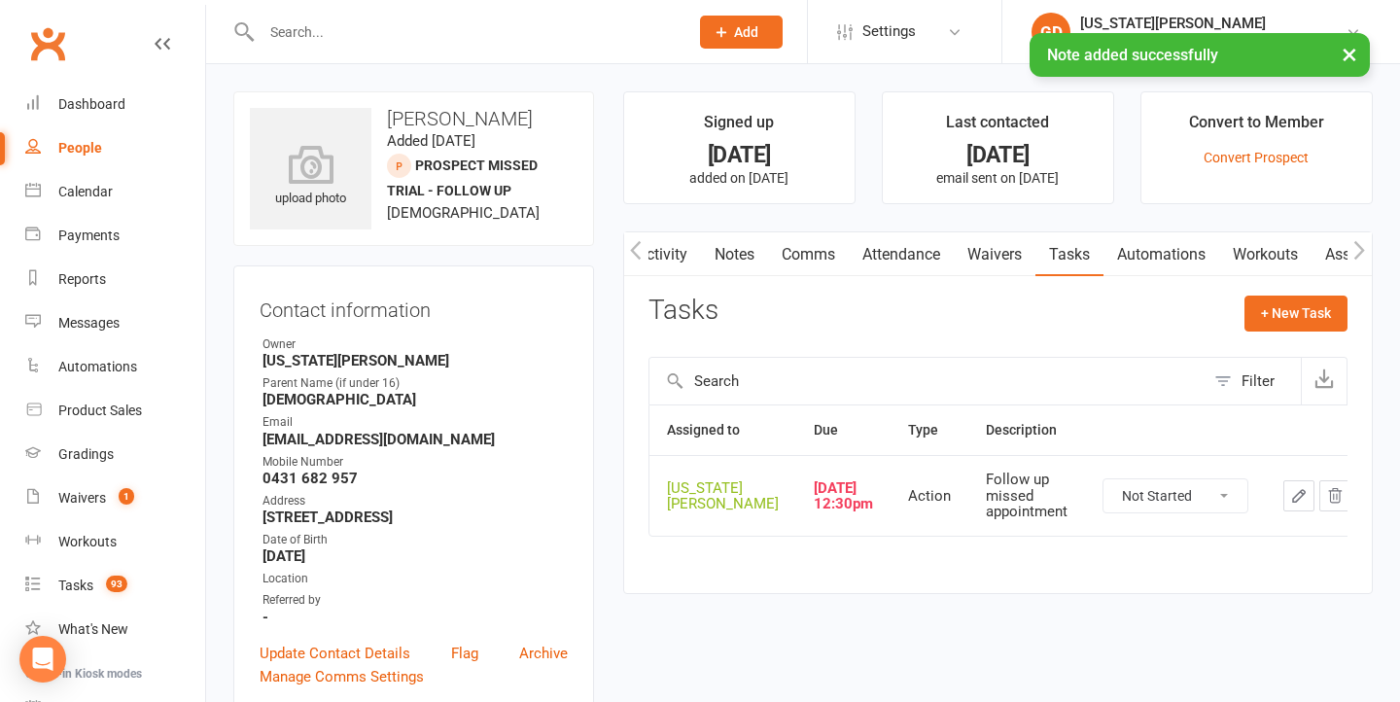
click at [1291, 502] on icon "button" at bounding box center [1300, 496] width 18 height 18
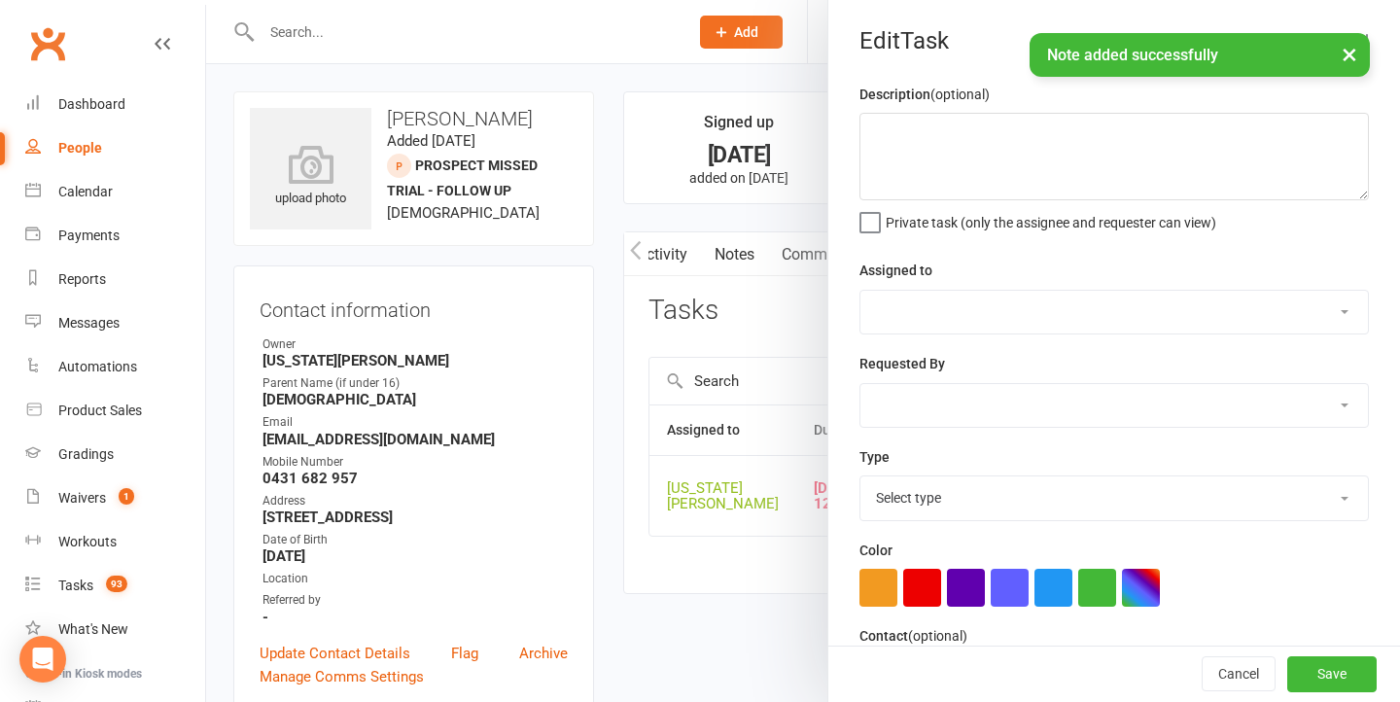
type textarea "Follow up missed appointment"
select select "48620"
type input "[DATE]"
type input "12:30pm"
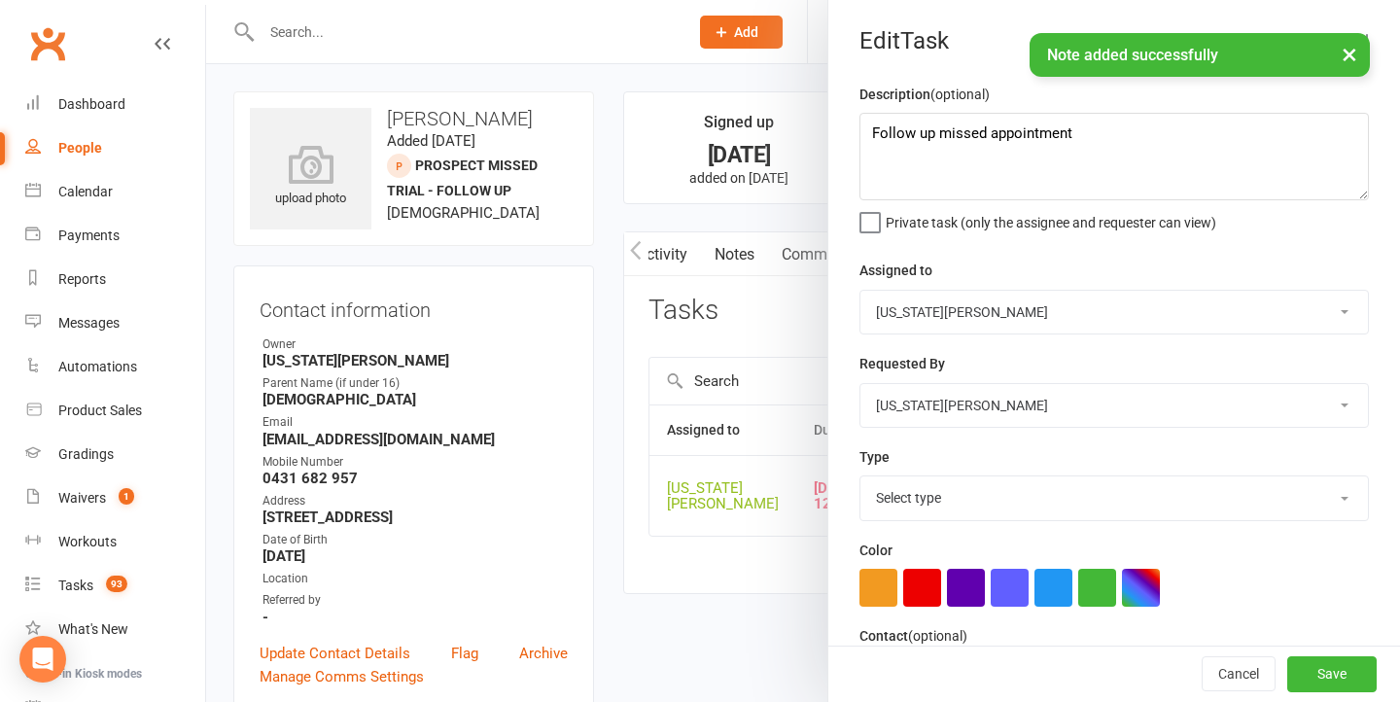
select select "18411"
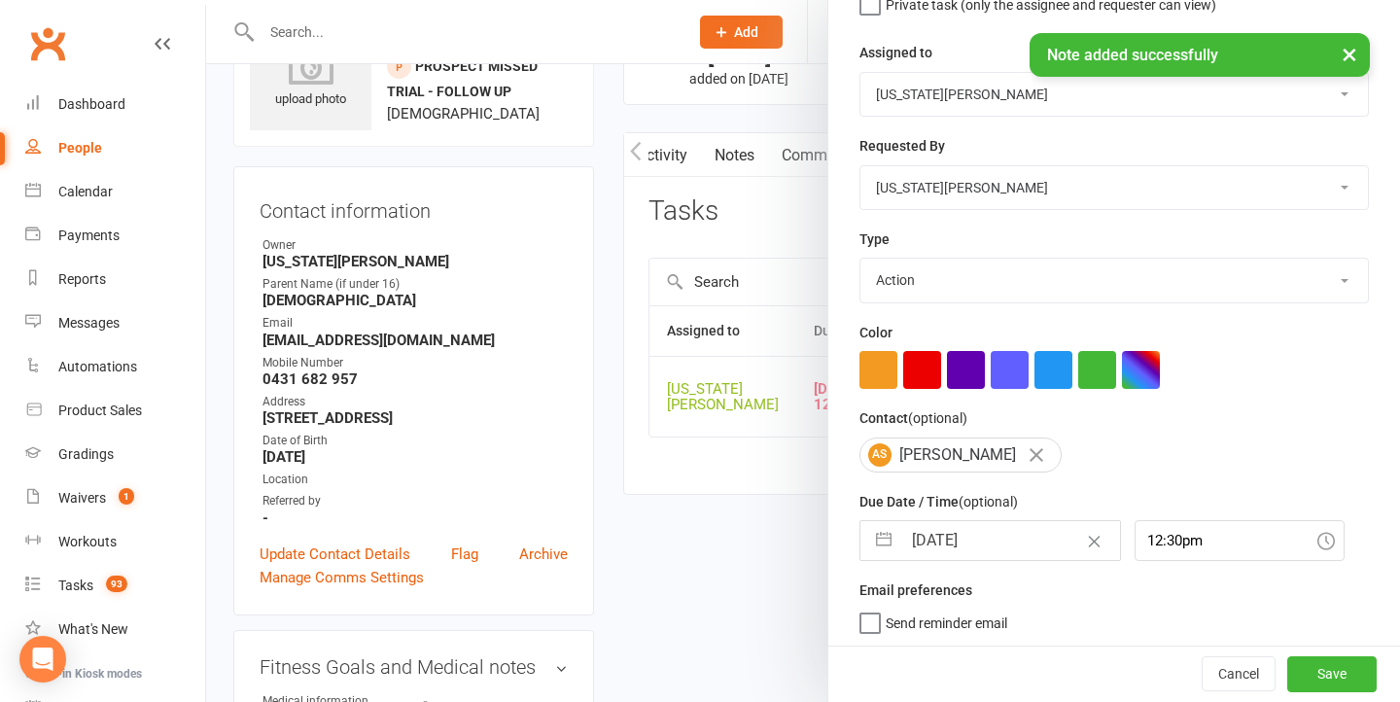
scroll to position [106, 0]
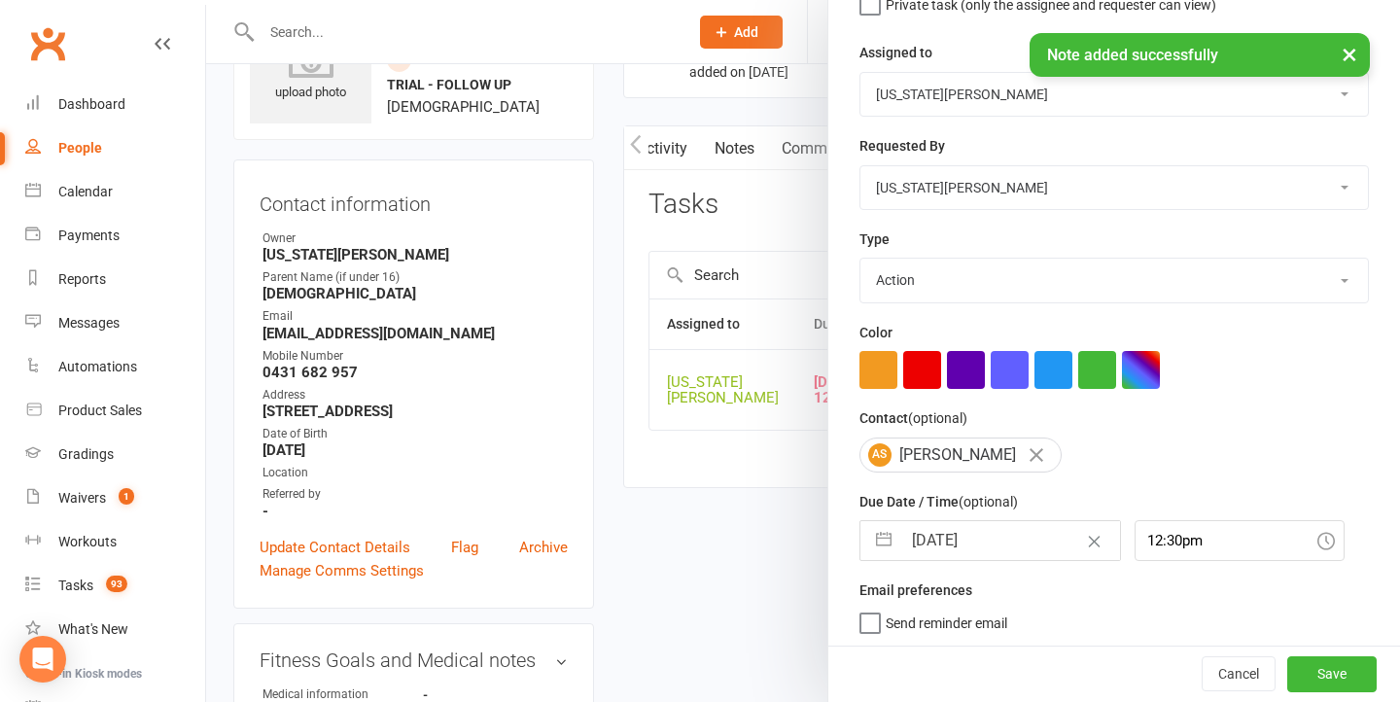
click at [967, 555] on input "[DATE]" at bounding box center [1011, 540] width 219 height 39
select select "7"
select select "2025"
select select "8"
select select "2025"
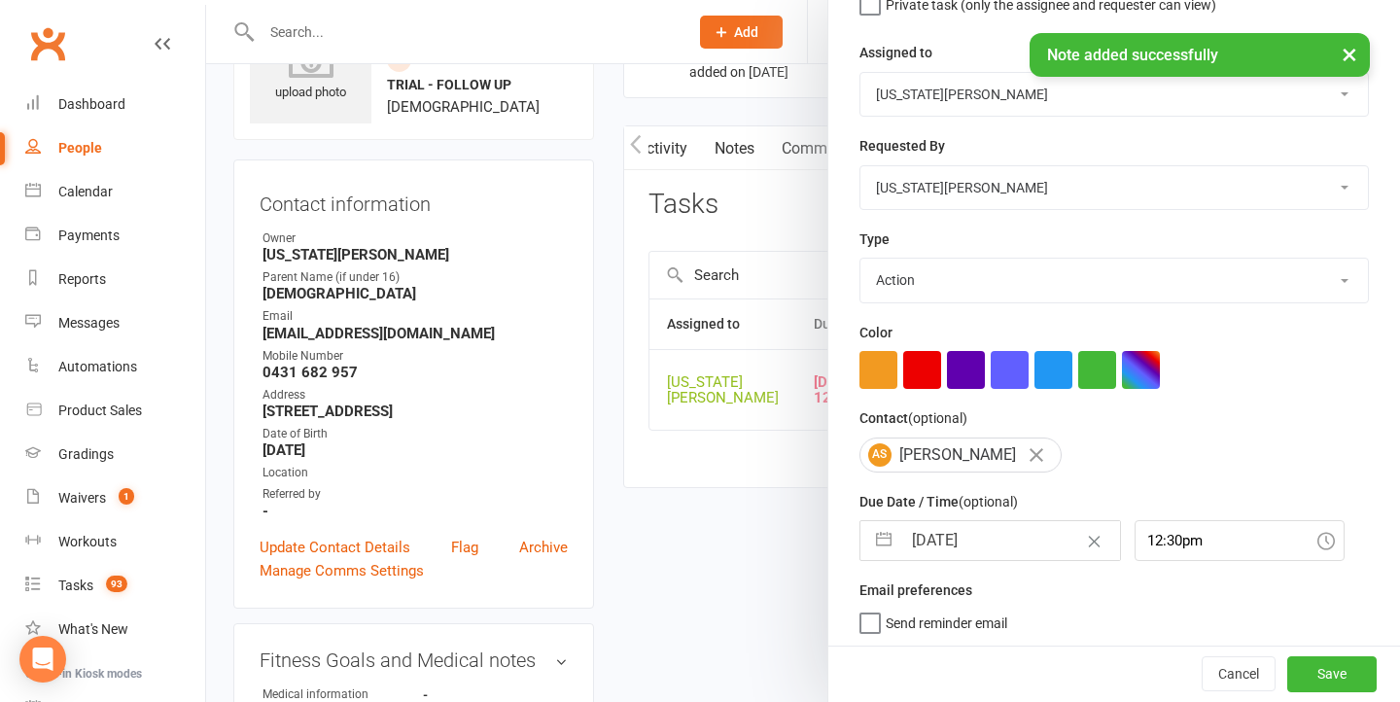
select select "9"
select select "2025"
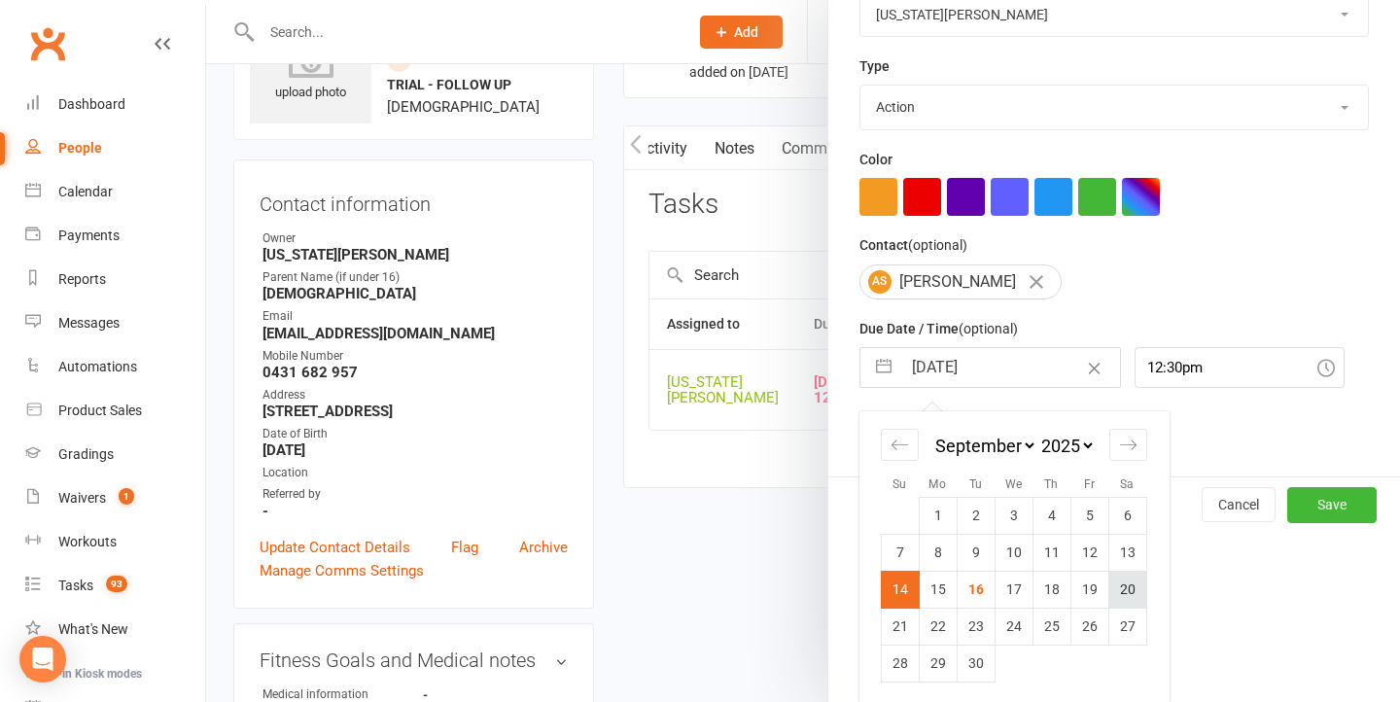
scroll to position [390, 0]
click at [1119, 590] on td "20" at bounding box center [1128, 590] width 38 height 37
type input "[DATE]"
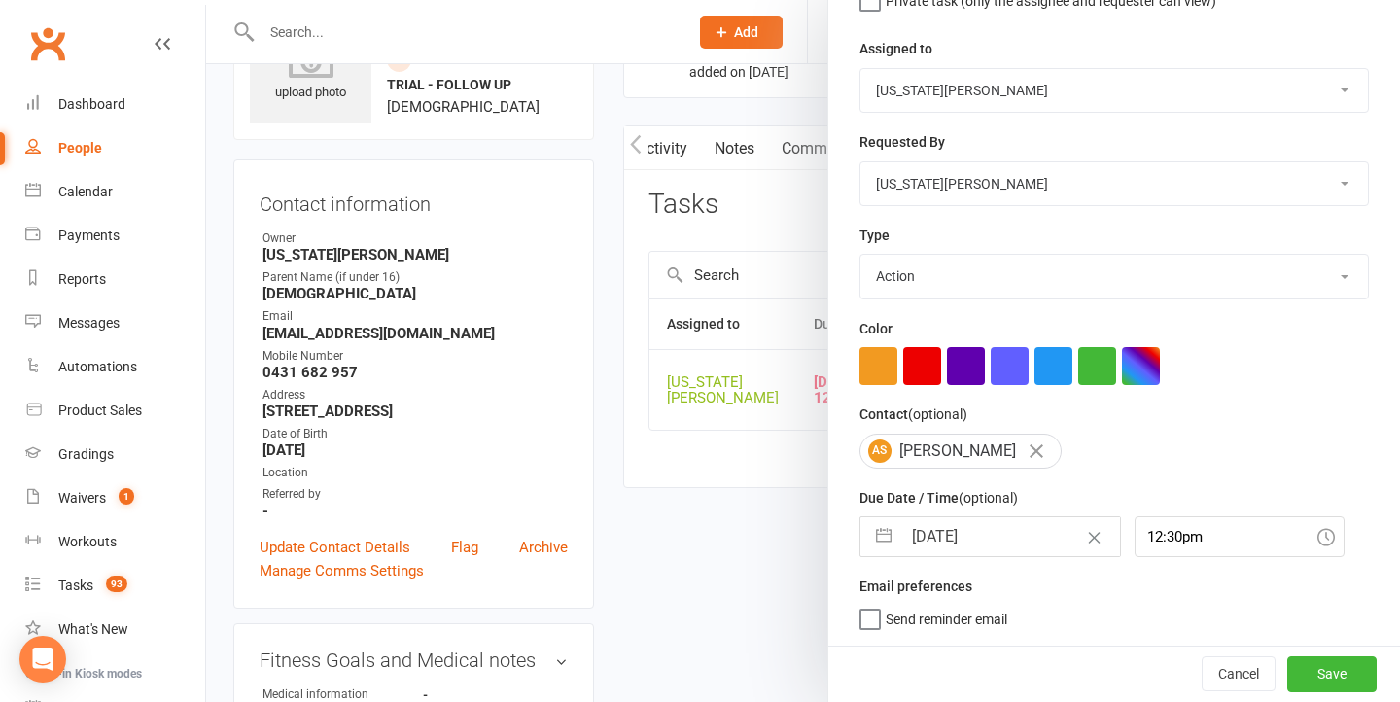
scroll to position [218, 0]
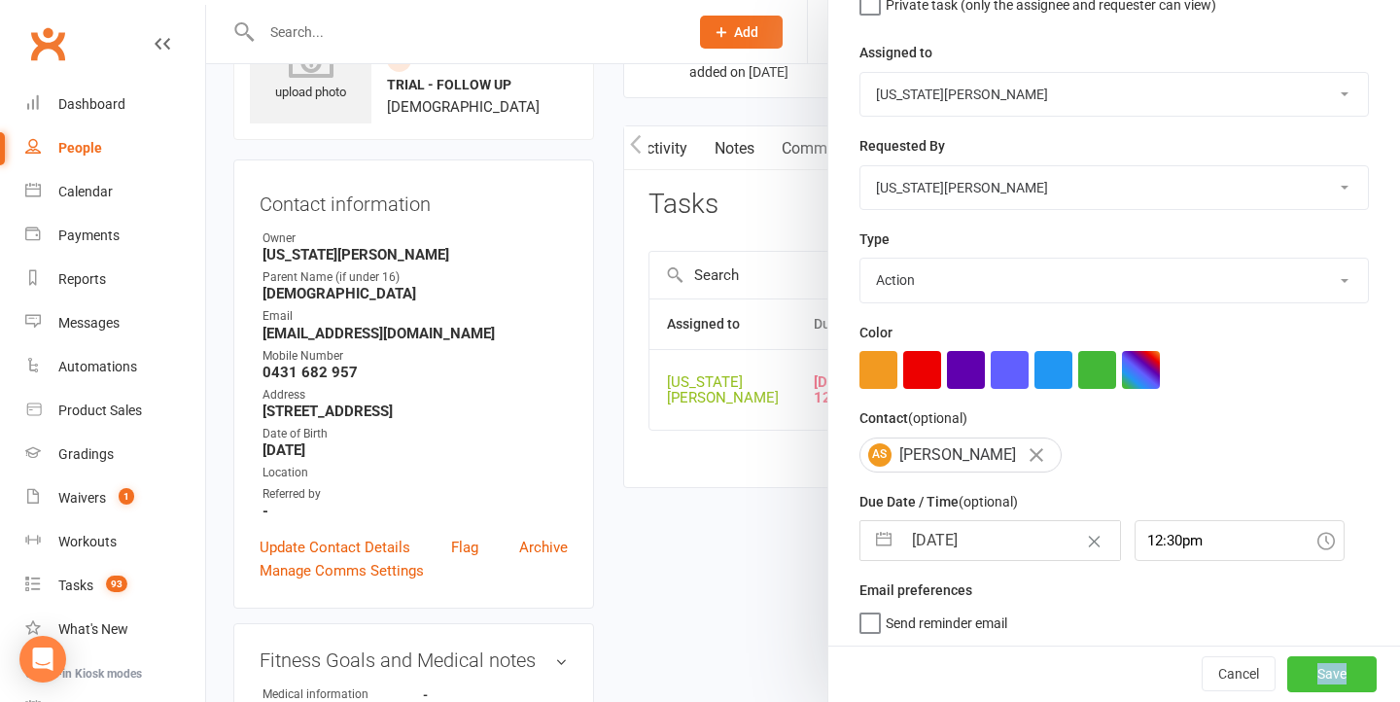
click at [1314, 662] on button "Save" at bounding box center [1332, 674] width 89 height 35
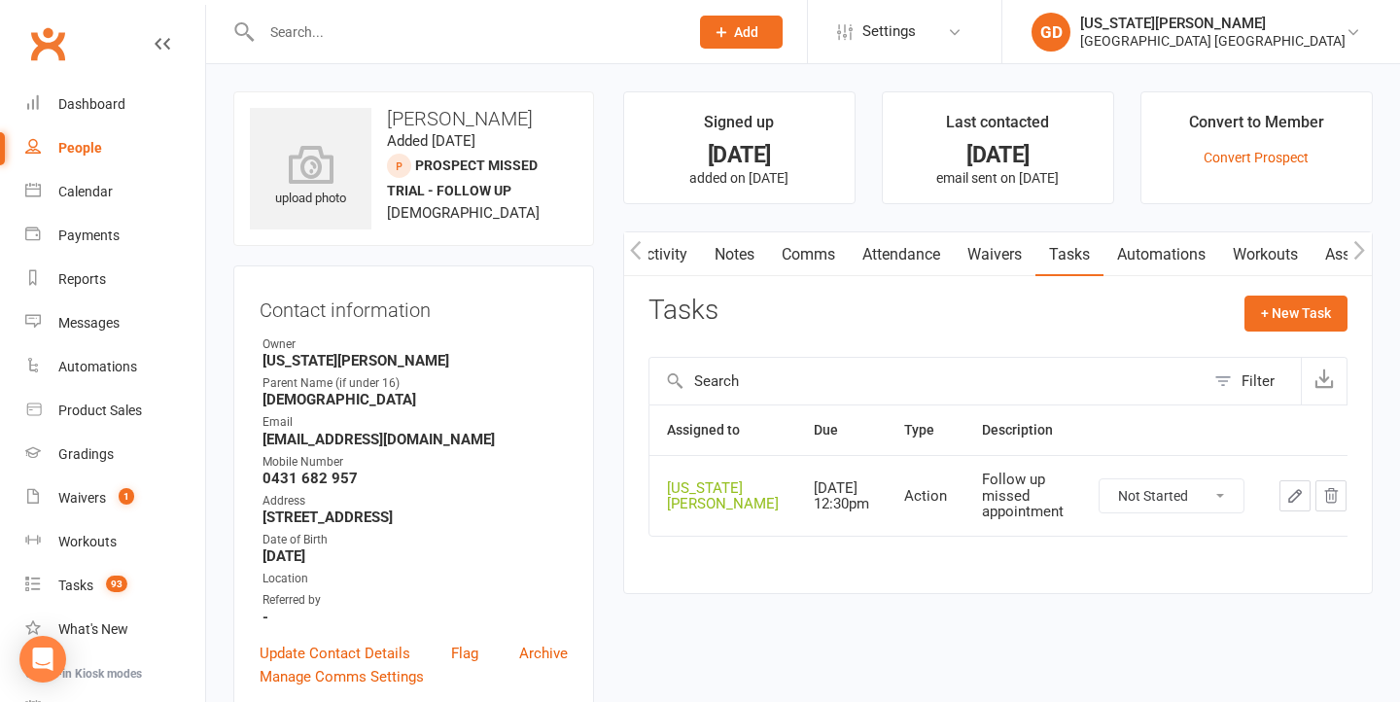
scroll to position [0, 0]
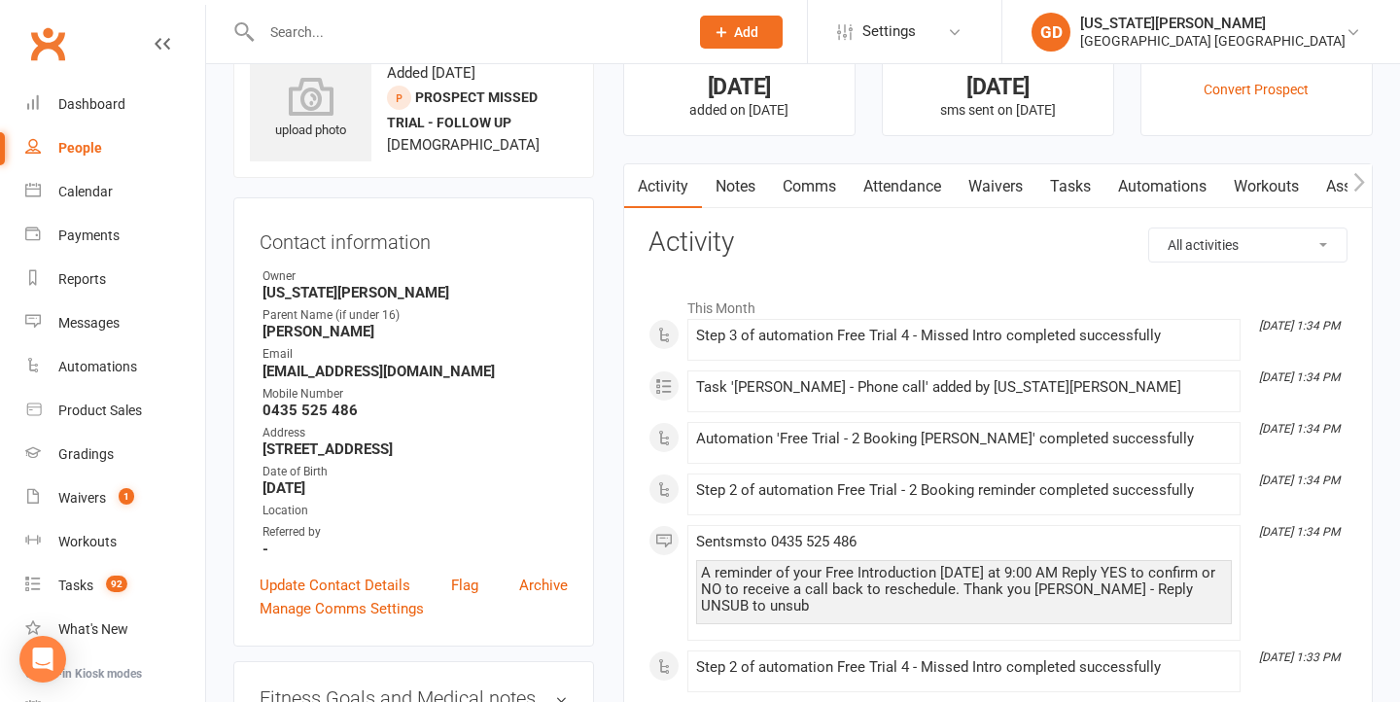
scroll to position [94, 0]
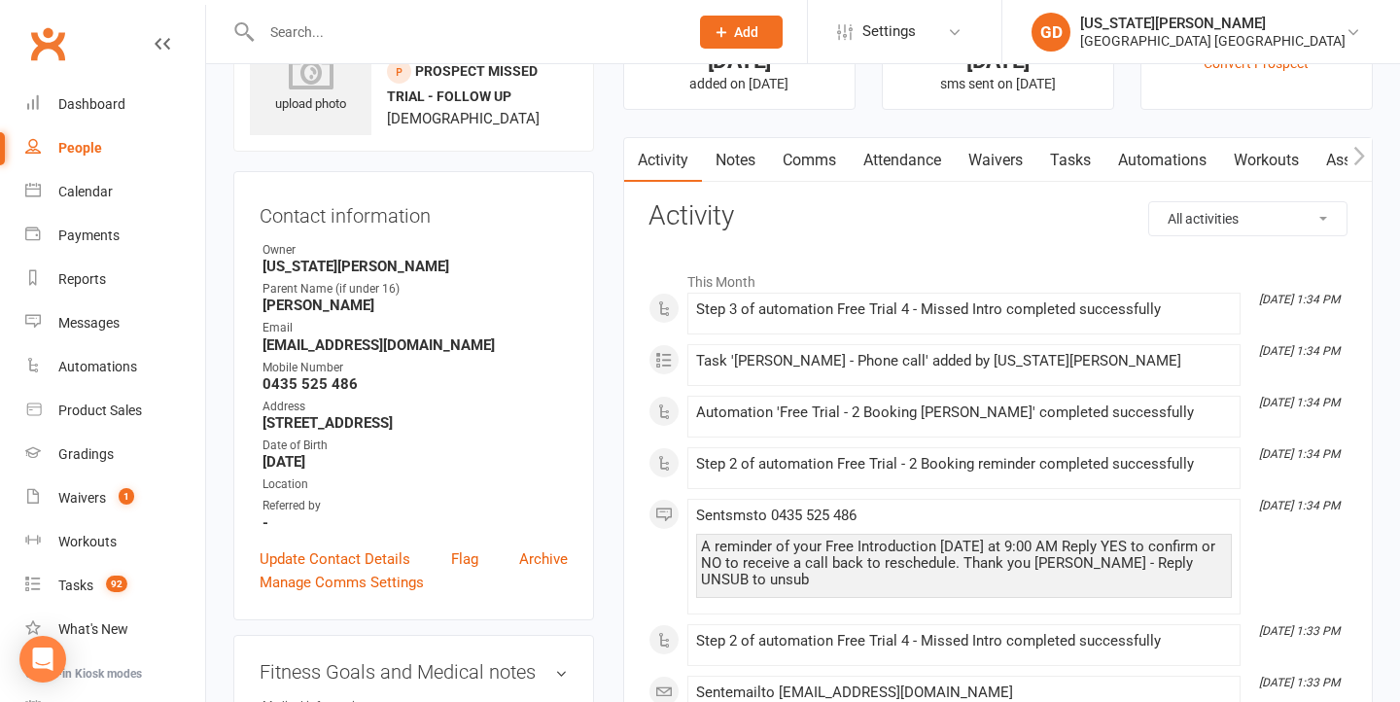
click at [735, 172] on link "Notes" at bounding box center [735, 160] width 67 height 45
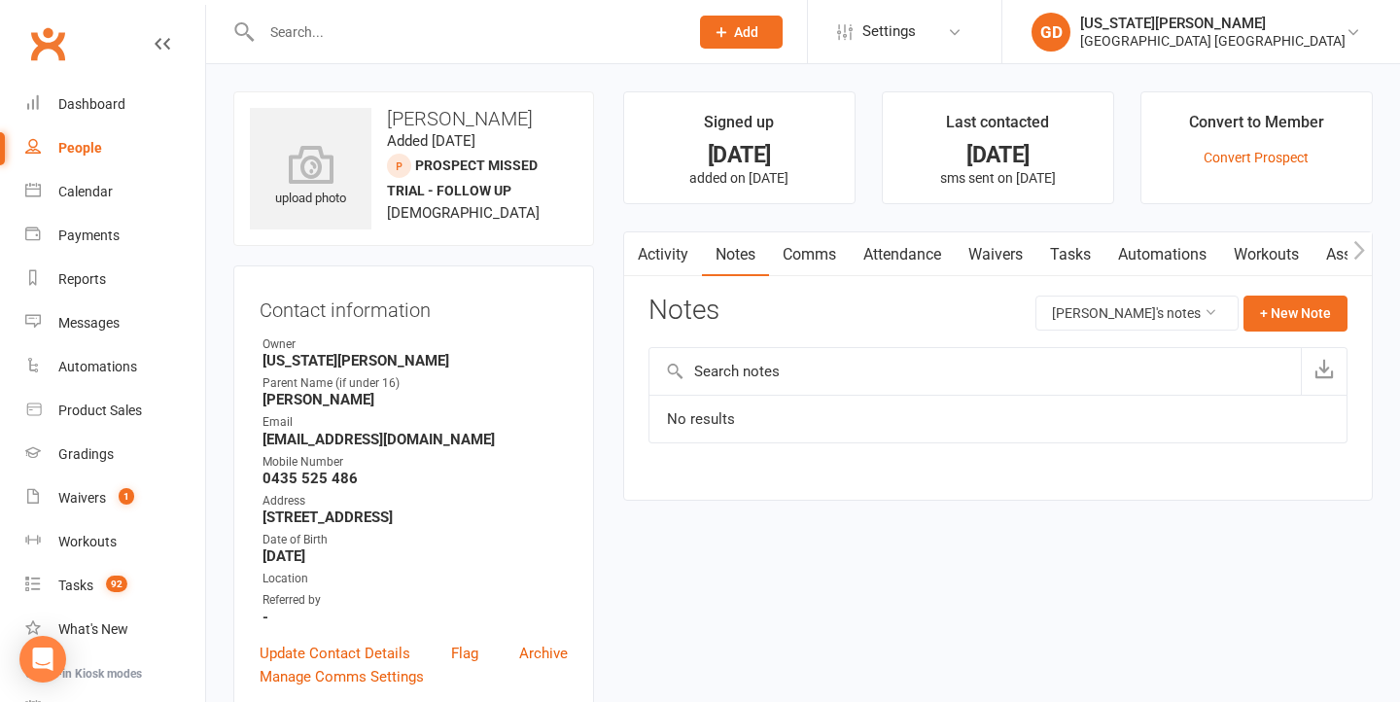
click at [858, 223] on main "Signed up [DATE] added on [DATE] Last contacted [DATE] sms sent on [DATE] Conve…" at bounding box center [998, 305] width 779 height 429
click at [830, 250] on link "Comms" at bounding box center [809, 254] width 81 height 45
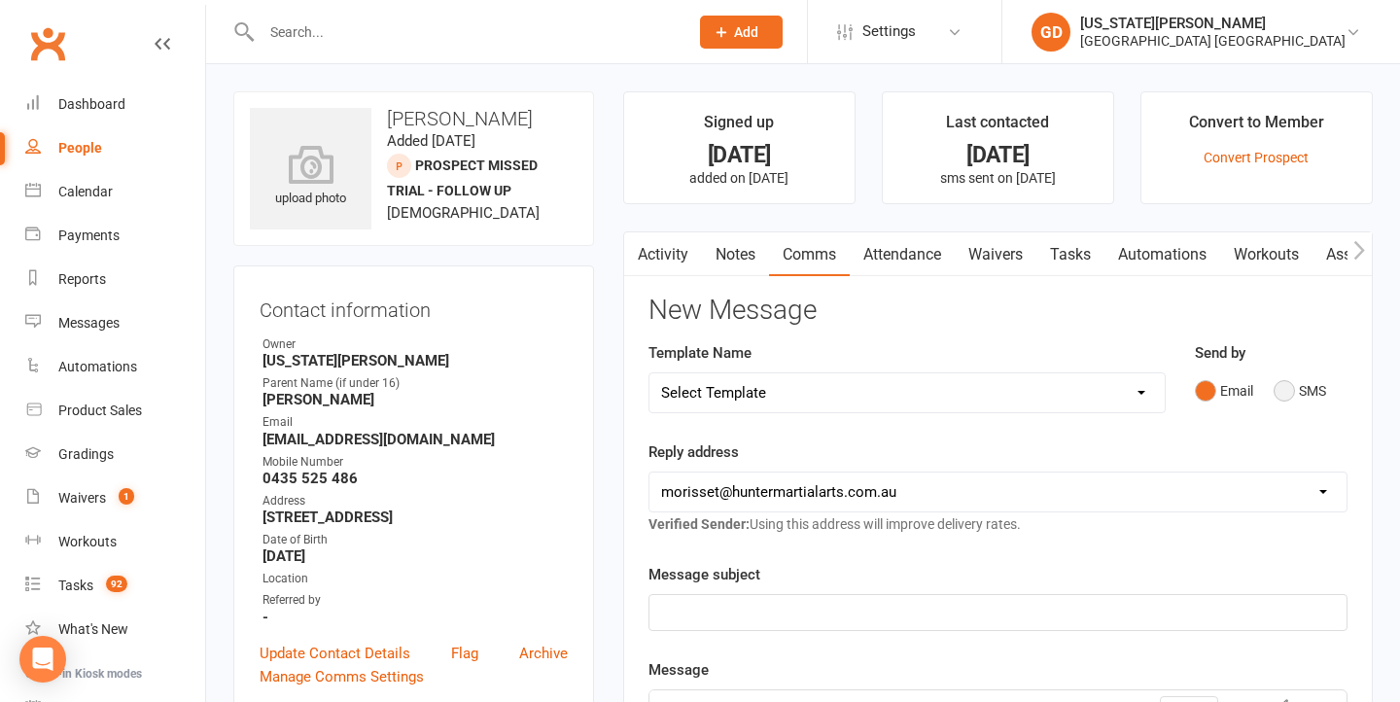
click at [1286, 392] on button "SMS" at bounding box center [1300, 390] width 53 height 37
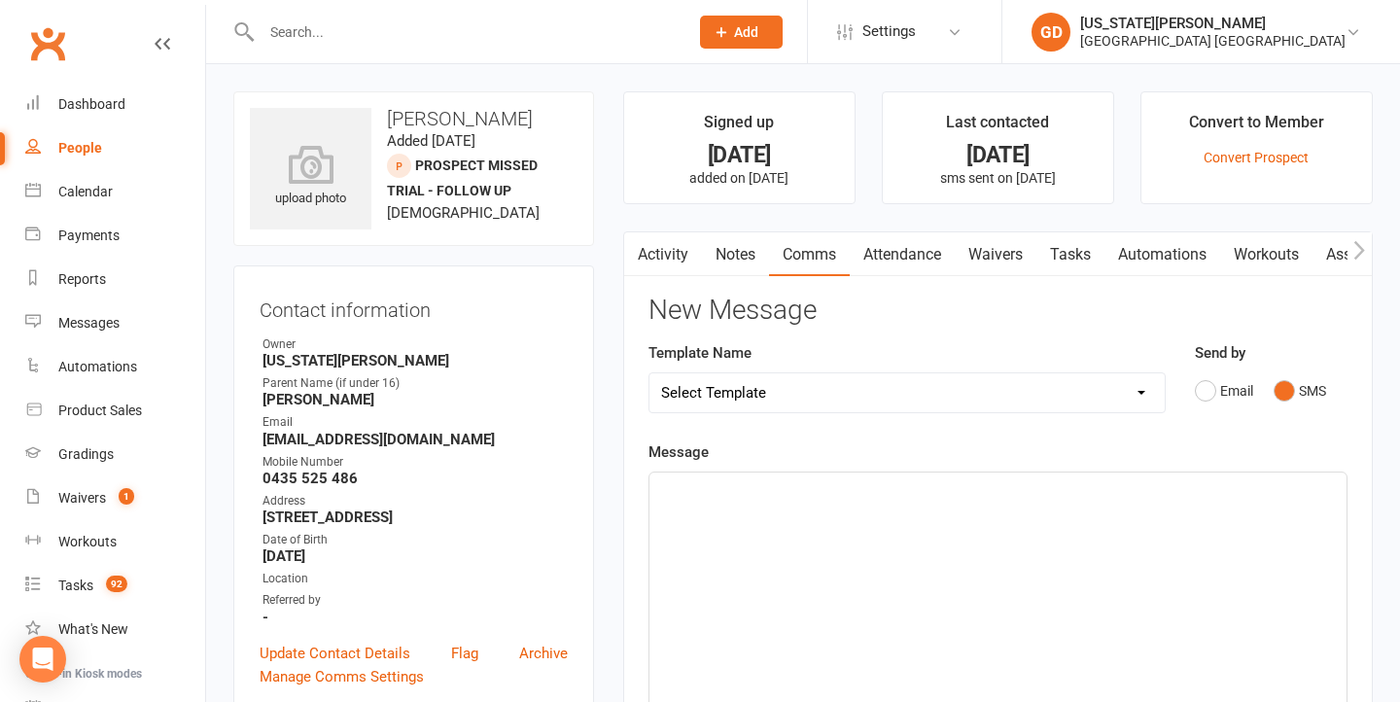
click at [926, 535] on div "﻿" at bounding box center [998, 619] width 697 height 292
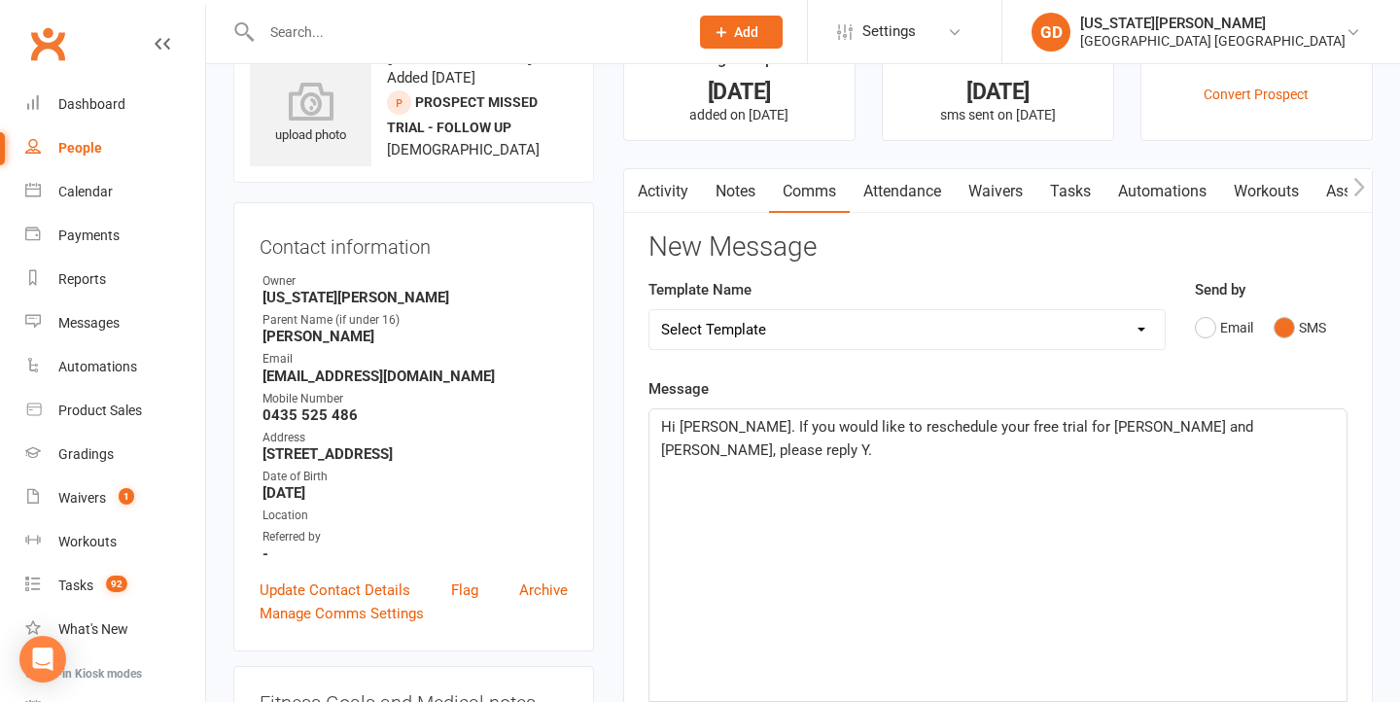
scroll to position [131, 0]
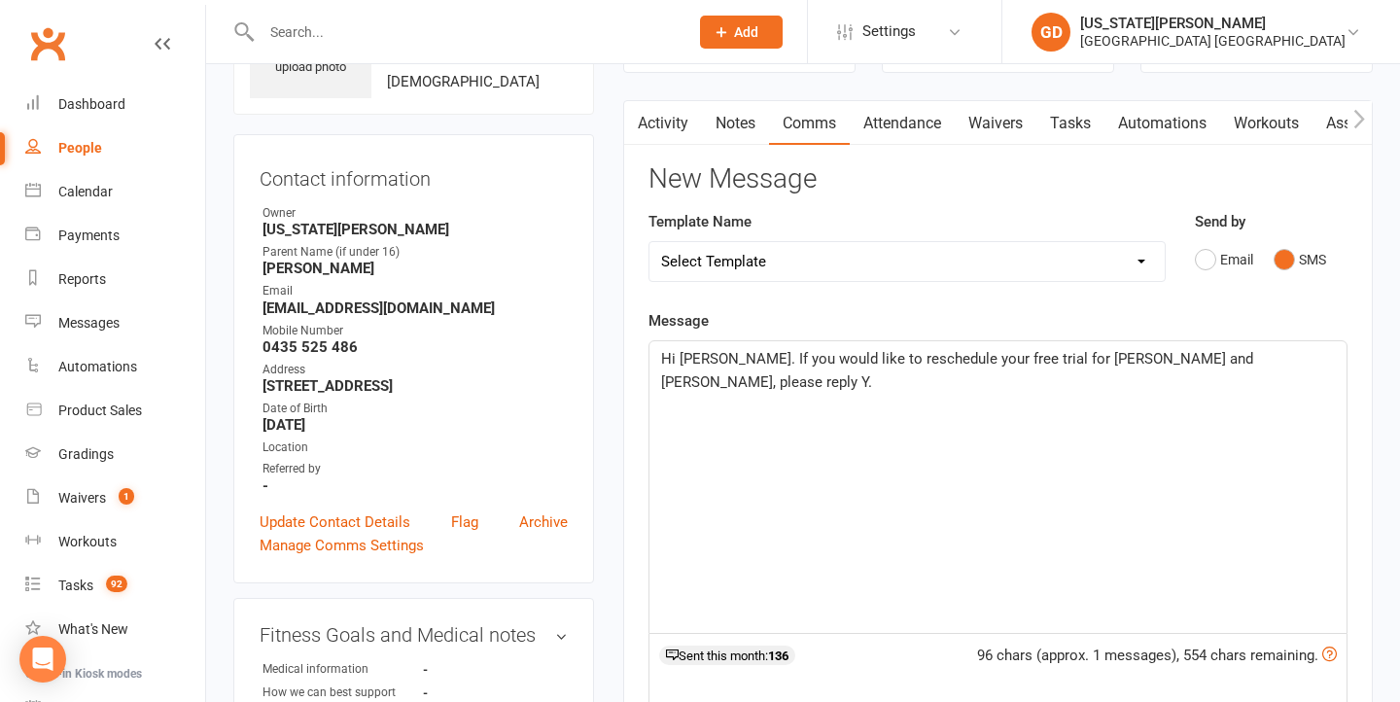
click at [1156, 360] on span "Hi [PERSON_NAME]. If you would like to reschedule your free trial for [PERSON_N…" at bounding box center [959, 370] width 596 height 41
click at [1057, 390] on p "Hi [PERSON_NAME]. If you would like to reschedule your free trial for [PERSON_N…" at bounding box center [998, 370] width 674 height 47
click at [990, 427] on div "Hi [PERSON_NAME]. If you would like to reschedule your free trial for [PERSON_N…" at bounding box center [998, 487] width 697 height 292
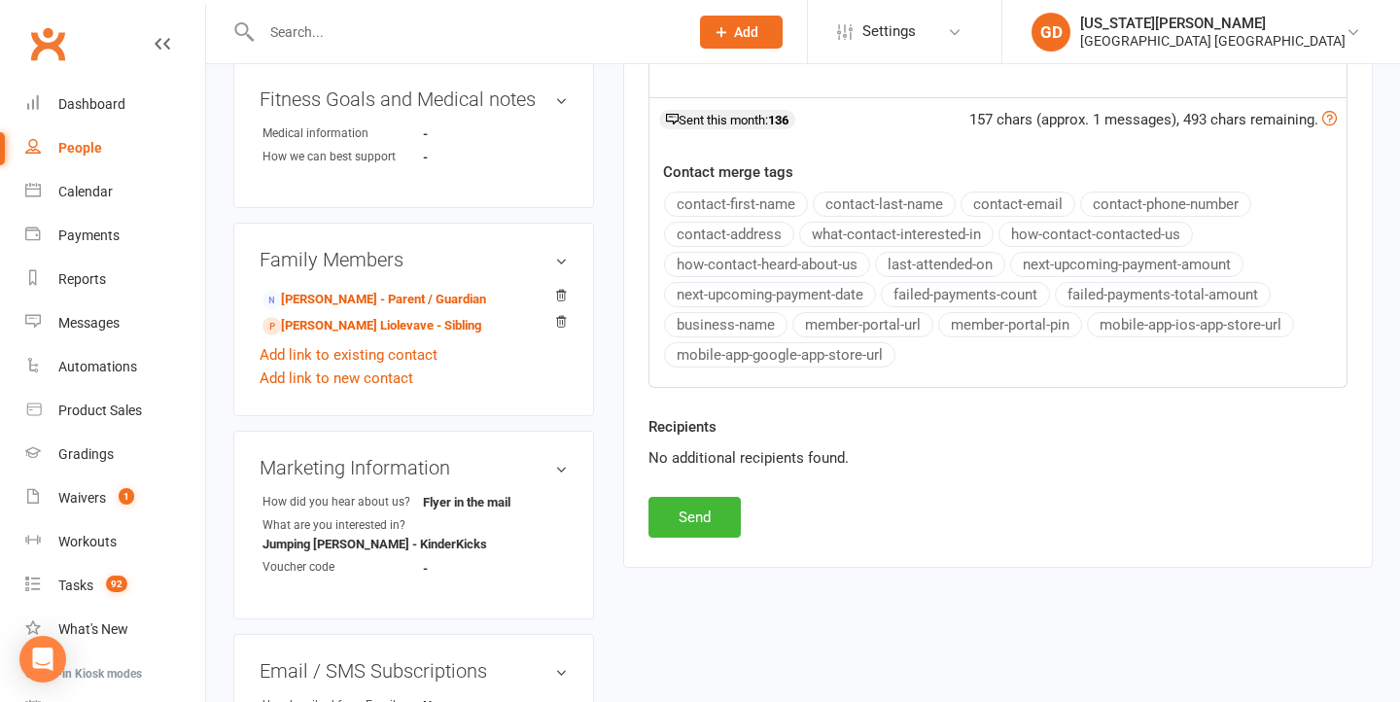
scroll to position [855, 0]
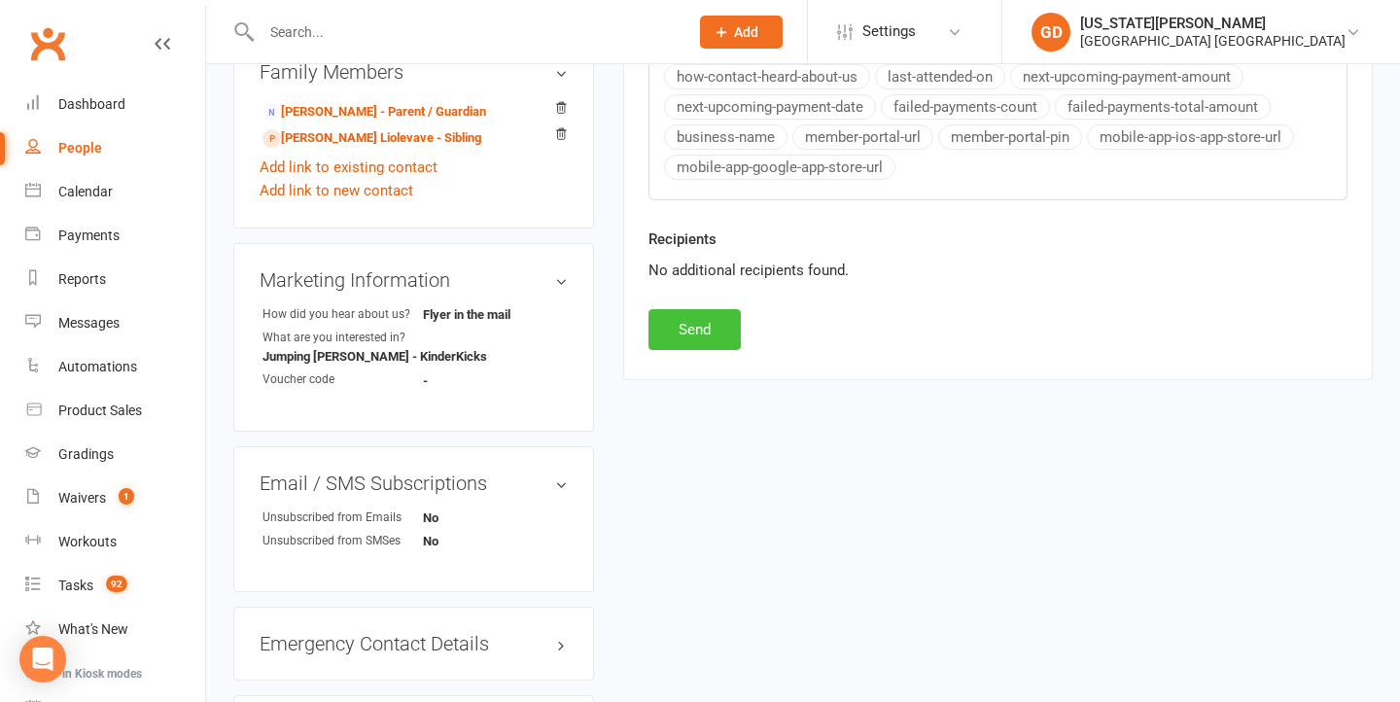
click at [694, 321] on button "Send" at bounding box center [695, 329] width 92 height 41
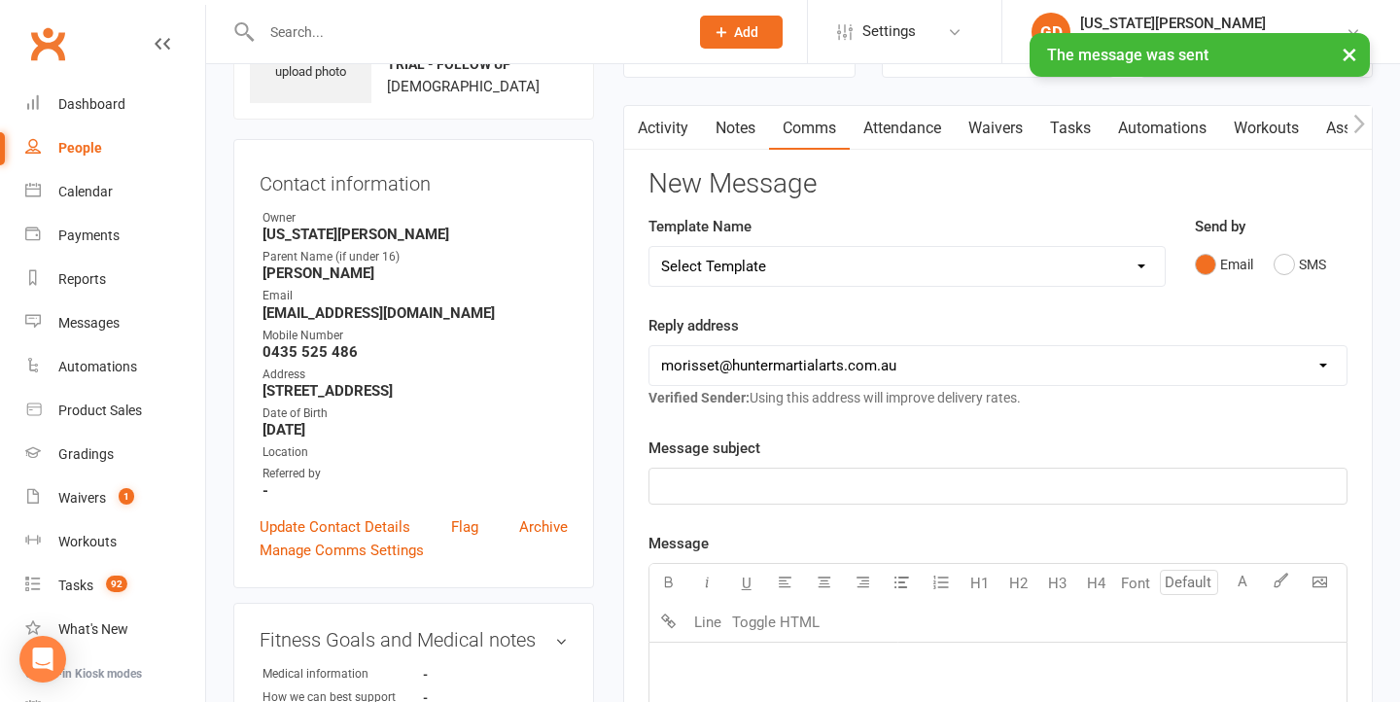
scroll to position [89, 0]
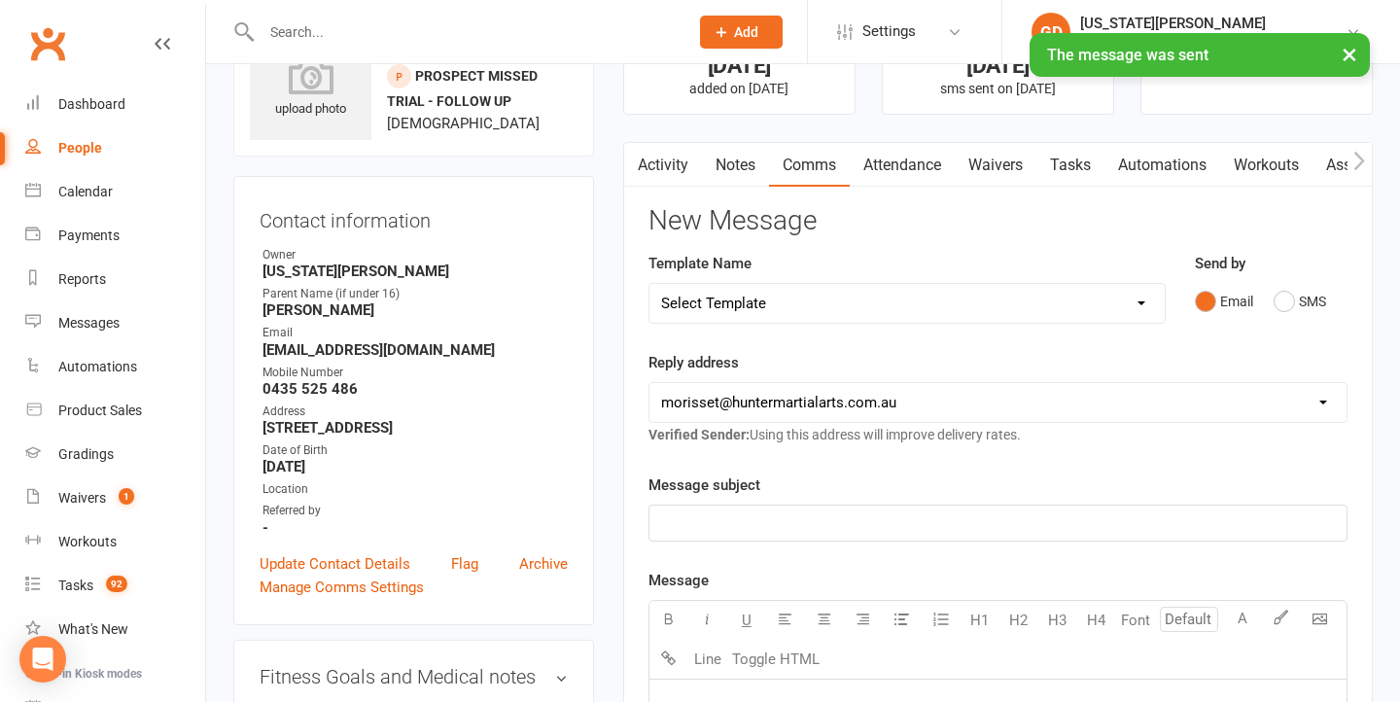
click at [773, 519] on p "﻿" at bounding box center [998, 523] width 674 height 23
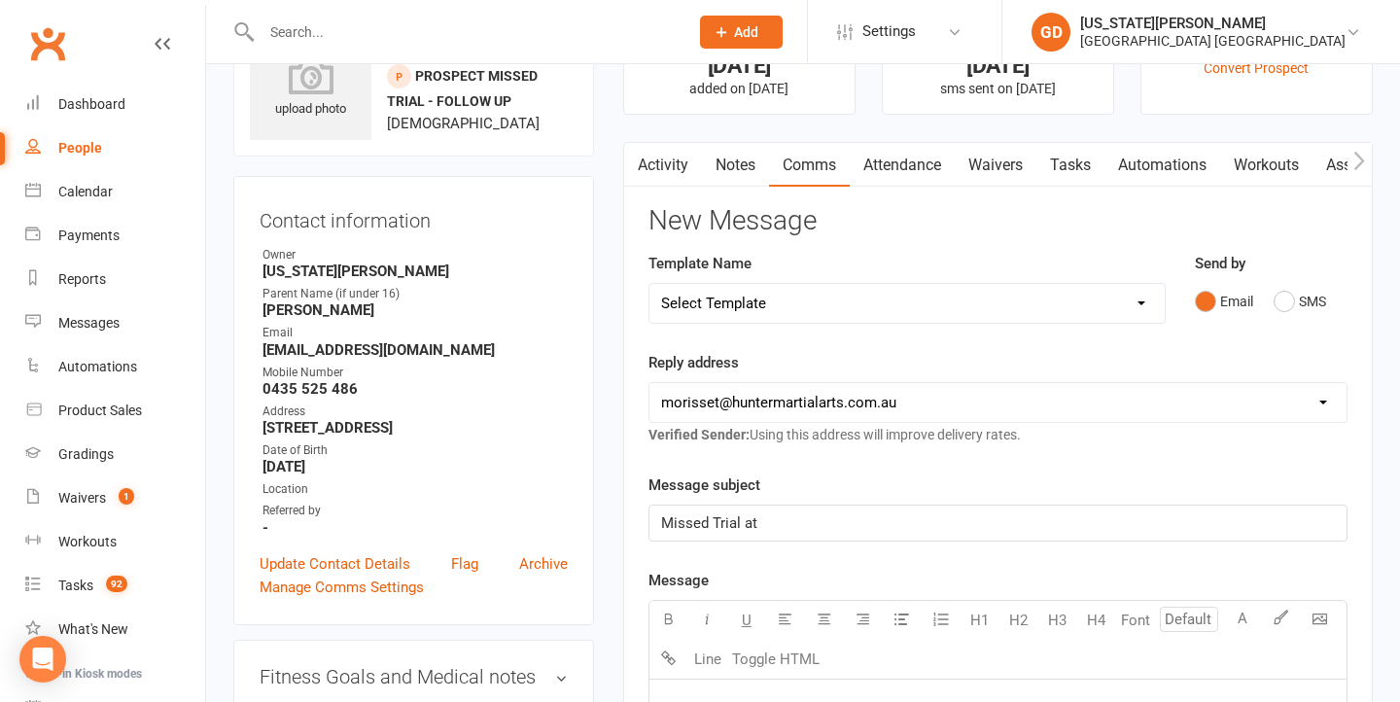
drag, startPoint x: 795, startPoint y: 526, endPoint x: 489, endPoint y: 525, distance: 305.4
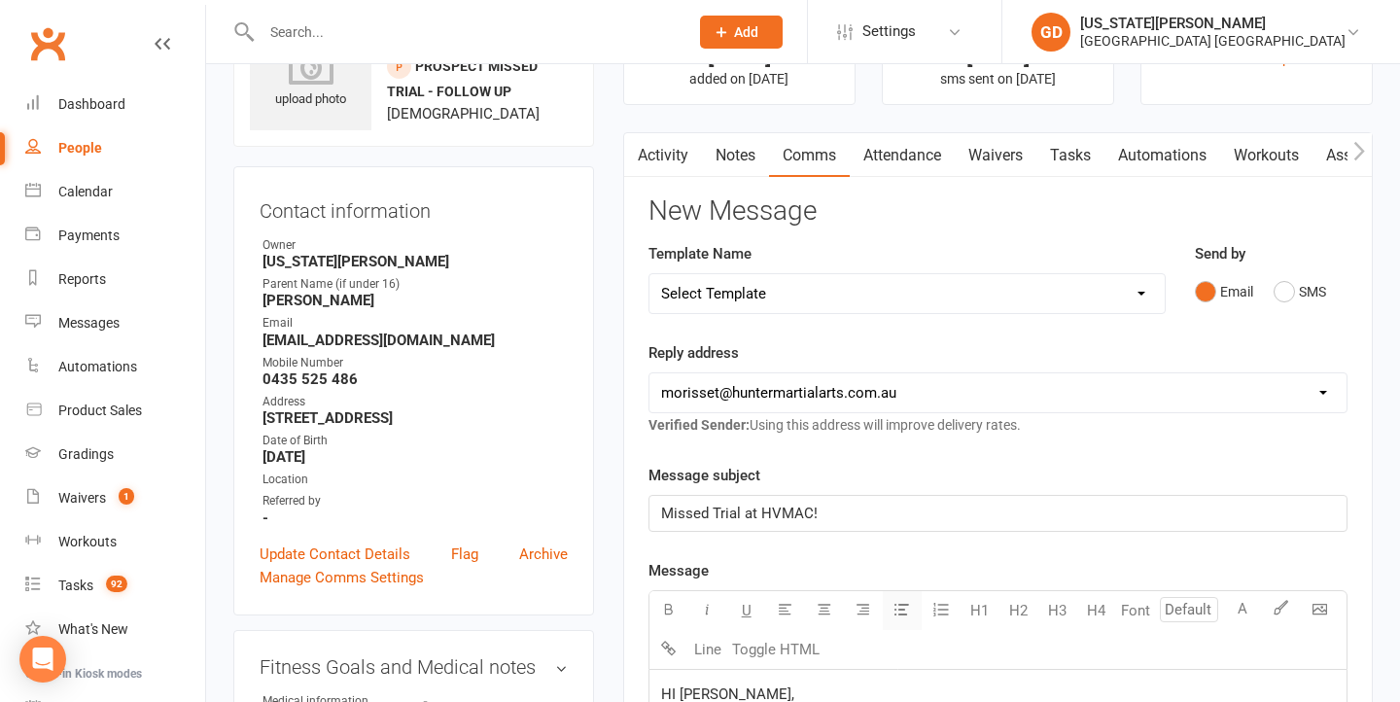
scroll to position [472, 0]
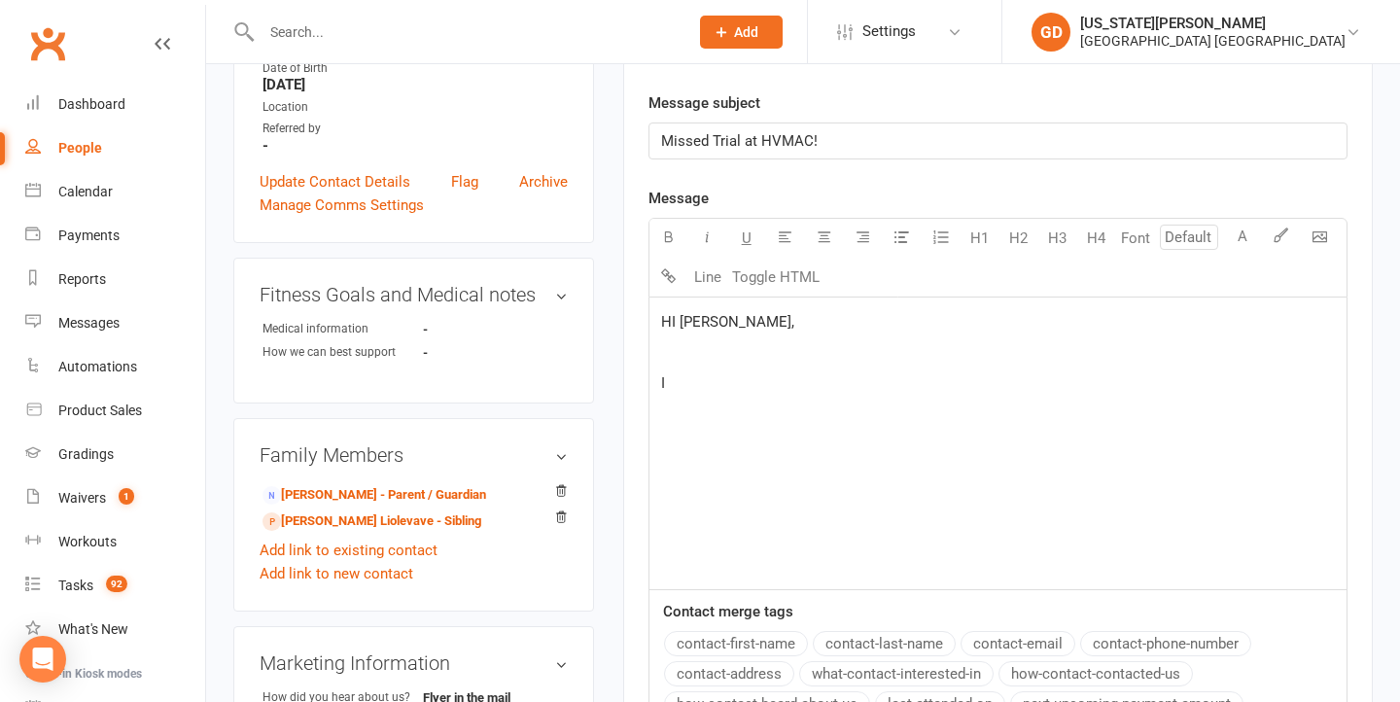
click at [680, 323] on span "HI Tamara," at bounding box center [727, 322] width 133 height 18
click at [677, 390] on p "I" at bounding box center [998, 382] width 674 height 23
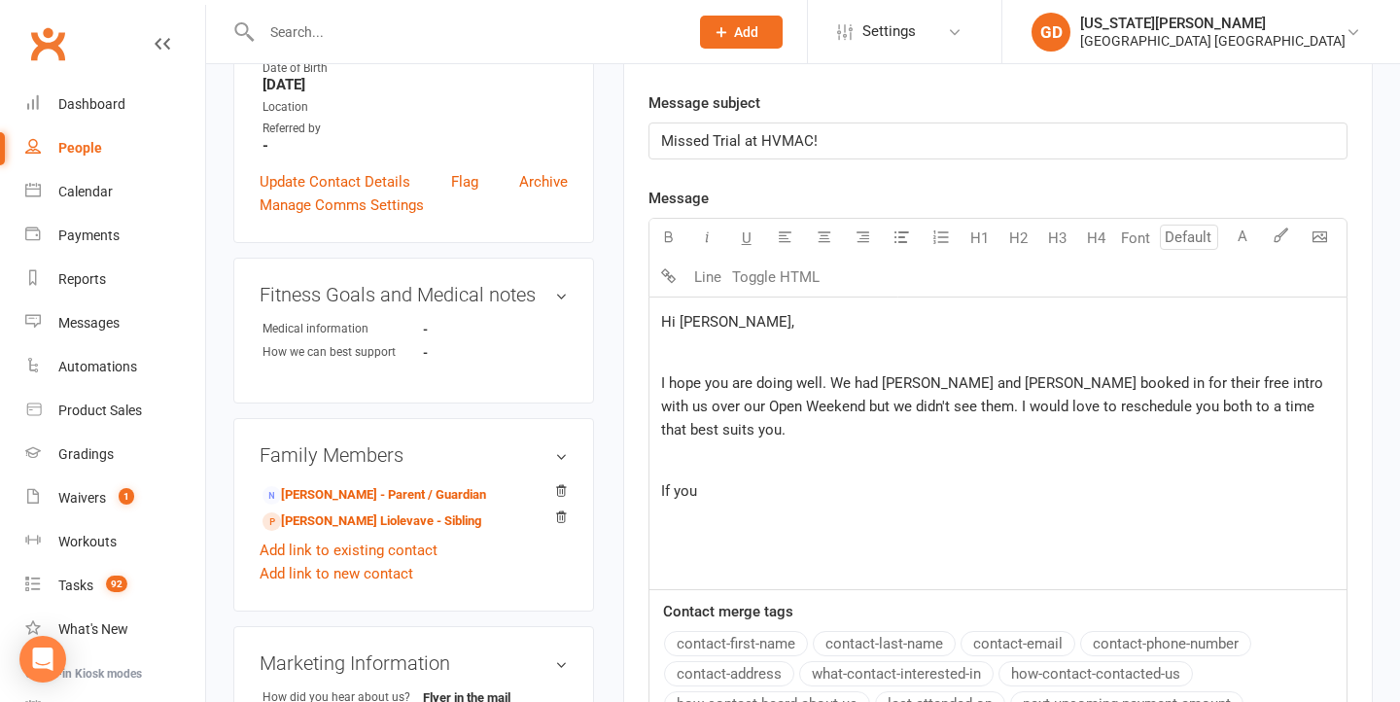
click at [1089, 407] on span "I hope you are doing well. We had Reezyn and Tully booked in for their free int…" at bounding box center [994, 406] width 666 height 64
click at [1098, 479] on p "If you" at bounding box center [998, 490] width 674 height 23
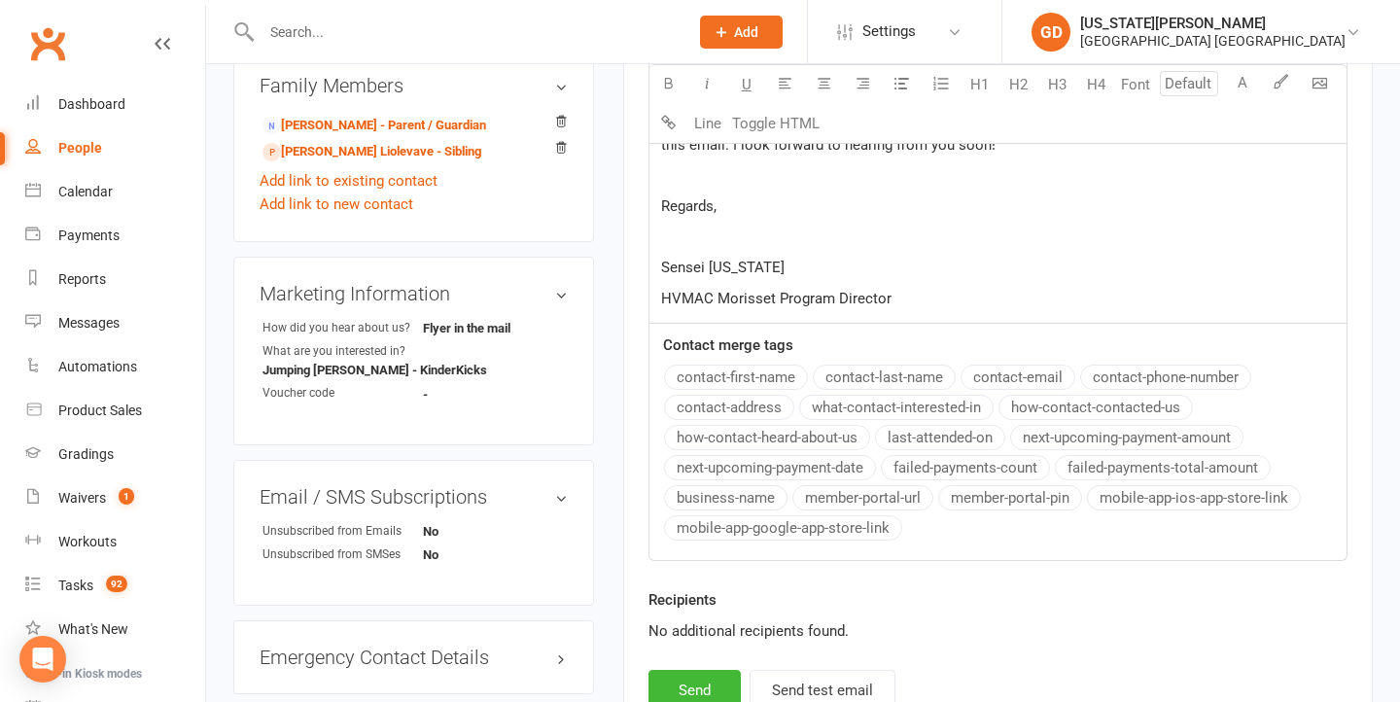
scroll to position [848, 0]
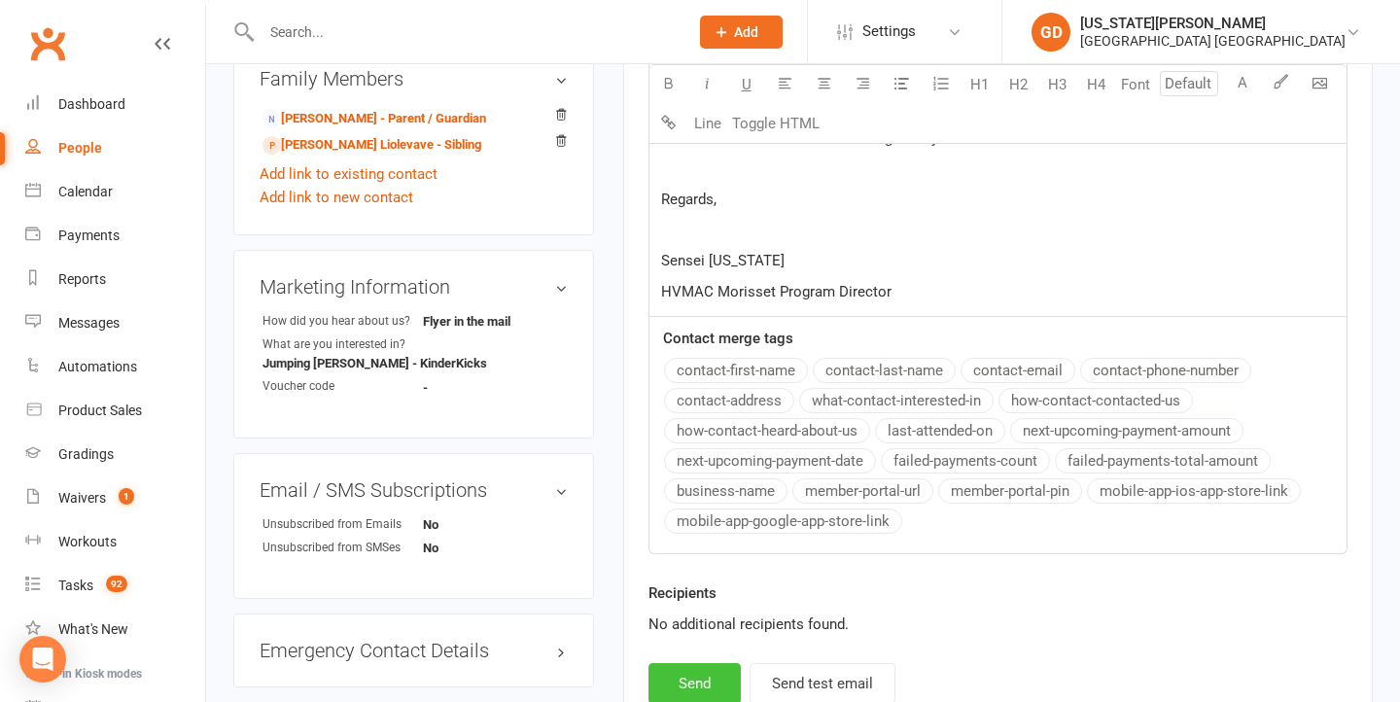
click at [674, 679] on button "Send" at bounding box center [695, 683] width 92 height 41
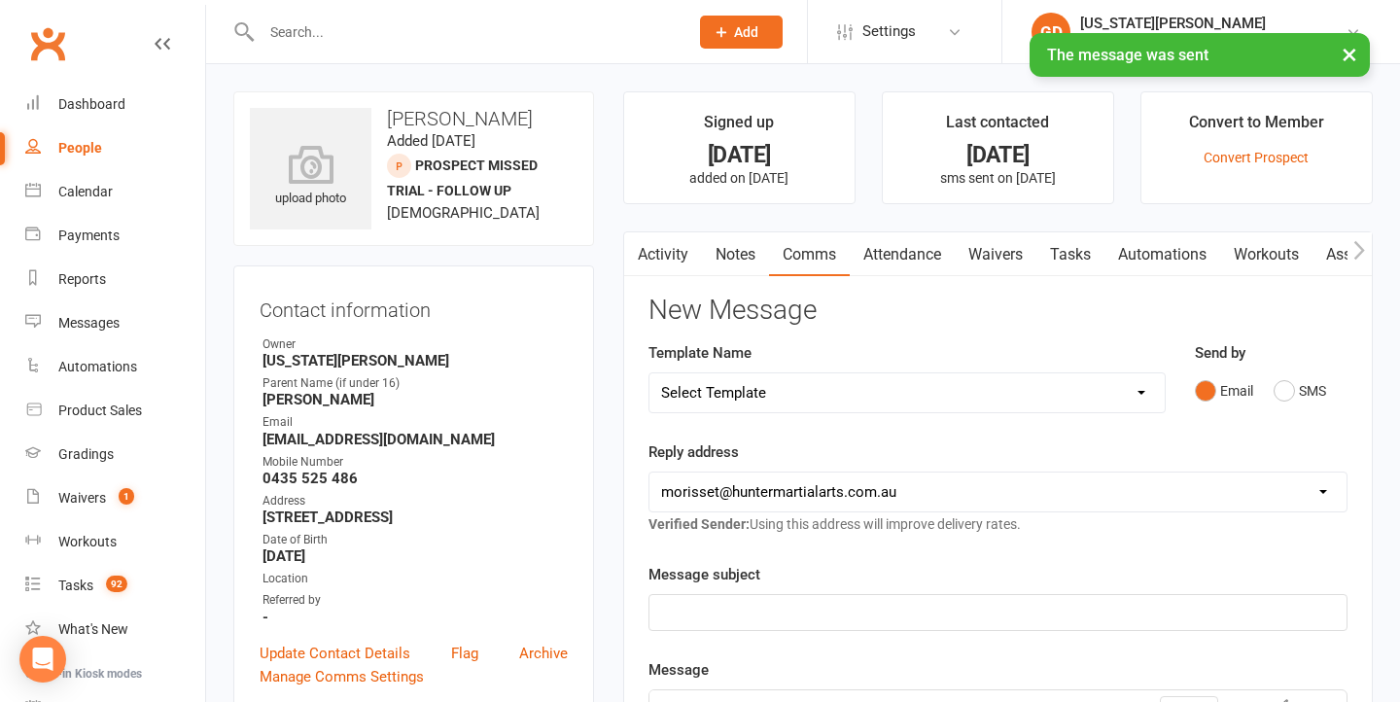
scroll to position [-1, 0]
click at [733, 250] on link "Notes" at bounding box center [735, 254] width 67 height 45
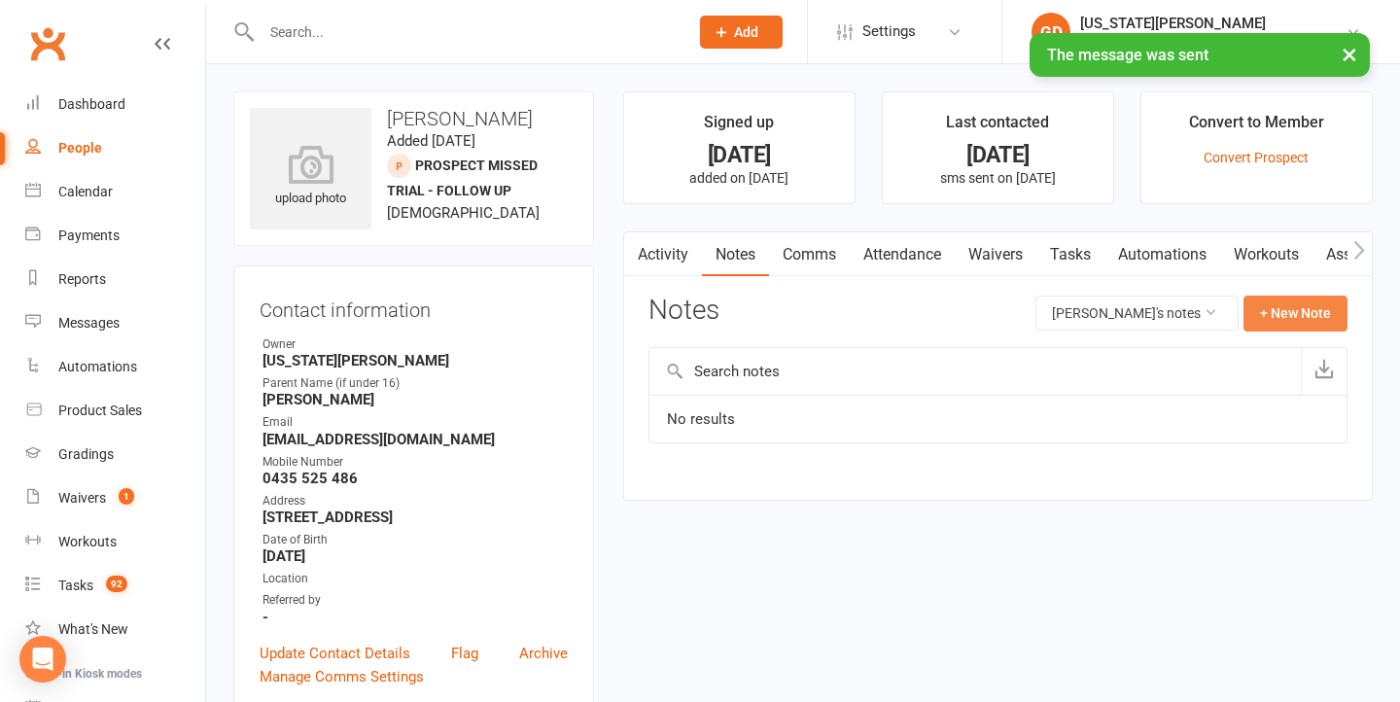
click at [1293, 310] on button "+ New Note" at bounding box center [1296, 313] width 104 height 35
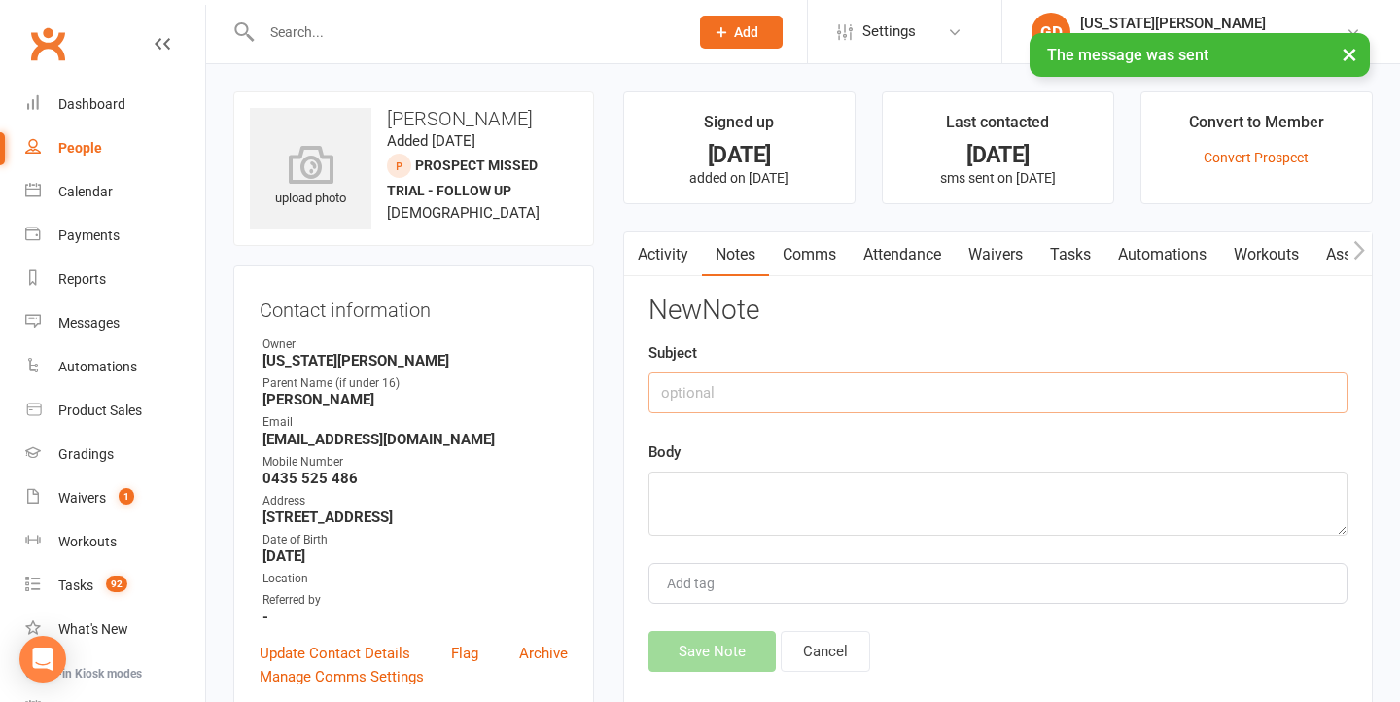
click at [942, 397] on input "text" at bounding box center [998, 392] width 699 height 41
type input "F"
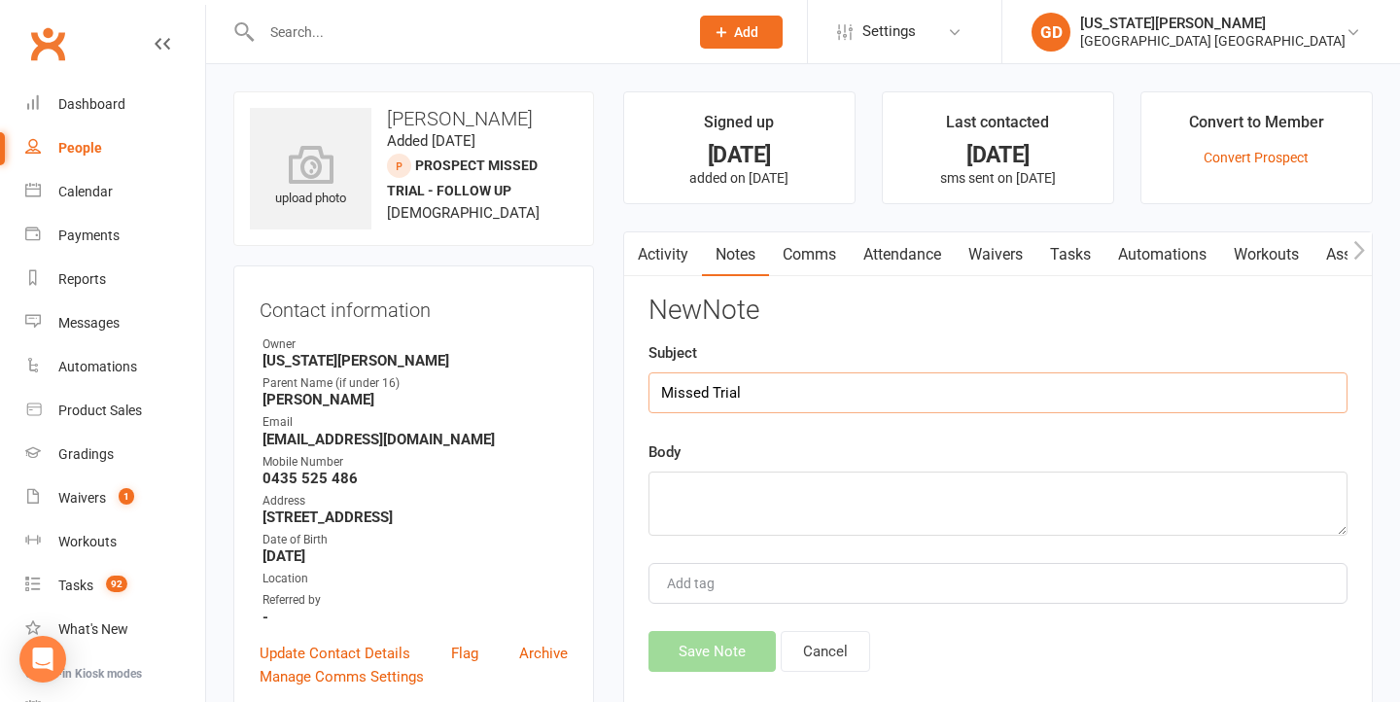
type input "Missed Trial"
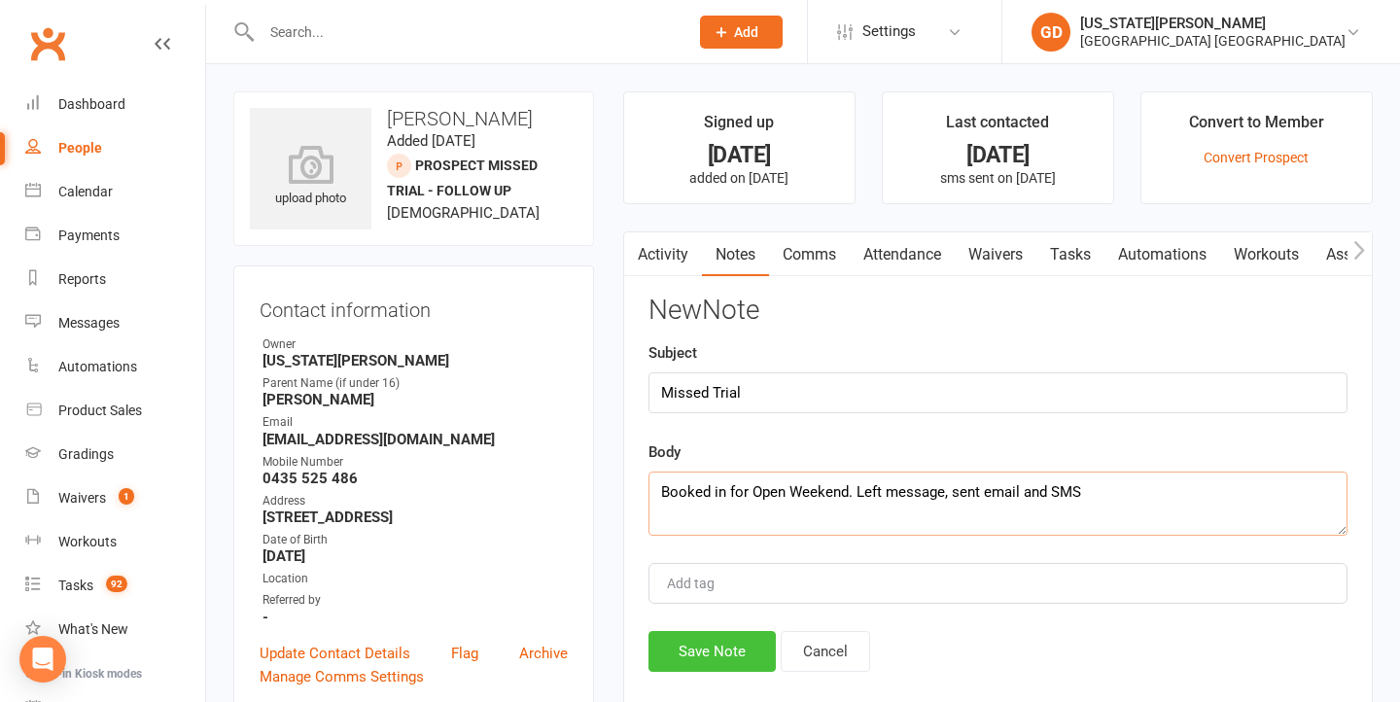
type textarea "Booked in for Open Weekend. Left message, sent email and SMS"
click at [693, 652] on button "Save Note" at bounding box center [712, 651] width 127 height 41
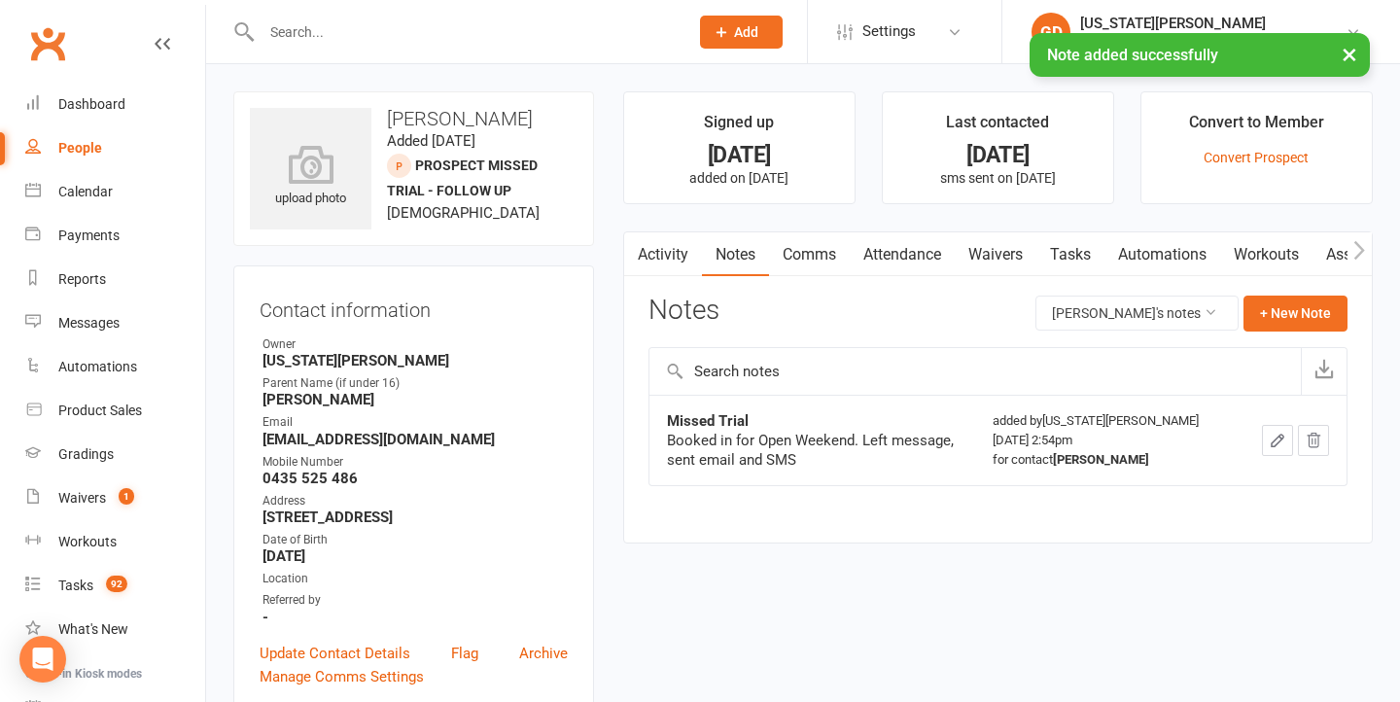
click at [1058, 266] on link "Tasks" at bounding box center [1071, 254] width 68 height 45
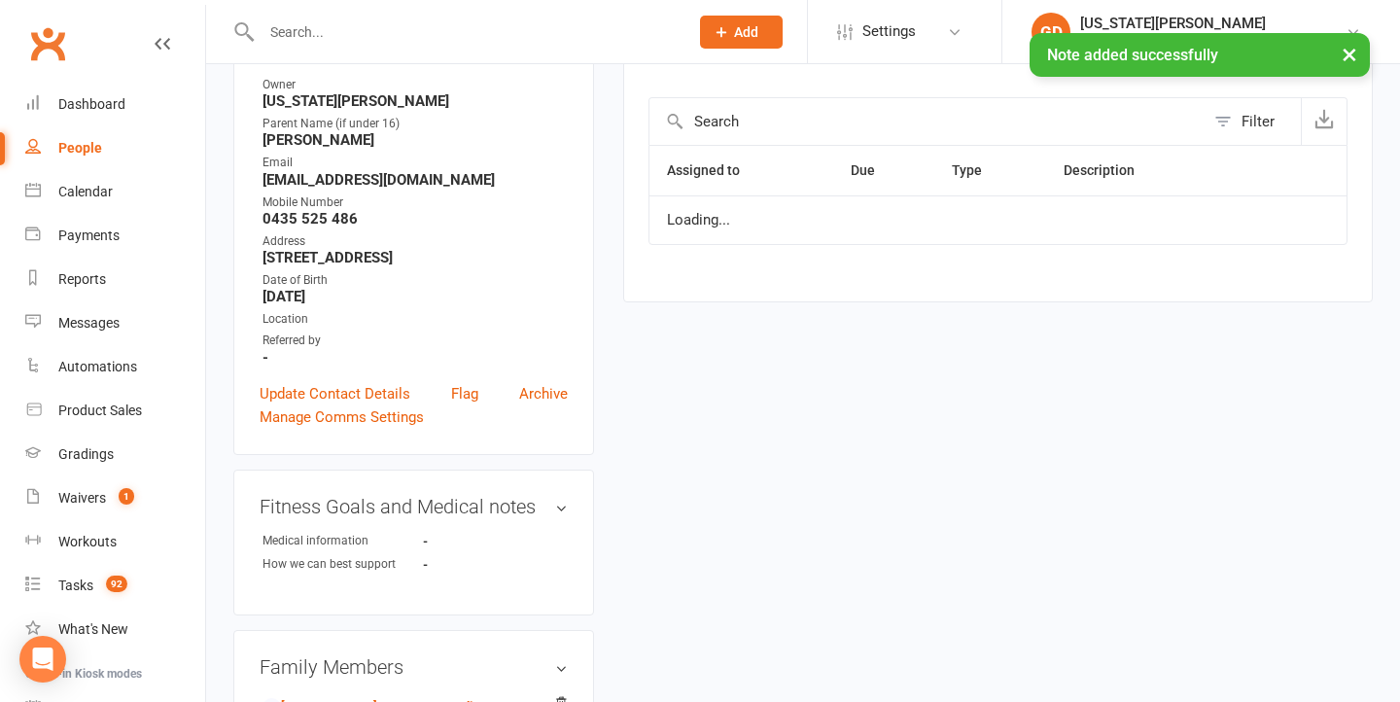
scroll to position [259, 0]
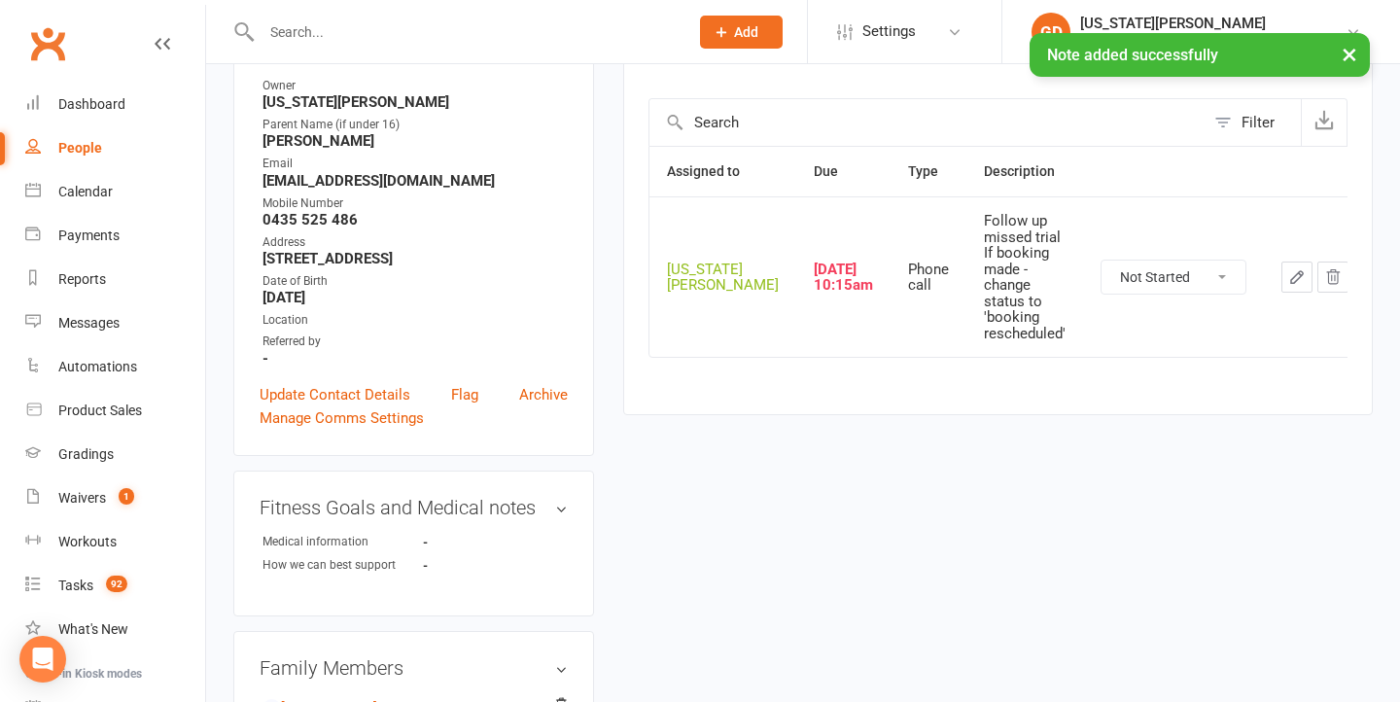
click at [1291, 271] on icon "button" at bounding box center [1297, 277] width 12 height 12
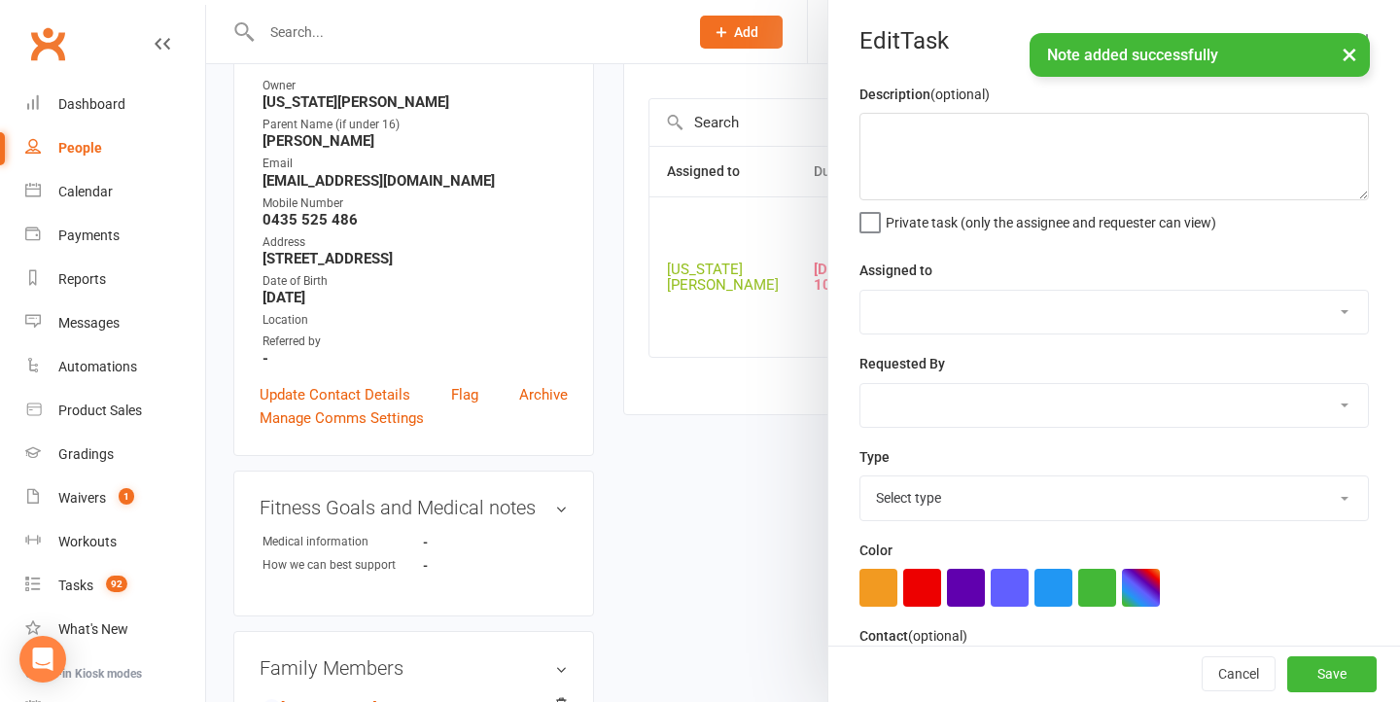
type textarea "Follow up missed trial If booking made - change status to 'booking rescheduled'"
select select "48620"
type input "14 Sep 2025"
type input "10:15am"
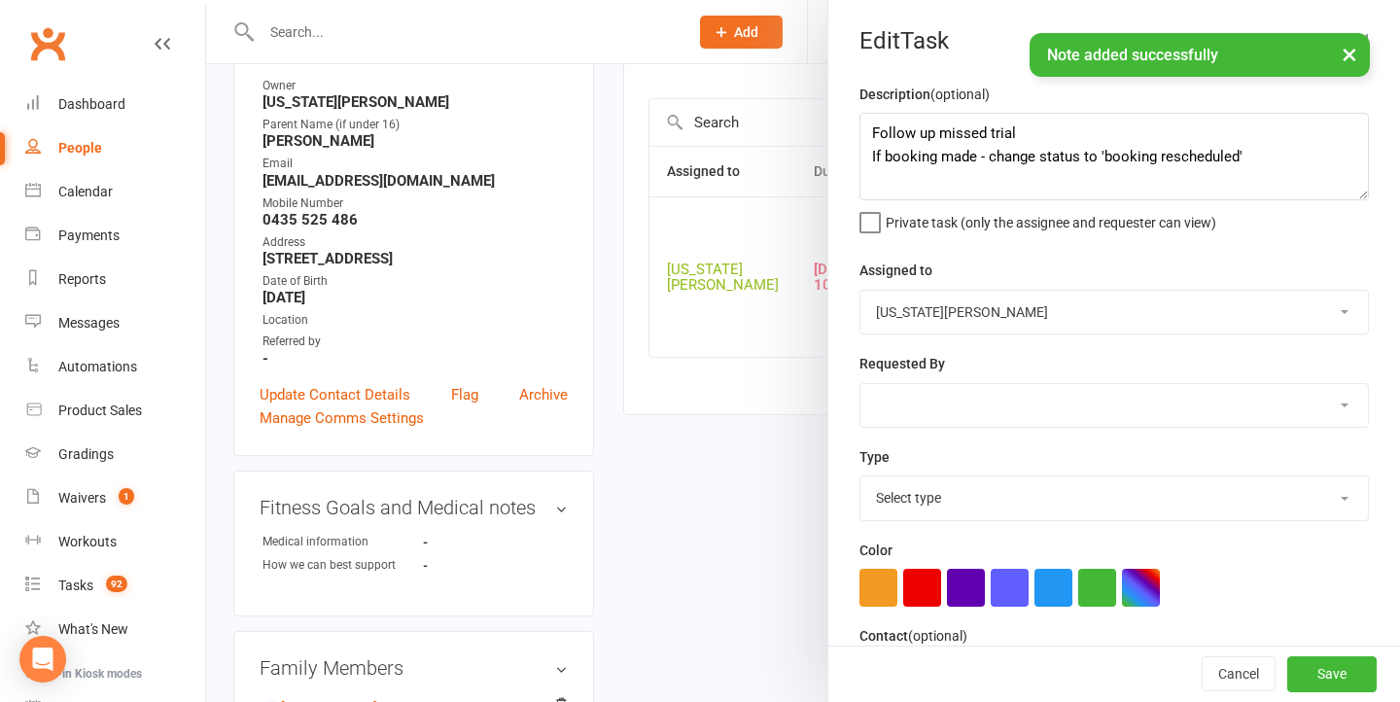
select select "18094"
drag, startPoint x: 1024, startPoint y: 132, endPoint x: 1364, endPoint y: 268, distance: 366.6
click at [1364, 268] on div "Description (optional) Follow up missed trial If booking made - change status t…" at bounding box center [1115, 475] width 572 height 785
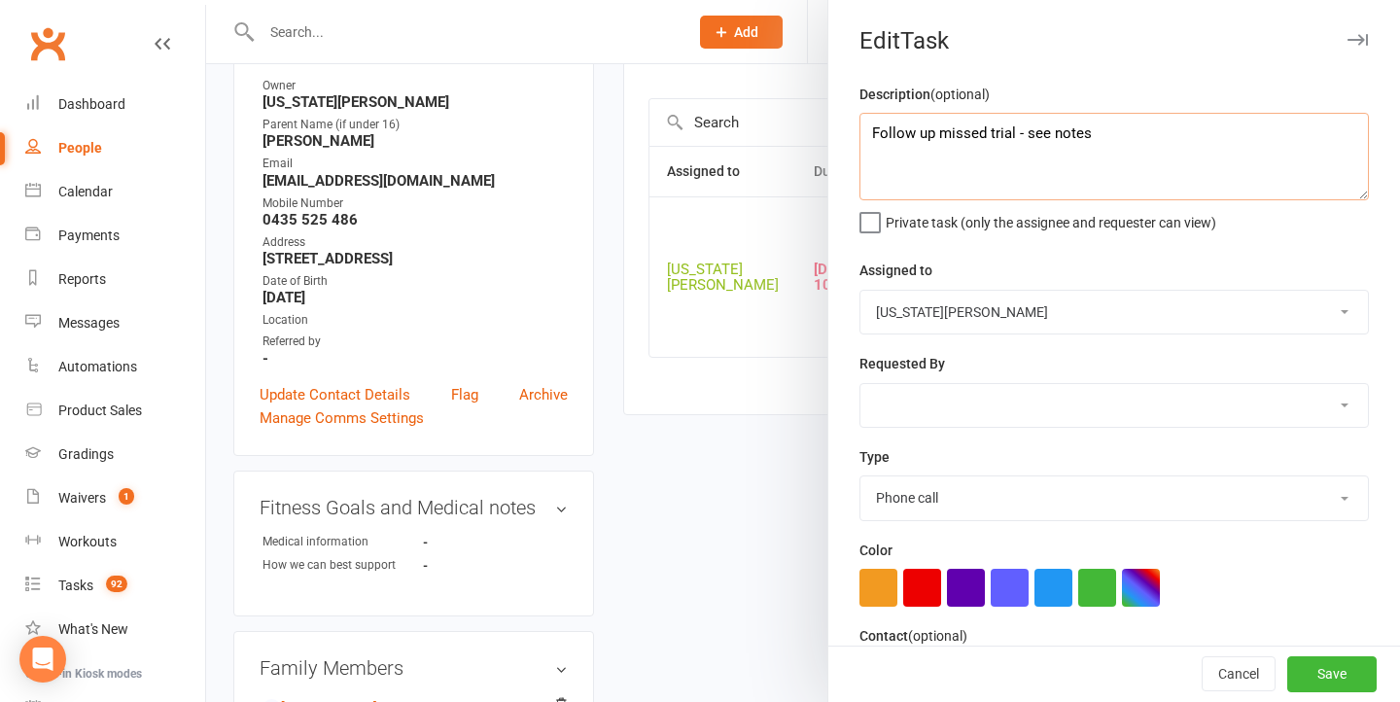
scroll to position [112, 0]
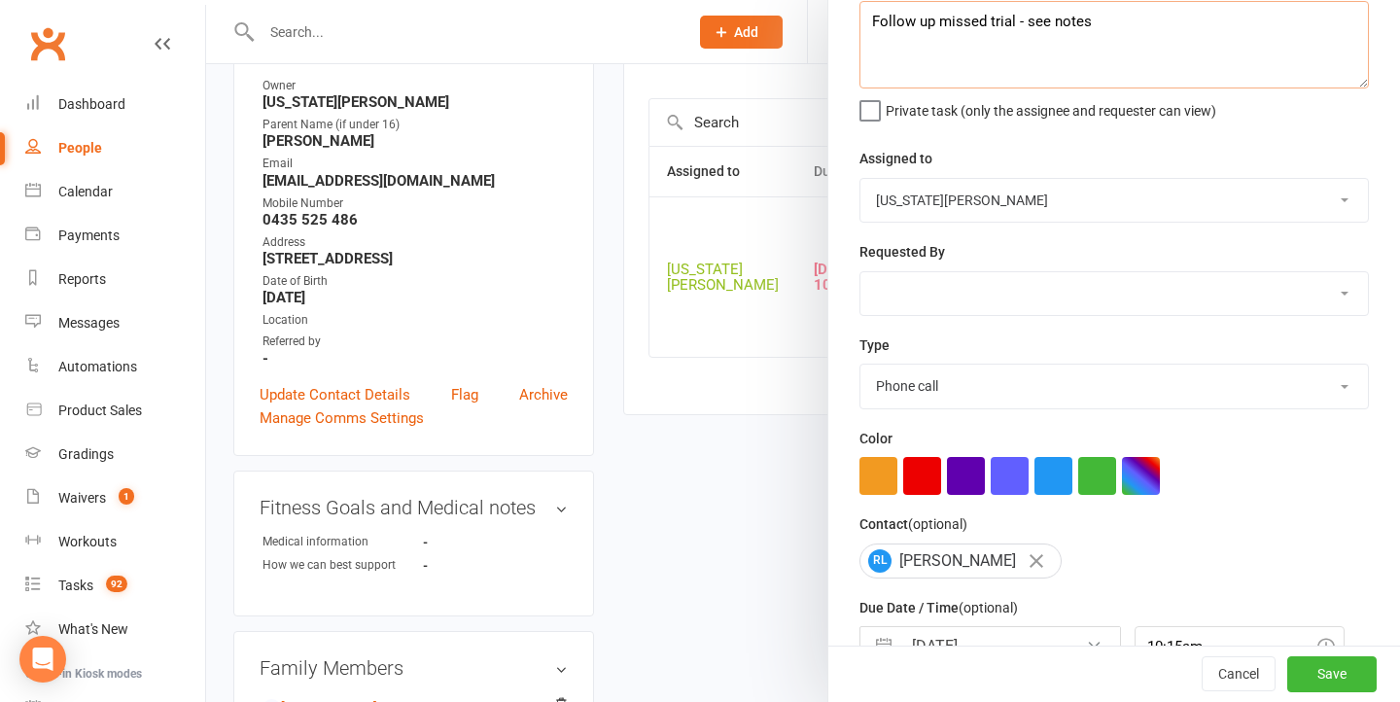
type textarea "Follow up missed trial - see notes"
select select "48620"
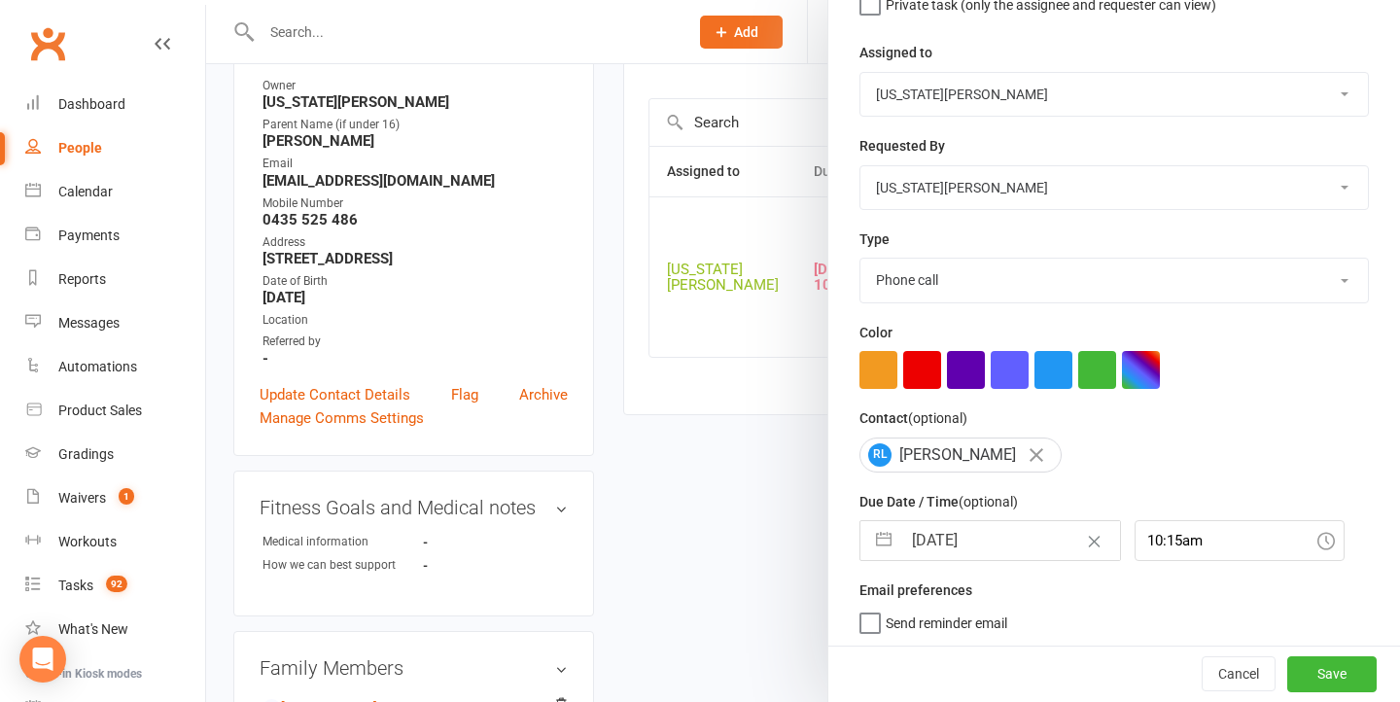
select select "7"
select select "2025"
select select "8"
select select "2025"
select select "9"
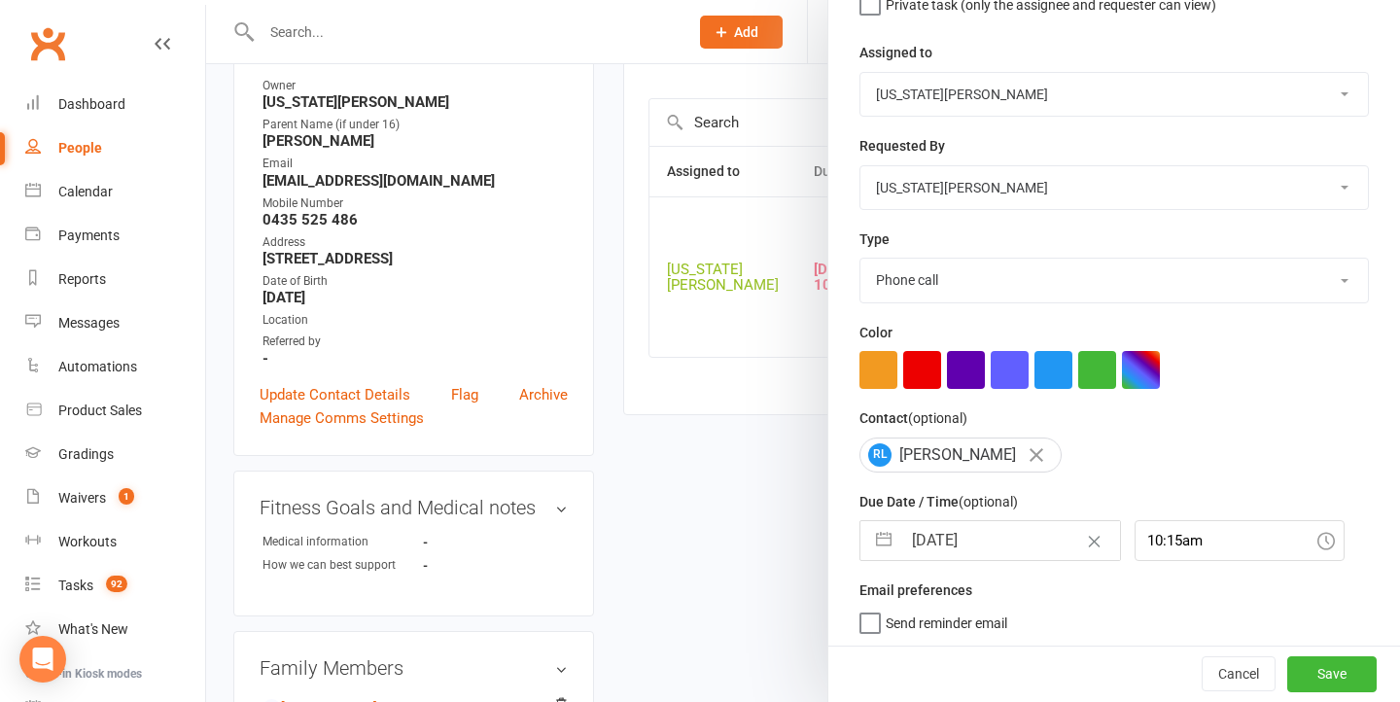
select select "2025"
click at [971, 535] on input "14 Sep 2025" at bounding box center [1011, 540] width 219 height 39
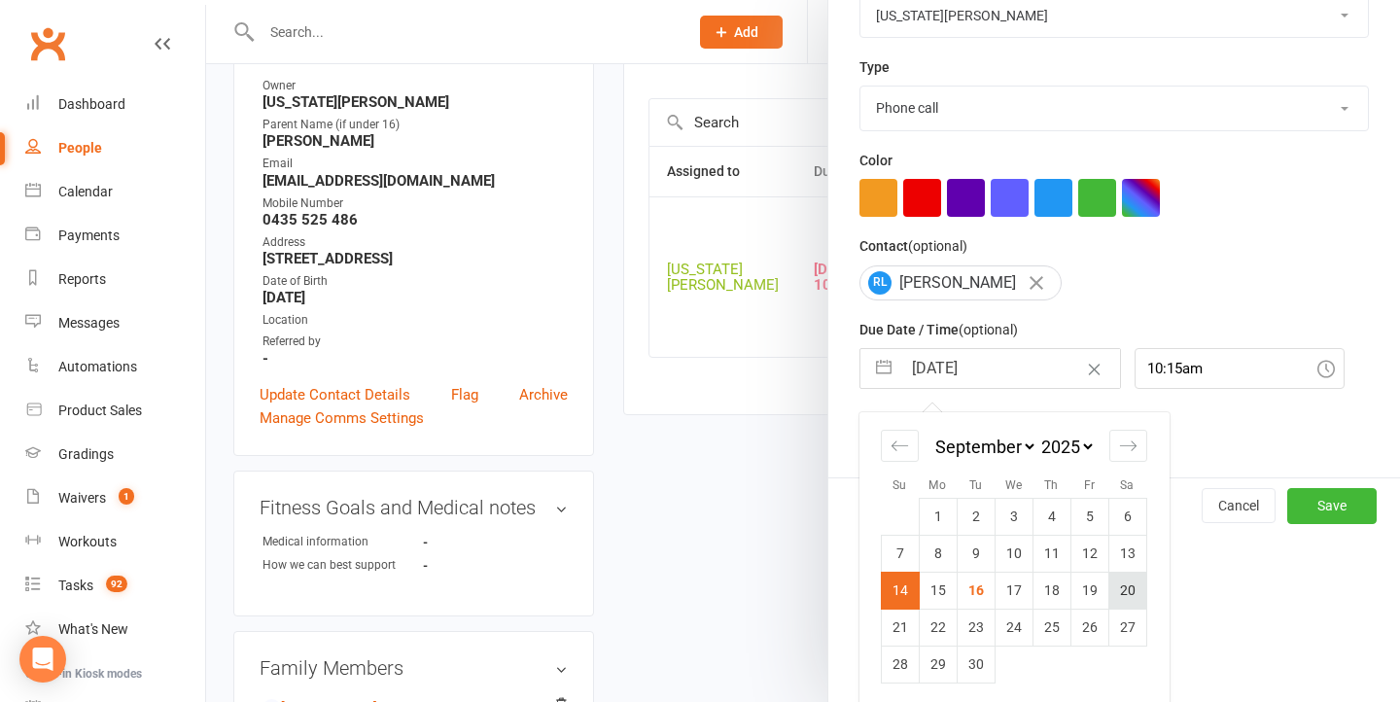
click at [1121, 588] on td "20" at bounding box center [1128, 590] width 38 height 37
type input "20 Sep 2025"
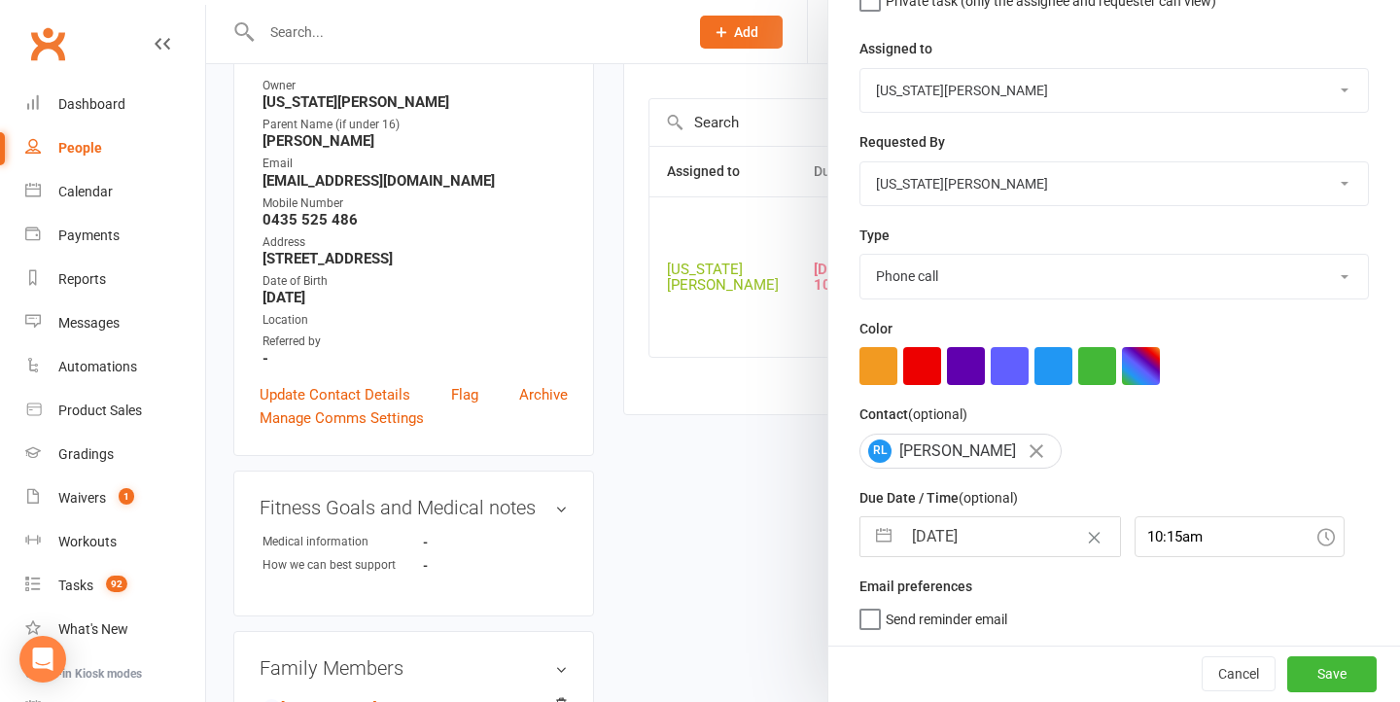
scroll to position [218, 0]
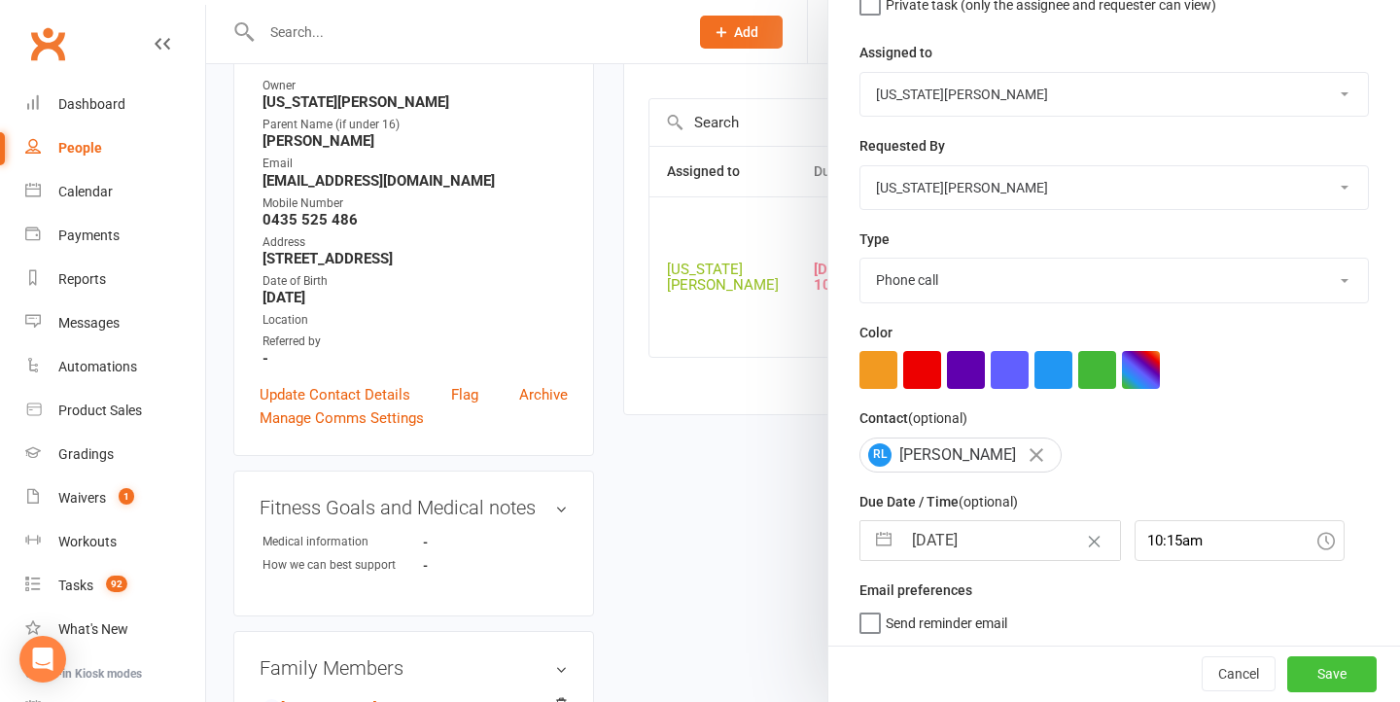
click at [1301, 679] on button "Save" at bounding box center [1332, 674] width 89 height 35
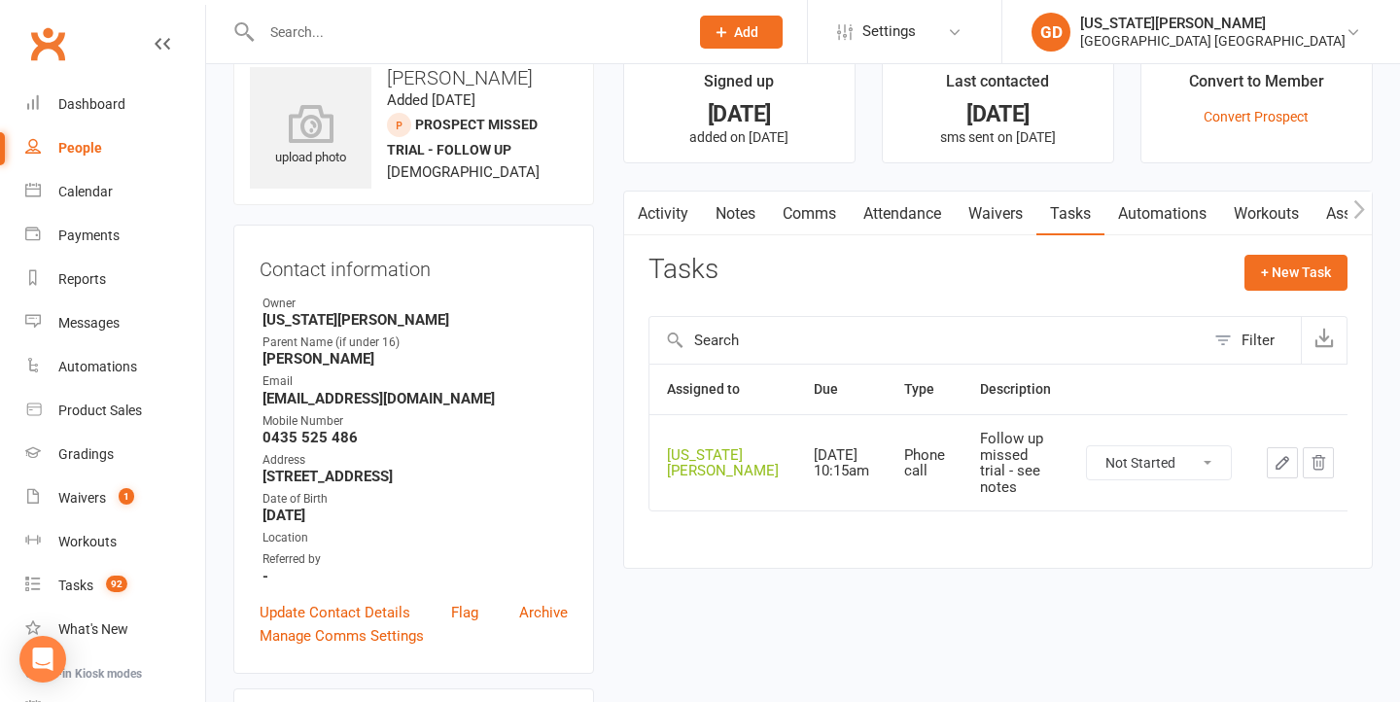
scroll to position [0, 0]
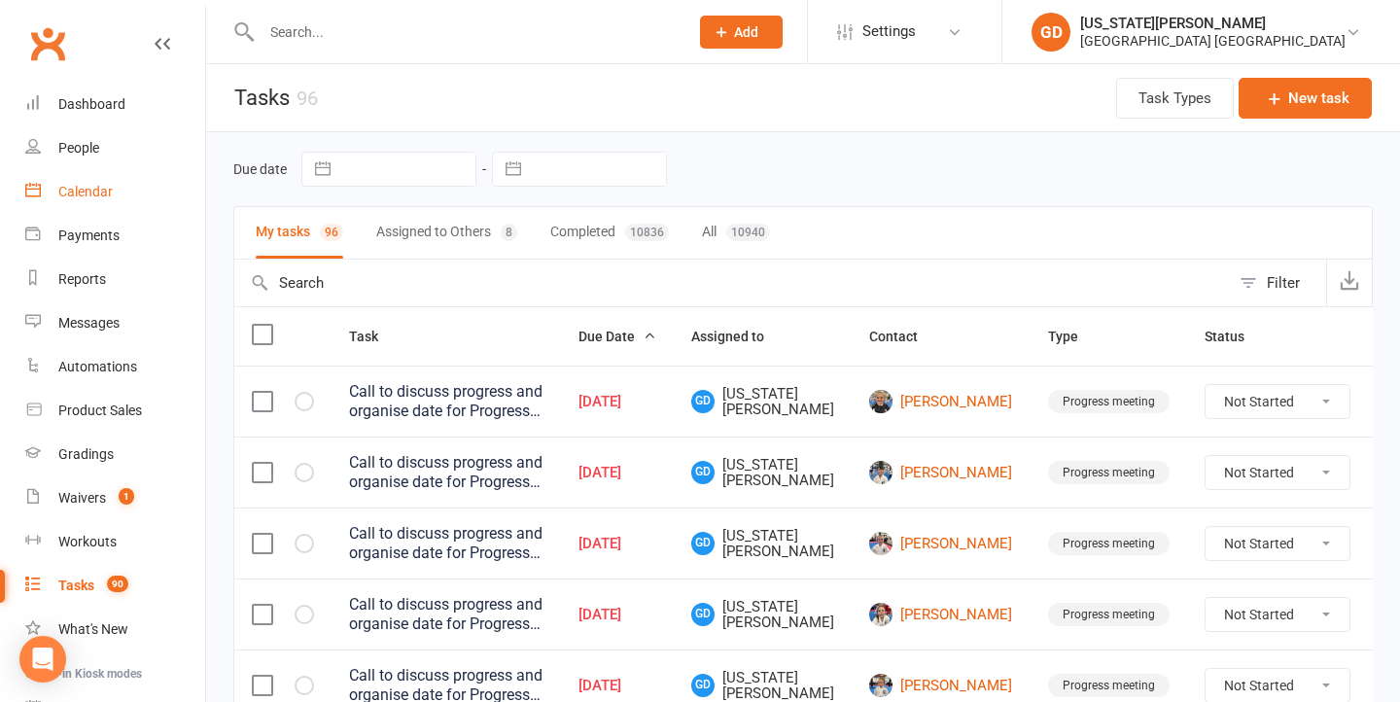
click at [83, 194] on div "Calendar" at bounding box center [85, 192] width 54 height 16
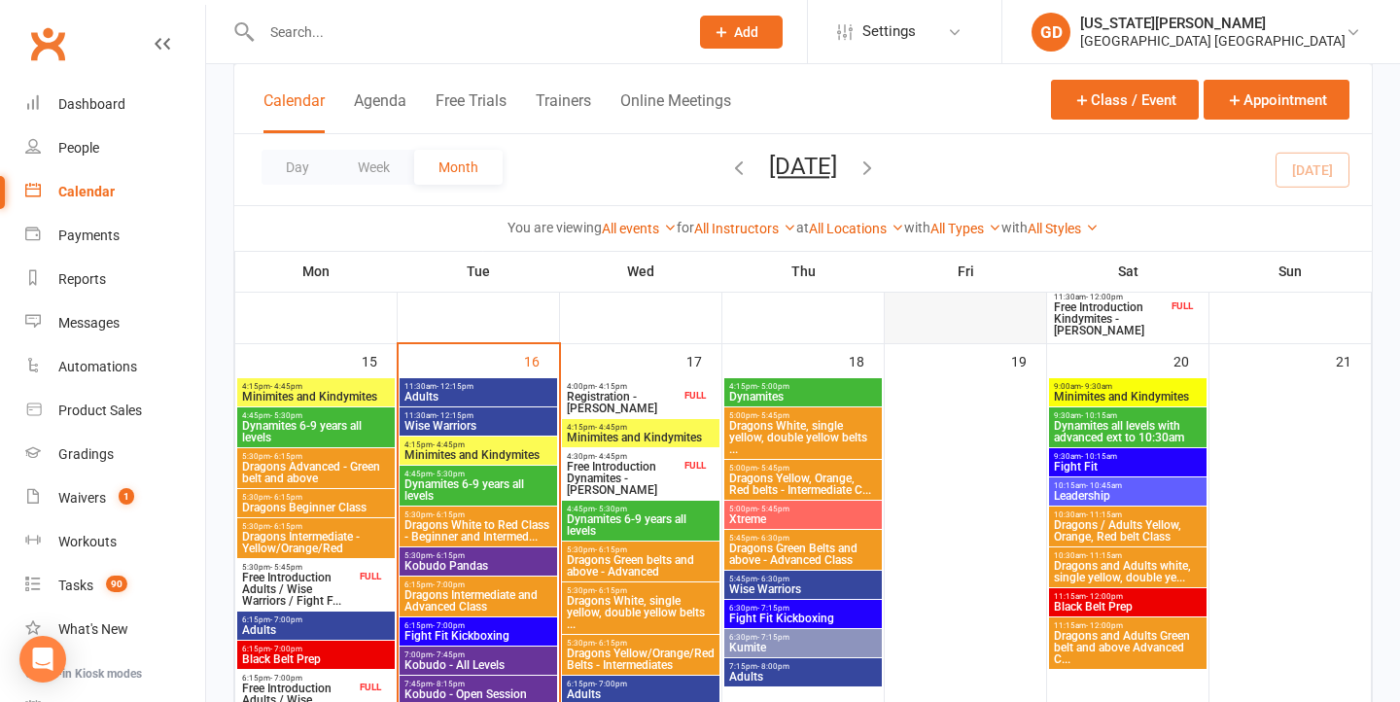
scroll to position [1362, 0]
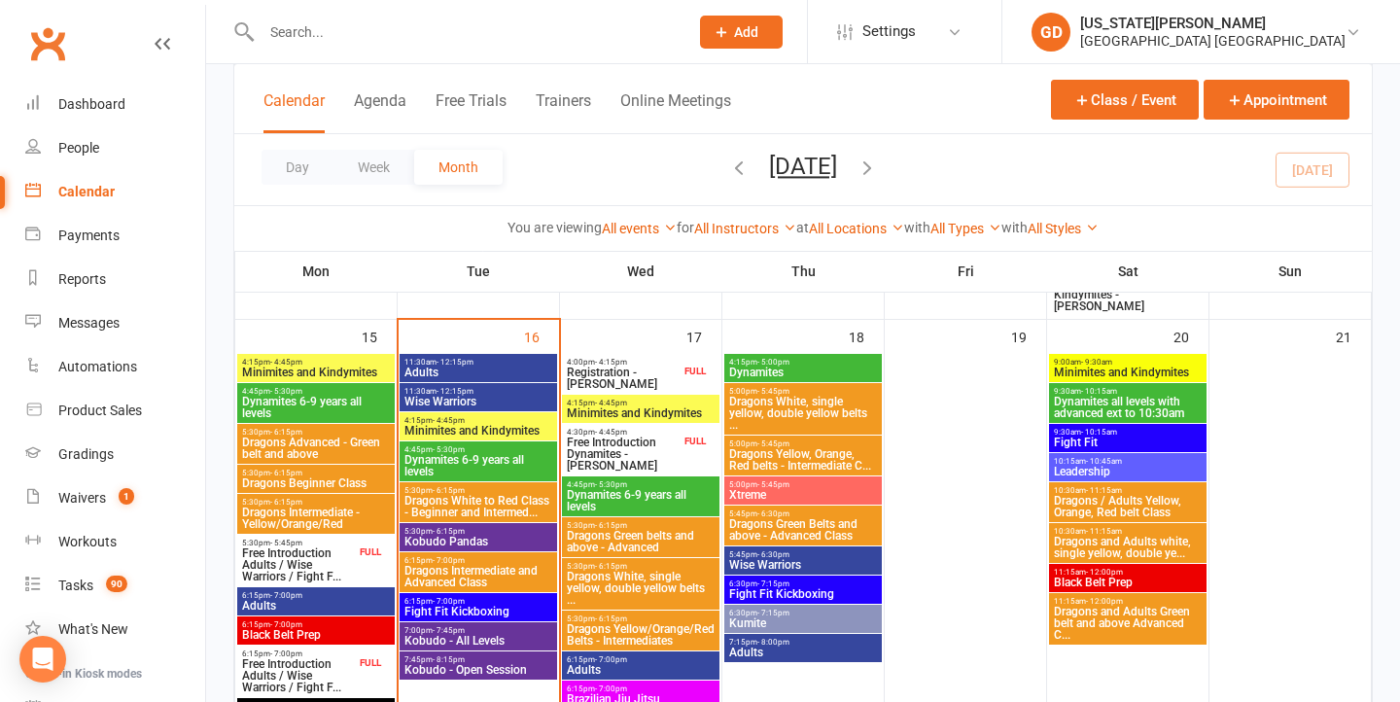
click at [316, 570] on span "Free Introduction Adults / Wise Warriors / Fight F..." at bounding box center [298, 565] width 115 height 35
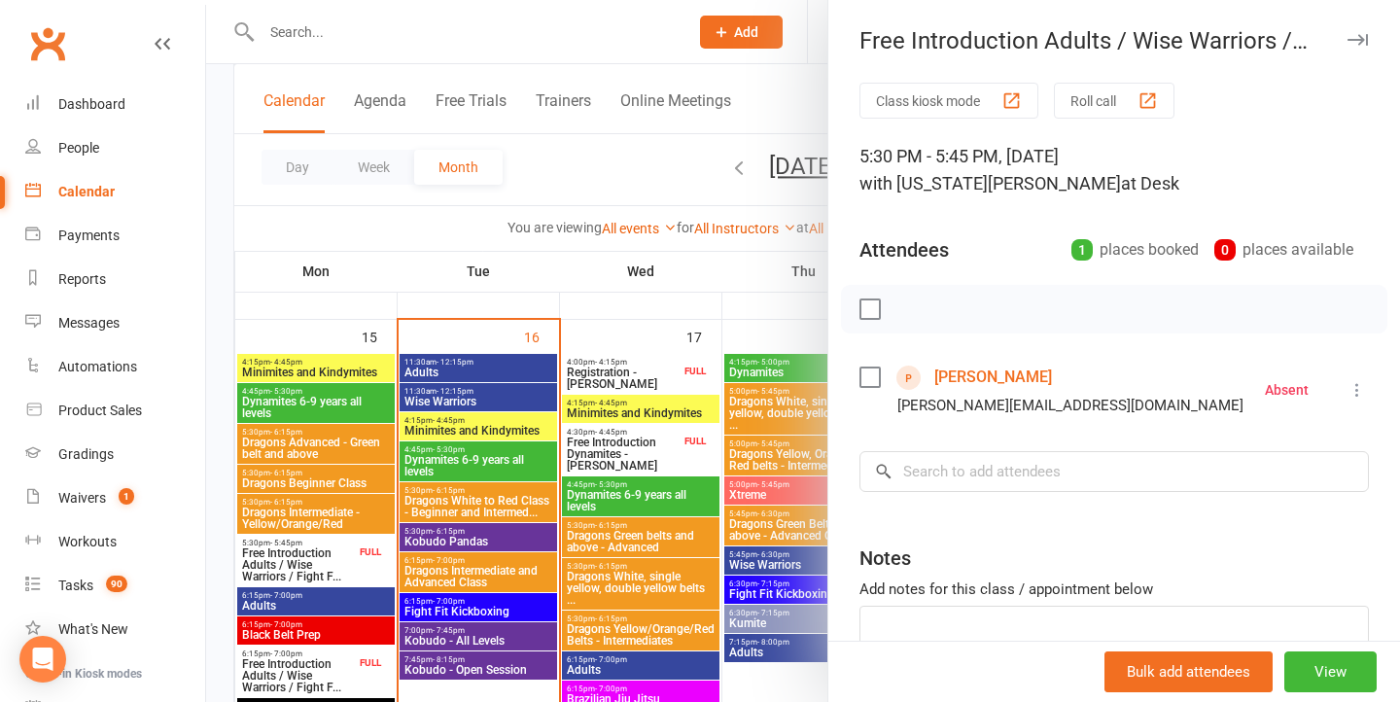
click at [403, 514] on div at bounding box center [803, 351] width 1194 height 702
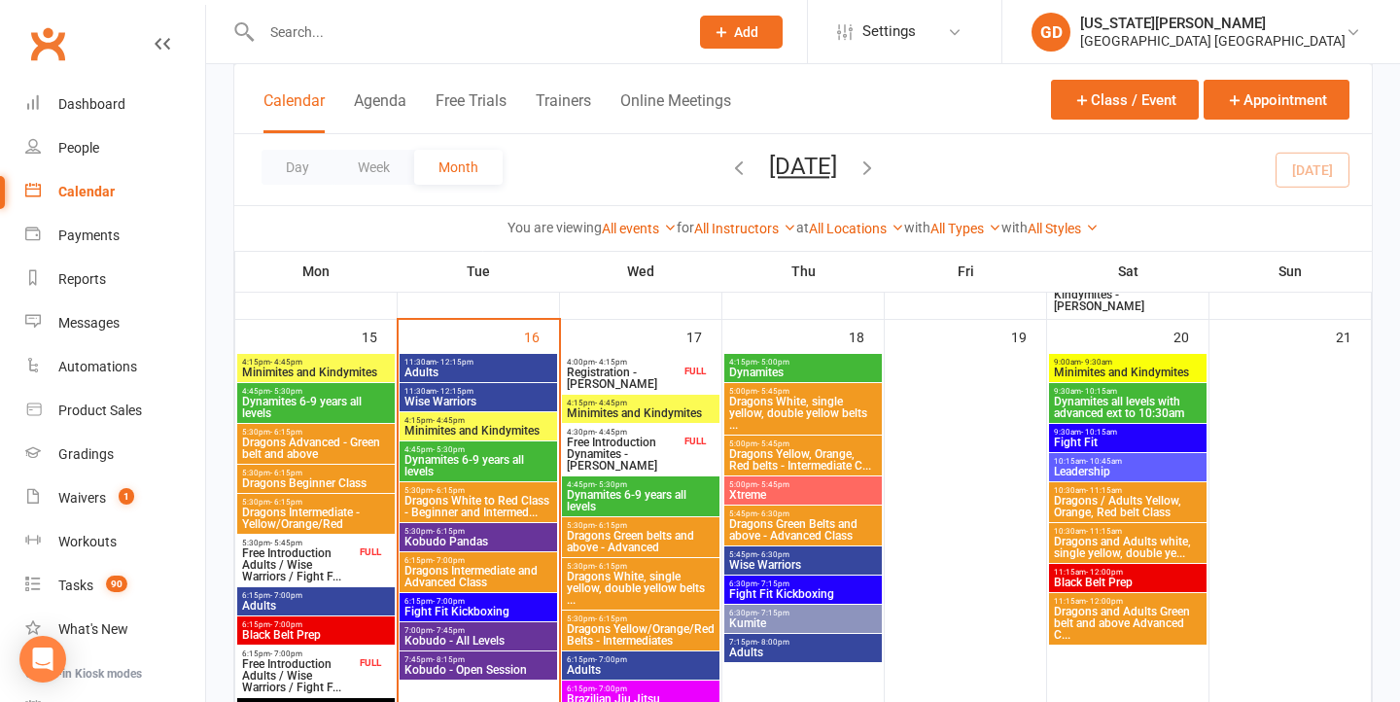
click at [308, 567] on span "Free Introduction Adults / Wise Warriors / Fight F..." at bounding box center [298, 565] width 115 height 35
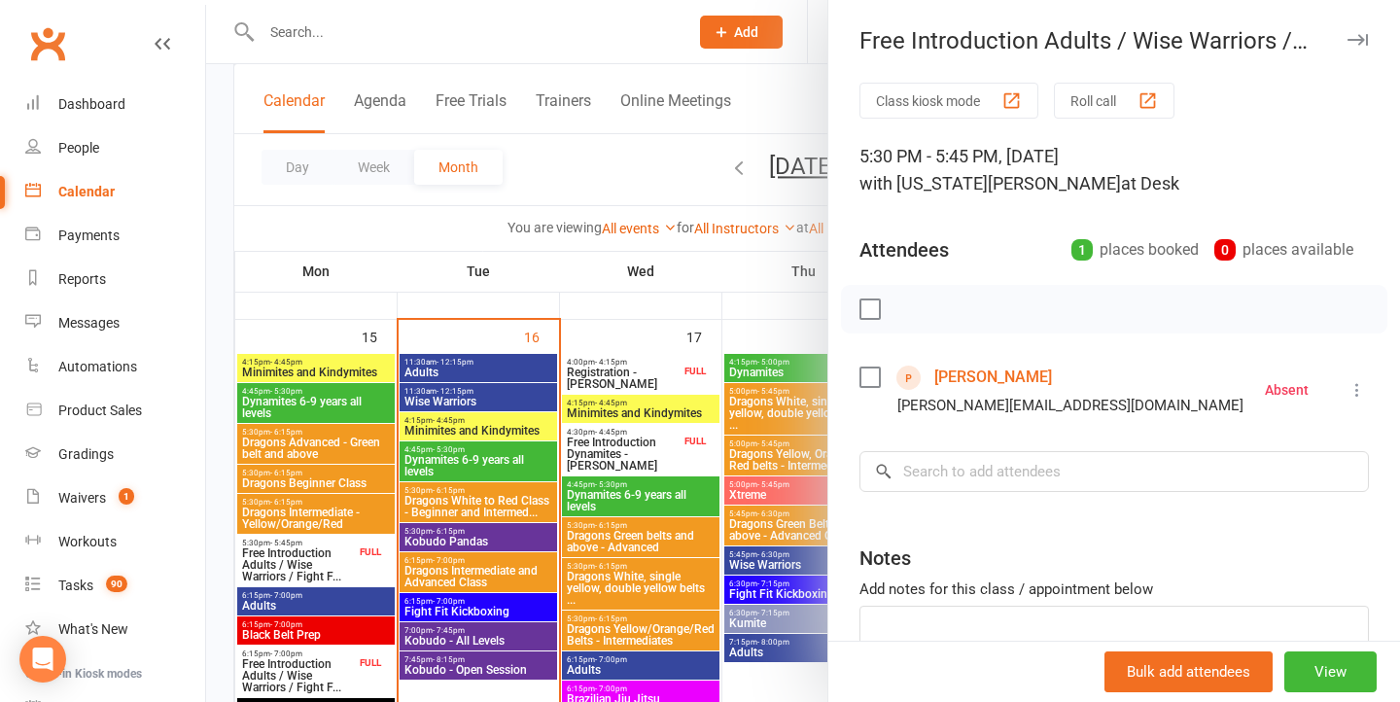
click at [310, 467] on div at bounding box center [803, 351] width 1194 height 702
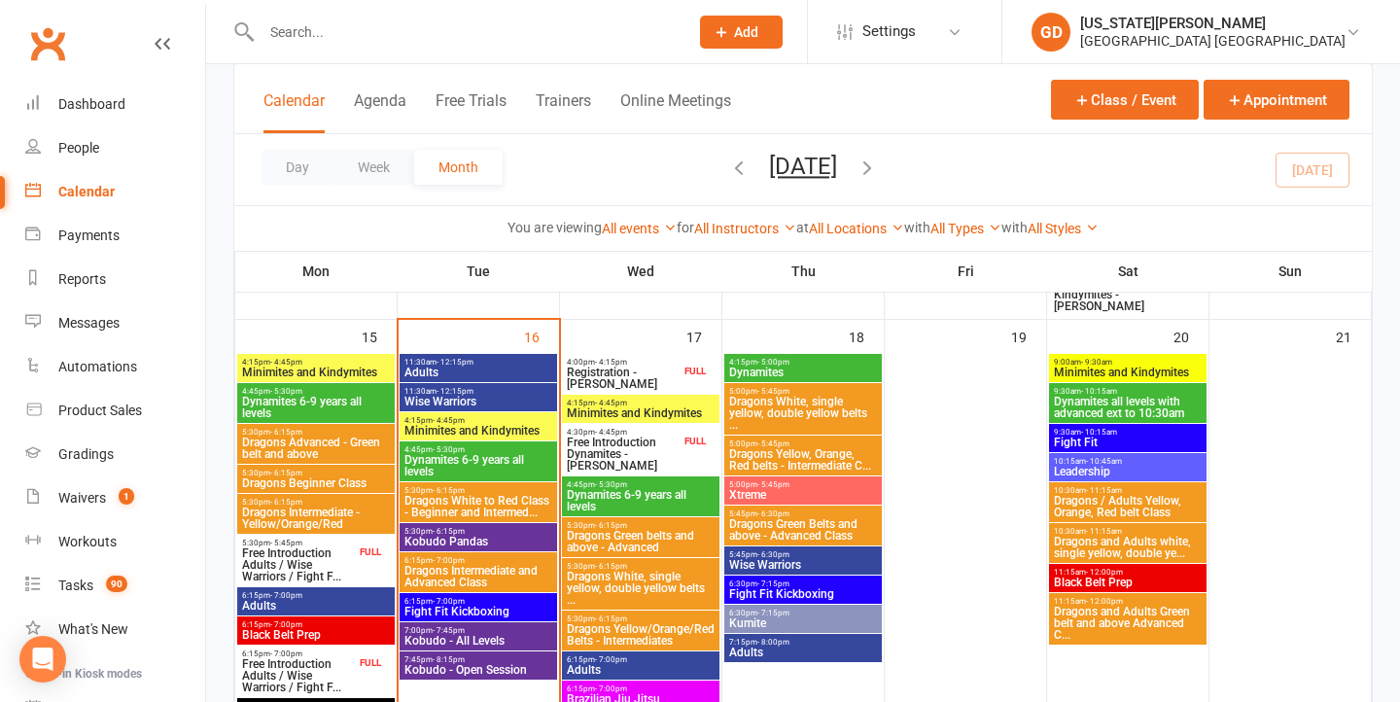
click at [295, 567] on span "Free Introduction Adults / Wise Warriors / Fight F..." at bounding box center [298, 565] width 115 height 35
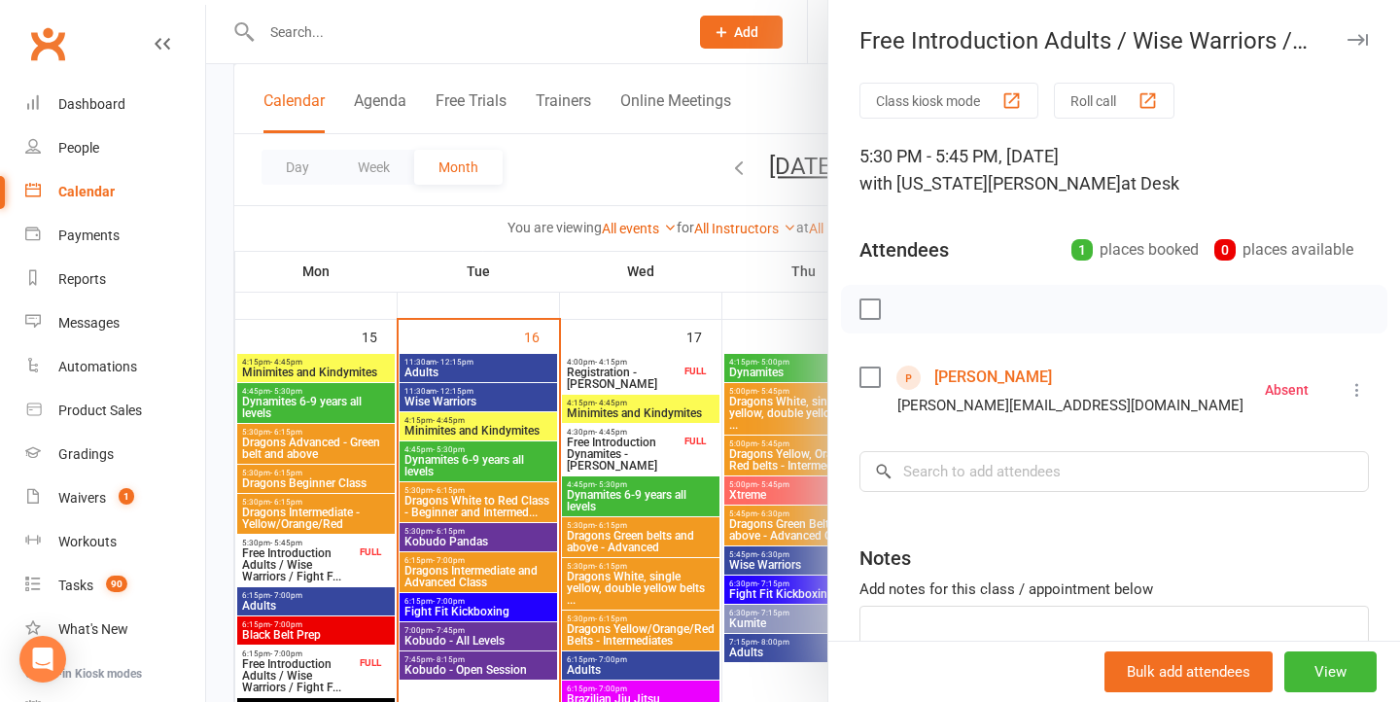
drag, startPoint x: 595, startPoint y: 514, endPoint x: 590, endPoint y: 539, distance: 24.8
click at [595, 514] on div at bounding box center [803, 351] width 1194 height 702
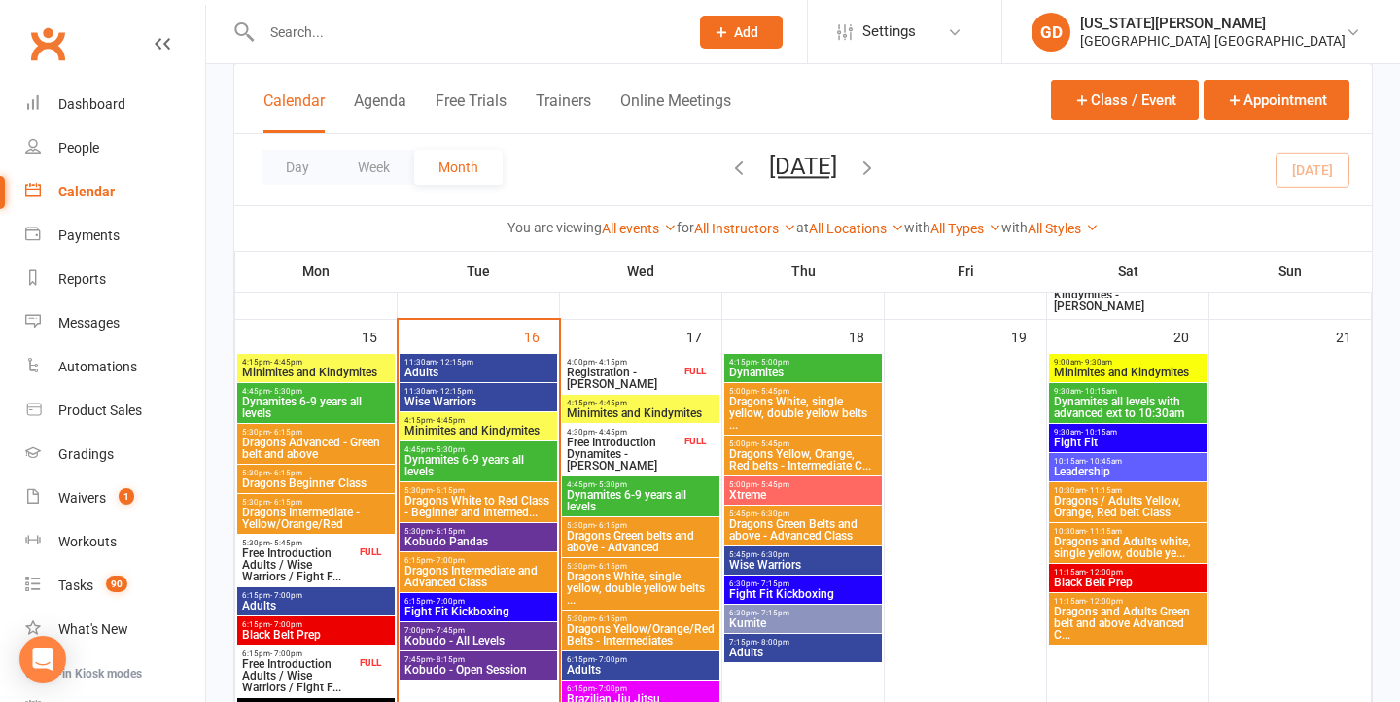
click at [480, 363] on span "11:30am - 12:15pm" at bounding box center [479, 362] width 150 height 9
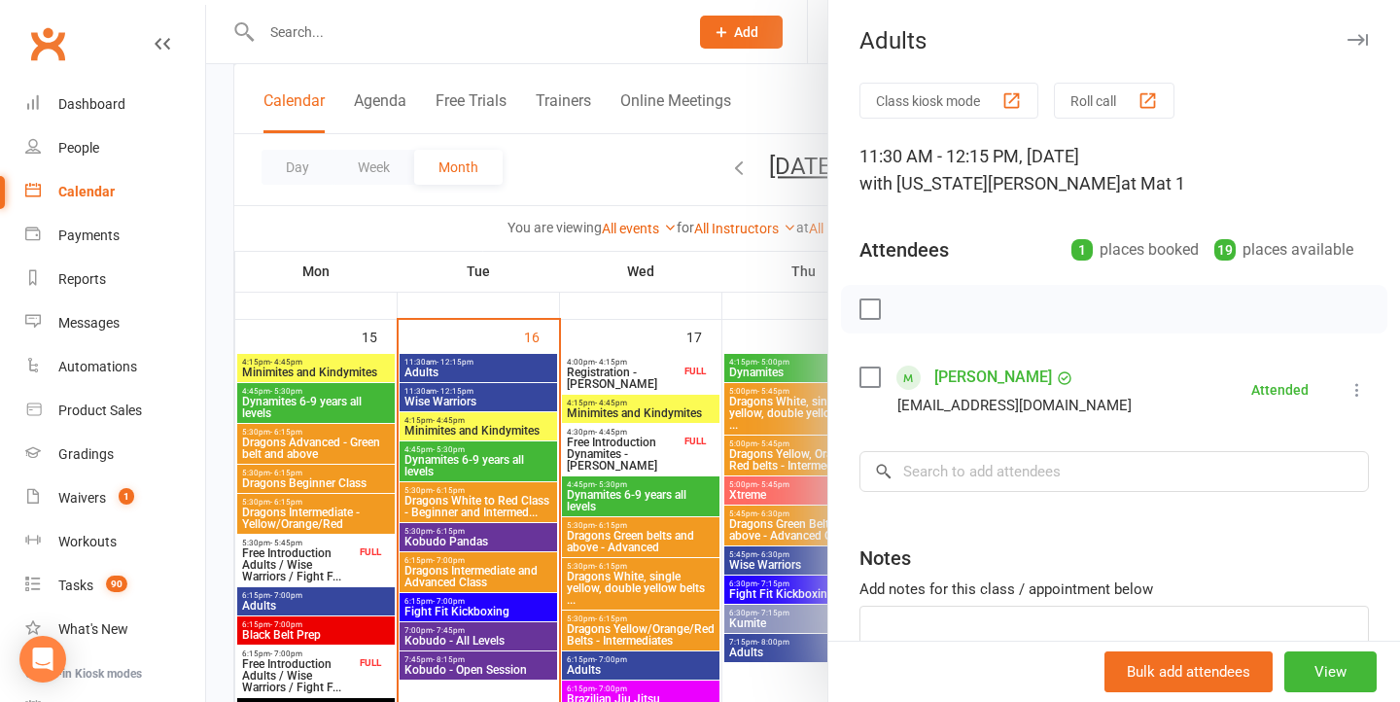
click at [448, 520] on div at bounding box center [803, 351] width 1194 height 702
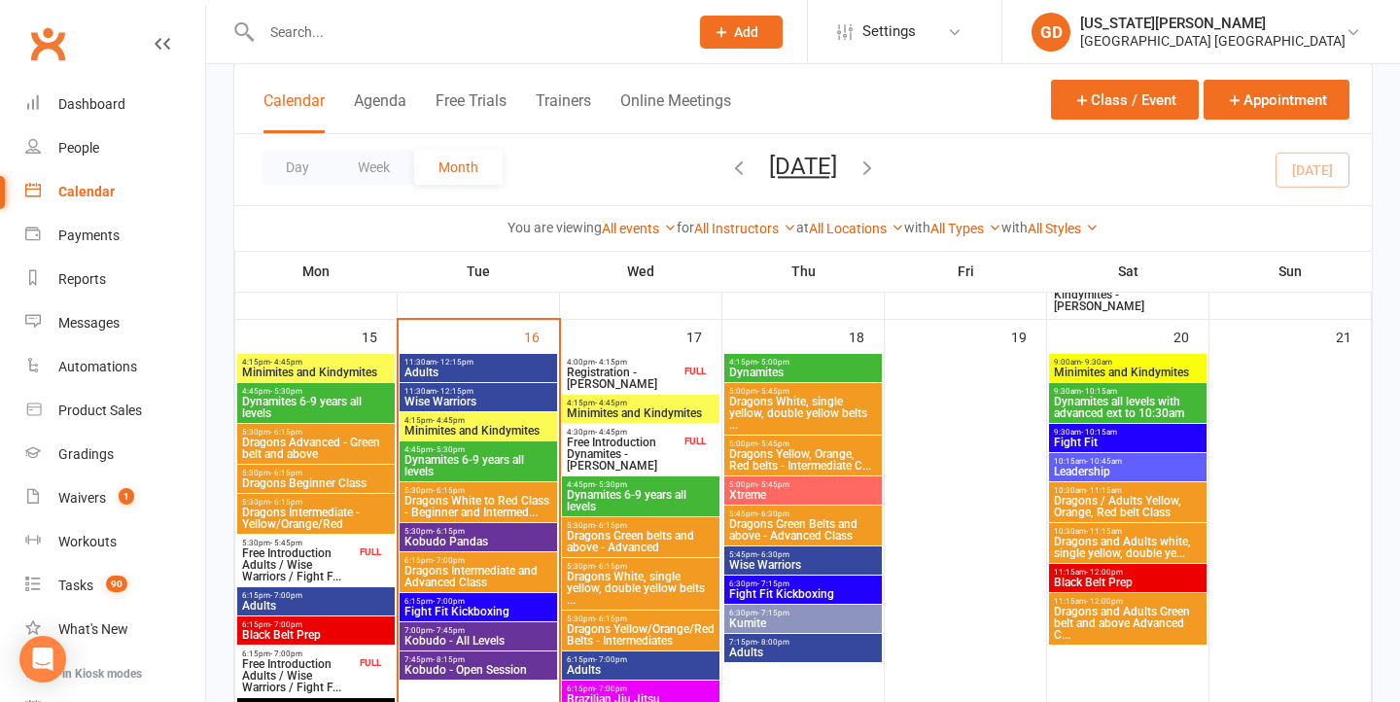
click at [445, 398] on span "Wise Warriors" at bounding box center [479, 402] width 150 height 12
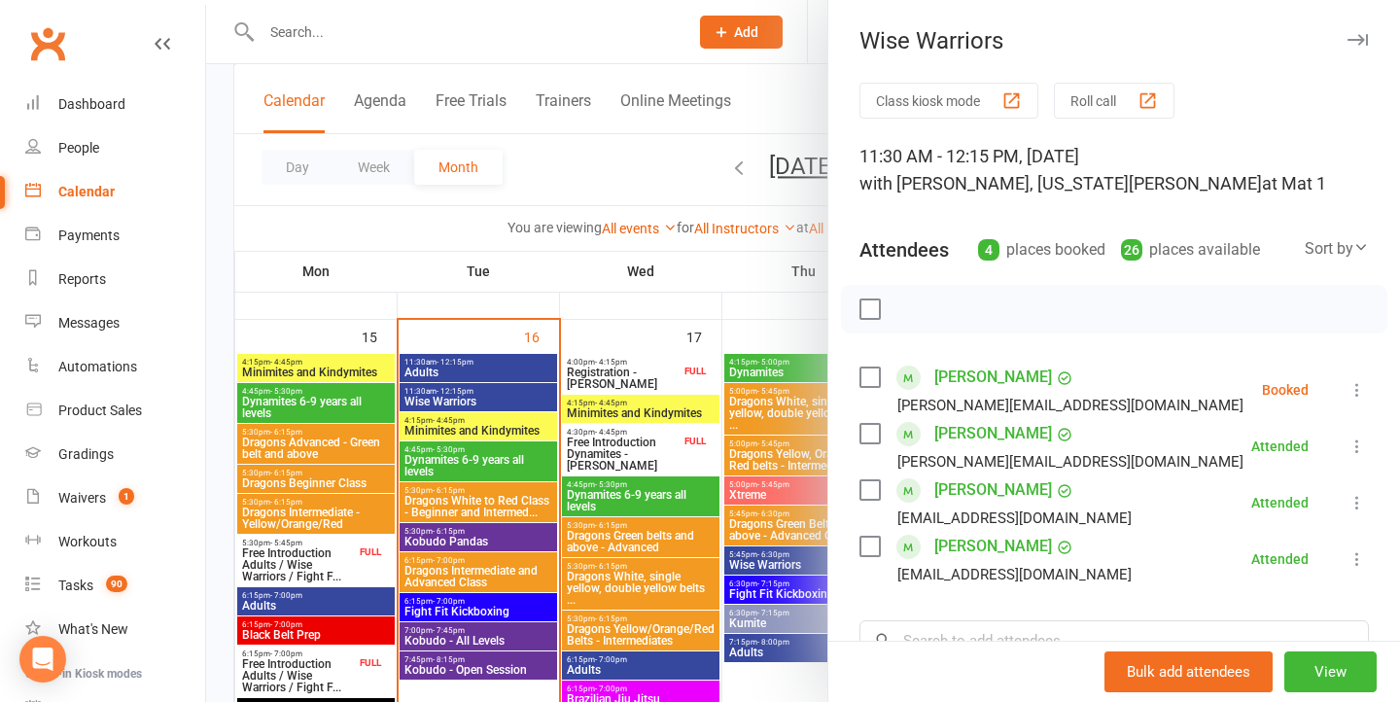
click at [1345, 388] on li "Anne-Marie Conway anne-marieconway@bigpond.com Booked More info Remove Check in…" at bounding box center [1115, 390] width 510 height 56
click at [1354, 400] on icon at bounding box center [1357, 389] width 19 height 19
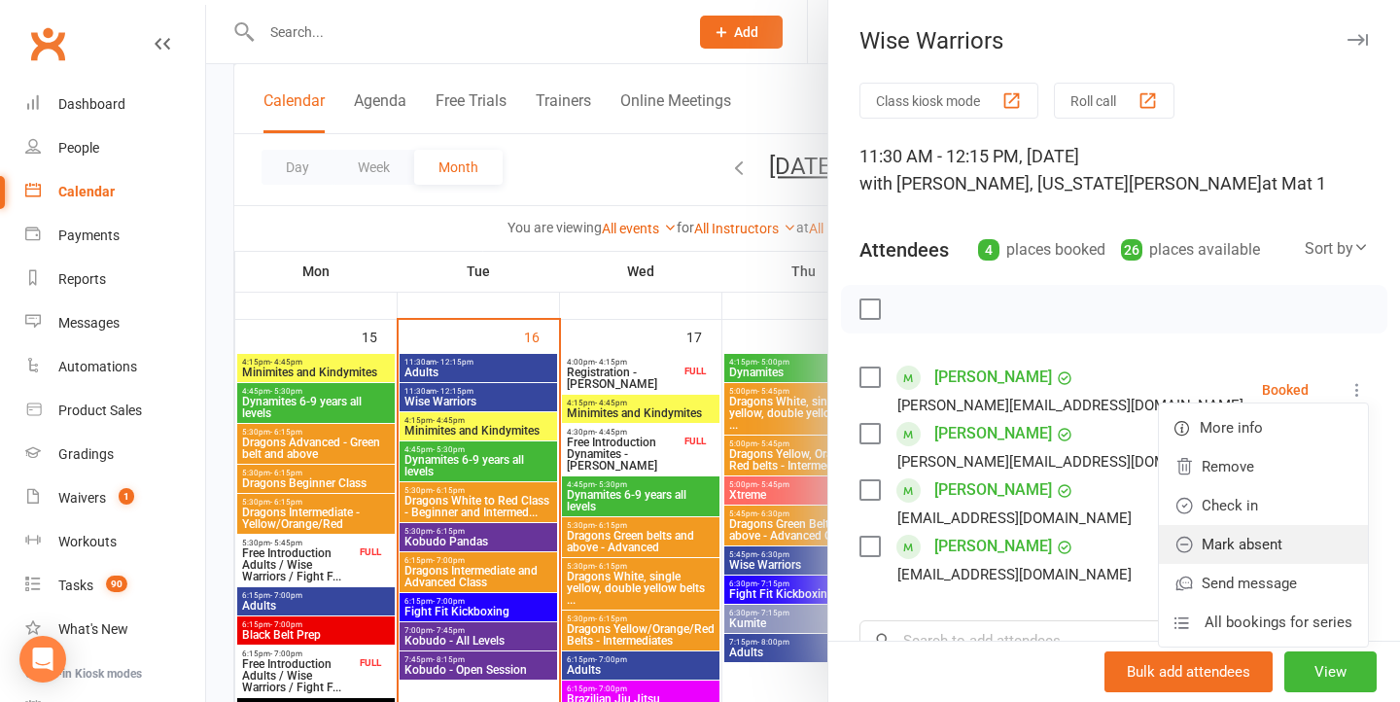
click at [1229, 539] on link "Mark absent" at bounding box center [1263, 544] width 209 height 39
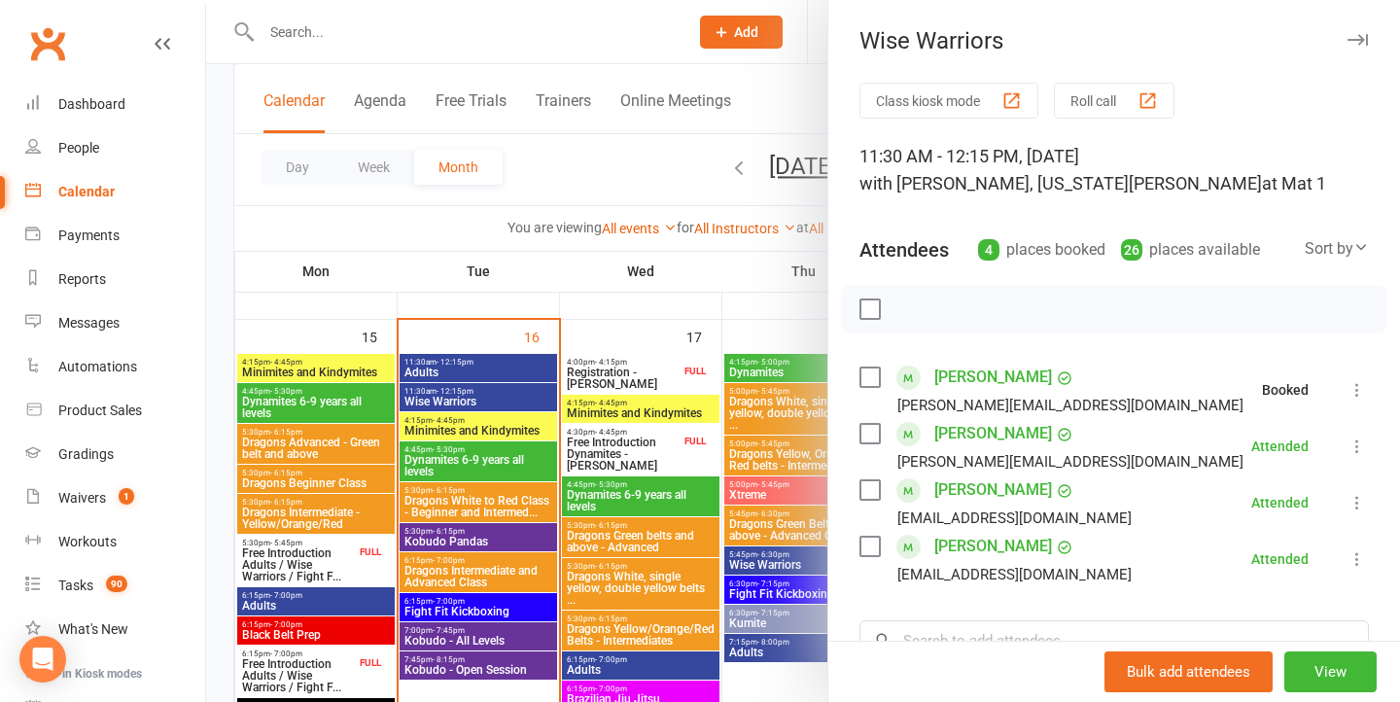
drag, startPoint x: 615, startPoint y: 445, endPoint x: 646, endPoint y: 445, distance: 31.1
click at [615, 445] on div at bounding box center [803, 351] width 1194 height 702
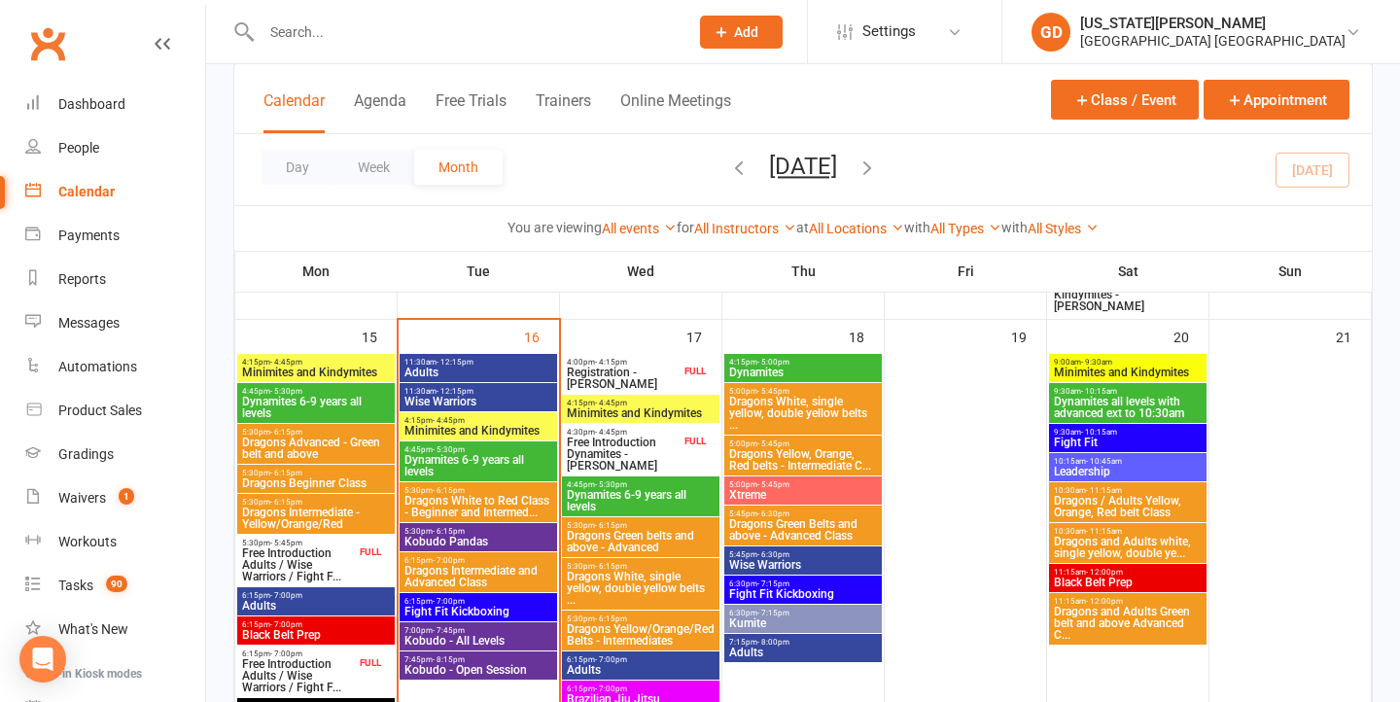
click at [673, 371] on span "Registration - Taylor Collins" at bounding box center [623, 378] width 115 height 23
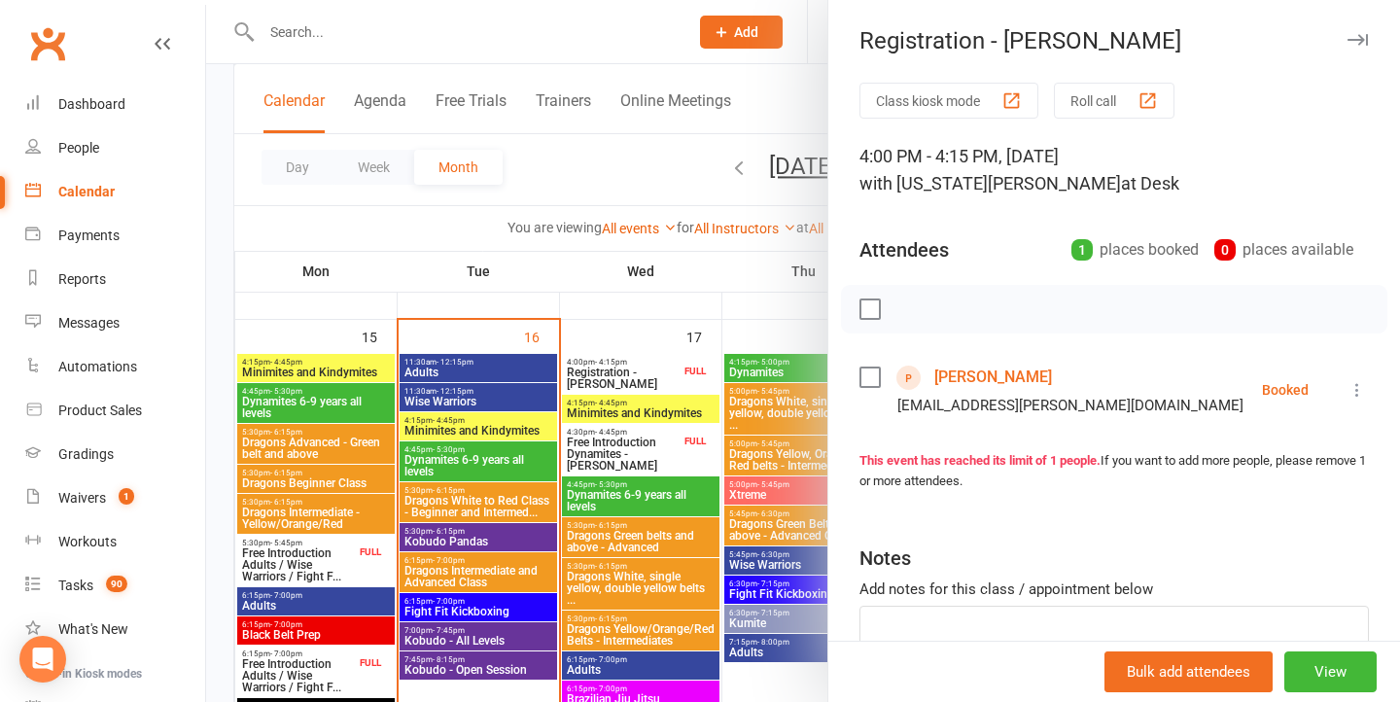
click at [507, 366] on div at bounding box center [803, 351] width 1194 height 702
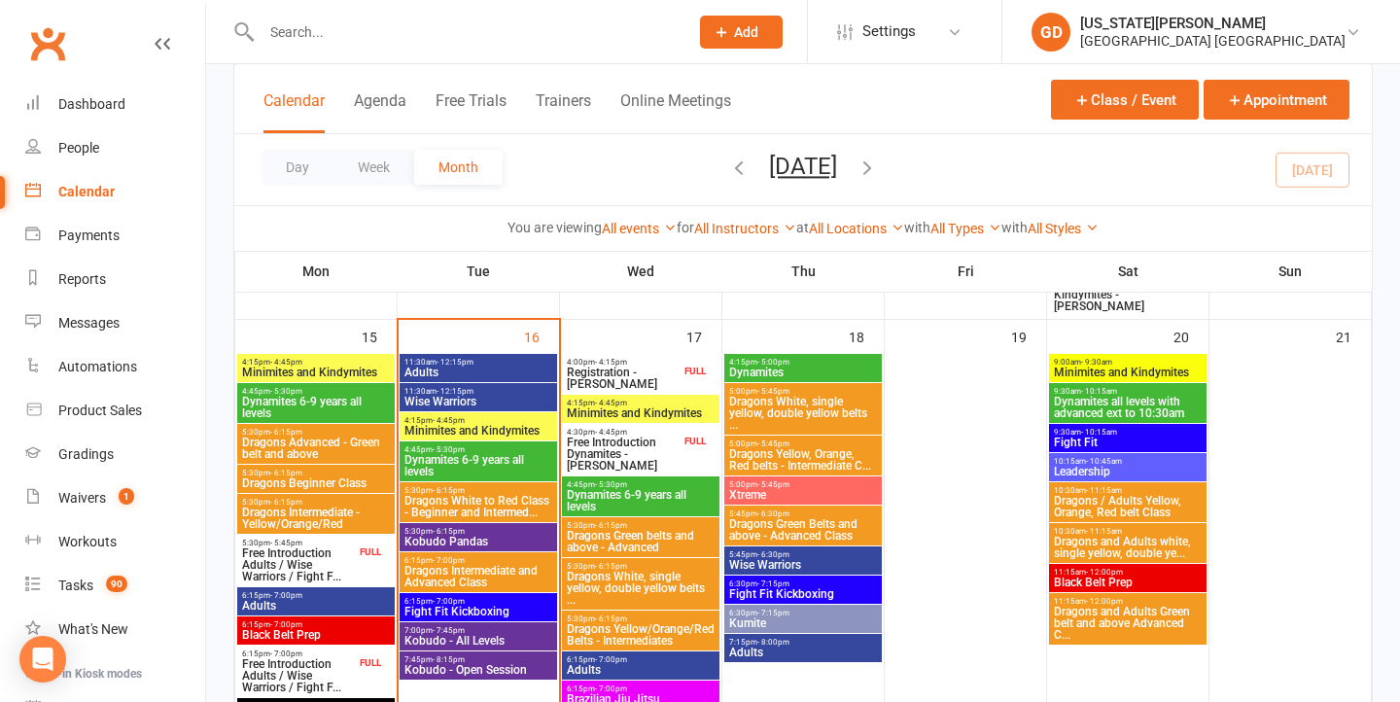
scroll to position [1394, 0]
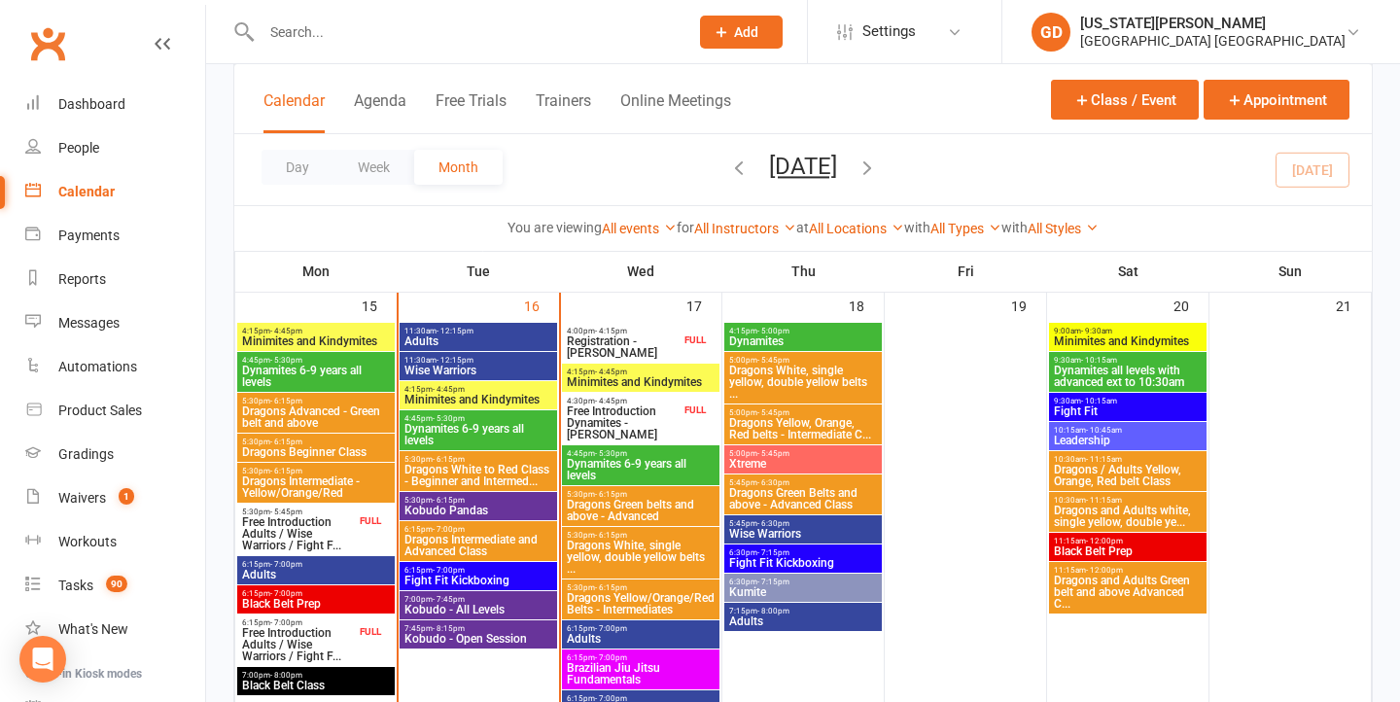
click at [617, 424] on span "Free Introduction Dynamites - Scarlett Dauchin" at bounding box center [623, 423] width 115 height 35
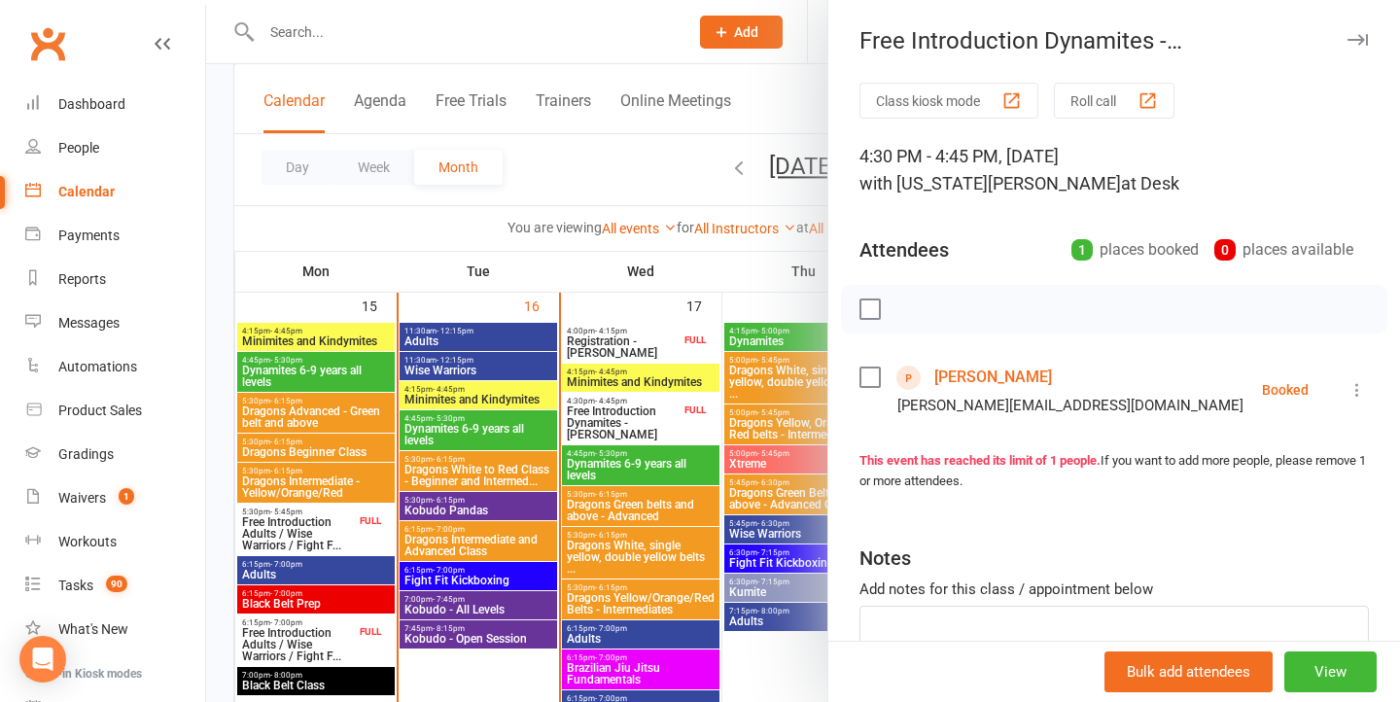
click at [633, 407] on div at bounding box center [803, 351] width 1194 height 702
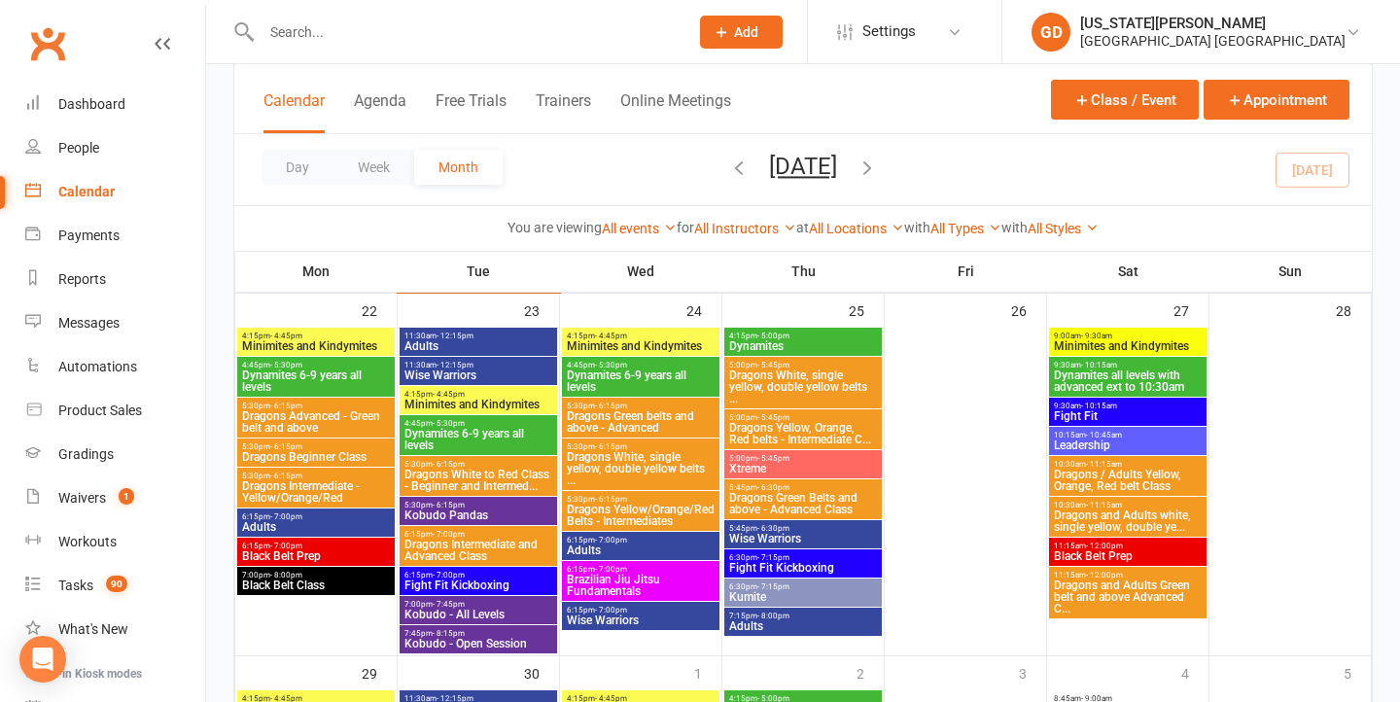
scroll to position [1831, 0]
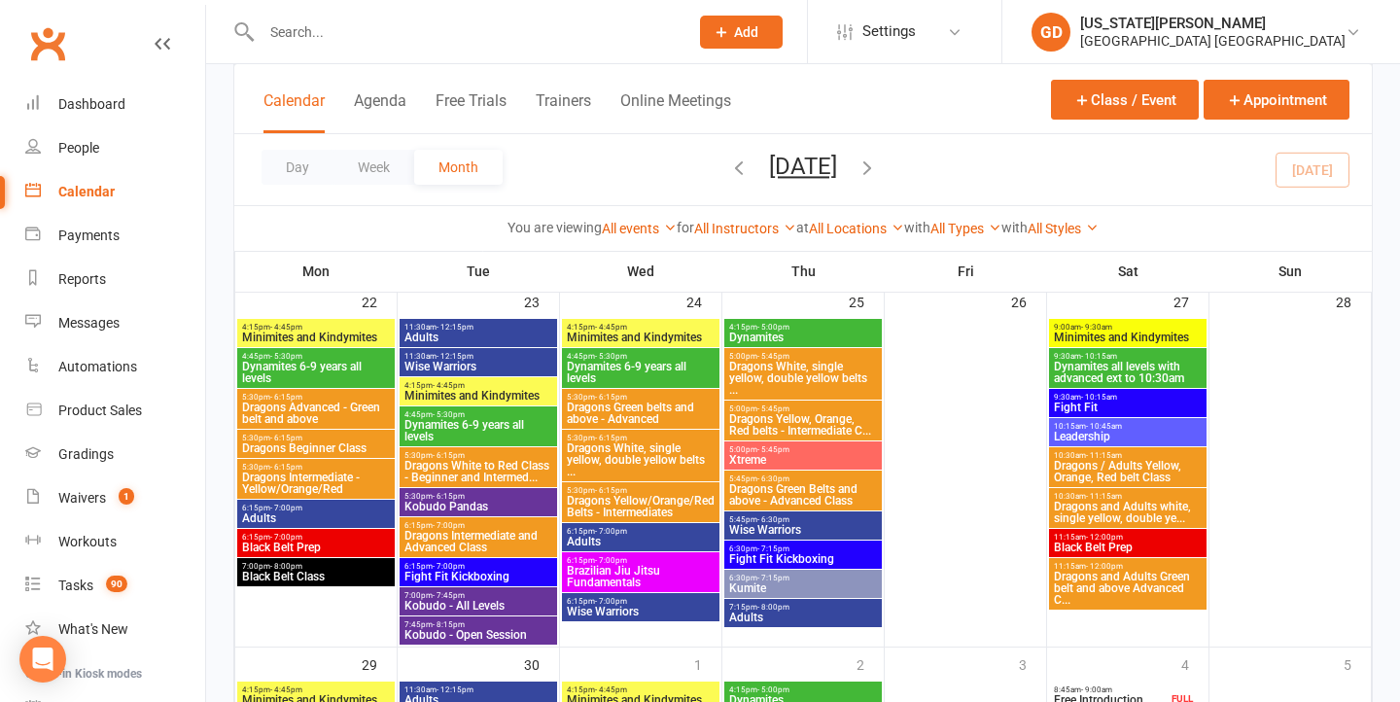
click at [1144, 336] on span "Minimites and Kindymites" at bounding box center [1128, 338] width 150 height 12
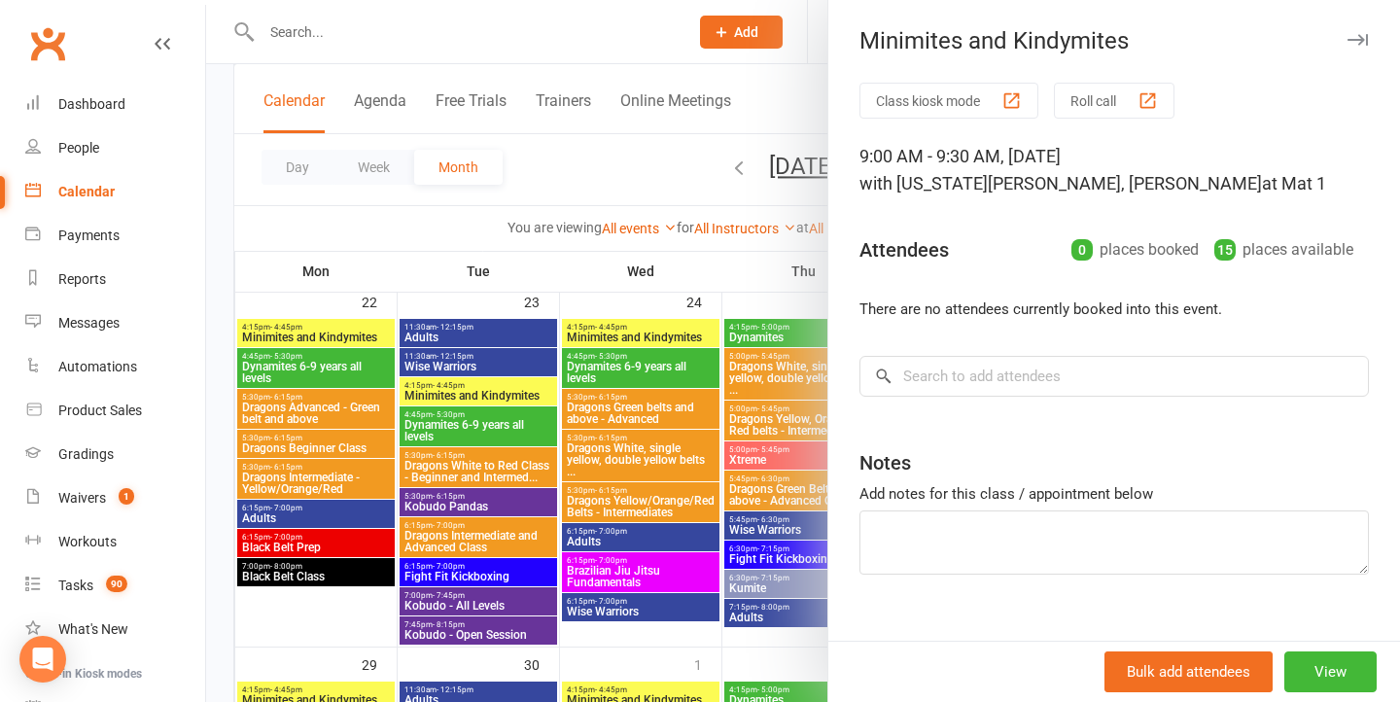
click at [640, 454] on div at bounding box center [803, 351] width 1194 height 702
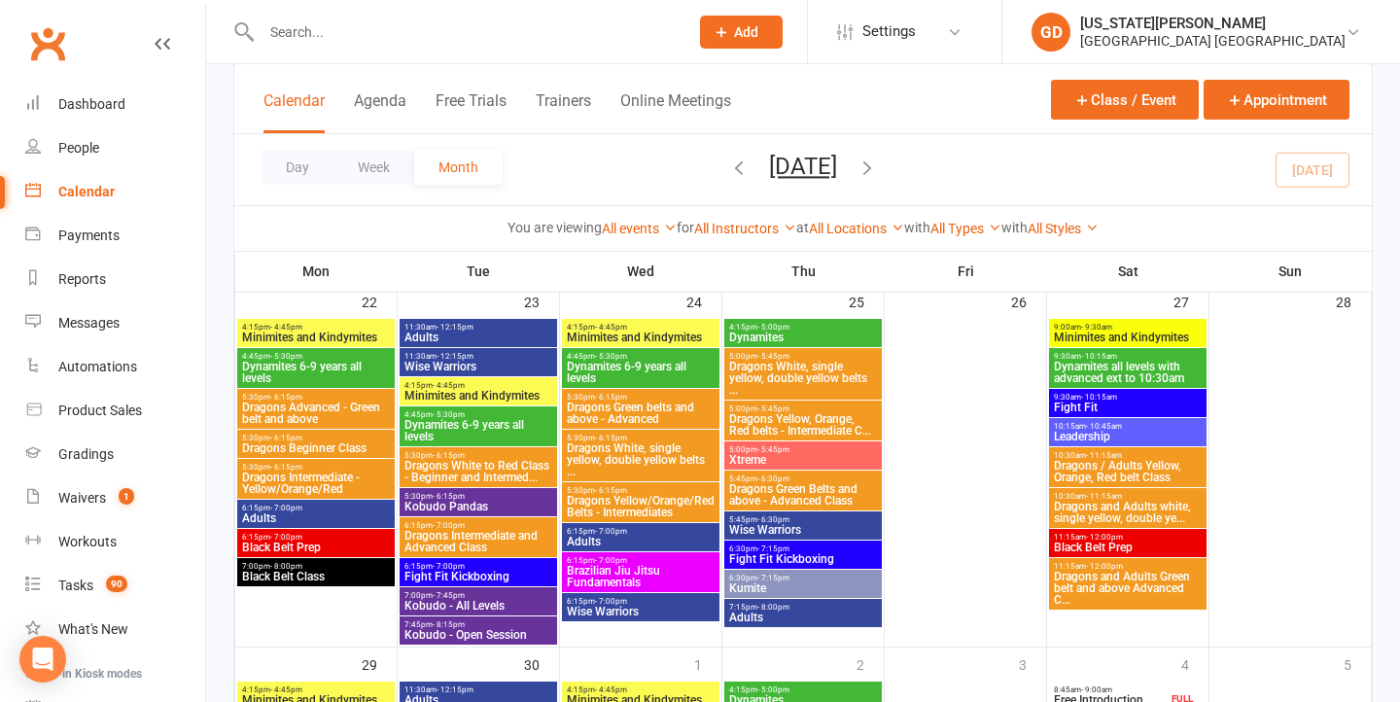
click at [1077, 419] on div "10:15am - 10:45am Leadership" at bounding box center [1128, 432] width 158 height 28
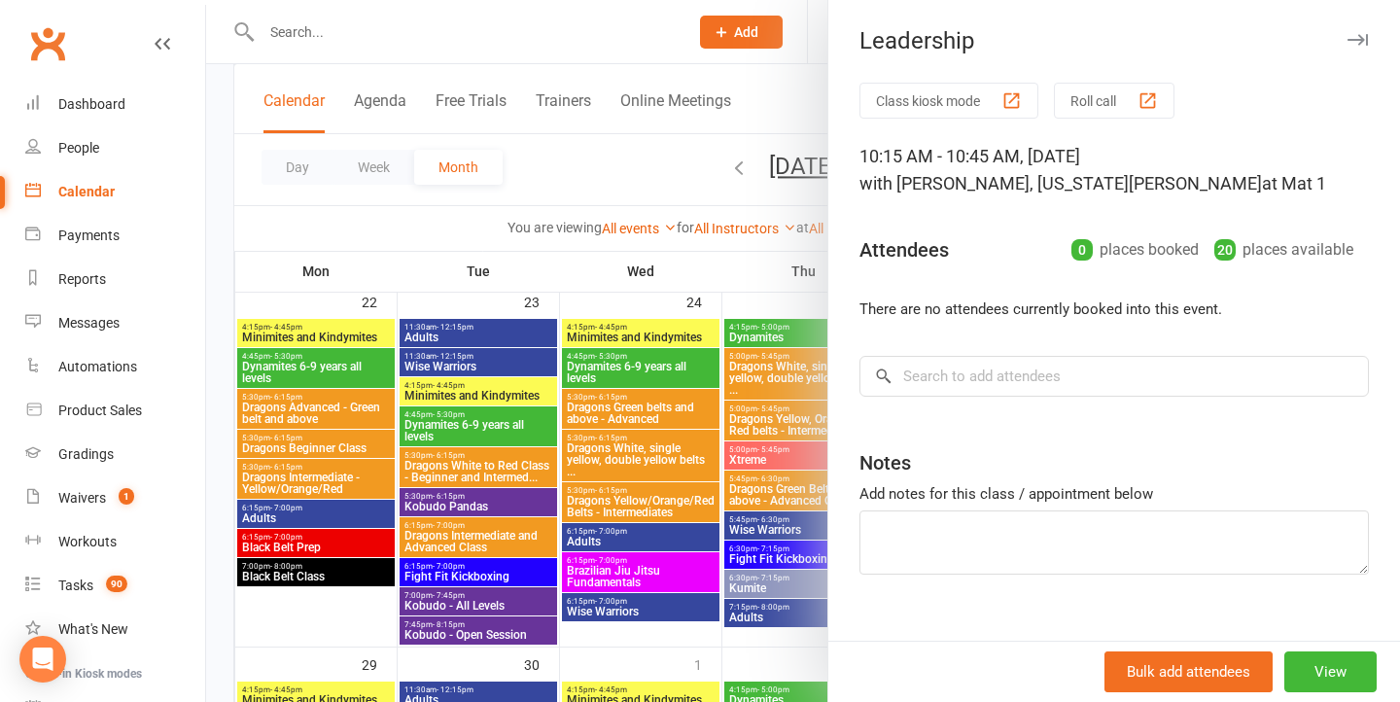
drag, startPoint x: 805, startPoint y: 384, endPoint x: 830, endPoint y: 362, distance: 33.0
click at [805, 384] on div at bounding box center [803, 351] width 1194 height 702
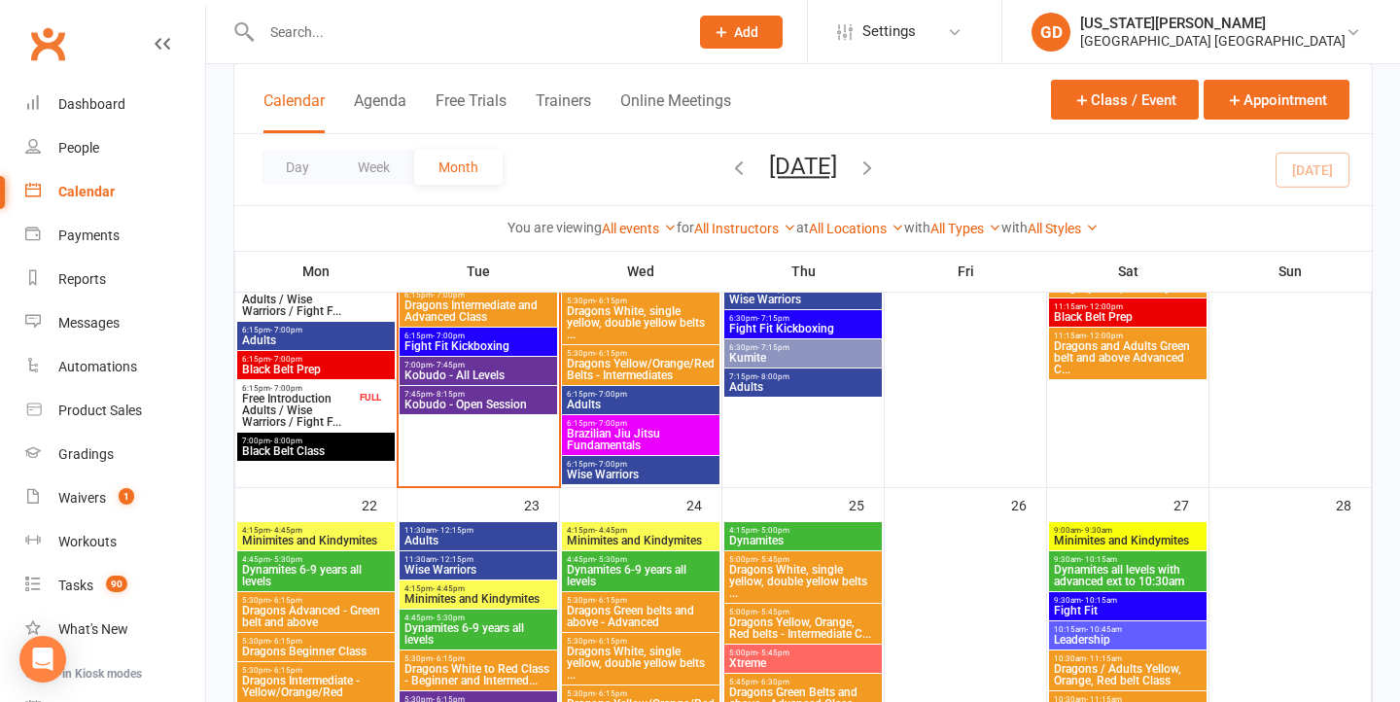
scroll to position [1436, 0]
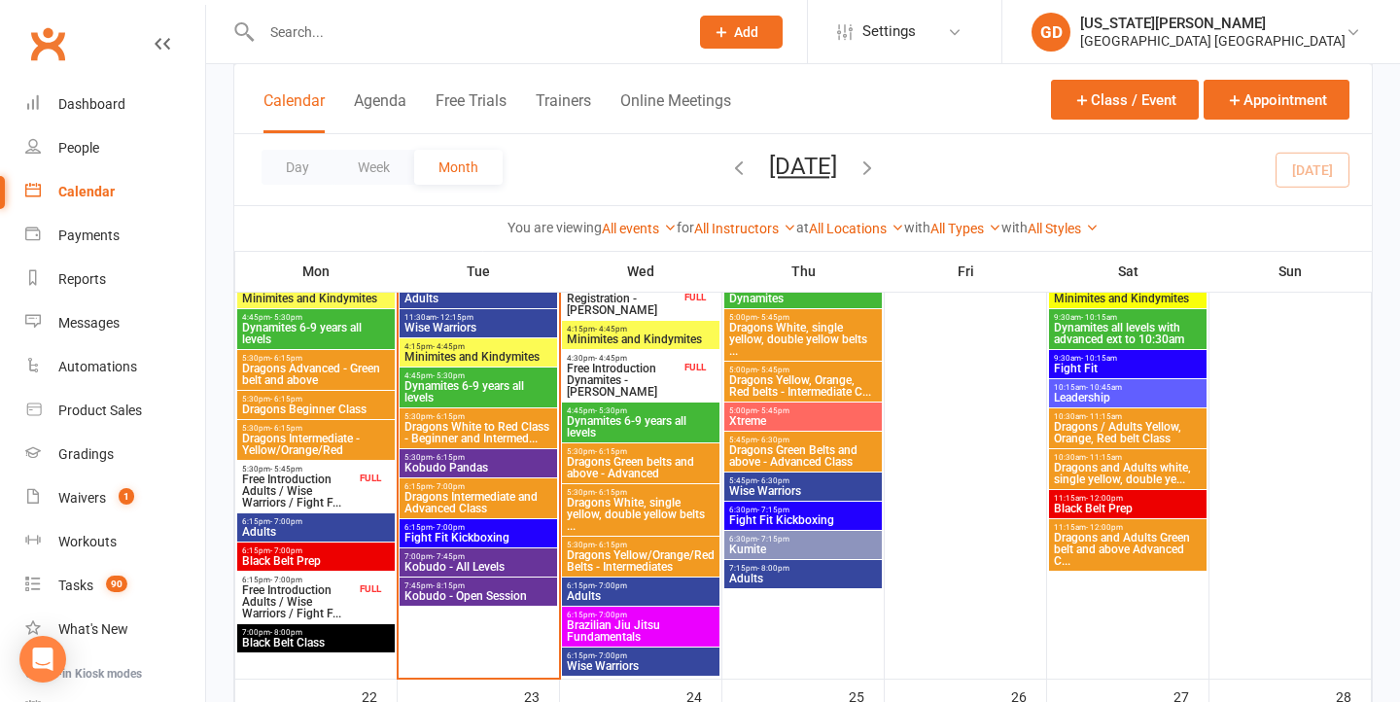
click at [1088, 392] on span "Leadership" at bounding box center [1128, 398] width 150 height 12
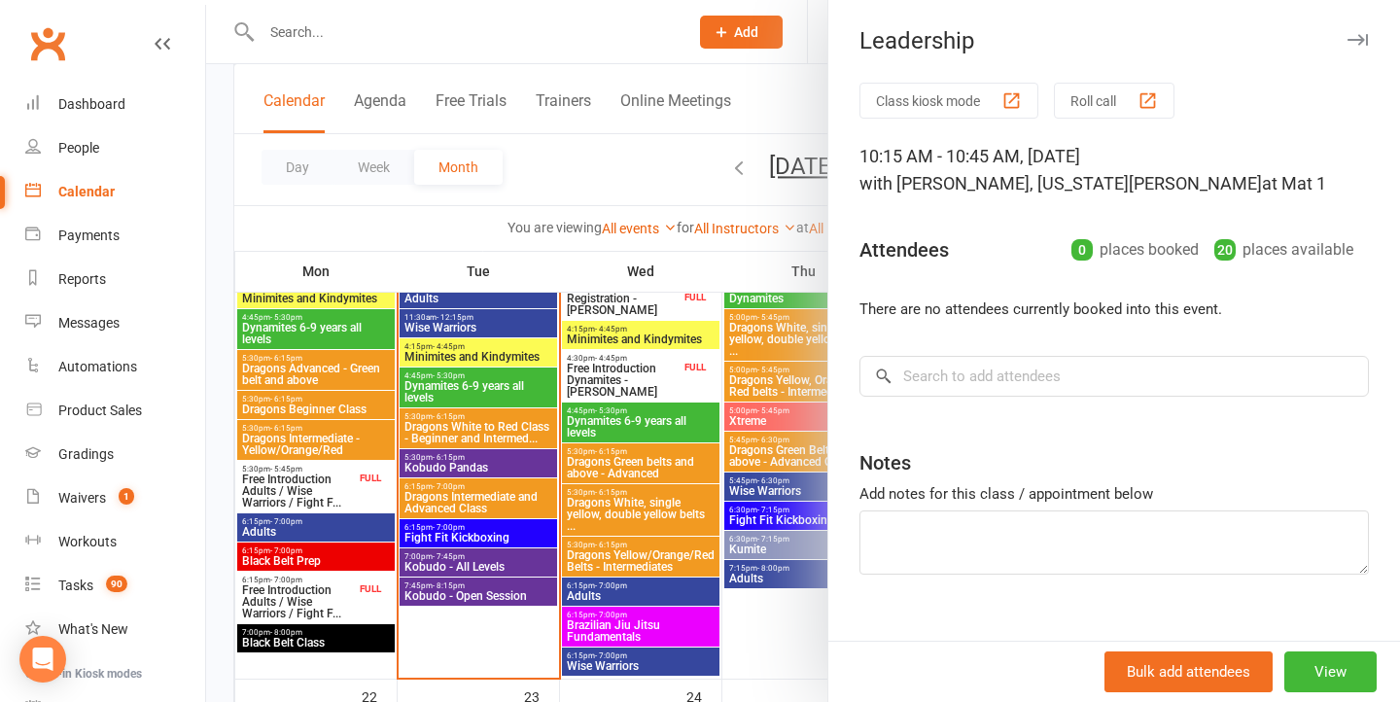
click at [672, 294] on div at bounding box center [803, 351] width 1194 height 702
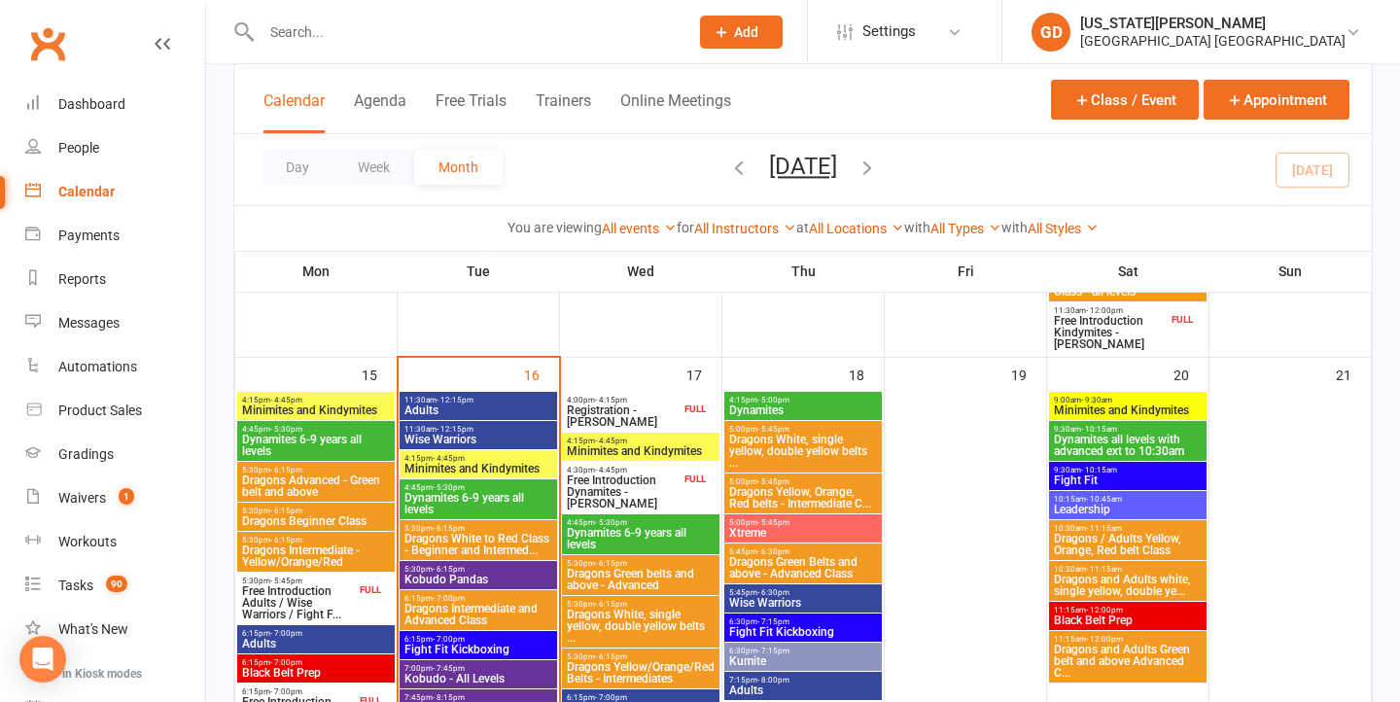
scroll to position [1316, 0]
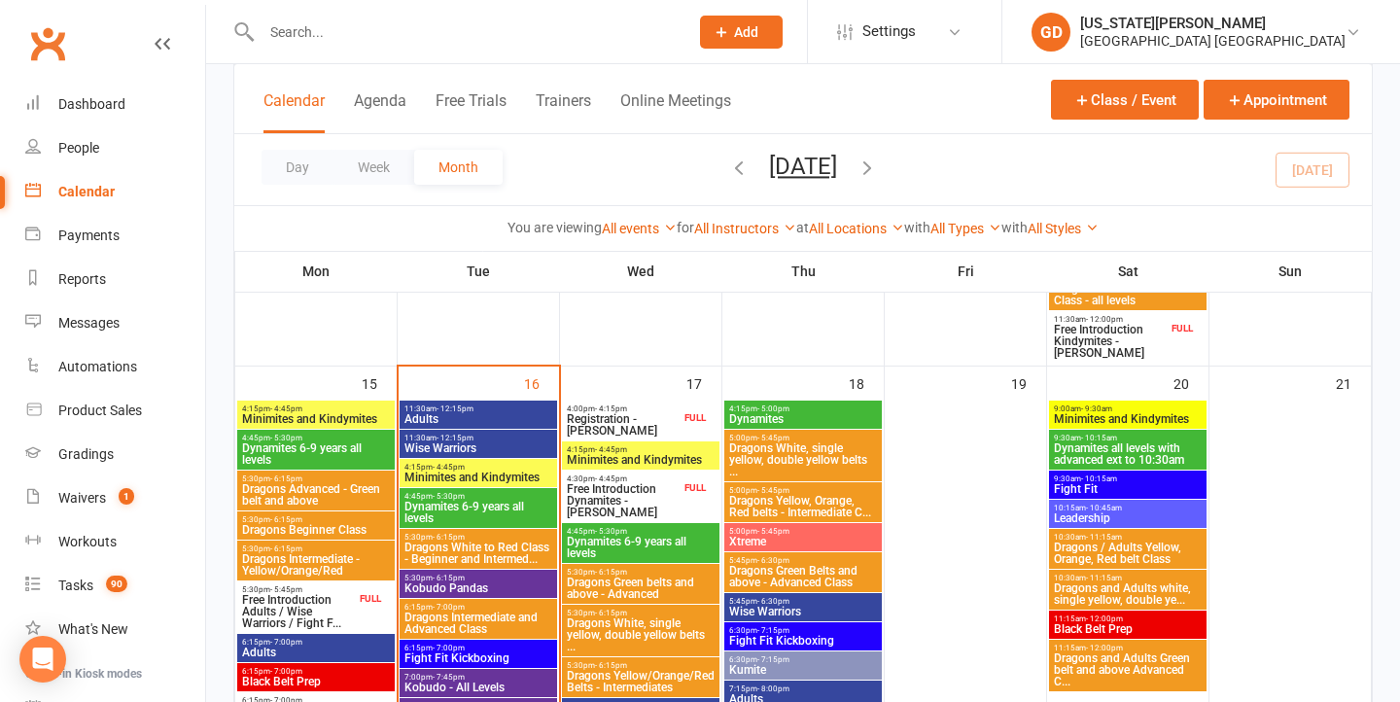
click at [780, 401] on div "4:15pm - 5:00pm Dynamites" at bounding box center [804, 415] width 158 height 28
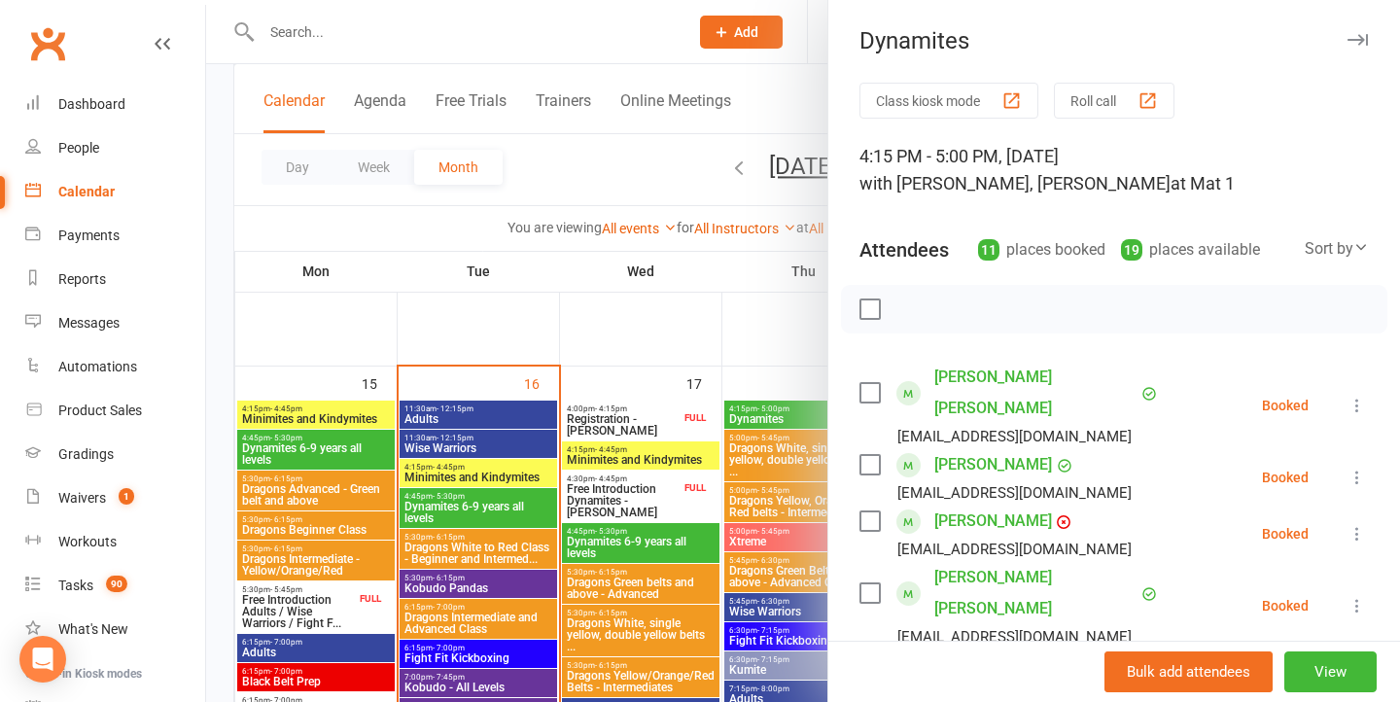
click at [402, 461] on div at bounding box center [803, 351] width 1194 height 702
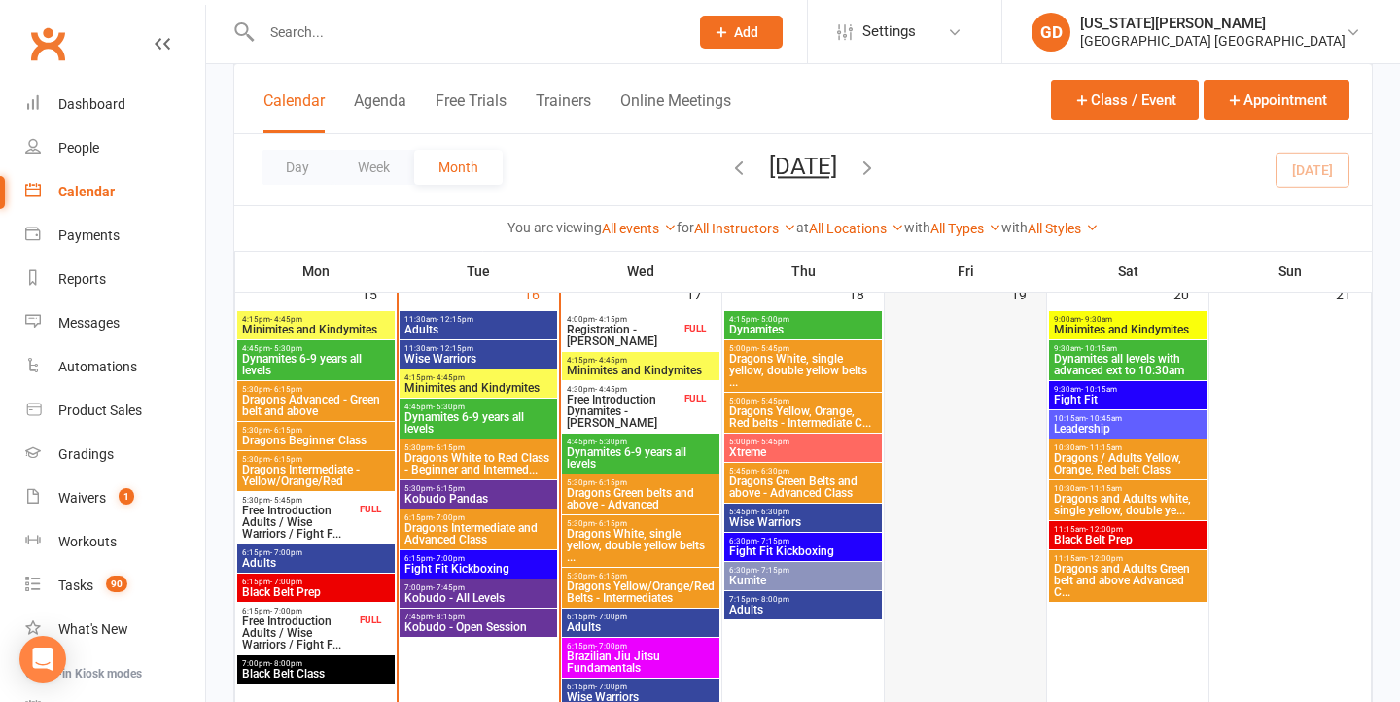
scroll to position [1410, 0]
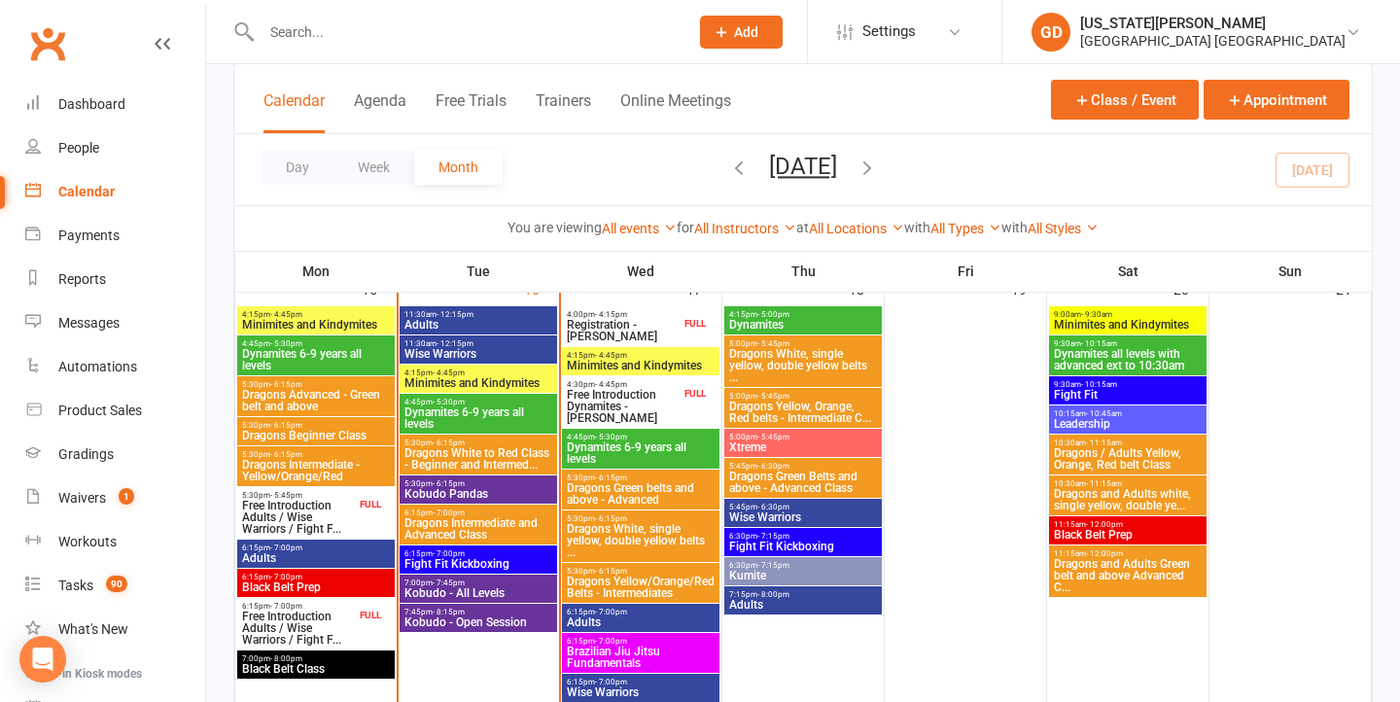
click at [842, 316] on span "4:15pm - 5:00pm" at bounding box center [803, 314] width 150 height 9
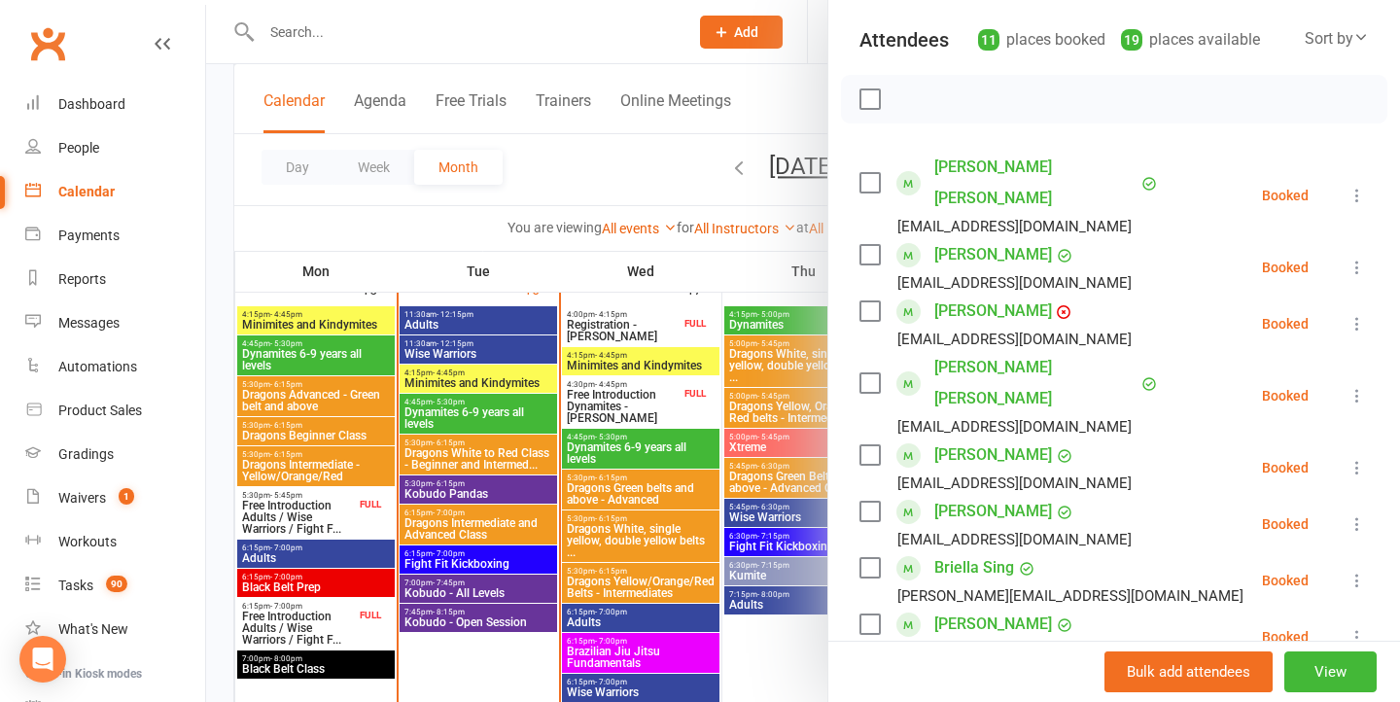
scroll to position [188, 0]
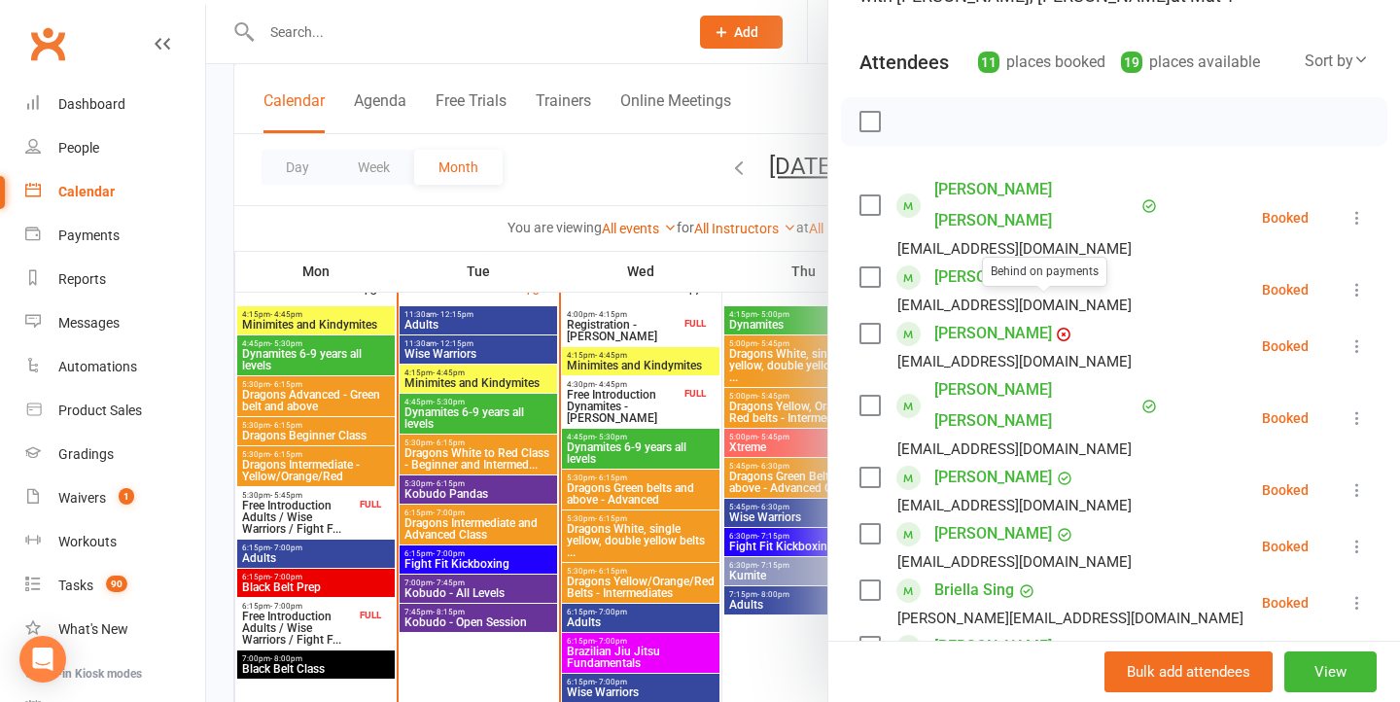
click at [1002, 318] on link "[PERSON_NAME]" at bounding box center [994, 333] width 118 height 31
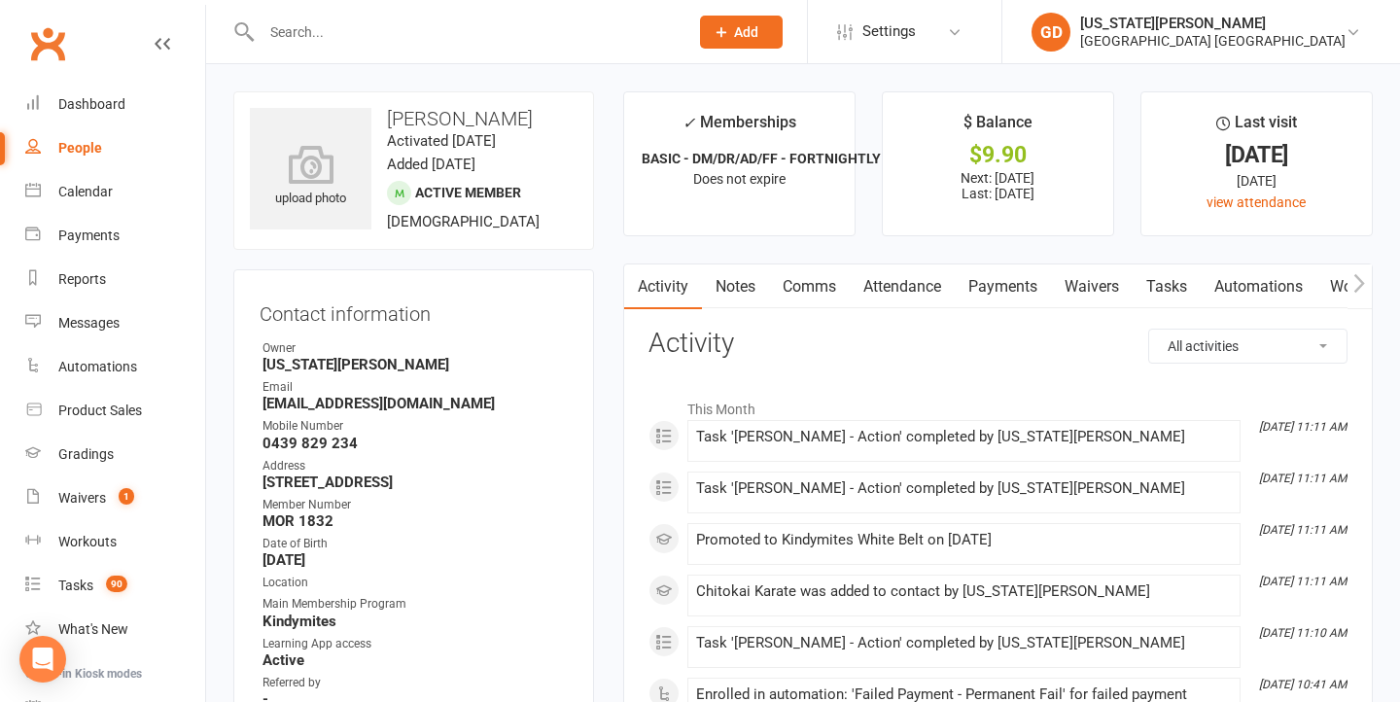
click at [721, 286] on link "Notes" at bounding box center [735, 287] width 67 height 45
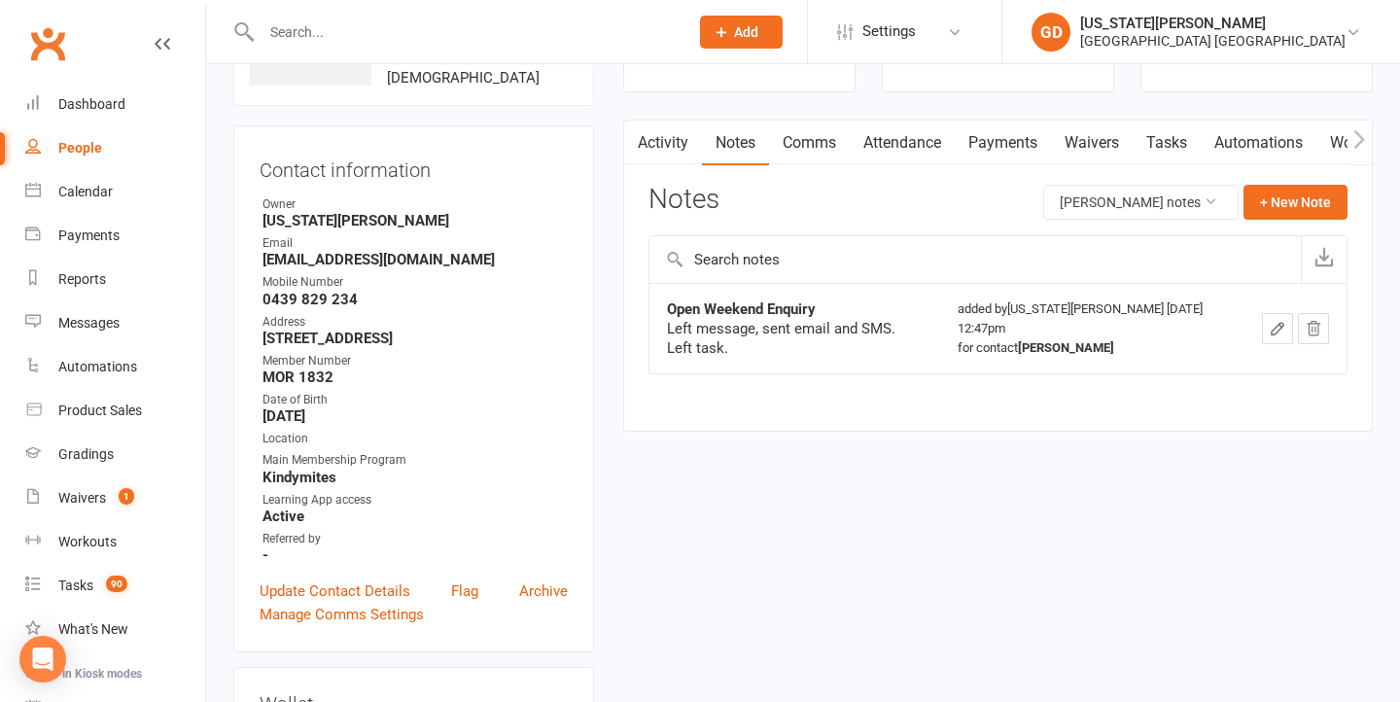
scroll to position [59, 0]
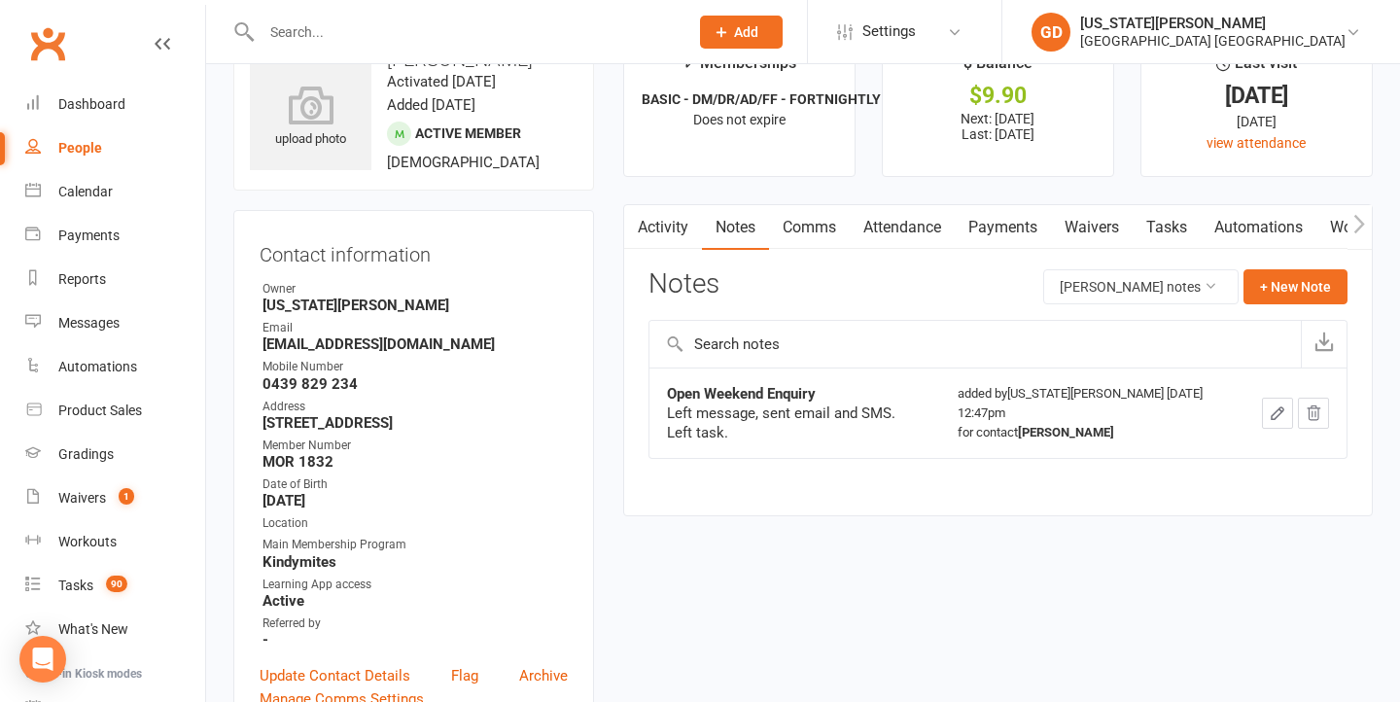
drag, startPoint x: 1108, startPoint y: 224, endPoint x: 935, endPoint y: 301, distance: 189.4
click at [1108, 224] on link "Waivers" at bounding box center [1092, 227] width 82 height 45
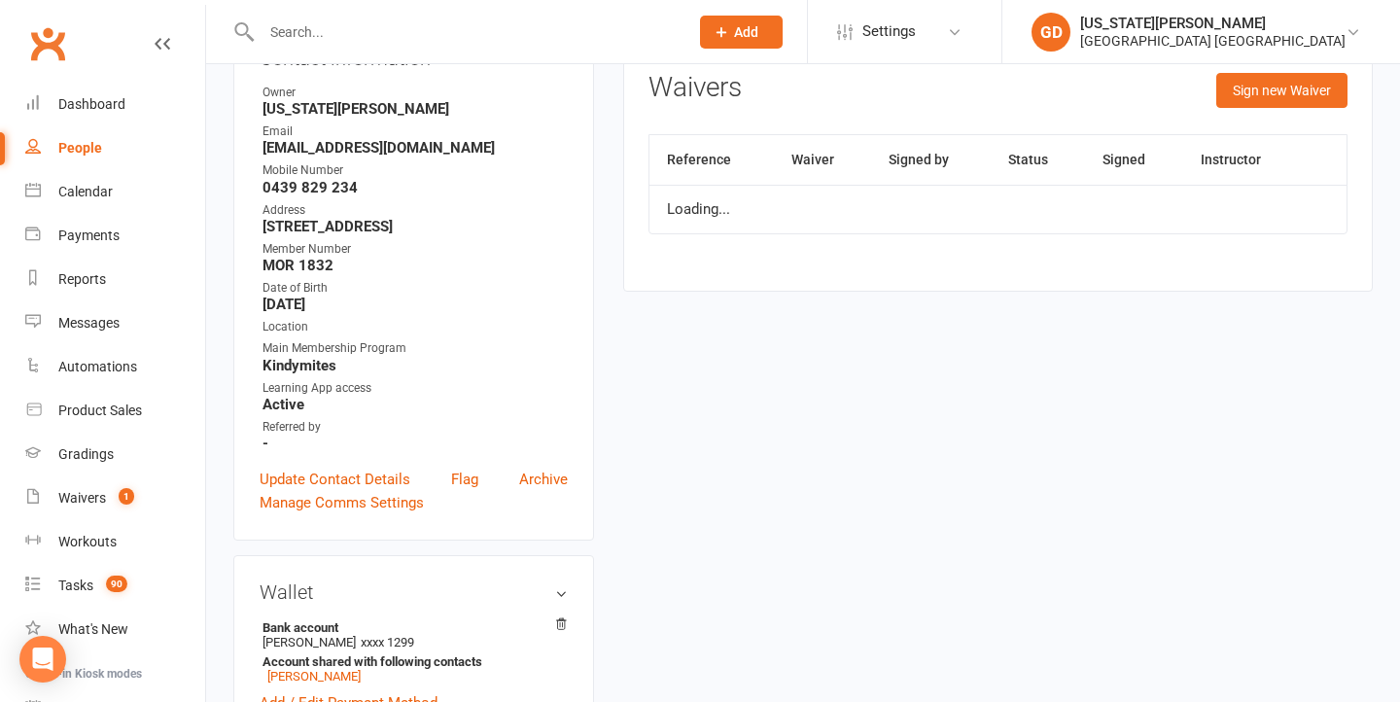
scroll to position [295, 0]
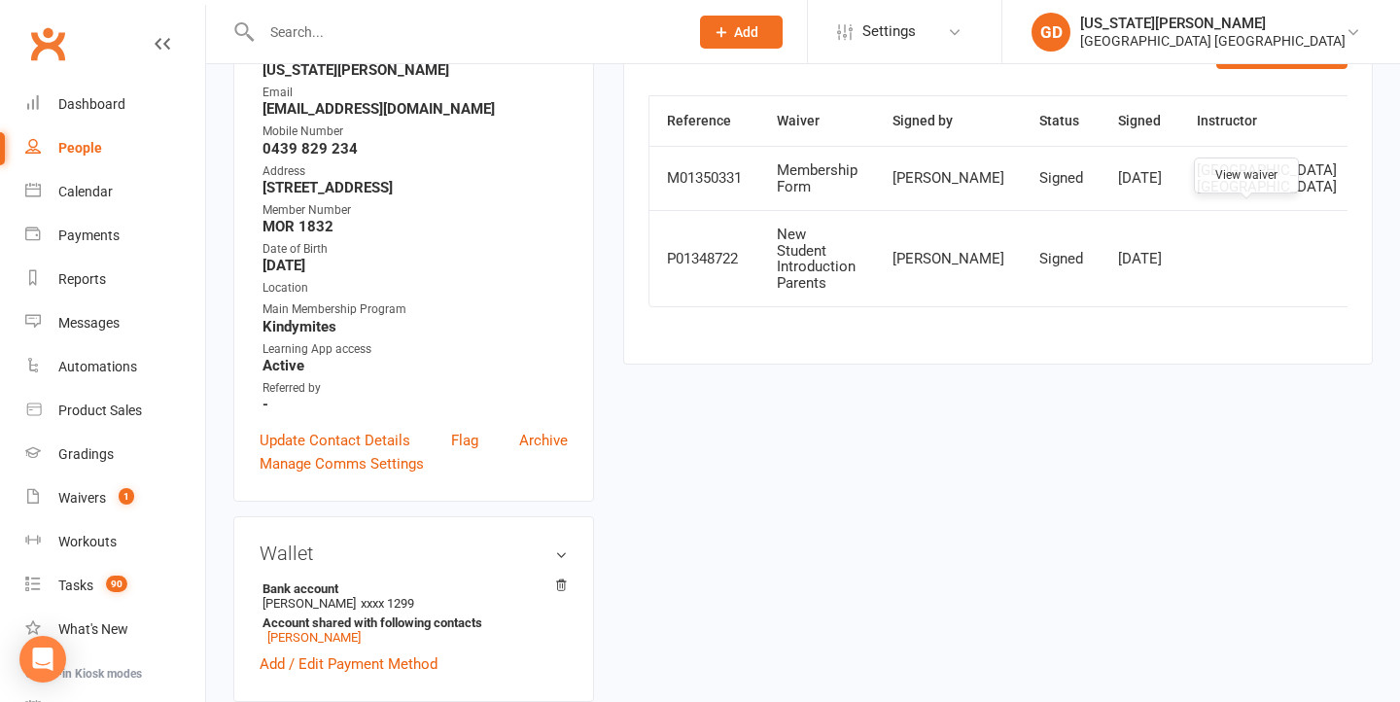
click at [1380, 186] on icon at bounding box center [1387, 178] width 15 height 15
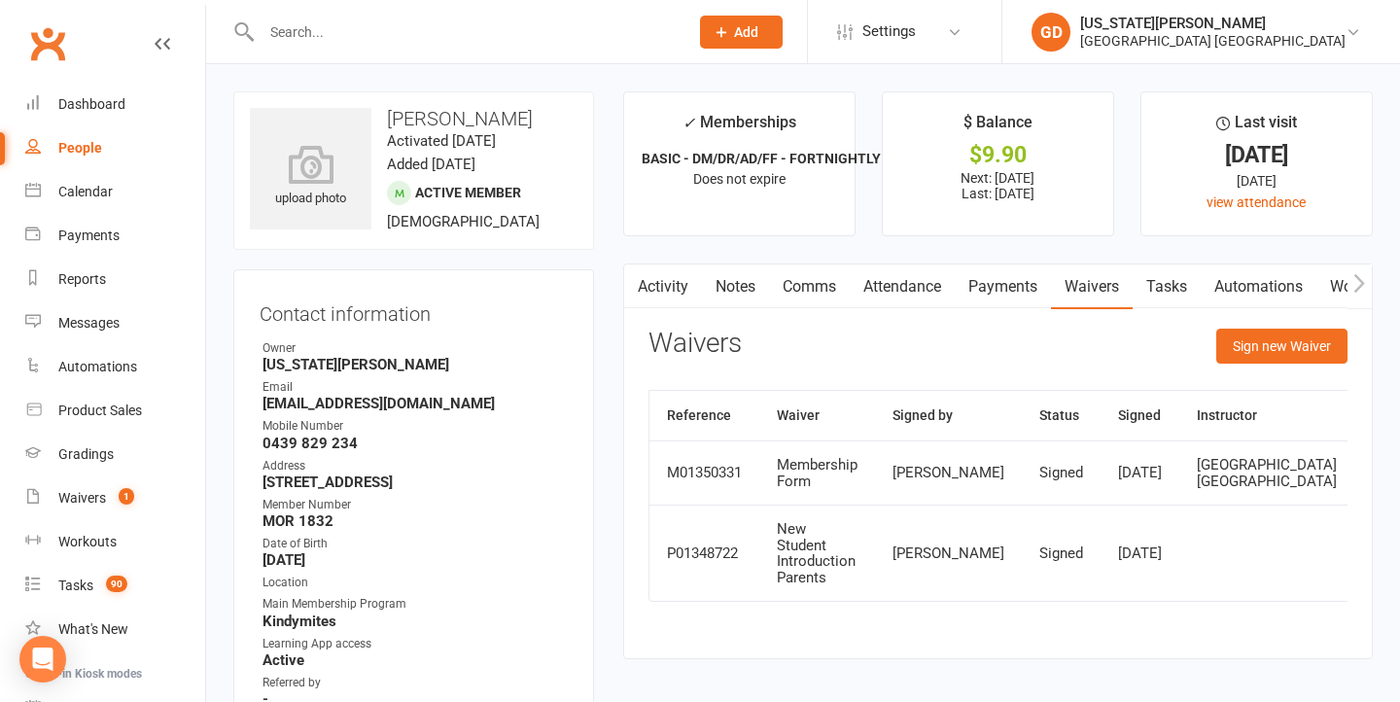
scroll to position [0, 0]
click at [996, 286] on link "Payments" at bounding box center [1003, 287] width 96 height 45
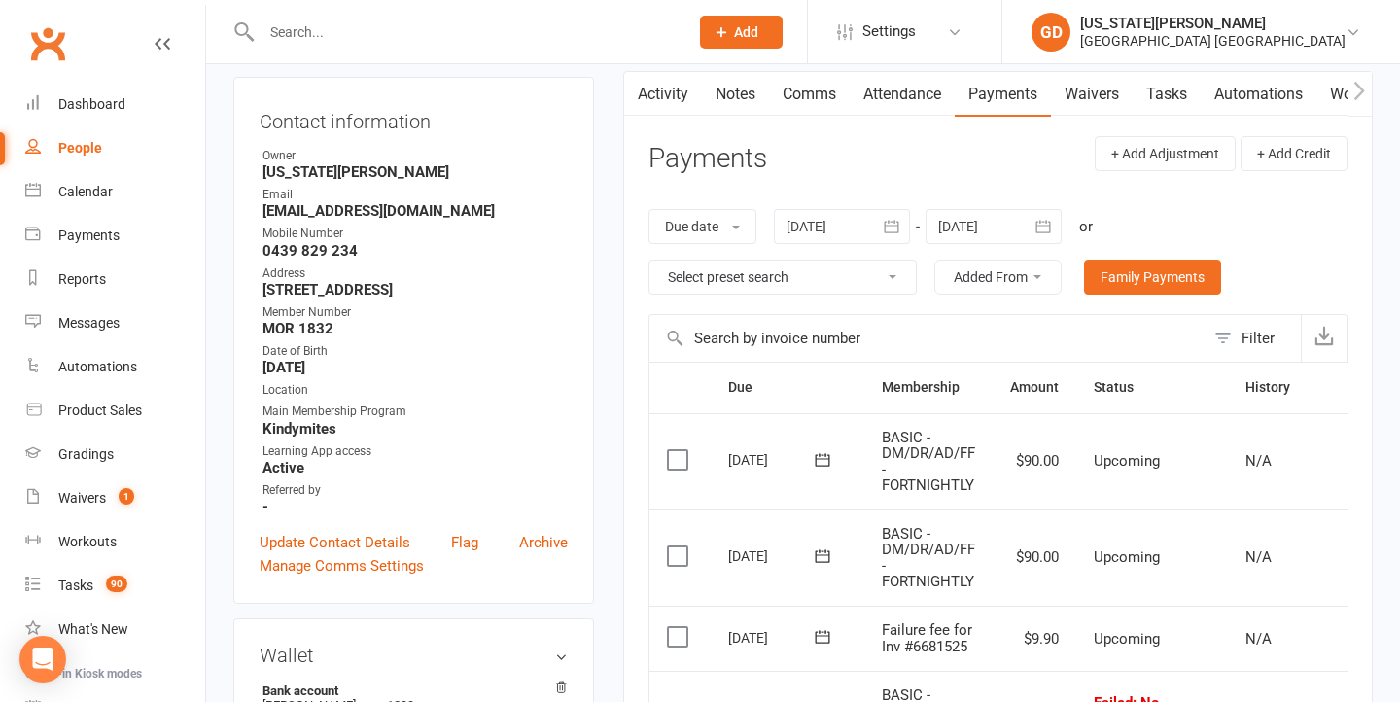
scroll to position [106, 0]
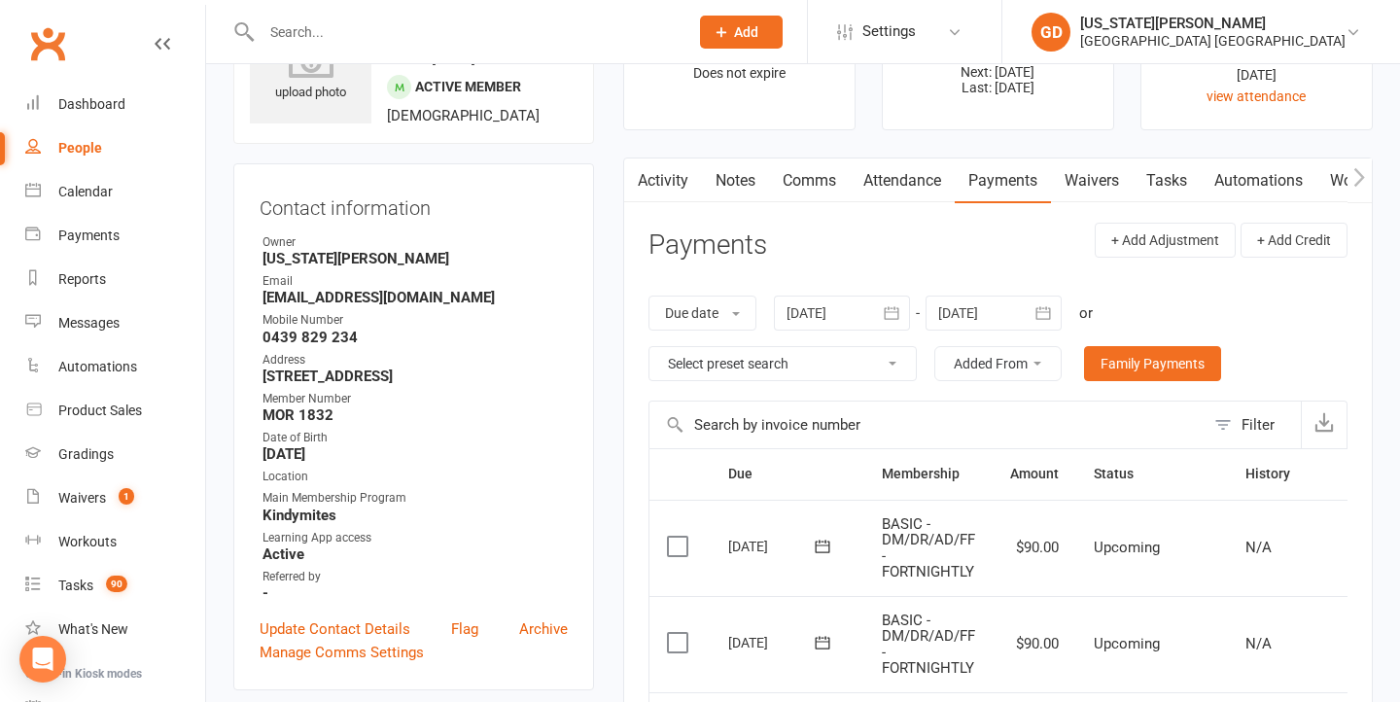
click at [904, 184] on link "Attendance" at bounding box center [902, 181] width 105 height 45
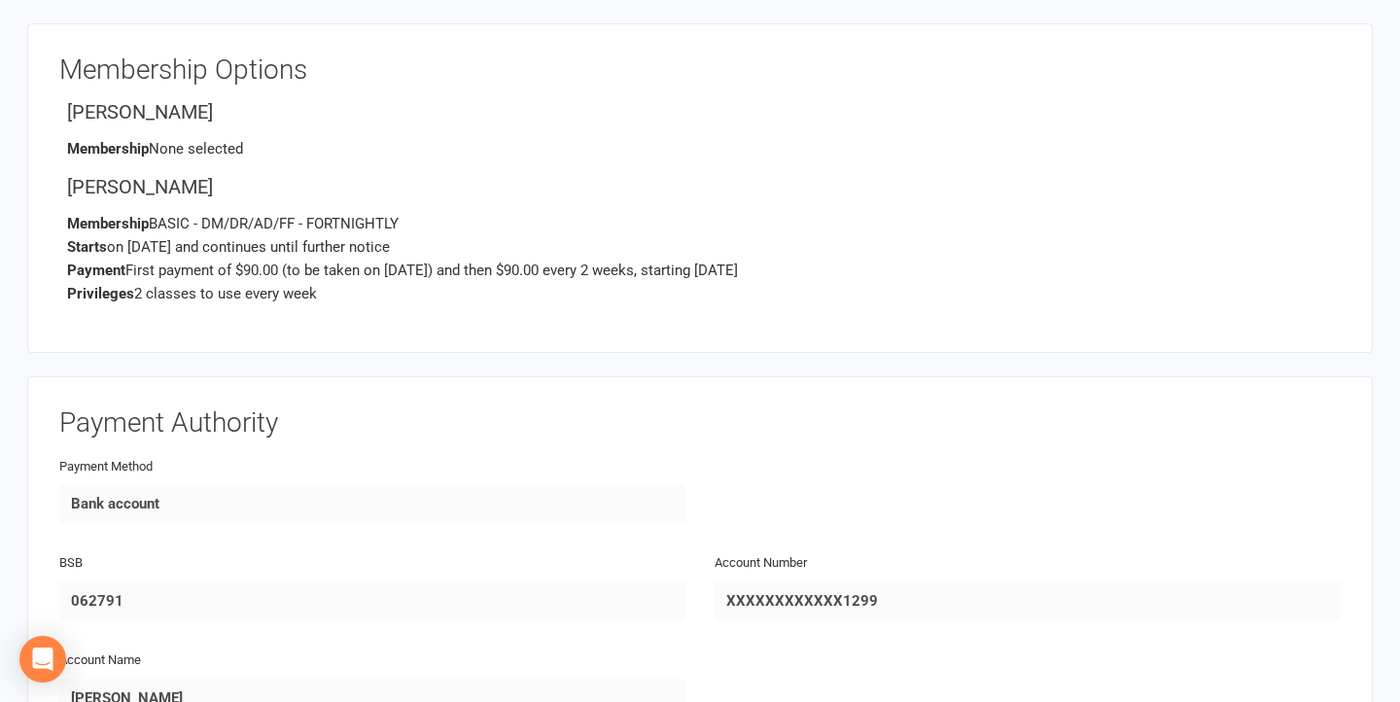
scroll to position [2901, 0]
